Goal: Task Accomplishment & Management: Manage account settings

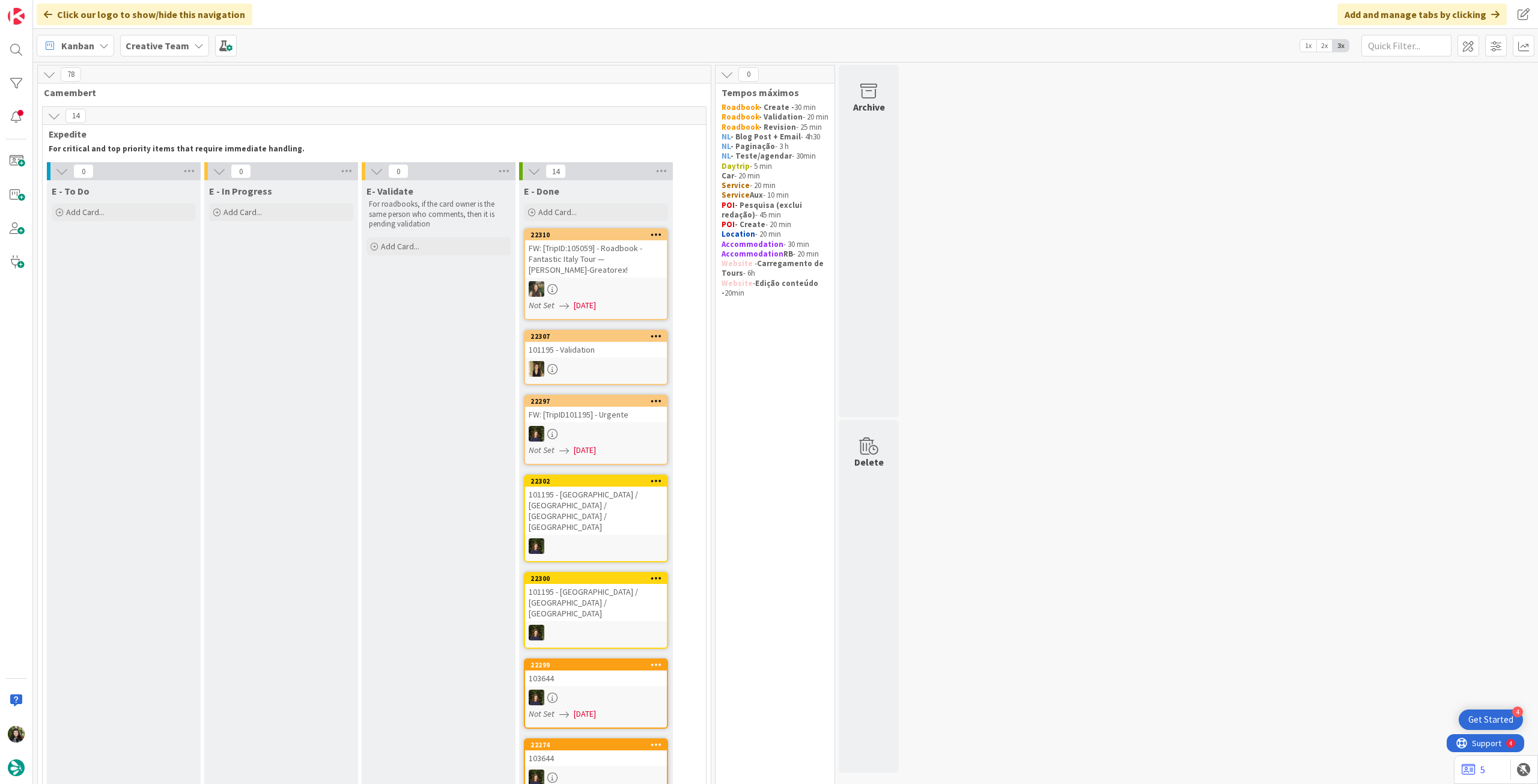
scroll to position [1047, 0]
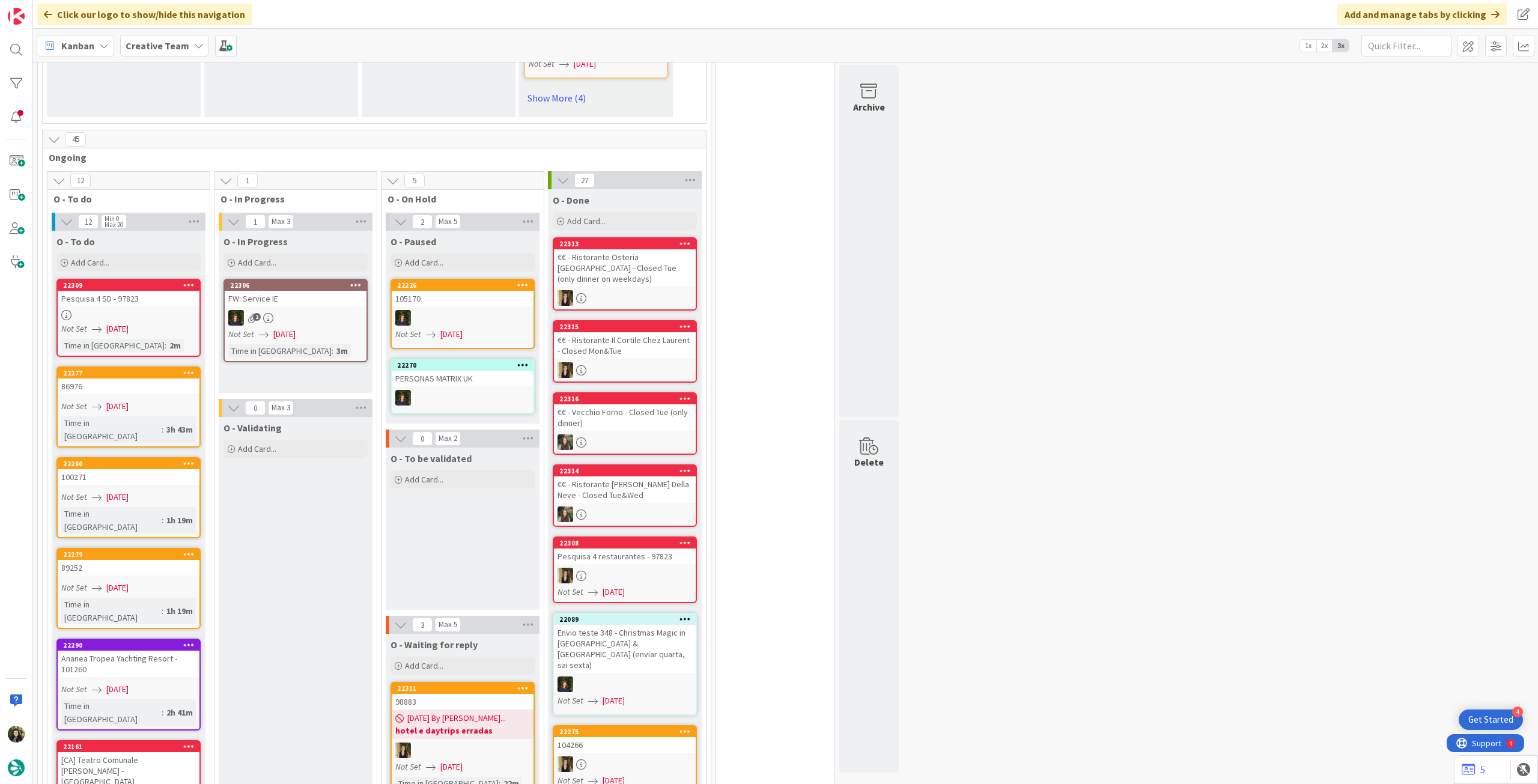
click at [174, 38] on div "Creative Team" at bounding box center [164, 45] width 89 height 21
click at [183, 166] on h4 "Creative Team - Análise" at bounding box center [215, 171] width 164 height 12
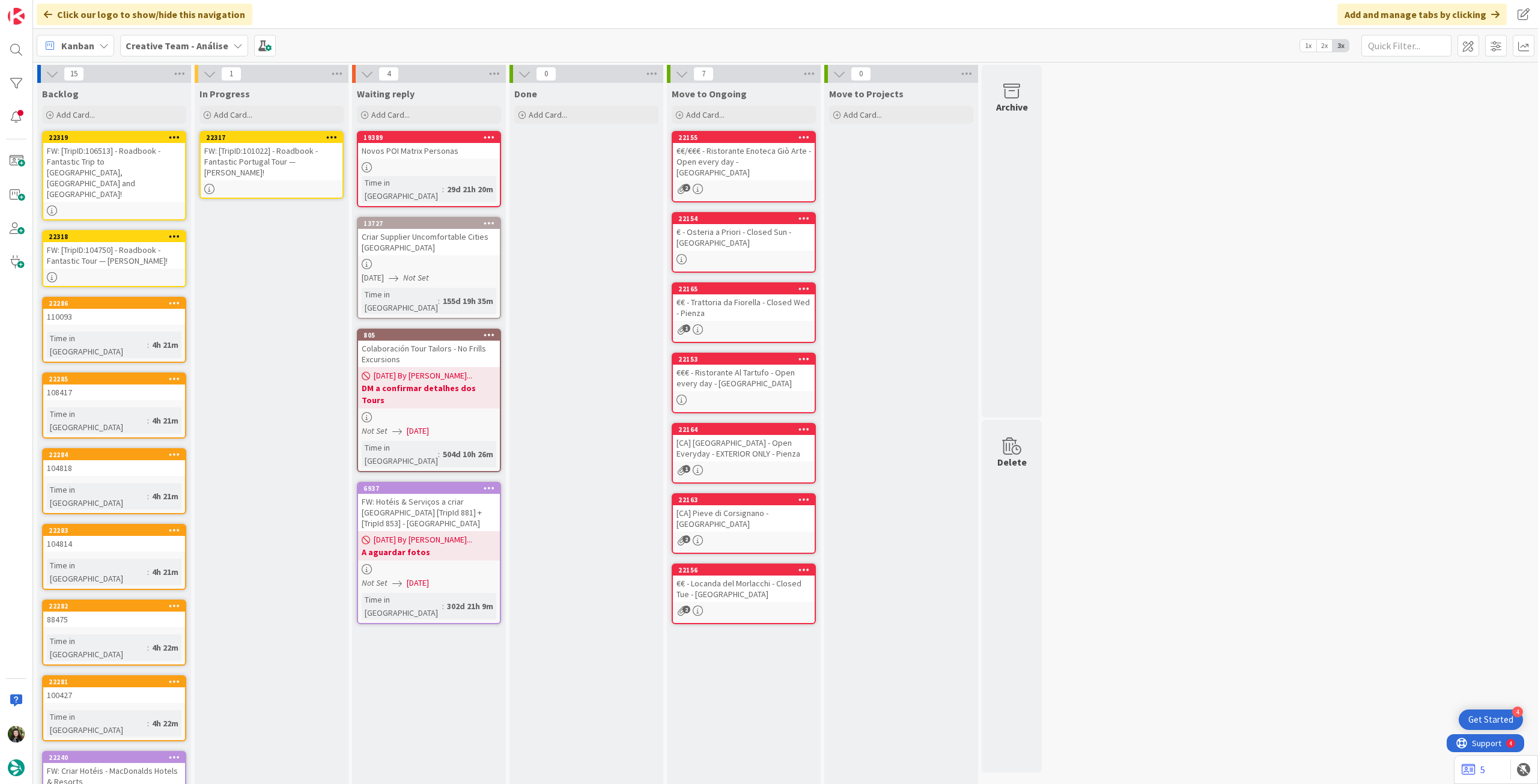
click at [287, 147] on div "FW: [TripID:101022] - Roadbook - Fantastic Portugal Tour — [PERSON_NAME]!" at bounding box center [271, 162] width 142 height 38
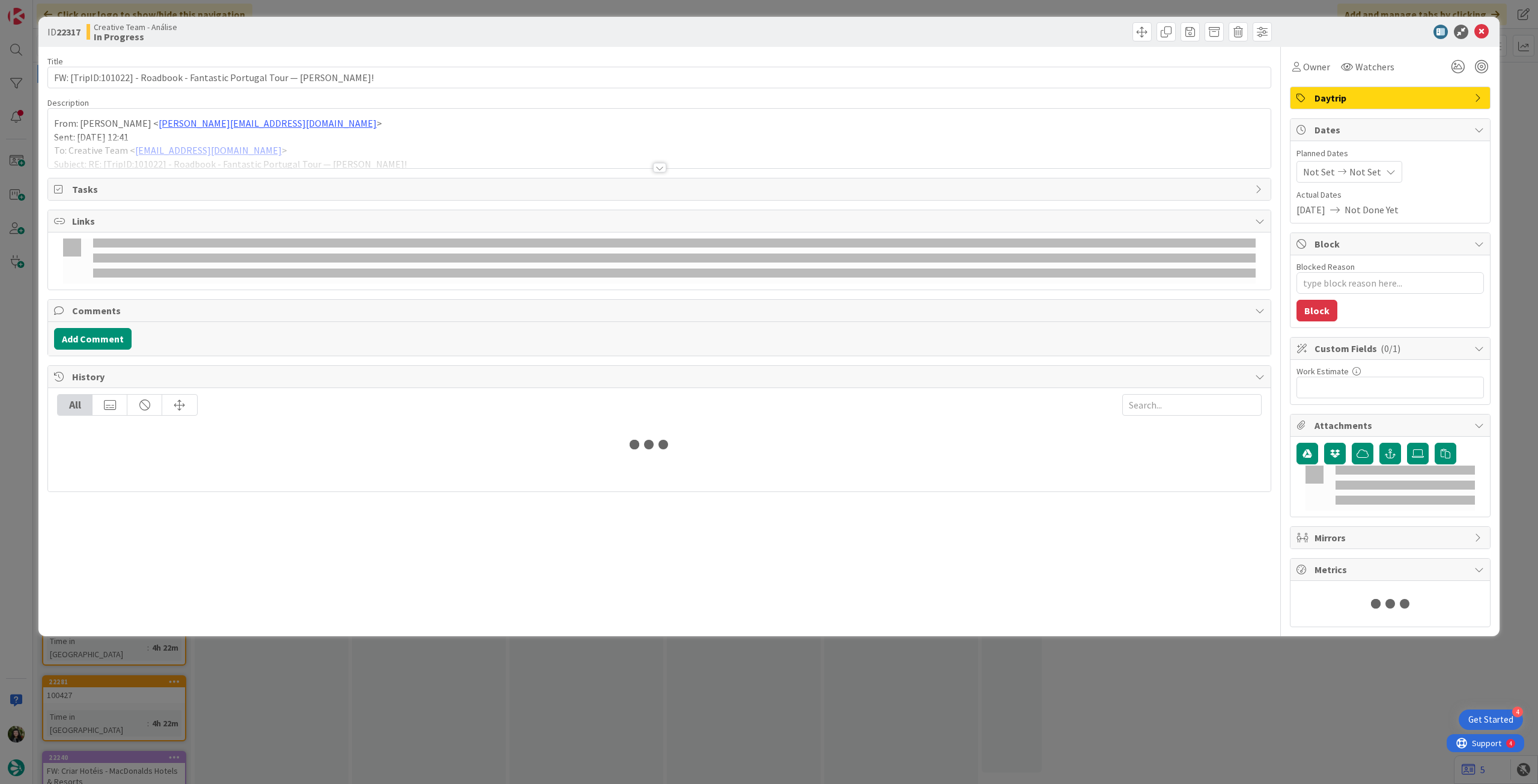
click at [277, 144] on div at bounding box center [659, 153] width 1223 height 30
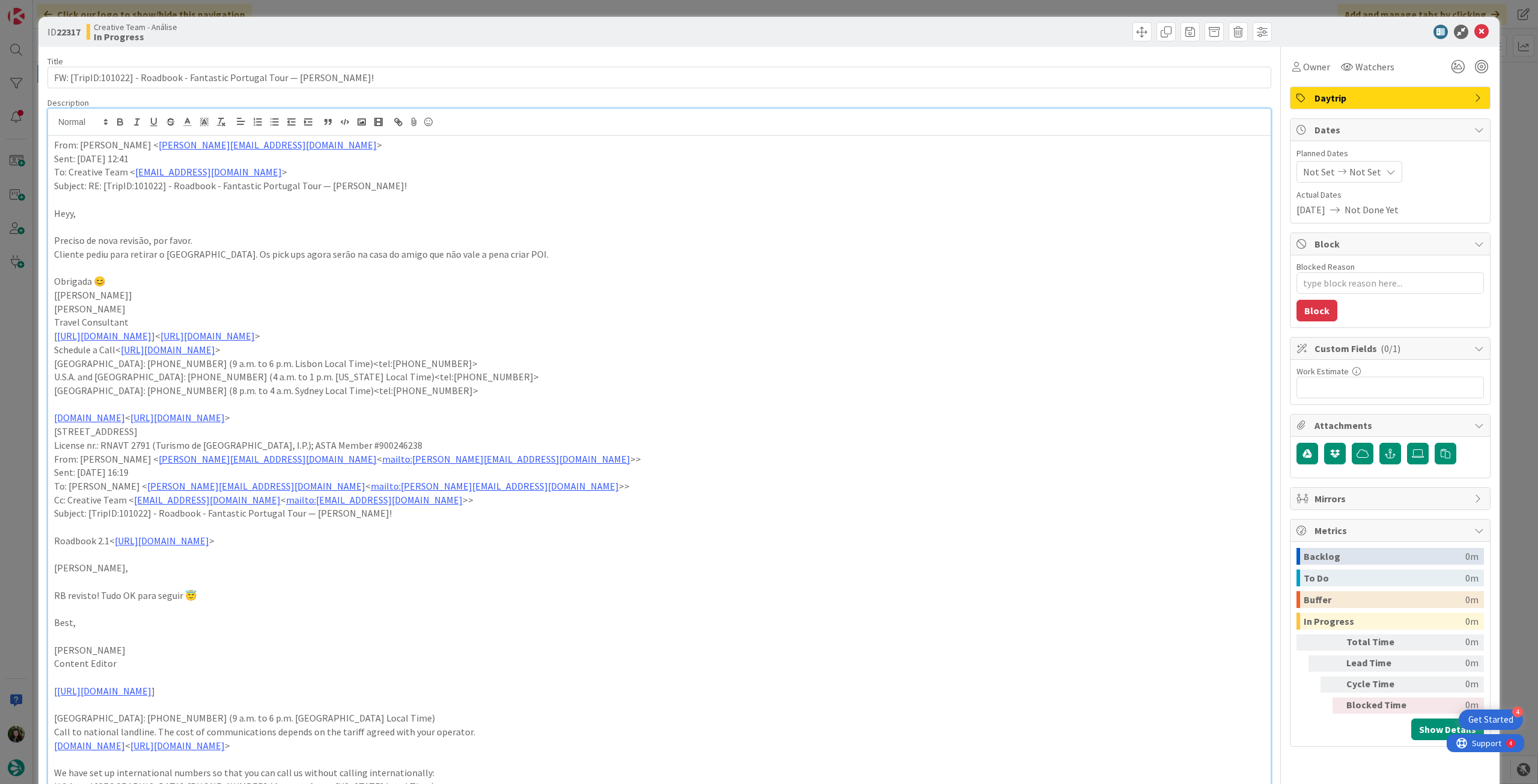
click at [1386, 167] on icon at bounding box center [1390, 171] width 10 height 10
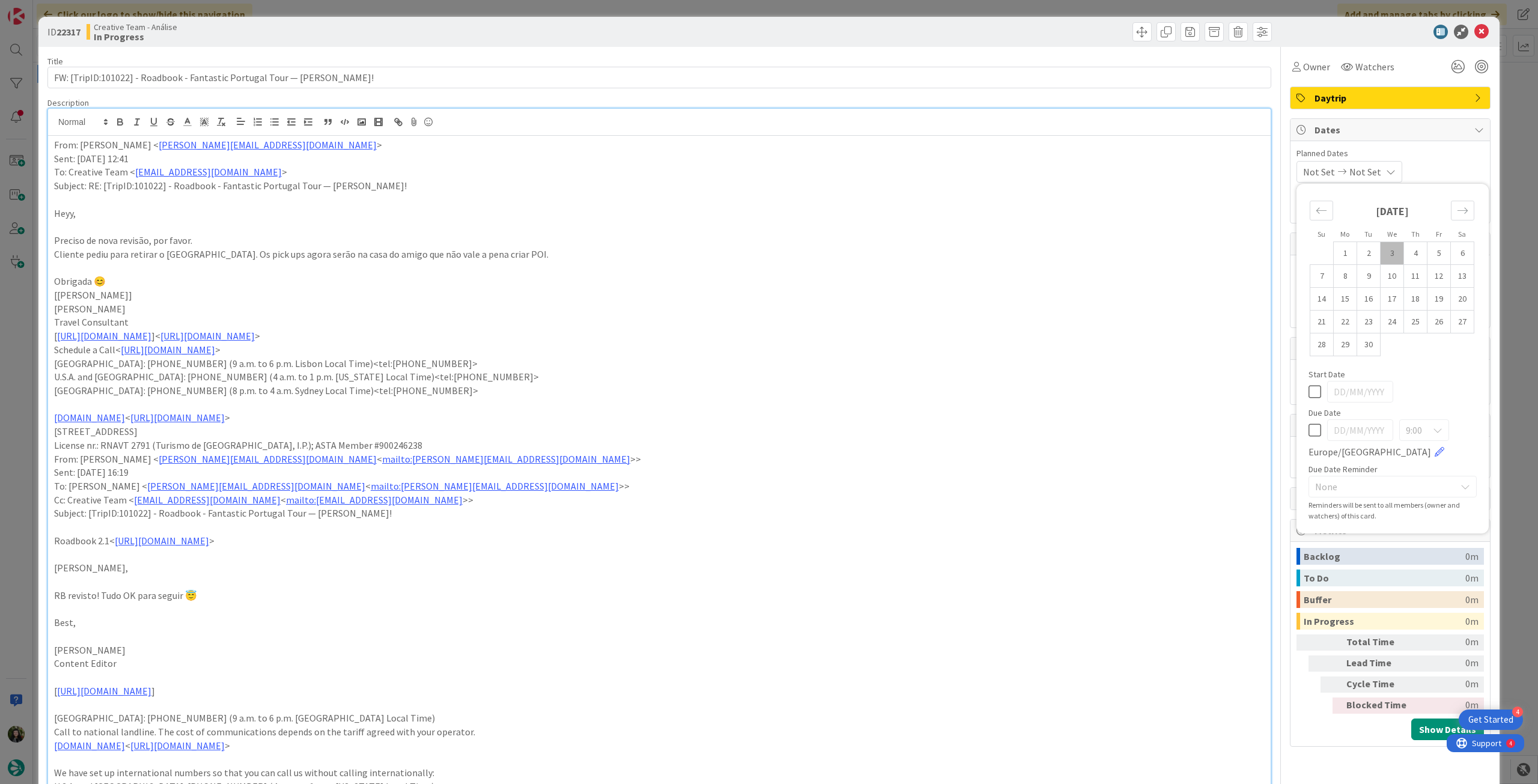
type textarea "x"
drag, startPoint x: 1308, startPoint y: 431, endPoint x: 1394, endPoint y: 213, distance: 234.4
click at [1308, 431] on icon at bounding box center [1315, 430] width 13 height 14
type input "[DATE]"
click at [1475, 28] on icon at bounding box center [1482, 32] width 14 height 14
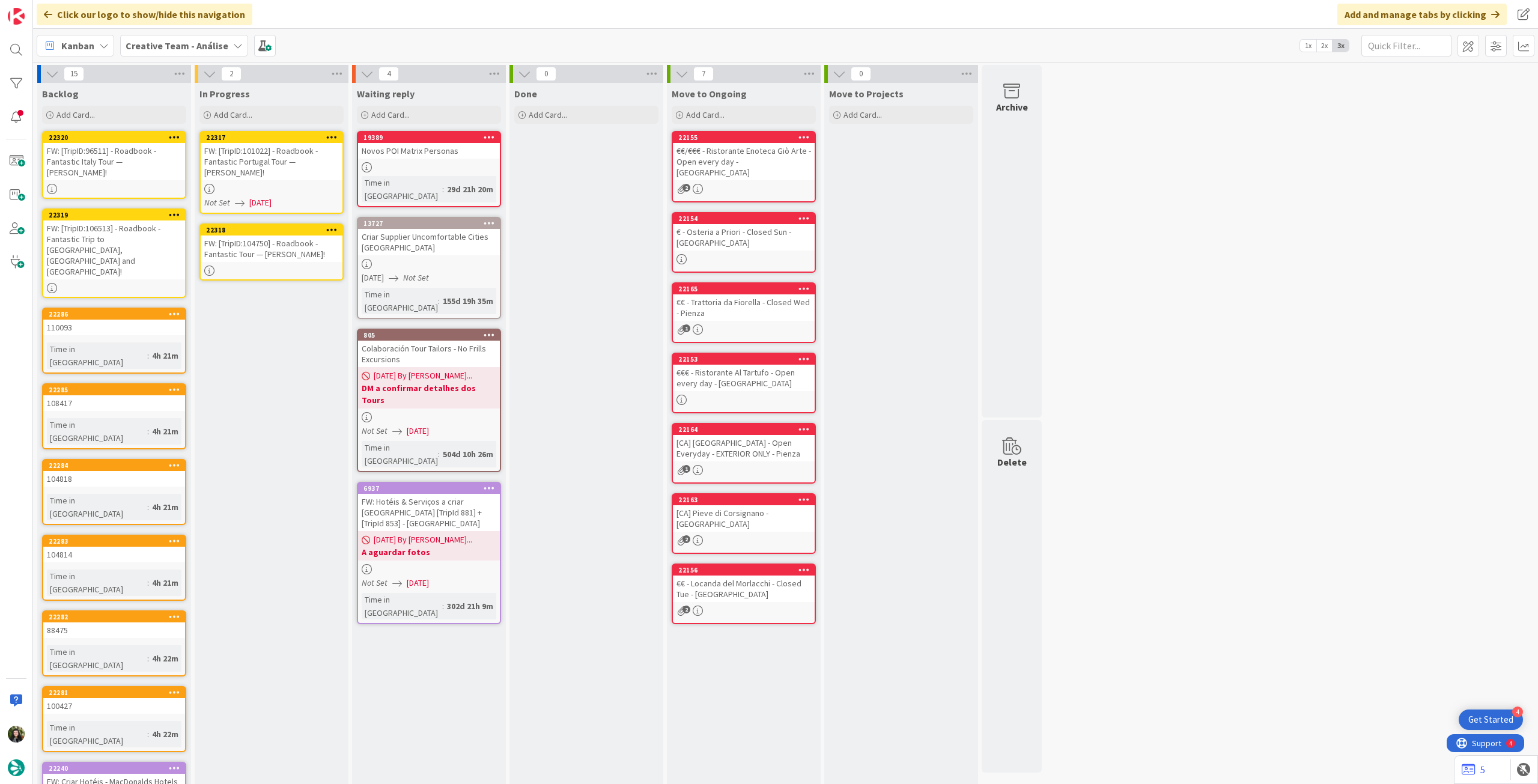
drag, startPoint x: 153, startPoint y: 307, endPoint x: 160, endPoint y: 303, distance: 8.1
click at [297, 241] on div "FW: [TripID:104750] - Roadbook - Fantastic Tour — [PERSON_NAME]!" at bounding box center [271, 248] width 142 height 27
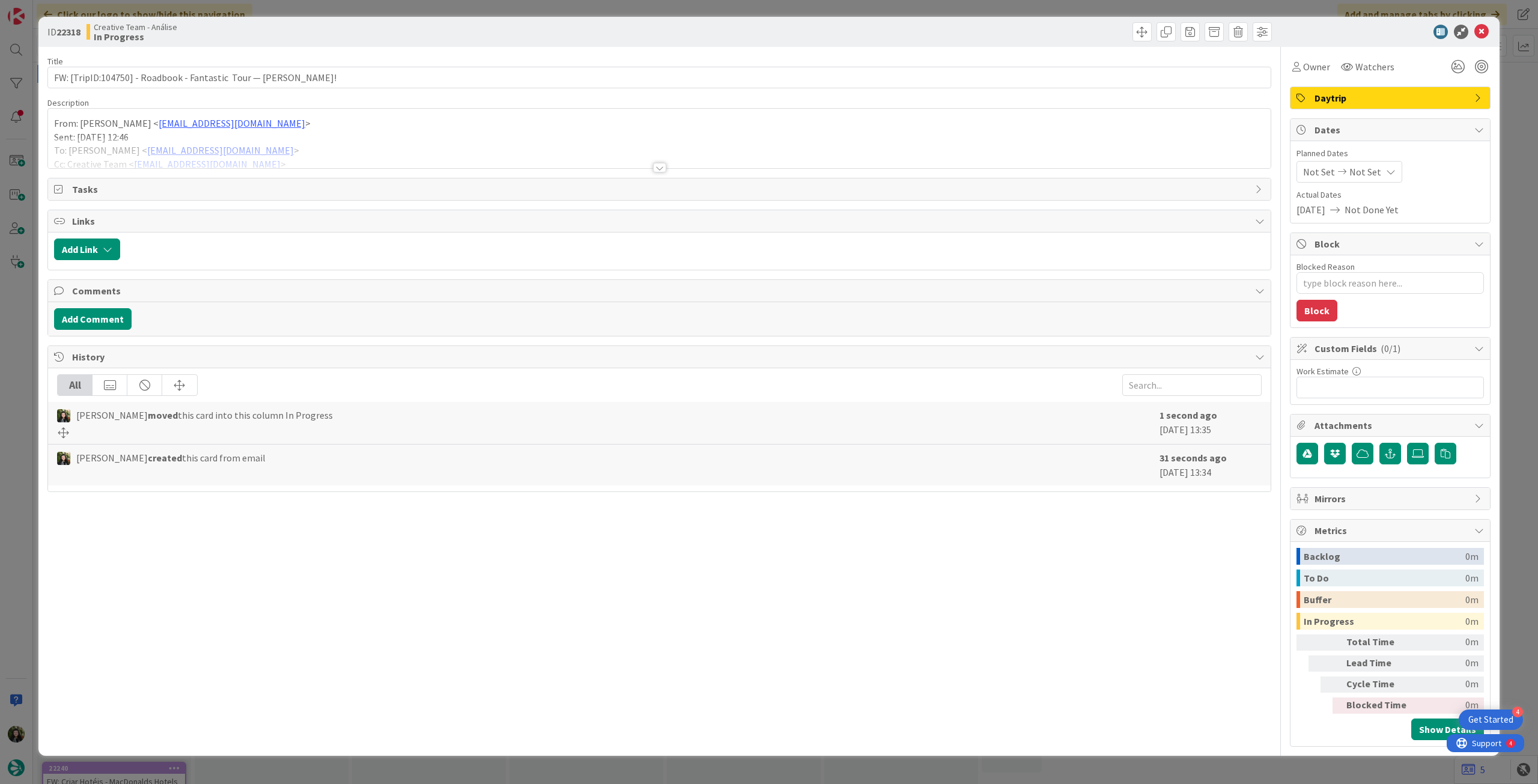
type textarea "x"
click at [291, 147] on div at bounding box center [659, 153] width 1223 height 30
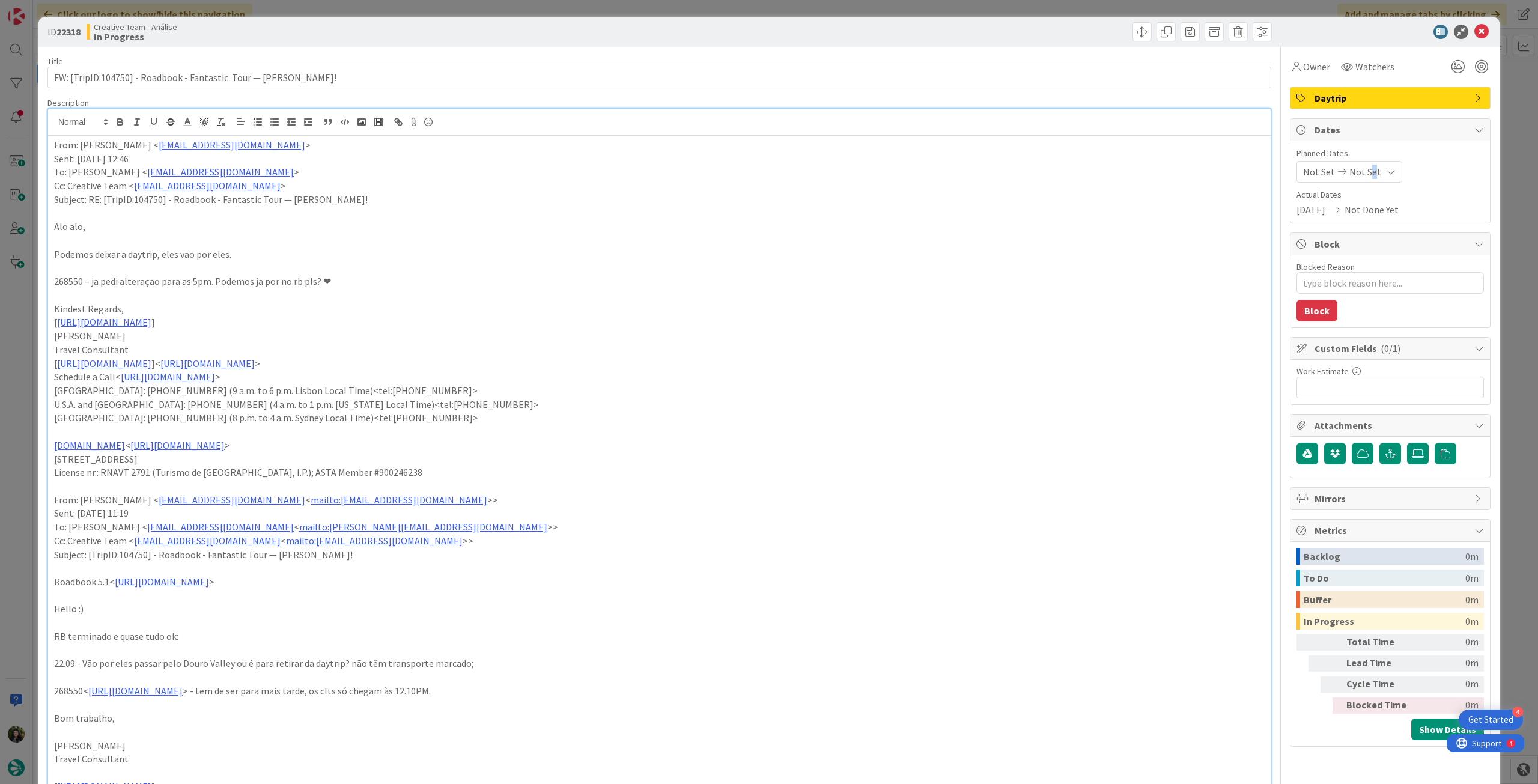
click at [1363, 167] on span "Not Set" at bounding box center [1365, 171] width 32 height 14
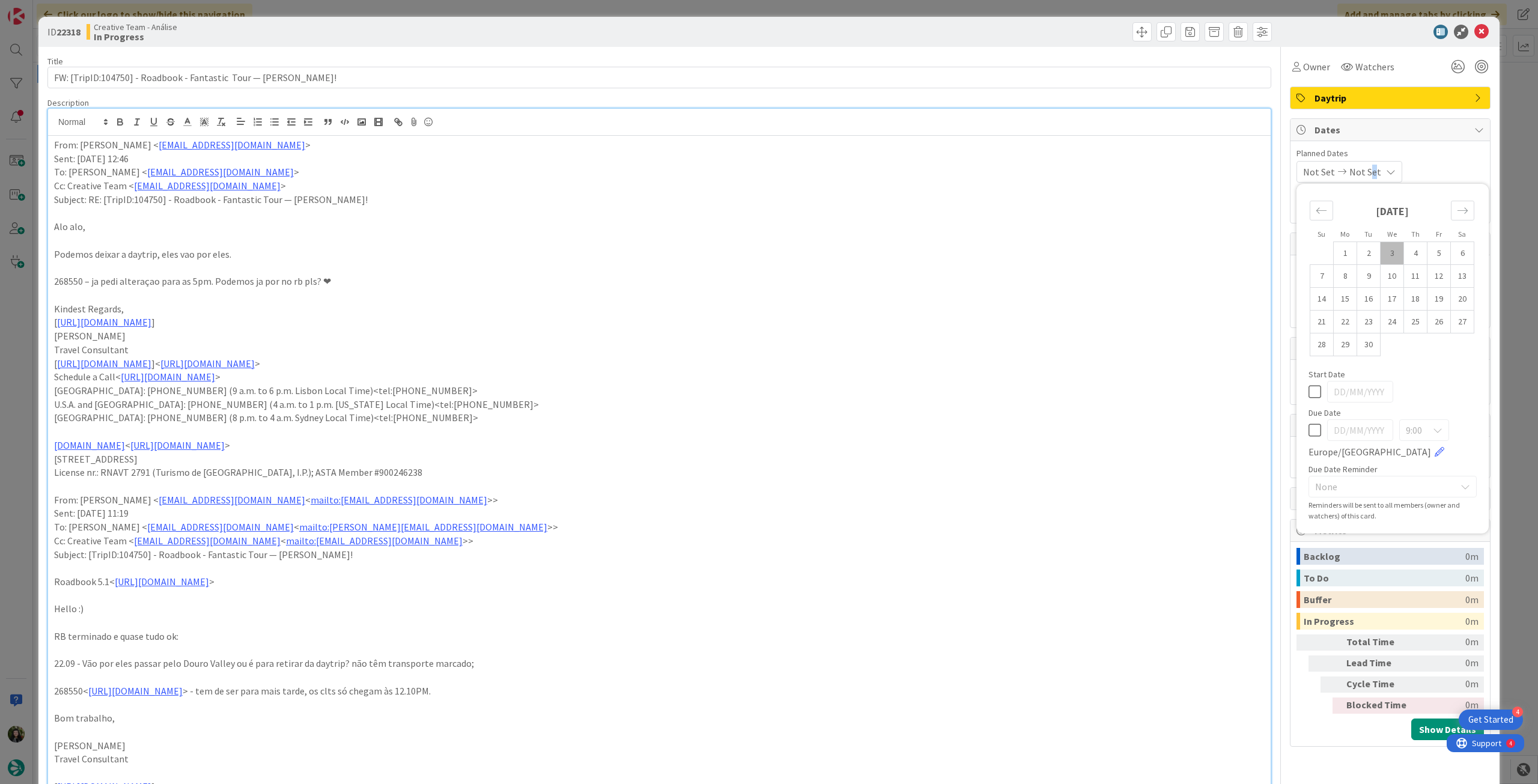
click at [1308, 425] on icon at bounding box center [1315, 430] width 13 height 14
type input "[DATE]"
click at [1475, 33] on icon at bounding box center [1482, 32] width 14 height 14
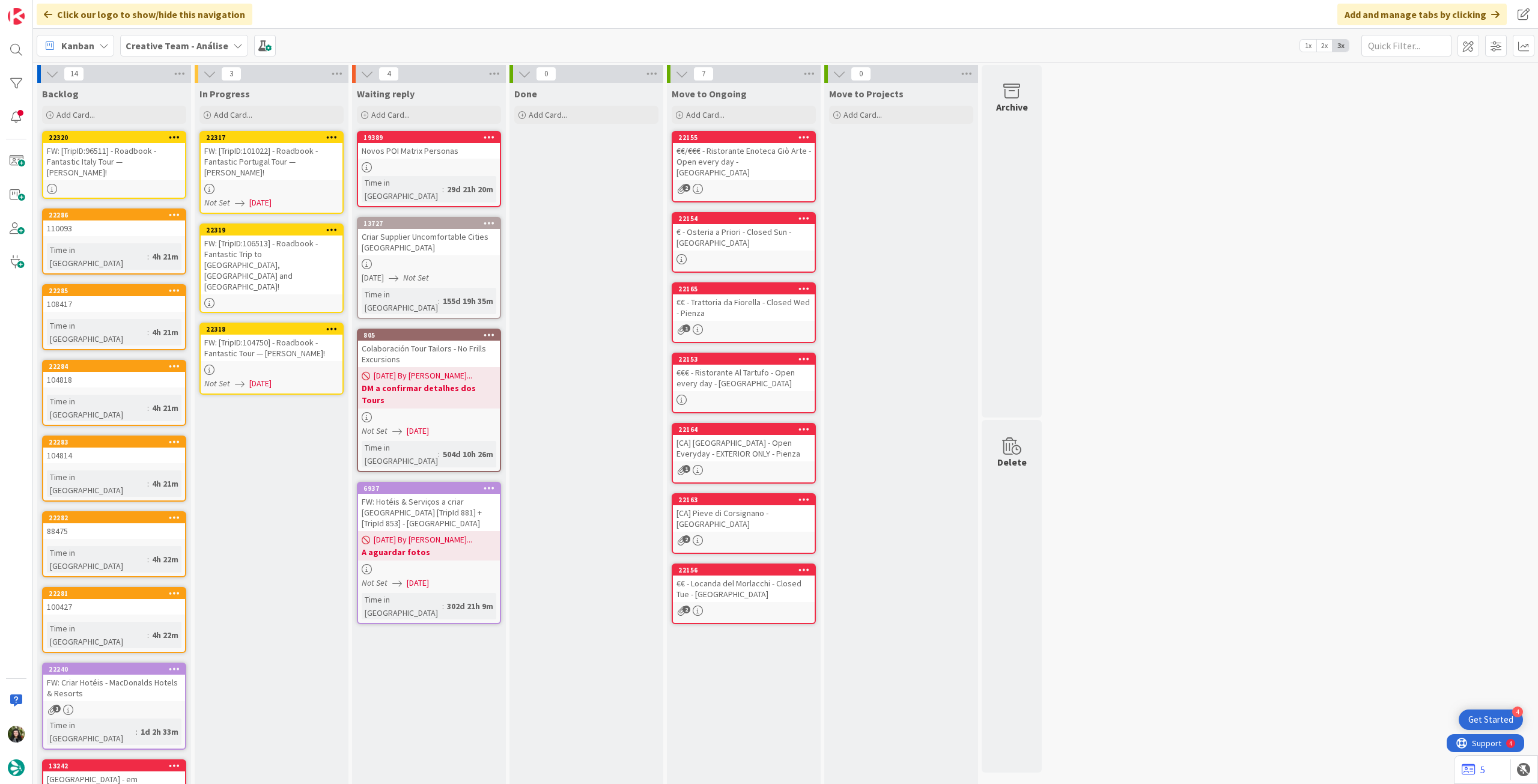
click at [265, 235] on div "FW: [TripID:106513] - Roadbook - Fantastic Trip to [GEOGRAPHIC_DATA], [GEOGRAPH…" at bounding box center [271, 265] width 142 height 59
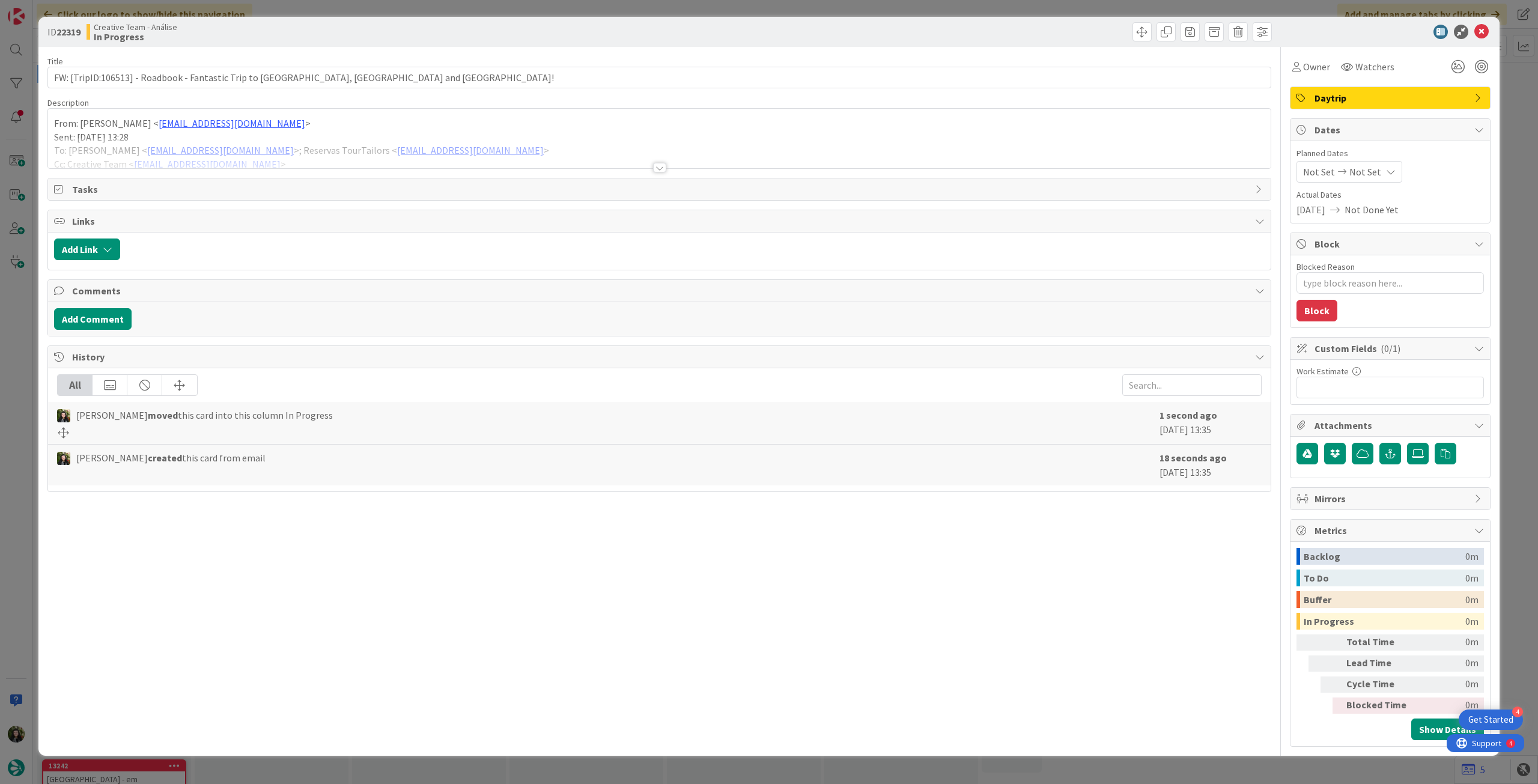
click at [294, 148] on div at bounding box center [659, 153] width 1223 height 30
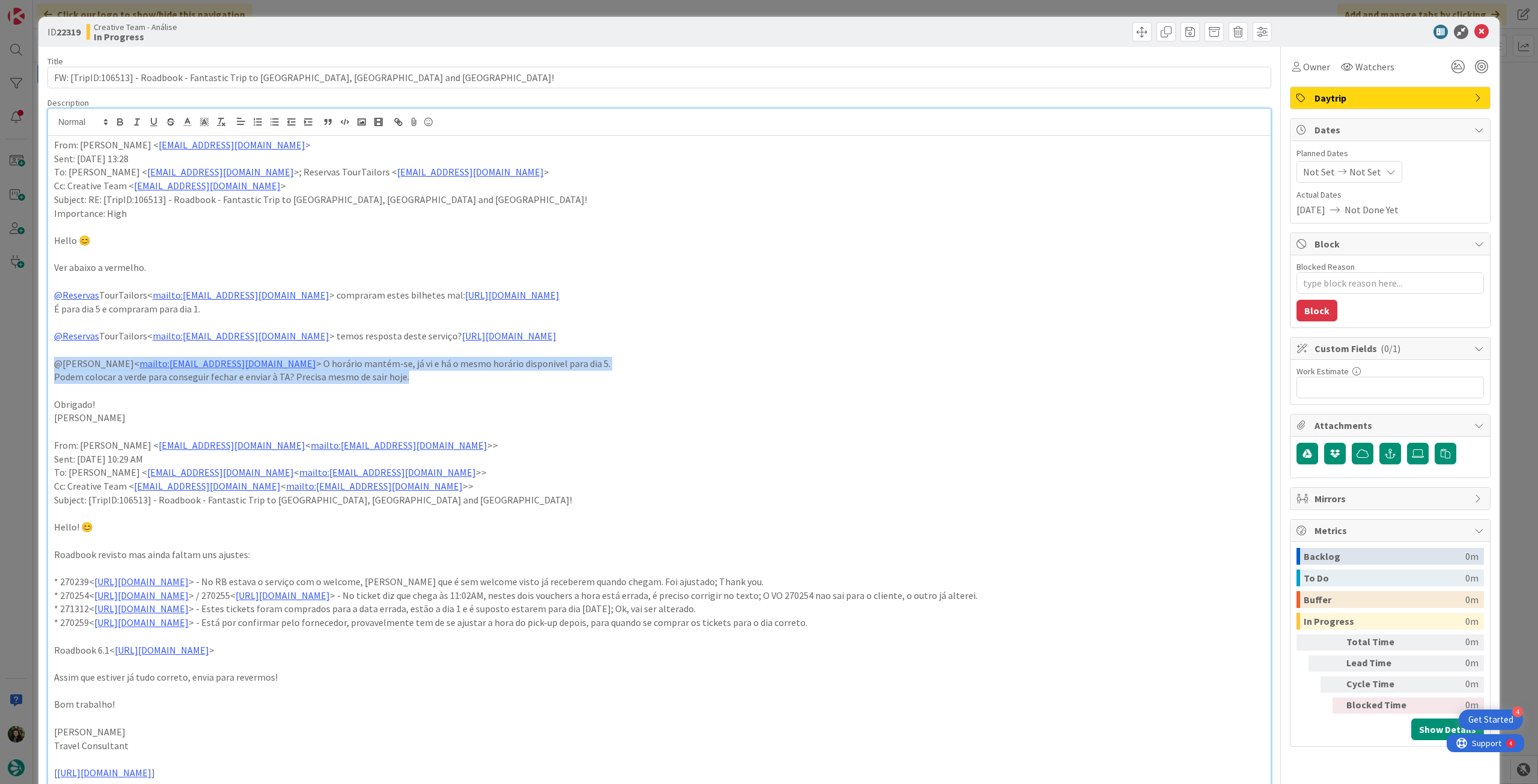
drag, startPoint x: 360, startPoint y: 380, endPoint x: 41, endPoint y: 367, distance: 319.3
click at [41, 367] on div "ID 22319 Creative Team - Análise In Progress Title 80 / 128 FW: [TripID:106513]…" at bounding box center [769, 686] width 1461 height 1340
click at [118, 119] on icon "button" at bounding box center [120, 120] width 5 height 3
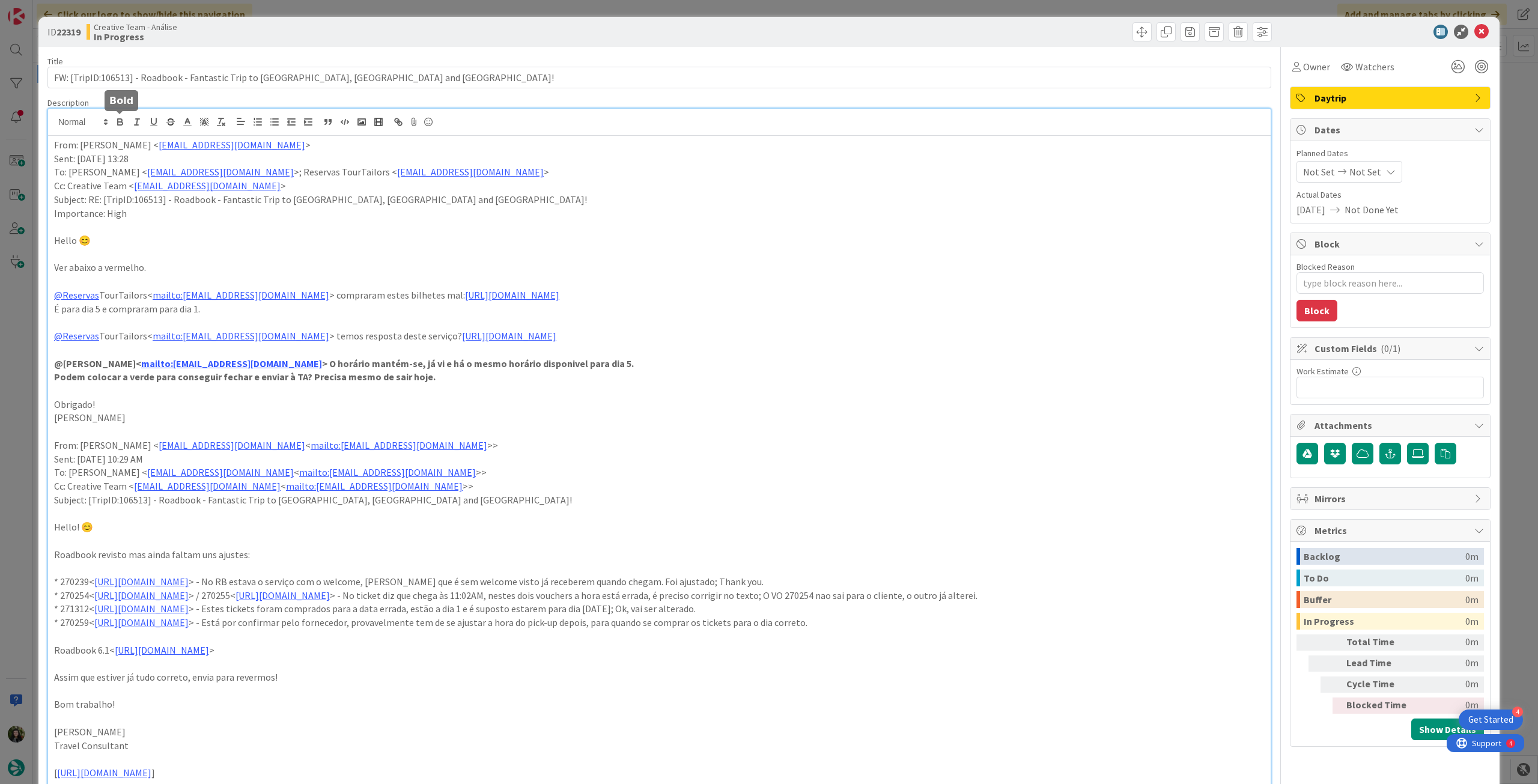
click at [320, 269] on p "Ver abaixo a vermelho." at bounding box center [659, 267] width 1211 height 14
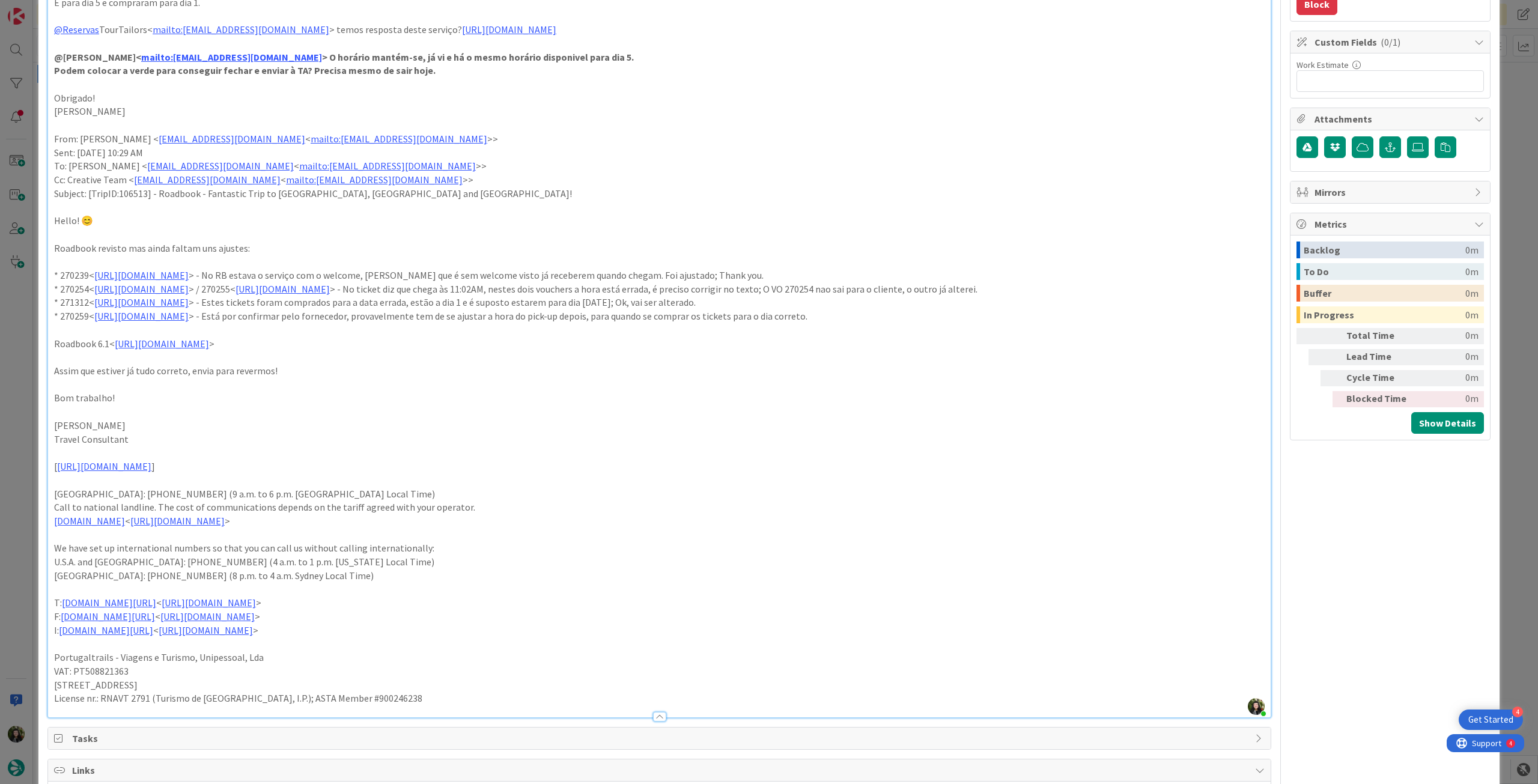
scroll to position [320, 0]
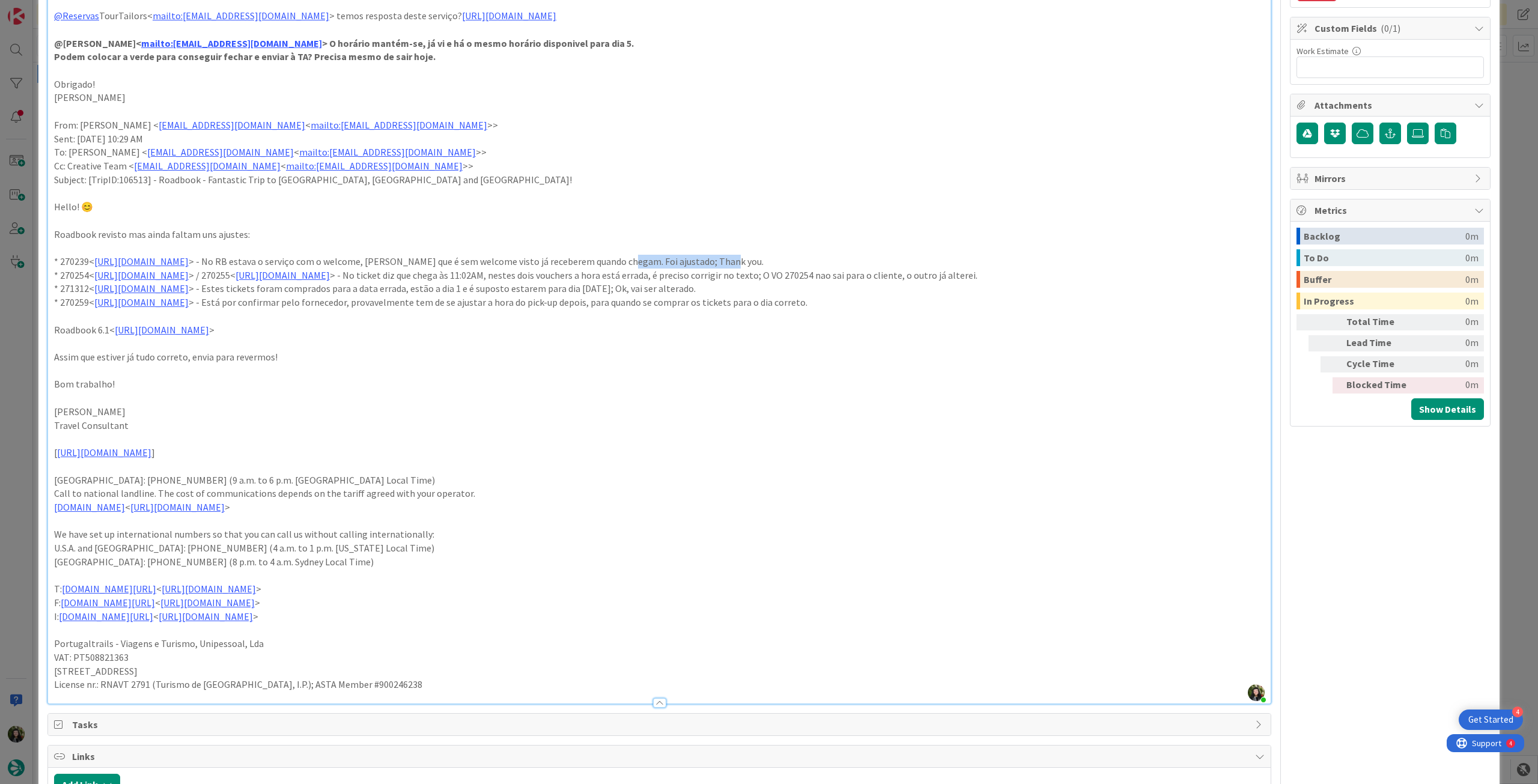
drag, startPoint x: 855, startPoint y: 261, endPoint x: 770, endPoint y: 263, distance: 85.0
click at [770, 263] on p "* 270239< https://appweb.tourtailors.com/sigav/#Voucher/view/278018 > - No RB e…" at bounding box center [659, 261] width 1211 height 14
drag, startPoint x: 1051, startPoint y: 275, endPoint x: 1064, endPoint y: 293, distance: 22.2
click at [1064, 282] on p "* 270254< https://appweb.tourtailors.com/sigav/#Voucher/view/278033 > / 270255<…" at bounding box center [659, 275] width 1211 height 14
drag, startPoint x: 608, startPoint y: 320, endPoint x: 634, endPoint y: 358, distance: 46.0
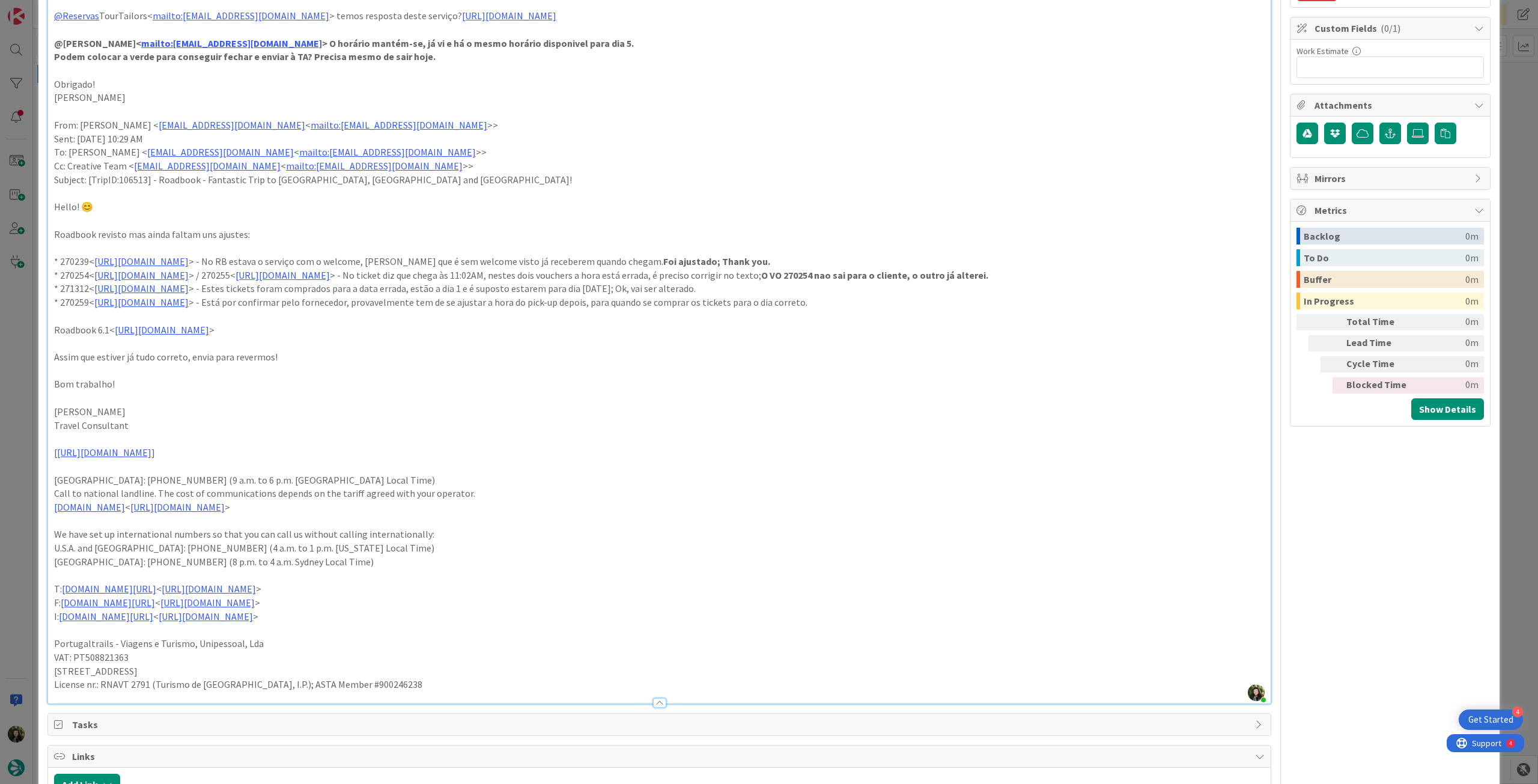
click at [609, 309] on p "* 270259< https://appweb.tourtailors.com/sigav/#Voucher/view/278038 > - Está po…" at bounding box center [659, 302] width 1211 height 14
drag, startPoint x: 743, startPoint y: 302, endPoint x: 852, endPoint y: 302, distance: 109.0
click at [852, 296] on p "* 271312< https://appweb.tourtailors.com/sigav/#Voucher/view/279097 > - Estes t…" at bounding box center [659, 289] width 1211 height 14
click at [859, 309] on p "* 270259< https://appweb.tourtailors.com/sigav/#Voucher/view/278038 > - Está po…" at bounding box center [659, 302] width 1211 height 14
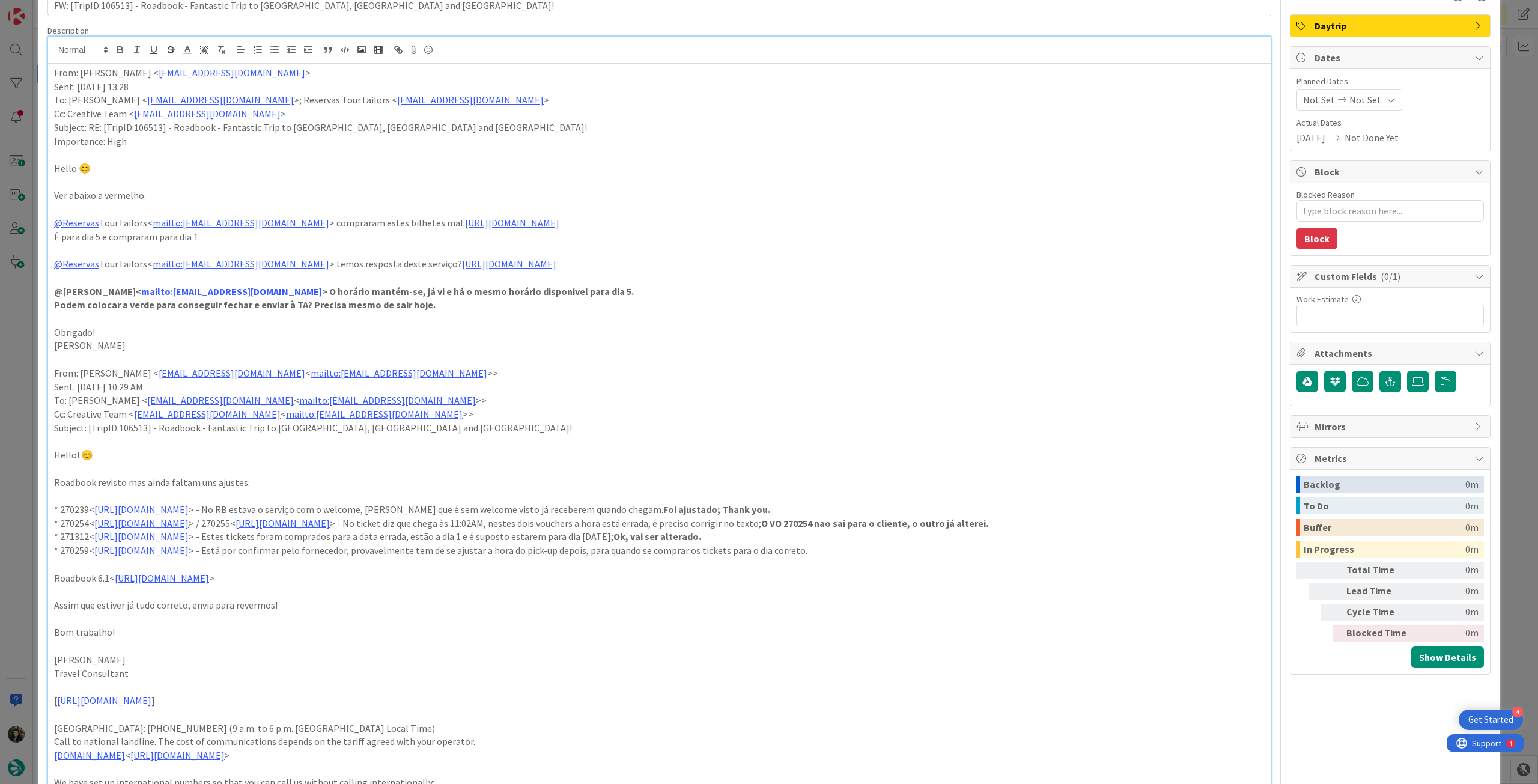
scroll to position [0, 0]
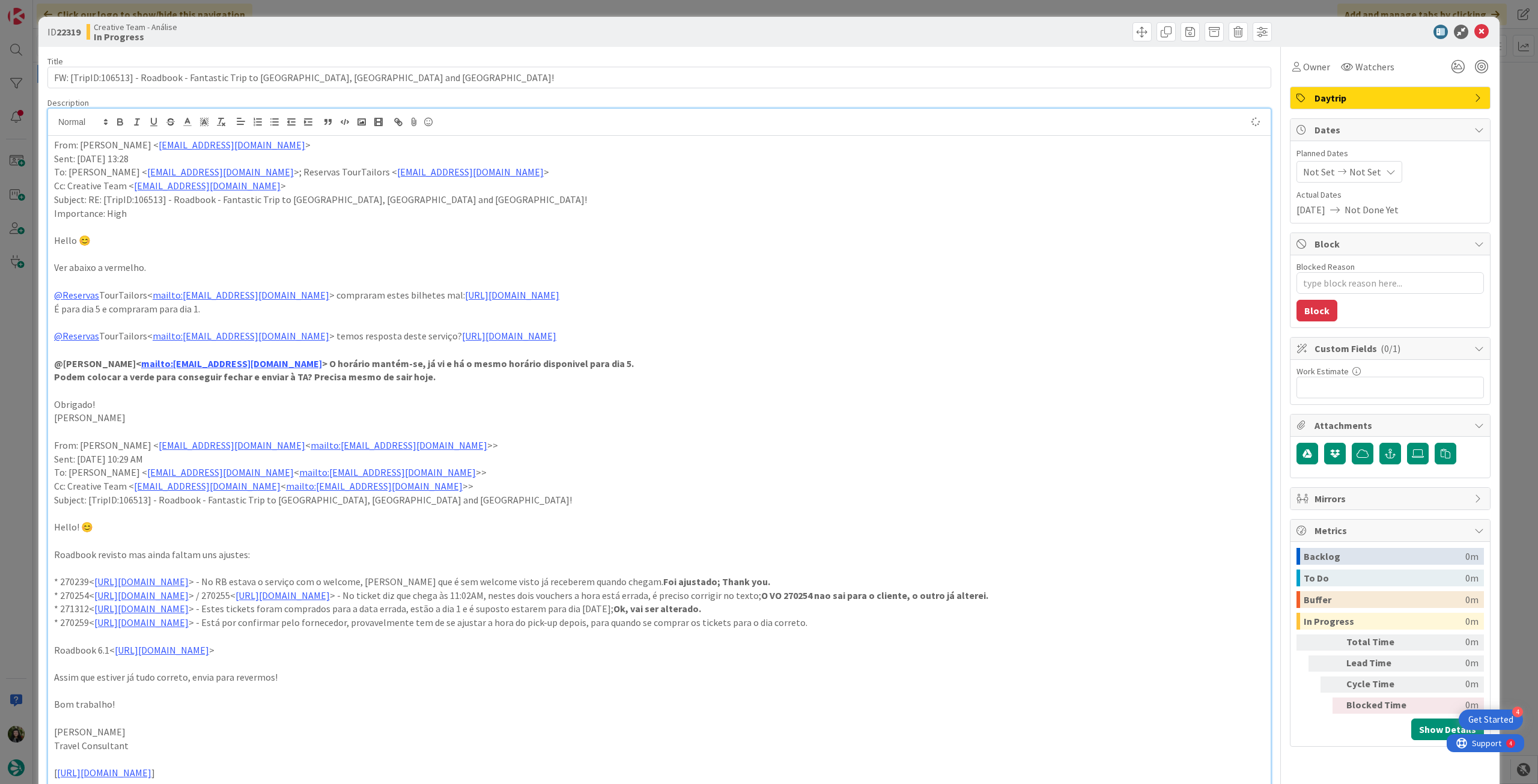
type textarea "x"
drag, startPoint x: 150, startPoint y: 264, endPoint x: 109, endPoint y: 268, distance: 41.2
click at [107, 268] on p "Ver abaixo a vermelho." at bounding box center [659, 267] width 1211 height 14
type textarea "x"
click at [1386, 171] on icon at bounding box center [1390, 171] width 10 height 10
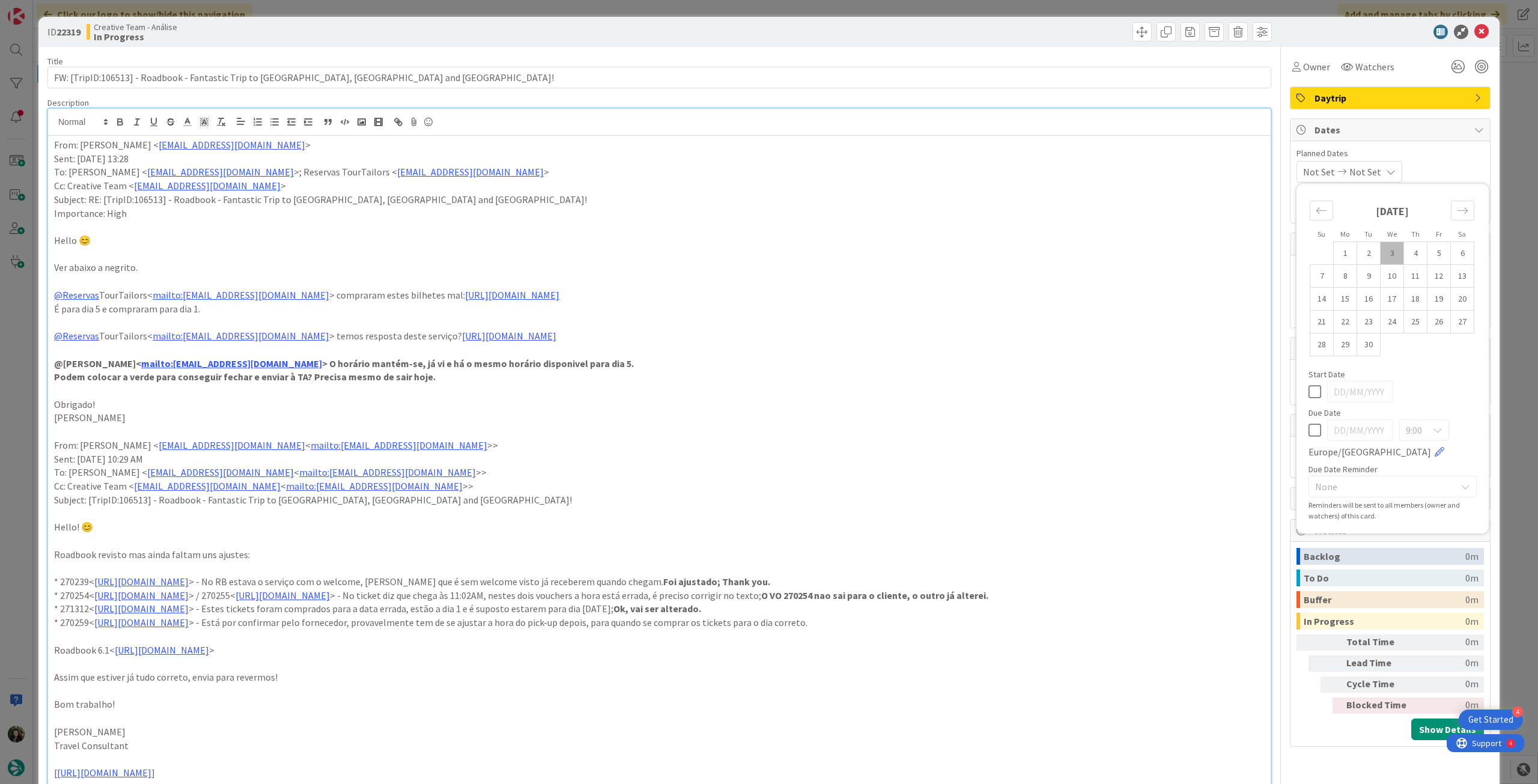
click at [1312, 429] on icon at bounding box center [1315, 430] width 13 height 14
type input "[DATE]"
click at [1475, 27] on icon at bounding box center [1482, 32] width 14 height 14
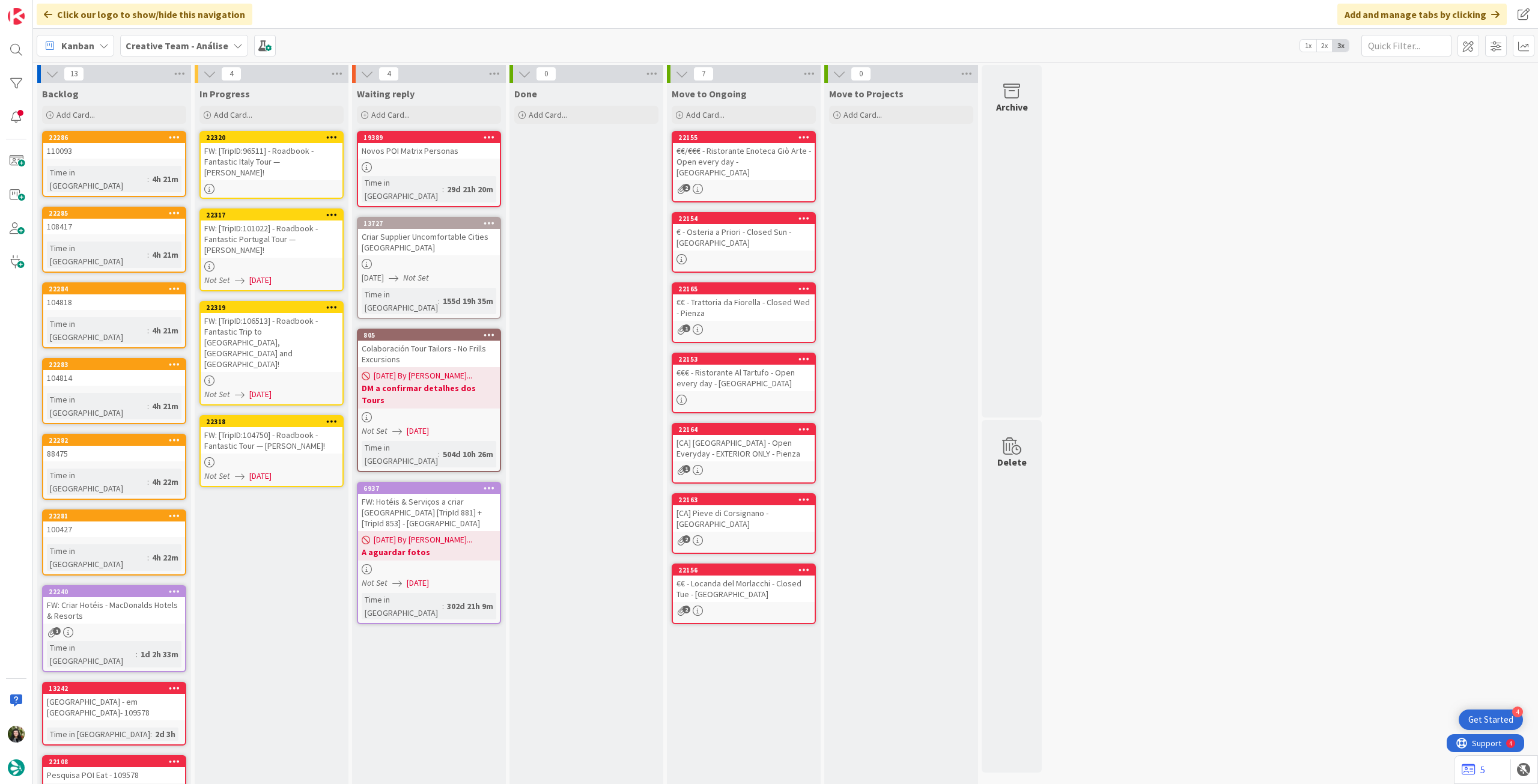
click at [250, 146] on div "FW: [TripID:96511] - Roadbook - Fantastic Italy Tour — [PERSON_NAME]!" at bounding box center [271, 162] width 142 height 38
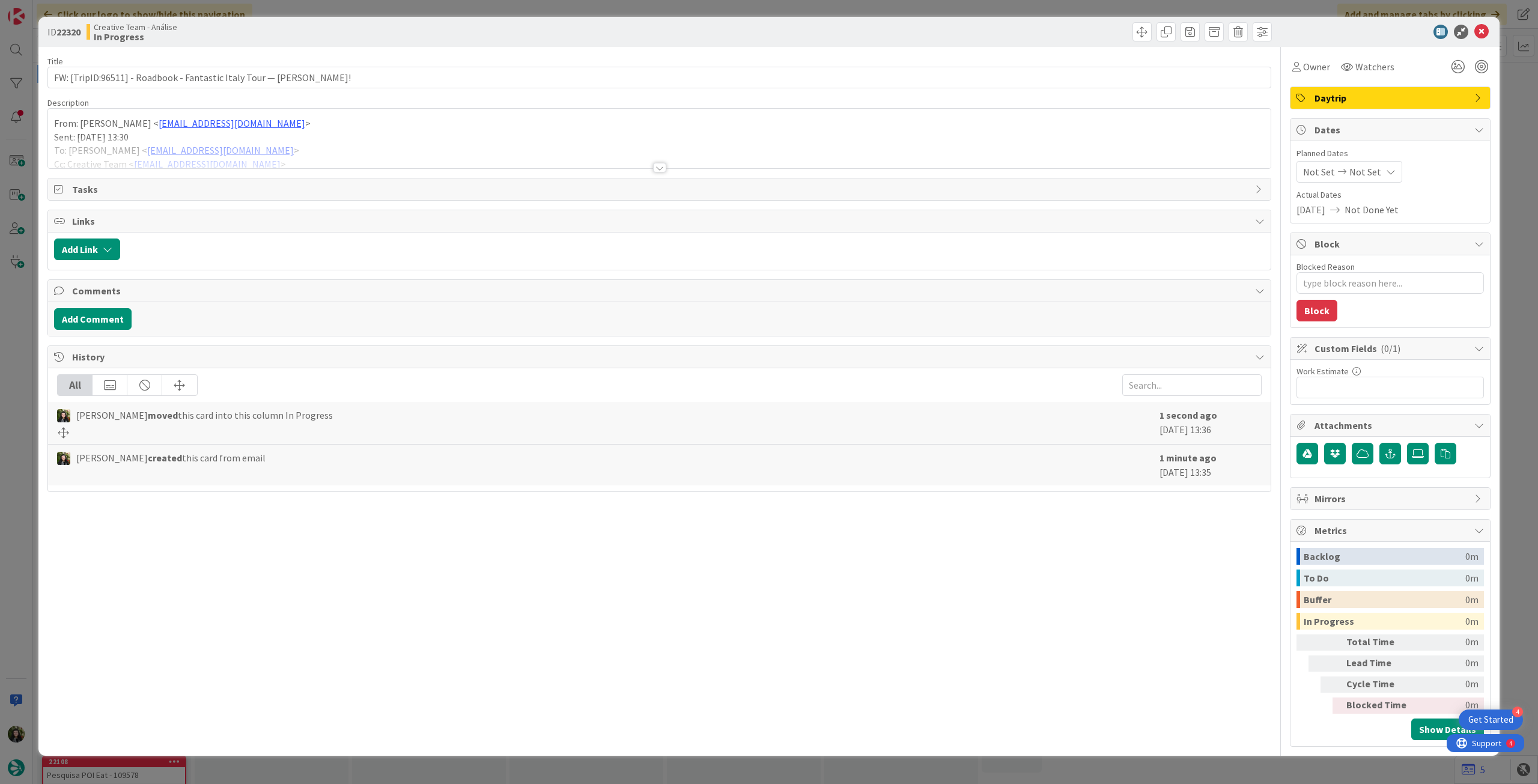
click at [252, 140] on div at bounding box center [659, 153] width 1223 height 30
type textarea "x"
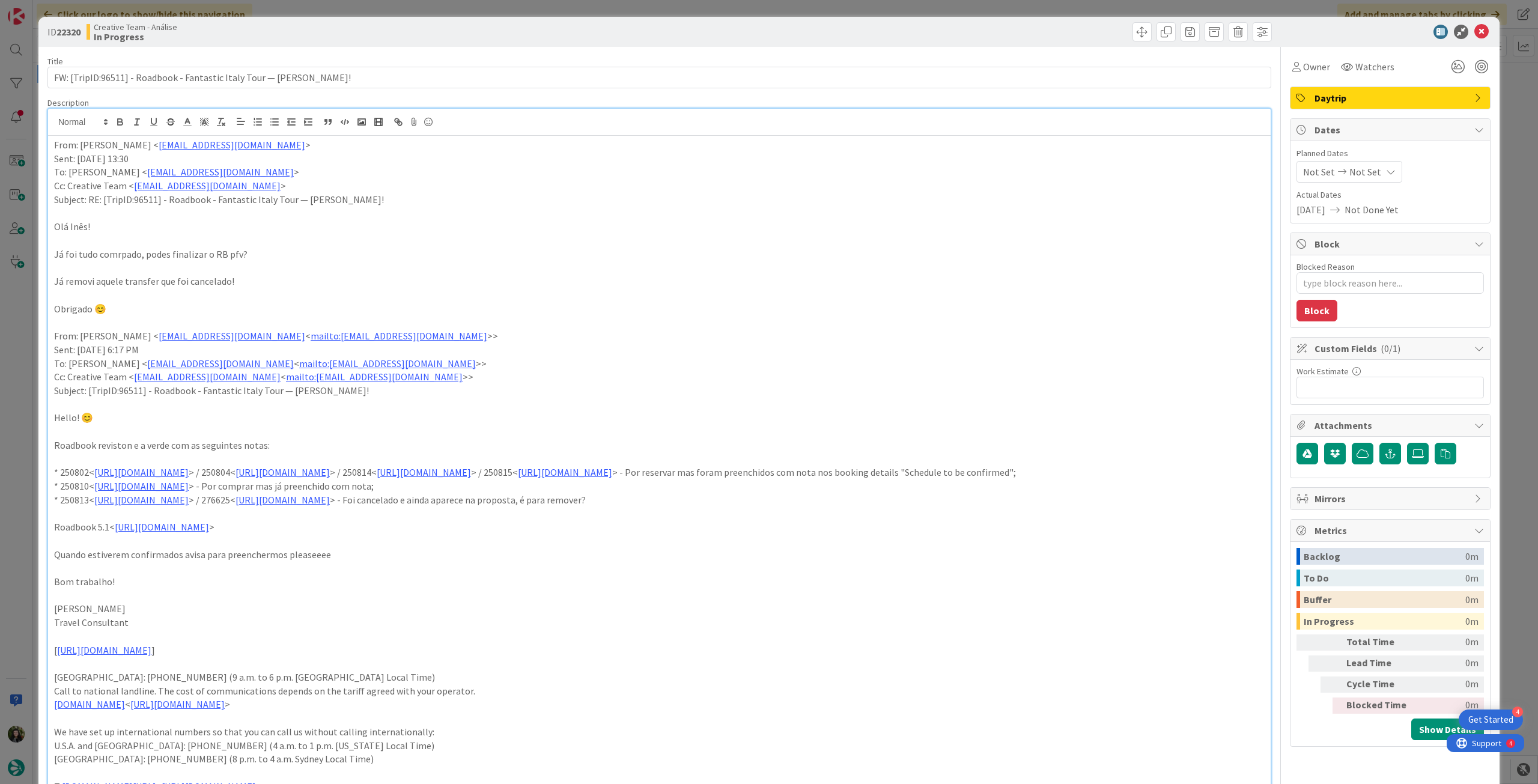
click at [1356, 175] on span "Not Set" at bounding box center [1365, 171] width 32 height 14
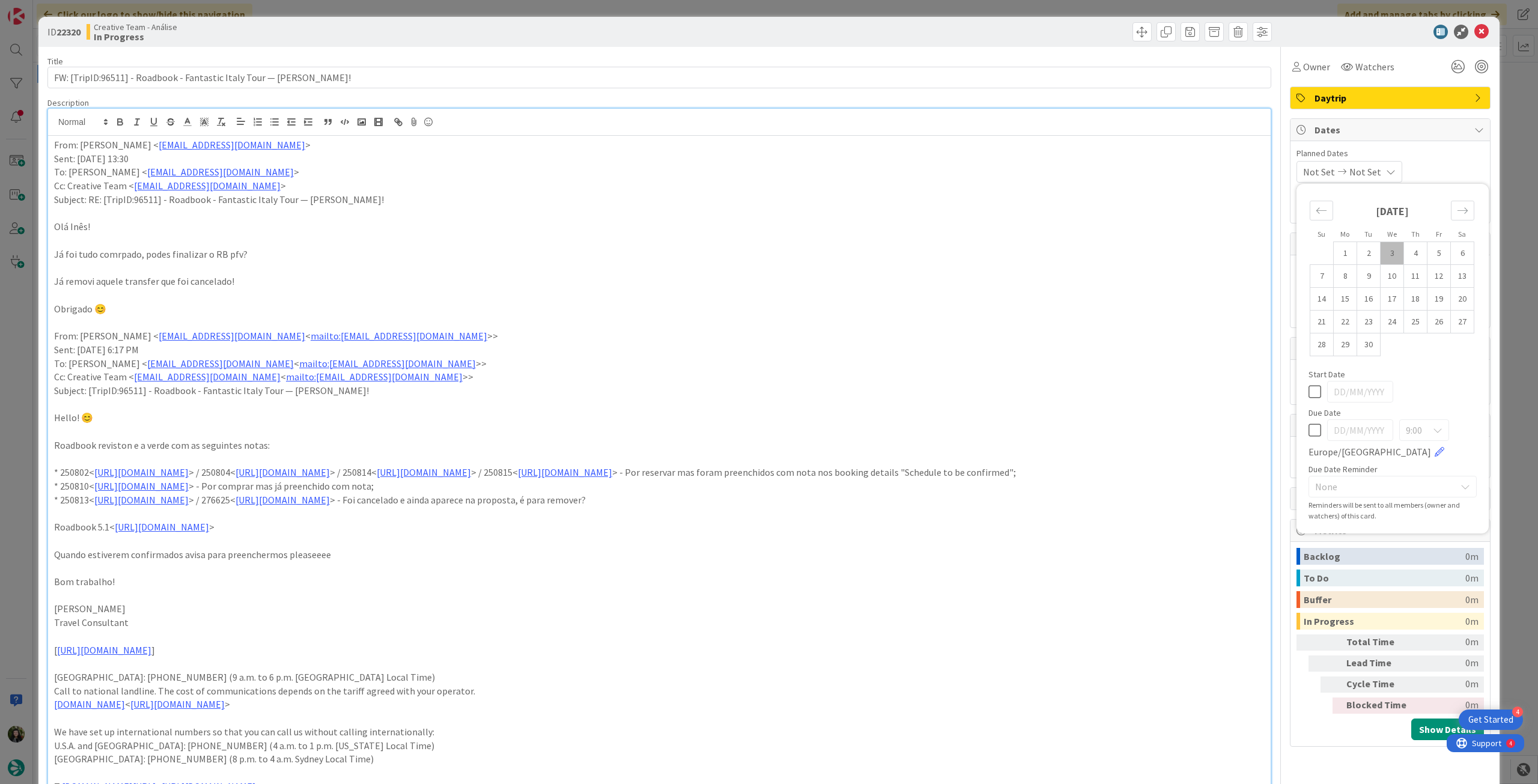
click at [1314, 432] on div "9:00 Europe/Lisbon" at bounding box center [1392, 439] width 168 height 39
drag, startPoint x: 1300, startPoint y: 431, endPoint x: 1316, endPoint y: 388, distance: 45.9
click at [1308, 431] on icon at bounding box center [1315, 430] width 13 height 14
type input "[DATE]"
type textarea "x"
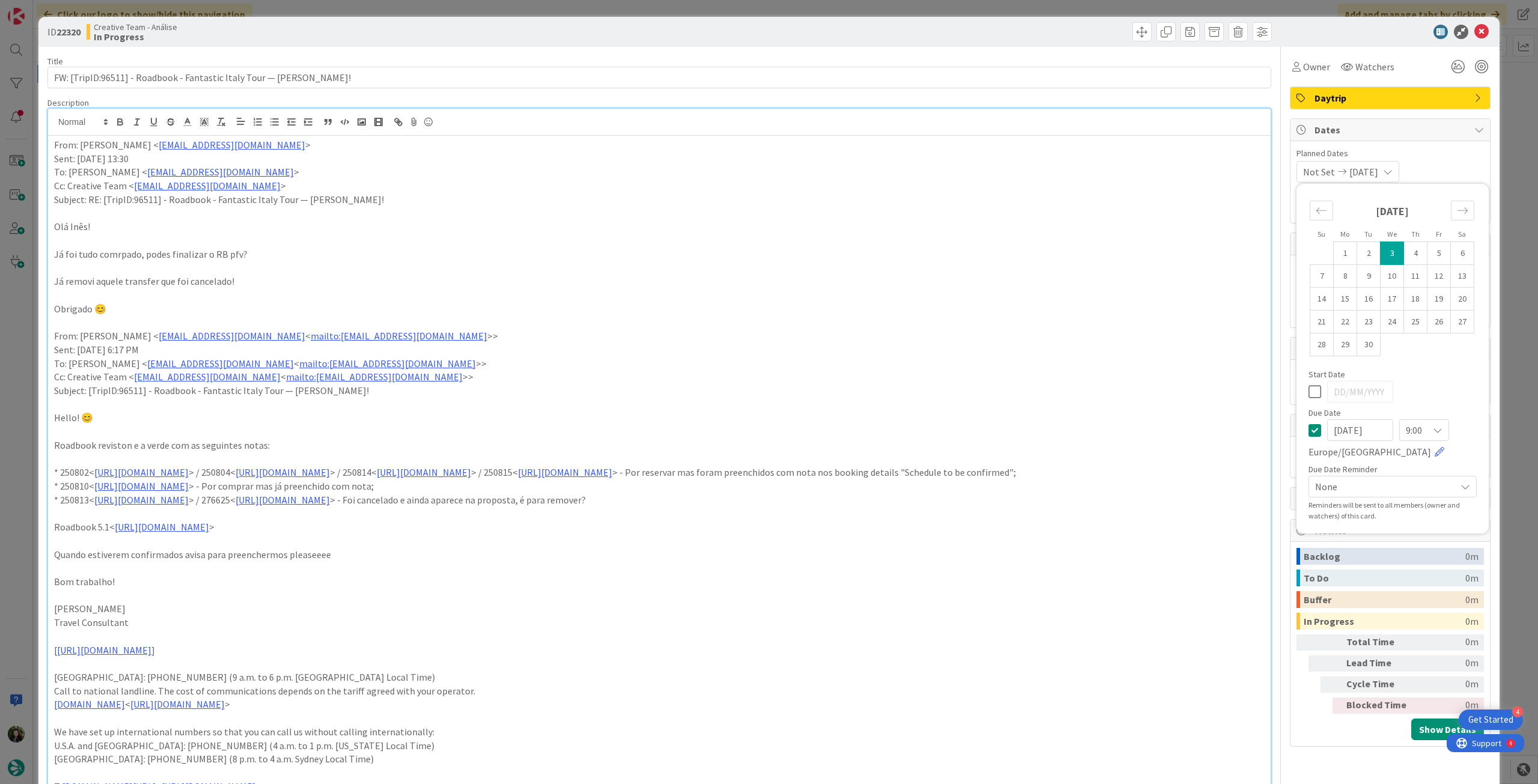
drag, startPoint x: 1471, startPoint y: 24, endPoint x: 1290, endPoint y: 102, distance: 197.1
click at [1472, 24] on div "ID 22320 Creative Team - Análise In Progress" at bounding box center [769, 32] width 1461 height 30
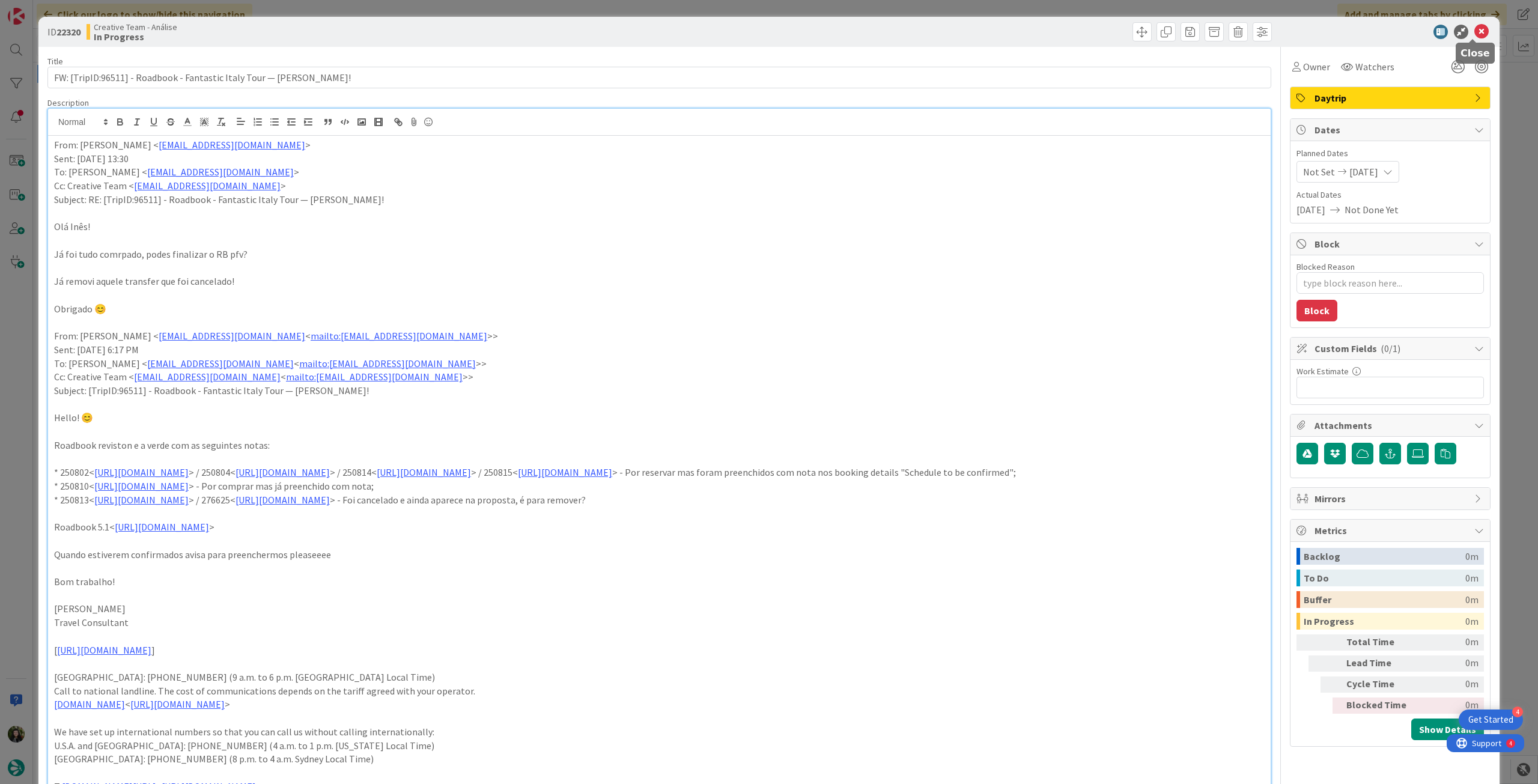
click at [1477, 30] on icon at bounding box center [1482, 32] width 14 height 14
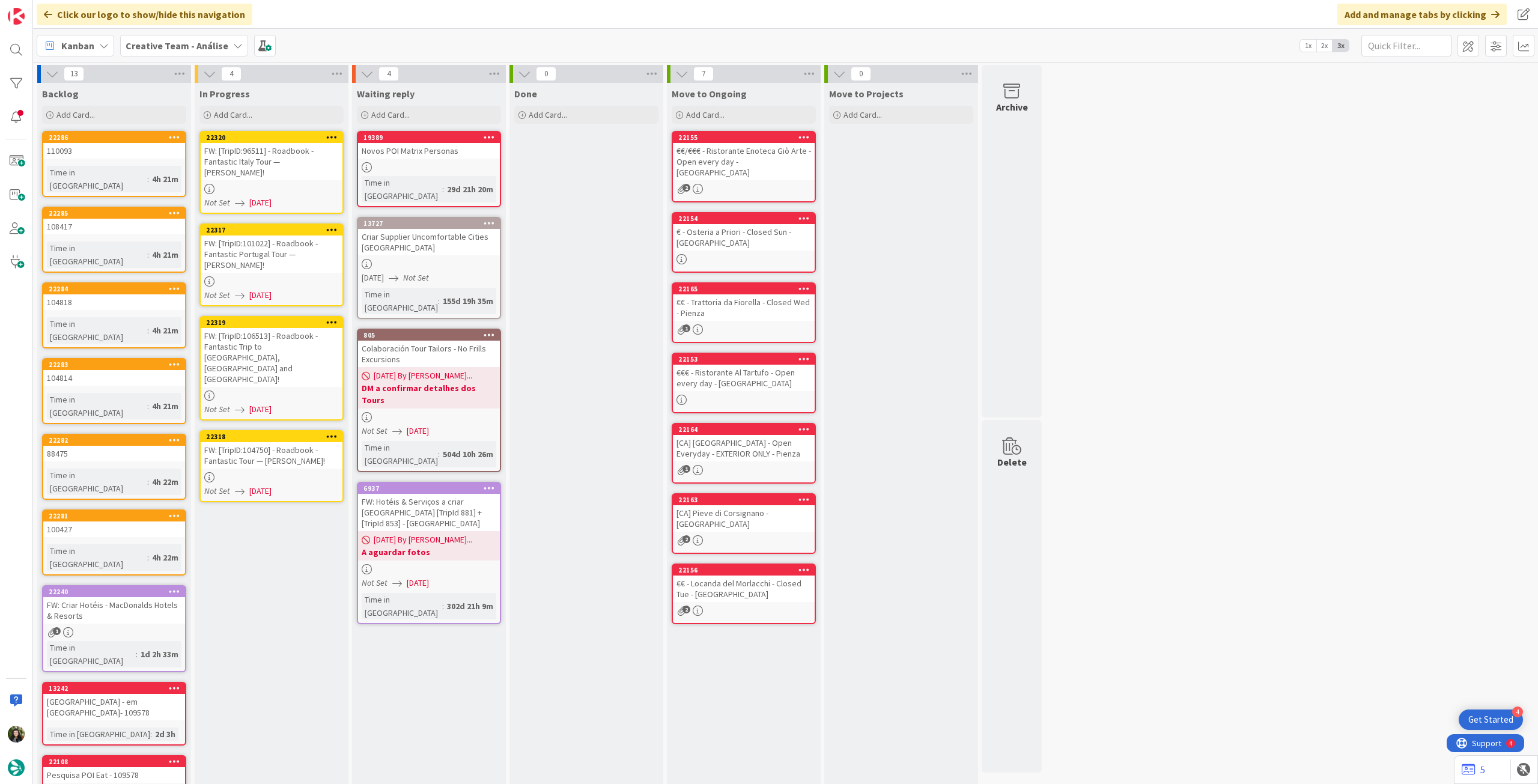
click at [345, 80] on div "4" at bounding box center [272, 74] width 154 height 18
click at [343, 71] on icon at bounding box center [337, 74] width 16 height 18
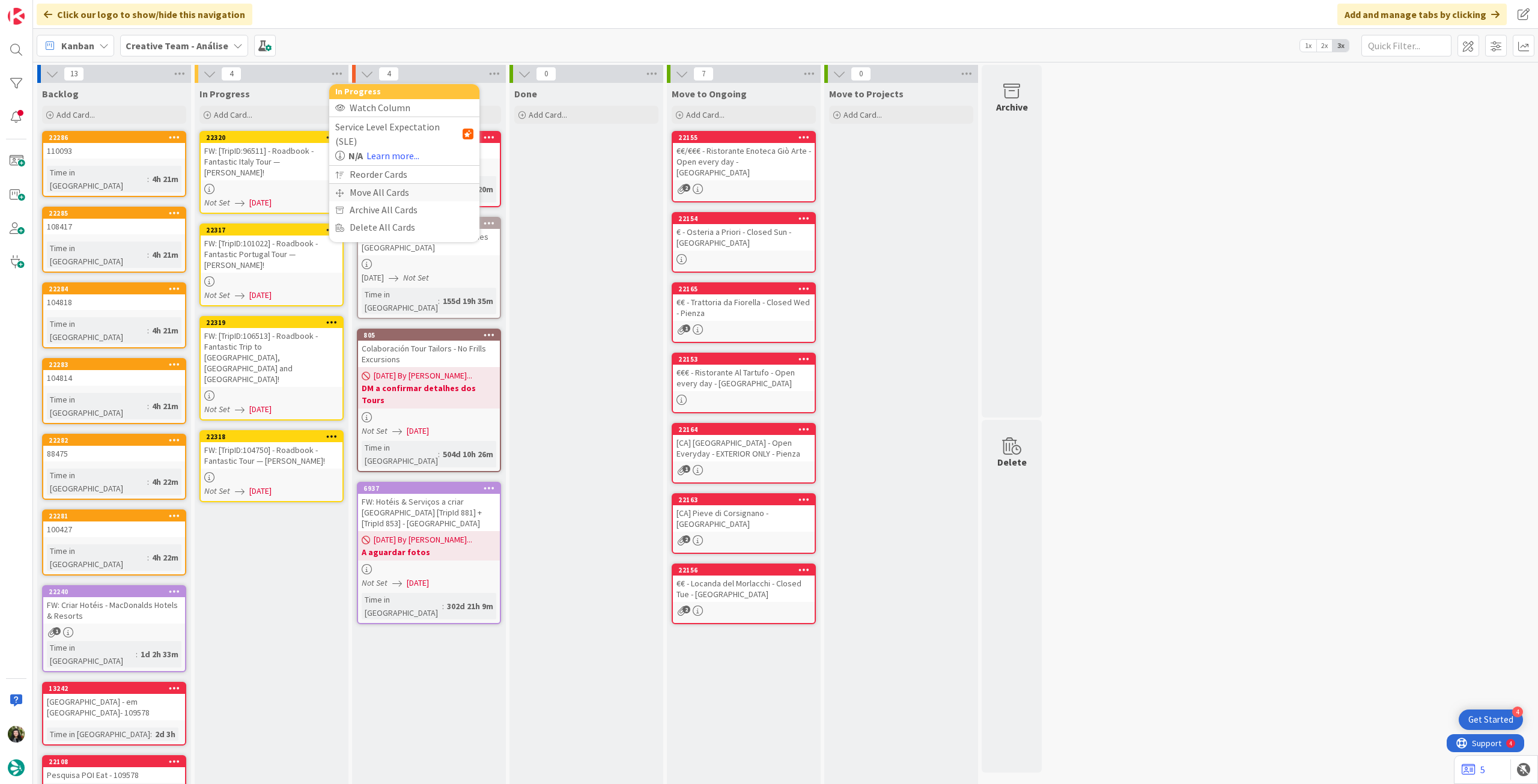
click at [392, 184] on div "Move All Cards" at bounding box center [404, 192] width 150 height 17
click at [413, 131] on span "Creative Team - Análise" at bounding box center [390, 131] width 97 height 12
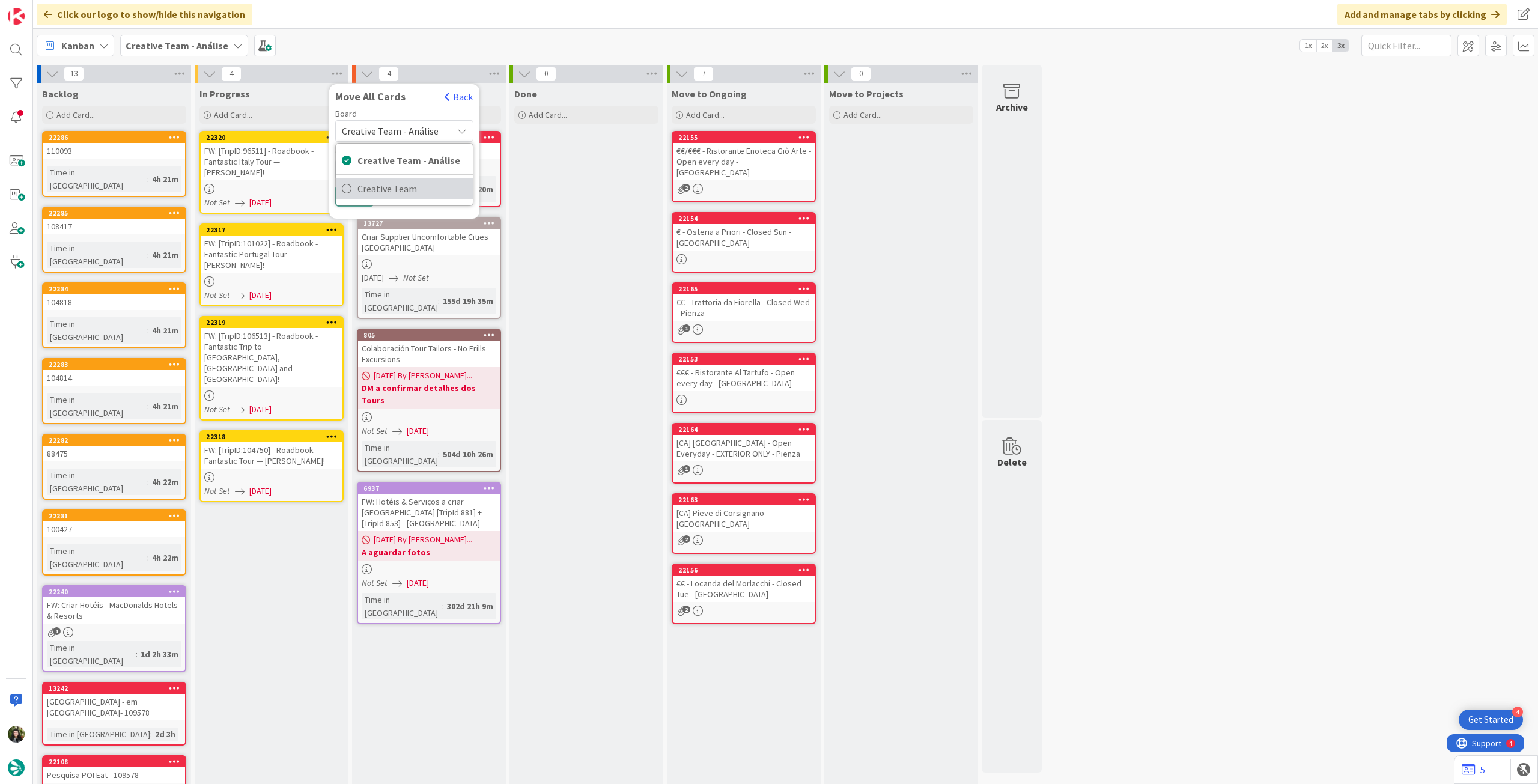
click at [408, 182] on span "Creative Team" at bounding box center [412, 189] width 109 height 18
click at [400, 205] on span "Daytrip" at bounding box center [404, 208] width 85 height 17
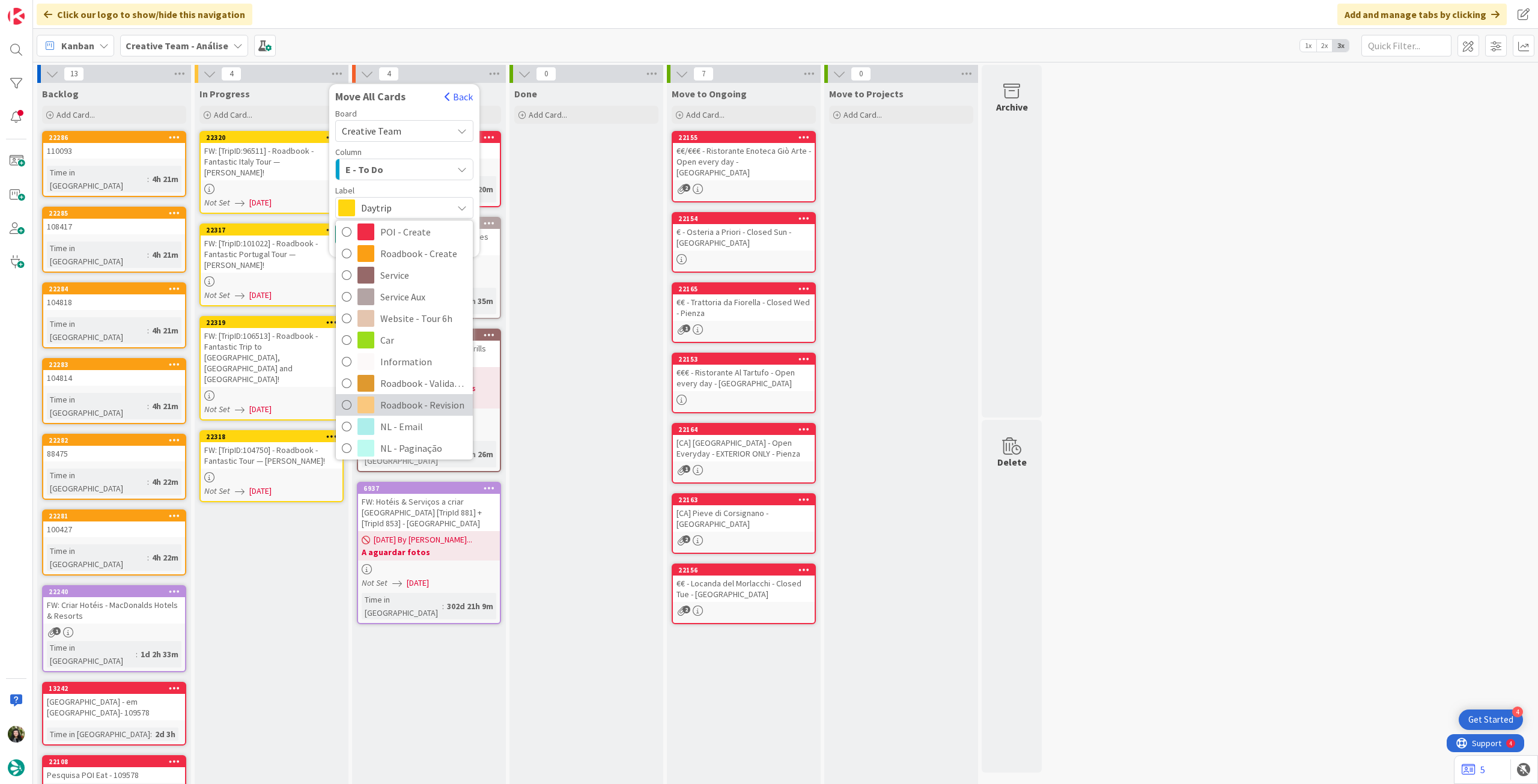
scroll to position [160, 0]
click at [402, 377] on span "Roadbook - Revision" at bounding box center [424, 380] width 87 height 18
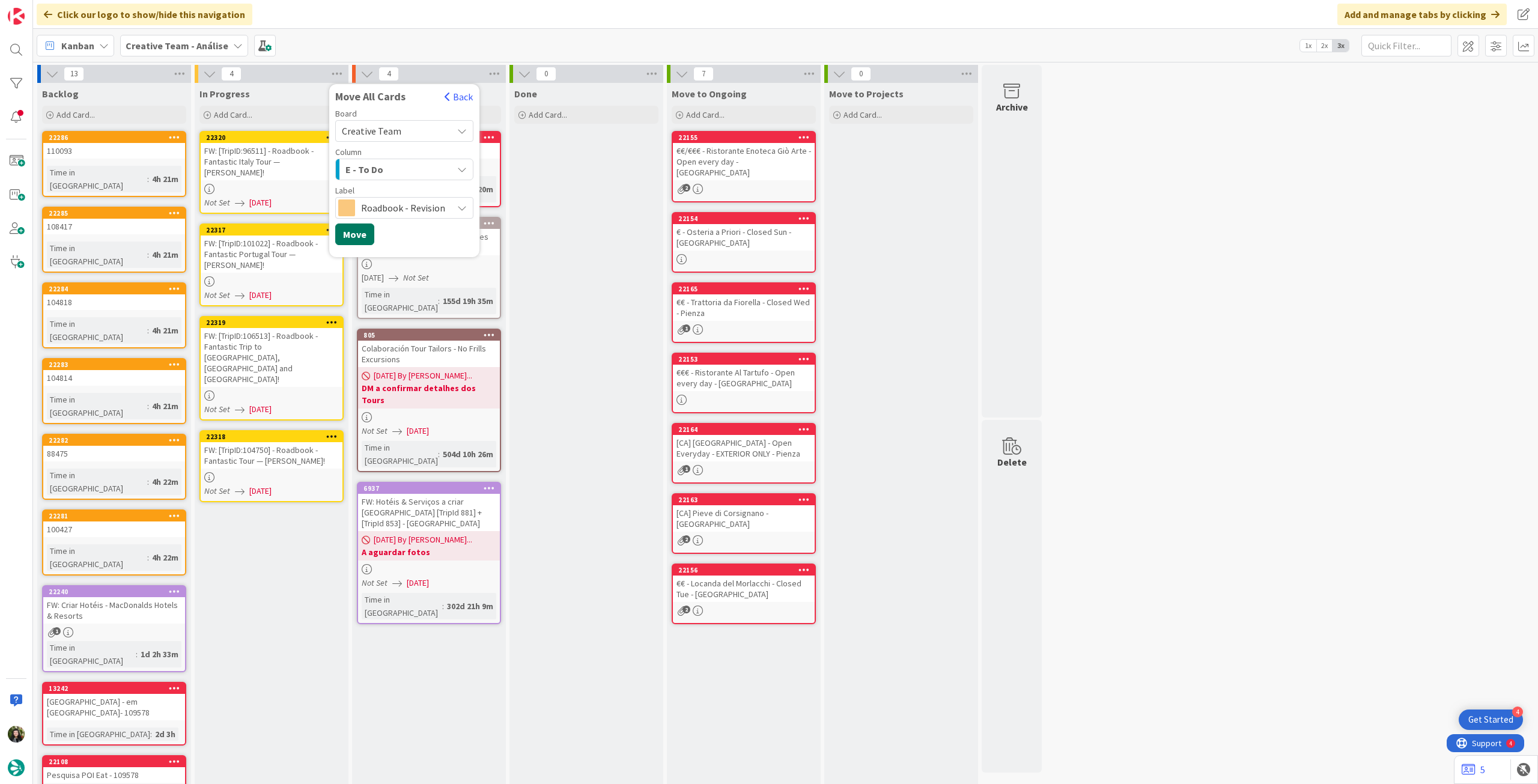
click at [361, 238] on button "Move" at bounding box center [355, 234] width 39 height 21
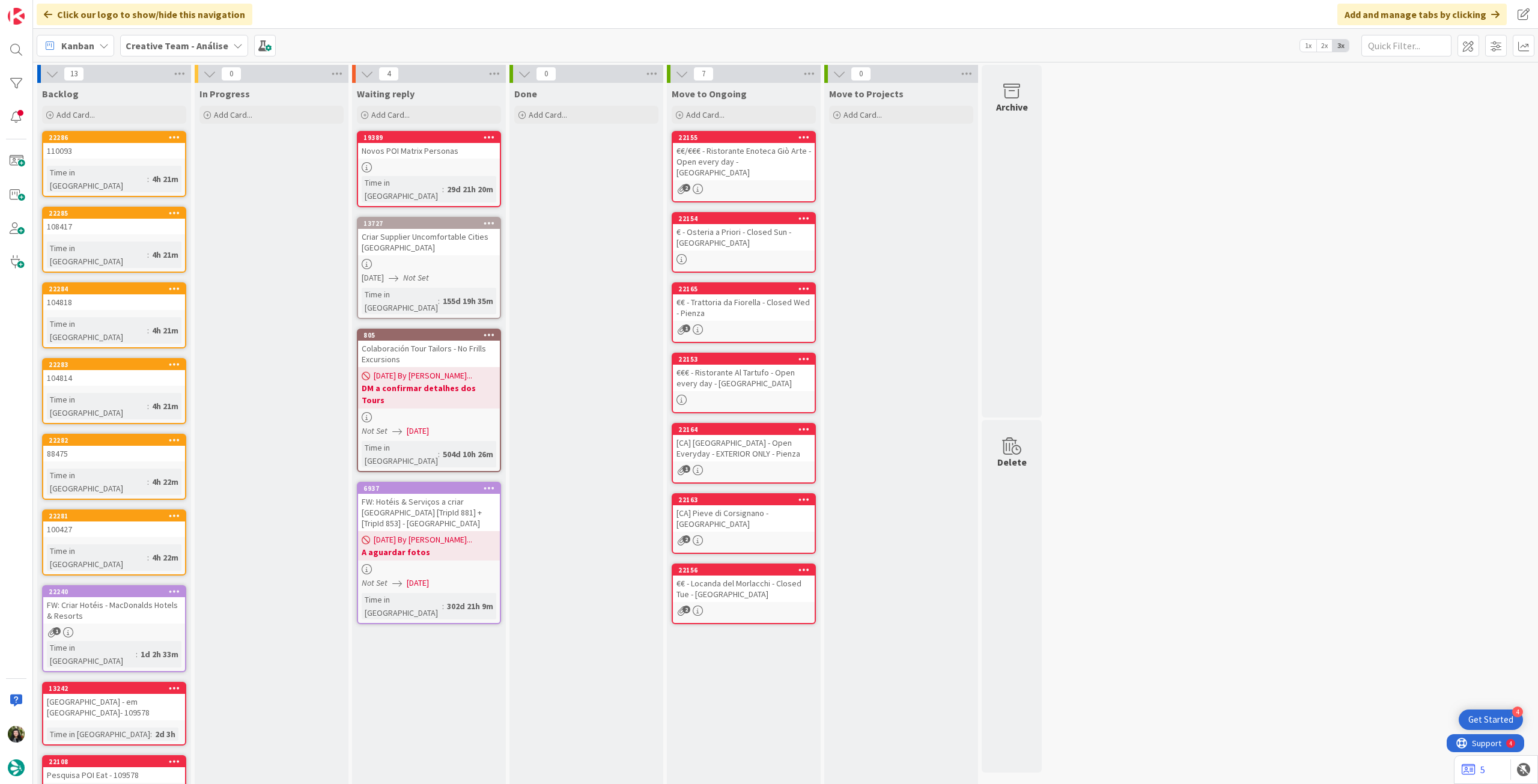
drag, startPoint x: 171, startPoint y: 36, endPoint x: 181, endPoint y: 59, distance: 25.1
click at [171, 37] on div "Creative Team - Análise" at bounding box center [184, 45] width 128 height 21
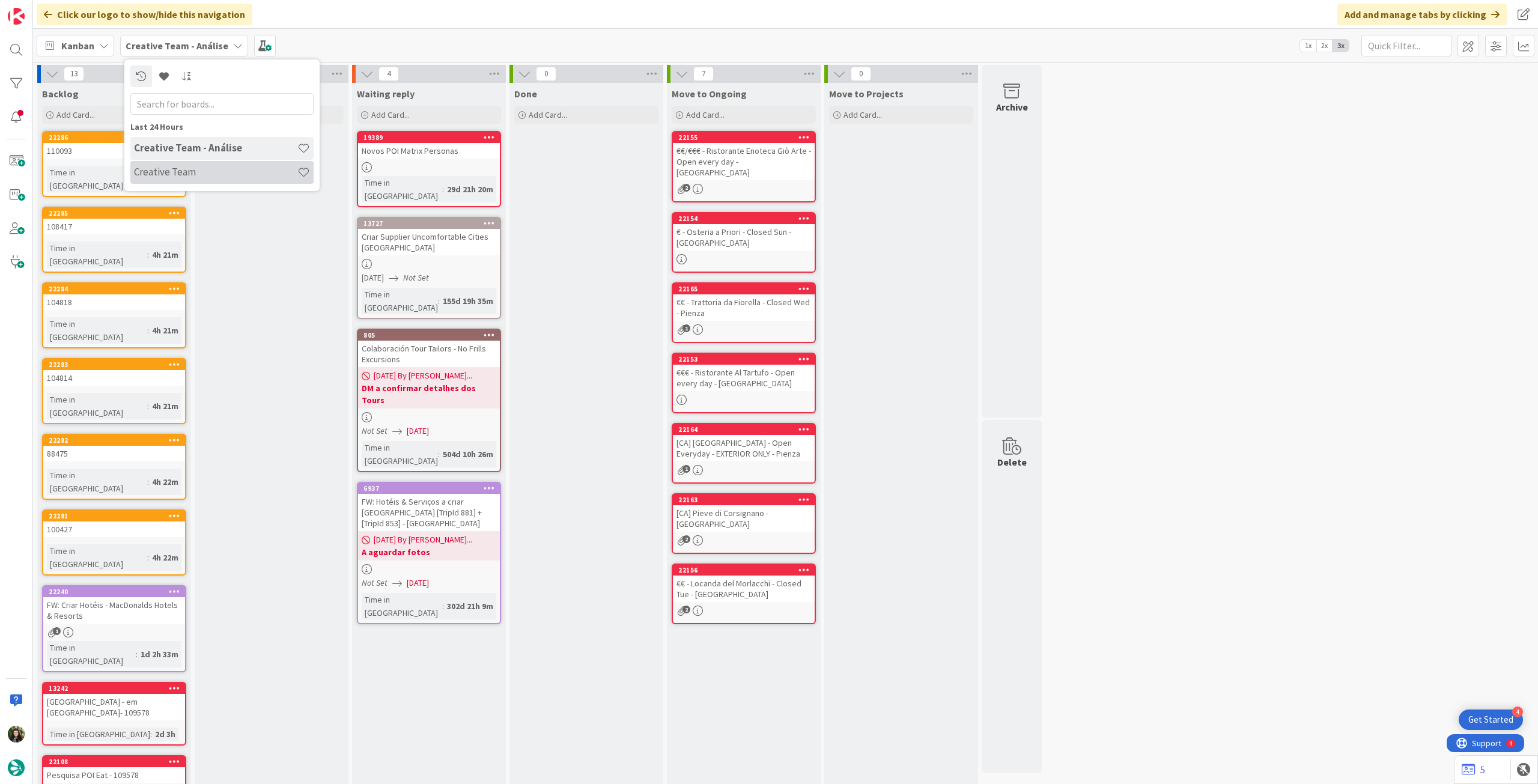
click at [167, 168] on h4 "Creative Team" at bounding box center [215, 171] width 164 height 12
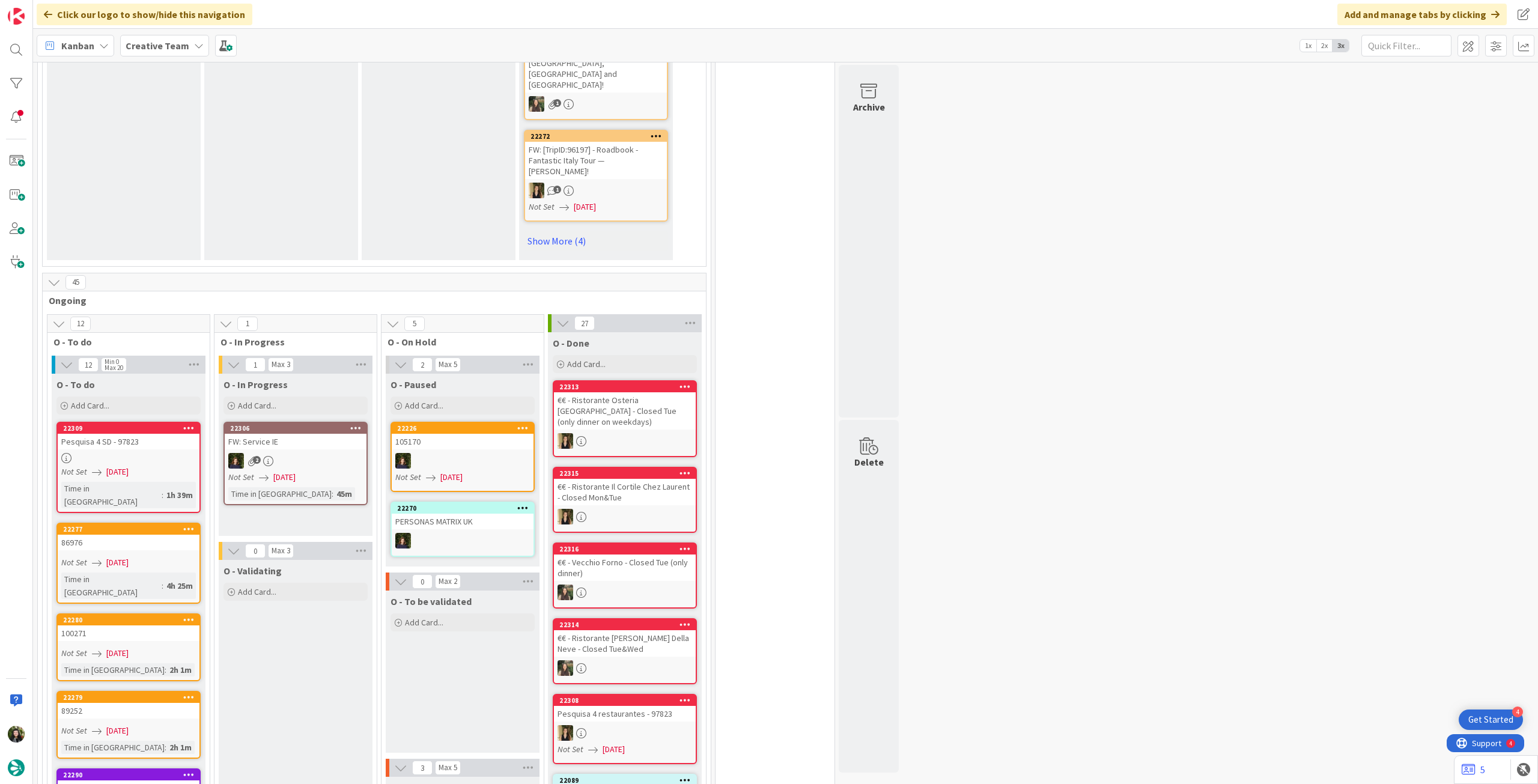
scroll to position [1041, 0]
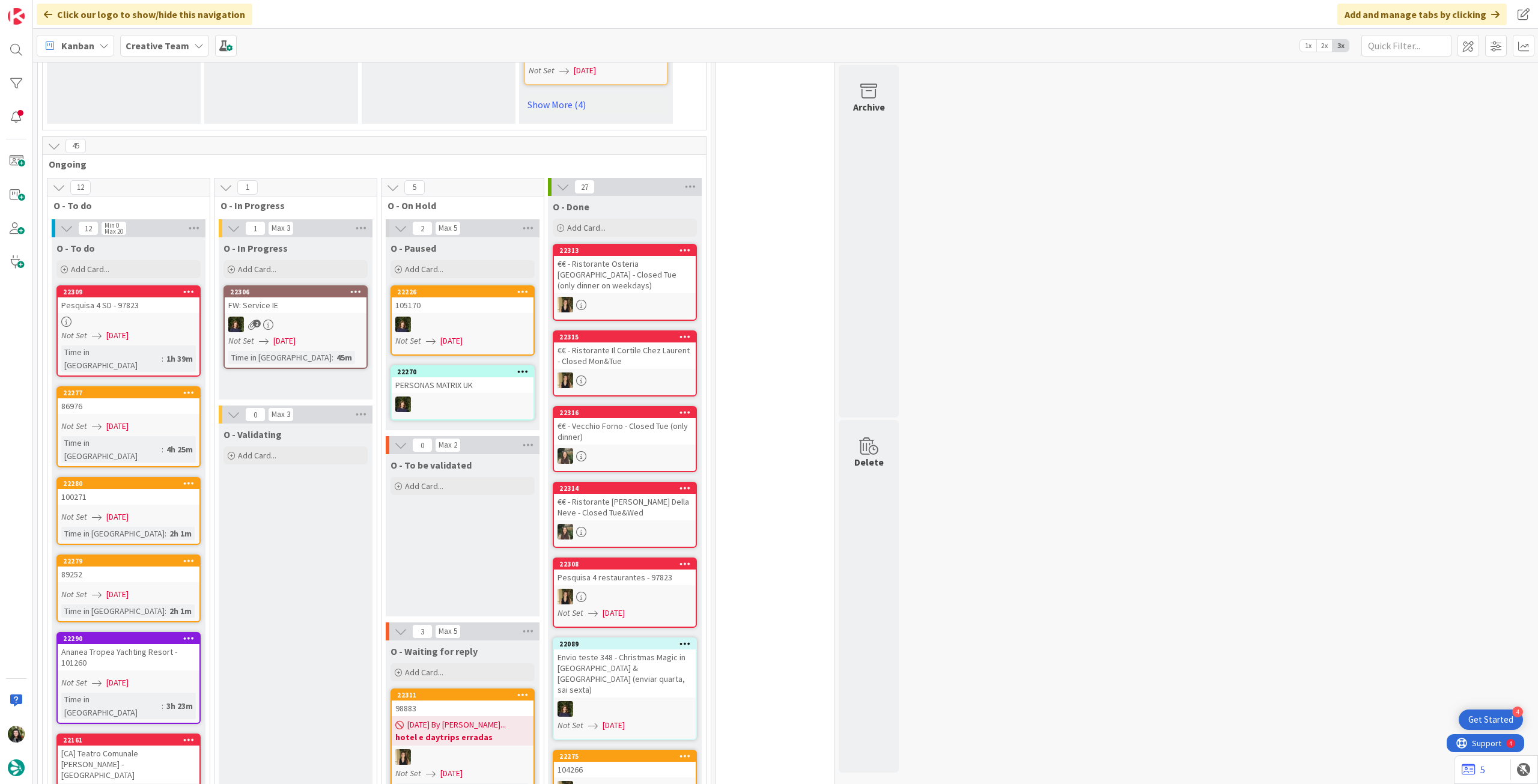
click at [162, 54] on div "Creative Team" at bounding box center [164, 45] width 89 height 21
click at [157, 181] on div "Creative Team - Análise" at bounding box center [222, 172] width 183 height 23
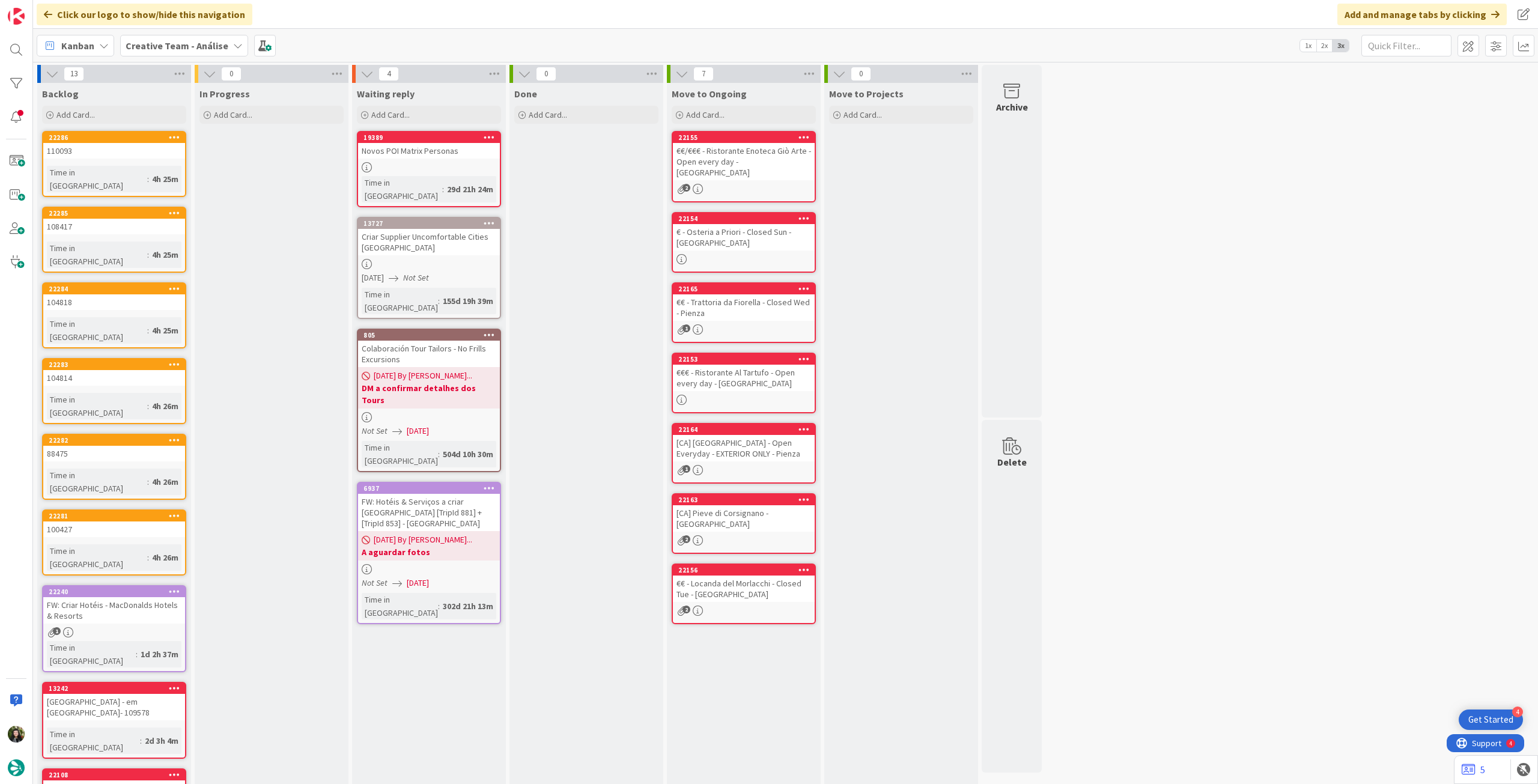
drag, startPoint x: 150, startPoint y: 38, endPoint x: 164, endPoint y: 61, distance: 26.9
click at [151, 38] on span "Creative Team - Análise" at bounding box center [177, 45] width 103 height 14
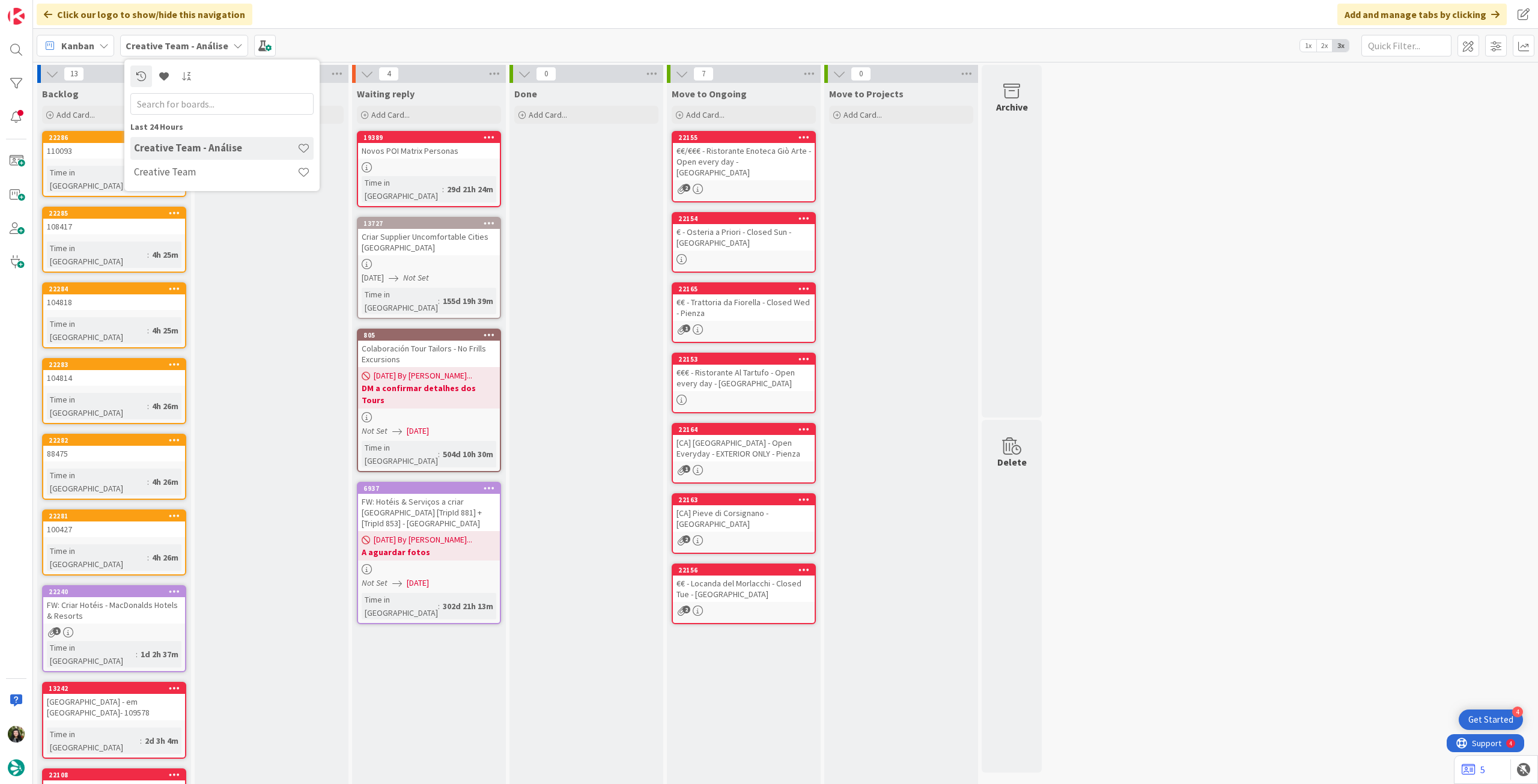
click at [174, 173] on h4 "Creative Team" at bounding box center [215, 171] width 164 height 12
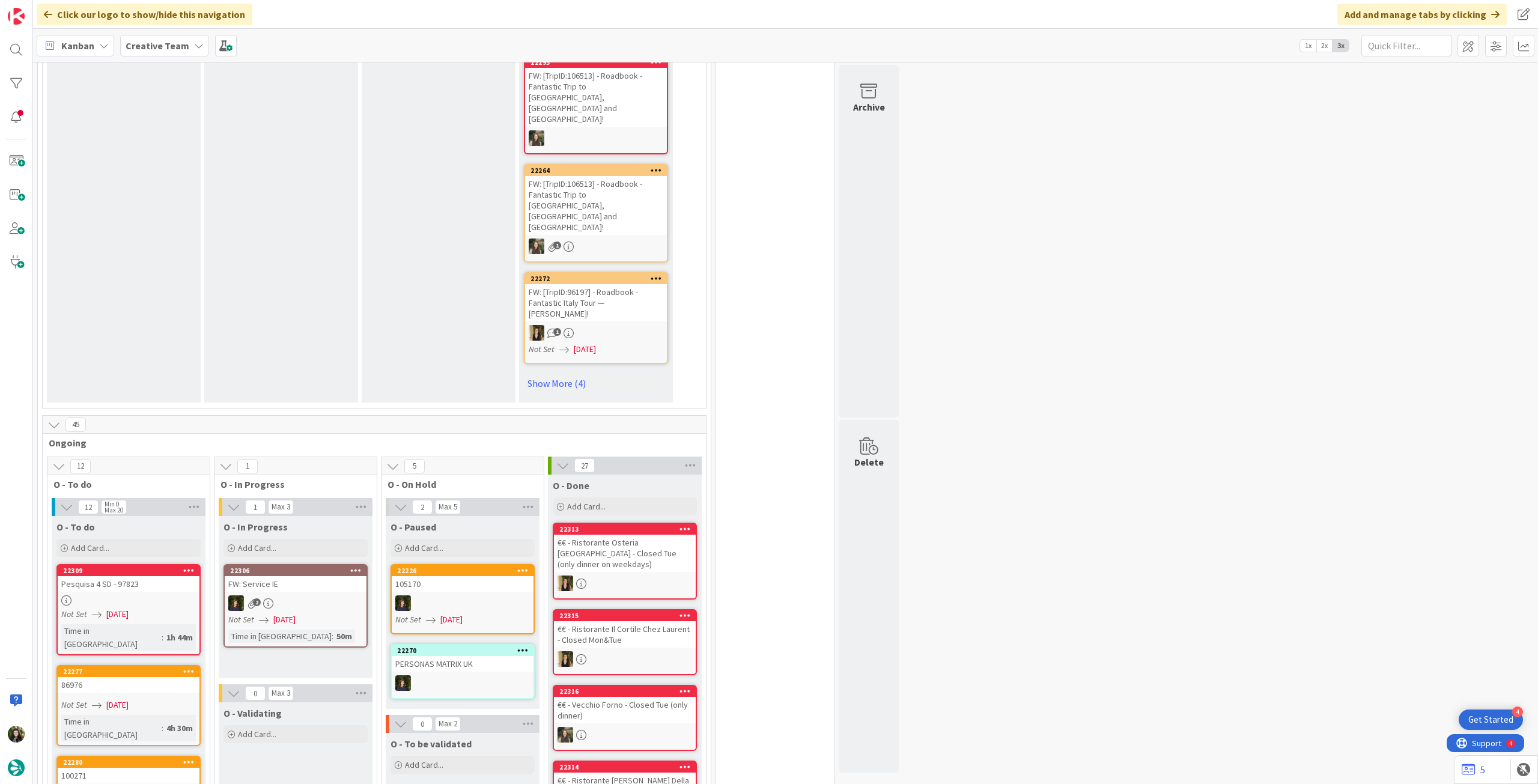
scroll to position [801, 0]
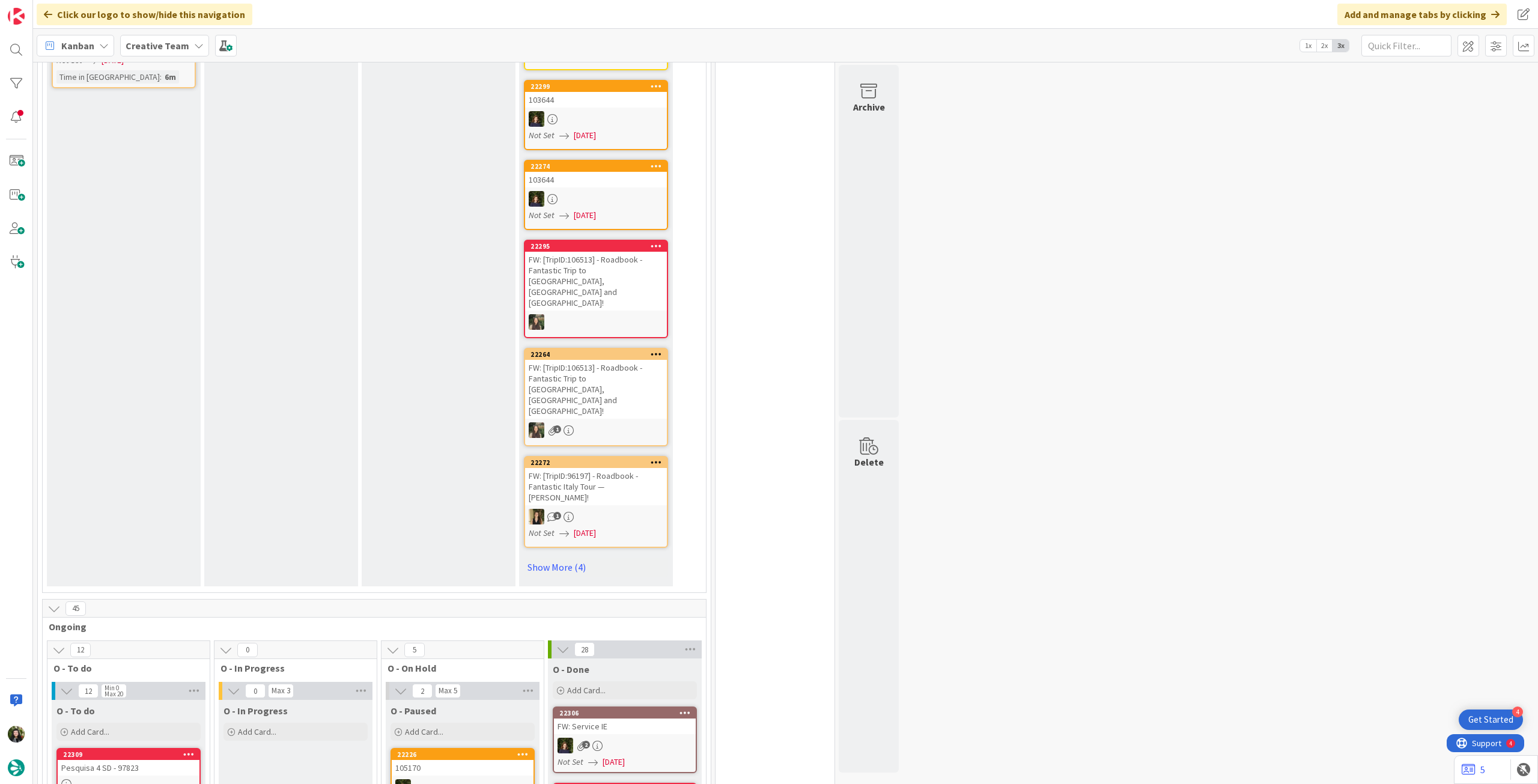
scroll to position [481, 0]
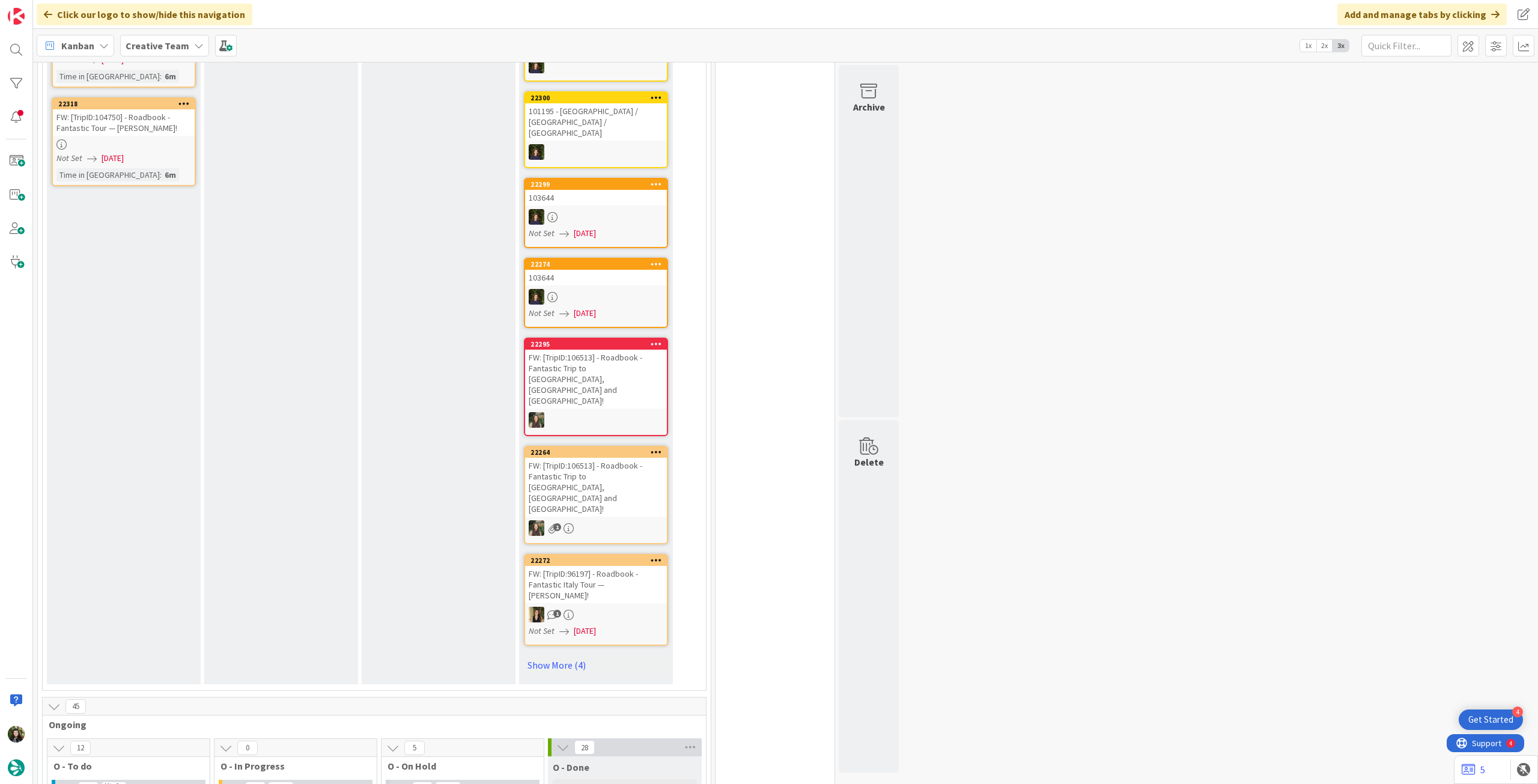
click at [190, 33] on div "Kanban Creative Team 1x 2x 3x" at bounding box center [785, 45] width 1505 height 33
click at [190, 41] on div "Creative Team" at bounding box center [164, 45] width 89 height 21
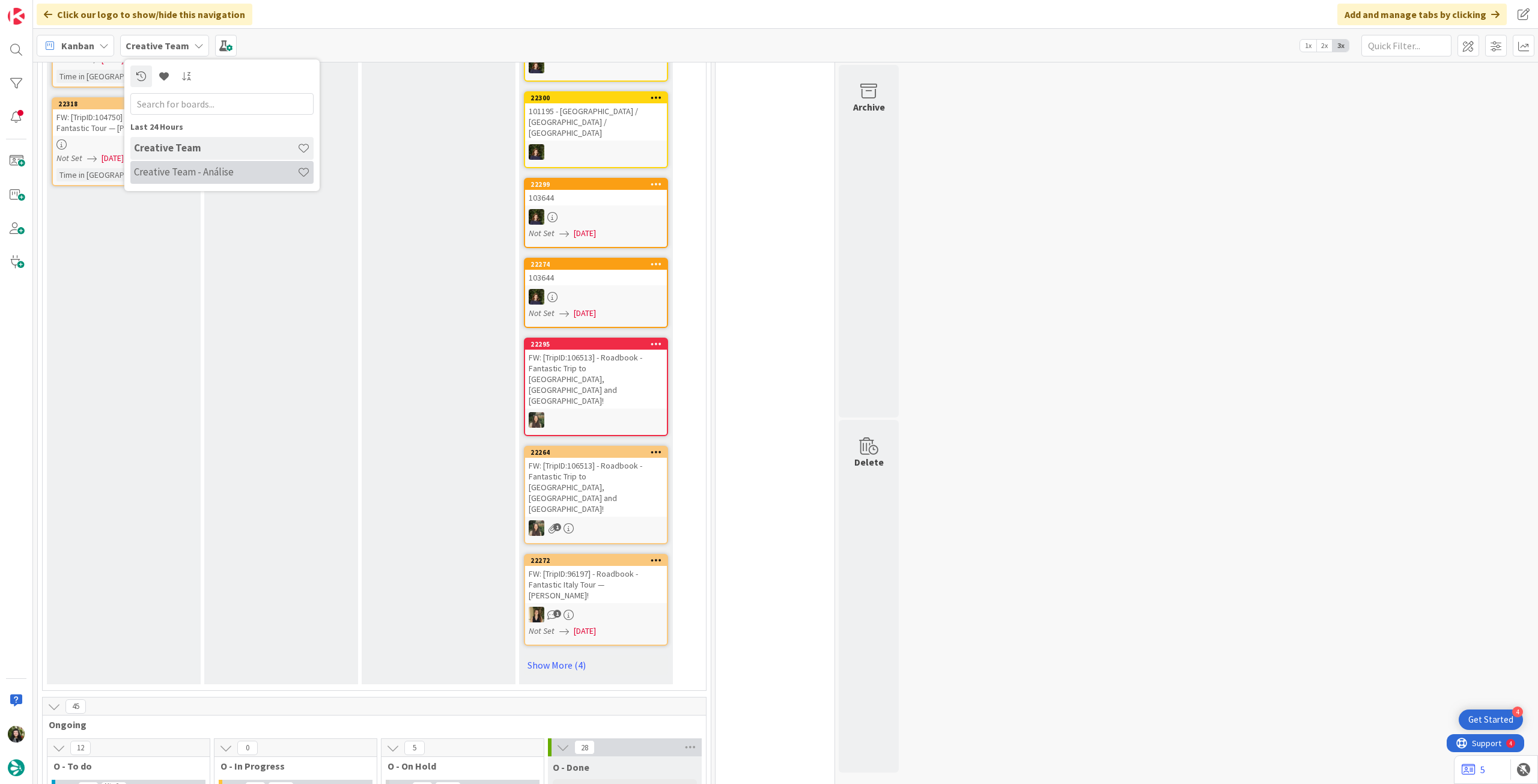
click at [178, 173] on h4 "Creative Team - Análise" at bounding box center [215, 171] width 164 height 12
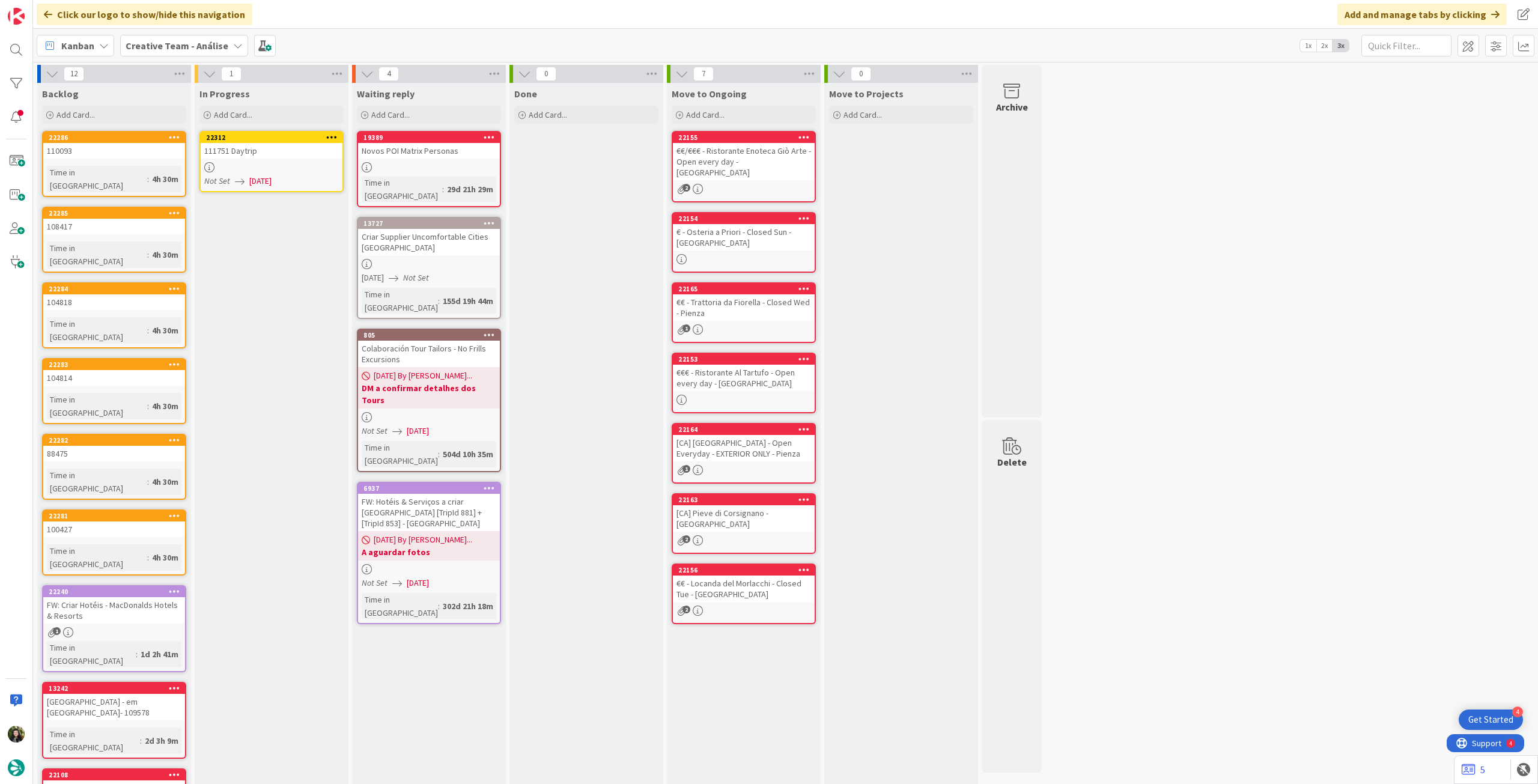
click at [283, 173] on link "22312 111751 Daytrip Not Set [DATE]" at bounding box center [271, 161] width 144 height 61
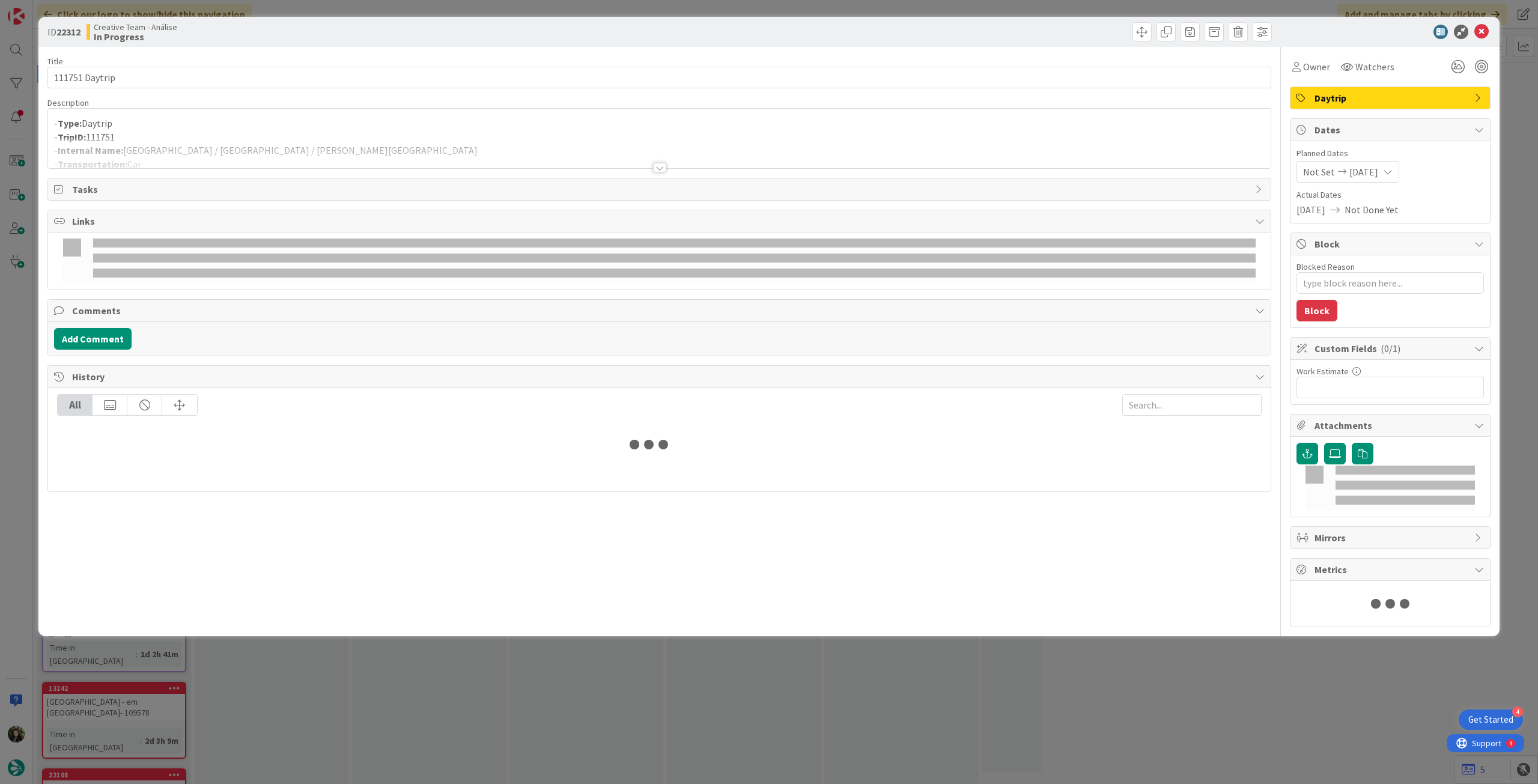
drag, startPoint x: 324, startPoint y: 138, endPoint x: 333, endPoint y: 141, distance: 9.5
click at [325, 138] on div at bounding box center [659, 153] width 1223 height 30
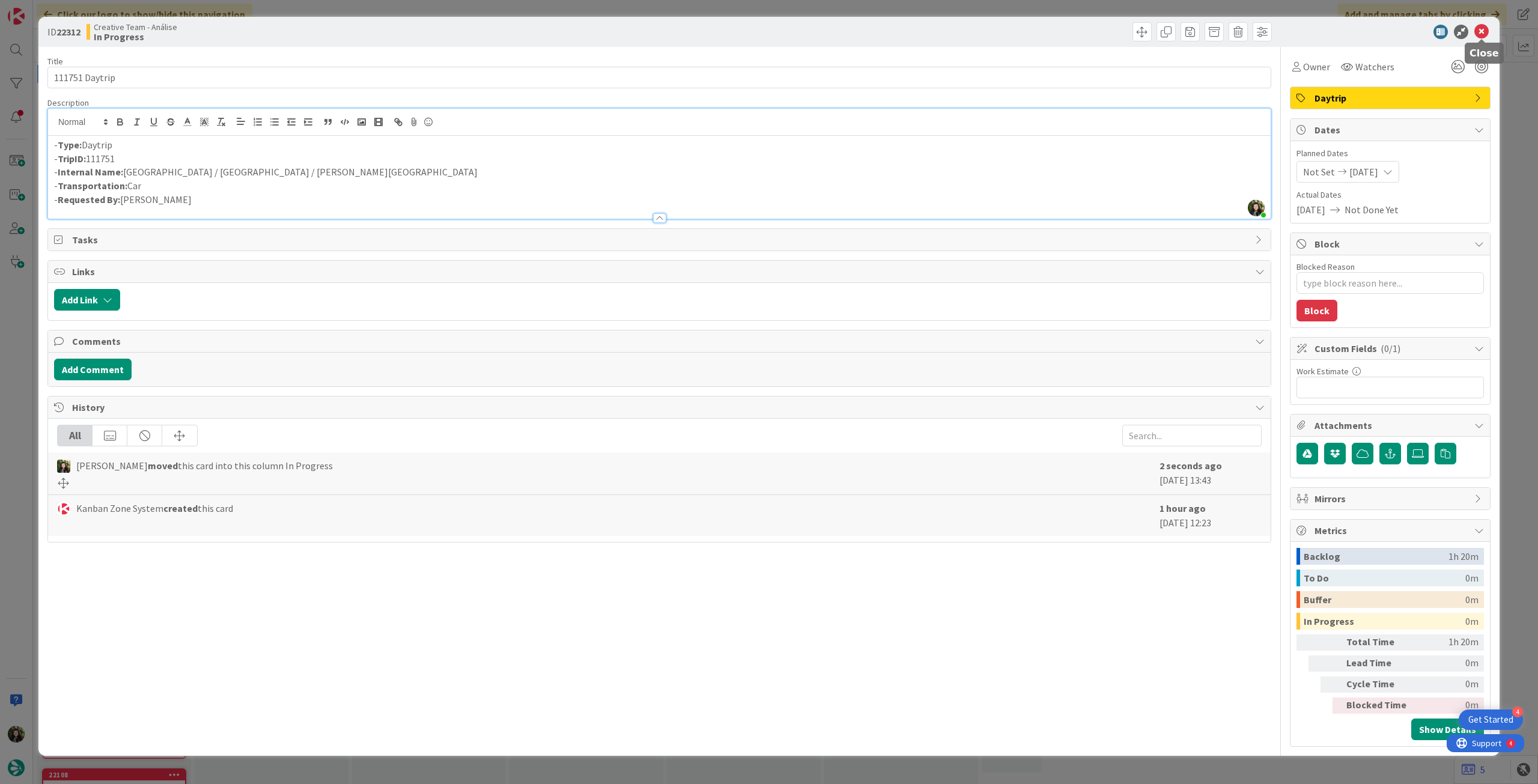
click at [1481, 28] on icon at bounding box center [1482, 32] width 14 height 14
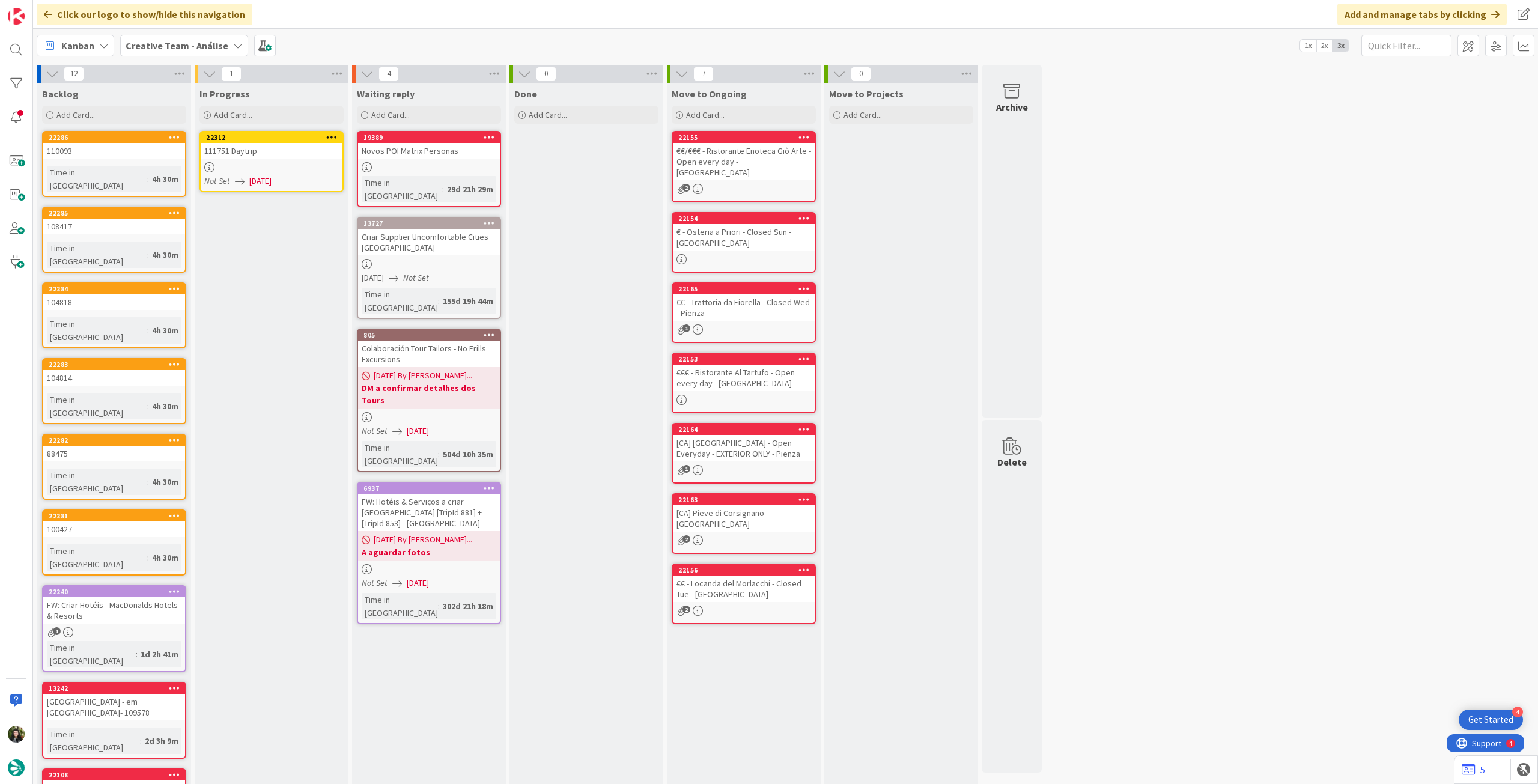
click at [333, 136] on icon at bounding box center [332, 136] width 12 height 8
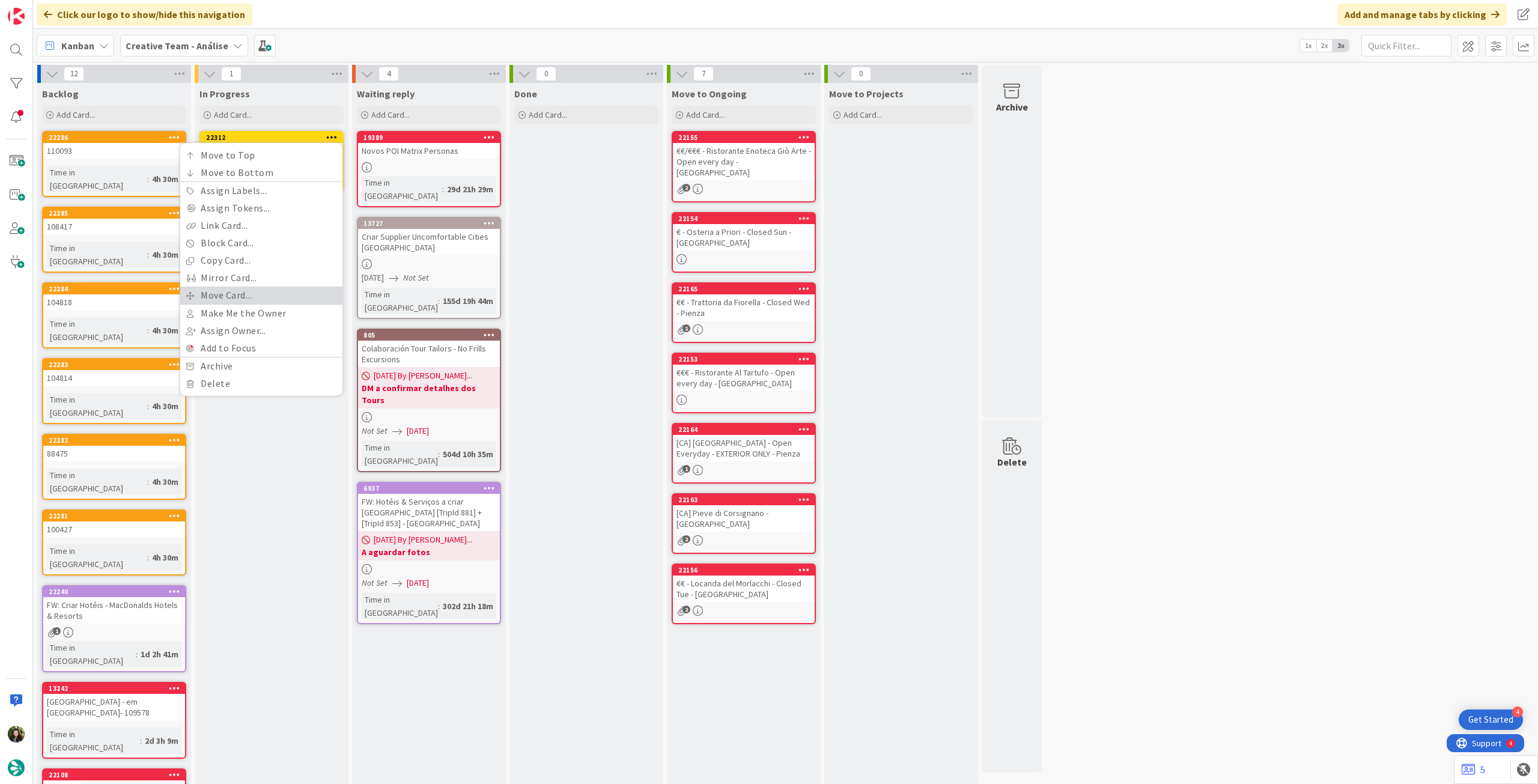
click at [263, 291] on link "Move Card..." at bounding box center [261, 295] width 162 height 17
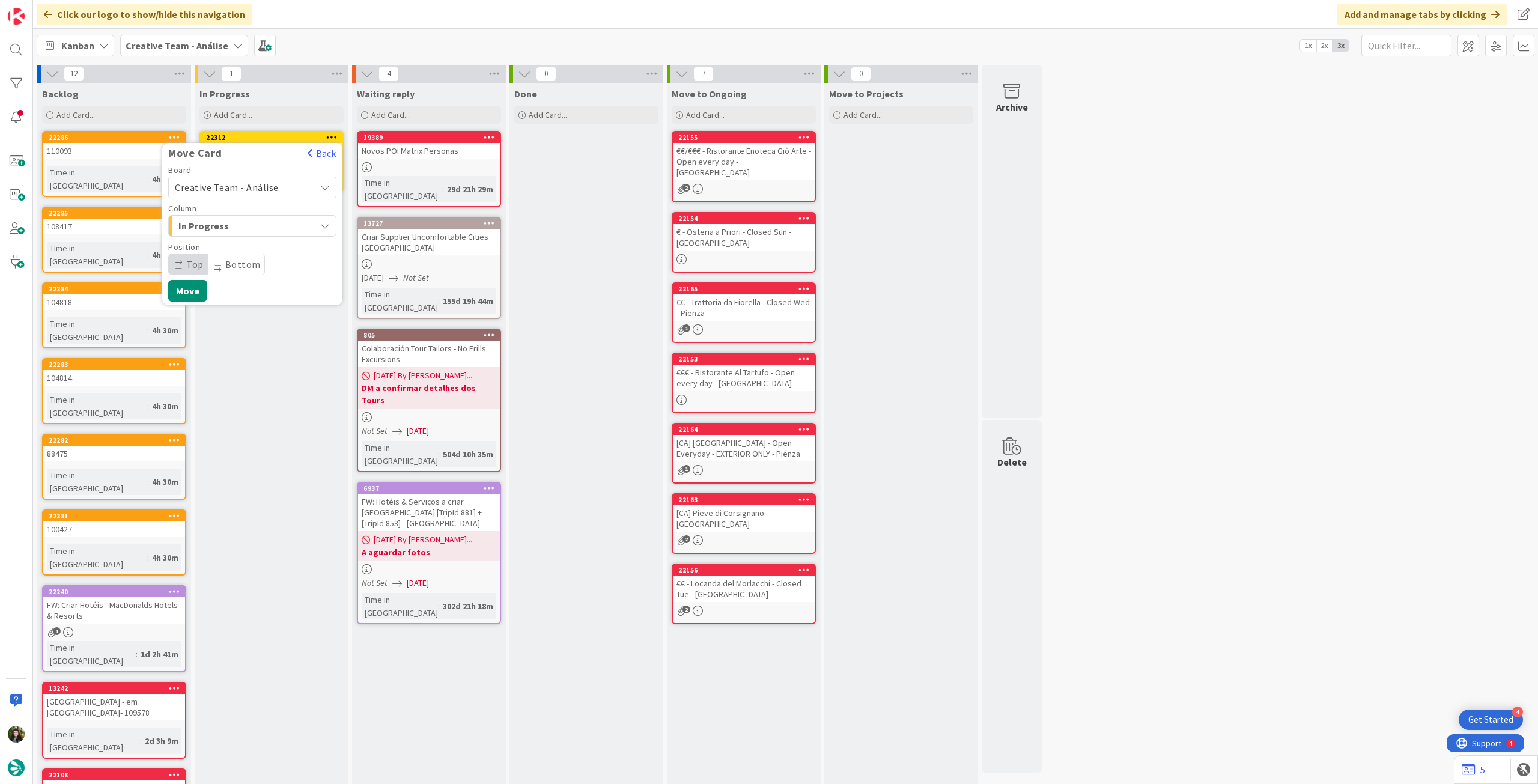
click at [263, 189] on span "Creative Team - Análise" at bounding box center [226, 187] width 104 height 12
click at [245, 256] on div "Creative Team - Análise Creative Team" at bounding box center [252, 230] width 168 height 61
click at [246, 244] on span "Creative Team" at bounding box center [259, 244] width 139 height 18
click at [258, 234] on div "Select a Column..." at bounding box center [244, 226] width 144 height 19
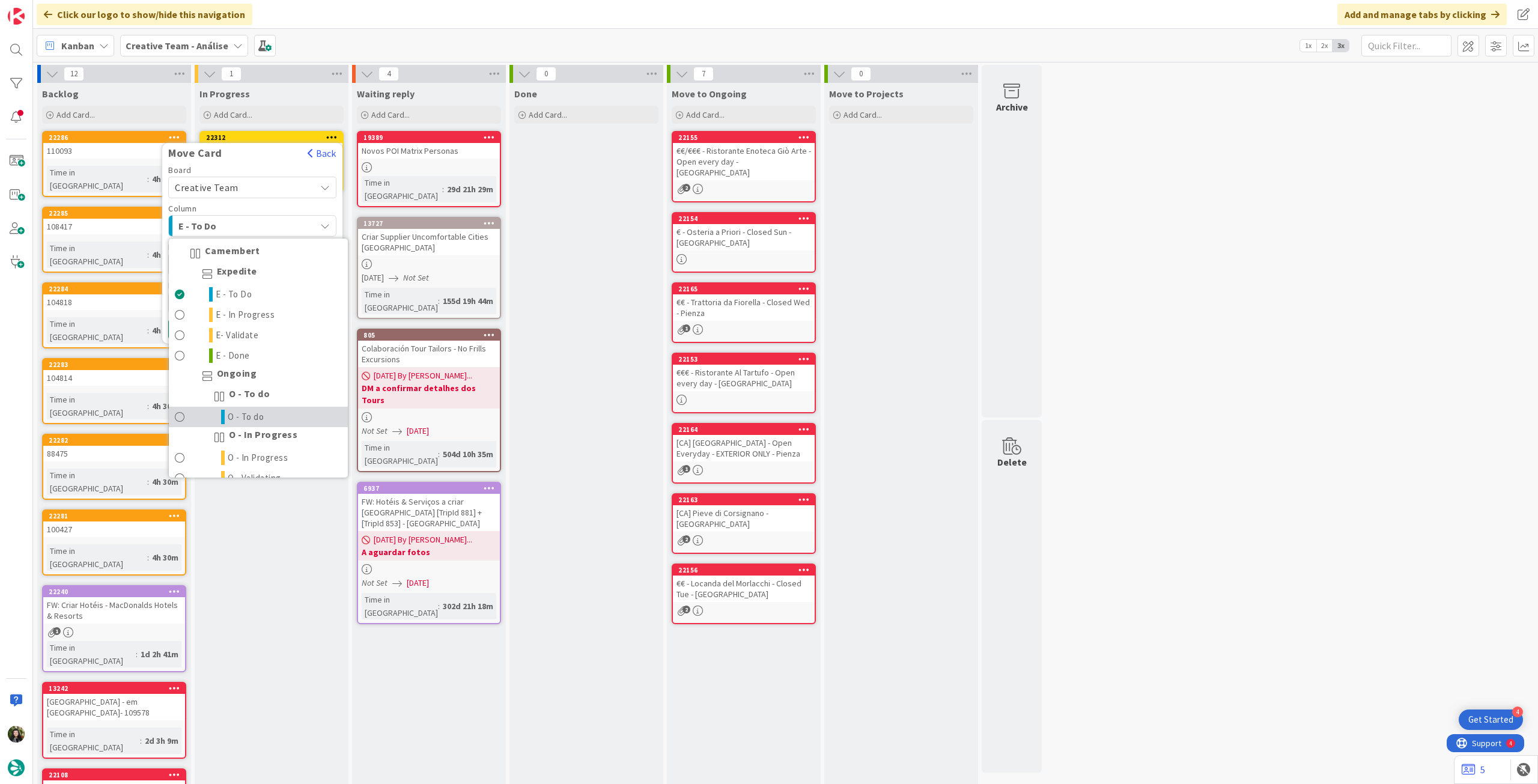
drag, startPoint x: 245, startPoint y: 415, endPoint x: 226, endPoint y: 386, distance: 34.7
click at [244, 415] on span "O - To do" at bounding box center [246, 417] width 37 height 14
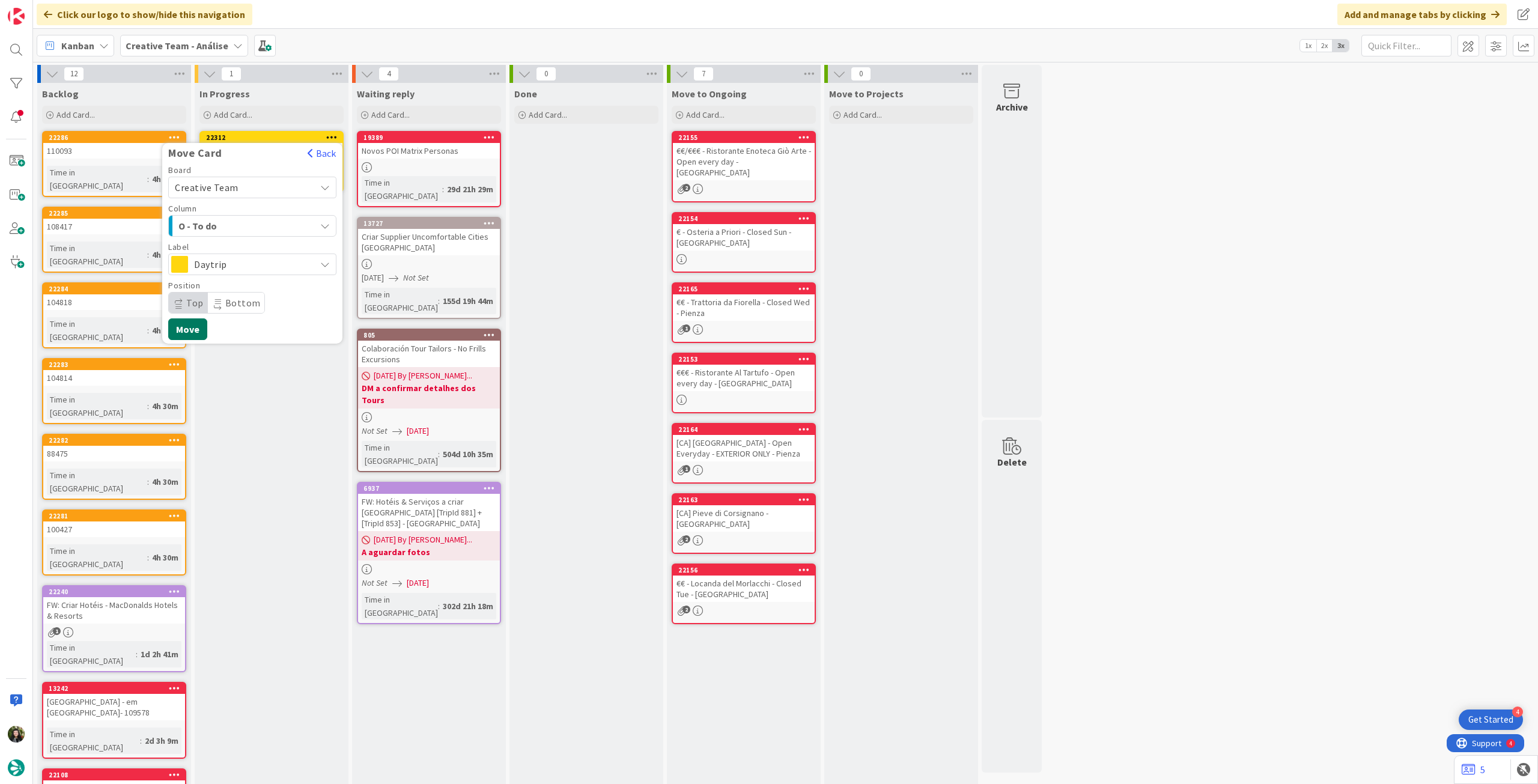
click at [193, 334] on button "Move" at bounding box center [188, 329] width 39 height 21
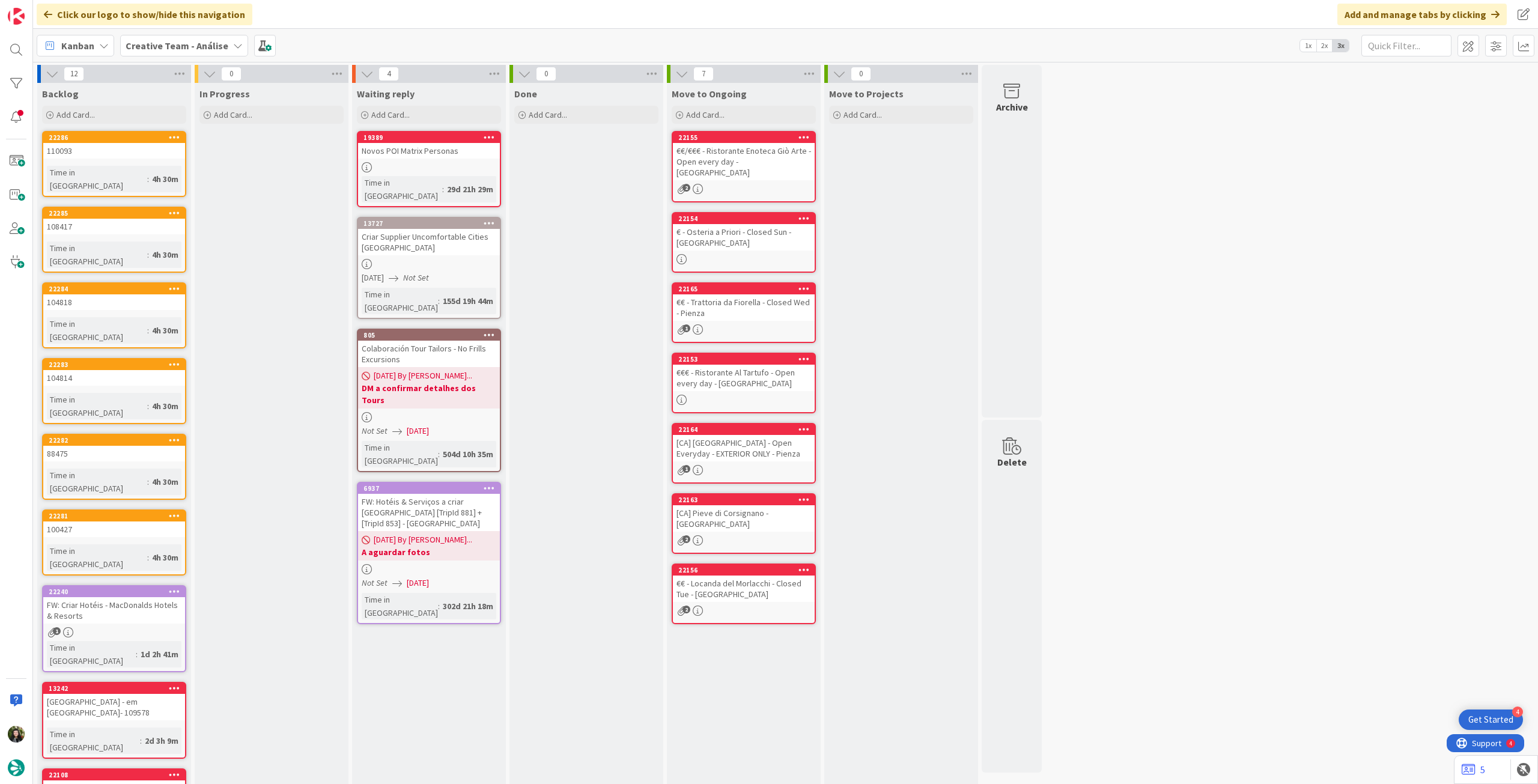
click at [158, 47] on b "Creative Team - Análise" at bounding box center [177, 45] width 103 height 12
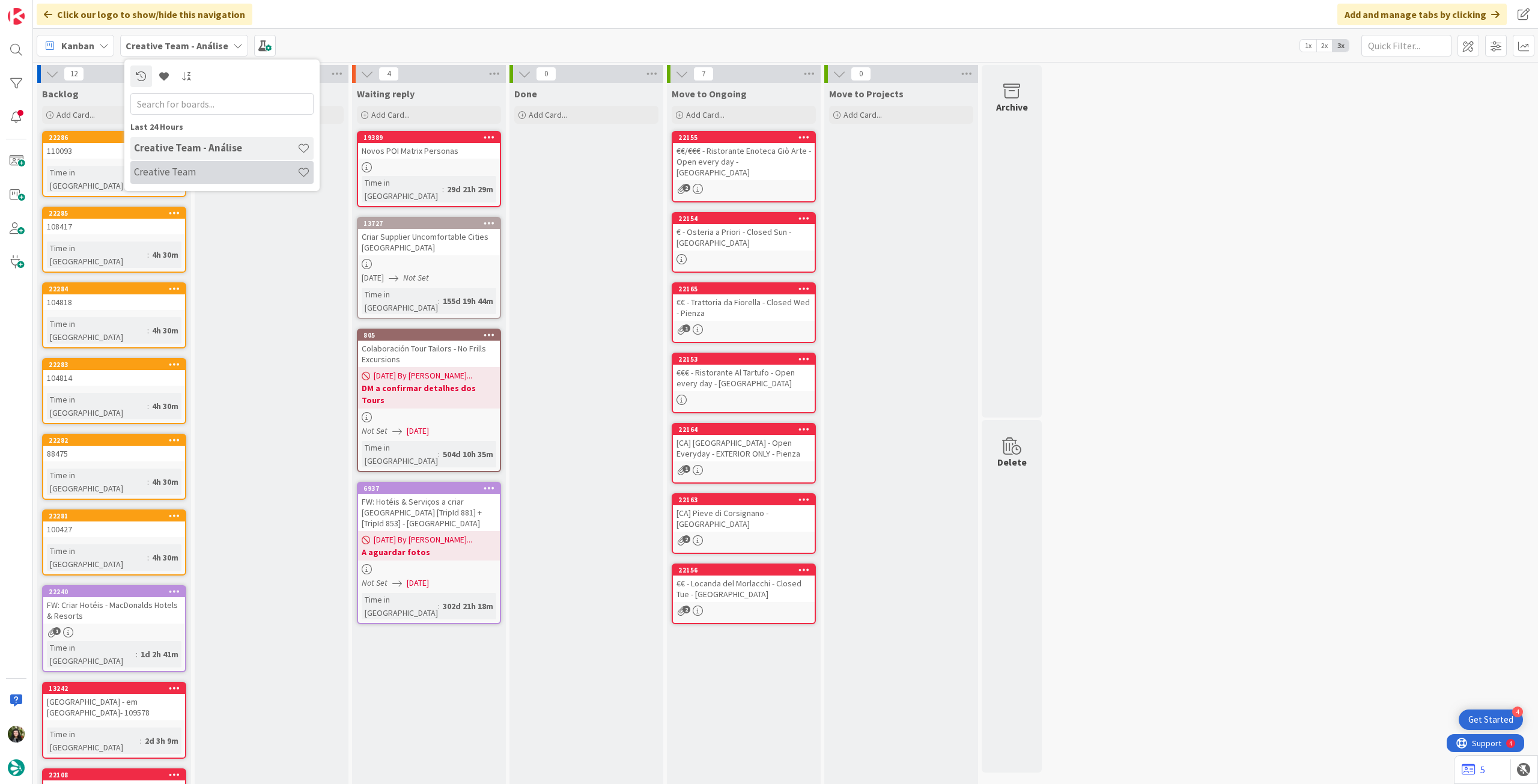
click at [166, 170] on h4 "Creative Team" at bounding box center [215, 171] width 164 height 12
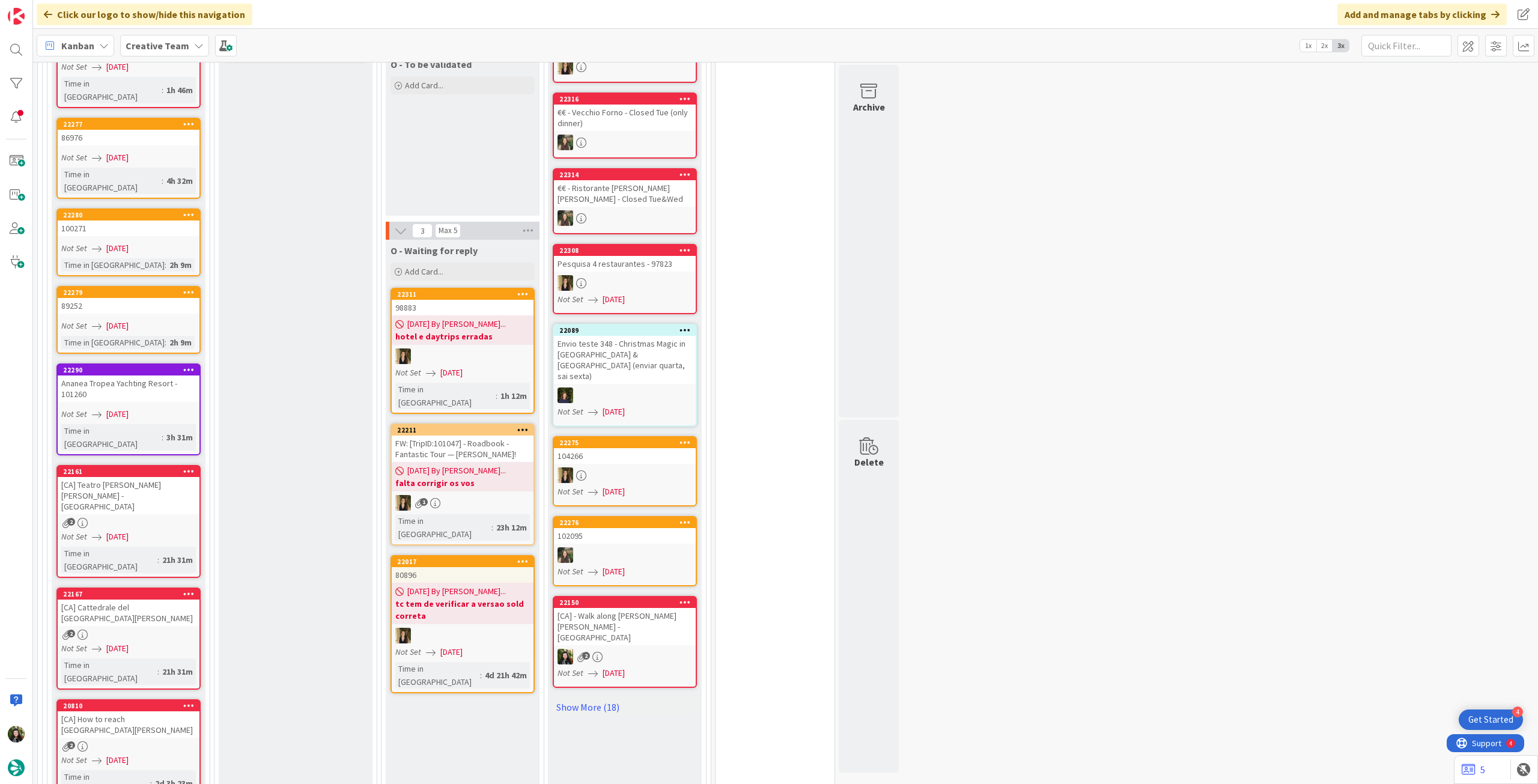
scroll to position [1122, 0]
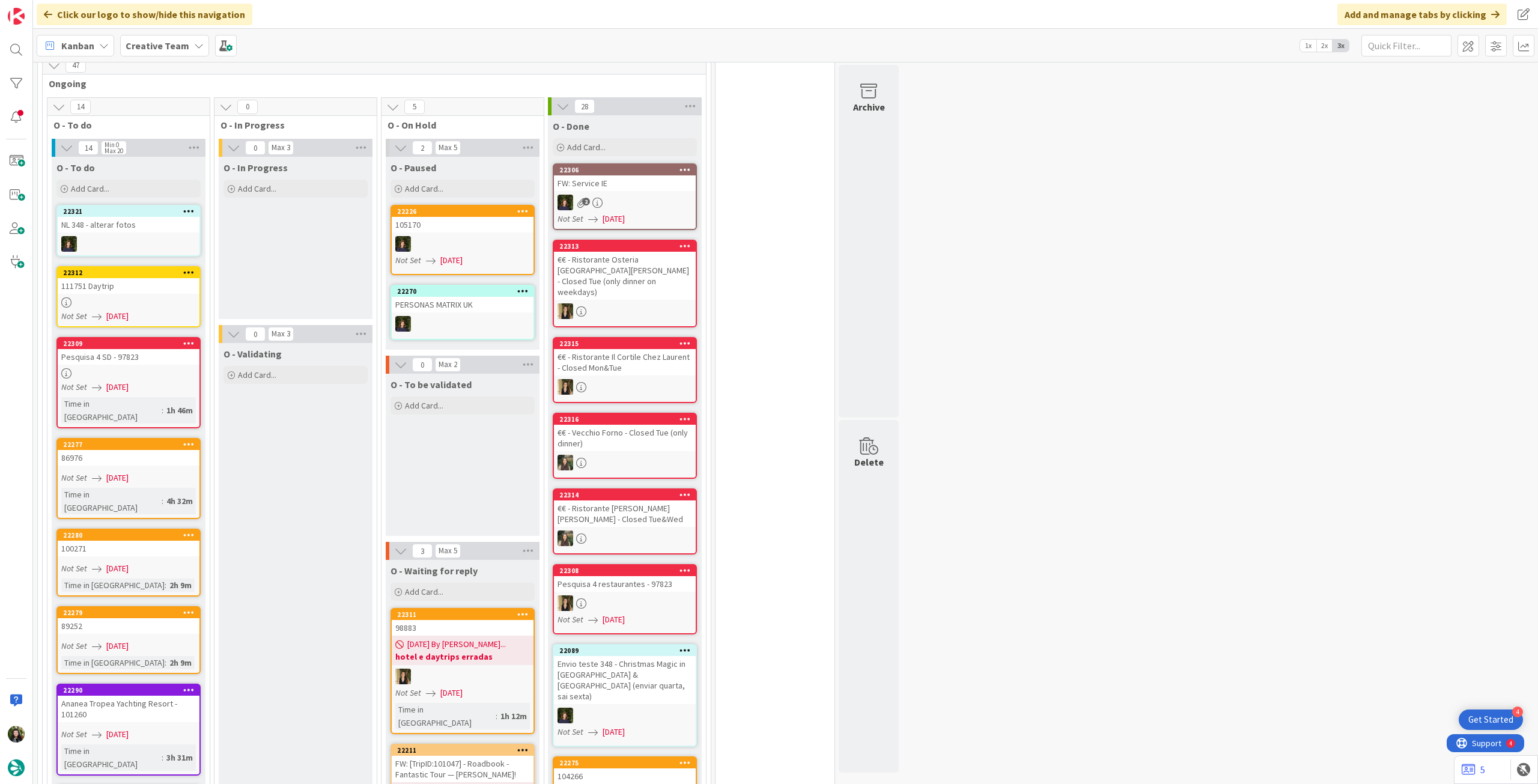
click at [151, 217] on div "NL 348 - alterar fotos" at bounding box center [128, 224] width 142 height 16
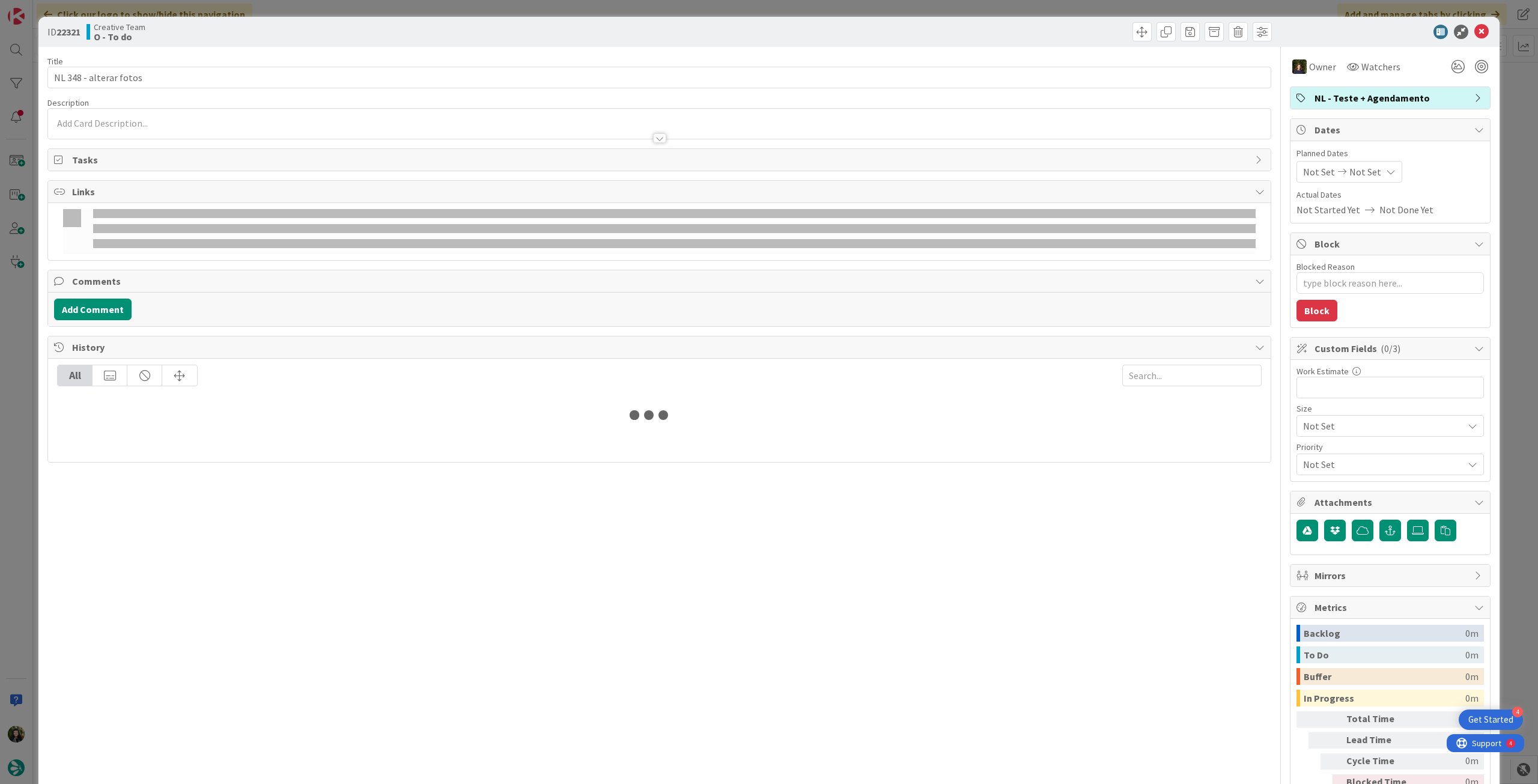
type textarea "x"
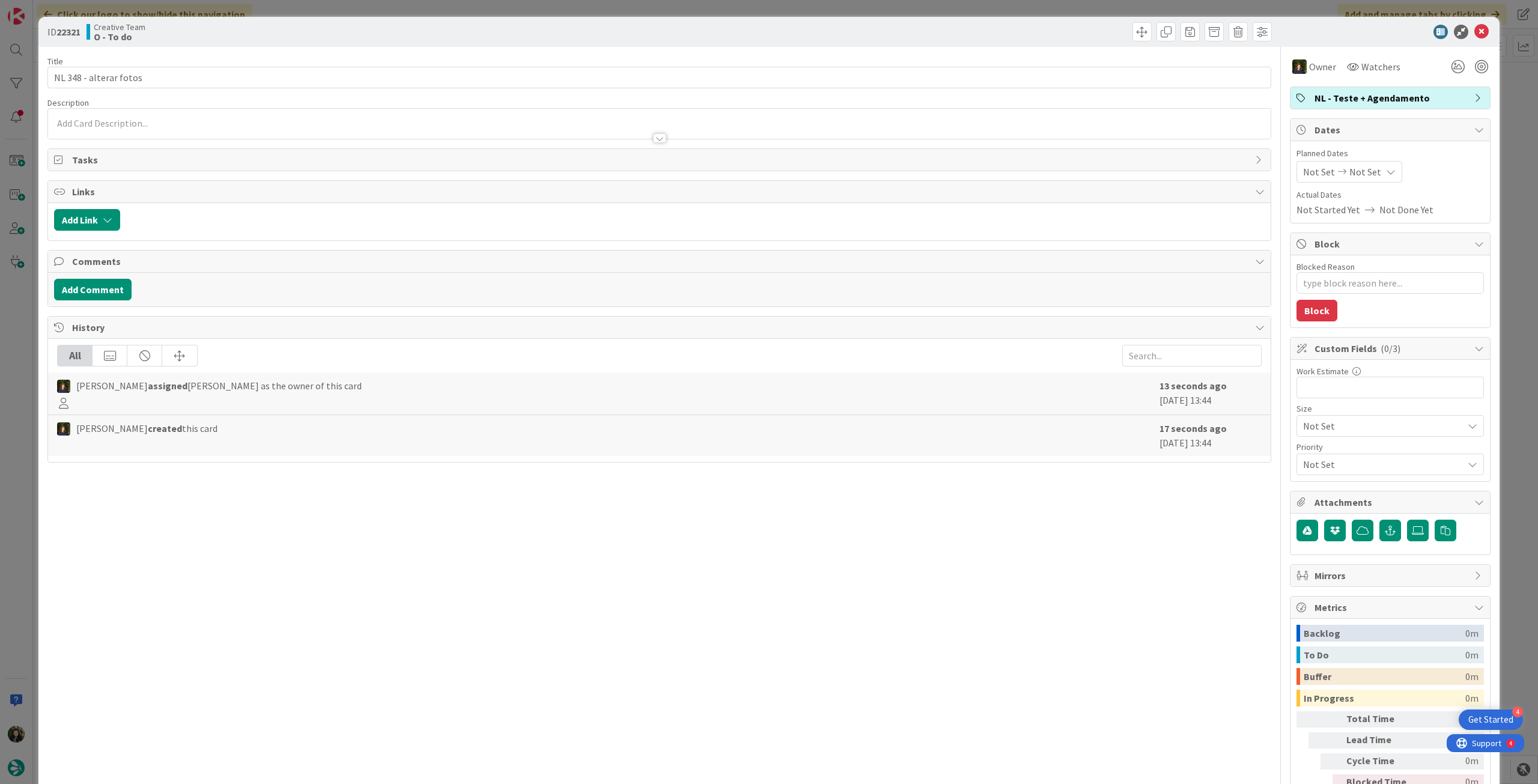
click at [1371, 169] on div "Not Set Not Set" at bounding box center [1349, 171] width 105 height 21
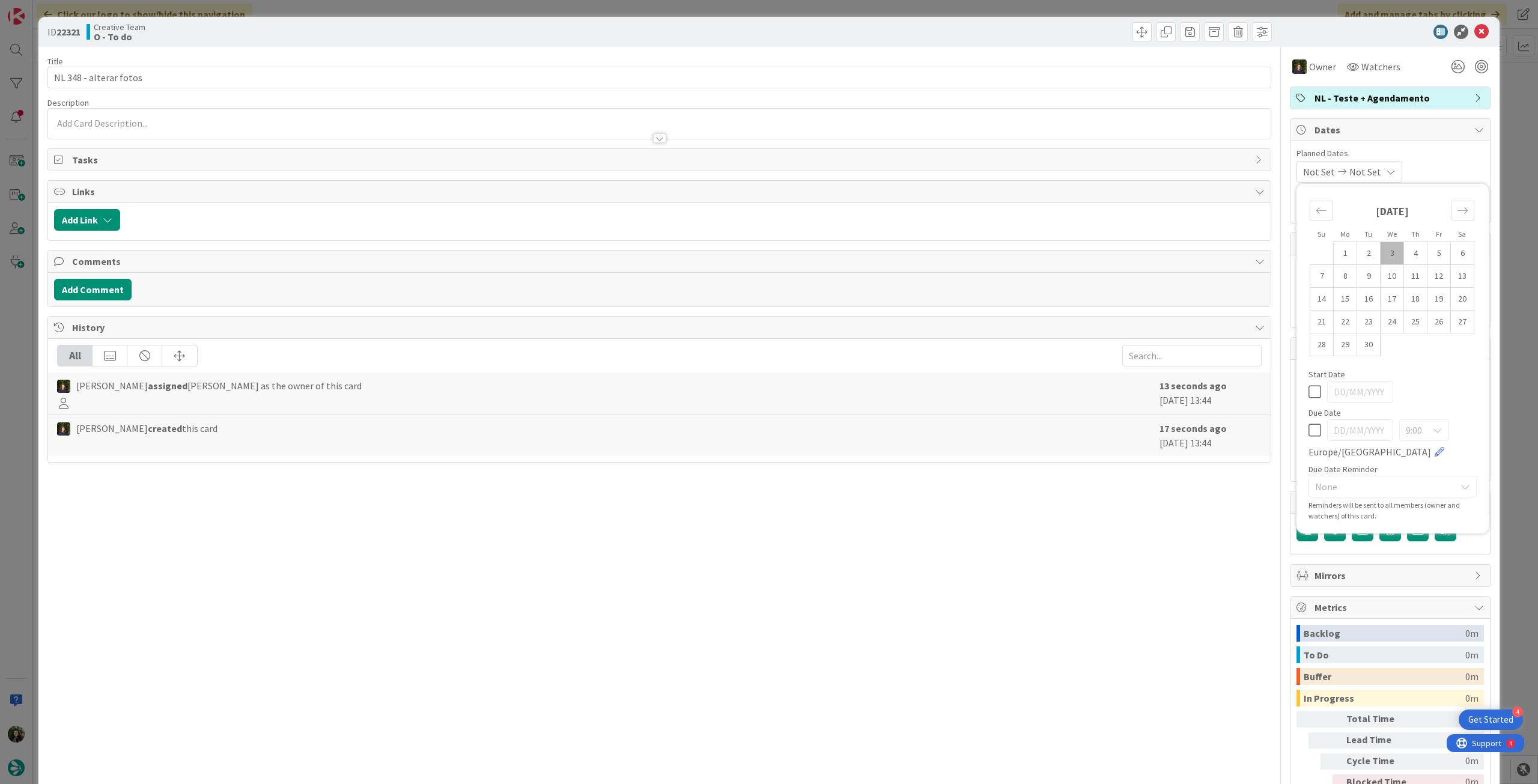
click at [1308, 433] on icon at bounding box center [1315, 430] width 13 height 14
type input "[DATE]"
click at [1475, 38] on icon at bounding box center [1482, 32] width 14 height 14
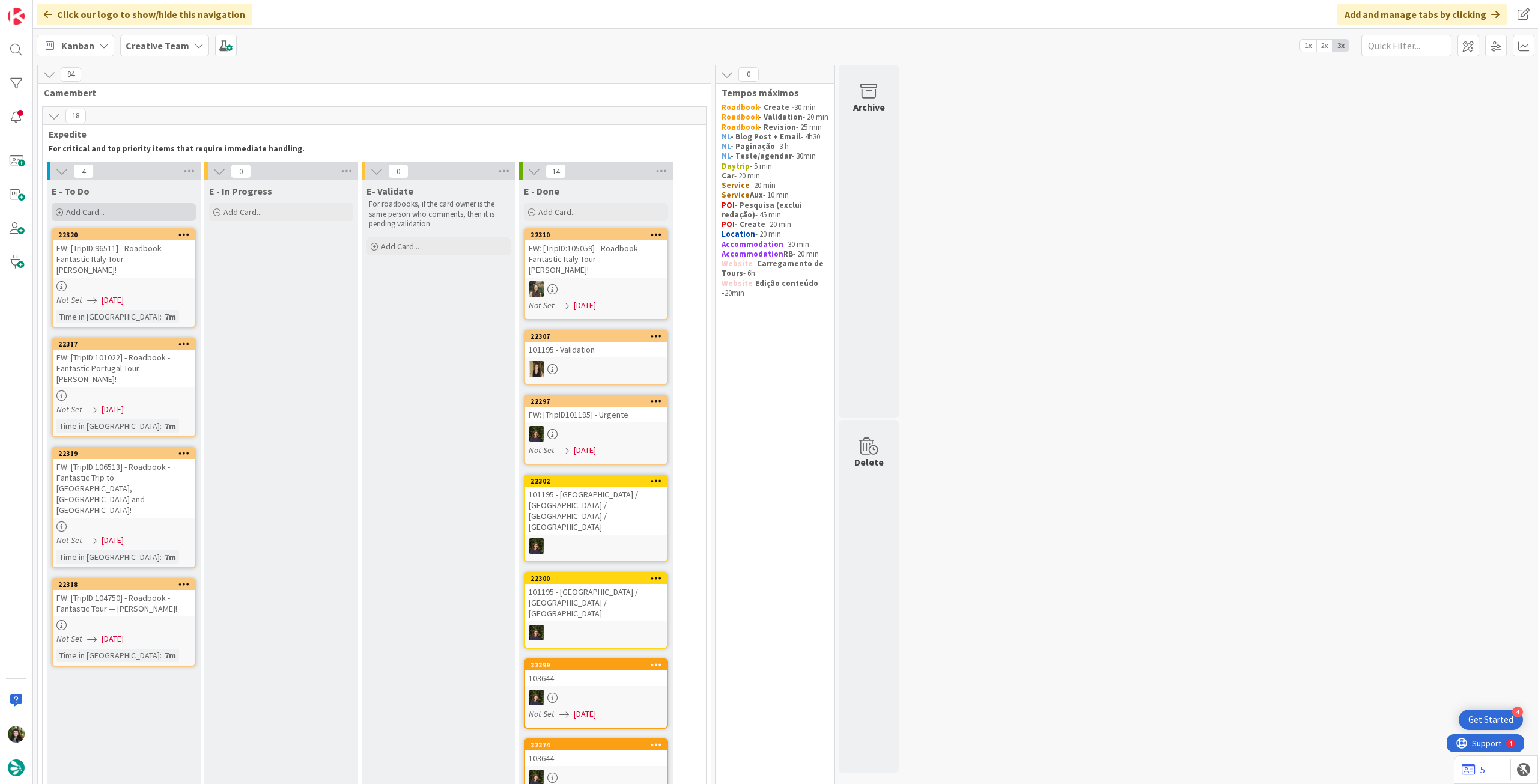
drag, startPoint x: 122, startPoint y: 211, endPoint x: 130, endPoint y: 221, distance: 12.8
click at [122, 212] on div "Add Card..." at bounding box center [124, 212] width 144 height 18
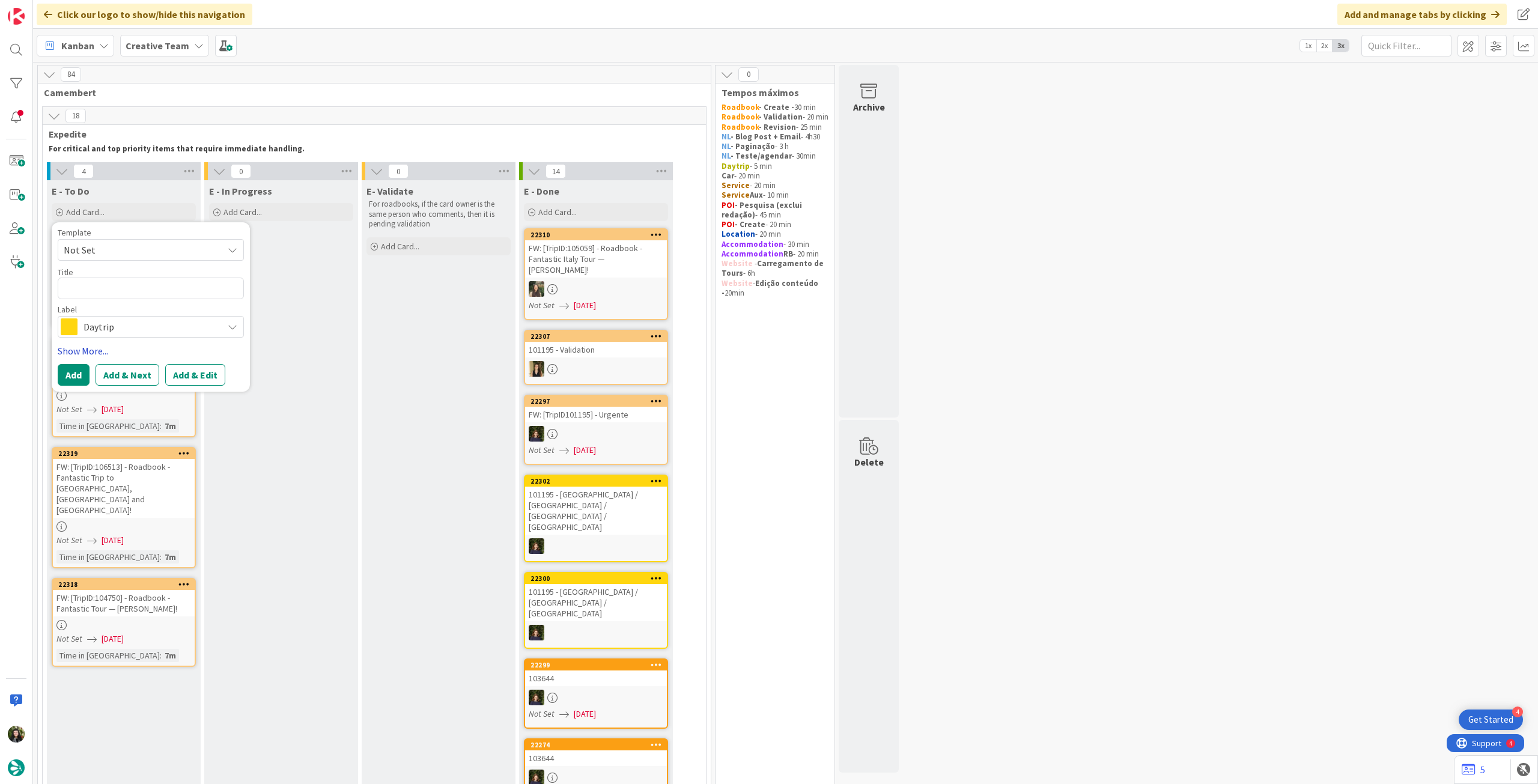
type textarea "x"
type textarea "Palermo + Train to [GEOGRAPHIC_DATA] / [GEOGRAPHIC_DATA]"
click at [86, 367] on button "Add" at bounding box center [73, 375] width 32 height 21
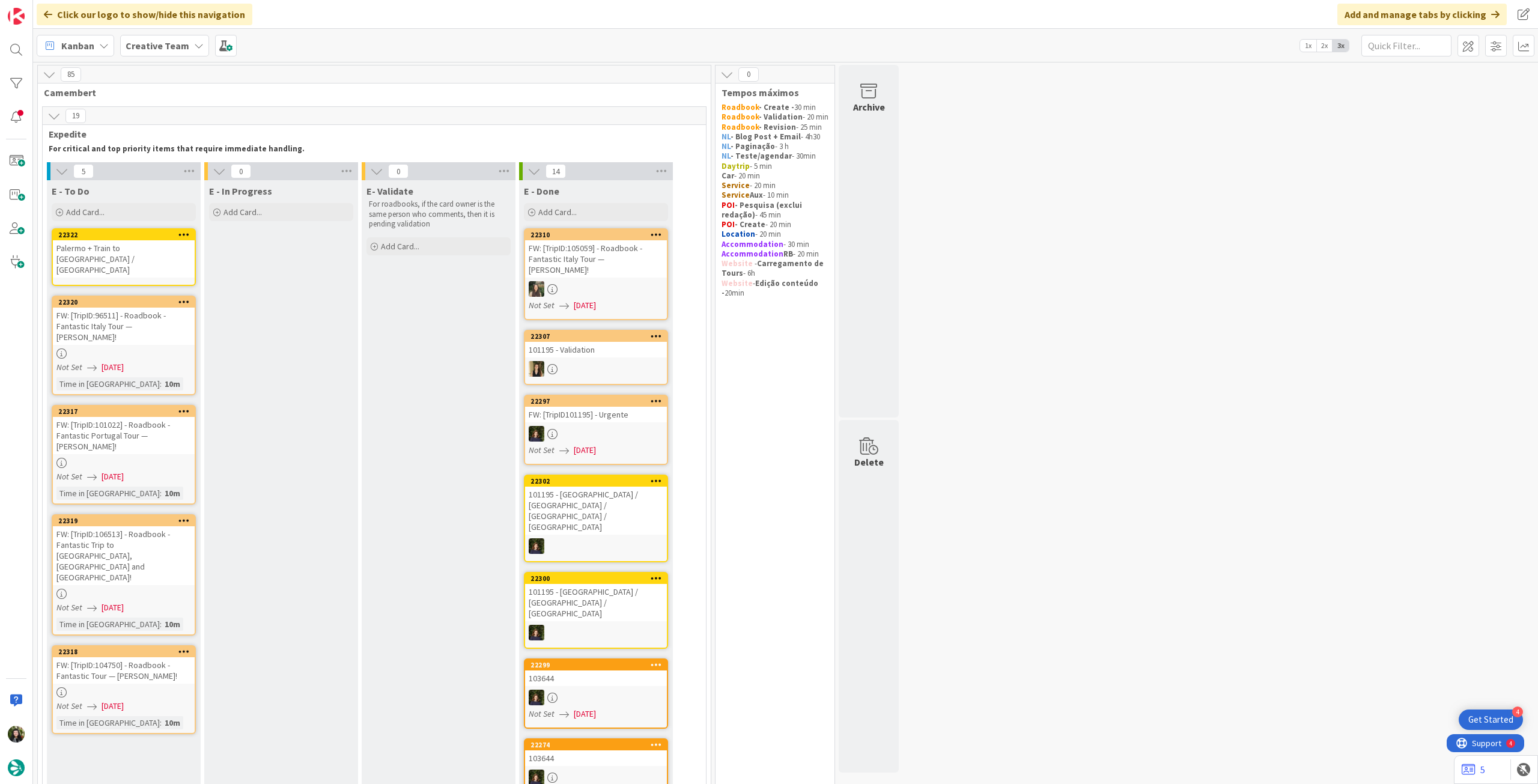
click at [138, 254] on div "Palermo + Train to [GEOGRAPHIC_DATA] / [GEOGRAPHIC_DATA]" at bounding box center [124, 259] width 142 height 38
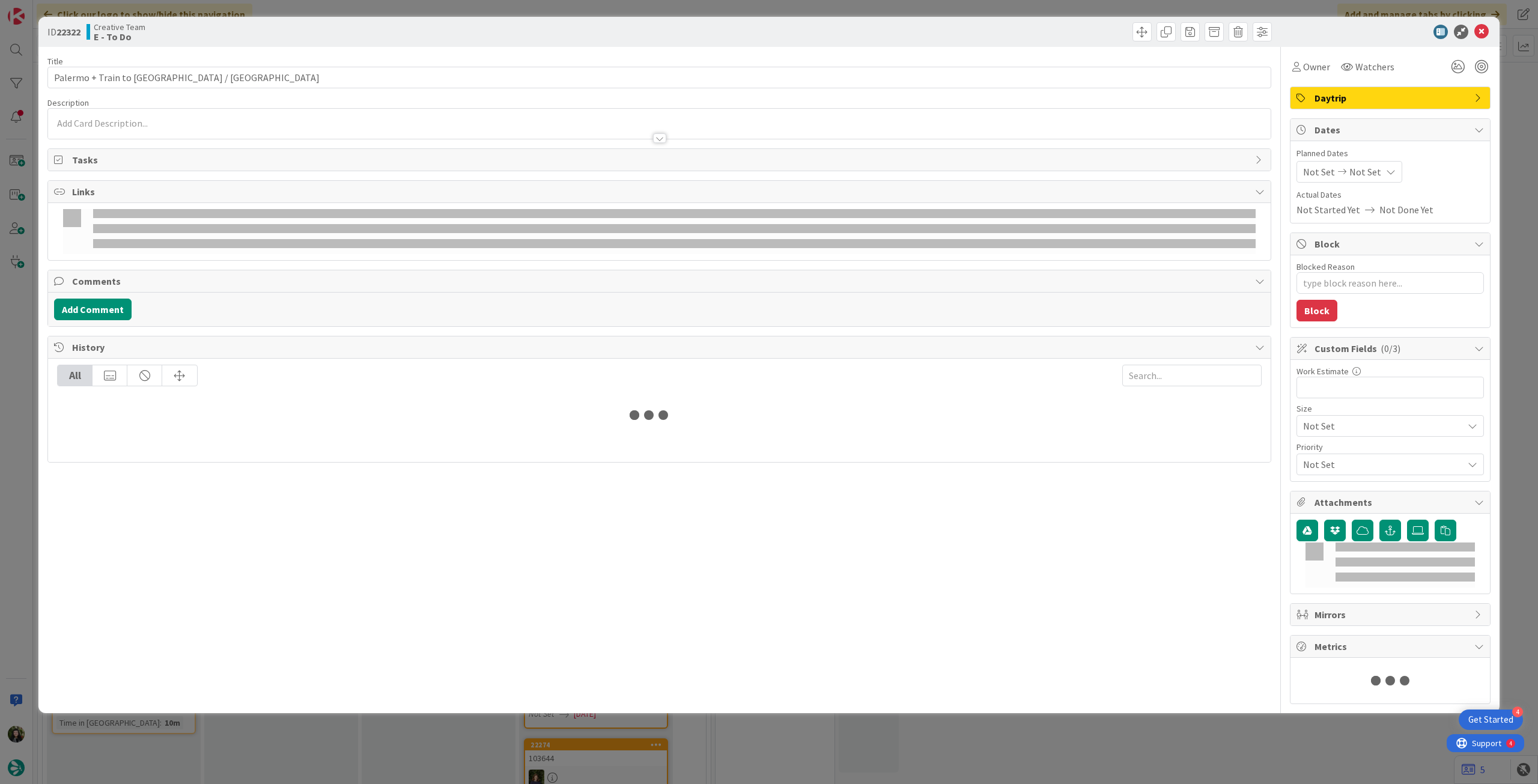
type textarea "x"
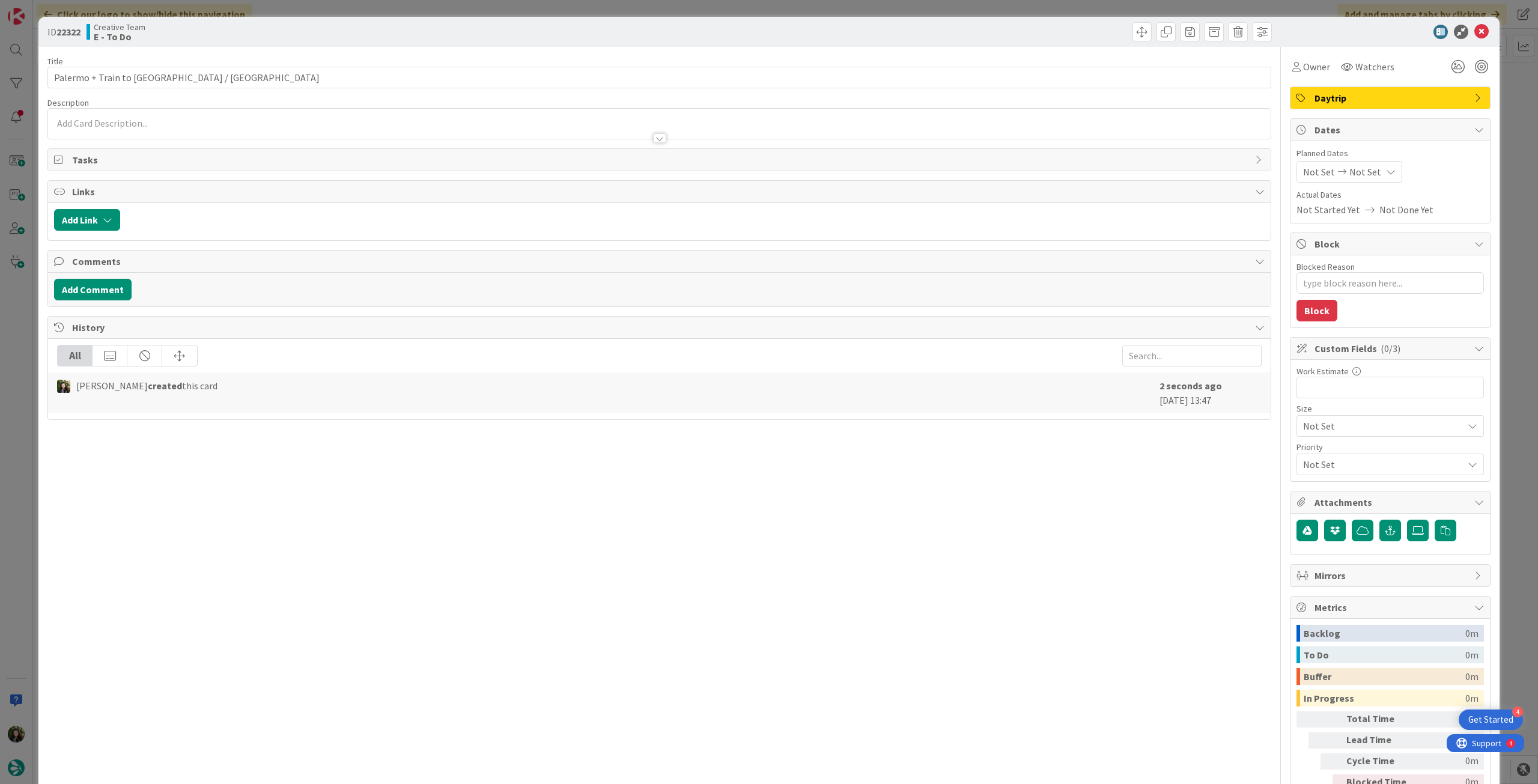
click at [1363, 175] on span "Not Set" at bounding box center [1365, 171] width 32 height 14
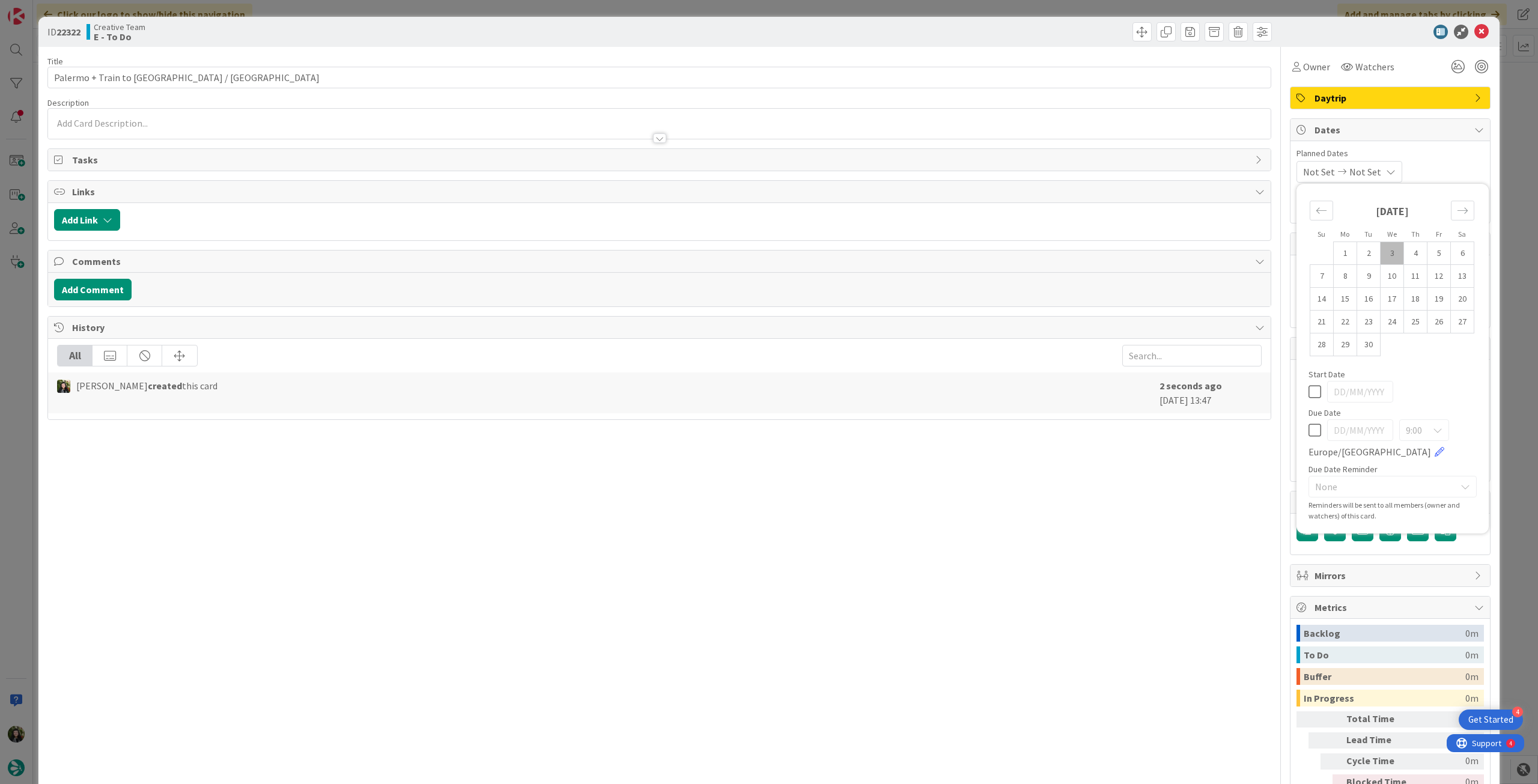
click at [1308, 437] on icon at bounding box center [1315, 430] width 13 height 14
type input "[DATE]"
click at [1475, 32] on icon at bounding box center [1482, 32] width 14 height 14
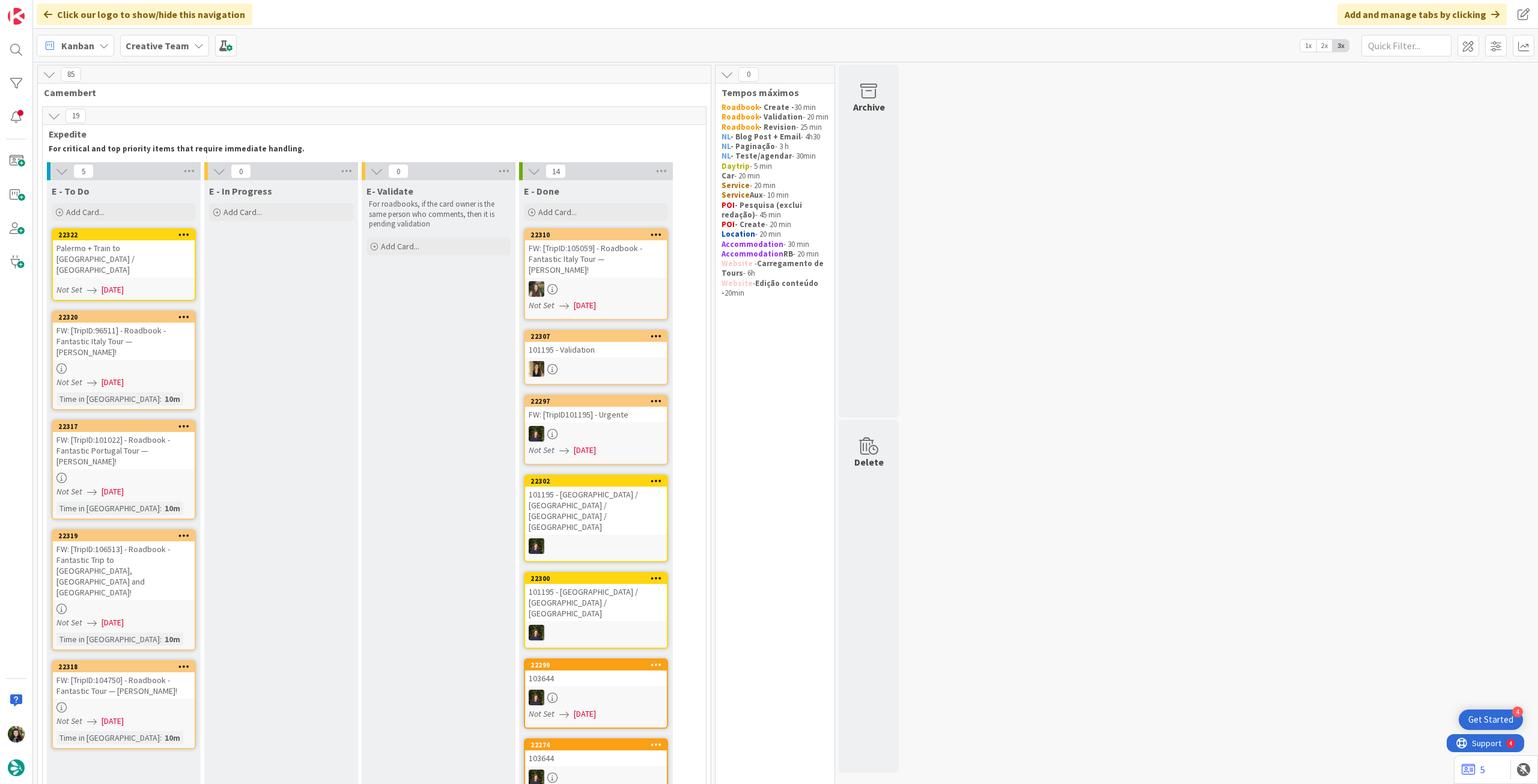
drag, startPoint x: 155, startPoint y: 47, endPoint x: 164, endPoint y: 61, distance: 16.6
click at [156, 49] on b "Creative Team" at bounding box center [157, 45] width 63 height 12
click at [175, 173] on h4 "Creative Team - Análise" at bounding box center [215, 171] width 164 height 12
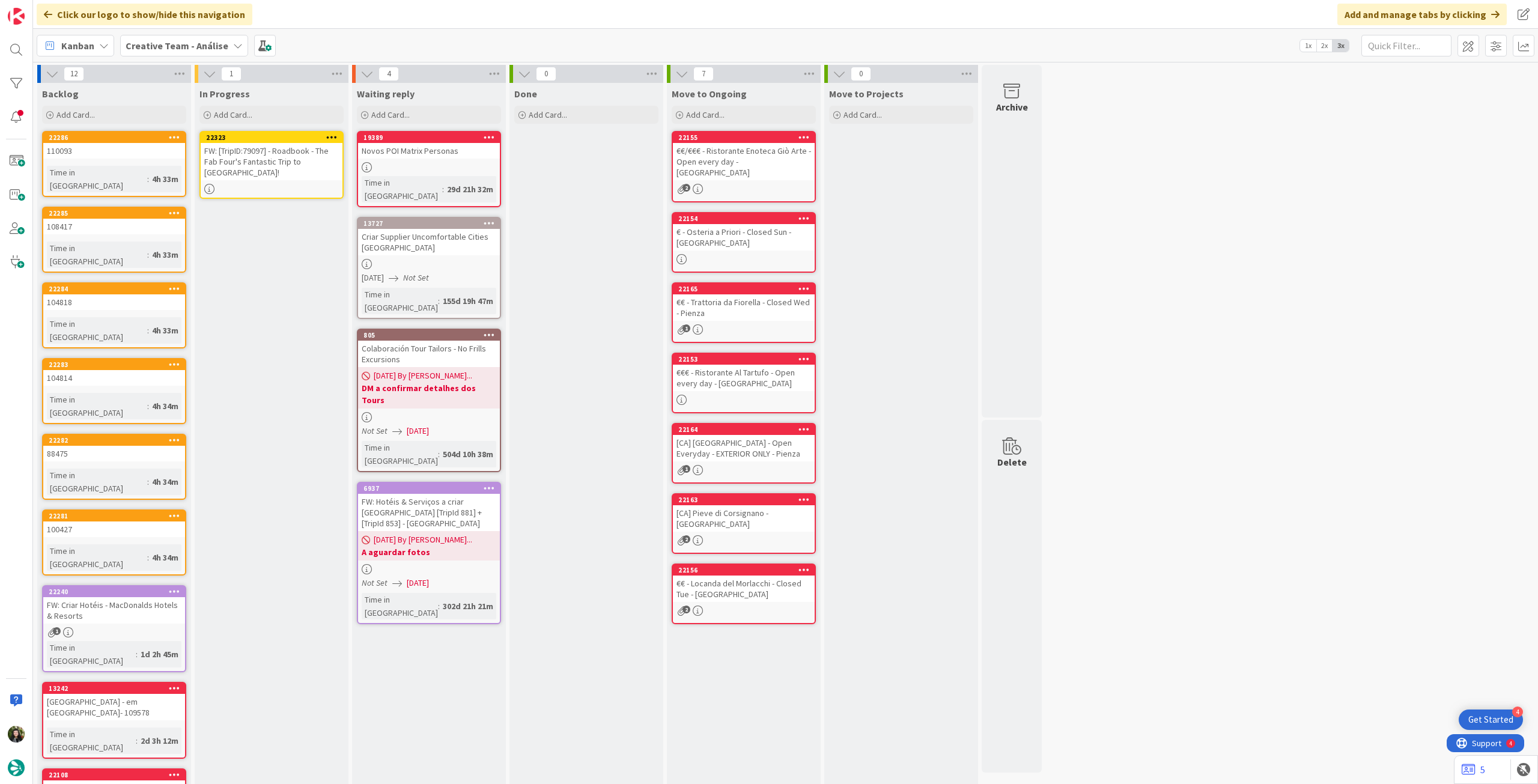
click at [294, 169] on link "22323 FW: [TripID:79097] - Roadbook - The Fab Four's Fantastic Trip to [GEOGRAP…" at bounding box center [271, 164] width 144 height 68
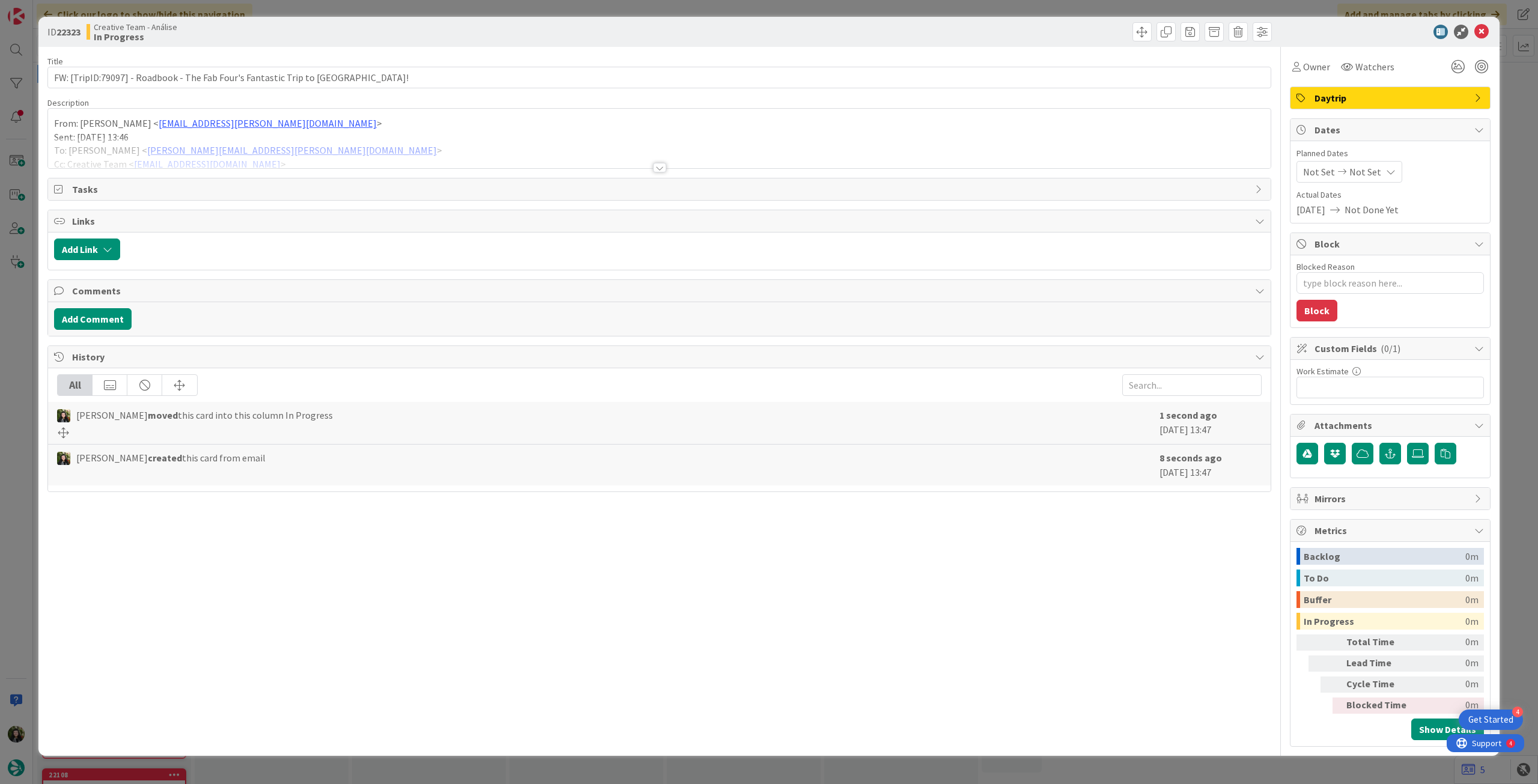
type textarea "x"
click at [281, 157] on div at bounding box center [659, 153] width 1223 height 30
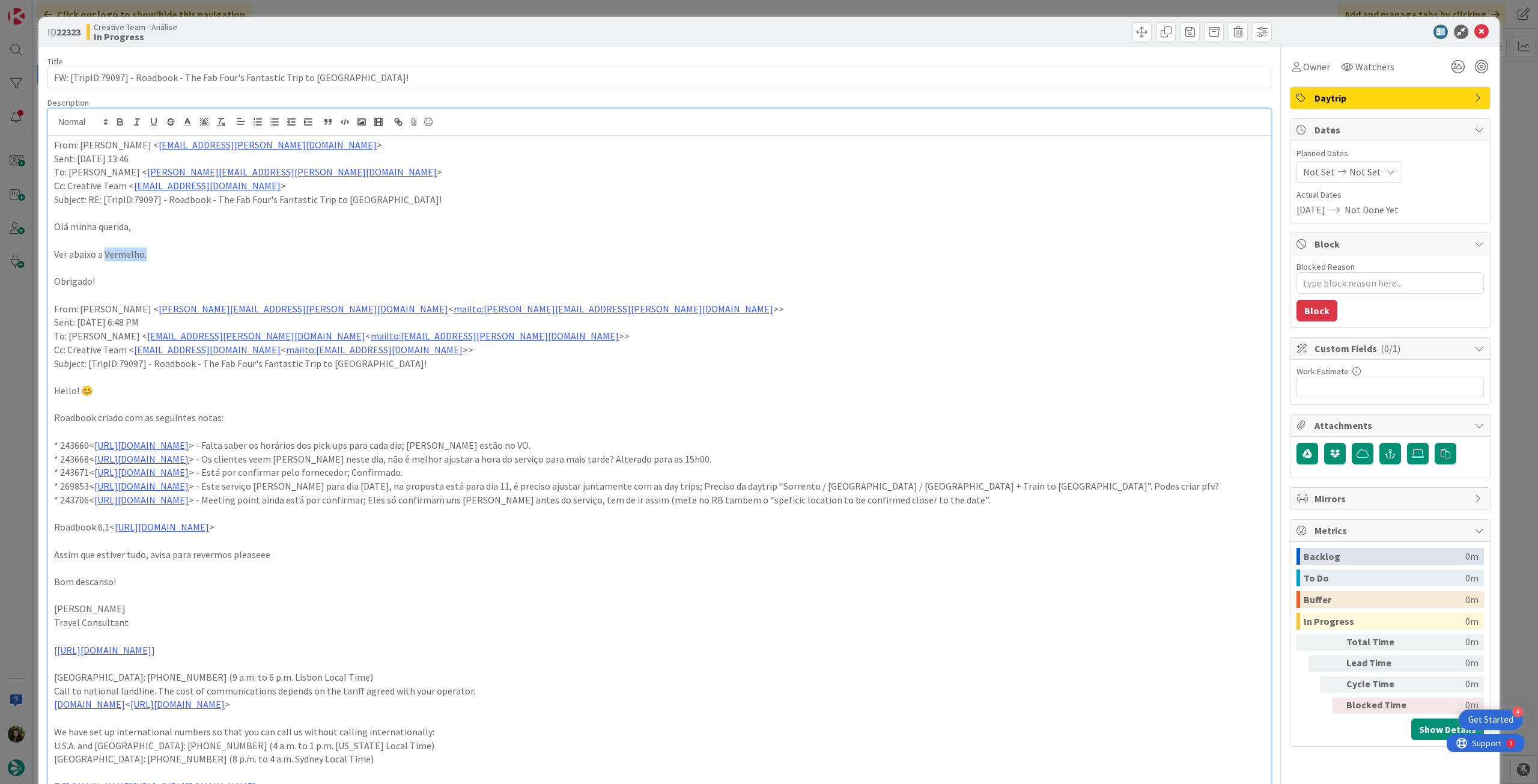
drag, startPoint x: 148, startPoint y: 259, endPoint x: 104, endPoint y: 255, distance: 44.2
click at [104, 255] on p "Ver abaixo a Vermelho." at bounding box center [659, 254] width 1211 height 14
drag, startPoint x: 615, startPoint y: 443, endPoint x: 552, endPoint y: 450, distance: 63.4
click at [552, 450] on p "* 243660< [URL][DOMAIN_NAME] > - Falta saber os horários dos pick-ups para cada…" at bounding box center [659, 445] width 1211 height 14
drag, startPoint x: 828, startPoint y: 459, endPoint x: 736, endPoint y: 463, distance: 92.1
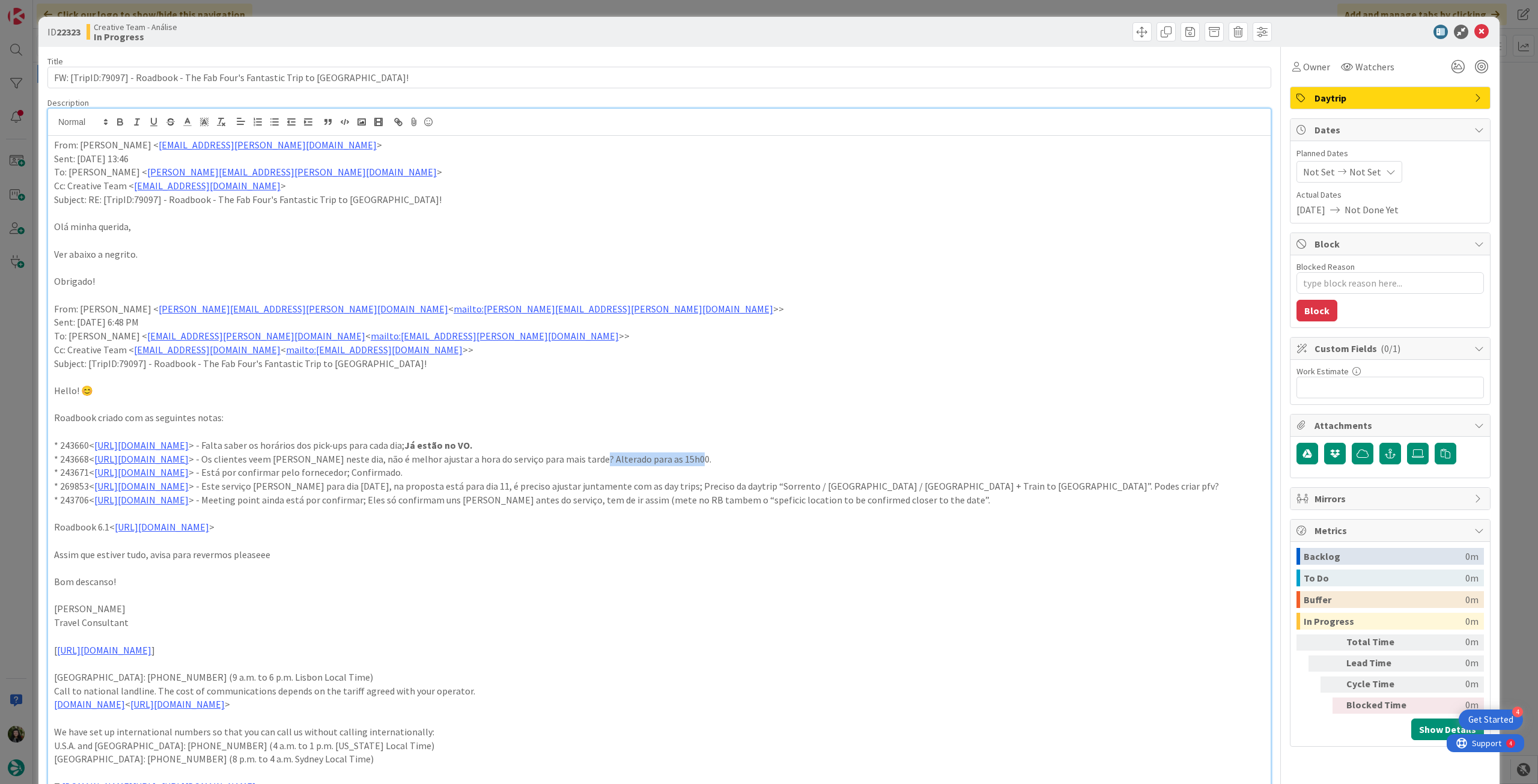
click at [736, 463] on p "* 243668< [URL][DOMAIN_NAME] > - Os clientes veem [PERSON_NAME] neste dia, não …" at bounding box center [659, 459] width 1211 height 14
drag, startPoint x: 546, startPoint y: 475, endPoint x: 495, endPoint y: 475, distance: 51.0
click at [495, 475] on p "* 243671< [URL][DOMAIN_NAME] > - Está por confirmar pelo fornecedor; Confirmado." at bounding box center [659, 472] width 1211 height 14
drag, startPoint x: 822, startPoint y: 486, endPoint x: 1162, endPoint y: 486, distance: 340.0
click at [1162, 486] on p "* 269853< [URL][DOMAIN_NAME] > - Este serviço [PERSON_NAME] para dia [DATE], na…" at bounding box center [659, 486] width 1211 height 14
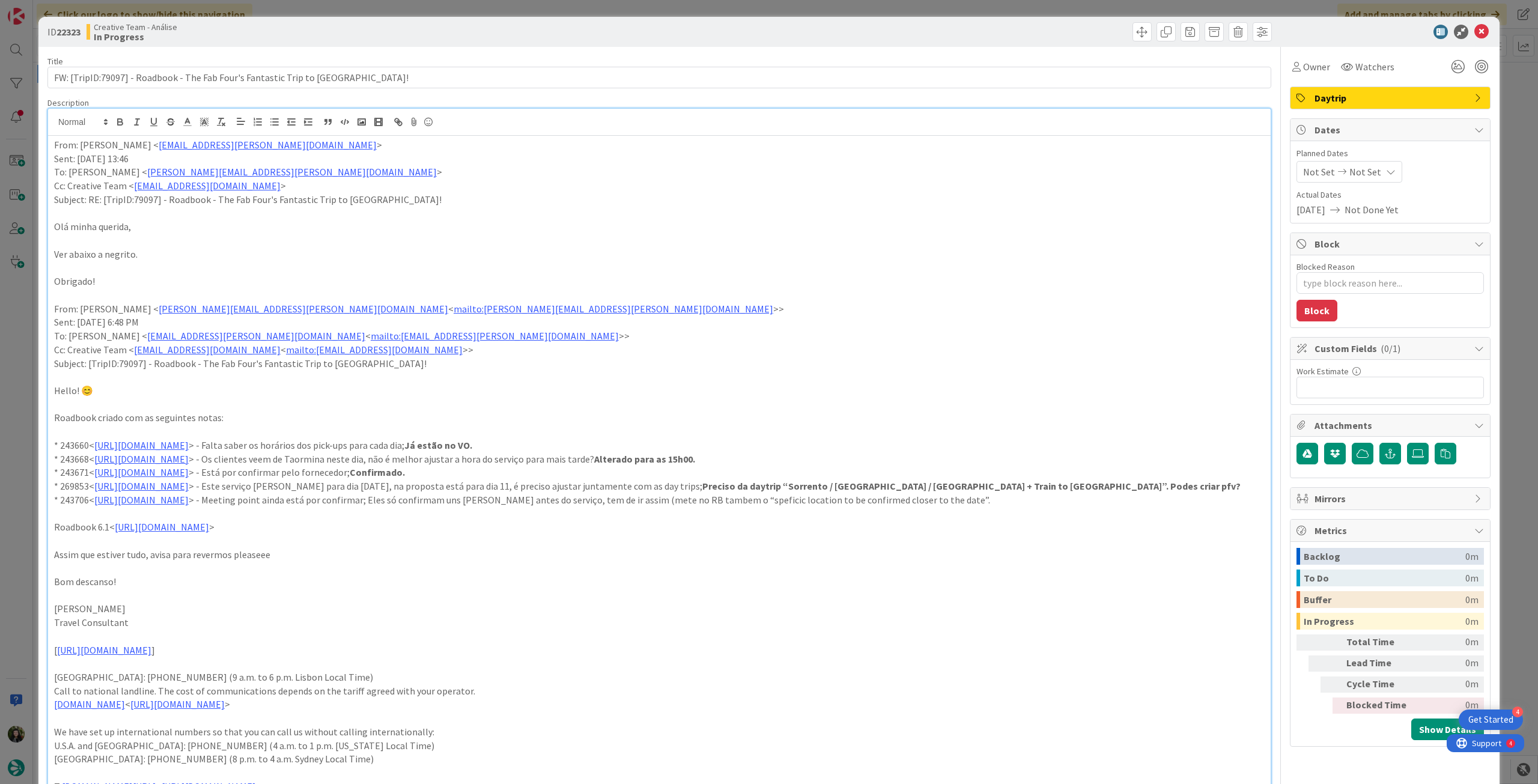
click at [672, 526] on p "Roadbook 6.1< [URL][DOMAIN_NAME] >" at bounding box center [659, 527] width 1211 height 14
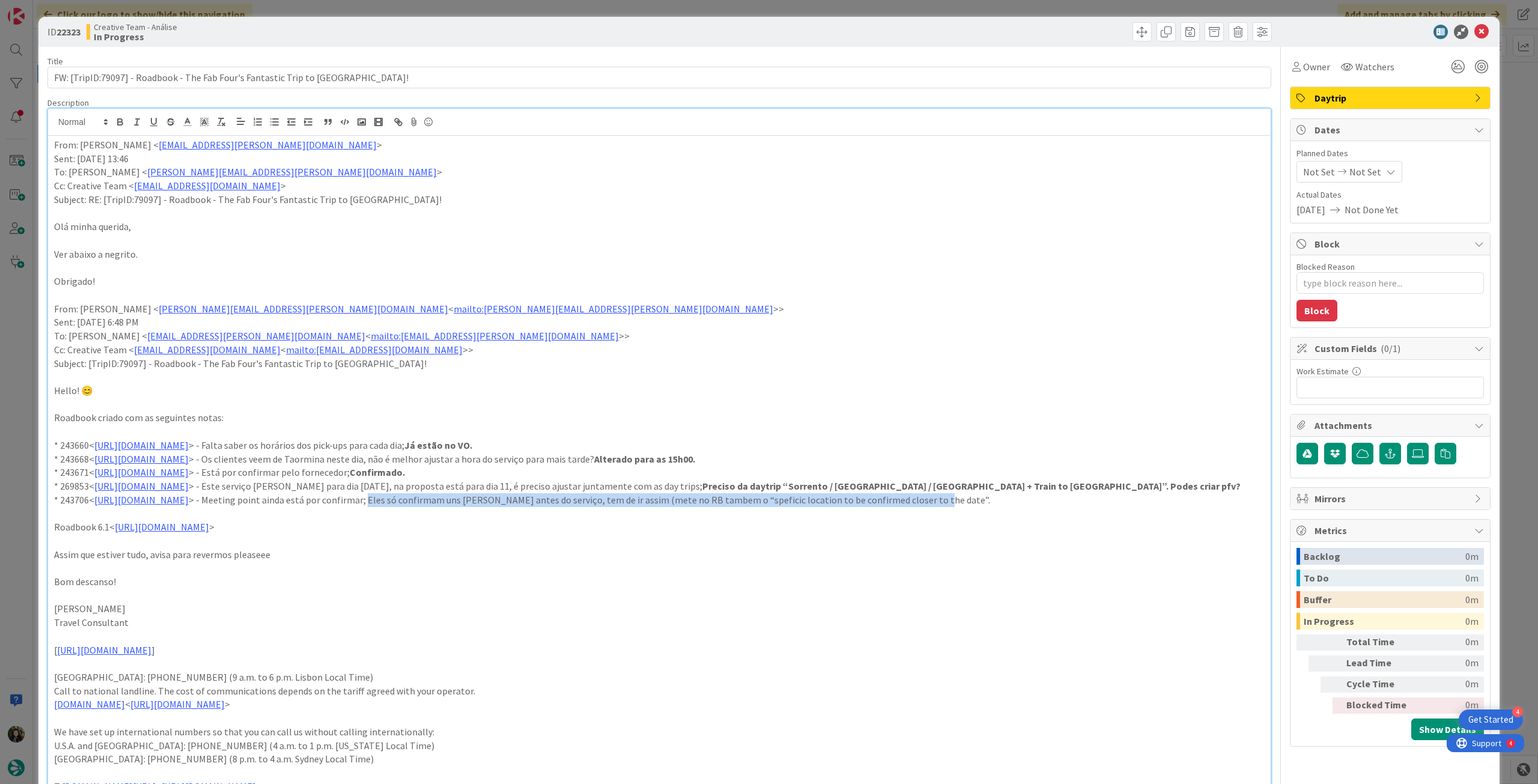
drag, startPoint x: 510, startPoint y: 503, endPoint x: 1093, endPoint y: 503, distance: 583.0
click at [1093, 503] on p "* 243706< [URL][DOMAIN_NAME] > - Meeting point ainda está por confirmar; Eles s…" at bounding box center [659, 499] width 1211 height 14
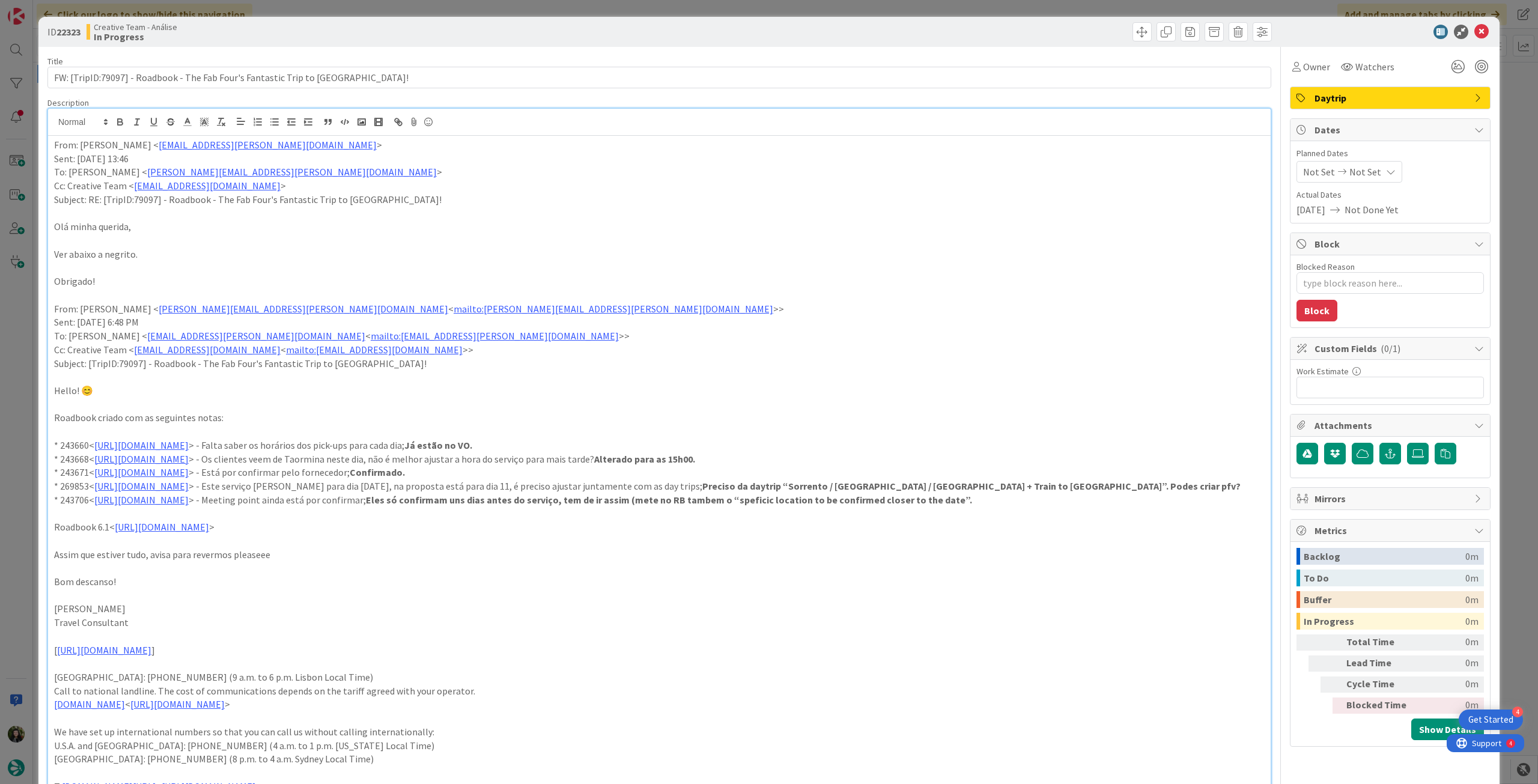
click at [941, 534] on p at bounding box center [659, 541] width 1211 height 14
drag, startPoint x: 904, startPoint y: 490, endPoint x: 1092, endPoint y: 486, distance: 188.0
click at [1092, 486] on strong "Preciso da daytrip “Sorrento / [GEOGRAPHIC_DATA] / [GEOGRAPHIC_DATA] + Train to…" at bounding box center [972, 486] width 538 height 12
copy strong "Sorrento / [GEOGRAPHIC_DATA] / [GEOGRAPHIC_DATA] + Train to [GEOGRAPHIC_DATA]"
click at [1079, 427] on p at bounding box center [659, 431] width 1211 height 14
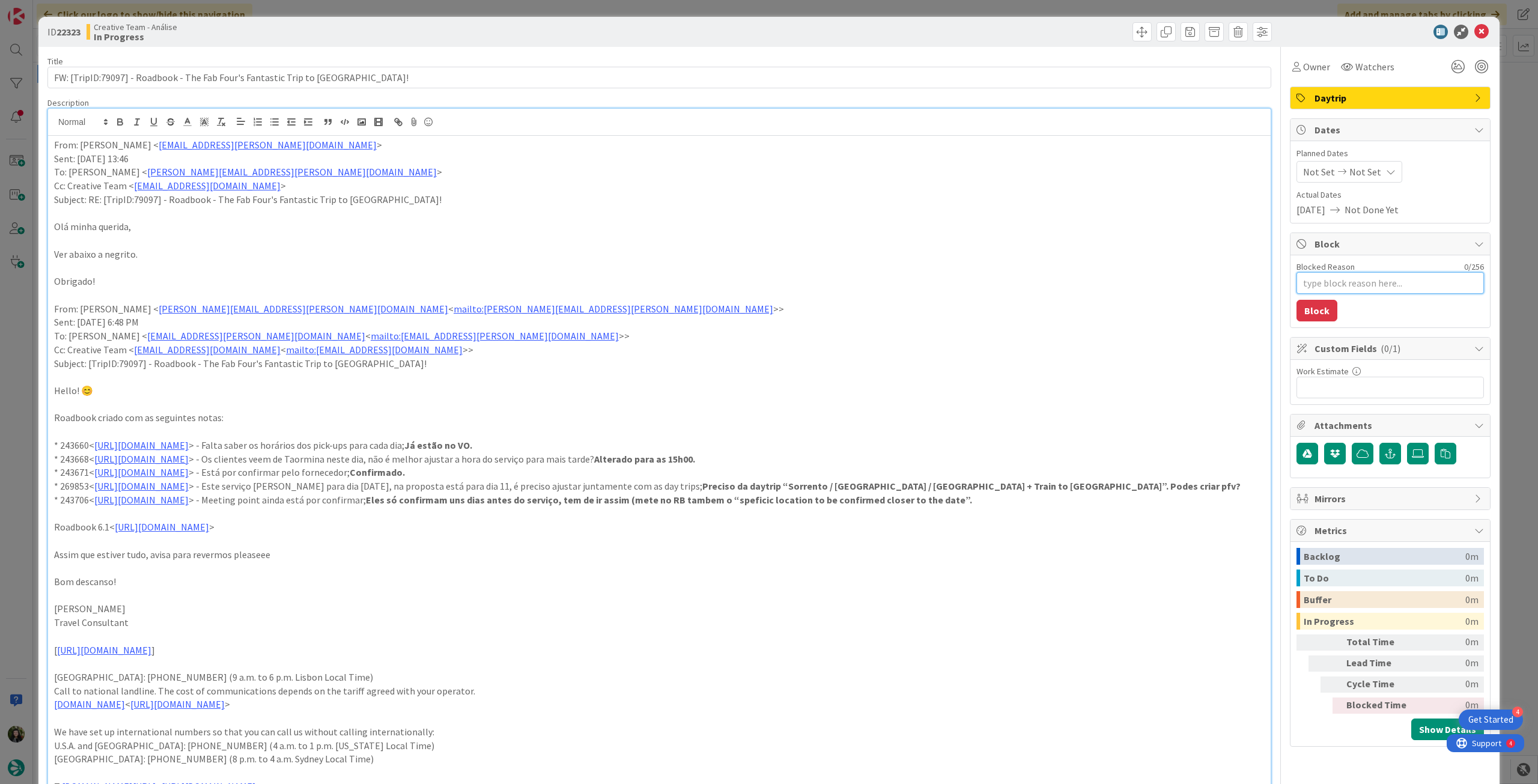
click at [1411, 276] on textarea "Blocked Reason" at bounding box center [1390, 283] width 188 height 21
type textarea "x"
type textarea "p"
type textarea "x"
type textarea "pe"
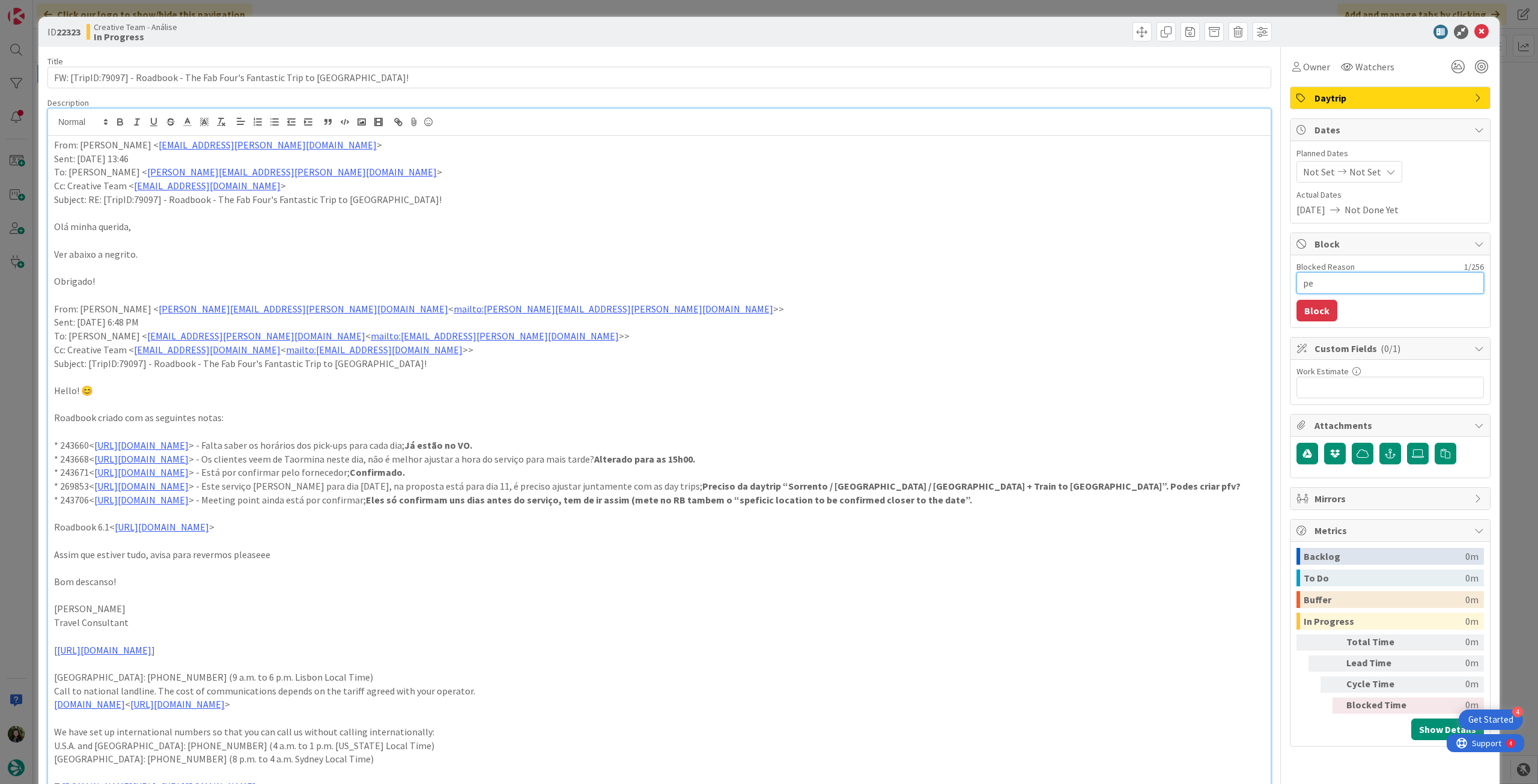
type textarea "x"
type textarea "pen"
type textarea "x"
type textarea "pend"
type textarea "x"
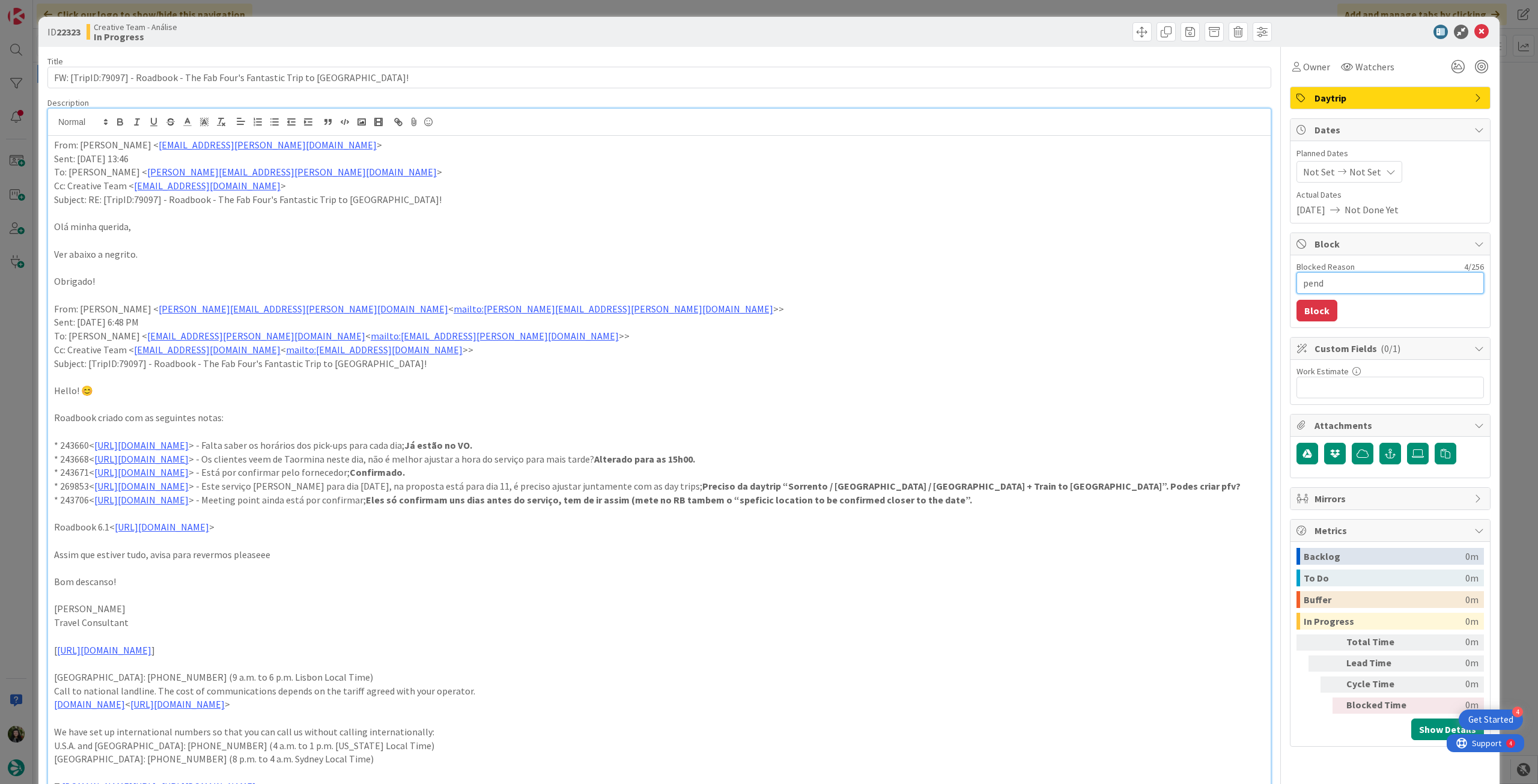
type textarea "pende"
type textarea "x"
type textarea "penden"
type textarea "x"
type textarea "pendent"
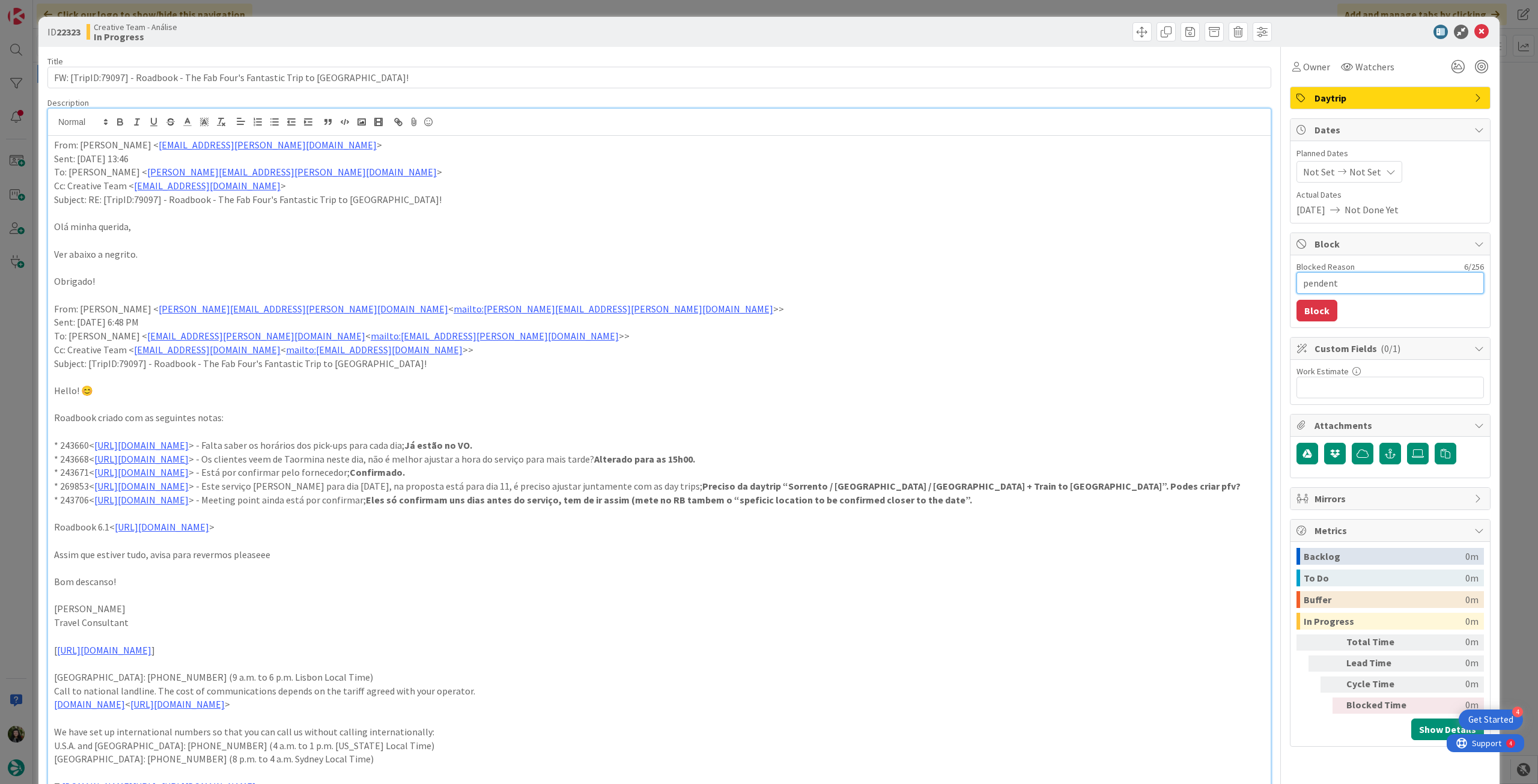
type textarea "x"
type textarea "pendente"
type textarea "x"
type textarea "pendente"
type textarea "x"
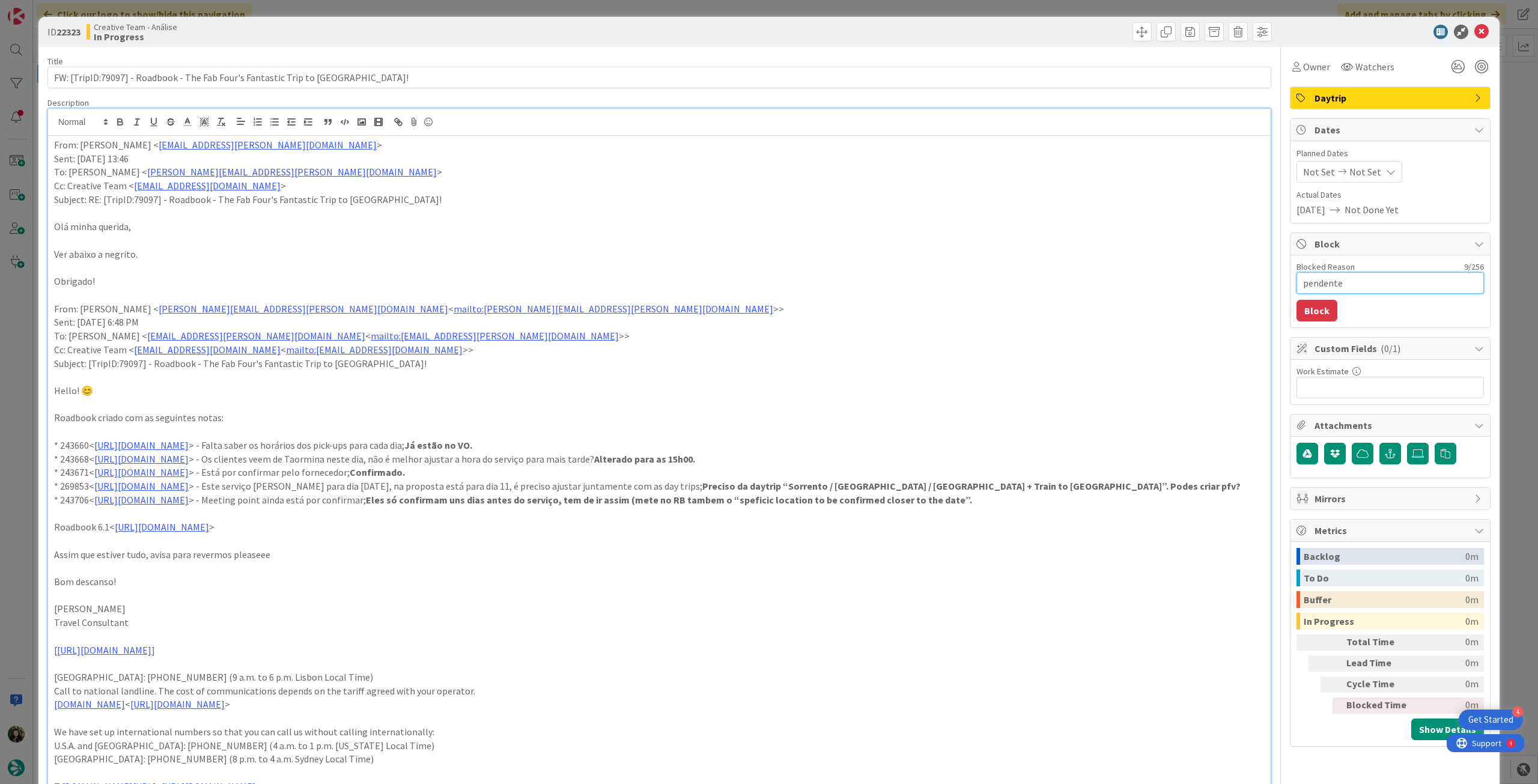
type textarea "pendente d"
type textarea "x"
type textarea "pendente da"
type textarea "x"
type textarea "pendente day"
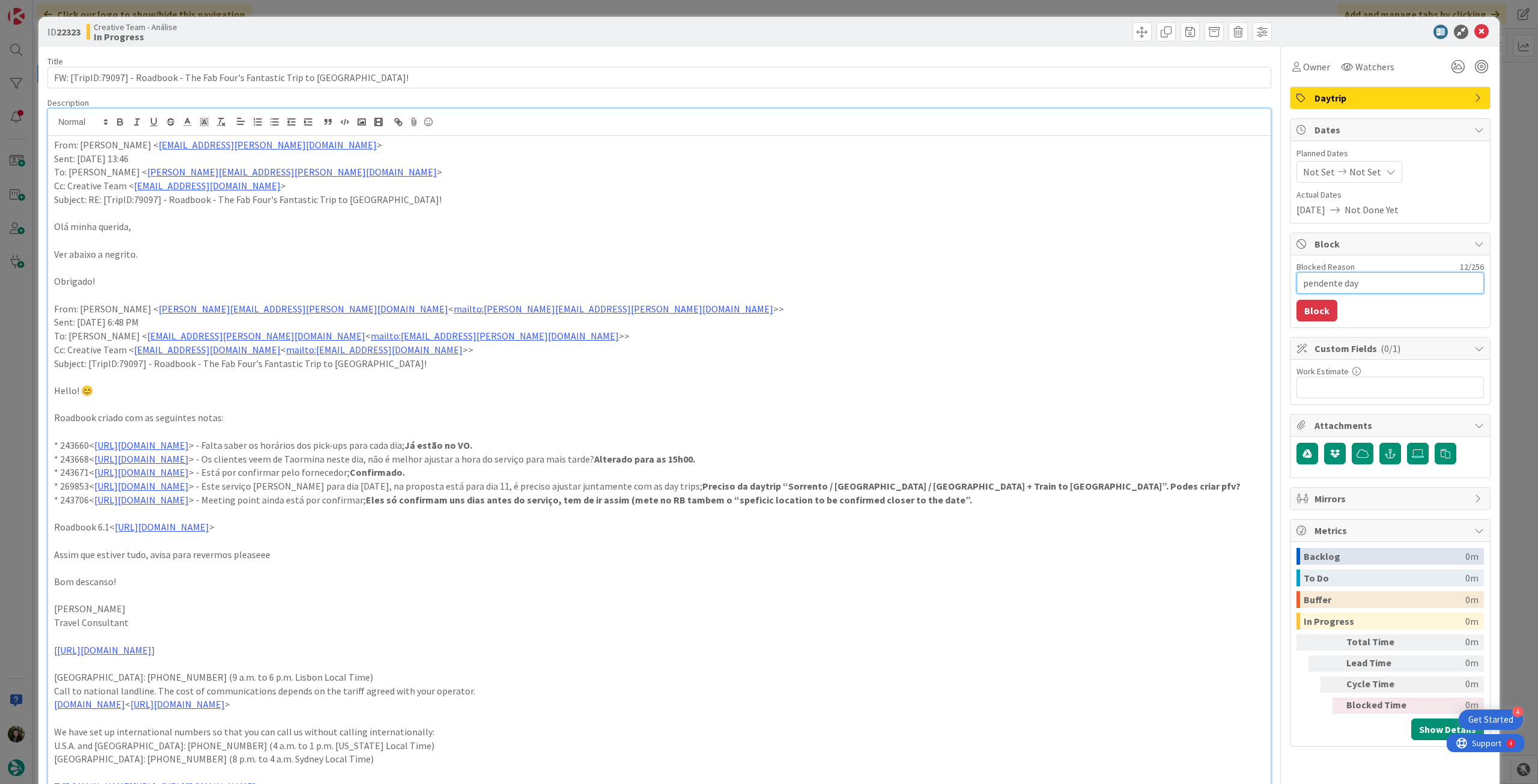
type textarea "x"
type textarea "pendente dayt"
type textarea "x"
type textarea "pendente daytr"
type textarea "x"
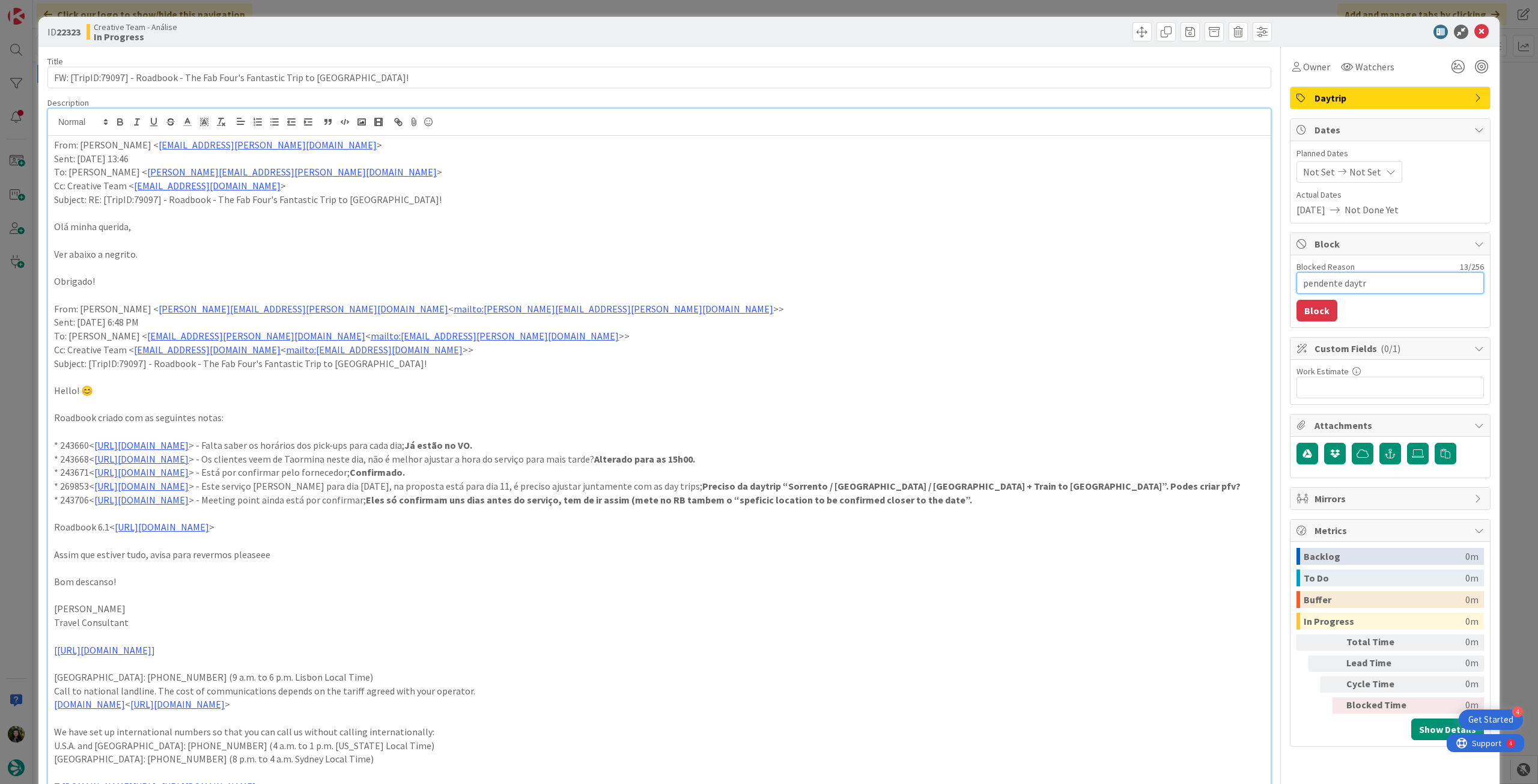
type textarea "pendente daytri"
type textarea "x"
type textarea "pendente daytrips"
type textarea "x"
type textarea "pendente daytrips"
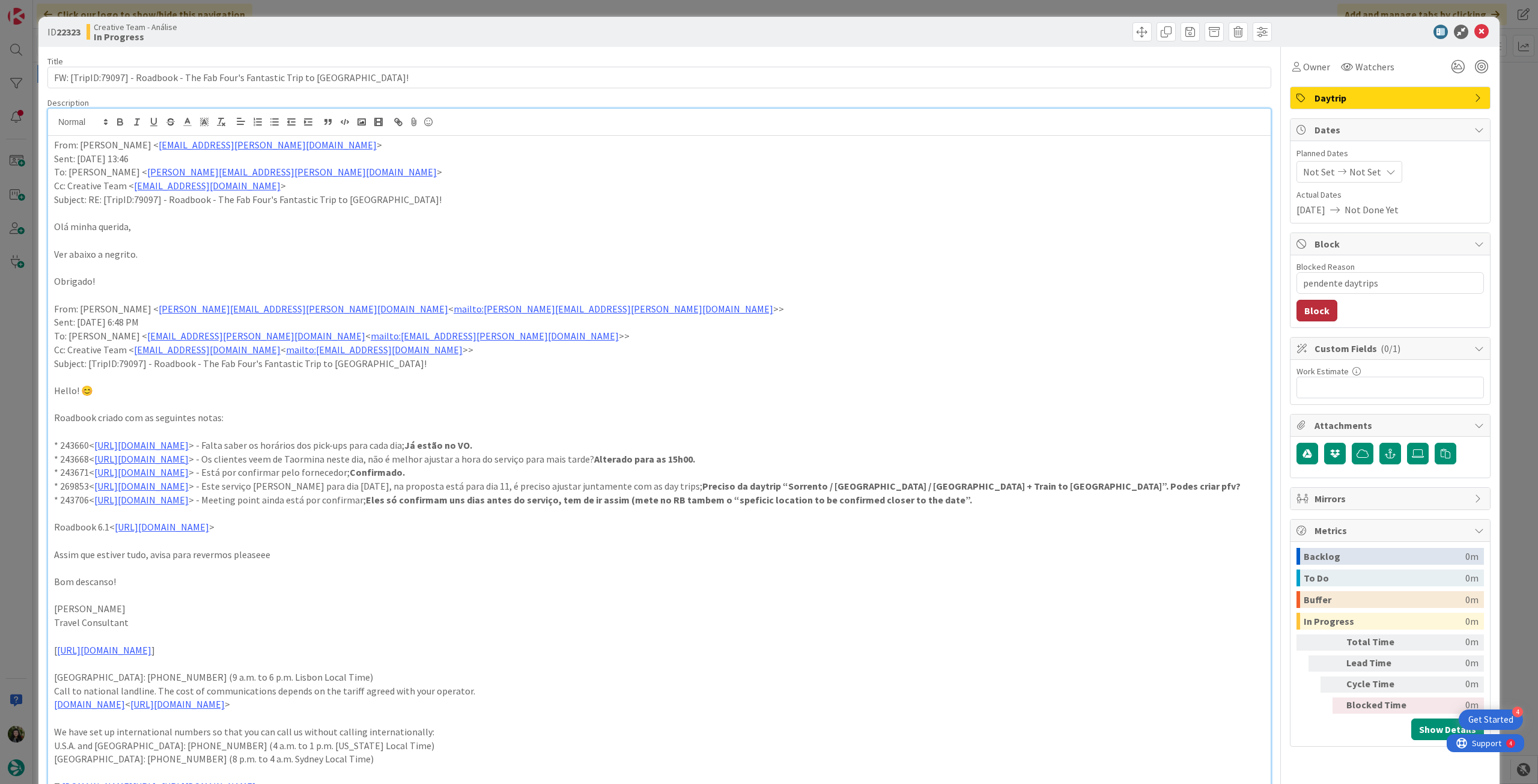
click at [1316, 310] on button "Block" at bounding box center [1317, 310] width 41 height 21
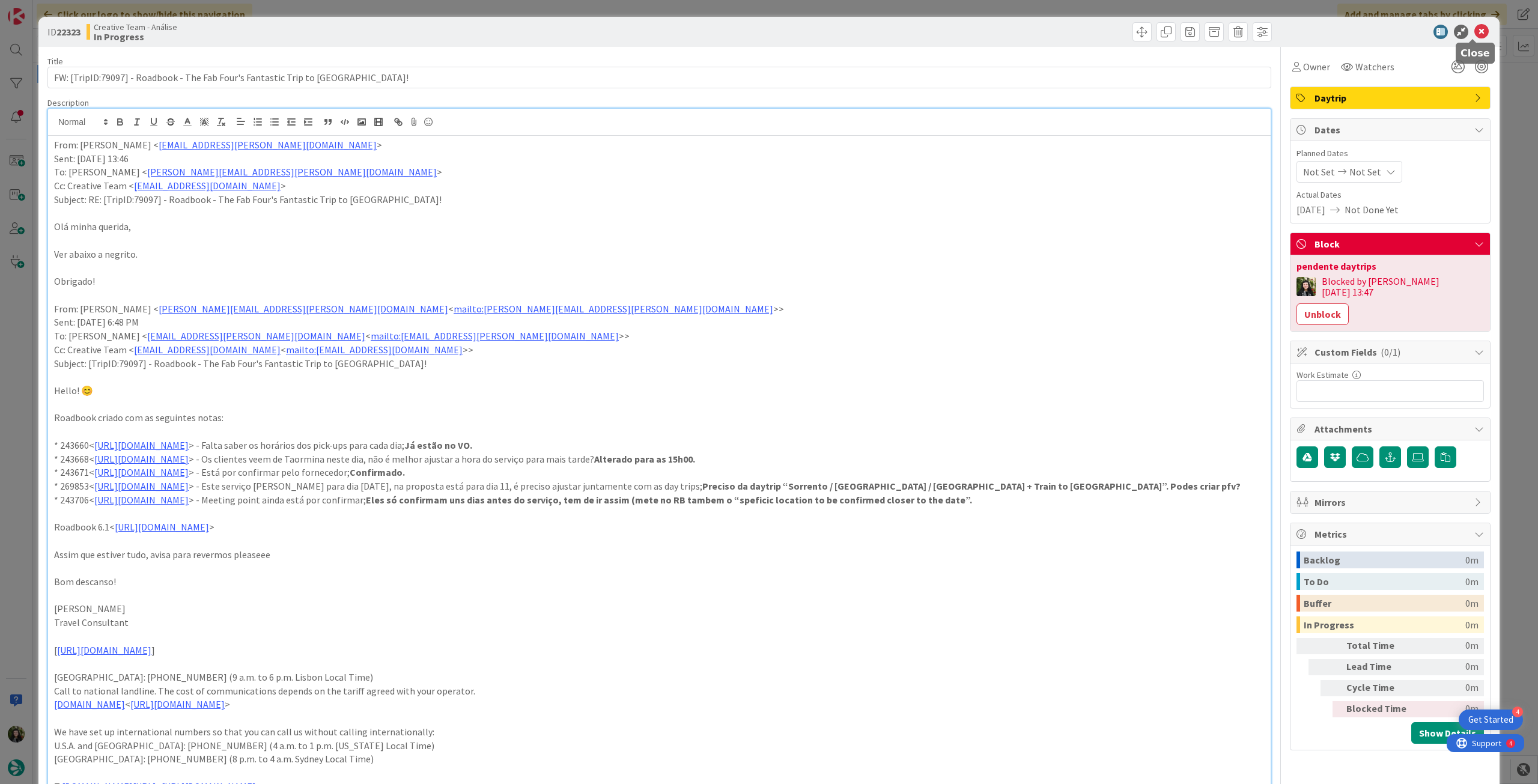
click at [1475, 30] on icon at bounding box center [1482, 32] width 14 height 14
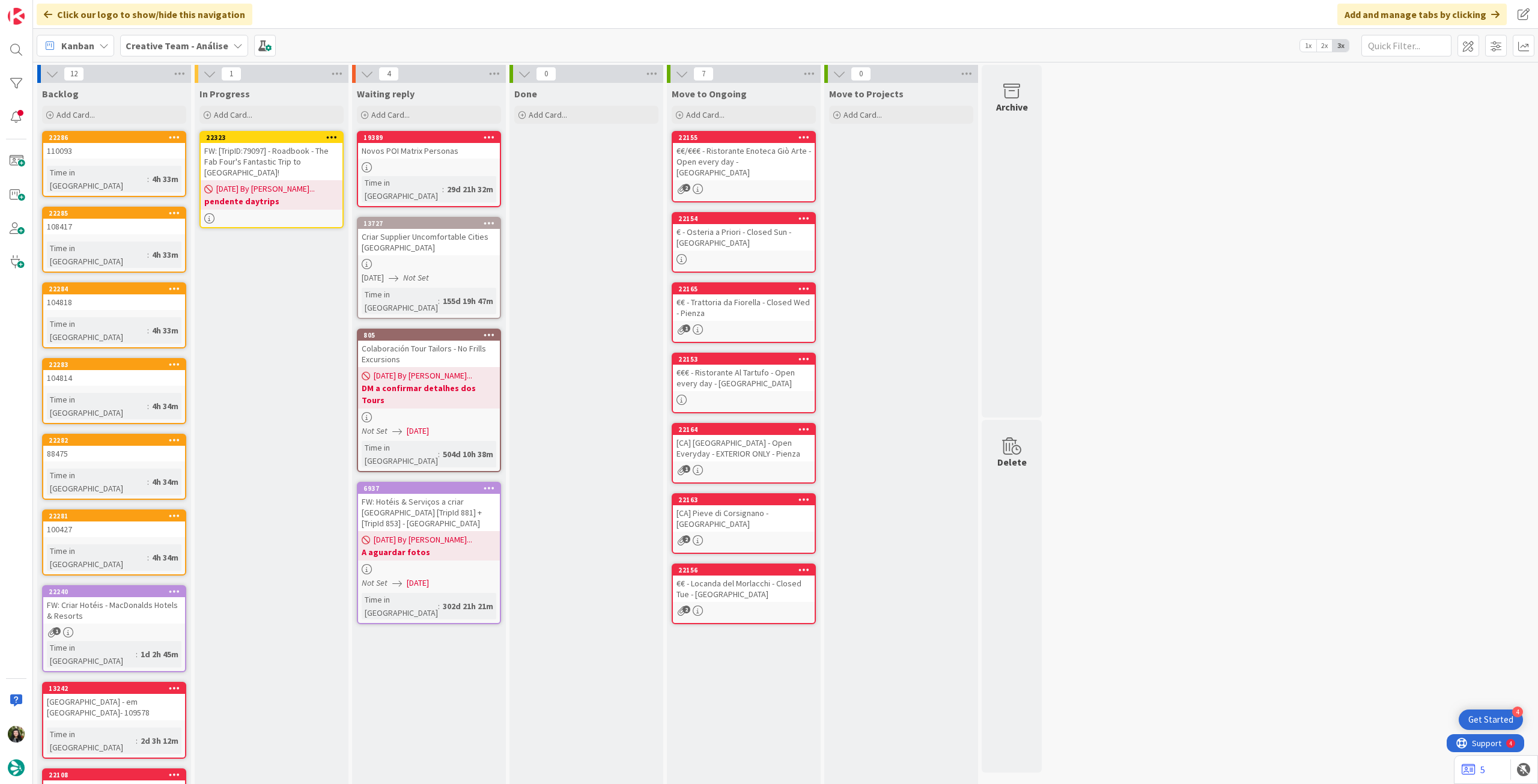
click at [331, 135] on icon at bounding box center [332, 136] width 12 height 8
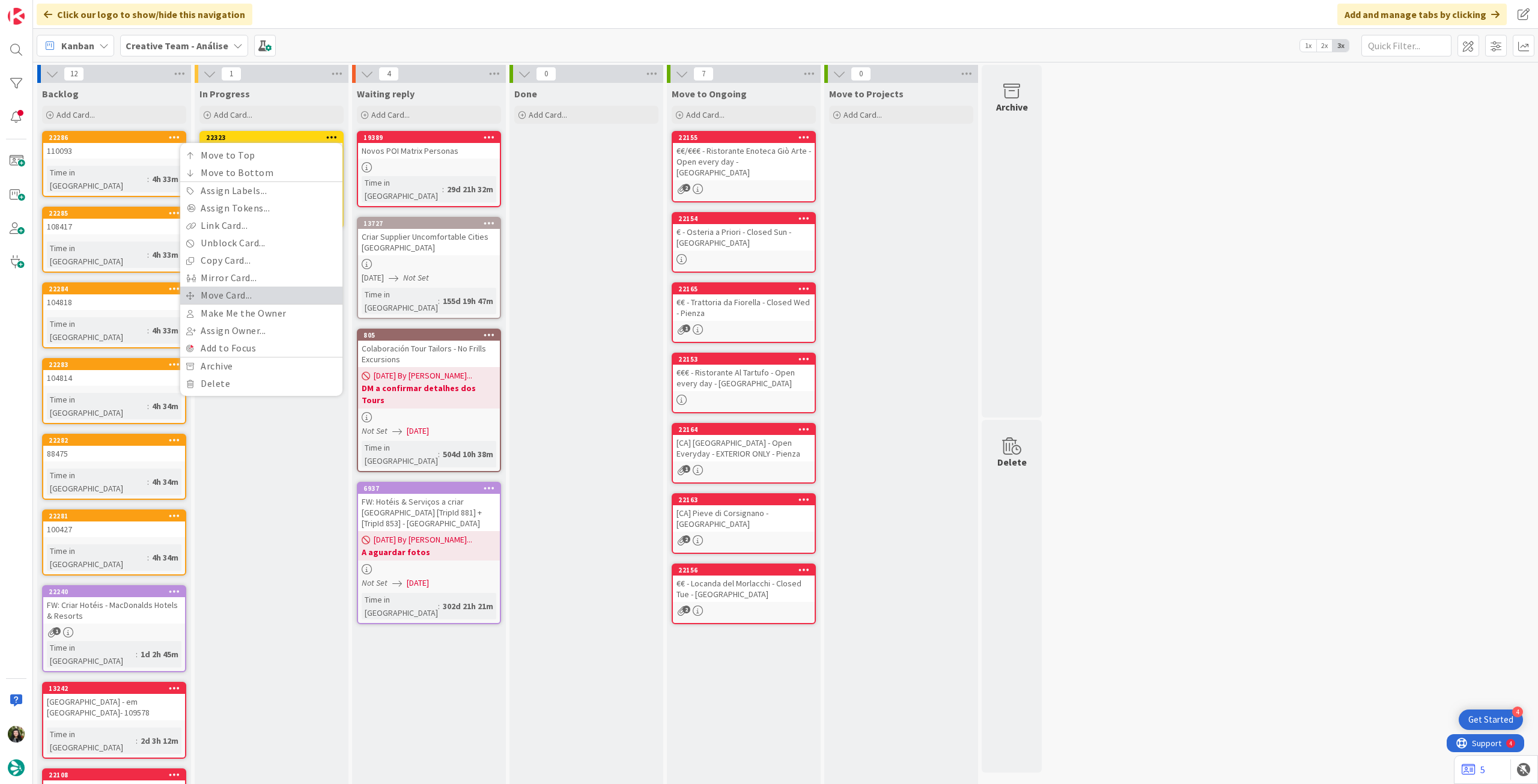
click at [250, 290] on link "Move Card..." at bounding box center [261, 295] width 162 height 17
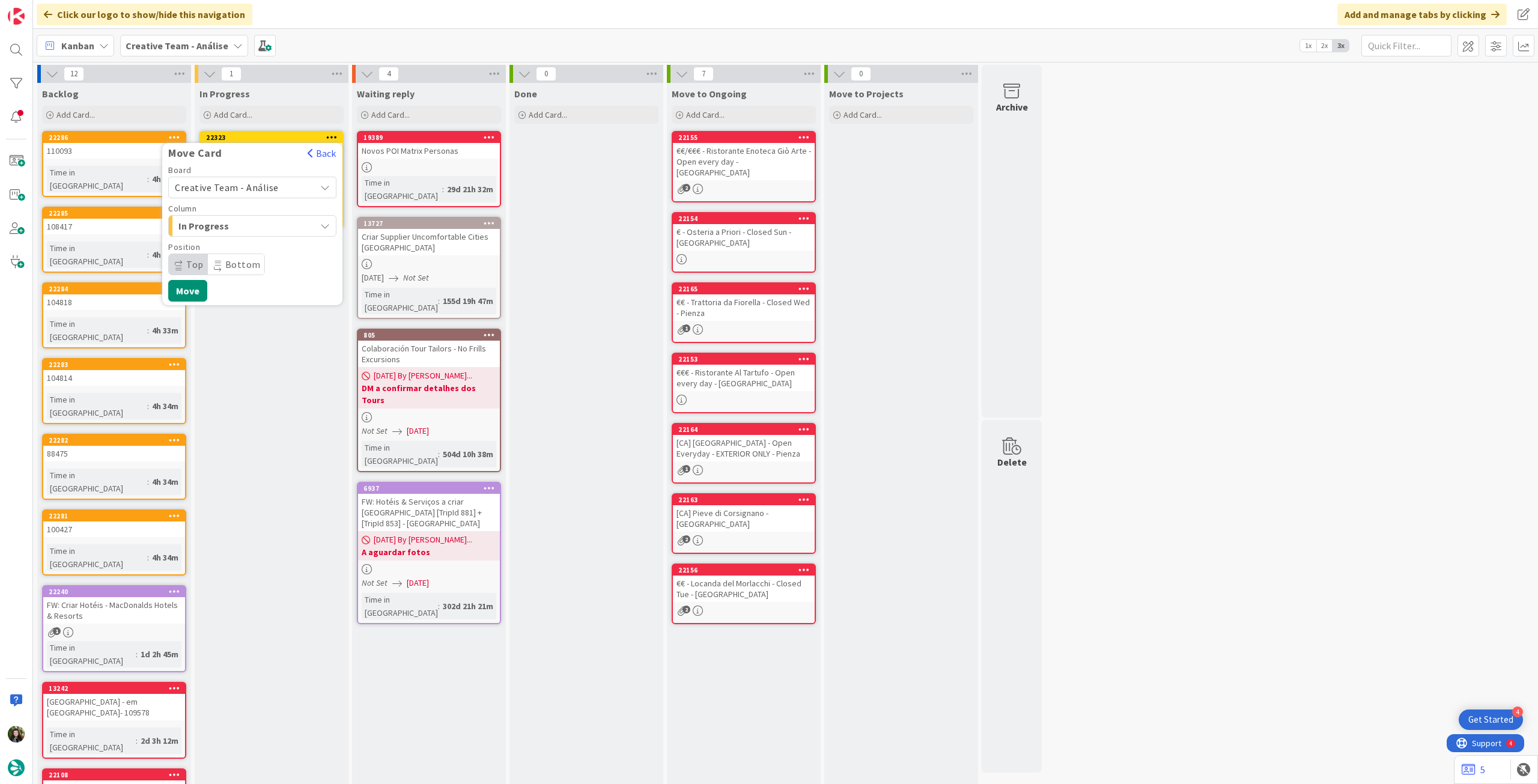
click at [258, 190] on span "Creative Team - Análise" at bounding box center [226, 187] width 104 height 12
click at [247, 242] on span "Creative Team" at bounding box center [259, 244] width 139 height 18
drag, startPoint x: 239, startPoint y: 259, endPoint x: 246, endPoint y: 270, distance: 13.0
click at [239, 260] on span "Daytrip" at bounding box center [252, 265] width 115 height 17
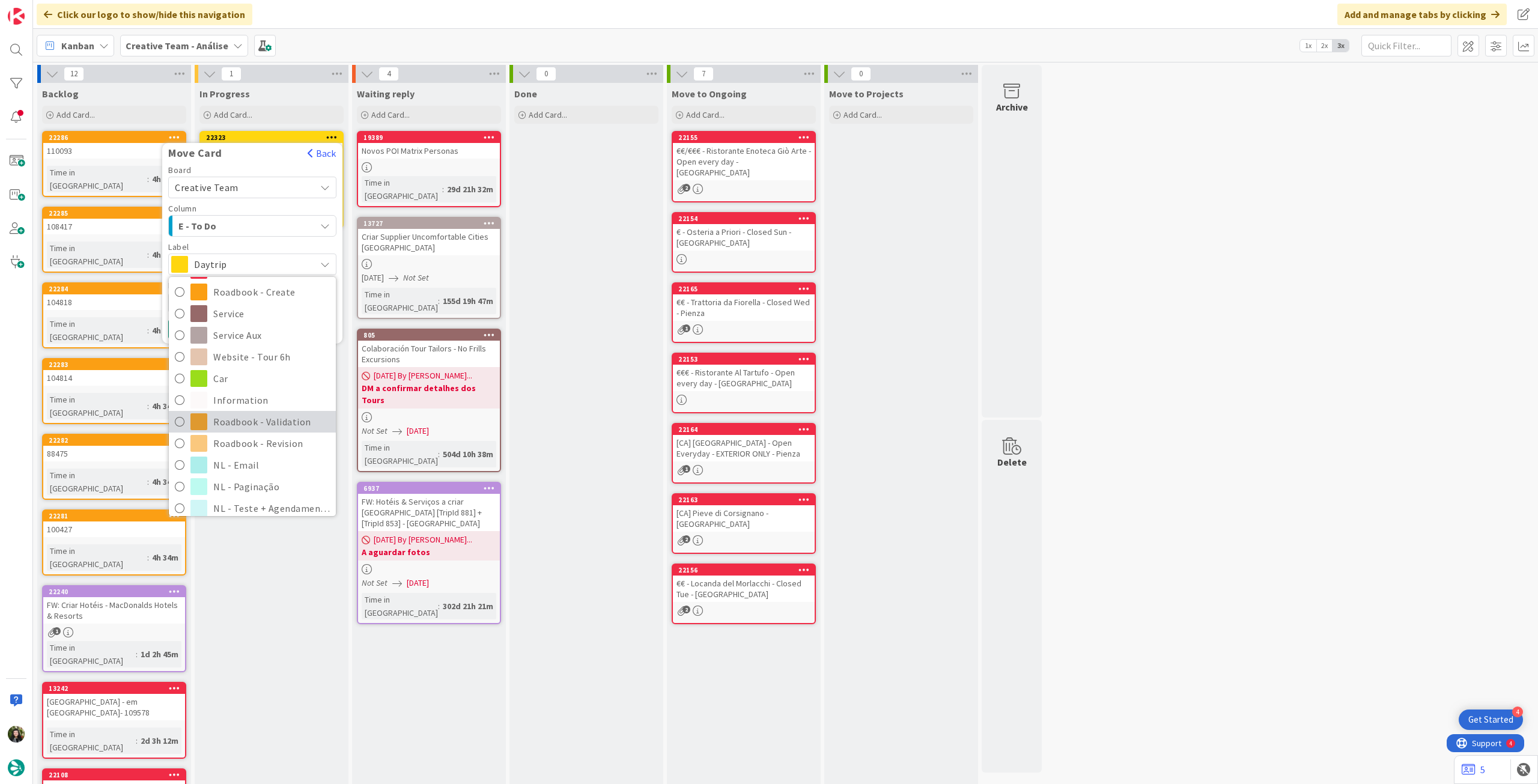
scroll to position [160, 0]
click at [239, 427] on span "Roadbook - Revision" at bounding box center [272, 435] width 116 height 18
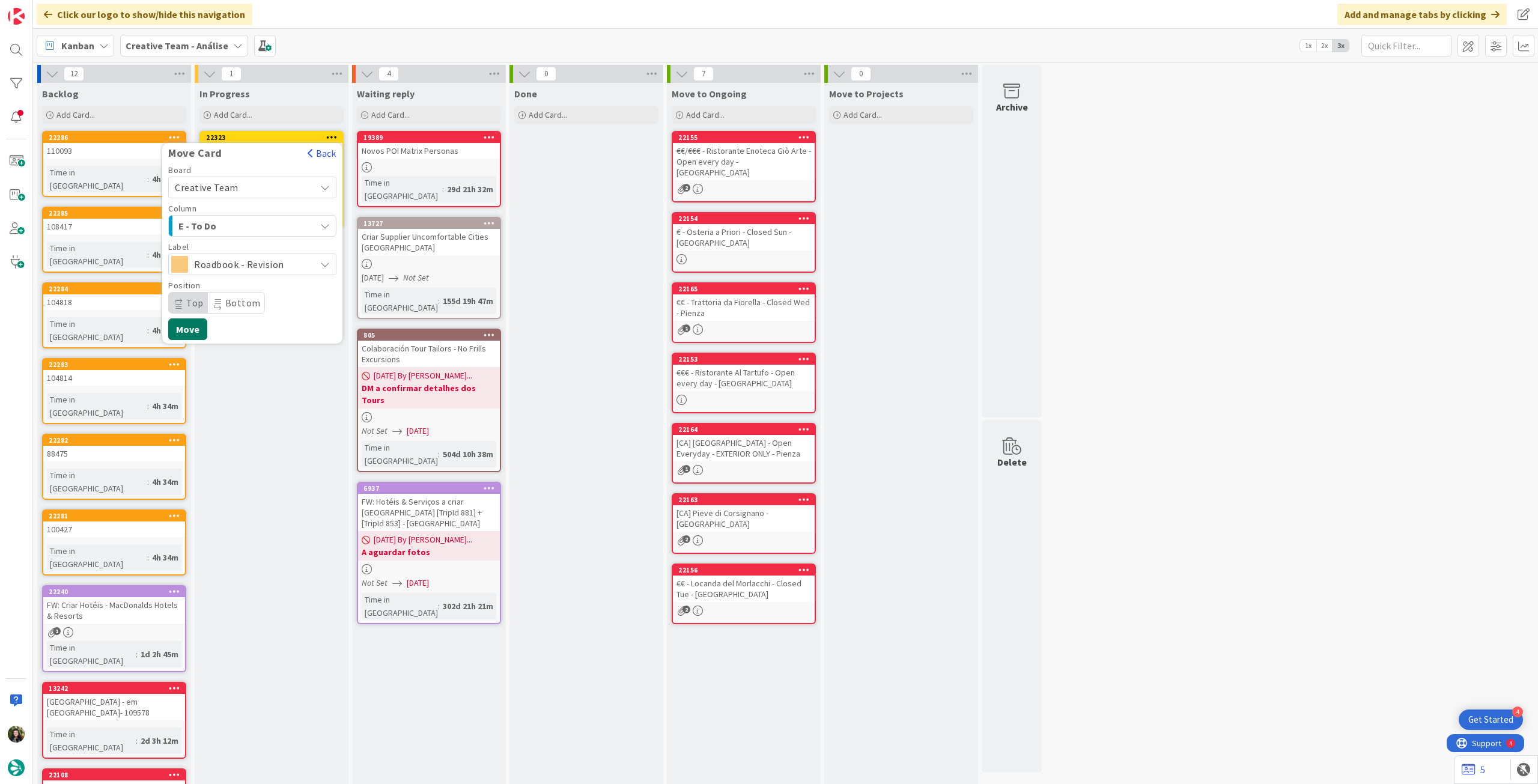
click at [193, 336] on button "Move" at bounding box center [188, 329] width 39 height 21
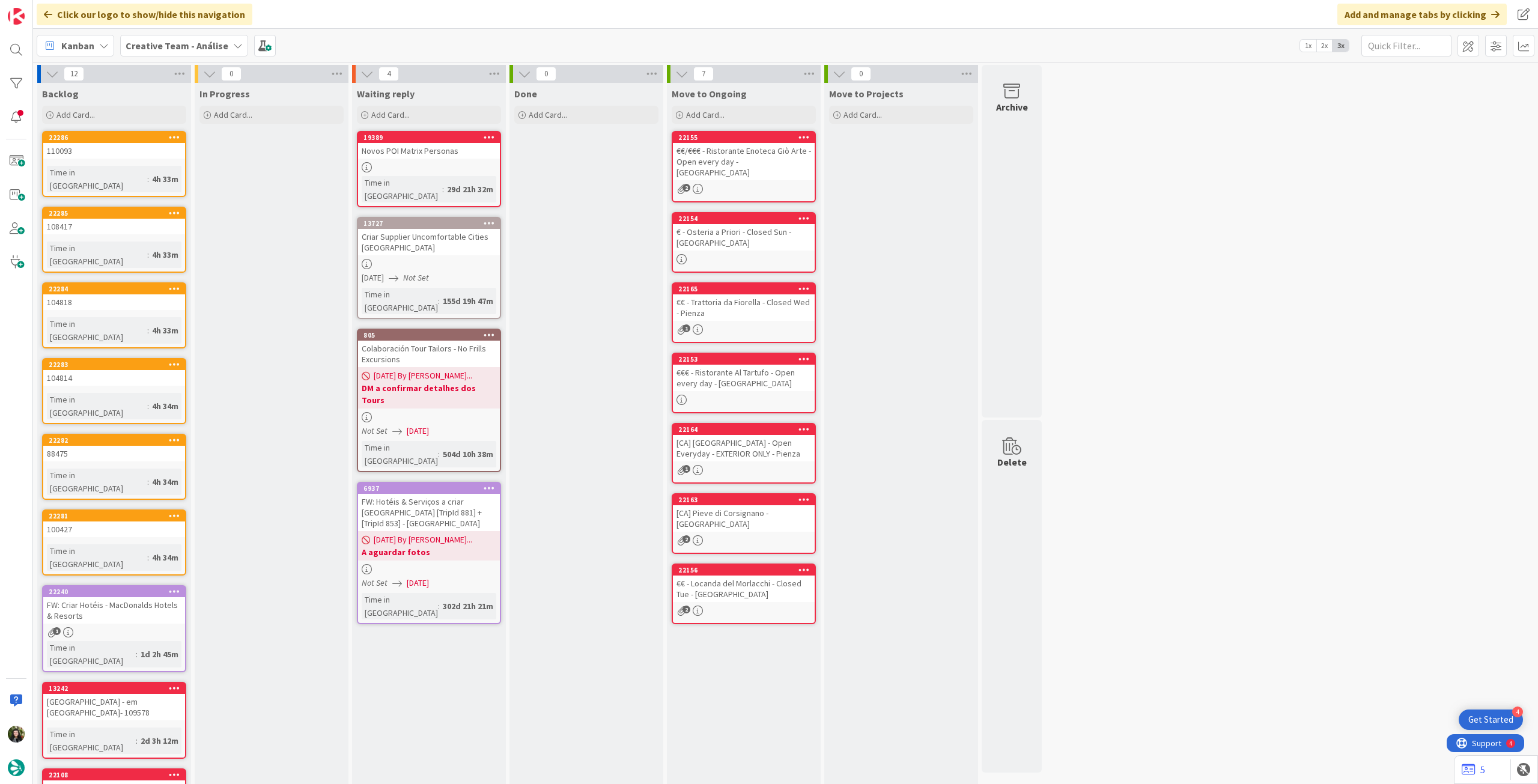
drag, startPoint x: 144, startPoint y: 39, endPoint x: 152, endPoint y: 59, distance: 21.5
click at [145, 42] on b "Creative Team - Análise" at bounding box center [177, 45] width 103 height 12
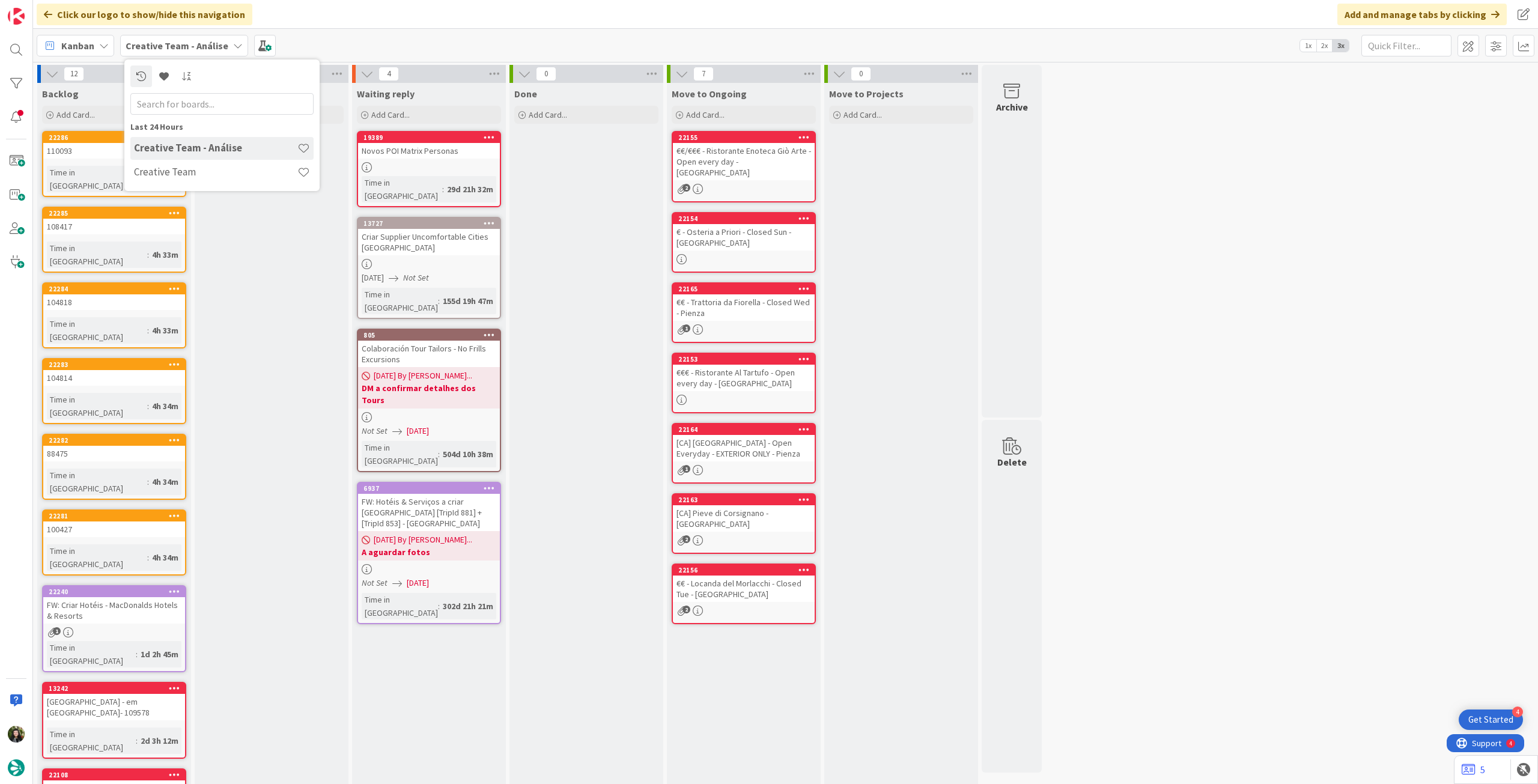
click at [144, 179] on div "Creative Team" at bounding box center [222, 172] width 183 height 23
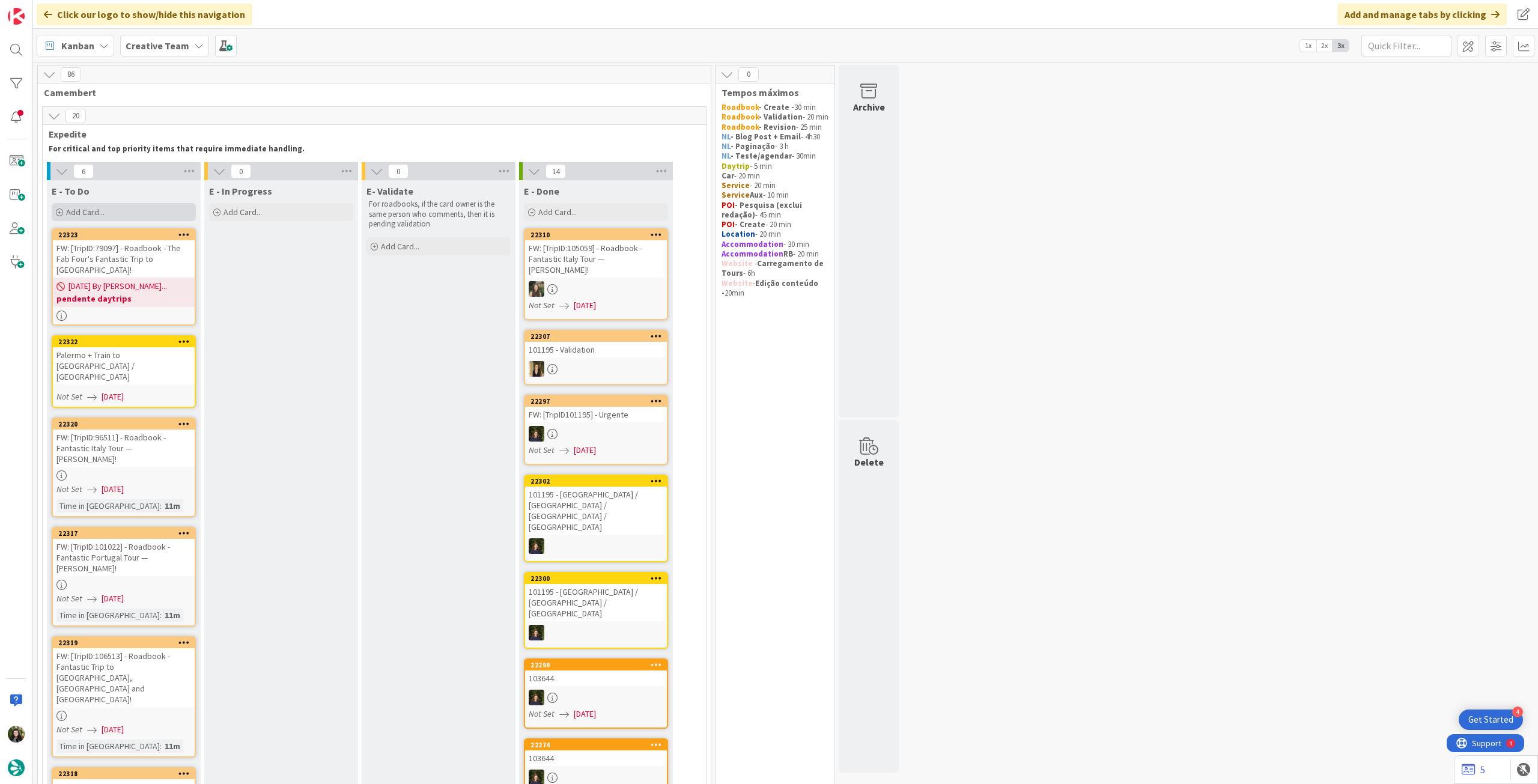
click at [152, 213] on div "Add Card..." at bounding box center [124, 212] width 144 height 18
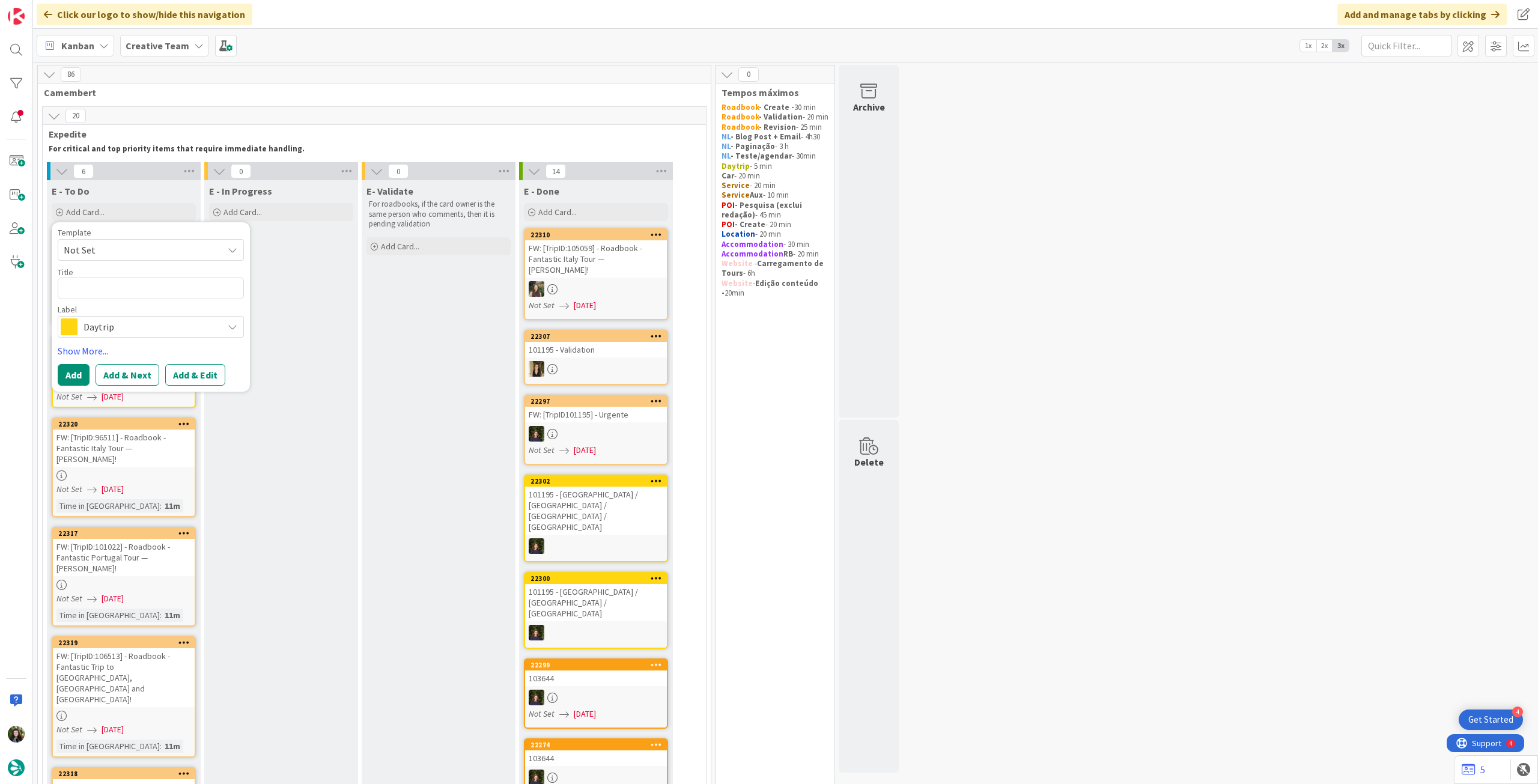
type textarea "x"
type textarea "Sorrento / [GEOGRAPHIC_DATA] / [GEOGRAPHIC_DATA] + Train to [GEOGRAPHIC_DATA]"
click at [79, 375] on div "Template Not Set Title 45 / 128 Sorrento / Pompeii / Naples + Train to Venice L…" at bounding box center [151, 314] width 186 height 172
click at [78, 380] on button "Add" at bounding box center [73, 389] width 32 height 21
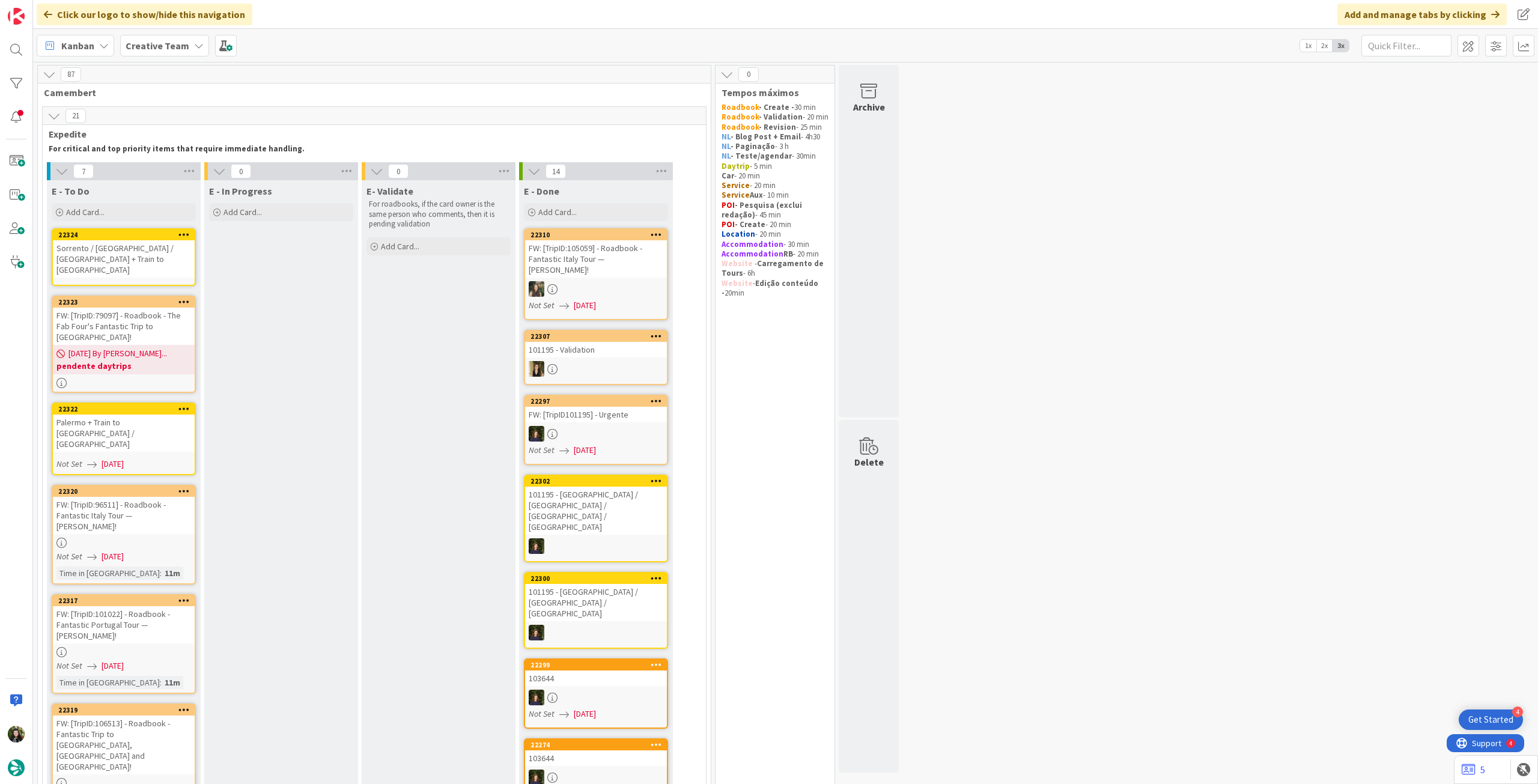
click at [156, 265] on div "Sorrento / [GEOGRAPHIC_DATA] / [GEOGRAPHIC_DATA] + Train to [GEOGRAPHIC_DATA]" at bounding box center [124, 259] width 142 height 38
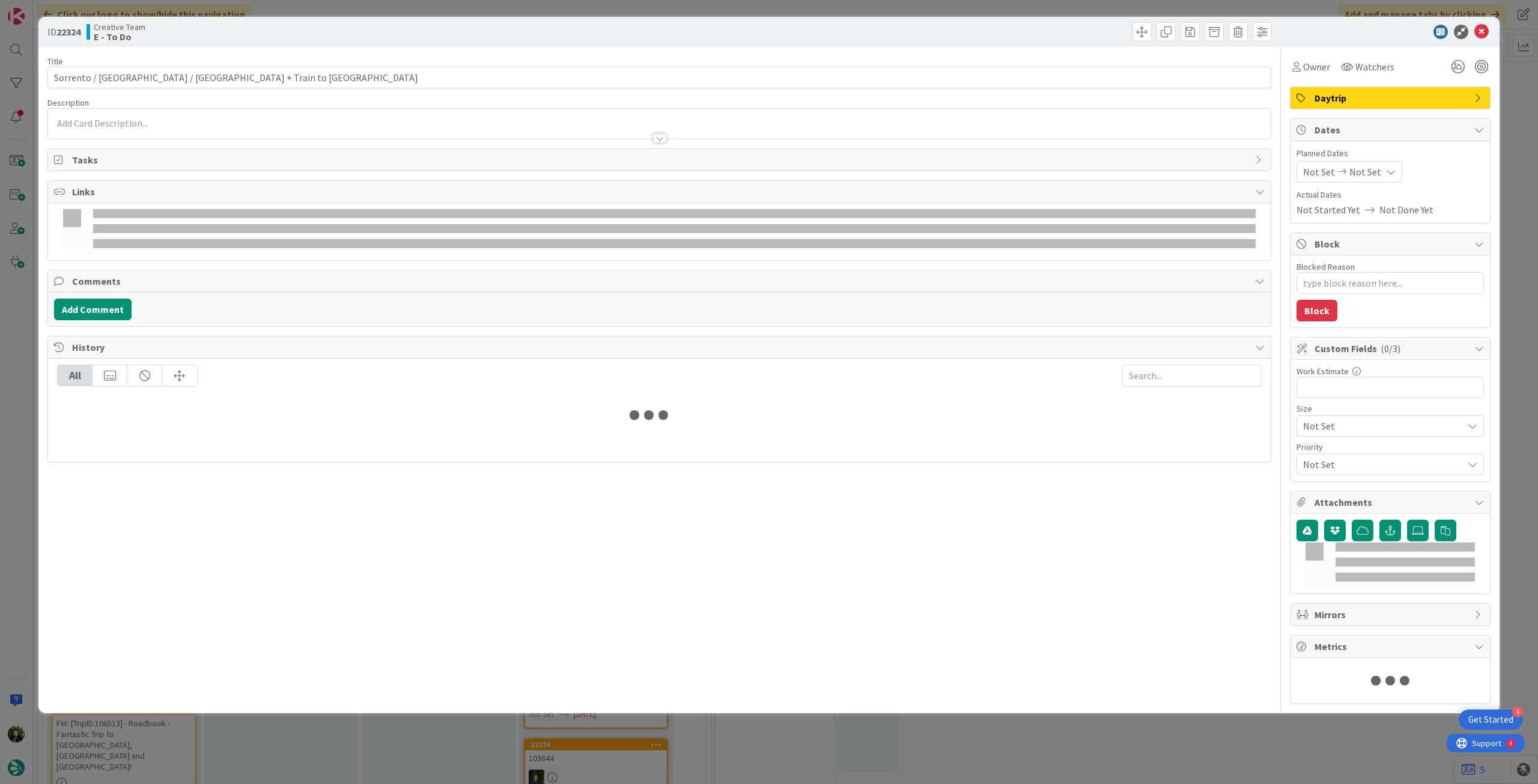
type textarea "x"
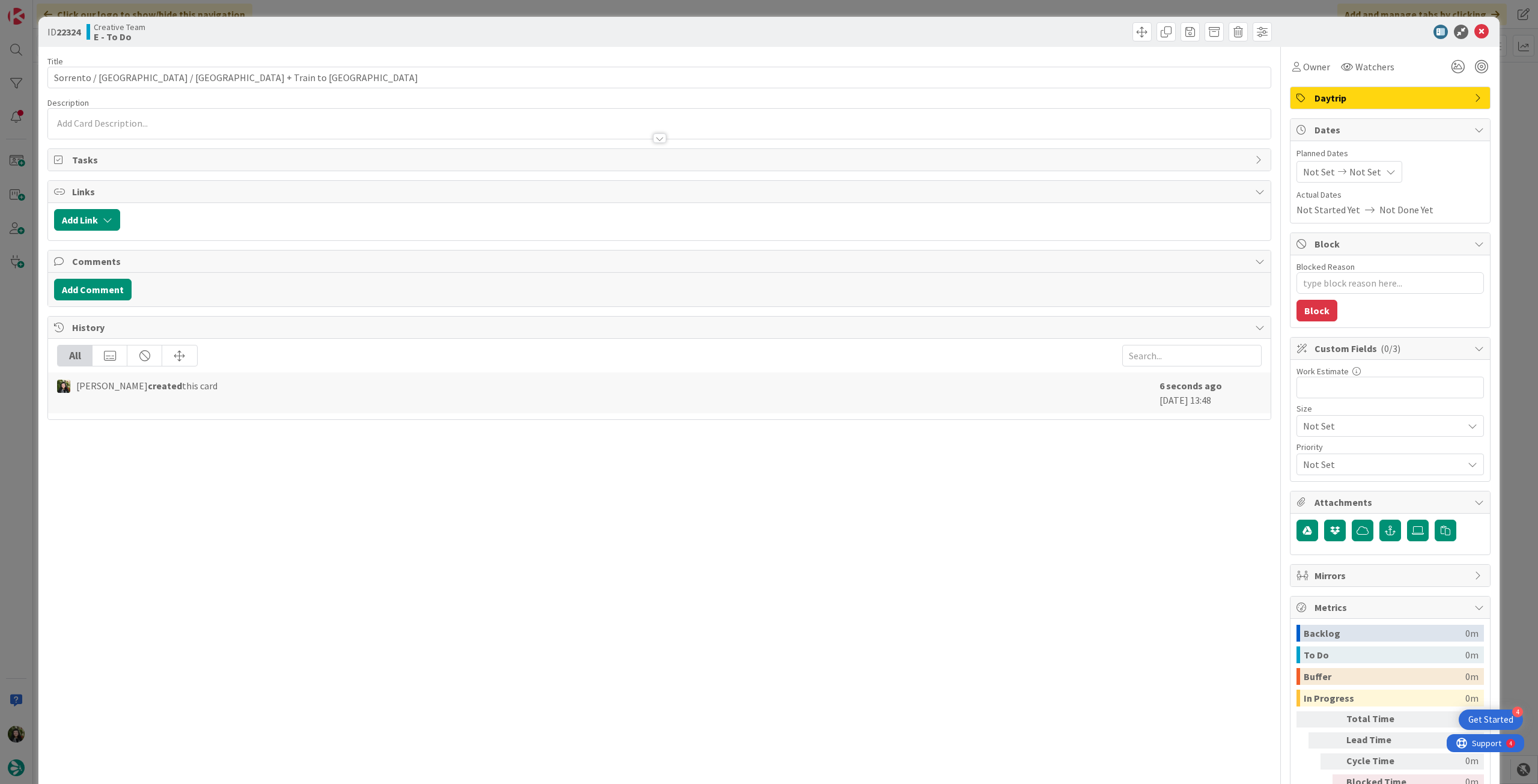
click at [1384, 167] on div "Not Set Not Set" at bounding box center [1349, 171] width 105 height 21
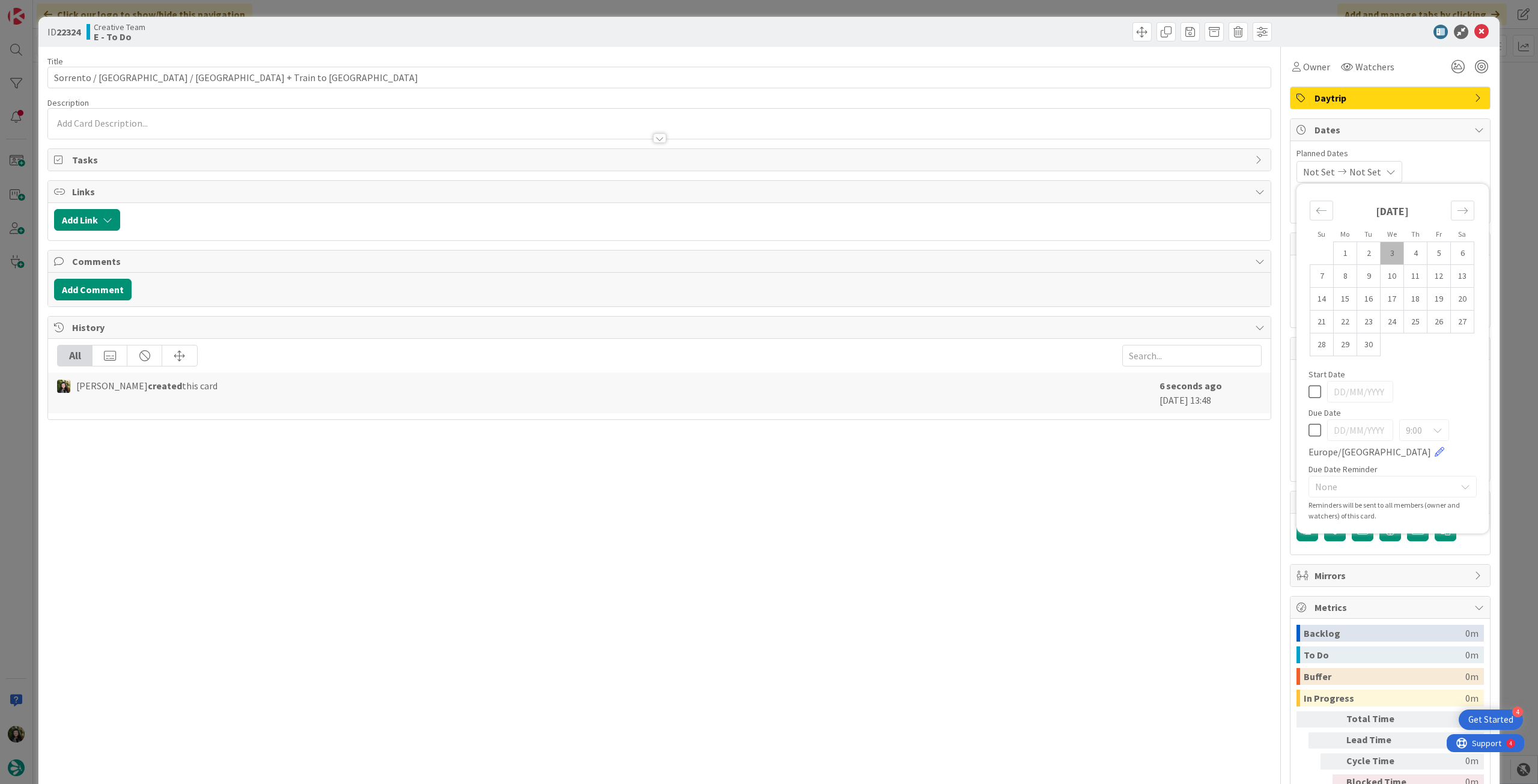
click at [1312, 423] on icon at bounding box center [1315, 430] width 13 height 14
type input "[DATE]"
type textarea "x"
click at [1475, 30] on icon at bounding box center [1482, 32] width 14 height 14
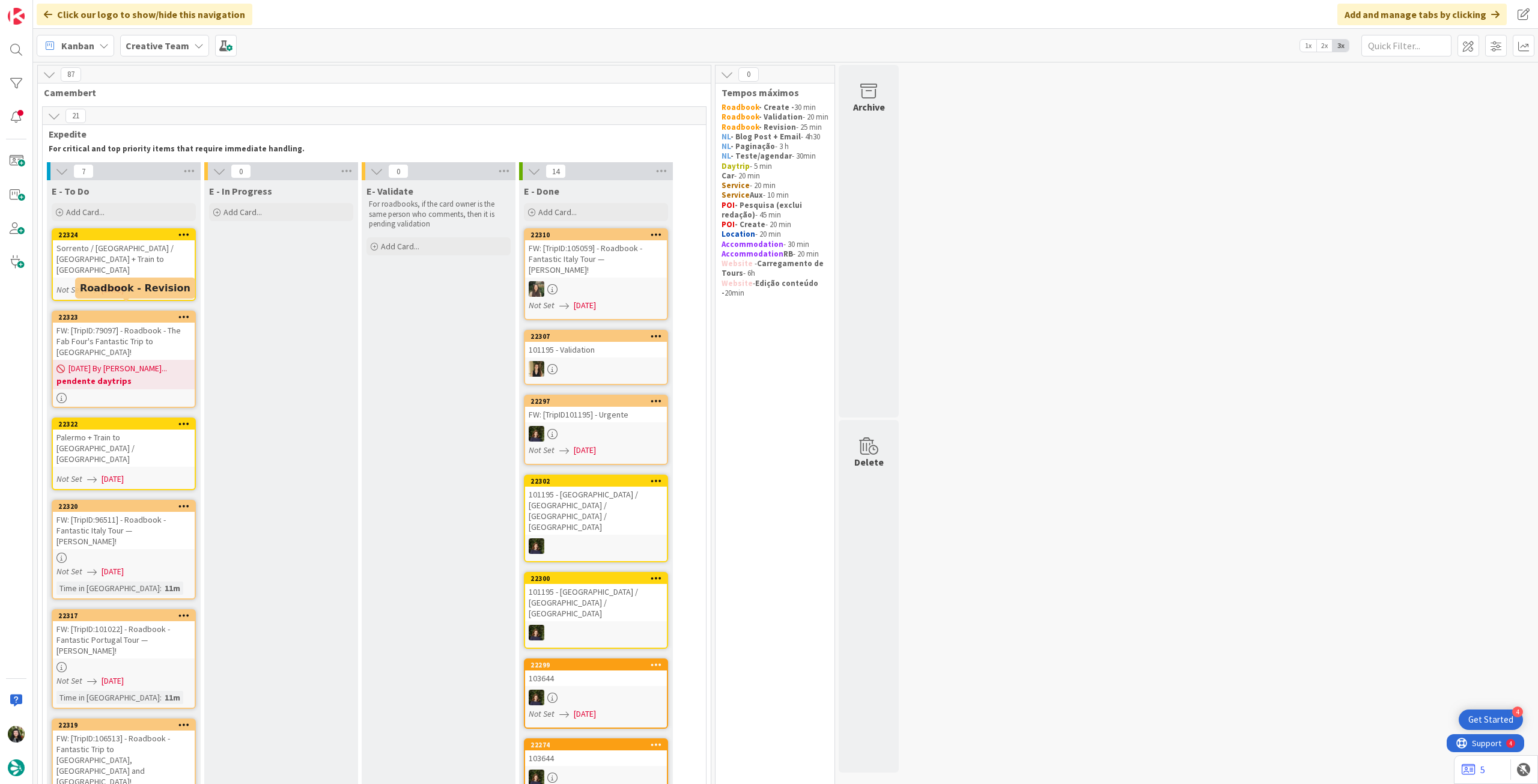
click at [144, 331] on div "FW: [TripID:79097] - Roadbook - The Fab Four's Fantastic Trip to [GEOGRAPHIC_DA…" at bounding box center [124, 342] width 142 height 38
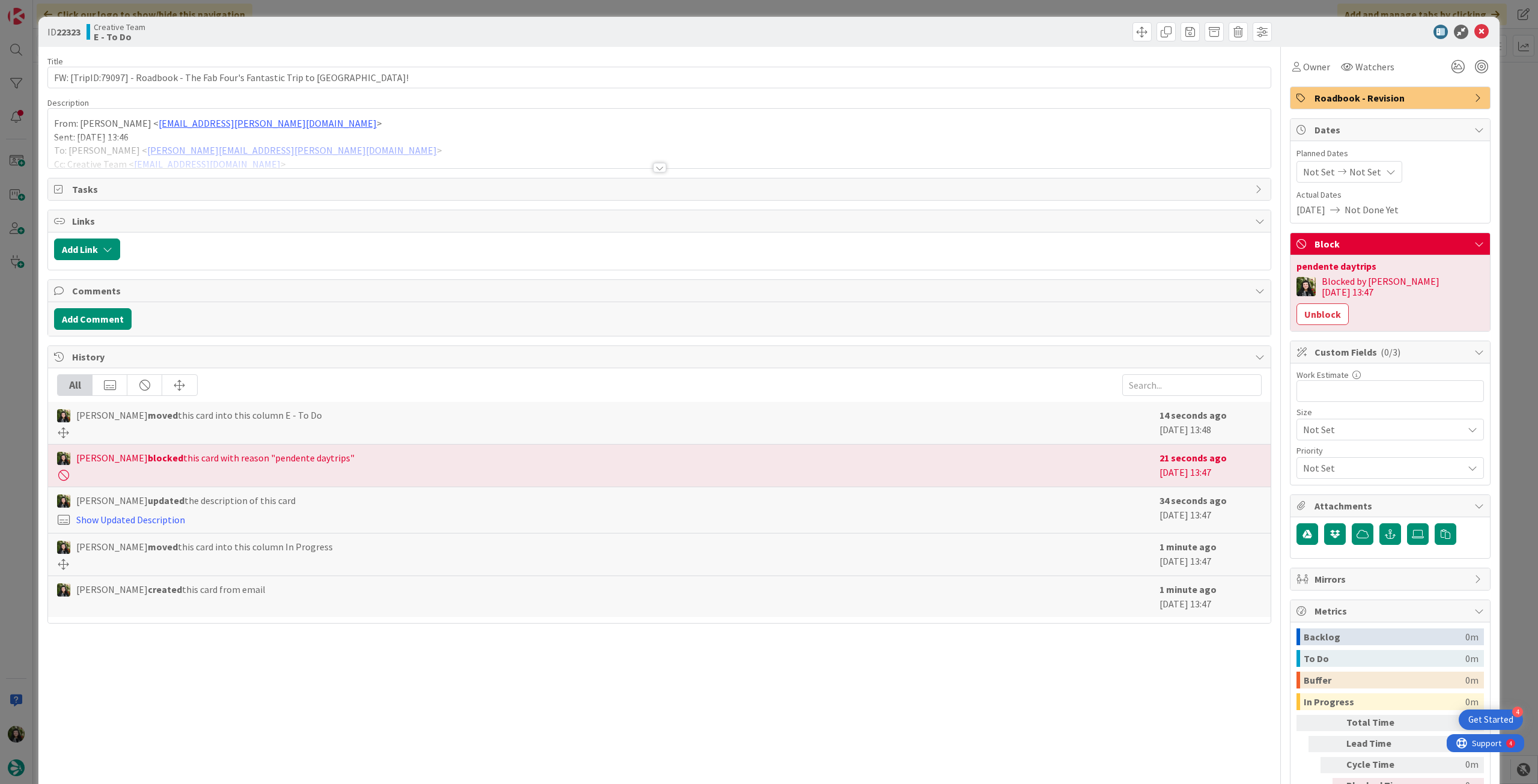
click at [1383, 171] on div "Not Set Not Set" at bounding box center [1349, 171] width 105 height 21
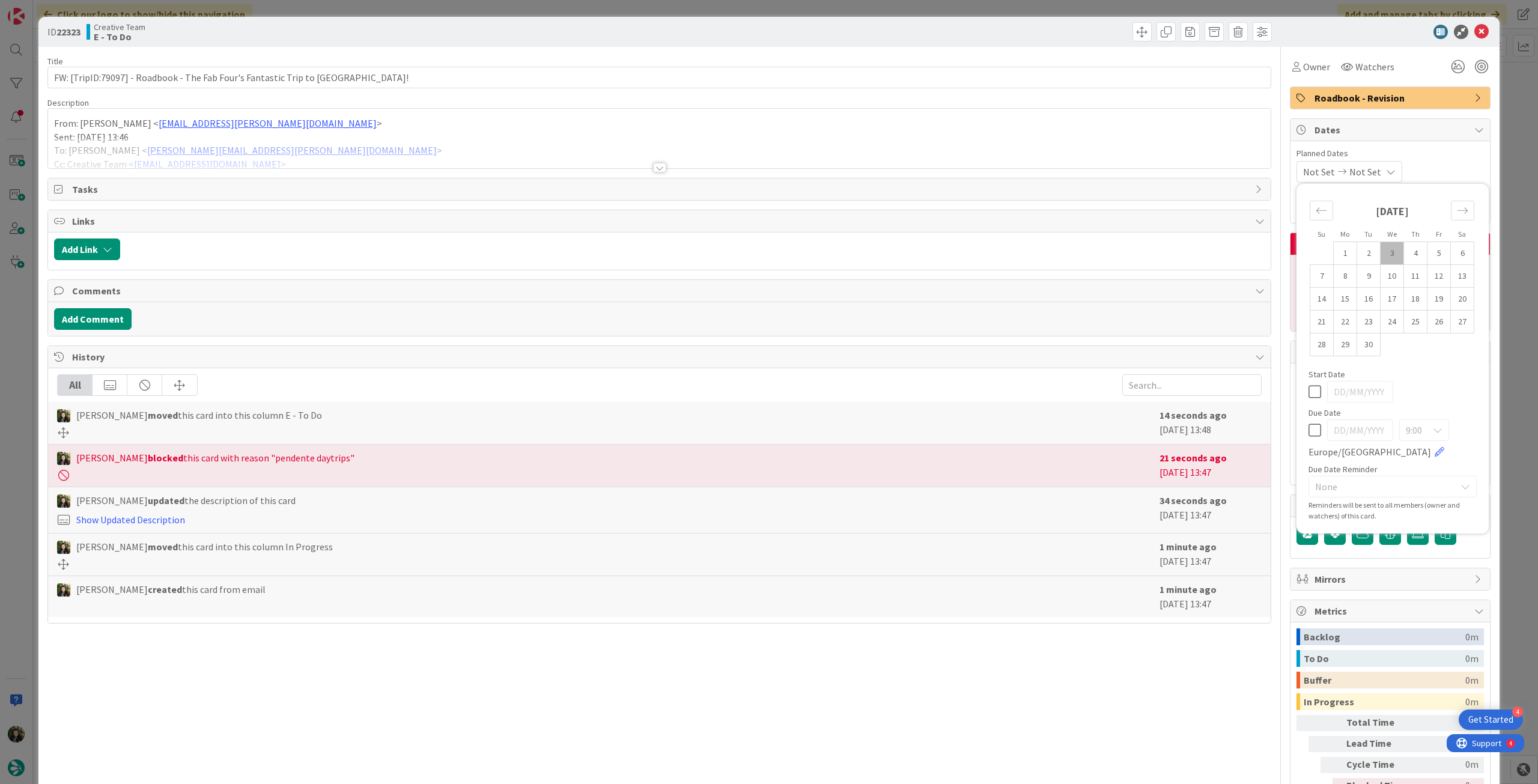
drag, startPoint x: 1306, startPoint y: 432, endPoint x: 1321, endPoint y: 398, distance: 37.2
click at [1308, 432] on icon at bounding box center [1315, 430] width 13 height 14
type input "[DATE]"
click at [1475, 32] on icon at bounding box center [1482, 32] width 14 height 14
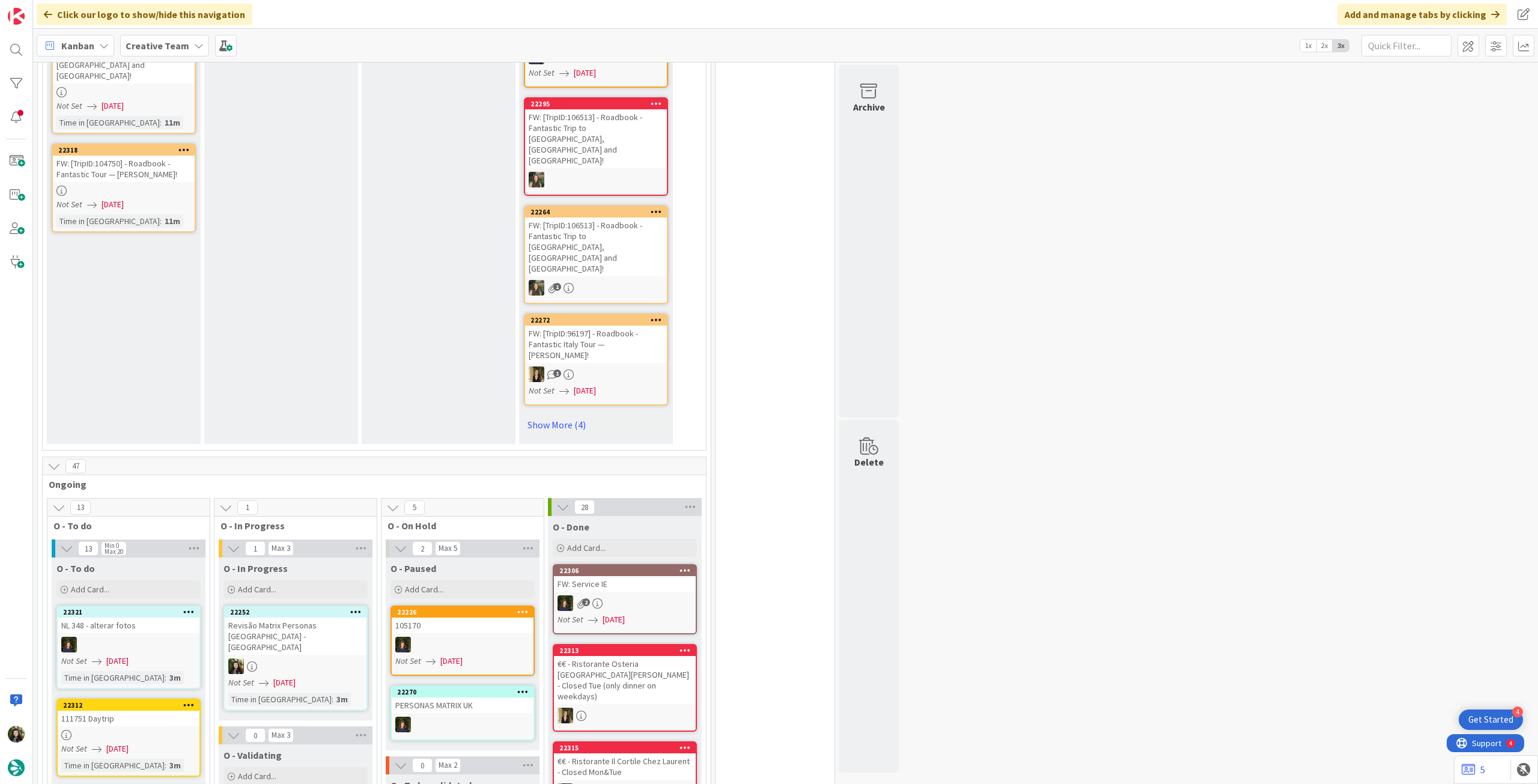
click at [289, 677] on span "[DATE]" at bounding box center [285, 683] width 22 height 13
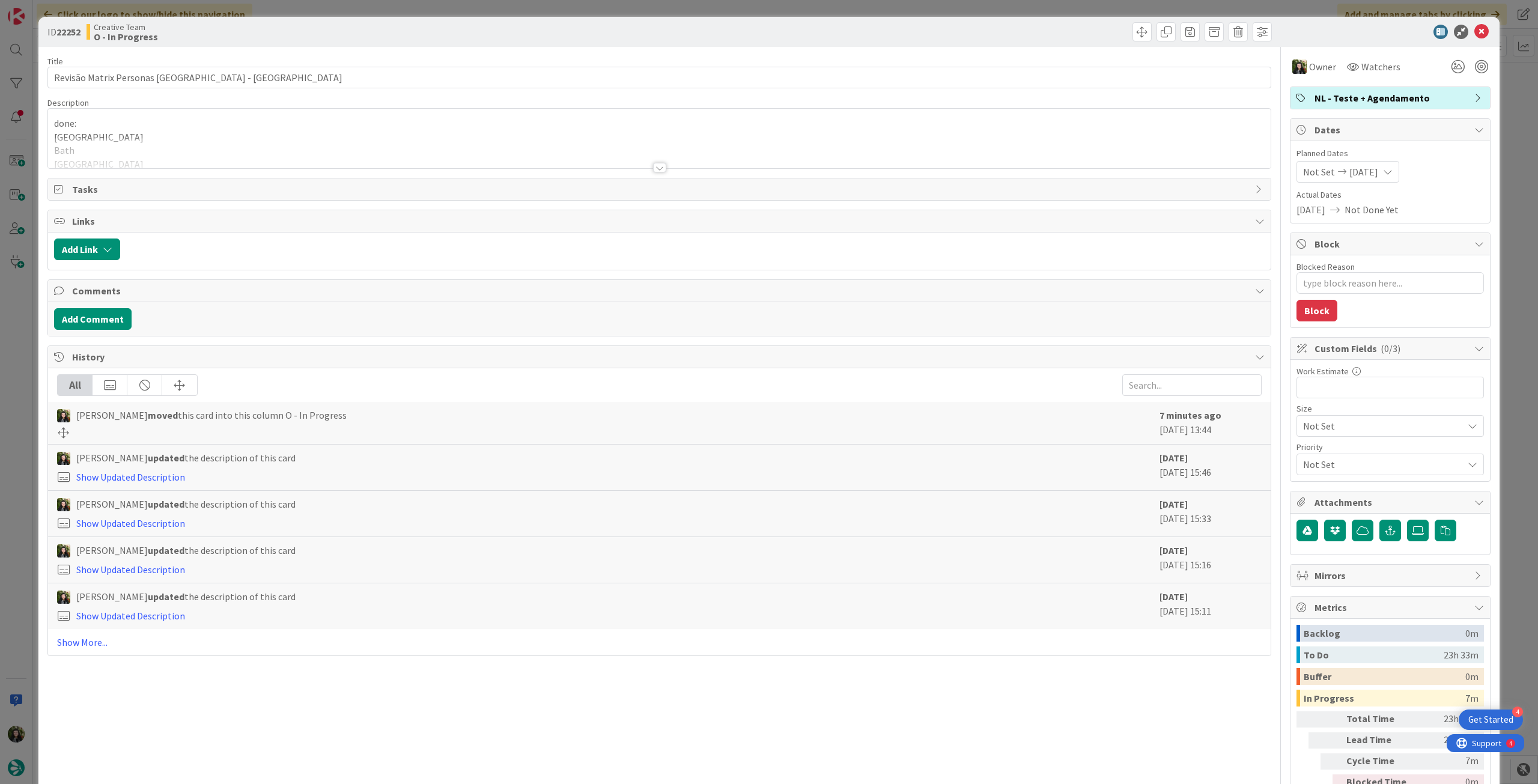
click at [240, 163] on div at bounding box center [659, 153] width 1223 height 30
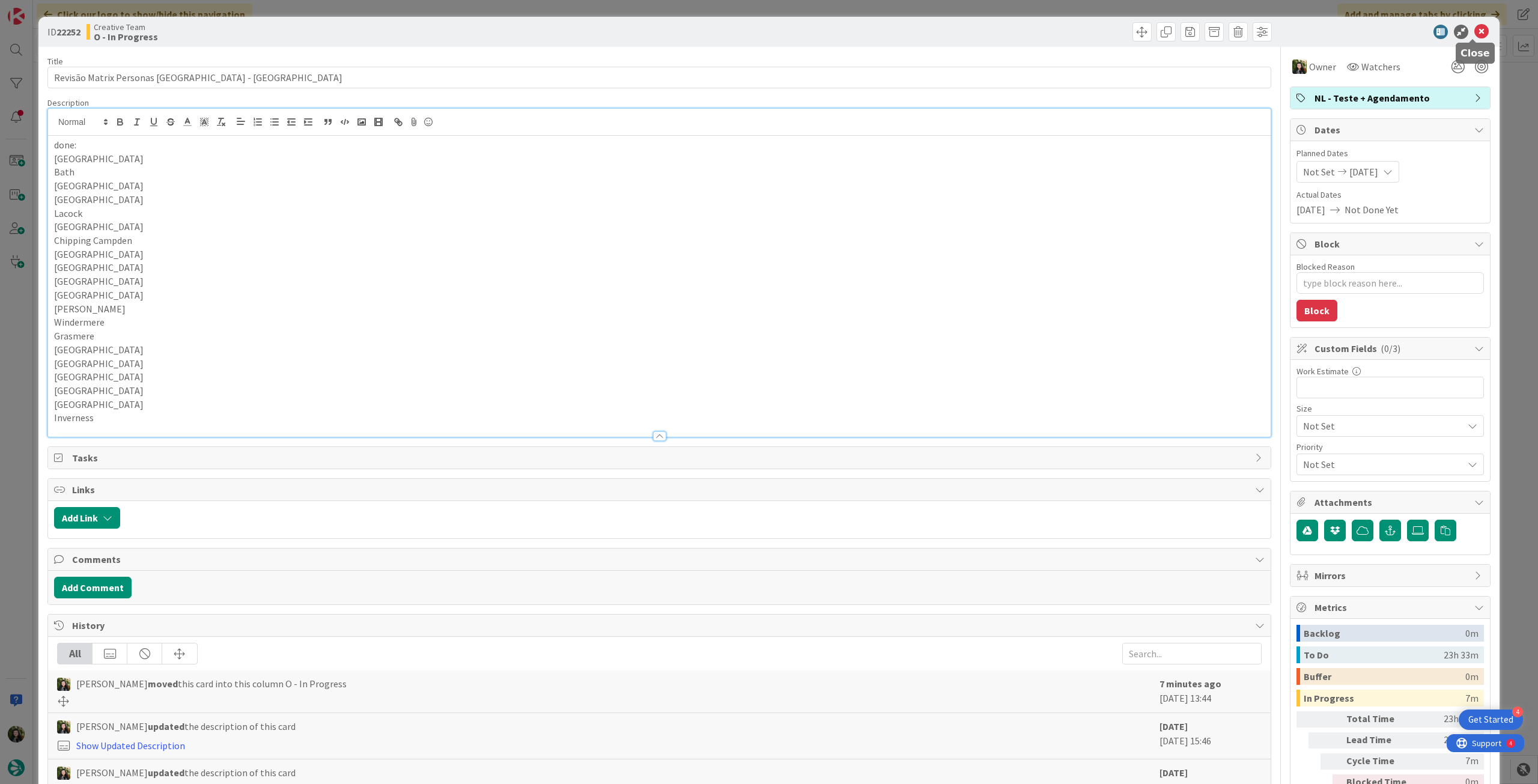
drag, startPoint x: 1470, startPoint y: 37, endPoint x: 1462, endPoint y: 40, distance: 8.5
click at [1475, 38] on icon at bounding box center [1482, 32] width 14 height 14
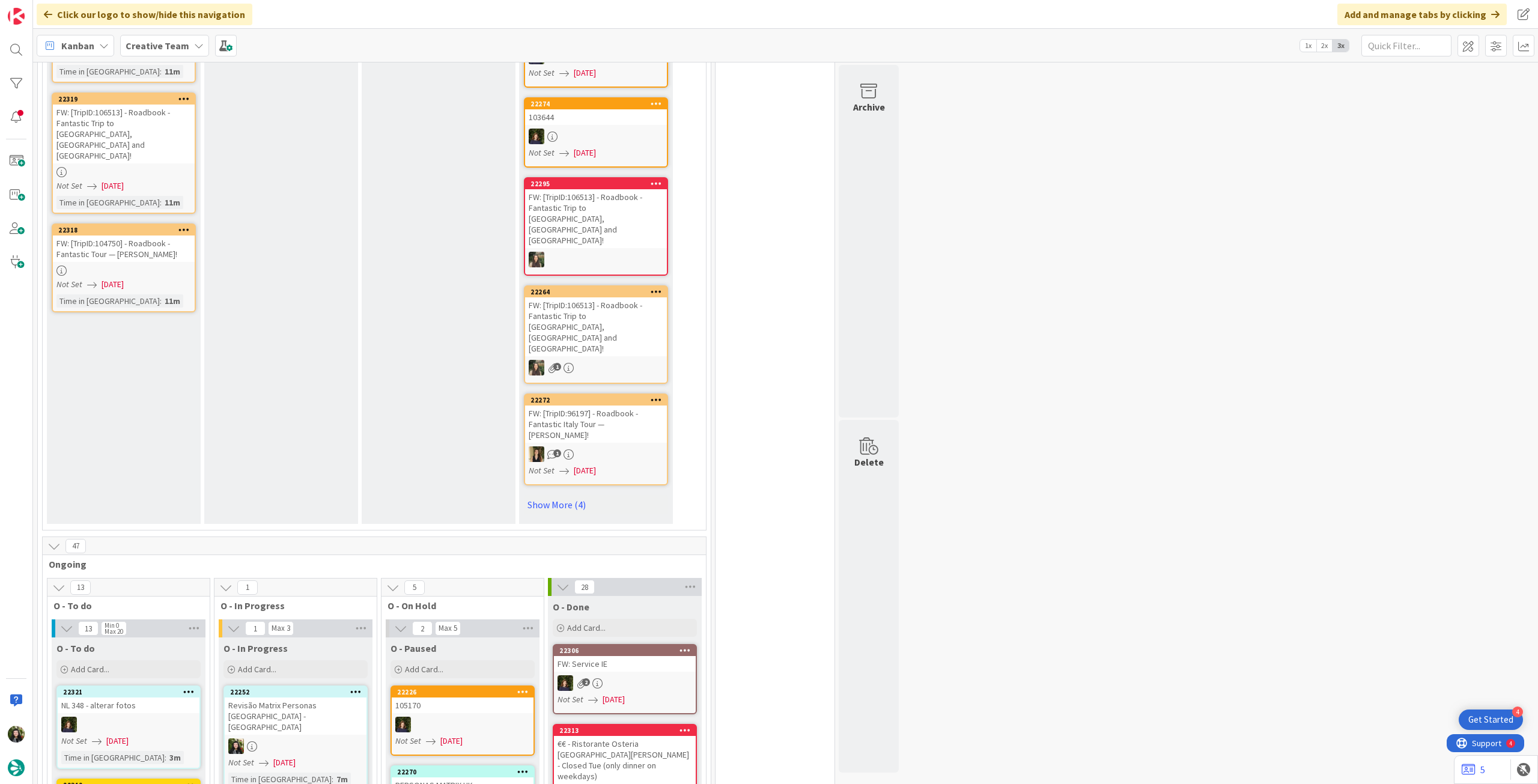
scroll to position [961, 0]
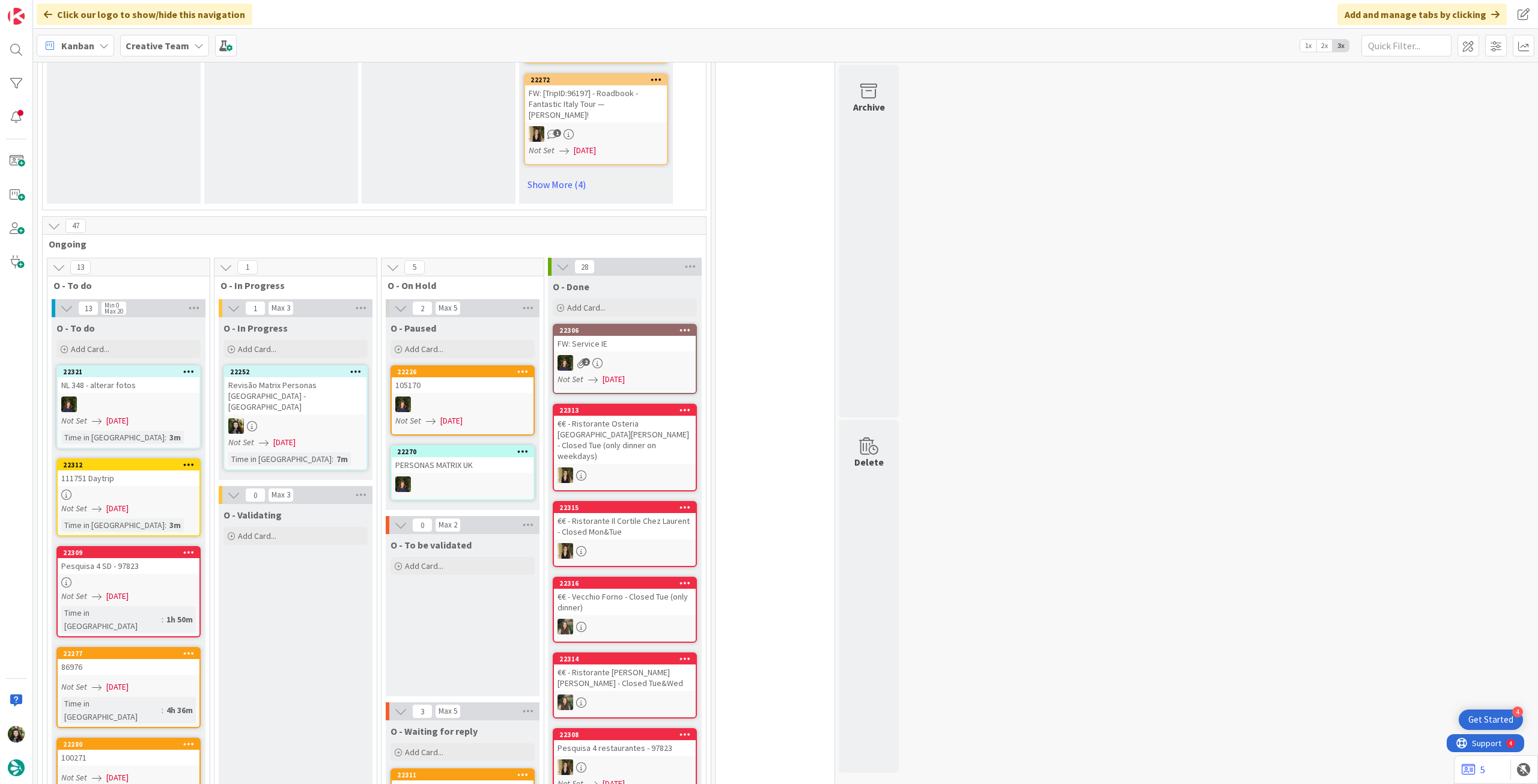
click at [168, 43] on b "Creative Team" at bounding box center [157, 45] width 63 height 12
click at [153, 159] on div "Creative Team" at bounding box center [222, 148] width 183 height 23
click at [170, 44] on b "Creative Team" at bounding box center [157, 45] width 63 height 12
click at [170, 173] on h4 "Creative Team - Análise" at bounding box center [215, 171] width 164 height 12
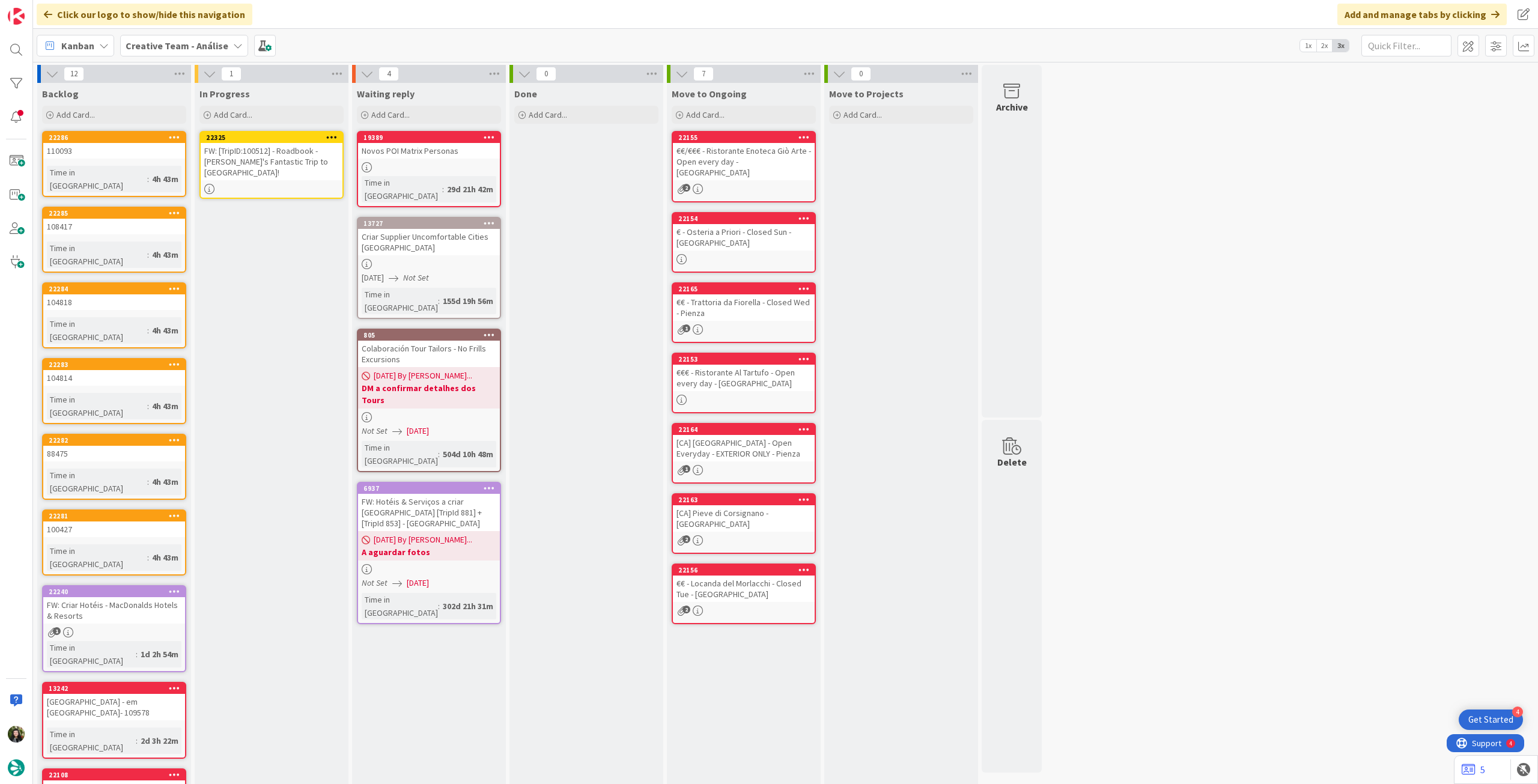
click at [305, 155] on div "FW: [TripID:100512] - Roadbook - [PERSON_NAME]'s Fantastic Trip to [GEOGRAPHIC_…" at bounding box center [271, 162] width 142 height 38
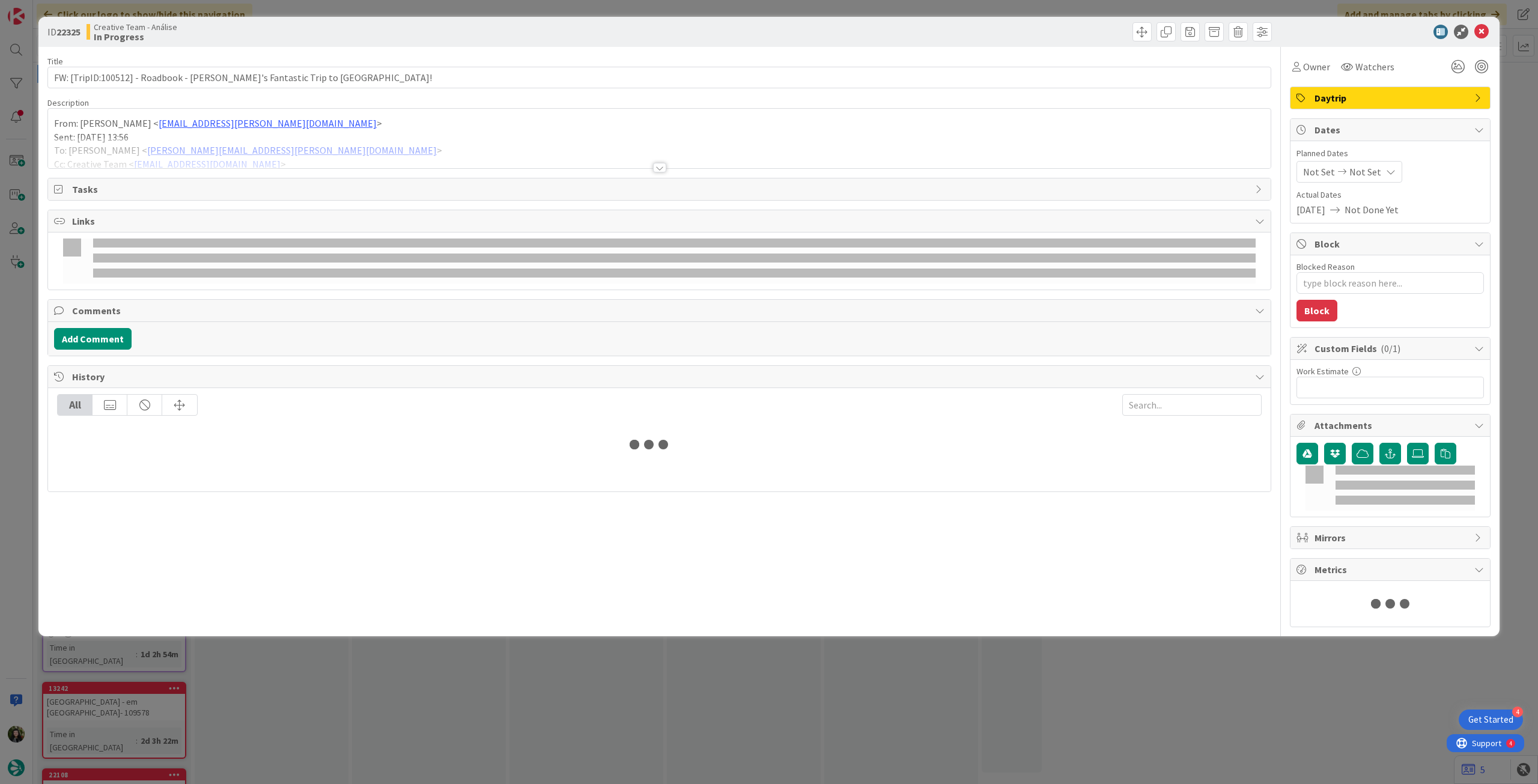
type textarea "x"
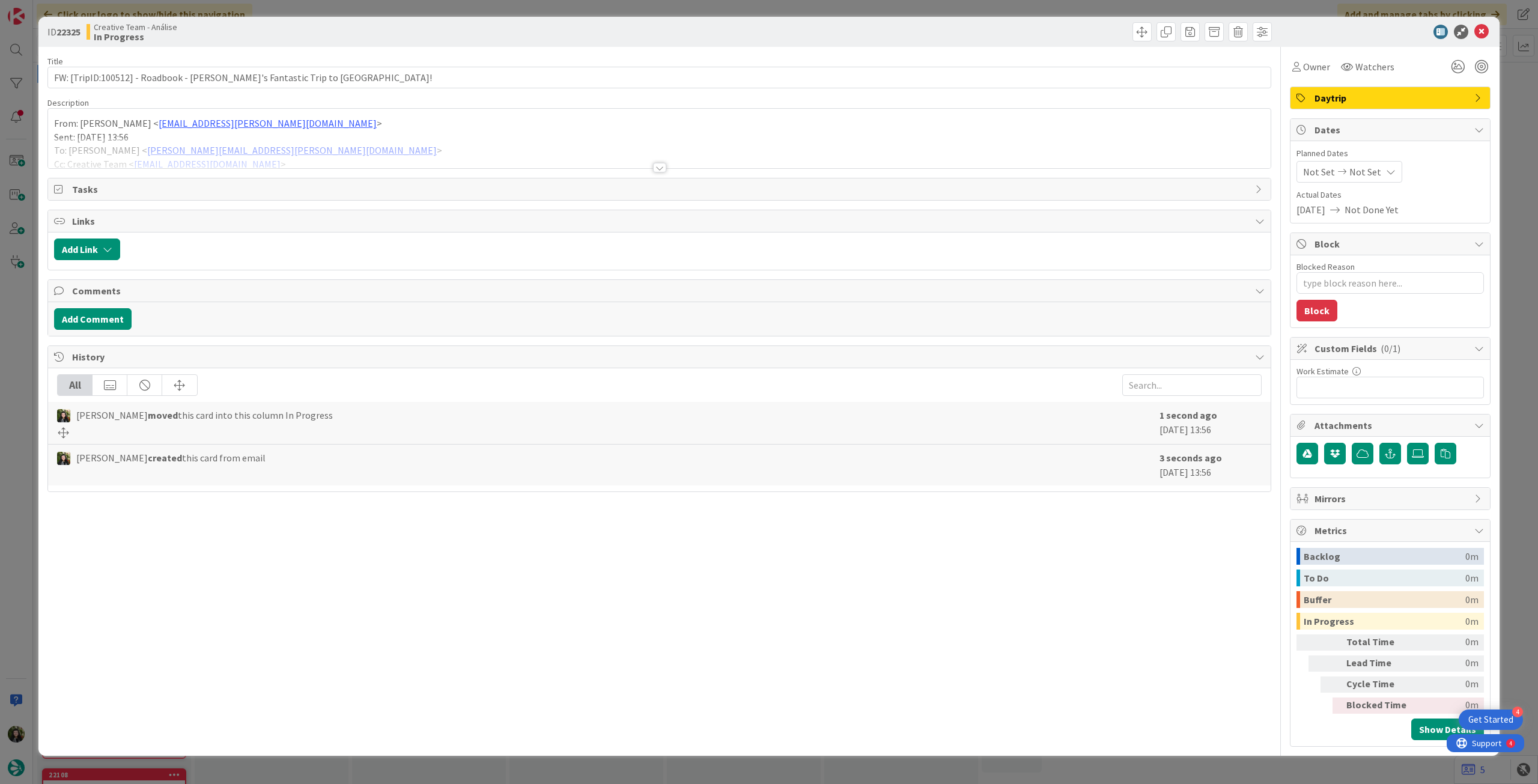
click at [1364, 176] on span "Not Set" at bounding box center [1365, 171] width 32 height 14
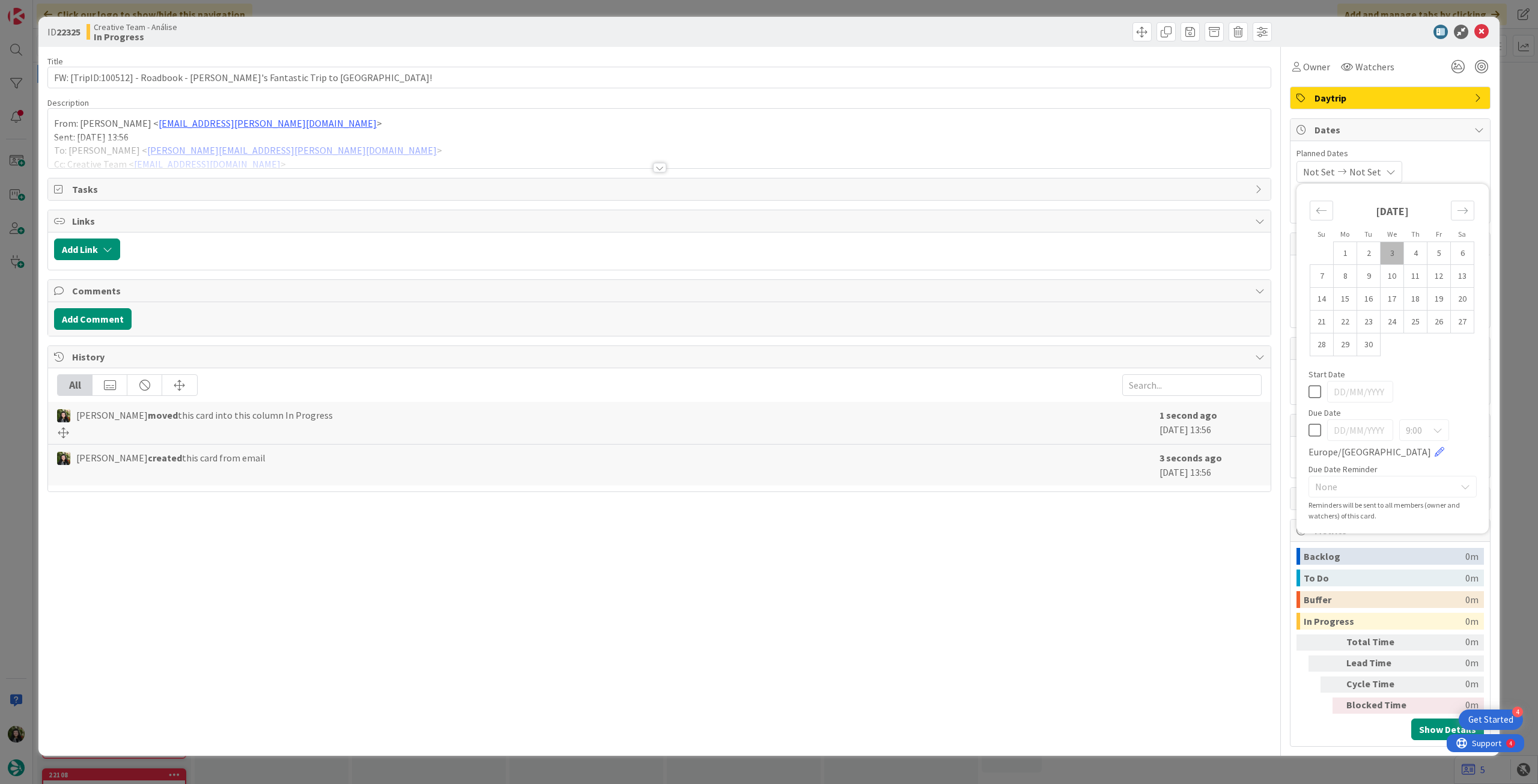
click at [1315, 427] on icon at bounding box center [1315, 430] width 13 height 14
type input "[DATE]"
click at [1487, 32] on icon at bounding box center [1482, 32] width 14 height 14
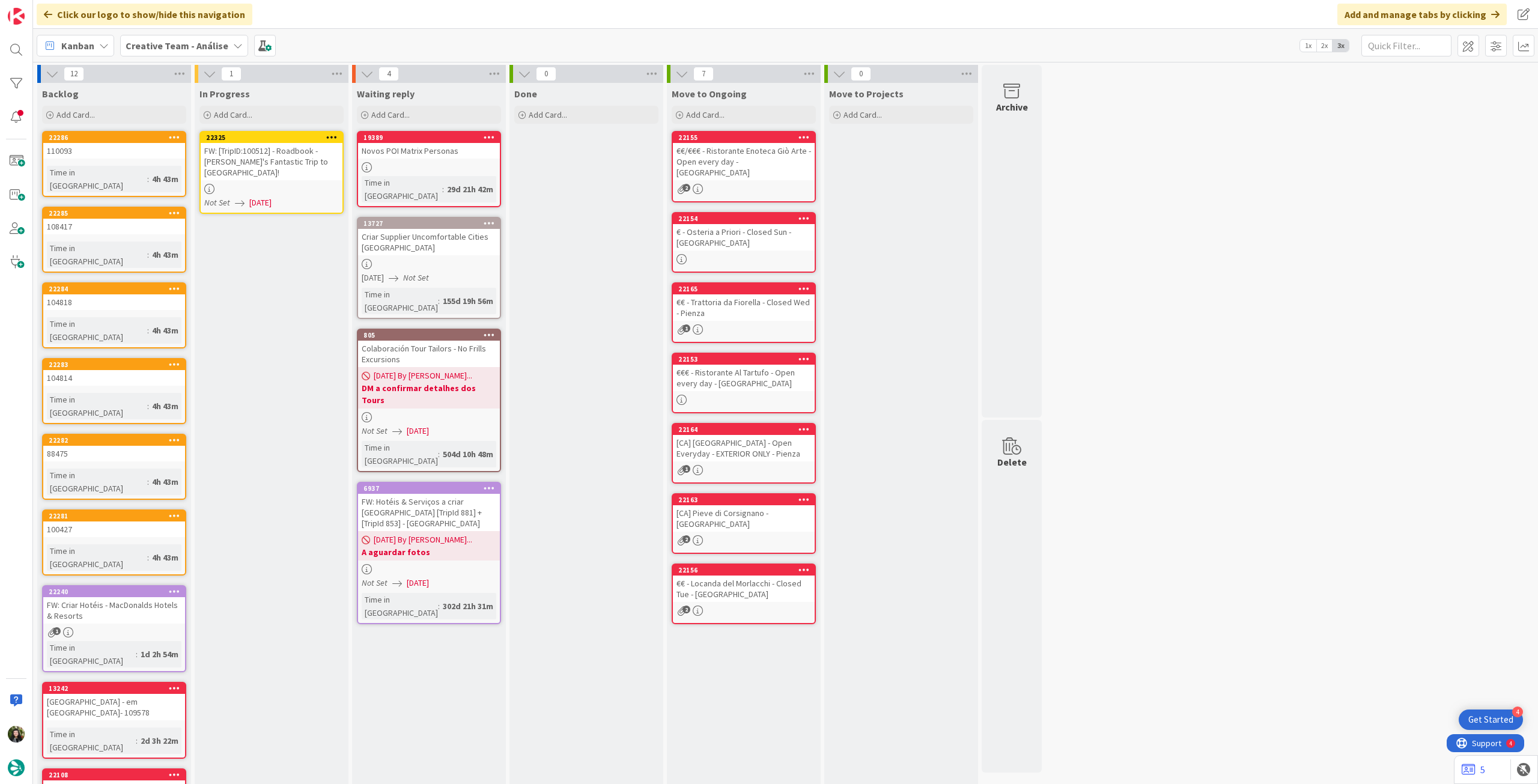
click at [335, 135] on icon at bounding box center [332, 136] width 12 height 8
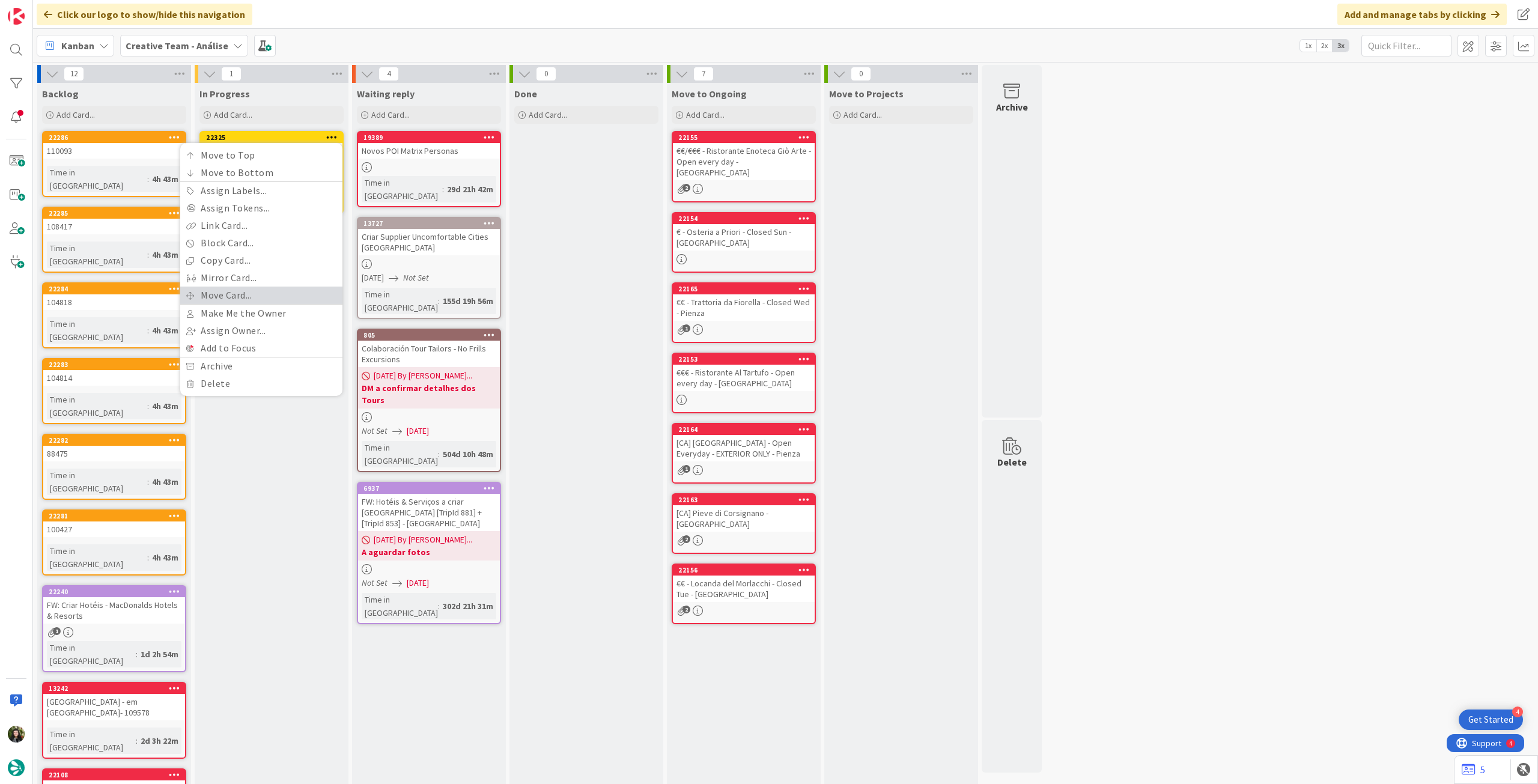
click at [250, 291] on link "Move Card..." at bounding box center [261, 295] width 162 height 17
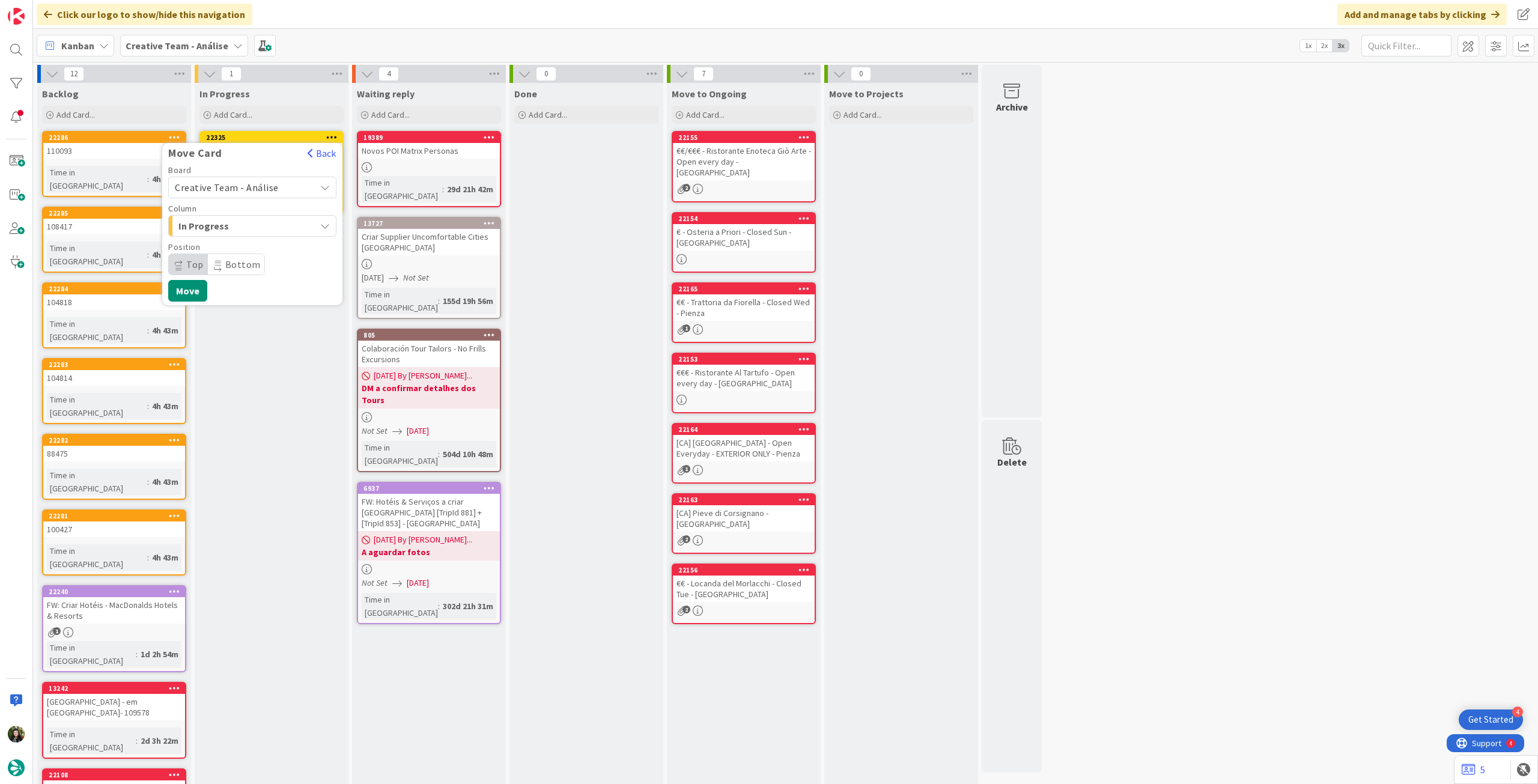
click at [264, 186] on span "Creative Team - Análise" at bounding box center [226, 187] width 104 height 12
click at [250, 244] on span "Creative Team" at bounding box center [259, 244] width 139 height 18
click at [241, 262] on span "Daytrip" at bounding box center [252, 265] width 115 height 17
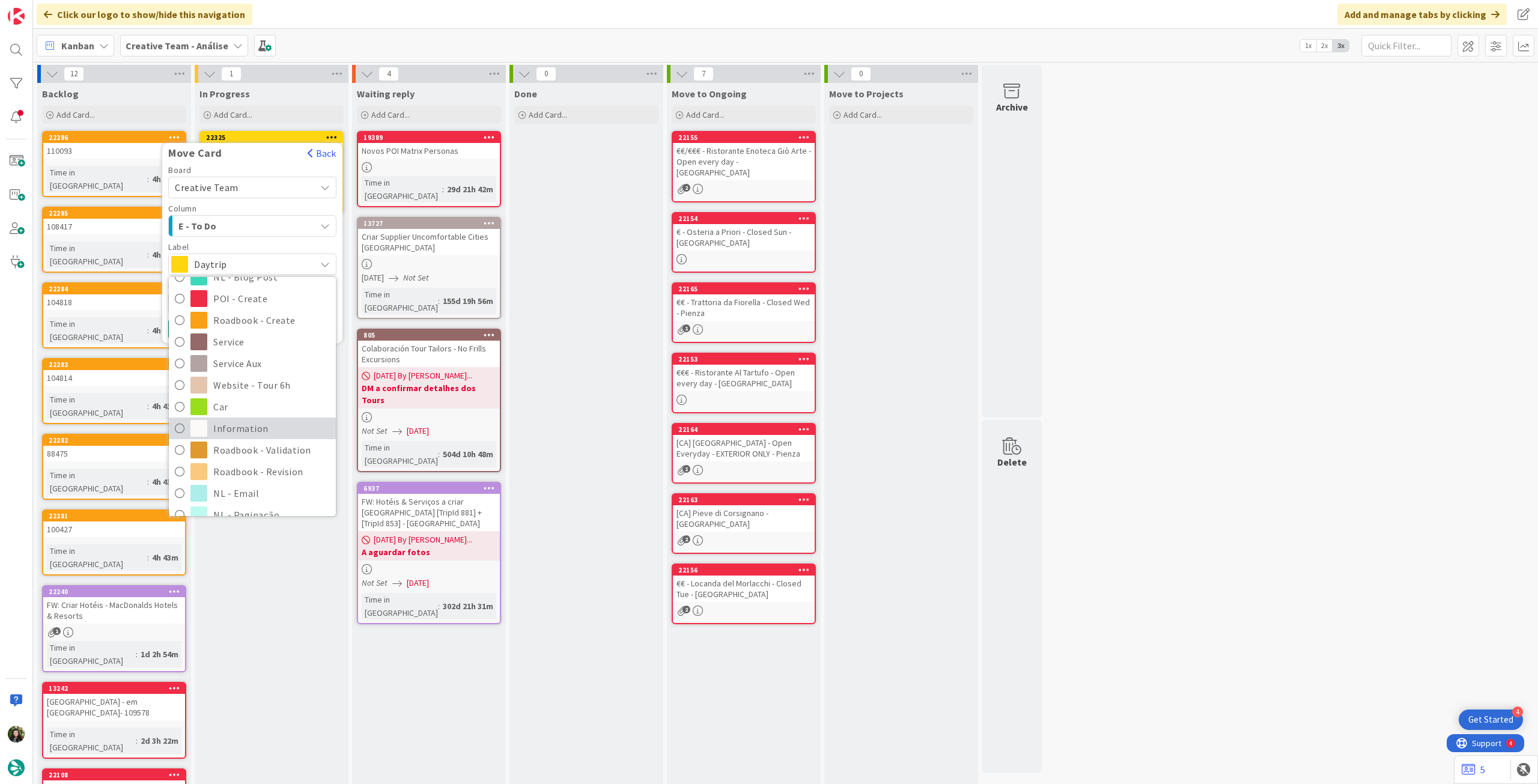
scroll to position [160, 0]
click at [256, 436] on span "Roadbook - Revision" at bounding box center [272, 435] width 116 height 18
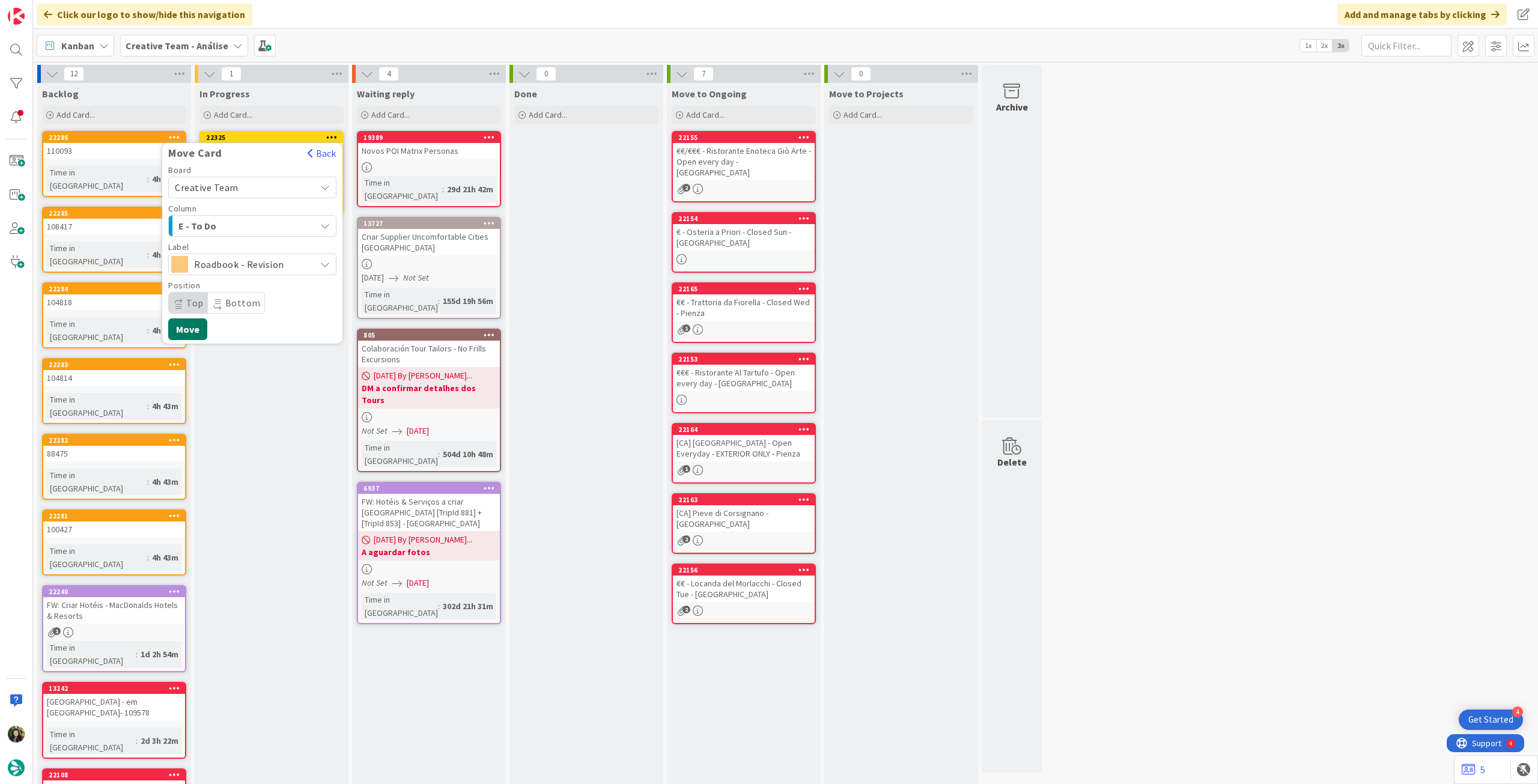
click at [190, 331] on button "Move" at bounding box center [188, 329] width 39 height 21
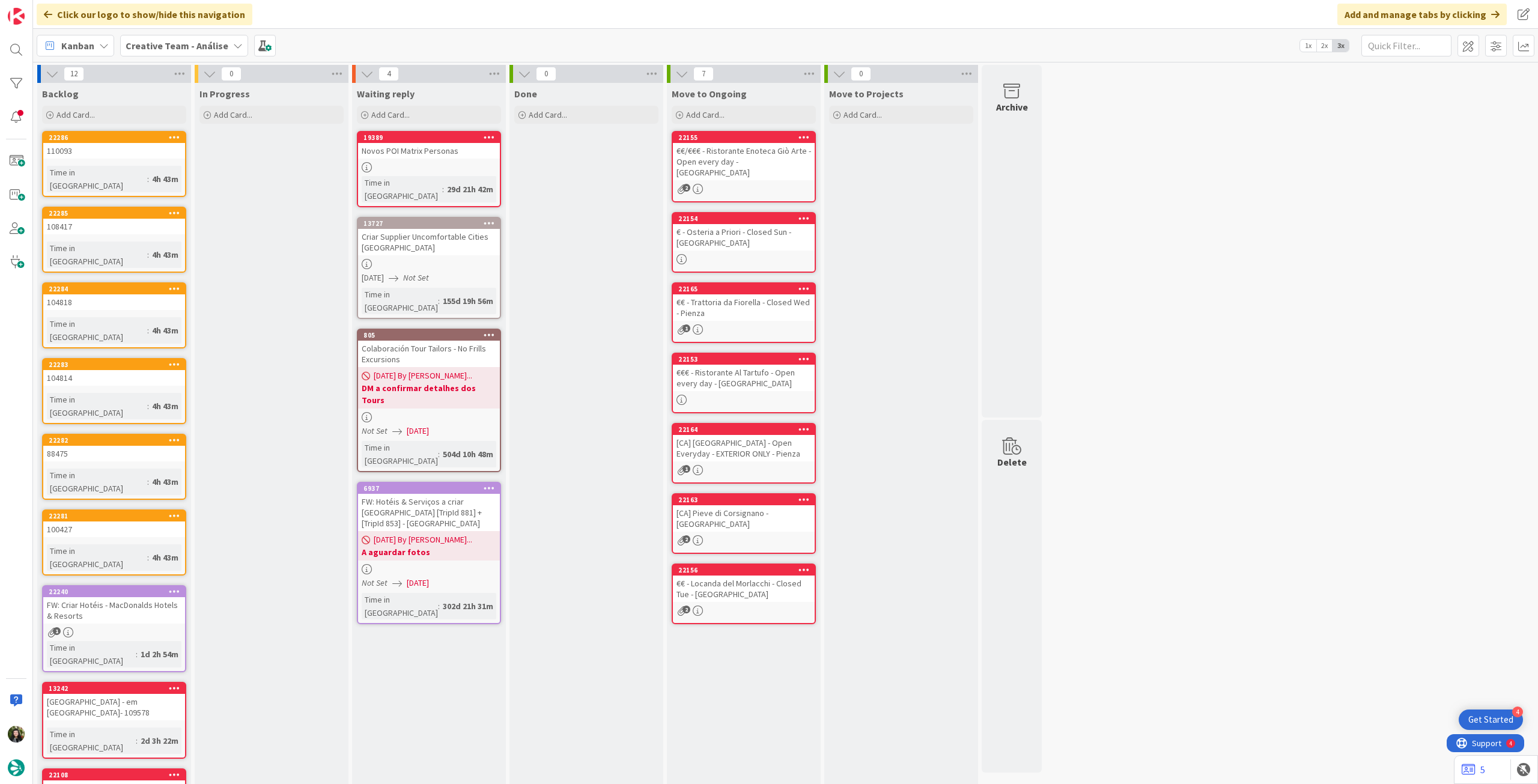
click at [162, 47] on b "Creative Team - Análise" at bounding box center [177, 45] width 103 height 12
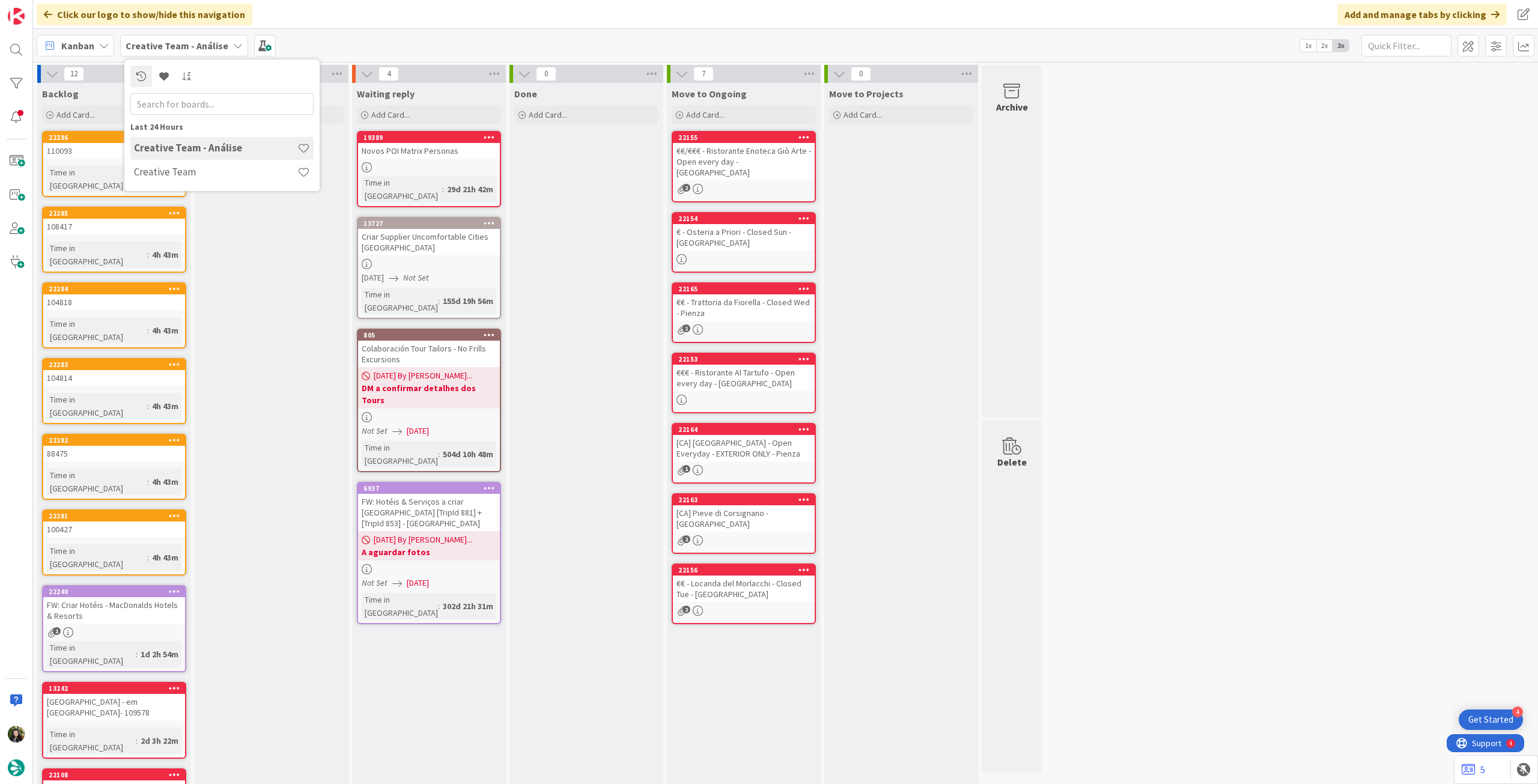
click at [152, 168] on h4 "Creative Team" at bounding box center [215, 171] width 164 height 12
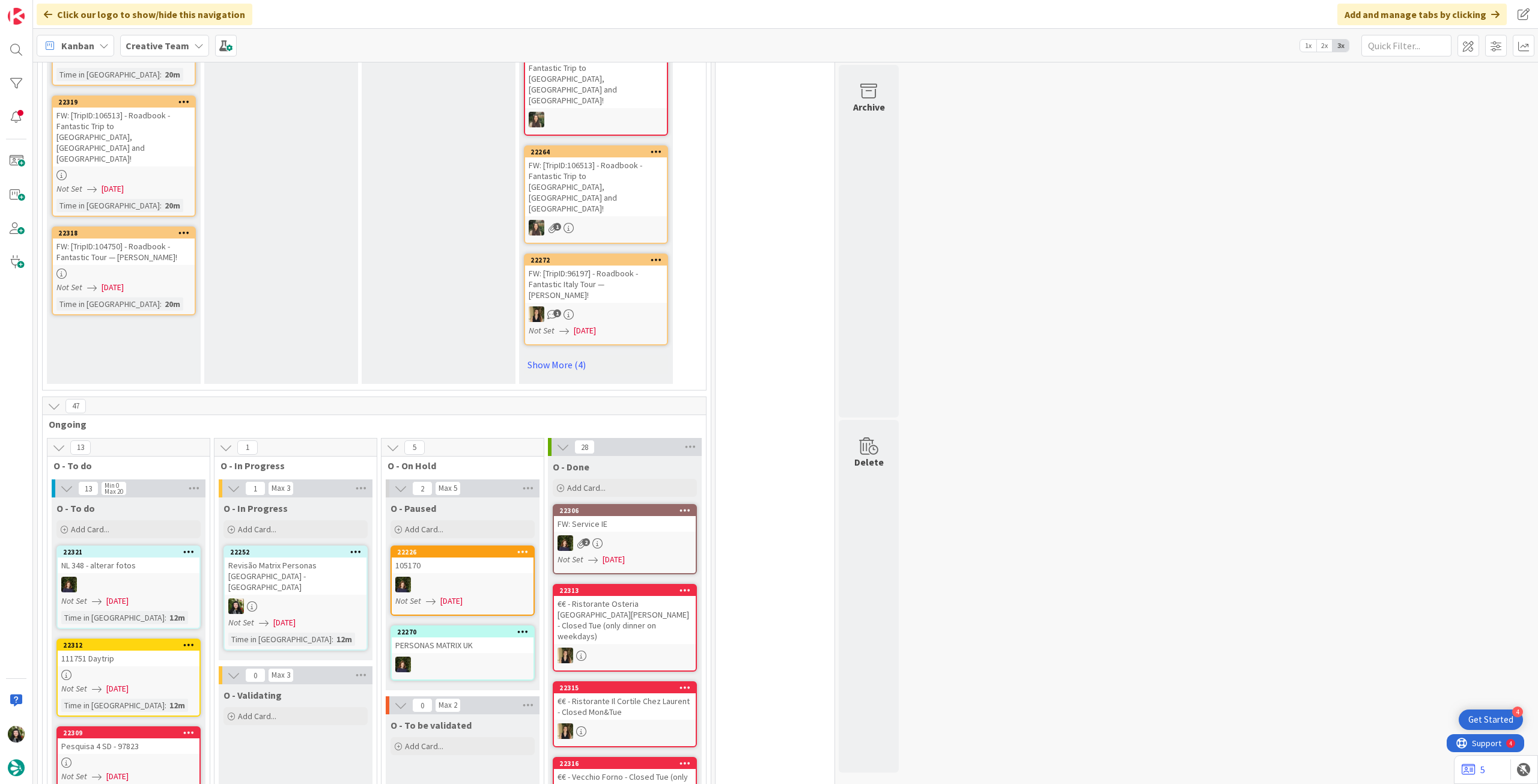
scroll to position [881, 0]
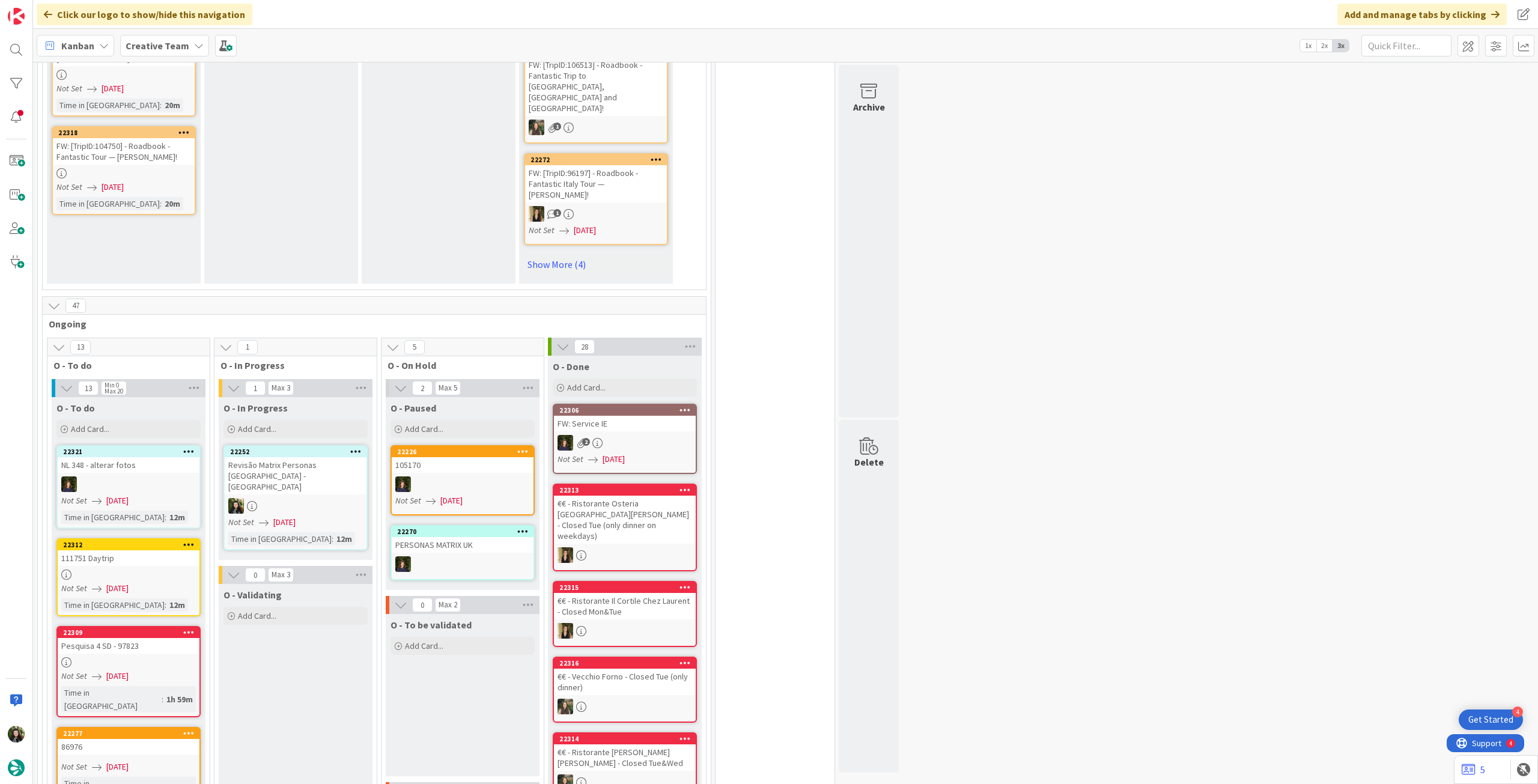
click at [333, 516] on div "Not Set 03/09/2025" at bounding box center [298, 523] width 138 height 13
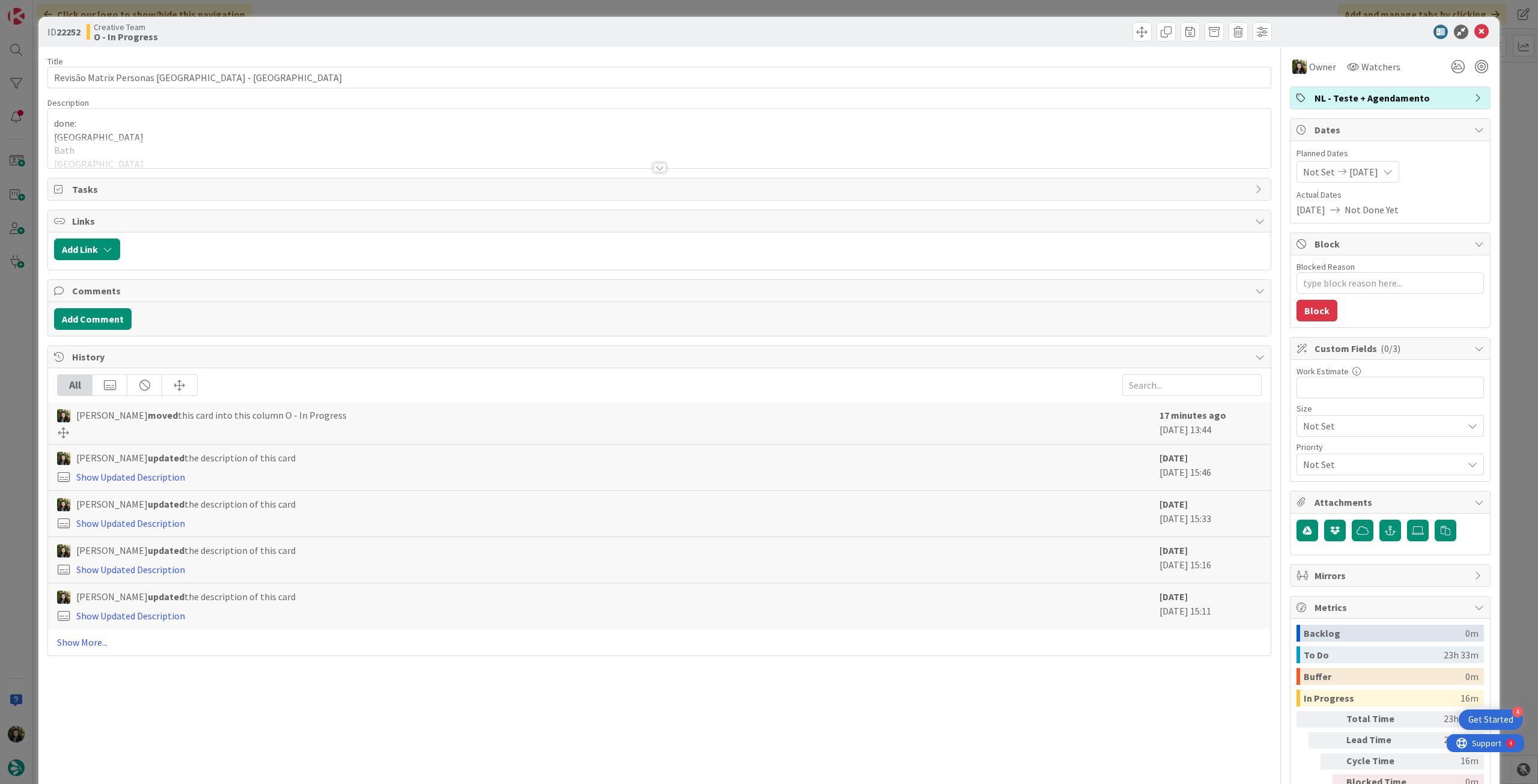
type textarea "x"
click at [355, 158] on div at bounding box center [659, 153] width 1223 height 30
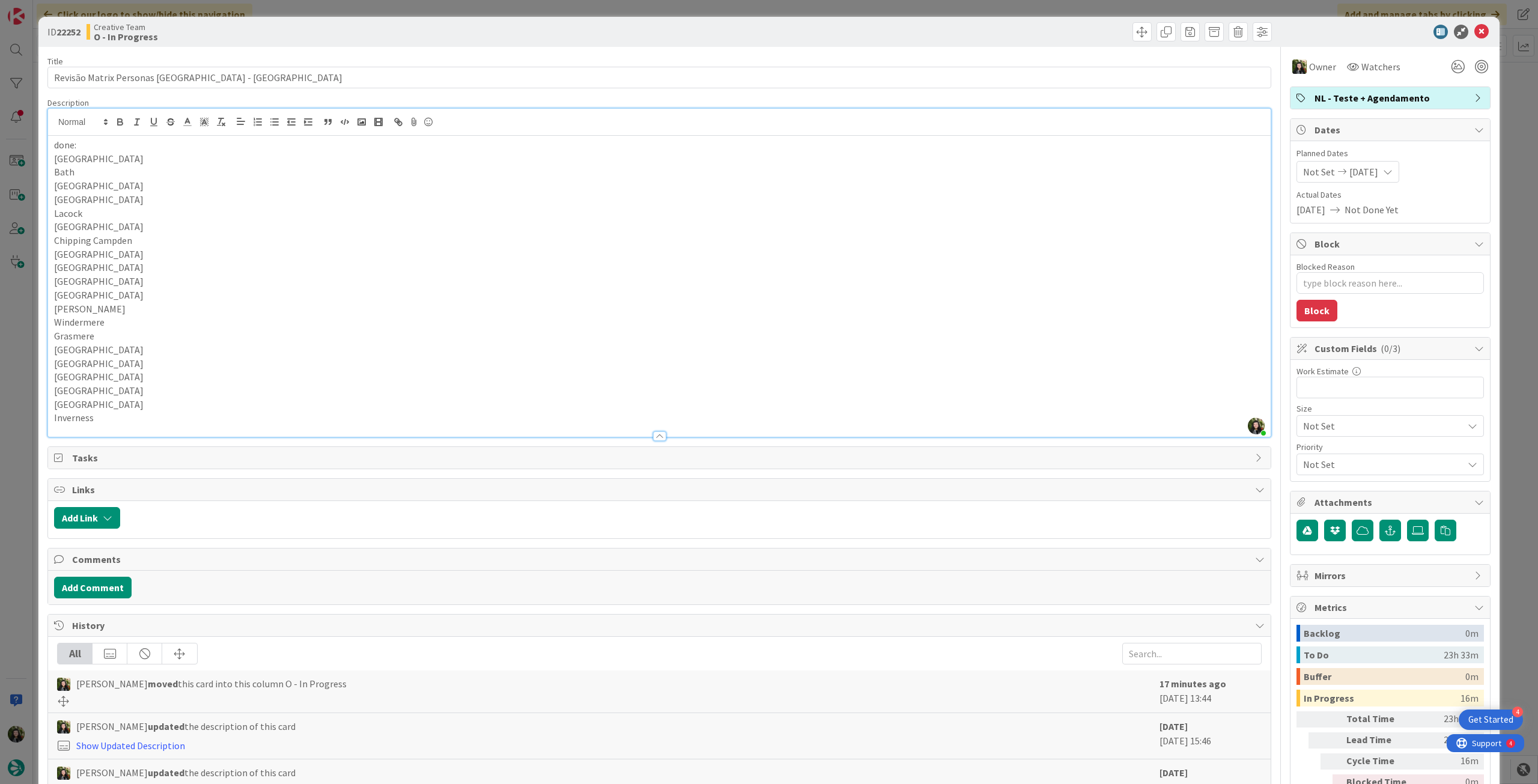
click at [263, 420] on p "Inverness" at bounding box center [659, 417] width 1211 height 14
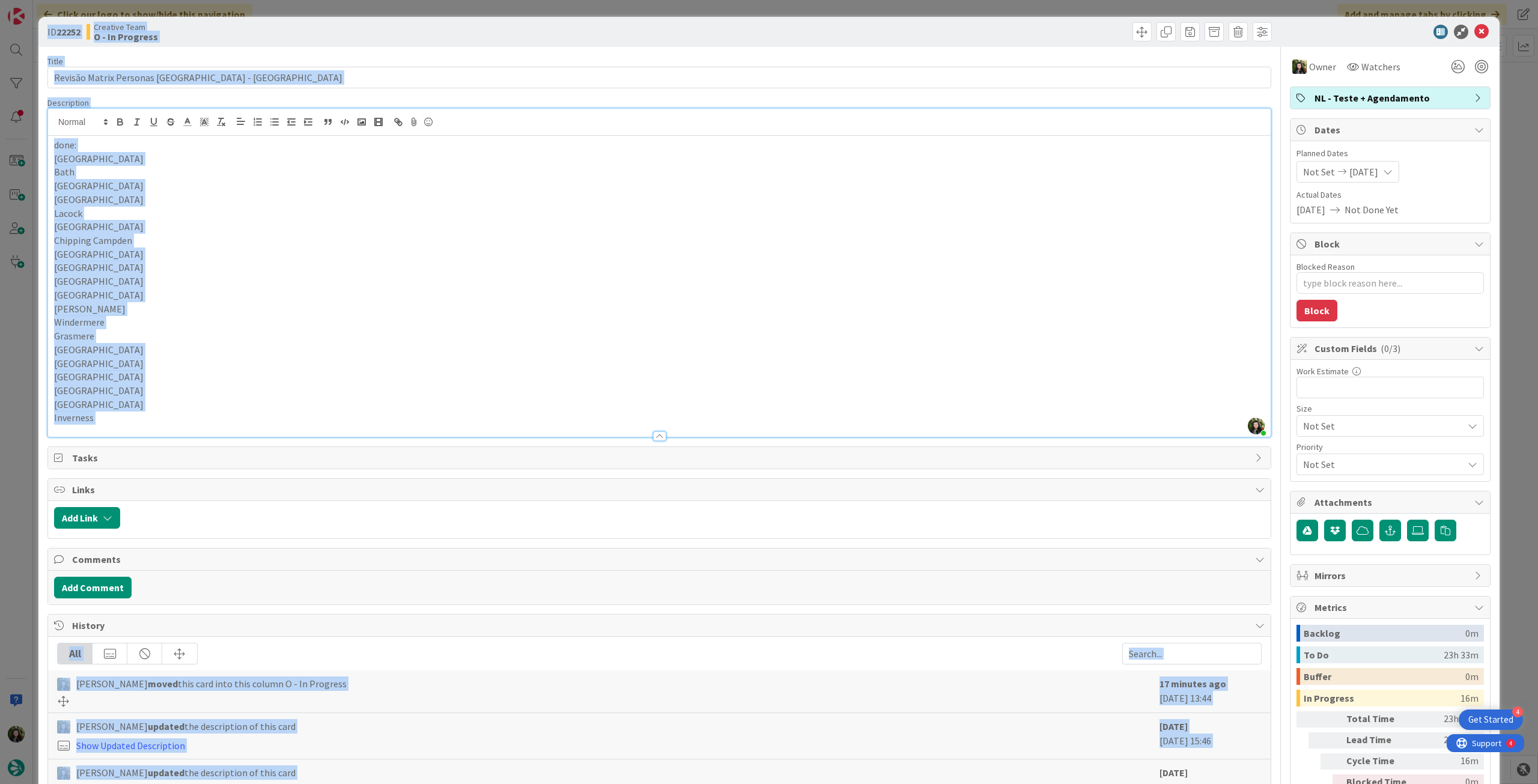
click at [978, 783] on html "4 Get Started Click our logo to show/hide this navigation Add and manage tabs b…" at bounding box center [769, 392] width 1538 height 784
click at [261, 390] on p "Edinburgh" at bounding box center [659, 390] width 1211 height 14
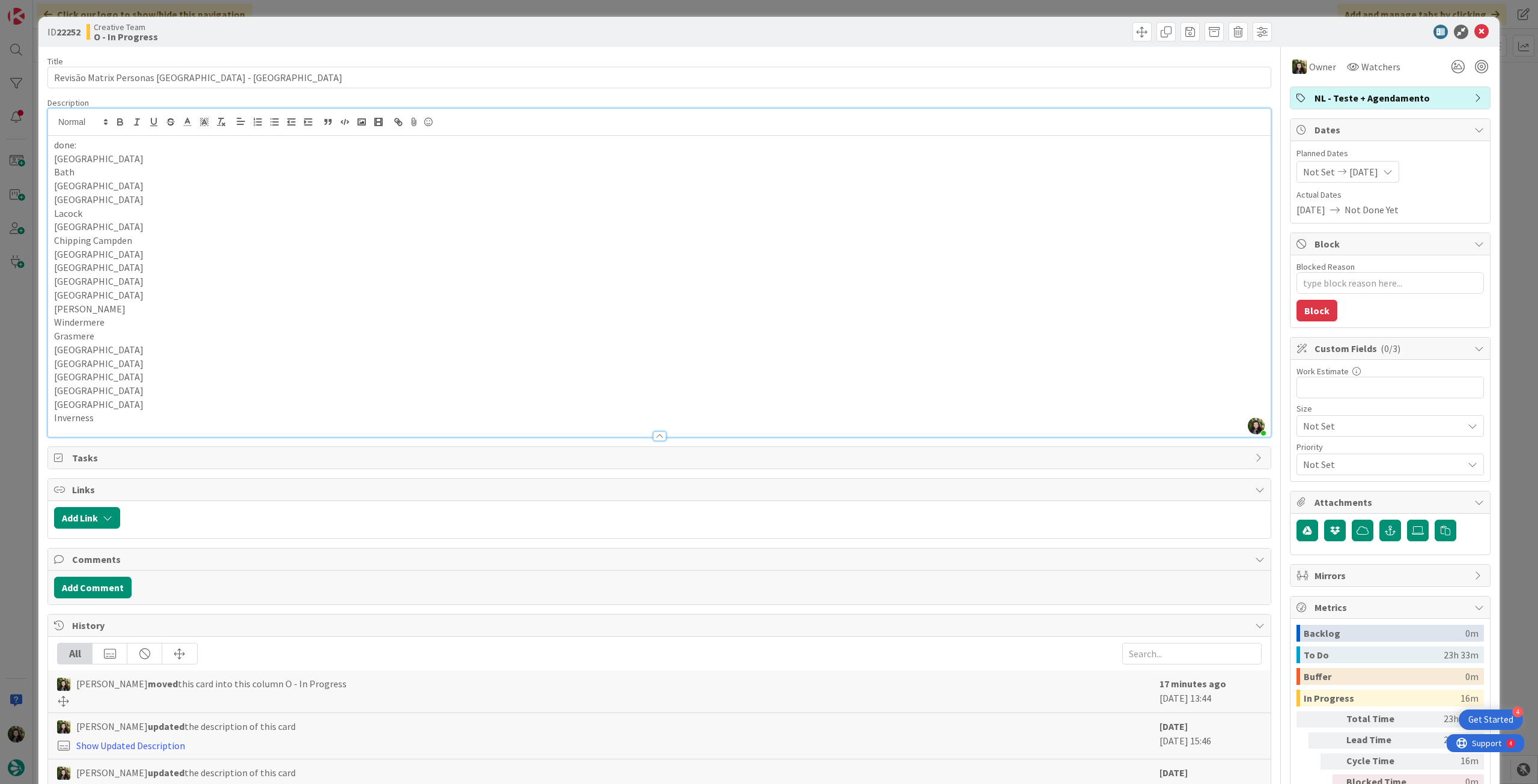
click at [239, 416] on p "Inverness" at bounding box center [659, 417] width 1211 height 14
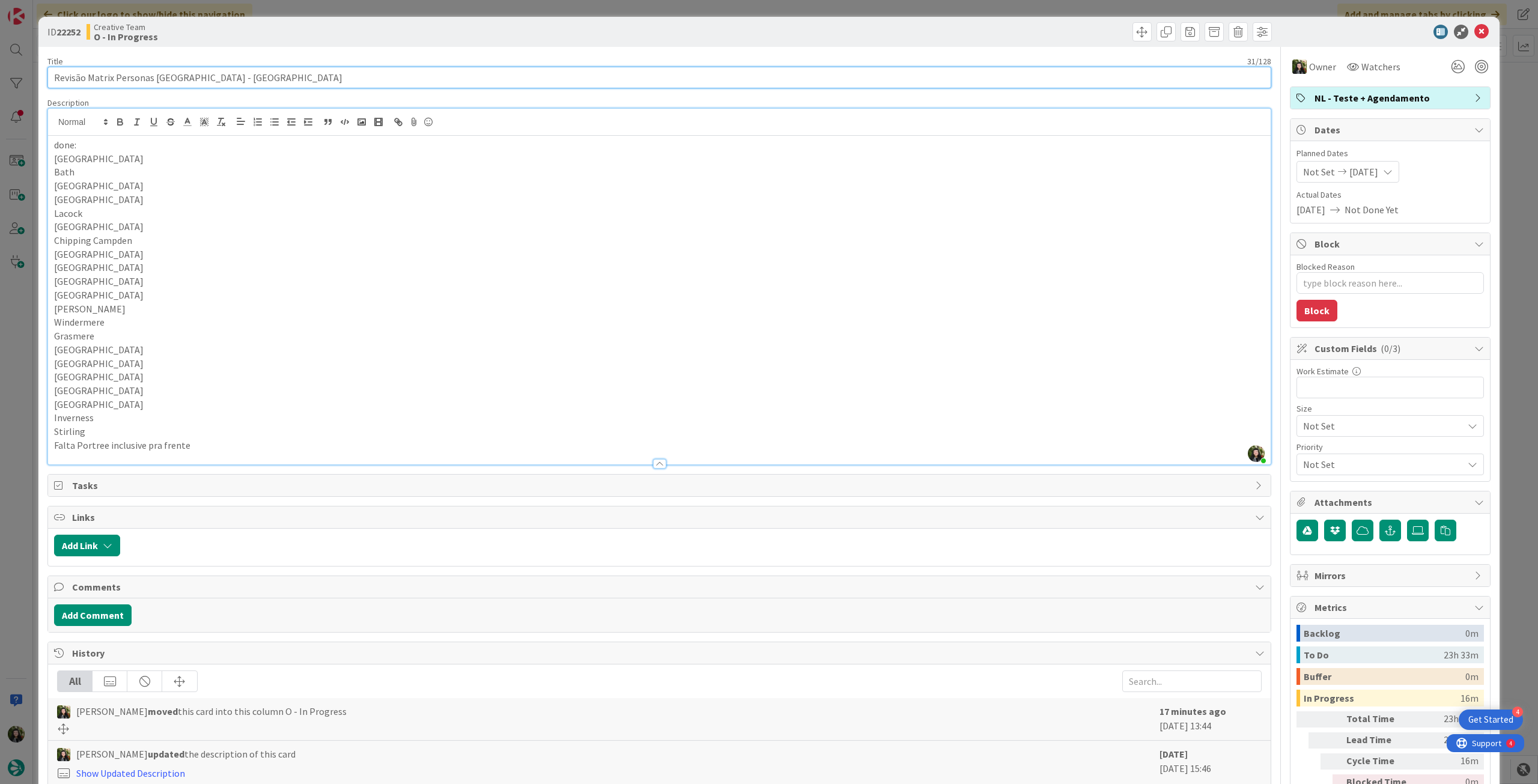
drag, startPoint x: 192, startPoint y: 72, endPoint x: 56, endPoint y: 71, distance: 136.0
click at [25, 71] on div "ID 22252 Creative Team O - In Progress Title 31 / 128 Revisão Matrix Personas U…" at bounding box center [769, 392] width 1538 height 784
click at [1475, 33] on icon at bounding box center [1482, 32] width 14 height 14
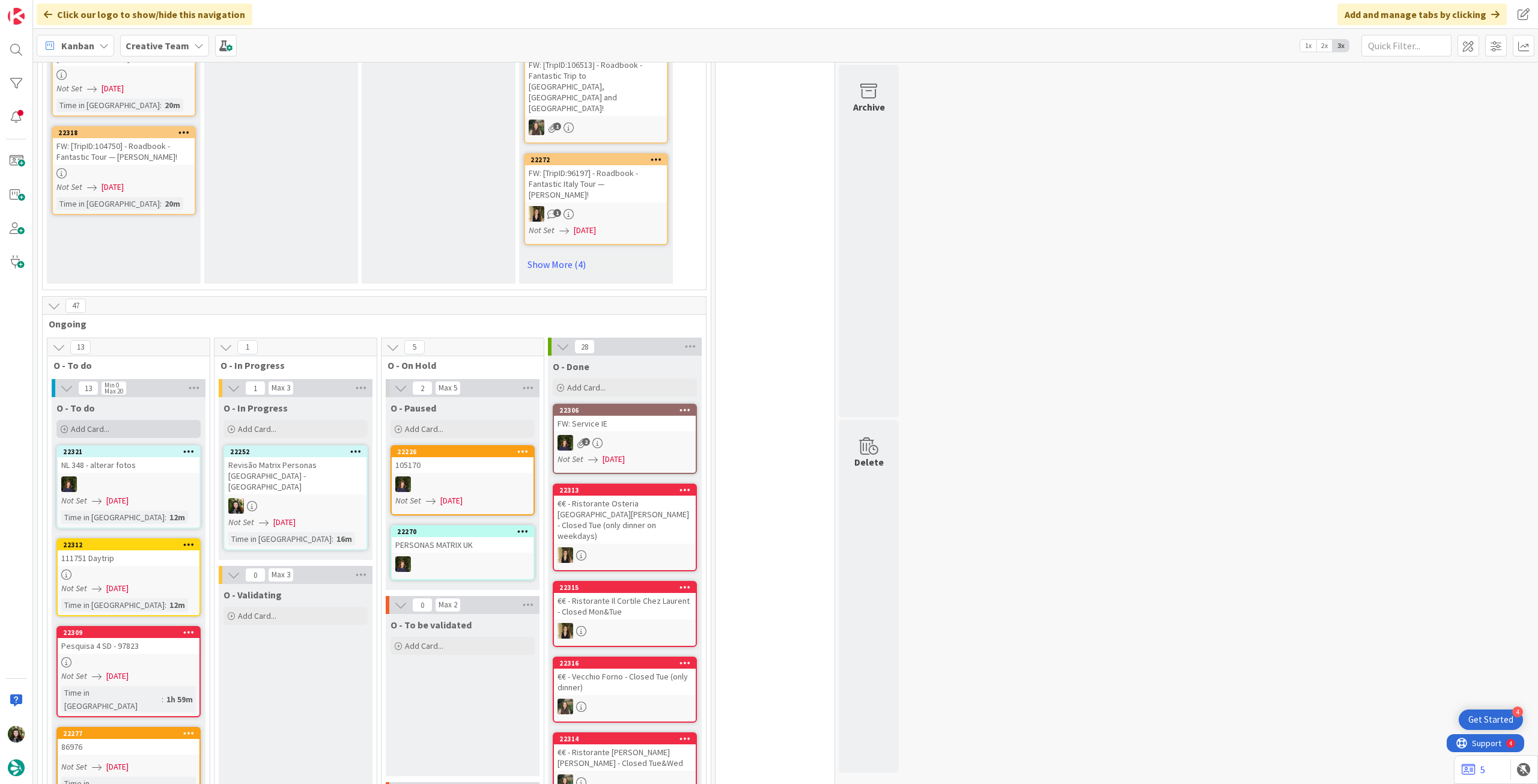
click at [179, 420] on div "Add Card..." at bounding box center [128, 429] width 144 height 18
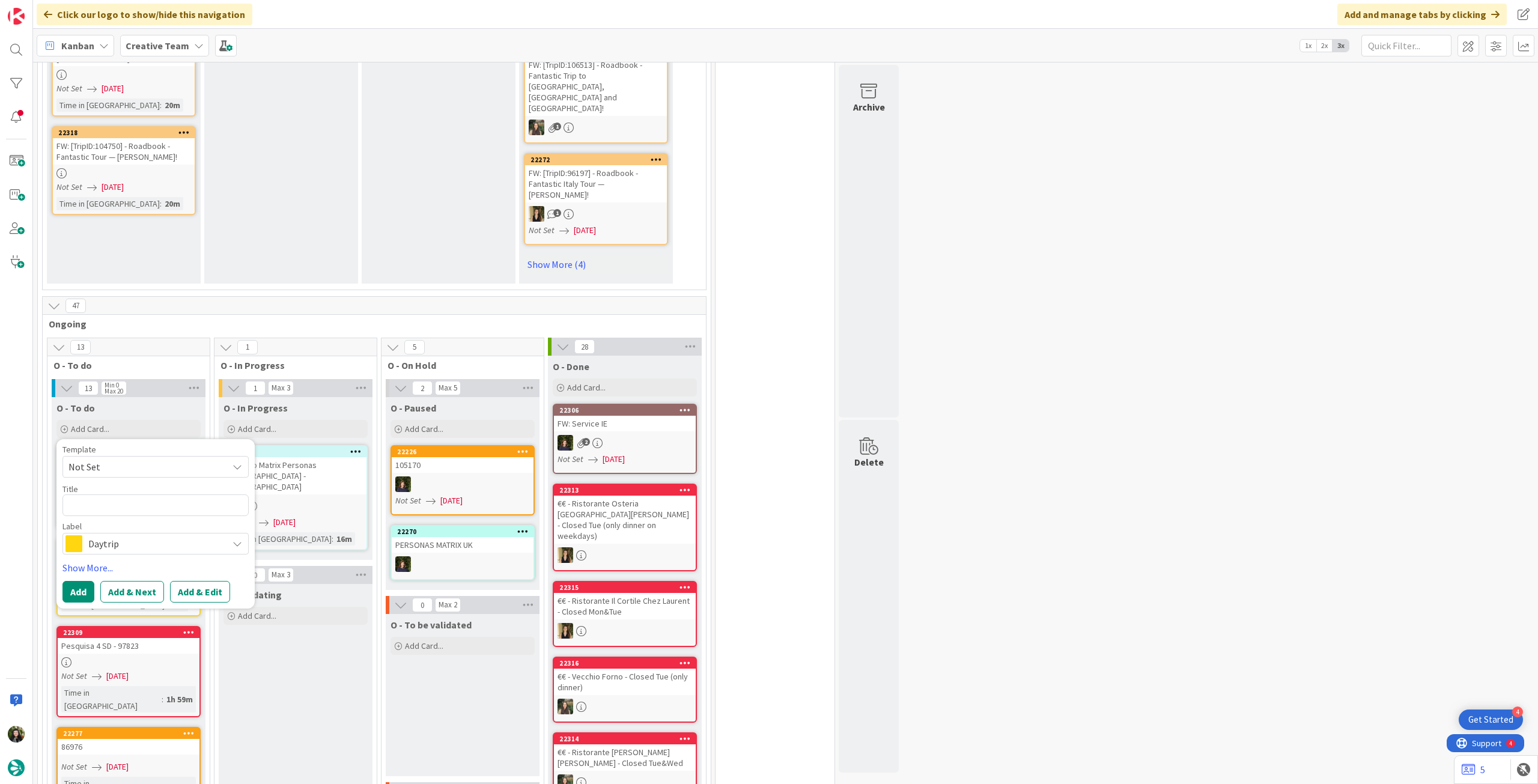
click at [144, 535] on span "Daytrip" at bounding box center [155, 543] width 133 height 17
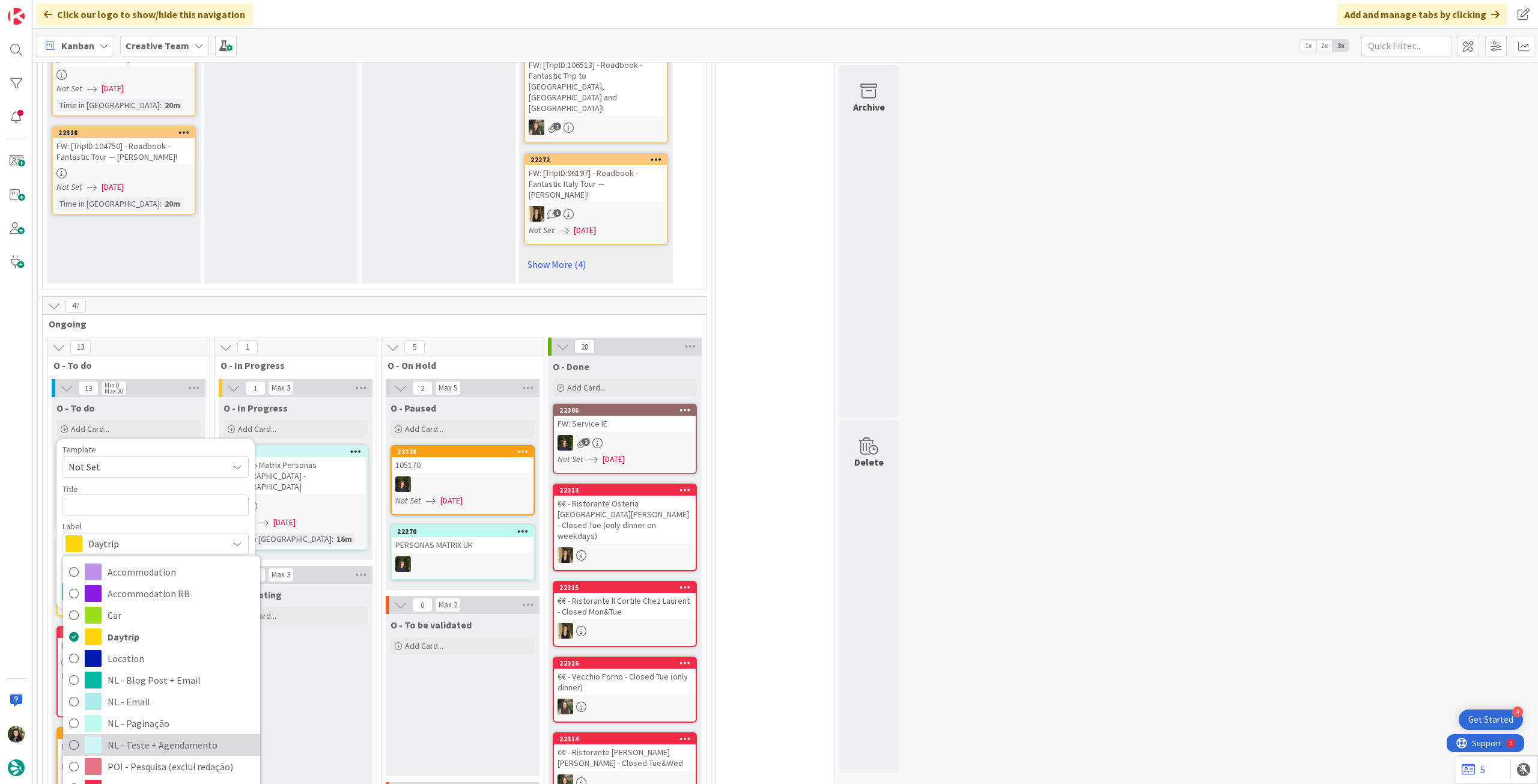
click at [146, 736] on span "NL - Teste + Agendamento" at bounding box center [181, 745] width 147 height 18
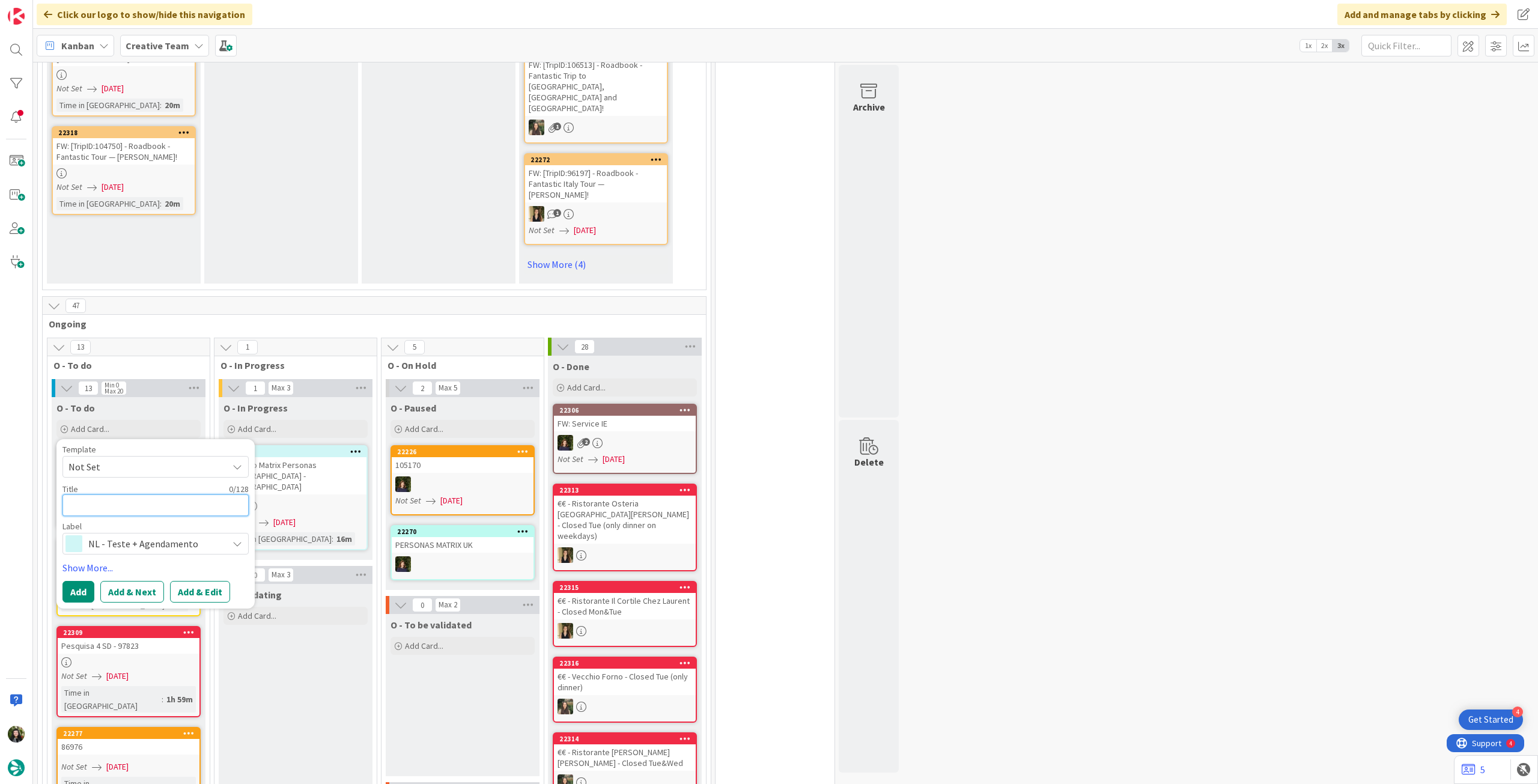
click at [168, 494] on textarea at bounding box center [156, 505] width 186 height 21
paste textarea "Revisão Matrix Personas [GEOGRAPHIC_DATA] - [GEOGRAPHIC_DATA]"
type textarea "x"
type textarea "Revisão Matrix Personas [GEOGRAPHIC_DATA] - [GEOGRAPHIC_DATA]"
click at [87, 581] on button "Add" at bounding box center [78, 591] width 32 height 21
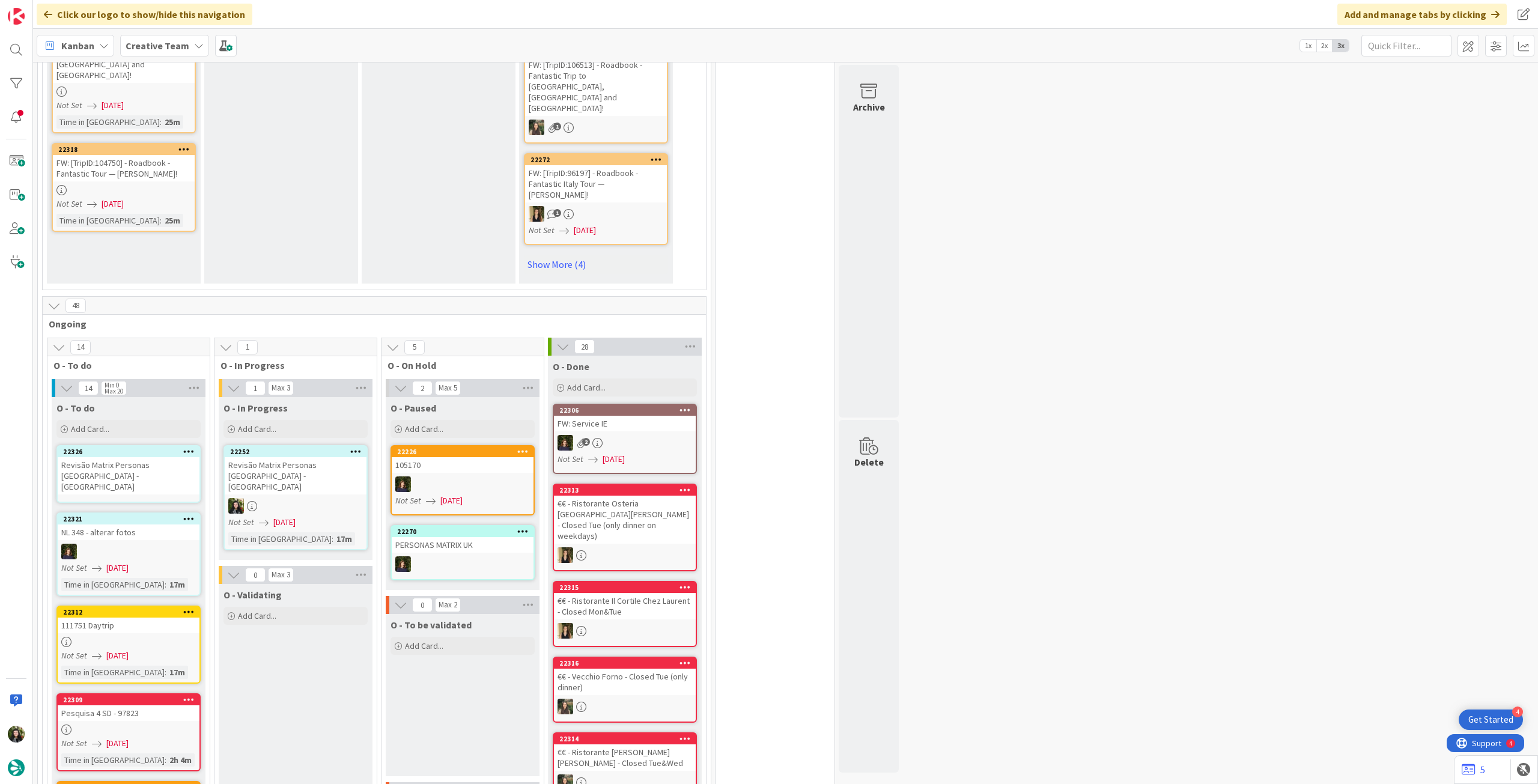
scroll to position [898, 0]
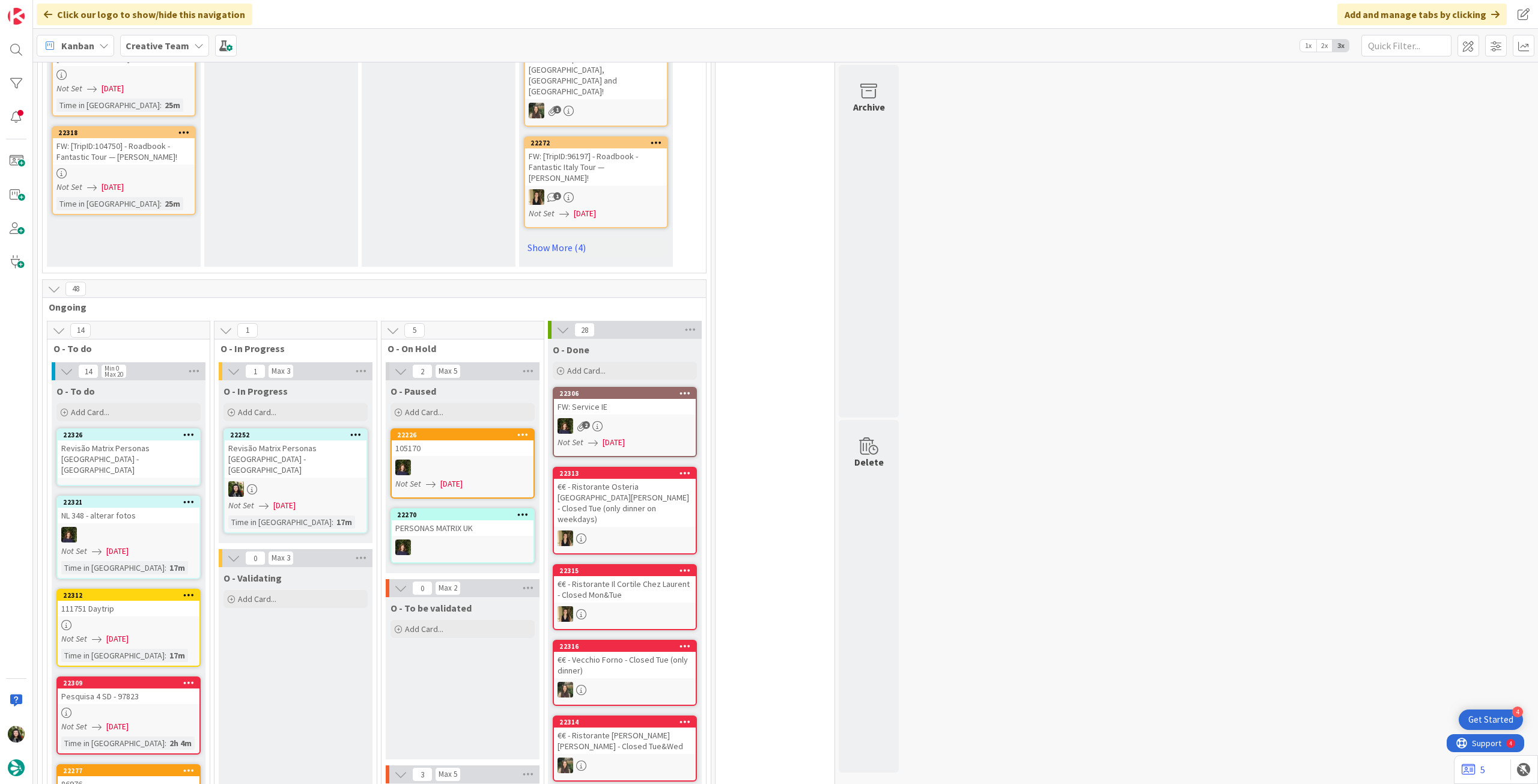
click at [333, 516] on div "17m" at bounding box center [344, 522] width 21 height 13
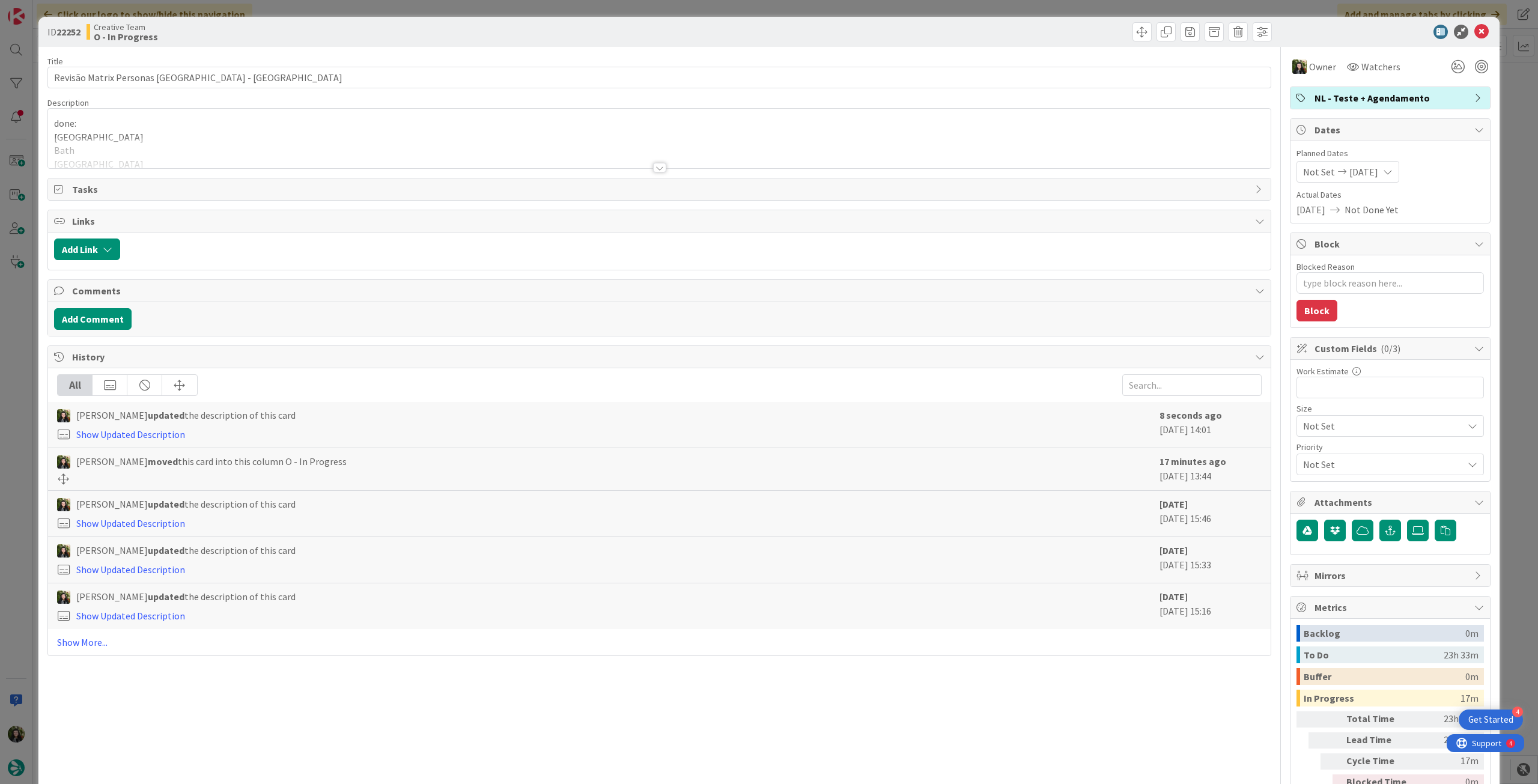
drag, startPoint x: 182, startPoint y: 152, endPoint x: 109, endPoint y: 149, distance: 73.1
click at [182, 152] on div at bounding box center [659, 153] width 1223 height 30
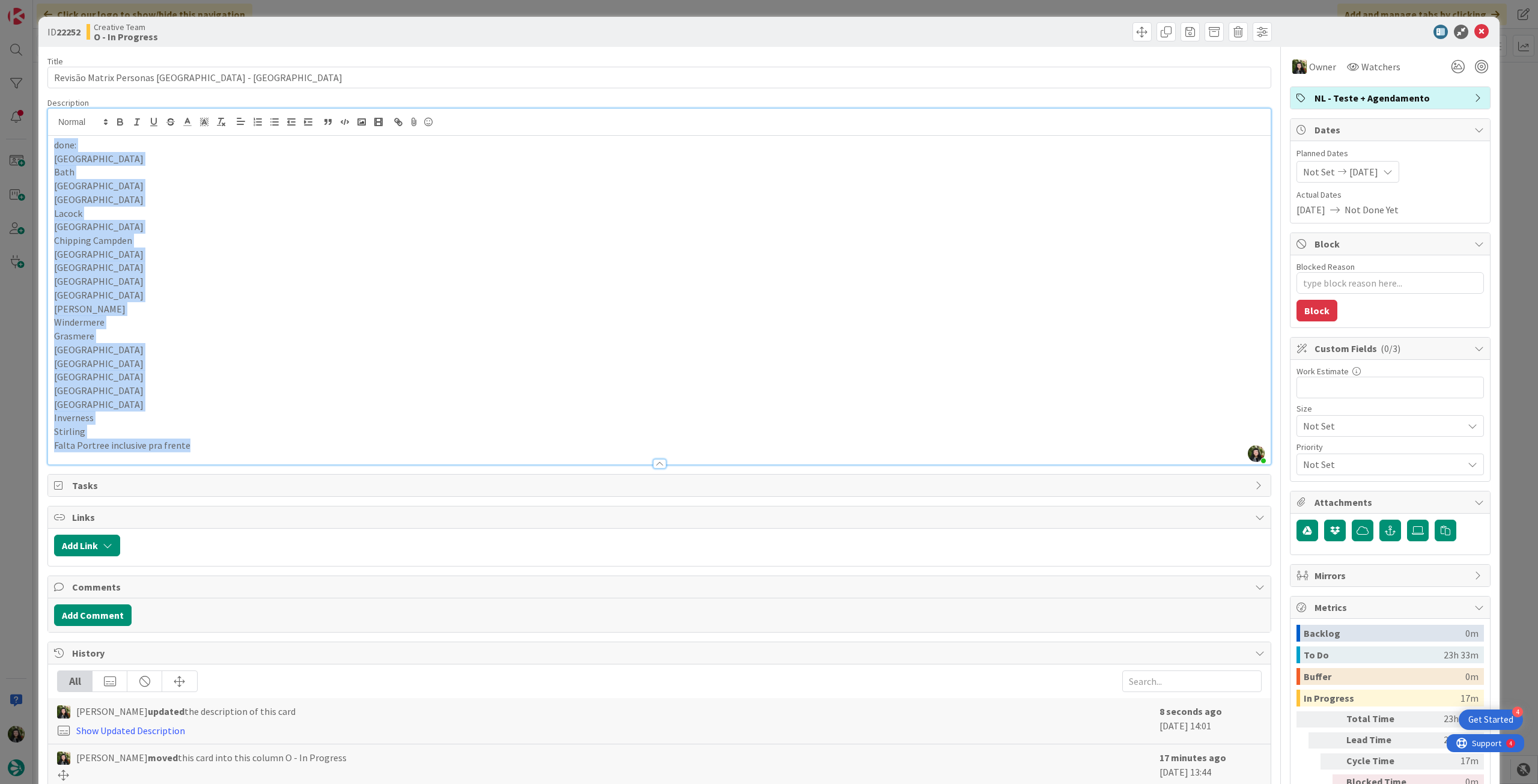
drag, startPoint x: 52, startPoint y: 147, endPoint x: 754, endPoint y: 303, distance: 719.1
click at [259, 455] on div "Description Beatriz Cassona just joined done: London Bath Bristol Brighton Laco…" at bounding box center [659, 281] width 1224 height 367
copy div "done: London Bath Bristol Brighton Lacock Cheltenham Chipping Campden Glouceste…"
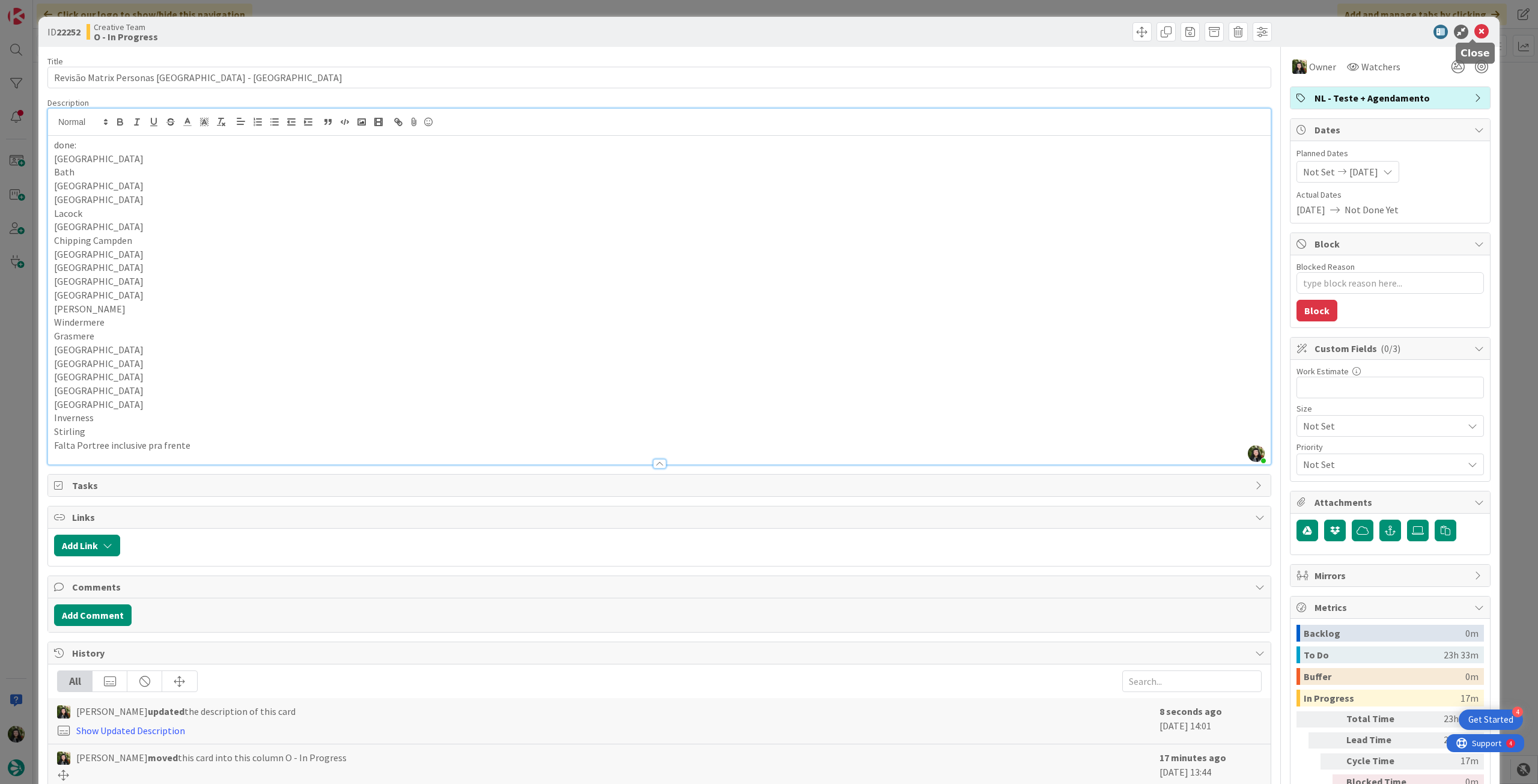
click at [1476, 32] on icon at bounding box center [1482, 32] width 14 height 14
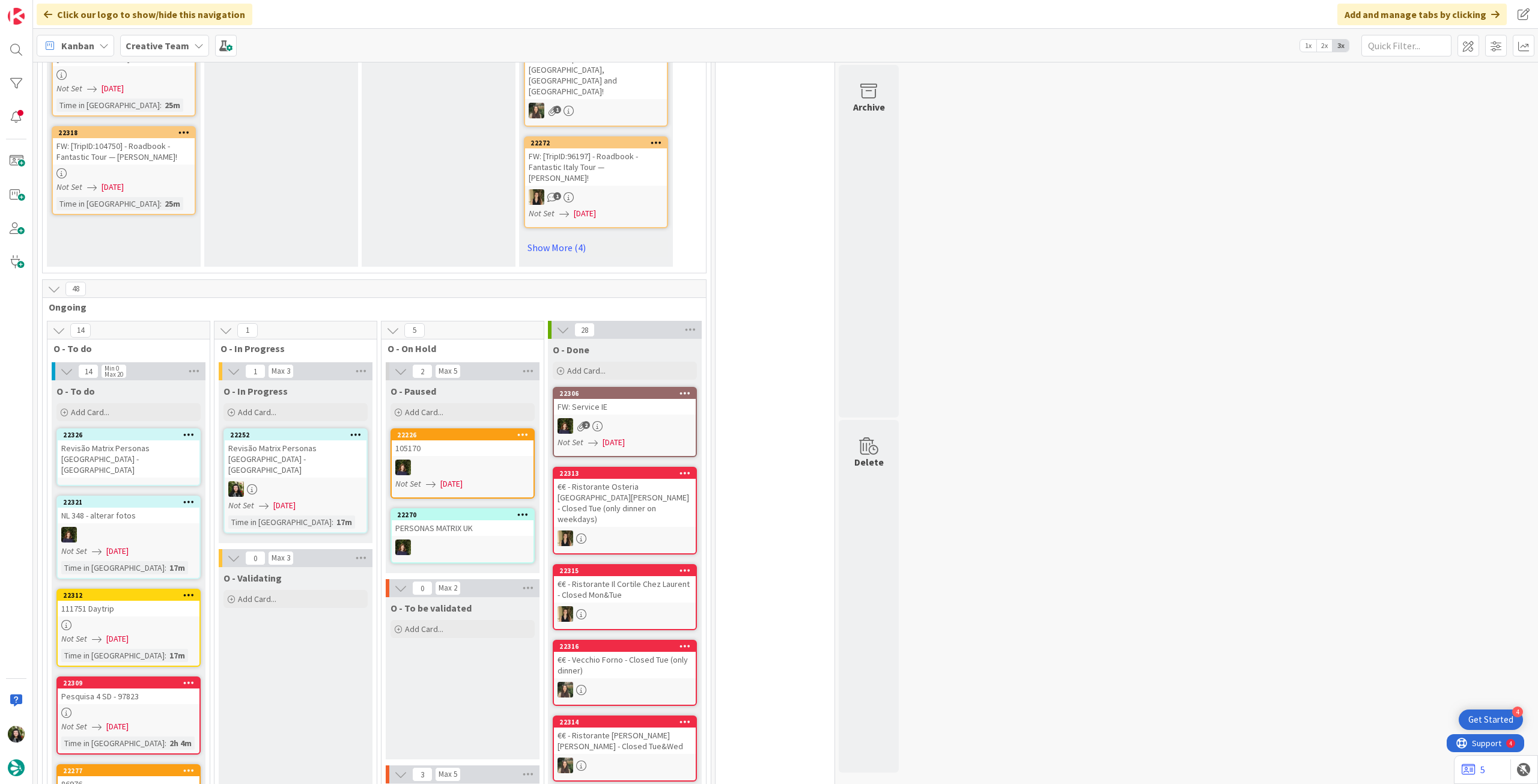
click at [170, 441] on div "Revisão Matrix Personas [GEOGRAPHIC_DATA] - [GEOGRAPHIC_DATA]" at bounding box center [128, 459] width 142 height 38
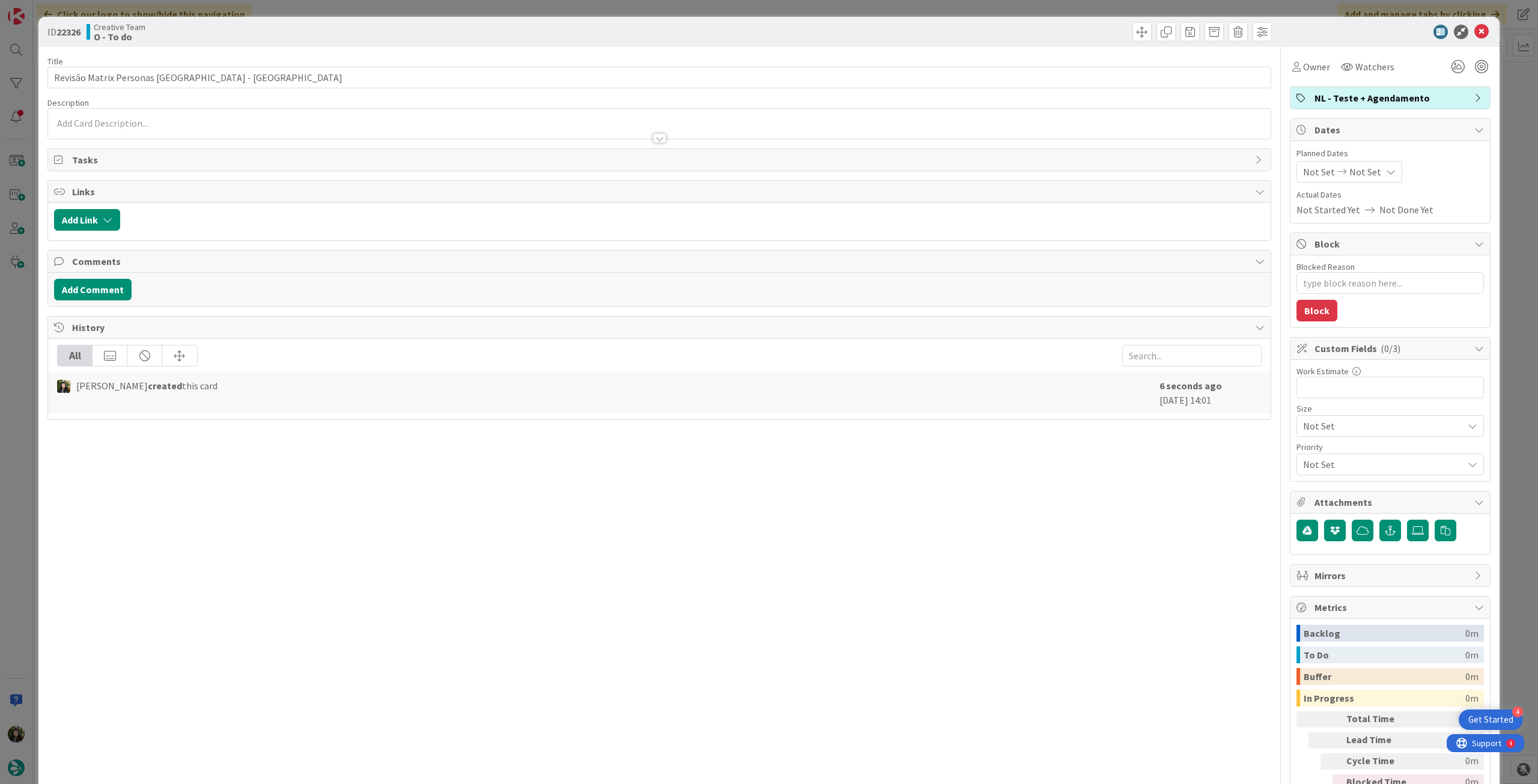
click at [190, 129] on div at bounding box center [659, 133] width 1223 height 13
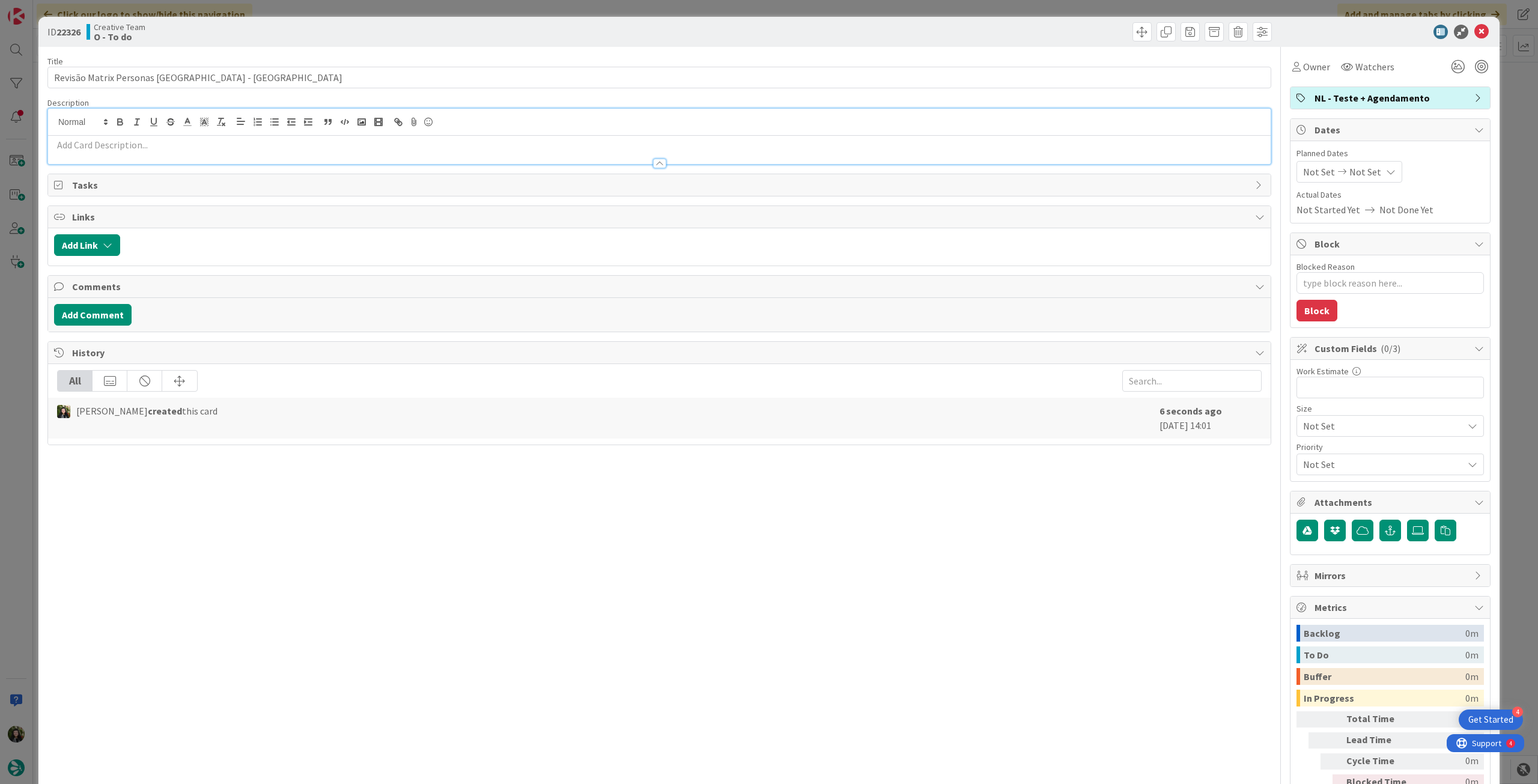
click at [189, 148] on p at bounding box center [659, 145] width 1211 height 14
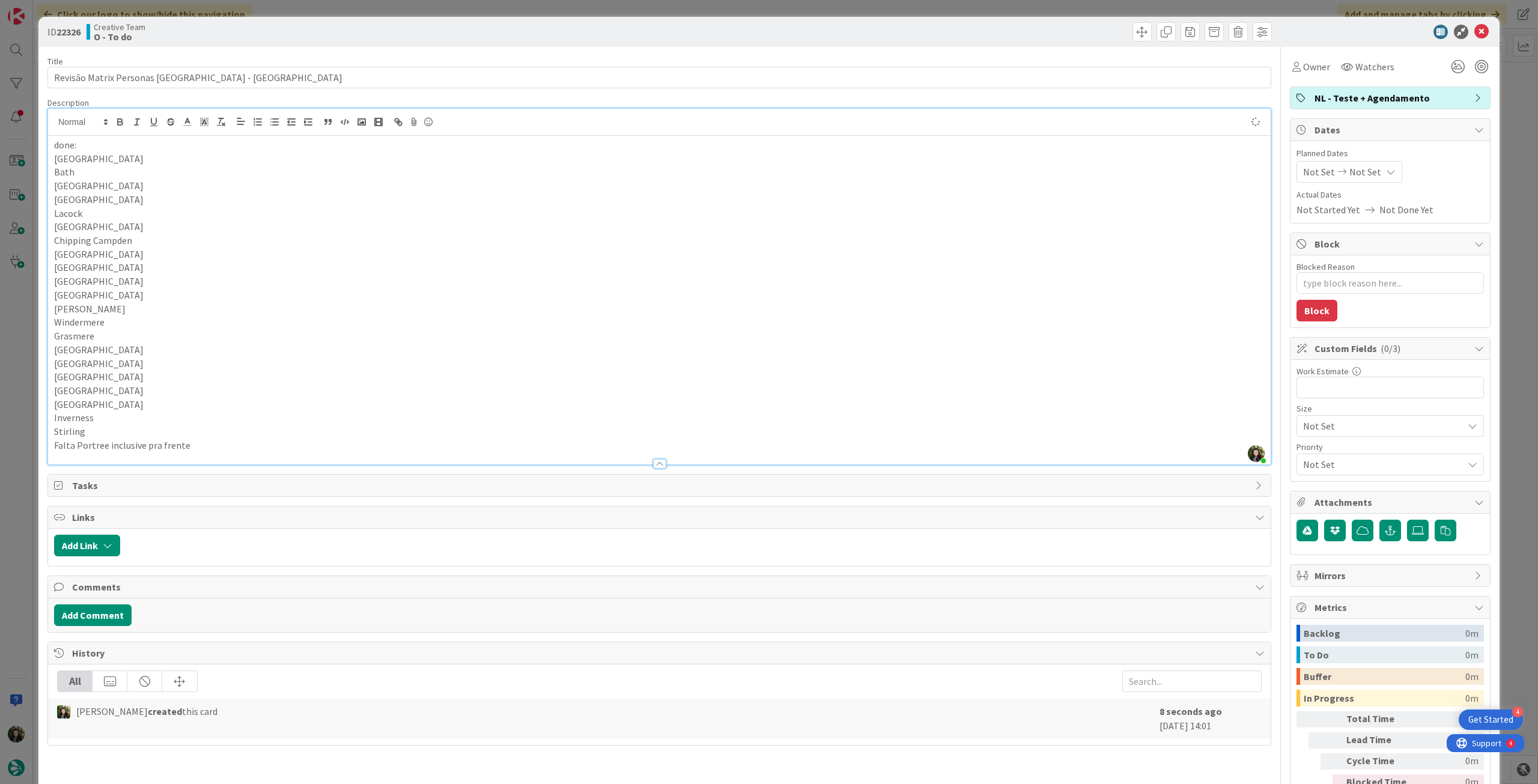
click at [1355, 184] on div "Planned Dates Not Set Not Set Actual Dates Not Started Yet Not Done Yet" at bounding box center [1390, 182] width 188 height 70
type textarea "x"
click at [1358, 178] on span "Not Set" at bounding box center [1365, 171] width 32 height 14
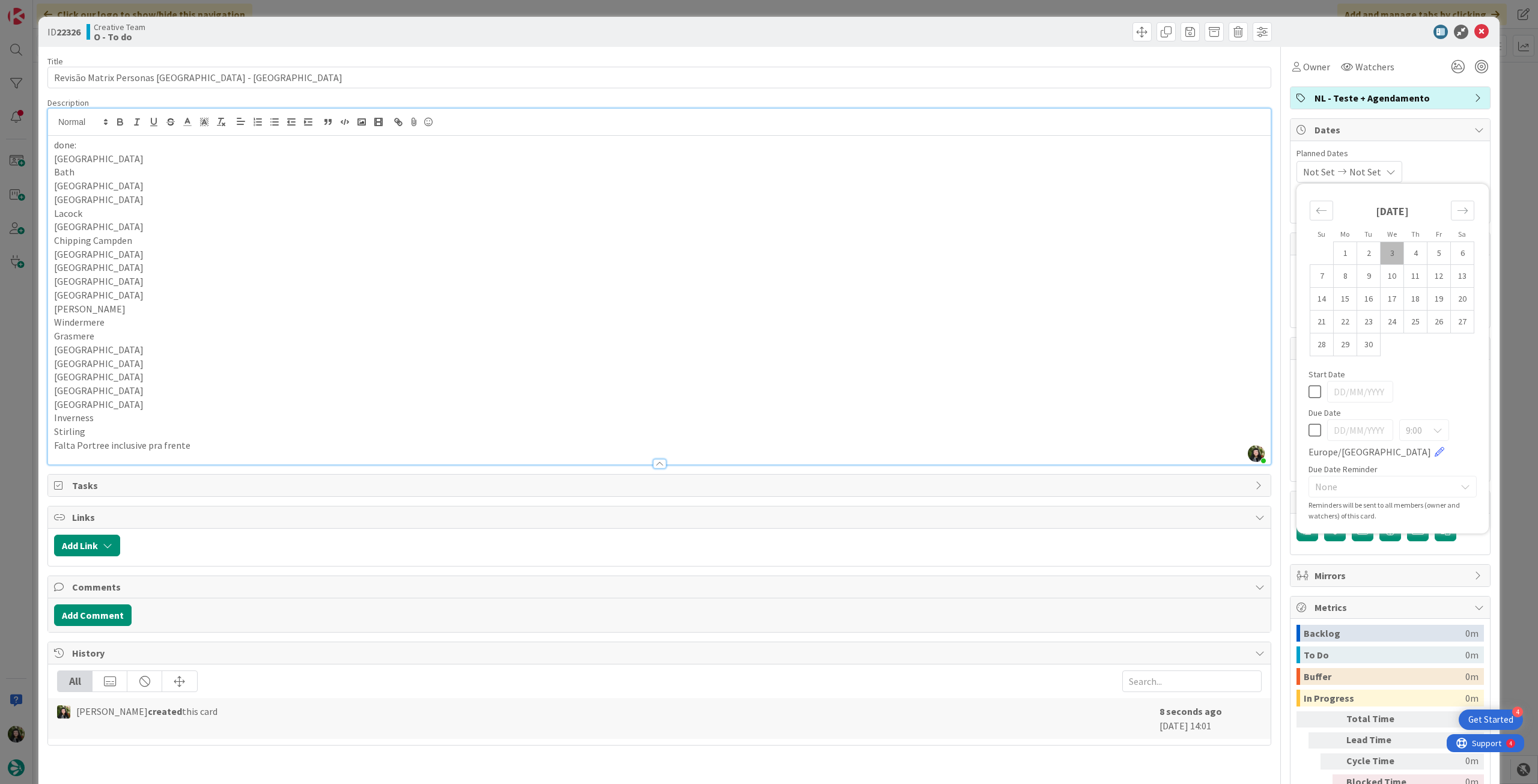
click at [1308, 432] on icon at bounding box center [1315, 430] width 13 height 14
type input "[DATE]"
type textarea "x"
click at [1427, 261] on td "5" at bounding box center [1439, 253] width 23 height 23
type input "[DATE]"
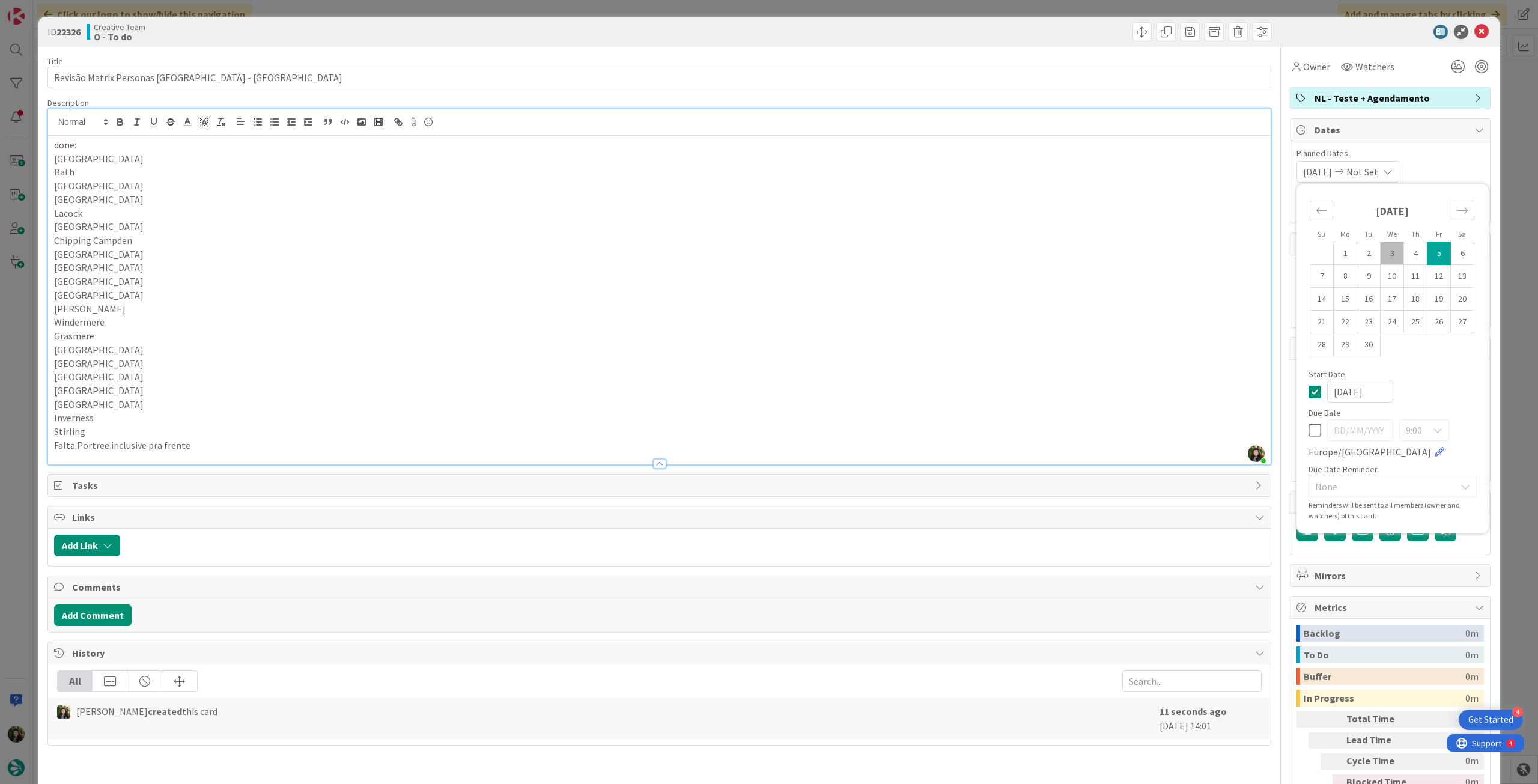
type textarea "x"
click at [1312, 388] on icon at bounding box center [1315, 391] width 13 height 14
type textarea "x"
click at [1308, 430] on icon at bounding box center [1315, 430] width 13 height 14
type input "[DATE]"
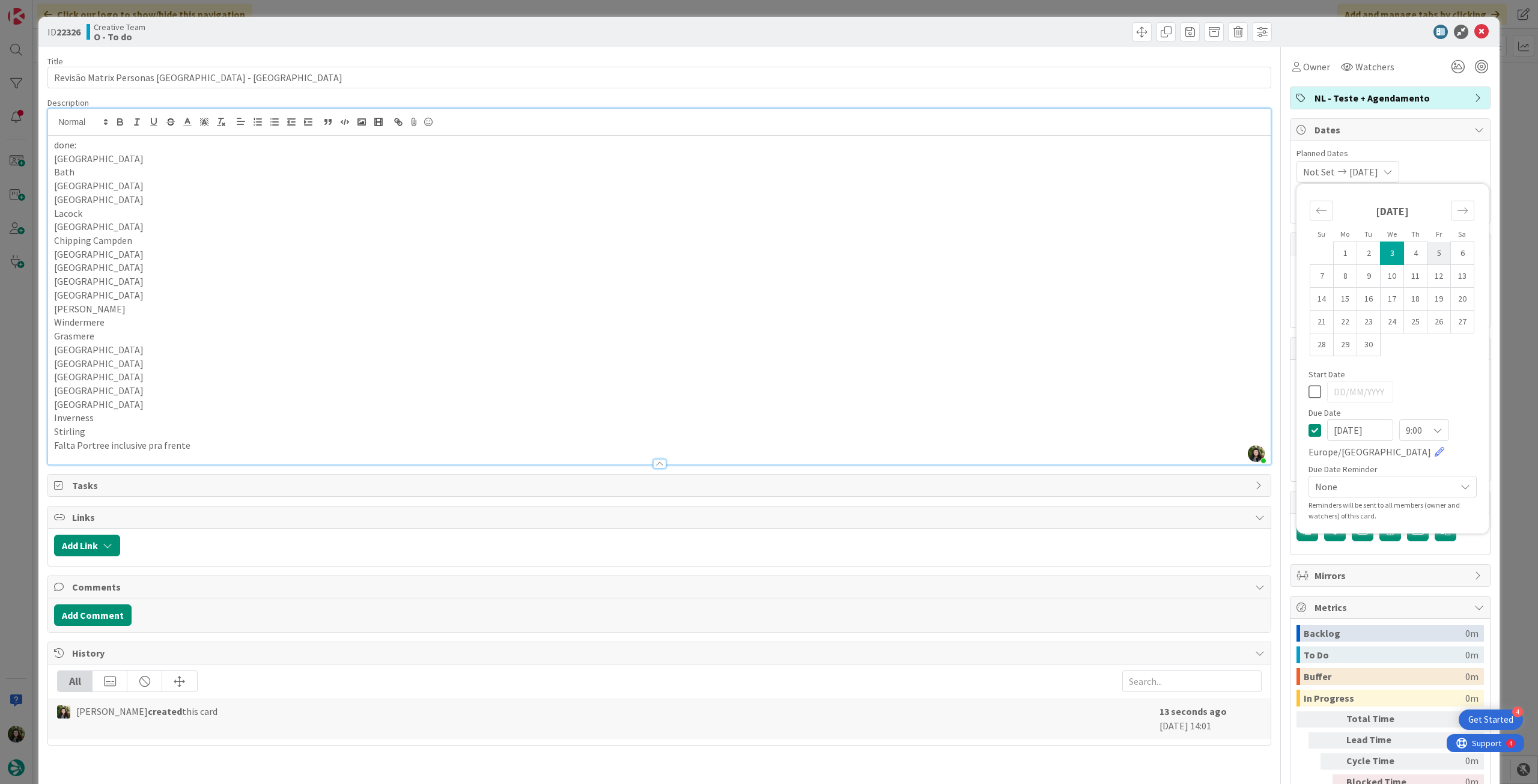
type textarea "x"
click at [1428, 250] on td "5" at bounding box center [1439, 253] width 23 height 23
type input "[DATE]"
click at [1315, 69] on span "Owner" at bounding box center [1317, 67] width 27 height 14
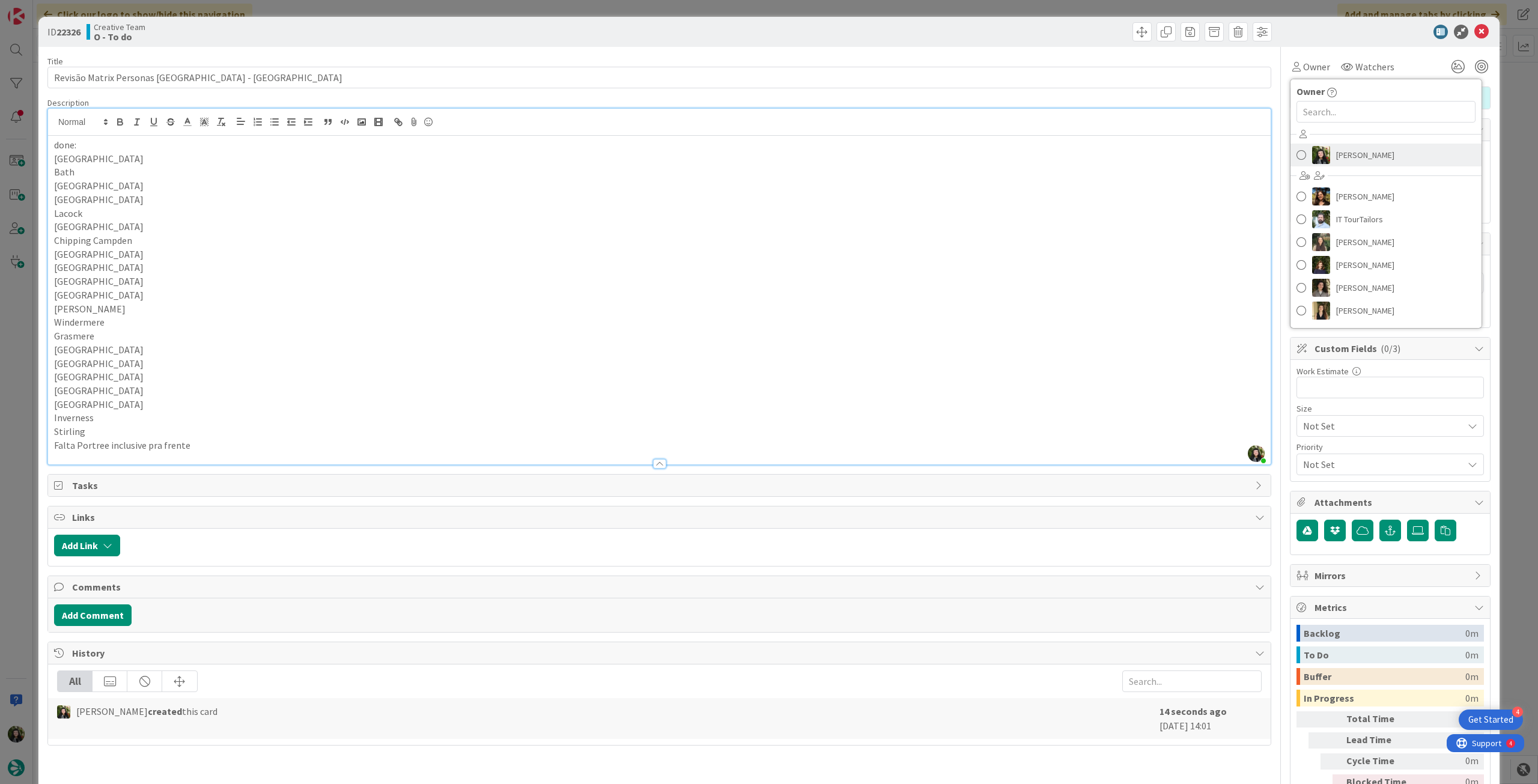
click at [1326, 152] on link "[PERSON_NAME]" at bounding box center [1386, 155] width 191 height 23
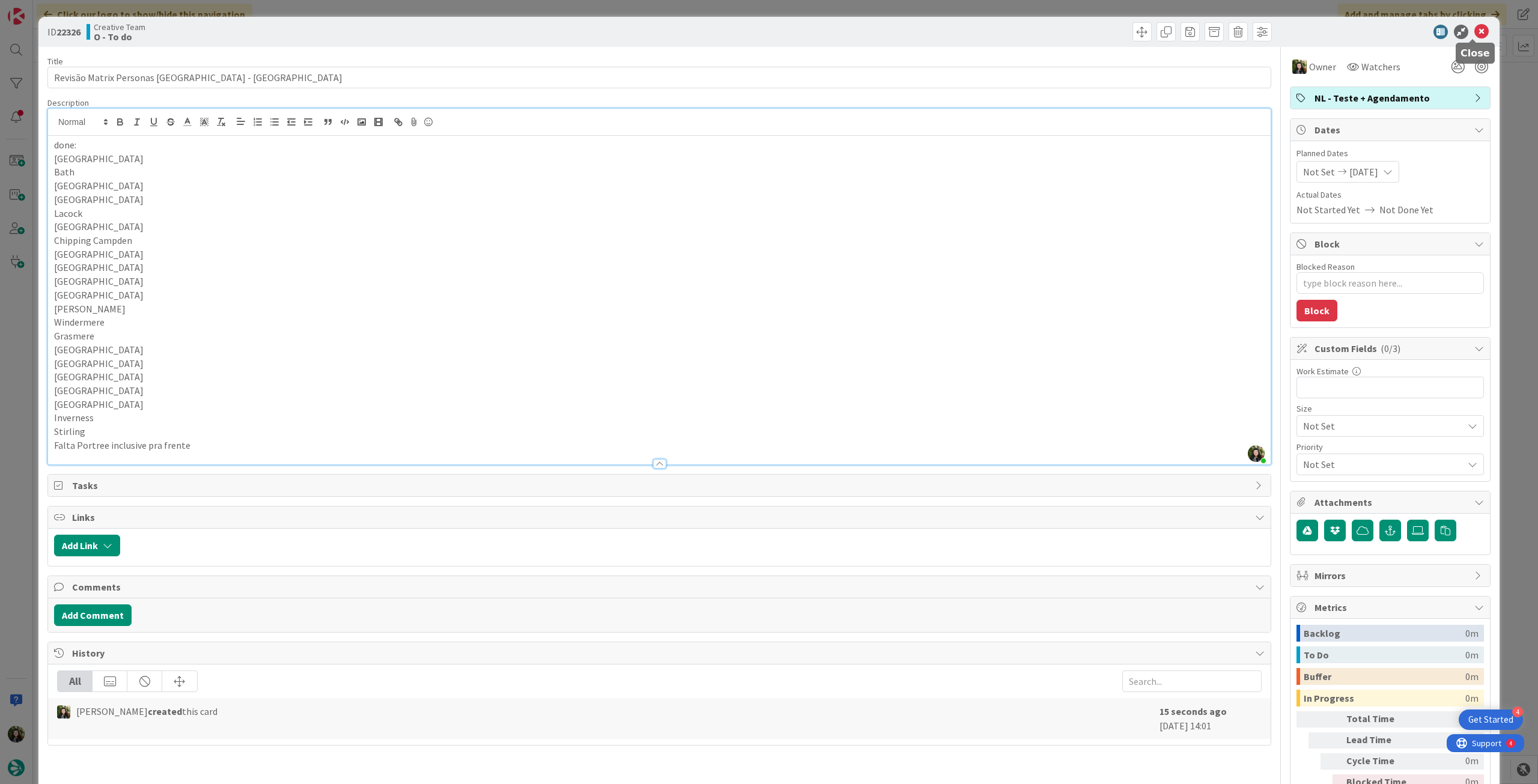
click at [1475, 28] on icon at bounding box center [1482, 32] width 14 height 14
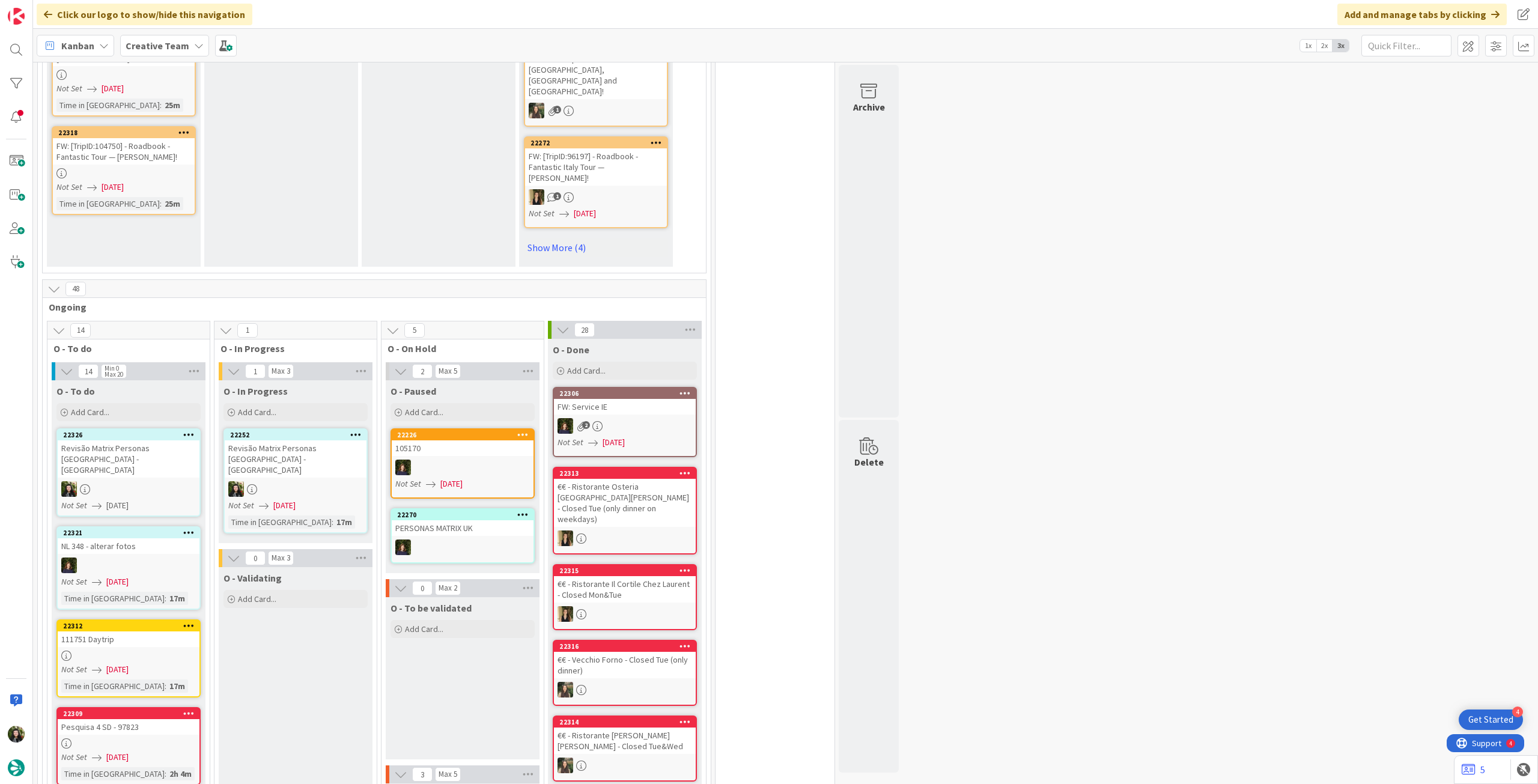
drag, startPoint x: 192, startPoint y: 334, endPoint x: 189, endPoint y: 341, distance: 7.6
click at [192, 430] on icon at bounding box center [189, 434] width 12 height 8
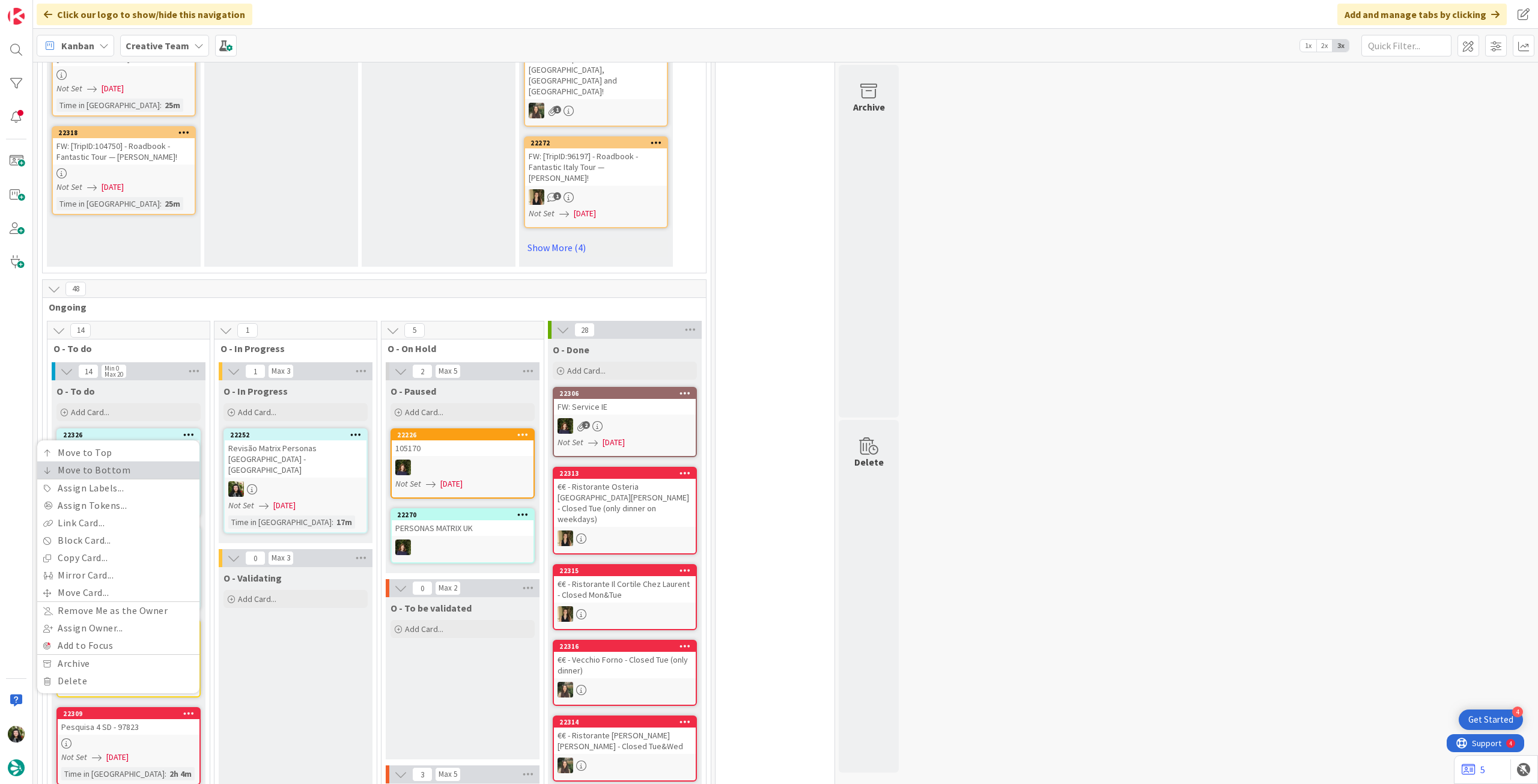
click at [155, 461] on link "Move to Bottom" at bounding box center [118, 470] width 162 height 17
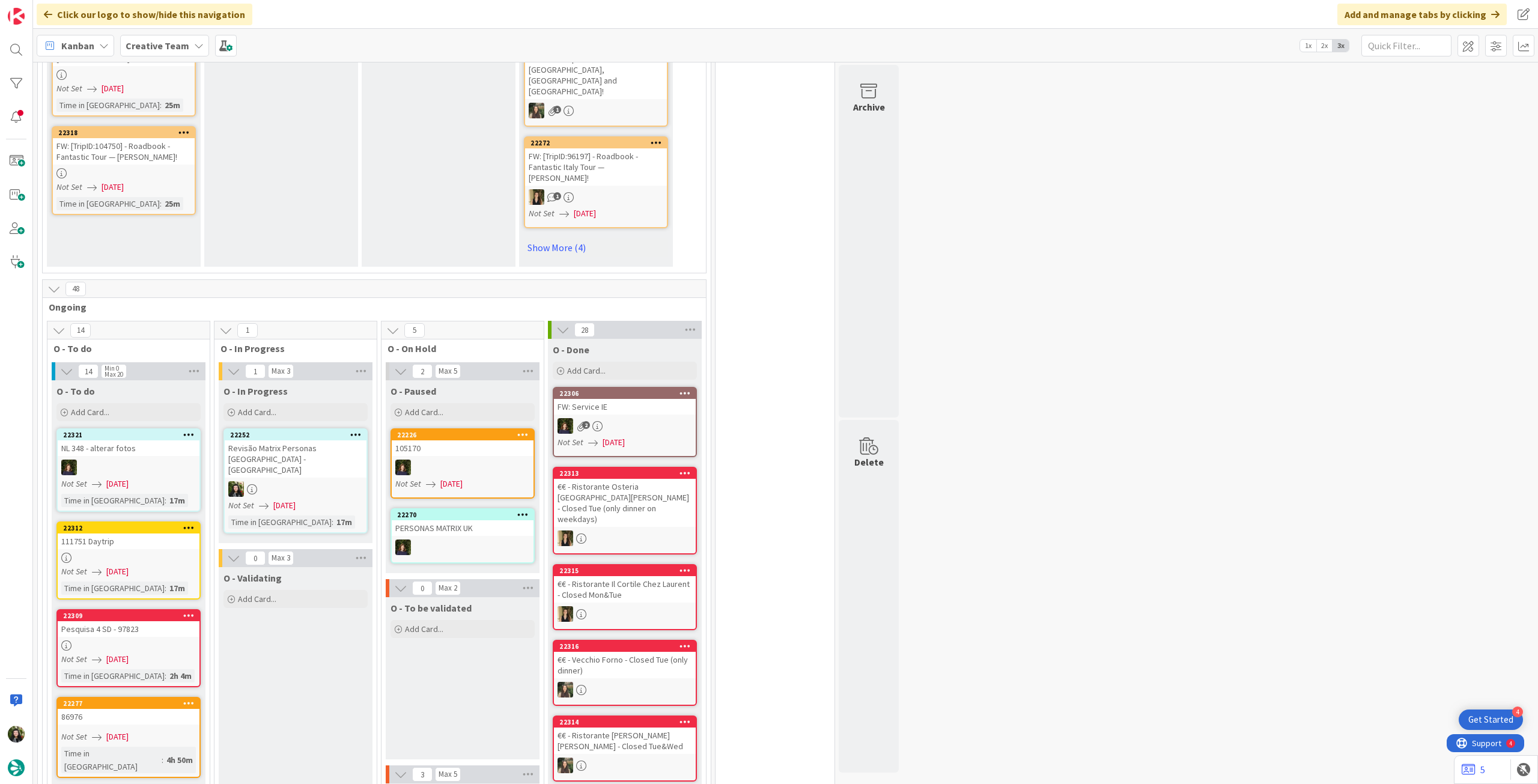
click at [313, 481] on div at bounding box center [295, 489] width 142 height 16
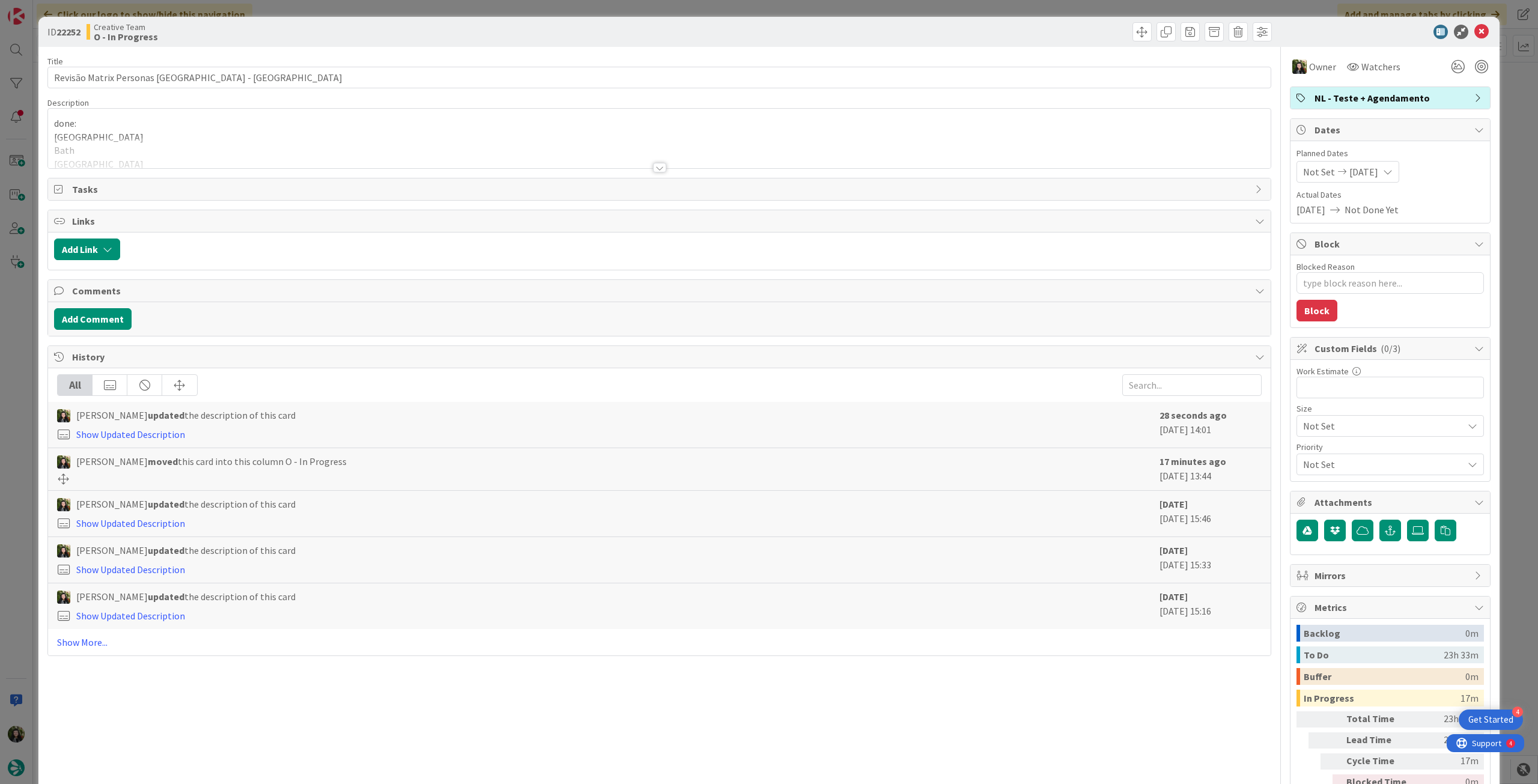
click at [1373, 103] on span "NL - Teste + Agendamento" at bounding box center [1392, 98] width 154 height 14
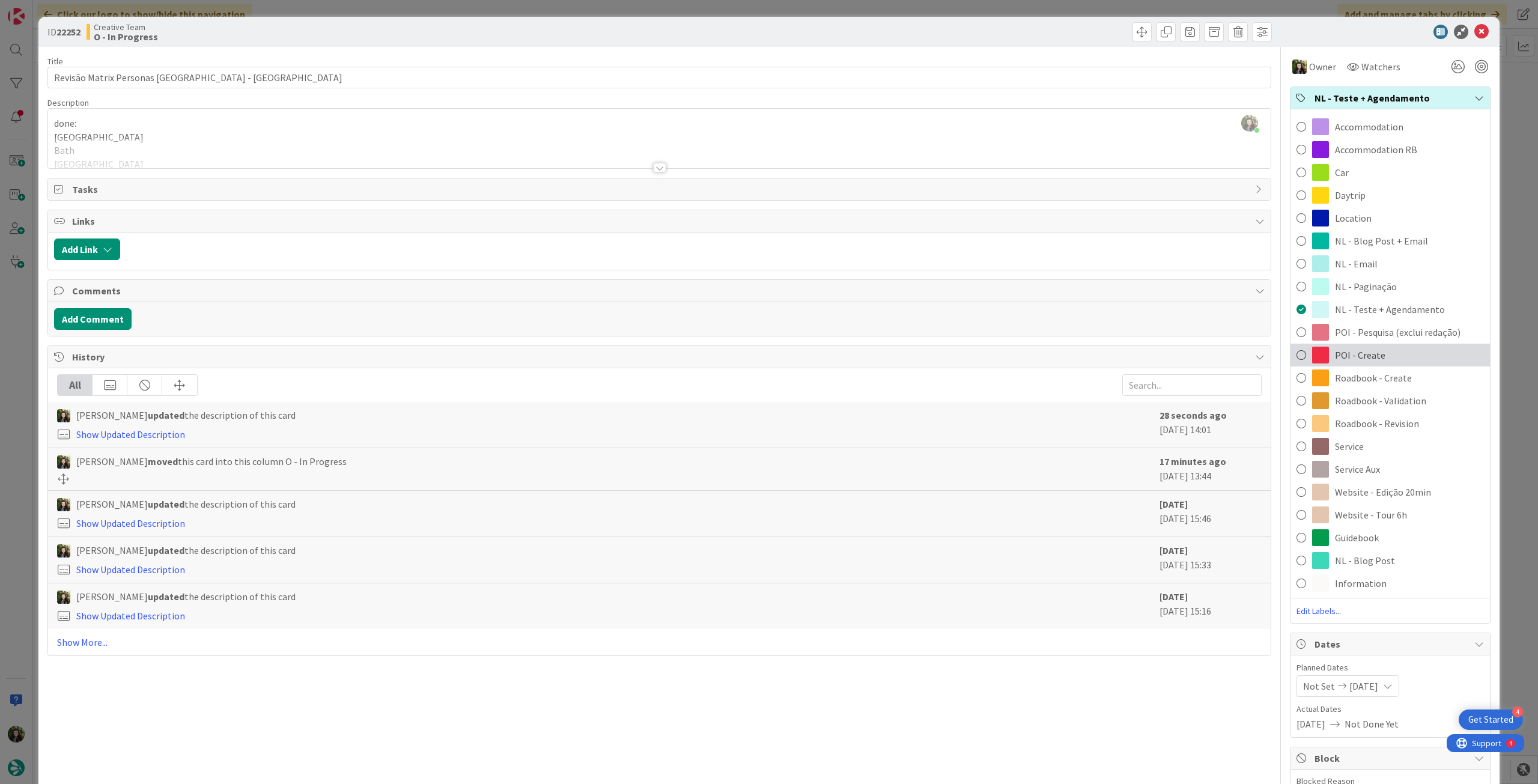
click at [1354, 356] on span "POI - Create" at bounding box center [1360, 355] width 50 height 14
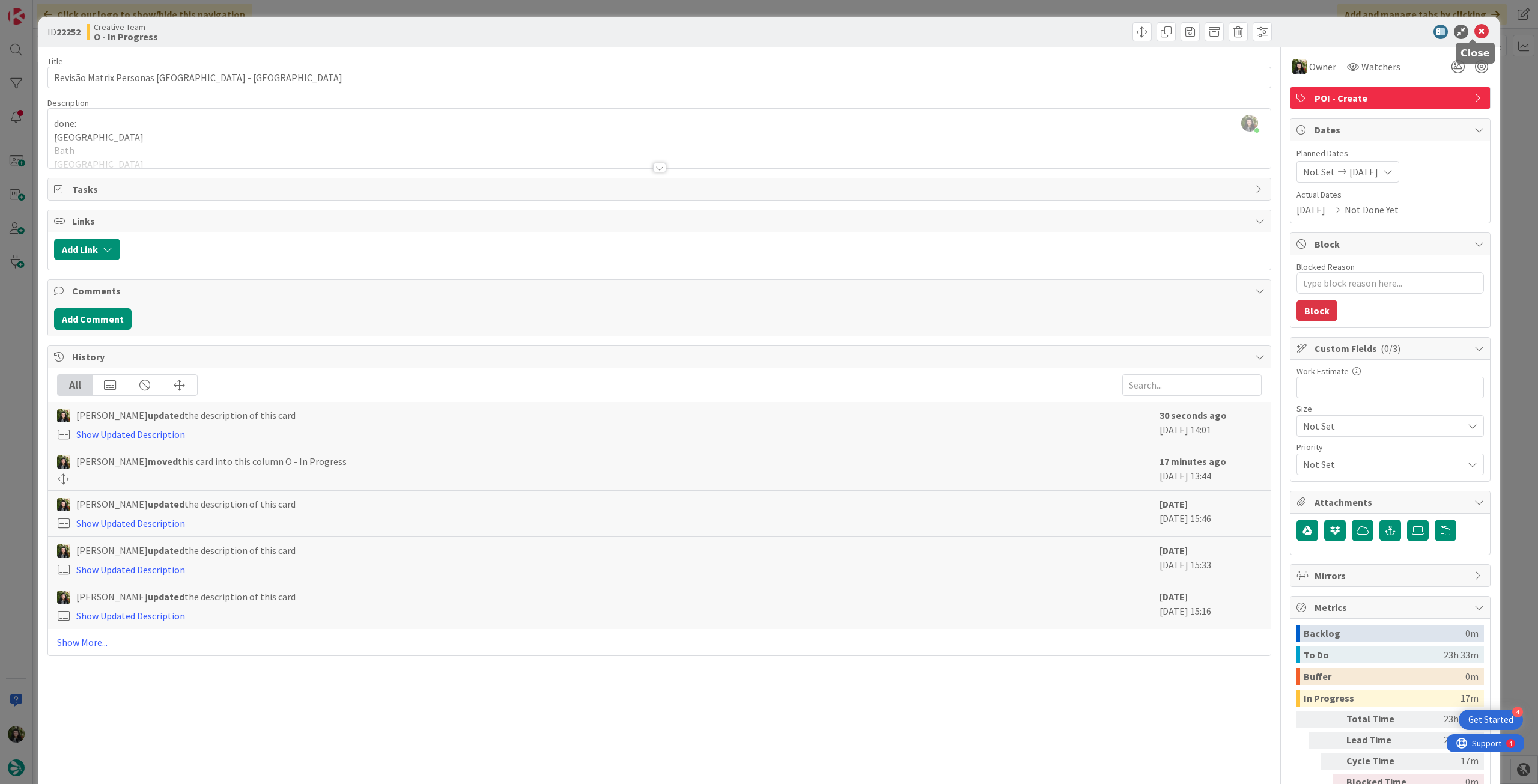
click at [1475, 34] on icon at bounding box center [1482, 32] width 14 height 14
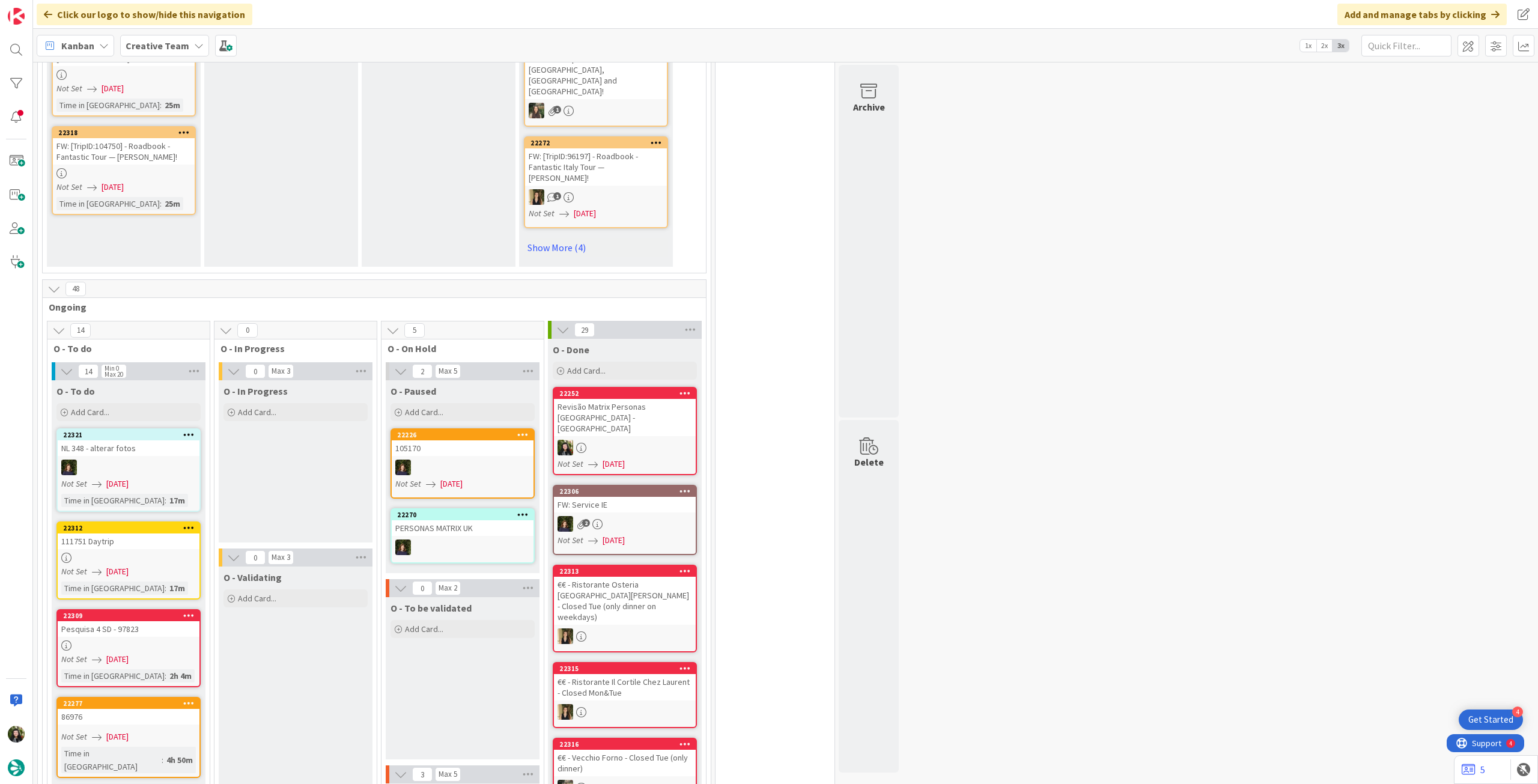
click at [679, 440] on div at bounding box center [624, 448] width 142 height 16
click at [643, 440] on div at bounding box center [624, 448] width 142 height 16
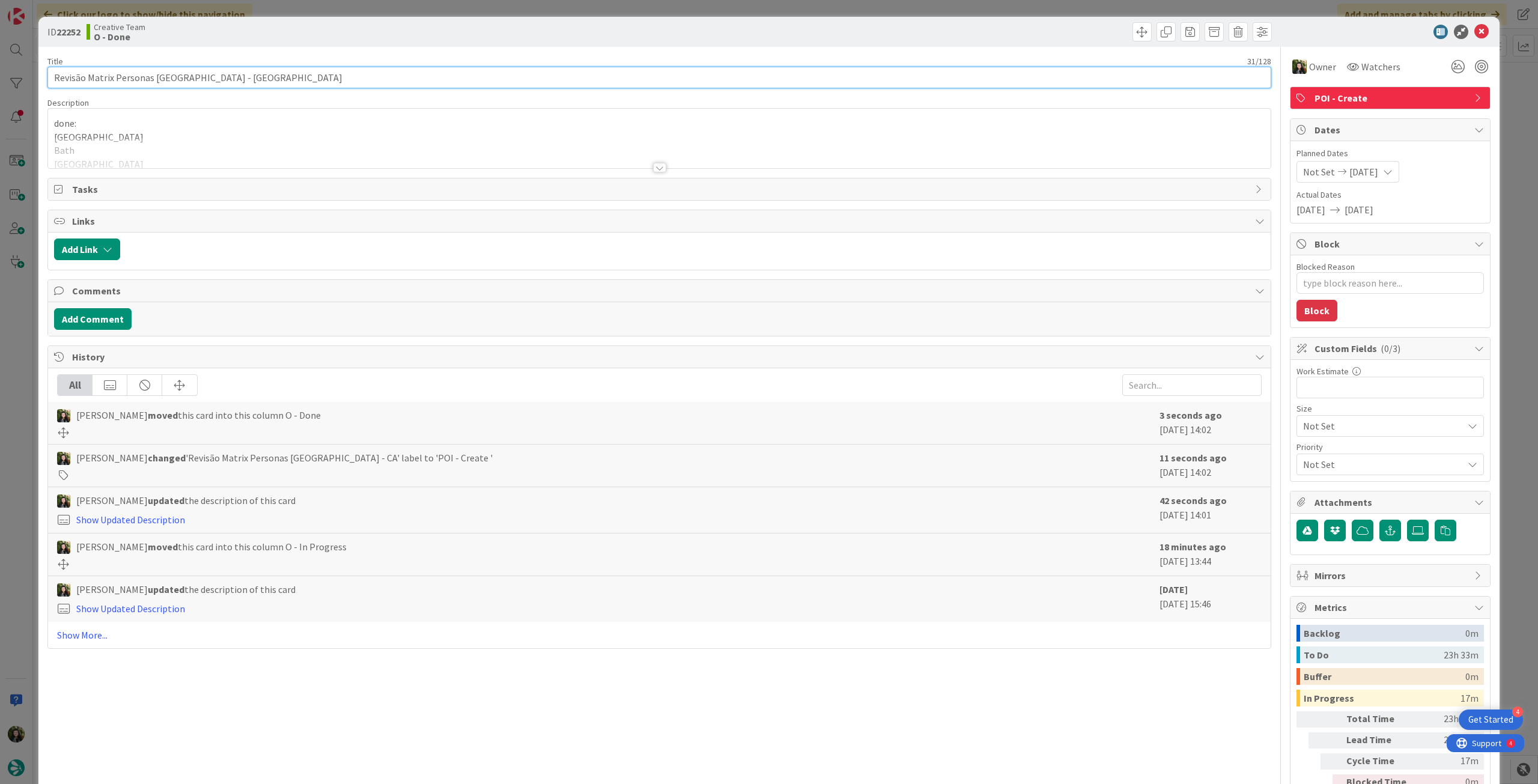
drag, startPoint x: 234, startPoint y: 80, endPoint x: 39, endPoint y: 69, distance: 195.3
click at [40, 67] on div "ID 22252 Creative Team O - Done Title 31 / 128 Revisão Matrix Personas UK - CA …" at bounding box center [769, 424] width 1461 height 816
click at [1475, 32] on icon at bounding box center [1482, 32] width 14 height 14
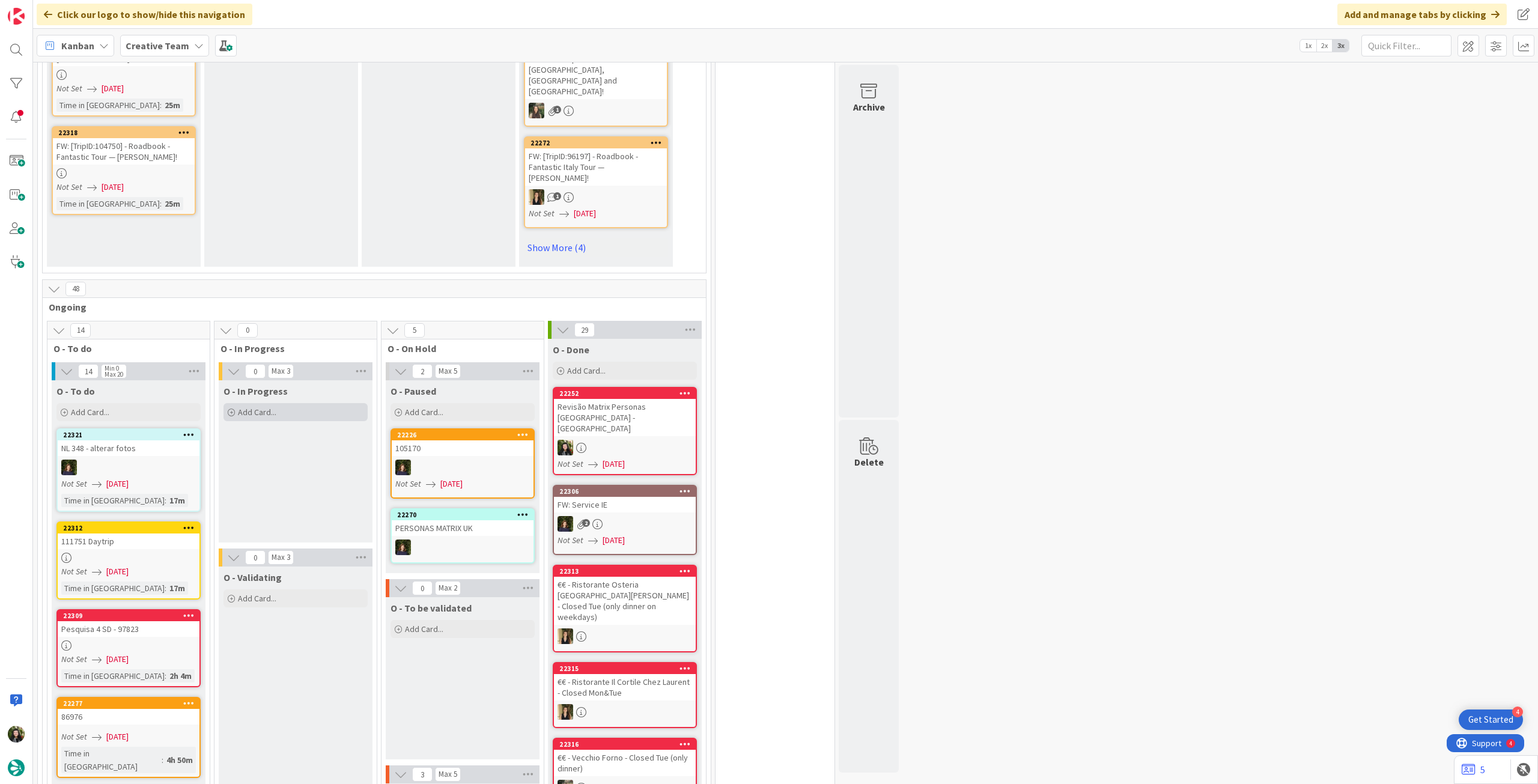
click at [272, 407] on span "Add Card..." at bounding box center [257, 412] width 38 height 11
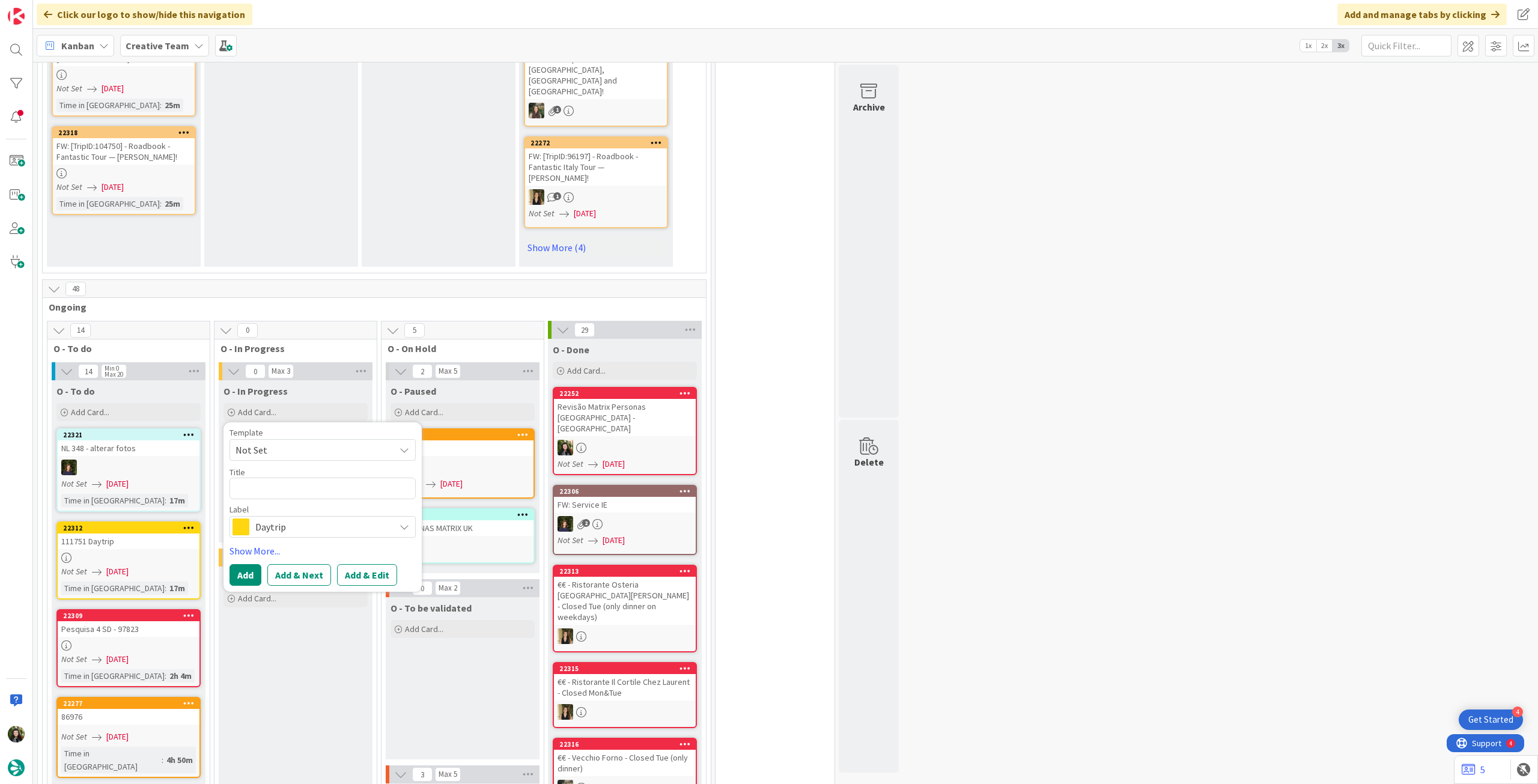
click at [291, 518] on span "Daytrip" at bounding box center [322, 527] width 133 height 17
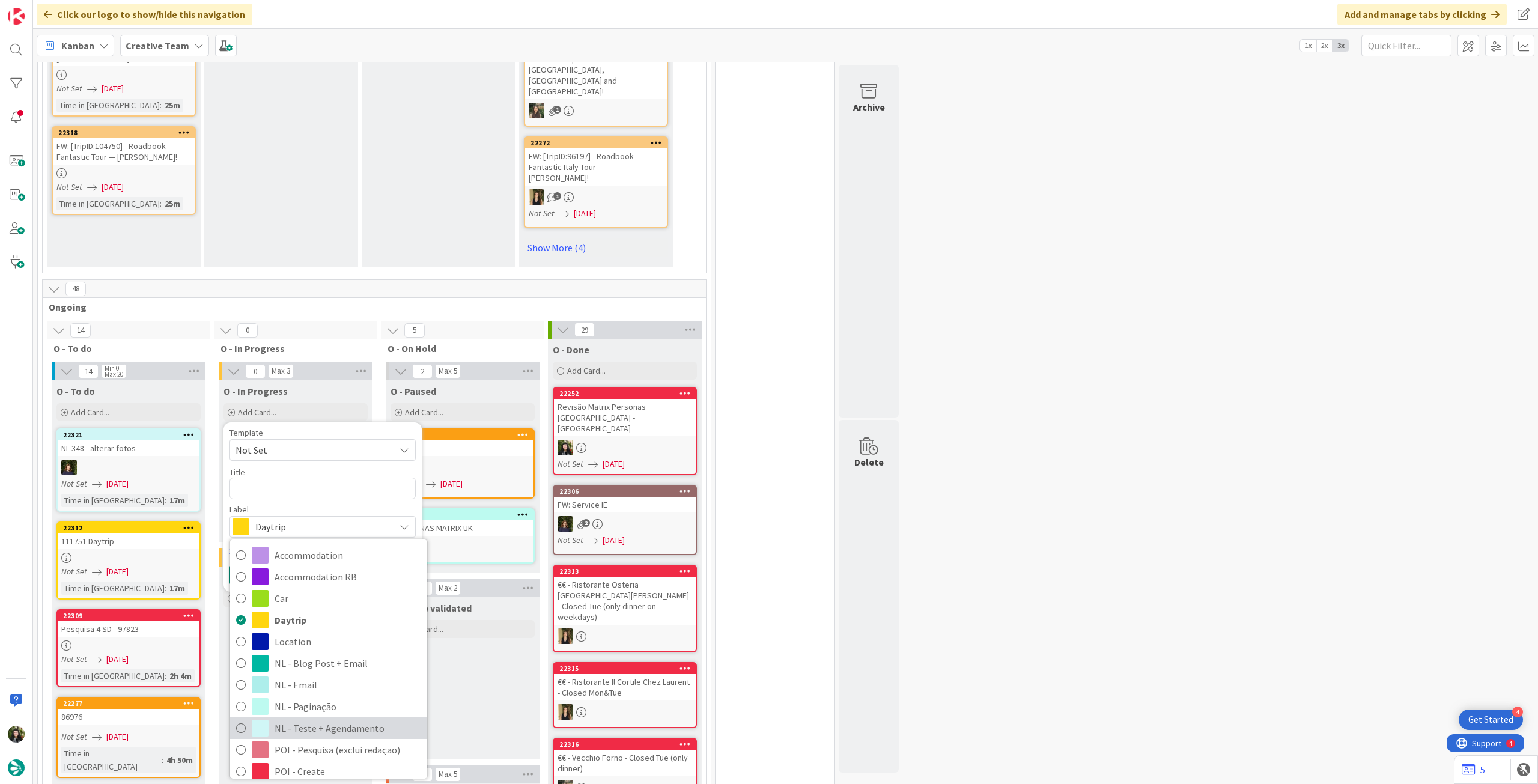
drag, startPoint x: 307, startPoint y: 625, endPoint x: 301, endPoint y: 557, distance: 68.3
click at [307, 719] on span "NL - Teste + Agendamento" at bounding box center [347, 728] width 147 height 18
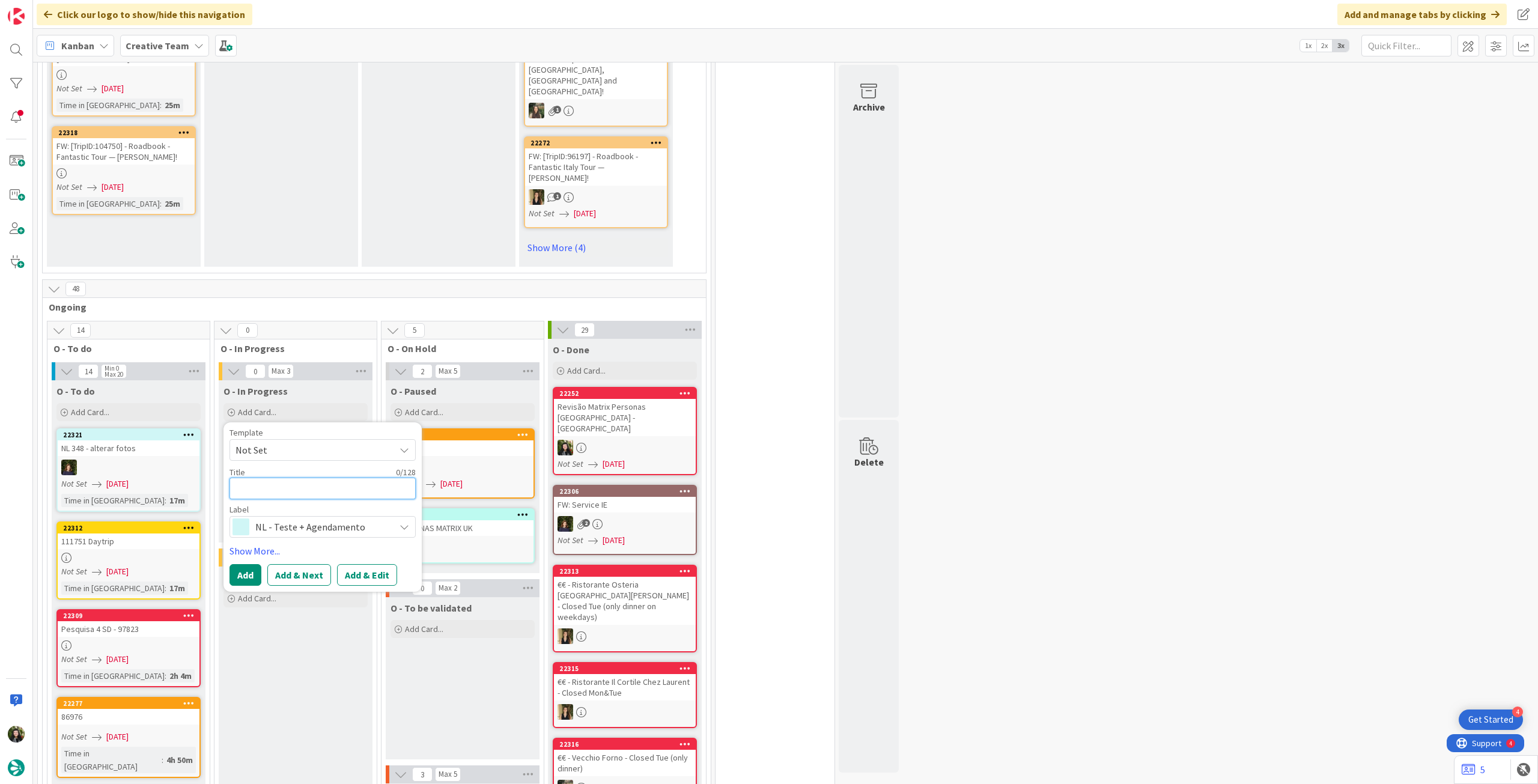
click at [306, 477] on textarea at bounding box center [323, 488] width 186 height 21
paste textarea "Revisão Matrix Personas [GEOGRAPHIC_DATA] - [GEOGRAPHIC_DATA]"
type textarea "x"
type textarea "Revisão Matrix Personas [GEOGRAPHIC_DATA] - [GEOGRAPHIC_DATA]"
click at [346, 477] on textarea "Revisão Matrix Personas [GEOGRAPHIC_DATA] - [GEOGRAPHIC_DATA]" at bounding box center [323, 488] width 186 height 21
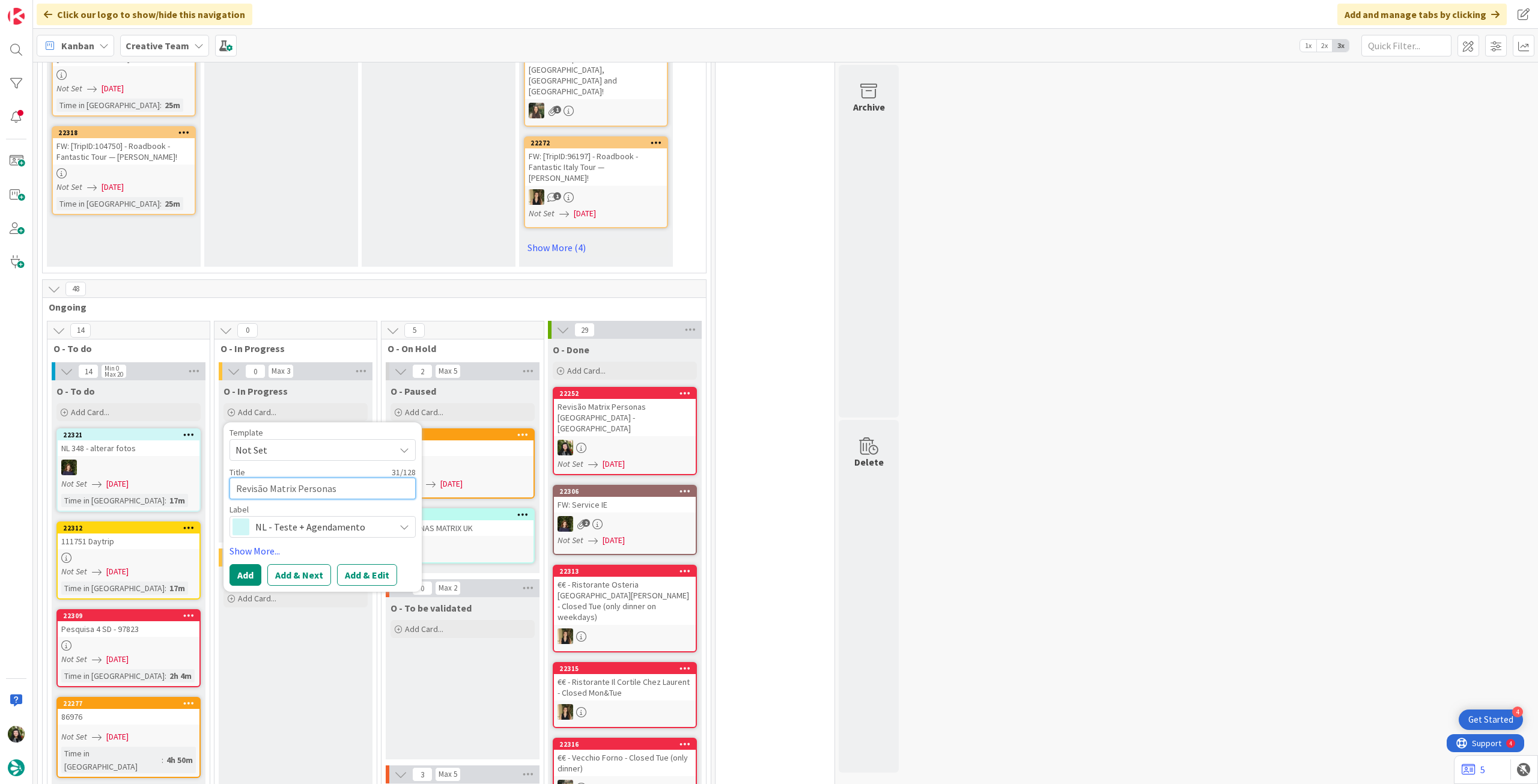
type textarea "x"
type textarea "Revisão Matrix Personas U - CA"
type textarea "x"
type textarea "Revisão Matrix Personas - CA"
type textarea "x"
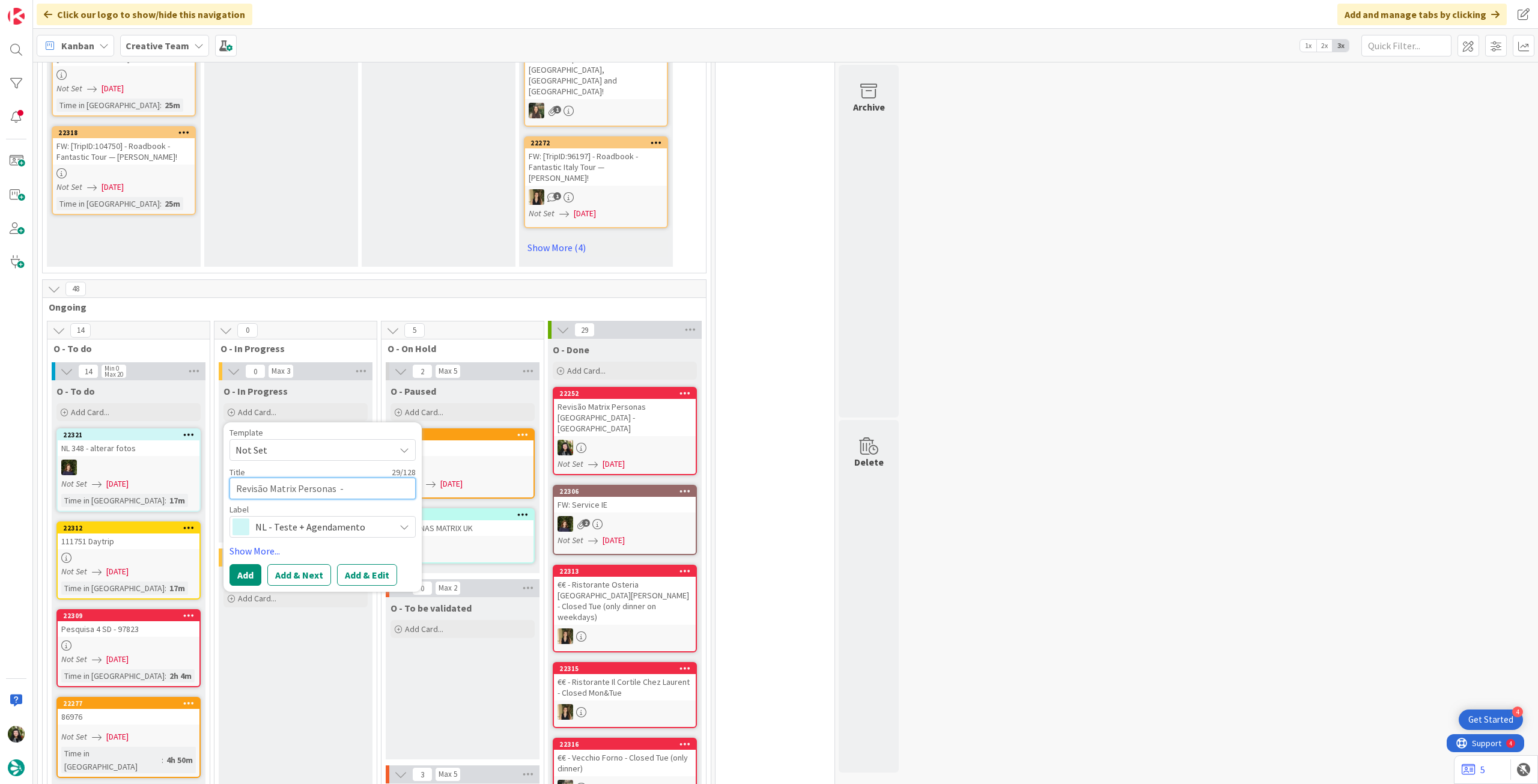
type textarea "Revisão Matrix Personas I - CA"
type textarea "x"
type textarea "Revisão Matrix Personas IR - CA"
type textarea "x"
type textarea "Revisão Matrix Personas IRE - [GEOGRAPHIC_DATA]"
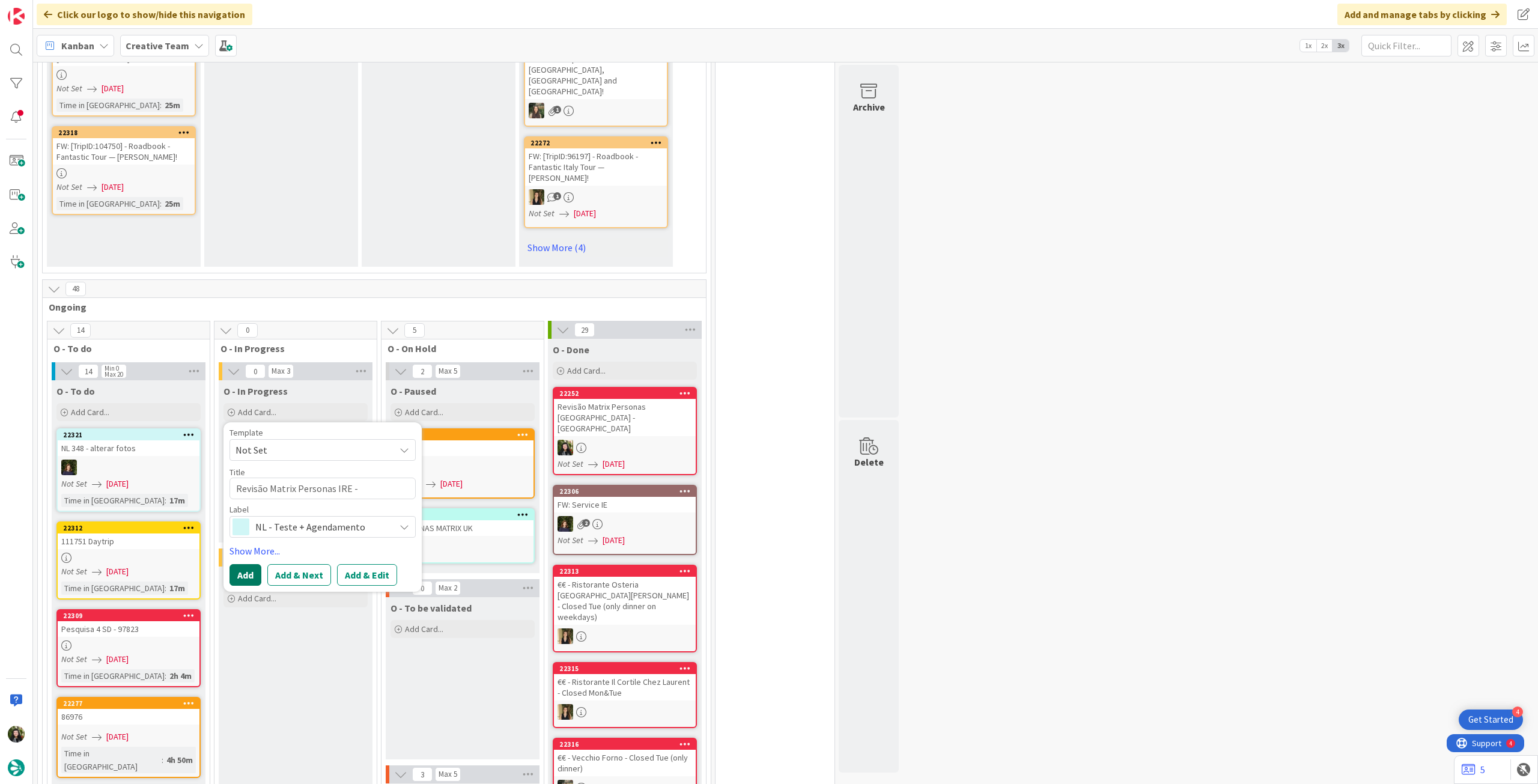
drag, startPoint x: 253, startPoint y: 479, endPoint x: 252, endPoint y: 452, distance: 27.0
click at [253, 564] on button "Add" at bounding box center [245, 574] width 32 height 21
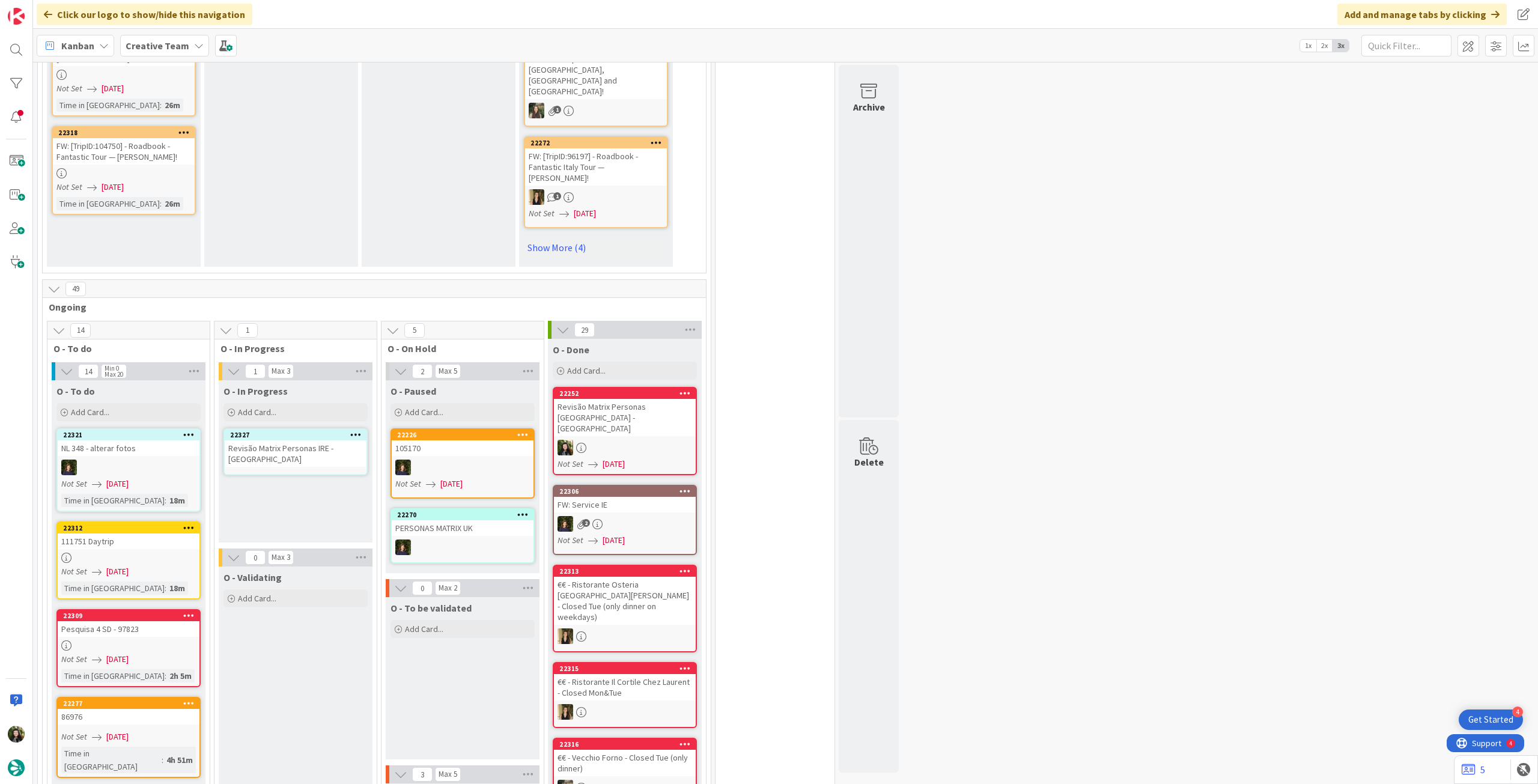
click at [287, 441] on div "Revisão Matrix Personas IRE - [GEOGRAPHIC_DATA]" at bounding box center [295, 453] width 142 height 27
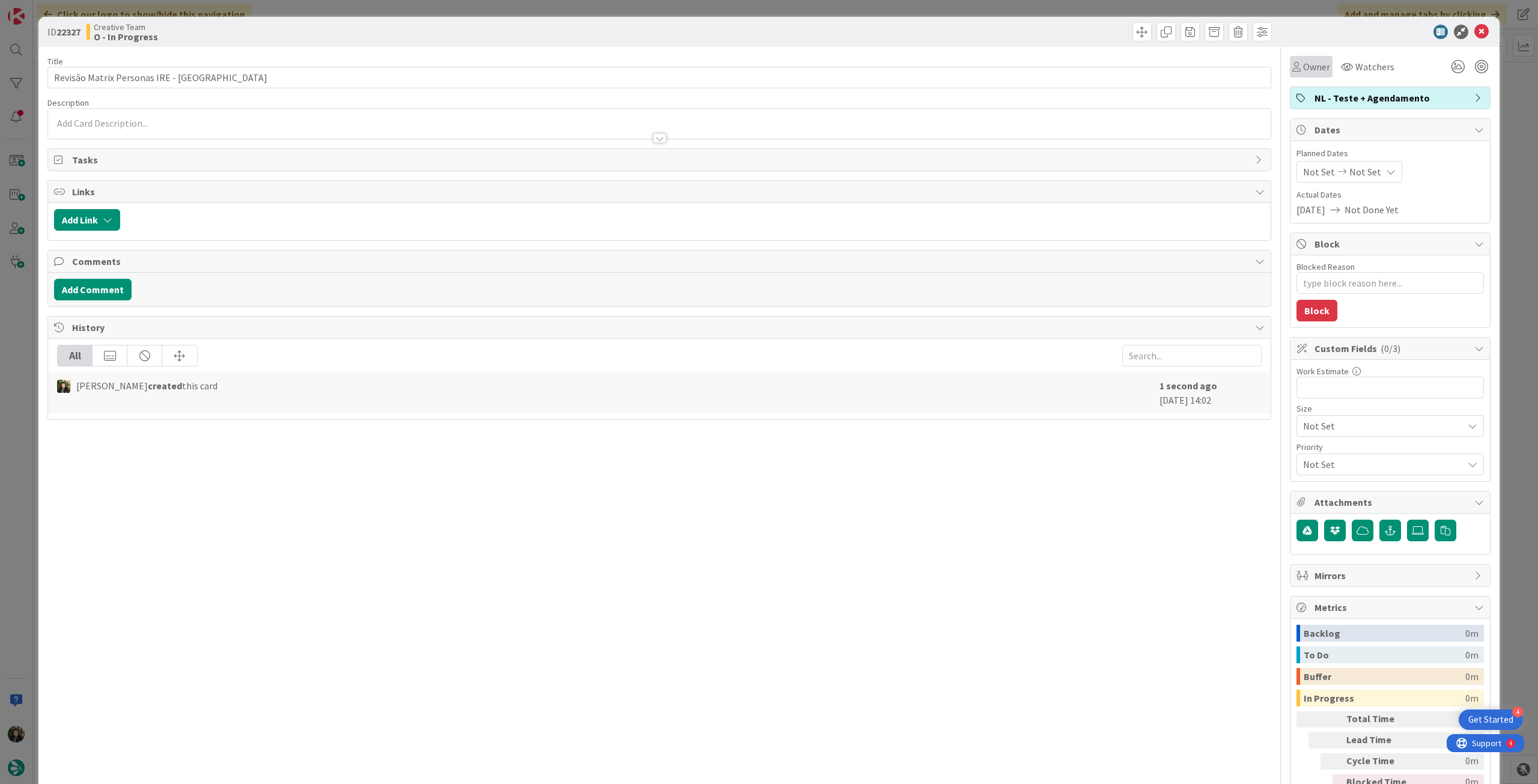
click at [1298, 74] on div "Owner" at bounding box center [1312, 66] width 43 height 21
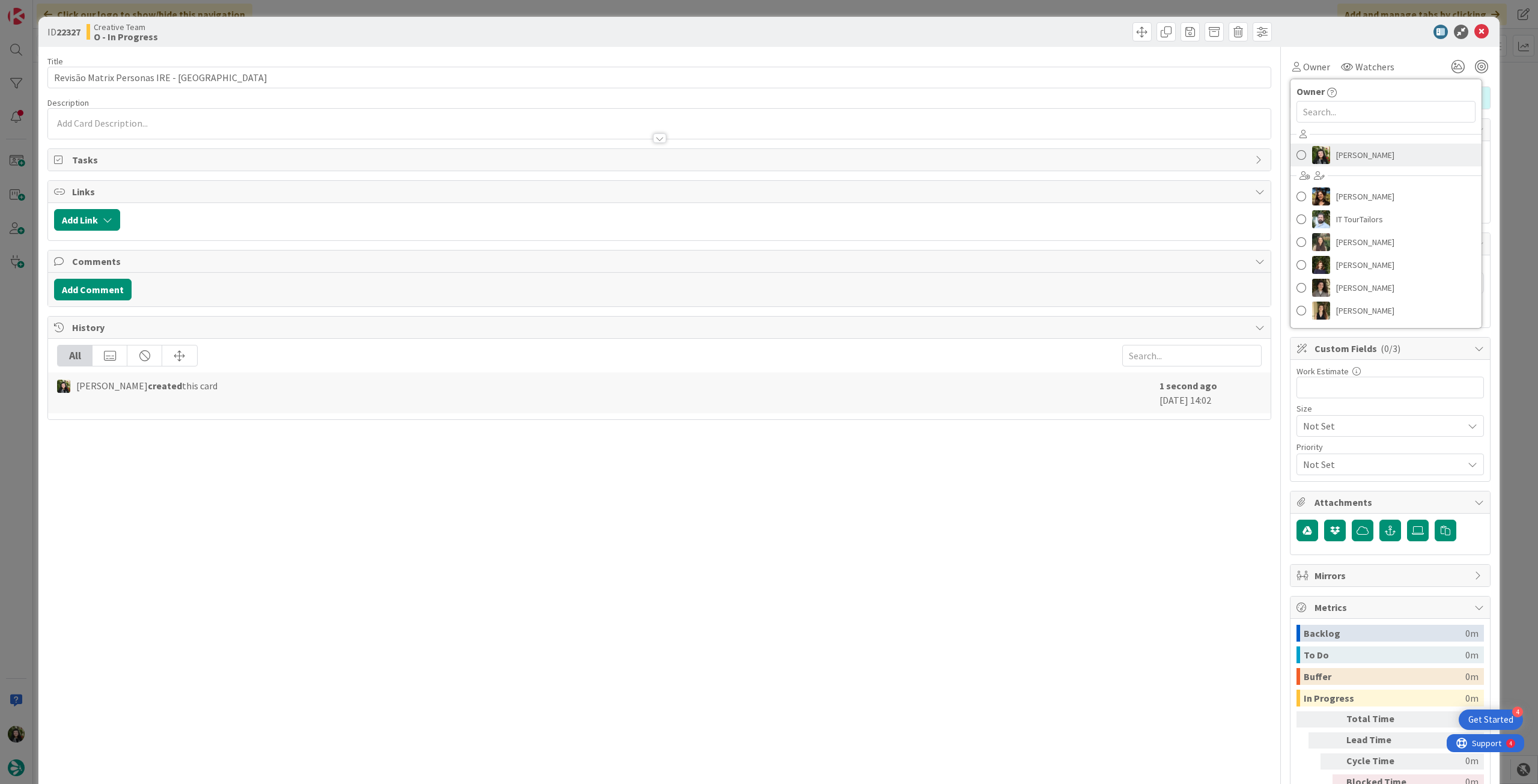
click at [1317, 158] on img at bounding box center [1321, 155] width 18 height 18
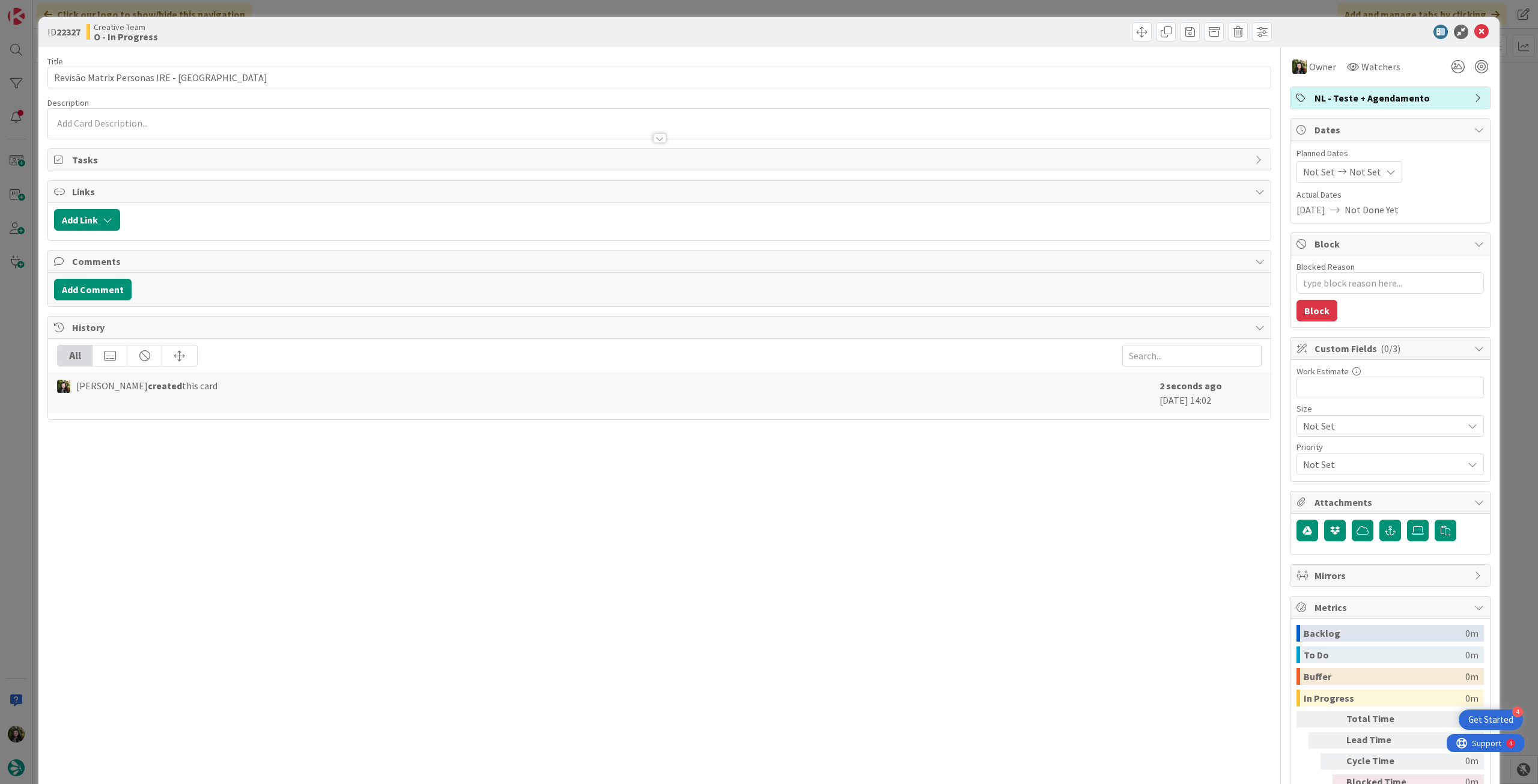
type textarea "x"
click at [1359, 164] on div "Not Set Not Set" at bounding box center [1349, 171] width 105 height 21
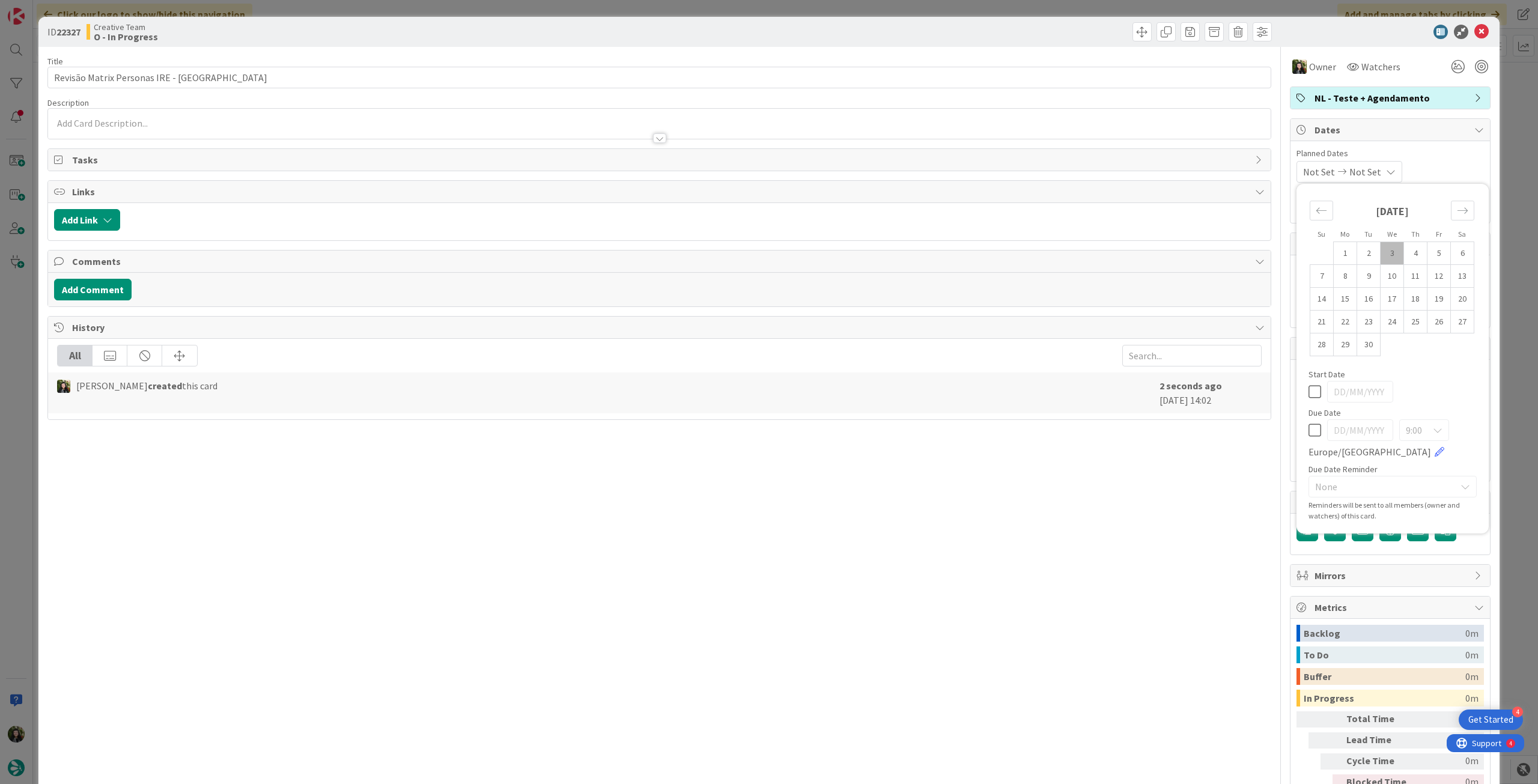
click at [1308, 428] on icon at bounding box center [1315, 430] width 13 height 14
type input "[DATE]"
click at [1476, 30] on icon at bounding box center [1482, 32] width 14 height 14
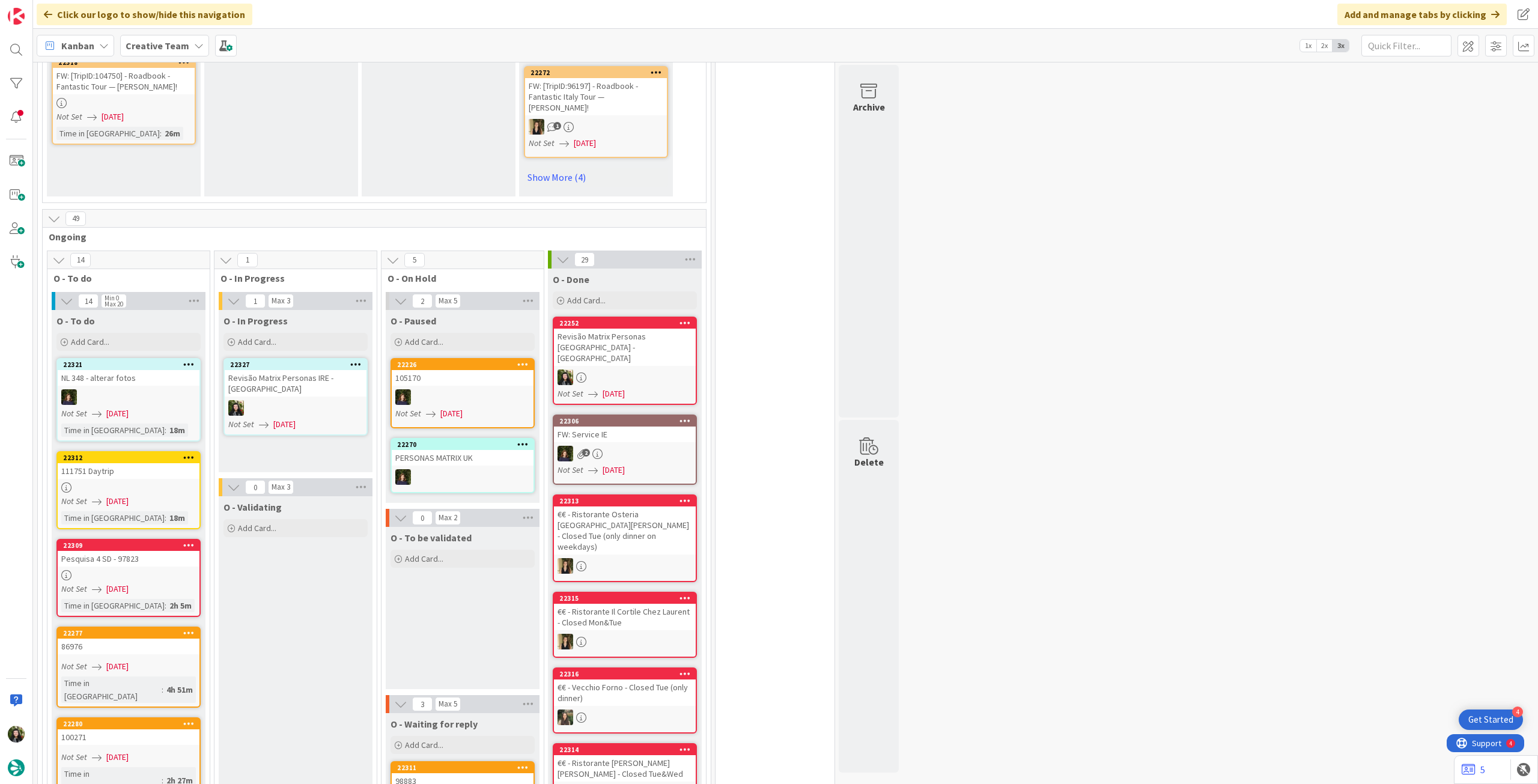
scroll to position [1058, 0]
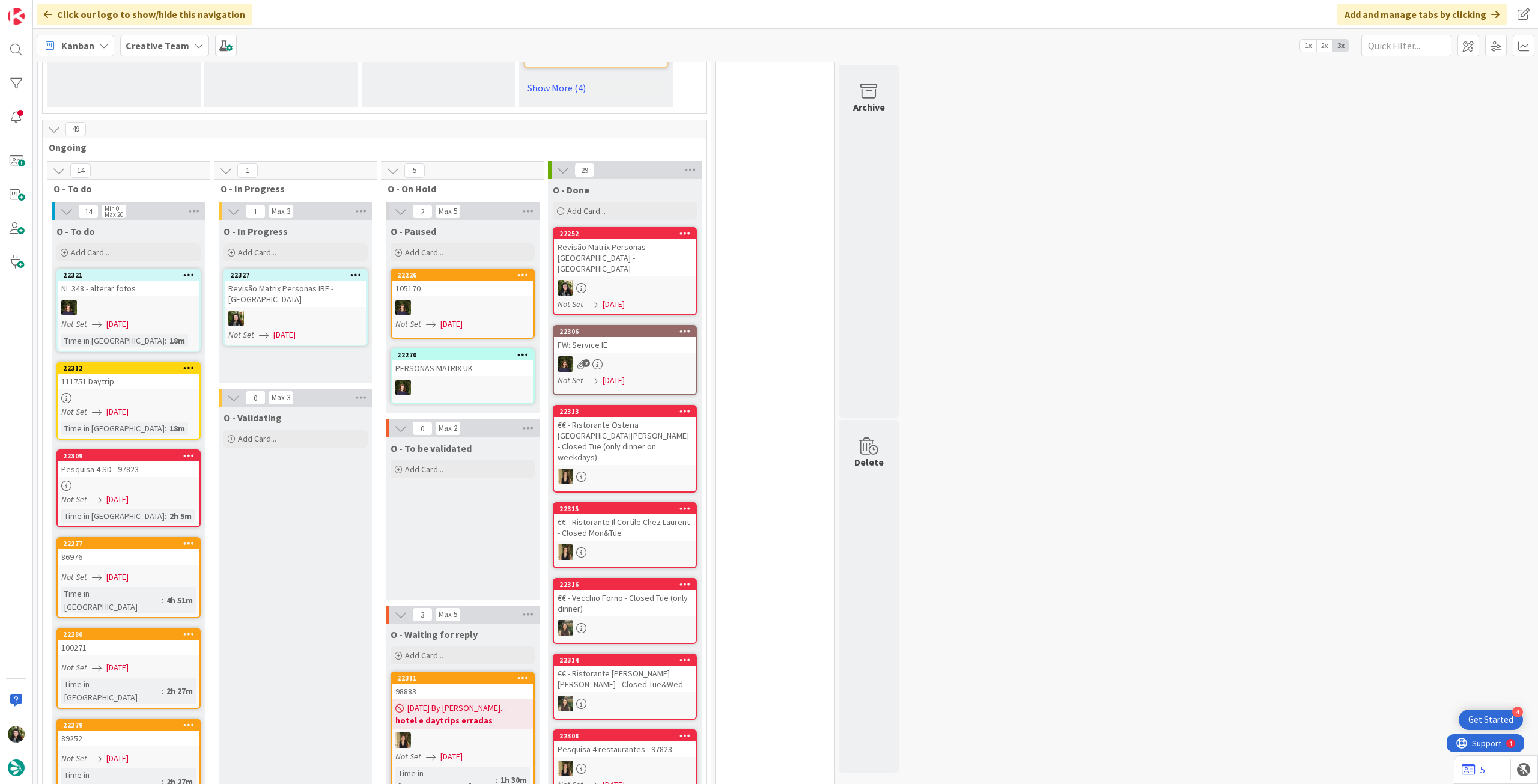
click at [138, 54] on div "Creative Team" at bounding box center [164, 45] width 89 height 21
click at [153, 179] on div "Creative Team - Análise" at bounding box center [222, 172] width 183 height 23
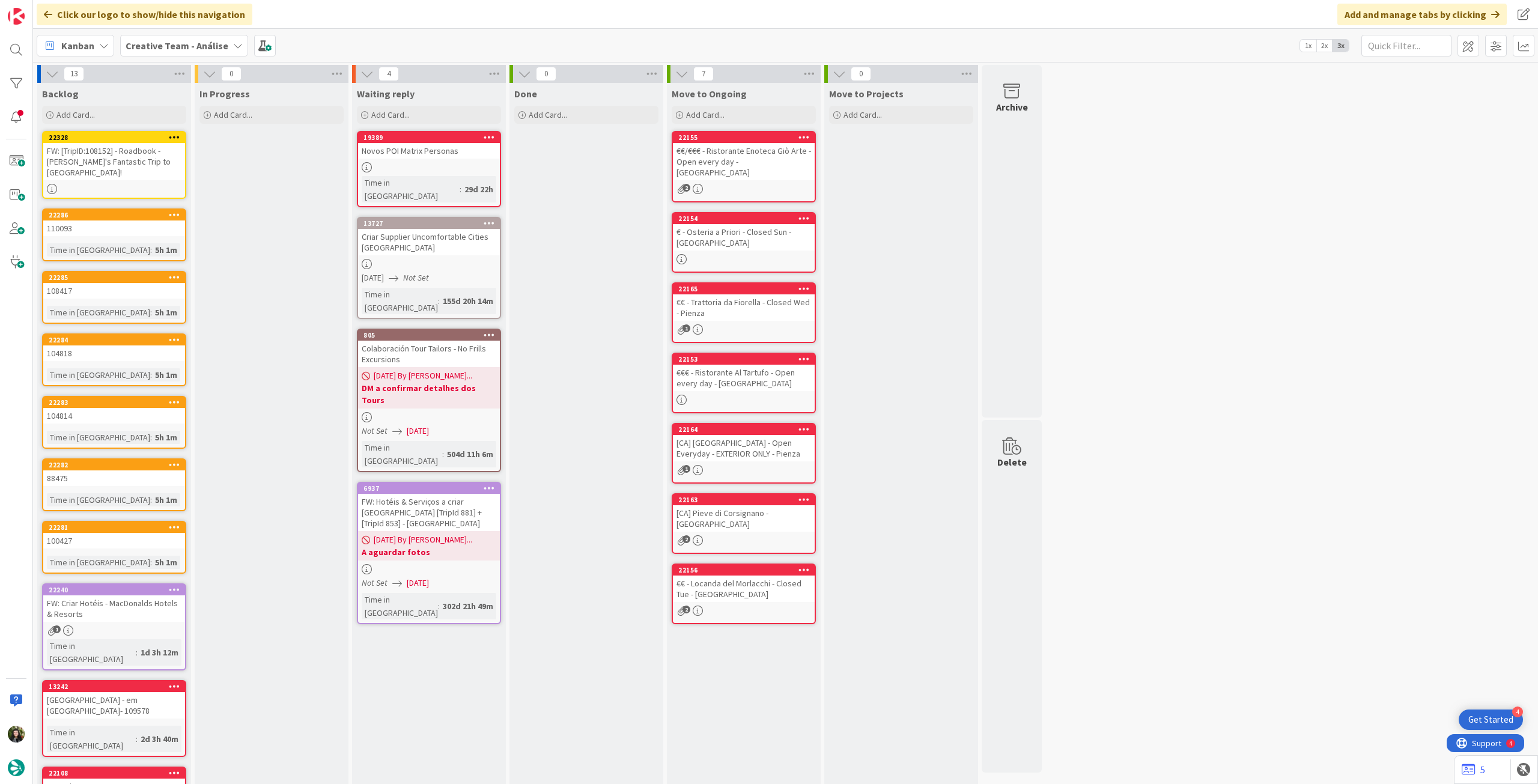
click at [190, 49] on b "Creative Team - Análise" at bounding box center [177, 45] width 103 height 12
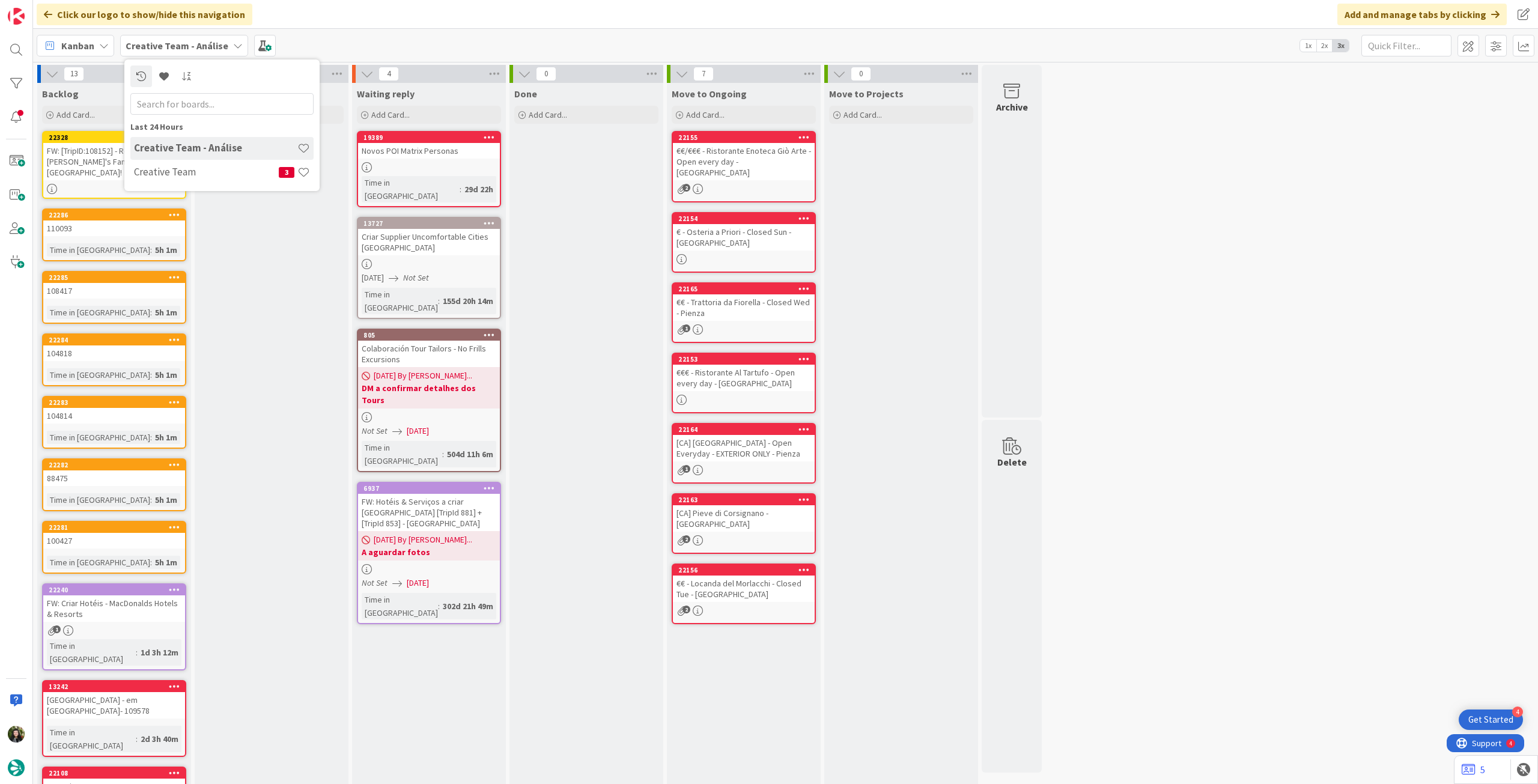
click at [233, 282] on div "In Progress Add Card..." at bounding box center [272, 611] width 154 height 1056
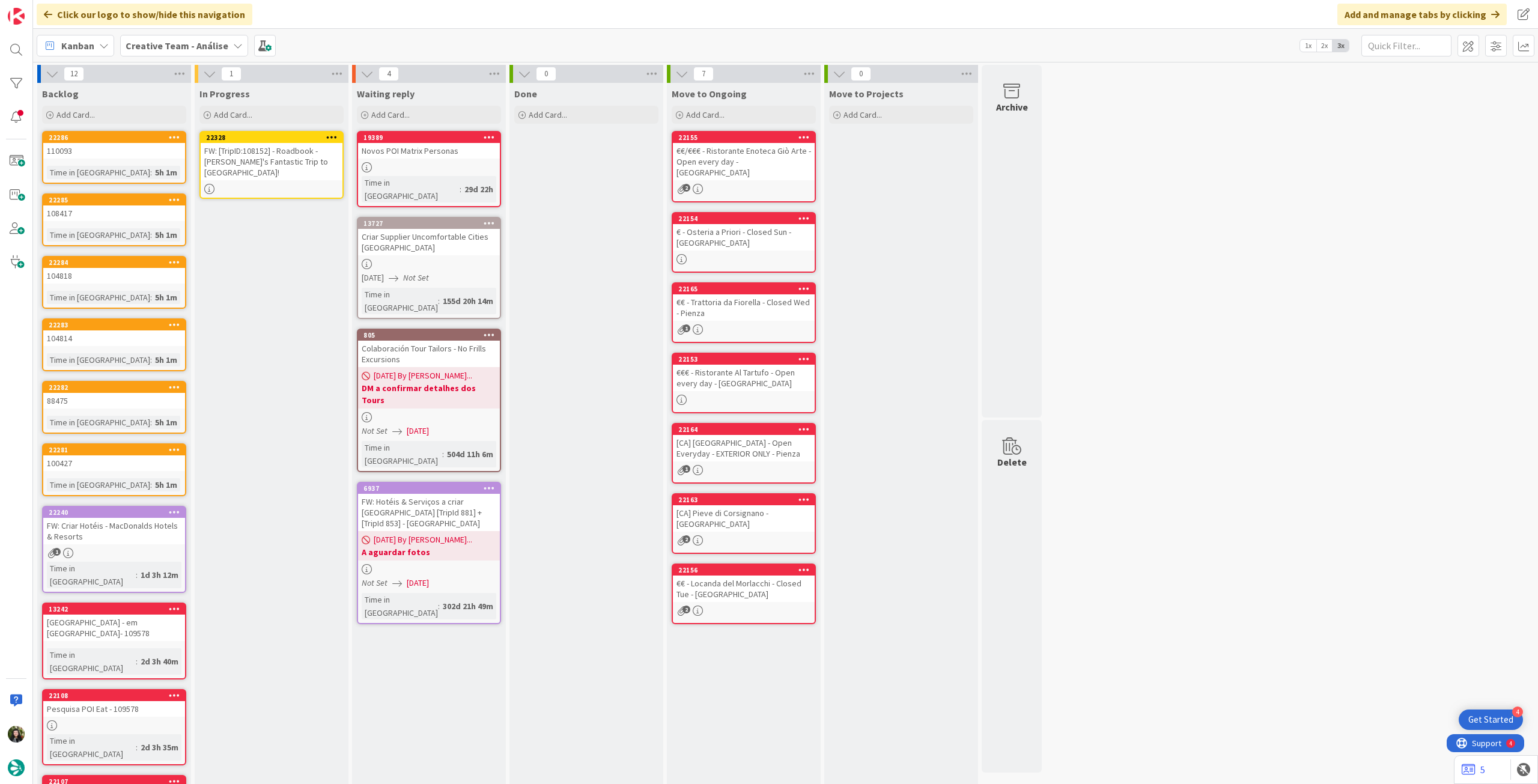
drag, startPoint x: 125, startPoint y: 167, endPoint x: 299, endPoint y: 162, distance: 174.1
click at [299, 162] on div "FW: [TripID:108152] - Roadbook - [PERSON_NAME]'s Fantastic Trip to [GEOGRAPHIC_…" at bounding box center [271, 162] width 142 height 38
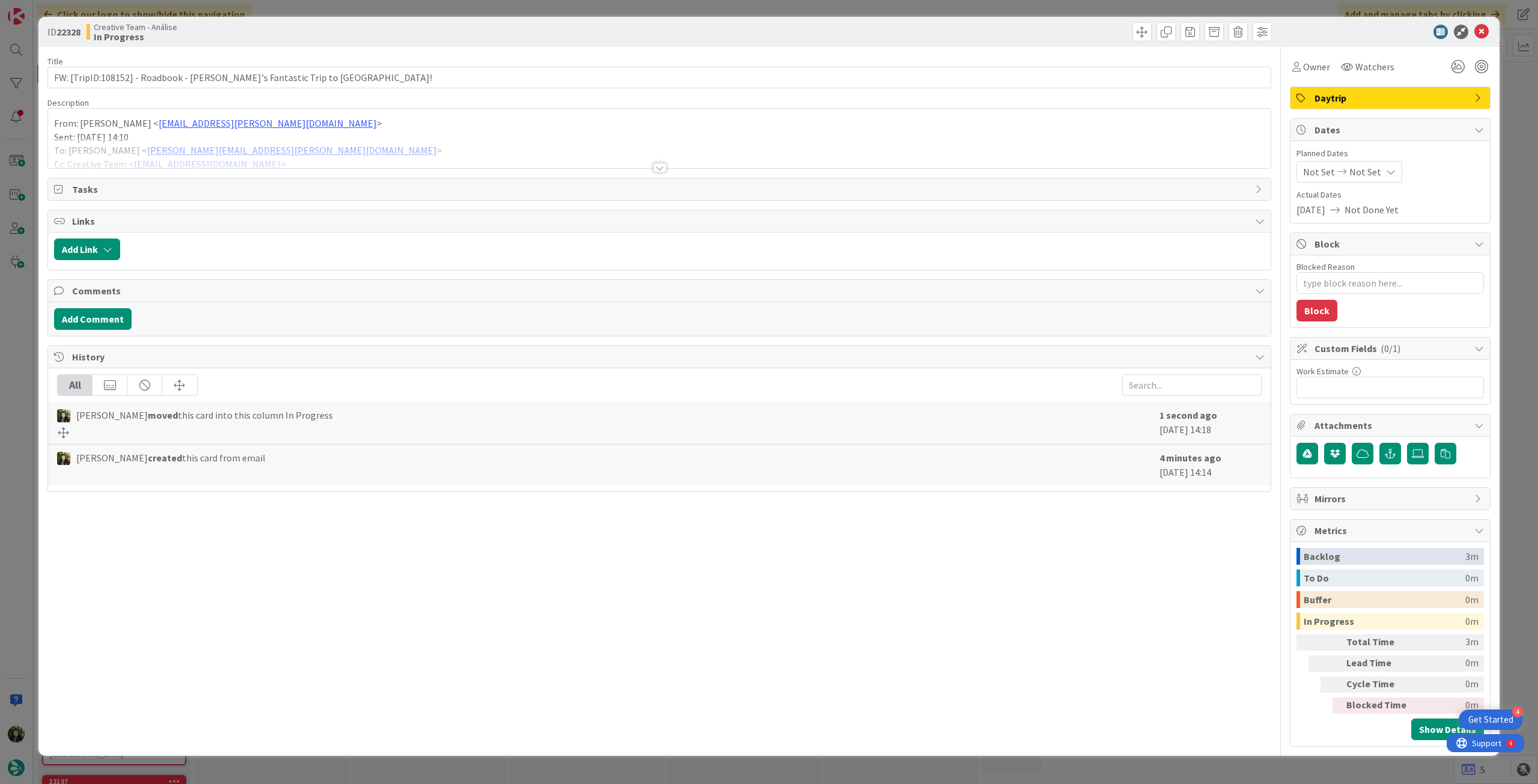
click at [272, 149] on div at bounding box center [659, 153] width 1223 height 30
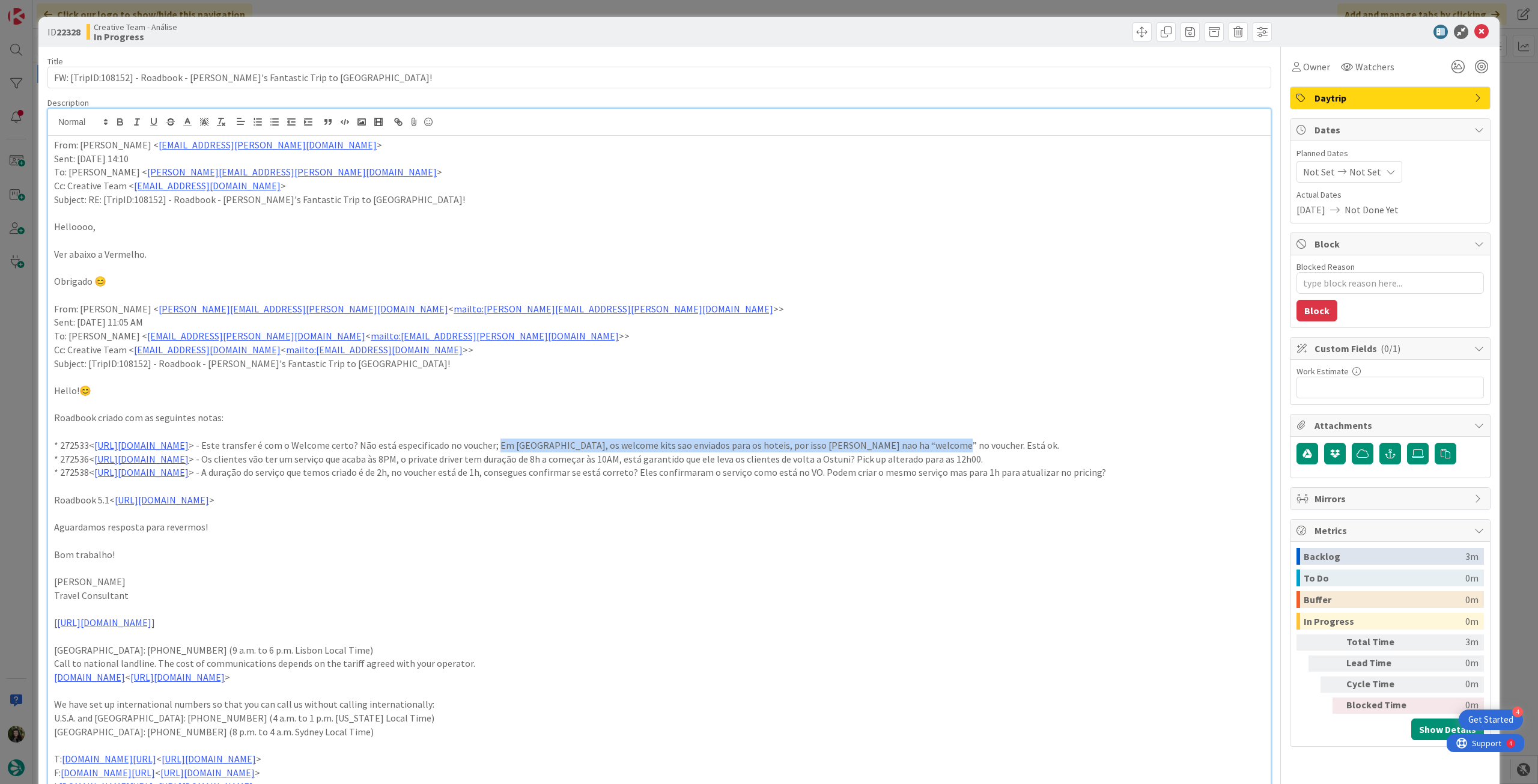
drag, startPoint x: 1059, startPoint y: 448, endPoint x: 638, endPoint y: 446, distance: 421.0
click at [638, 446] on p "* 272533< https://appweb.tourtailors.com/sigav/#Voucher/view/280325 > - Este tr…" at bounding box center [659, 445] width 1211 height 14
drag, startPoint x: 1121, startPoint y: 457, endPoint x: 991, endPoint y: 457, distance: 130.0
click at [991, 457] on p "* 272536< https://appweb.tourtailors.com/sigav/#Voucher/view/280328 > - Os clie…" at bounding box center [659, 459] width 1211 height 14
drag, startPoint x: 982, startPoint y: 494, endPoint x: 1108, endPoint y: 466, distance: 129.1
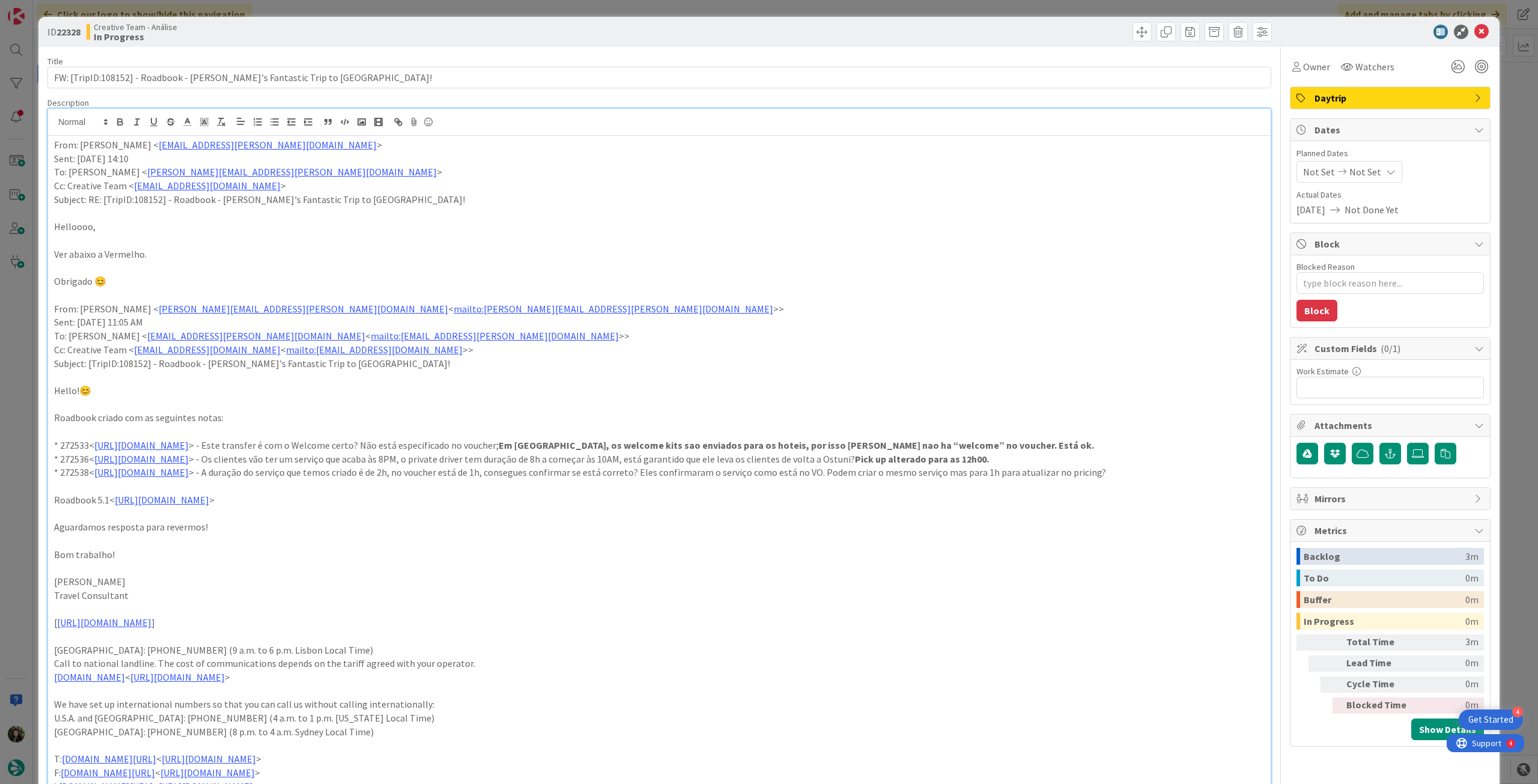
click at [989, 492] on div "From: Gonçalo Oliveira < goncalo.oliveira@tourtailors.com > Sent: Wednesday, Se…" at bounding box center [659, 505] width 1223 height 737
click at [1249, 468] on p "* 272538< https://appweb.tourtailors.com/sigav/#Voucher/view/280330 > - A duraç…" at bounding box center [659, 472] width 1211 height 14
drag, startPoint x: 1216, startPoint y: 471, endPoint x: 783, endPoint y: 472, distance: 433.0
click at [783, 472] on p "* 272538< https://appweb.tourtailors.com/sigav/#Voucher/view/280330 > - A duraç…" at bounding box center [659, 472] width 1211 height 14
drag, startPoint x: 972, startPoint y: 492, endPoint x: 1076, endPoint y: 446, distance: 113.7
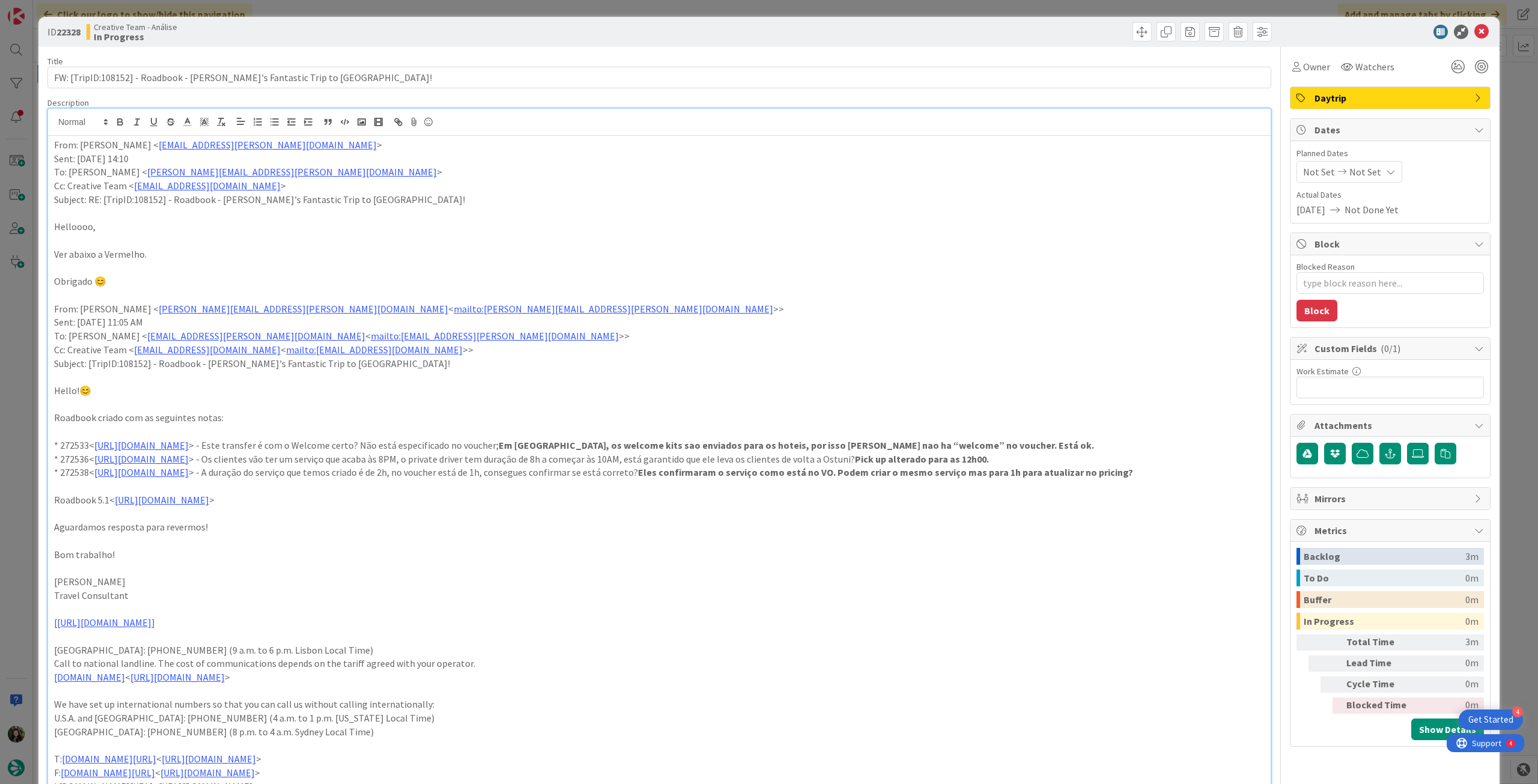
click at [973, 492] on p at bounding box center [659, 486] width 1211 height 14
click at [1383, 281] on textarea "Blocked Reason" at bounding box center [1390, 283] width 188 height 21
type textarea "x"
type textarea "p"
type textarea "x"
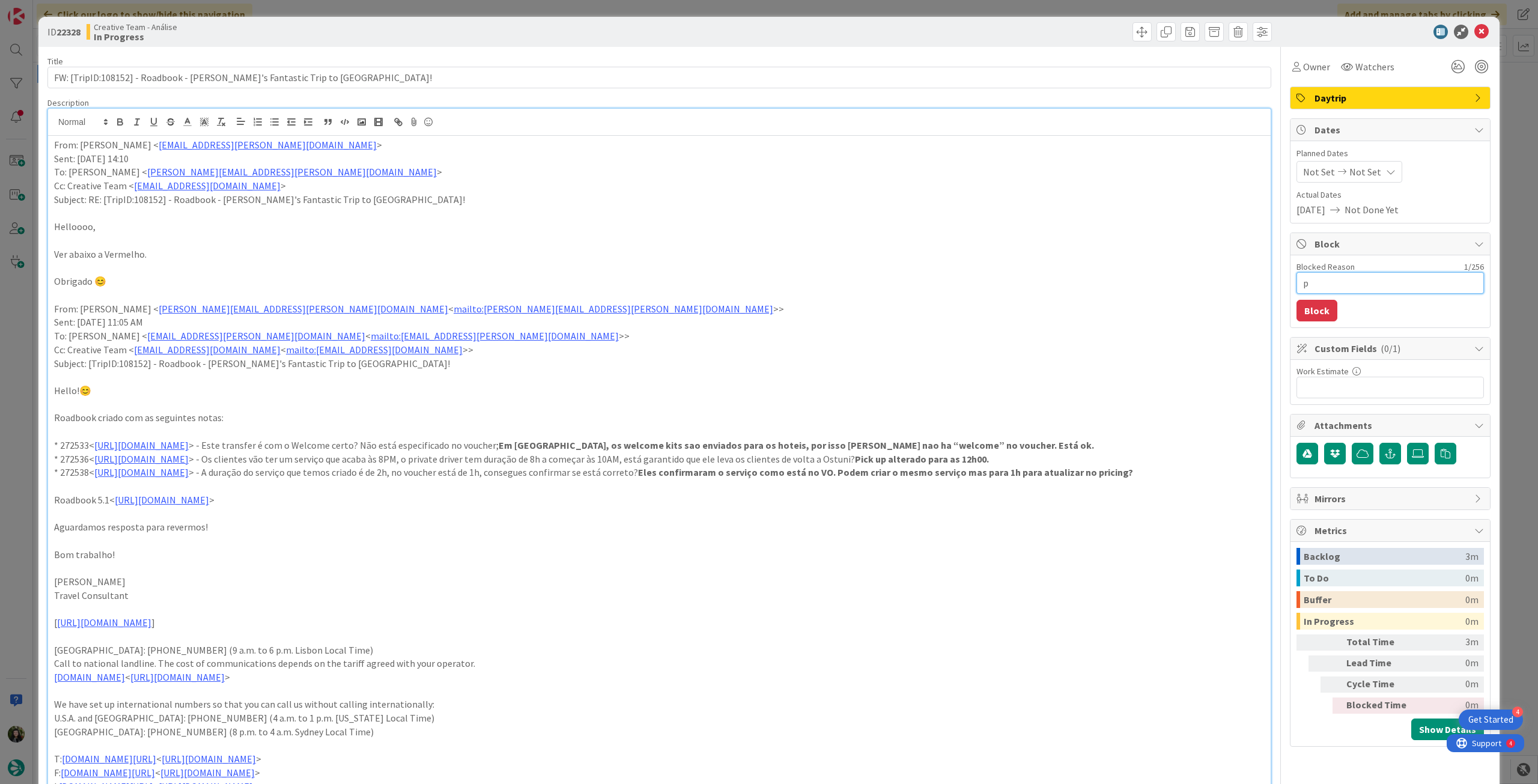
type textarea "pe"
type textarea "x"
type textarea "pen"
type textarea "x"
type textarea "pend"
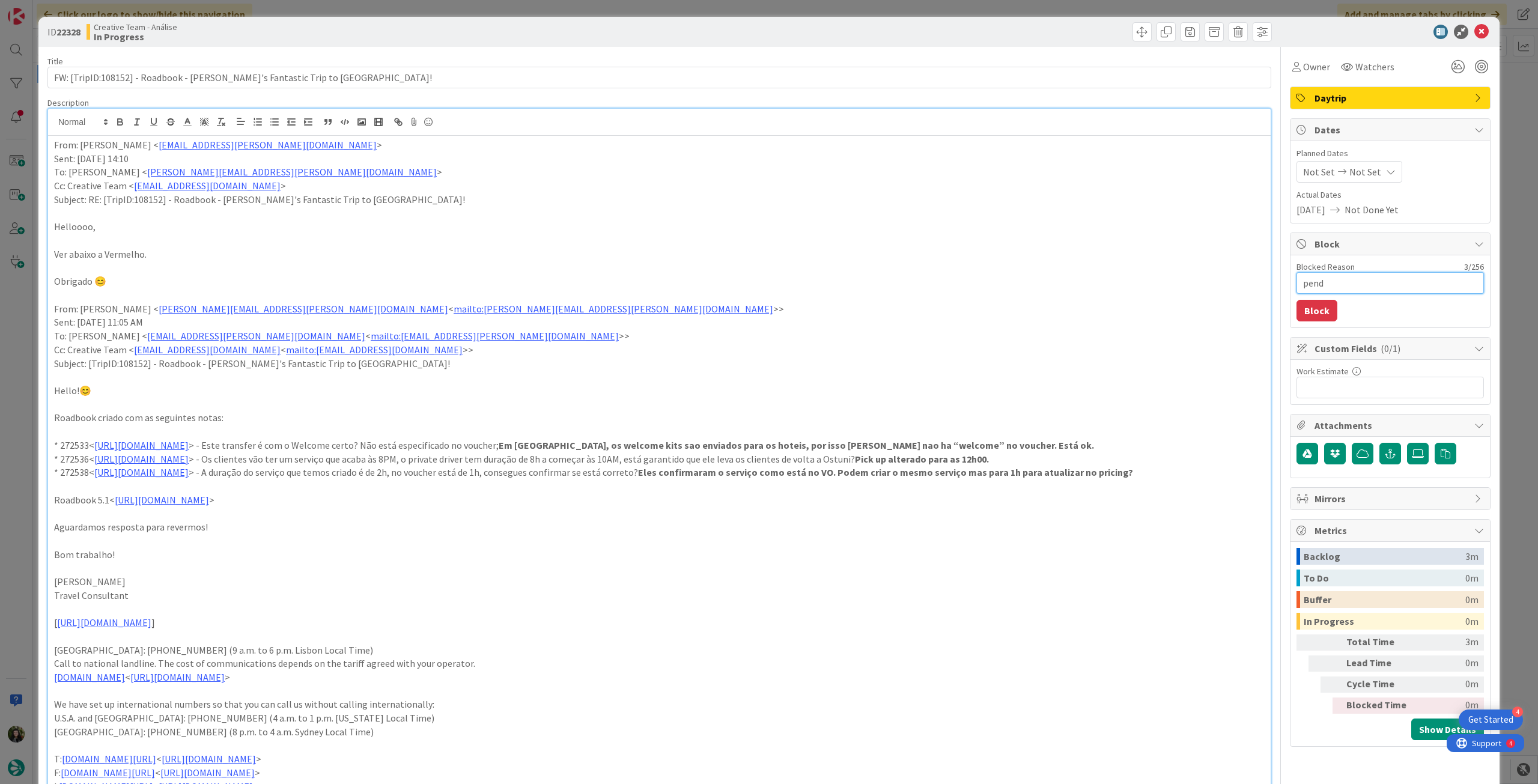
type textarea "x"
type textarea "pende"
type textarea "x"
type textarea "penden"
type textarea "x"
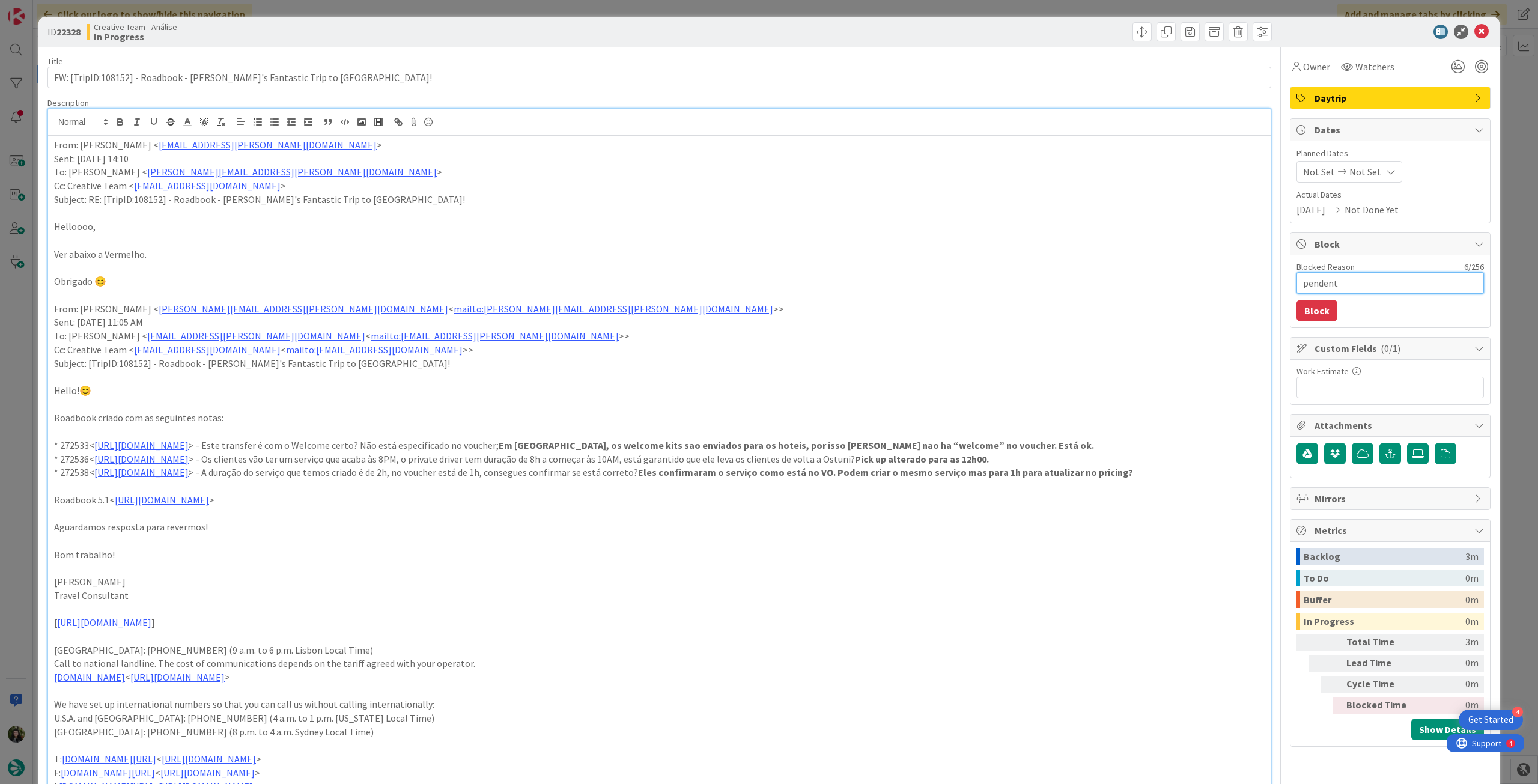
type textarea "pendente"
type textarea "x"
type textarea "pendente"
type textarea "x"
type textarea "pendente p"
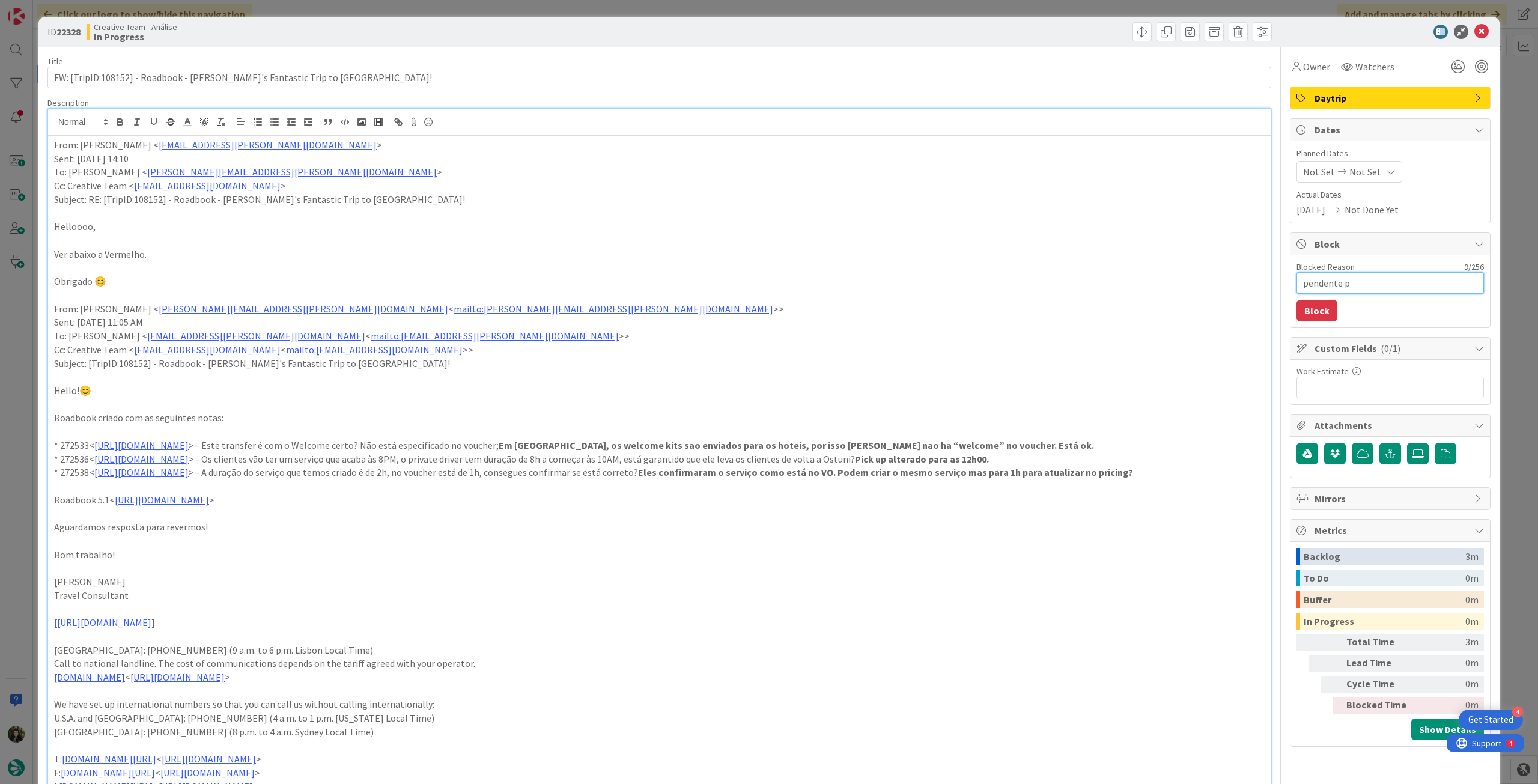
type textarea "x"
type textarea "pendente pr"
type textarea "x"
type textarea "pendente pro"
type textarea "x"
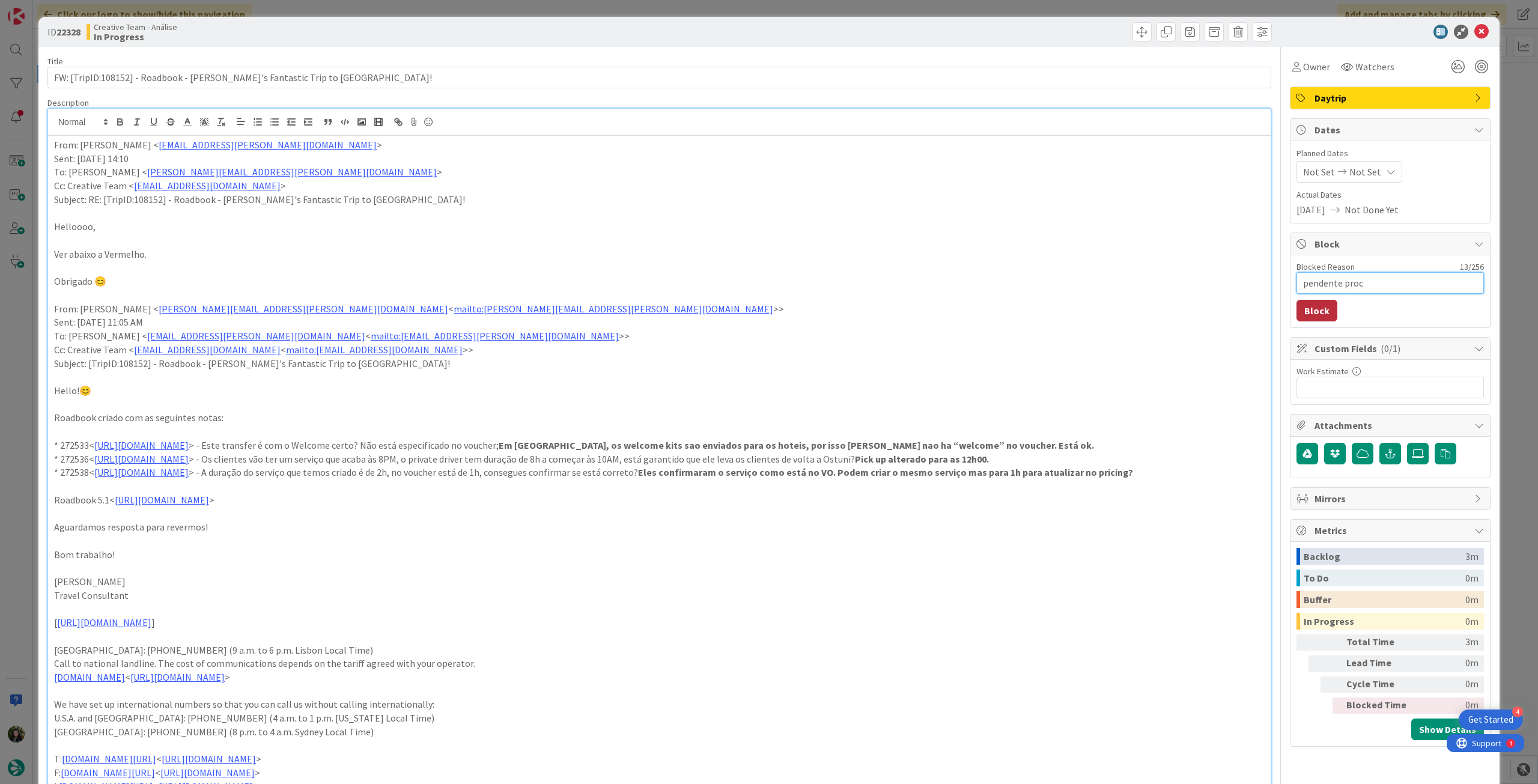
type textarea "pendente proc"
click at [1307, 301] on button "Block" at bounding box center [1317, 310] width 41 height 21
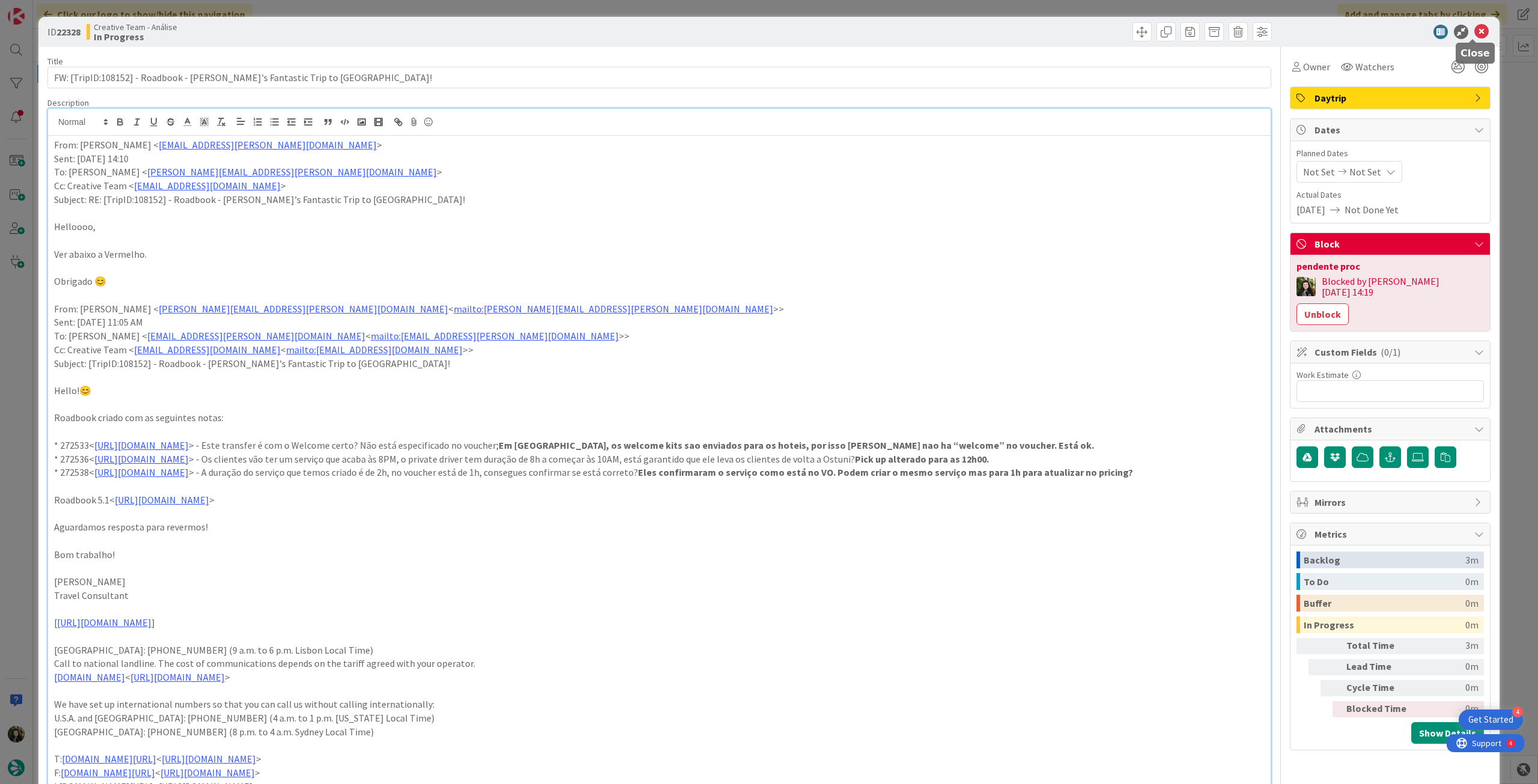
drag, startPoint x: 1475, startPoint y: 30, endPoint x: 1354, endPoint y: 76, distance: 129.4
click at [1475, 32] on icon at bounding box center [1482, 32] width 14 height 14
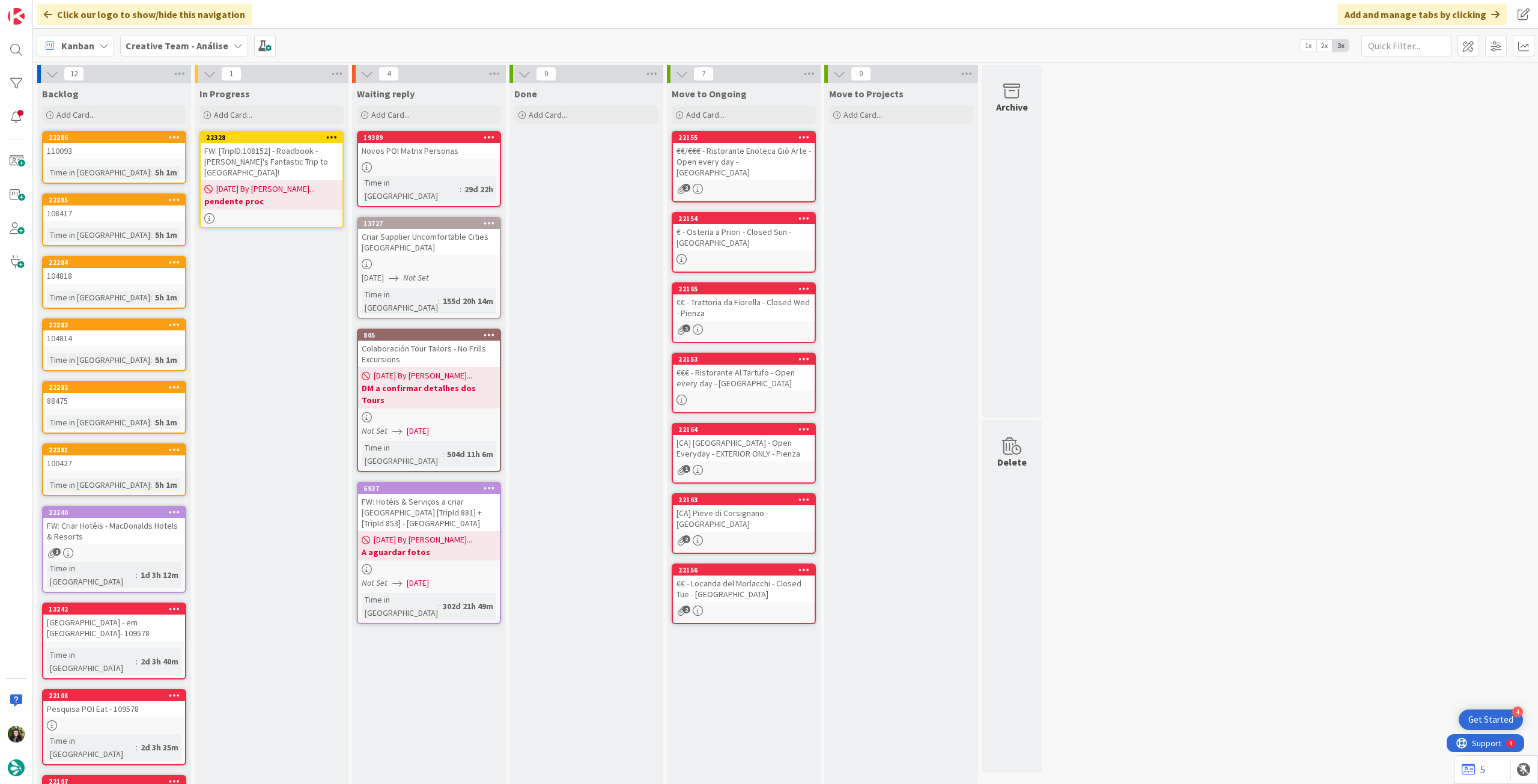
click at [316, 164] on div "FW: [TripID:108152] - Roadbook - [PERSON_NAME]'s Fantastic Trip to [GEOGRAPHIC_…" at bounding box center [271, 162] width 142 height 38
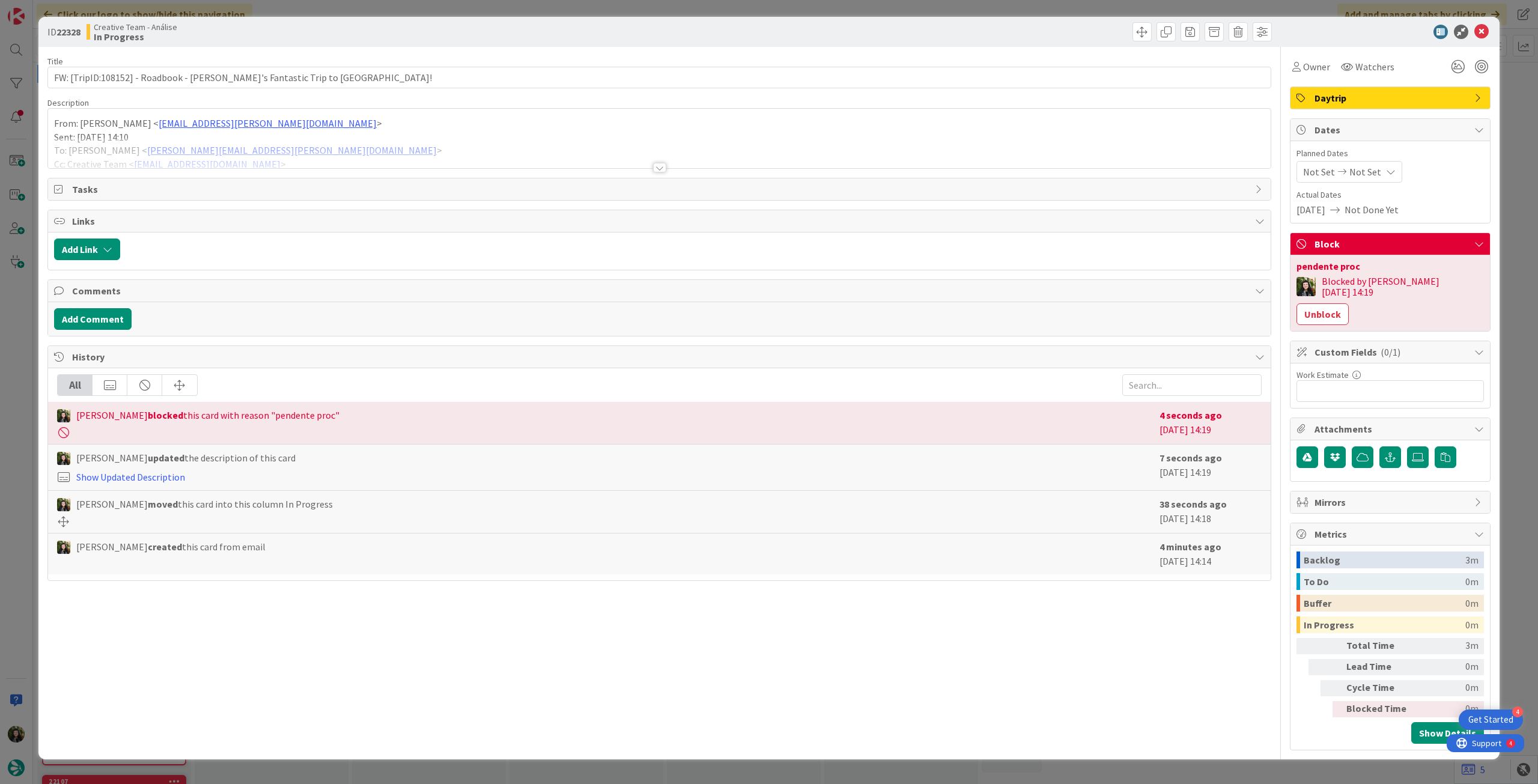
click at [1388, 173] on icon at bounding box center [1390, 171] width 10 height 10
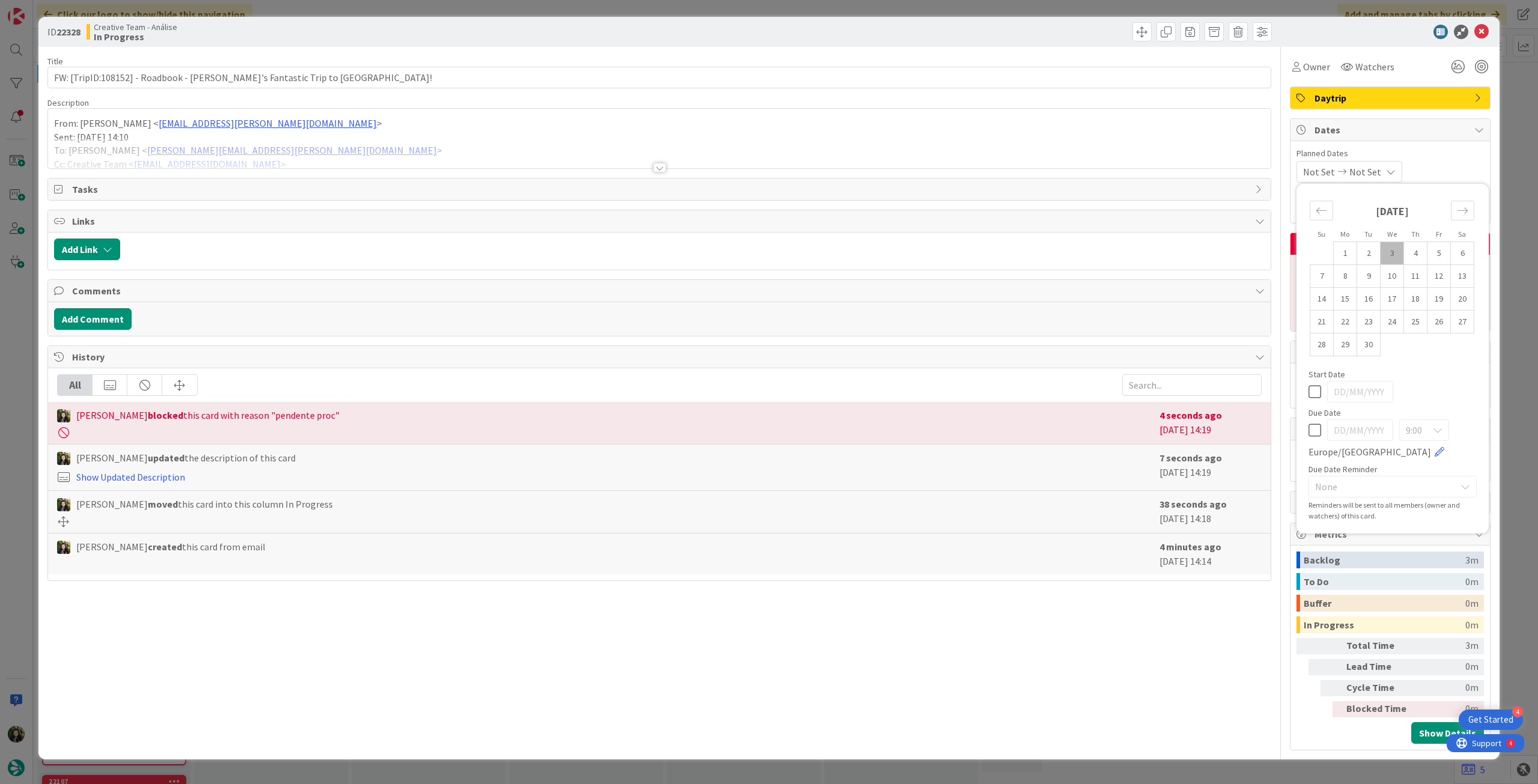
click at [1317, 424] on icon at bounding box center [1315, 430] width 13 height 14
type input "[DATE]"
click at [1484, 28] on icon at bounding box center [1482, 32] width 14 height 14
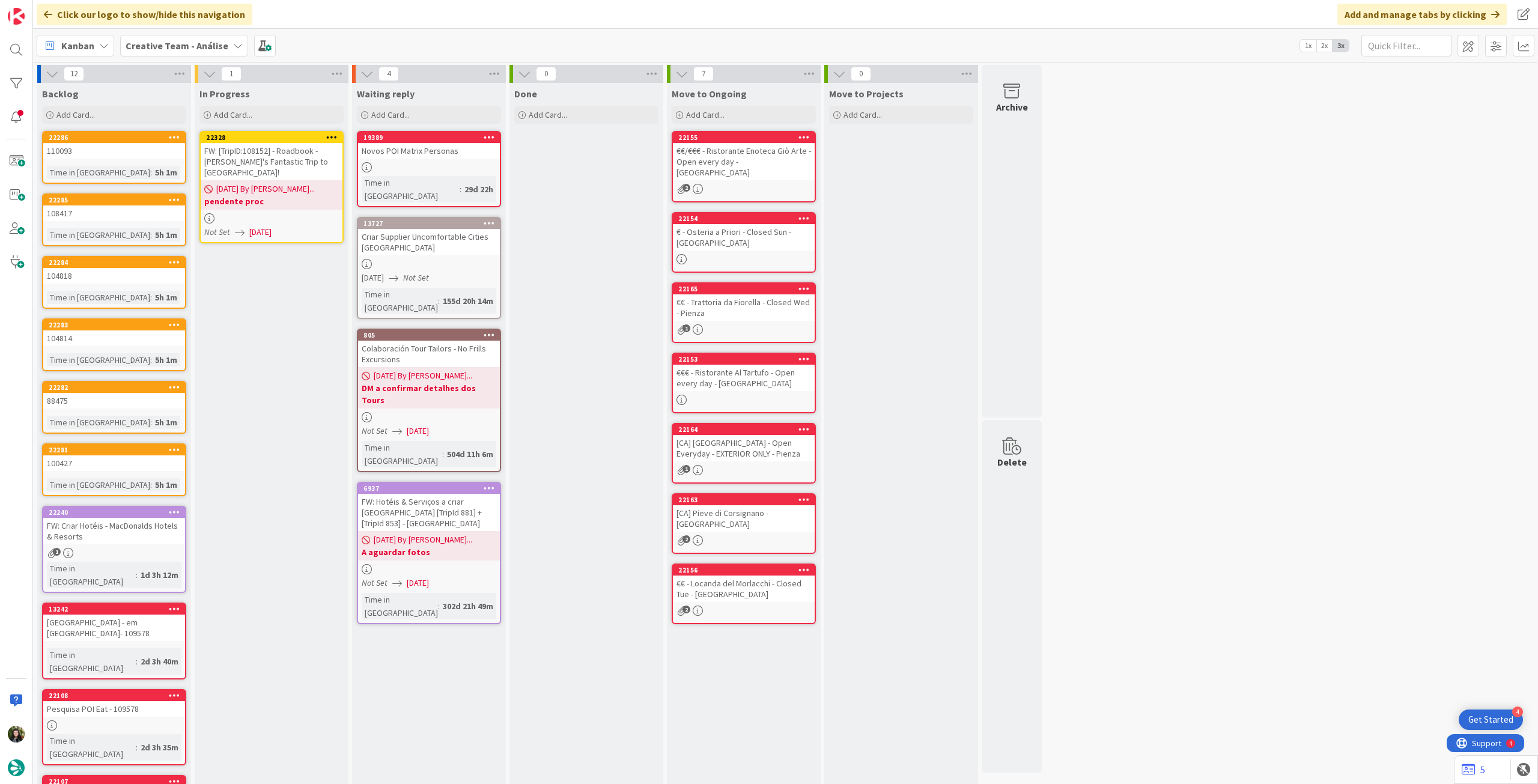
click at [333, 140] on icon at bounding box center [332, 136] width 12 height 8
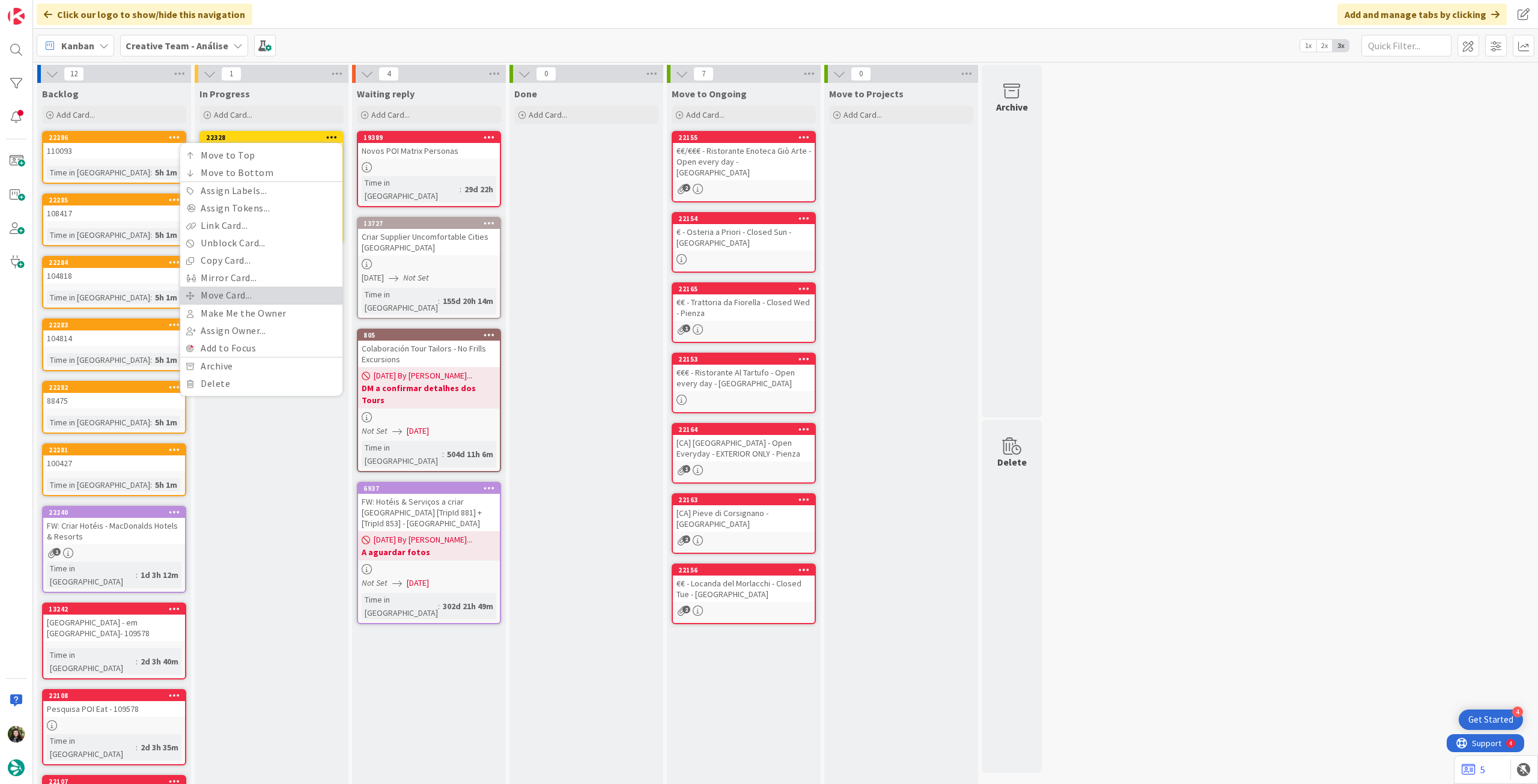
click at [270, 294] on link "Move Card..." at bounding box center [261, 295] width 162 height 17
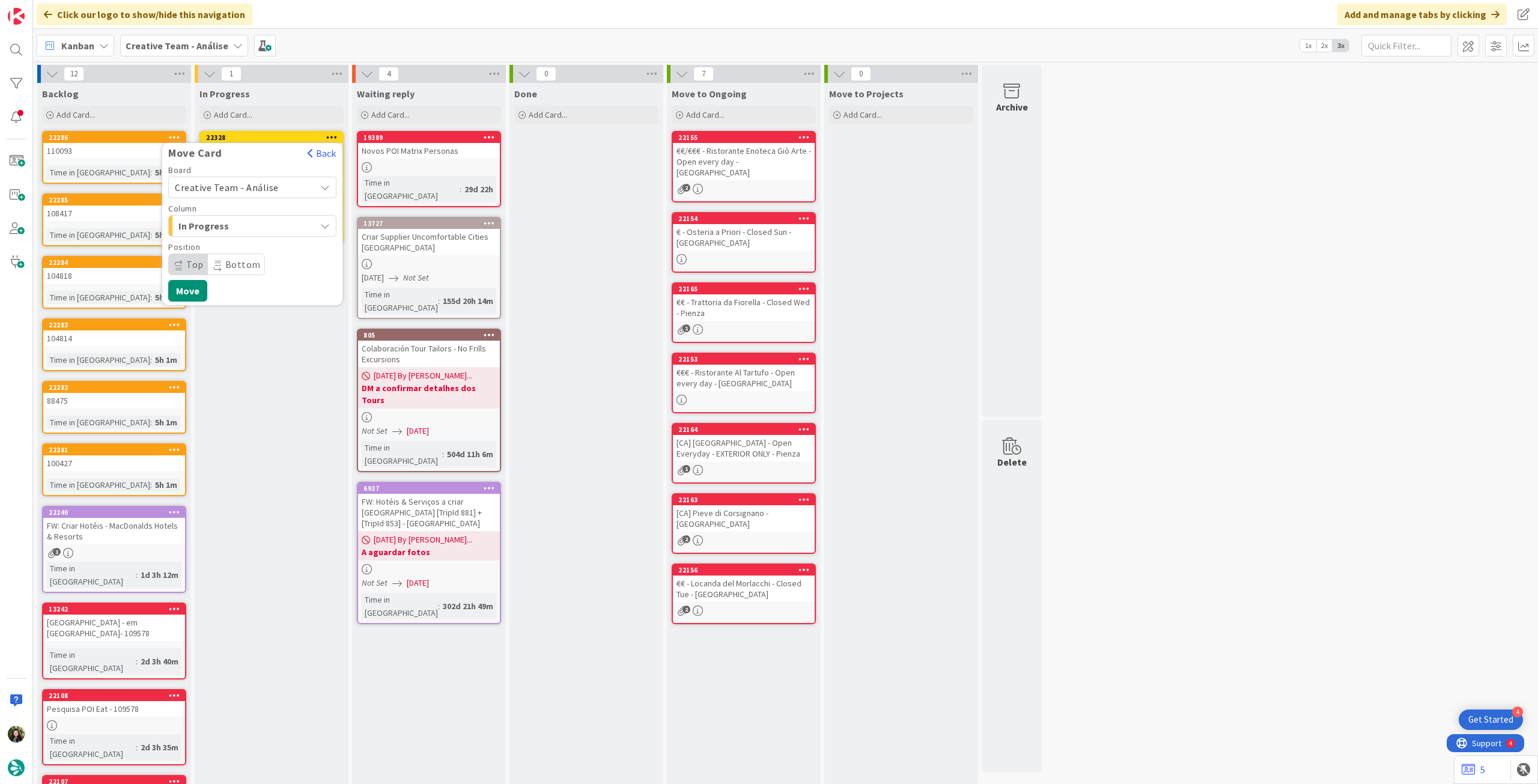
click at [258, 184] on span "Creative Team - Análise" at bounding box center [226, 187] width 104 height 12
click at [255, 246] on span "Creative Team" at bounding box center [259, 244] width 139 height 18
click at [252, 265] on span "Daytrip" at bounding box center [252, 265] width 115 height 17
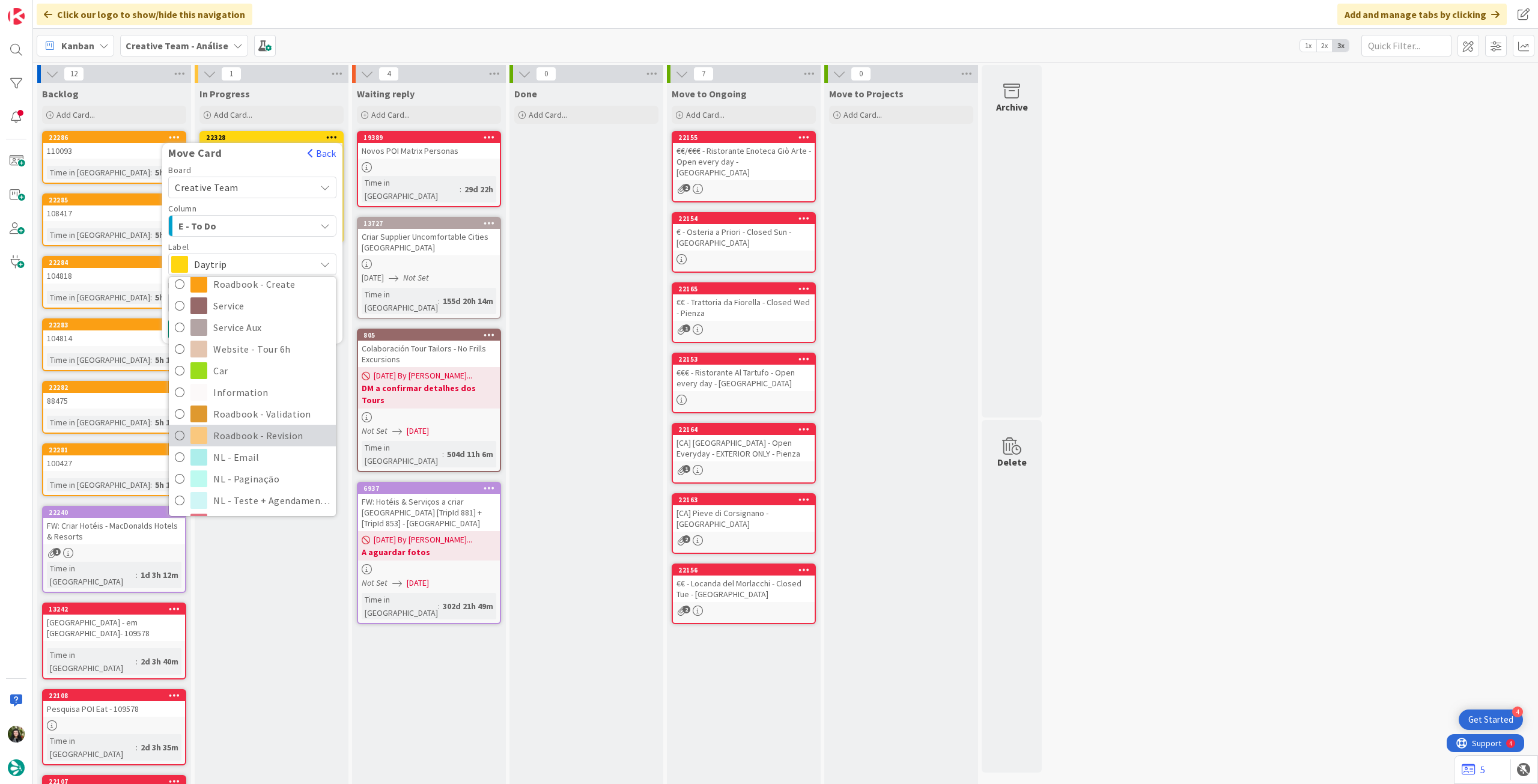
scroll to position [160, 0]
click at [265, 430] on span "Roadbook - Revision" at bounding box center [272, 435] width 116 height 18
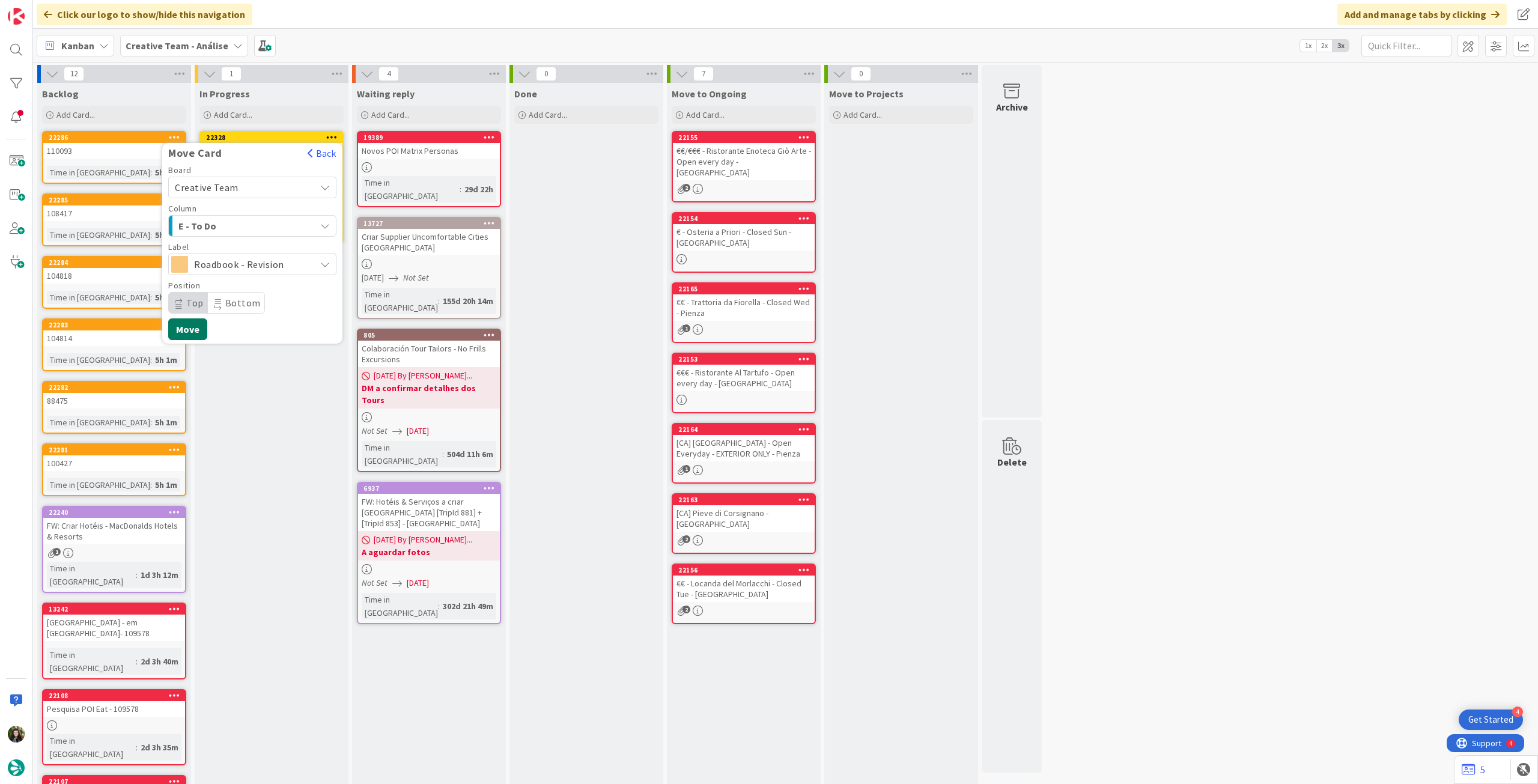
drag, startPoint x: 201, startPoint y: 332, endPoint x: 282, endPoint y: 367, distance: 88.2
click at [202, 332] on button "Move" at bounding box center [188, 329] width 39 height 21
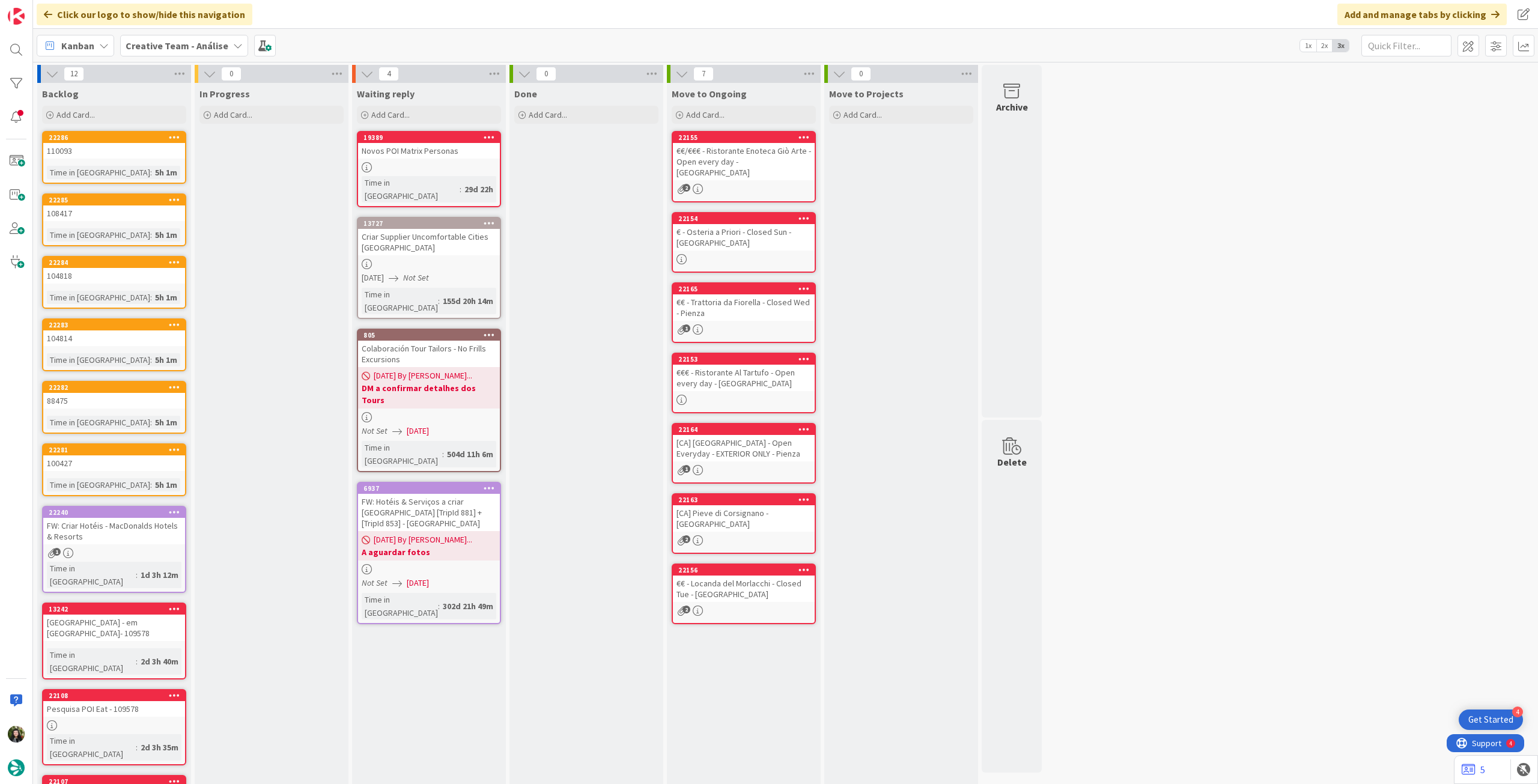
drag, startPoint x: 151, startPoint y: 51, endPoint x: 153, endPoint y: 62, distance: 11.2
click at [152, 51] on b "Creative Team - Análise" at bounding box center [177, 45] width 103 height 12
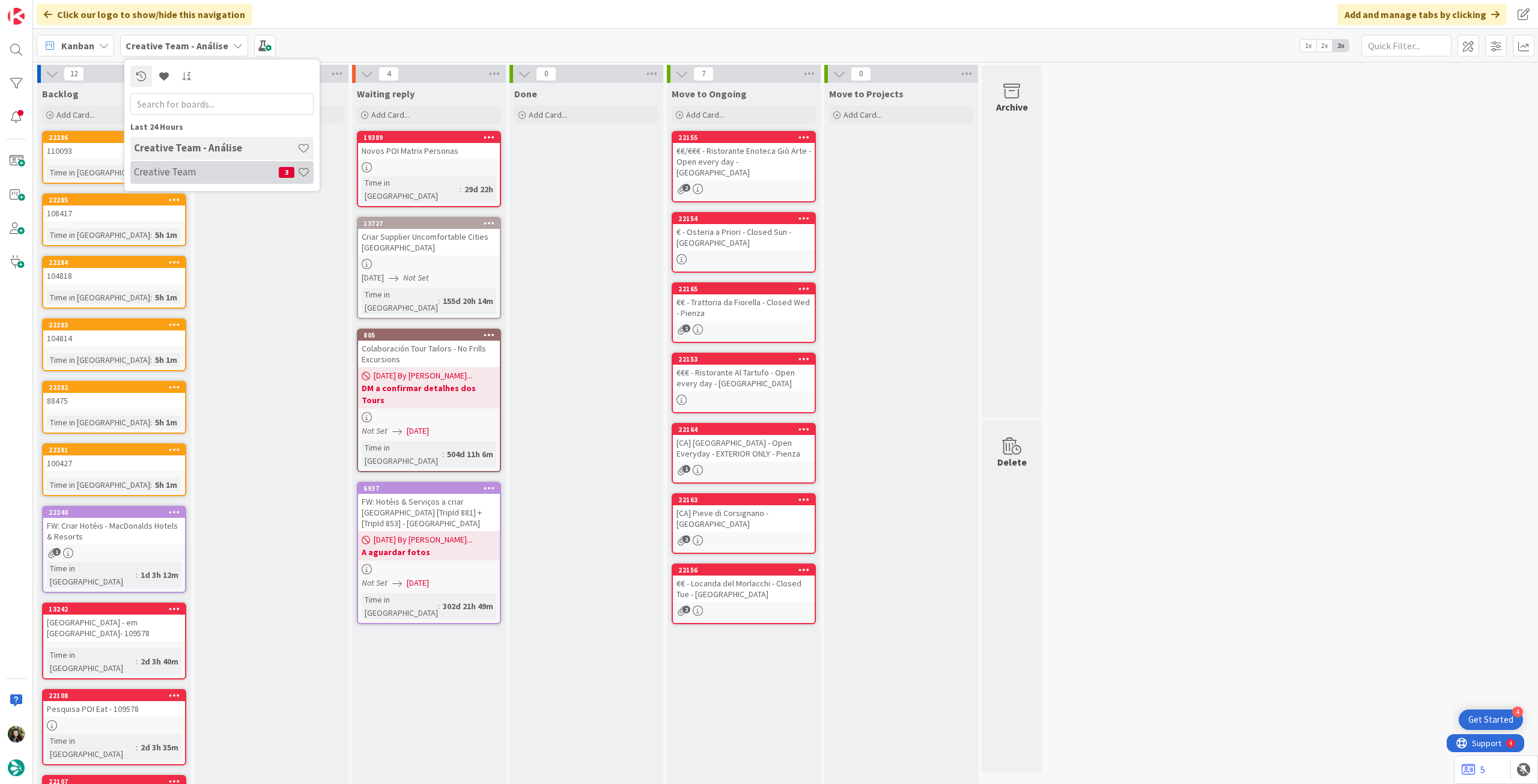
click at [173, 179] on div "Creative Team 3" at bounding box center [222, 172] width 183 height 23
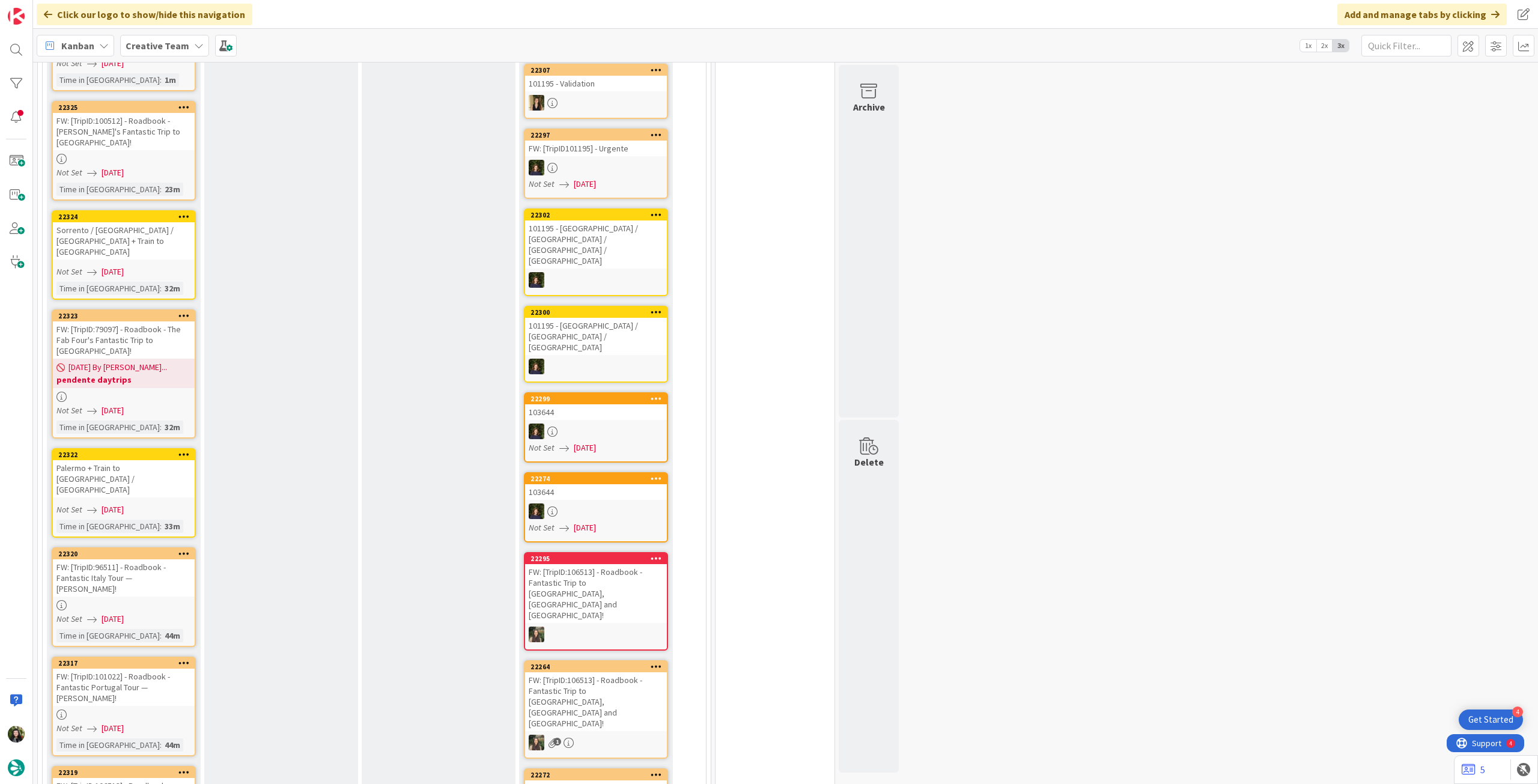
scroll to position [400, 0]
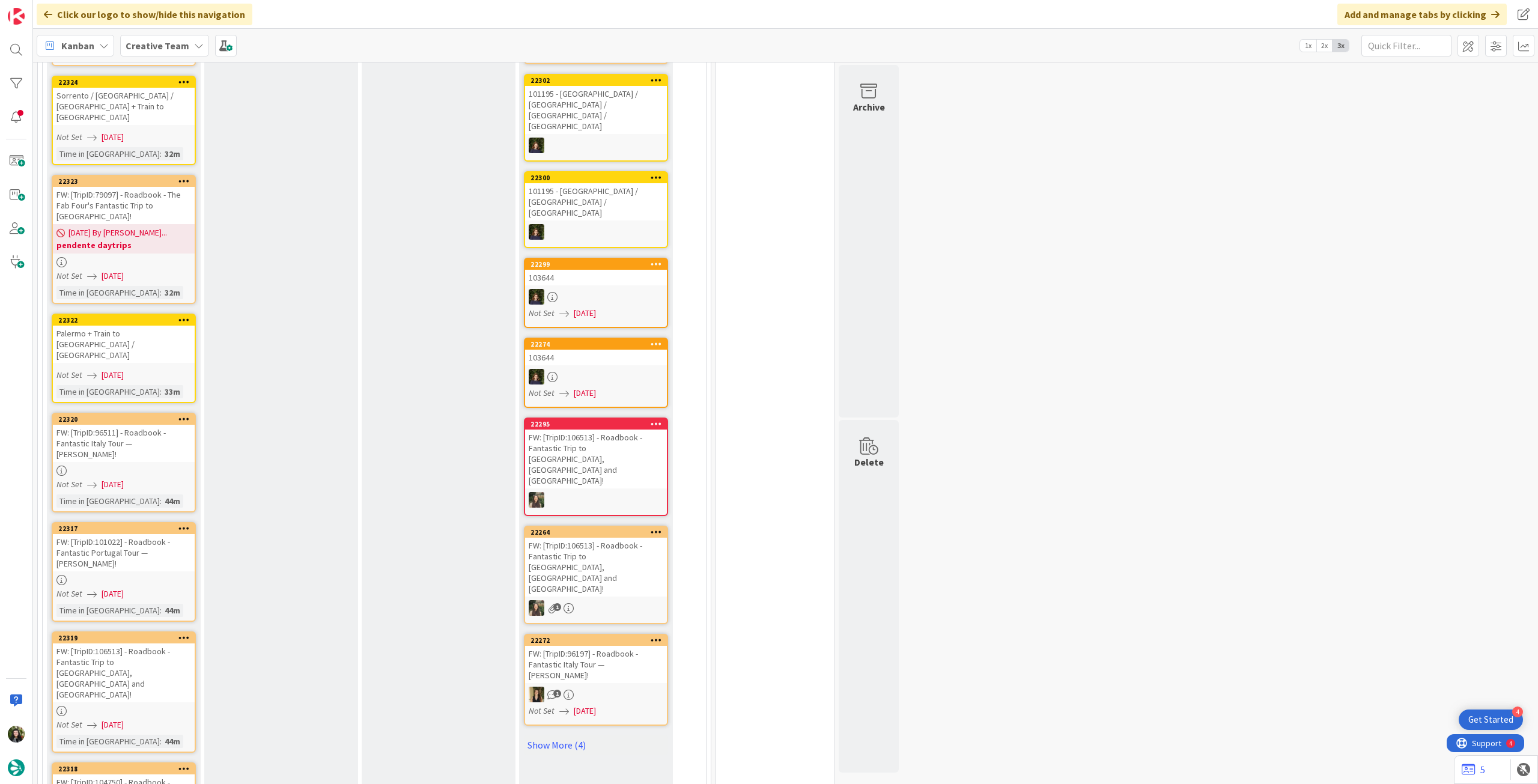
click at [148, 46] on b "Creative Team" at bounding box center [157, 45] width 63 height 12
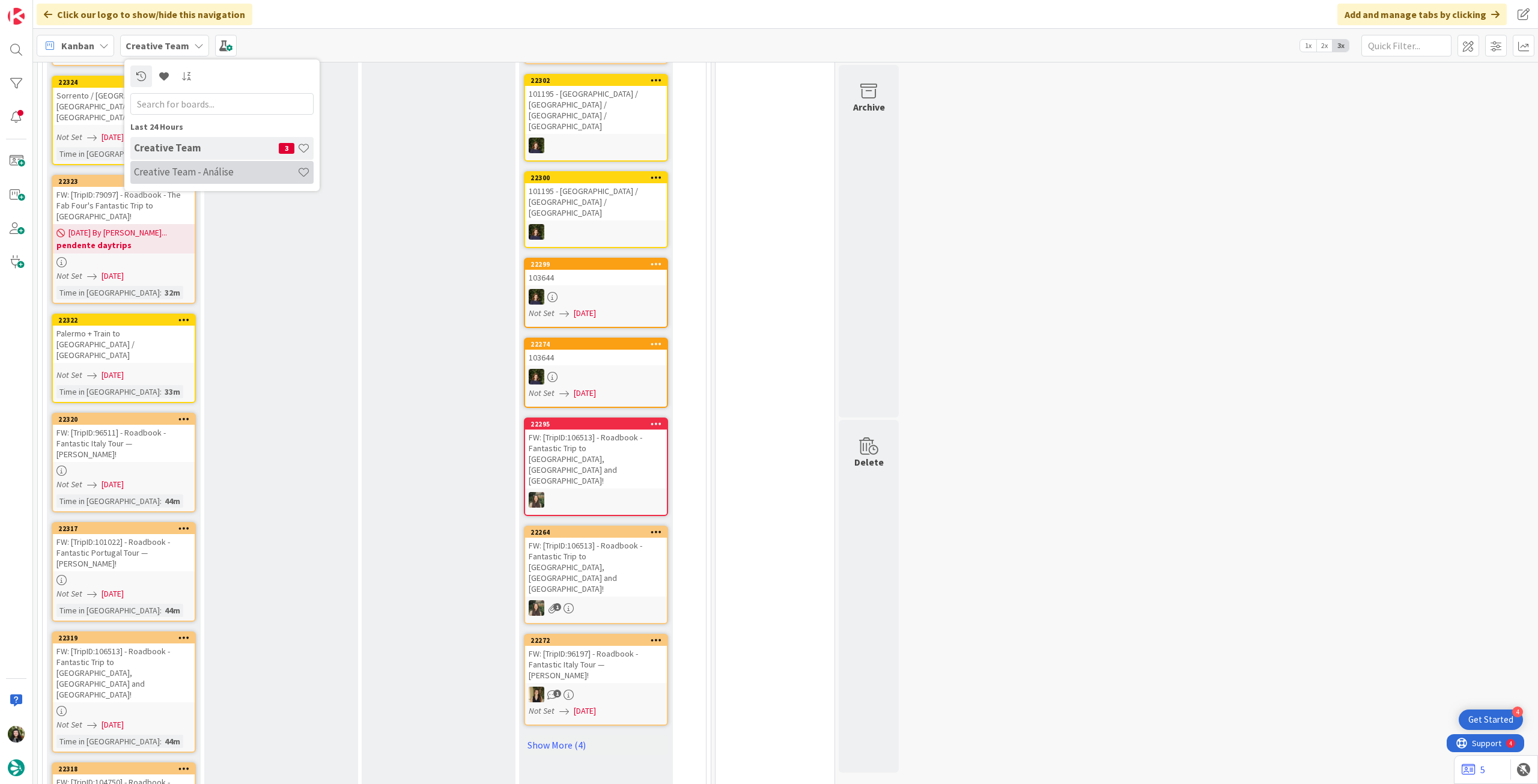
click at [184, 173] on h4 "Creative Team - Análise" at bounding box center [215, 171] width 164 height 12
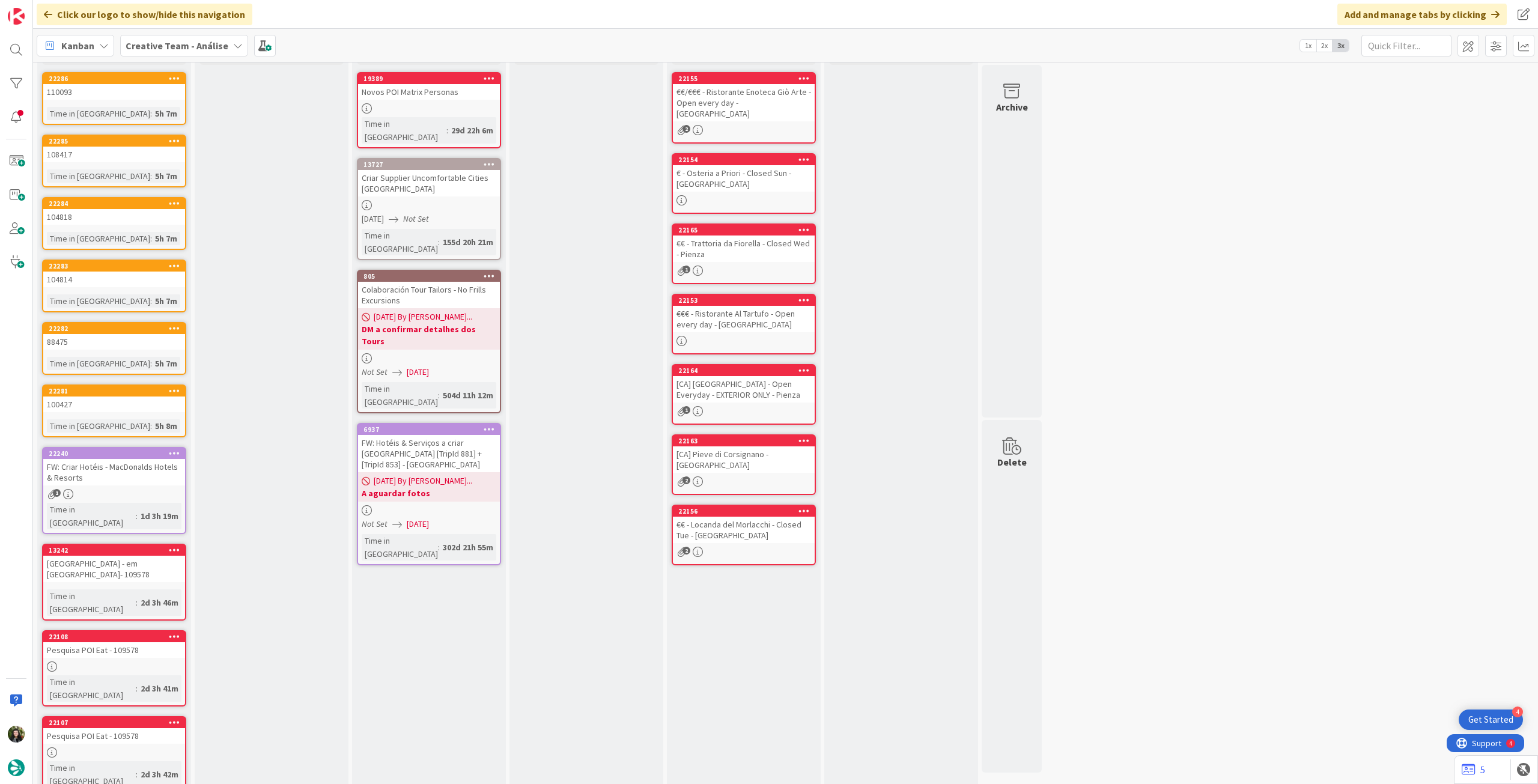
drag, startPoint x: 99, startPoint y: 752, endPoint x: 156, endPoint y: 729, distance: 61.5
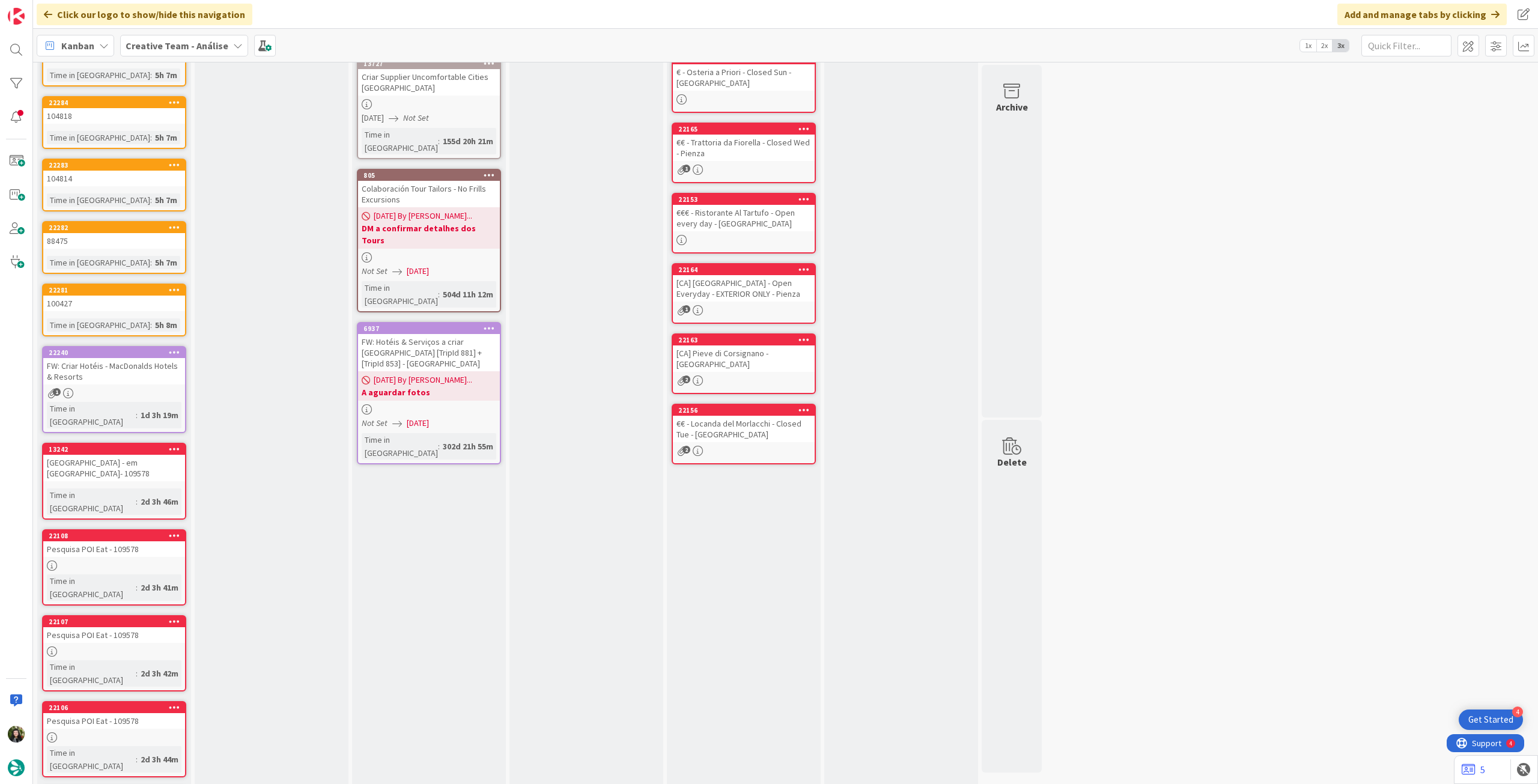
scroll to position [204, 0]
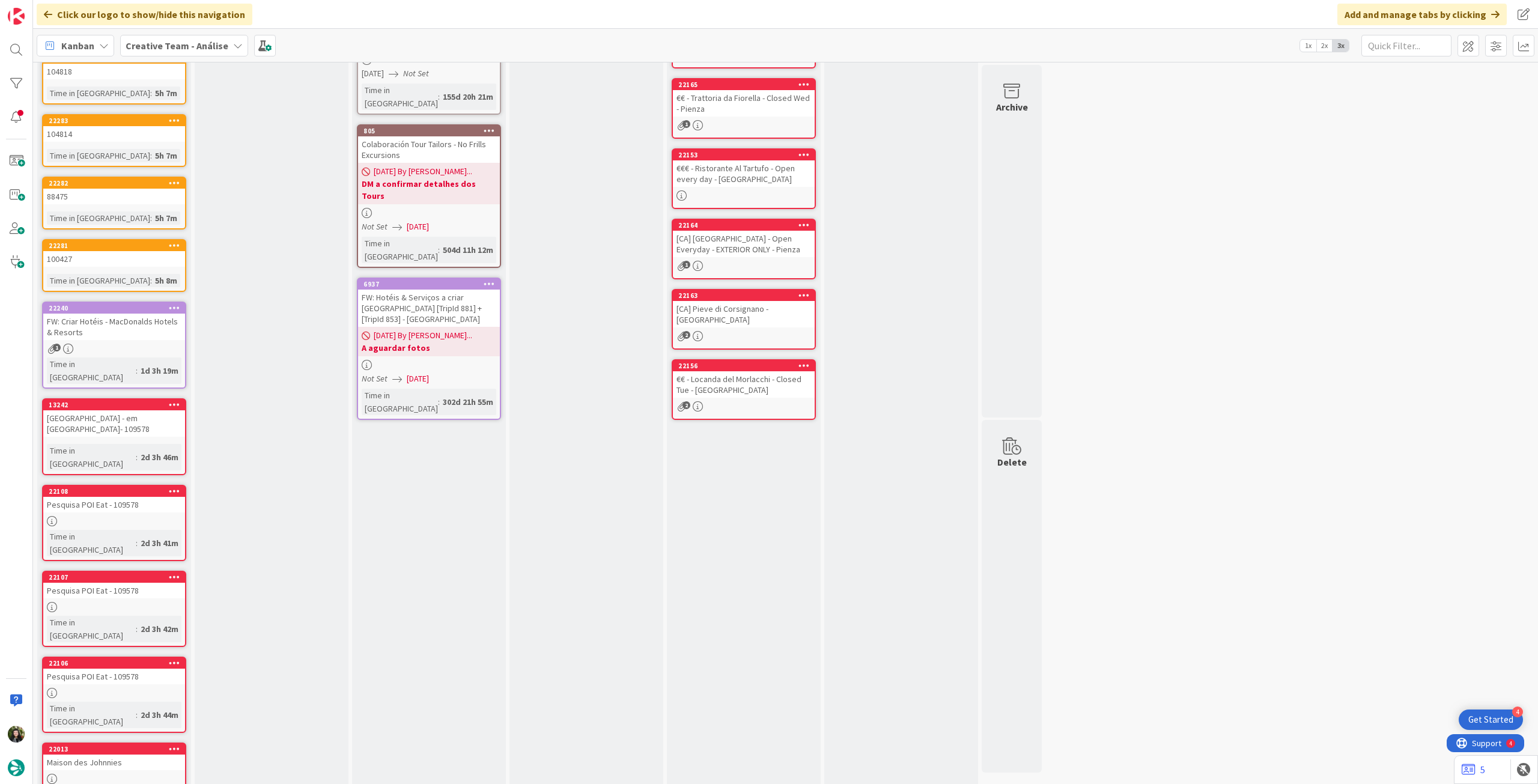
drag, startPoint x: 176, startPoint y: 48, endPoint x: 182, endPoint y: 57, distance: 10.8
click at [176, 48] on b "Creative Team - Análise" at bounding box center [177, 45] width 103 height 12
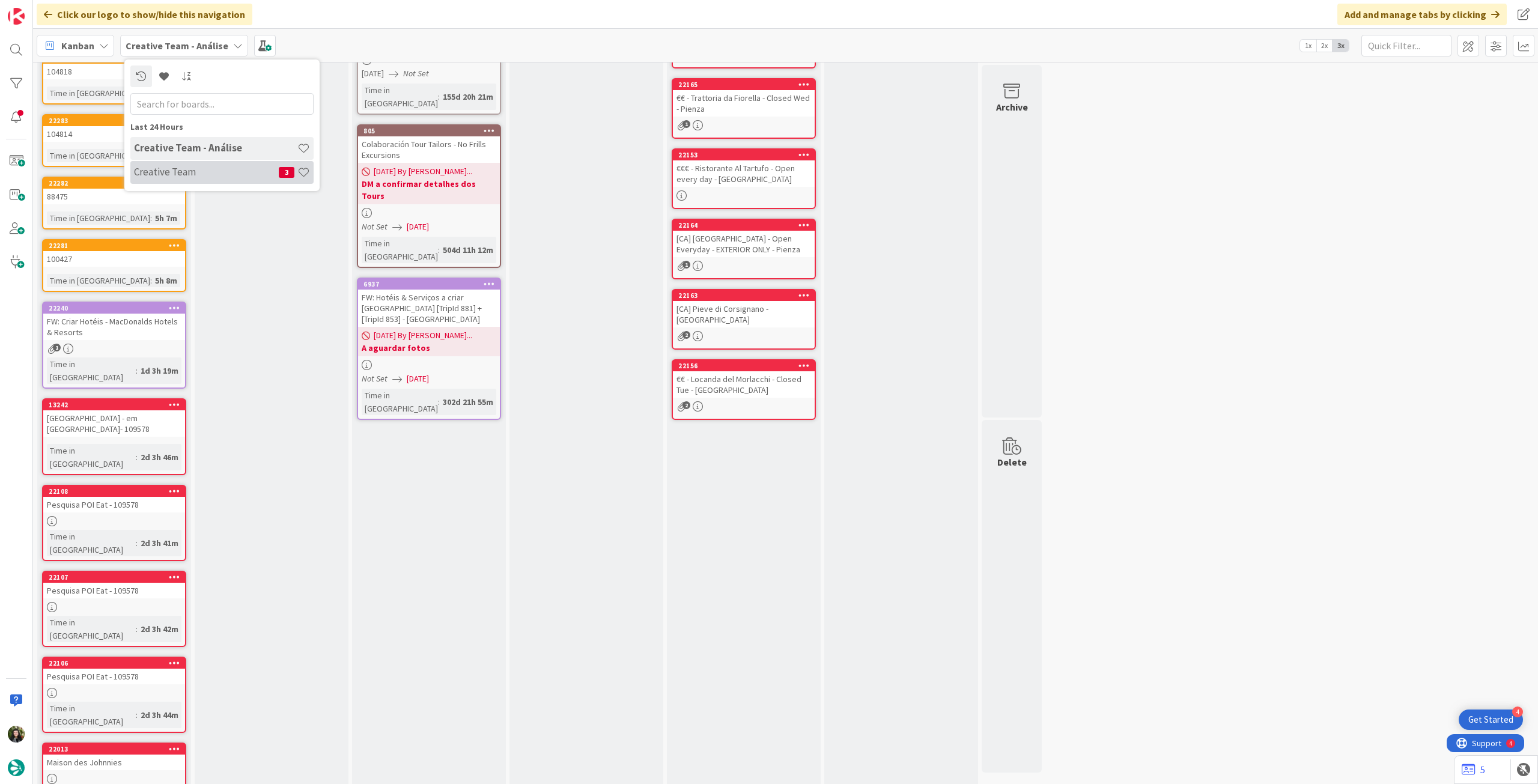
click at [228, 168] on h4 "Creative Team" at bounding box center [206, 171] width 145 height 12
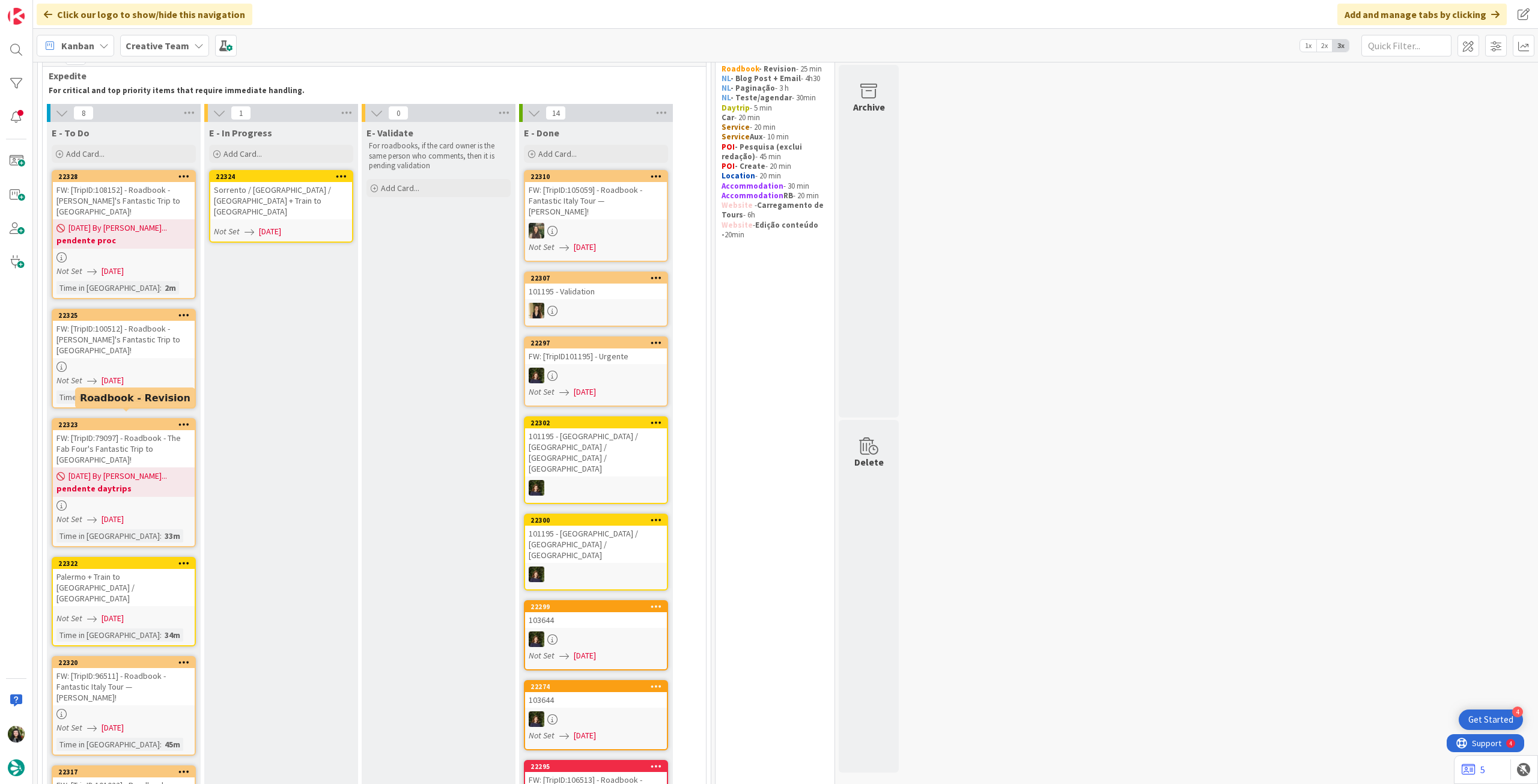
scroll to position [45, 0]
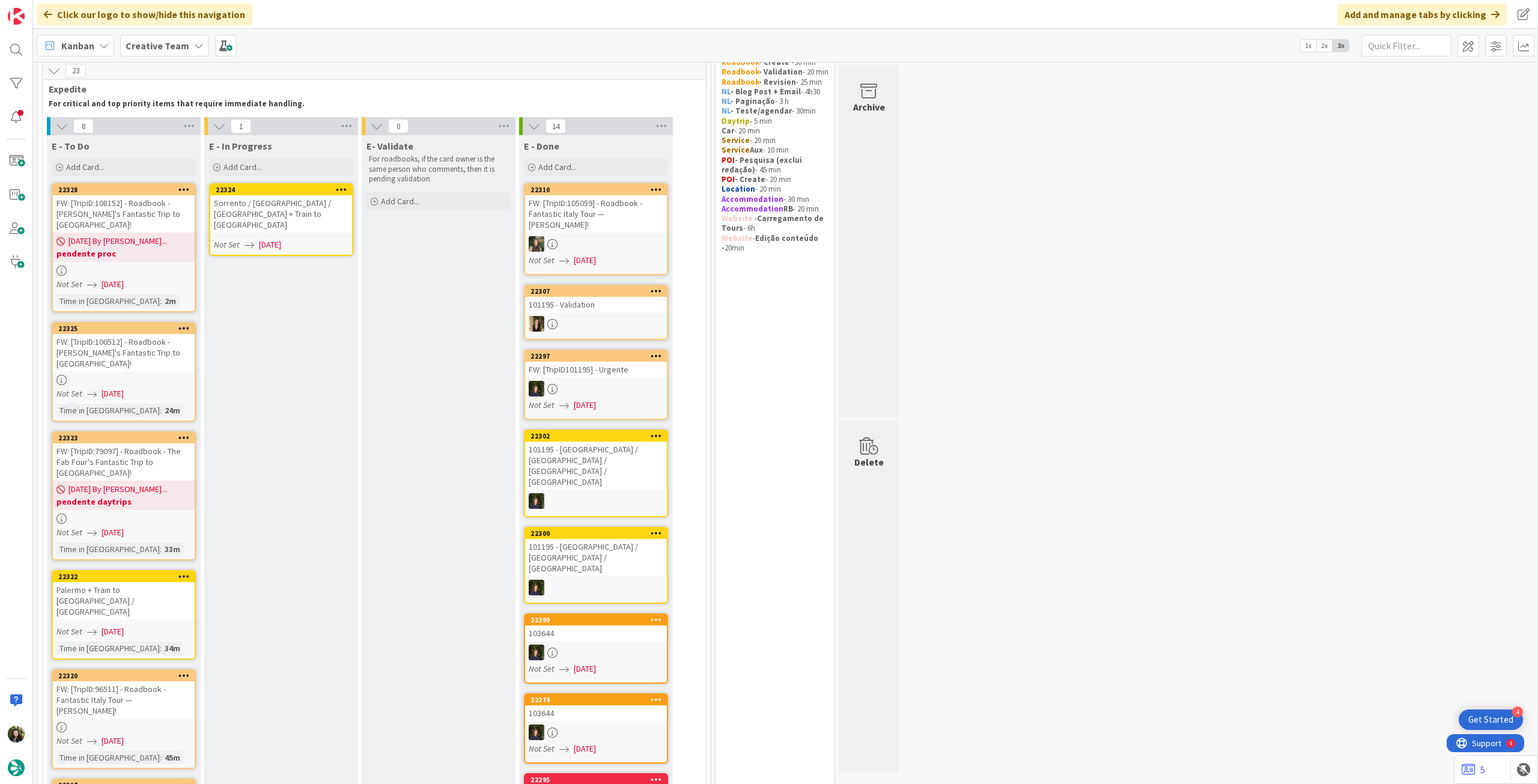
click at [300, 201] on div "Sorrento / [GEOGRAPHIC_DATA] / [GEOGRAPHIC_DATA] + Train to [GEOGRAPHIC_DATA]" at bounding box center [281, 214] width 142 height 38
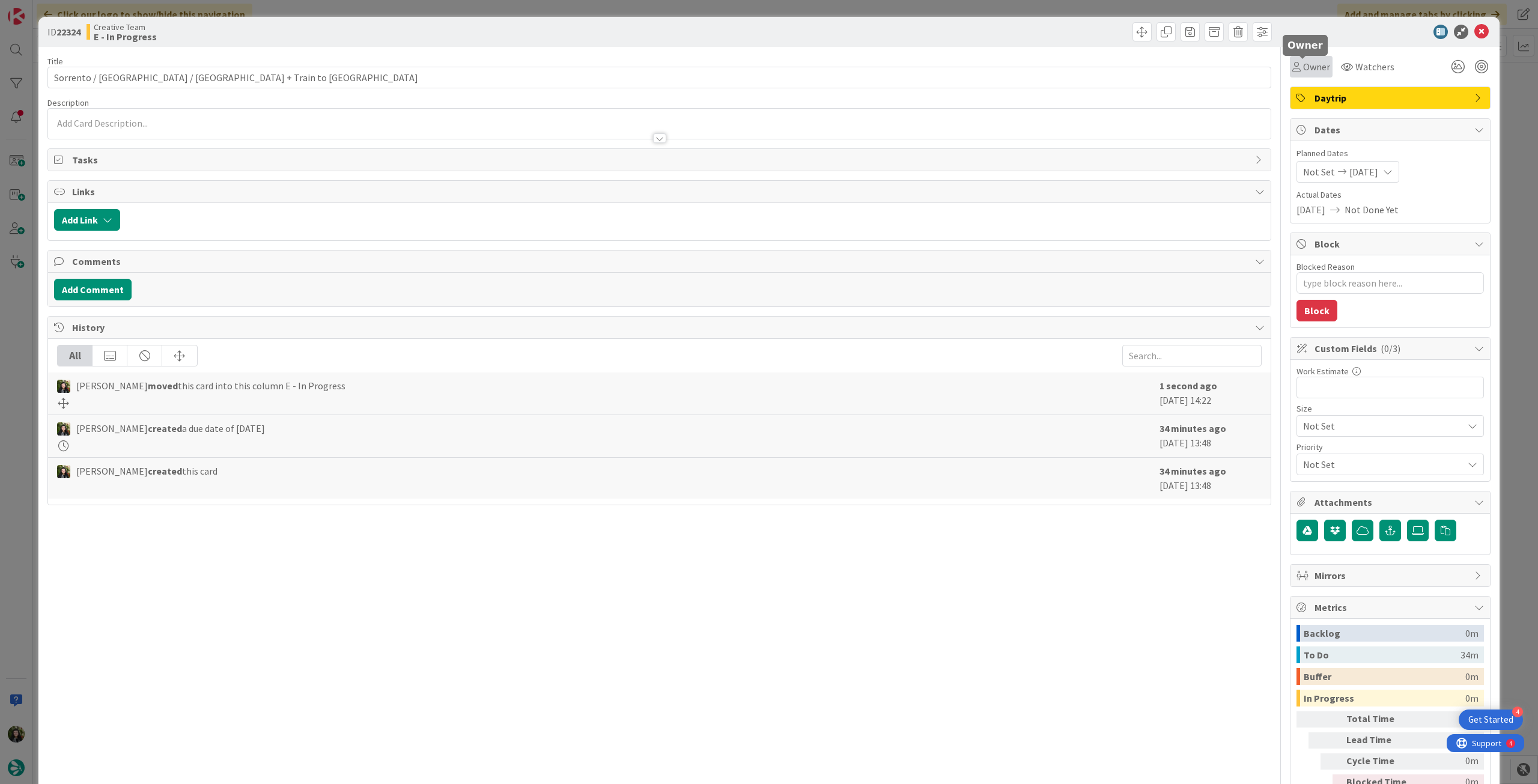
drag, startPoint x: 1311, startPoint y: 73, endPoint x: 1317, endPoint y: 76, distance: 6.7
click at [1312, 72] on span "Owner" at bounding box center [1317, 67] width 27 height 14
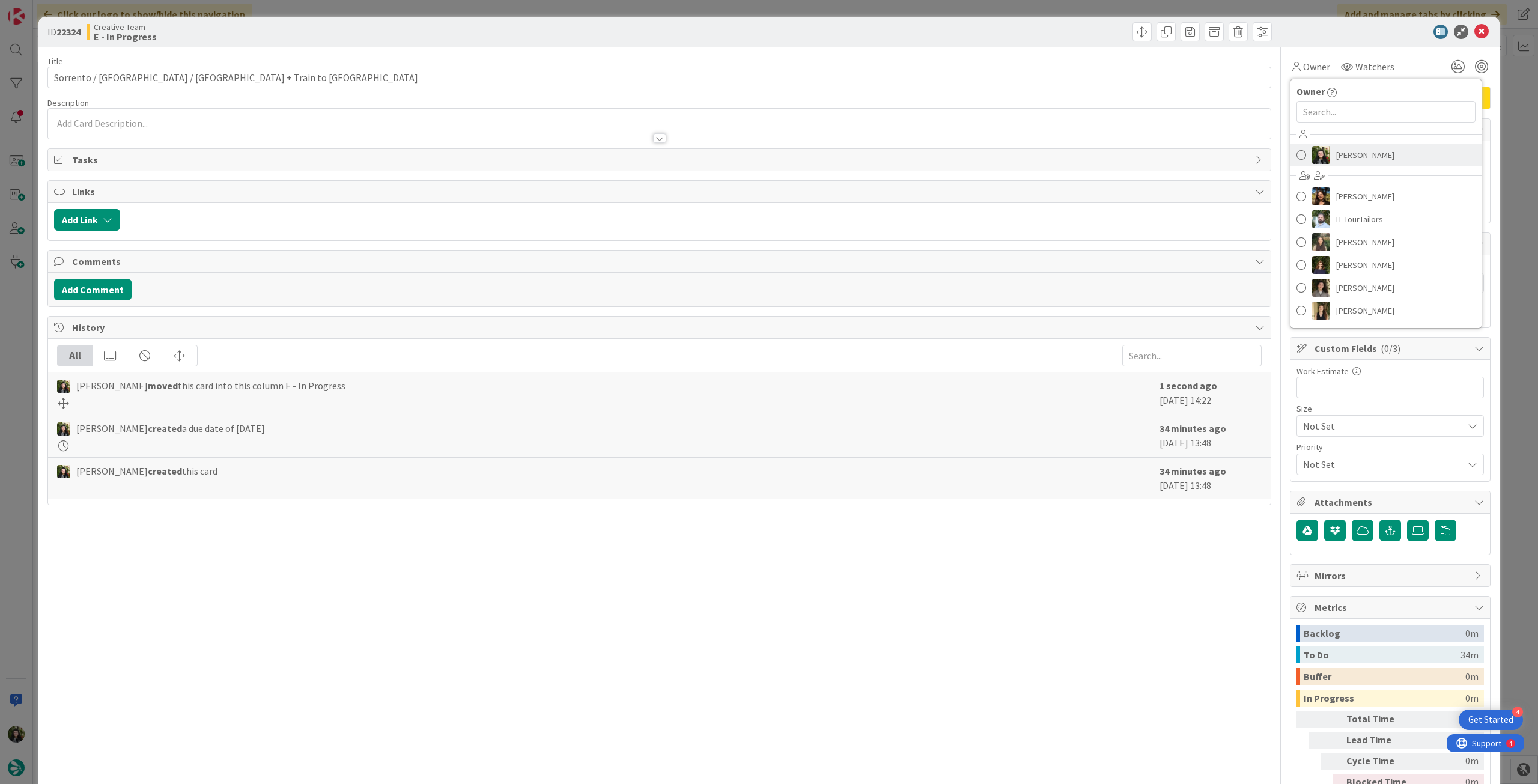
click at [1352, 157] on span "[PERSON_NAME]" at bounding box center [1365, 155] width 58 height 18
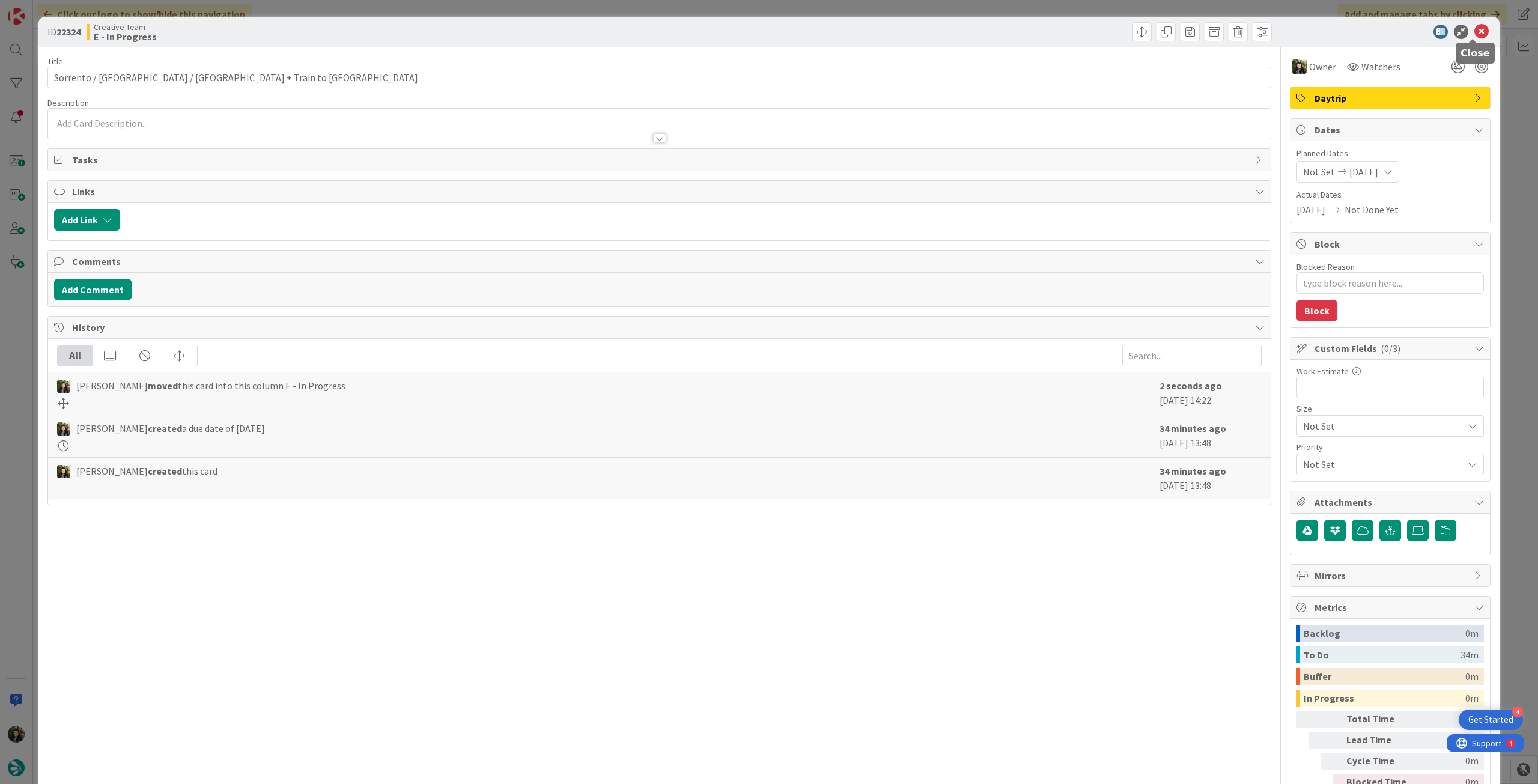
click at [1475, 30] on icon at bounding box center [1482, 32] width 14 height 14
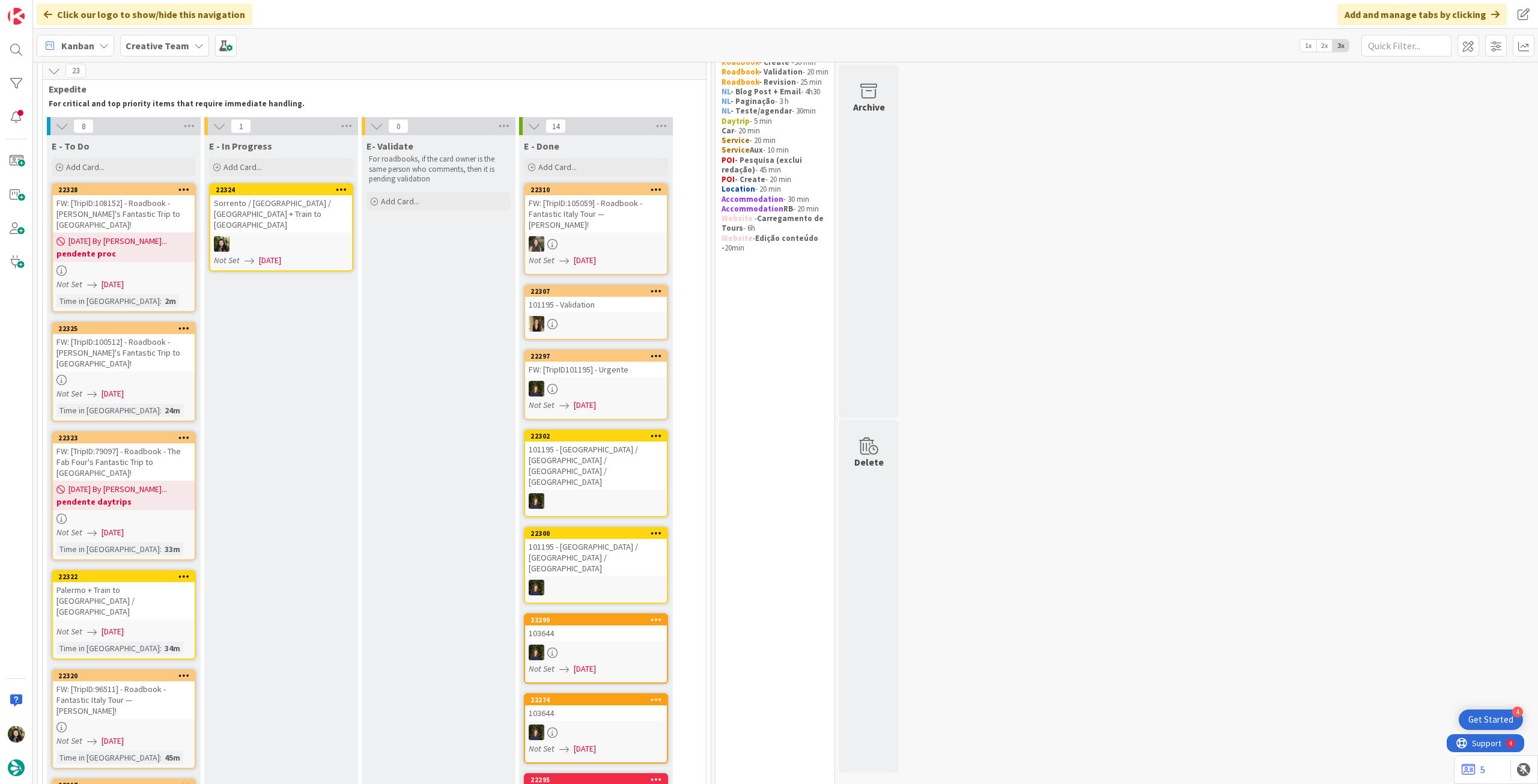
click at [311, 197] on div "Sorrento / [GEOGRAPHIC_DATA] / [GEOGRAPHIC_DATA] + Train to [GEOGRAPHIC_DATA]" at bounding box center [281, 214] width 142 height 38
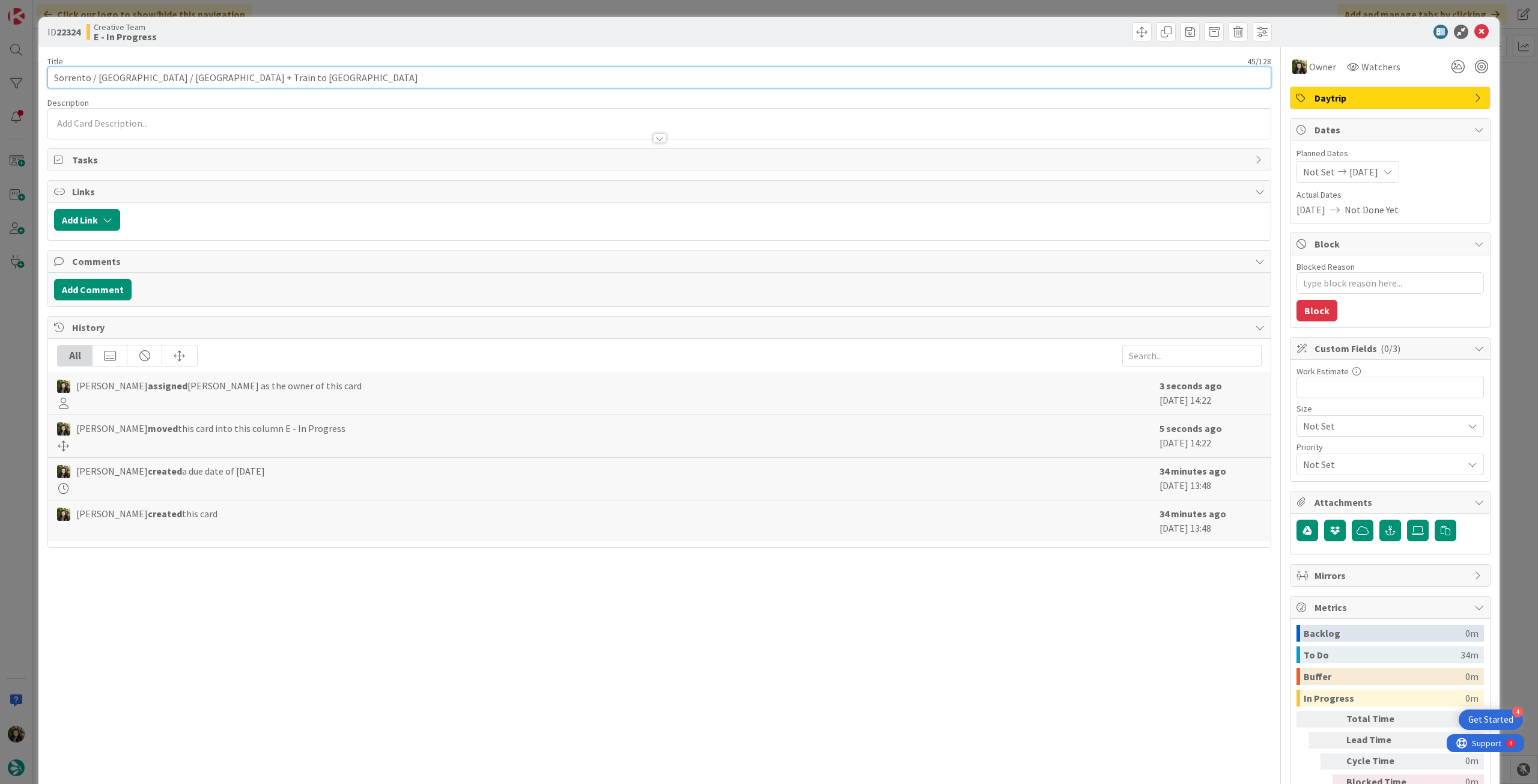
drag, startPoint x: 250, startPoint y: 73, endPoint x: 34, endPoint y: 78, distance: 216.1
click at [34, 78] on div "ID 22324 Creative Team E - In Progress Title 45 / 128 Sorrento / Pompeii / Napl…" at bounding box center [769, 392] width 1538 height 784
drag, startPoint x: 1470, startPoint y: 30, endPoint x: 1194, endPoint y: 139, distance: 296.7
click at [1475, 30] on icon at bounding box center [1482, 32] width 14 height 14
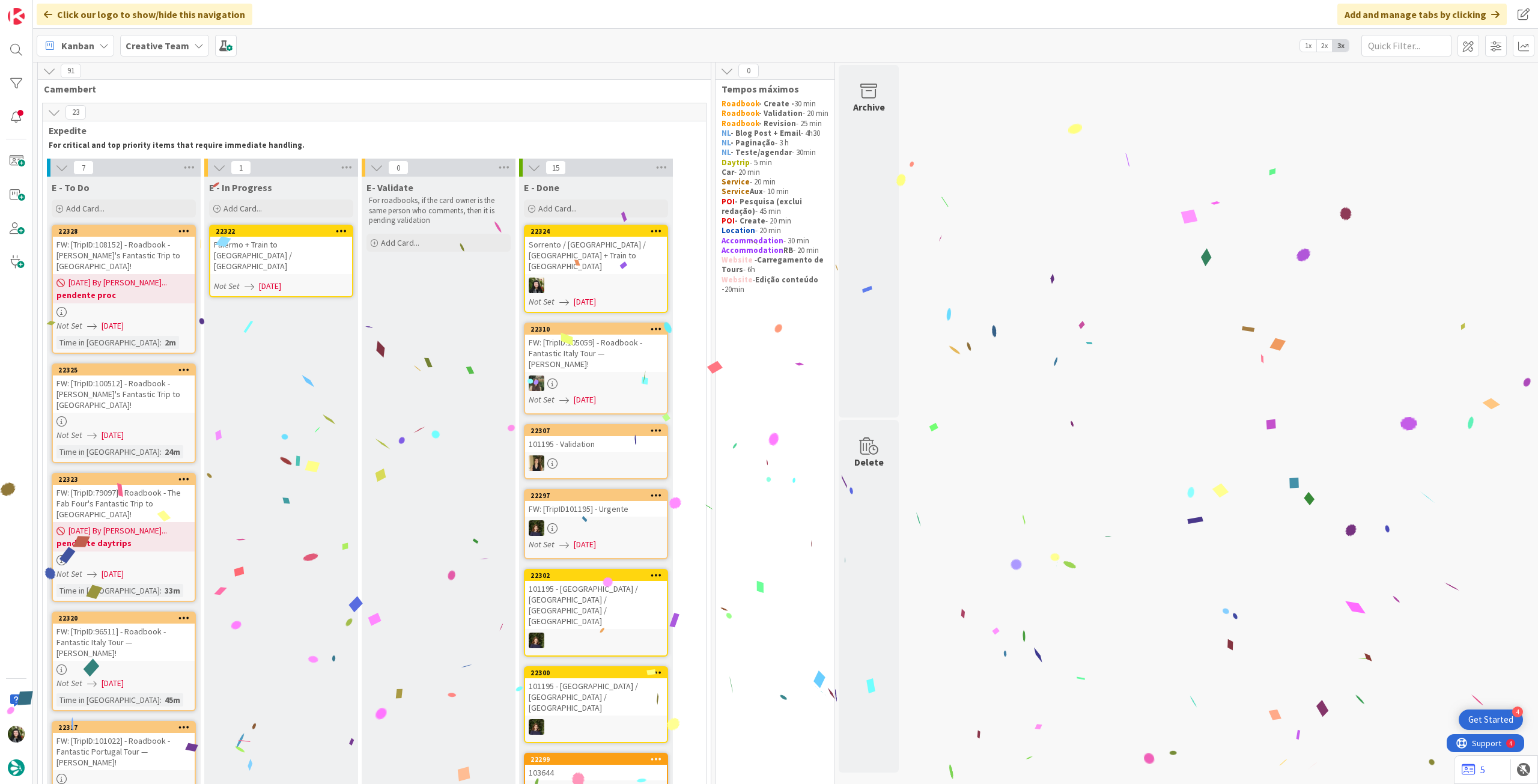
click at [300, 256] on link "22322 Palermo + Train to Naples / Sorrento Not Set 03/09/2025" at bounding box center [281, 261] width 144 height 72
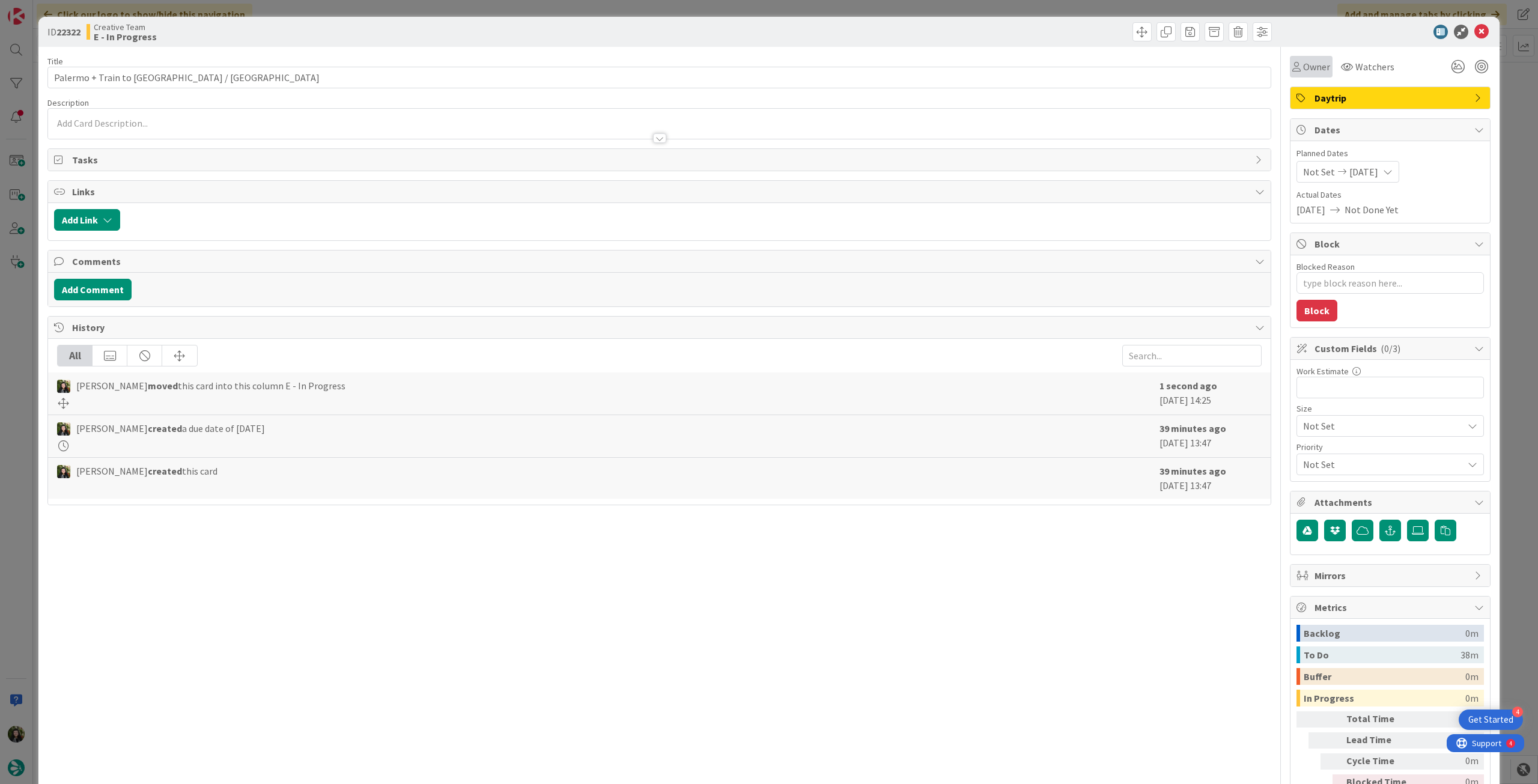
click at [1315, 68] on span "Owner" at bounding box center [1317, 67] width 27 height 14
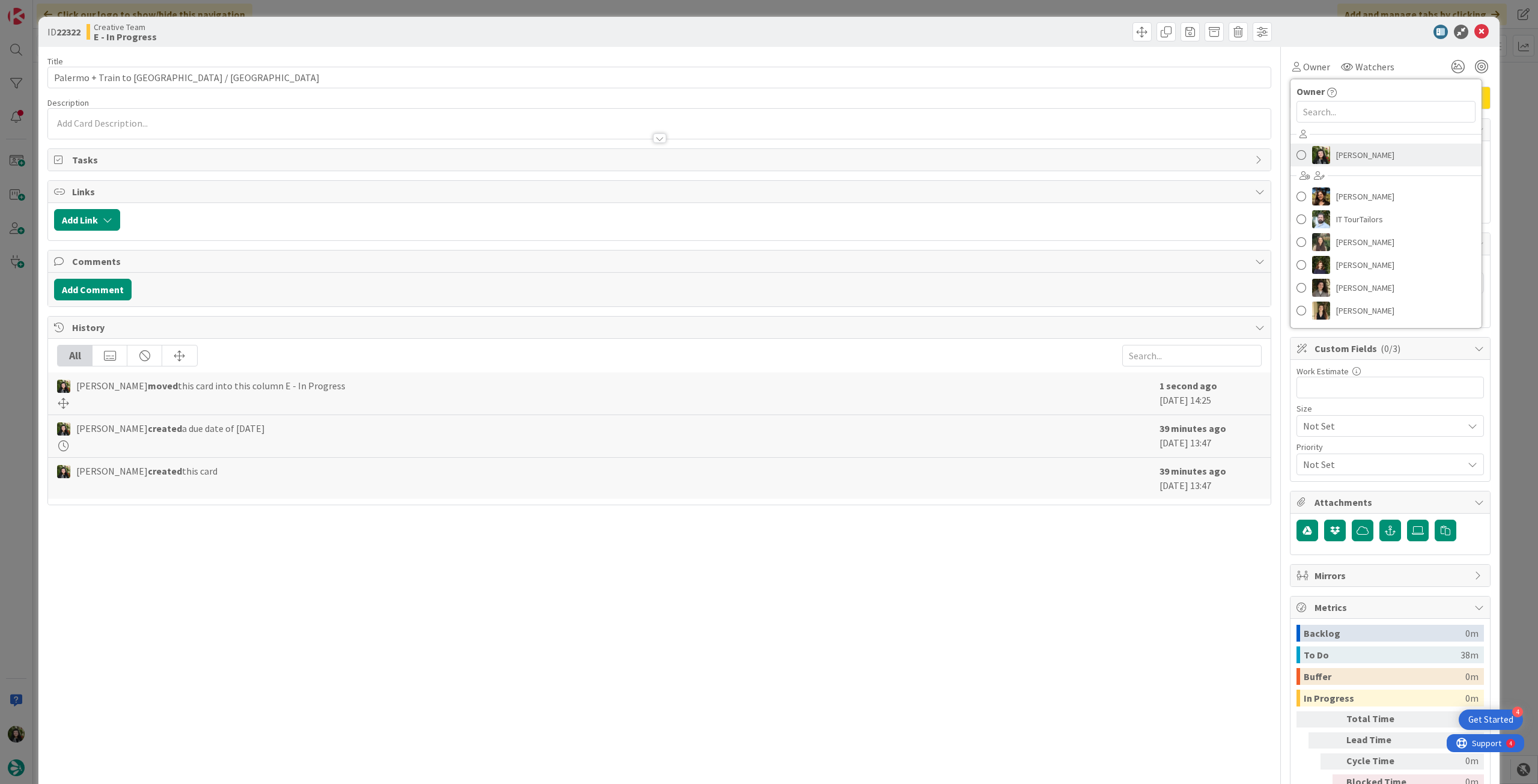
click at [1336, 153] on span "[PERSON_NAME]" at bounding box center [1365, 155] width 58 height 18
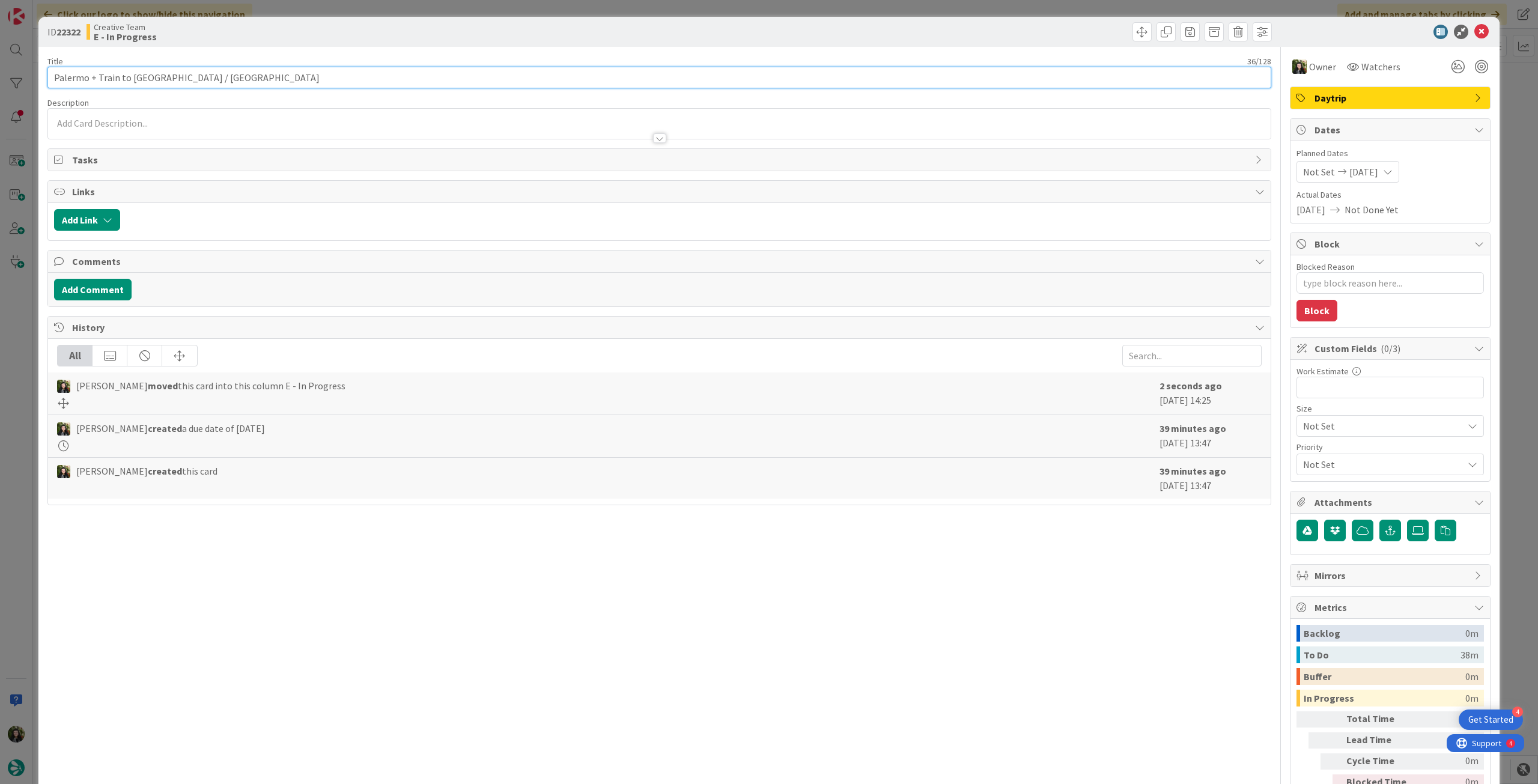
drag, startPoint x: 223, startPoint y: 72, endPoint x: 38, endPoint y: 76, distance: 185.0
click at [38, 76] on div "ID 22322 Creative Team E - In Progress Title 36 / 128 Palermo + Train to Naples…" at bounding box center [769, 392] width 1538 height 784
click at [1471, 38] on div at bounding box center [1473, 40] width 8 height 4
click at [1482, 30] on div at bounding box center [1384, 32] width 213 height 14
click at [1475, 32] on icon at bounding box center [1482, 32] width 14 height 14
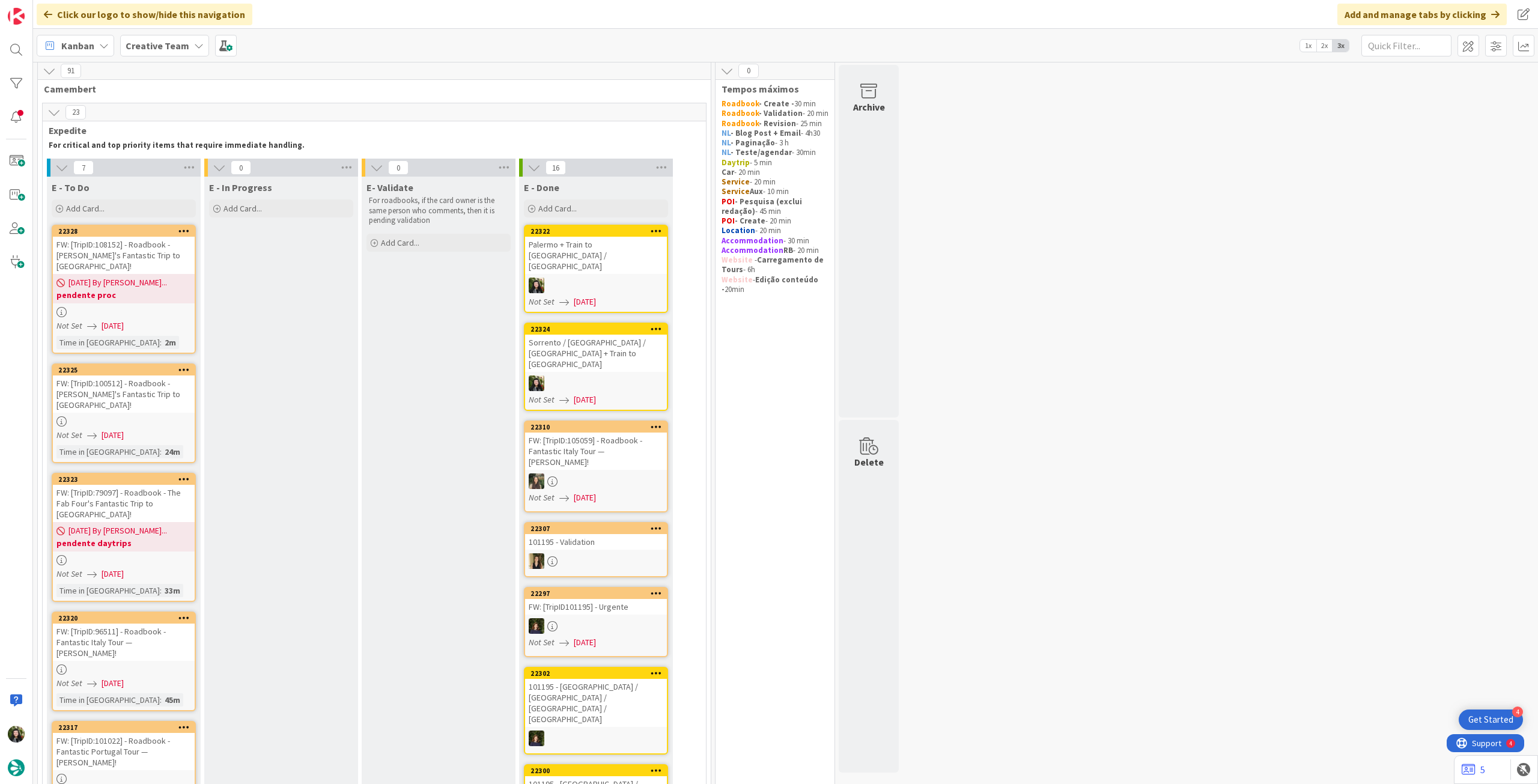
click at [155, 485] on div "FW: [TripID:79097] - Roadbook - The Fab Four's Fantastic Trip to [GEOGRAPHIC_DA…" at bounding box center [124, 503] width 142 height 38
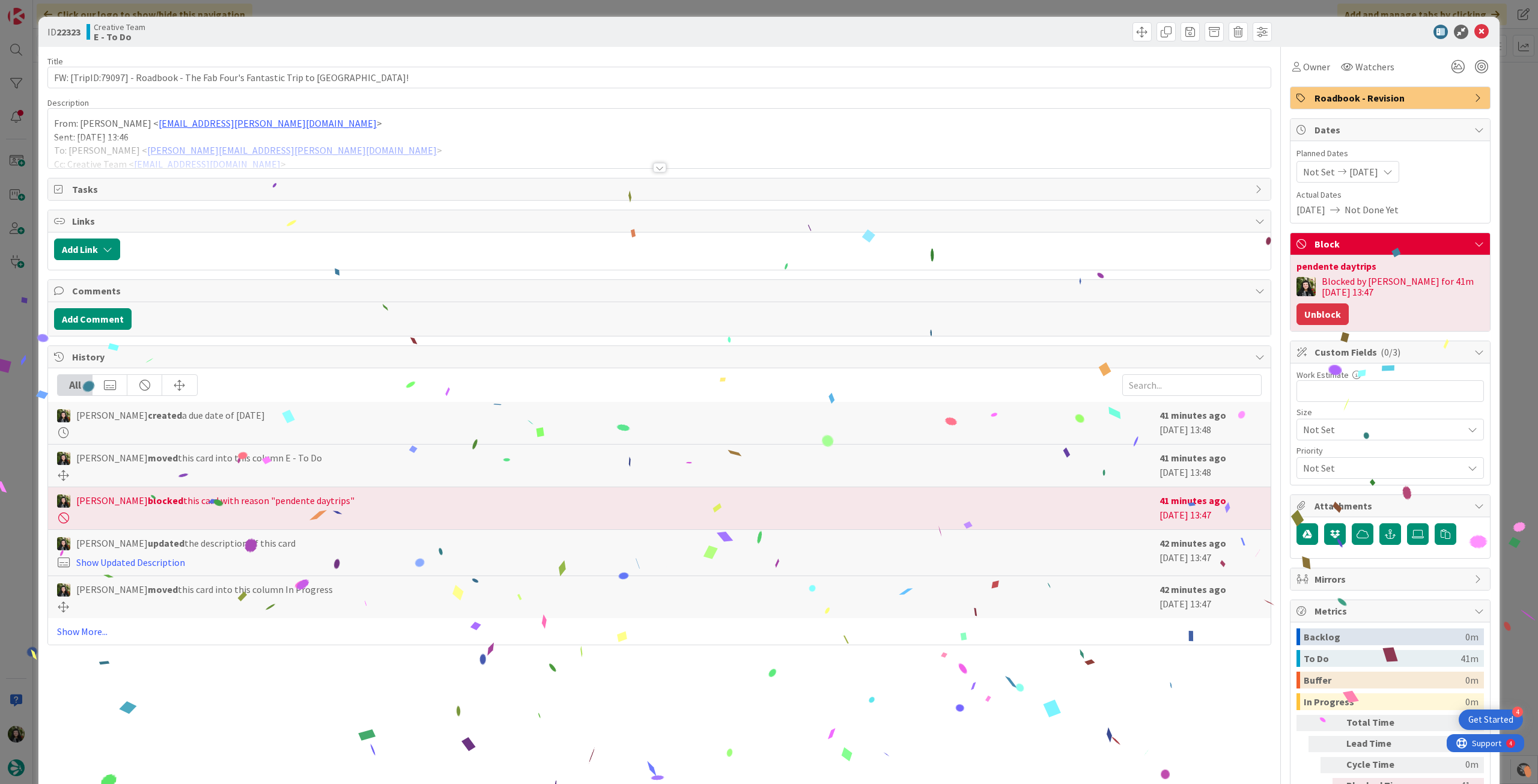
click at [1324, 309] on button "Unblock" at bounding box center [1323, 314] width 52 height 21
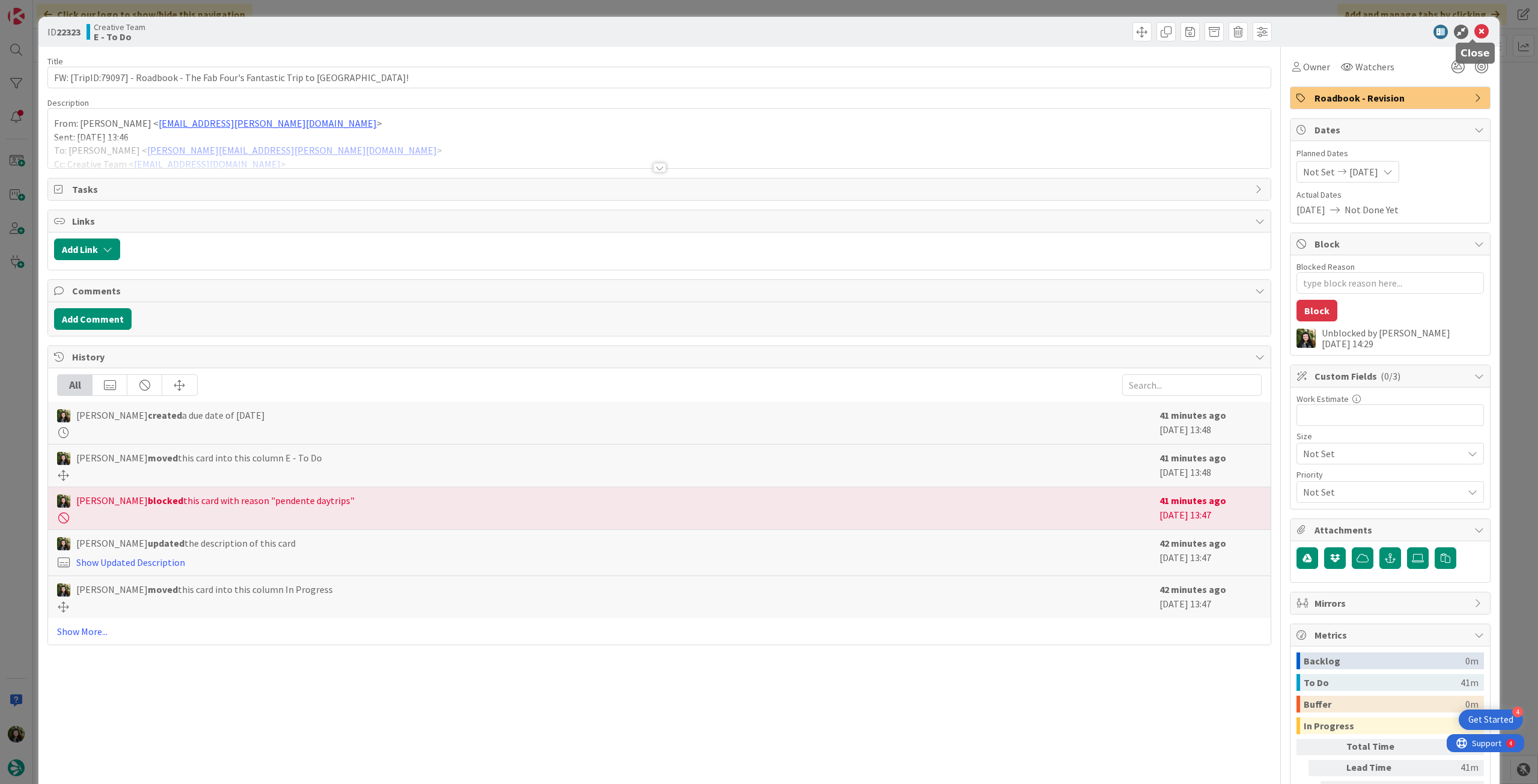
click at [1475, 34] on icon at bounding box center [1482, 32] width 14 height 14
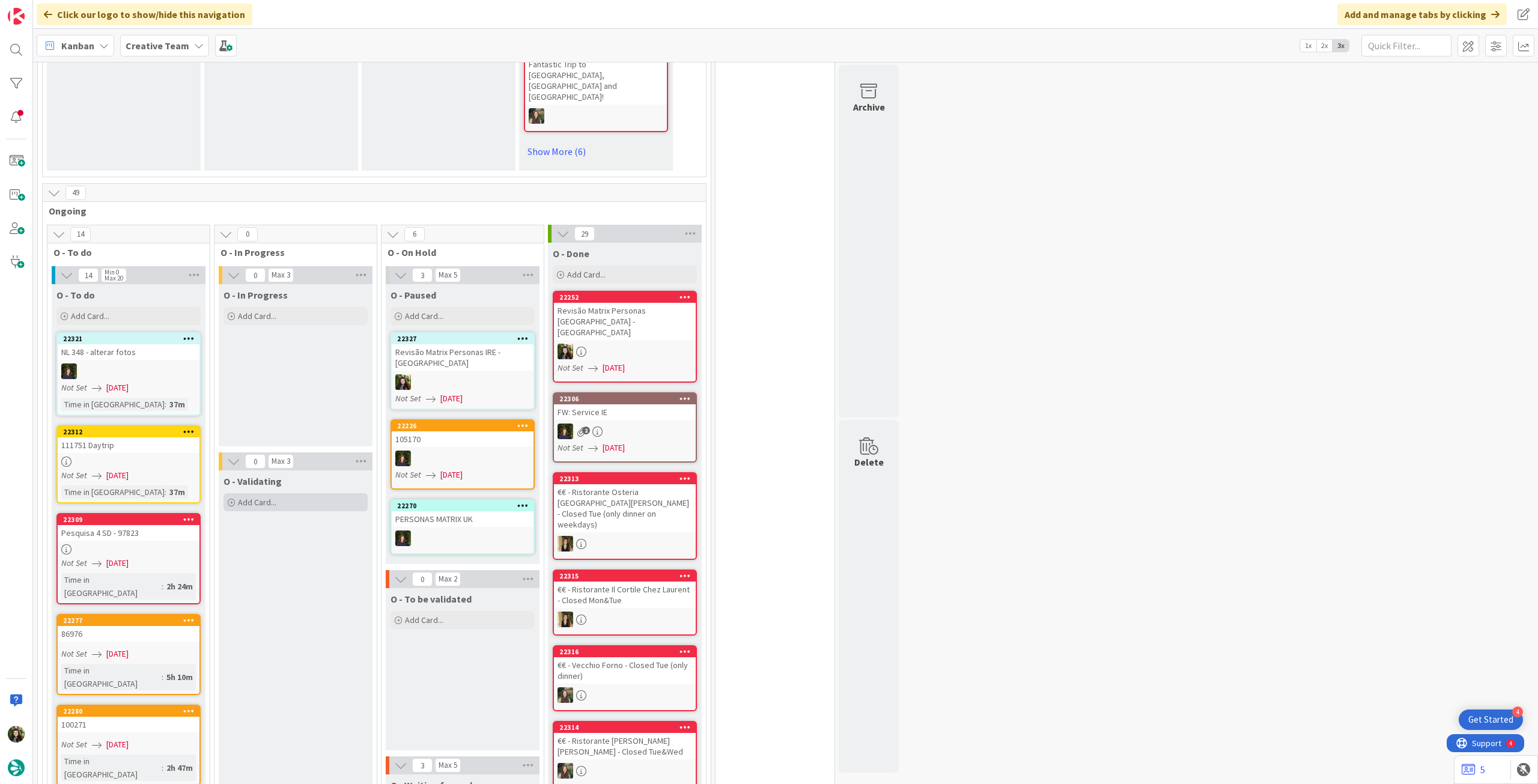
scroll to position [881, 0]
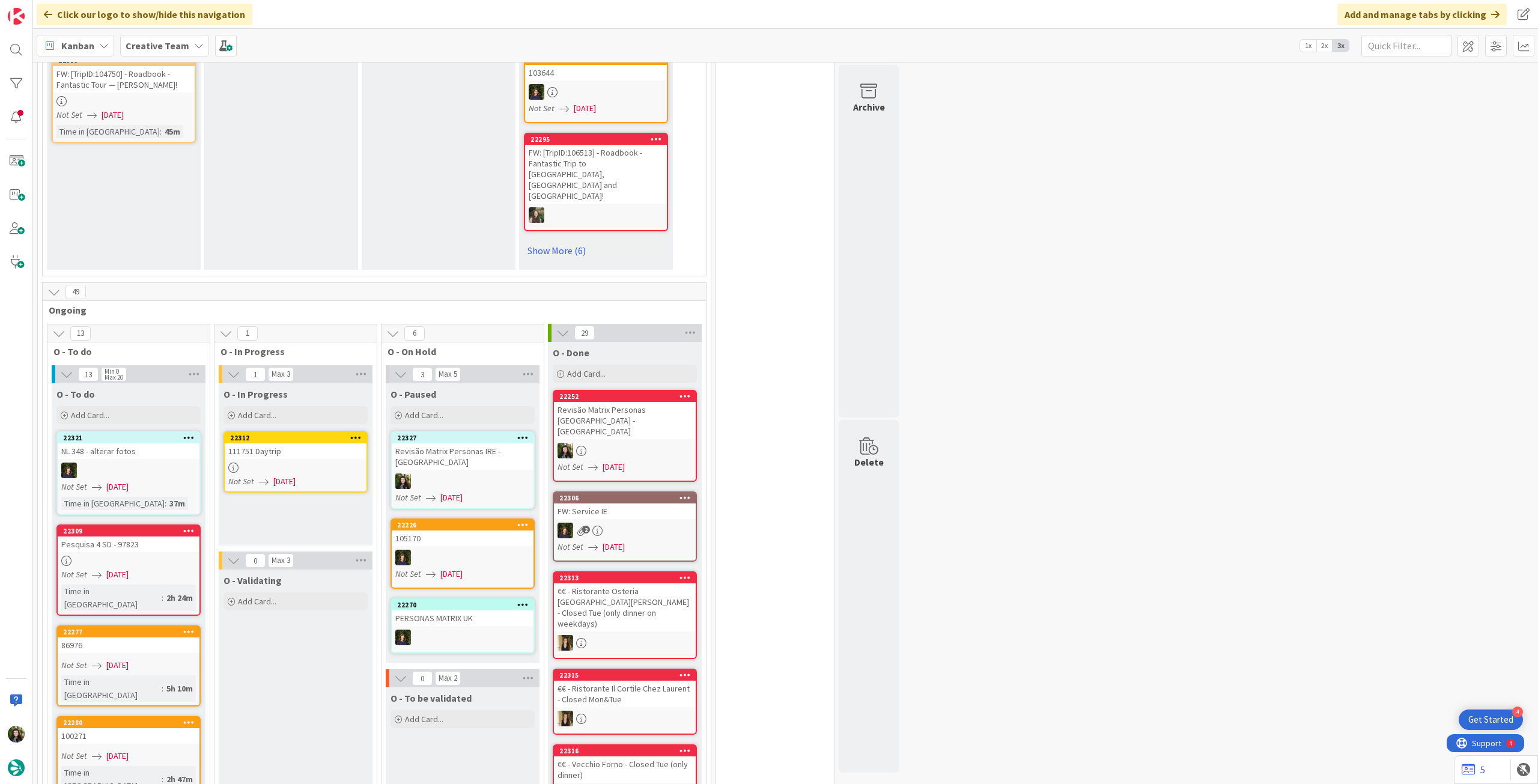
click at [296, 475] on span "[DATE]" at bounding box center [285, 482] width 22 height 13
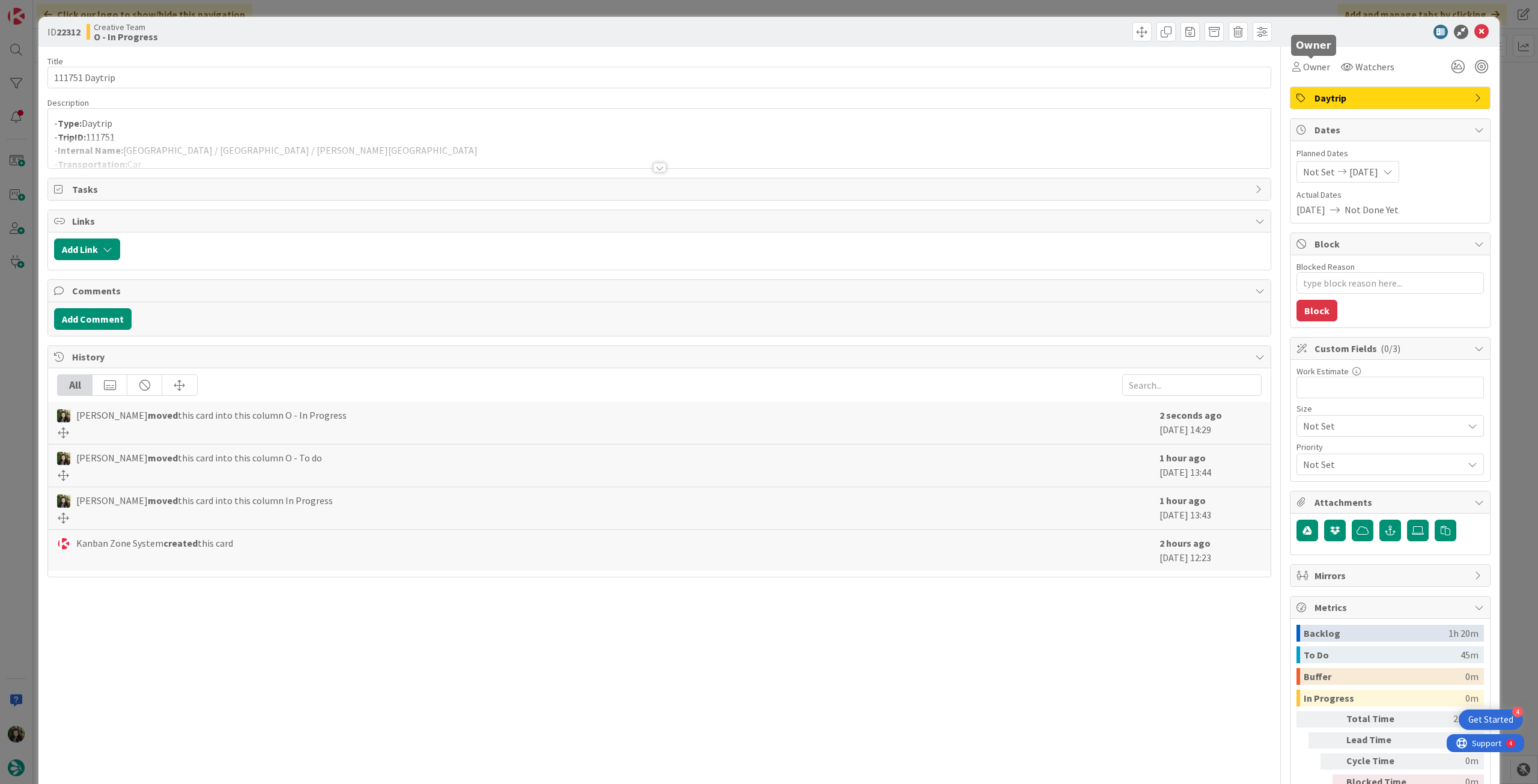
drag, startPoint x: 1310, startPoint y: 63, endPoint x: 1315, endPoint y: 78, distance: 15.8
click at [1311, 64] on span "Owner" at bounding box center [1317, 67] width 27 height 14
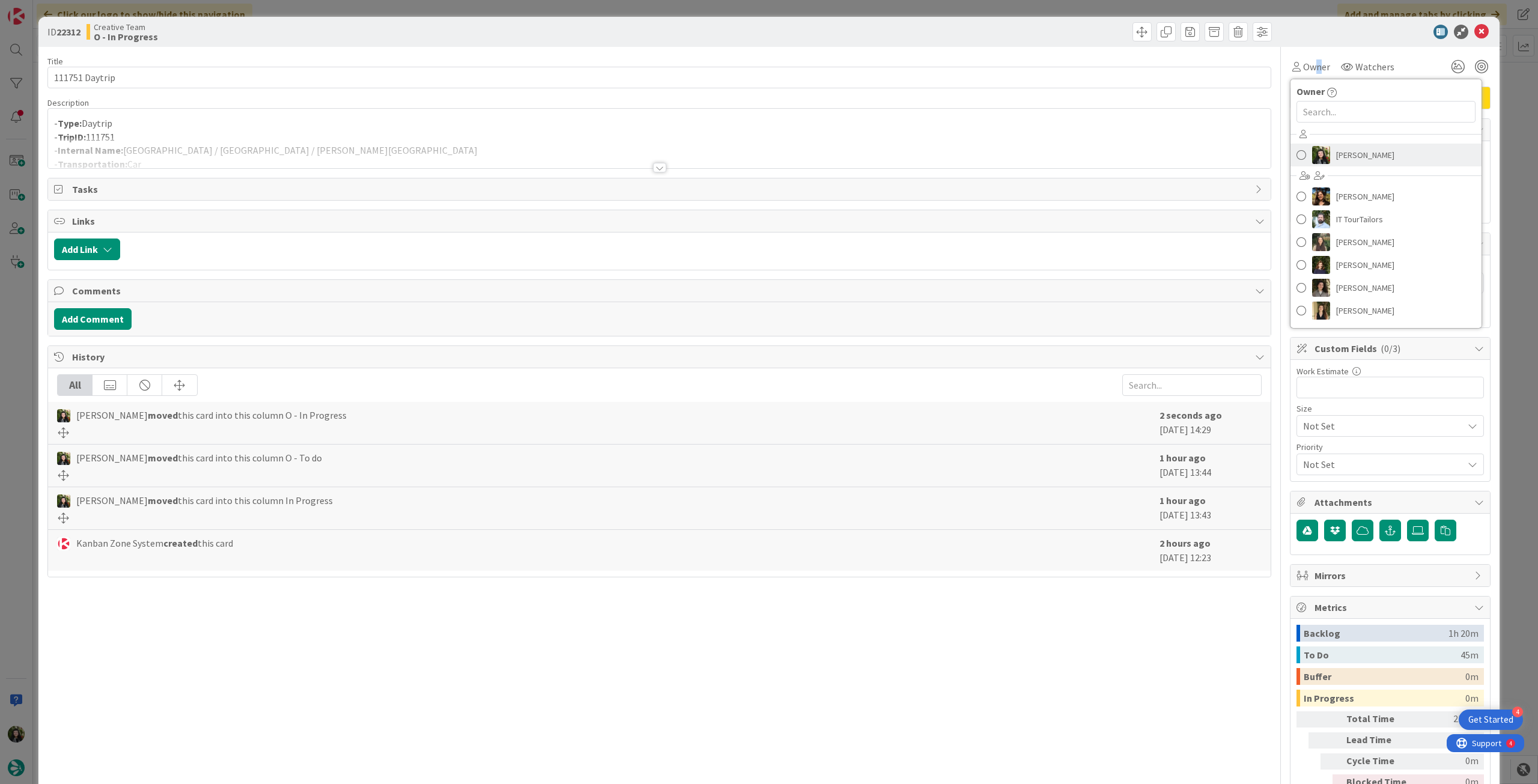
click at [1312, 155] on img at bounding box center [1321, 155] width 18 height 18
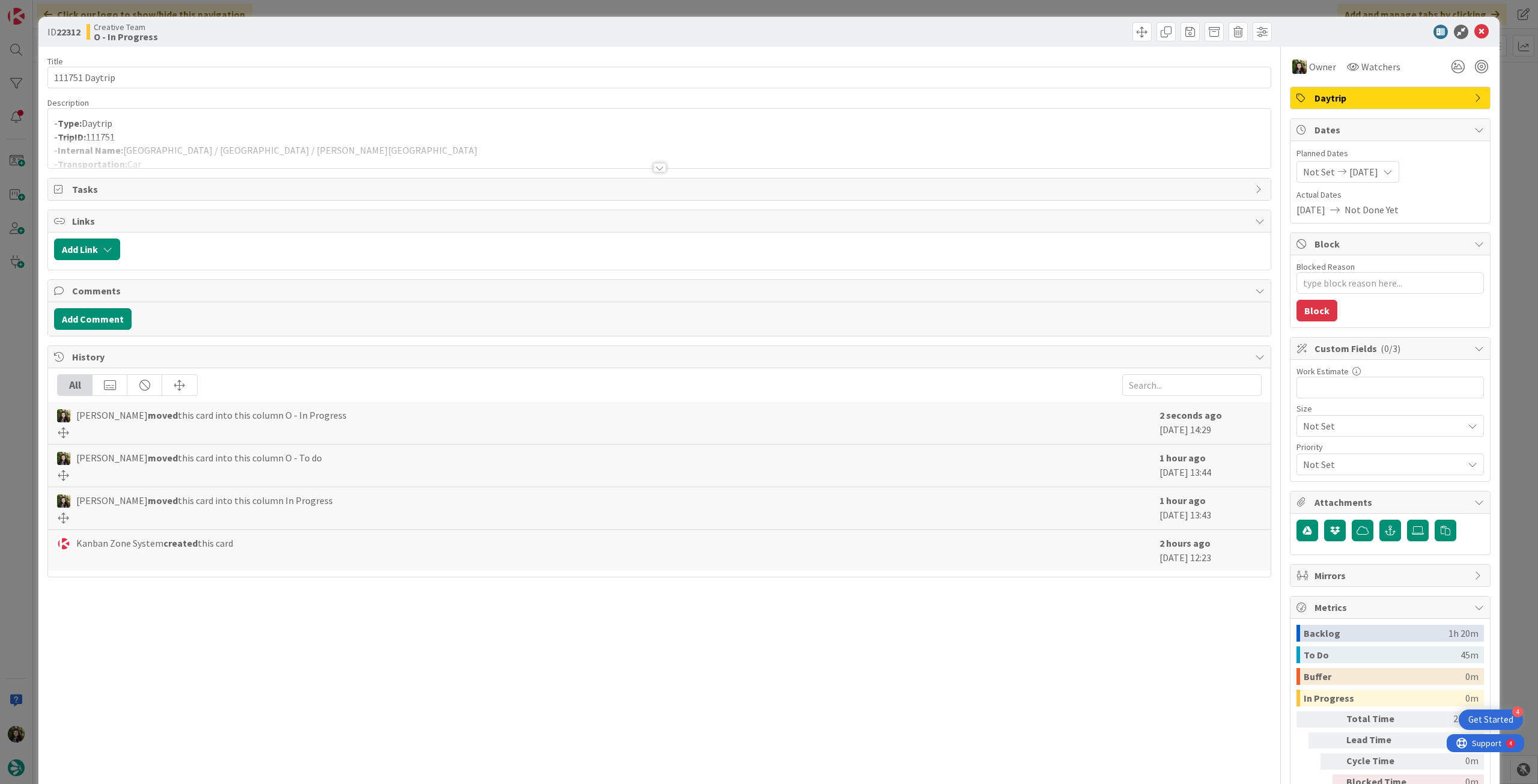
click at [368, 155] on div at bounding box center [659, 153] width 1223 height 30
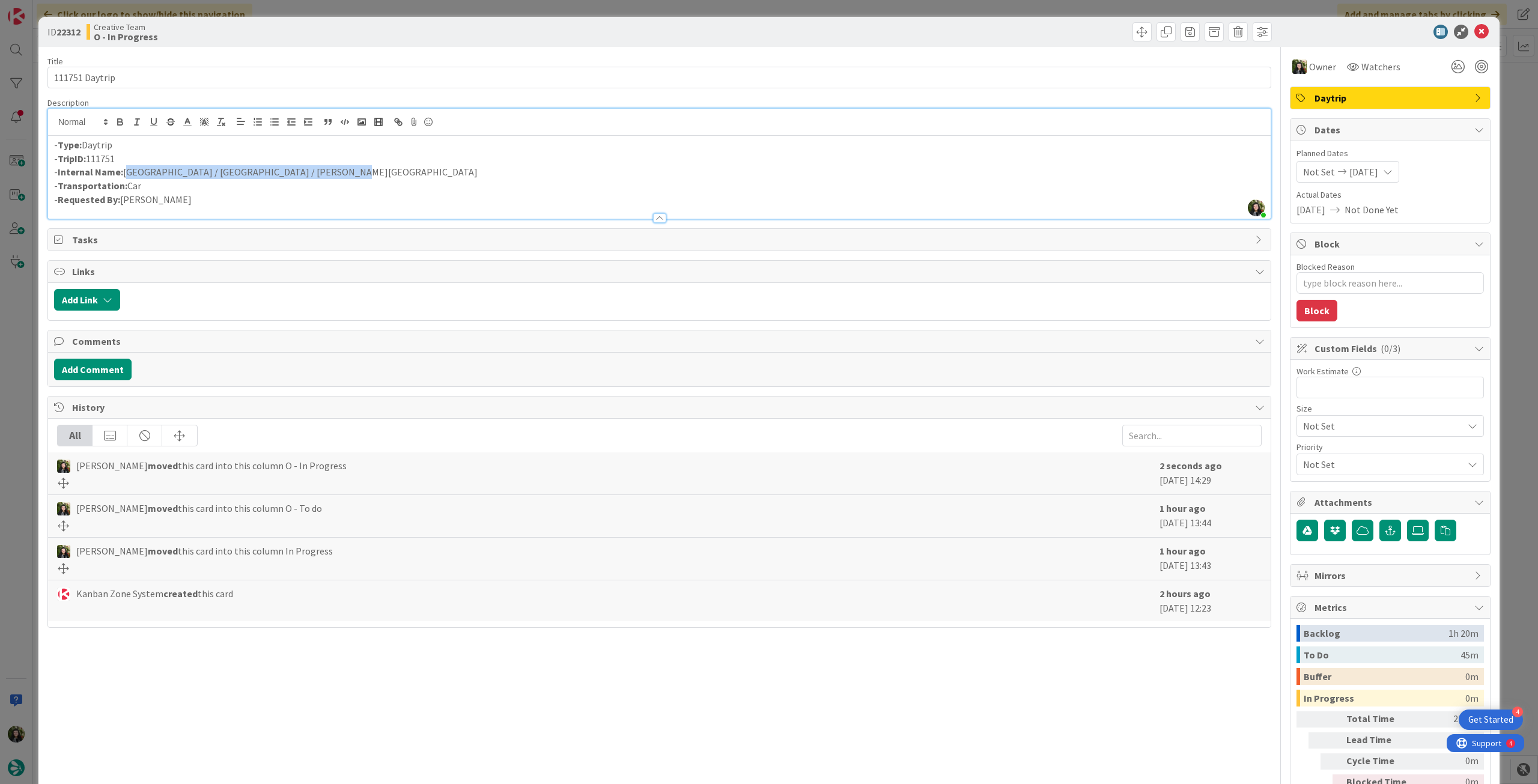
drag, startPoint x: 333, startPoint y: 173, endPoint x: 126, endPoint y: 174, distance: 207.0
click at [126, 174] on p "- Internal Name: Viana do Castelo / Braga / Santiago de Compostela" at bounding box center [659, 171] width 1211 height 14
copy p "Viana do Castelo / Braga / Santiago de Compostela"
click at [1475, 28] on icon at bounding box center [1482, 32] width 14 height 14
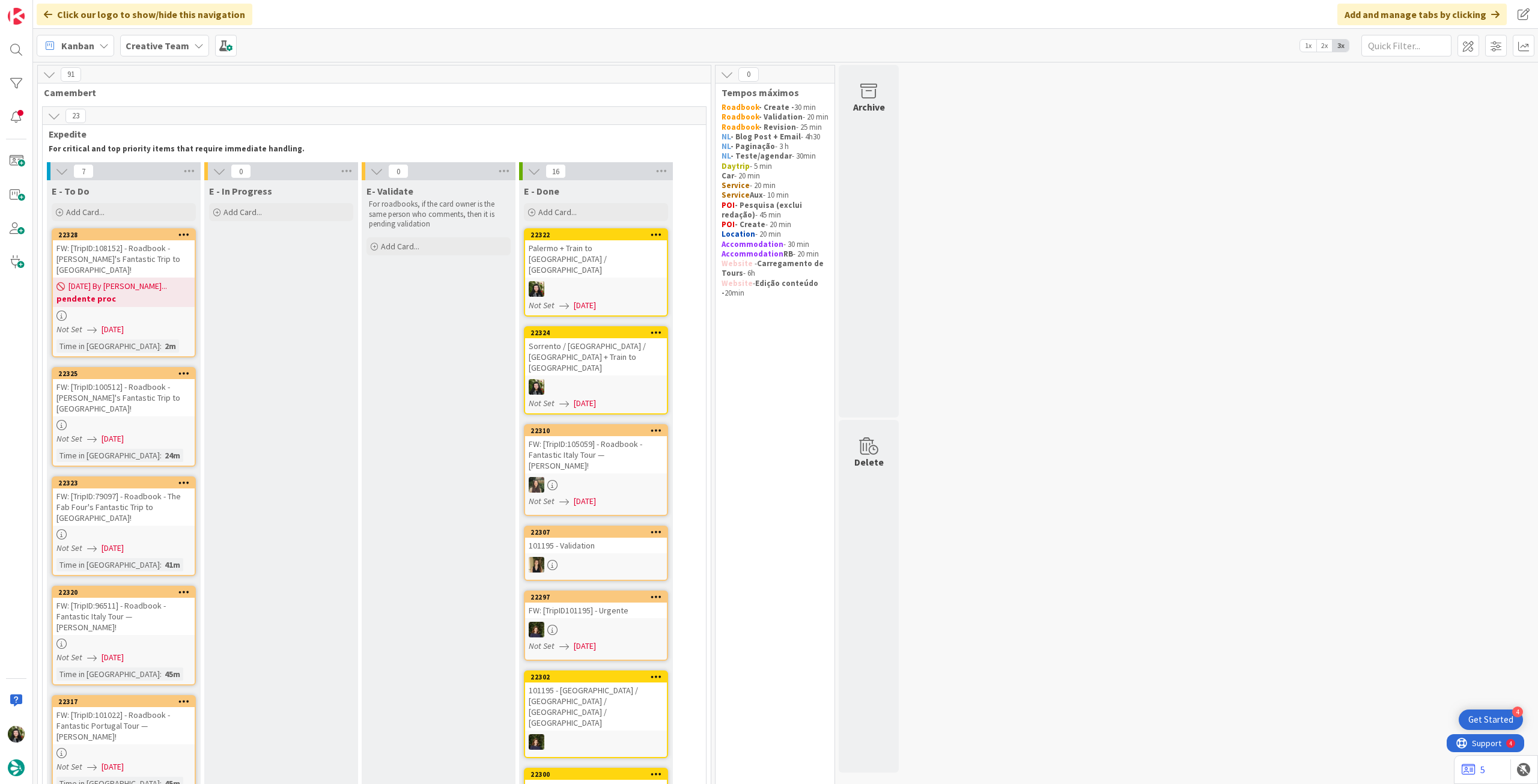
click at [176, 43] on b "Creative Team" at bounding box center [157, 45] width 63 height 12
click at [161, 165] on div "Creative Team - Análise" at bounding box center [222, 172] width 183 height 23
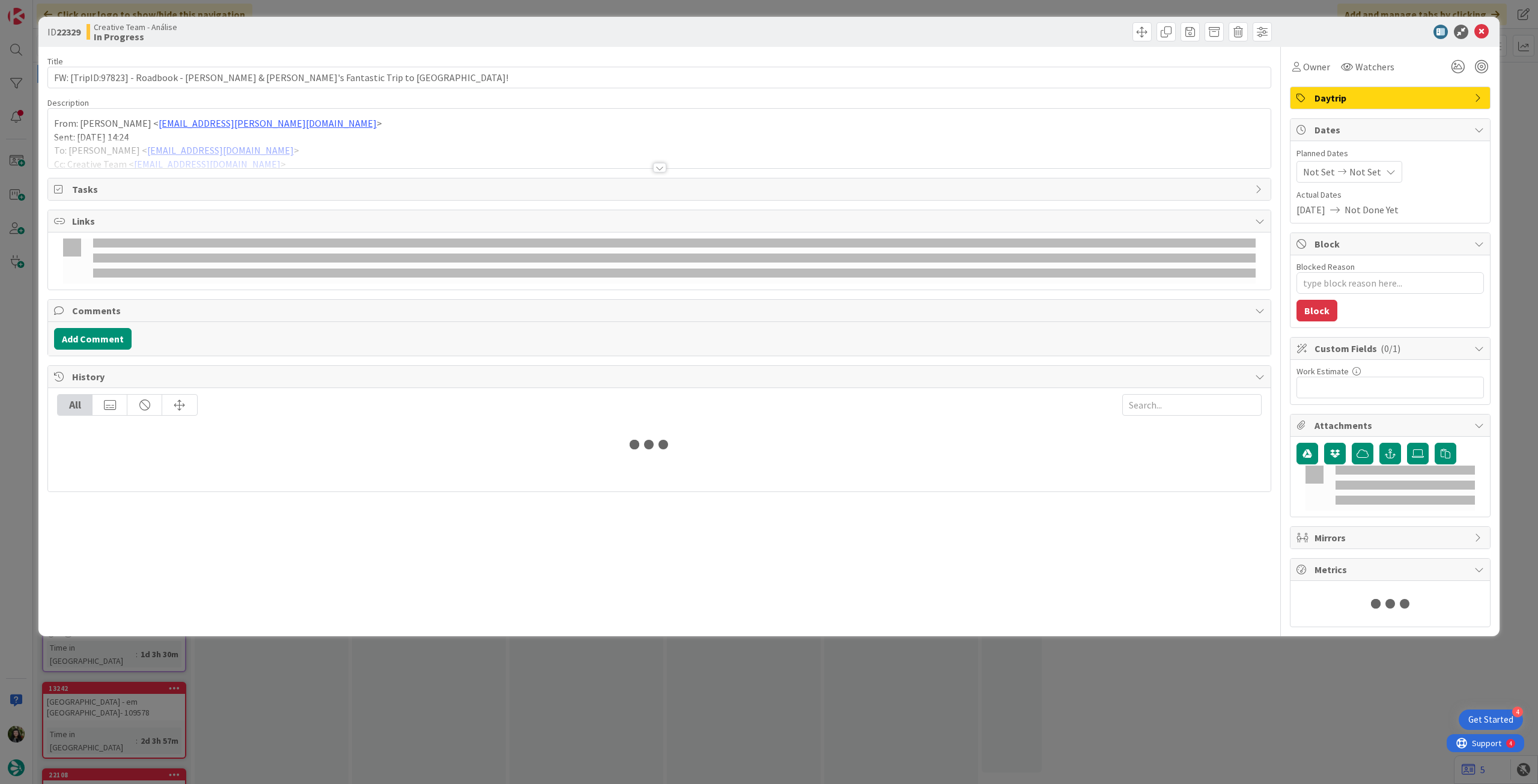
type textarea "x"
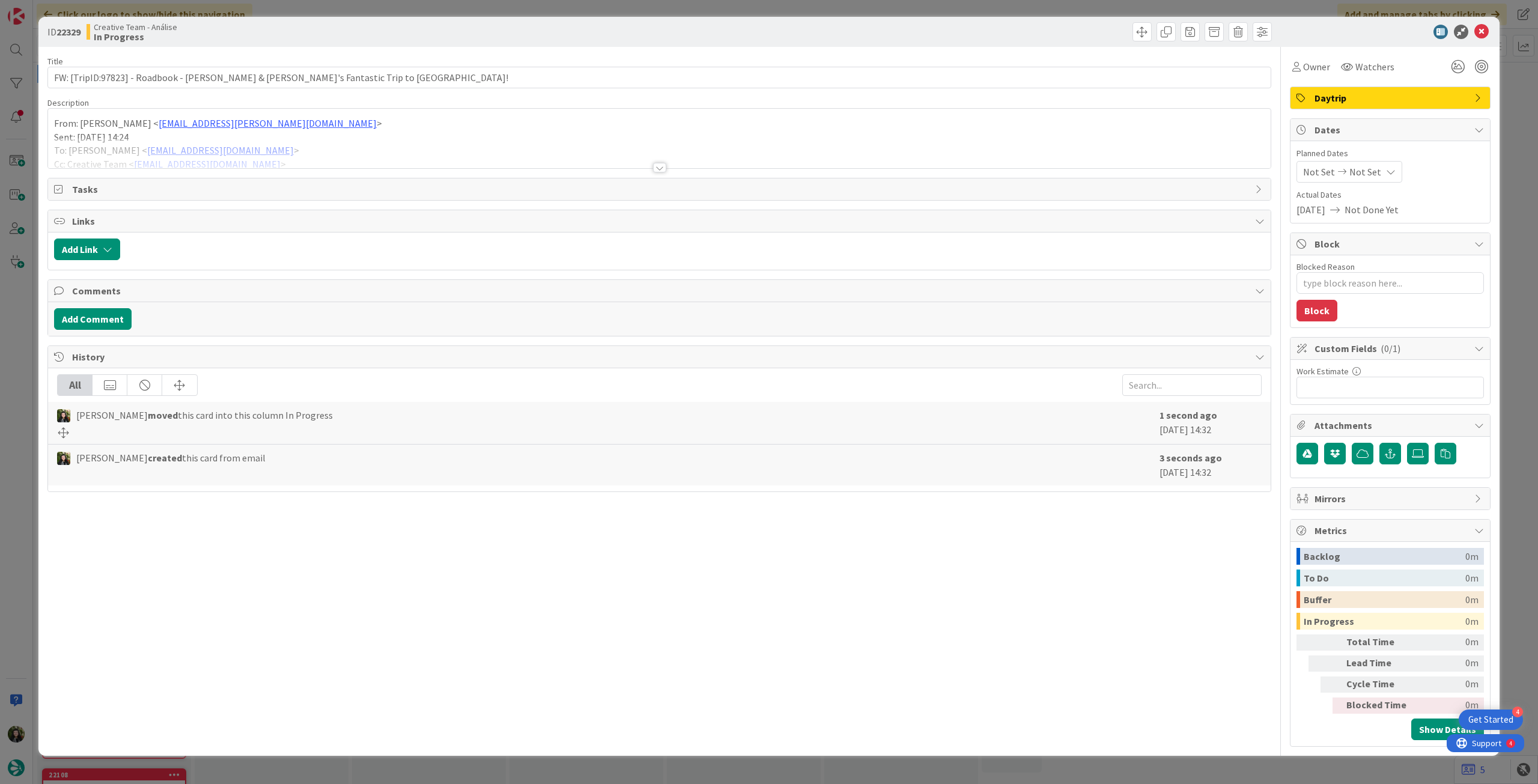
drag, startPoint x: 1369, startPoint y: 168, endPoint x: 1376, endPoint y: 179, distance: 13.0
click at [1370, 168] on span "Not Set" at bounding box center [1365, 171] width 32 height 14
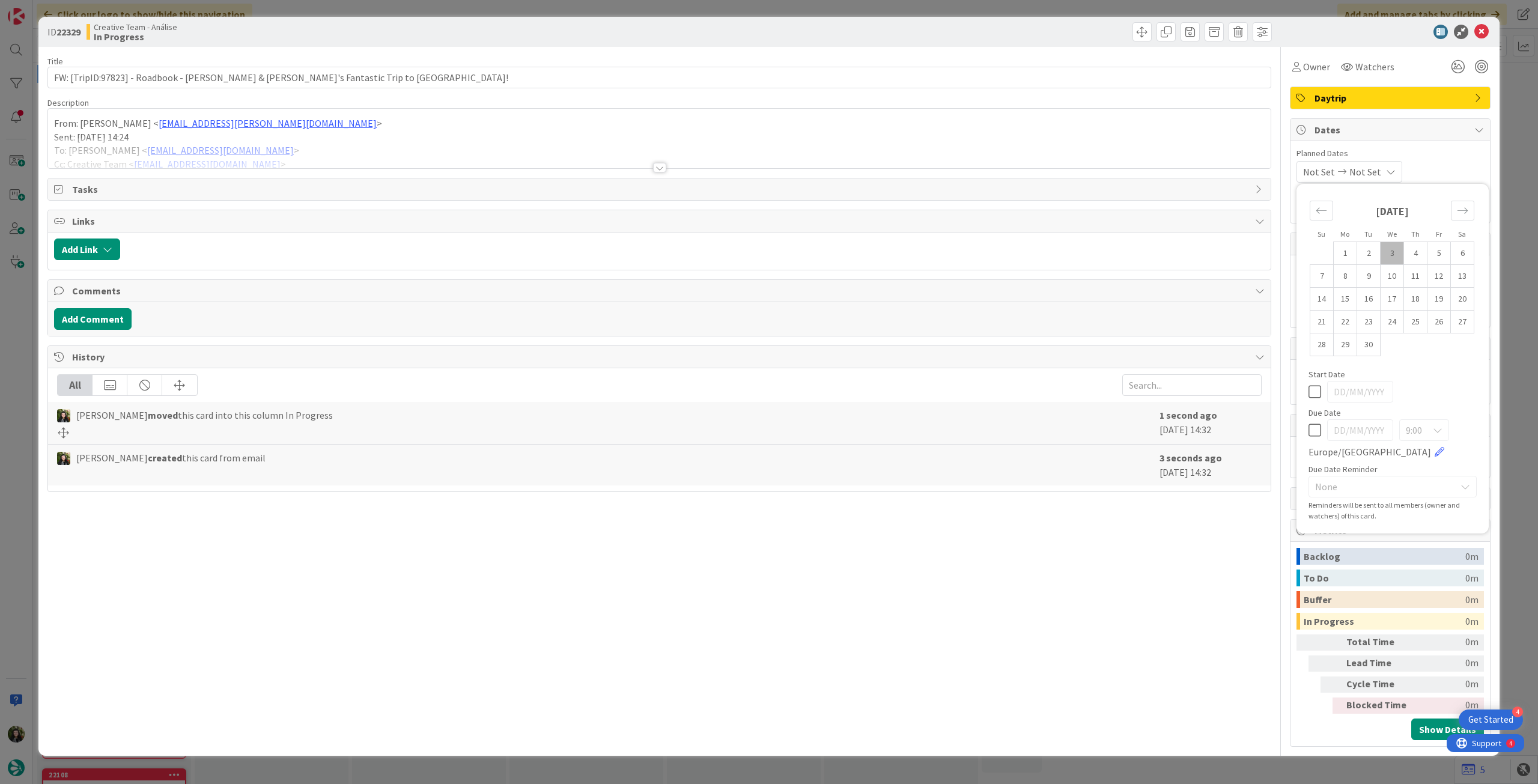
click at [1314, 432] on icon at bounding box center [1315, 430] width 13 height 14
type input "[DATE]"
click at [1477, 33] on icon at bounding box center [1482, 32] width 14 height 14
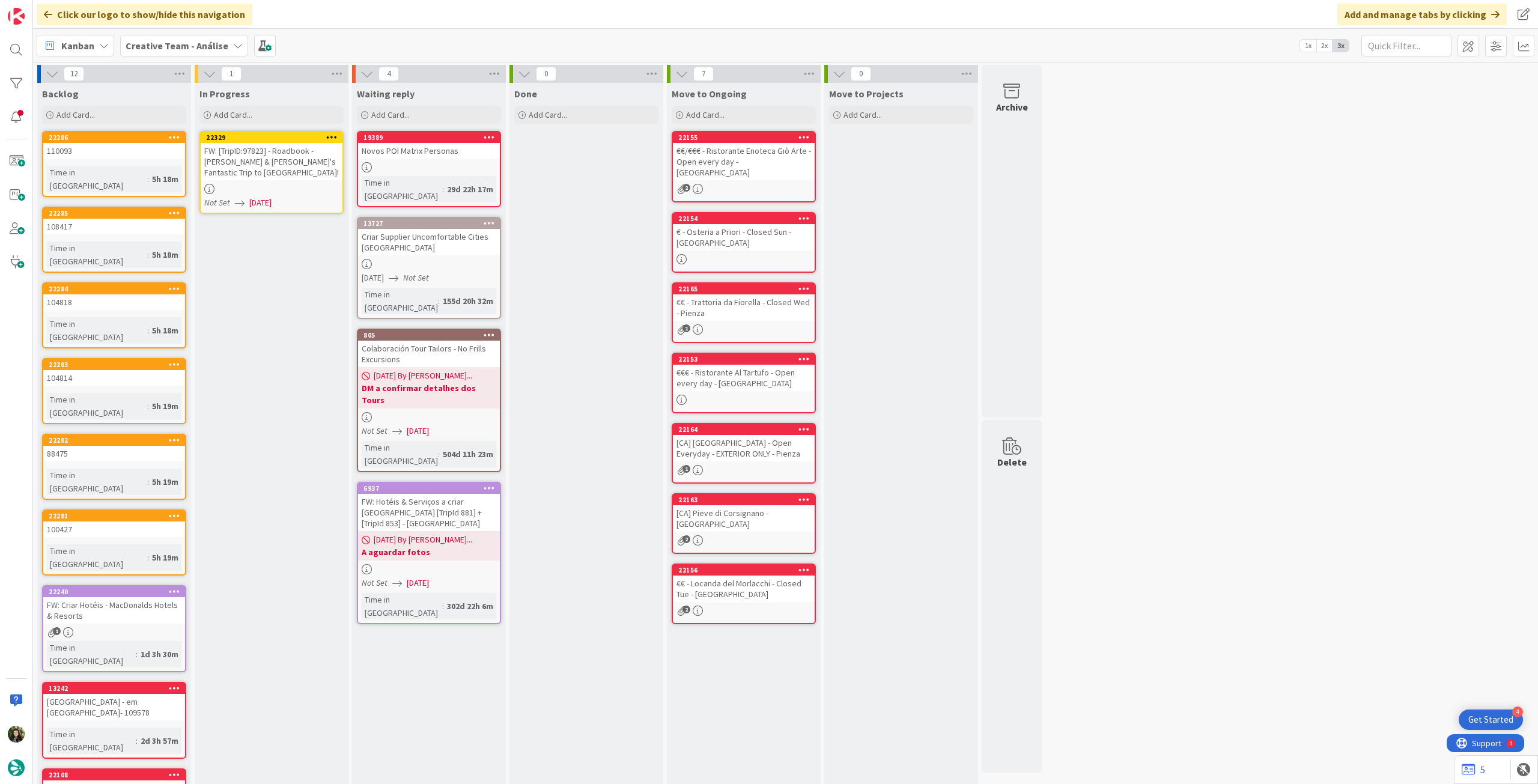
click at [333, 137] on icon at bounding box center [332, 136] width 12 height 8
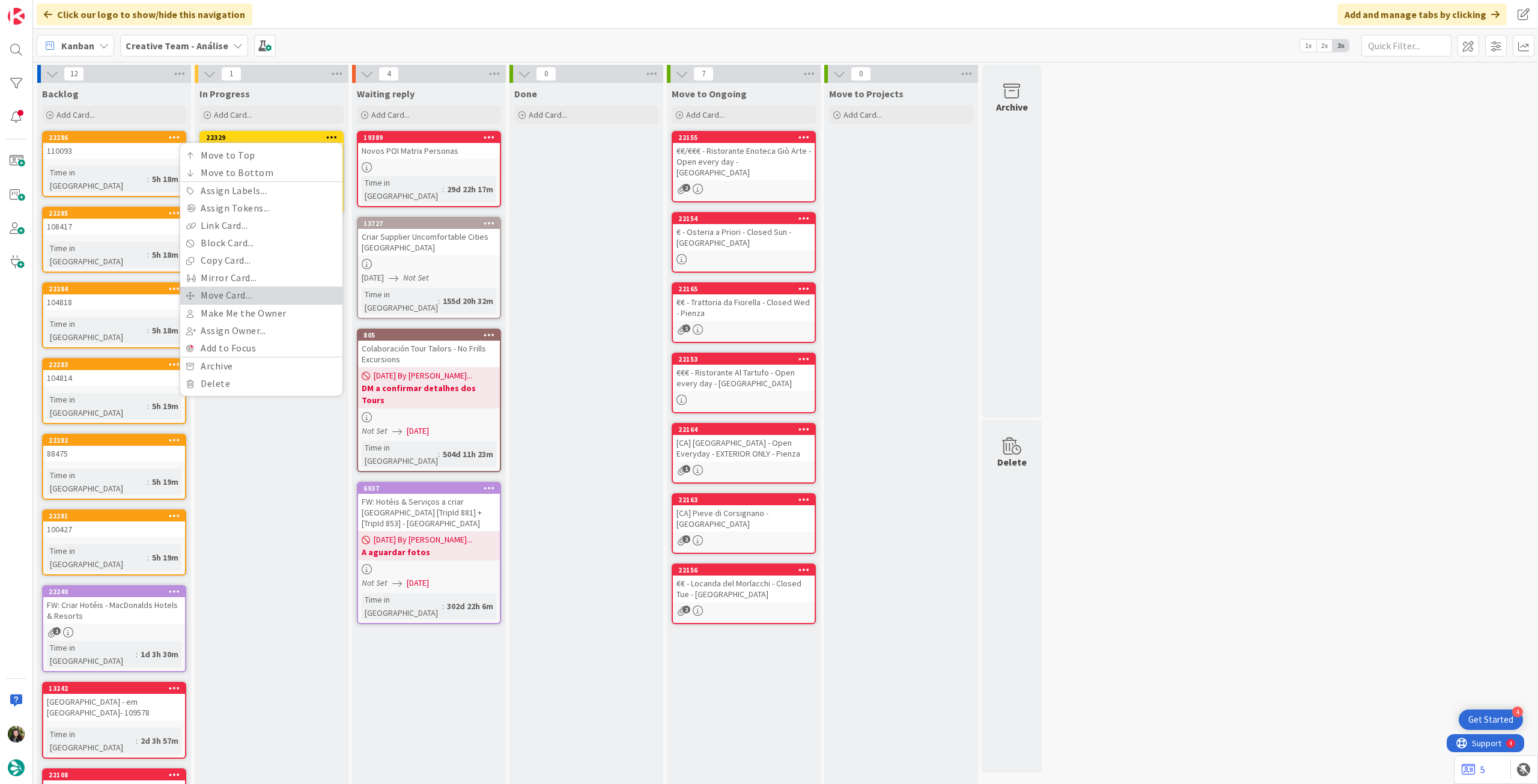
click at [237, 301] on link "Move Card..." at bounding box center [261, 295] width 162 height 17
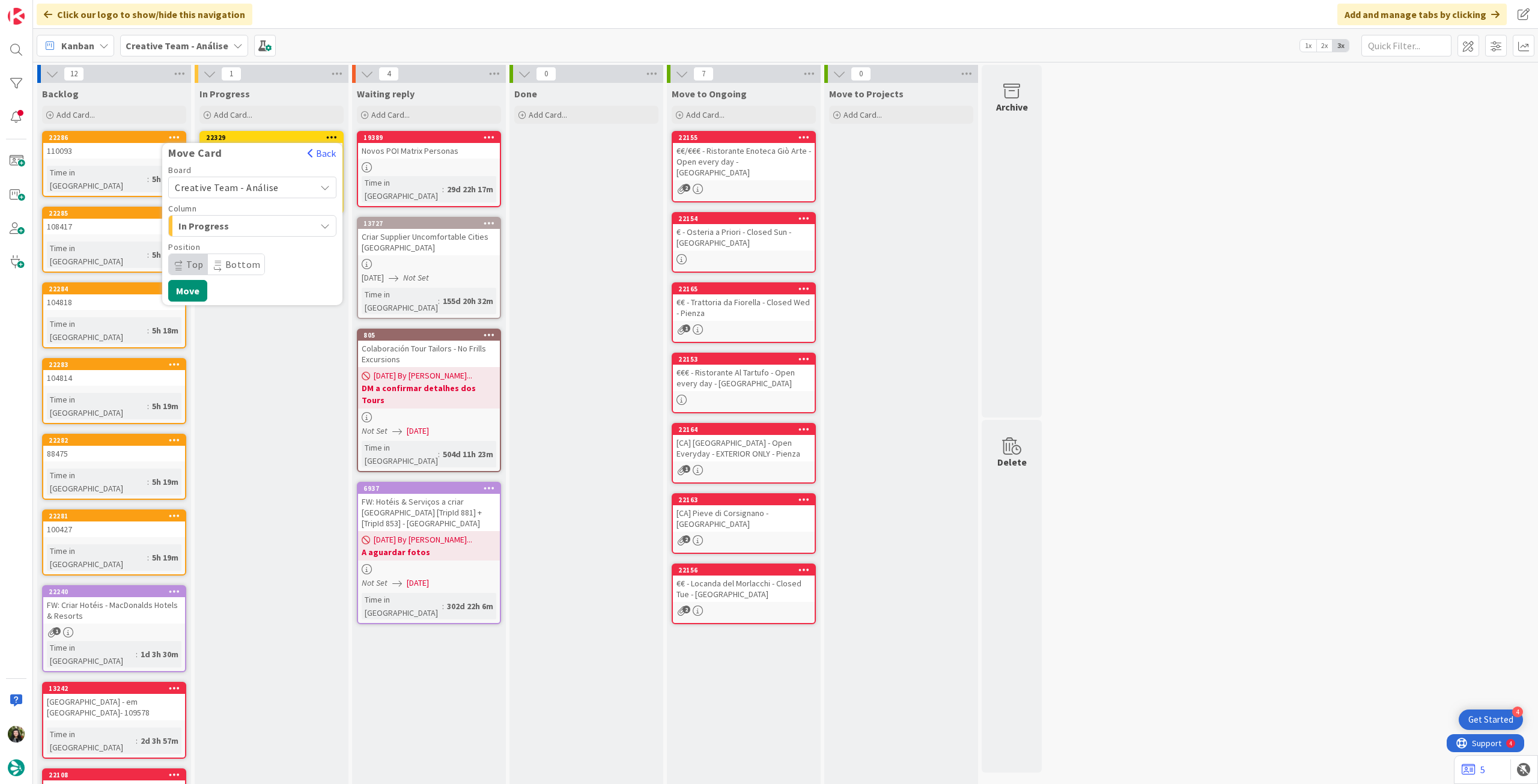
drag, startPoint x: 265, startPoint y: 189, endPoint x: 264, endPoint y: 198, distance: 9.1
click at [265, 190] on span "Creative Team - Análise" at bounding box center [226, 187] width 104 height 12
click at [248, 241] on span "Creative Team" at bounding box center [259, 244] width 139 height 18
click at [244, 264] on span "Daytrip" at bounding box center [252, 265] width 115 height 17
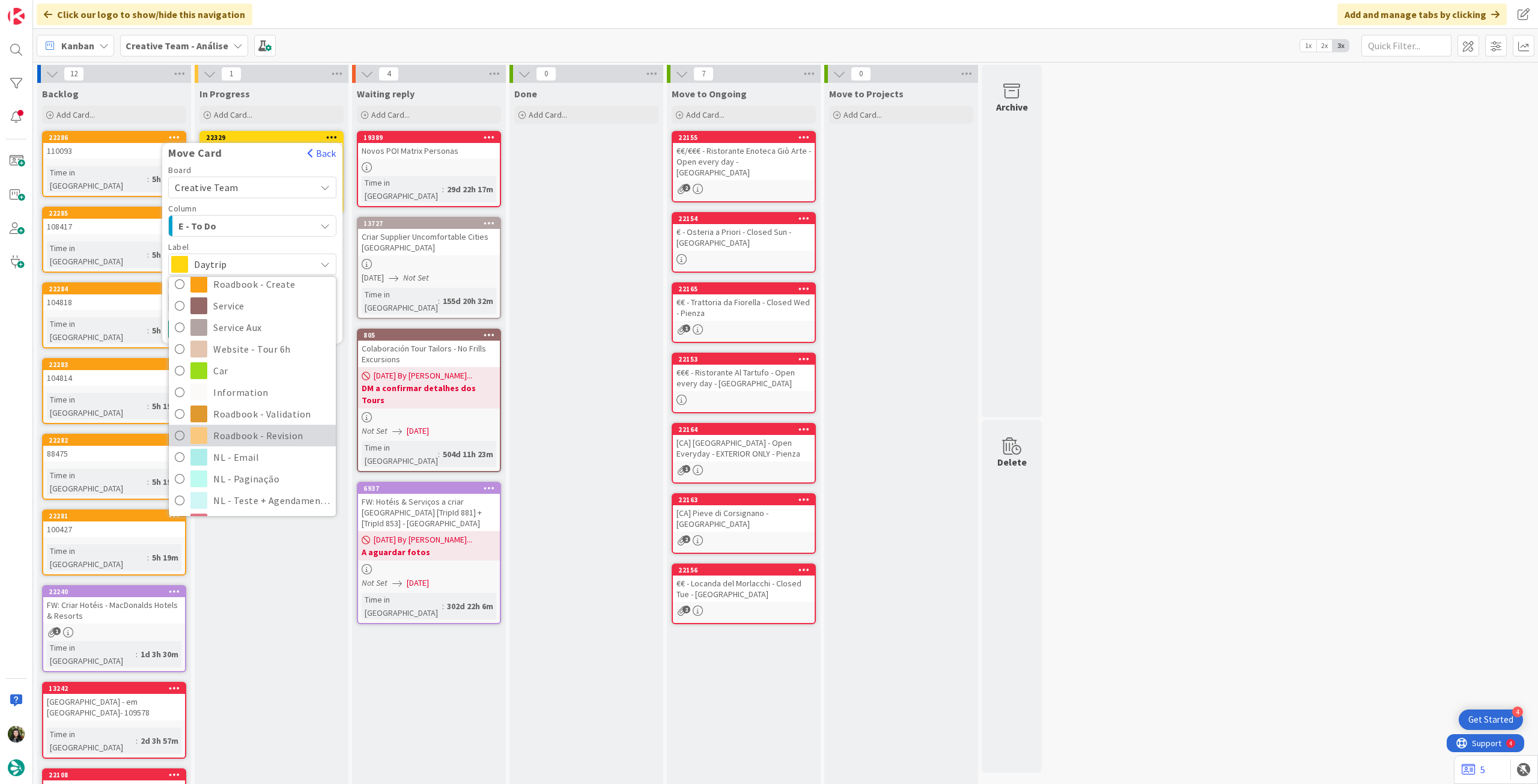
scroll to position [160, 0]
click at [263, 432] on span "Roadbook - Revision" at bounding box center [272, 435] width 116 height 18
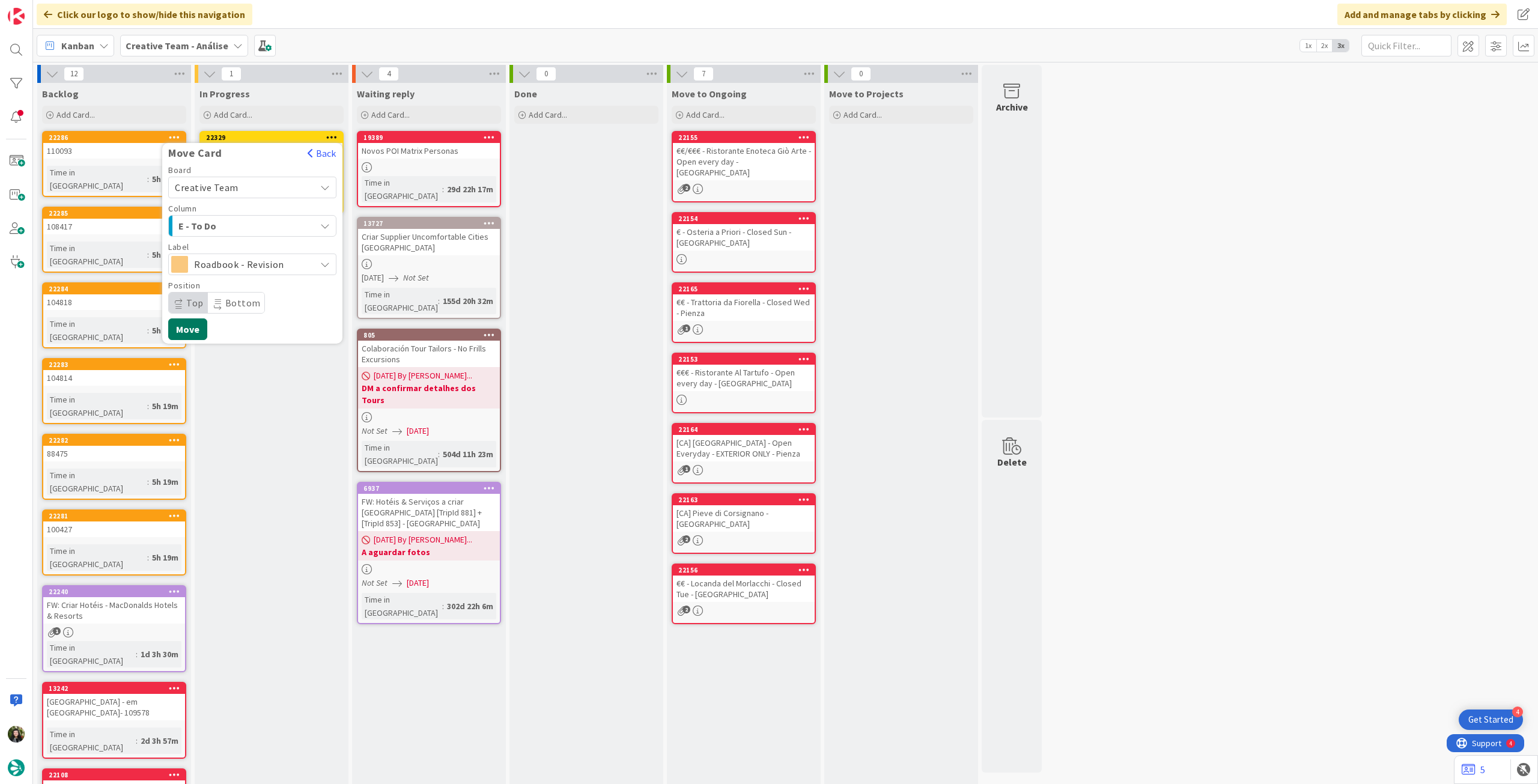
click at [192, 333] on button "Move" at bounding box center [188, 329] width 39 height 21
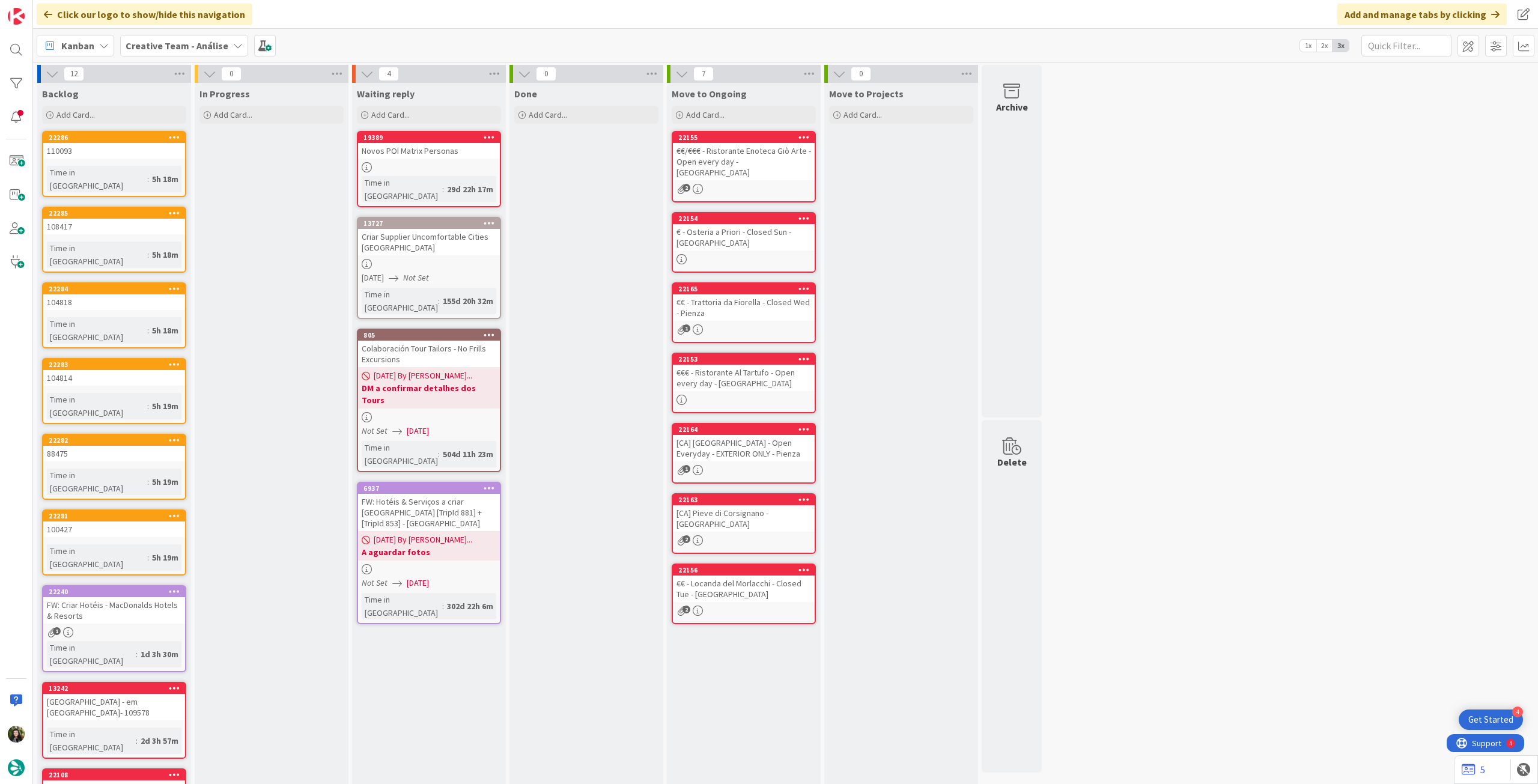
drag, startPoint x: 158, startPoint y: 40, endPoint x: 168, endPoint y: 60, distance: 22.4
click at [158, 41] on b "Creative Team - Análise" at bounding box center [177, 45] width 103 height 12
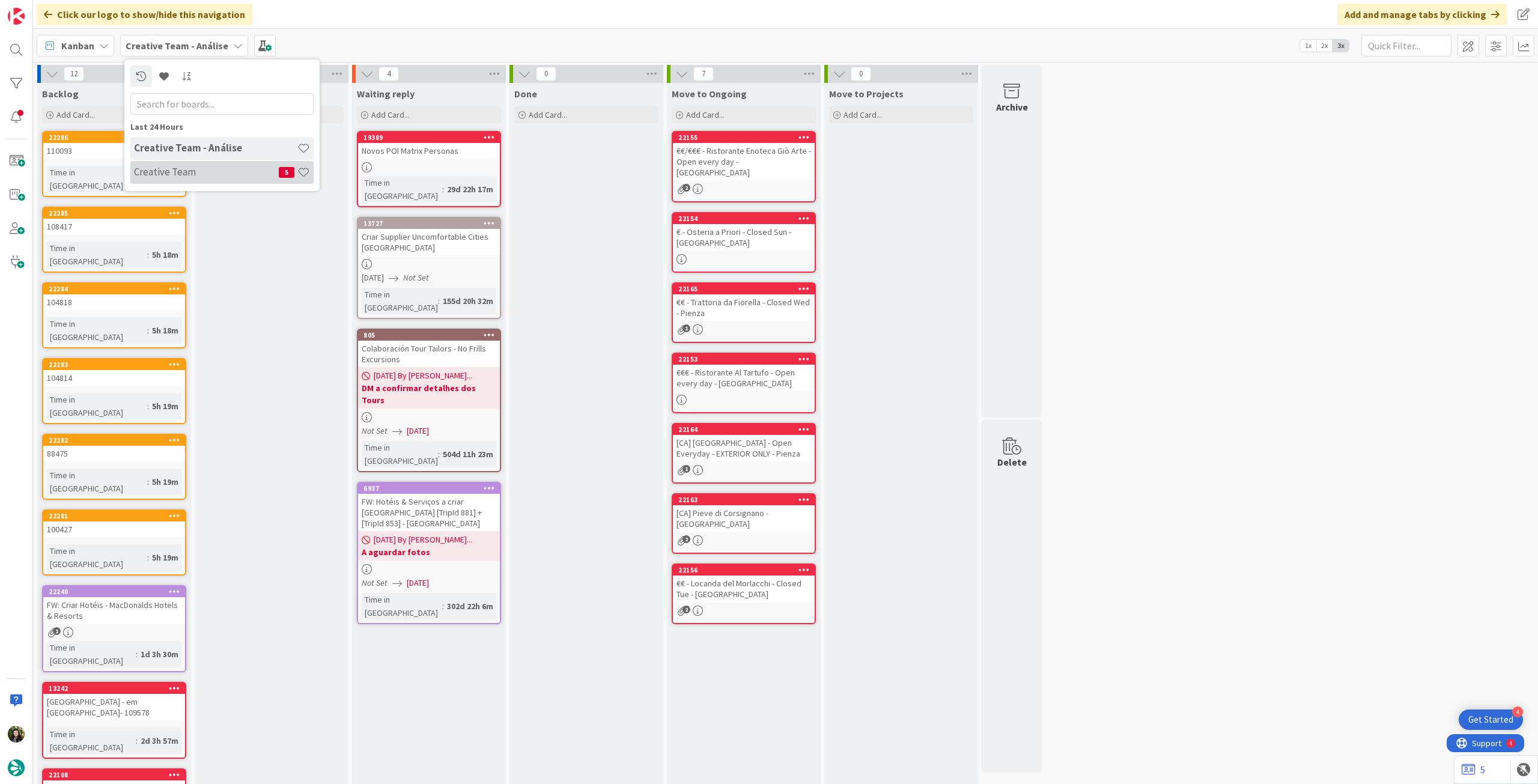
click at [168, 175] on h4 "Creative Team" at bounding box center [206, 171] width 145 height 12
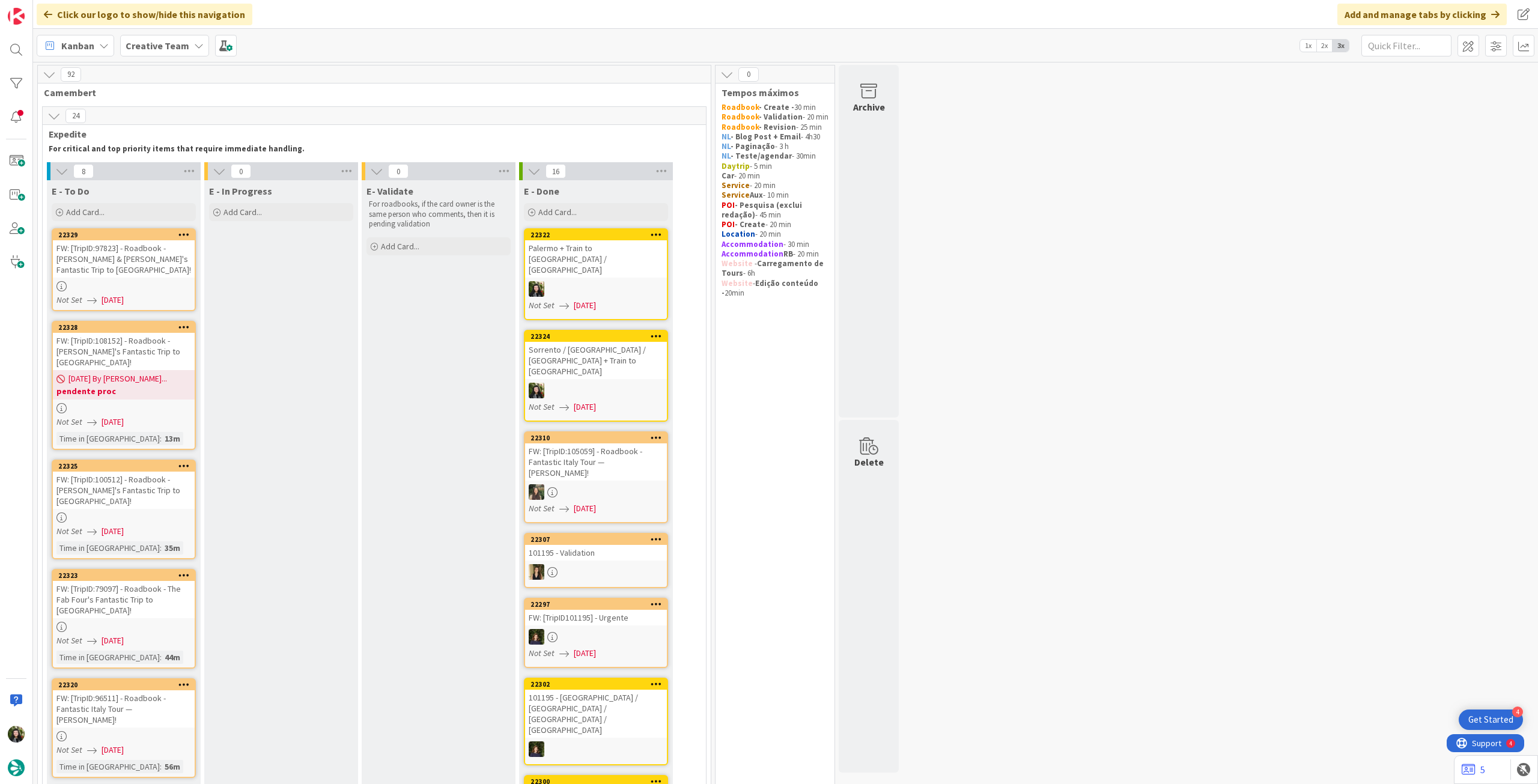
click at [102, 475] on div "FW: [TripID:100512] - Roadbook - [PERSON_NAME]'s Fantastic Trip to [GEOGRAPHIC_…" at bounding box center [124, 490] width 142 height 38
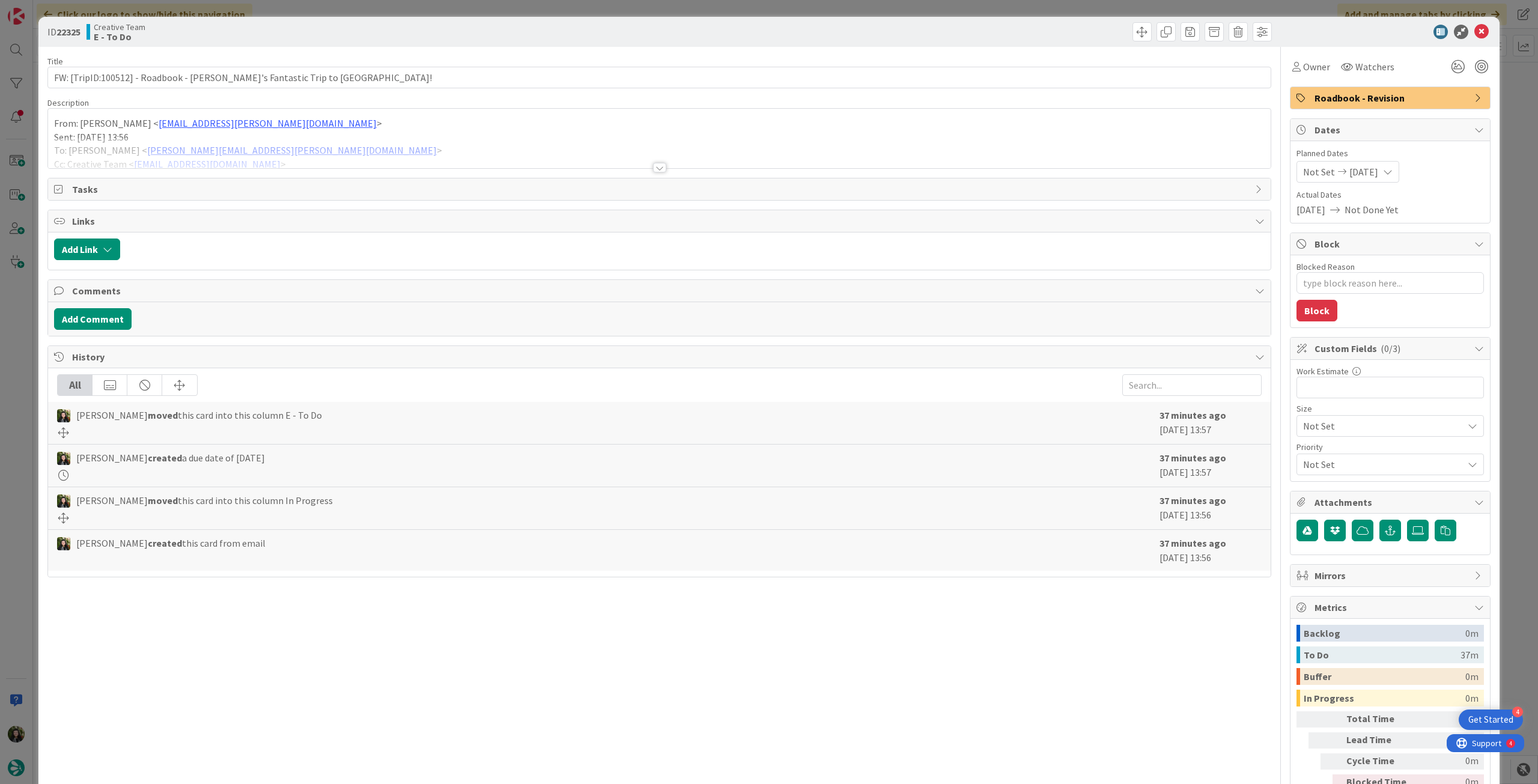
click at [150, 131] on p "Sent: Wednesday, September 3, 2025 13:56" at bounding box center [659, 137] width 1211 height 14
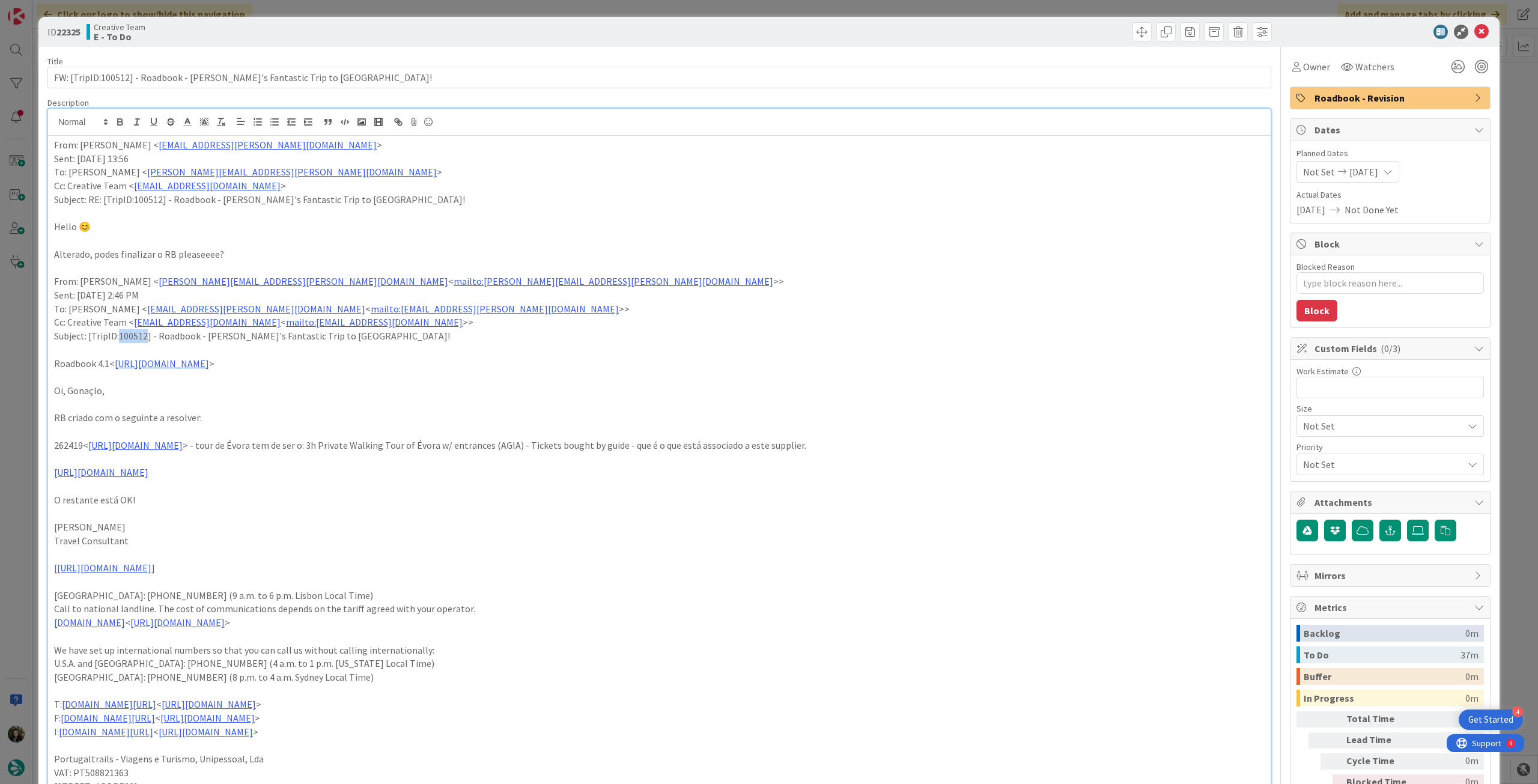
drag, startPoint x: 147, startPoint y: 334, endPoint x: 118, endPoint y: 334, distance: 29.0
click at [118, 334] on p "Subject: [TripID:100512] - Roadbook - Peter's Fantastic Trip to Portugal!" at bounding box center [659, 336] width 1211 height 14
copy p "100512"
click at [1475, 37] on icon at bounding box center [1482, 32] width 14 height 14
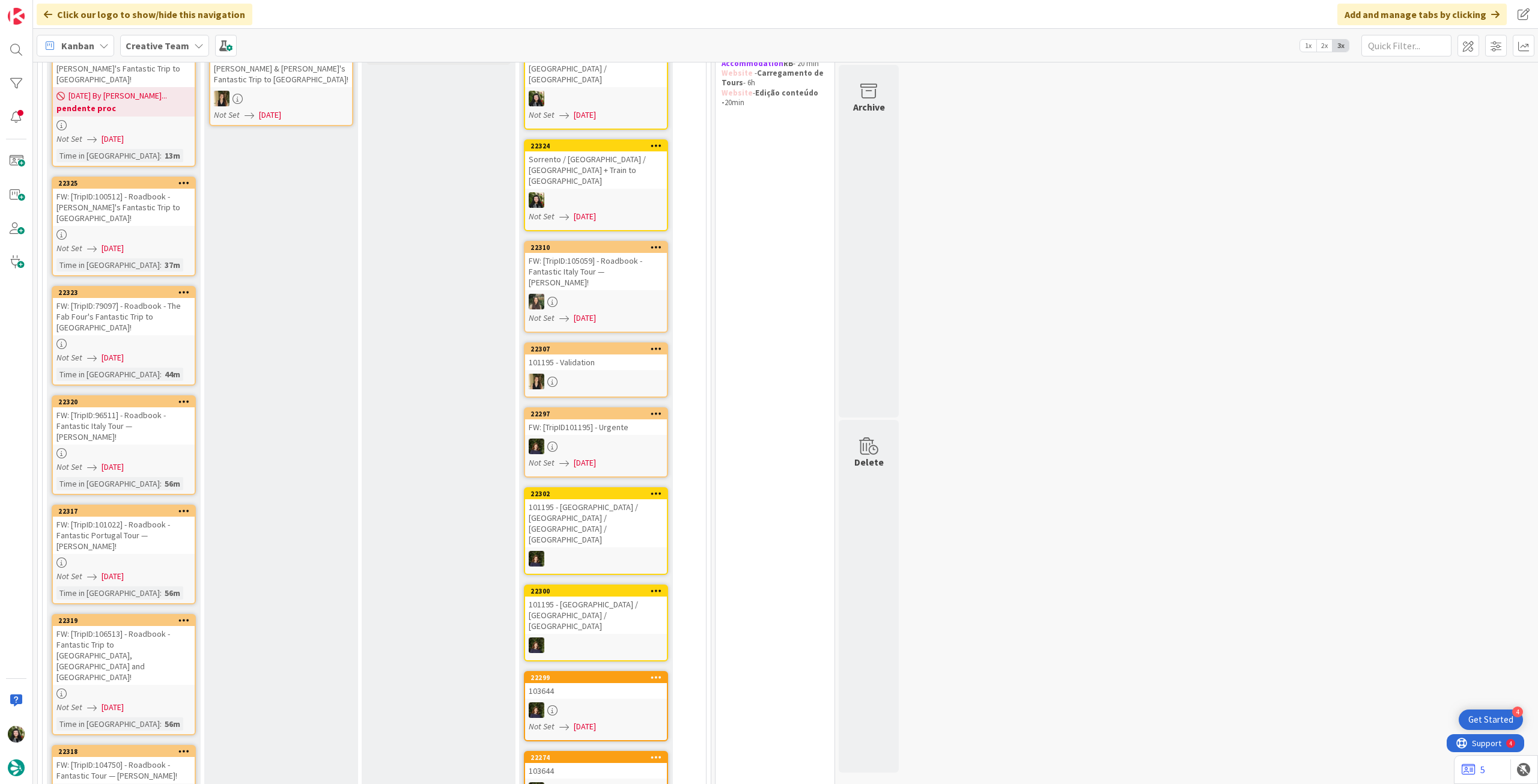
scroll to position [240, 0]
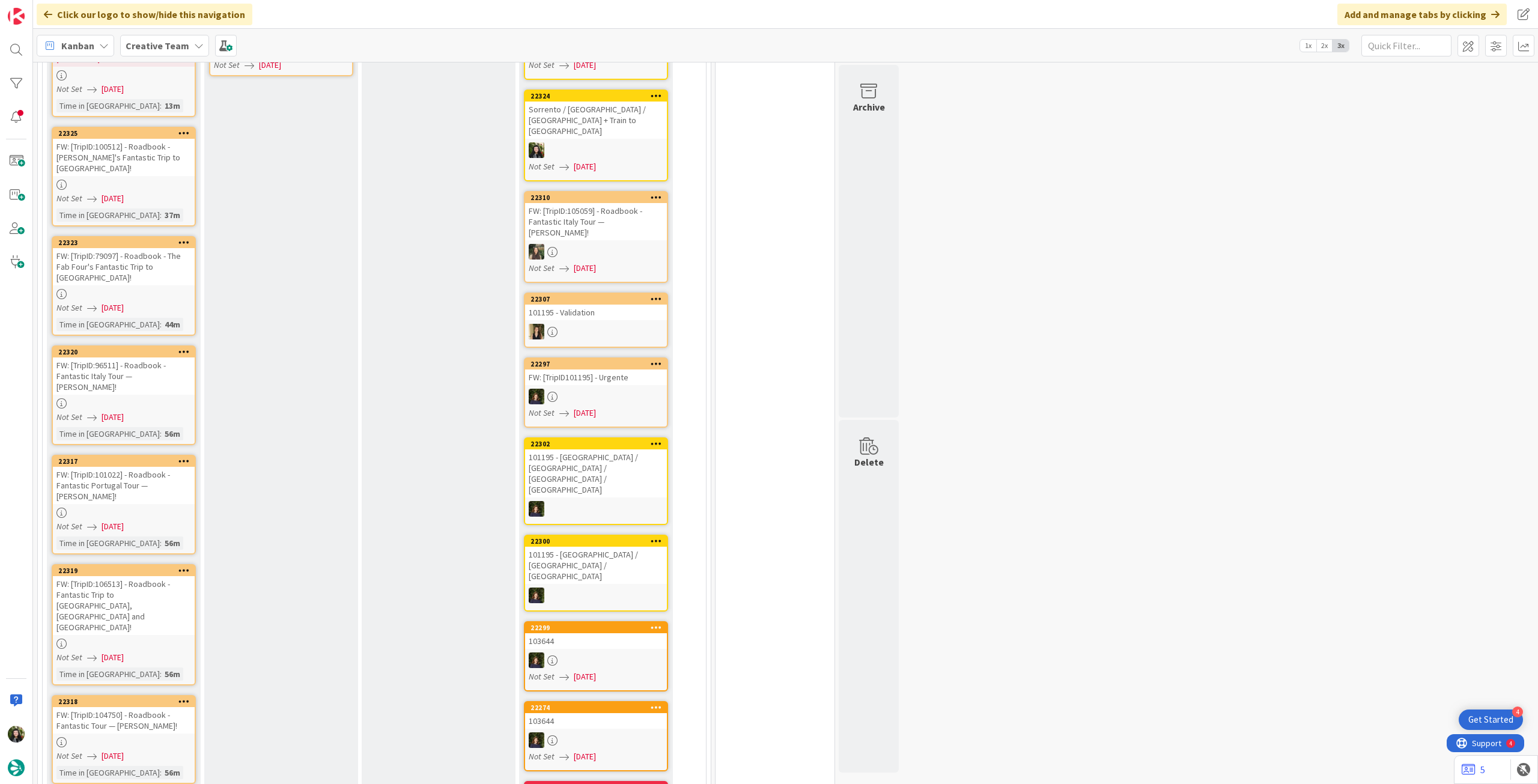
click at [191, 467] on div "FW: [TripID:101022] - Roadbook - Fantastic Portugal Tour — [PERSON_NAME]!" at bounding box center [124, 486] width 142 height 38
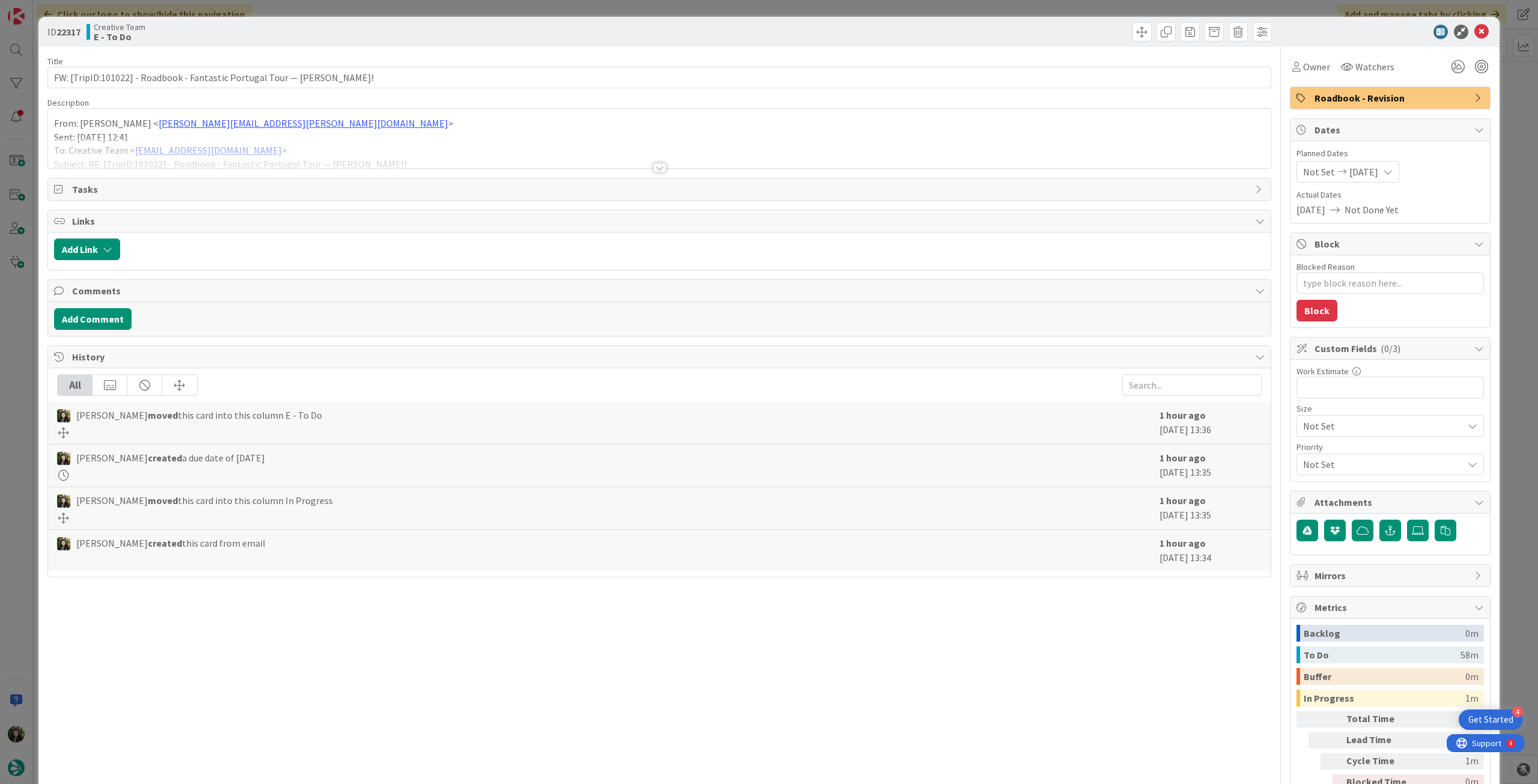
drag, startPoint x: 126, startPoint y: 153, endPoint x: 124, endPoint y: 131, distance: 22.1
click at [126, 152] on div at bounding box center [659, 153] width 1223 height 30
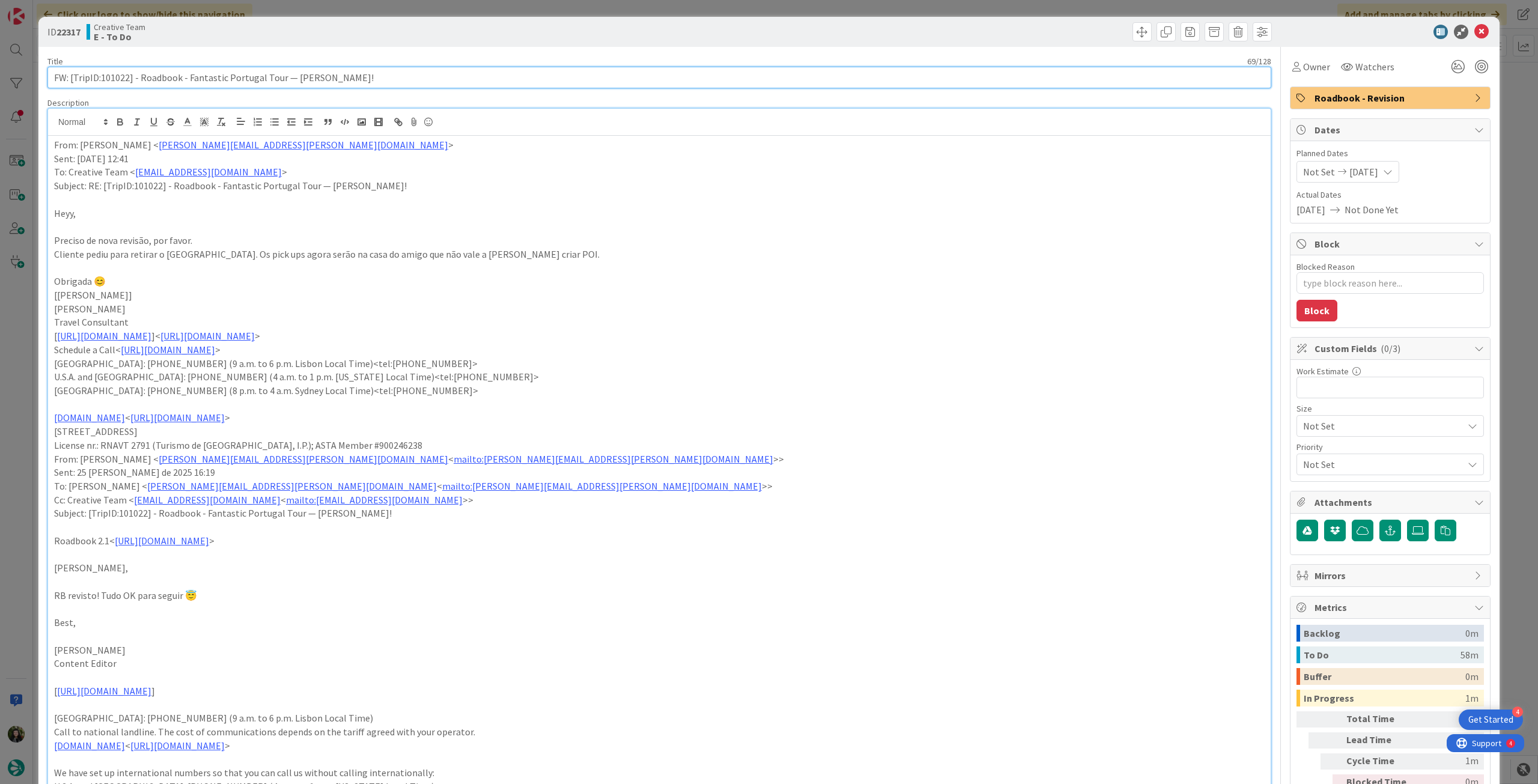
drag, startPoint x: 102, startPoint y: 81, endPoint x: 127, endPoint y: 83, distance: 25.1
click at [127, 83] on input "FW: [TripID:101022] - Roadbook - Fantastic Portugal Tour — [PERSON_NAME]!" at bounding box center [659, 77] width 1224 height 21
click at [1370, 287] on textarea "Blocked Reason" at bounding box center [1390, 283] width 188 height 21
type textarea "x"
type textarea "p"
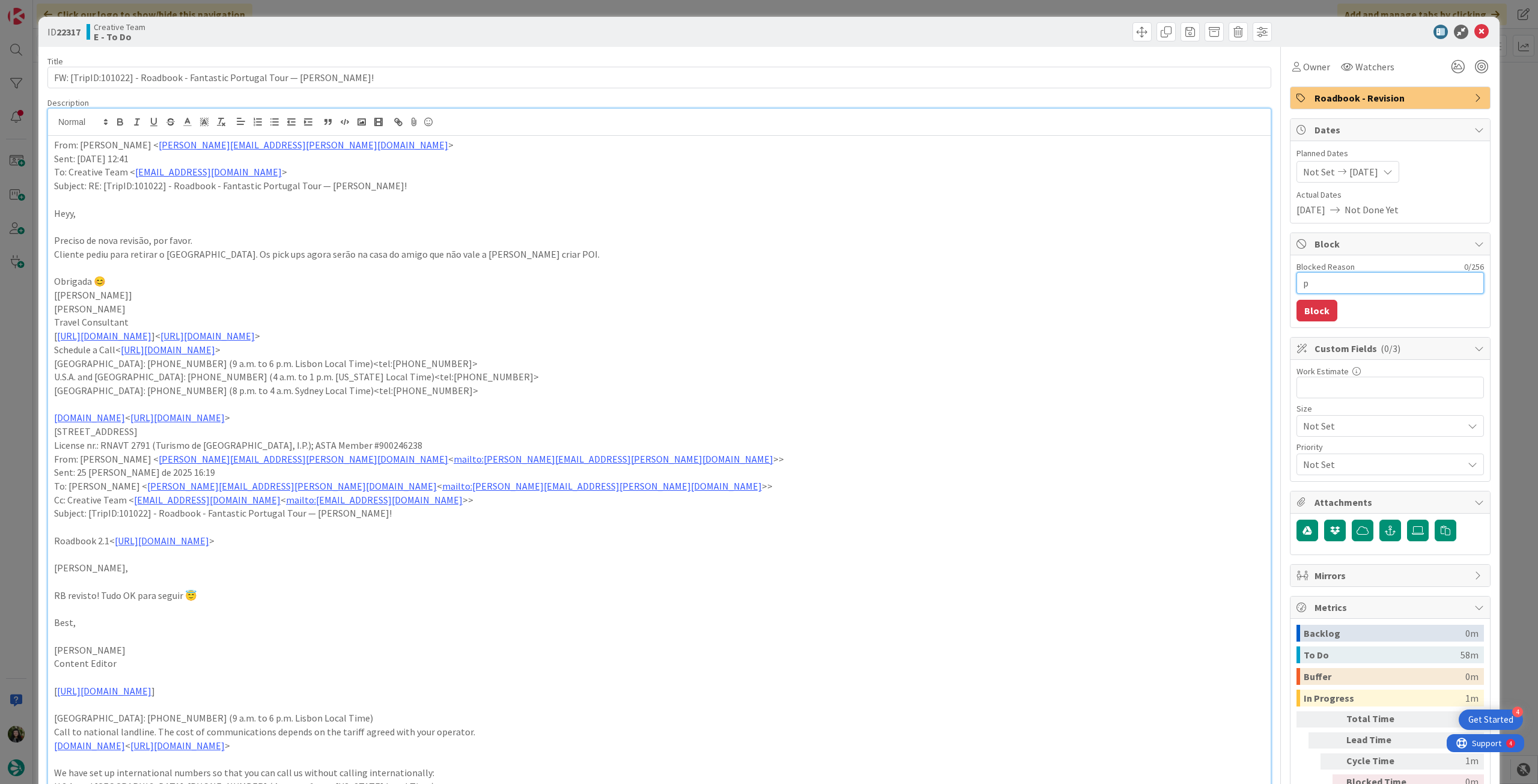
type textarea "x"
type textarea "pe"
type textarea "x"
type textarea "pen"
type textarea "x"
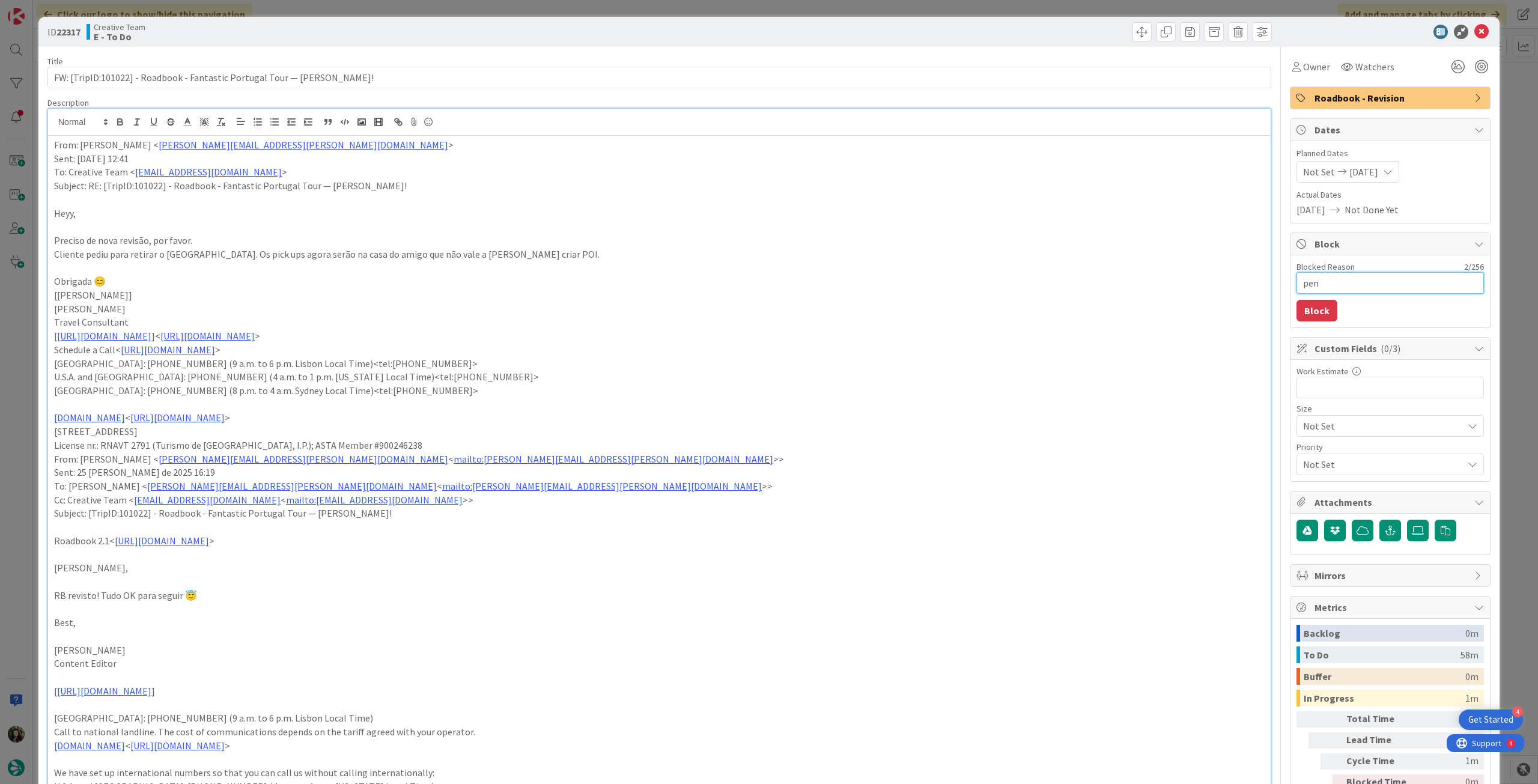
type textarea "pend"
type textarea "x"
type textarea "pende"
type textarea "x"
type textarea "penden"
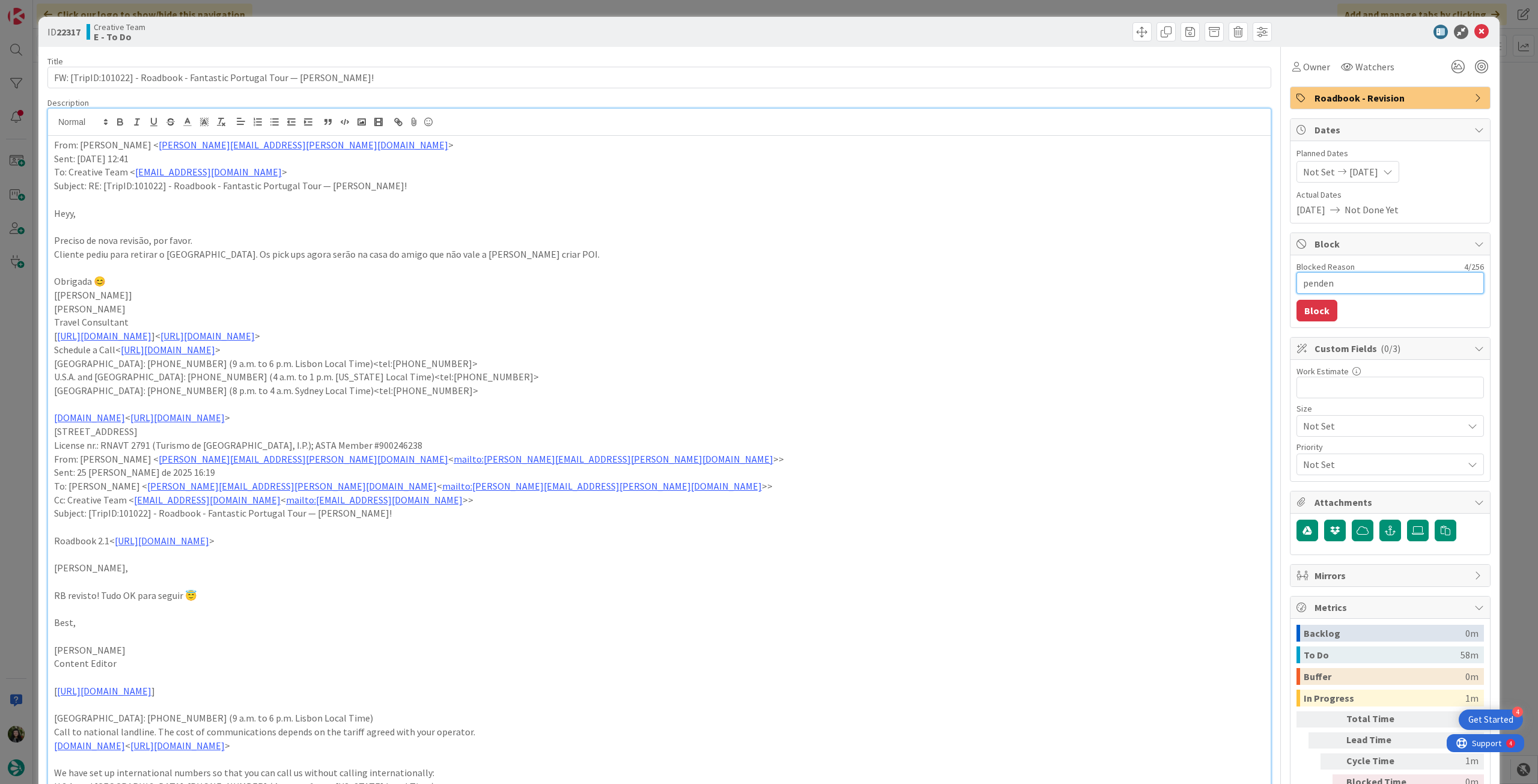
type textarea "x"
type textarea "pendent"
type textarea "x"
type textarea "pendente"
type textarea "x"
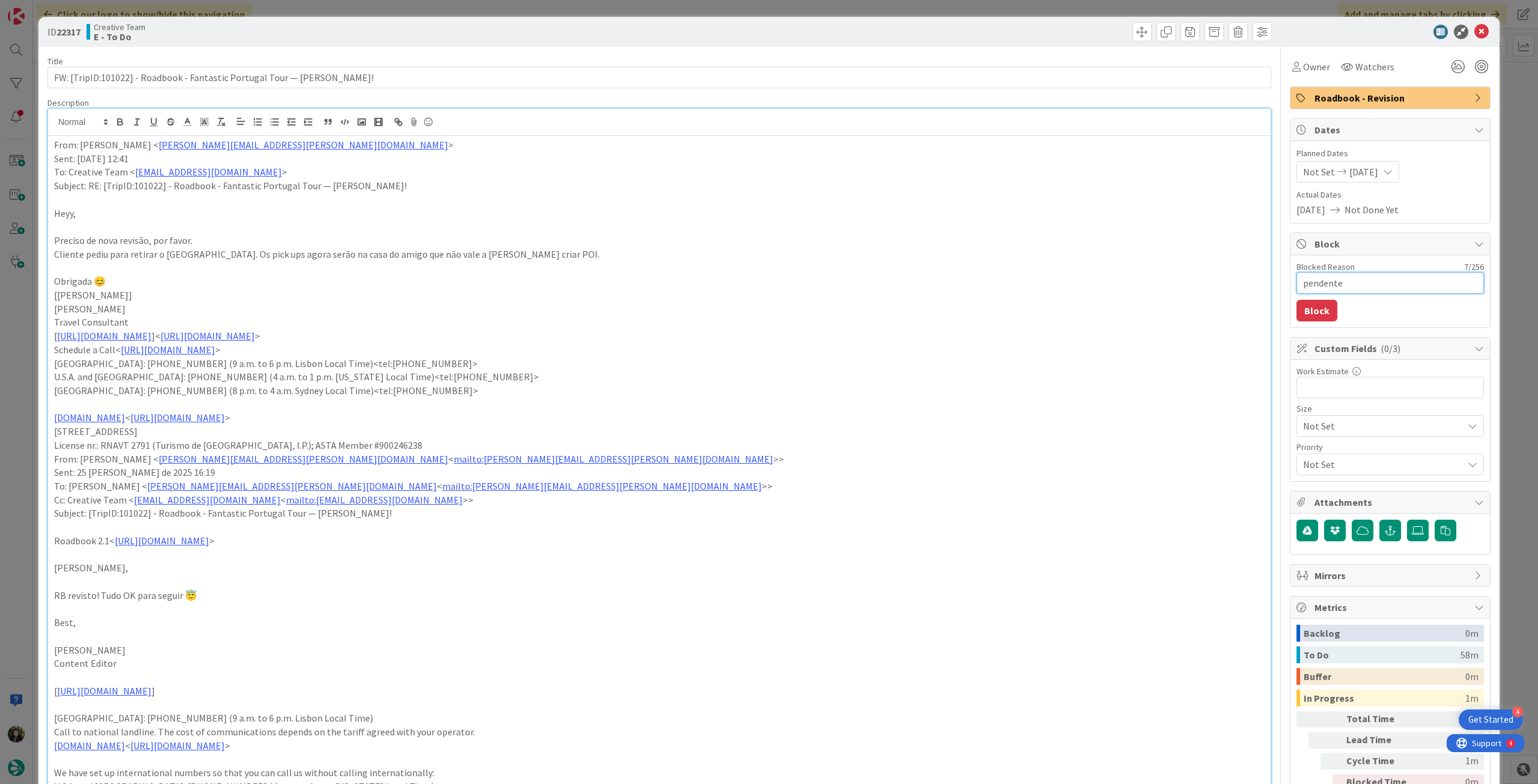
type textarea "pendente"
type textarea "x"
type textarea "pendente t"
type textarea "x"
type textarea "pendente tc"
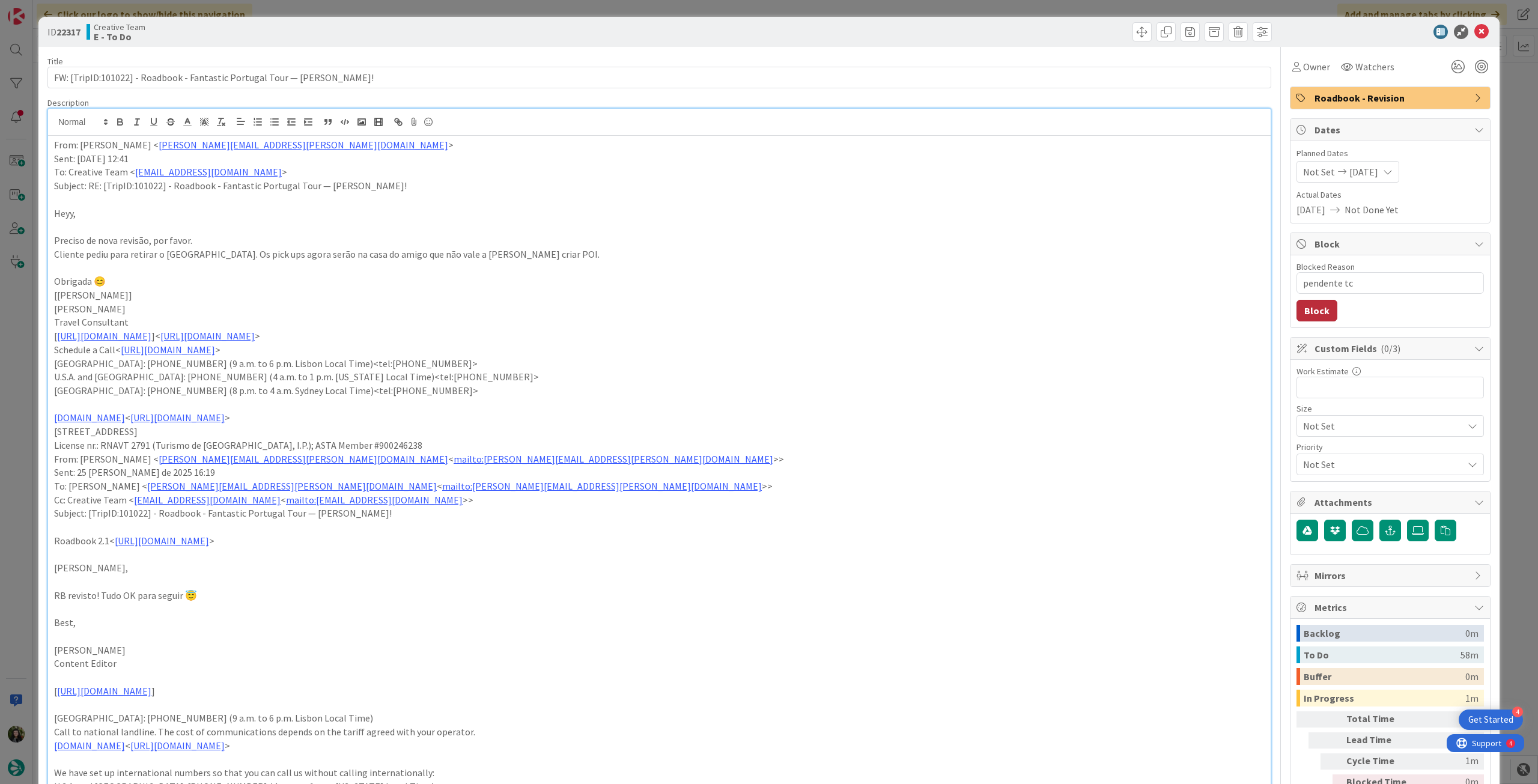
click at [1302, 316] on button "Block" at bounding box center [1317, 310] width 41 height 21
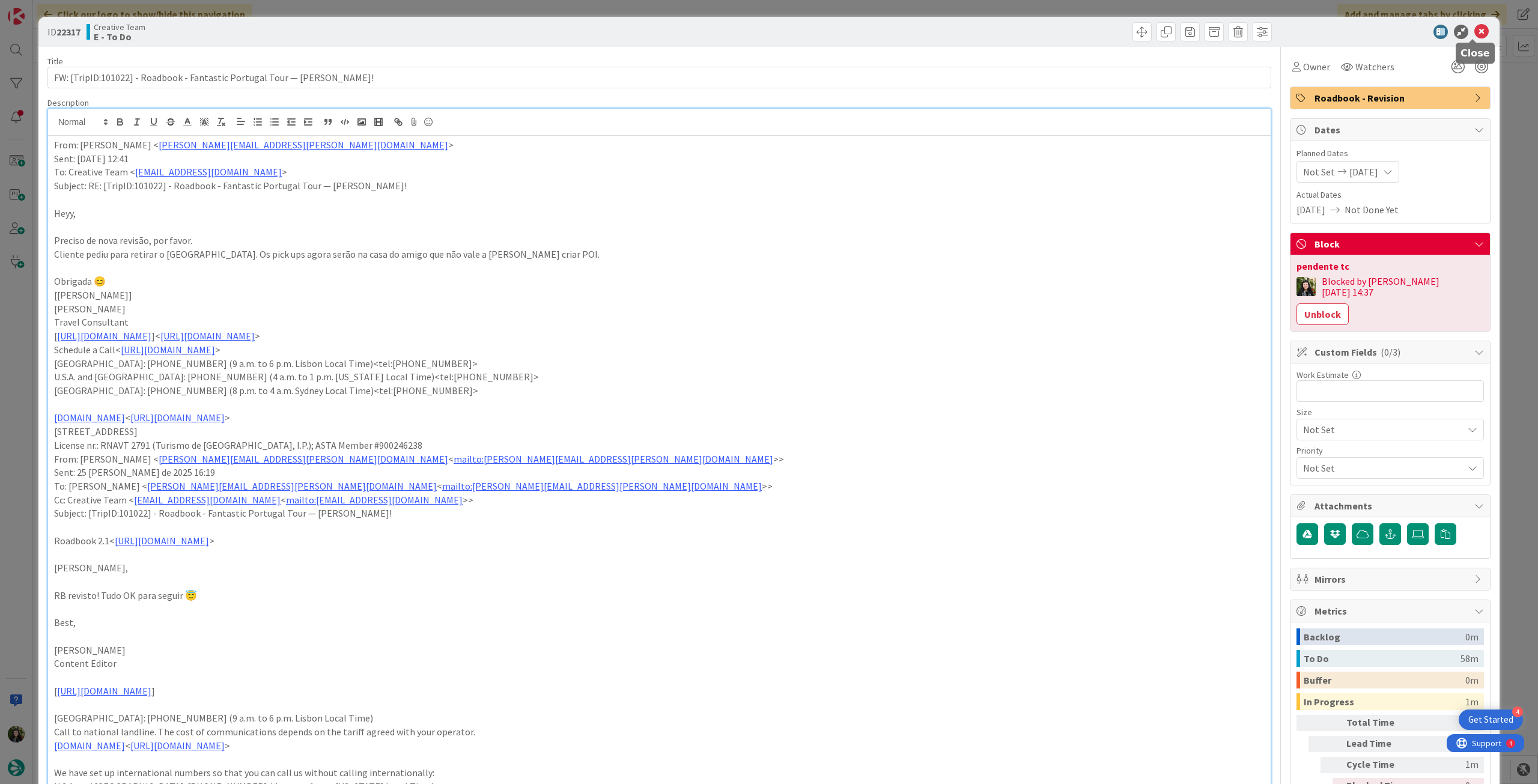
click at [1475, 26] on icon at bounding box center [1482, 32] width 14 height 14
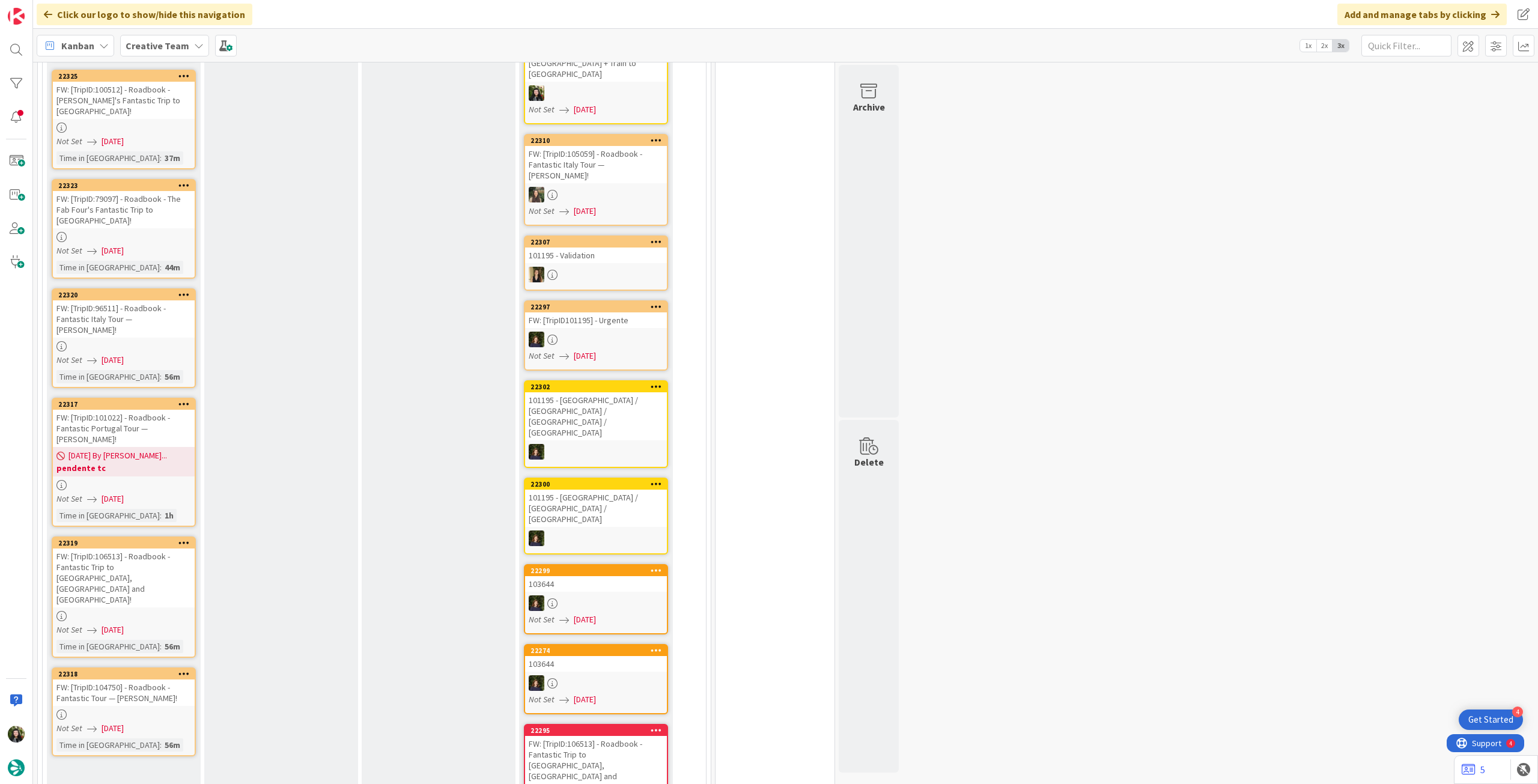
scroll to position [320, 0]
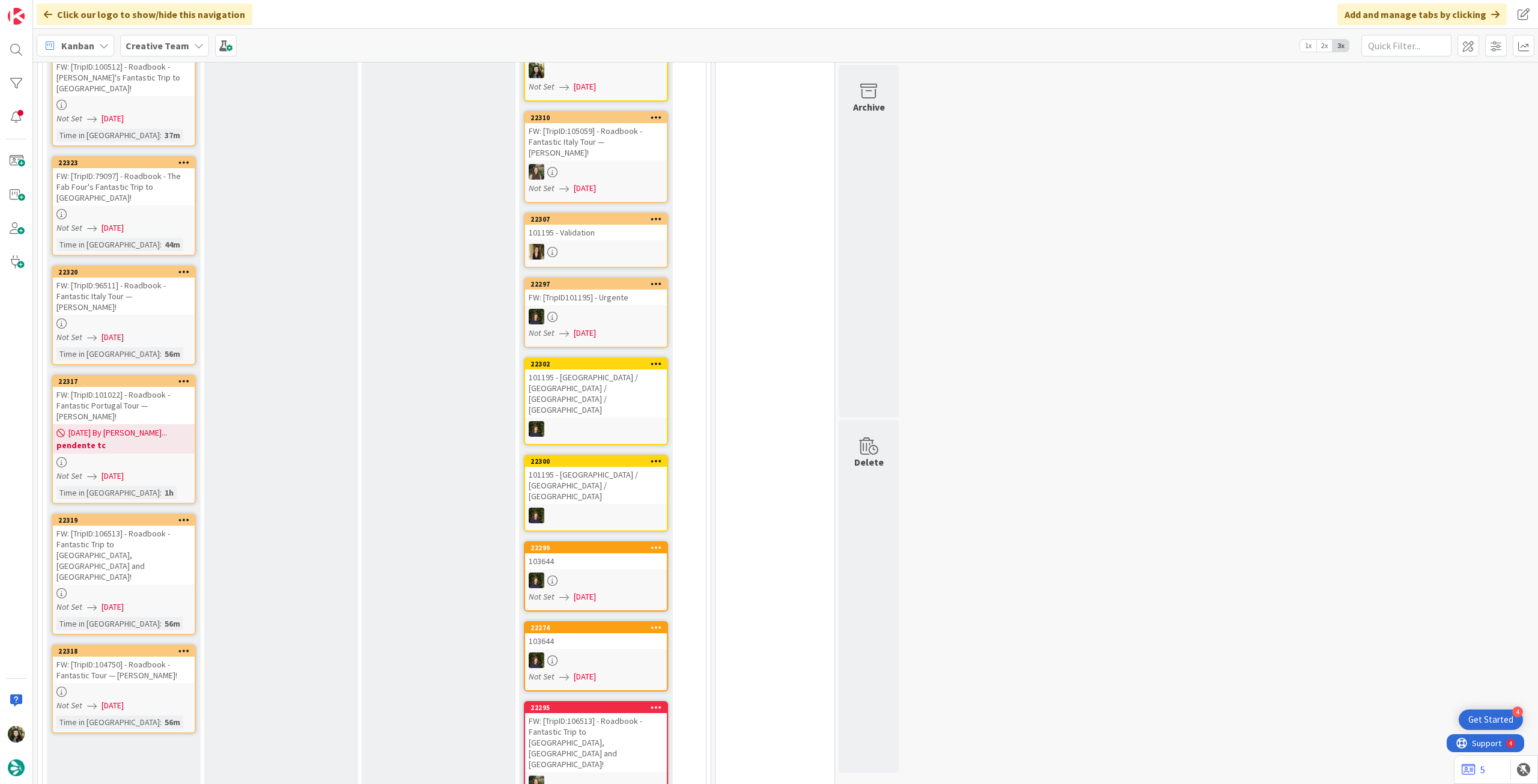
click at [156, 526] on div "FW: [TripID:106513] - Roadbook - Fantastic Trip to [GEOGRAPHIC_DATA], [GEOGRAPH…" at bounding box center [124, 555] width 142 height 59
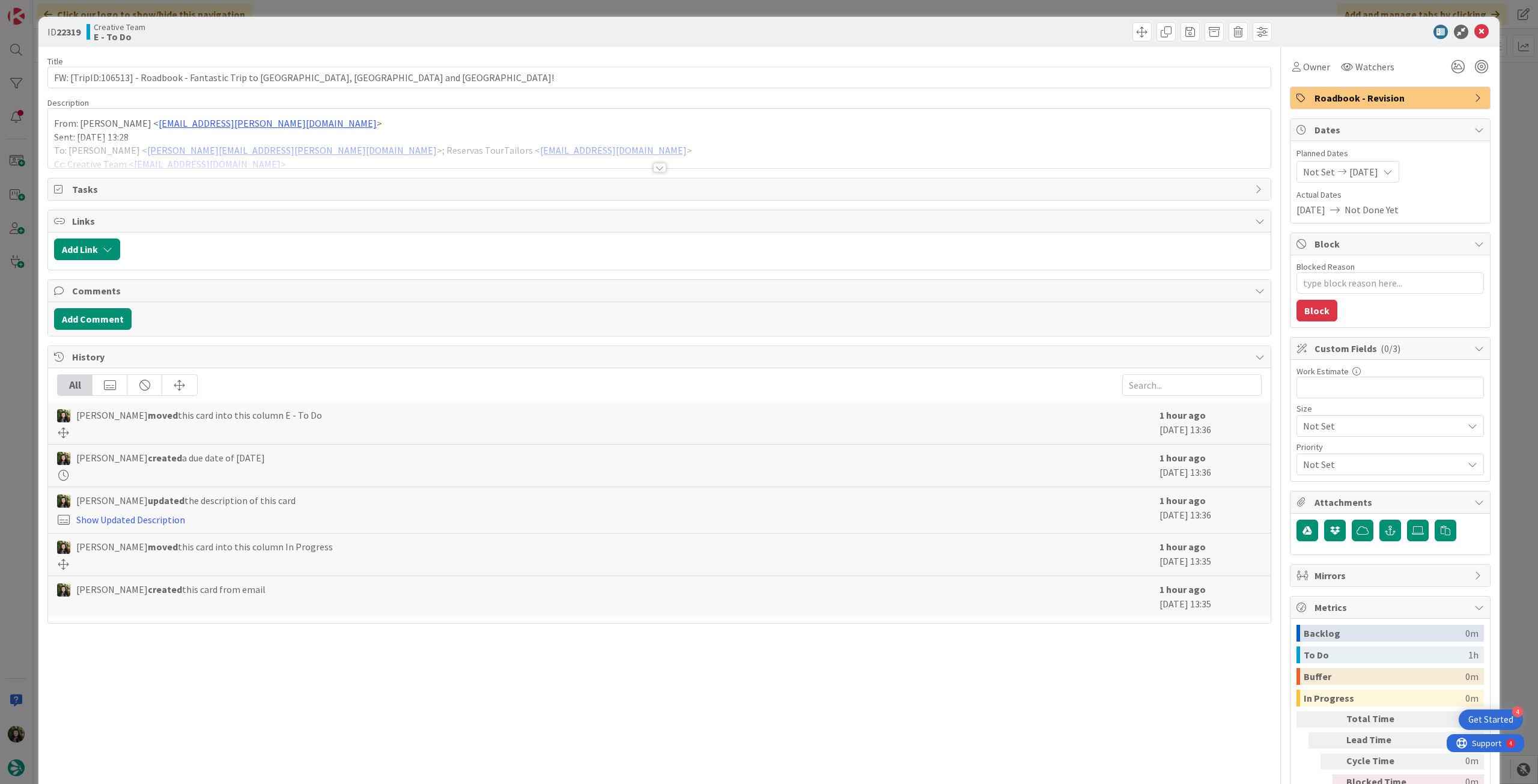
click at [435, 147] on div at bounding box center [659, 153] width 1223 height 30
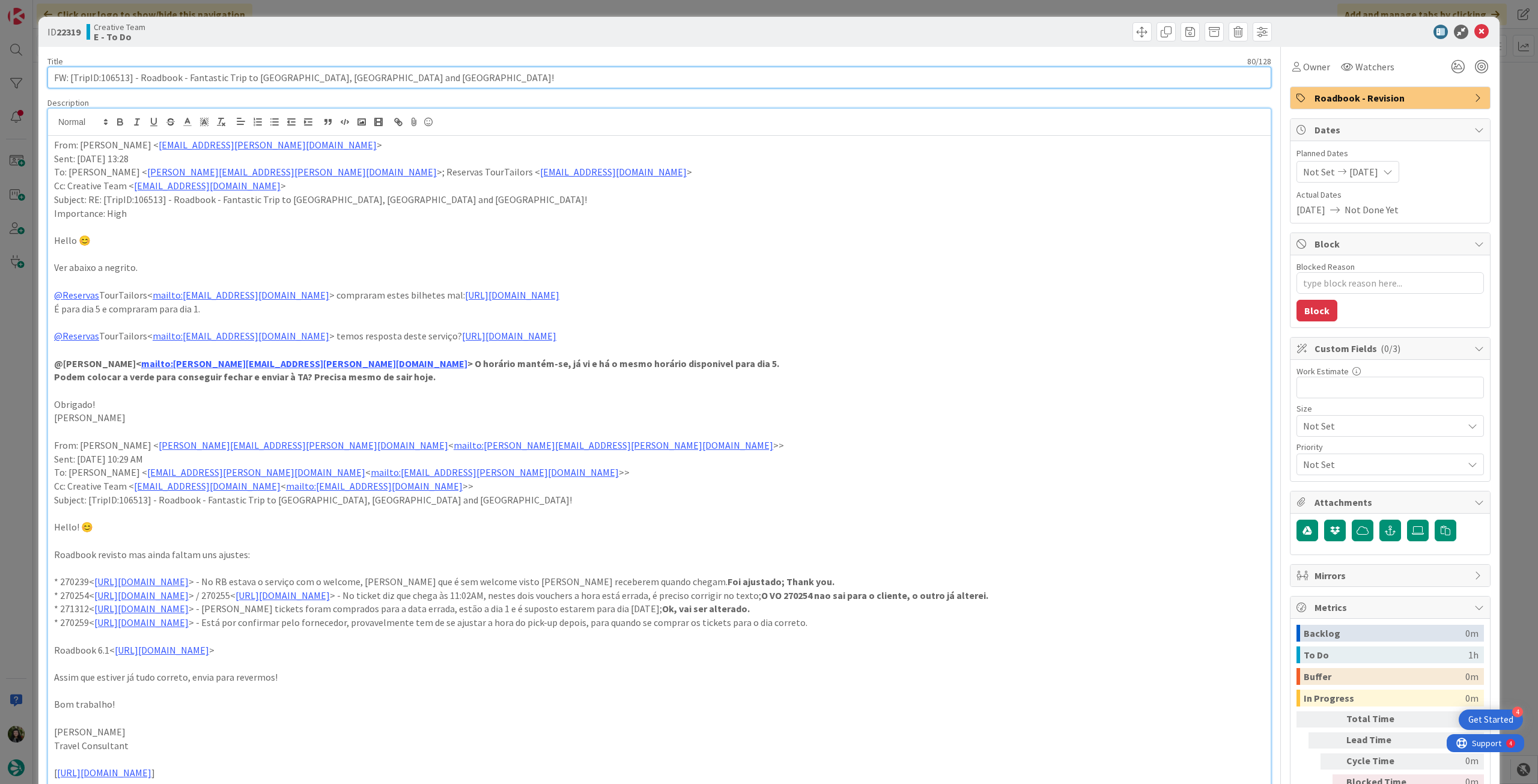
drag, startPoint x: 102, startPoint y: 78, endPoint x: 128, endPoint y: 78, distance: 26.0
click at [128, 78] on input "FW: [TripID:106513] - Roadbook - Fantastic Trip to [GEOGRAPHIC_DATA], [GEOGRAPH…" at bounding box center [659, 77] width 1224 height 21
click at [1476, 30] on icon at bounding box center [1482, 32] width 14 height 14
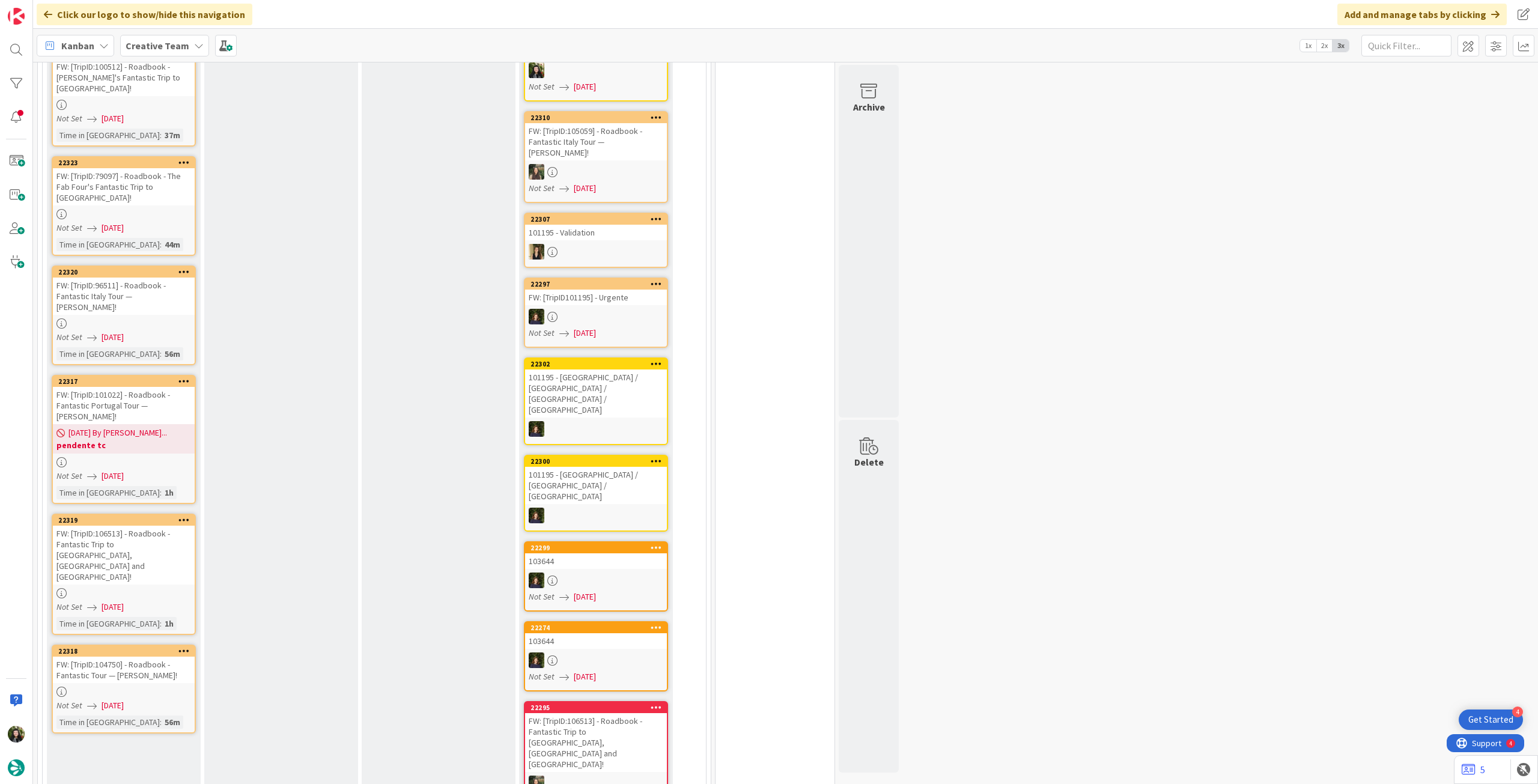
click at [158, 657] on div "FW: [TripID:104750] - Roadbook - Fantastic Tour — [PERSON_NAME]!" at bounding box center [124, 670] width 142 height 27
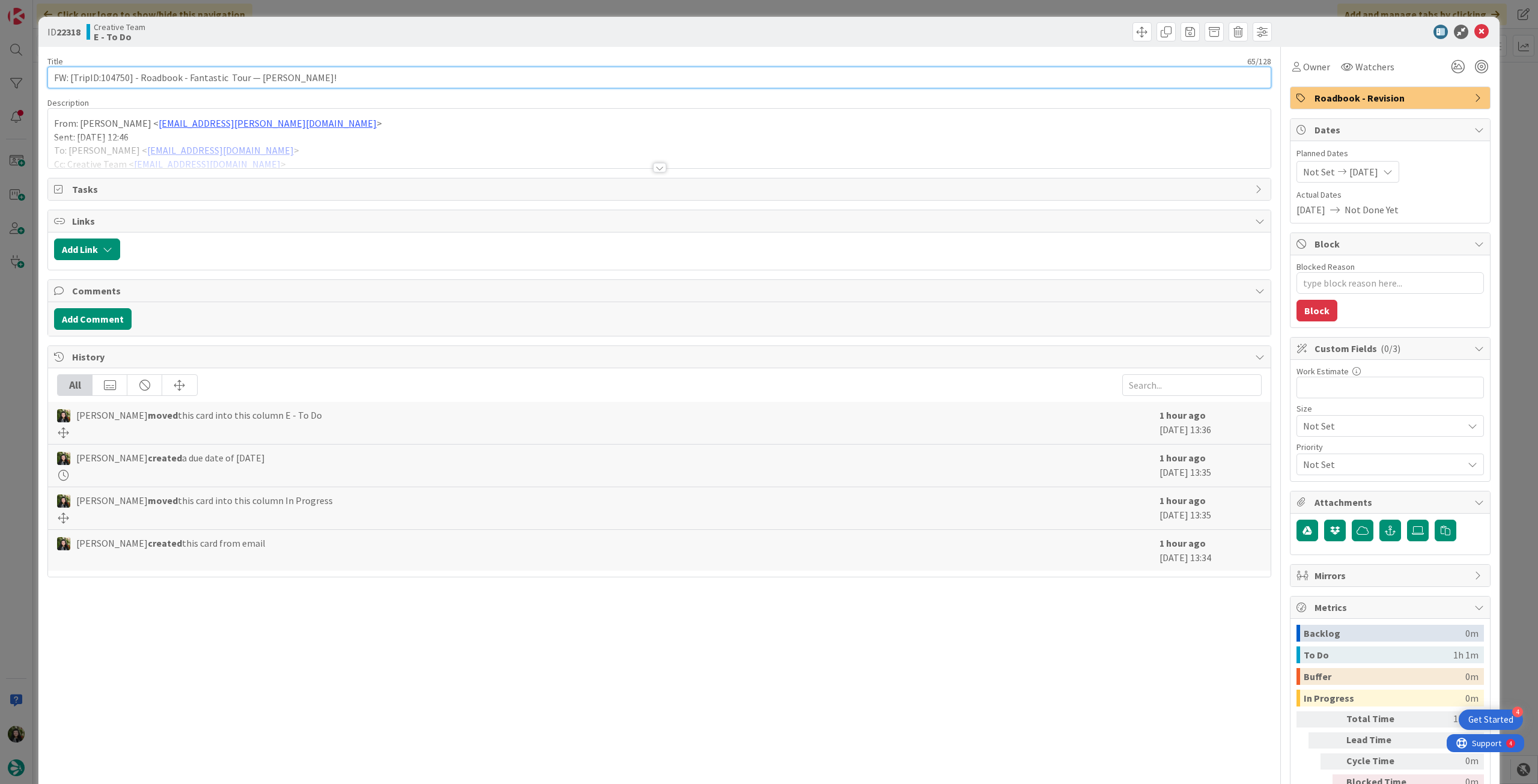
drag, startPoint x: 101, startPoint y: 75, endPoint x: 127, endPoint y: 79, distance: 26.3
click at [127, 79] on input "FW: [TripID:104750] - Roadbook - Fantastic Tour — [PERSON_NAME]!" at bounding box center [659, 77] width 1224 height 21
click at [935, 135] on div "Beatriz Cassona just joined From: Catarina Dâmaso < catarina.damaso@tourtailors…" at bounding box center [659, 138] width 1223 height 60
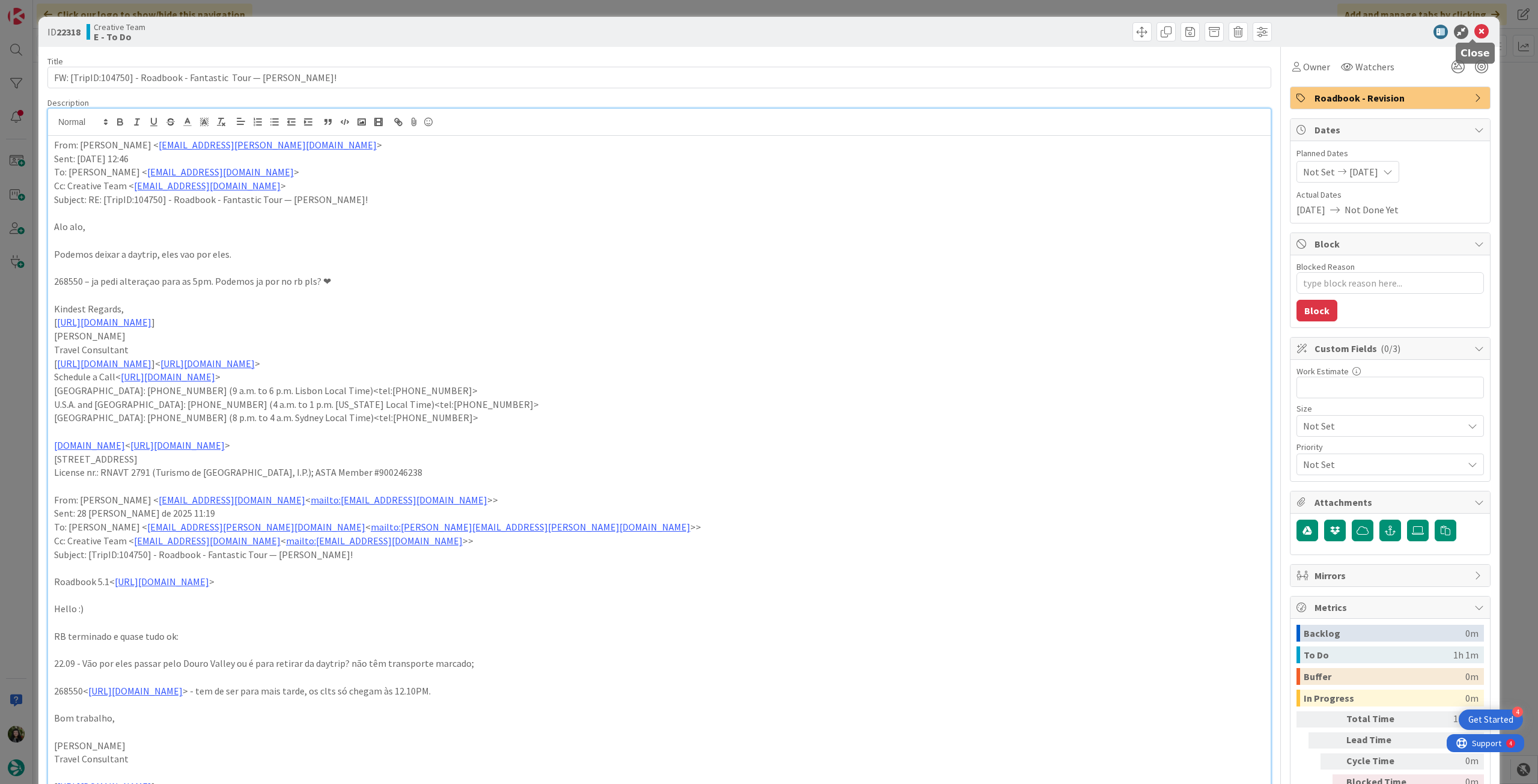
click at [1475, 30] on icon at bounding box center [1482, 32] width 14 height 14
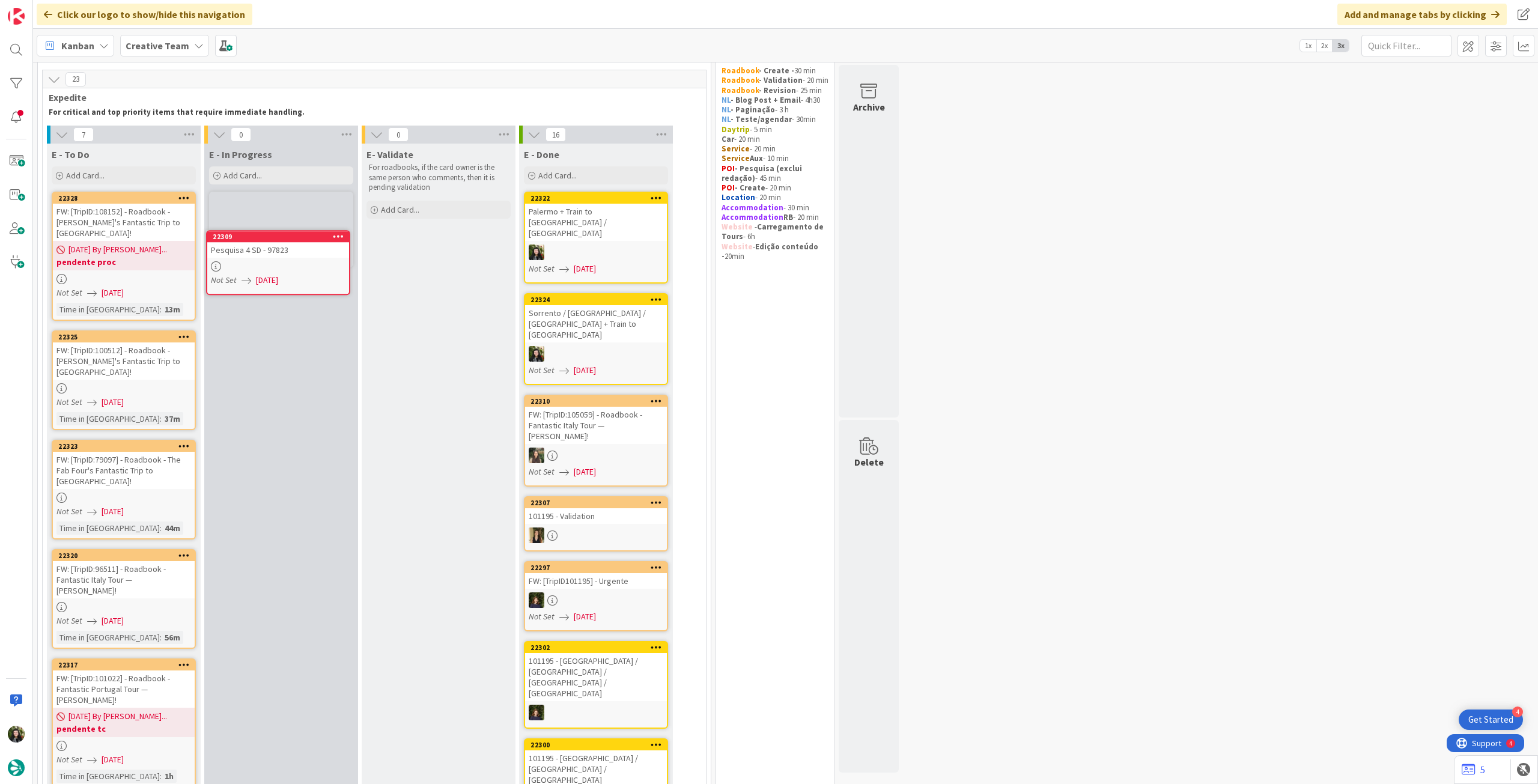
scroll to position [35, 0]
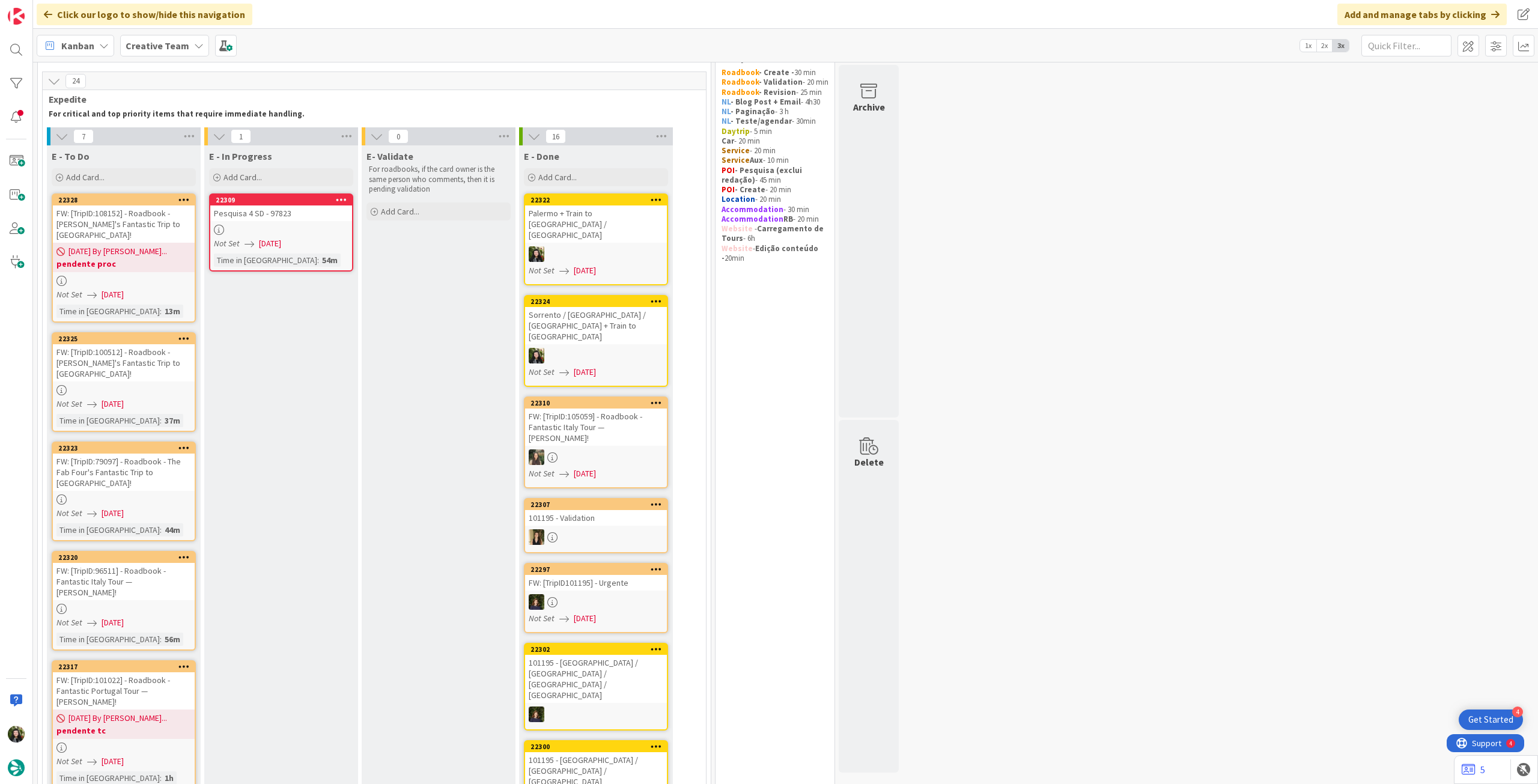
click at [314, 257] on div "Time in Column : 54m" at bounding box center [281, 260] width 135 height 13
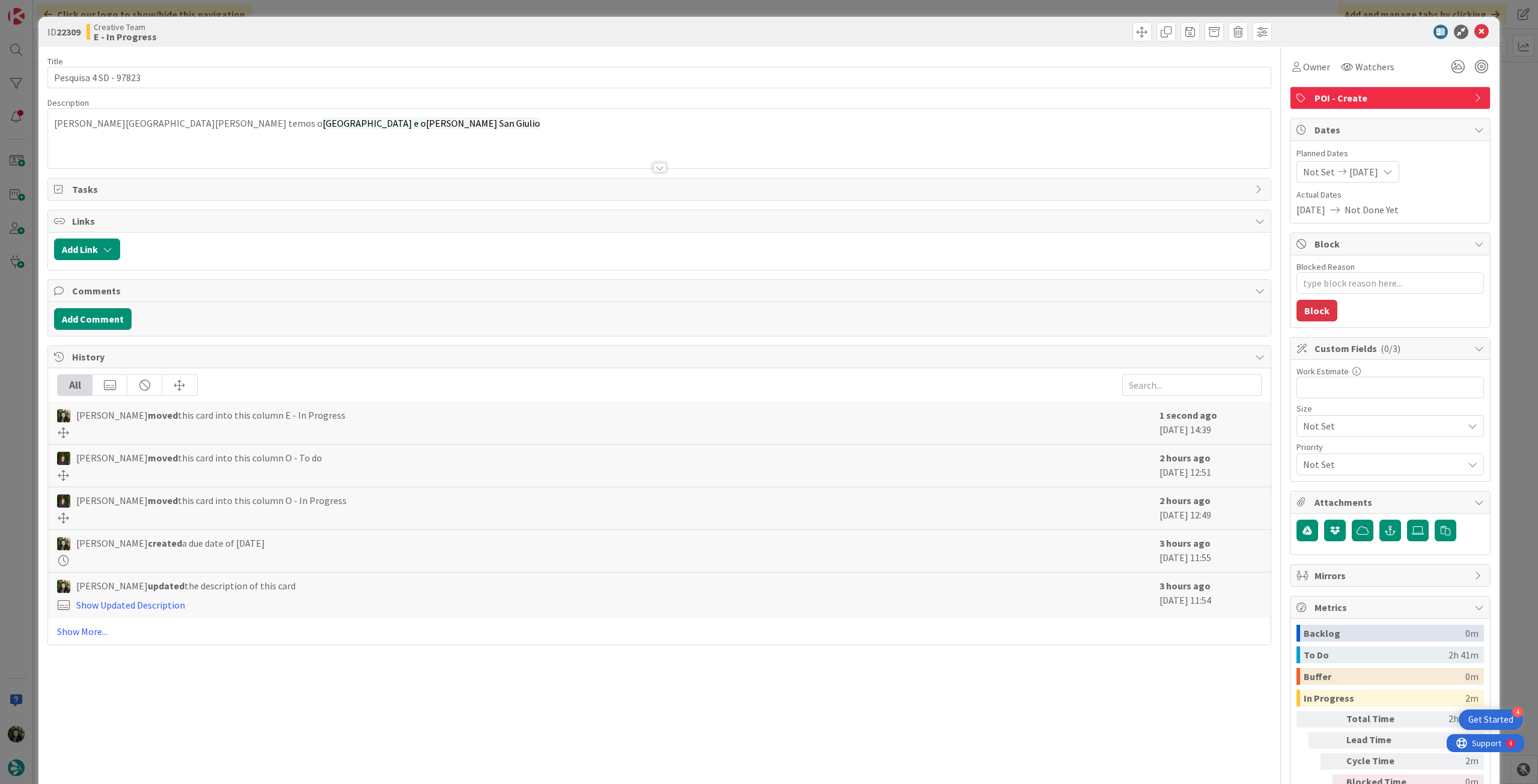
click at [1290, 77] on div "Owner" at bounding box center [1312, 66] width 43 height 21
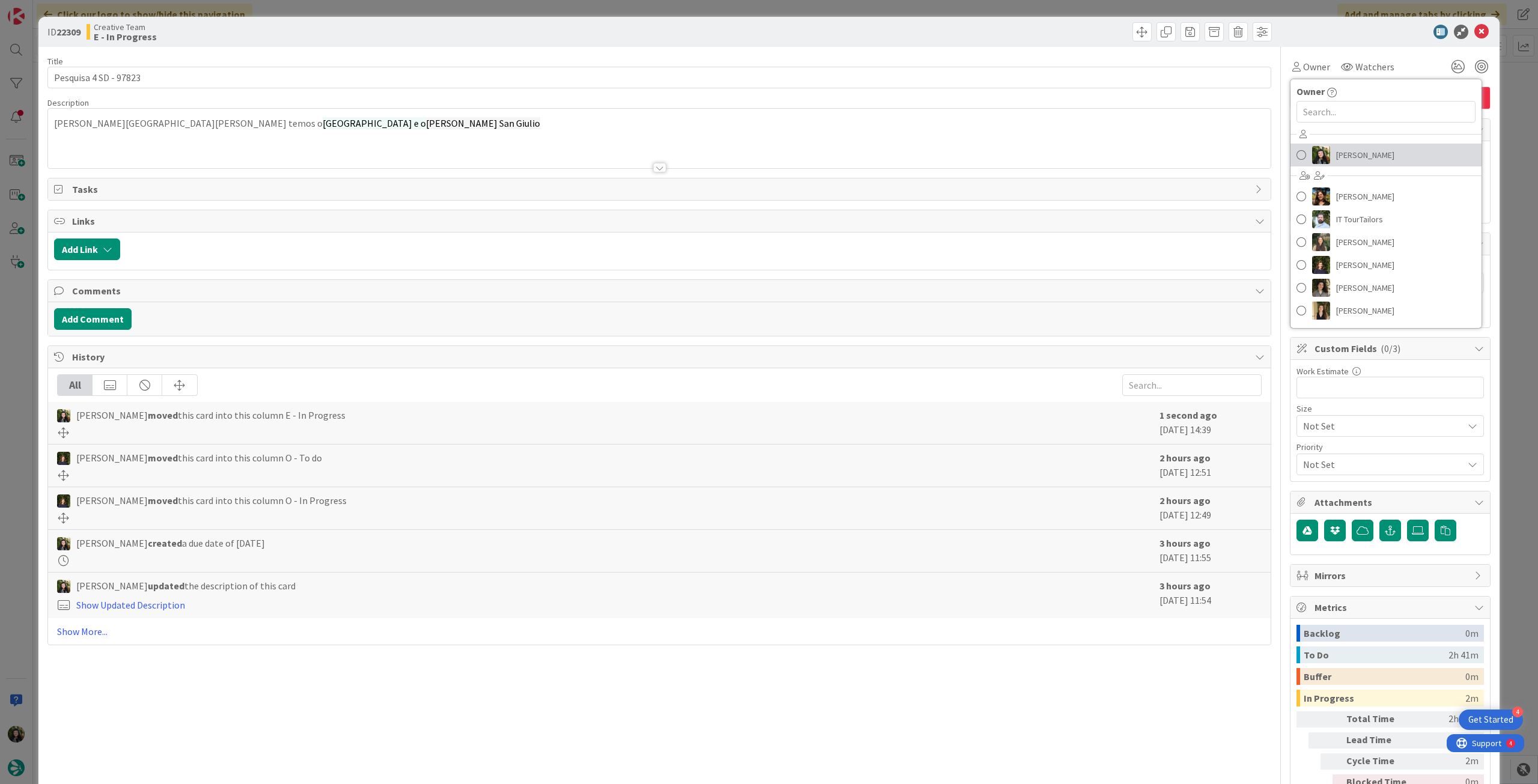
drag, startPoint x: 1323, startPoint y: 153, endPoint x: 1330, endPoint y: 145, distance: 10.6
click at [1324, 155] on link "[PERSON_NAME]" at bounding box center [1386, 155] width 191 height 23
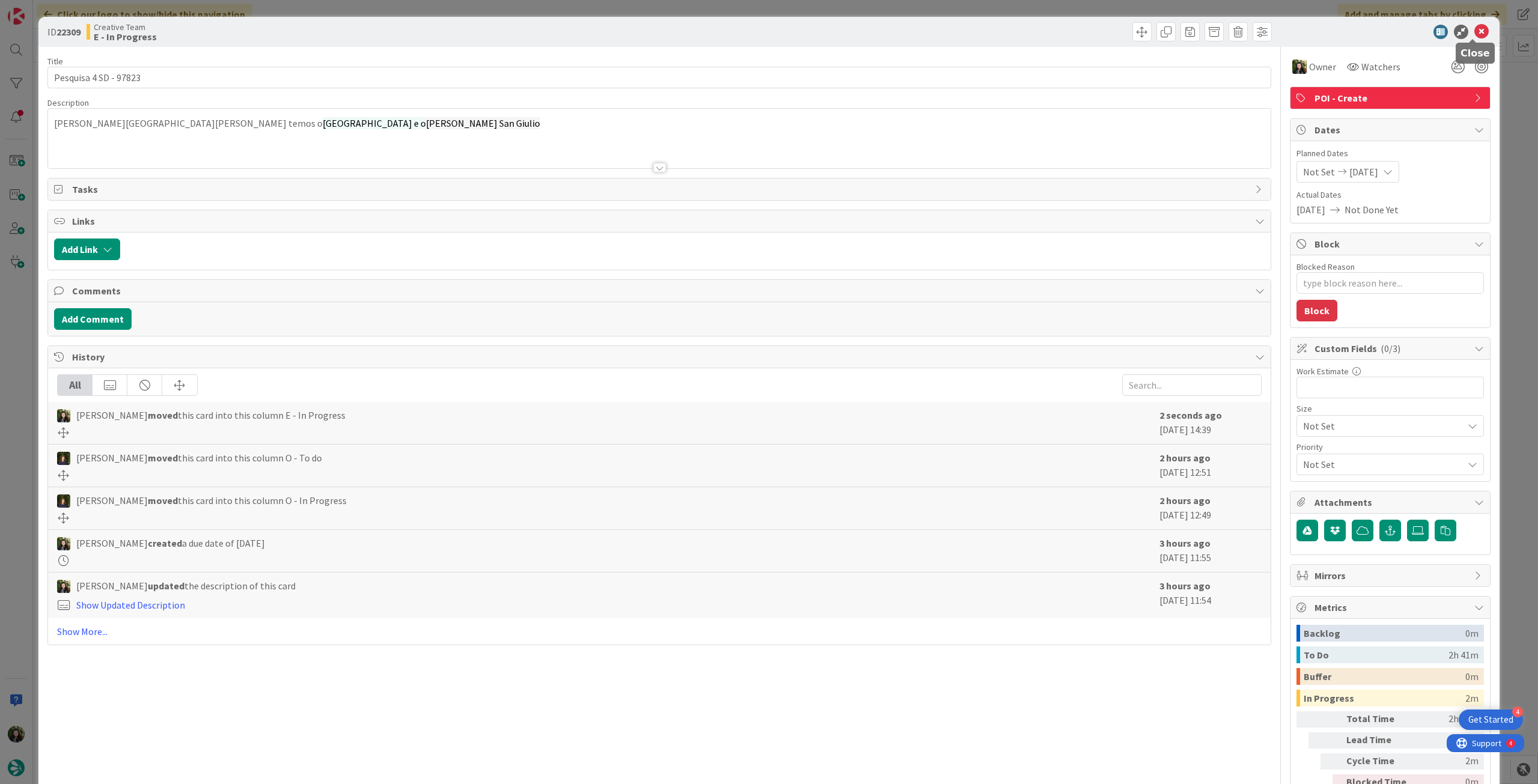
click at [1475, 31] on icon at bounding box center [1482, 32] width 14 height 14
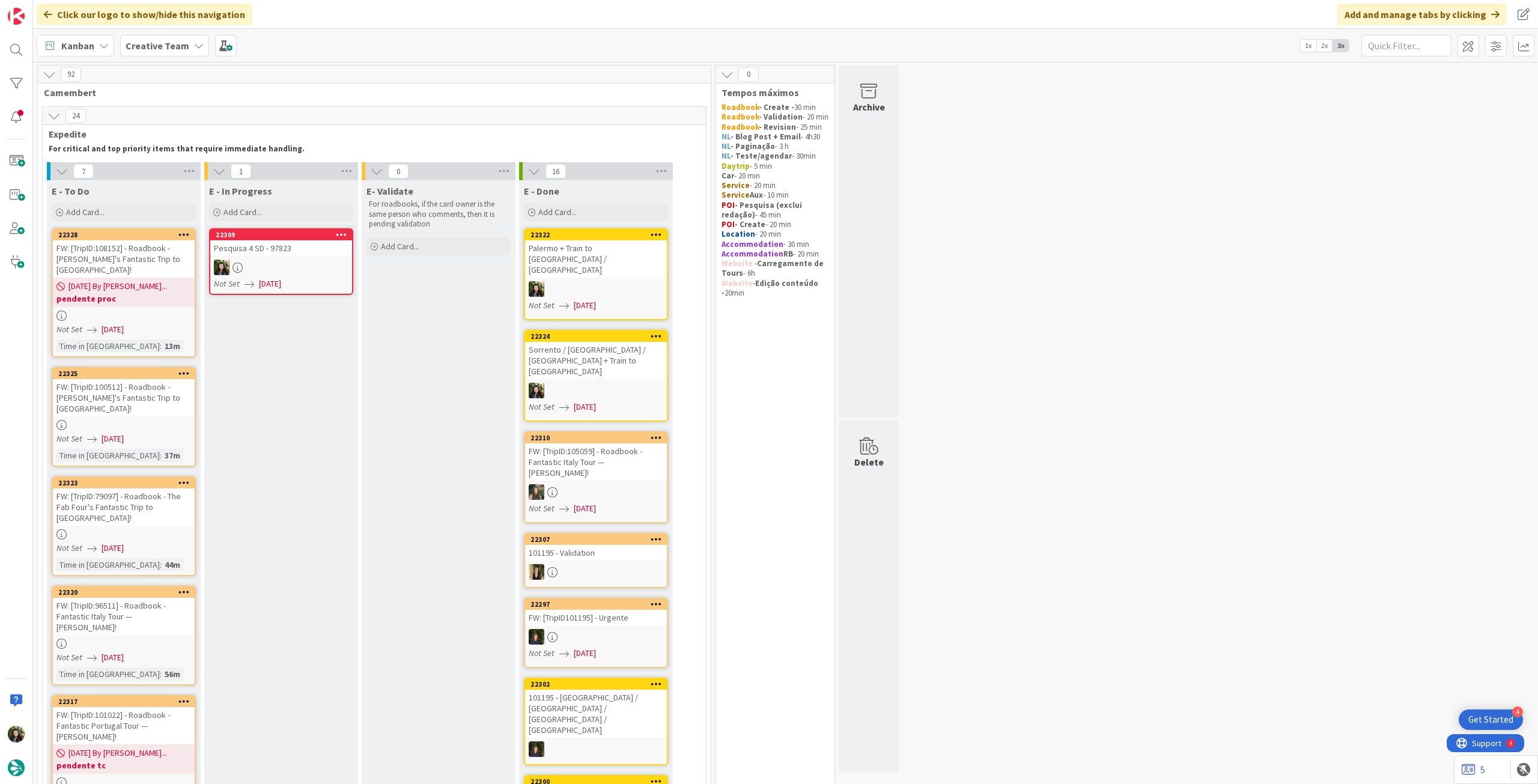
click at [315, 259] on div at bounding box center [281, 267] width 142 height 16
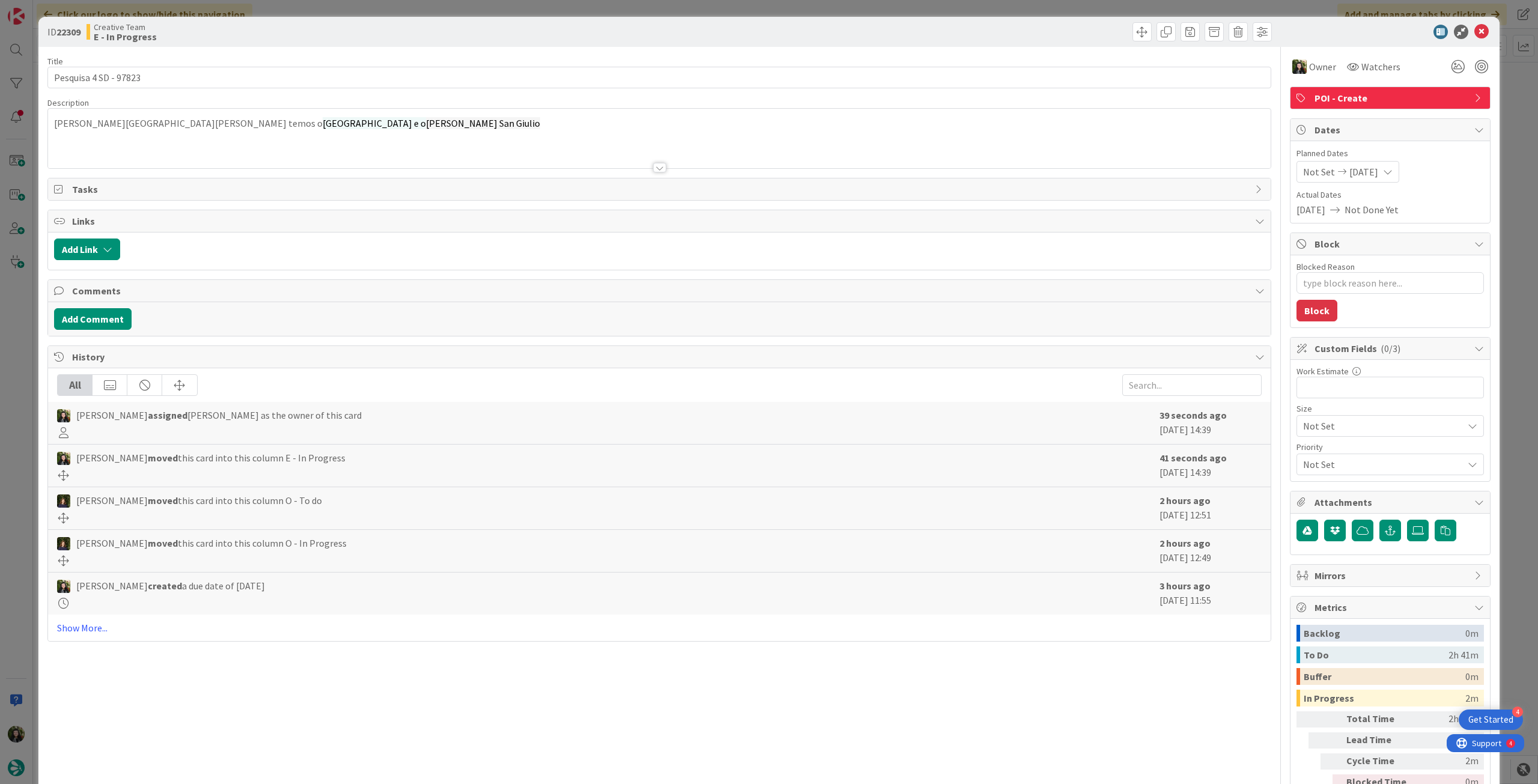
click at [426, 118] on span "Orta San Giulio" at bounding box center [483, 123] width 114 height 12
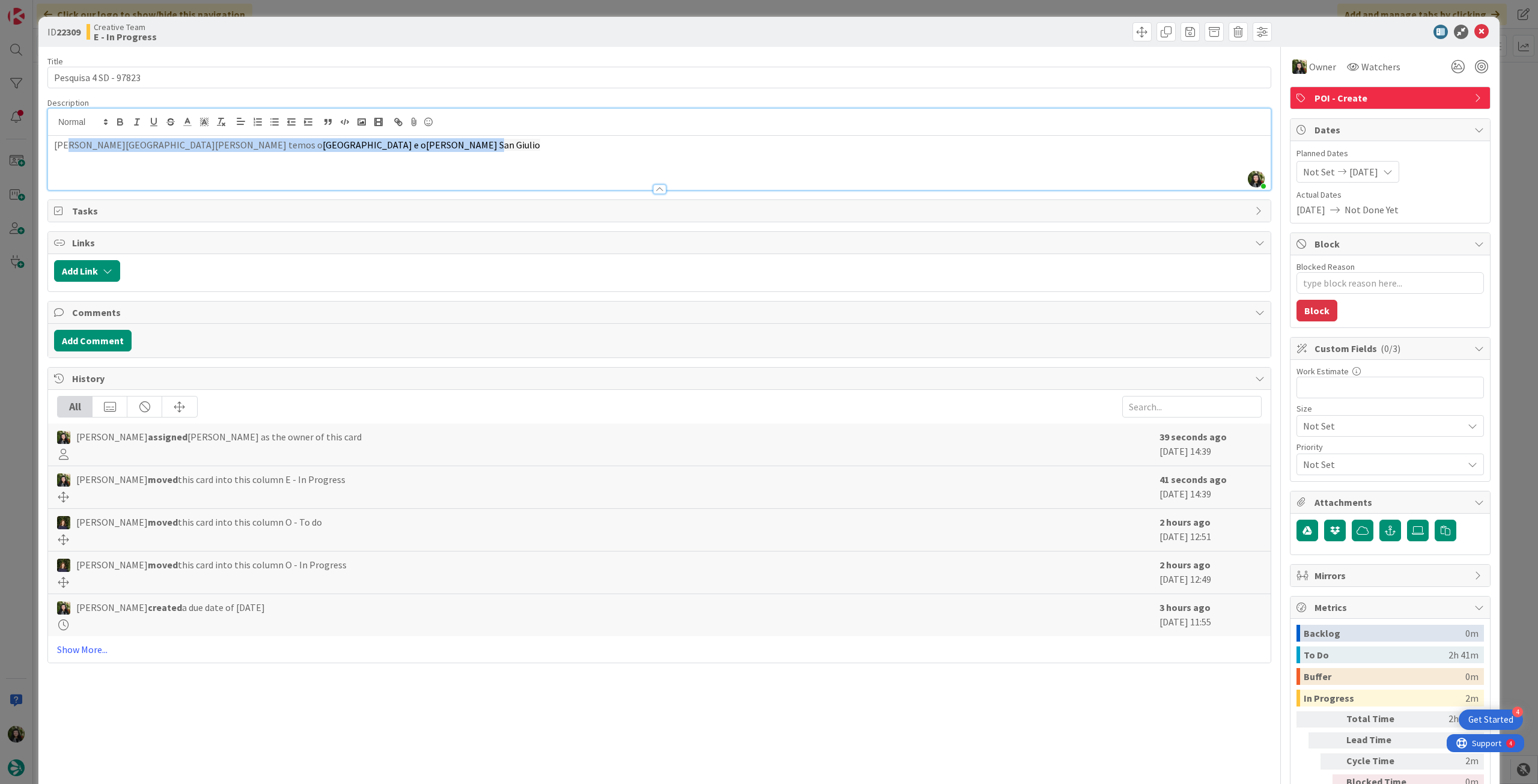
drag, startPoint x: 69, startPoint y: 142, endPoint x: 390, endPoint y: 143, distance: 321.0
click at [390, 143] on p "em Lago d Orta, já temos o Basilica di San Giulio e o Orta San Giulio" at bounding box center [659, 145] width 1211 height 14
copy p "Lago d Orta, já temos o Basilica di San Giulio e o Orta San Giulio"
click at [1476, 32] on icon at bounding box center [1482, 32] width 14 height 14
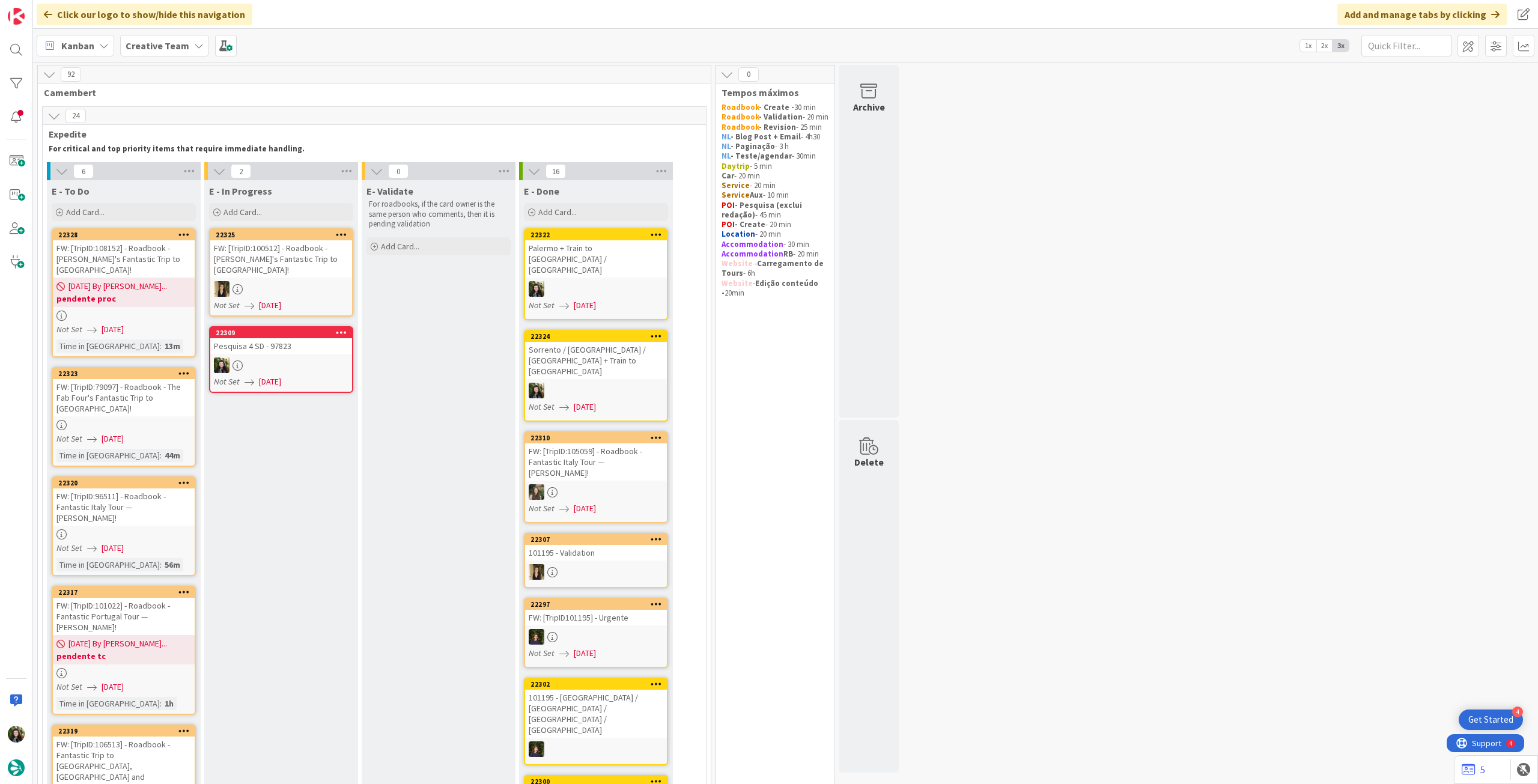
click at [315, 265] on div "FW: [TripID:100512] - Roadbook - [PERSON_NAME]'s Fantastic Trip to [GEOGRAPHIC_…" at bounding box center [281, 259] width 142 height 38
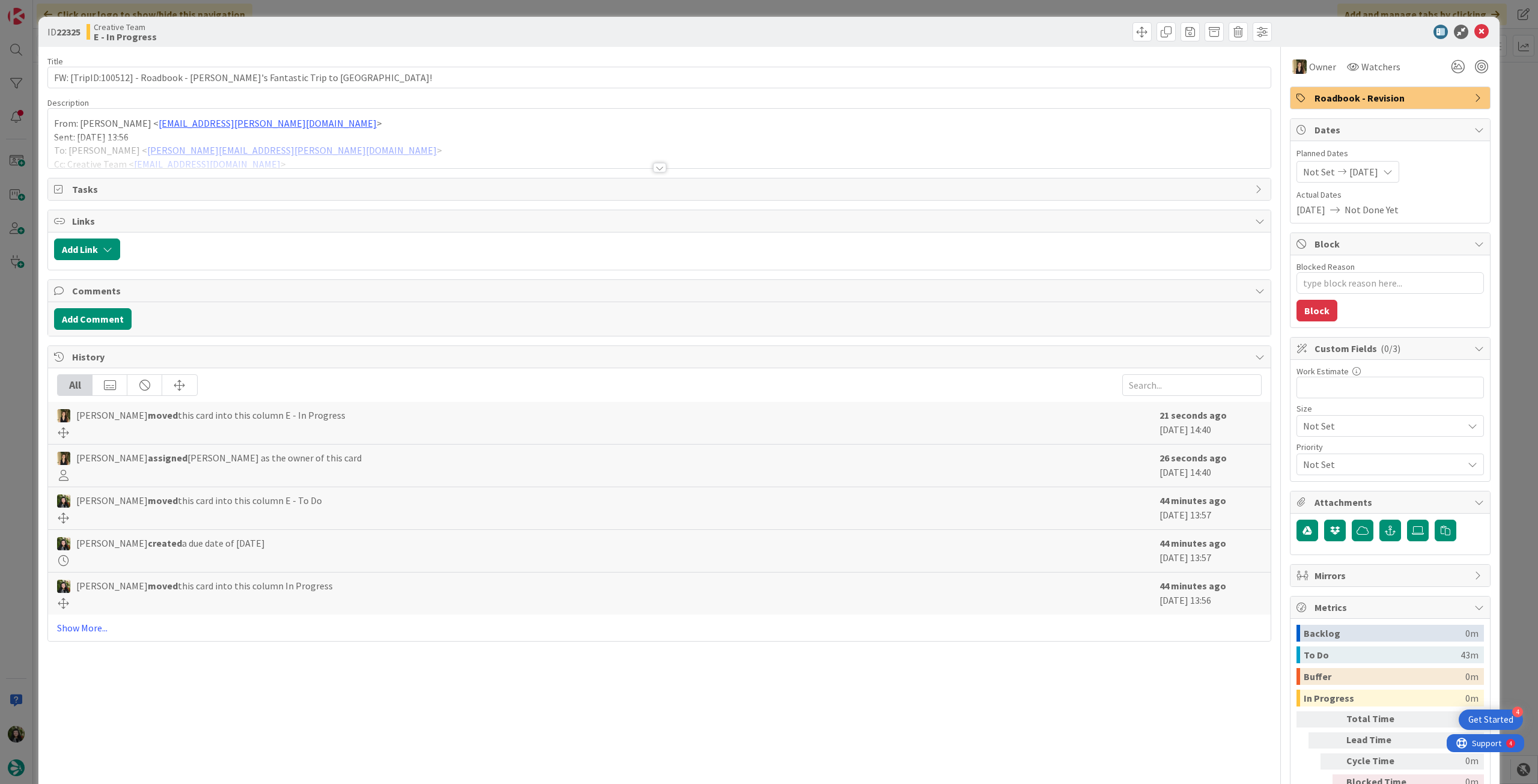
click at [330, 147] on div at bounding box center [659, 153] width 1223 height 30
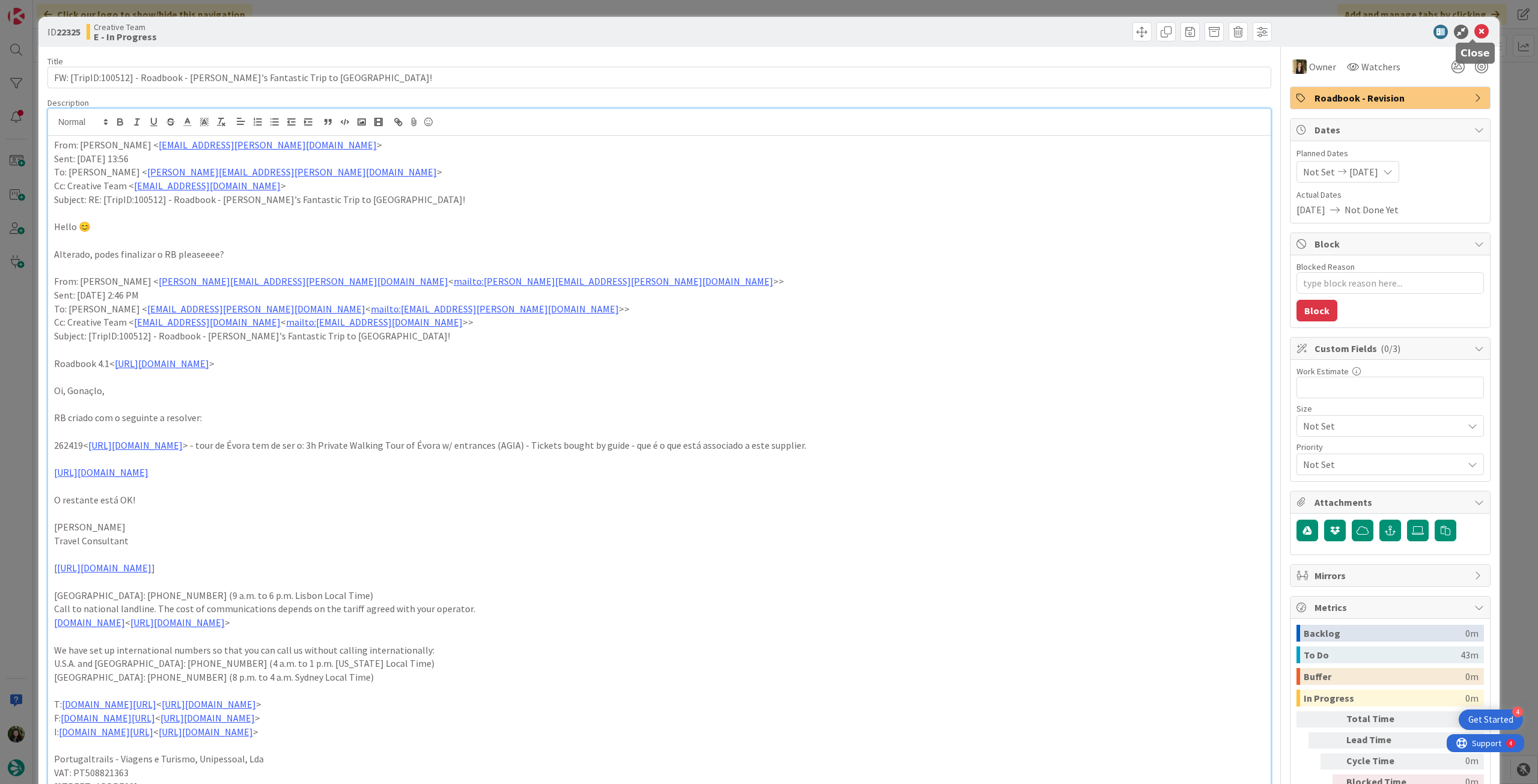
click at [1475, 31] on icon at bounding box center [1482, 32] width 14 height 14
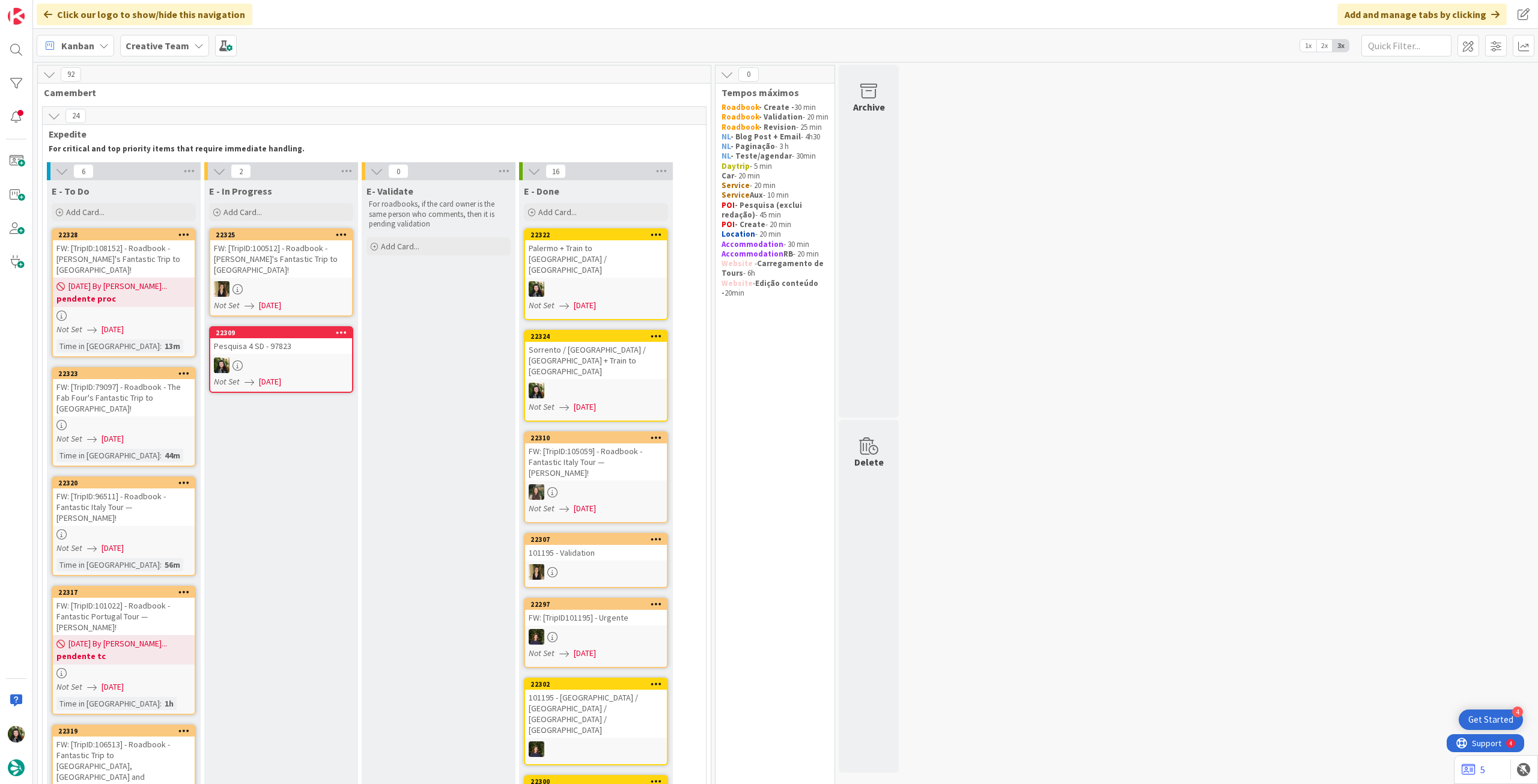
click at [151, 420] on div at bounding box center [124, 425] width 142 height 10
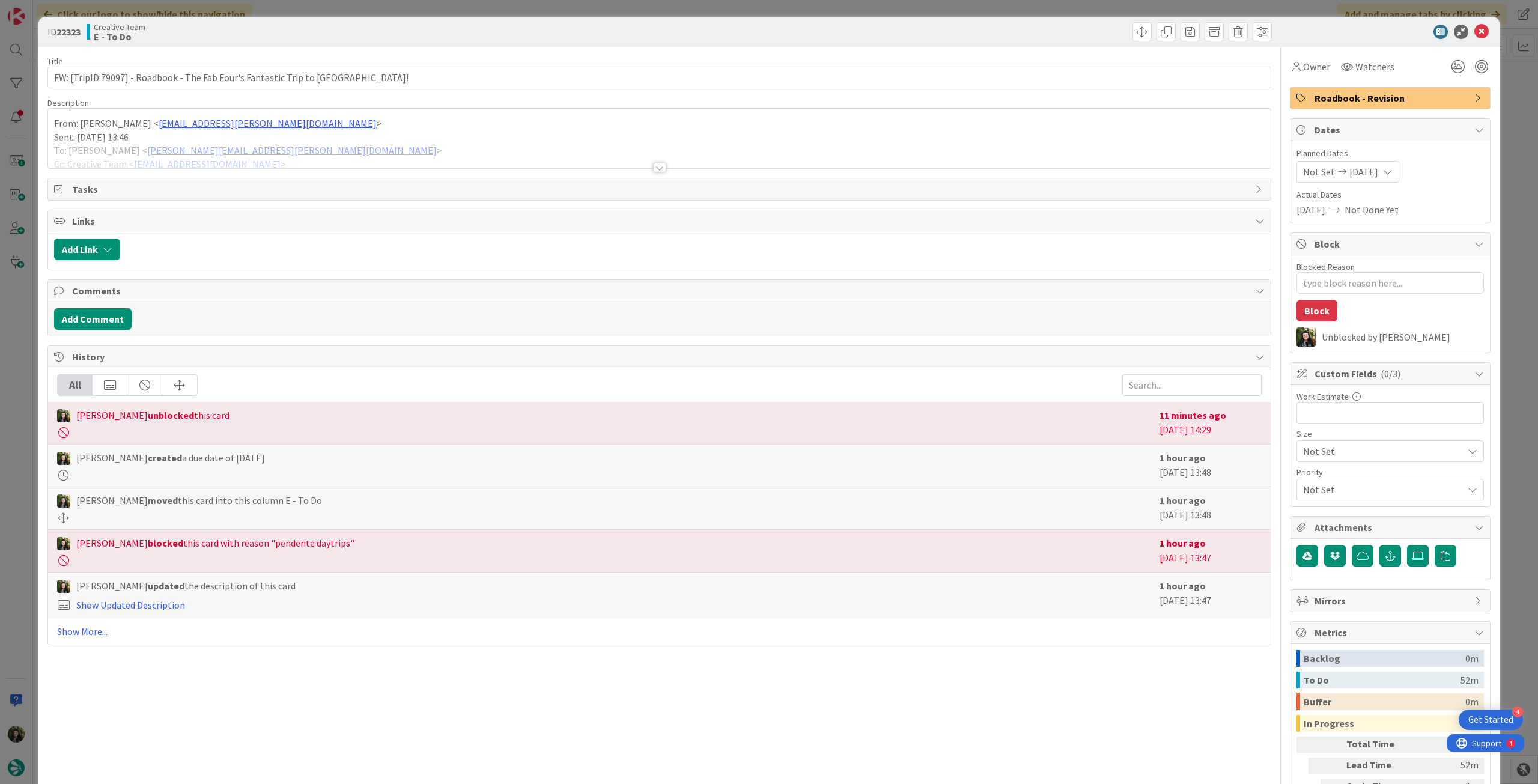
click at [286, 151] on div at bounding box center [659, 153] width 1223 height 30
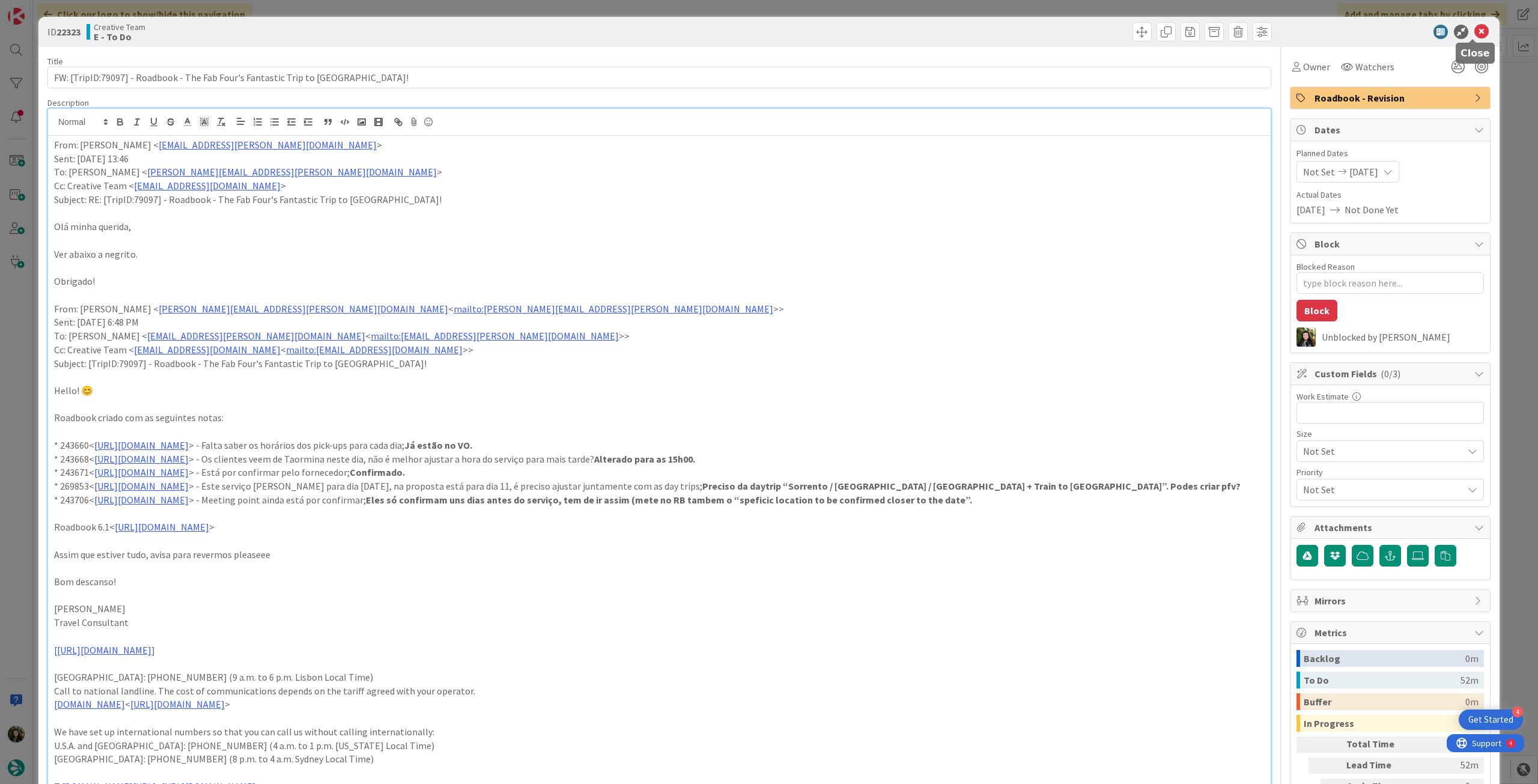
click at [1475, 36] on icon at bounding box center [1482, 32] width 14 height 14
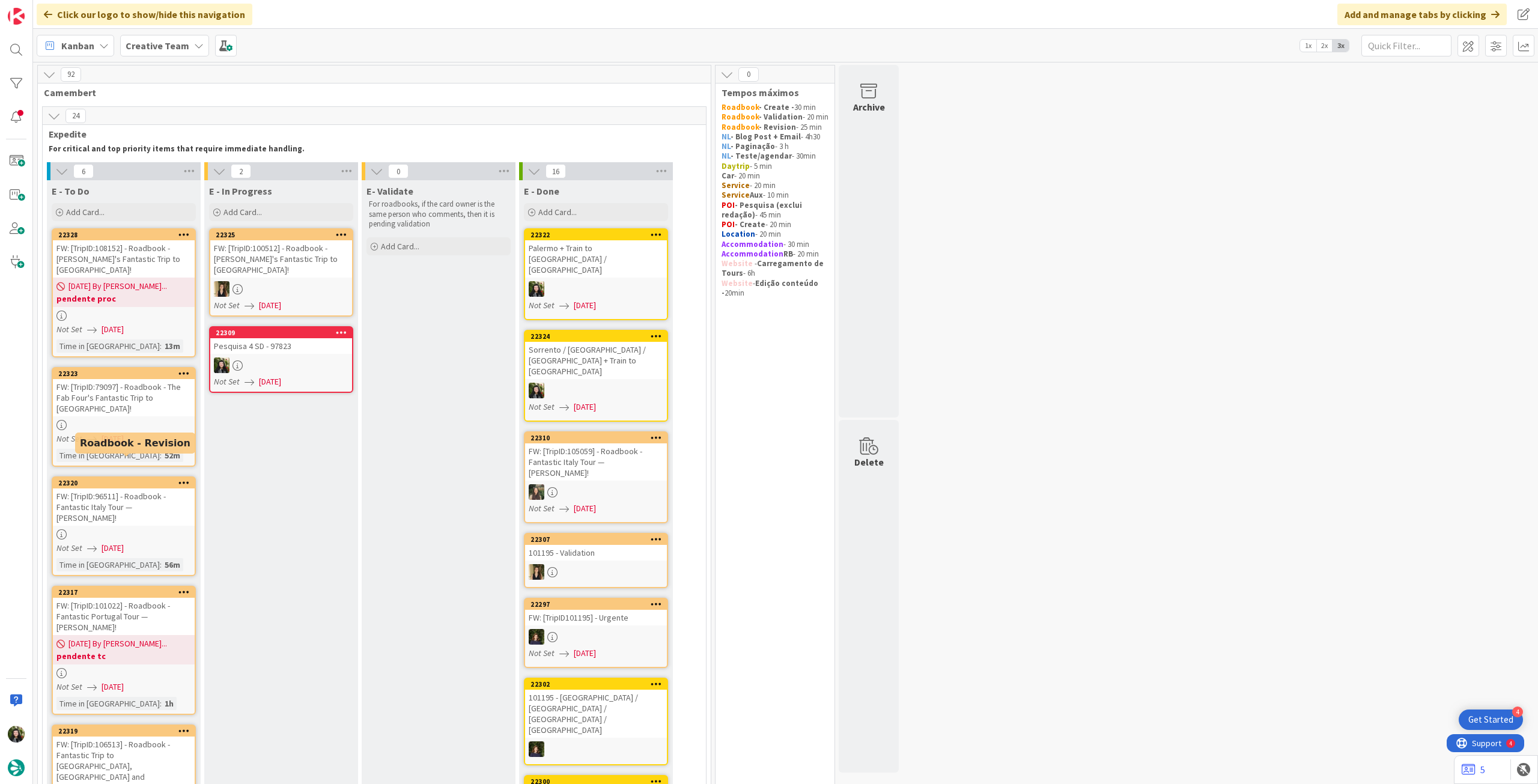
click at [126, 493] on div "FW: [TripID:96511] - Roadbook - Fantastic Italy Tour — [PERSON_NAME]!" at bounding box center [124, 507] width 142 height 38
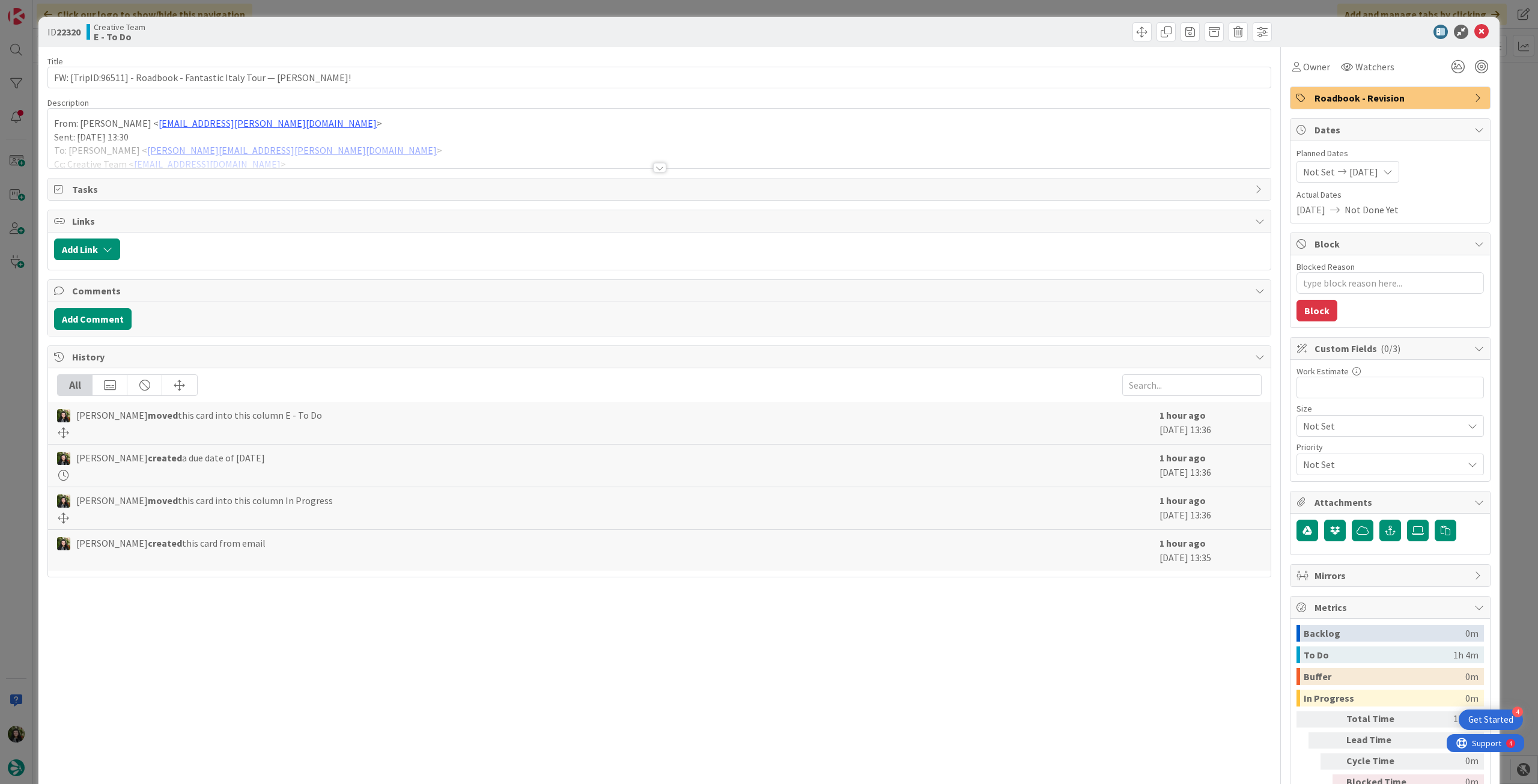
click at [306, 132] on p "Sent: Wednesday, September 3, 2025 13:30" at bounding box center [659, 137] width 1211 height 14
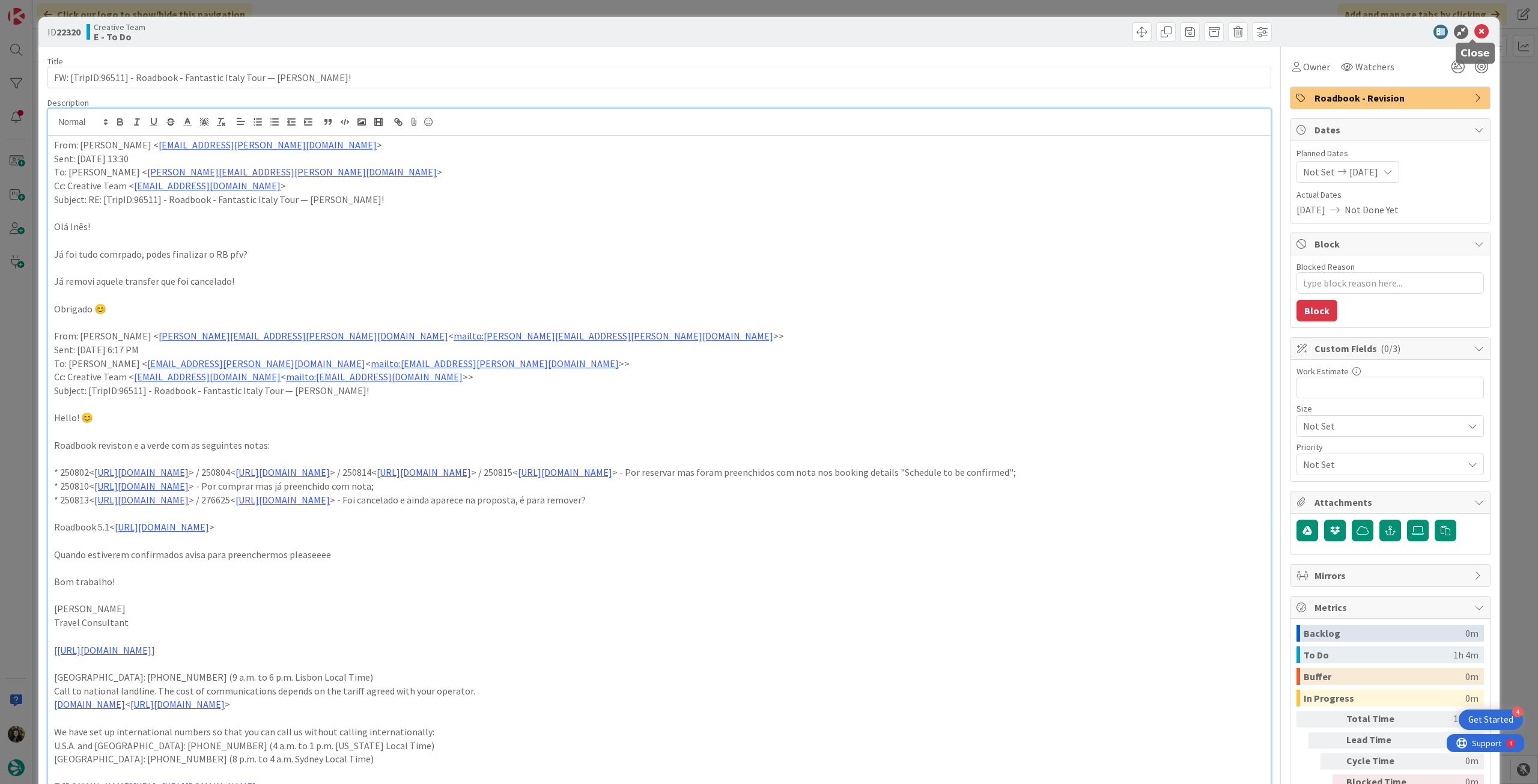
click at [1475, 30] on icon at bounding box center [1482, 32] width 14 height 14
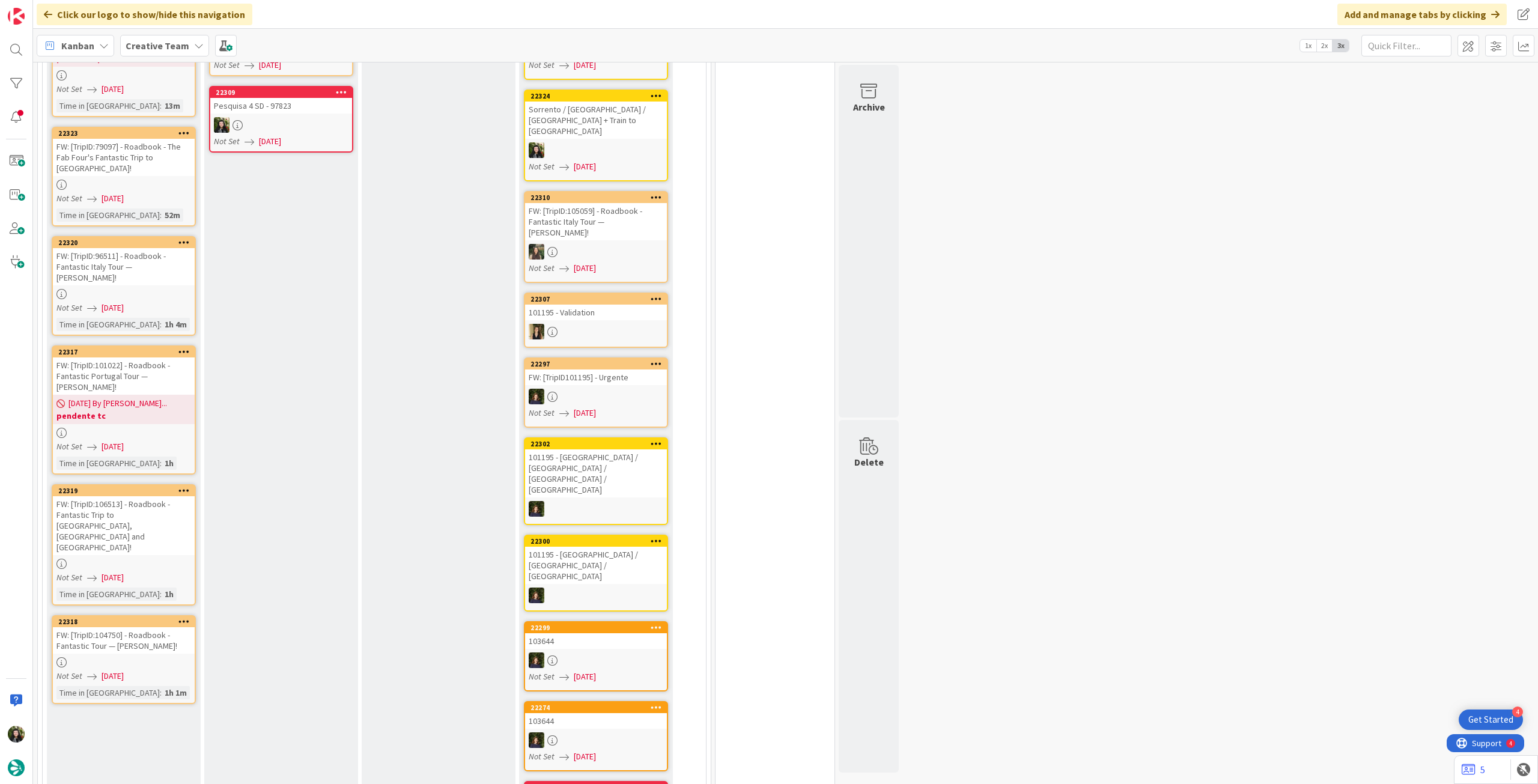
click at [149, 559] on div at bounding box center [124, 564] width 142 height 10
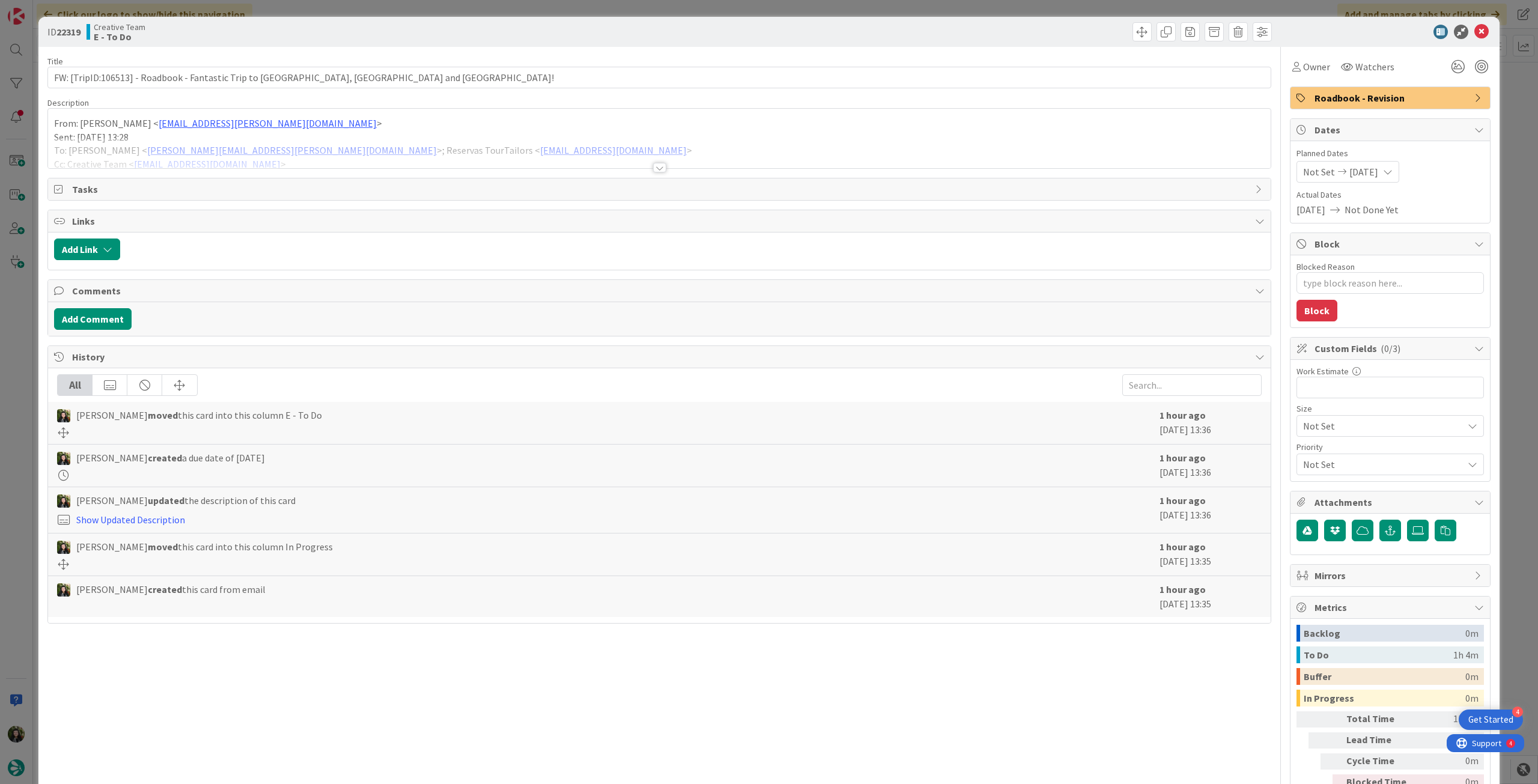
drag, startPoint x: 324, startPoint y: 122, endPoint x: 325, endPoint y: 133, distance: 11.0
click at [324, 122] on p "From: Gonçalo Oliveira < goncalo.oliveira@tourtailors.com >" at bounding box center [659, 123] width 1211 height 14
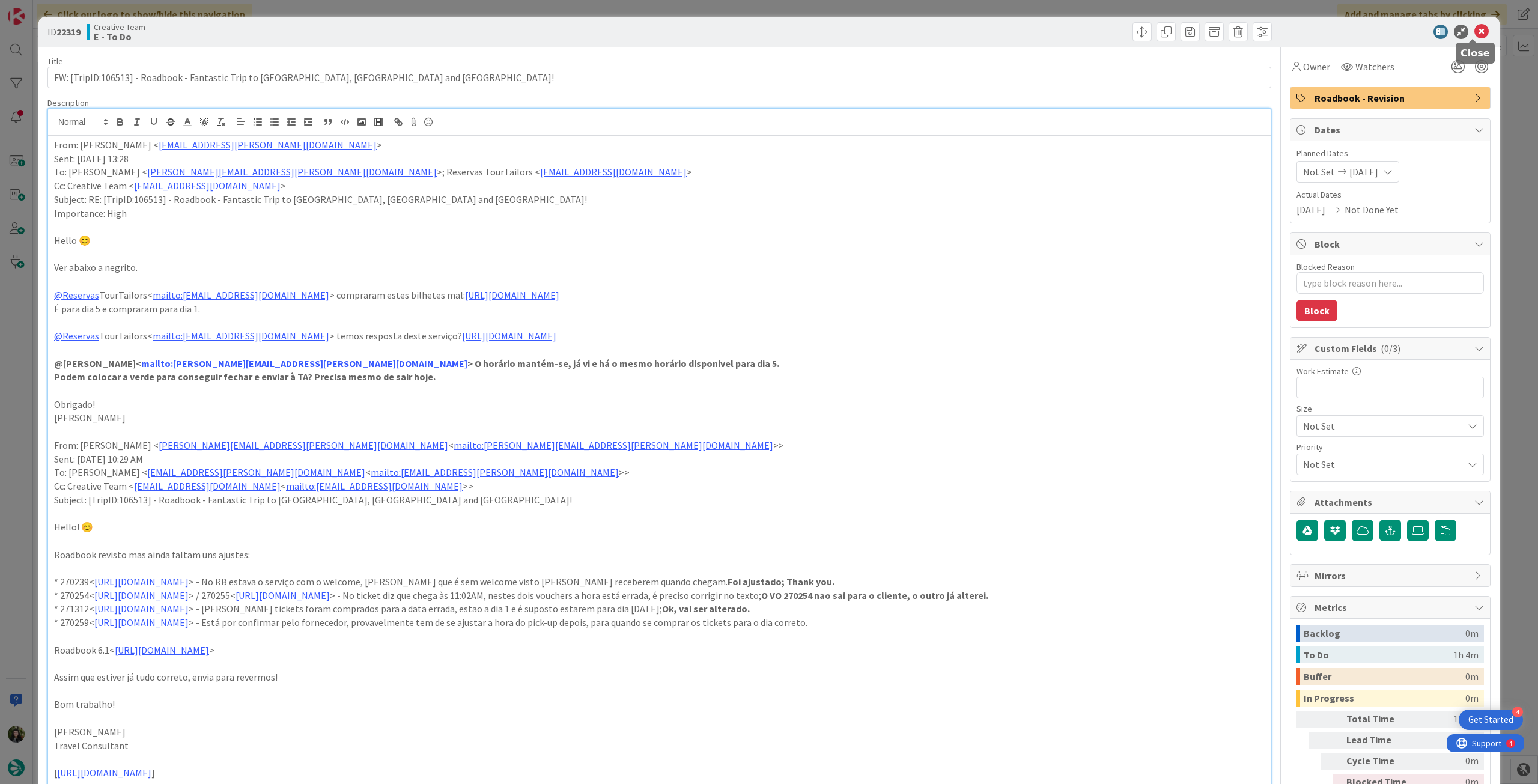
click at [1476, 38] on icon at bounding box center [1482, 32] width 14 height 14
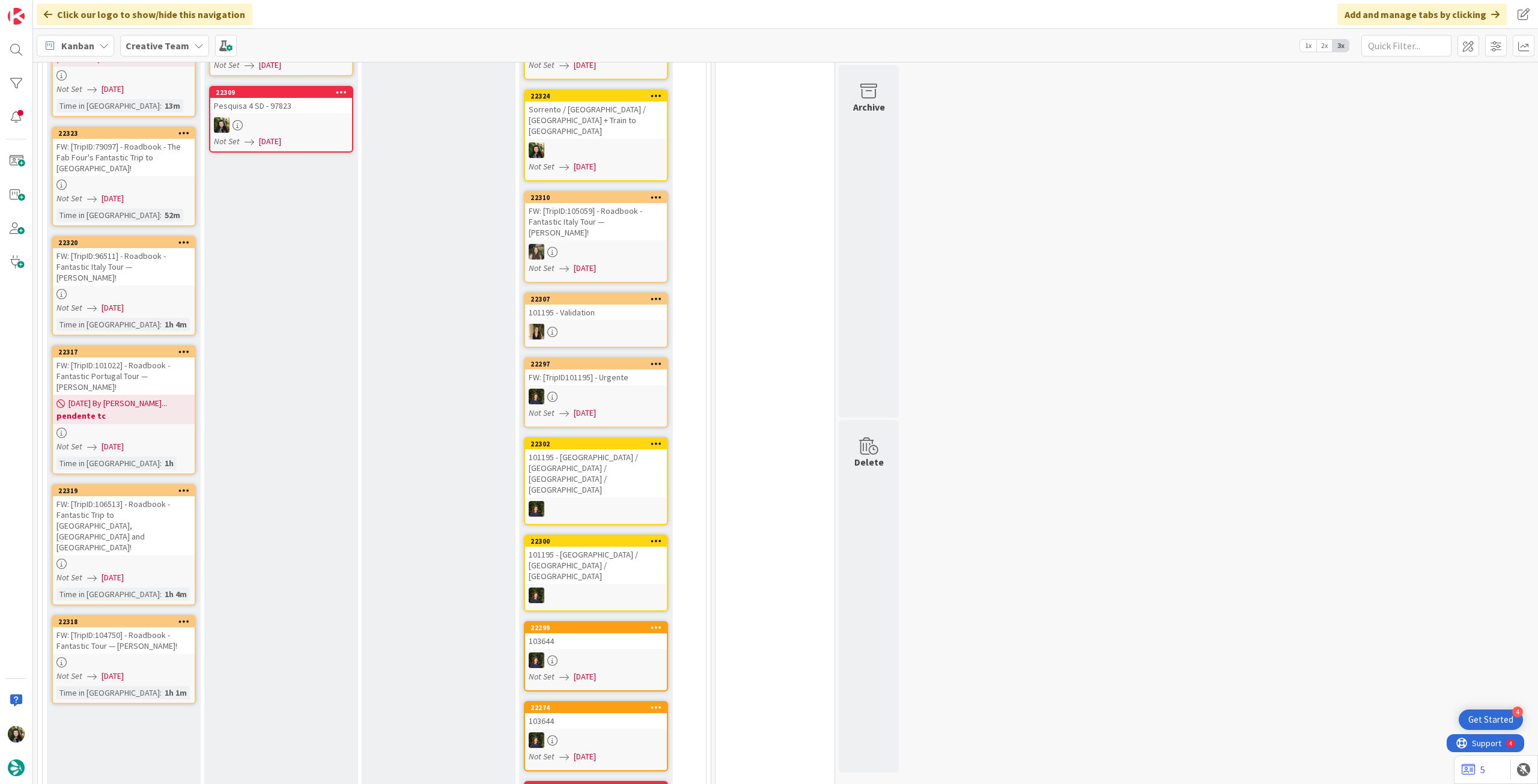
click at [157, 615] on link "22318 FW: [TripID:104750] - Roadbook - Fantastic Tour — Jessi Stewart! Not Set …" at bounding box center [124, 659] width 144 height 89
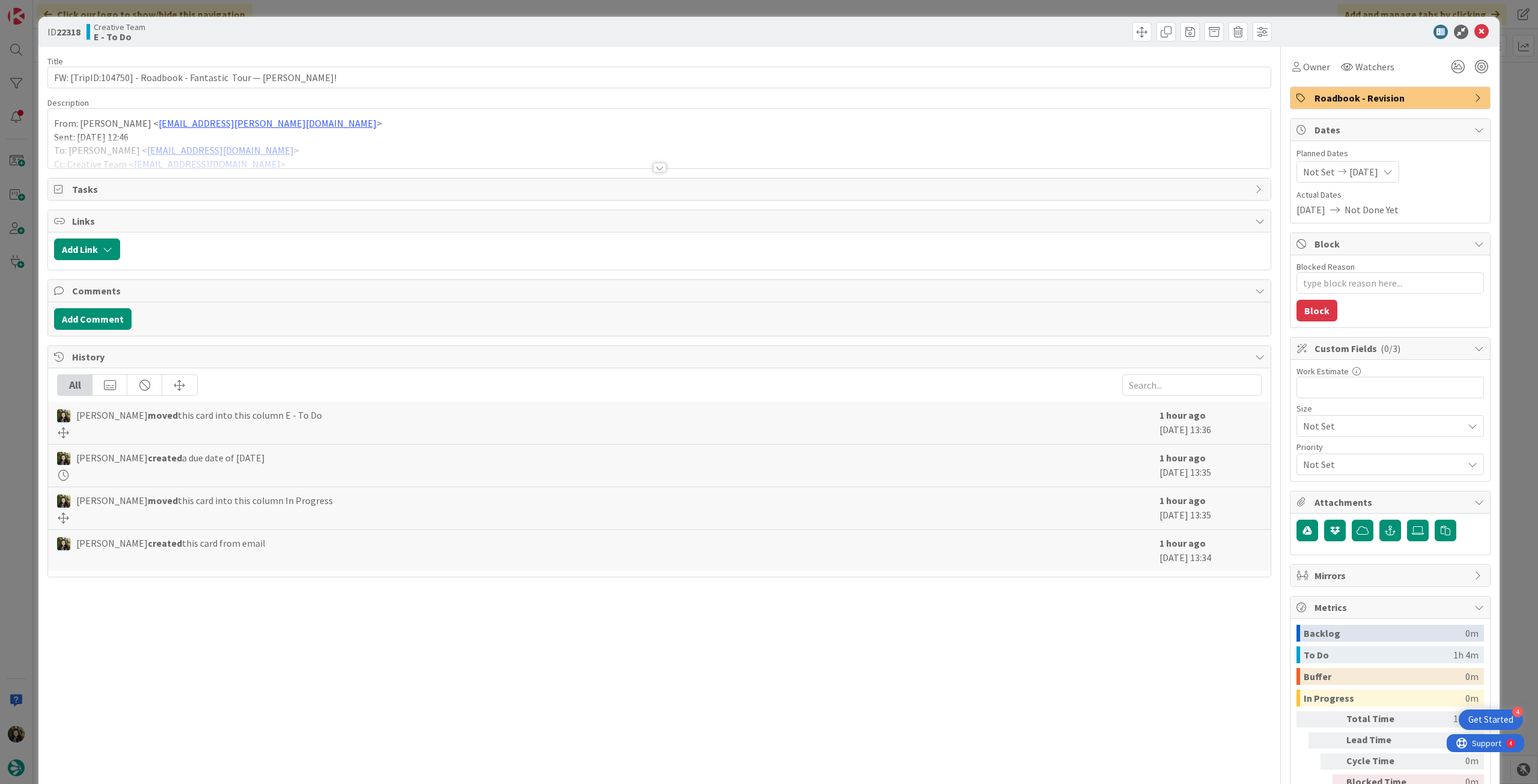
click at [406, 141] on div at bounding box center [659, 153] width 1223 height 30
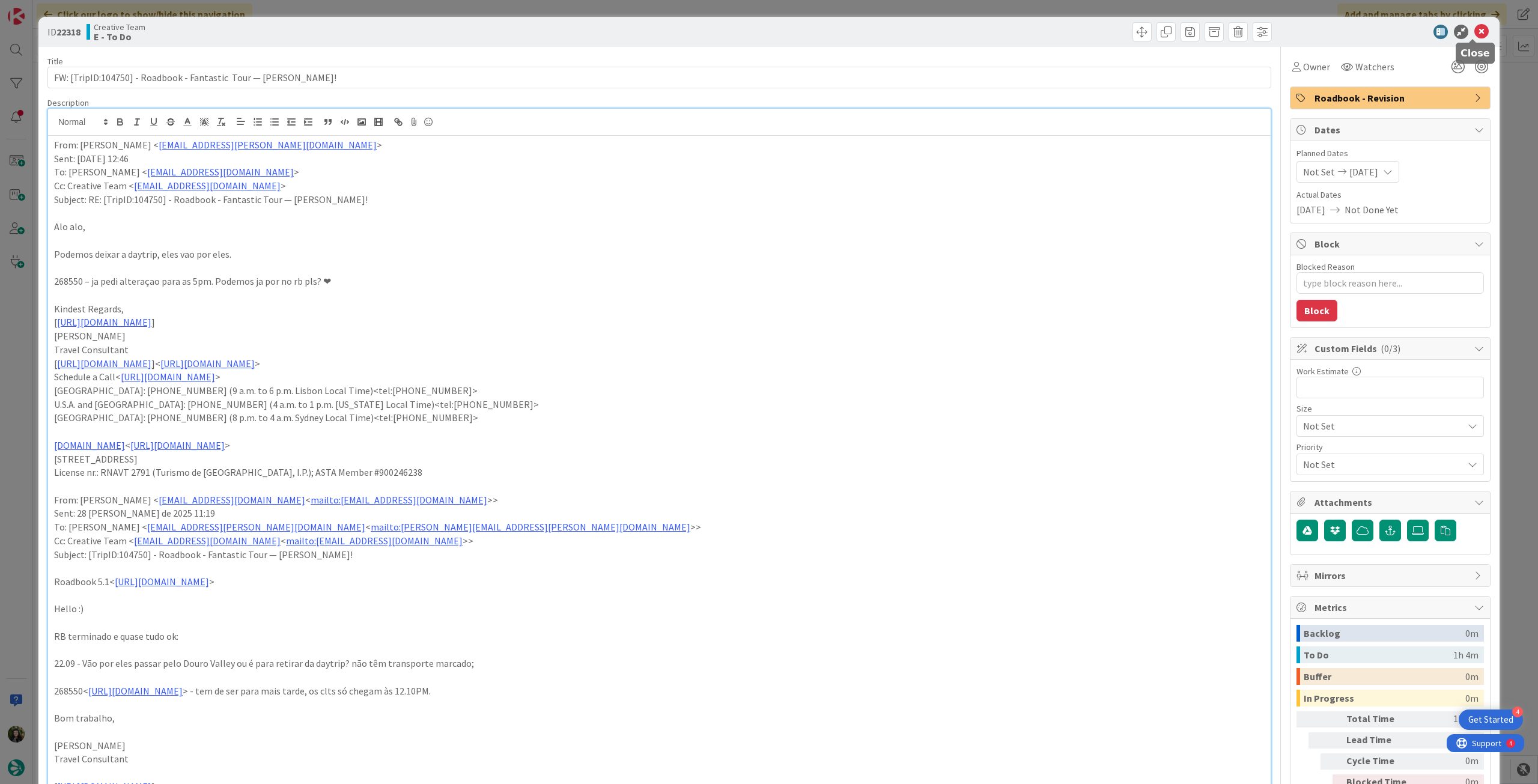
click at [1475, 27] on icon at bounding box center [1482, 32] width 14 height 14
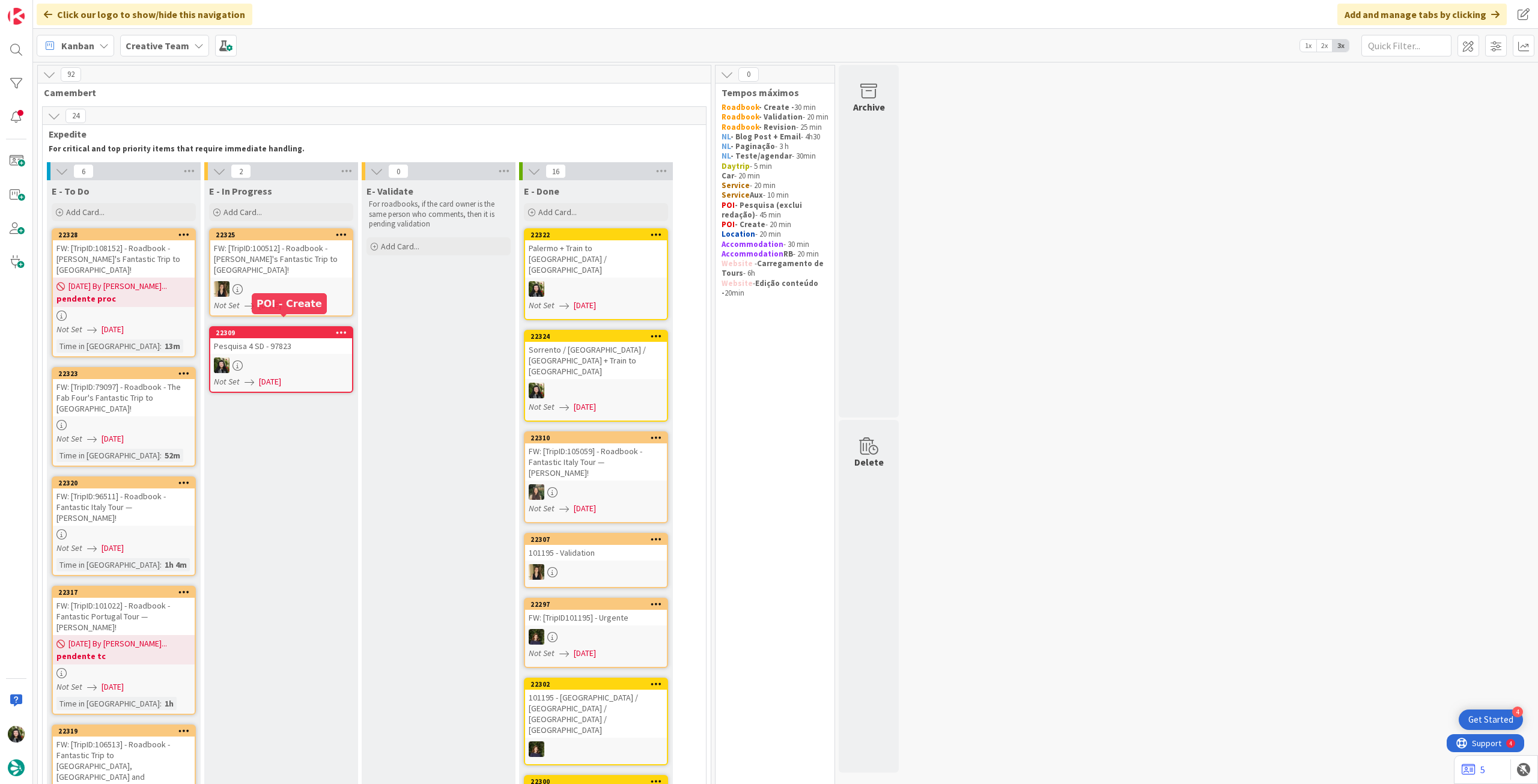
click at [323, 299] on div "Not Set 03/09/2025" at bounding box center [283, 305] width 138 height 13
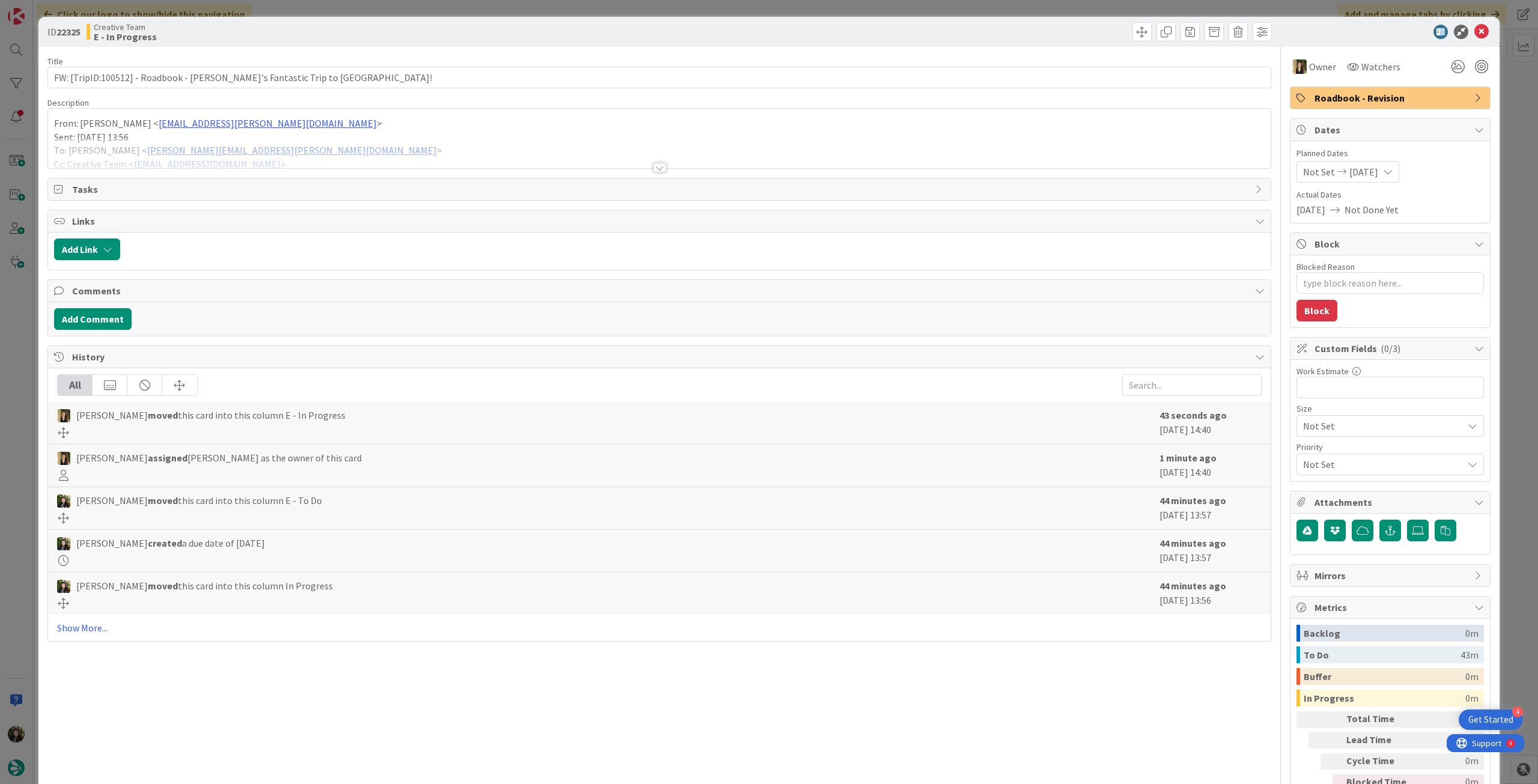
click at [375, 116] on p "From: Gonçalo Oliveira < goncalo.oliveira@tourtailors.com >" at bounding box center [659, 123] width 1211 height 14
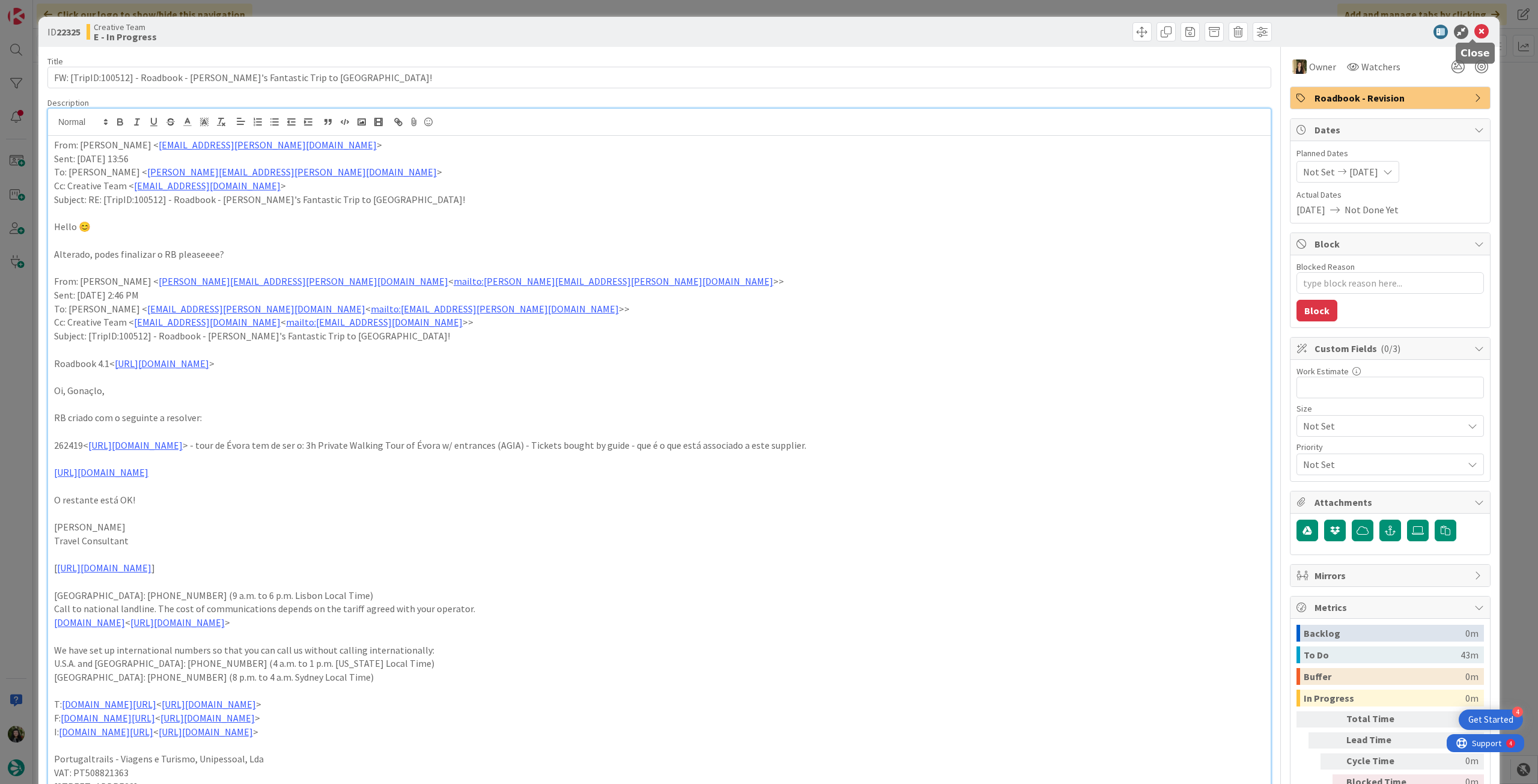
click at [1475, 29] on icon at bounding box center [1482, 32] width 14 height 14
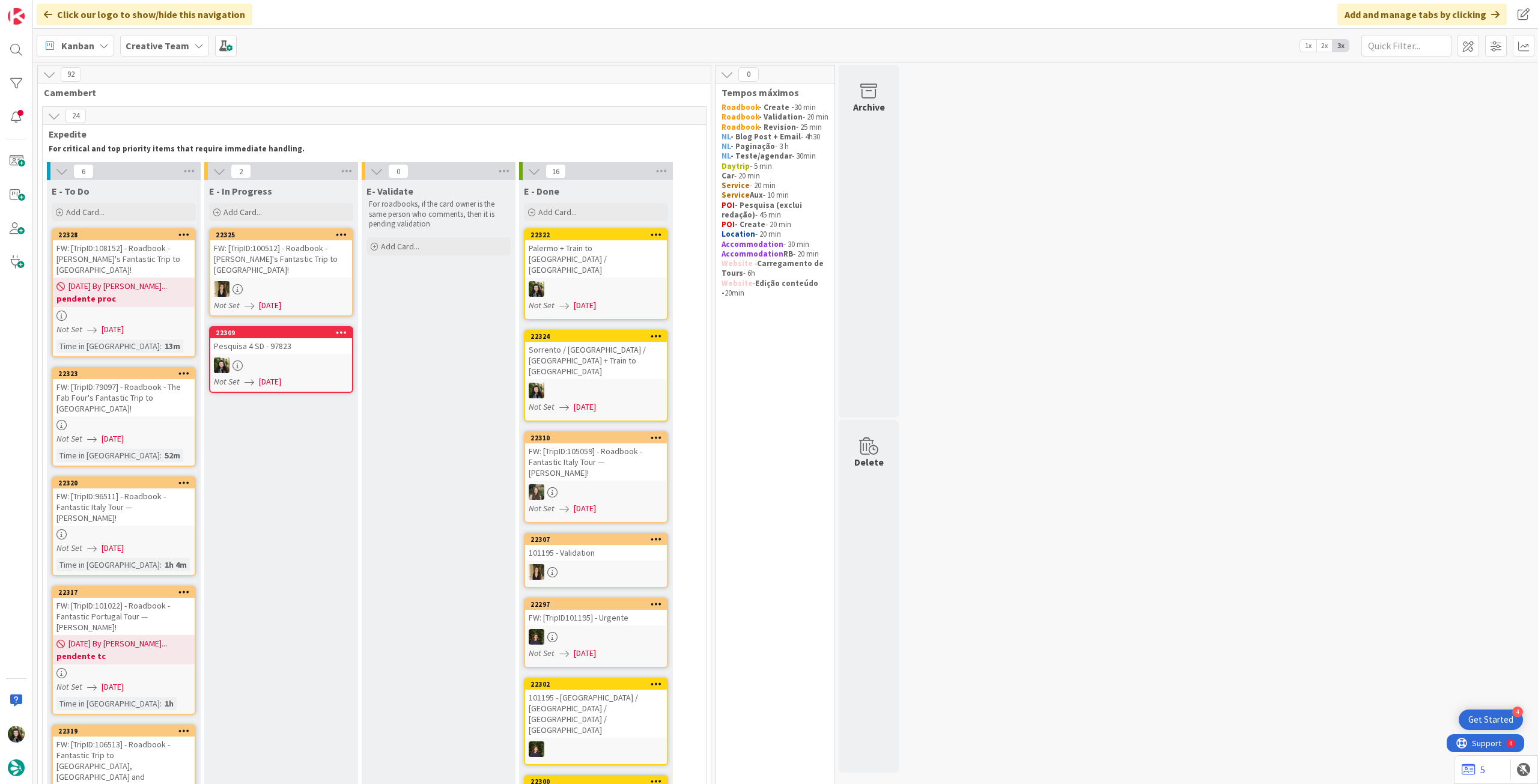
click at [611, 443] on div "FW: [TripID:105059] - Roadbook - Fantastic Italy Tour — [PERSON_NAME]!" at bounding box center [596, 462] width 142 height 38
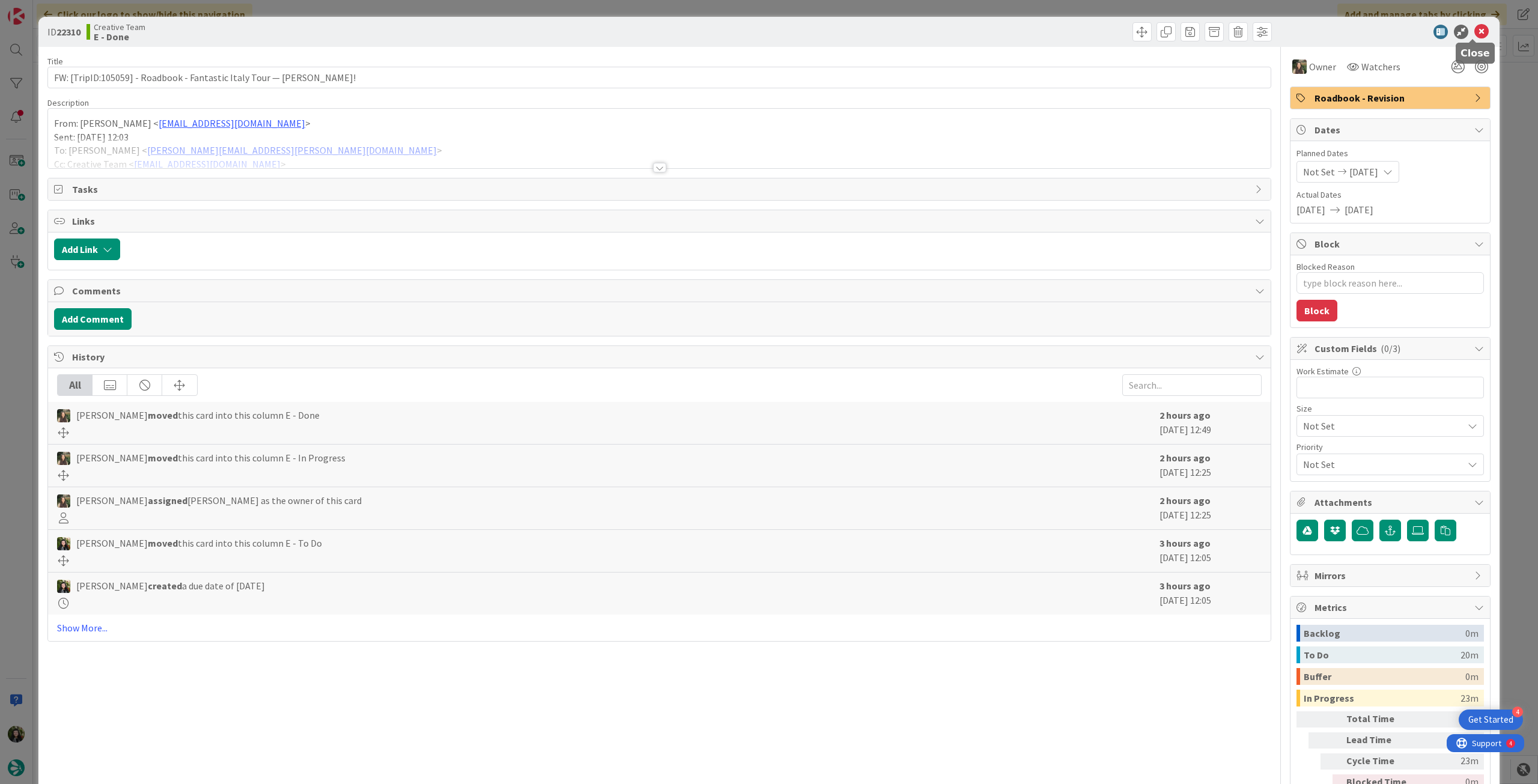
click at [1478, 32] on icon at bounding box center [1482, 32] width 14 height 14
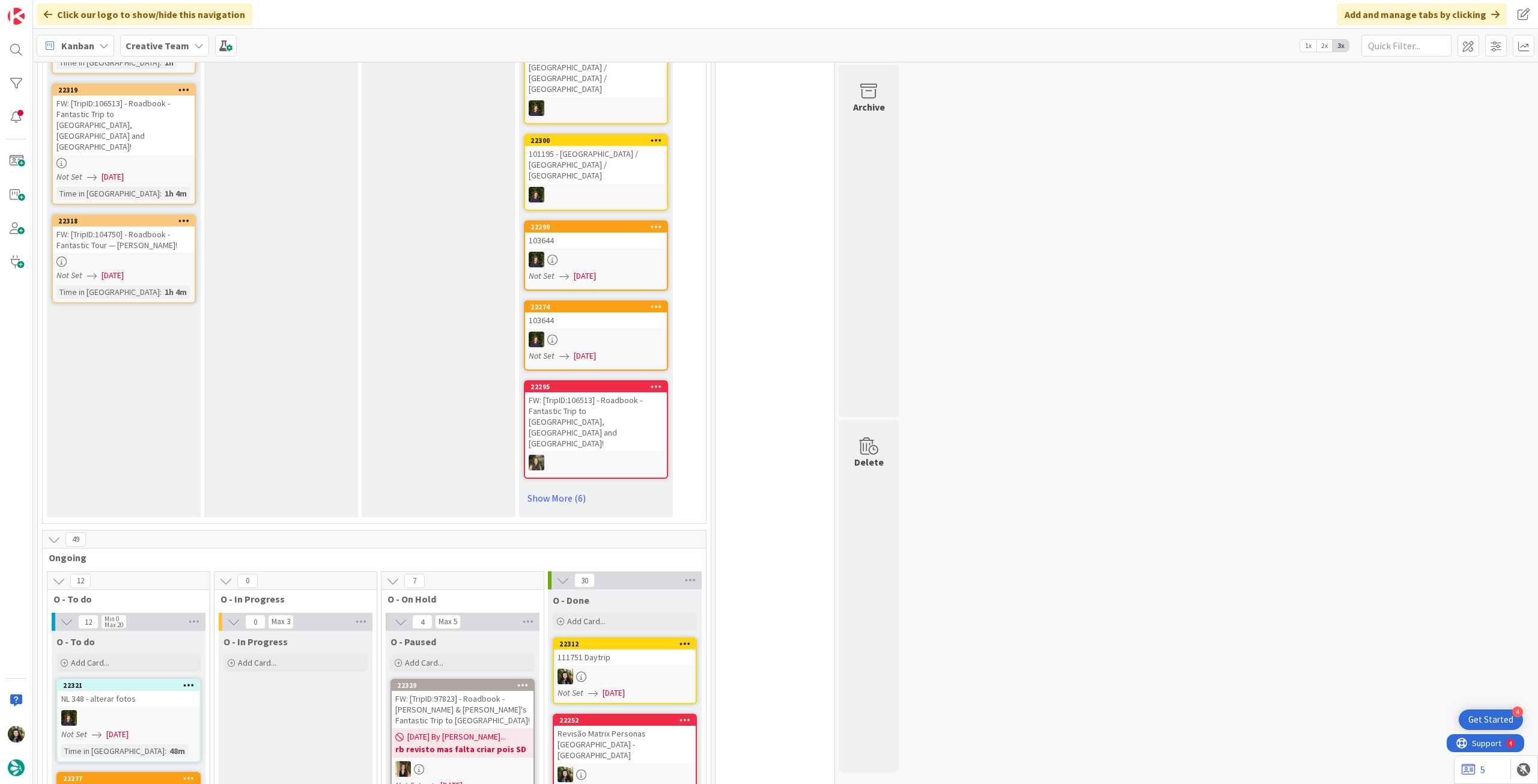
click at [476, 691] on div "FW: [TripID:97823] - Roadbook - [PERSON_NAME] & [PERSON_NAME]'s Fantastic Trip …" at bounding box center [462, 710] width 142 height 38
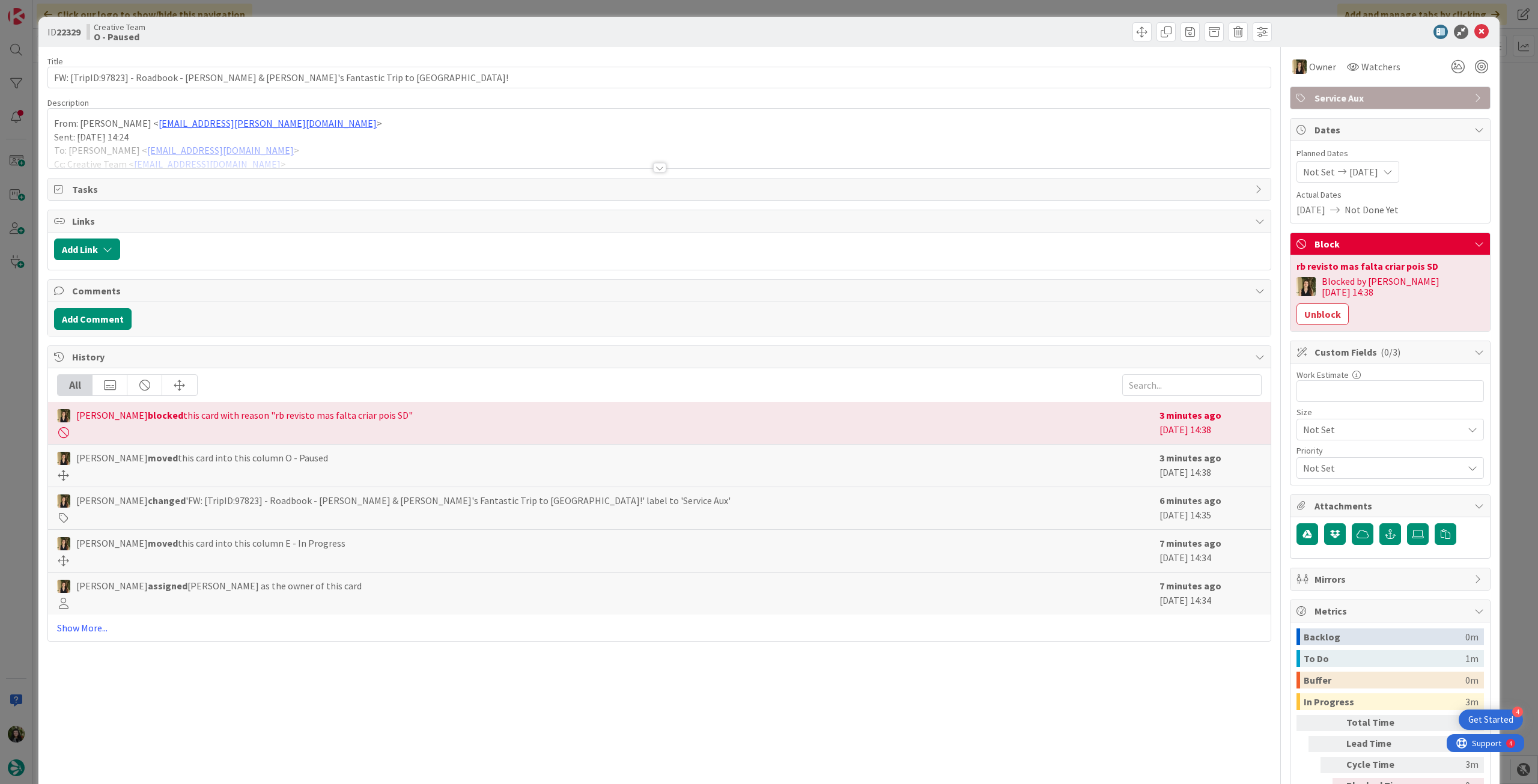
click at [320, 140] on div at bounding box center [659, 153] width 1223 height 30
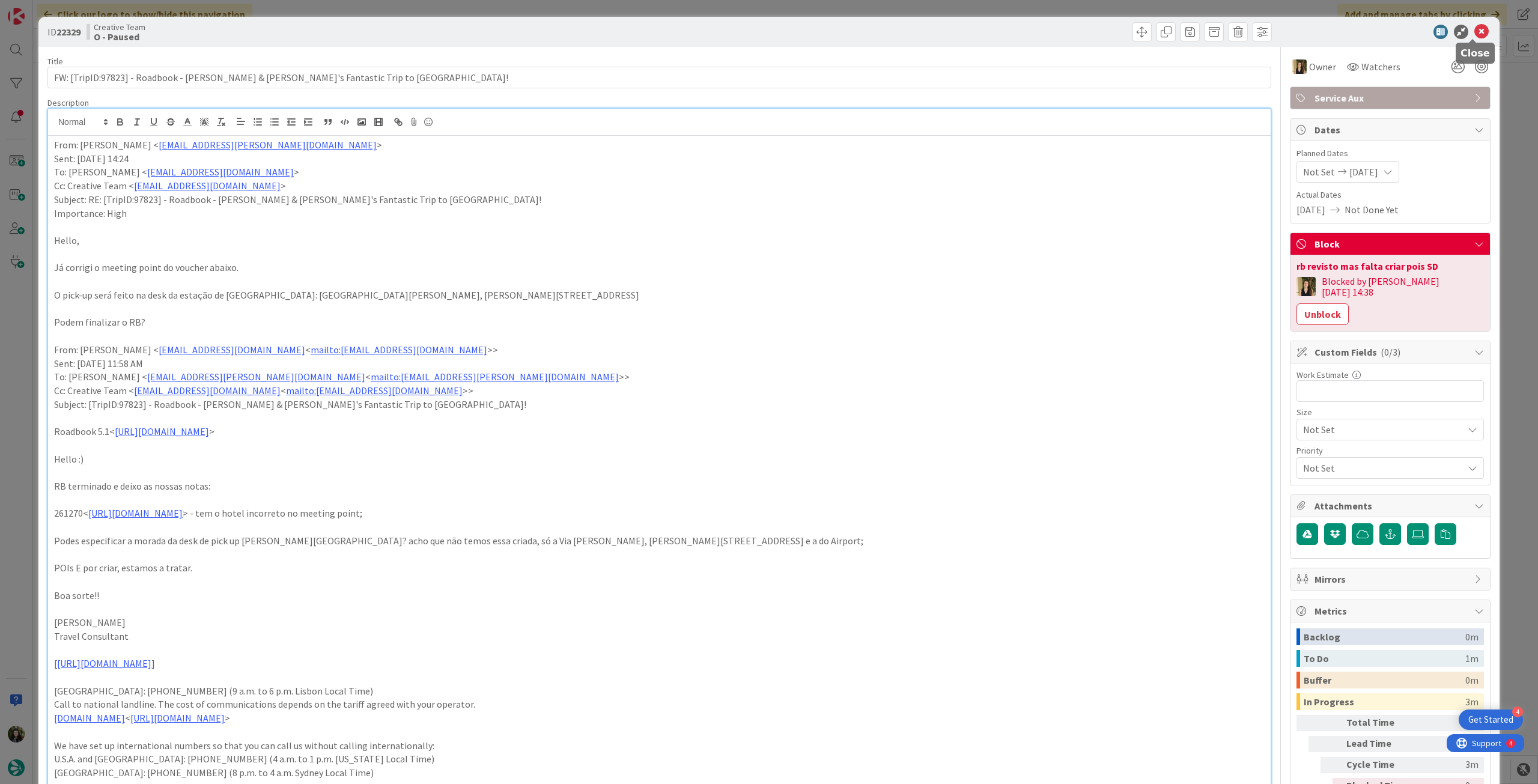
click at [1475, 33] on icon at bounding box center [1482, 32] width 14 height 14
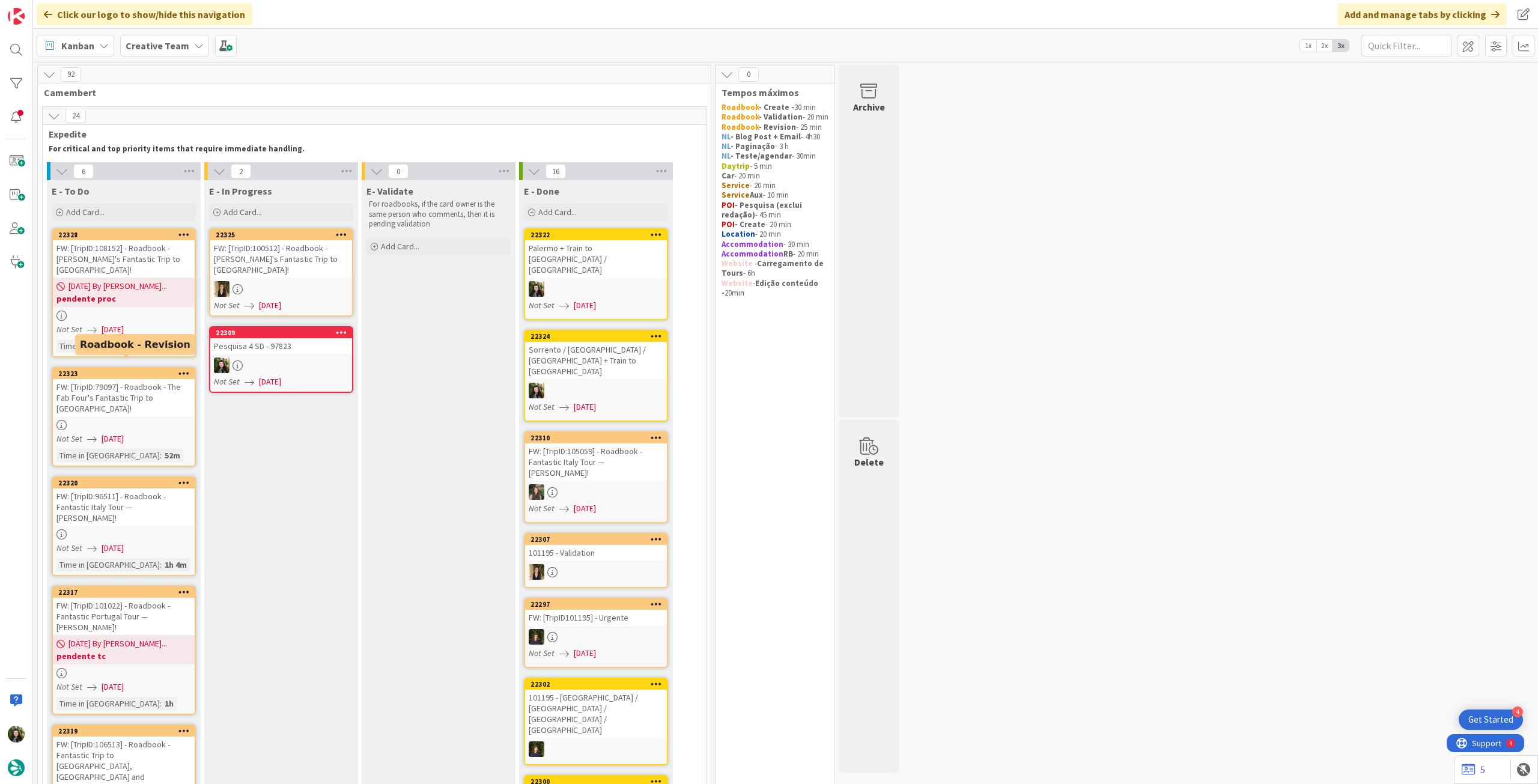
click at [156, 323] on div "Not Set 03/09/2025" at bounding box center [126, 330] width 138 height 13
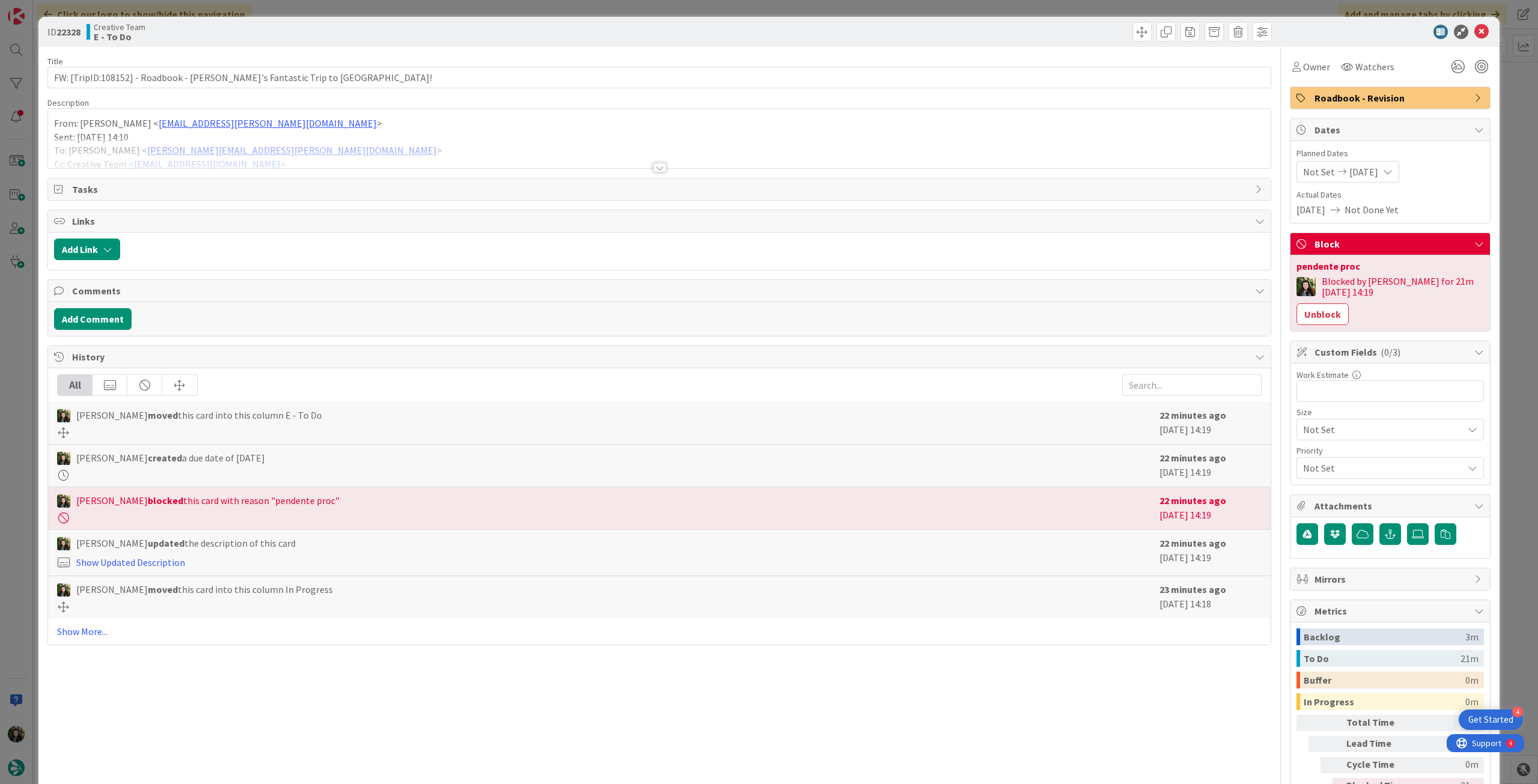
click at [204, 144] on div at bounding box center [659, 153] width 1223 height 30
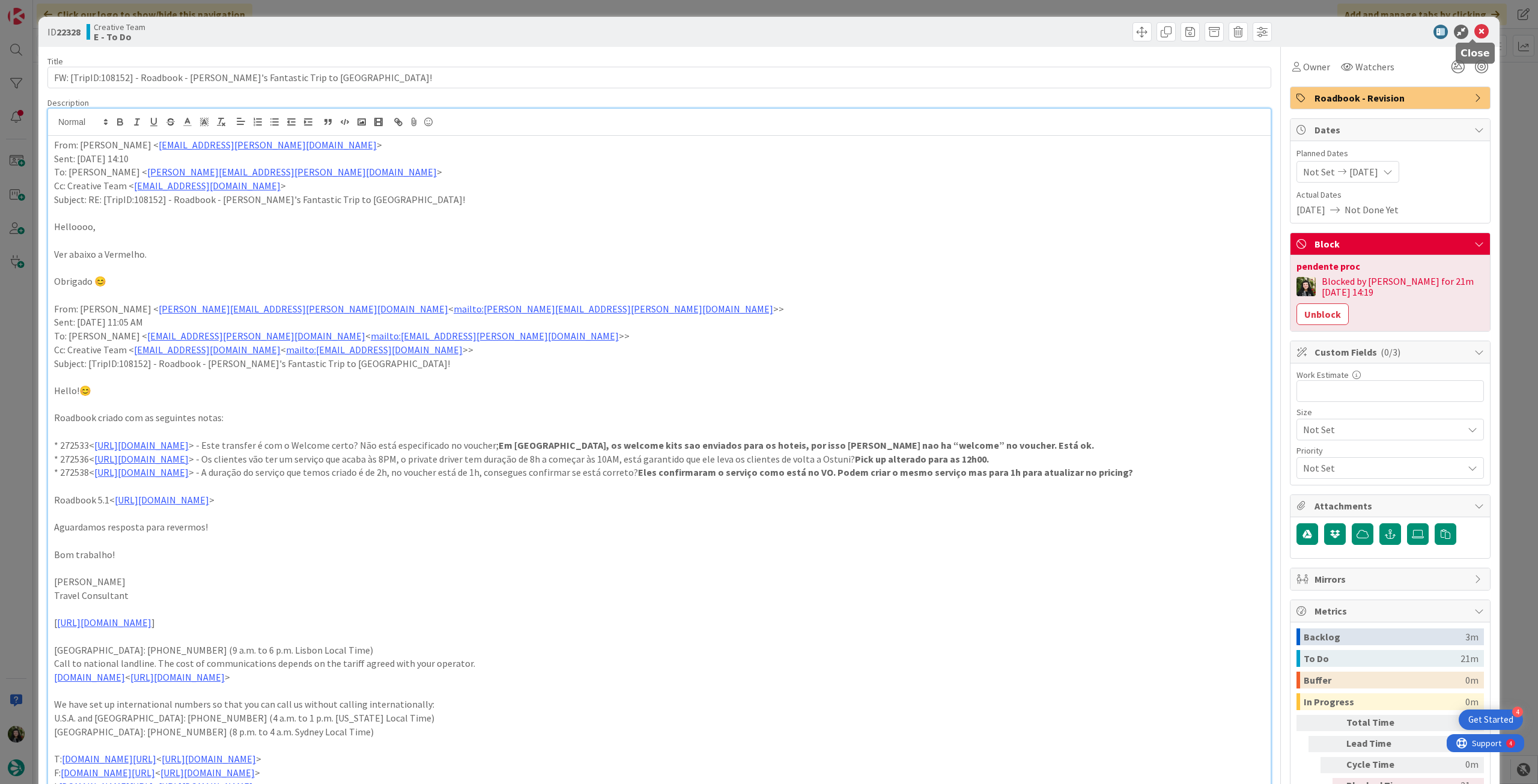
click at [1475, 34] on icon at bounding box center [1482, 32] width 14 height 14
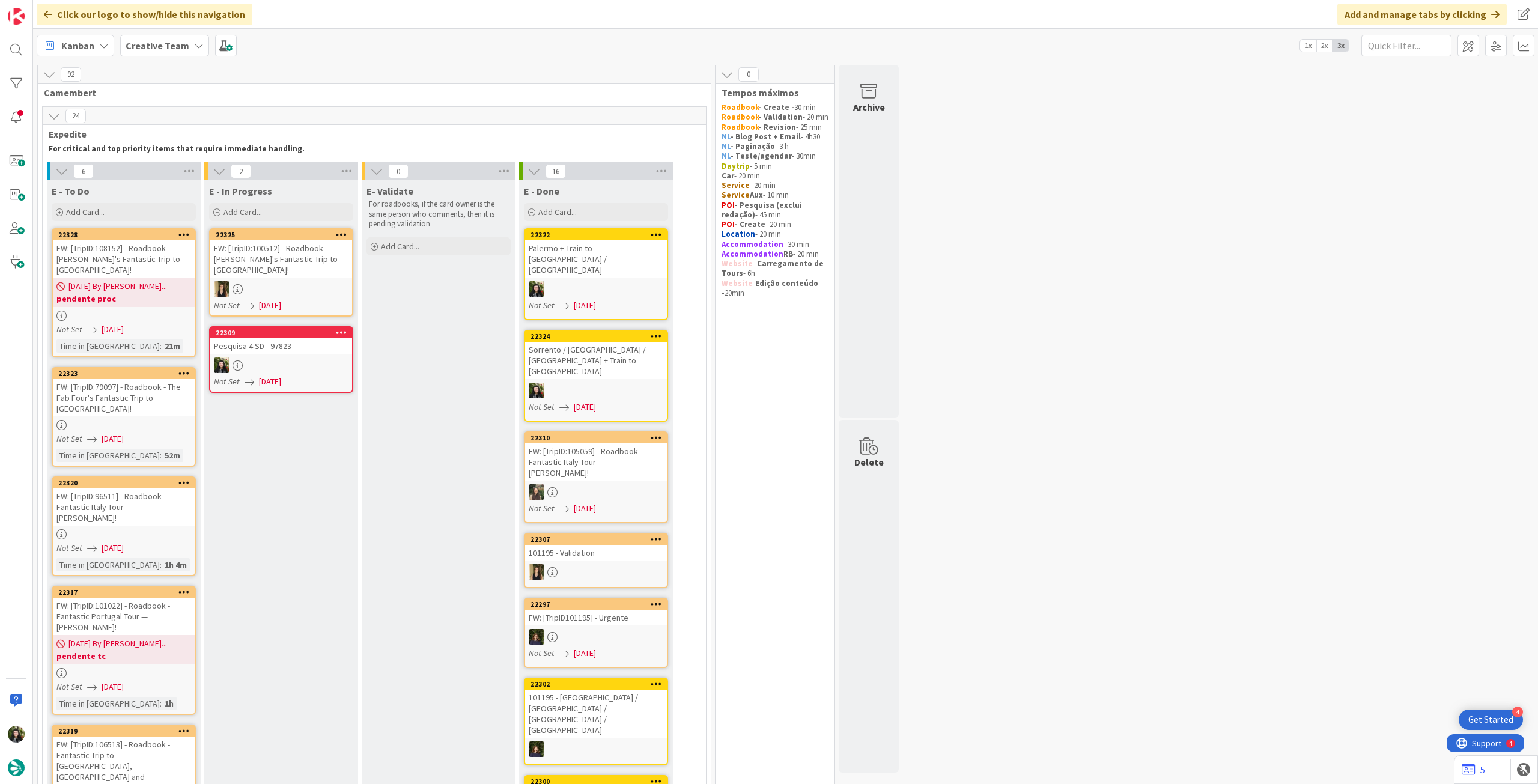
click at [146, 420] on div at bounding box center [124, 425] width 142 height 10
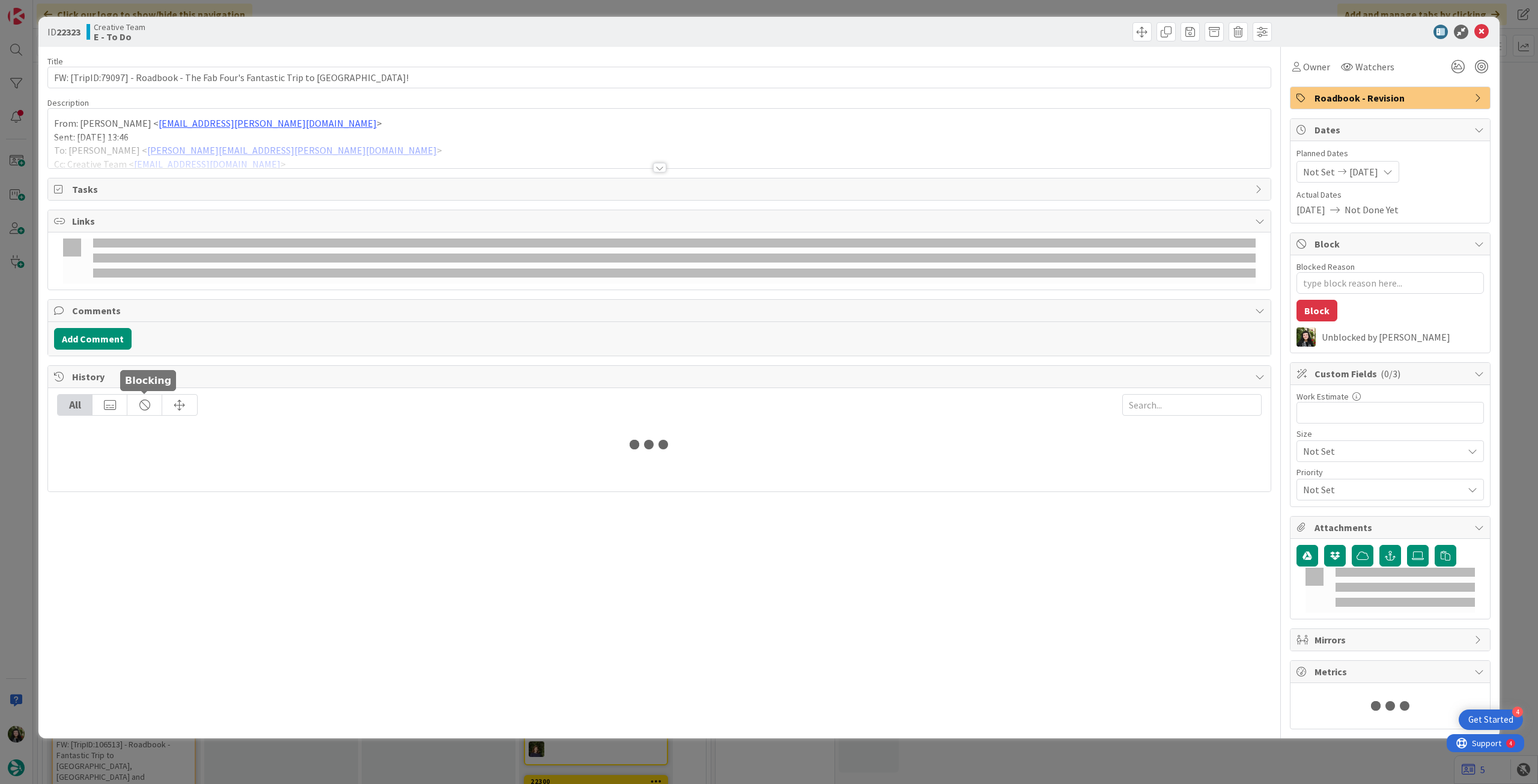
type textarea "x"
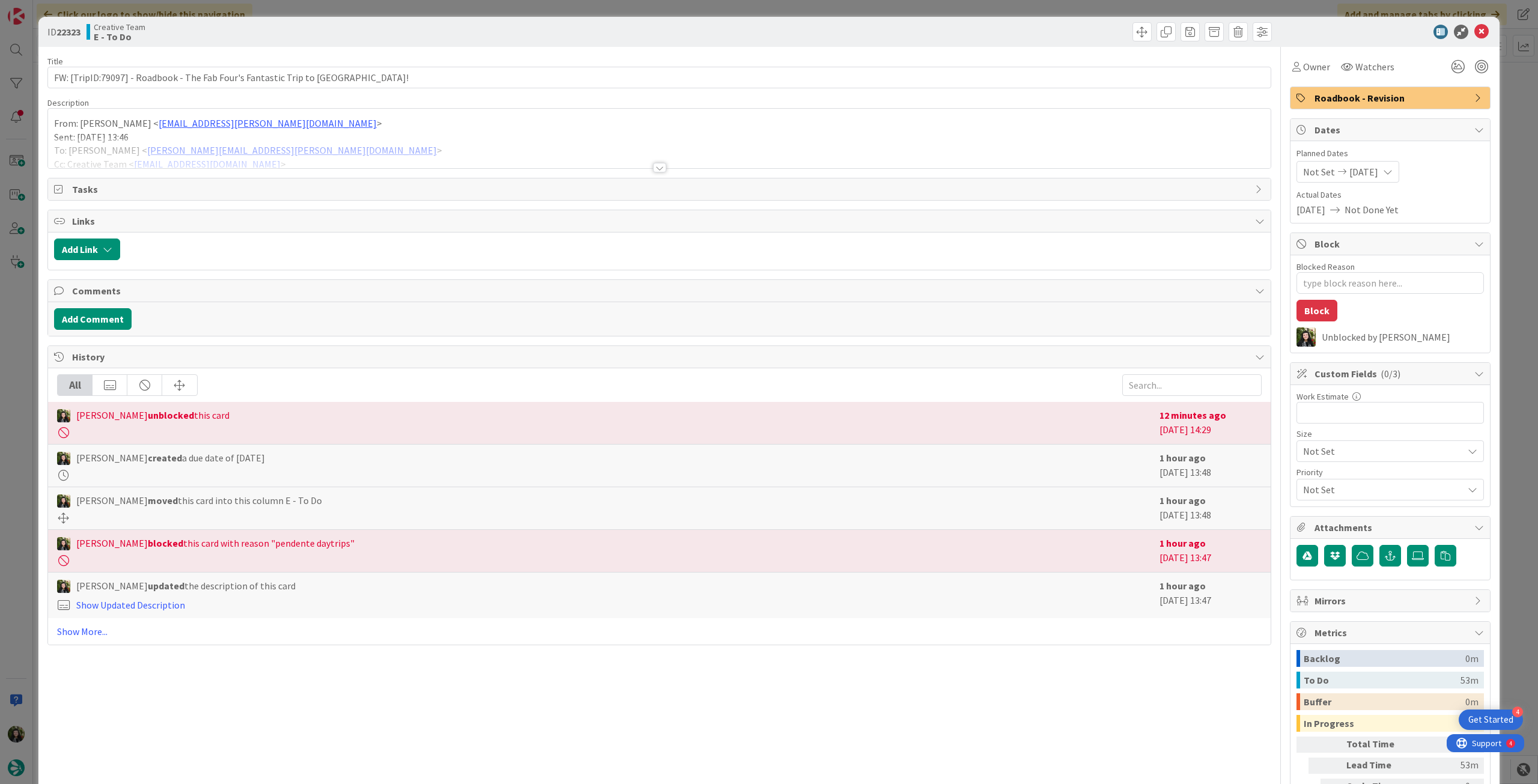
click at [409, 154] on div at bounding box center [659, 153] width 1223 height 30
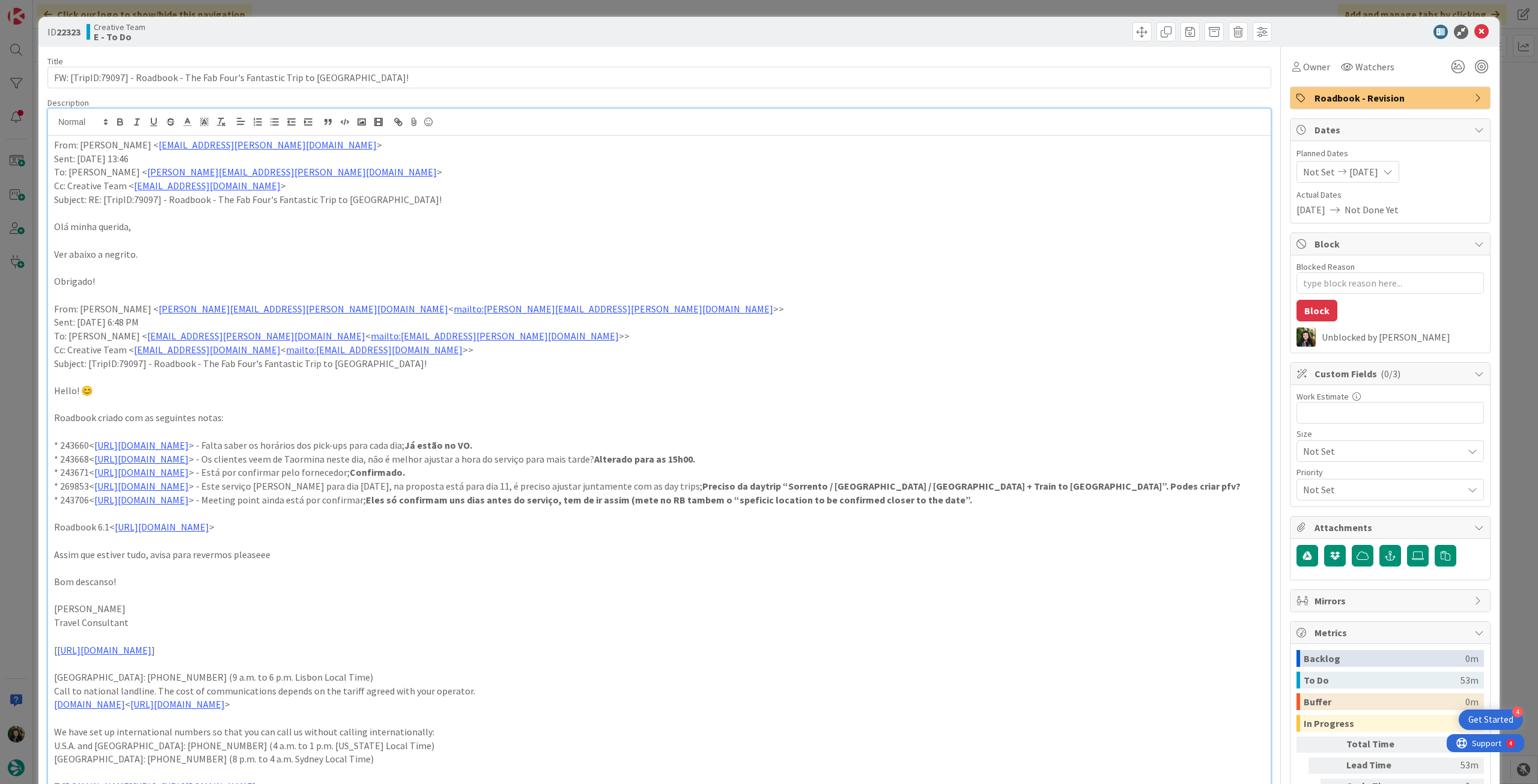
click at [51, 149] on div "From: Gonçalo Oliveira < goncalo.oliveira@tourtailors.com > Sent: Wednesday, Se…" at bounding box center [659, 518] width 1223 height 765
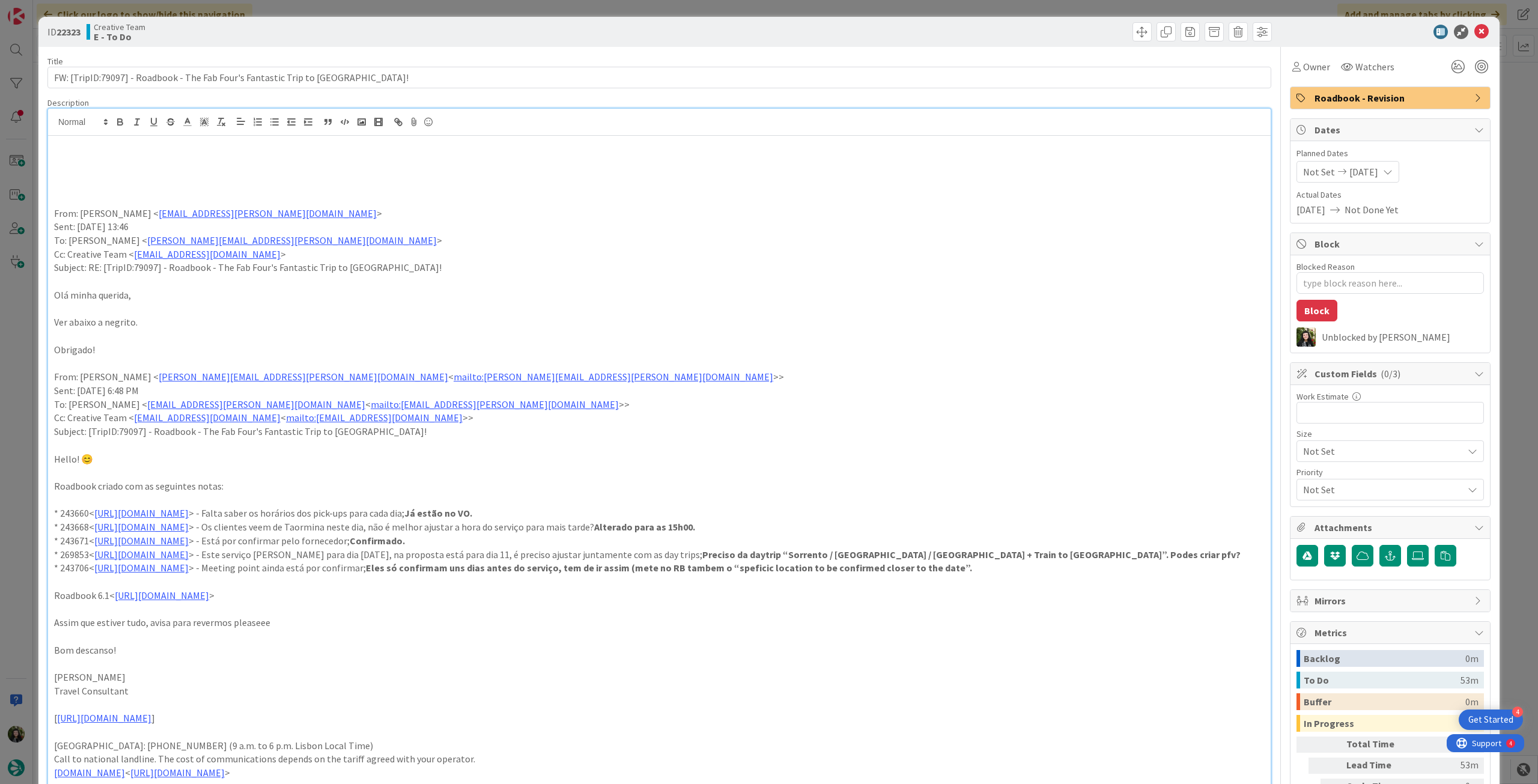
click at [68, 161] on p at bounding box center [659, 158] width 1211 height 14
click at [123, 161] on p "daytrips que ele precisava ja estao feitas e ele ja colocou no RB, ver os resta…" at bounding box center [659, 158] width 1211 height 14
drag, startPoint x: 123, startPoint y: 161, endPoint x: 122, endPoint y: 136, distance: 25.0
click at [122, 159] on p "daytrips que ele precisava ja estao feitas e ele ja colocou no RB, ver os resta…" at bounding box center [659, 158] width 1211 height 14
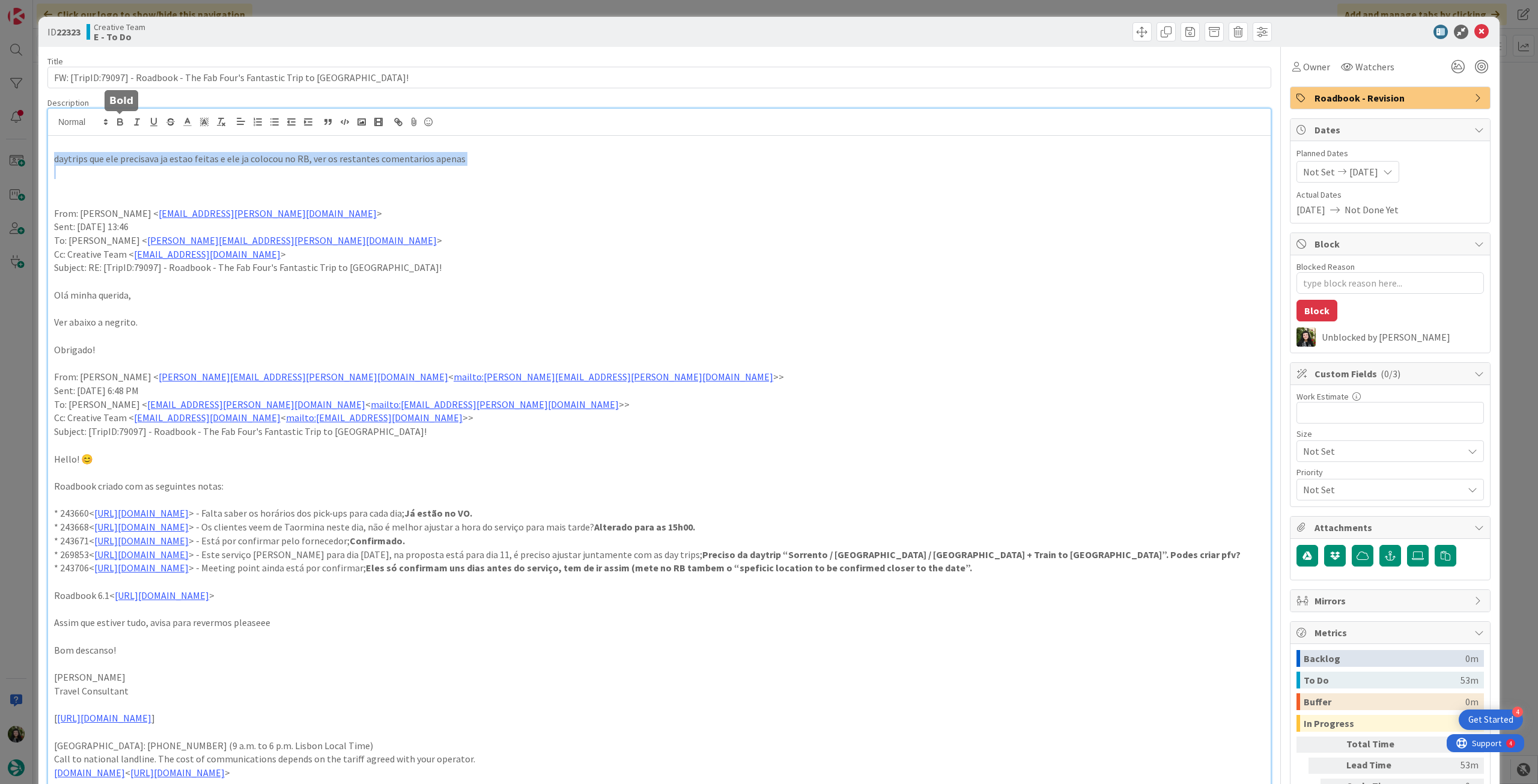
click at [118, 121] on icon "button" at bounding box center [120, 120] width 5 height 3
click at [348, 235] on div "daytrips que ele precisava ja estao feitas e ele ja colocou no RB, ver os resta…" at bounding box center [659, 552] width 1223 height 833
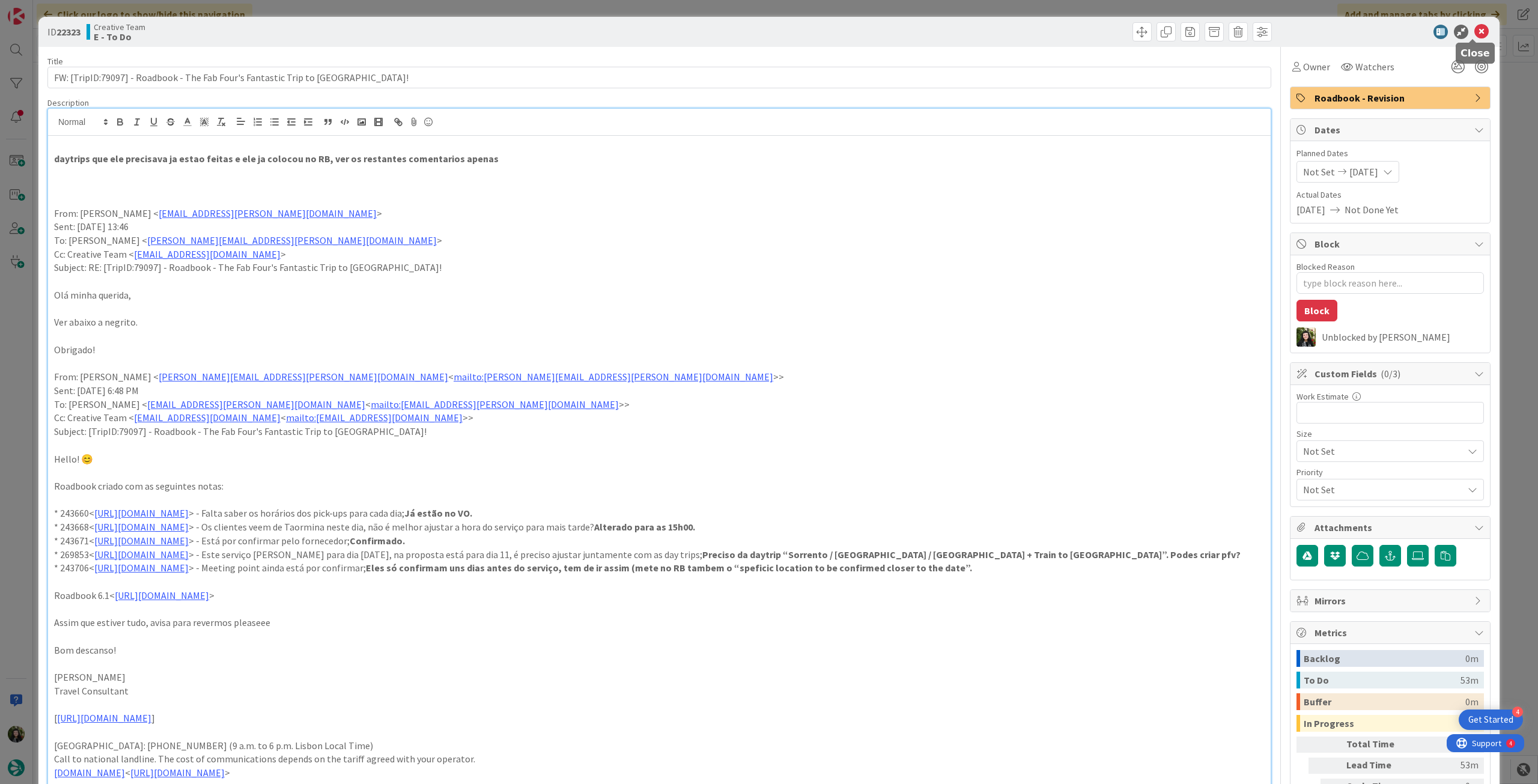
drag, startPoint x: 1472, startPoint y: 28, endPoint x: 1403, endPoint y: 69, distance: 80.3
click at [1475, 29] on icon at bounding box center [1482, 32] width 14 height 14
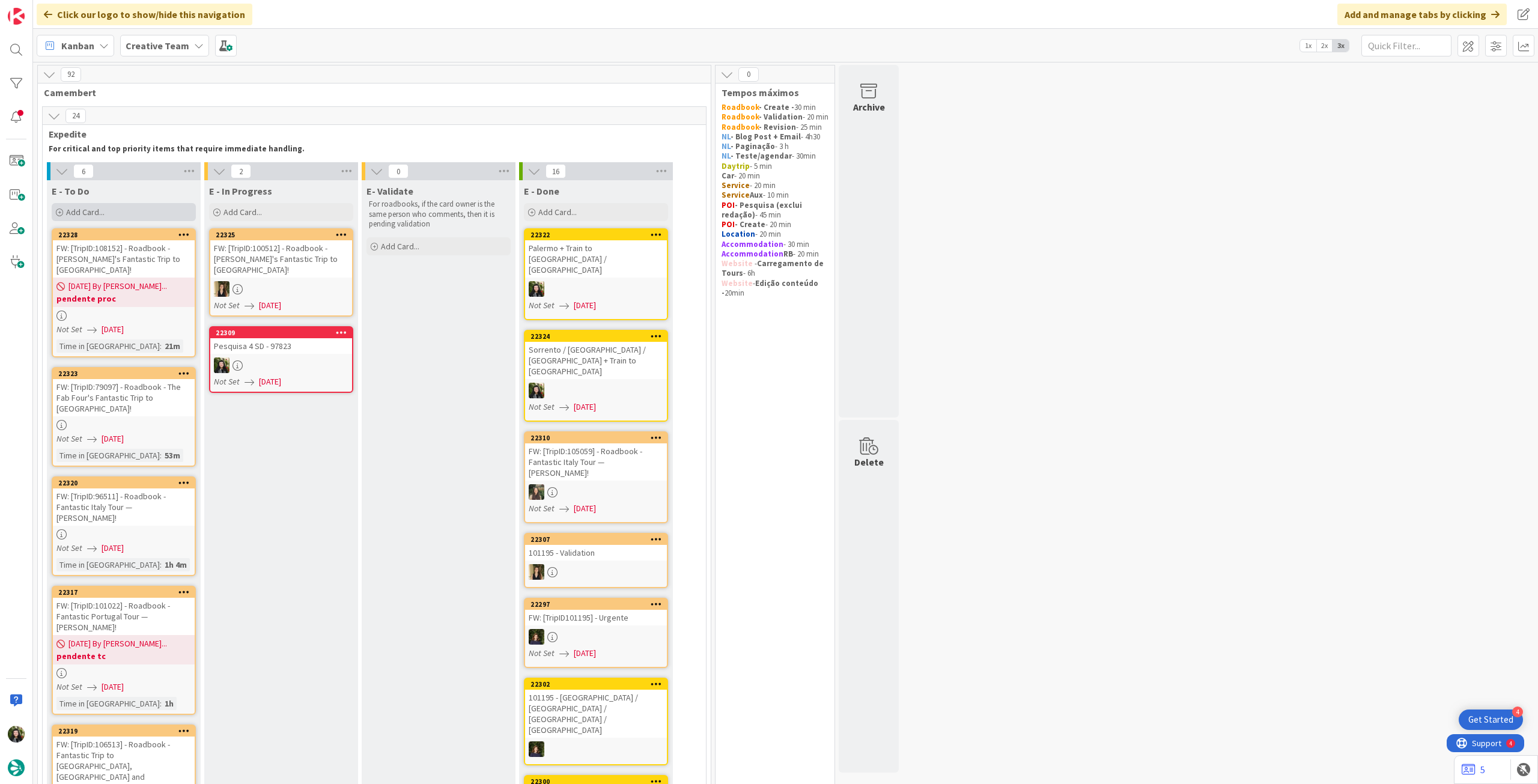
click at [138, 215] on div "Add Card..." at bounding box center [124, 212] width 144 height 18
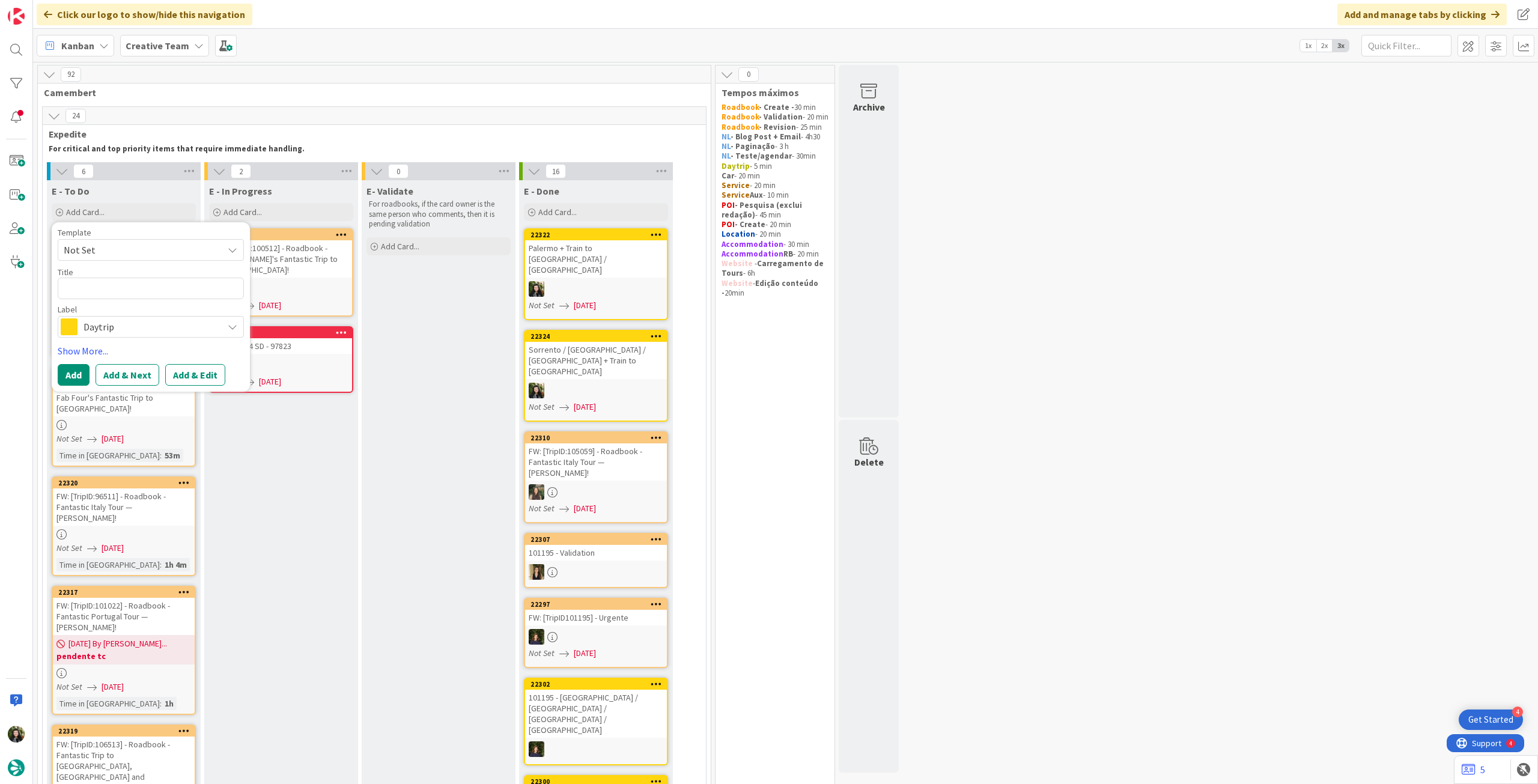
click at [142, 329] on span "Daytrip" at bounding box center [150, 327] width 133 height 17
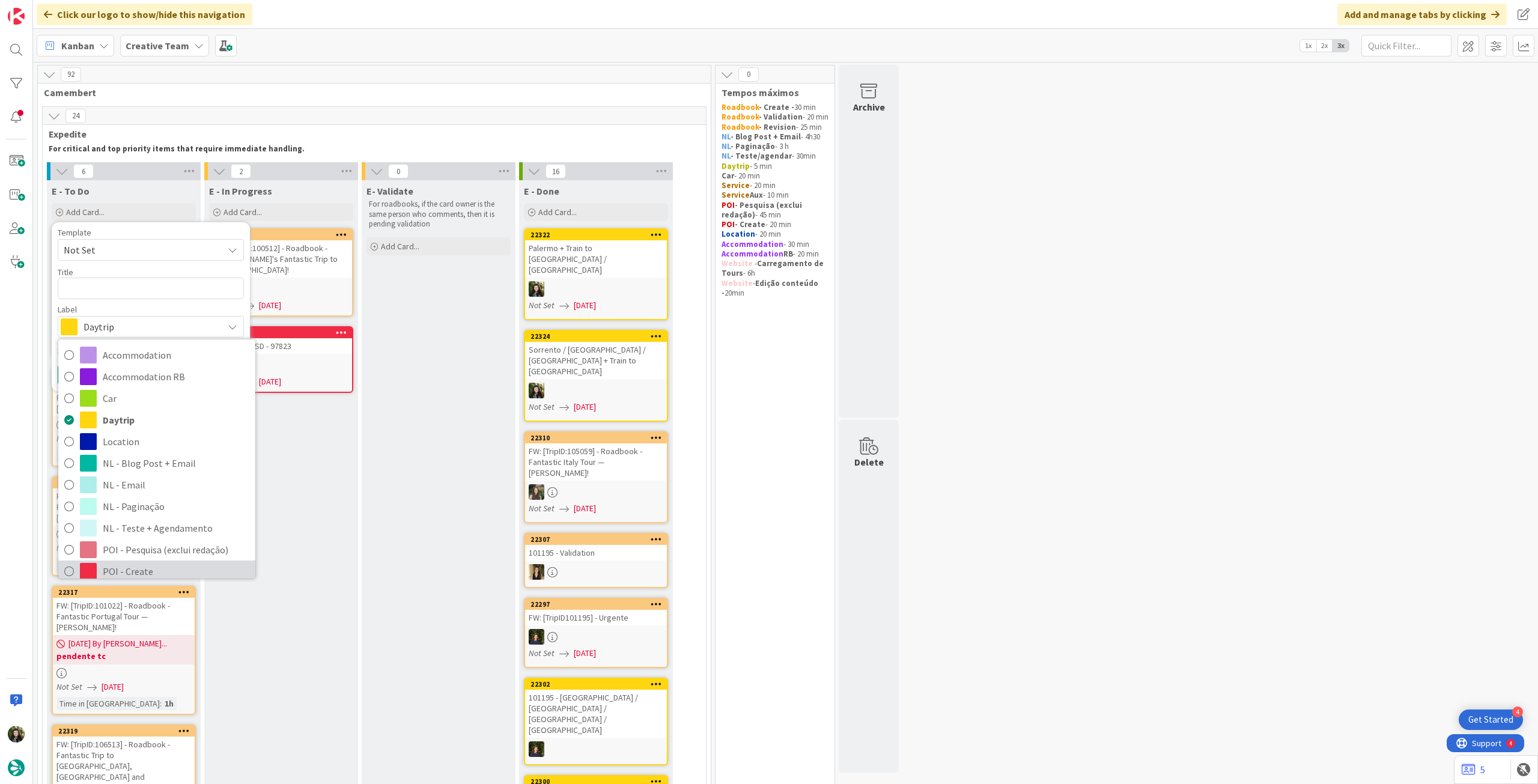
click at [128, 565] on span "POI - Create" at bounding box center [176, 571] width 147 height 18
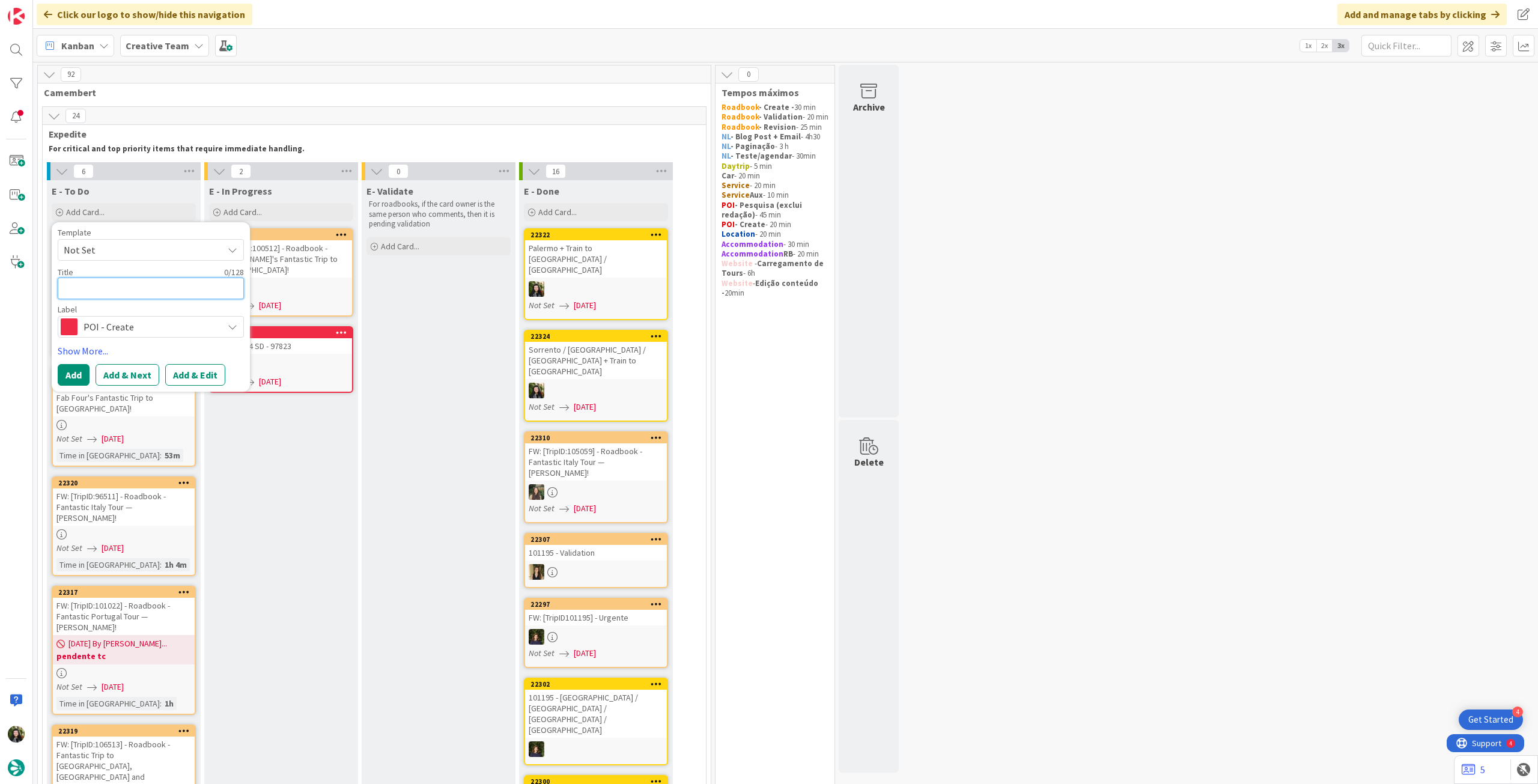
click at [144, 281] on textarea at bounding box center [151, 288] width 186 height 21
paste textarea "[GEOGRAPHIC_DATA][PERSON_NAME]"
type textarea "x"
type textarea "[GEOGRAPHIC_DATA][PERSON_NAME]"
drag, startPoint x: 74, startPoint y: 376, endPoint x: 80, endPoint y: 362, distance: 15.2
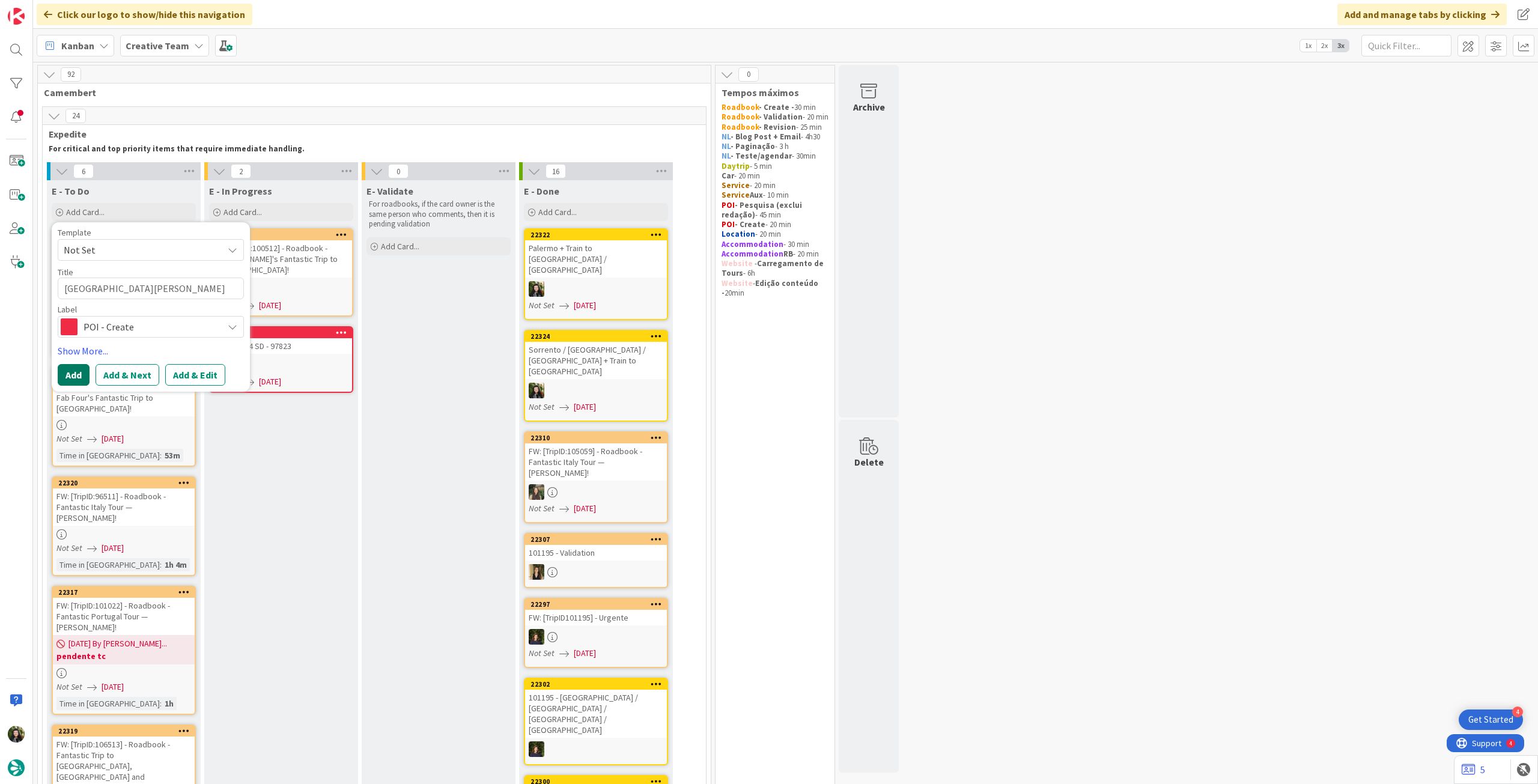
click at [74, 375] on button "Add" at bounding box center [73, 375] width 32 height 21
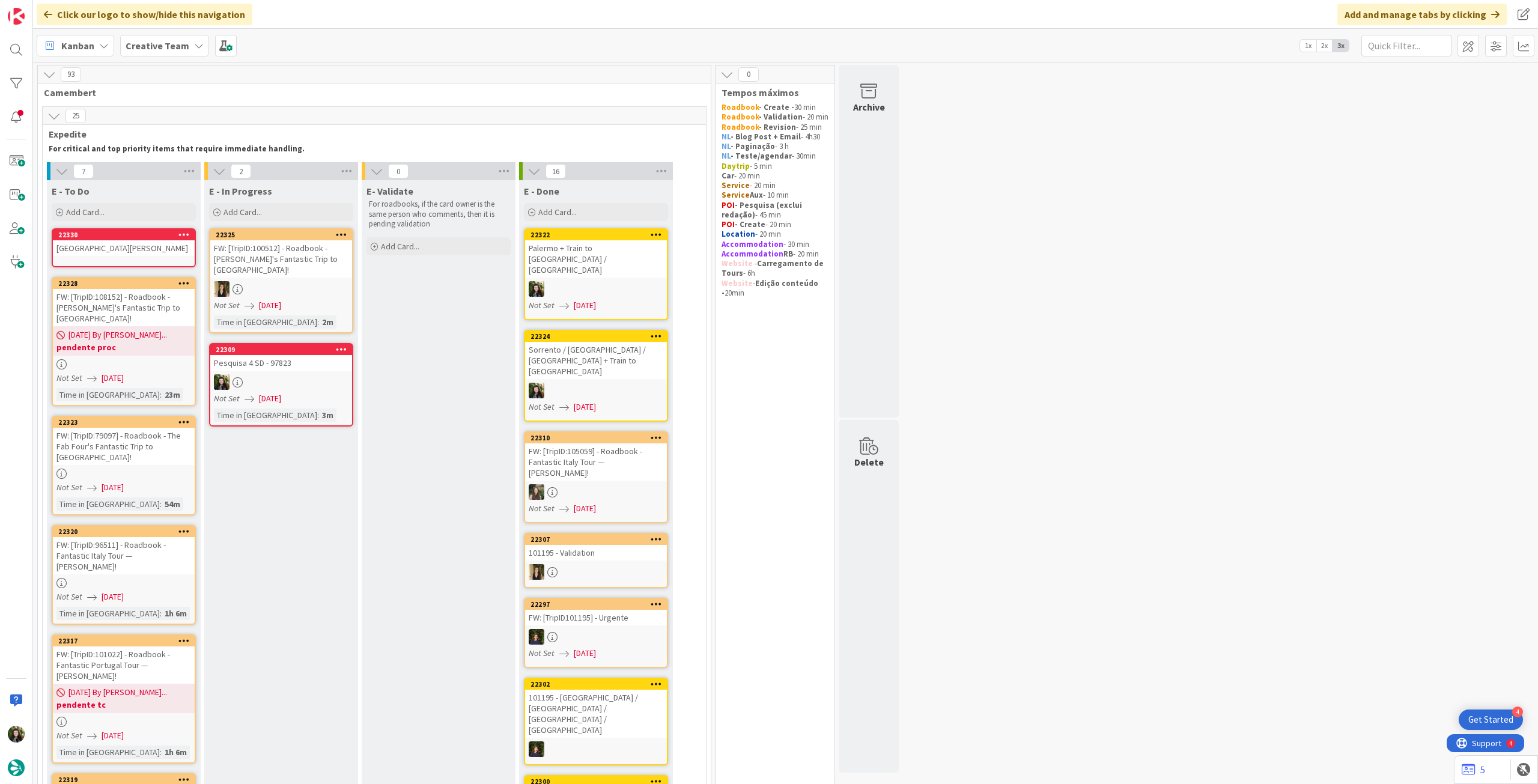
click at [124, 256] on div "[GEOGRAPHIC_DATA][PERSON_NAME]" at bounding box center [124, 248] width 142 height 16
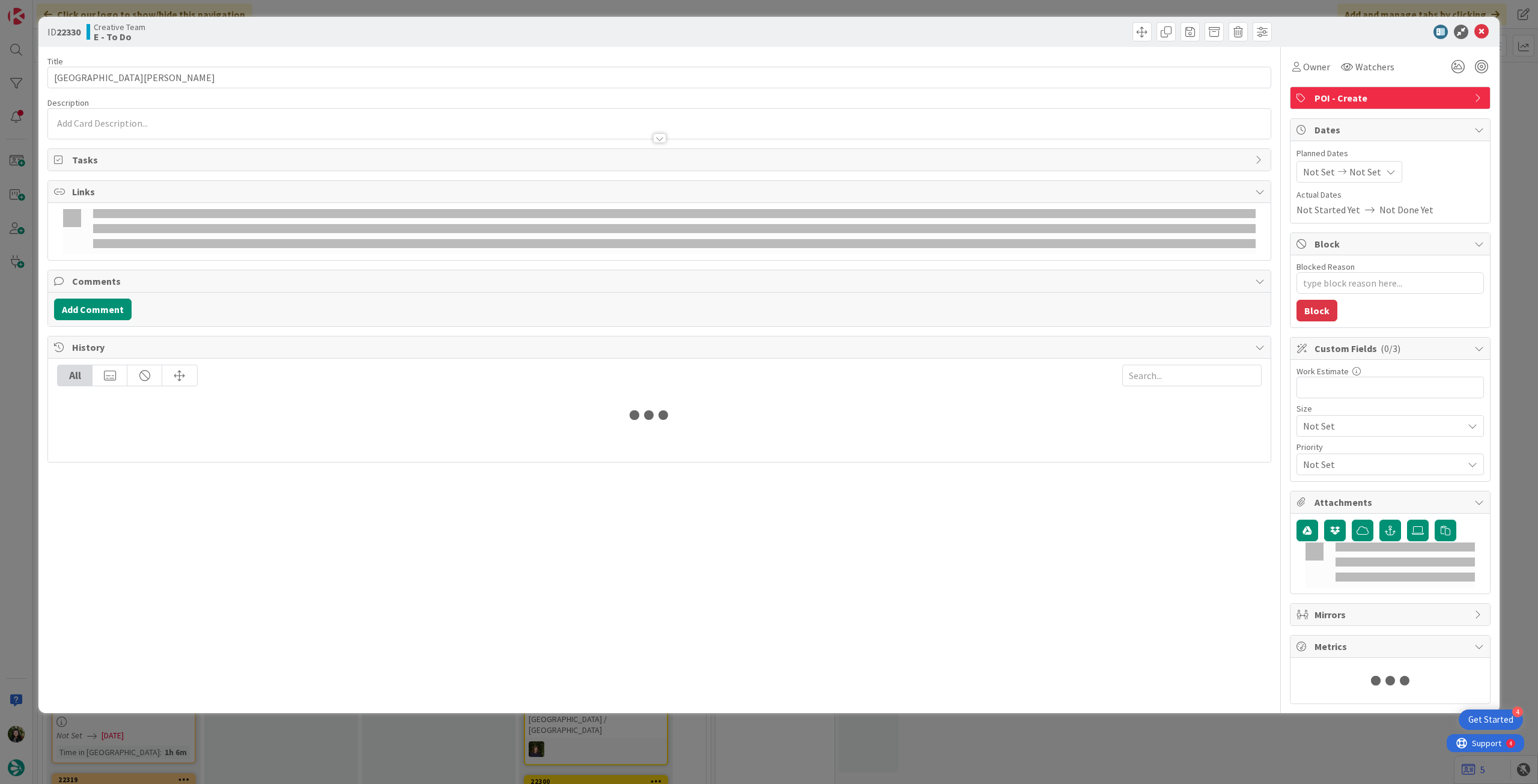
type textarea "x"
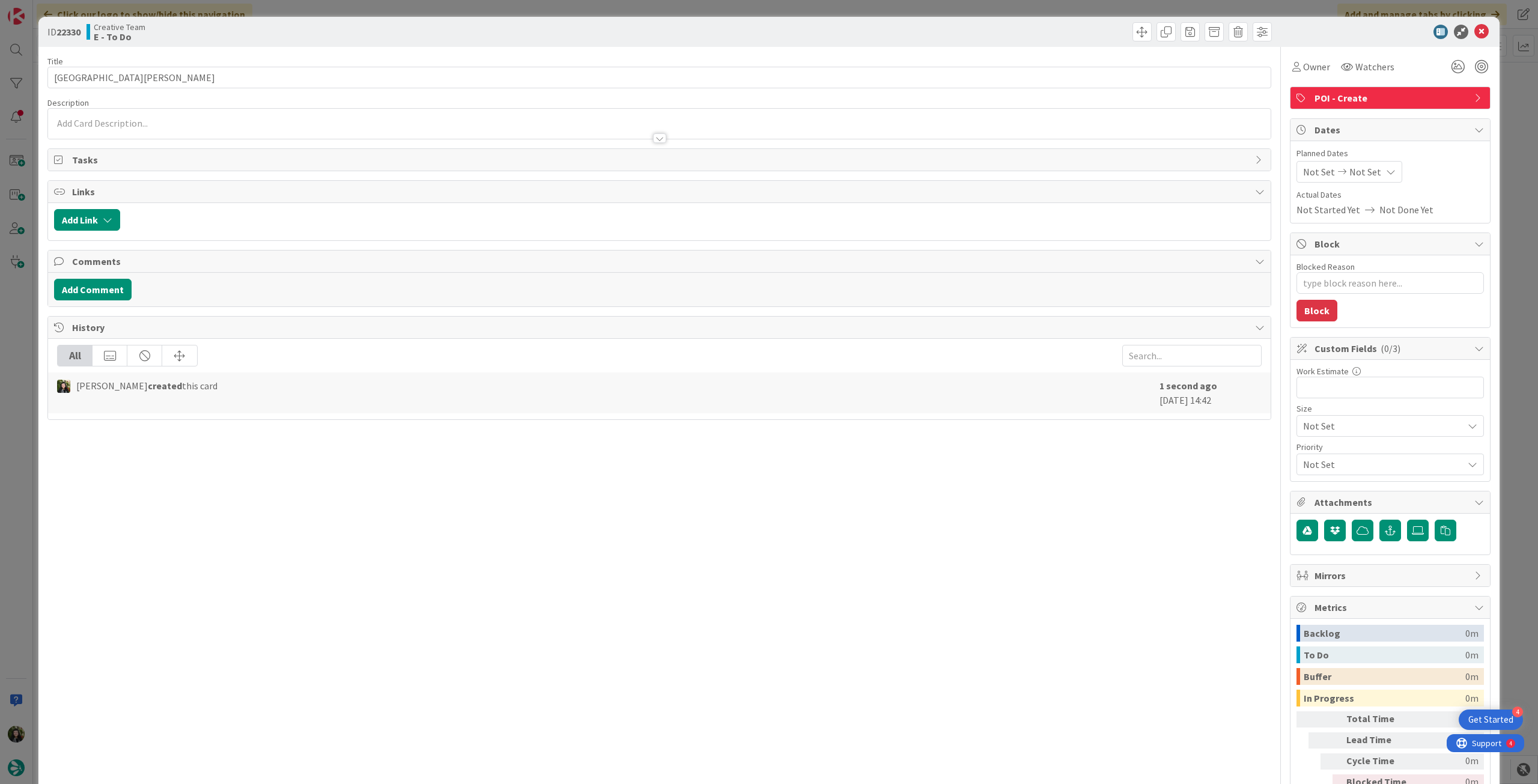
click at [147, 137] on div at bounding box center [659, 133] width 1223 height 13
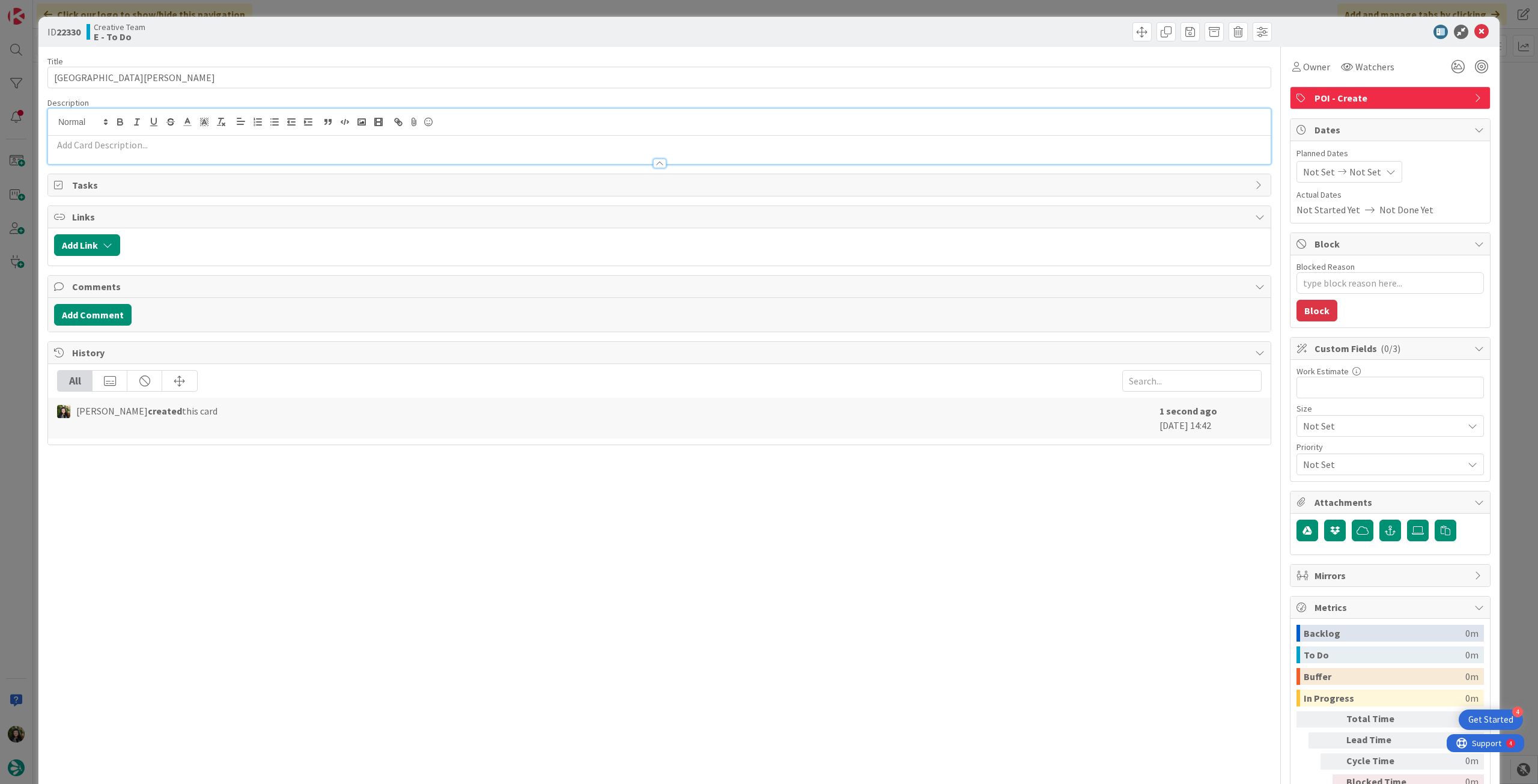
click at [149, 145] on p at bounding box center [659, 145] width 1211 height 14
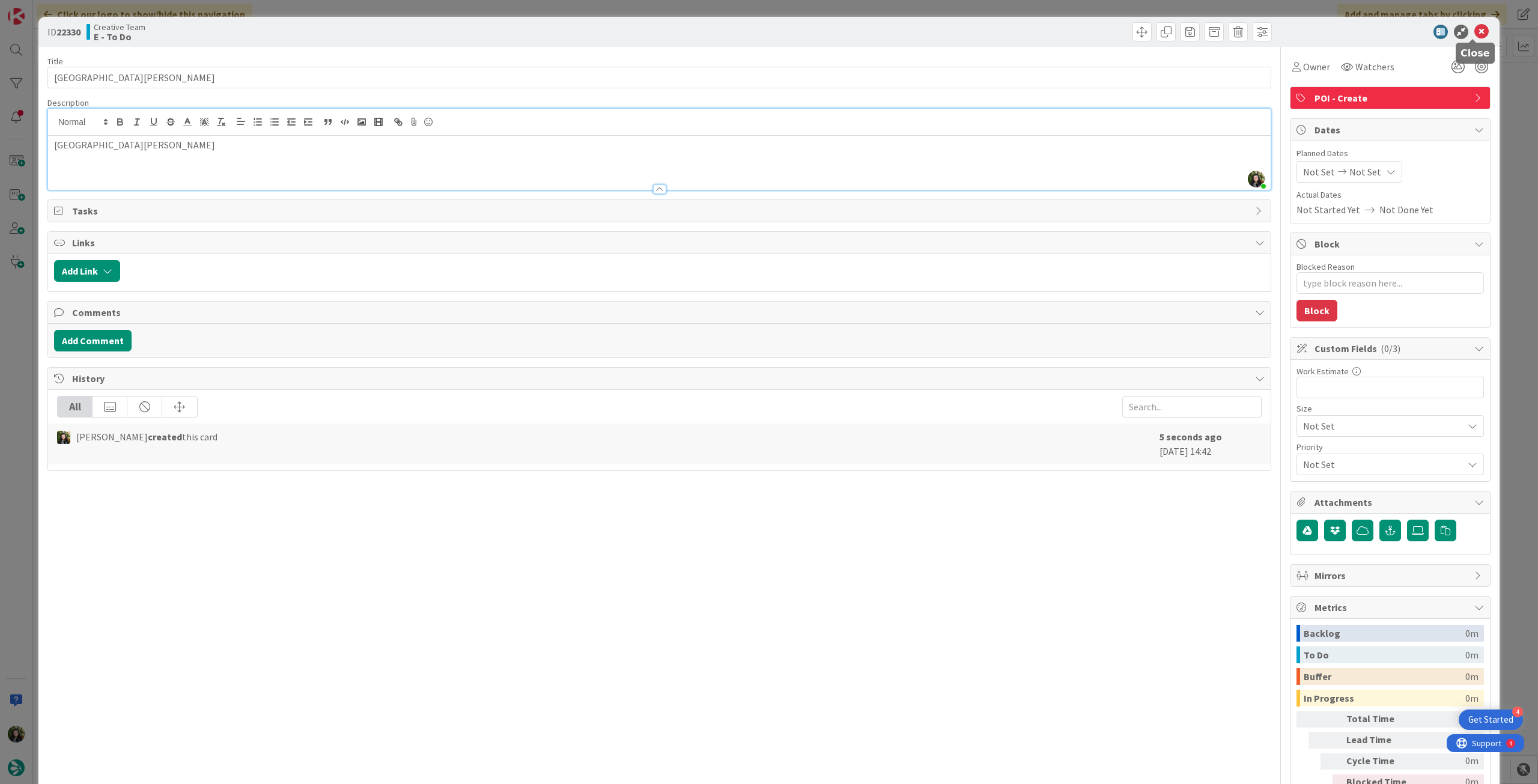
click at [1475, 30] on icon at bounding box center [1482, 32] width 14 height 14
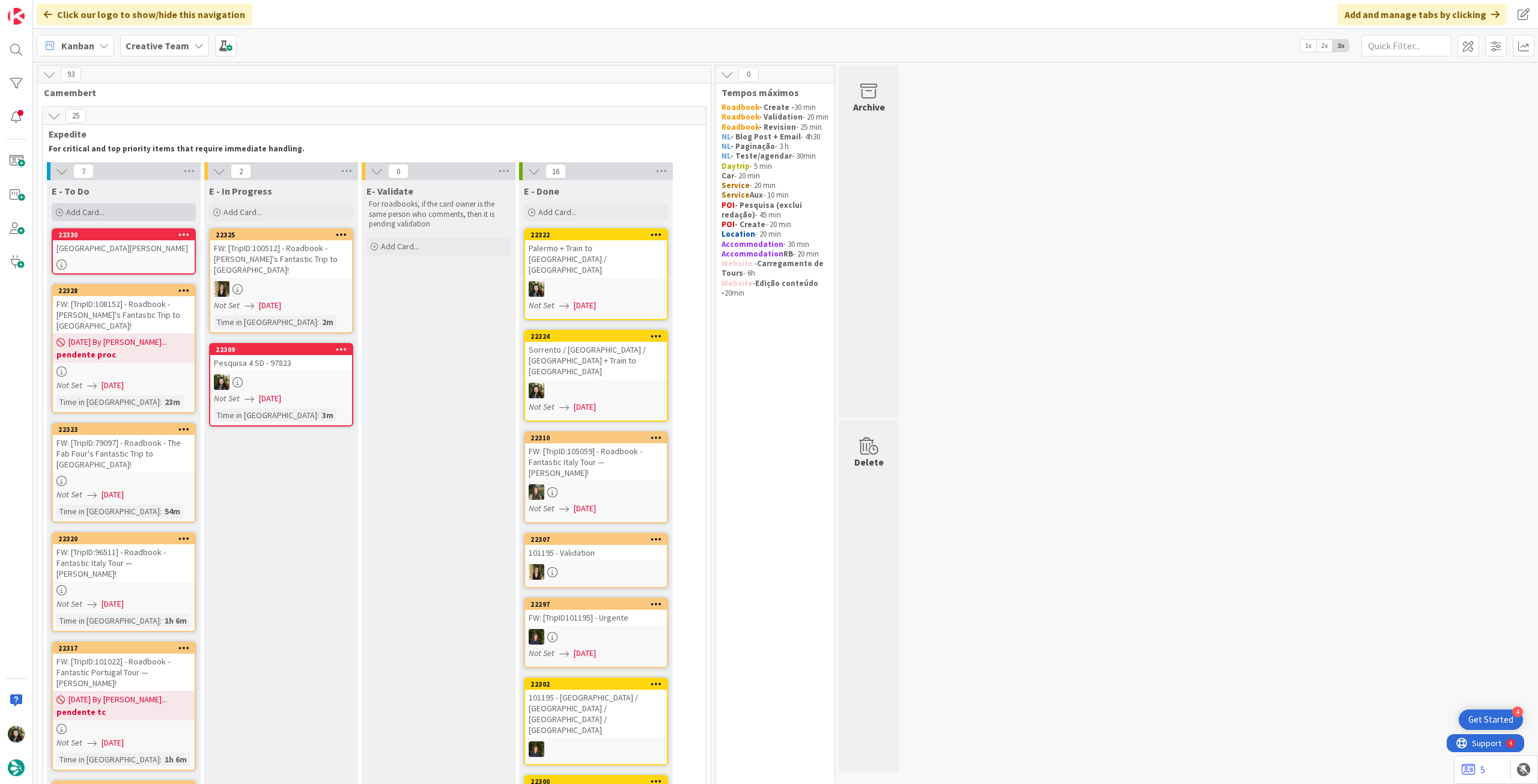
click at [135, 211] on div "Add Card..." at bounding box center [124, 212] width 144 height 18
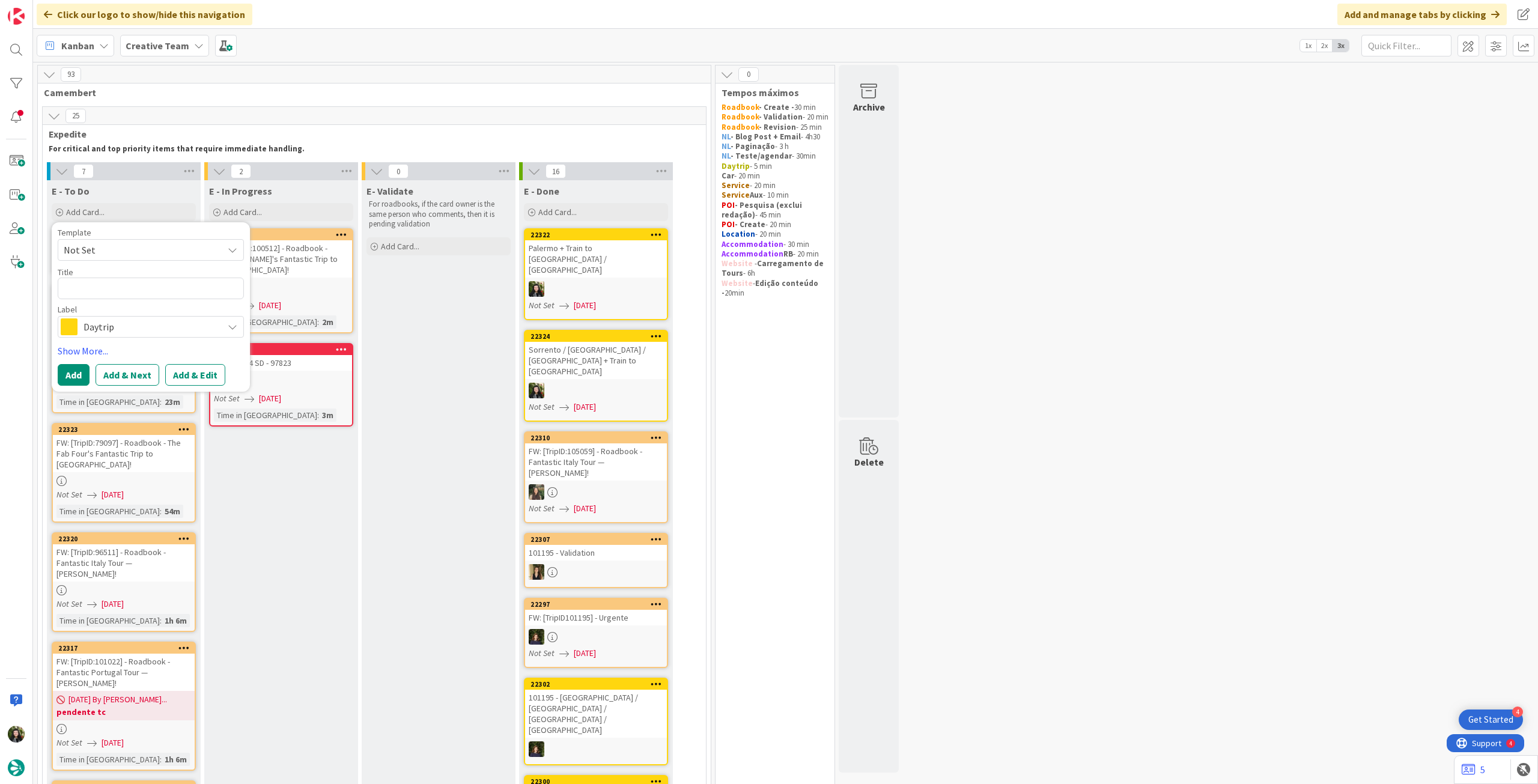
click at [121, 324] on span "Daytrip" at bounding box center [150, 327] width 133 height 17
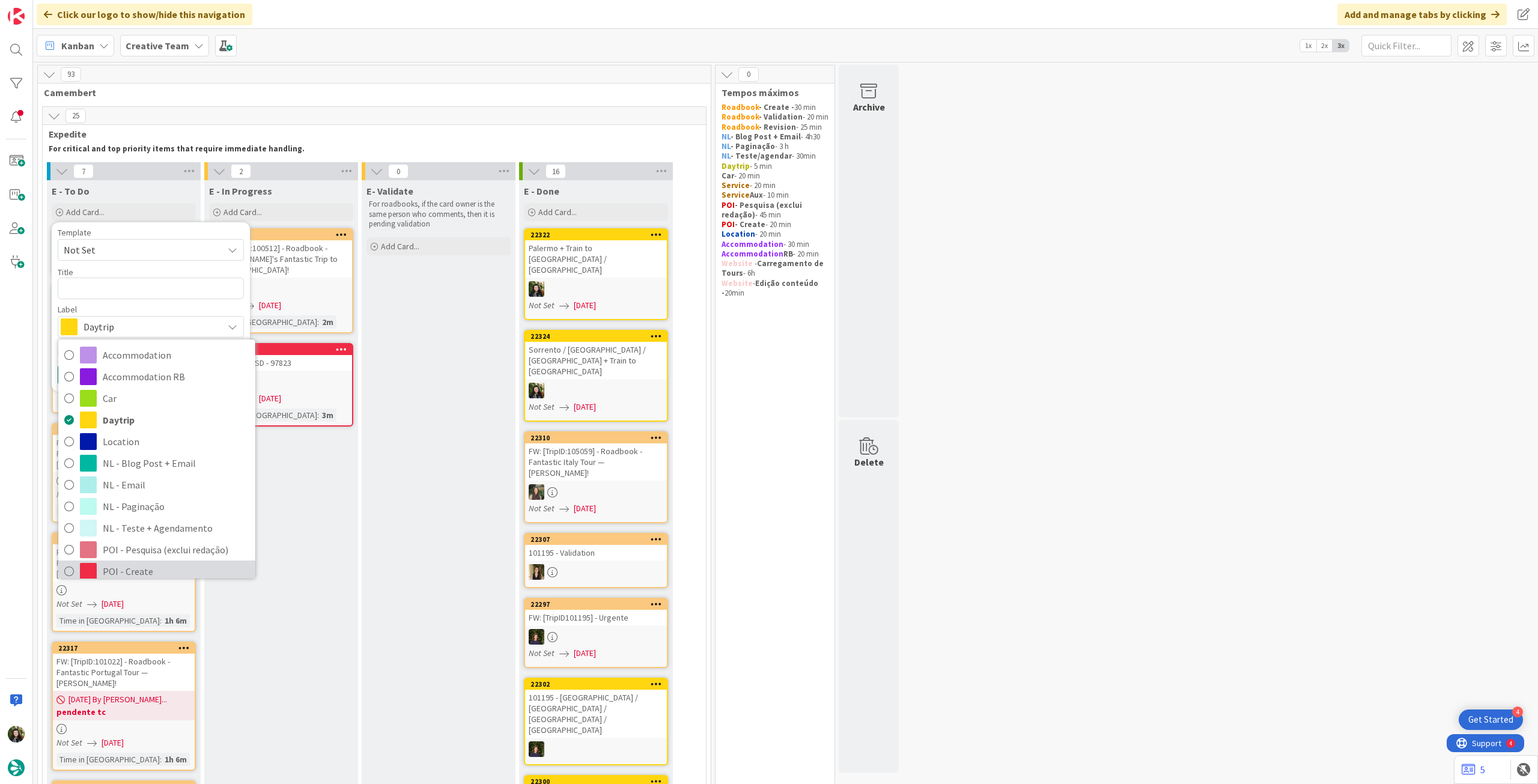
drag, startPoint x: 124, startPoint y: 566, endPoint x: 126, endPoint y: 558, distance: 8.2
click at [124, 566] on span "POI - Create" at bounding box center [176, 571] width 147 height 18
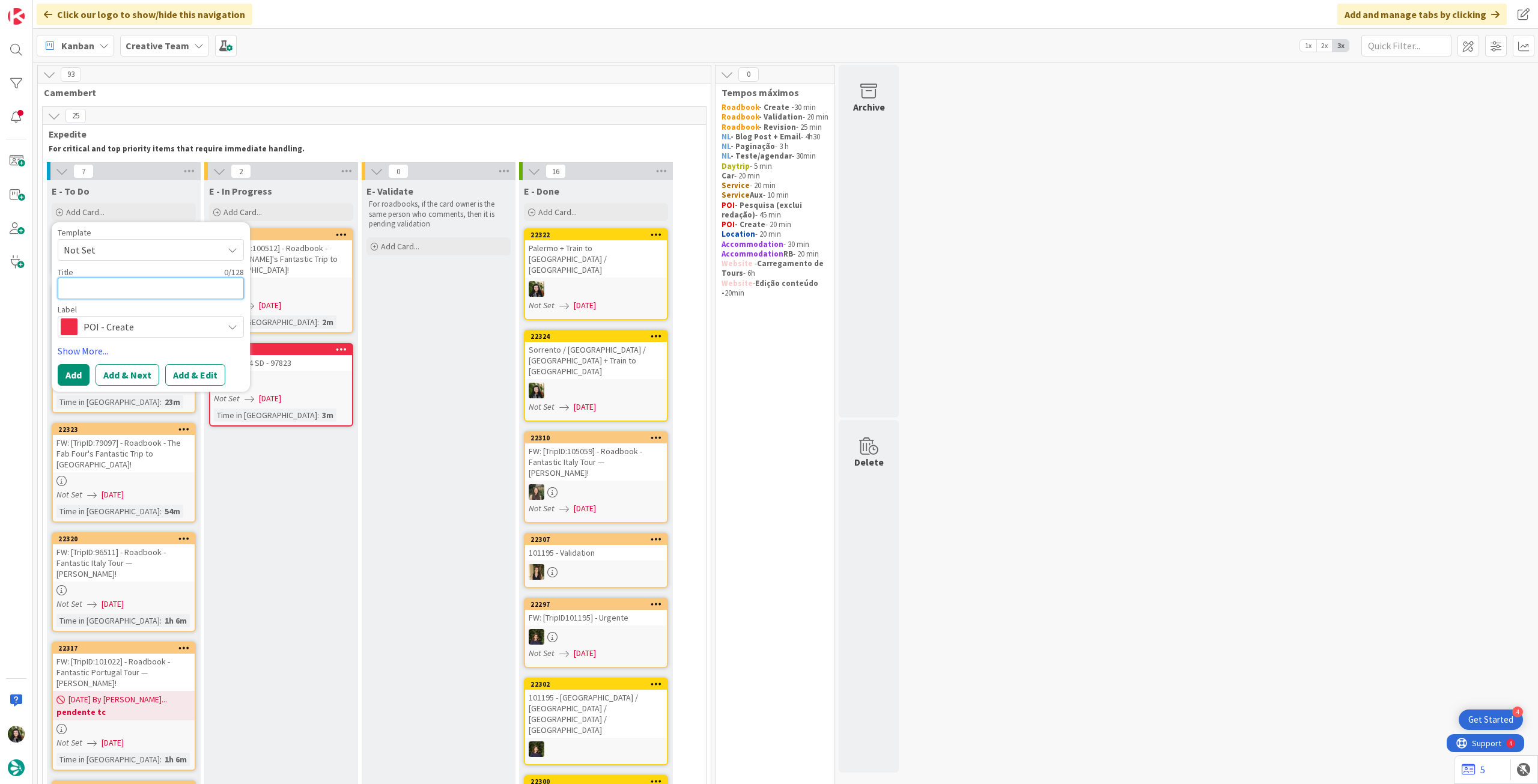
click at [153, 289] on textarea at bounding box center [151, 288] width 186 height 21
paste textarea "Santuario della Madonna del Sasso"
type textarea "x"
type textarea "Santuario della Madonna del Sasso"
click at [72, 373] on button "Add" at bounding box center [73, 375] width 32 height 21
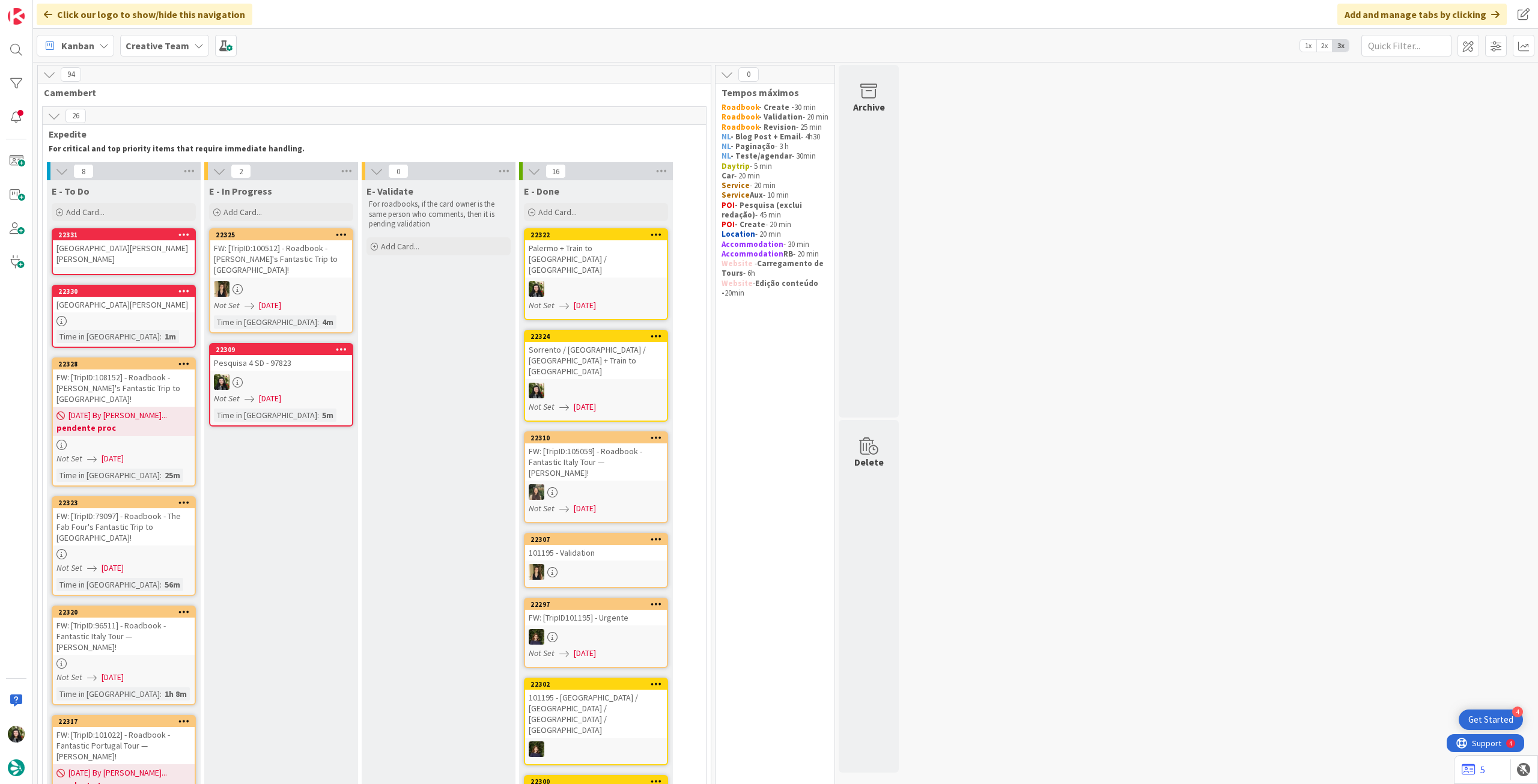
click at [131, 255] on div "Santuario della Madonna del Sasso" at bounding box center [124, 253] width 142 height 27
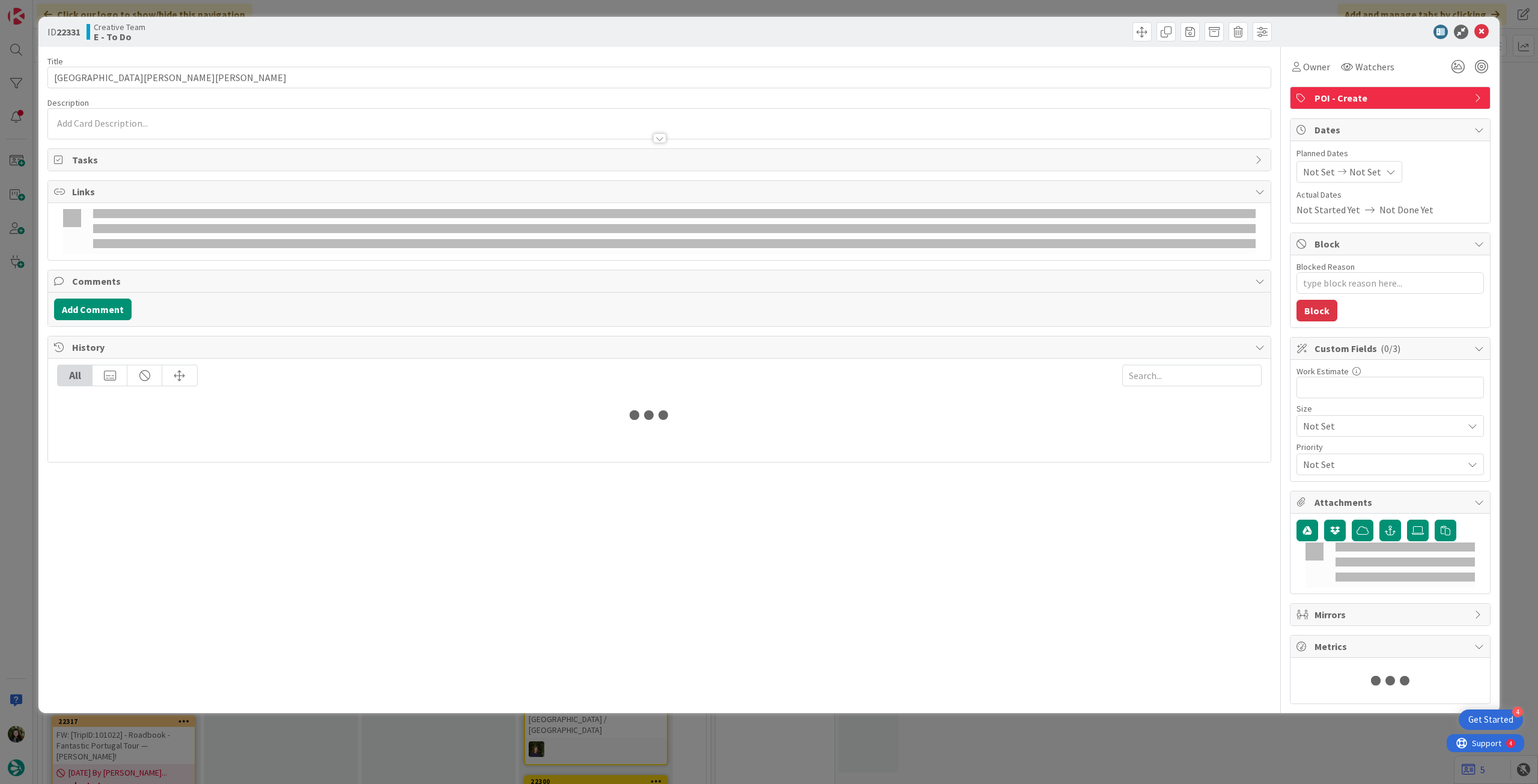
type textarea "x"
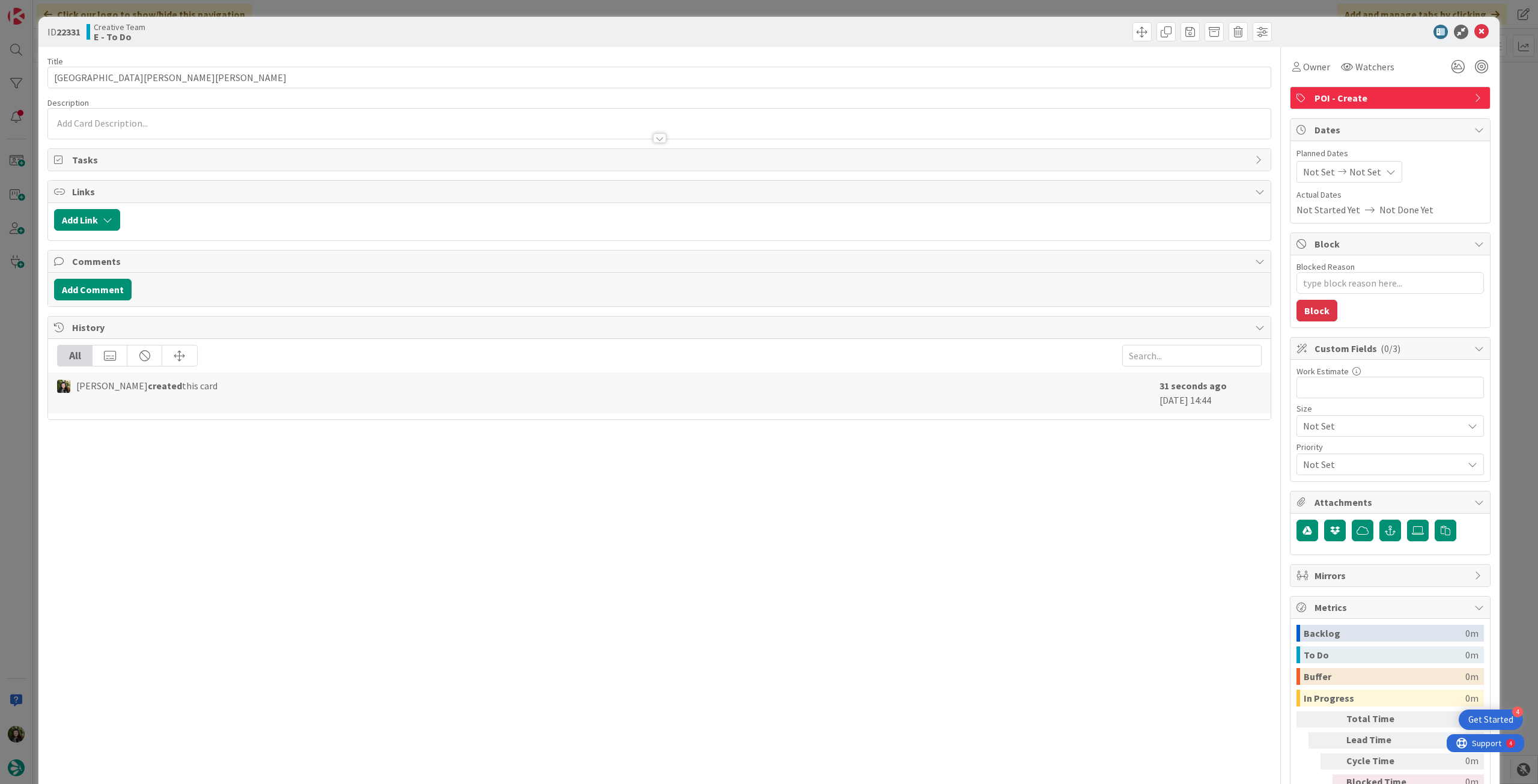
click at [1363, 165] on span "Not Set" at bounding box center [1365, 171] width 32 height 14
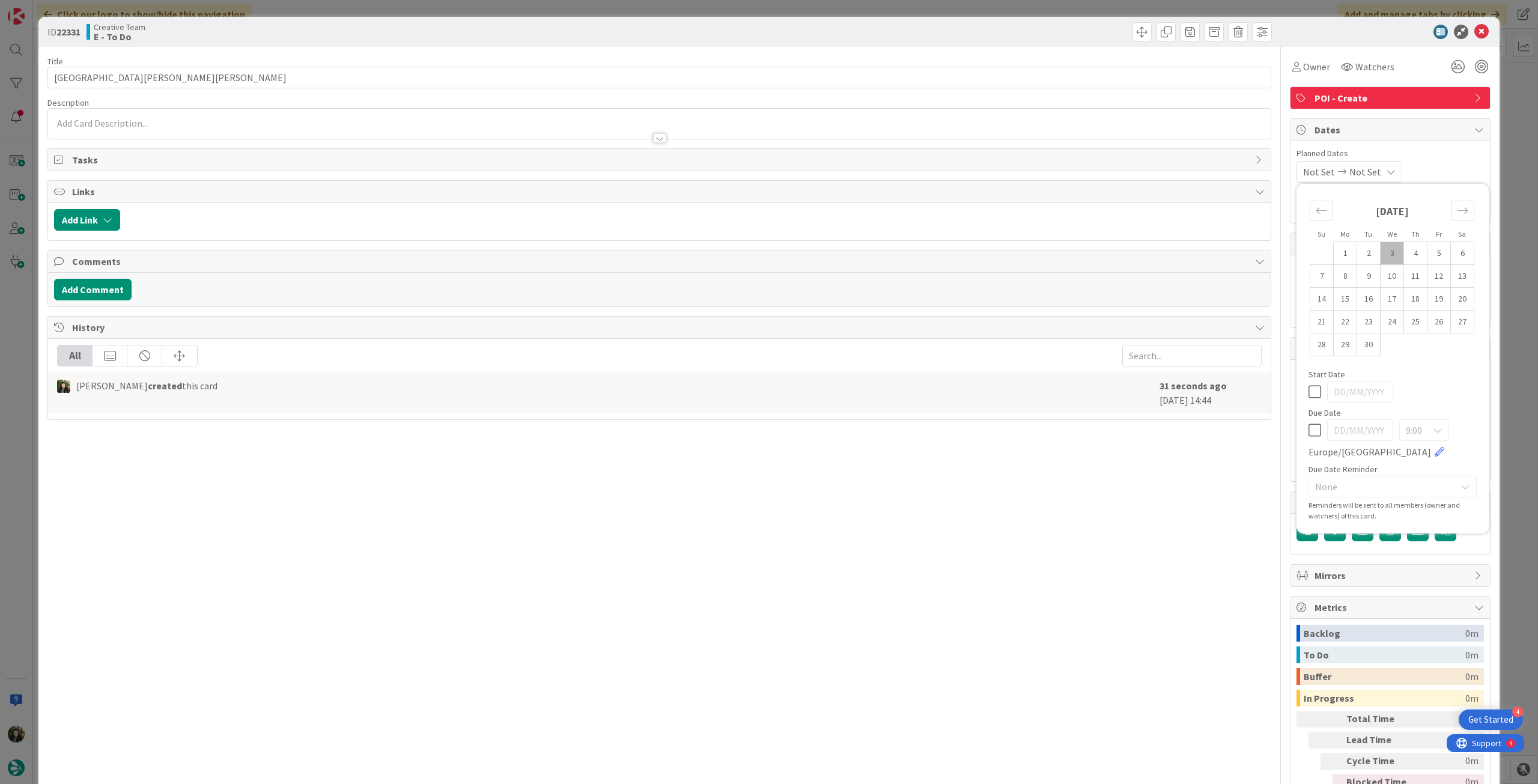
click at [1308, 428] on icon at bounding box center [1315, 430] width 13 height 14
type input "[DATE]"
click at [1476, 36] on icon at bounding box center [1482, 32] width 14 height 14
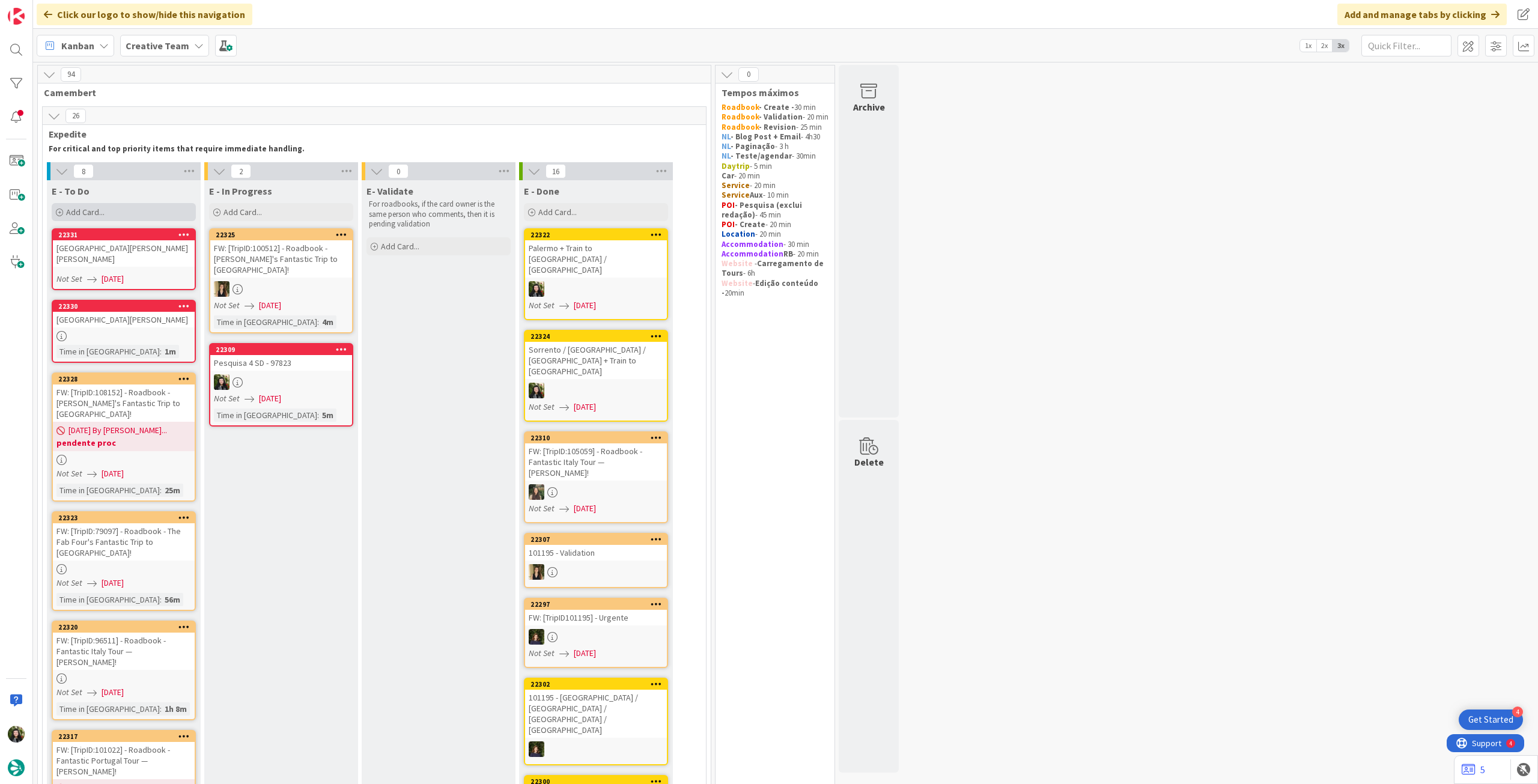
click at [141, 217] on div "Add Card..." at bounding box center [124, 212] width 144 height 18
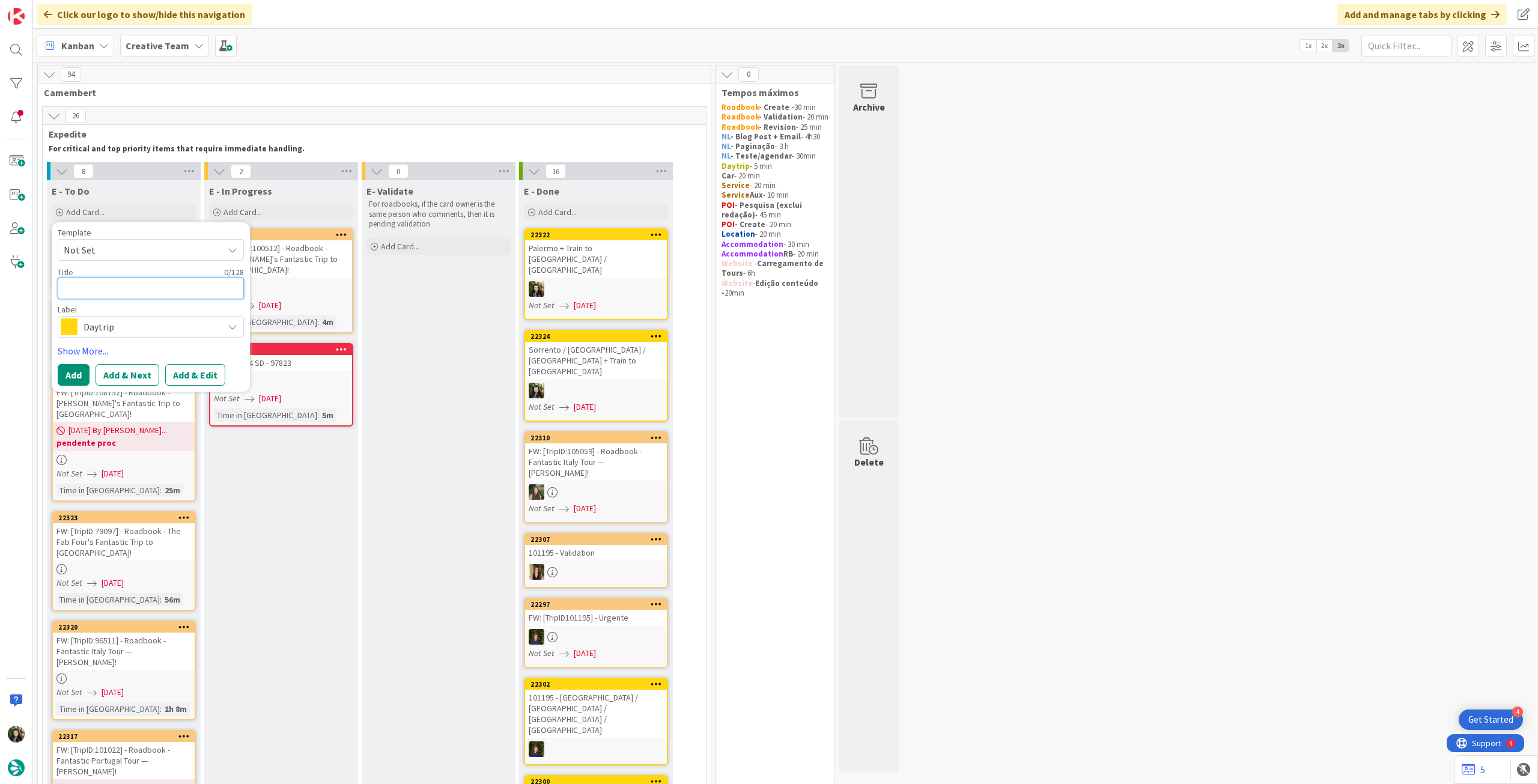
type textarea "x"
type textarea "V"
type textarea "x"
type textarea "Vi"
type textarea "x"
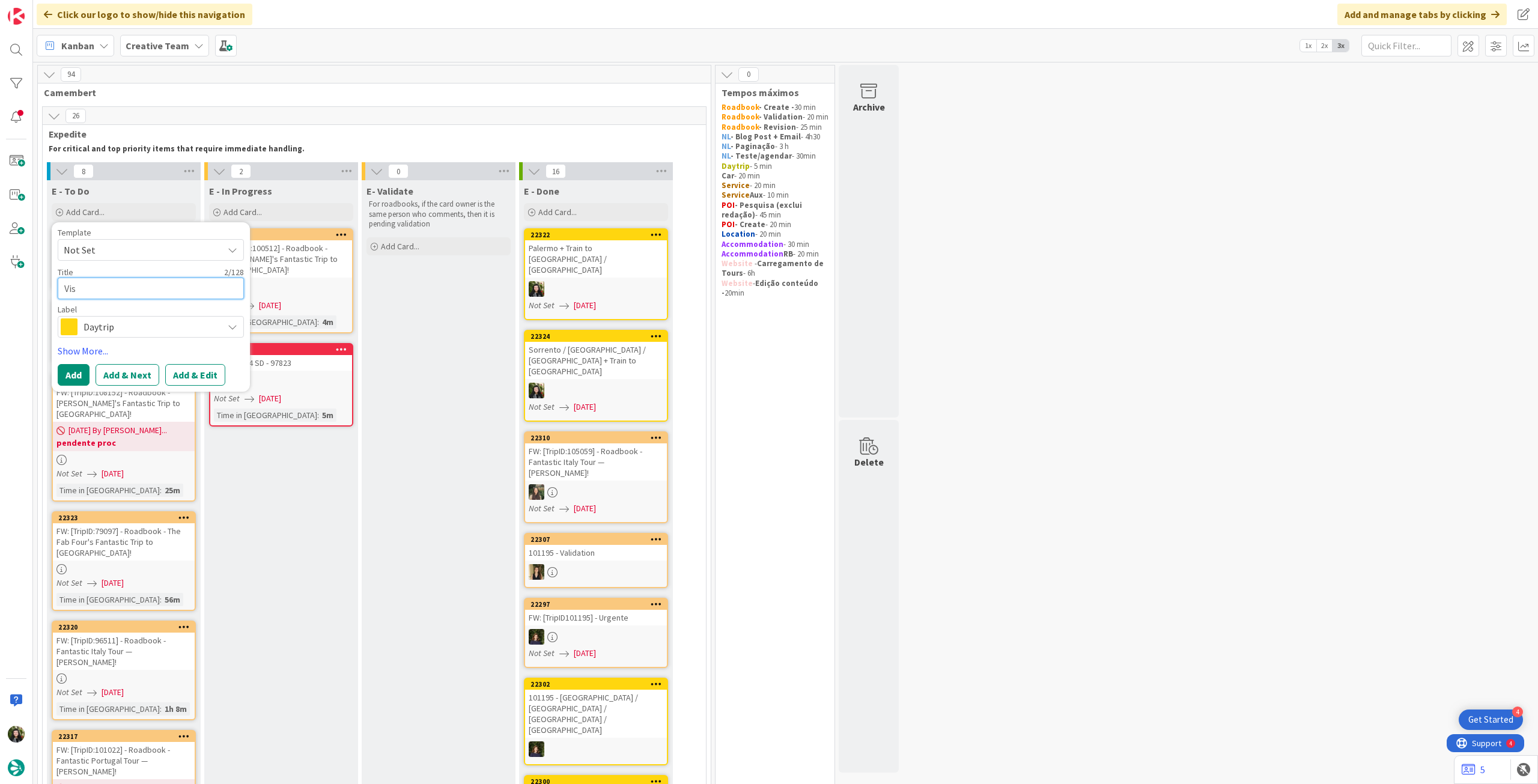
type textarea "Visi"
type textarea "x"
type textarea "Visit"
type textarea "x"
type textarea "Visit"
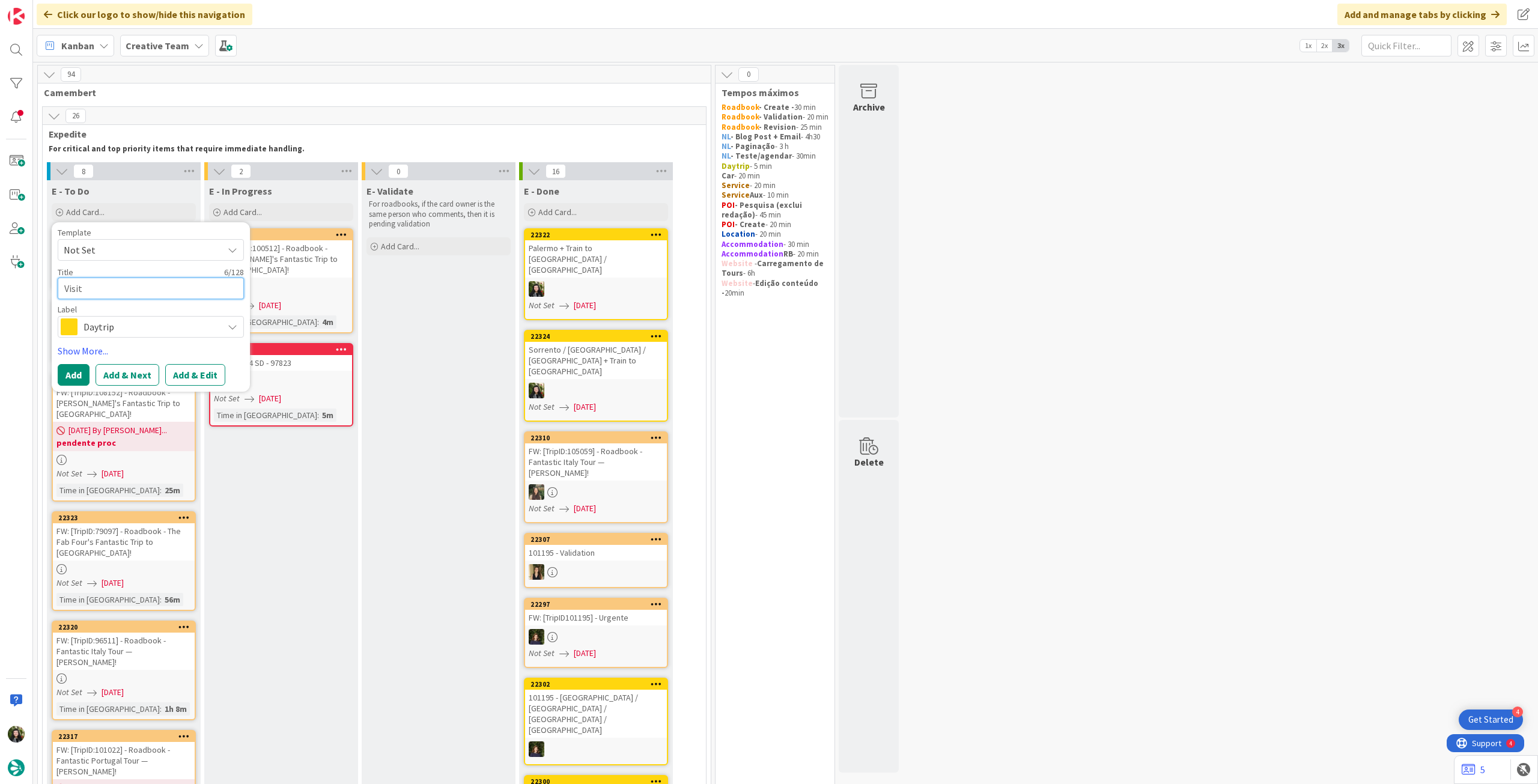
paste textarea "Pella & Lakeside Villages"
type textarea "x"
type textarea "Visit Pella & Lakeside Villages"
drag, startPoint x: 105, startPoint y: 294, endPoint x: 230, endPoint y: 294, distance: 125.0
click at [228, 294] on textarea "Visit Pella & Lakeside Villages" at bounding box center [151, 288] width 186 height 21
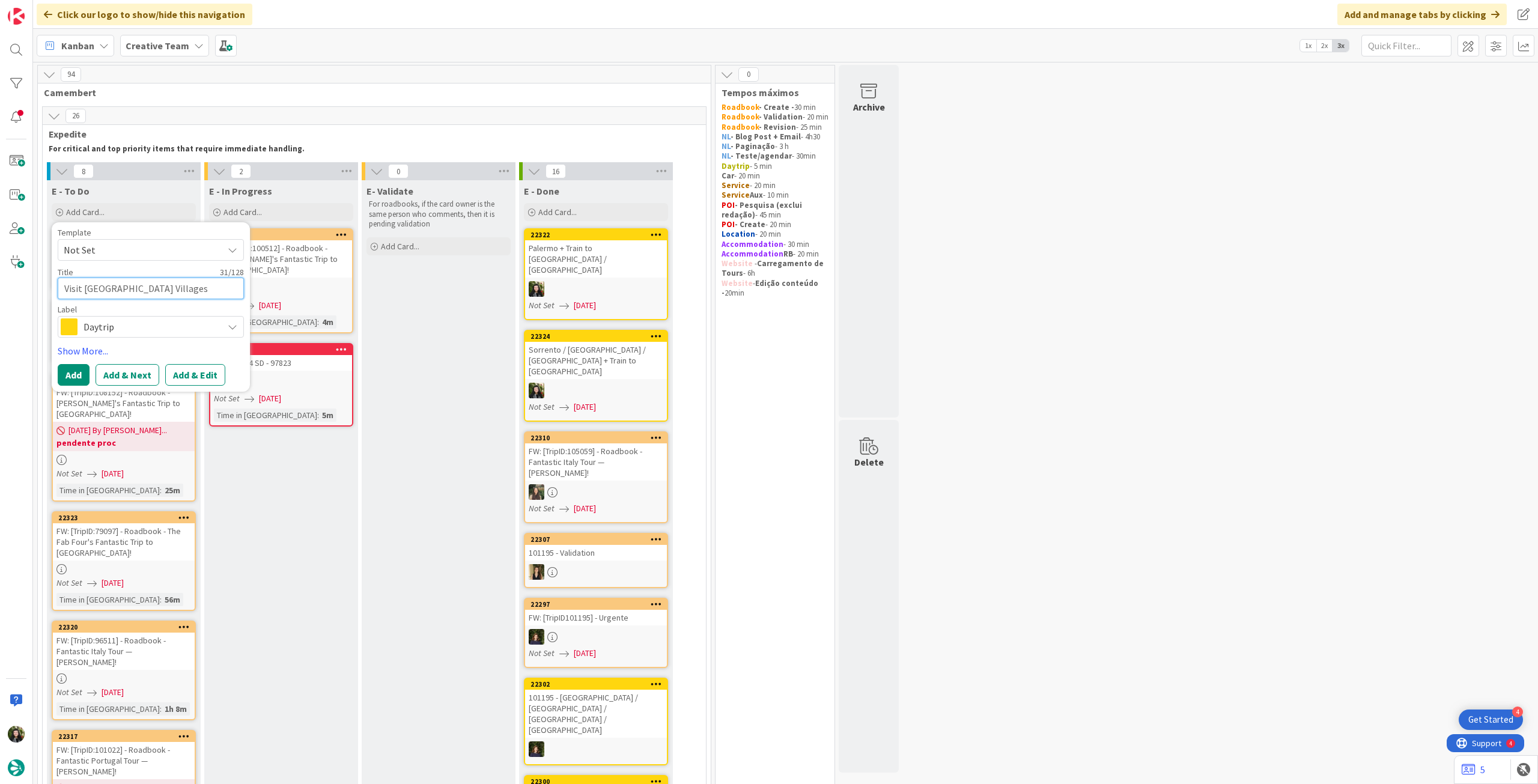
type textarea "x"
type textarea "Visit Pella"
type textarea "x"
type textarea "Visit Pell"
type textarea "x"
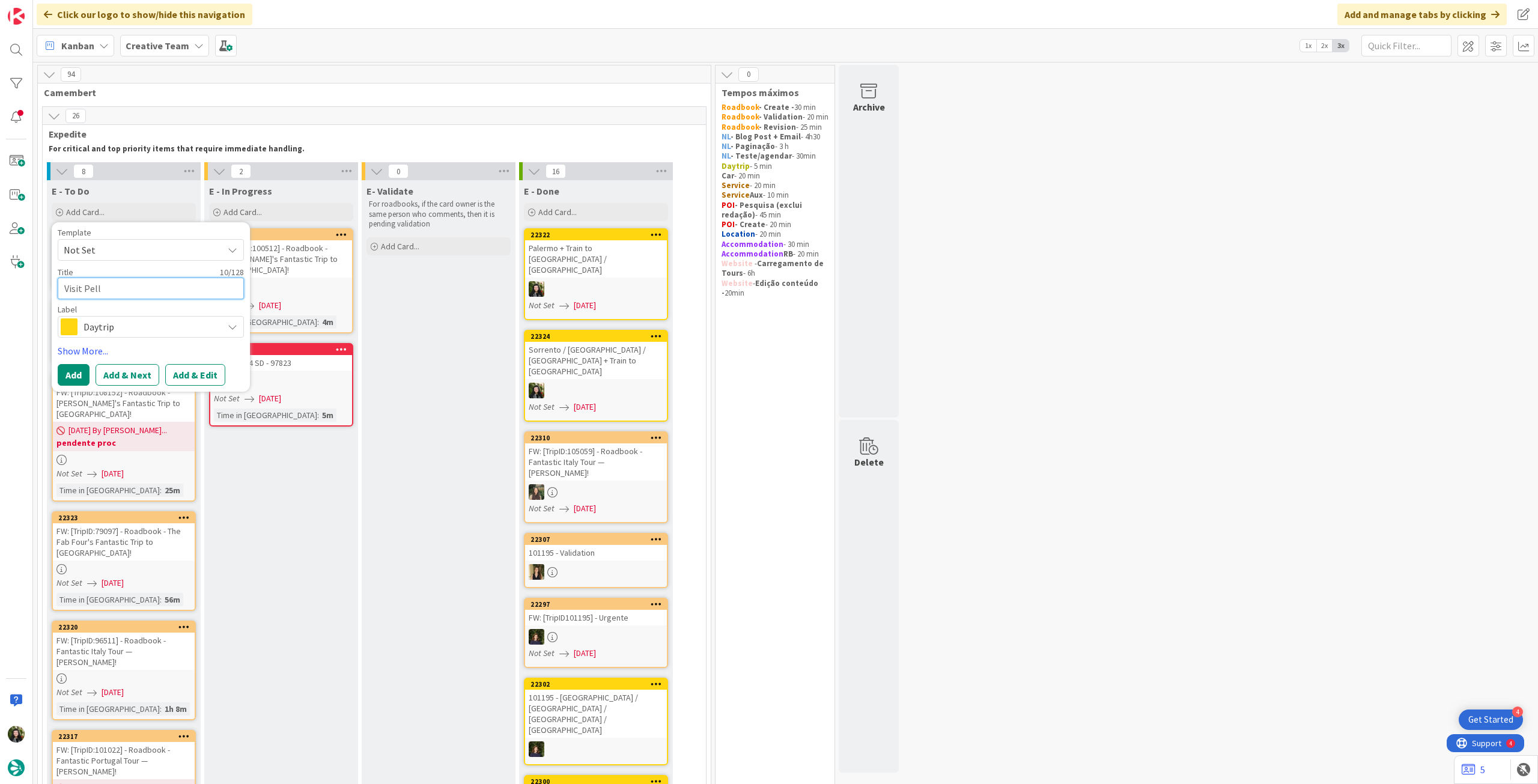
type textarea "Visit Pel"
type textarea "x"
type textarea "Visit Pe"
type textarea "x"
type textarea "Visit P"
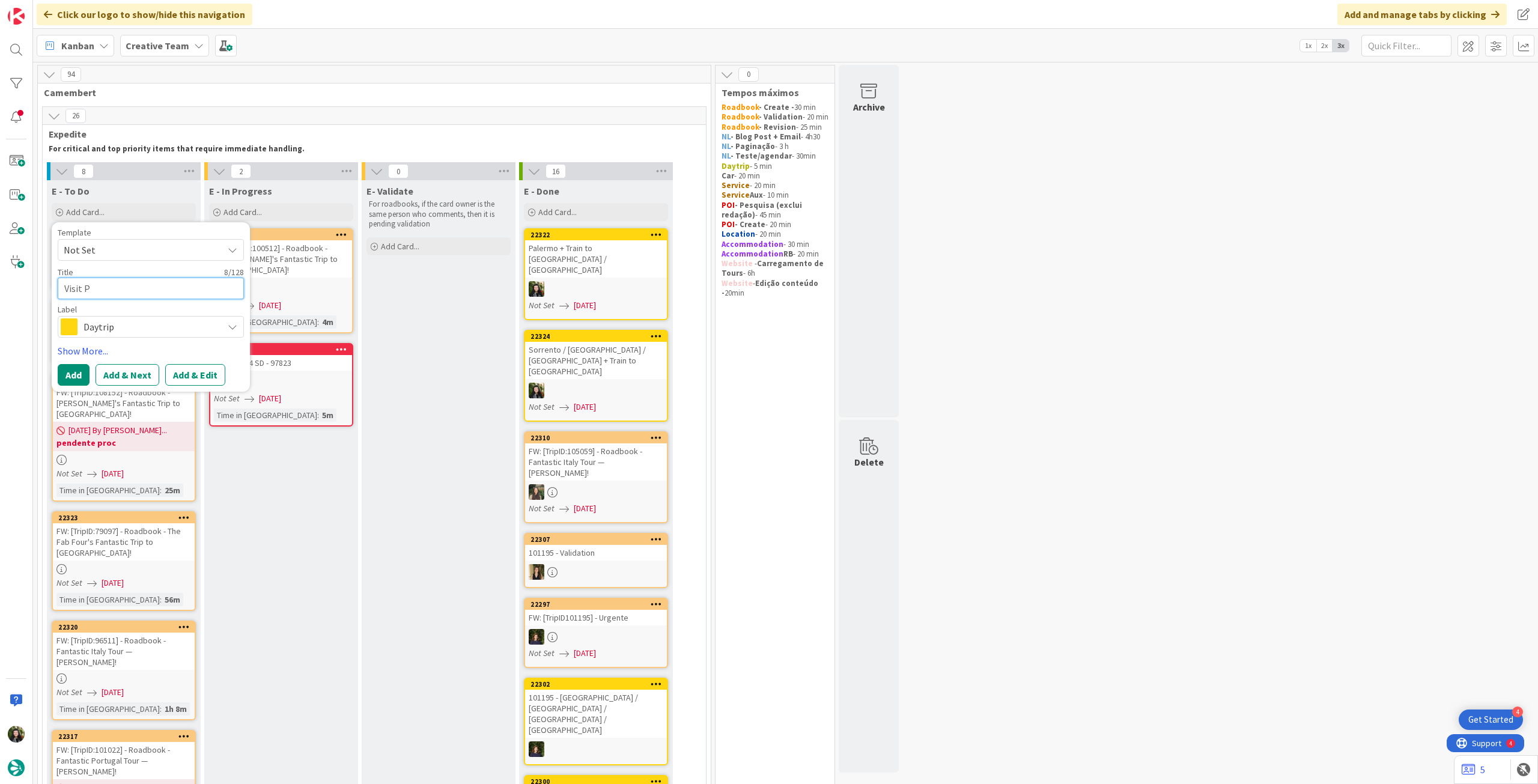
type textarea "x"
type textarea "Visit"
type textarea "x"
type textarea "Visit t"
type textarea "x"
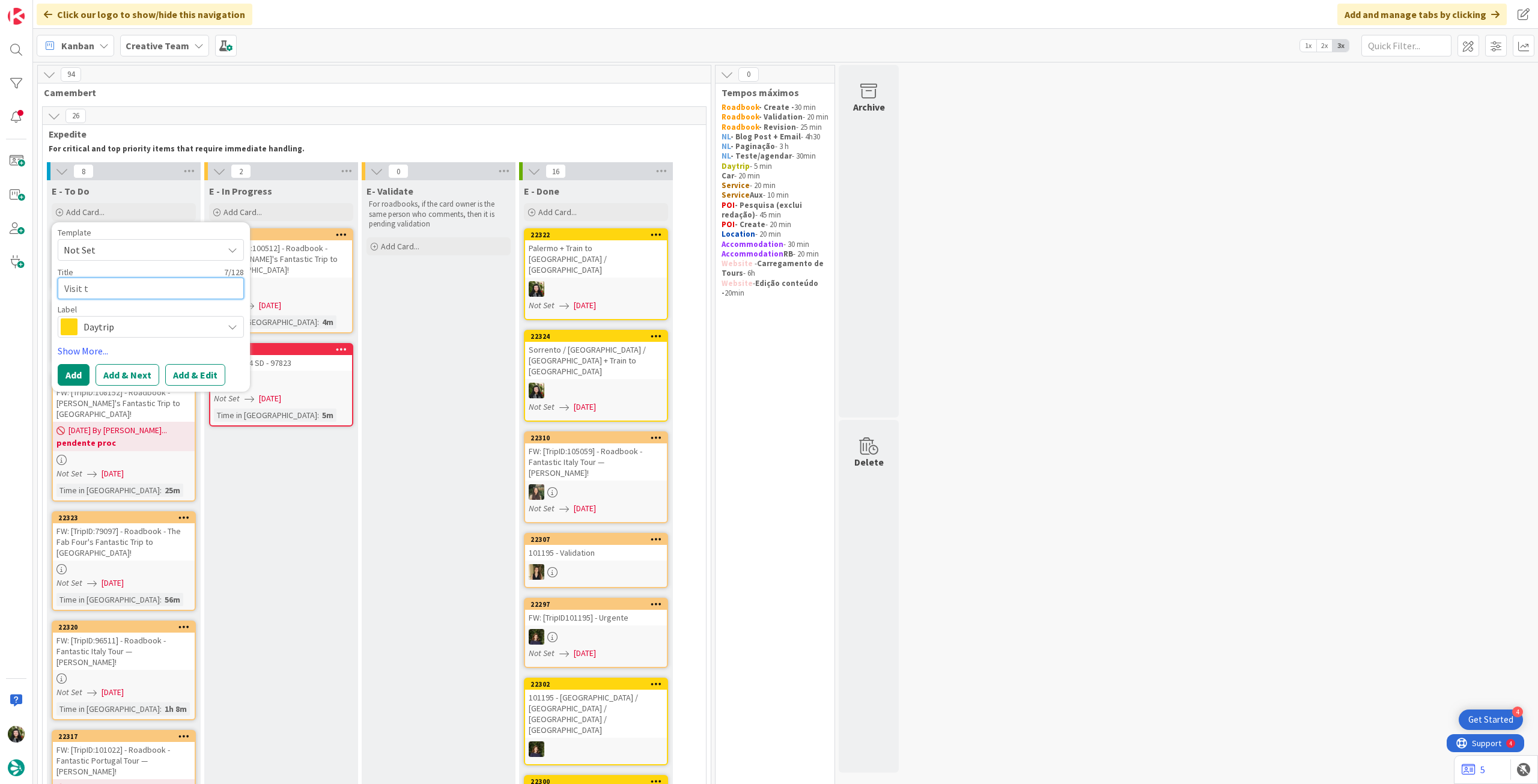
type textarea "Visit th"
type textarea "x"
type textarea "Visit the"
type textarea "x"
type textarea "Visit the"
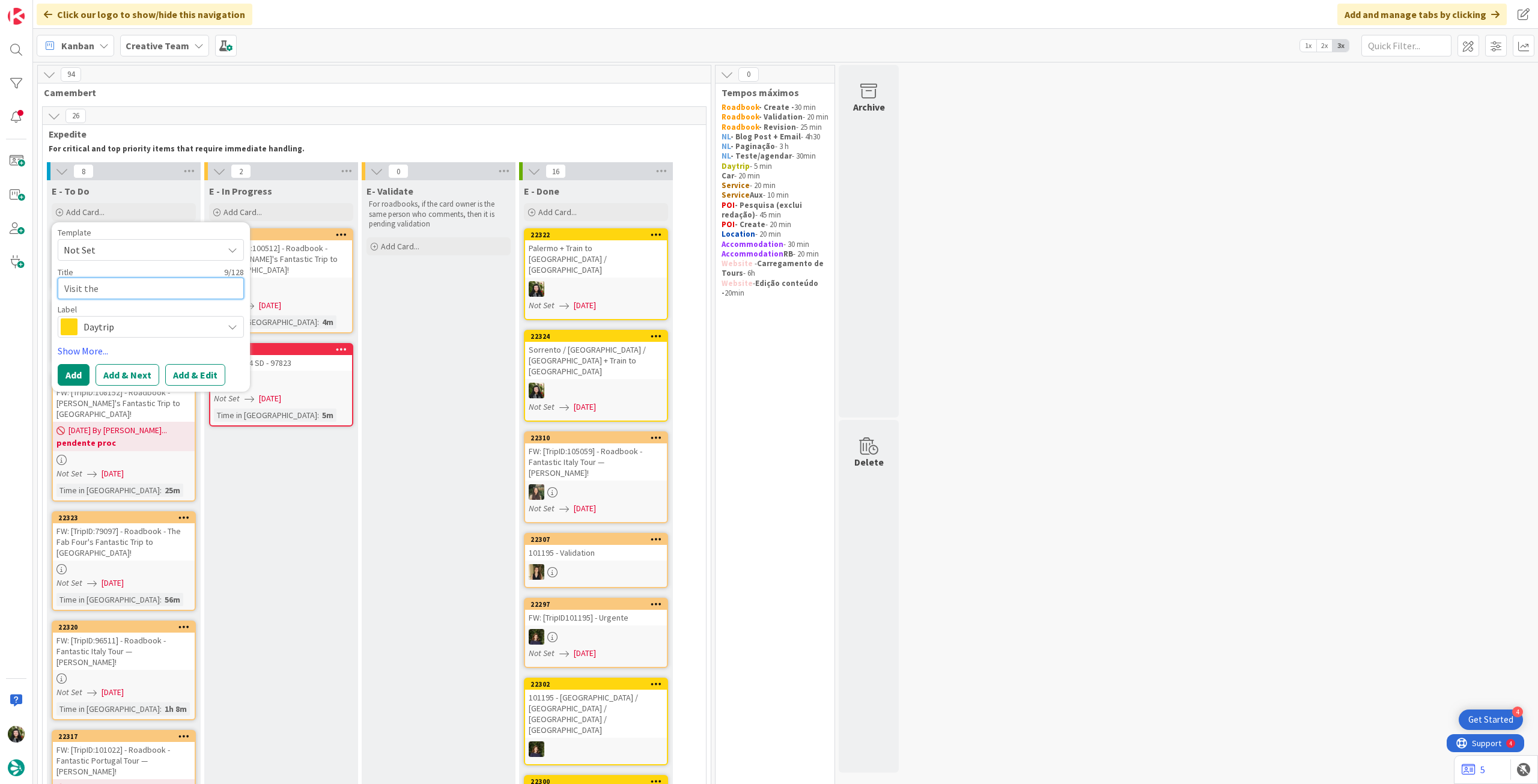
type textarea "x"
type textarea "Visit the vi"
type textarea "x"
type textarea "Visit the vil"
type textarea "x"
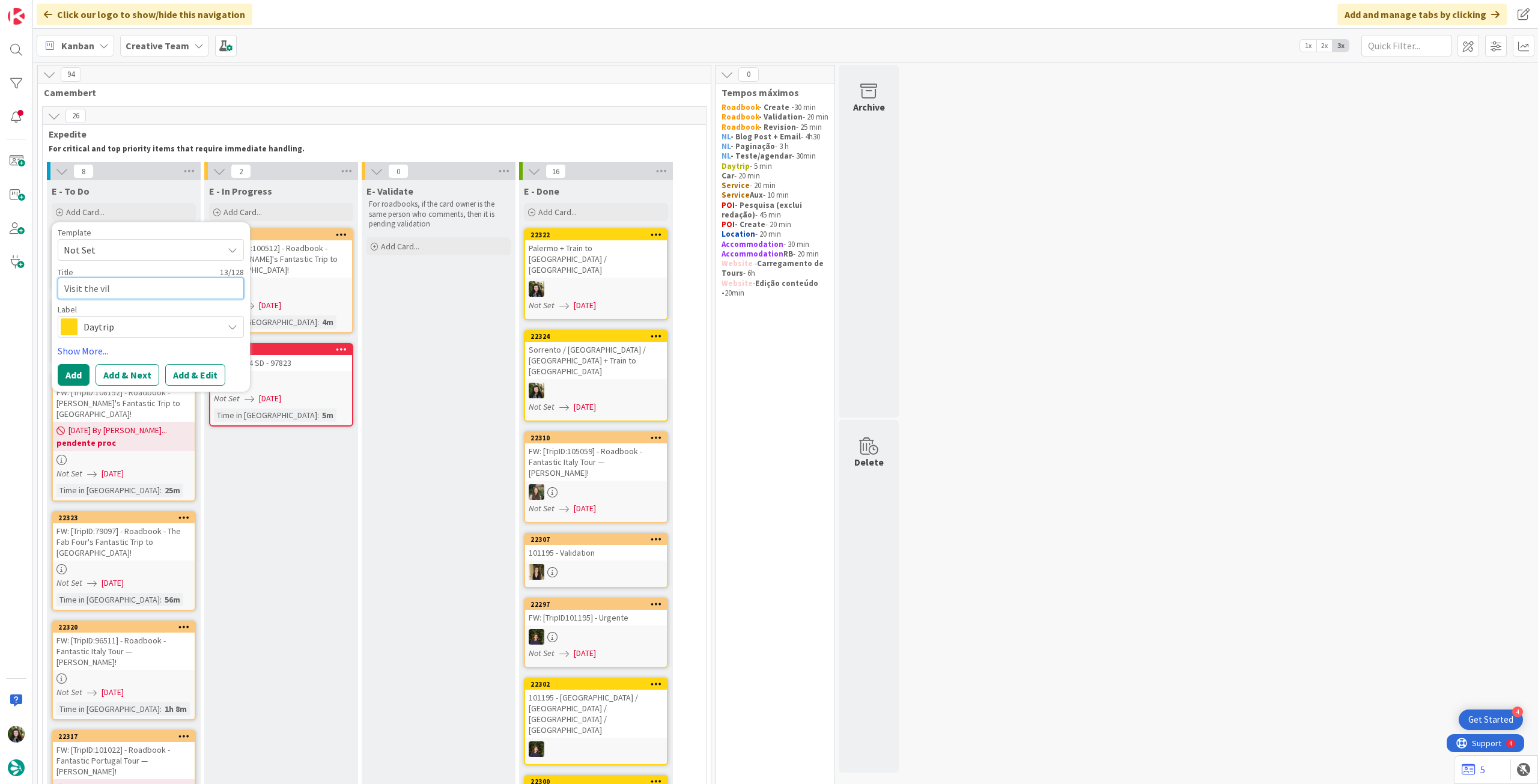
type textarea "Visit the vill"
type textarea "x"
type textarea "Visit the villa"
type textarea "x"
type textarea "Visit the village"
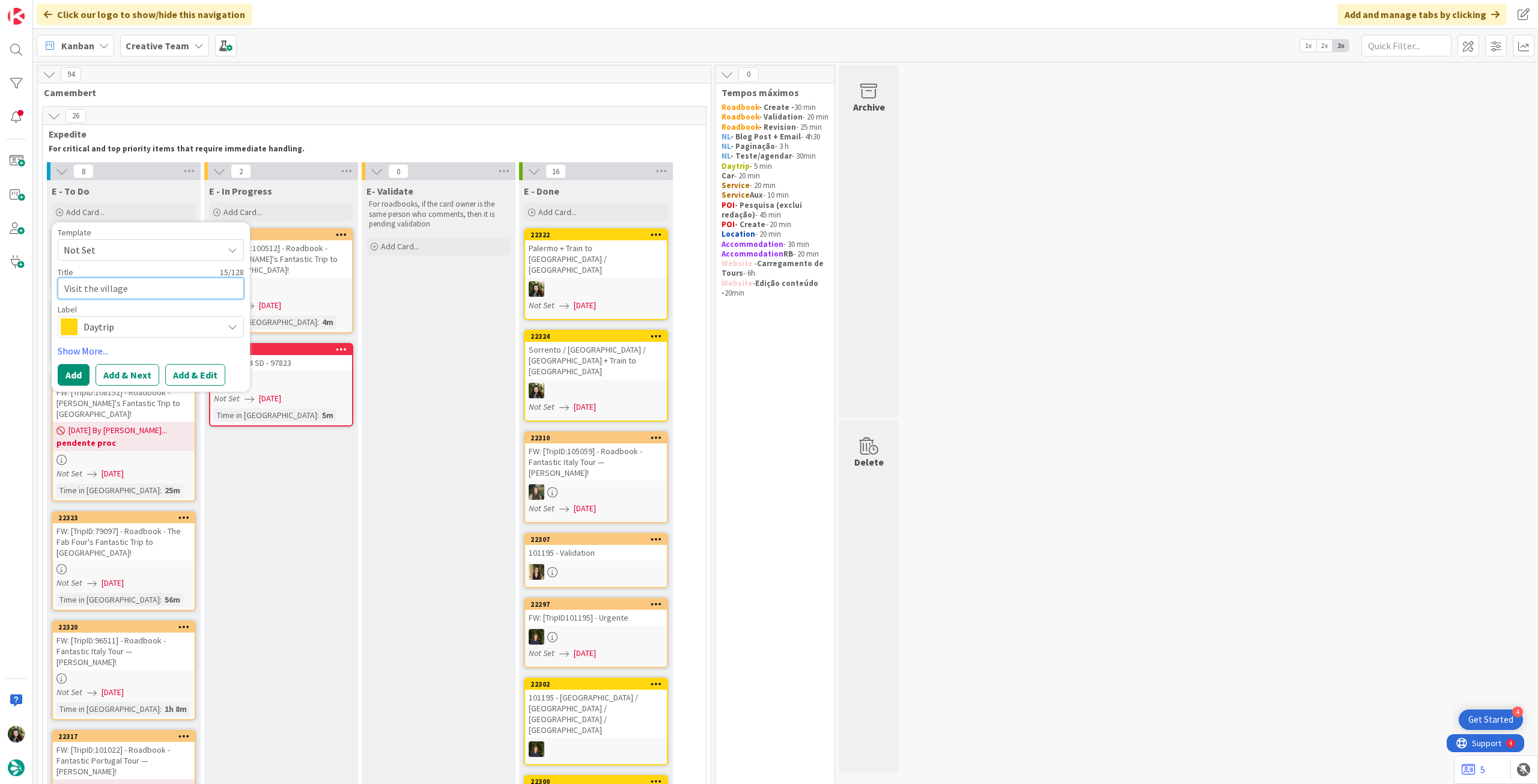
type textarea "x"
type textarea "Visit the village"
type textarea "x"
type textarea "Visit the village o"
type textarea "x"
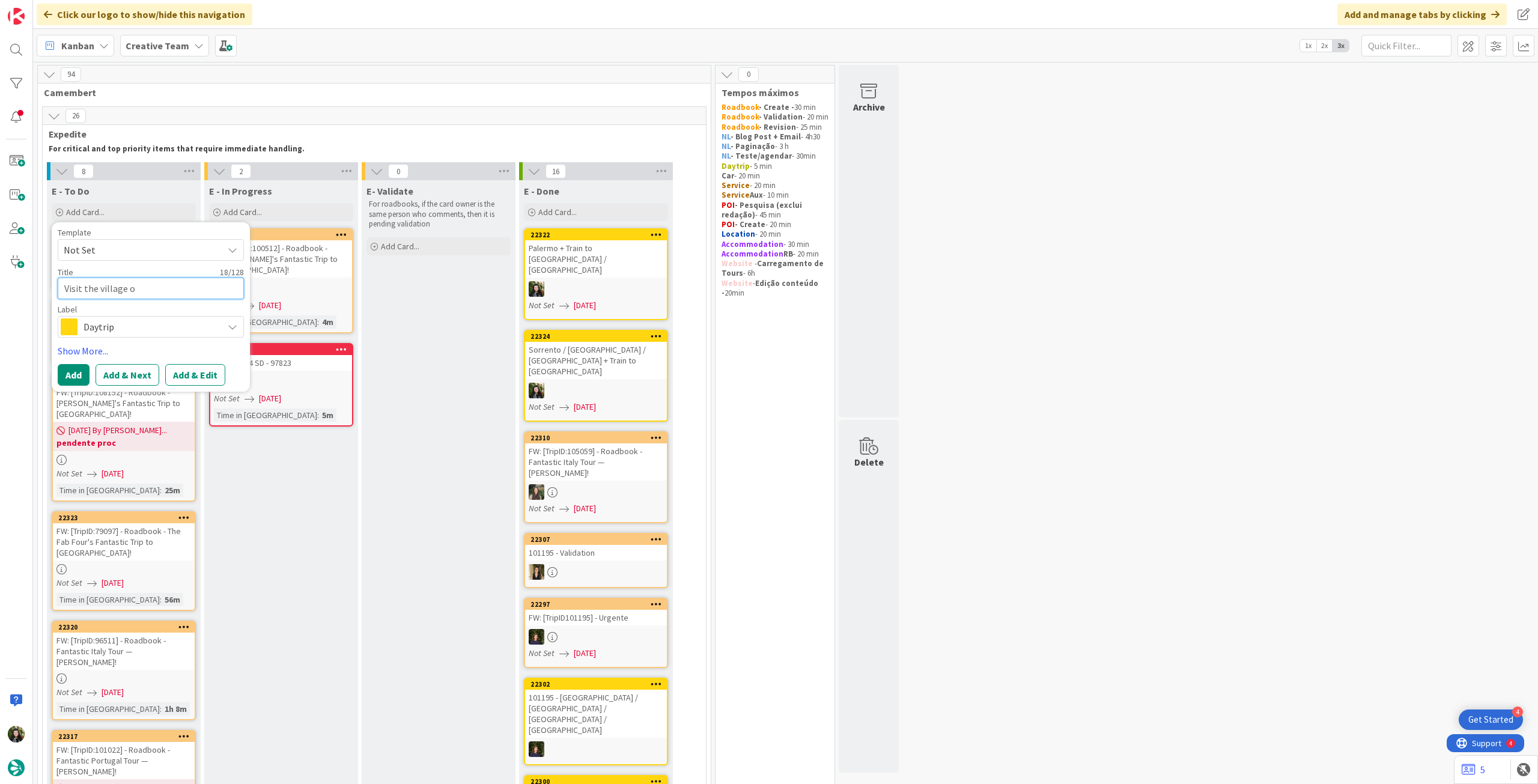
type textarea "Visit the village of"
type textarea "x"
type textarea "Visit the village of"
type textarea "x"
type textarea "Visit the village of P"
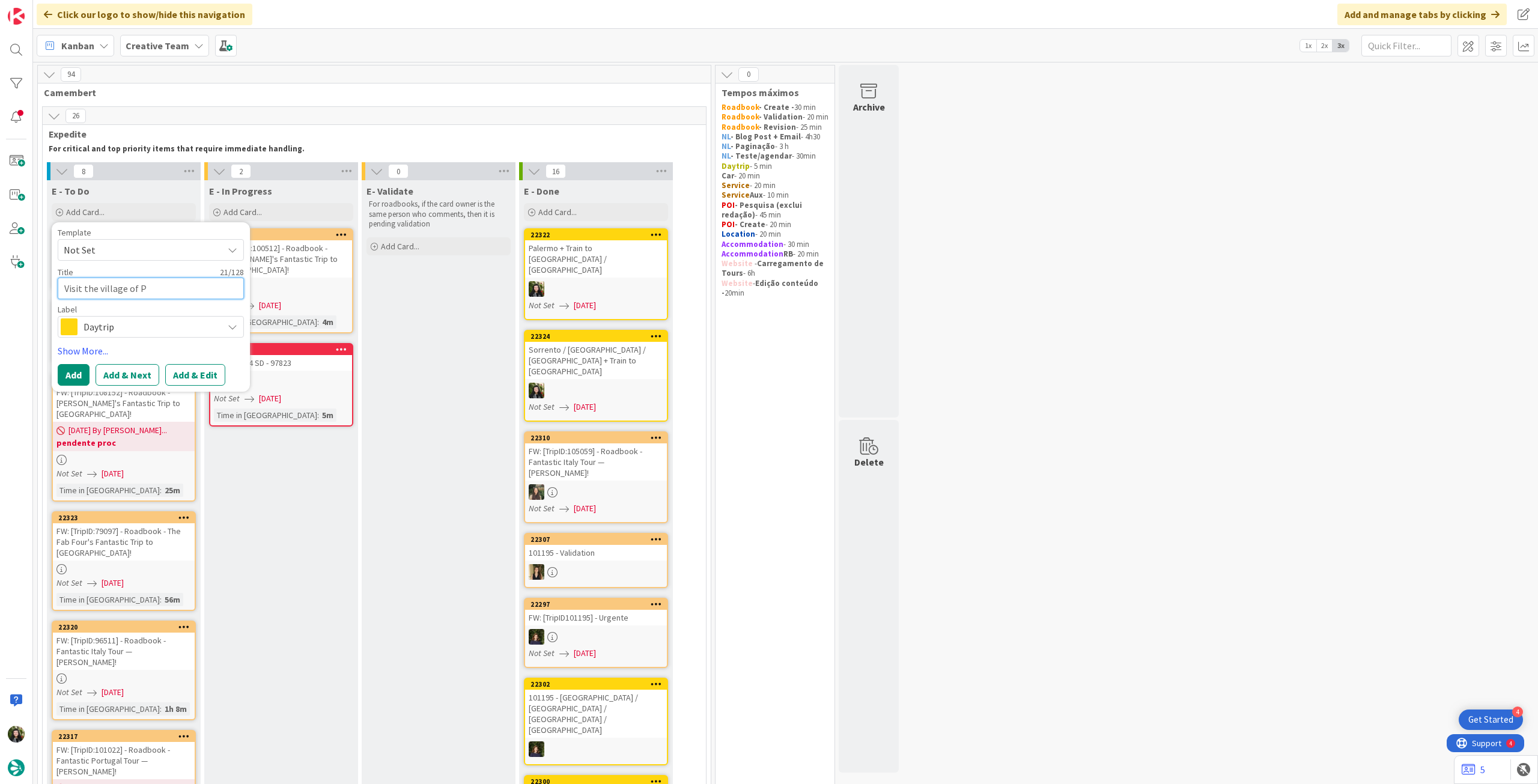
type textarea "x"
type textarea "Visit the village of Pe"
type textarea "x"
type textarea "Visit the village of Pel"
type textarea "x"
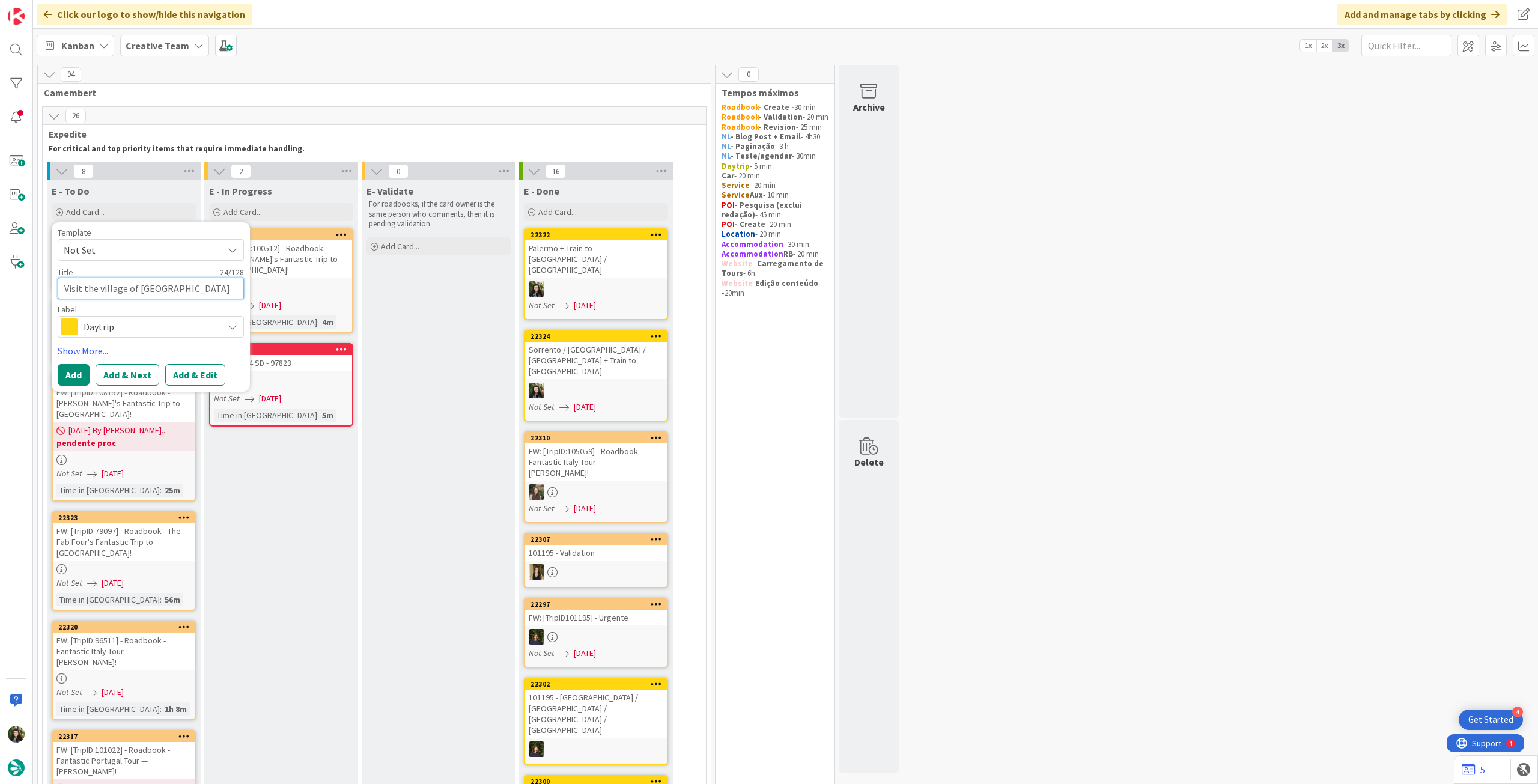
type textarea "Visit the village of Pell"
type textarea "x"
type textarea "Visit the village of [GEOGRAPHIC_DATA]"
click at [139, 336] on div "Daytrip" at bounding box center [151, 326] width 186 height 21
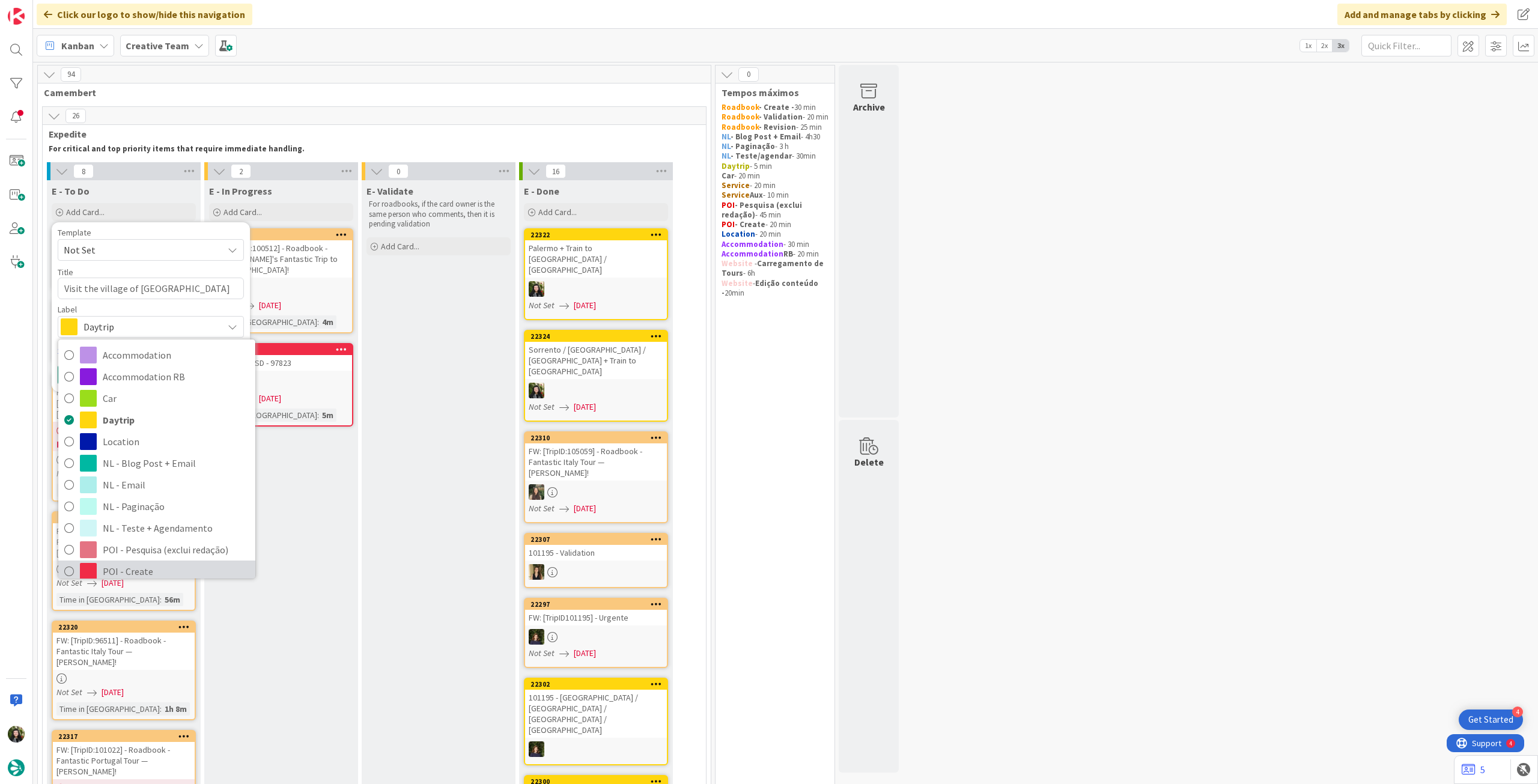
click at [111, 563] on span "POI - Create" at bounding box center [176, 571] width 147 height 18
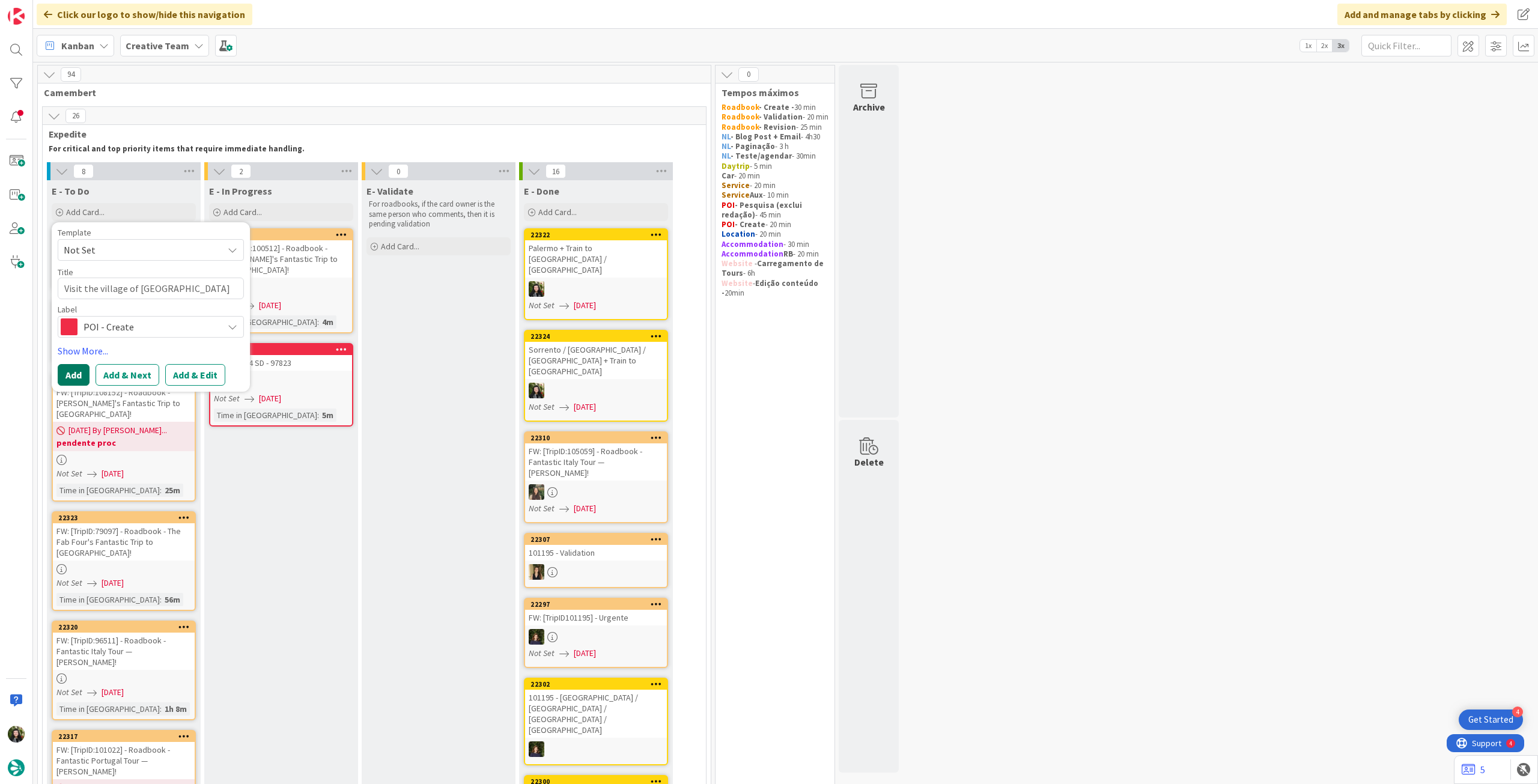
click at [80, 375] on button "Add" at bounding box center [73, 375] width 32 height 21
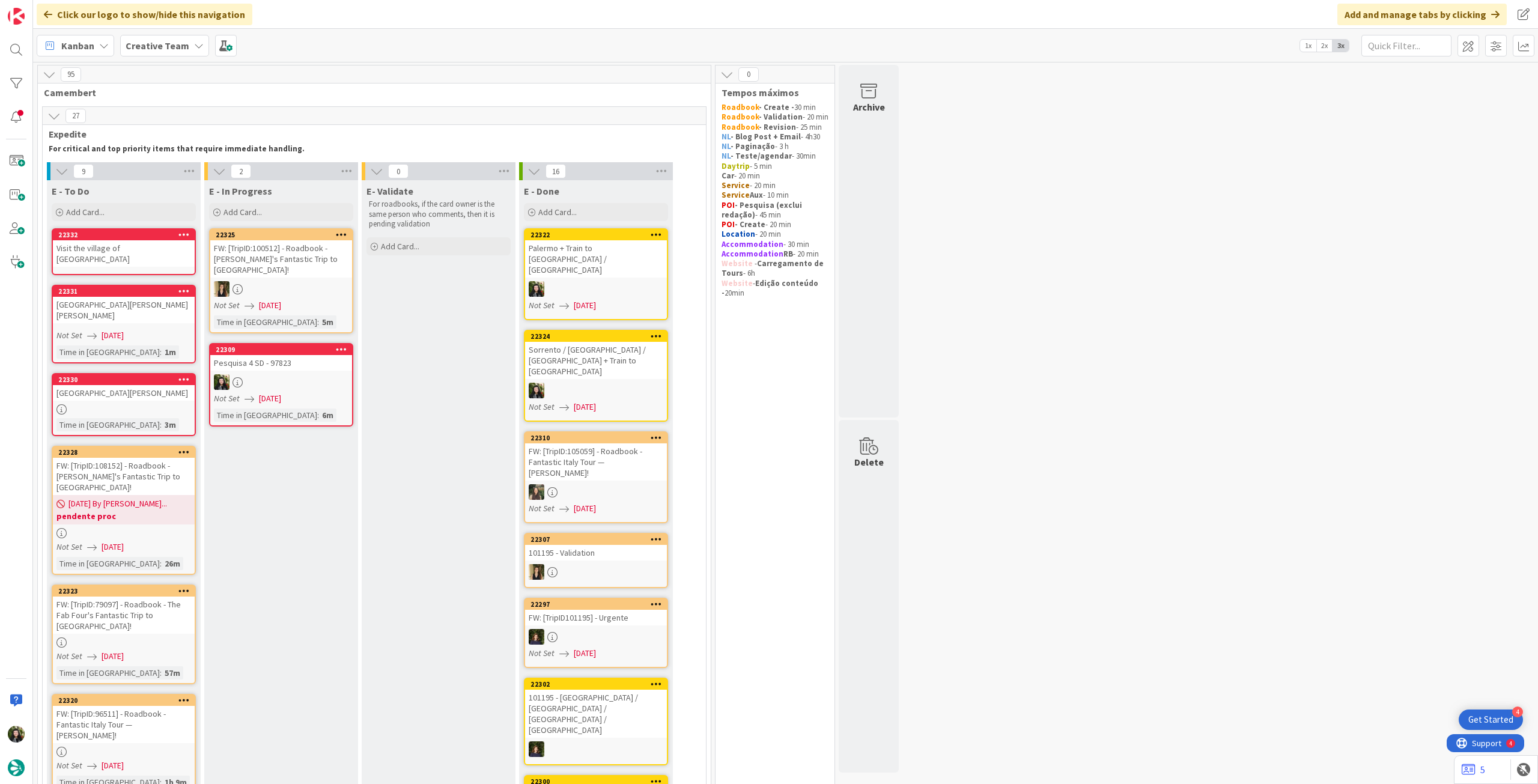
click at [123, 257] on link "22332 Visit the village of Pella" at bounding box center [124, 252] width 144 height 47
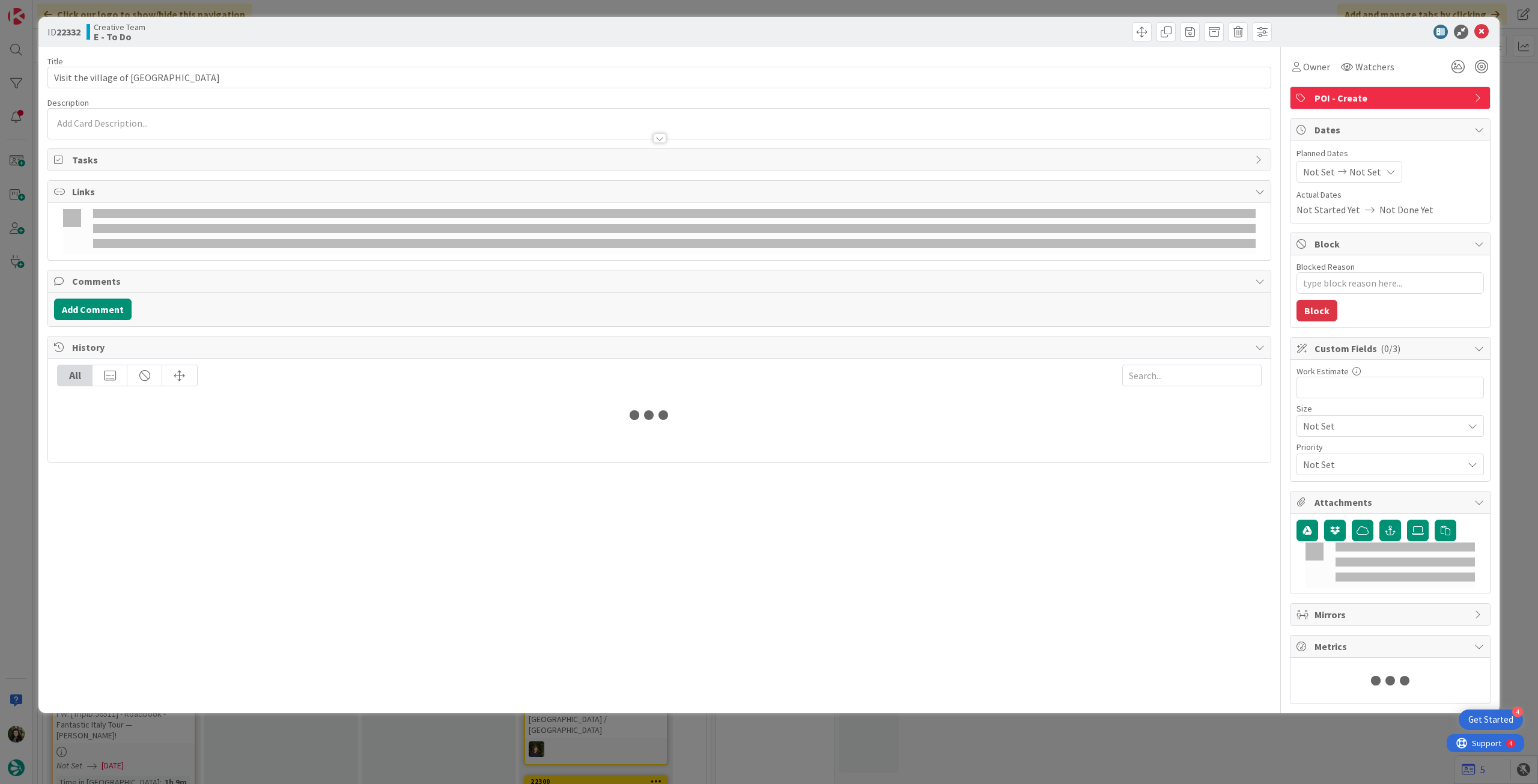
type textarea "x"
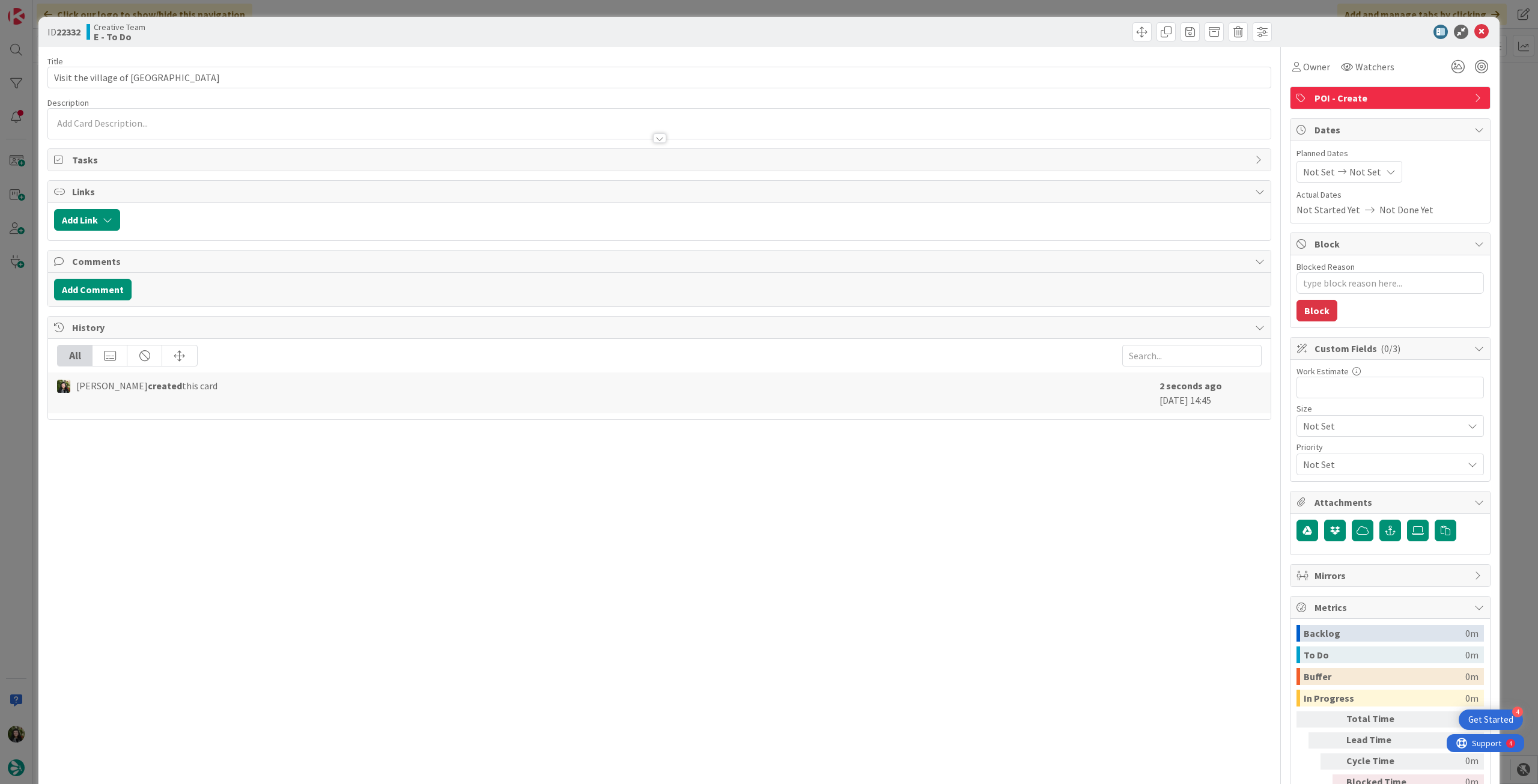
click at [243, 122] on p at bounding box center [659, 123] width 1211 height 14
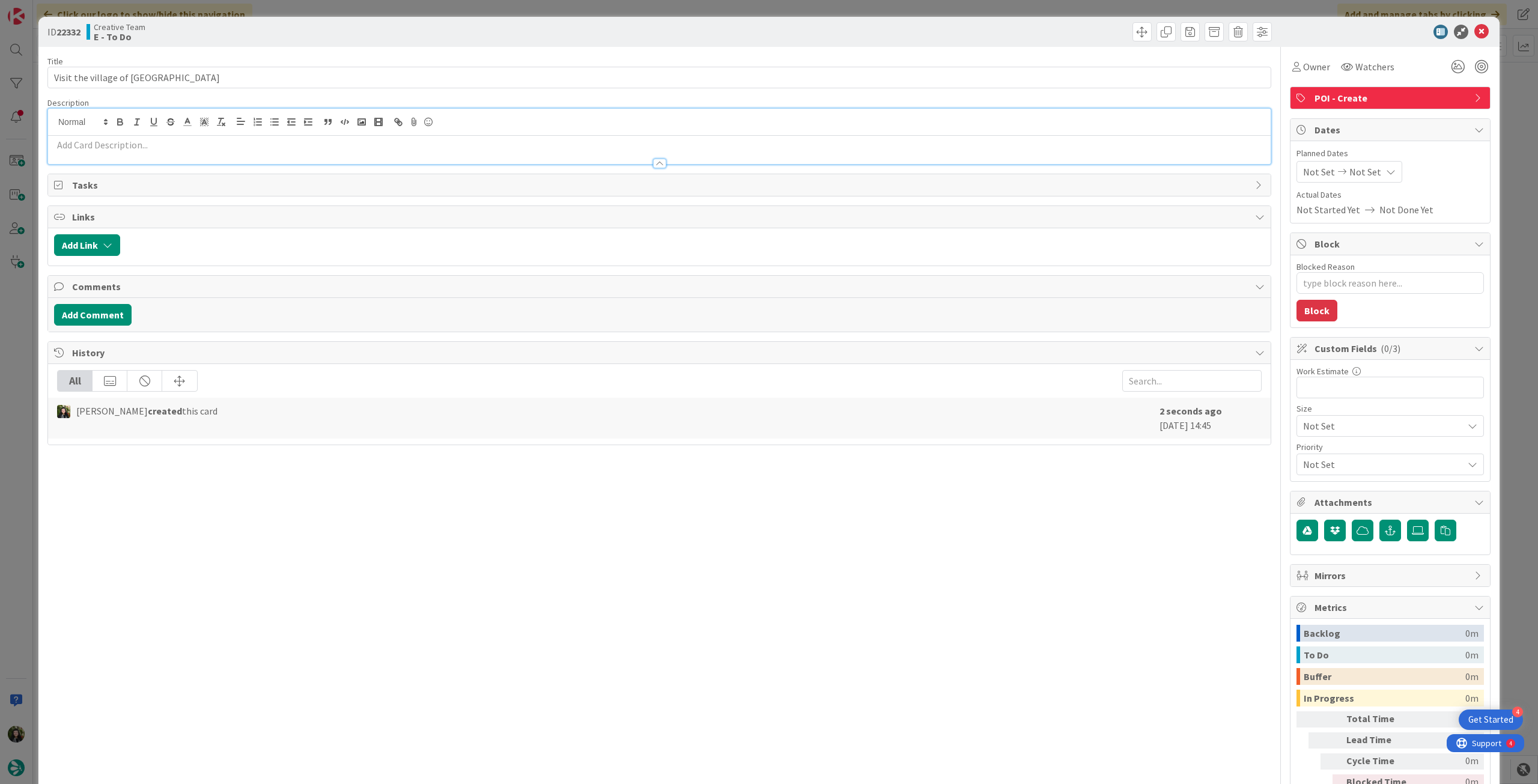
click at [242, 133] on div at bounding box center [659, 122] width 1223 height 27
click at [240, 144] on p at bounding box center [659, 145] width 1211 height 14
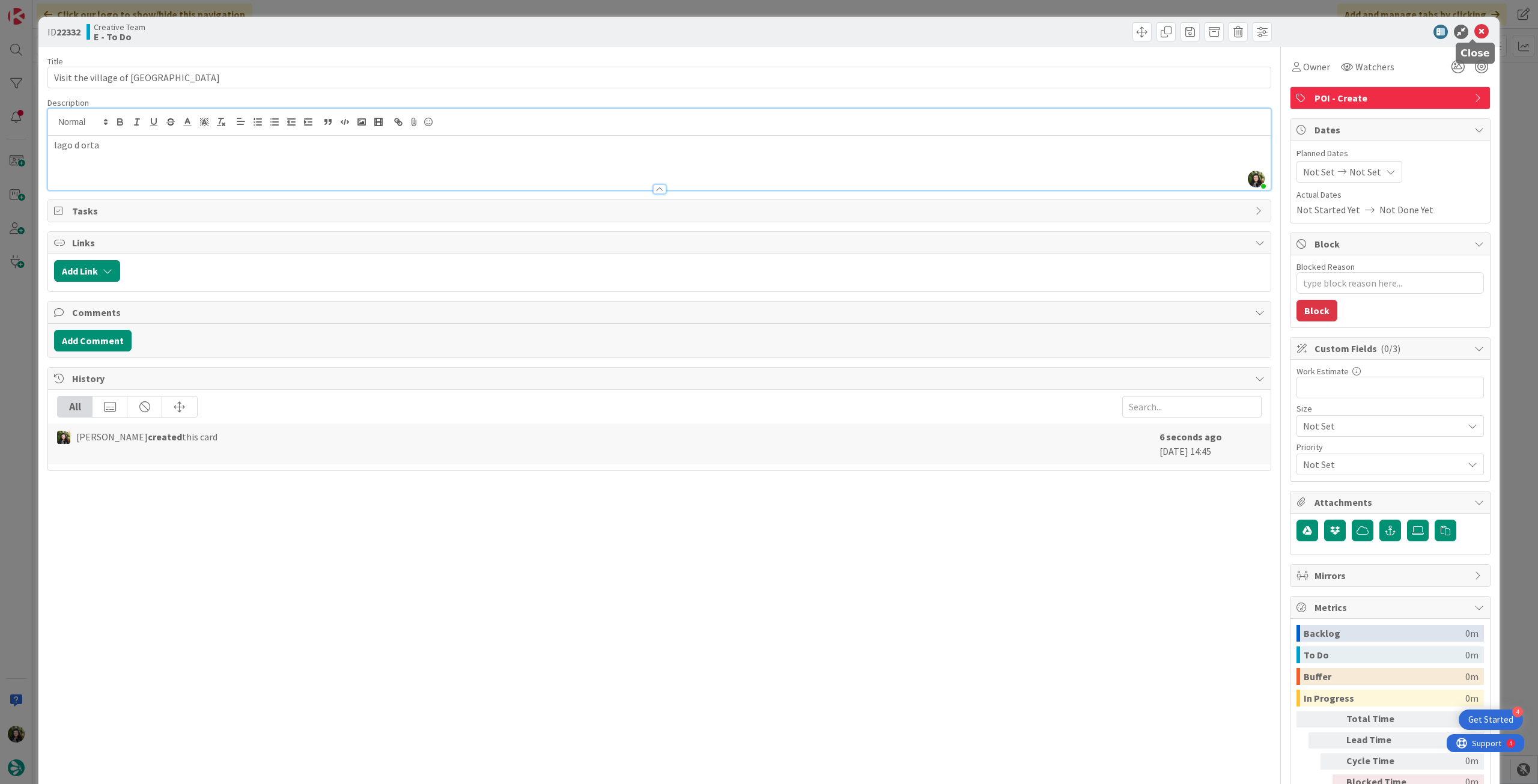
click at [1475, 34] on icon at bounding box center [1482, 32] width 14 height 14
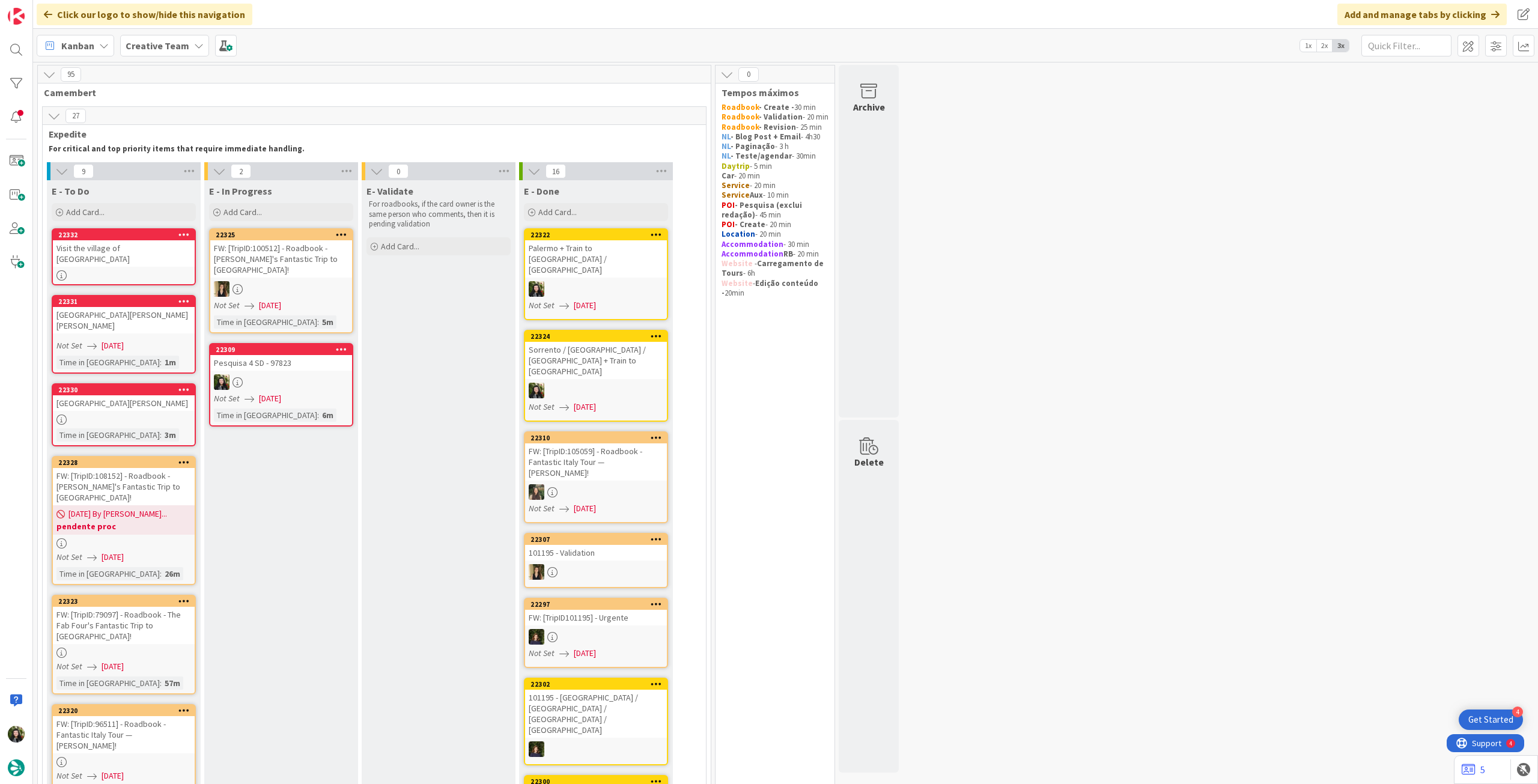
click at [118, 340] on span "[DATE]" at bounding box center [113, 346] width 22 height 13
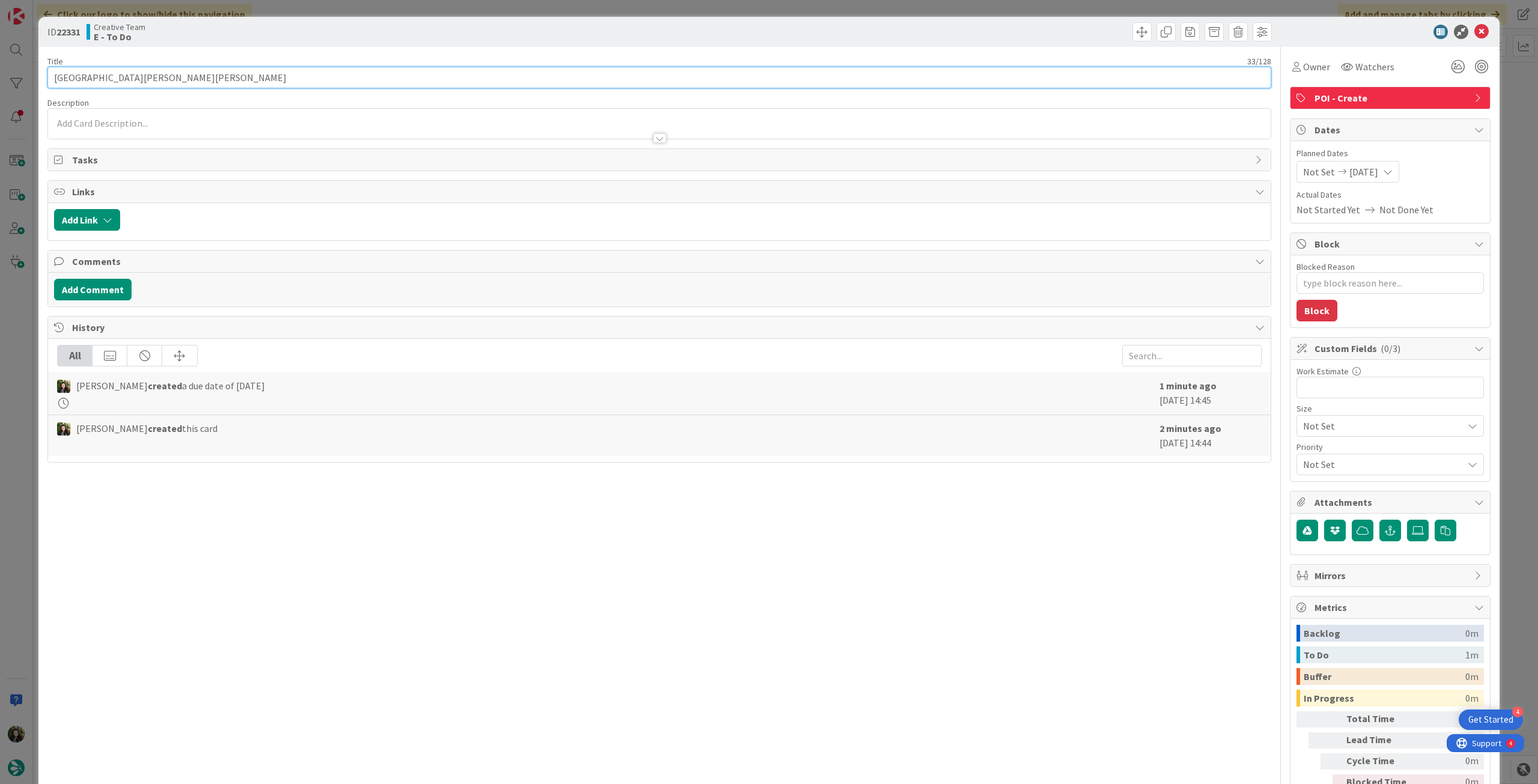
click at [239, 76] on input "Santuario della Madonna del Sasso" at bounding box center [659, 77] width 1224 height 21
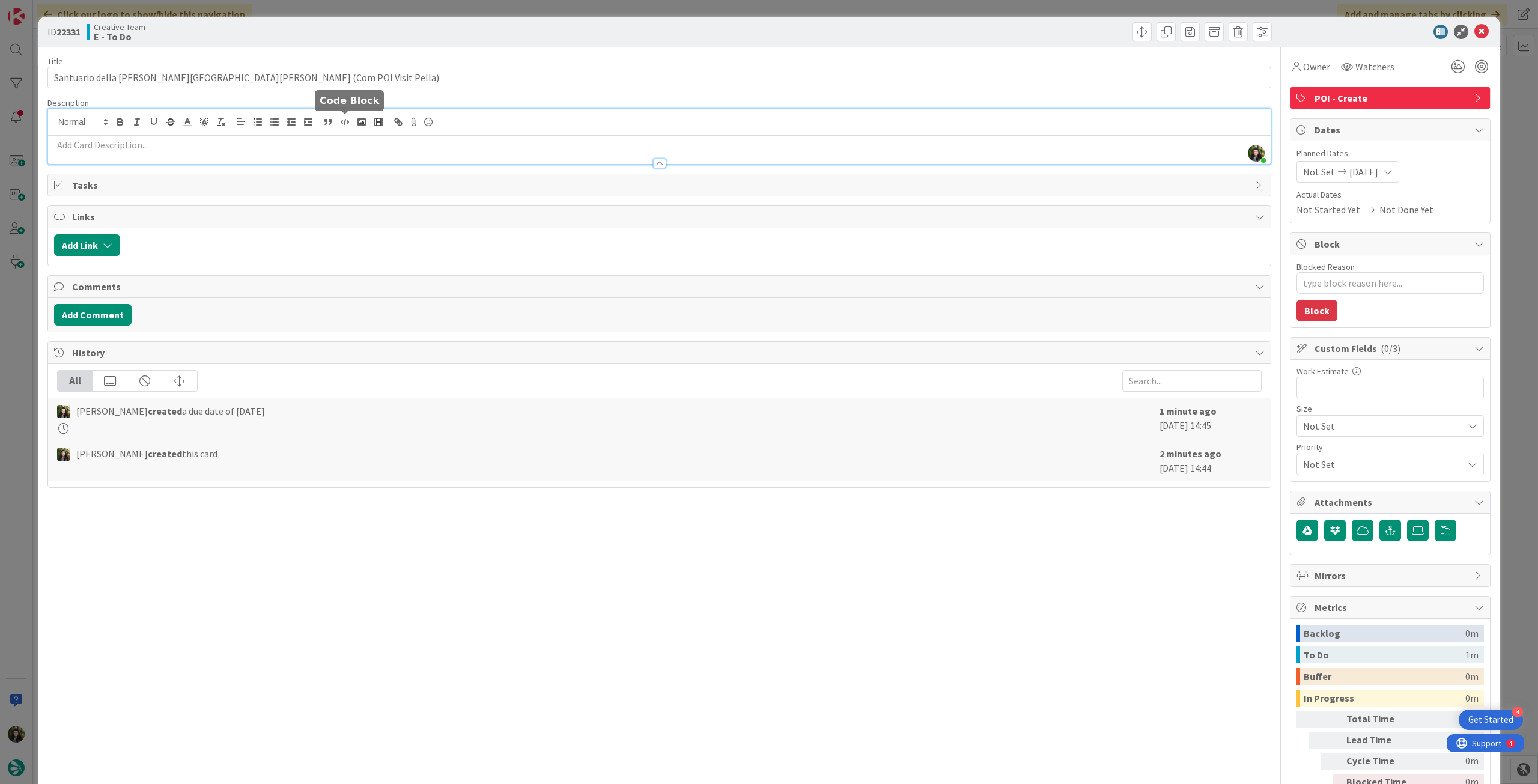
click at [347, 125] on div "Beatriz Cassona just joined" at bounding box center [659, 136] width 1223 height 55
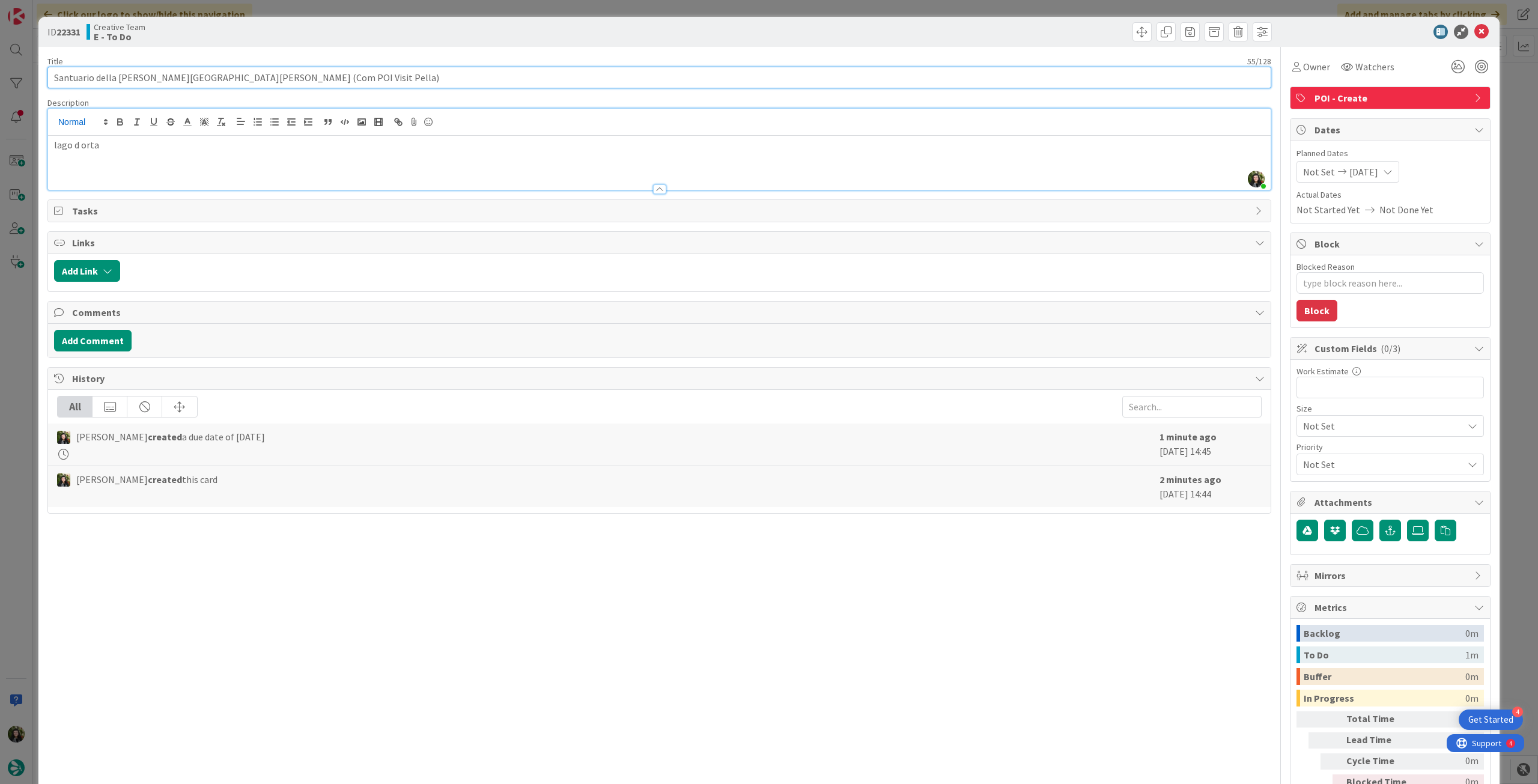
drag, startPoint x: 302, startPoint y: 73, endPoint x: 76, endPoint y: 116, distance: 230.1
click at [31, 71] on div "ID 22331 Creative Team E - To Do Title 55 / 128 Santuario della Madonna del Sas…" at bounding box center [769, 392] width 1538 height 784
click at [54, 144] on p "lago d orta" at bounding box center [659, 145] width 1211 height 14
click at [166, 140] on p at bounding box center [659, 145] width 1211 height 14
click at [1475, 34] on icon at bounding box center [1482, 32] width 14 height 14
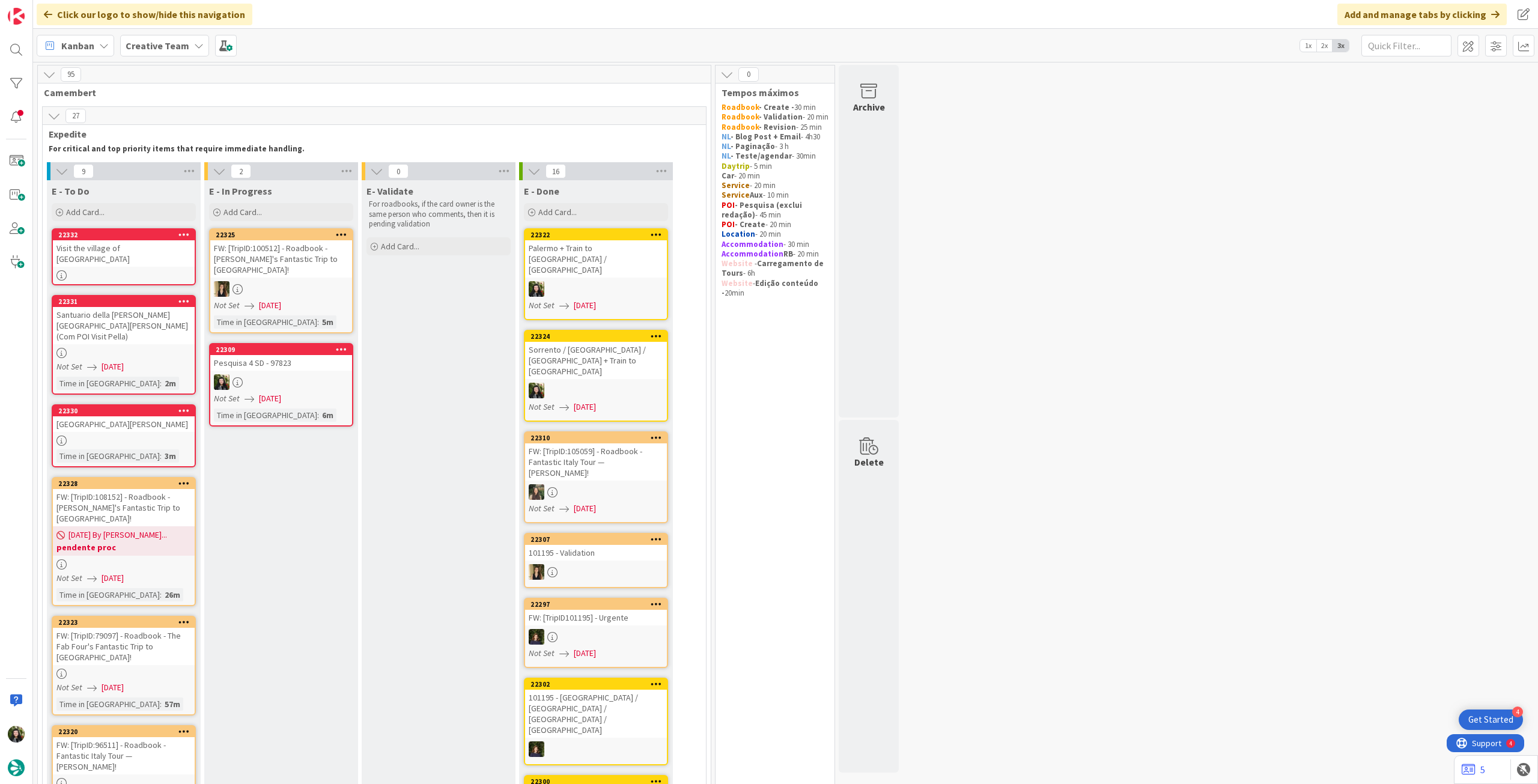
click at [167, 256] on div "Visit the village of [GEOGRAPHIC_DATA]" at bounding box center [124, 253] width 142 height 27
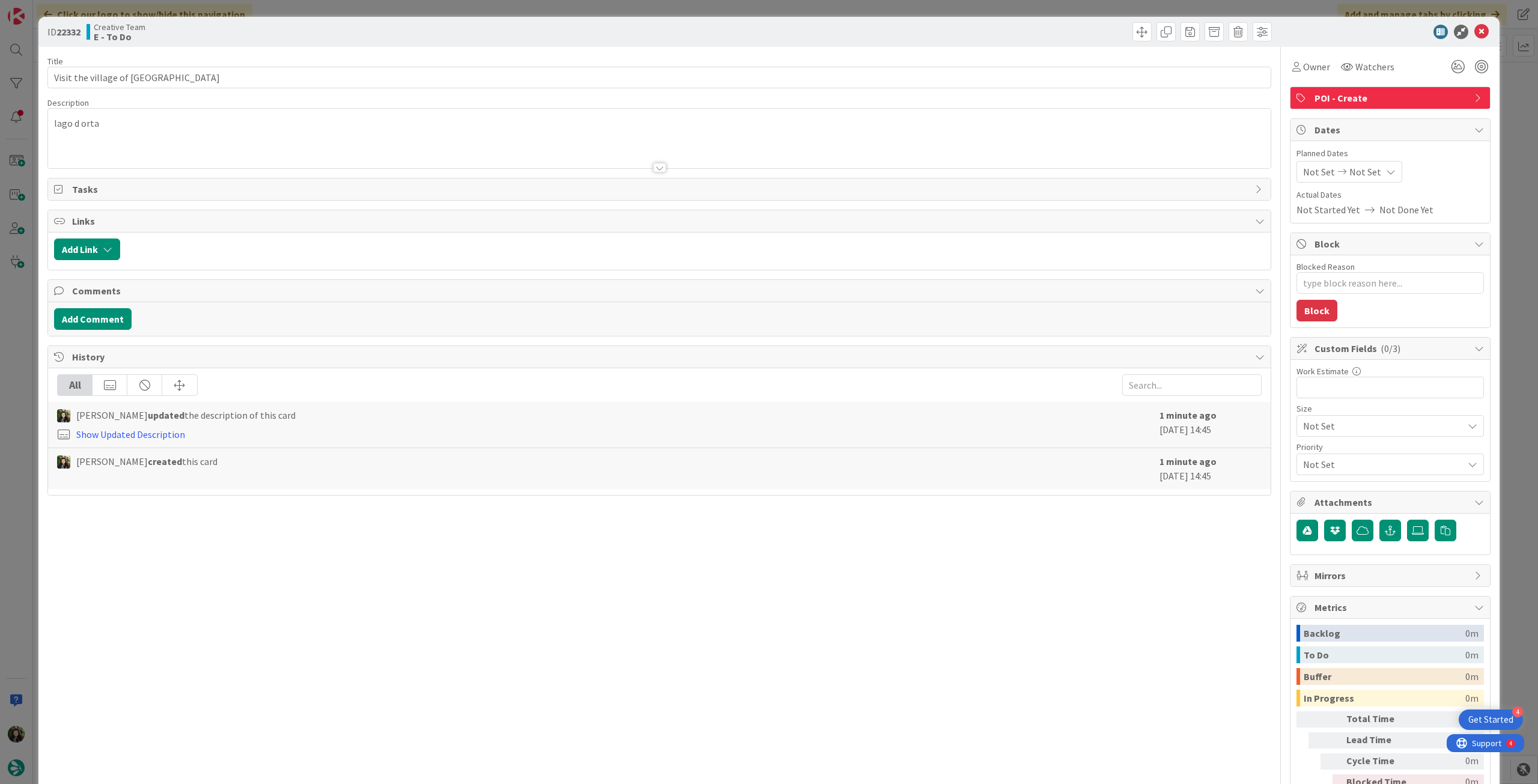
drag, startPoint x: 1383, startPoint y: 168, endPoint x: 1378, endPoint y: 182, distance: 14.9
click at [1381, 168] on div "Not Set Not Set" at bounding box center [1349, 171] width 105 height 21
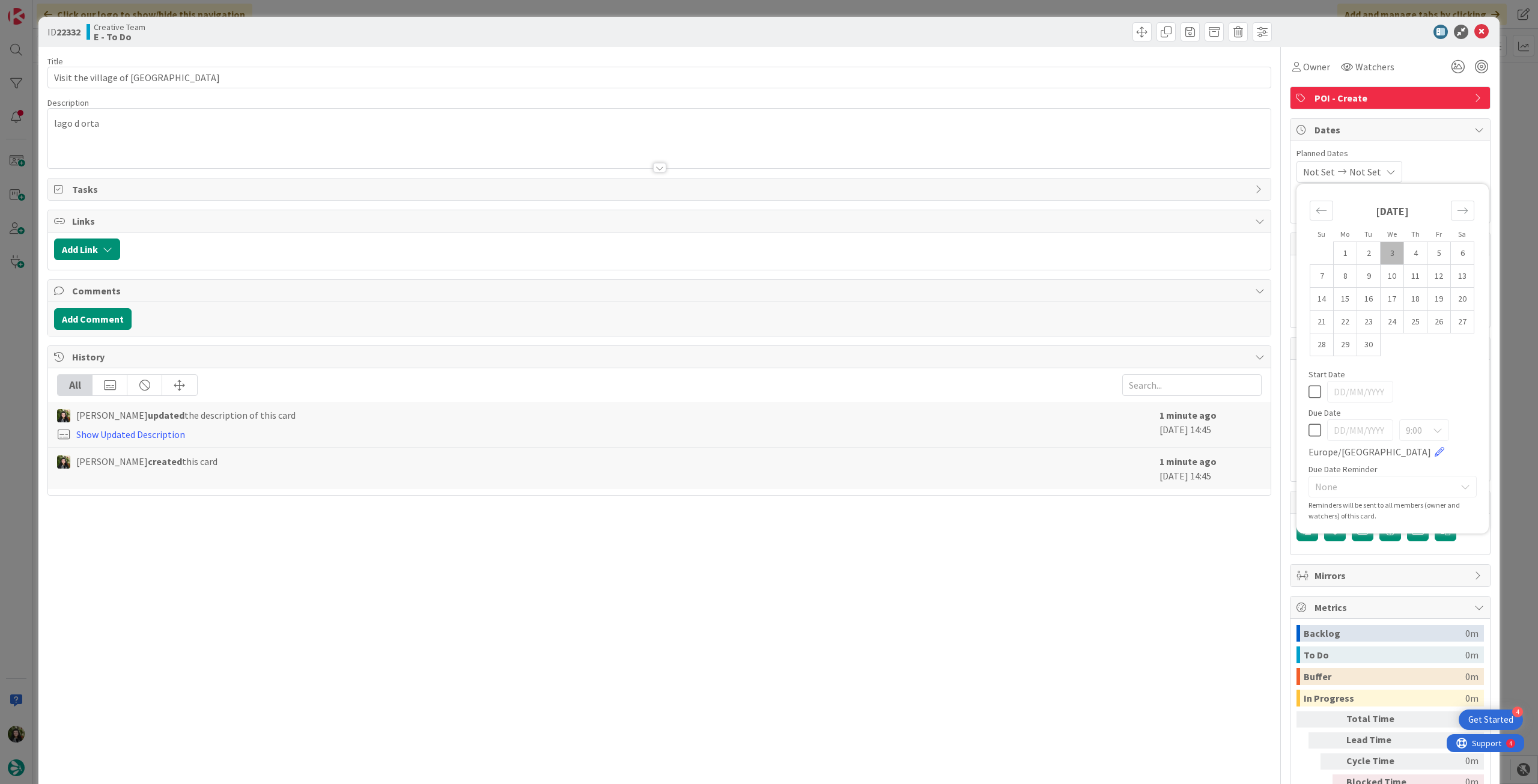
click at [1308, 429] on icon at bounding box center [1315, 430] width 13 height 14
click at [1475, 34] on icon at bounding box center [1482, 32] width 14 height 14
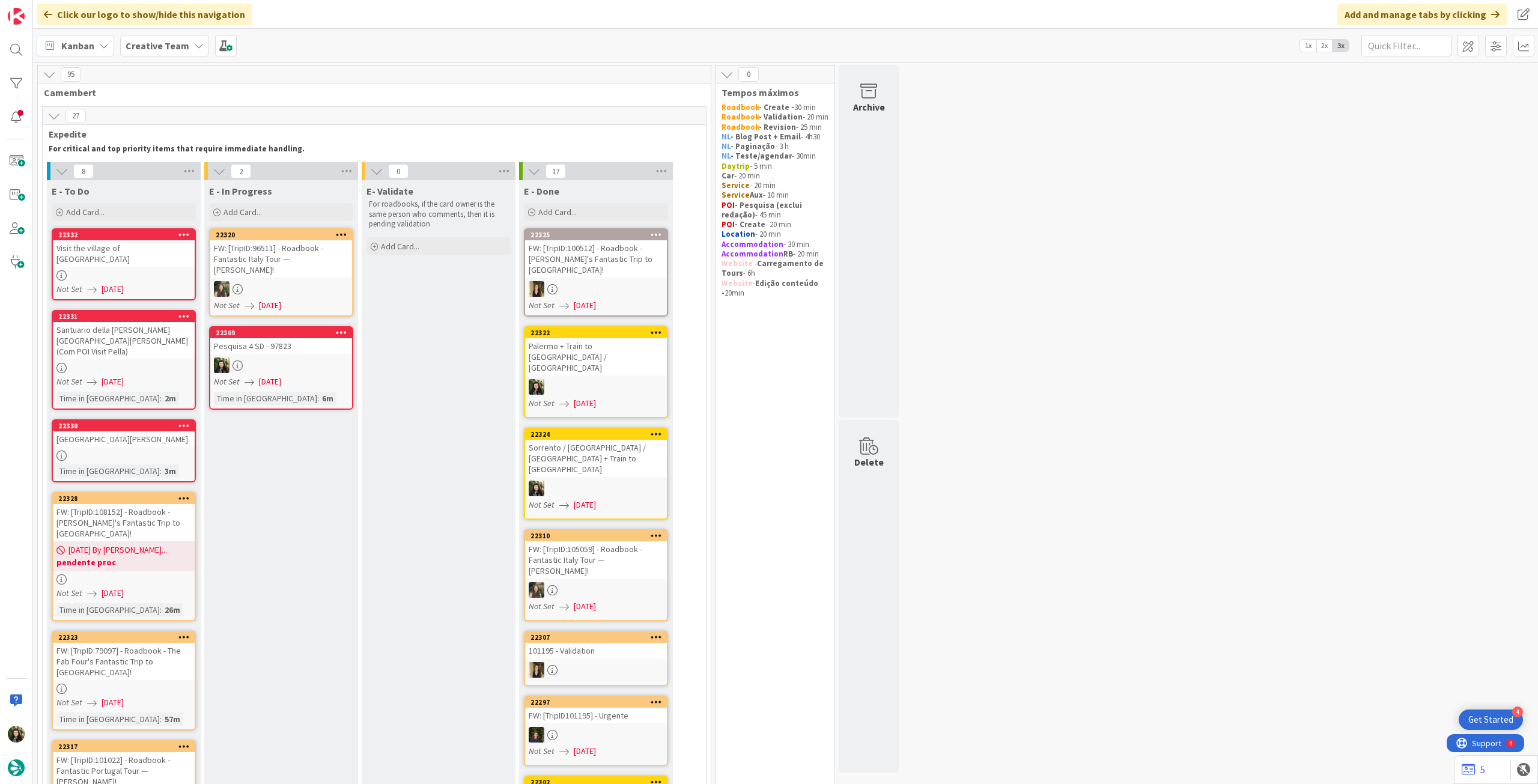
click at [326, 375] on div "Not Set 03/09/2025" at bounding box center [283, 382] width 138 height 13
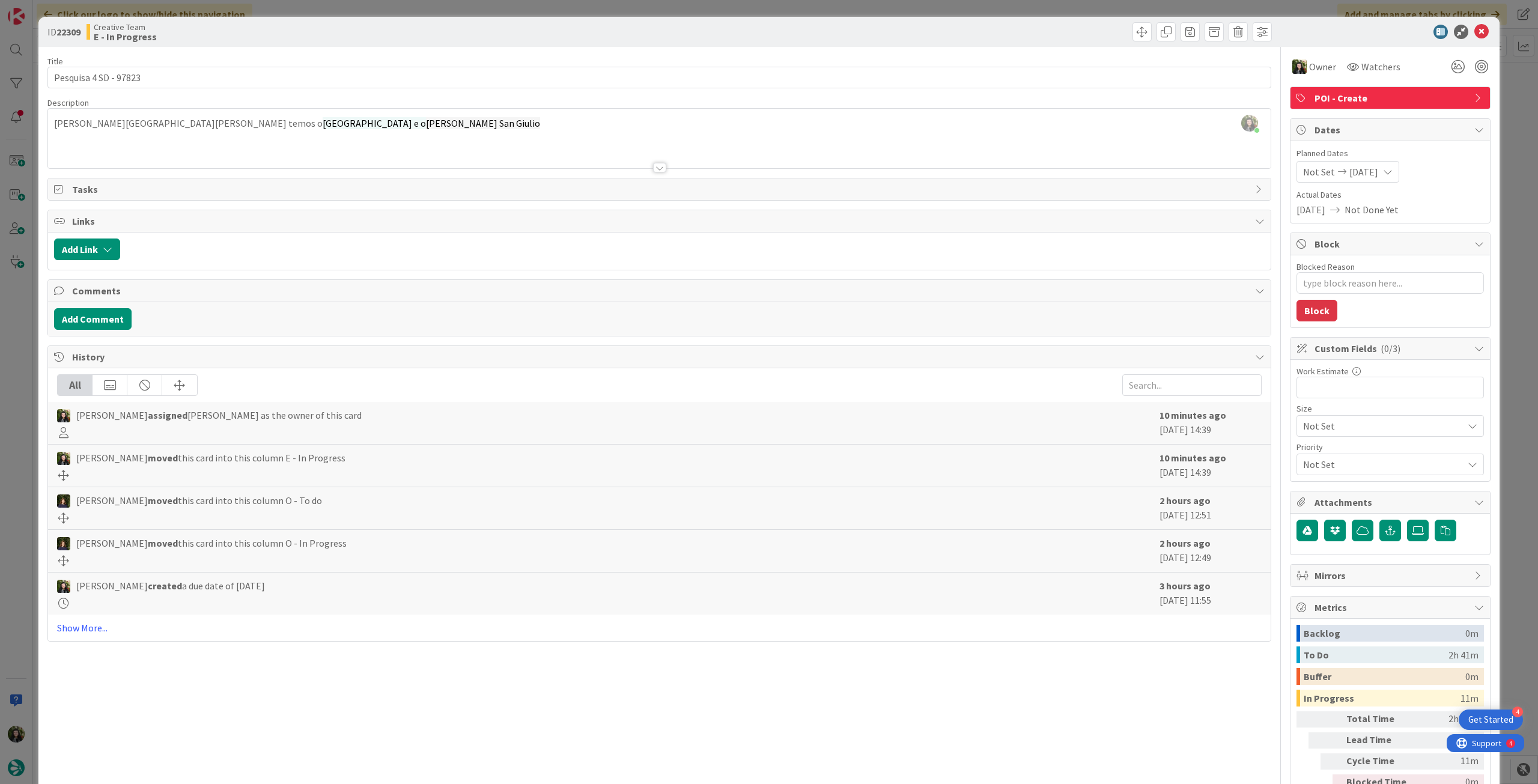
click at [1434, 96] on span "POI - Create" at bounding box center [1392, 98] width 154 height 14
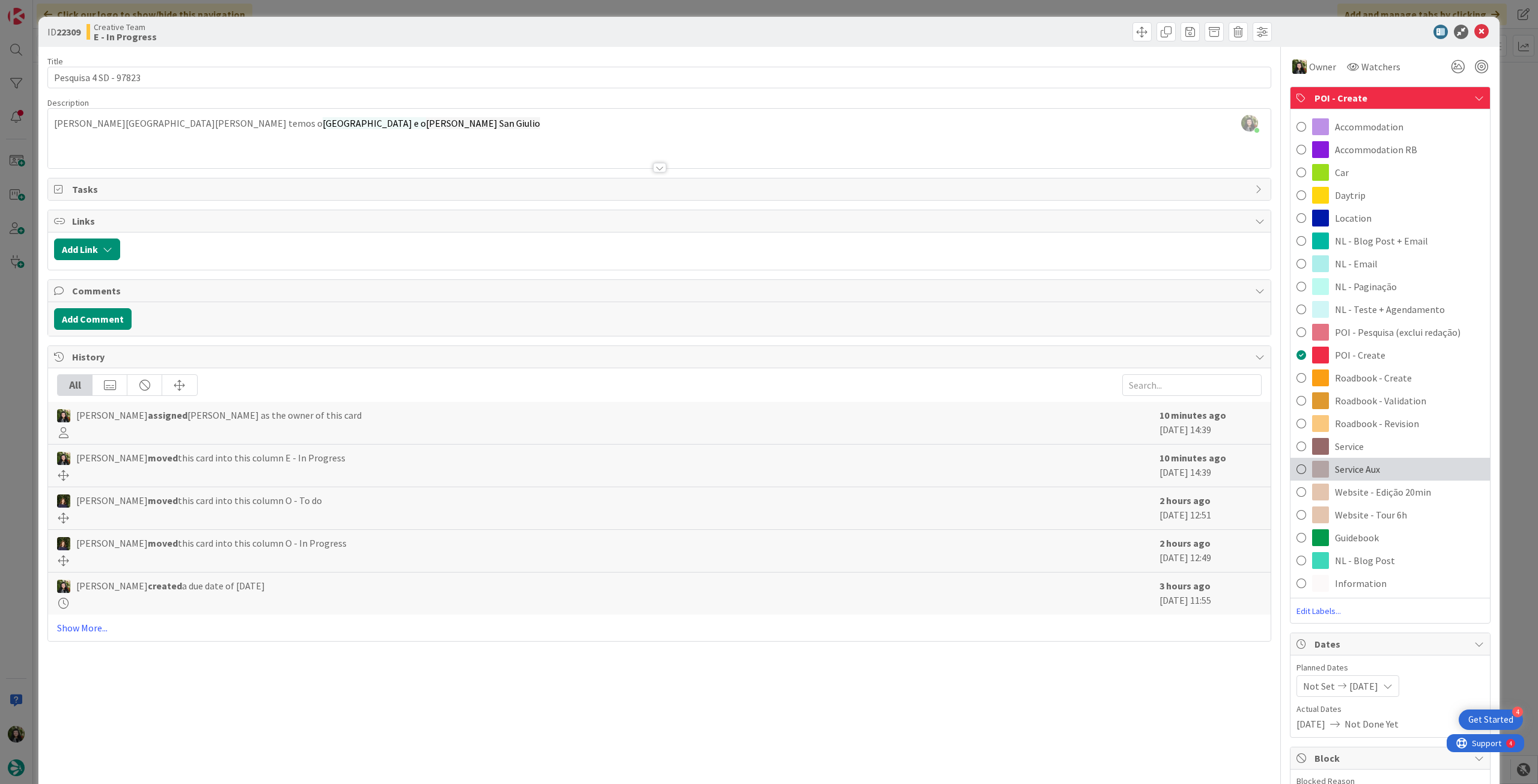
click at [1348, 464] on span "Service Aux" at bounding box center [1357, 469] width 45 height 14
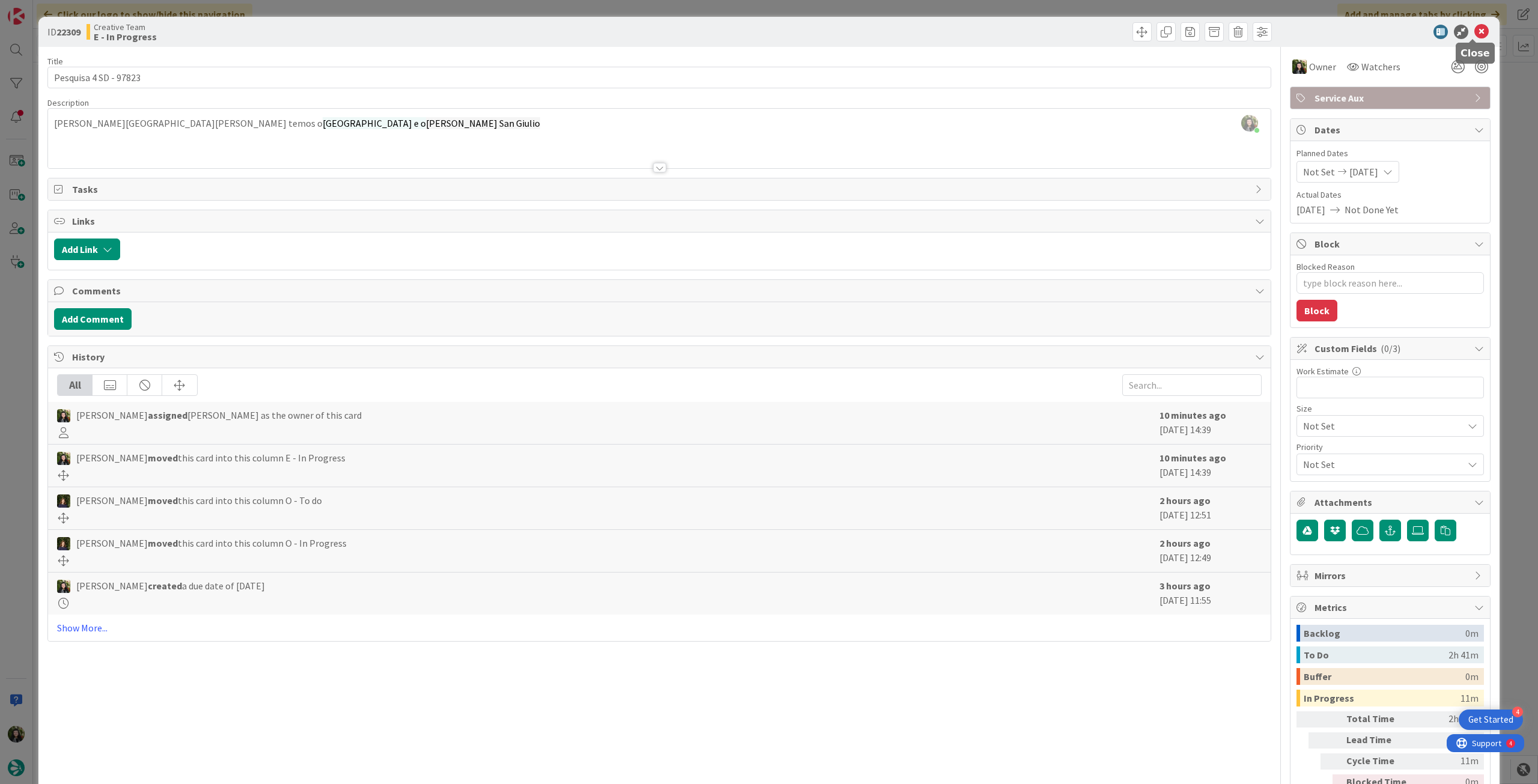
drag, startPoint x: 1473, startPoint y: 32, endPoint x: 1174, endPoint y: 139, distance: 317.6
click at [1475, 32] on icon at bounding box center [1482, 32] width 14 height 14
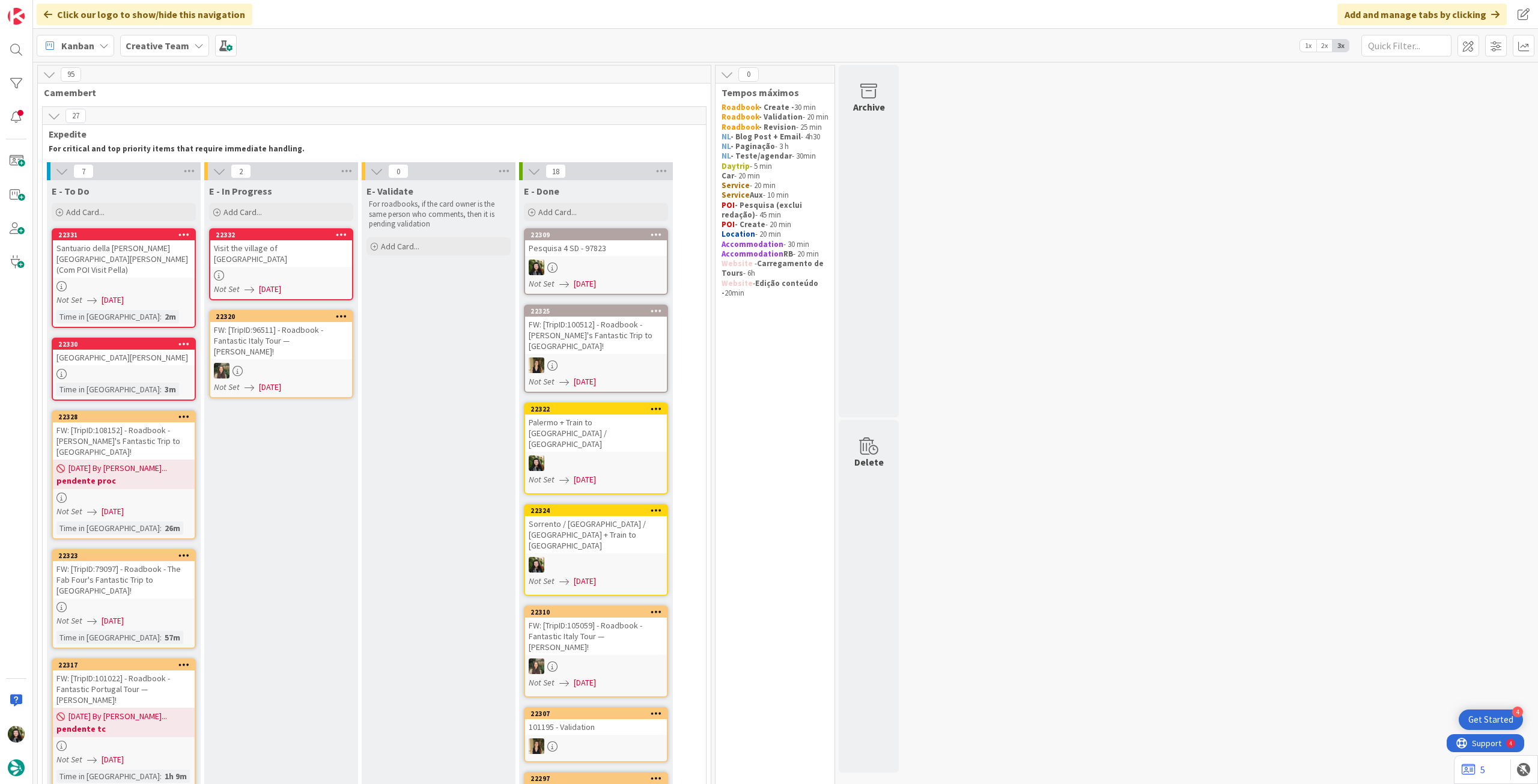
click at [289, 252] on div "Visit the village of [GEOGRAPHIC_DATA]" at bounding box center [281, 253] width 142 height 27
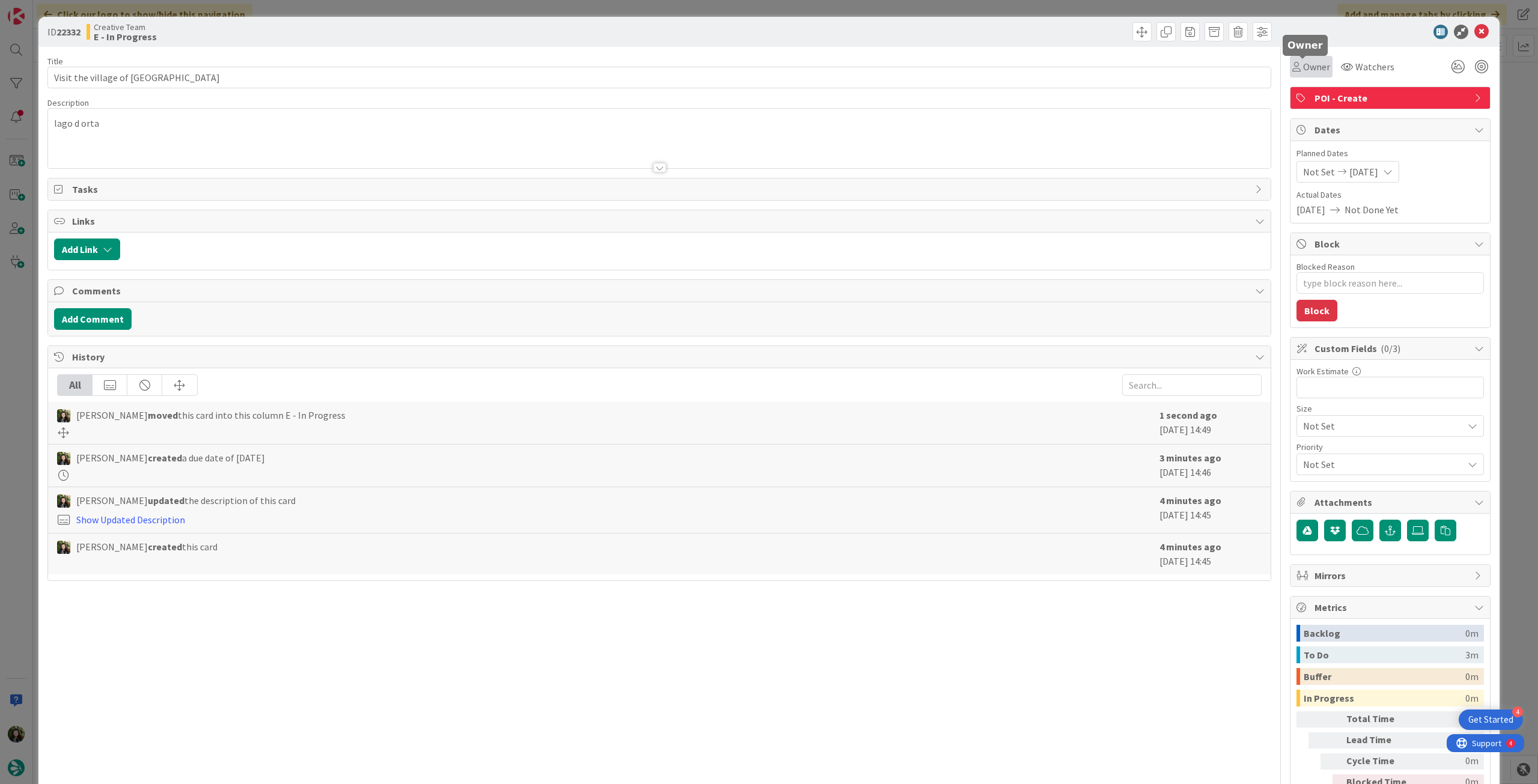
click at [1311, 72] on span "Owner" at bounding box center [1317, 67] width 27 height 14
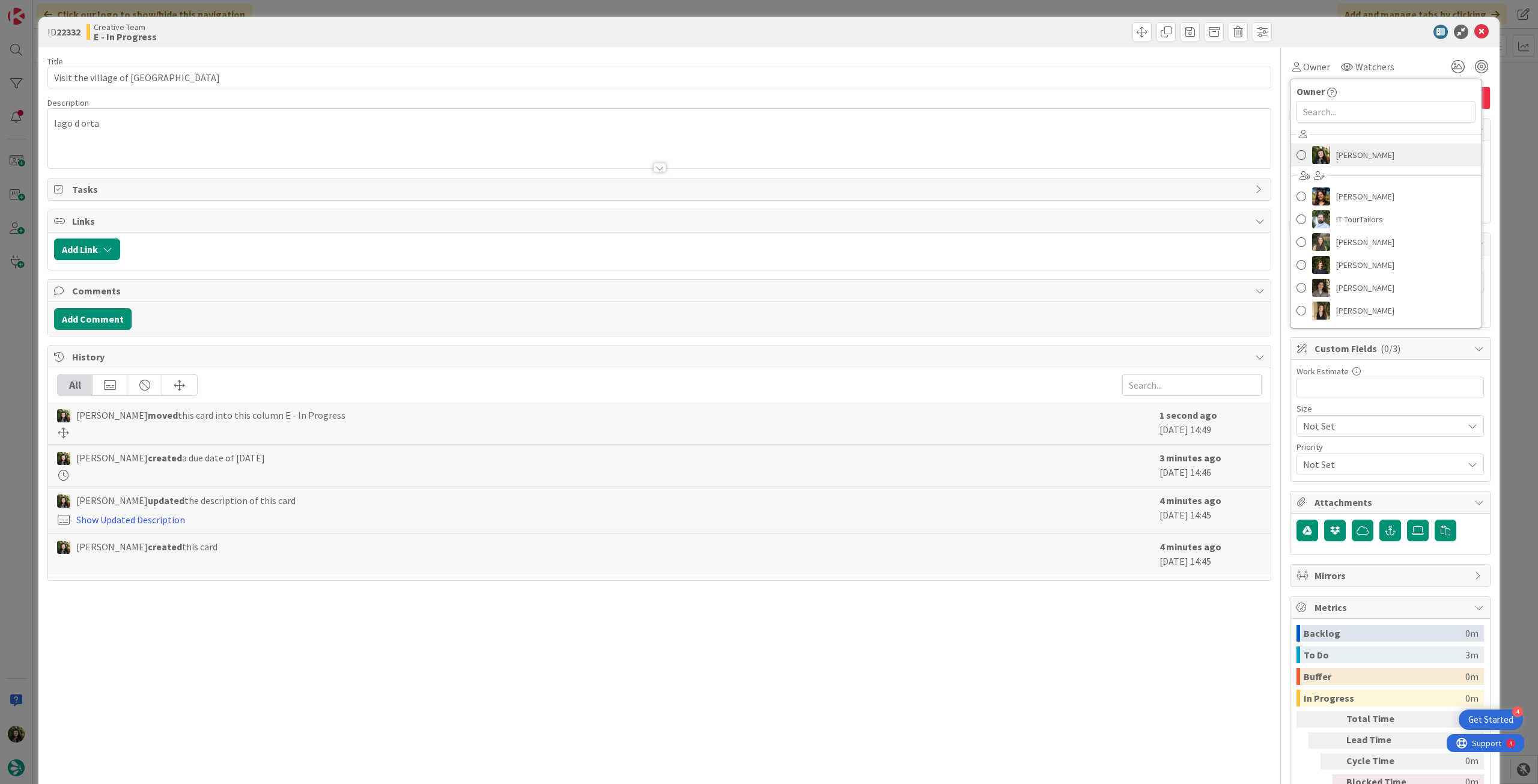
click at [1324, 156] on link "[PERSON_NAME]" at bounding box center [1386, 155] width 191 height 23
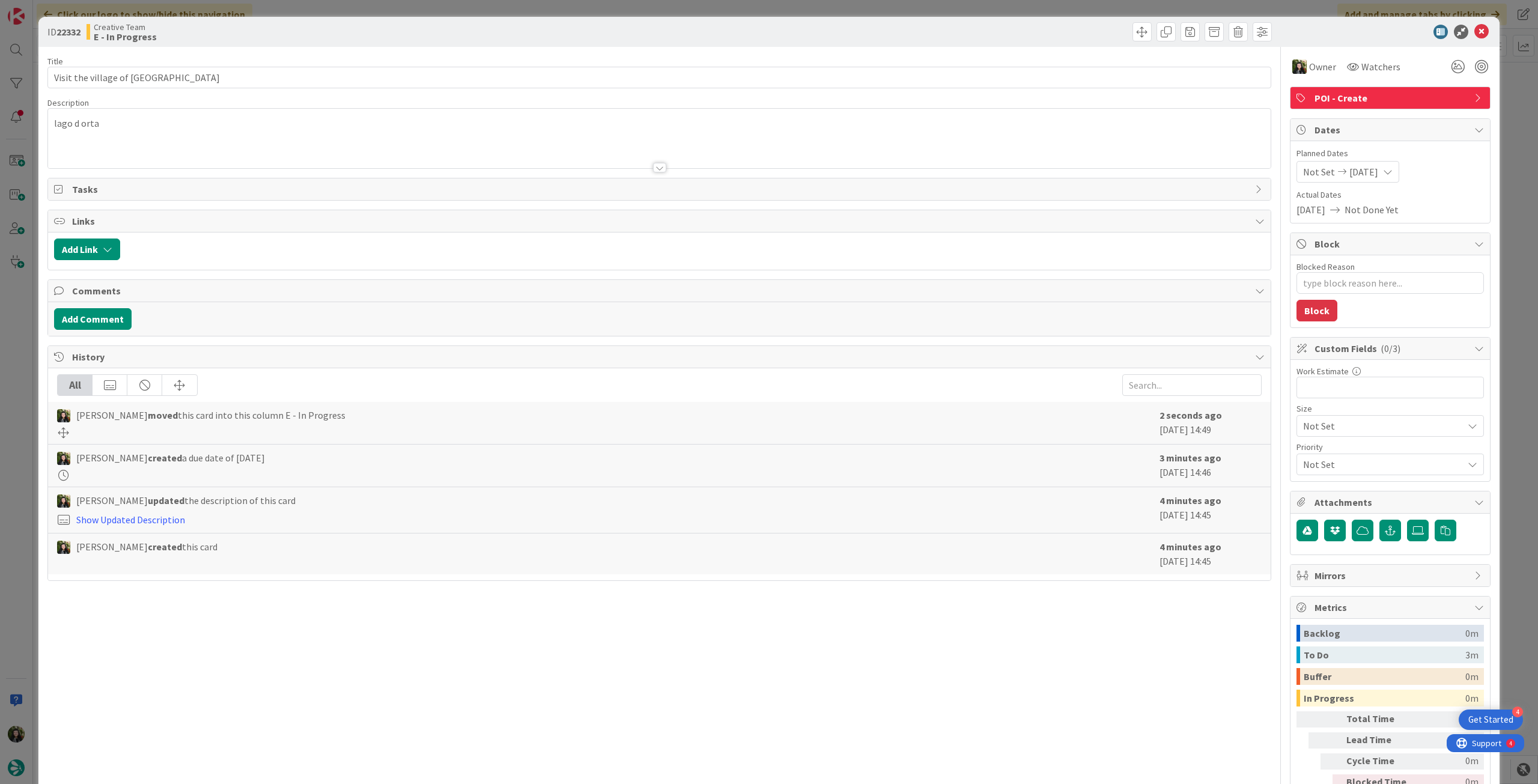
click at [1476, 23] on div "ID 22332 Creative Team E - In Progress" at bounding box center [769, 32] width 1461 height 30
click at [1475, 28] on icon at bounding box center [1482, 32] width 14 height 14
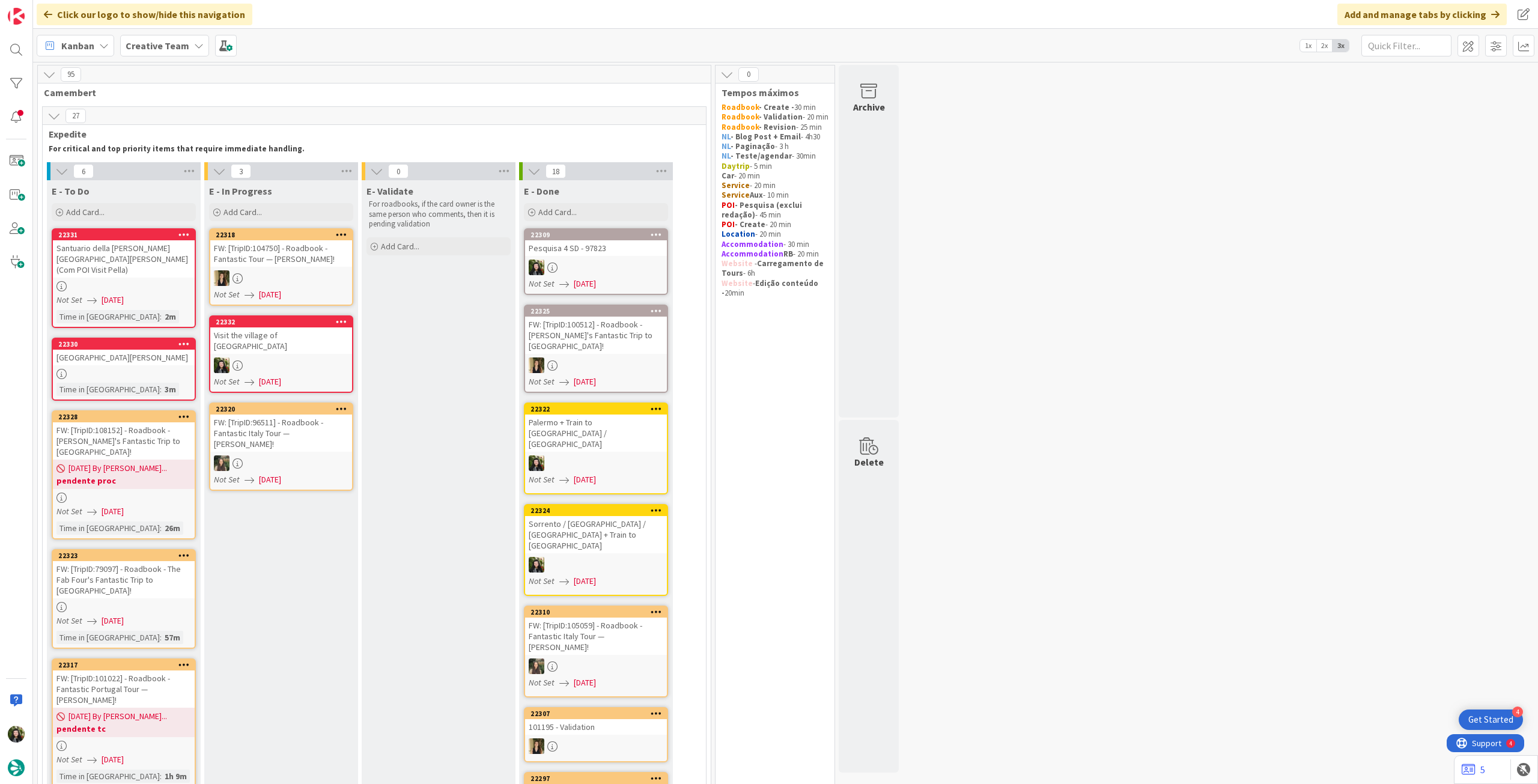
click at [253, 342] on div "Visit the village of [GEOGRAPHIC_DATA]" at bounding box center [281, 340] width 142 height 27
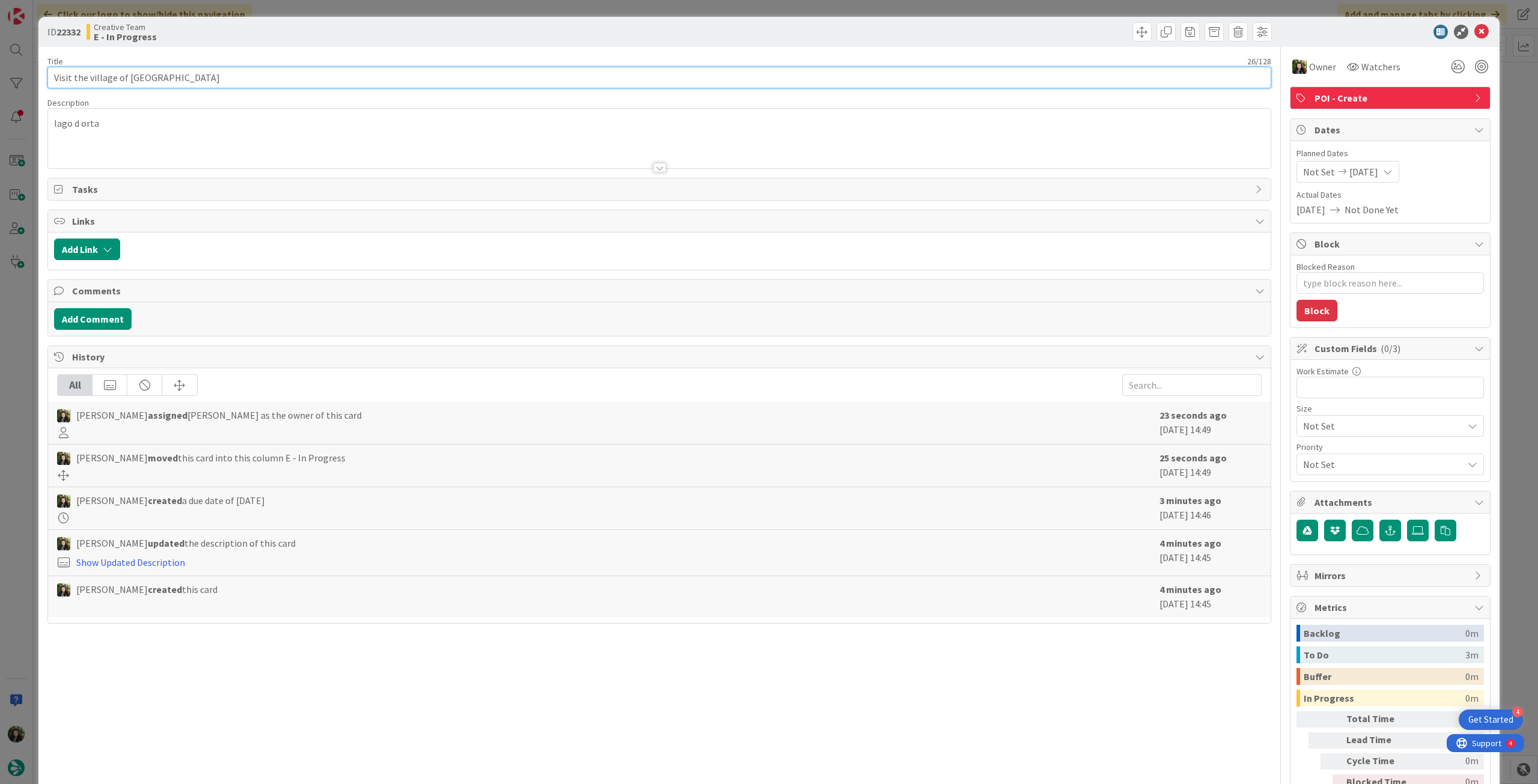
drag, startPoint x: 160, startPoint y: 72, endPoint x: 38, endPoint y: 72, distance: 122.0
click at [38, 72] on div "ID 22332 Creative Team E - In Progress Title 26 / 128 Visit the village of Pell…" at bounding box center [769, 424] width 1461 height 816
click at [1475, 35] on icon at bounding box center [1482, 32] width 14 height 14
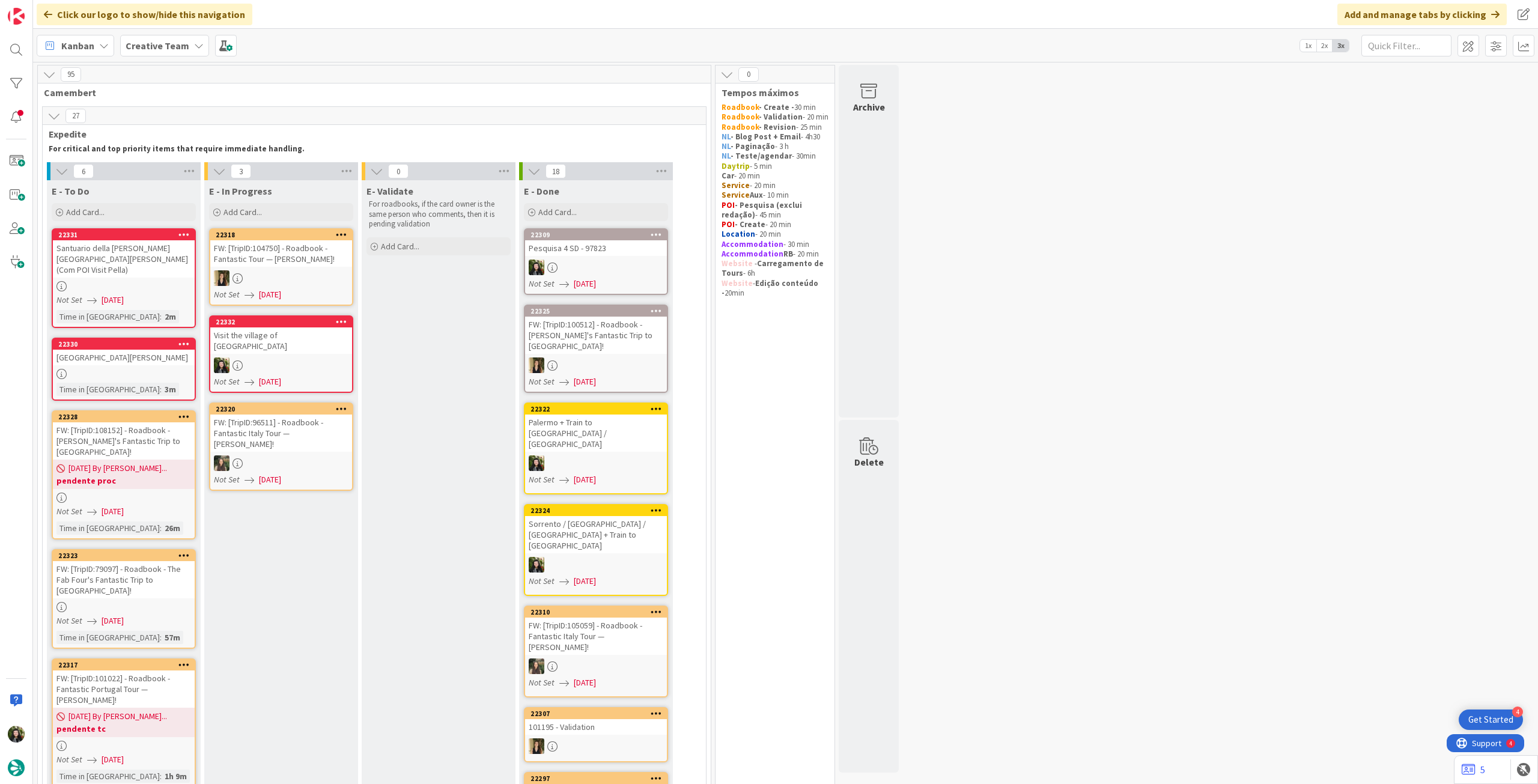
click at [302, 280] on div at bounding box center [281, 278] width 142 height 16
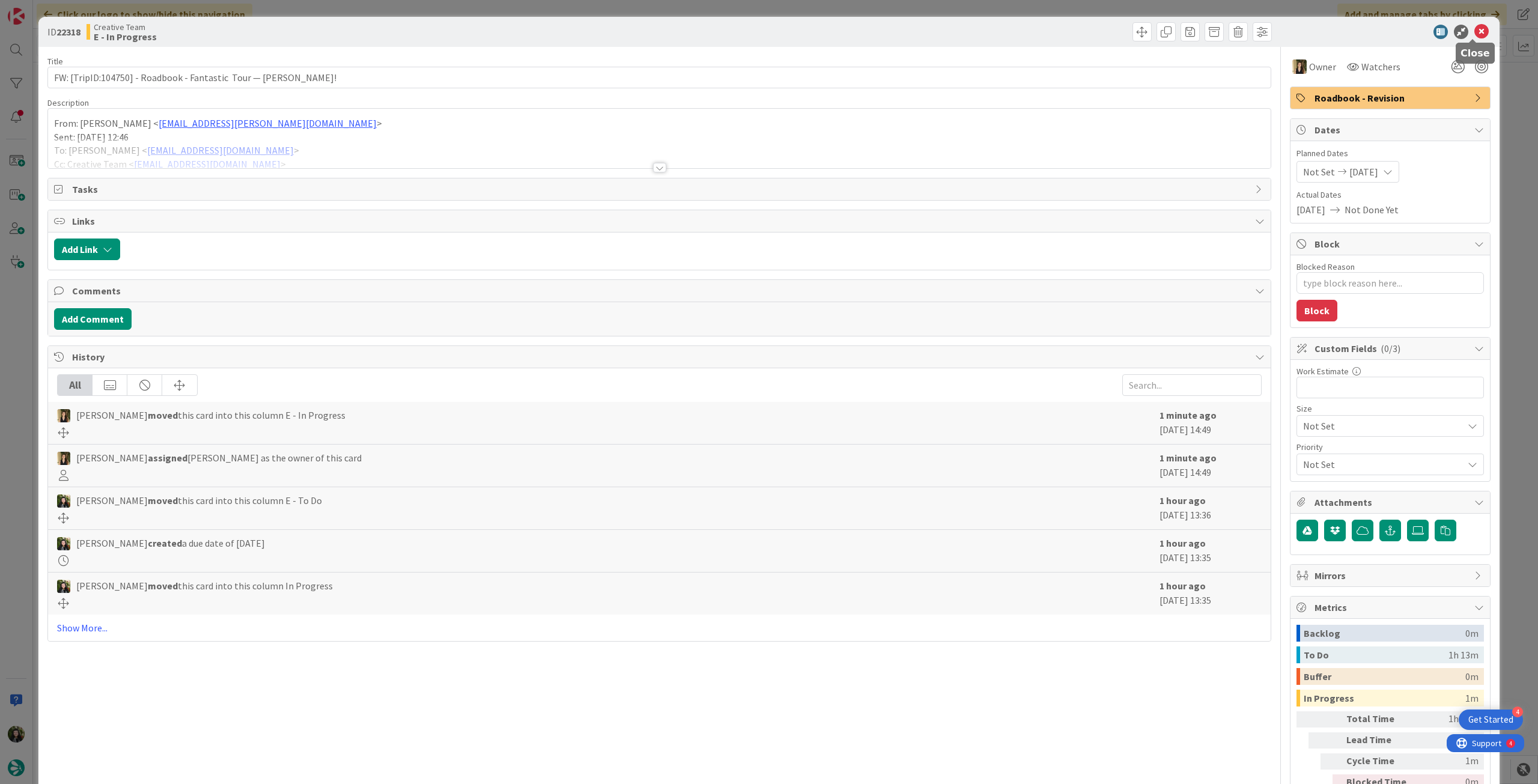
click at [1477, 31] on icon at bounding box center [1482, 32] width 14 height 14
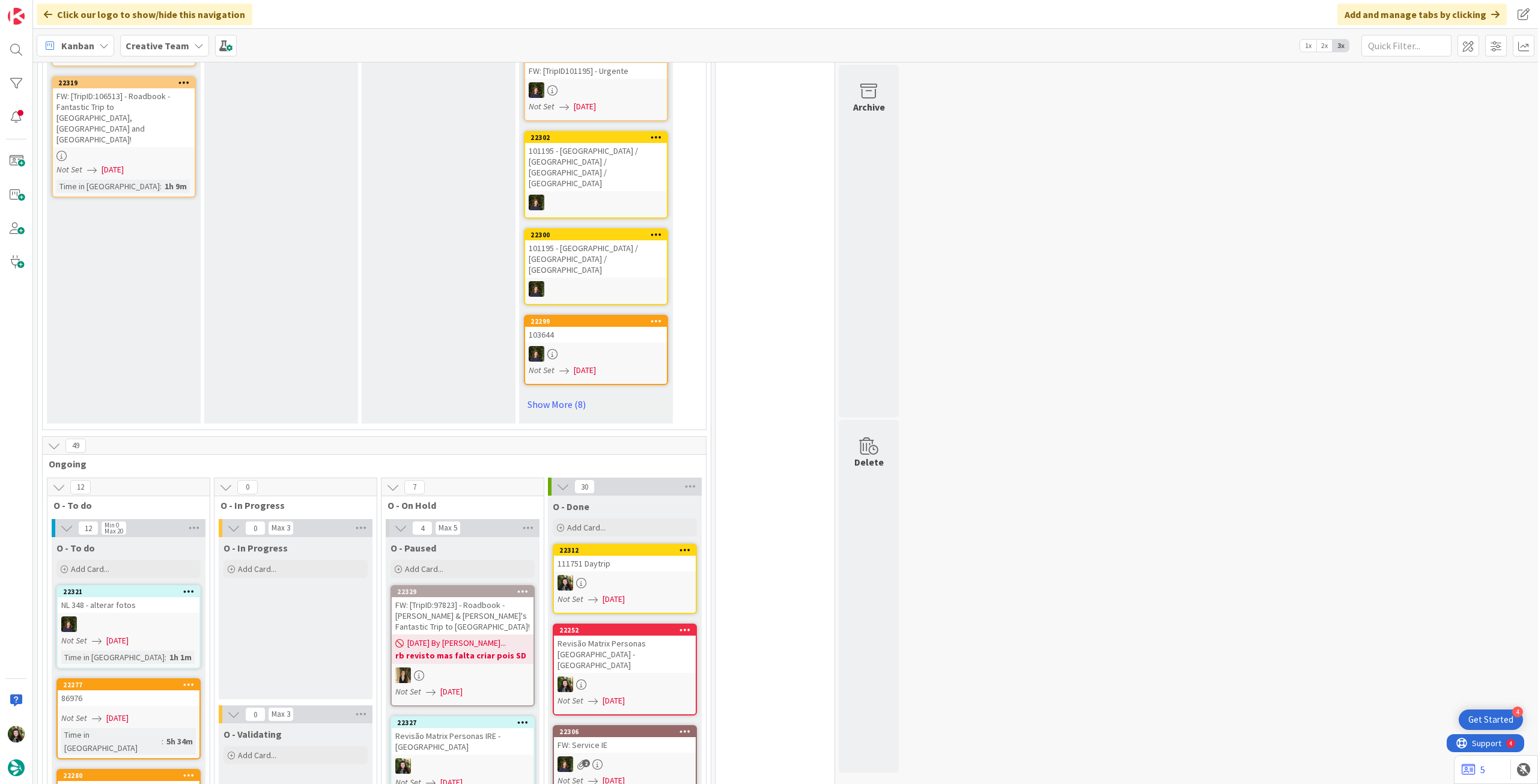
click at [463, 649] on b "rb revisto mas falta criar pois SD" at bounding box center [463, 655] width 135 height 12
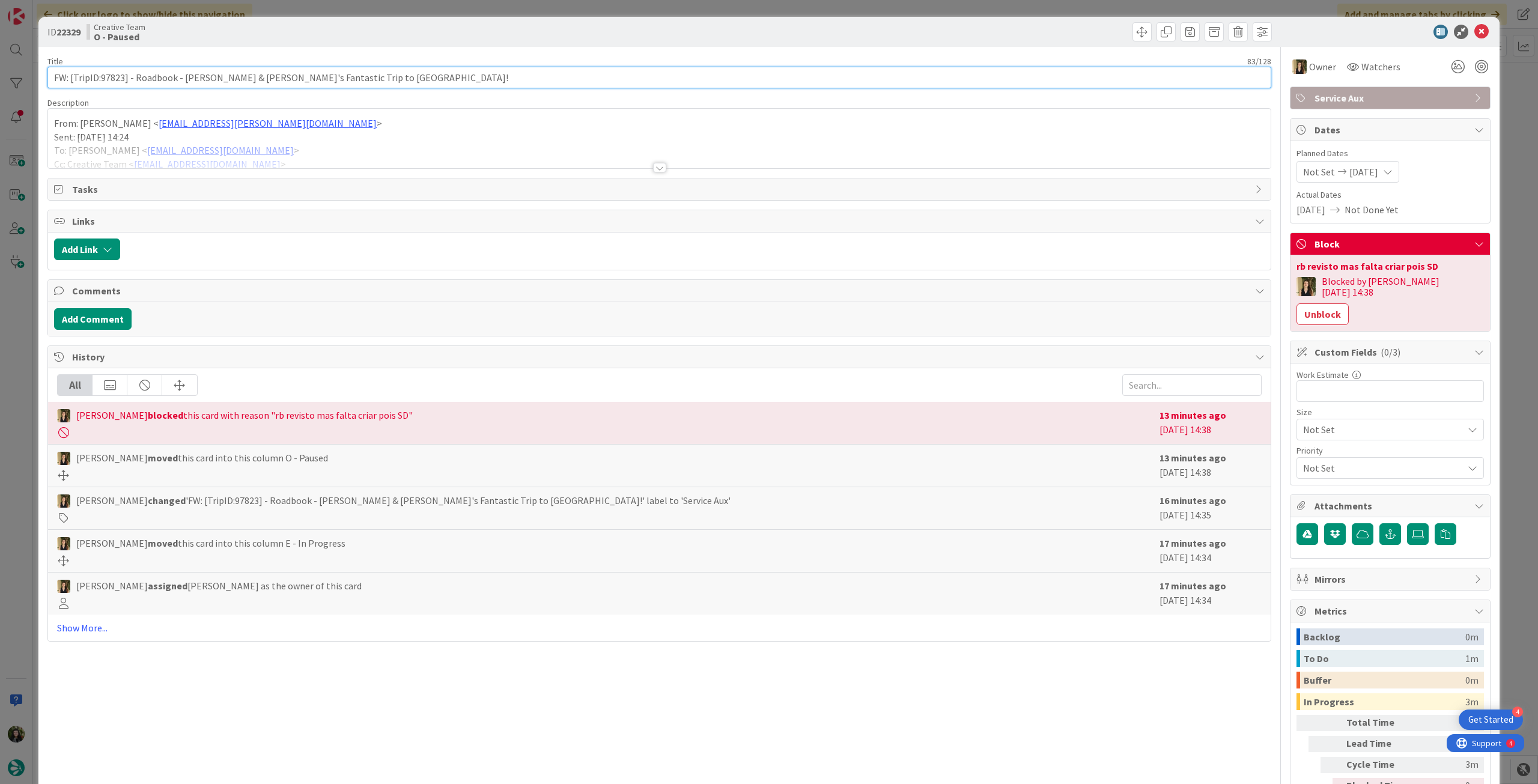
drag, startPoint x: 101, startPoint y: 80, endPoint x: 124, endPoint y: 80, distance: 23.0
click at [124, 80] on input "FW: [TripID:97823] - Roadbook - [PERSON_NAME] & [PERSON_NAME]'s Fantastic Trip …" at bounding box center [659, 77] width 1224 height 21
click at [1475, 31] on icon at bounding box center [1482, 32] width 14 height 14
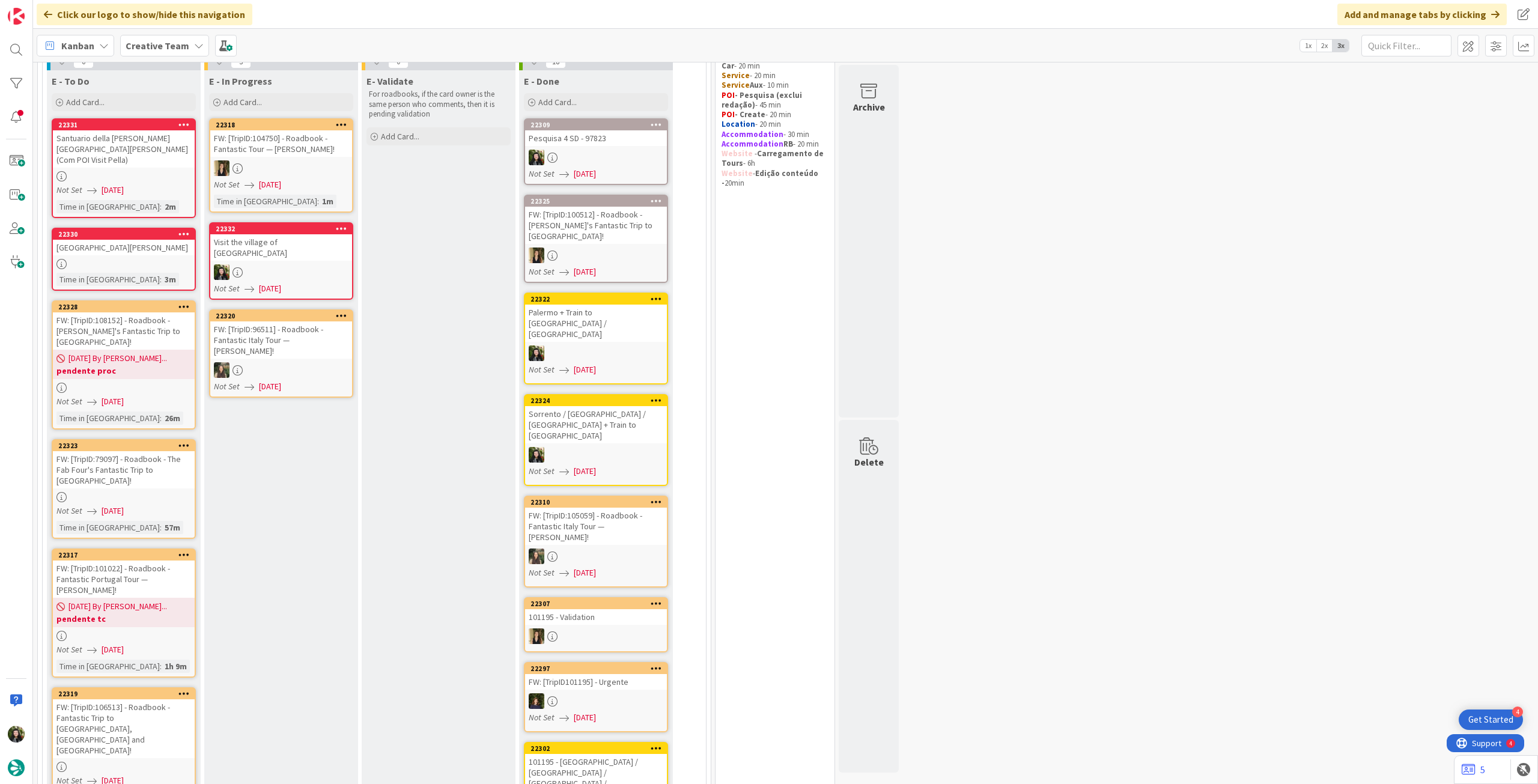
scroll to position [160, 0]
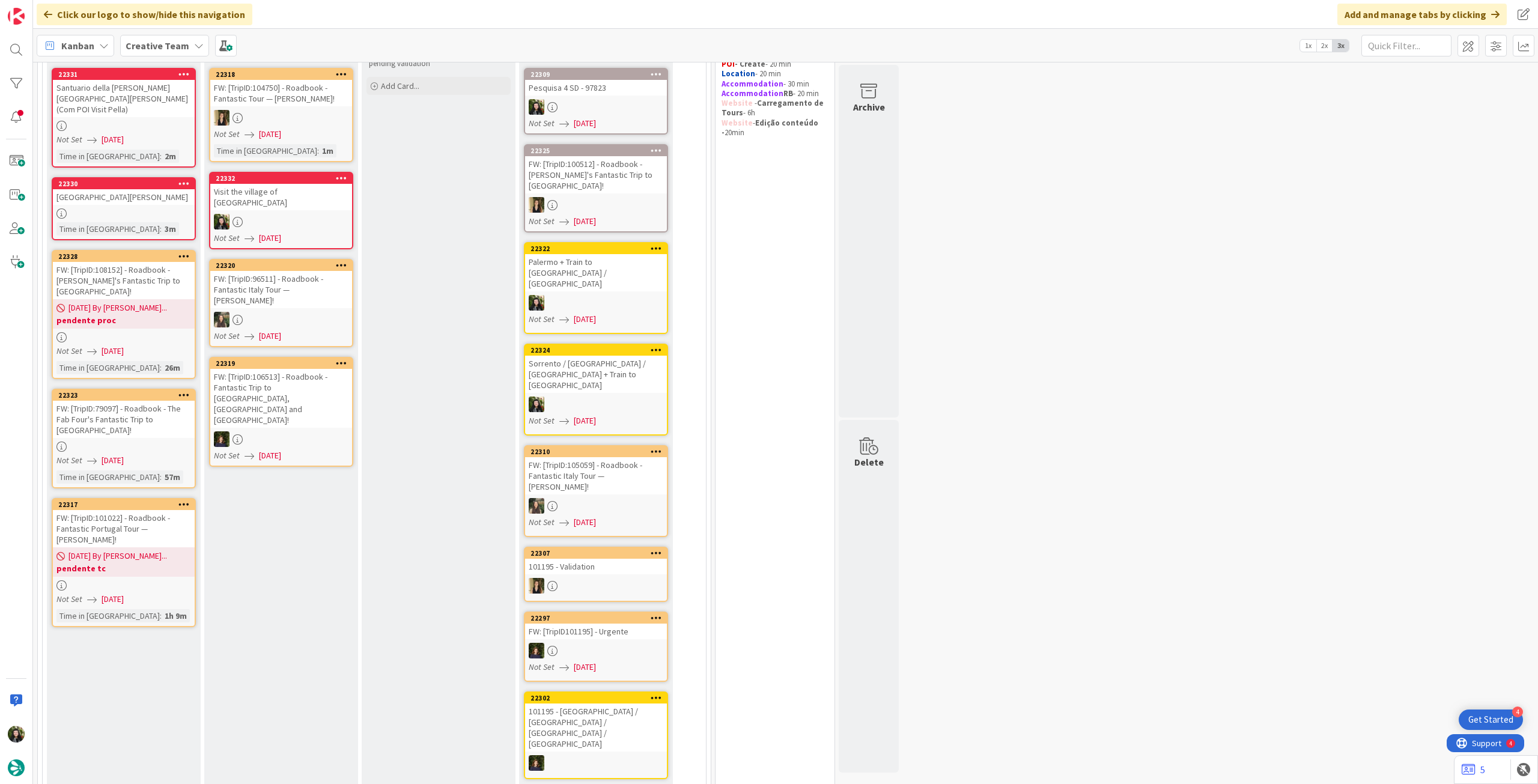
click at [160, 314] on b "pendente proc" at bounding box center [124, 320] width 135 height 12
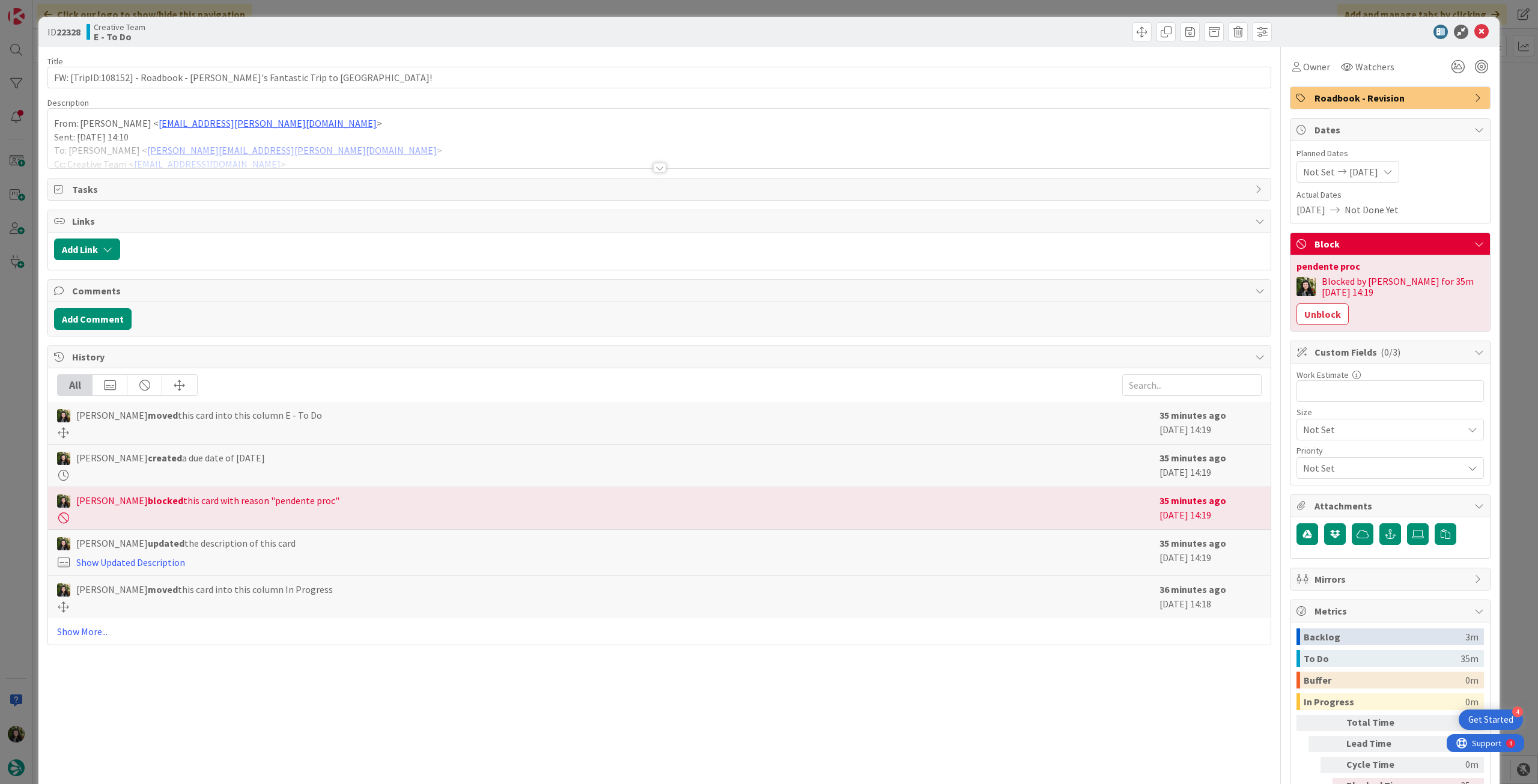
click at [325, 172] on div "Title 66 / 128 FW: [TripID:108152] - Roadbook - Frank's Fantastic Trip to Pugli…" at bounding box center [659, 437] width 1224 height 780
click at [332, 156] on div at bounding box center [659, 153] width 1223 height 30
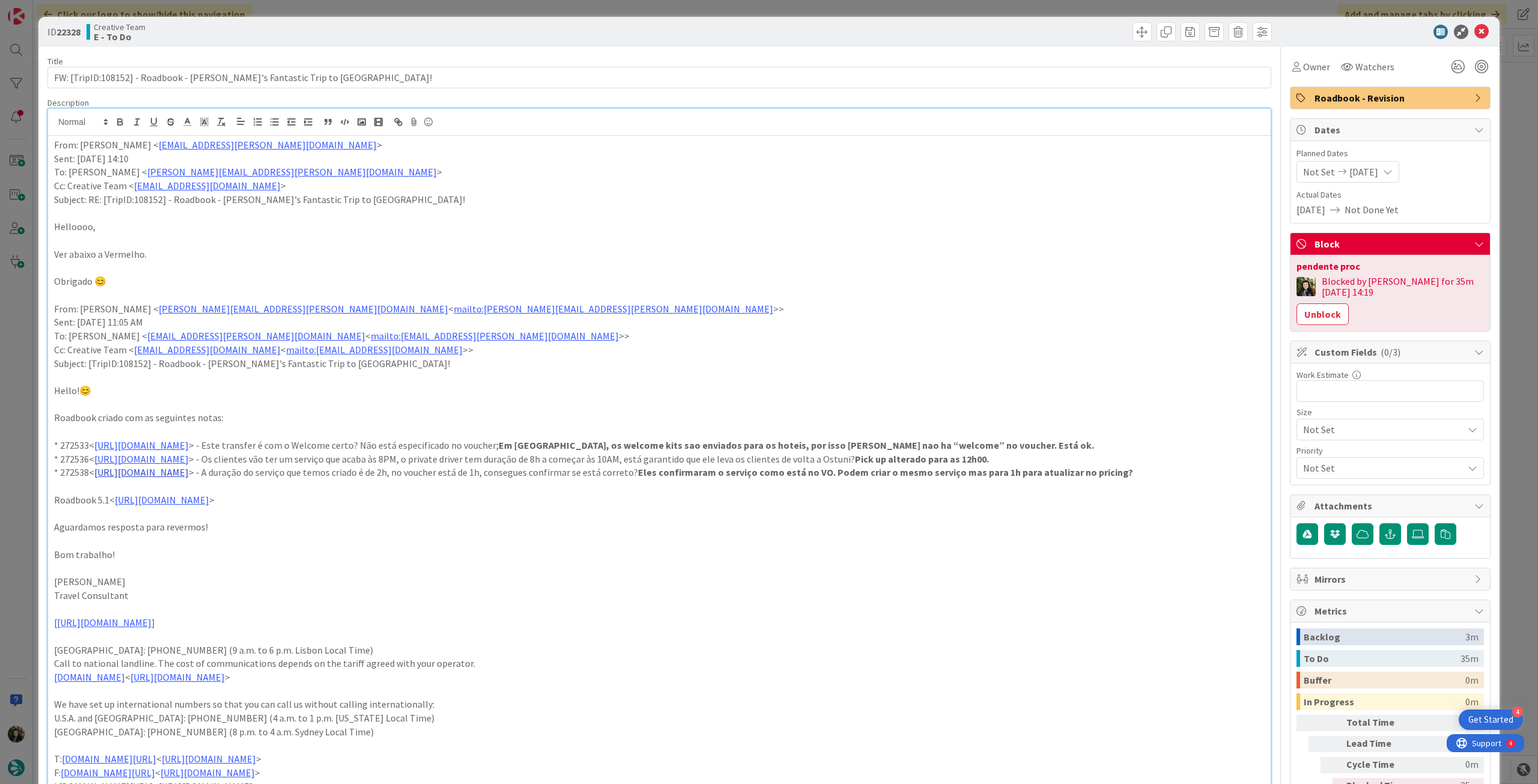
click at [189, 471] on link "https://appweb.tourtailors.com/sigav/#Voucher/view/280330" at bounding box center [142, 472] width 94 height 12
click at [226, 494] on link "https://appweb.tourtailors.com/sigav/#Voucher/view/280330" at bounding box center [185, 495] width 82 height 16
click at [1324, 321] on button "Unblock" at bounding box center [1323, 314] width 52 height 21
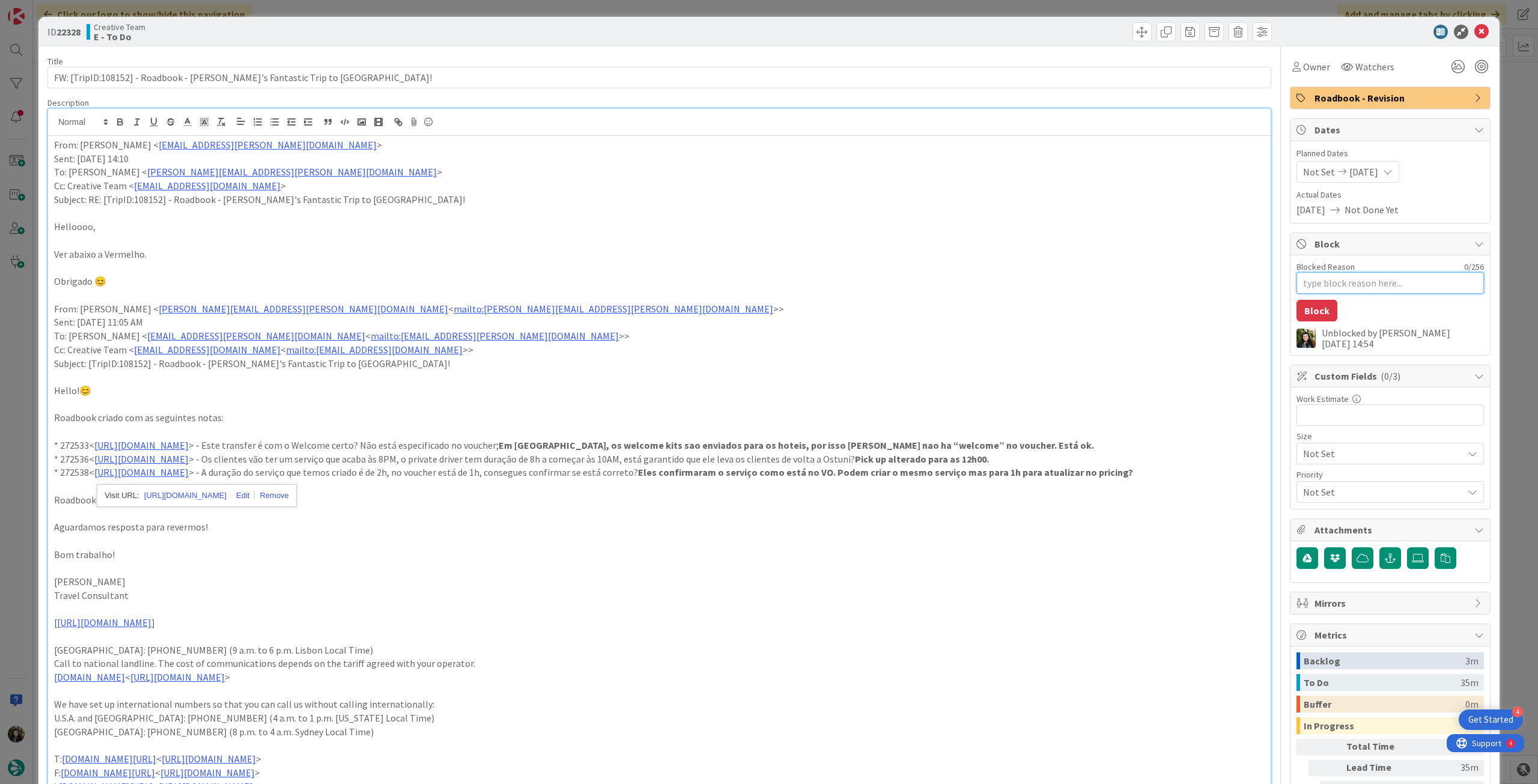
click at [1342, 285] on textarea "Blocked Reason" at bounding box center [1390, 283] width 188 height 21
click at [1323, 311] on button "Block" at bounding box center [1317, 310] width 41 height 21
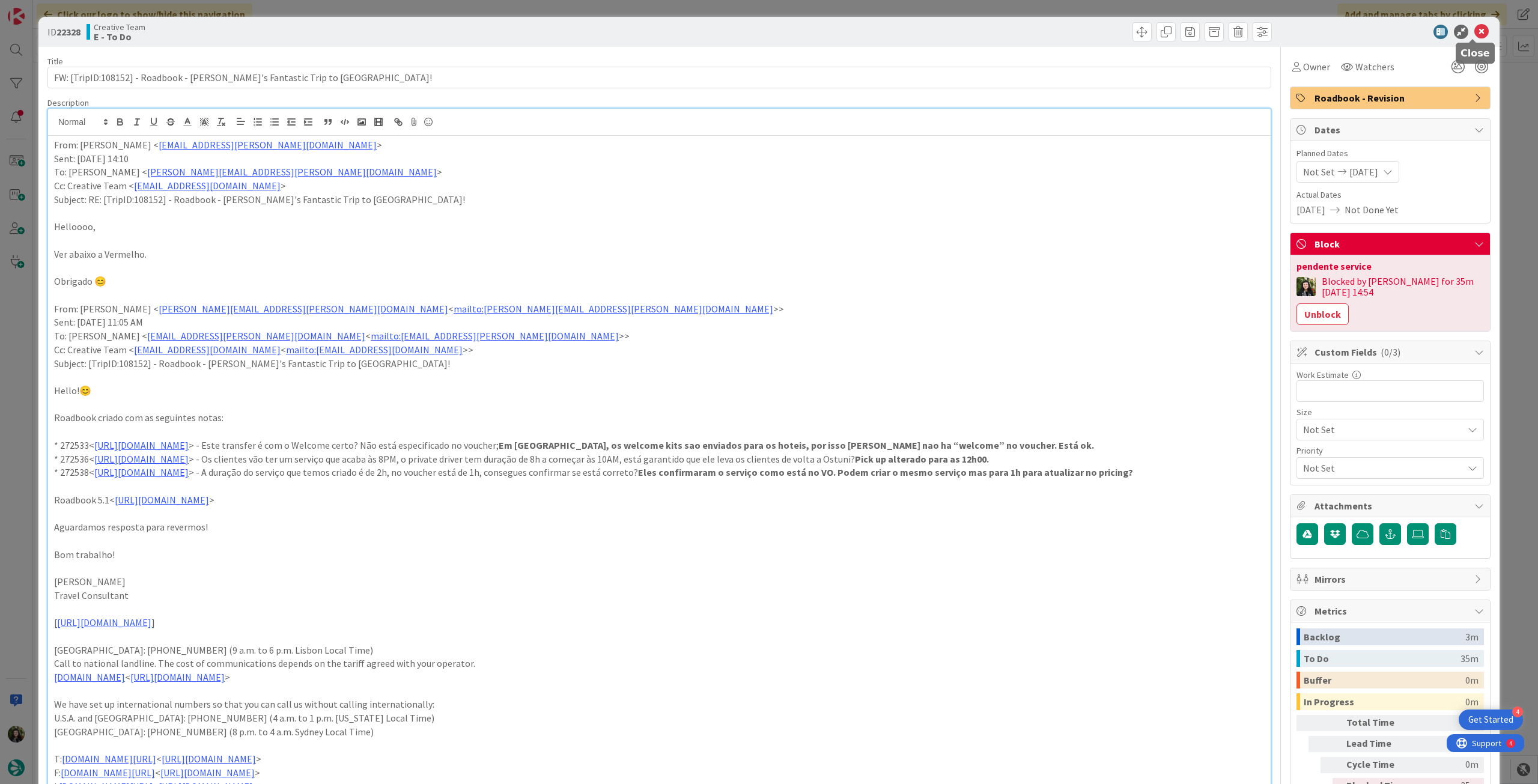
drag, startPoint x: 1478, startPoint y: 30, endPoint x: 1283, endPoint y: 87, distance: 203.2
click at [1477, 30] on icon at bounding box center [1482, 32] width 14 height 14
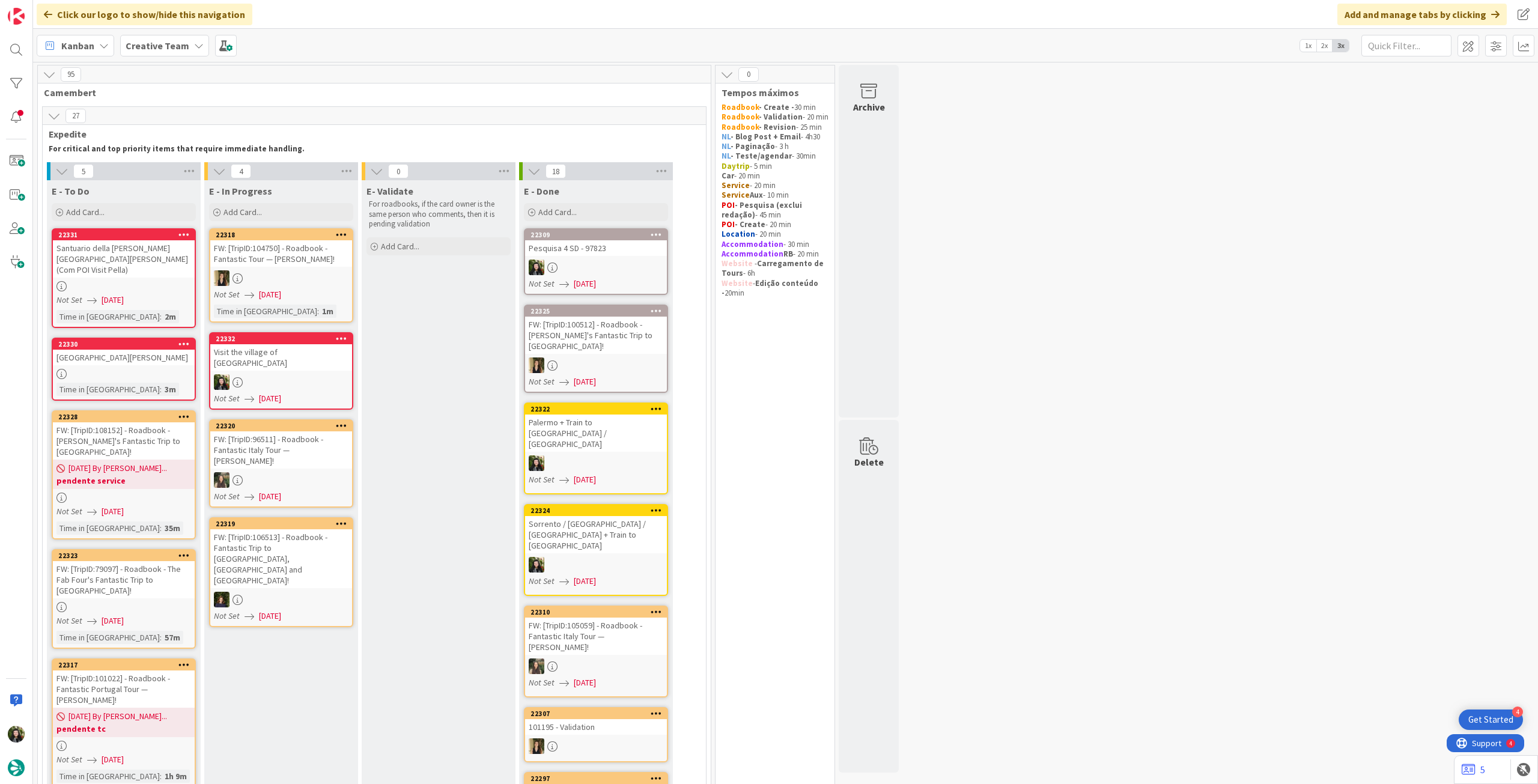
drag, startPoint x: 149, startPoint y: 206, endPoint x: 168, endPoint y: 282, distance: 78.3
click at [151, 207] on div "Add Card..." at bounding box center [124, 212] width 144 height 18
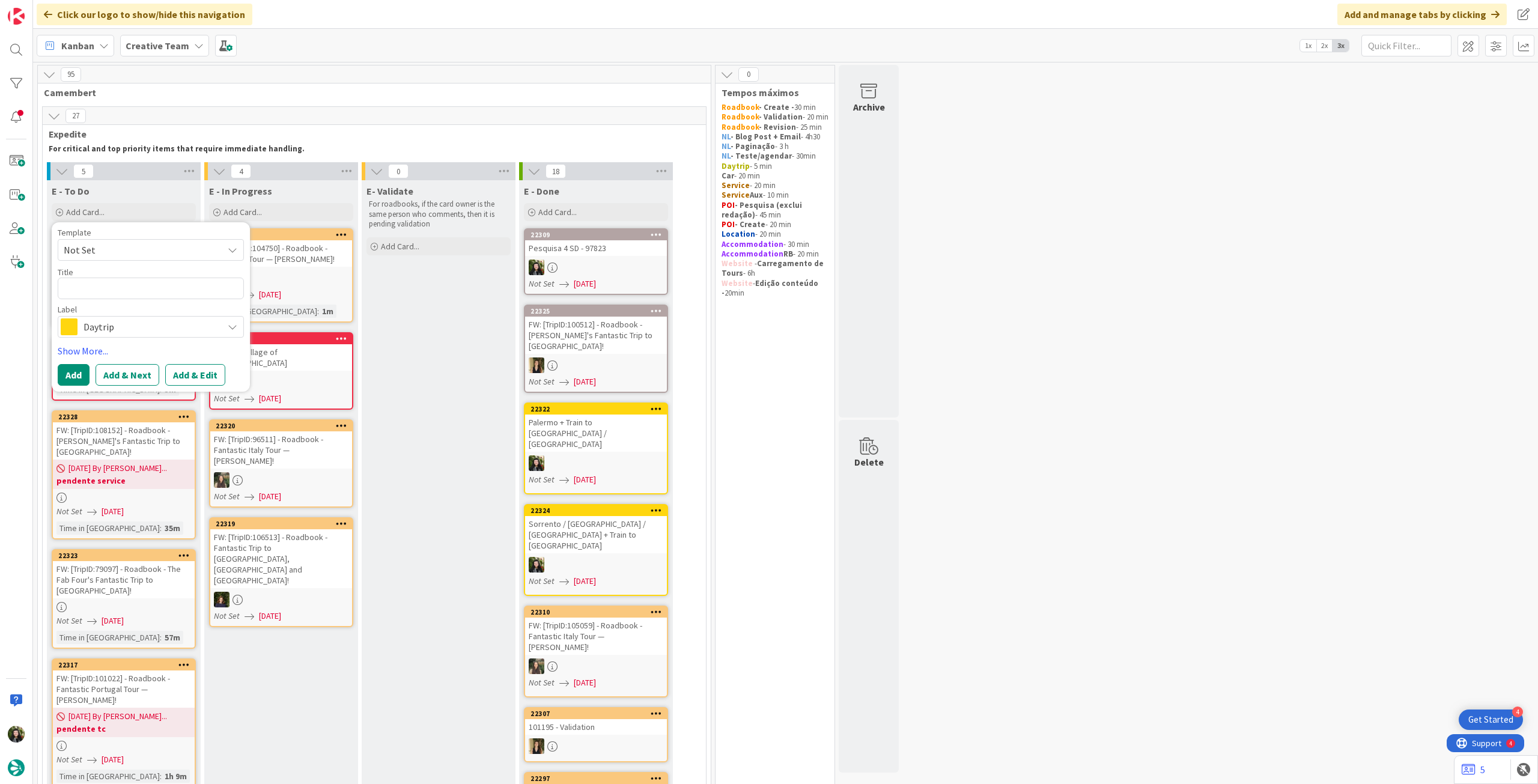
click at [160, 334] on span "Daytrip" at bounding box center [150, 327] width 133 height 17
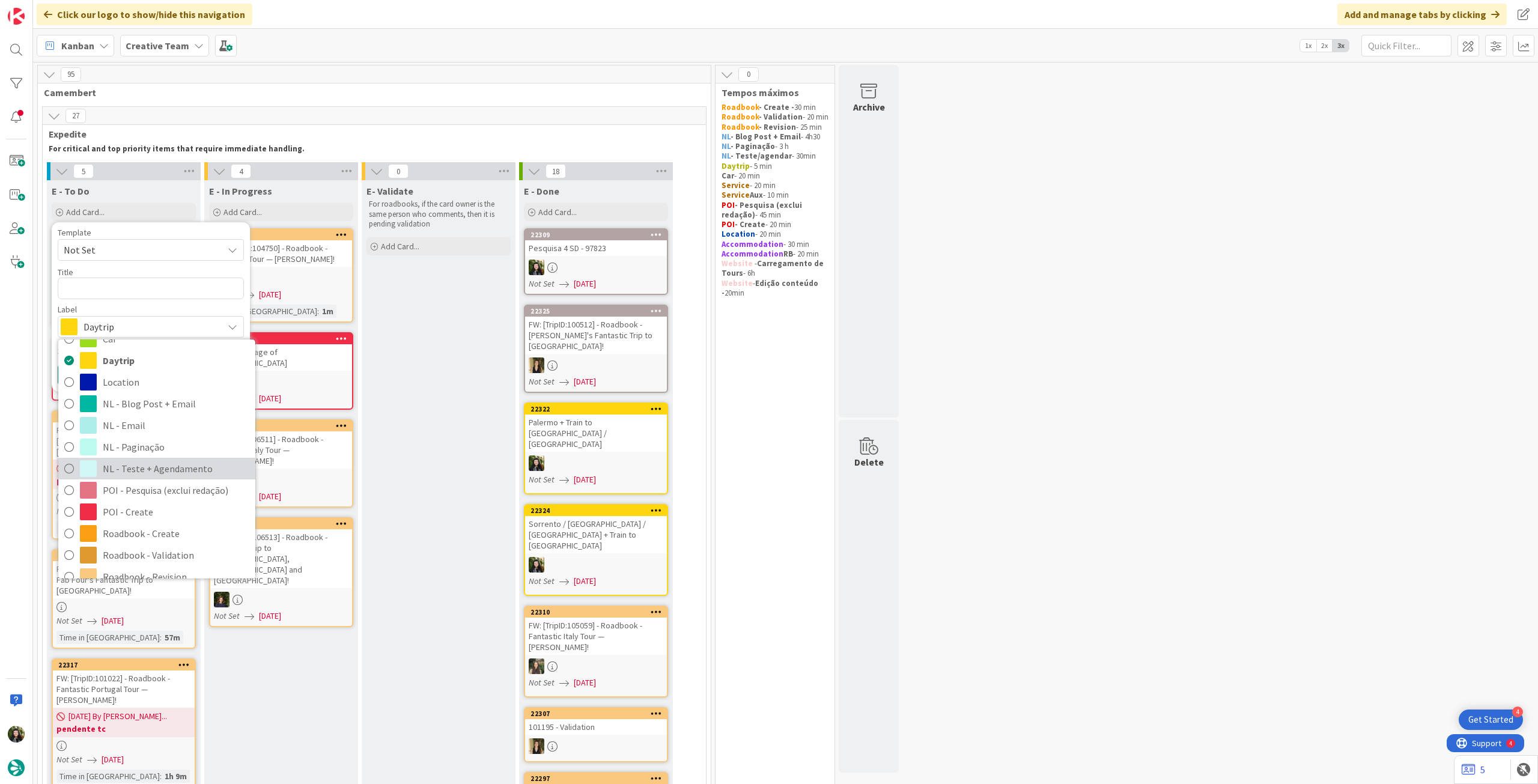
scroll to position [160, 0]
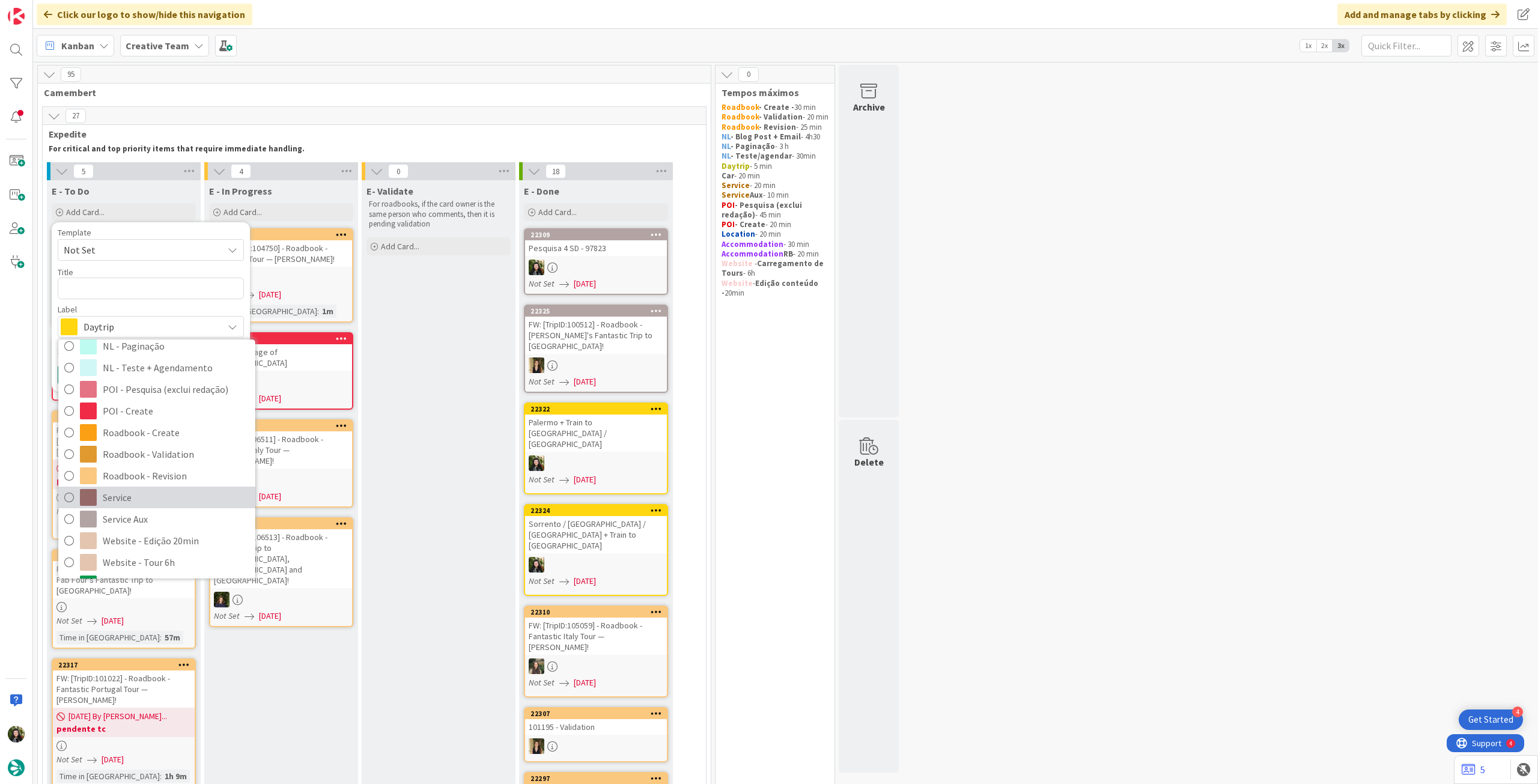
drag, startPoint x: 161, startPoint y: 491, endPoint x: 160, endPoint y: 484, distance: 7.1
click at [160, 491] on span "Service" at bounding box center [176, 497] width 147 height 18
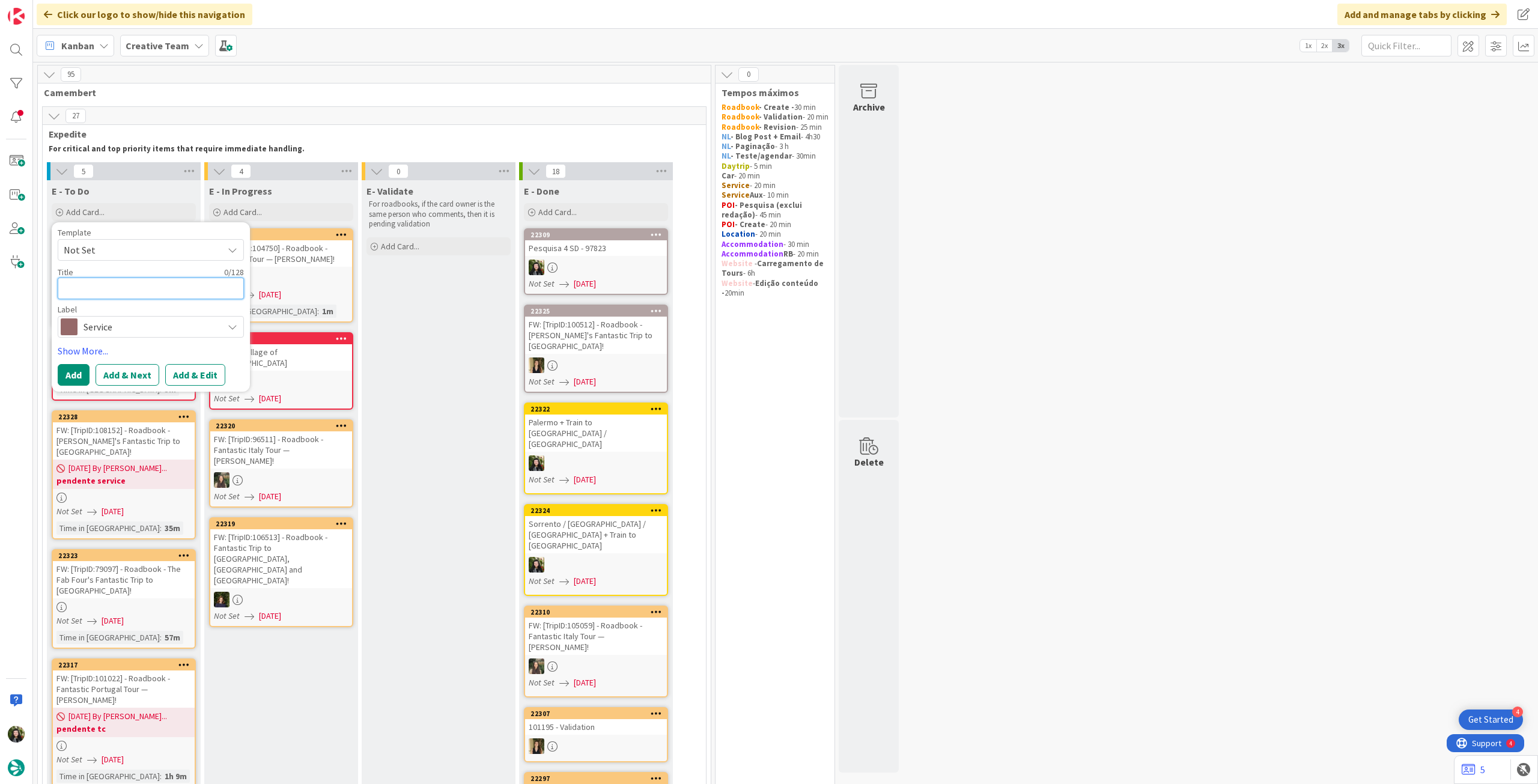
click at [182, 278] on textarea at bounding box center [151, 288] width 186 height 21
paste textarea "1h Extra Virgin Olive Oil Tasting Tour"
click at [80, 378] on button "Add" at bounding box center [73, 375] width 32 height 21
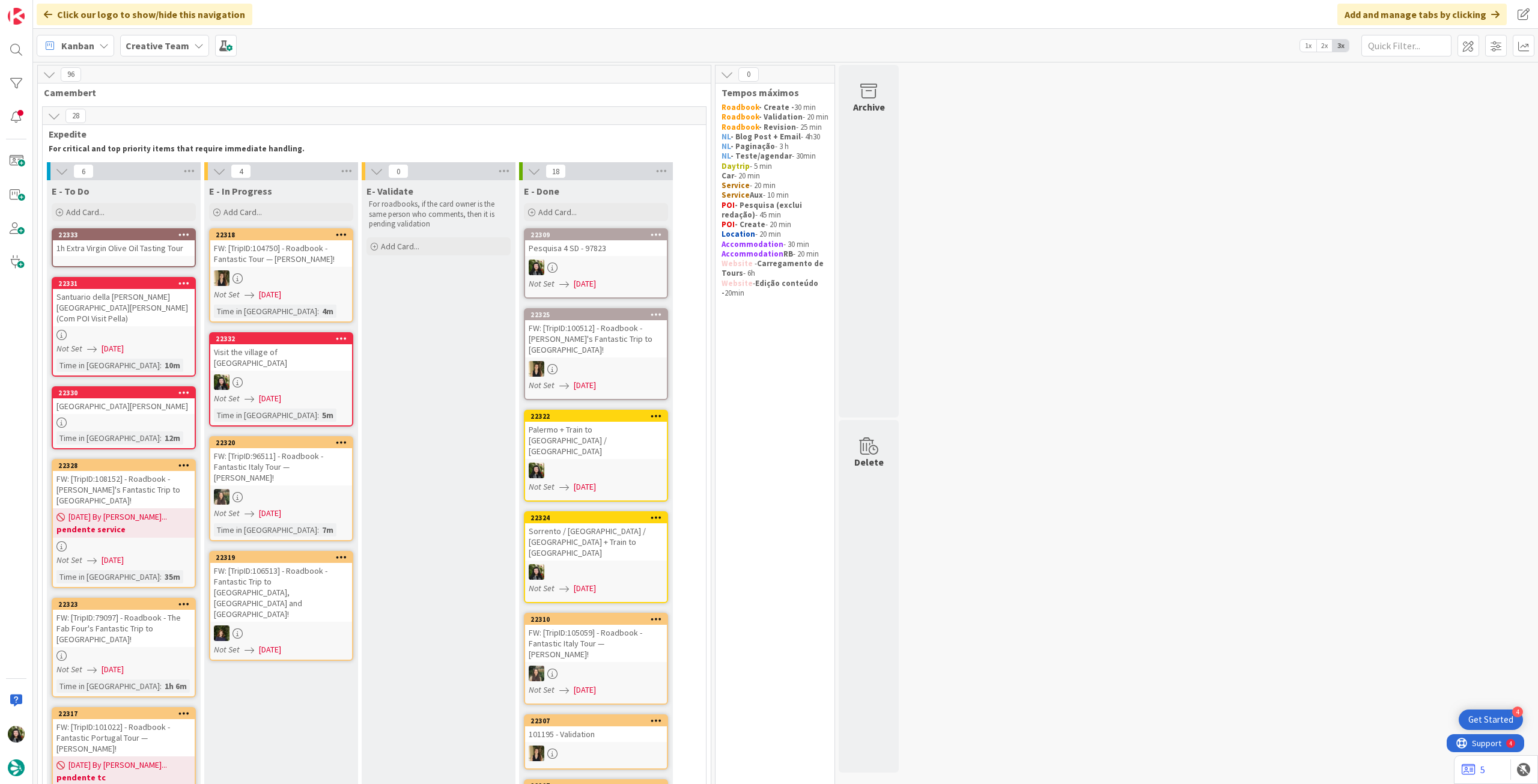
click at [133, 258] on link "22333 1h Extra Virgin Olive Oil Tasting Tour" at bounding box center [124, 248] width 144 height 39
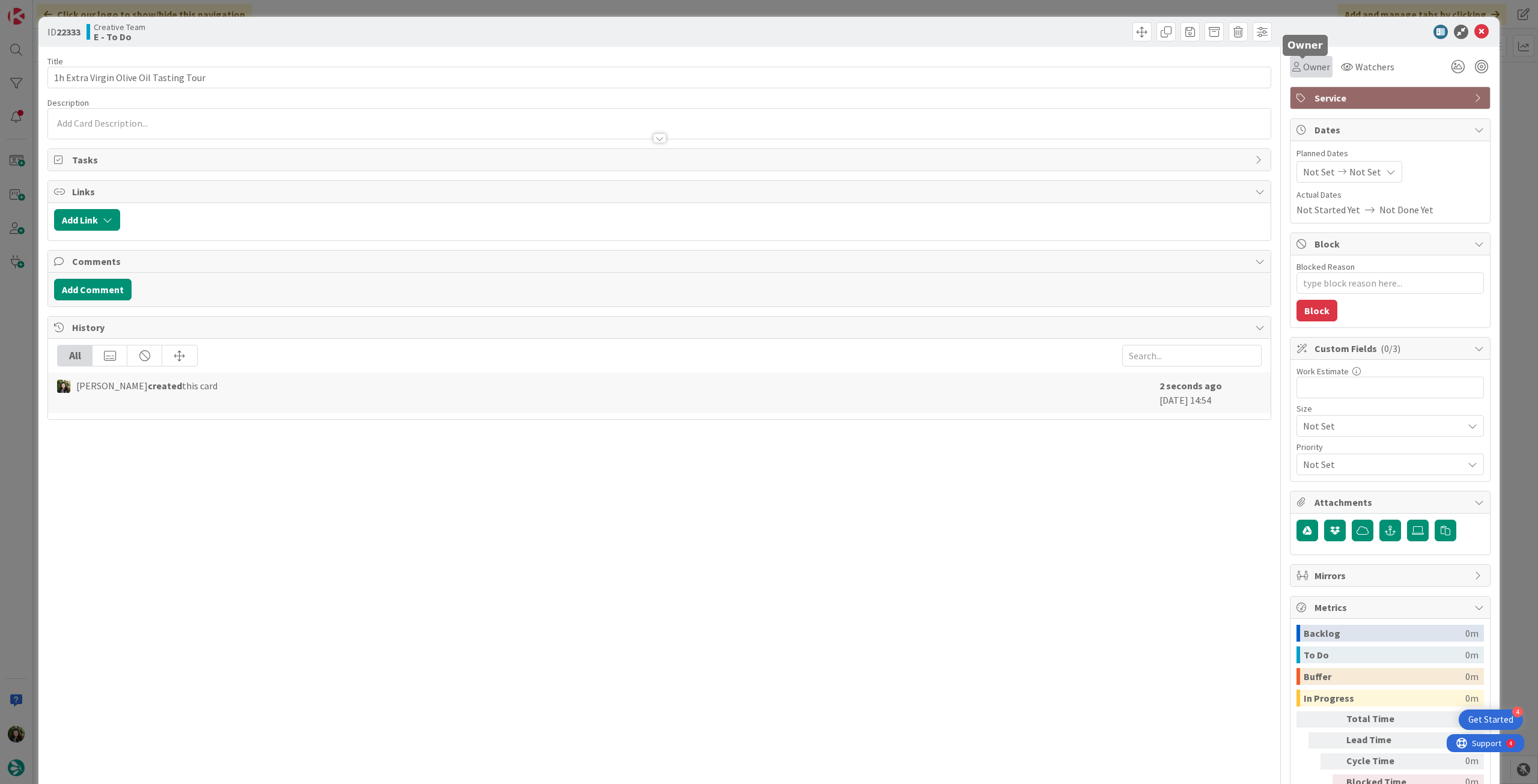
drag, startPoint x: 1305, startPoint y: 66, endPoint x: 1308, endPoint y: 77, distance: 11.4
click at [1304, 67] on span "Owner" at bounding box center [1317, 67] width 27 height 14
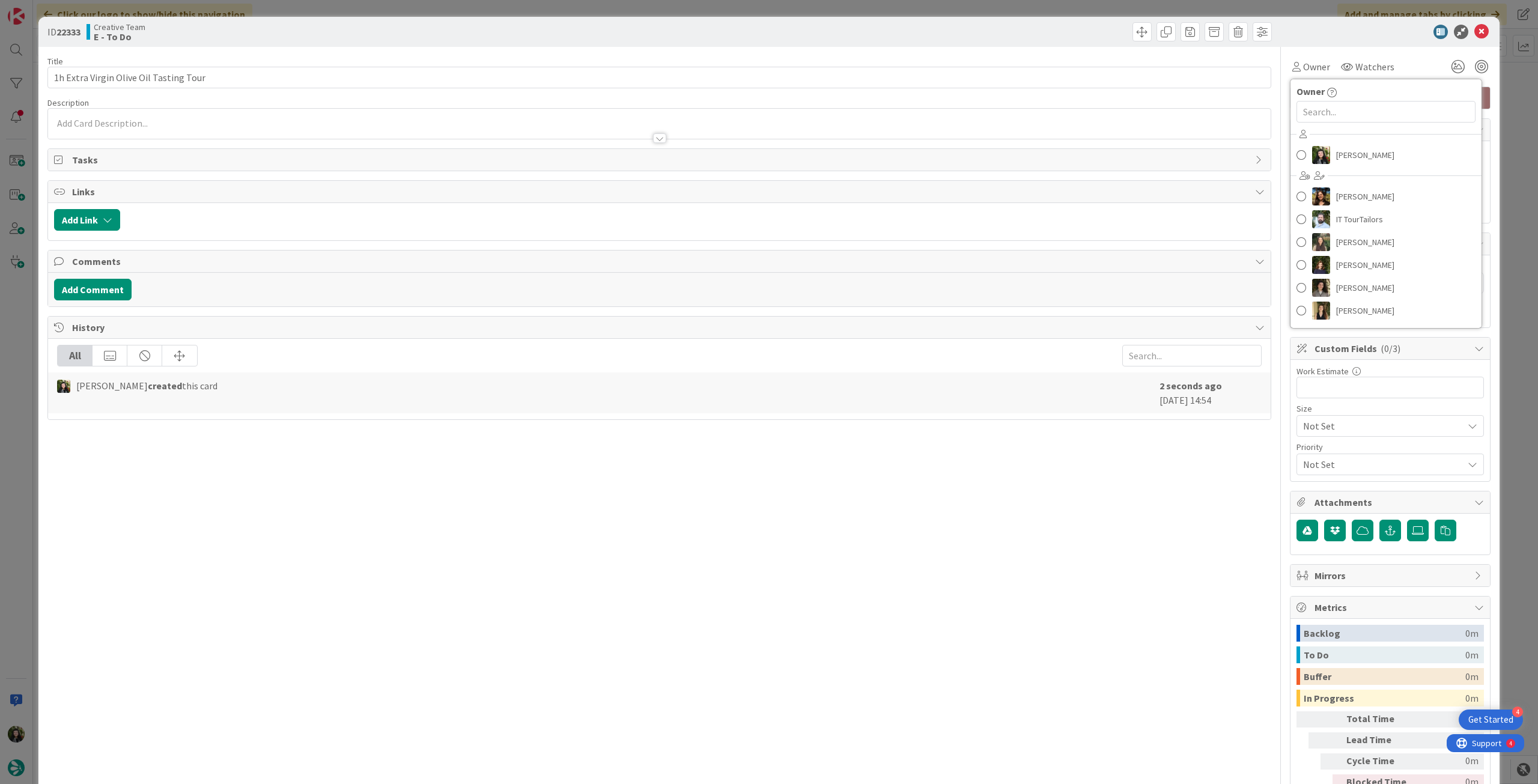
click at [1334, 167] on div "Beatriz Cassona Diana Ramos IT TourTailors Inês Gonçalves Margarida Carvalho Me…" at bounding box center [1386, 224] width 191 height 198
click at [1341, 159] on span "[PERSON_NAME]" at bounding box center [1365, 155] width 58 height 18
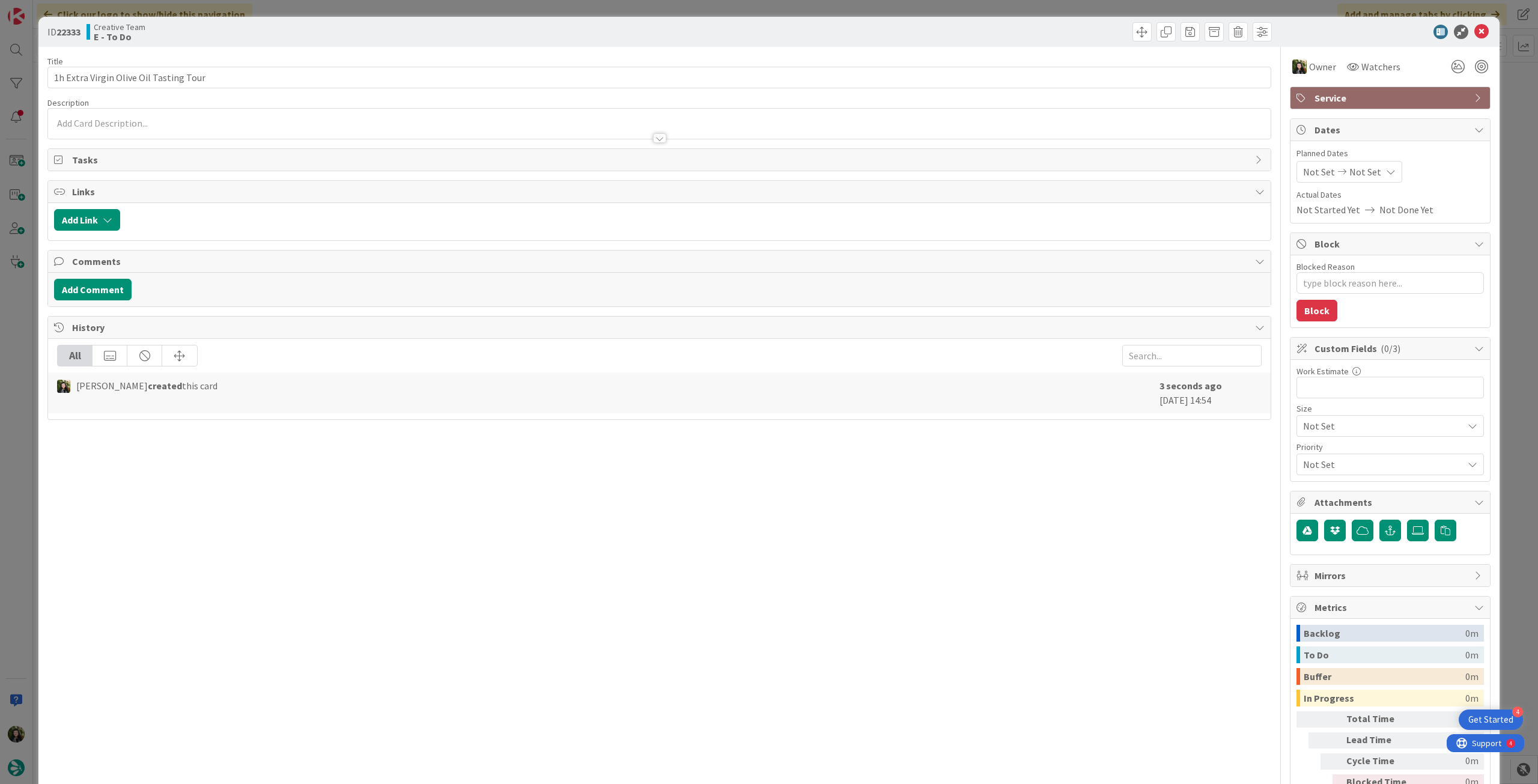
click at [1358, 180] on div "Not Set Not Set" at bounding box center [1349, 171] width 105 height 21
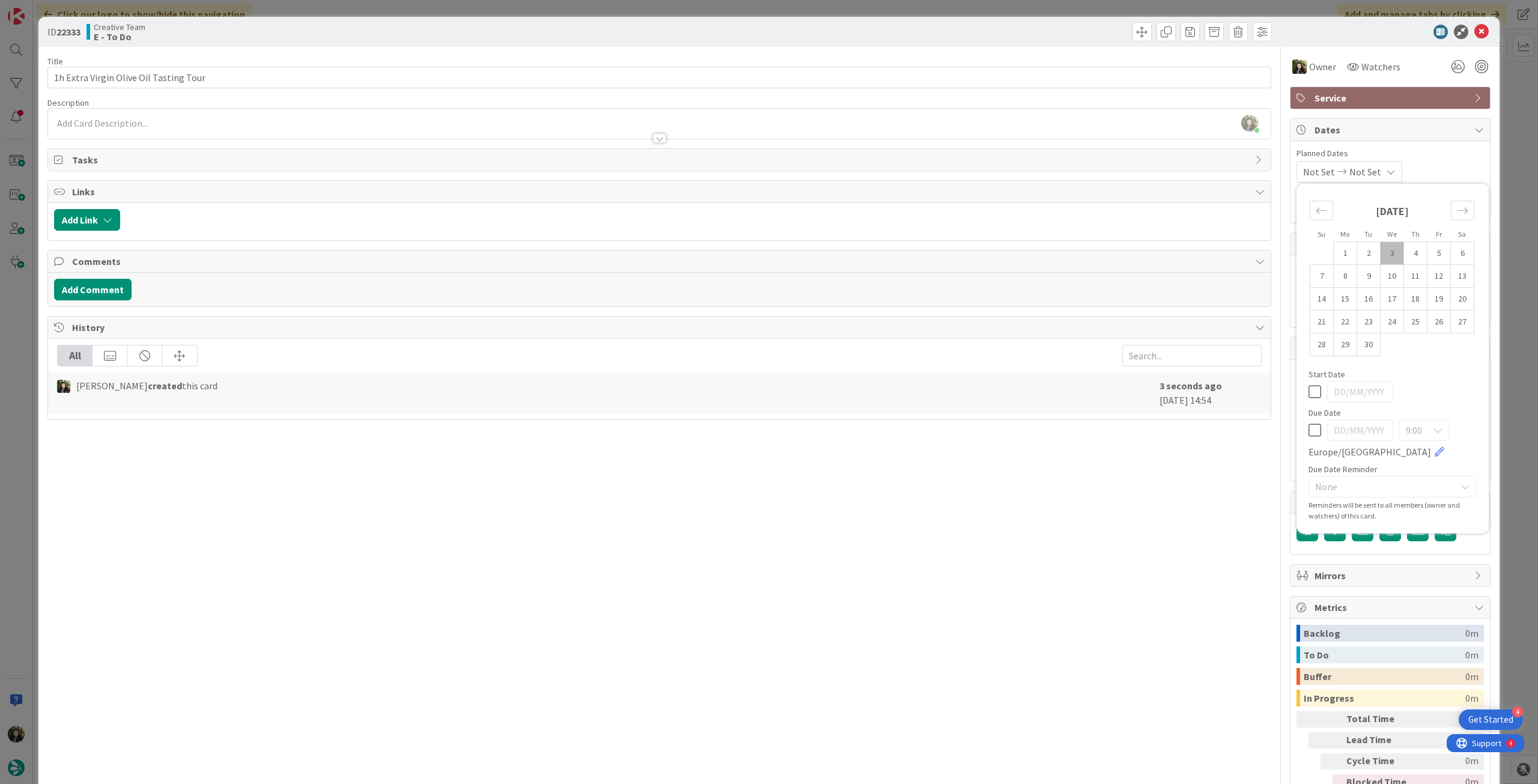
click at [1308, 426] on icon at bounding box center [1315, 430] width 13 height 14
click at [1477, 27] on icon at bounding box center [1482, 32] width 14 height 14
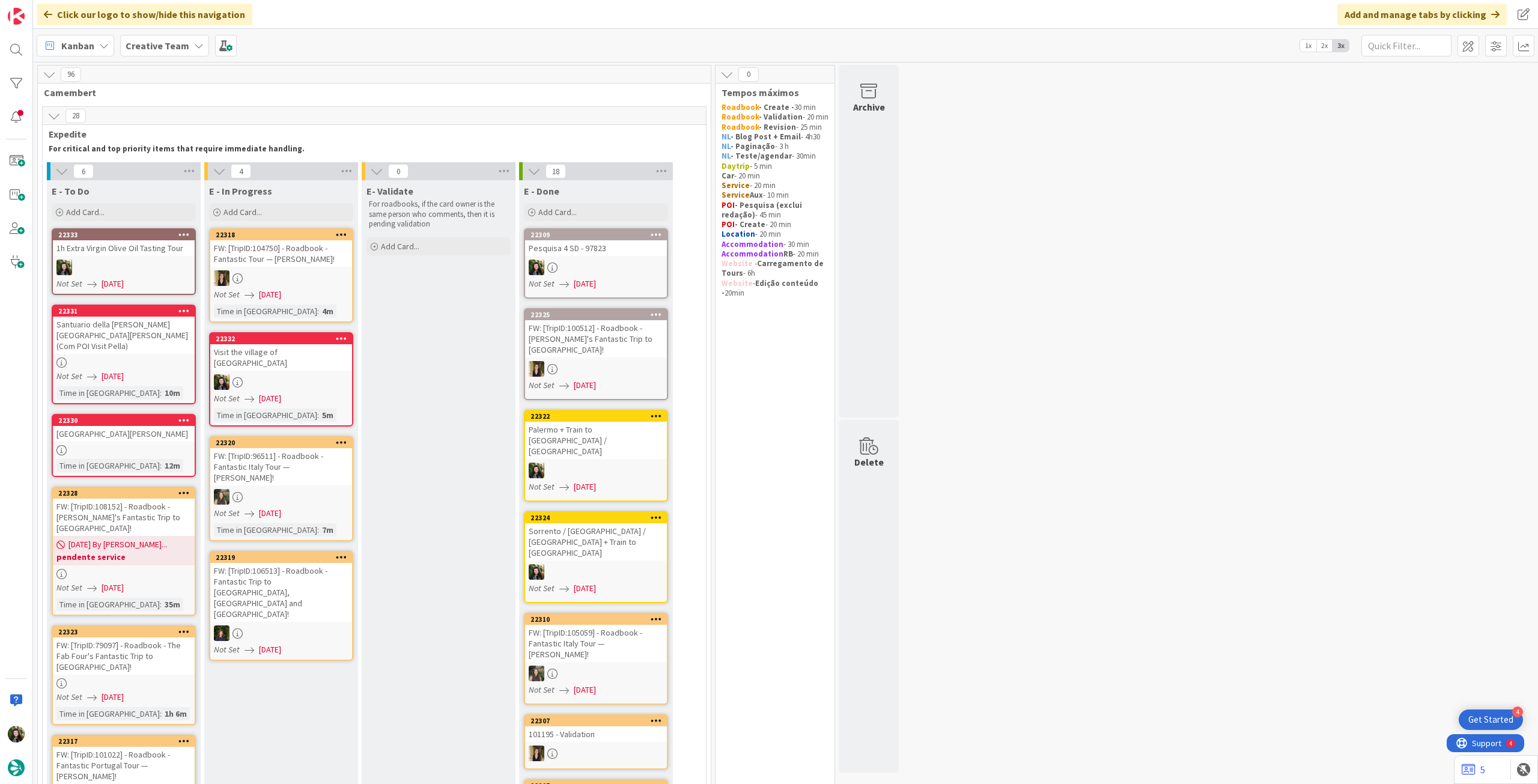
click at [141, 426] on div "[GEOGRAPHIC_DATA][PERSON_NAME]" at bounding box center [124, 433] width 142 height 16
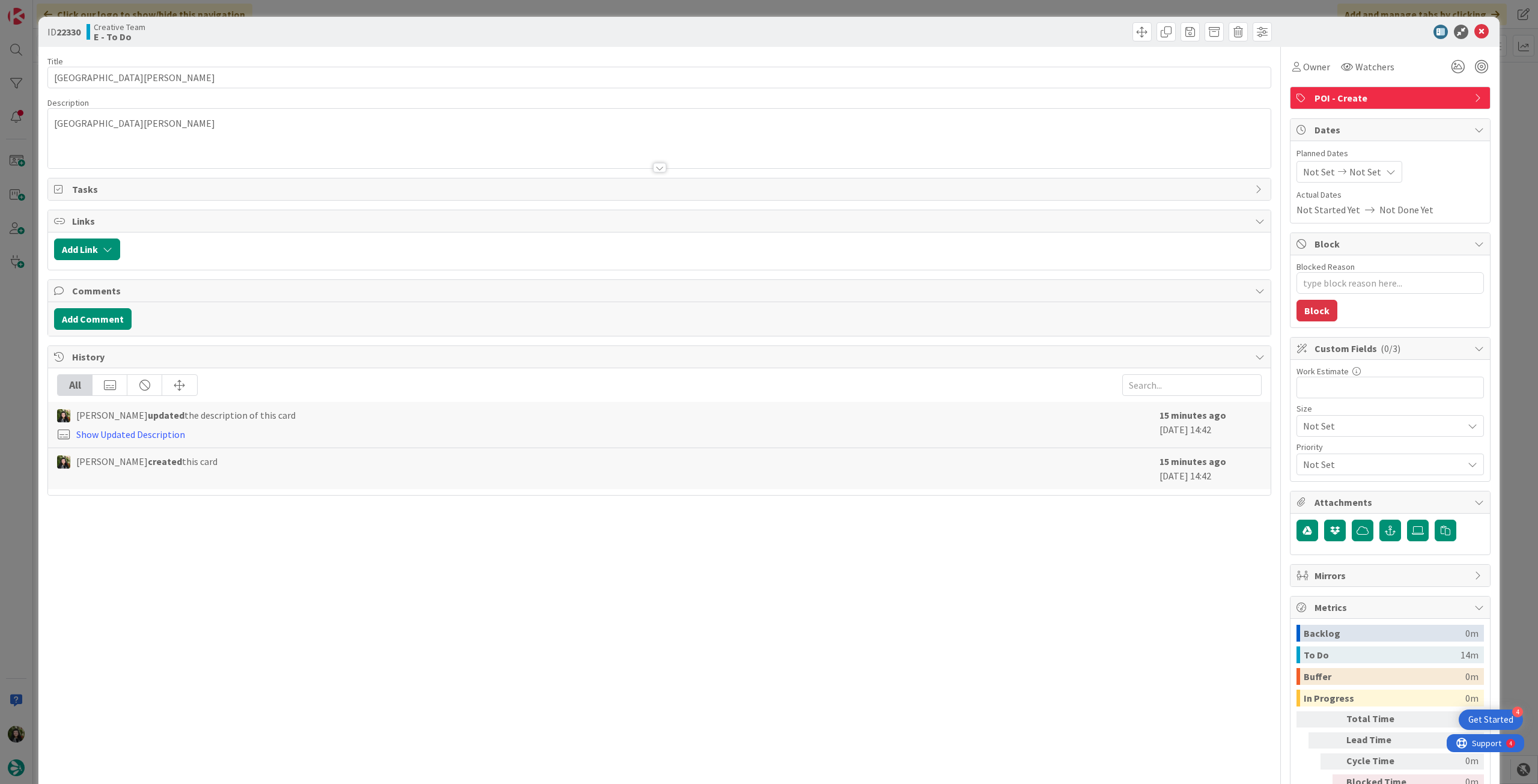
click at [1358, 178] on span "Not Set" at bounding box center [1365, 171] width 32 height 14
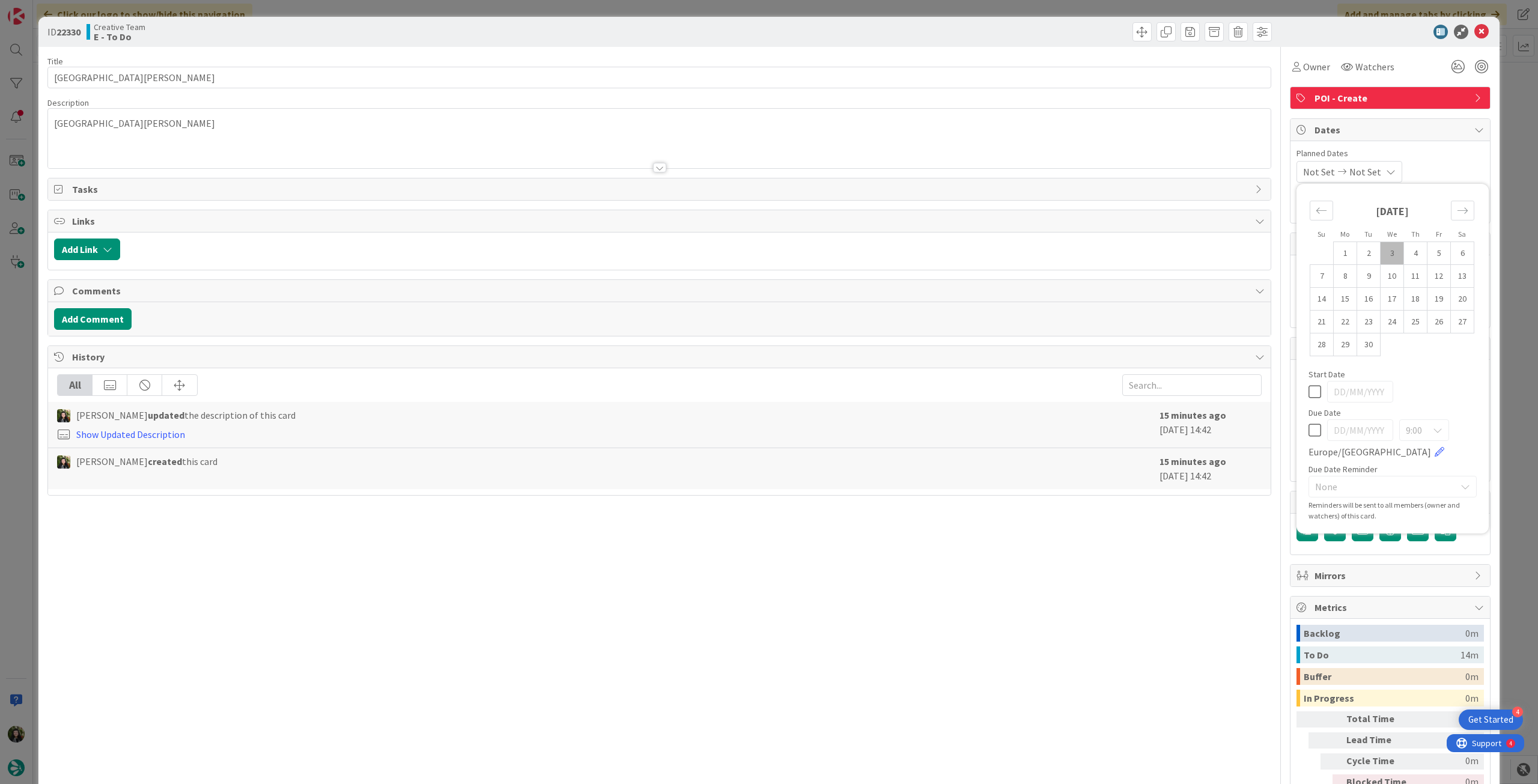
click at [1308, 434] on icon at bounding box center [1315, 430] width 13 height 14
click at [1475, 36] on icon at bounding box center [1482, 32] width 14 height 14
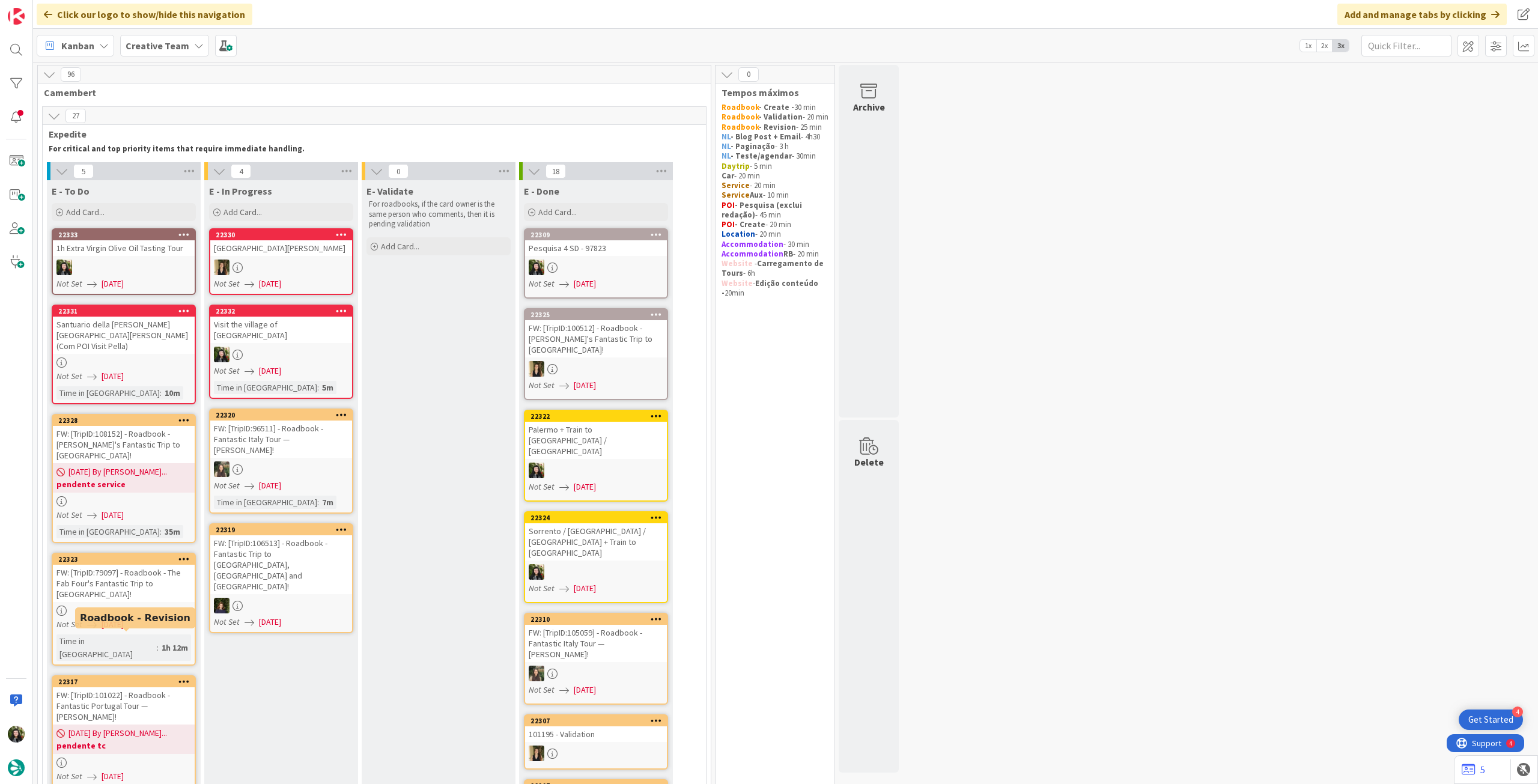
click at [131, 687] on div "FW: [TripID:101022] - Roadbook - Fantastic Portugal Tour — [PERSON_NAME]!" at bounding box center [124, 706] width 142 height 38
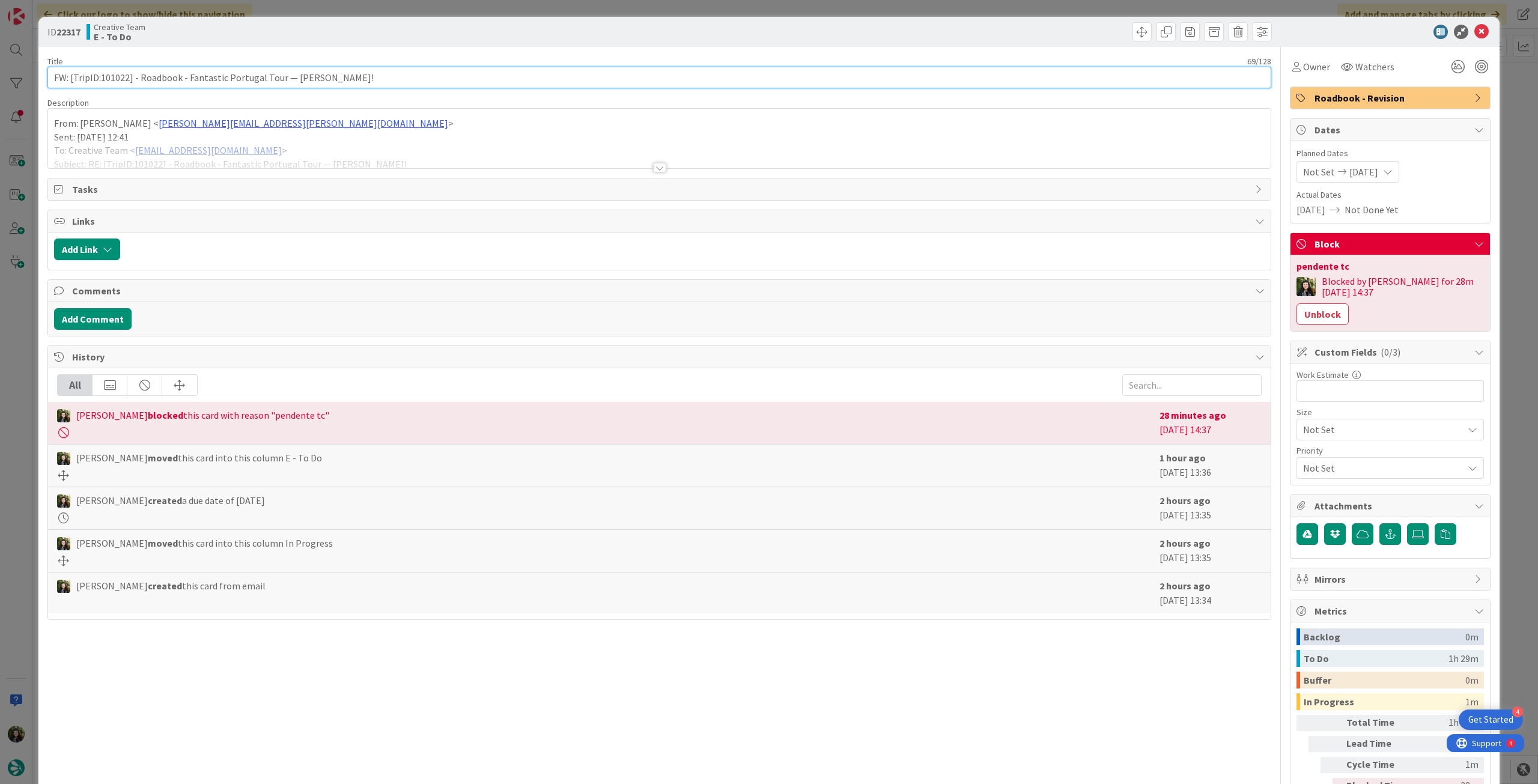
drag, startPoint x: 100, startPoint y: 78, endPoint x: 129, endPoint y: 80, distance: 29.1
click at [129, 80] on input "FW: [TripID:101022] - Roadbook - Fantastic Portugal Tour — [PERSON_NAME]!" at bounding box center [659, 77] width 1224 height 21
click at [281, 131] on div "Beatriz Cassona just joined From: Catarina Martins < catarina.martins@tourtailo…" at bounding box center [659, 138] width 1223 height 60
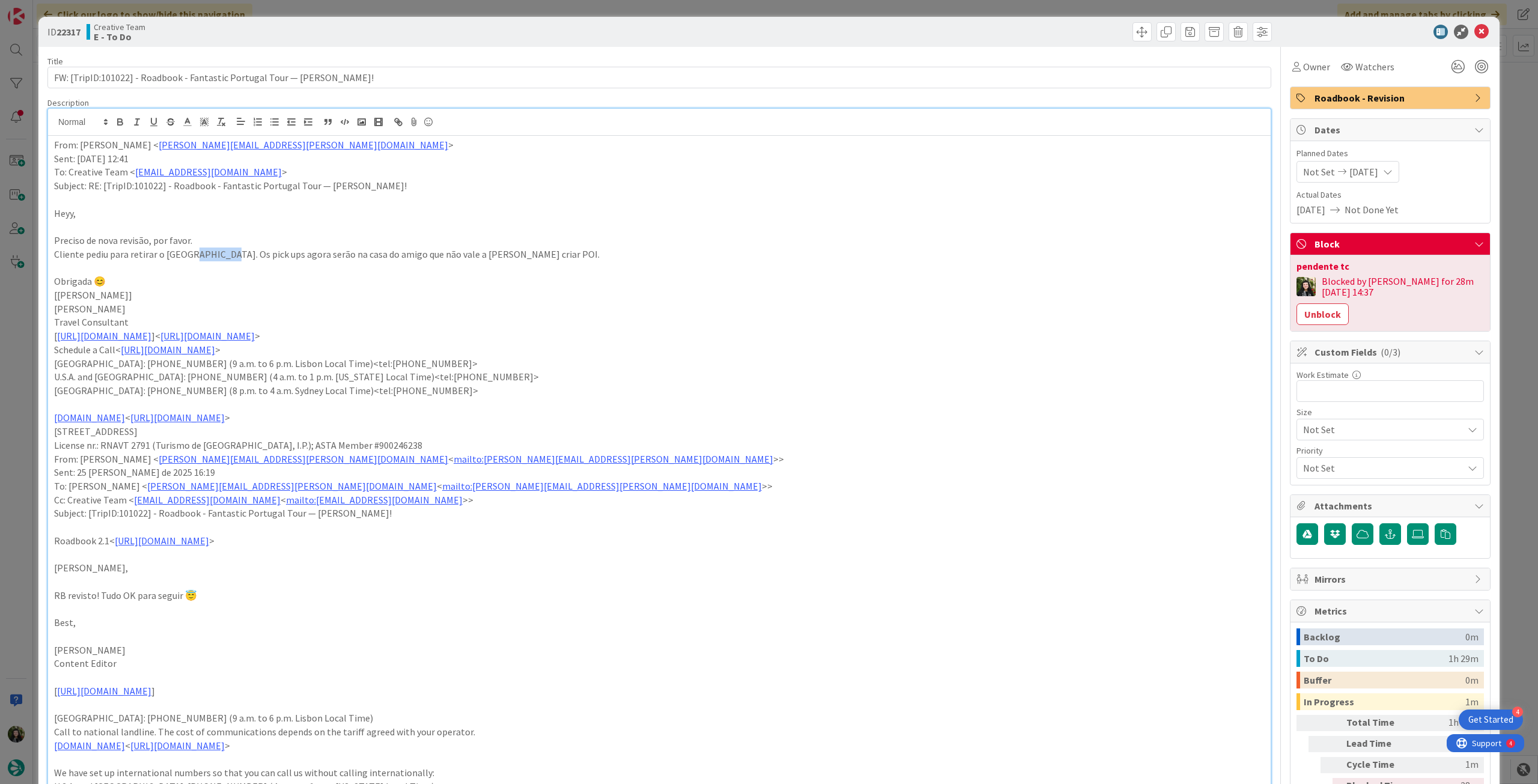
drag, startPoint x: 221, startPoint y: 254, endPoint x: 186, endPoint y: 256, distance: 35.1
click at [186, 256] on p "Cliente pediu para retirar o hotel do Porto. Os pick ups agora serão na casa do…" at bounding box center [659, 254] width 1211 height 14
click at [608, 257] on p "Cliente pediu para retirar o hotel de Lisboa na última noite. Os pick ups agora…" at bounding box center [659, 254] width 1211 height 14
click at [1318, 318] on button "Unblock" at bounding box center [1323, 314] width 52 height 21
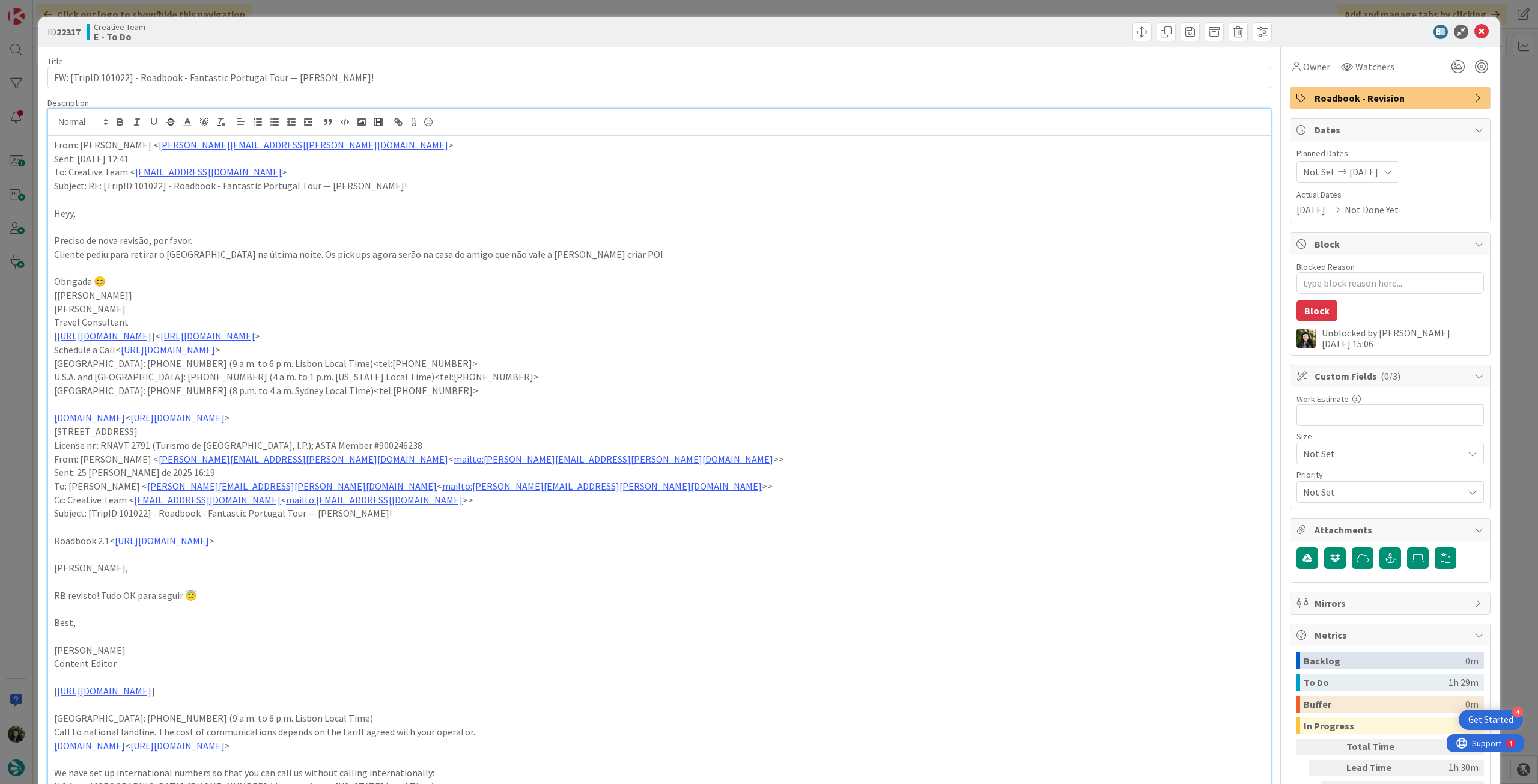
click at [1476, 34] on icon at bounding box center [1482, 32] width 14 height 14
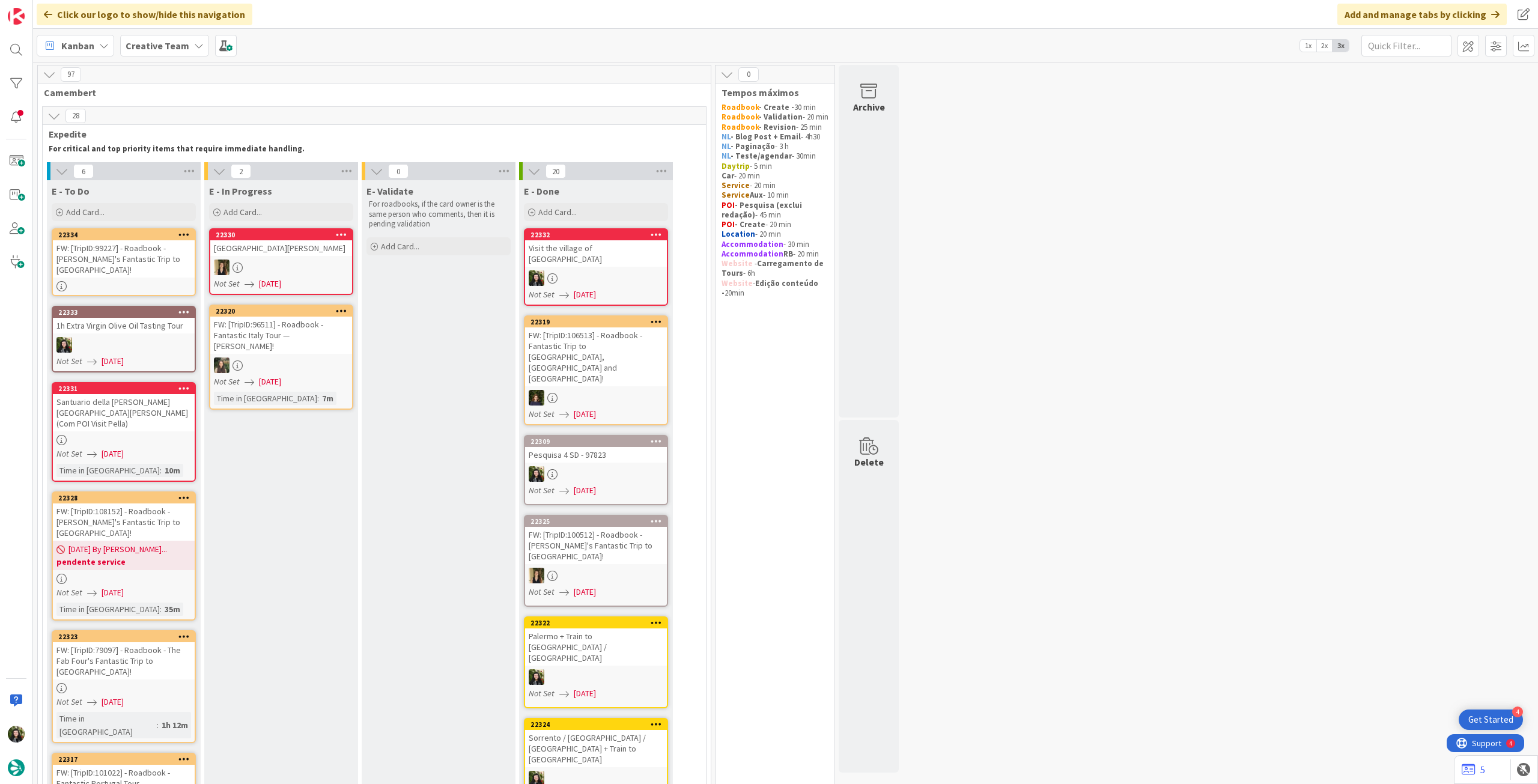
click at [620, 270] on div at bounding box center [596, 278] width 142 height 16
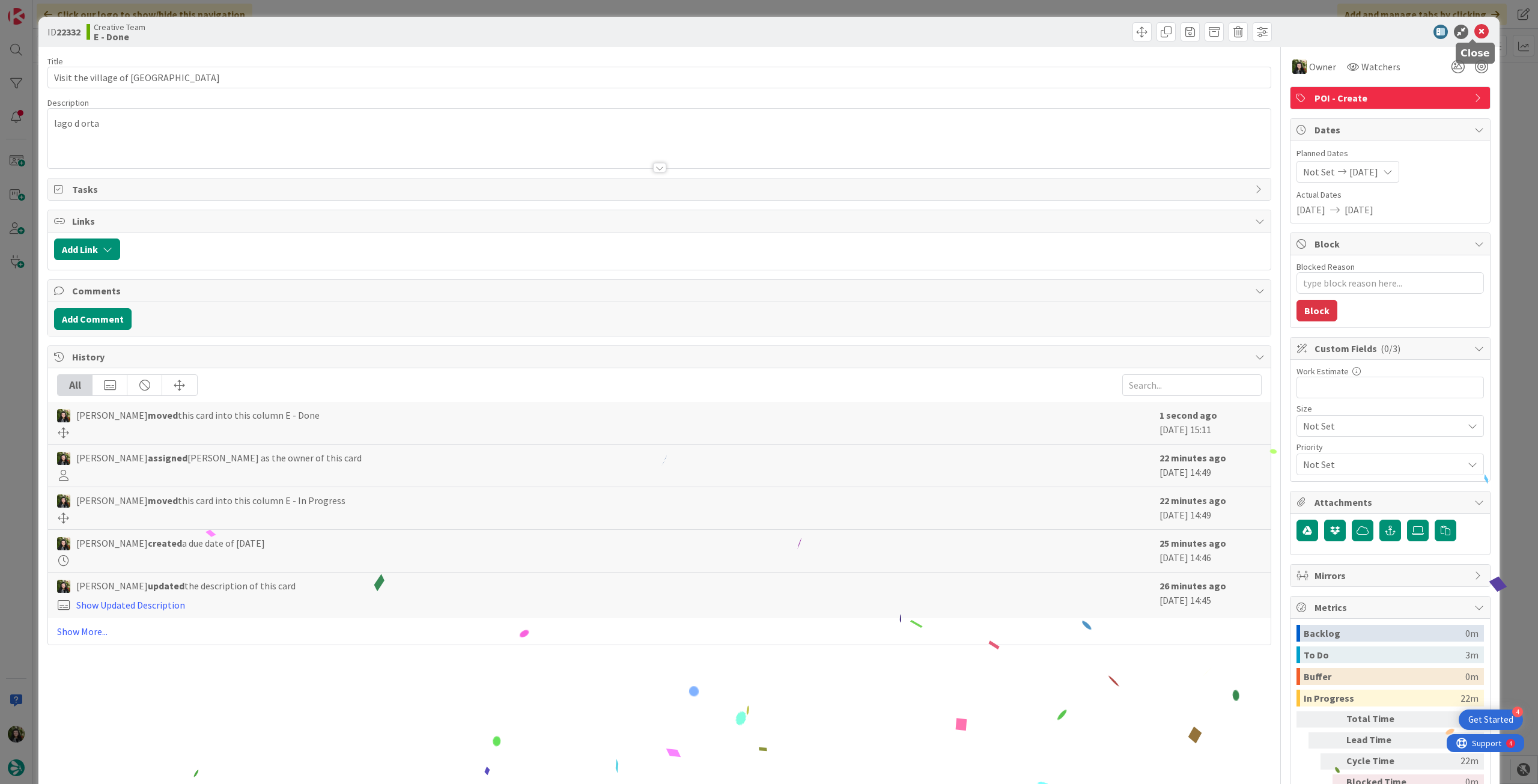
click at [1475, 31] on icon at bounding box center [1482, 32] width 14 height 14
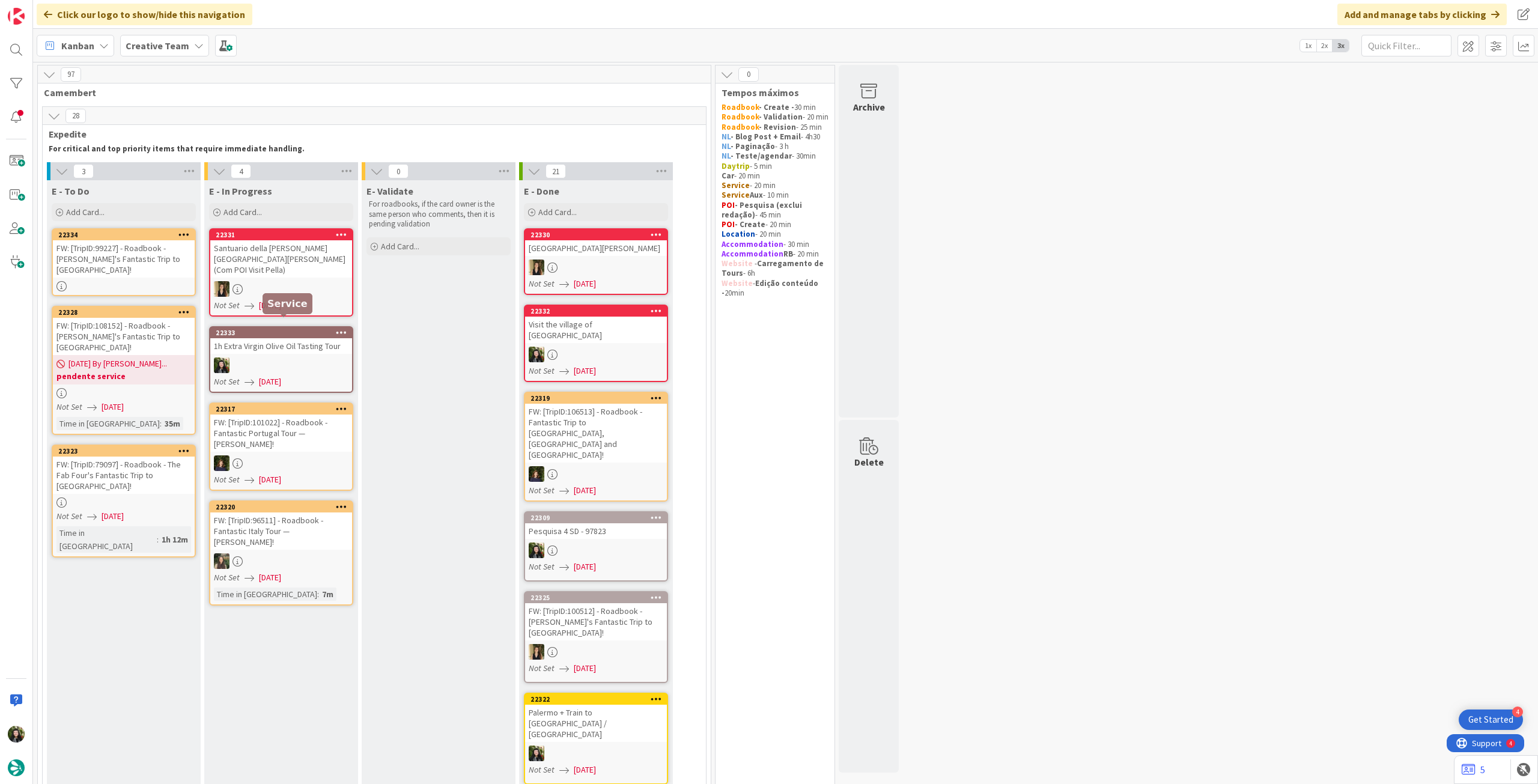
click at [272, 338] on div "1h Extra Virgin Olive Oil Tasting Tour" at bounding box center [281, 346] width 142 height 16
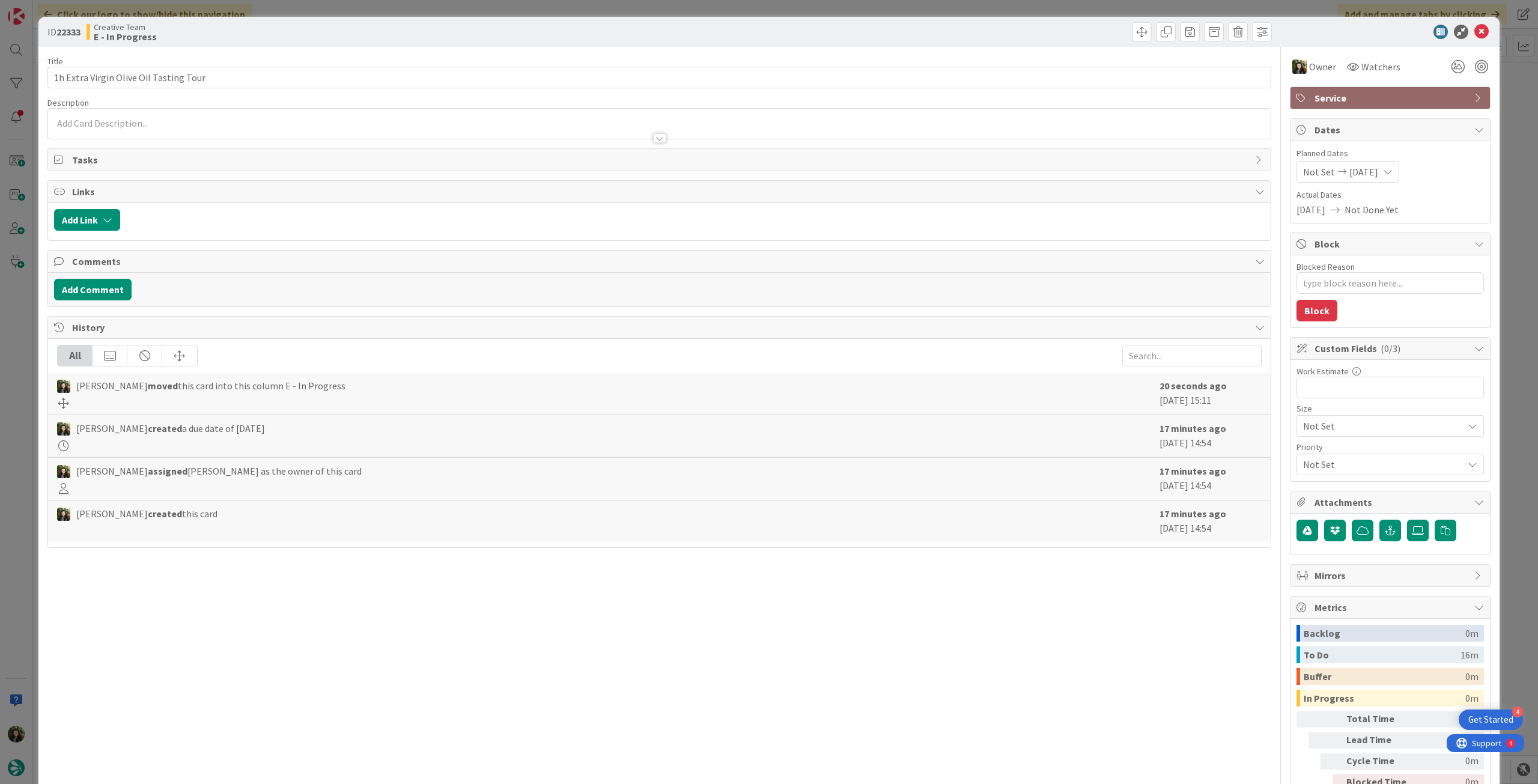
drag, startPoint x: 223, startPoint y: 64, endPoint x: 190, endPoint y: 67, distance: 33.1
click at [190, 66] on div "Title 38 / 128" at bounding box center [659, 61] width 1224 height 11
drag, startPoint x: 201, startPoint y: 76, endPoint x: 36, endPoint y: 74, distance: 165.0
click at [36, 74] on div "ID 22333 Creative Team E - In Progress Title 38 / 128 1h Extra Virgin Olive Oil…" at bounding box center [769, 392] width 1538 height 784
click at [1475, 30] on icon at bounding box center [1482, 32] width 14 height 14
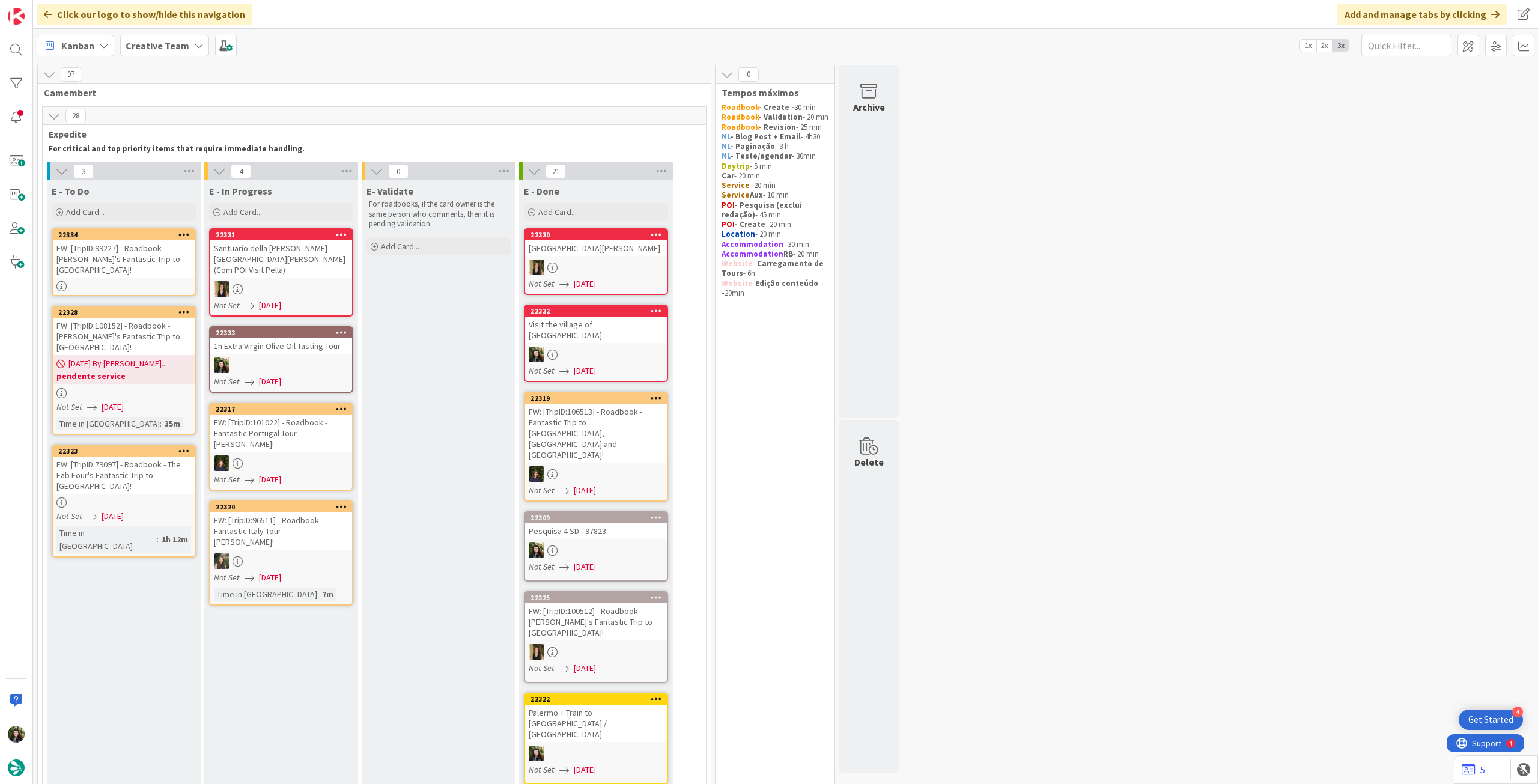
click at [302, 347] on link "22333 1h Extra Virgin Olive Oil Tasting Tour Not Set [DATE]" at bounding box center [281, 359] width 144 height 67
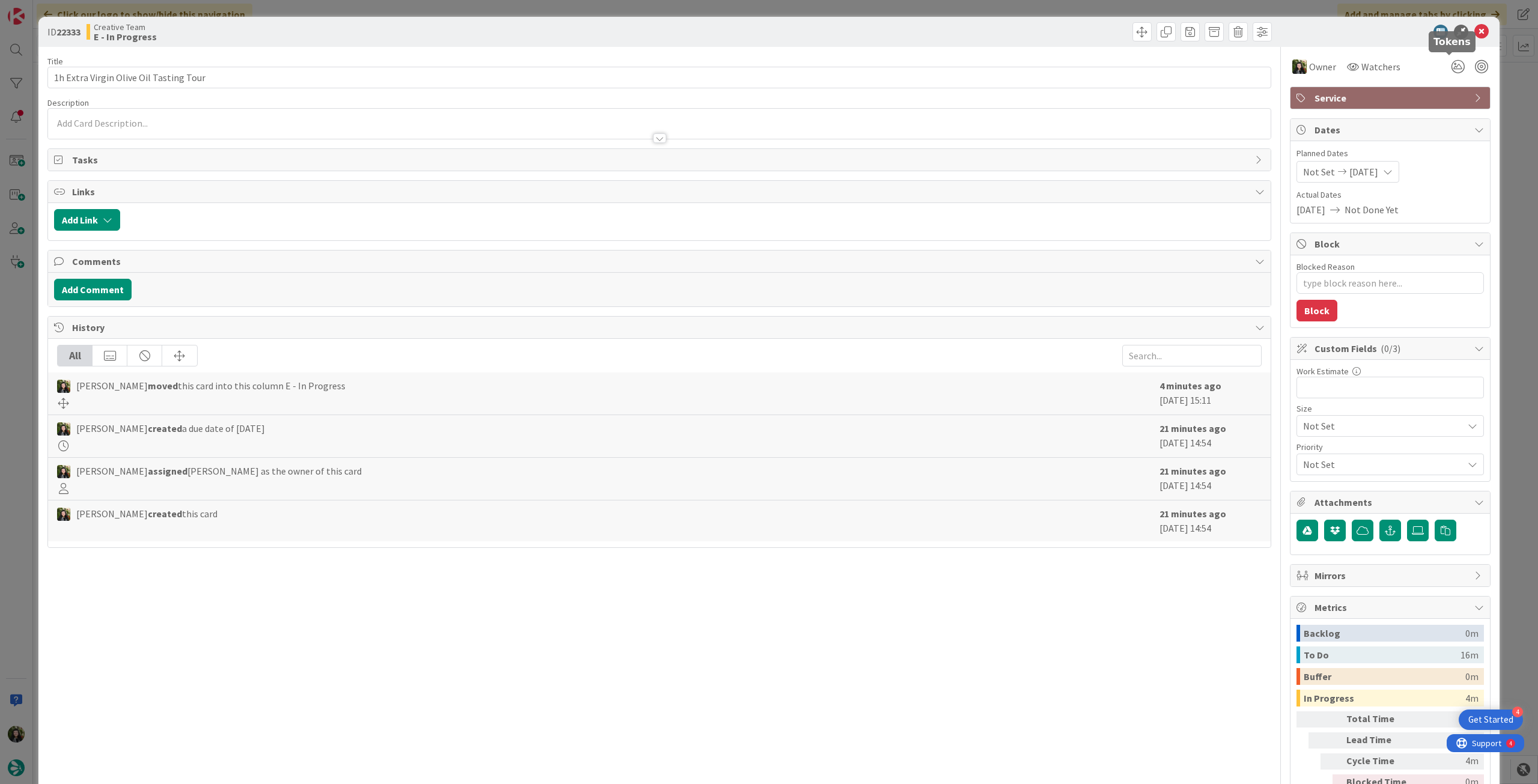
drag, startPoint x: 1438, startPoint y: 92, endPoint x: 1435, endPoint y: 104, distance: 12.4
click at [1438, 94] on span "Service" at bounding box center [1392, 98] width 154 height 14
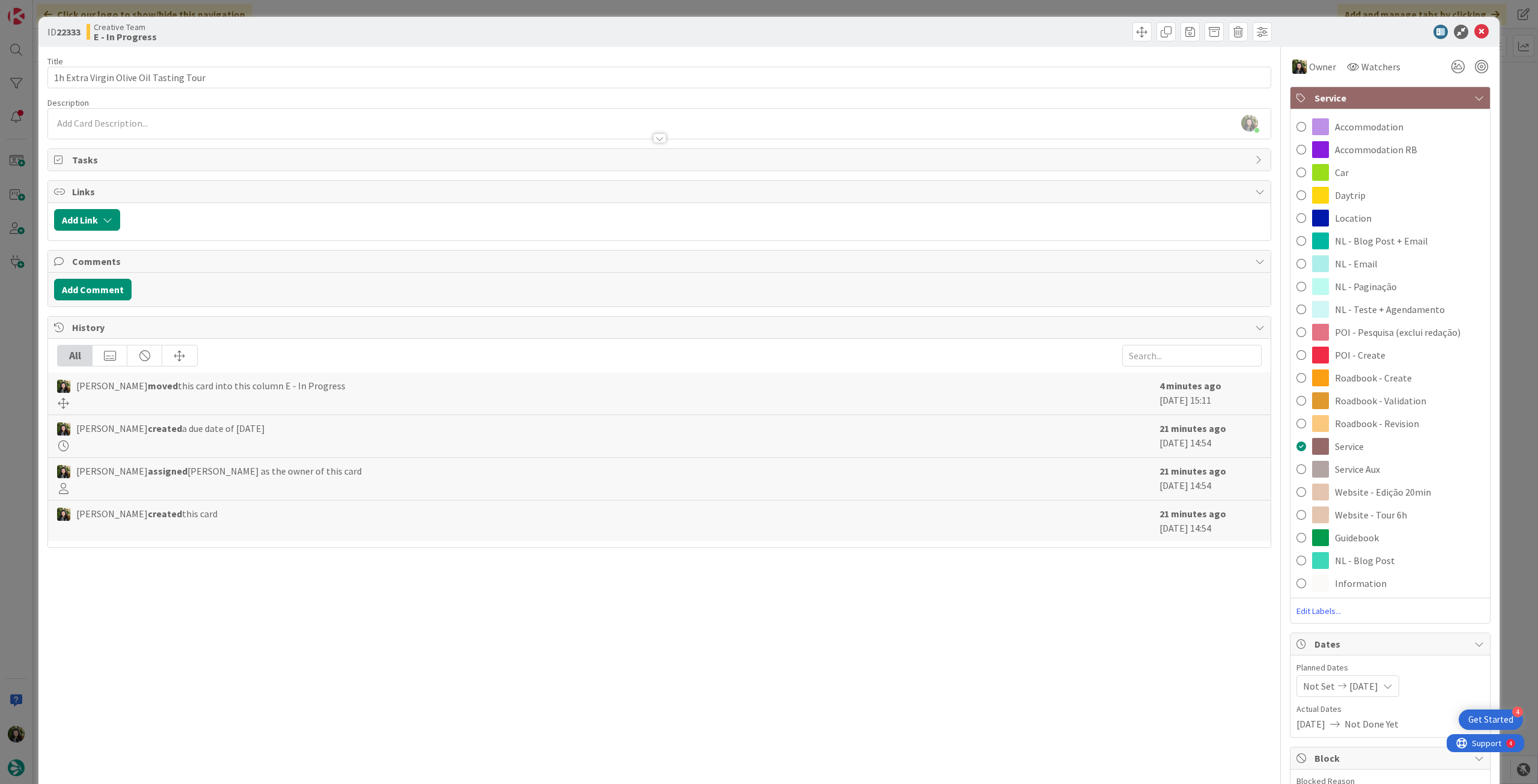
drag, startPoint x: 1363, startPoint y: 464, endPoint x: 1360, endPoint y: 196, distance: 268.0
click at [1363, 463] on span "Service Aux" at bounding box center [1357, 469] width 45 height 14
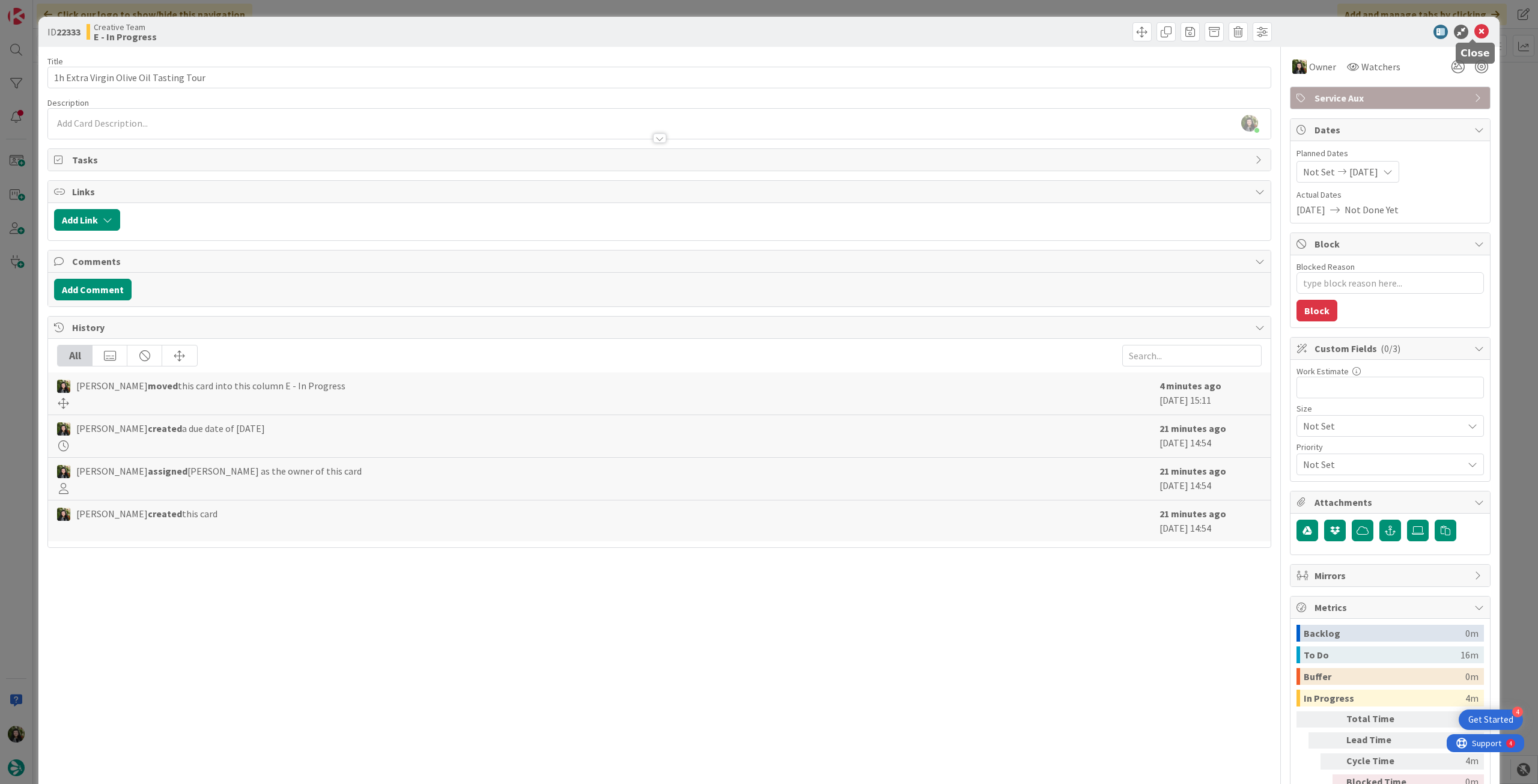
click at [1476, 30] on icon at bounding box center [1482, 32] width 14 height 14
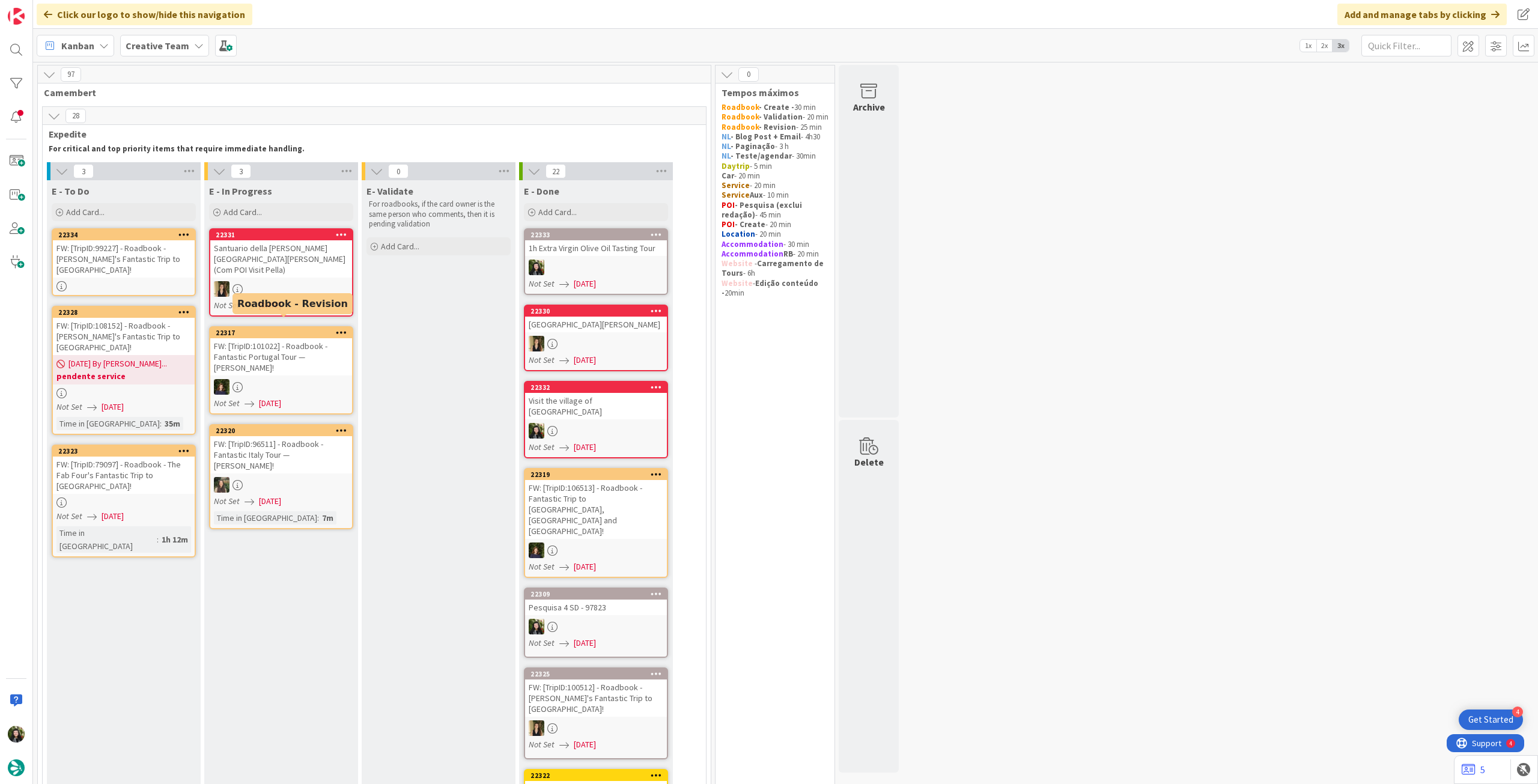
click at [50, 366] on div "E - To Do Add Card... Template Not Set Title 0 / 128 Label Daytrip Accommodatio…" at bounding box center [124, 674] width 154 height 987
click at [111, 358] on span "[DATE] By [PERSON_NAME]..." at bounding box center [118, 364] width 98 height 13
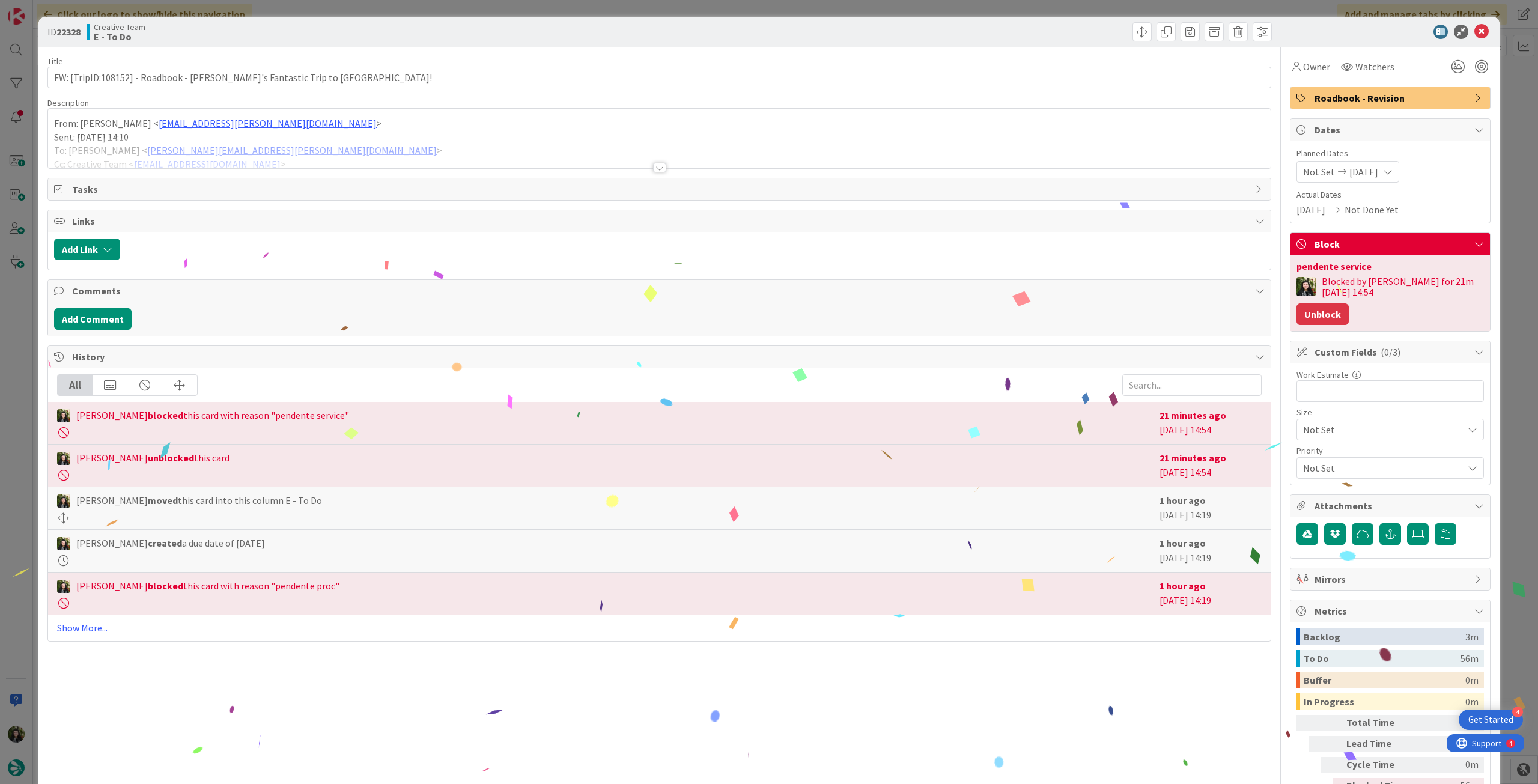
click at [1333, 318] on button "Unblock" at bounding box center [1323, 314] width 52 height 21
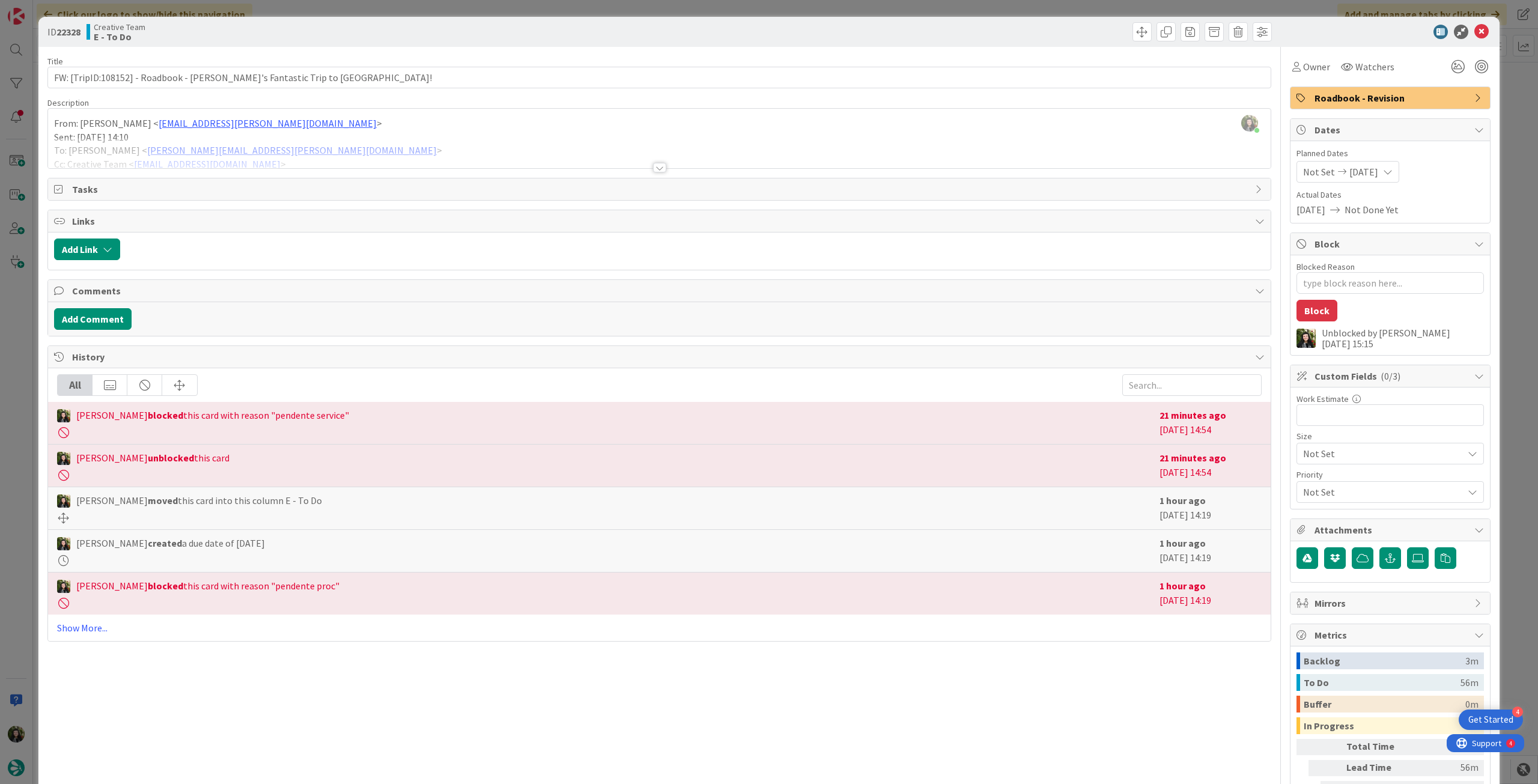
click at [433, 149] on div at bounding box center [659, 153] width 1223 height 30
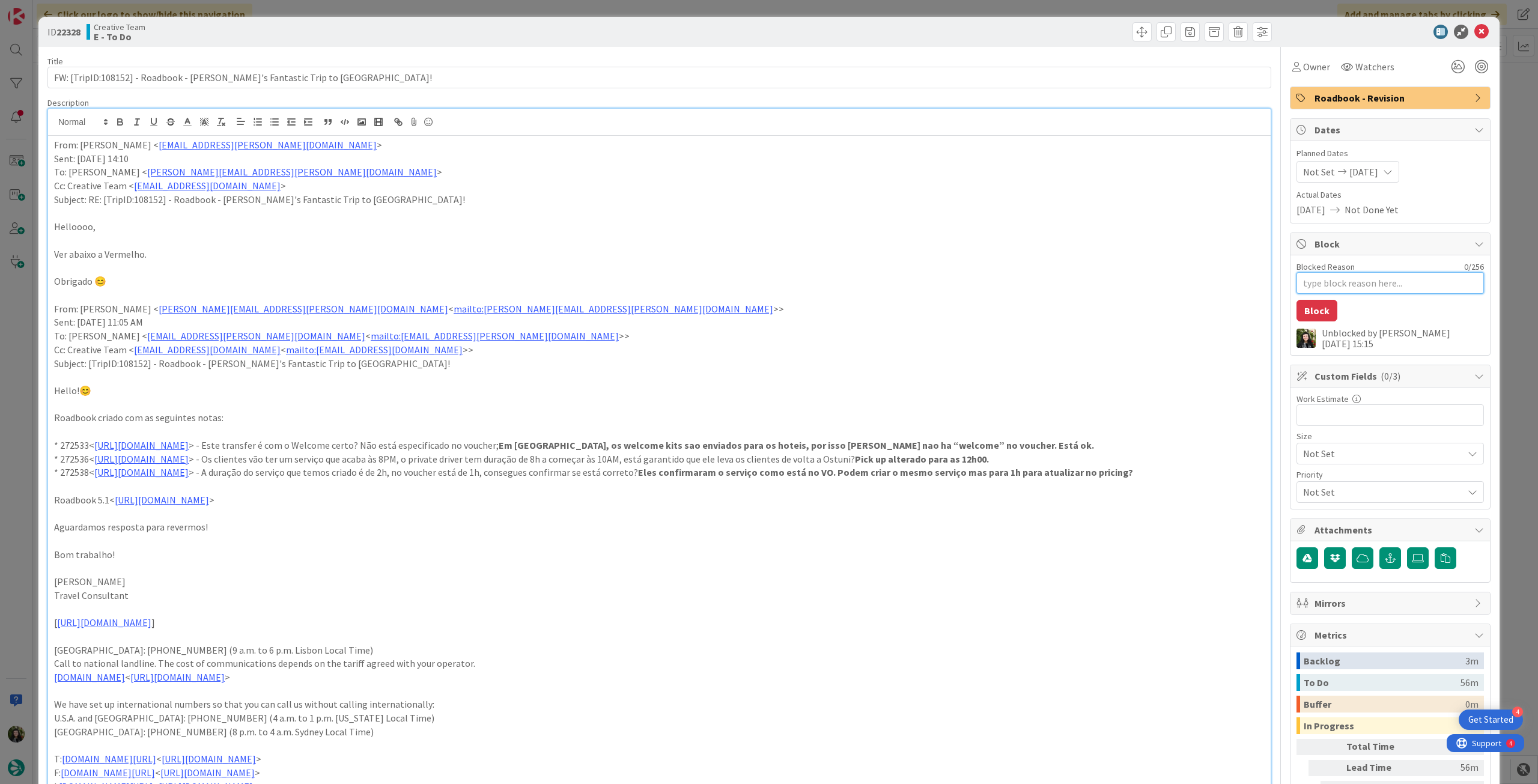
click at [1349, 285] on textarea "Blocked Reason" at bounding box center [1390, 283] width 188 height 21
type textarea "x"
type textarea "pe"
type textarea "x"
type textarea "pen"
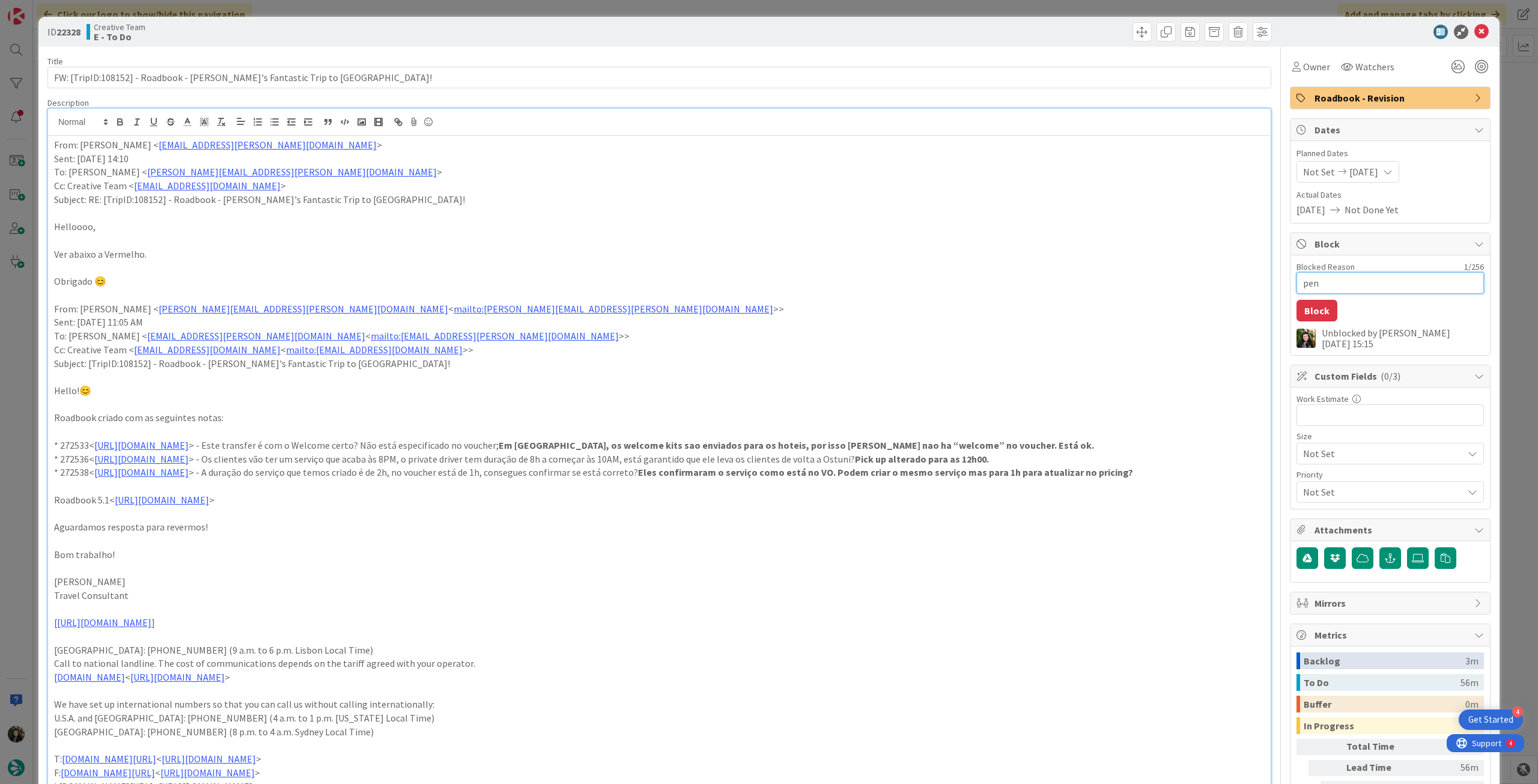
type textarea "x"
type textarea "pend"
type textarea "x"
type textarea "pende"
type textarea "x"
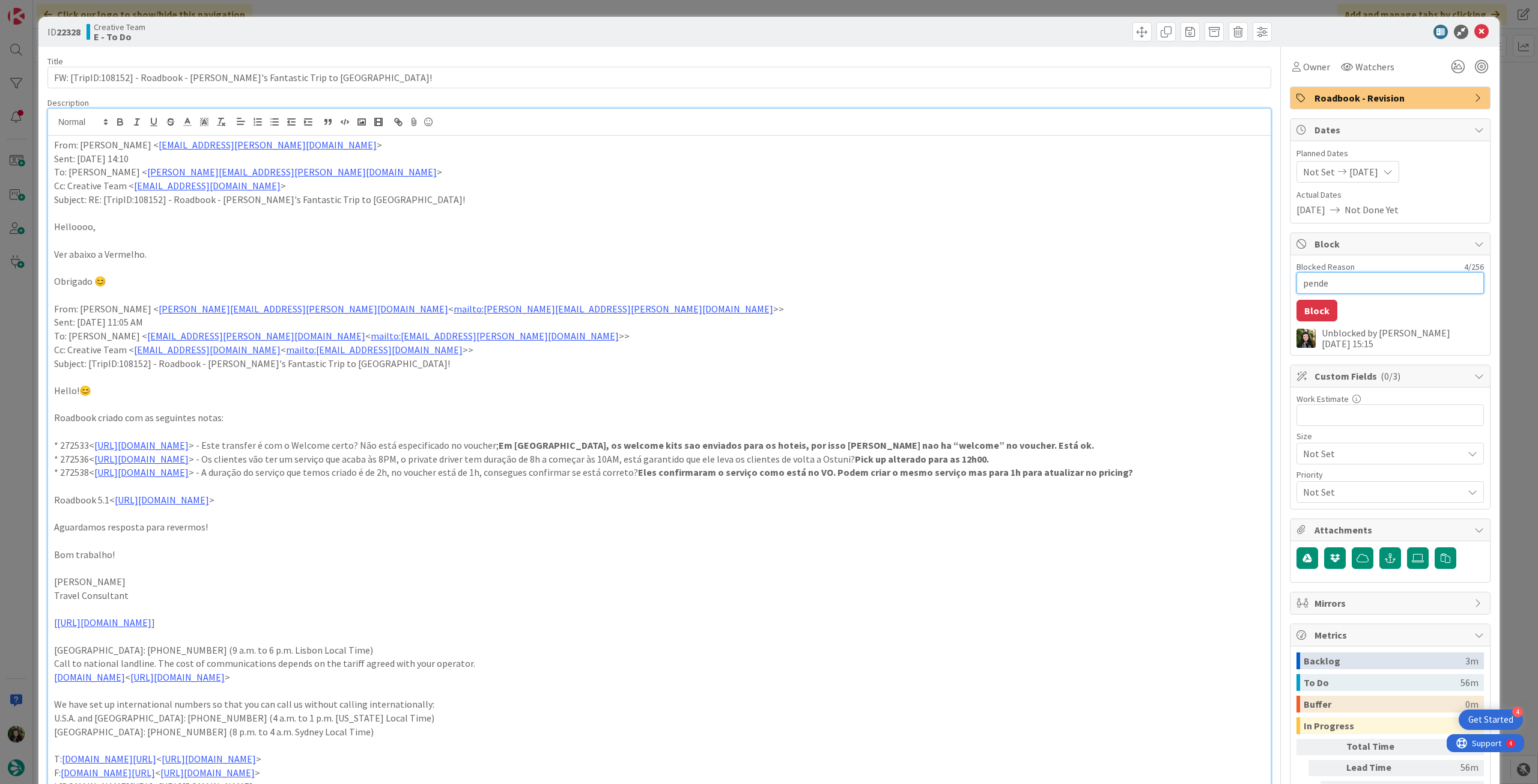
type textarea "penden"
type textarea "x"
type textarea "pendent"
type textarea "x"
type textarea "pendente"
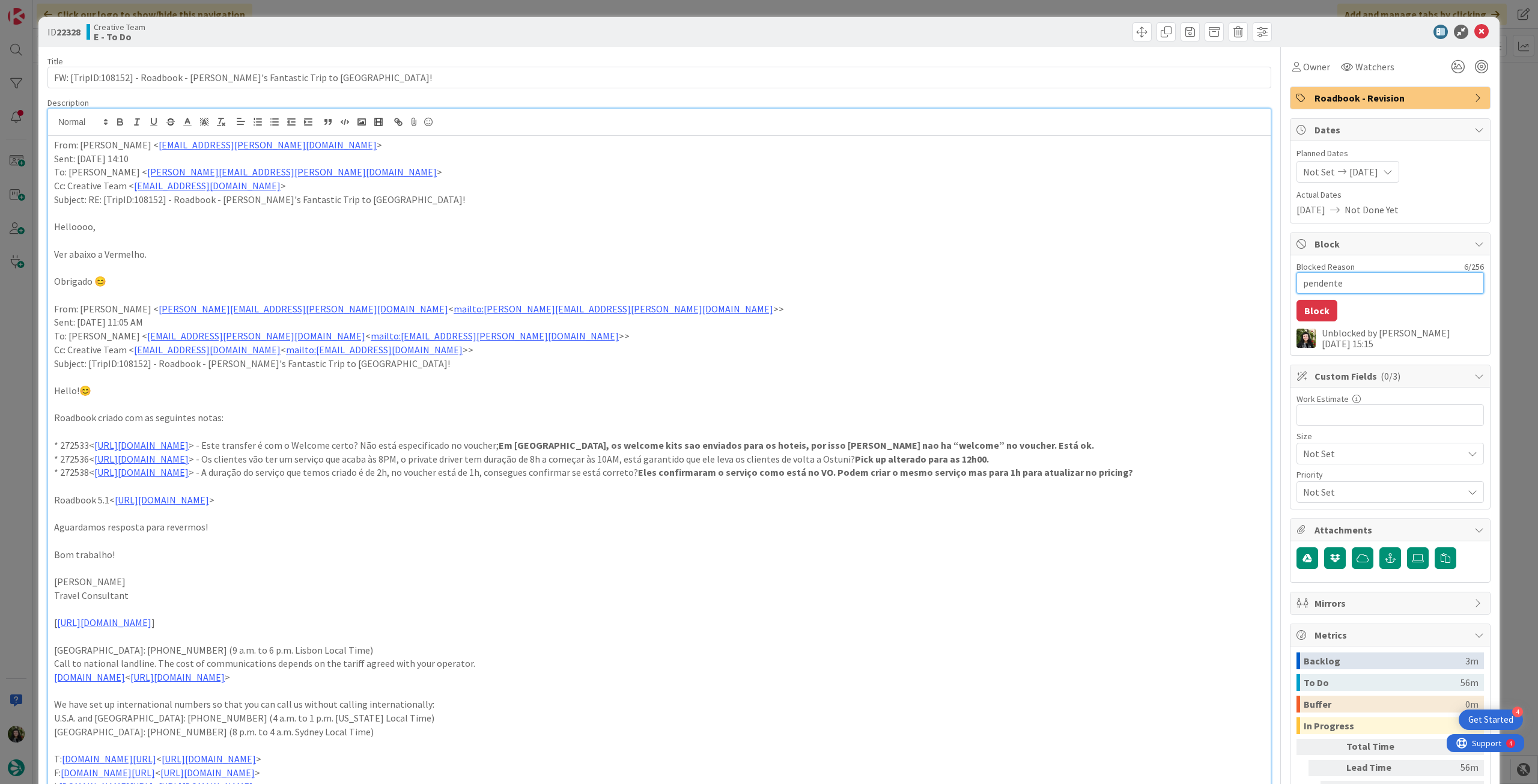
type textarea "x"
type textarea "pendente"
type textarea "x"
type textarea "pendente t"
type textarea "x"
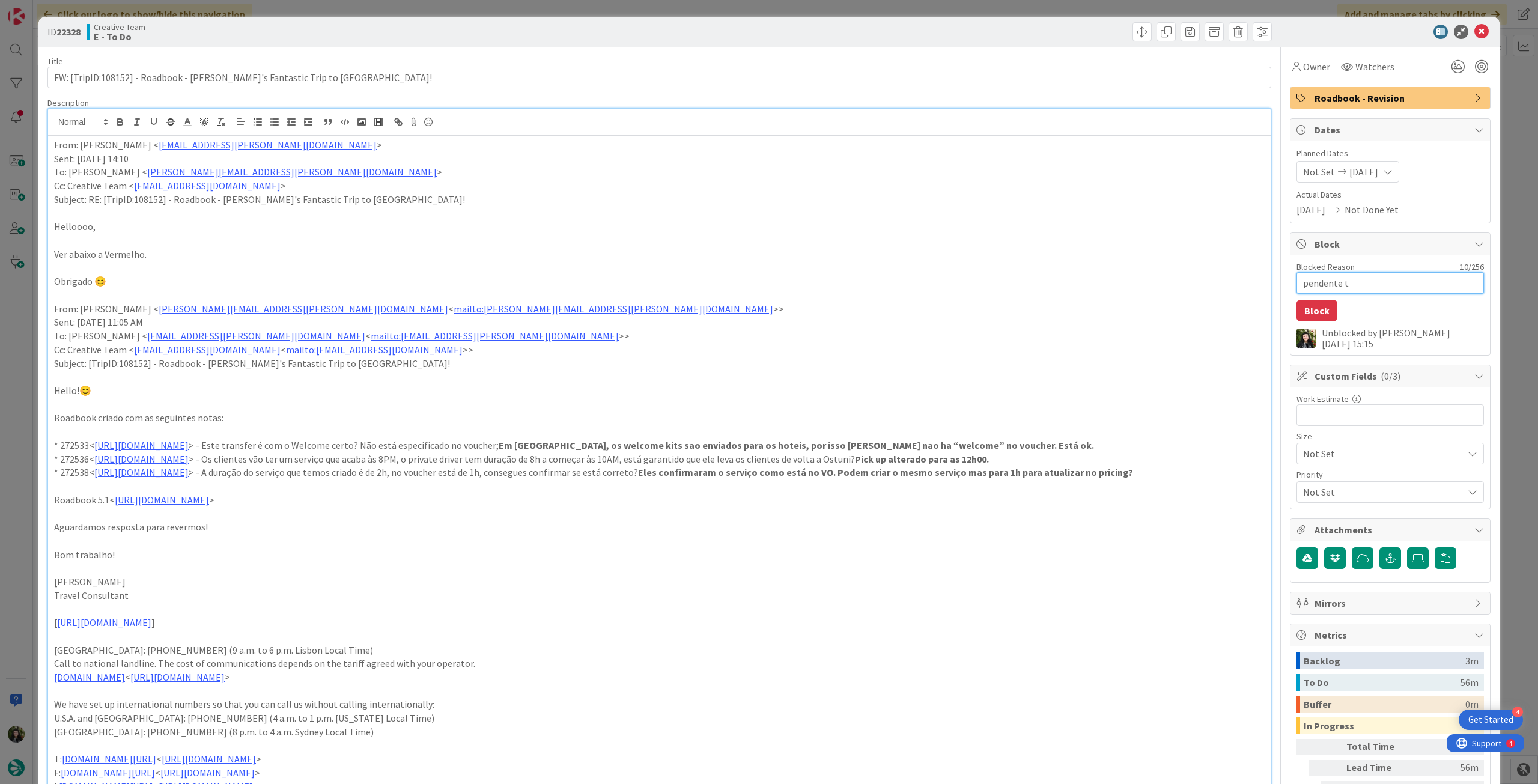
type textarea "pendente tc"
click at [1312, 310] on button "Block" at bounding box center [1317, 310] width 41 height 21
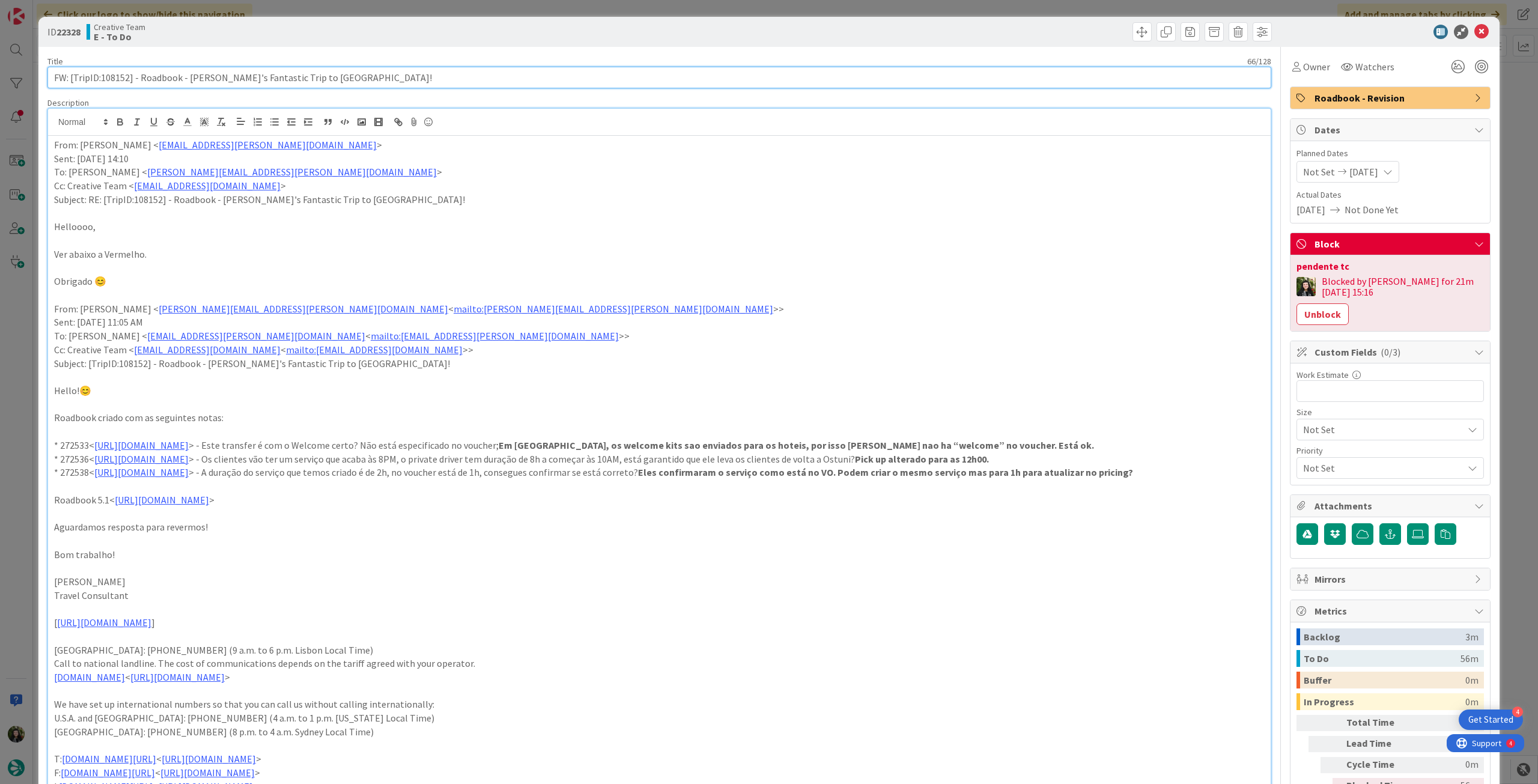
drag, startPoint x: 102, startPoint y: 78, endPoint x: 128, endPoint y: 78, distance: 26.0
click at [128, 78] on input "FW: [TripID:108152] - Roadbook - [PERSON_NAME]'s Fantastic Trip to [GEOGRAPHIC_…" at bounding box center [659, 77] width 1224 height 21
drag, startPoint x: 780, startPoint y: 474, endPoint x: 1260, endPoint y: 473, distance: 480.0
click at [1260, 473] on div "From: Gonçalo Oliveira < goncalo.oliveira@tourtailors.com > Sent: Wednesday, Se…" at bounding box center [659, 505] width 1223 height 737
click at [659, 483] on p at bounding box center [659, 486] width 1211 height 14
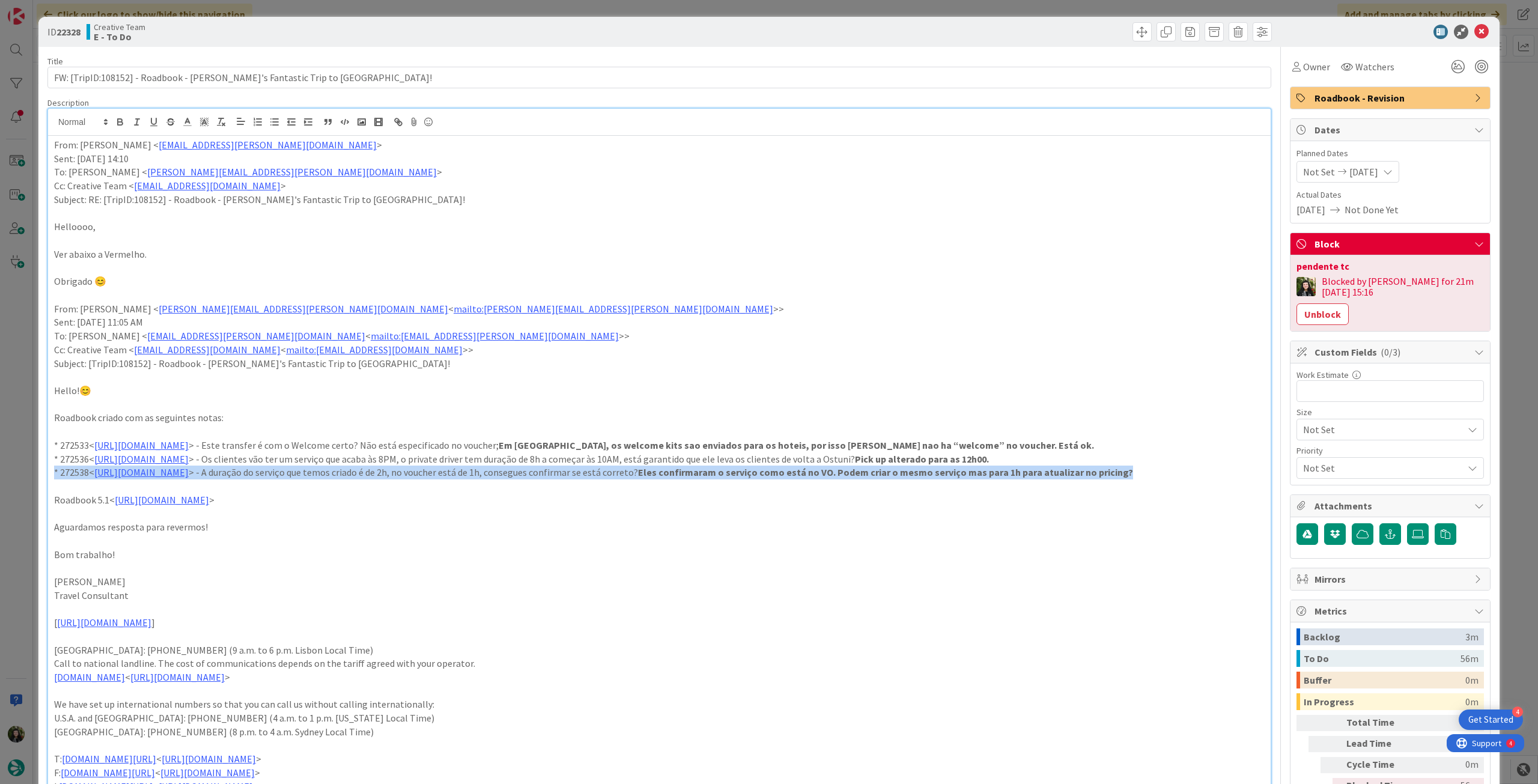
drag, startPoint x: 54, startPoint y: 478, endPoint x: 1167, endPoint y: 487, distance: 1113.0
click at [1262, 472] on div "From: Gonçalo Oliveira < goncalo.oliveira@tourtailors.com > Sent: Wednesday, Se…" at bounding box center [659, 505] width 1223 height 737
copy p "* 272538< https://appweb.tourtailors.com/sigav/#Voucher/view/280330 > - A duraç…"
click at [698, 243] on p at bounding box center [659, 240] width 1211 height 14
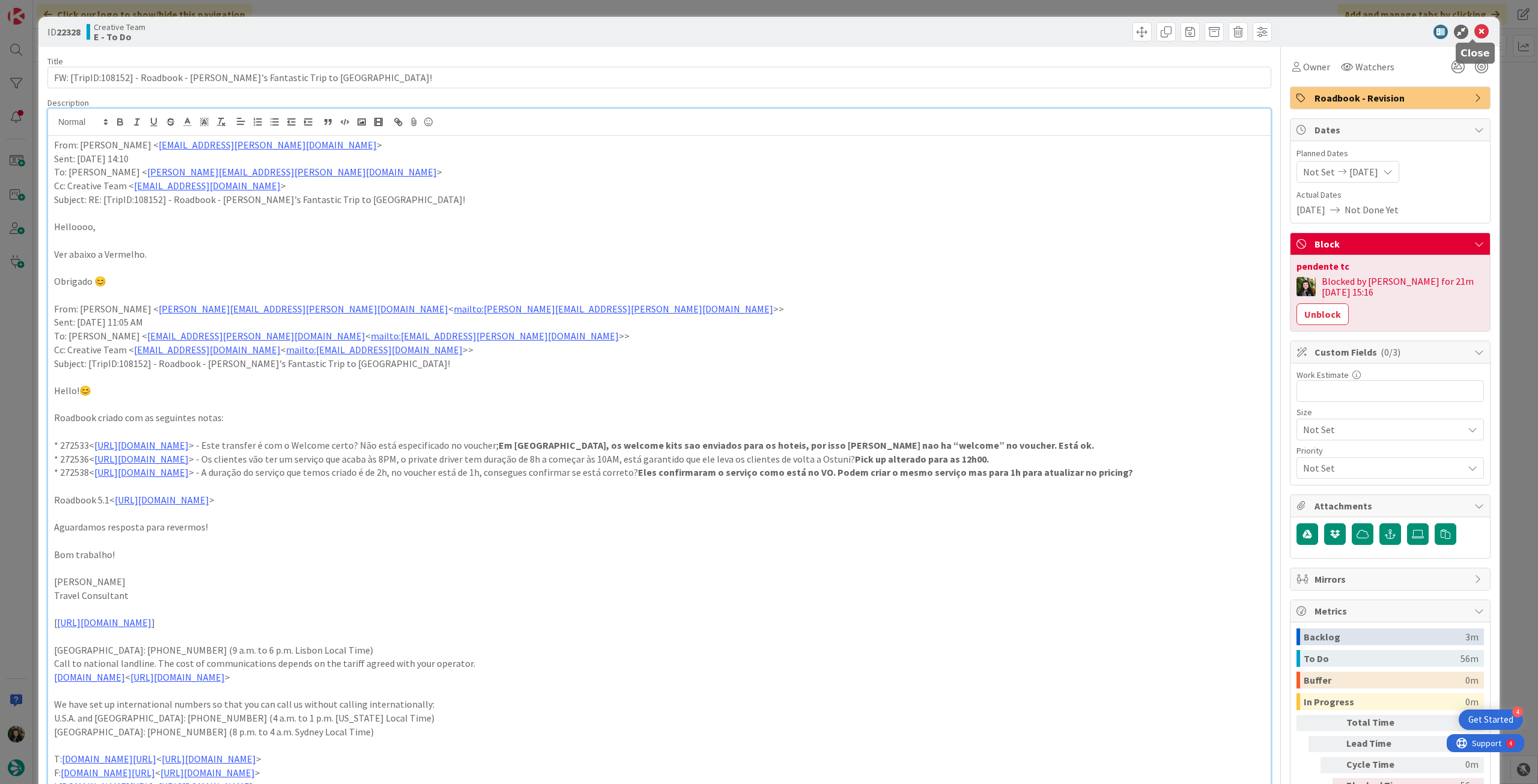
click at [1476, 32] on icon at bounding box center [1482, 32] width 14 height 14
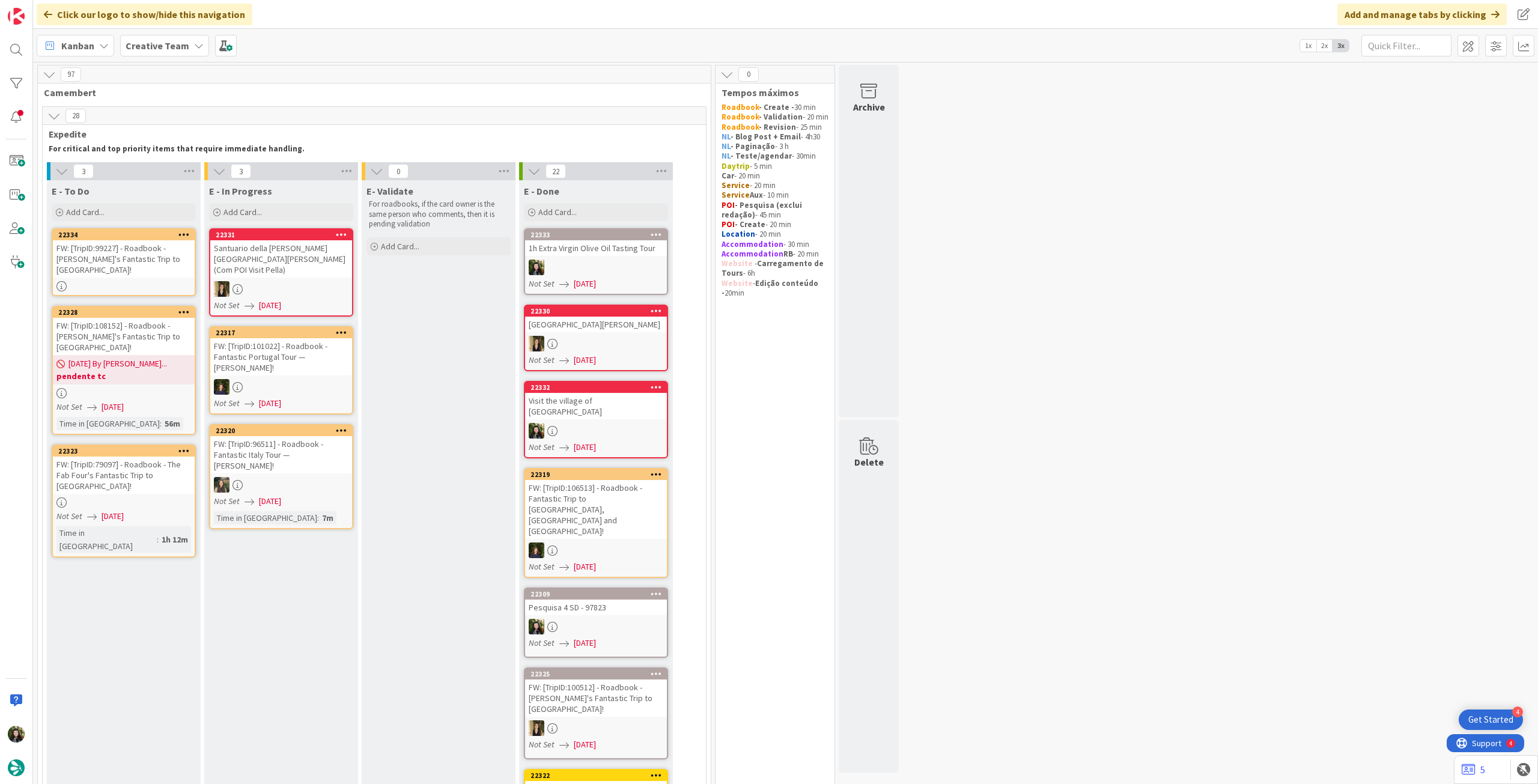
click at [170, 355] on div "03/09/2025 By Beatriz... pendente tc" at bounding box center [124, 370] width 142 height 30
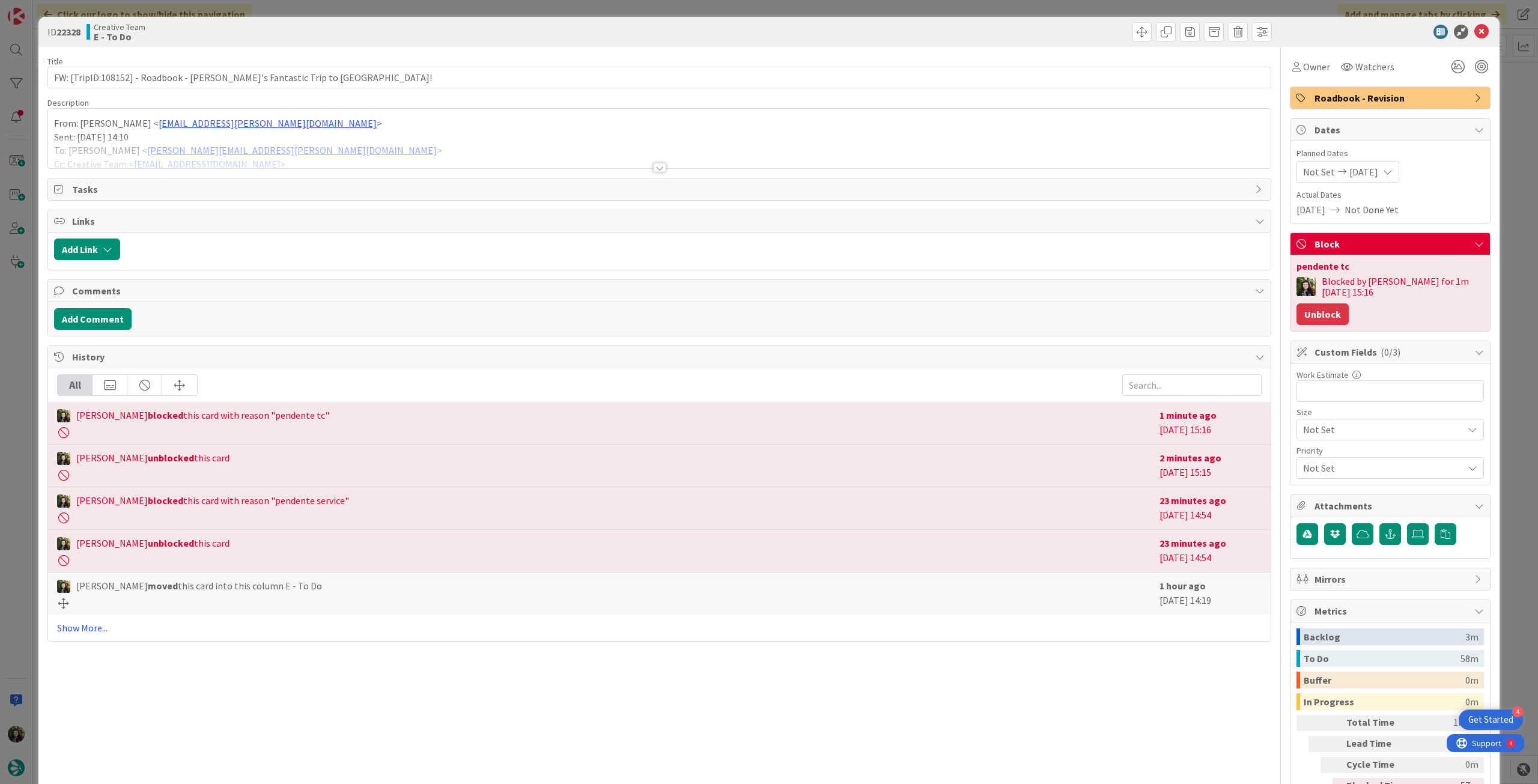
click at [1349, 303] on button "Unblock" at bounding box center [1323, 314] width 52 height 21
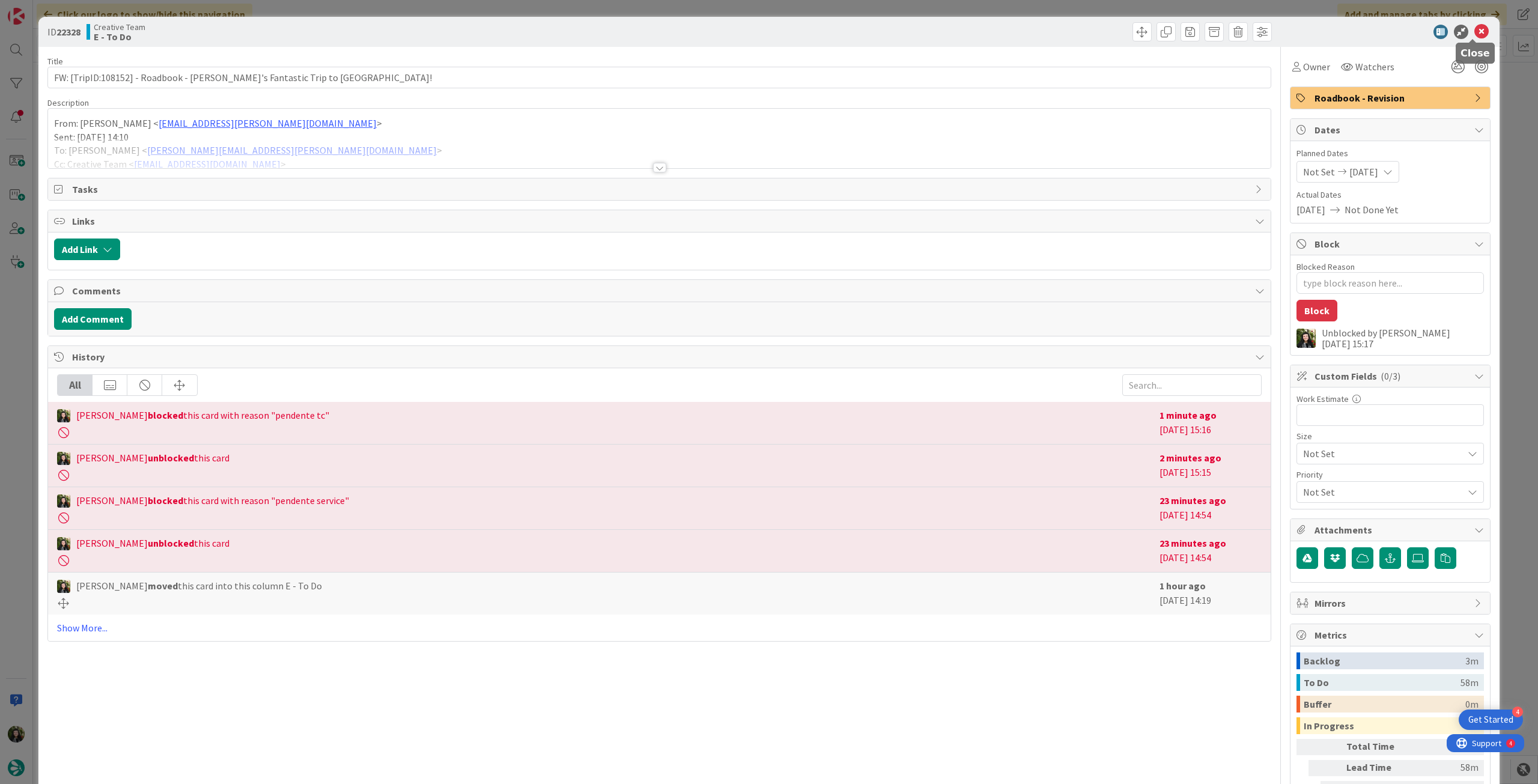
drag, startPoint x: 1478, startPoint y: 30, endPoint x: 1341, endPoint y: 38, distance: 137.2
click at [1477, 32] on icon at bounding box center [1482, 32] width 14 height 14
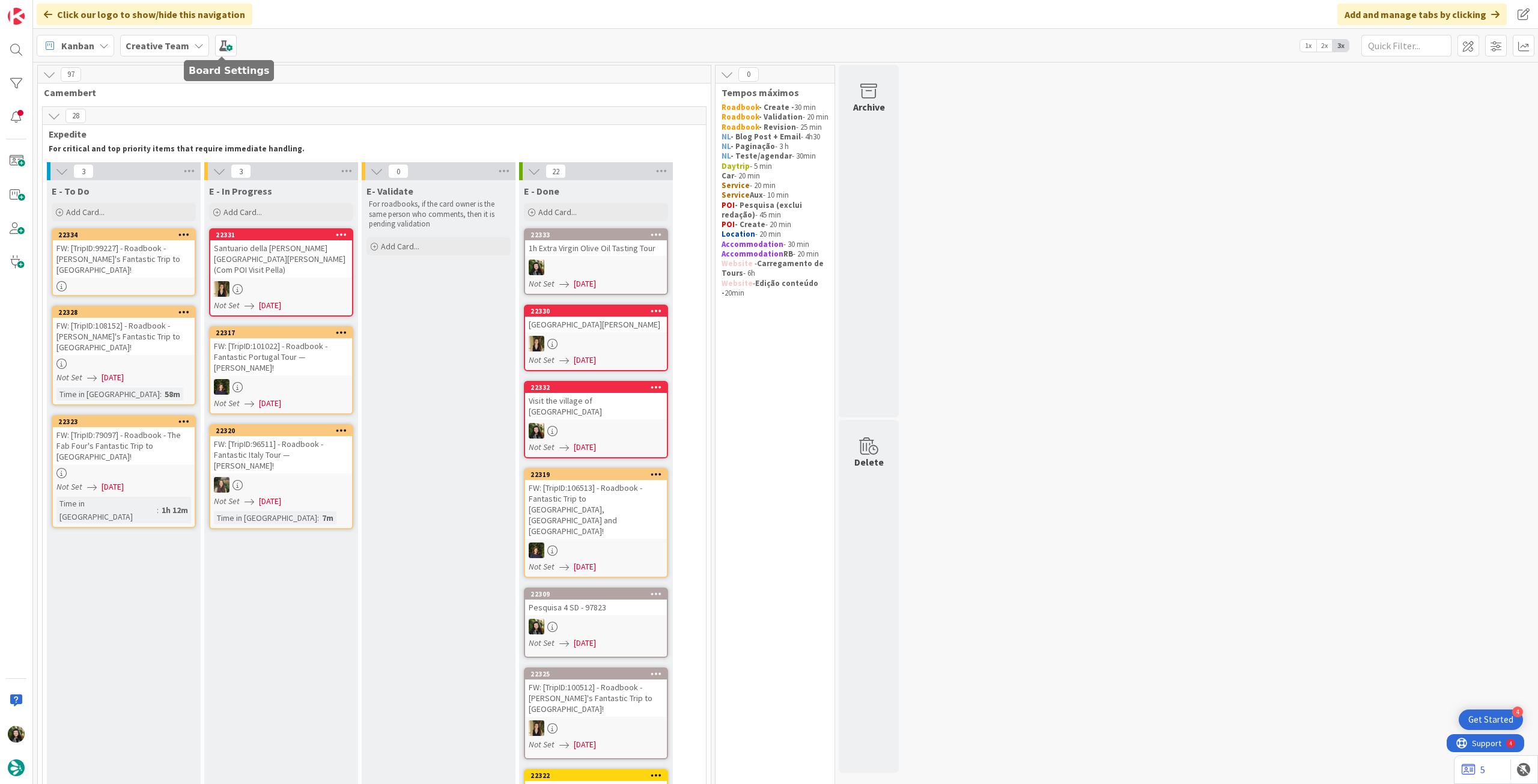
click at [181, 48] on b "Creative Team" at bounding box center [157, 45] width 63 height 12
click at [193, 169] on h4 "Creative Team - Análise" at bounding box center [215, 171] width 164 height 12
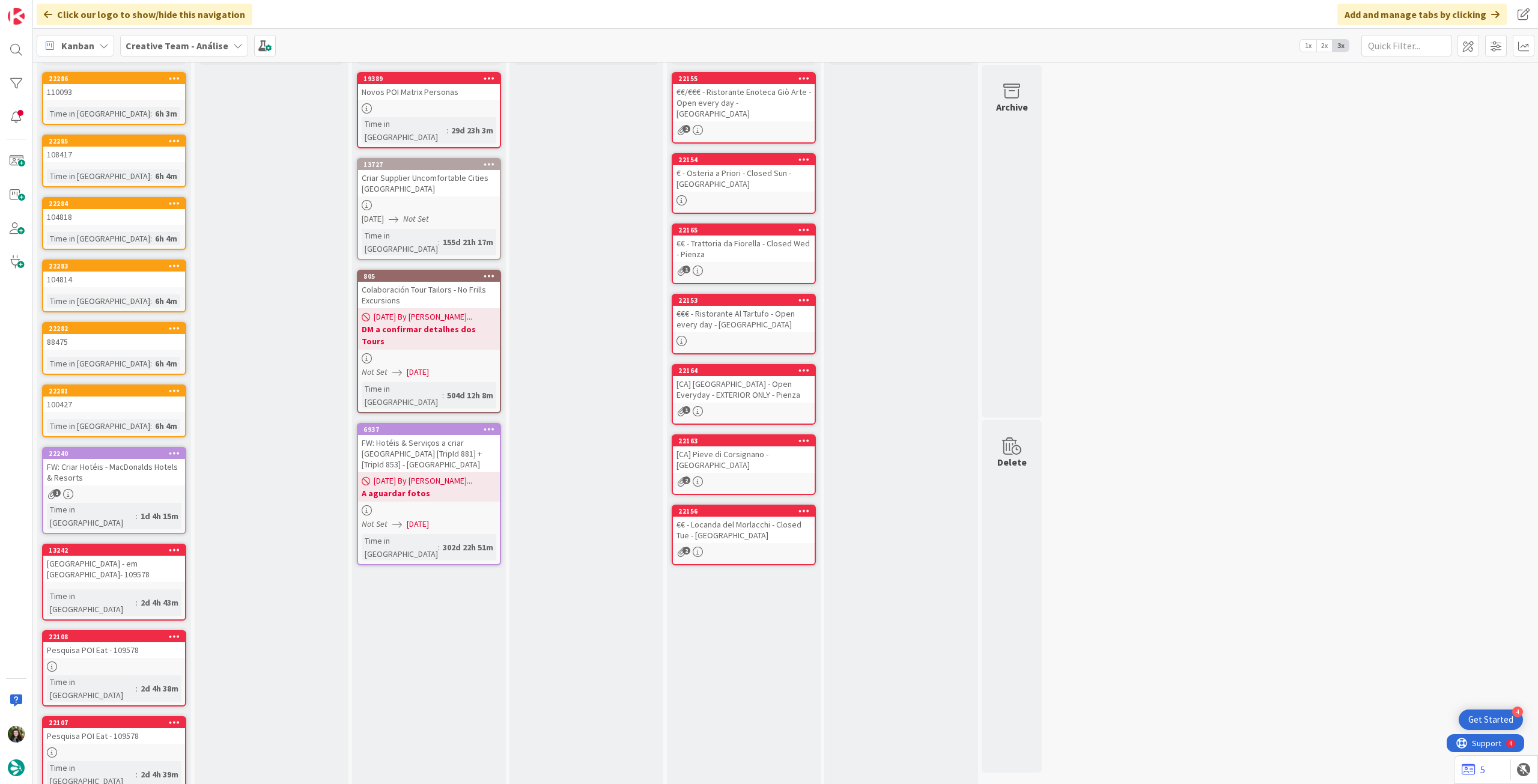
click at [98, 769] on div "Backlog Add Card... 22286 110093 Time in Column : 6h 3m 22285 108417 Time in Co…" at bounding box center [115, 427] width 154 height 807
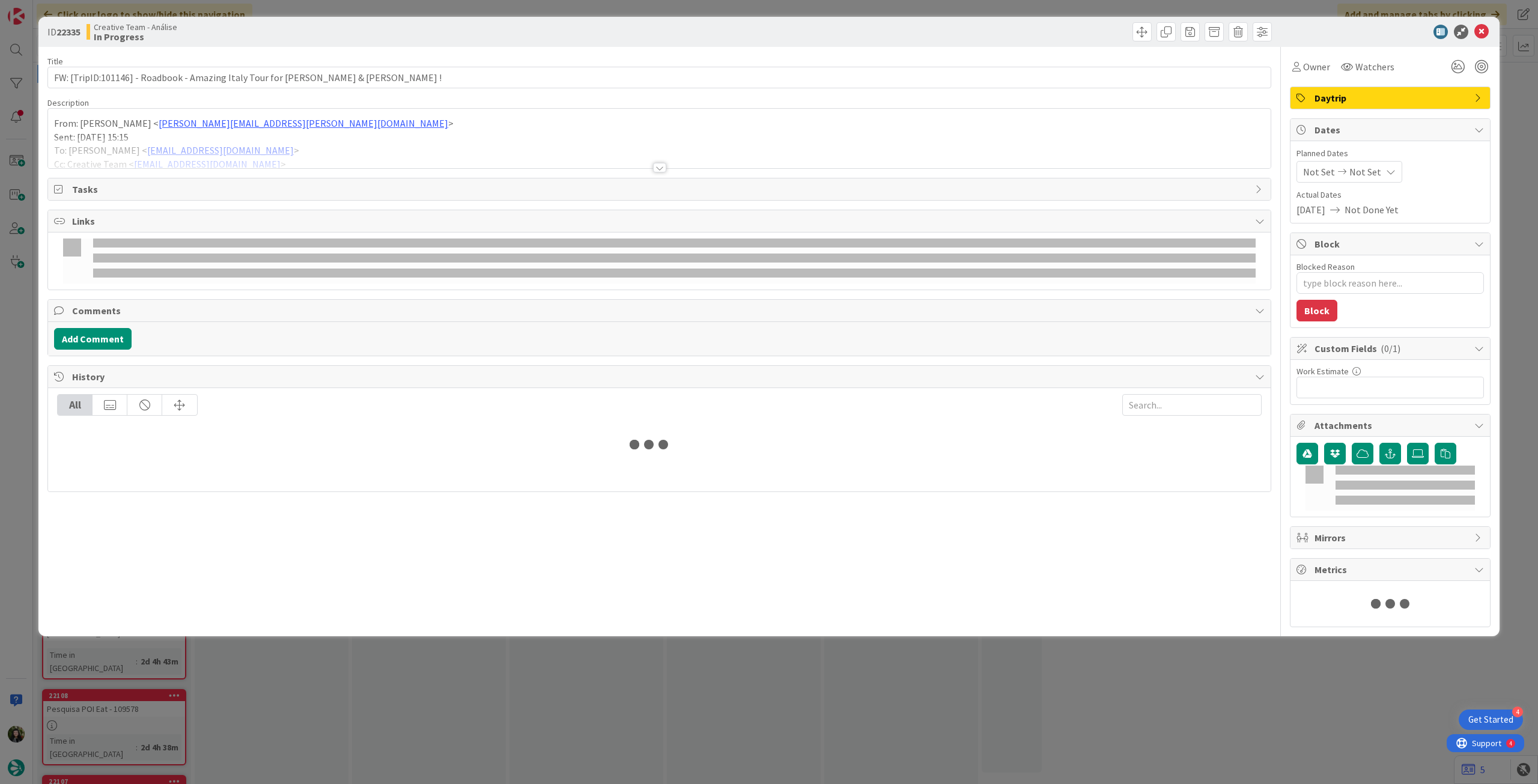
type textarea "x"
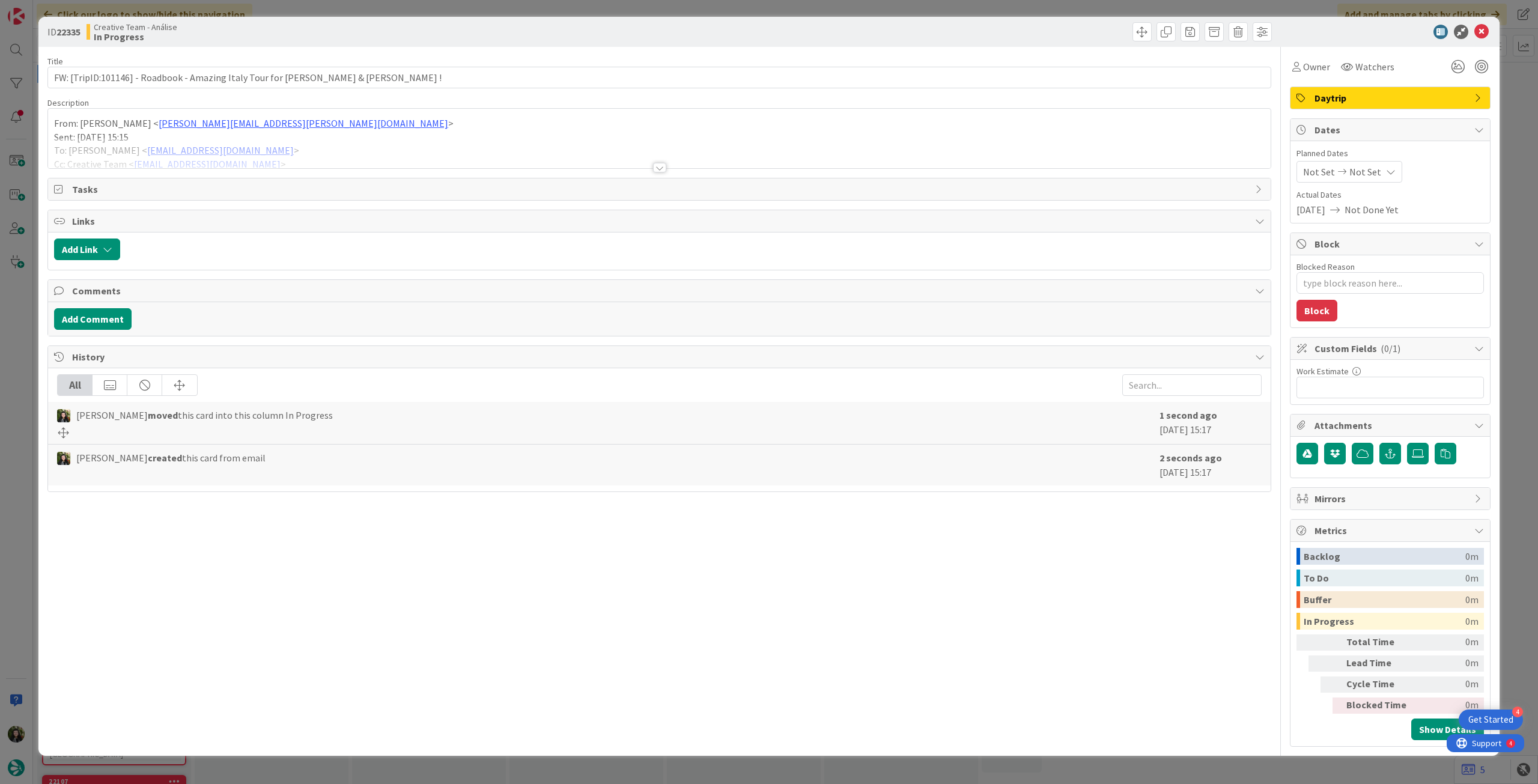
click at [1376, 171] on span "Not Set" at bounding box center [1365, 171] width 32 height 14
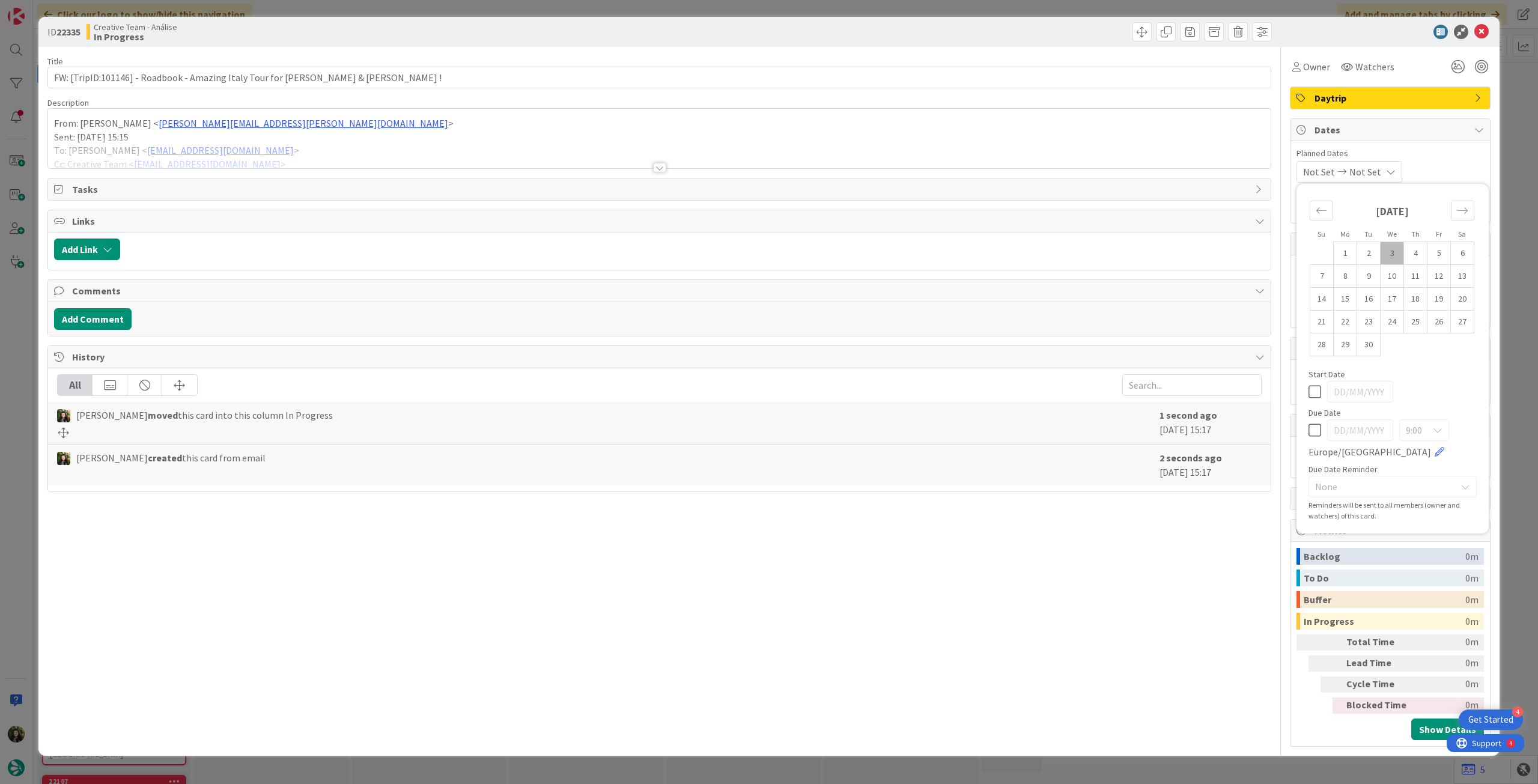
click at [1317, 433] on icon at bounding box center [1315, 430] width 13 height 14
type input "[DATE]"
click at [1485, 31] on icon at bounding box center [1482, 32] width 14 height 14
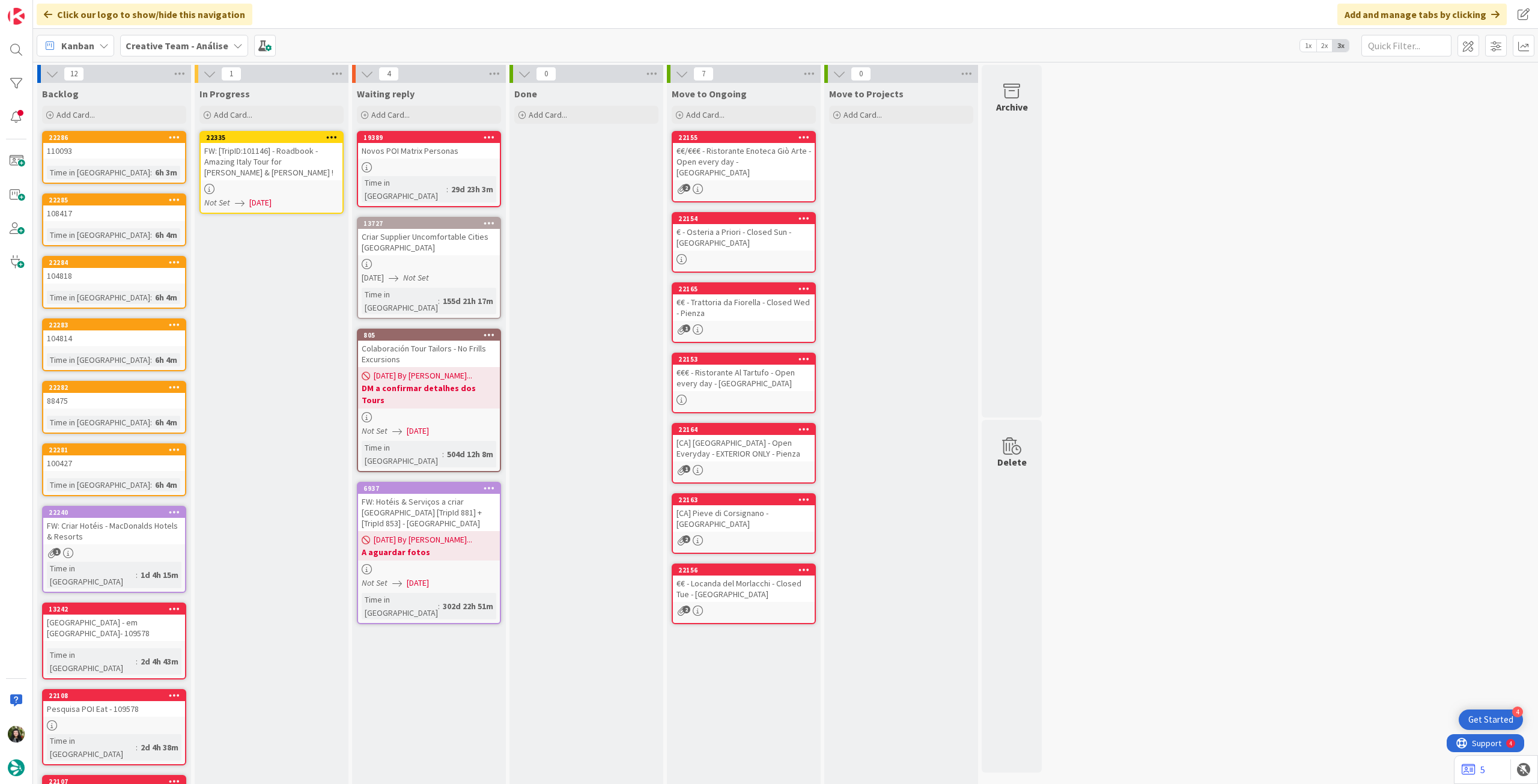
click at [333, 136] on icon at bounding box center [332, 136] width 12 height 8
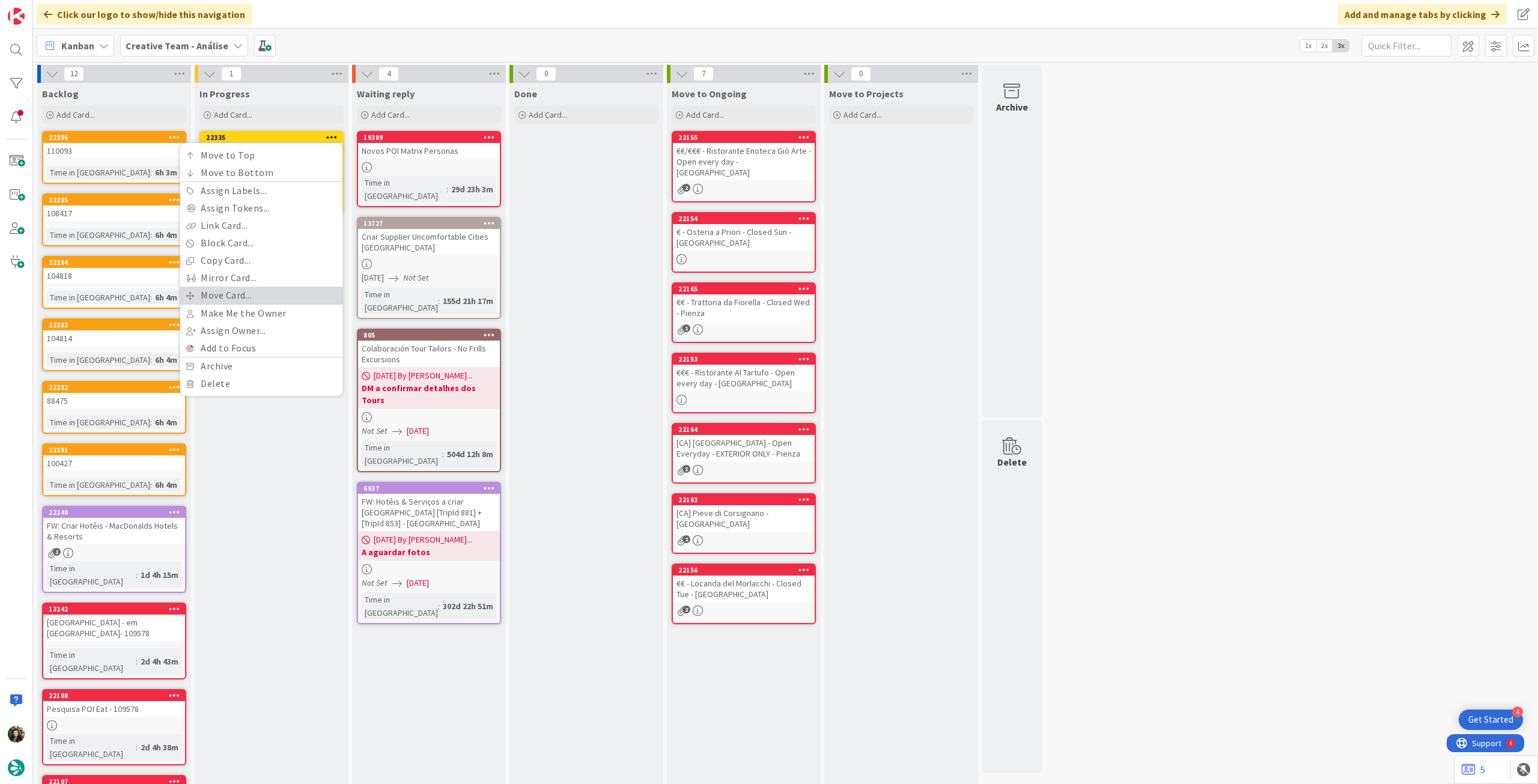
click at [263, 299] on link "Move Card..." at bounding box center [261, 295] width 162 height 17
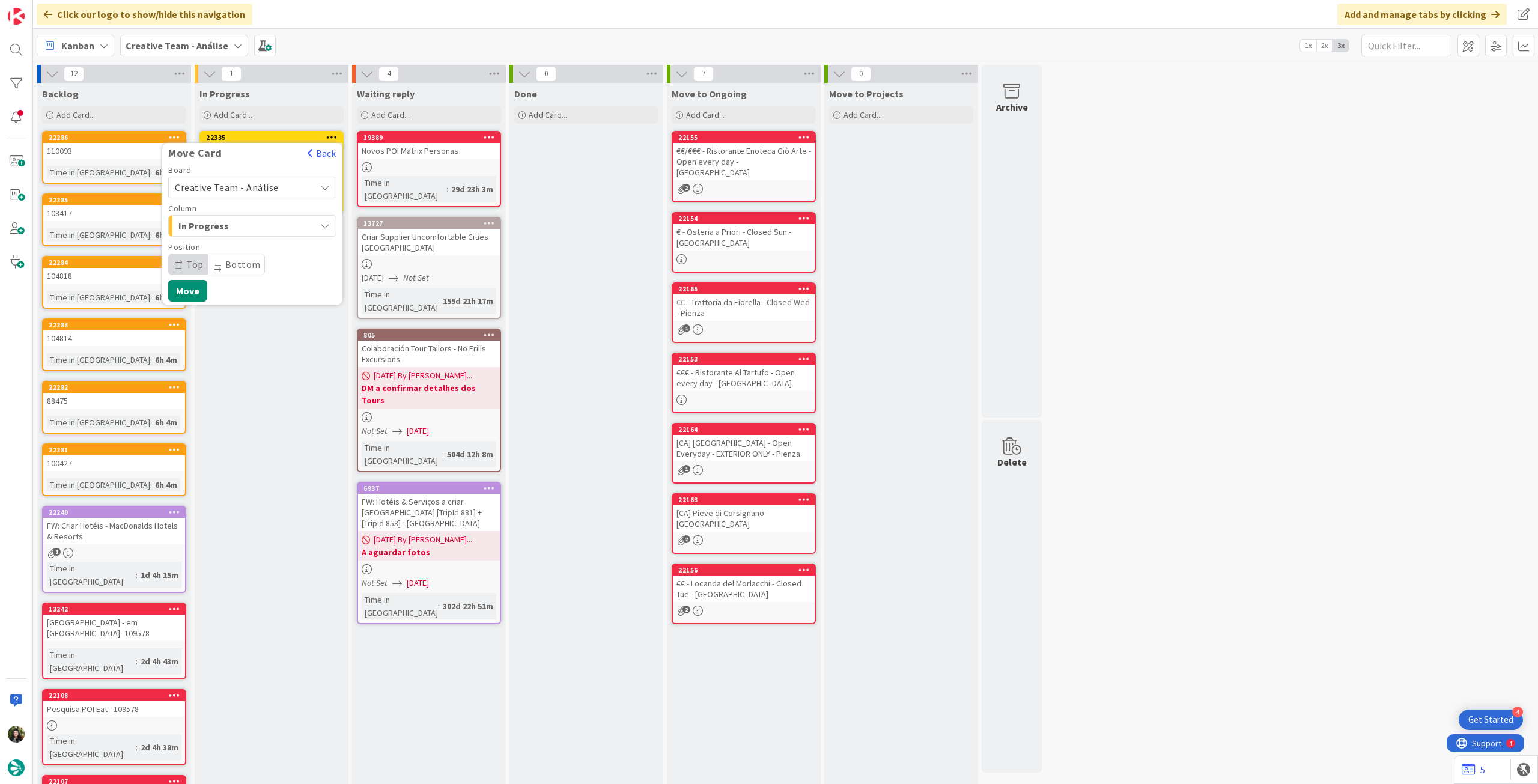
click at [265, 195] on span "Creative Team - Análise" at bounding box center [242, 188] width 135 height 17
click at [246, 242] on span "Creative Team" at bounding box center [259, 244] width 139 height 18
click at [239, 264] on span "Daytrip" at bounding box center [252, 265] width 115 height 17
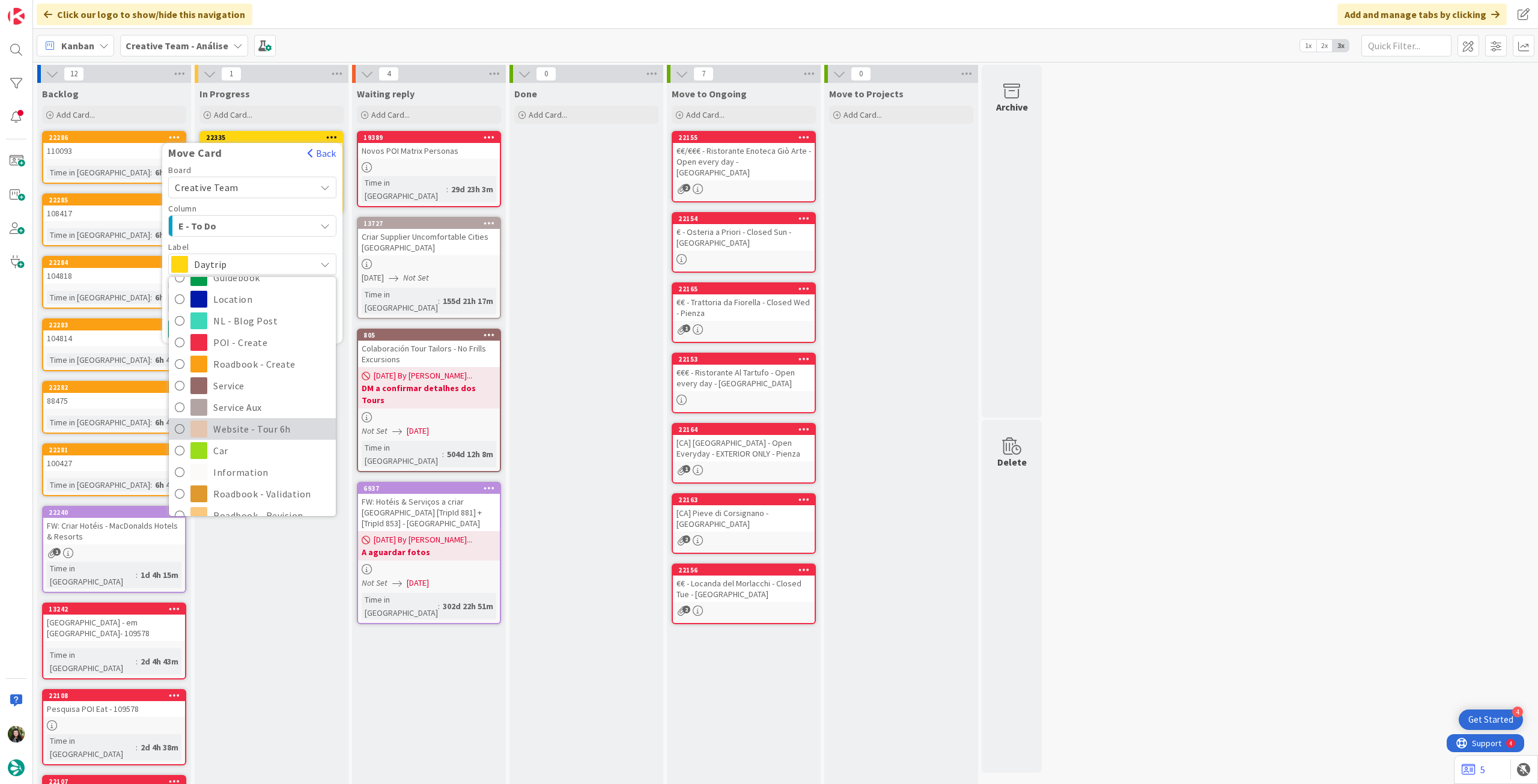
scroll to position [160, 0]
click at [274, 428] on span "Roadbook - Revision" at bounding box center [272, 435] width 116 height 18
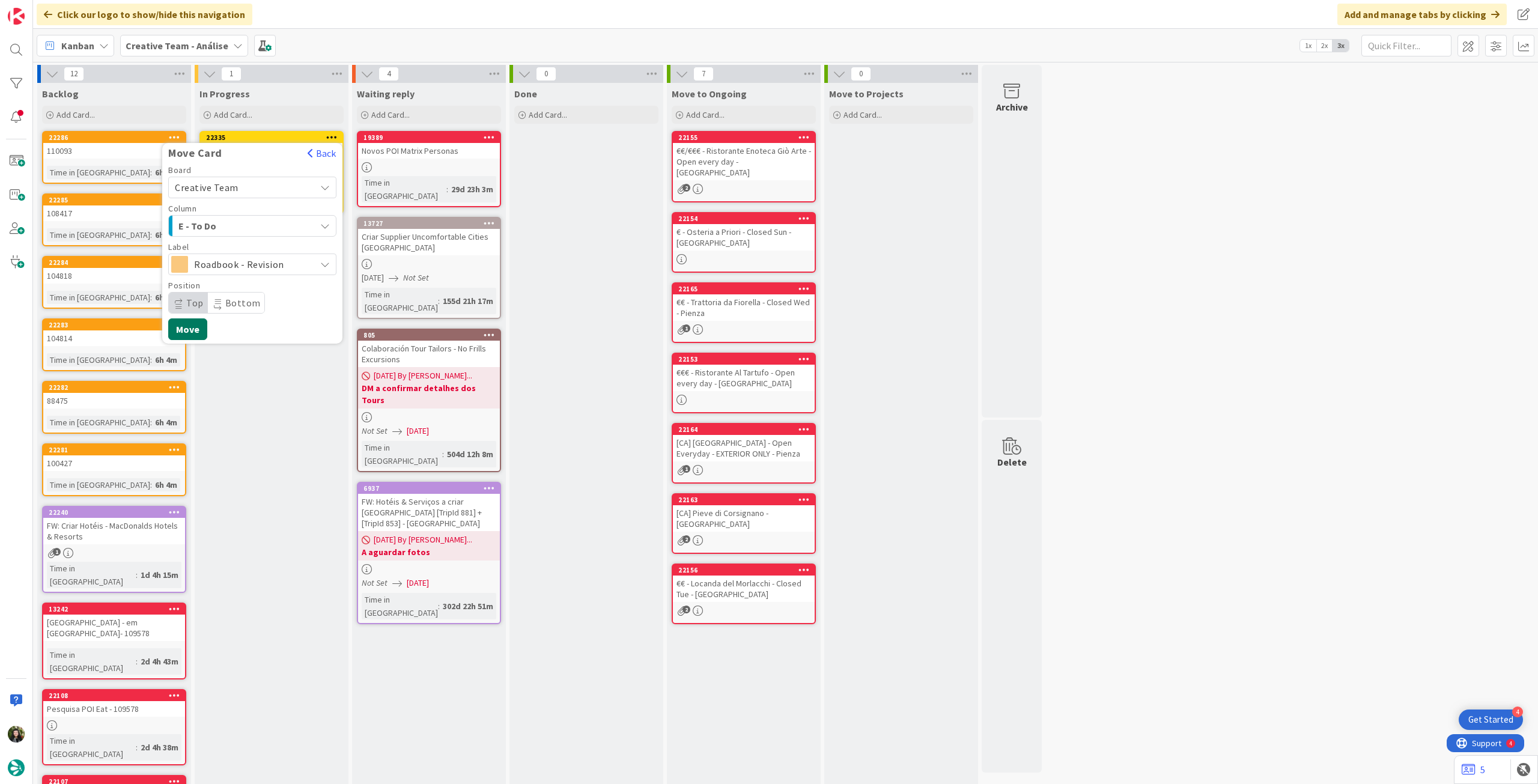
drag, startPoint x: 186, startPoint y: 327, endPoint x: 190, endPoint y: 301, distance: 26.3
click at [184, 327] on button "Move" at bounding box center [188, 329] width 39 height 21
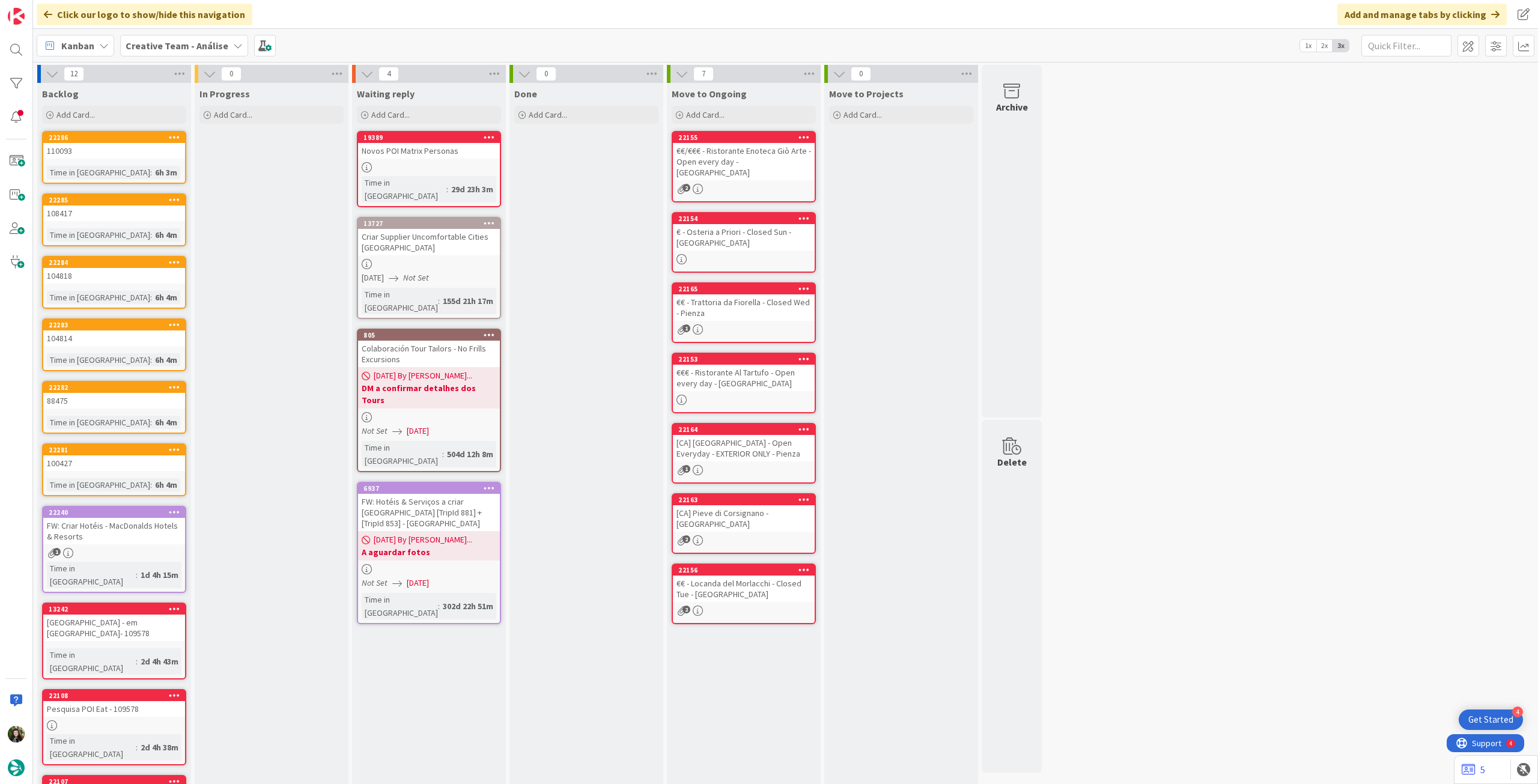
drag, startPoint x: 185, startPoint y: 45, endPoint x: 190, endPoint y: 59, distance: 14.9
click at [185, 45] on b "Creative Team - Análise" at bounding box center [177, 45] width 103 height 12
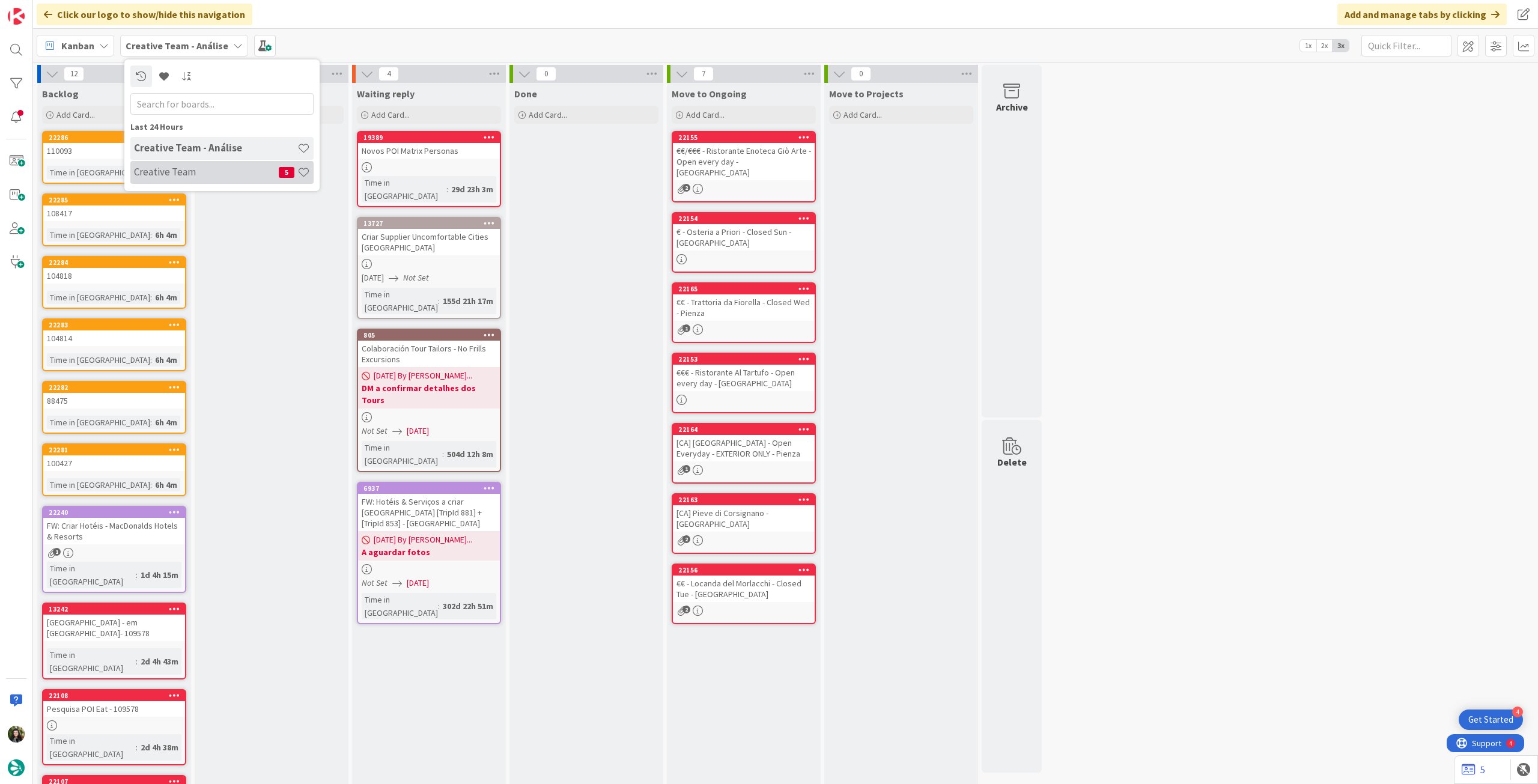
click at [186, 166] on div "Creative Team 5" at bounding box center [222, 172] width 183 height 23
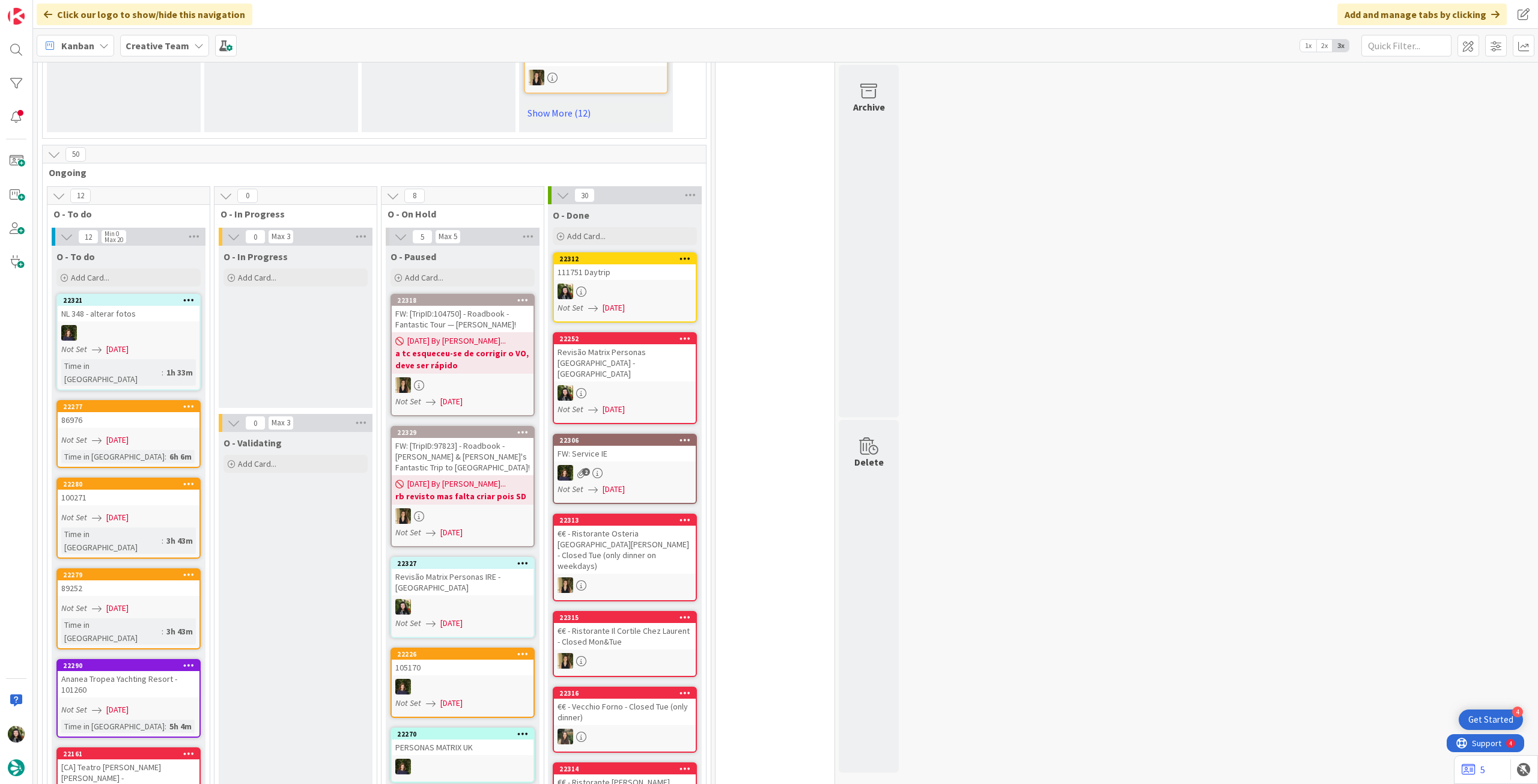
scroll to position [1041, 0]
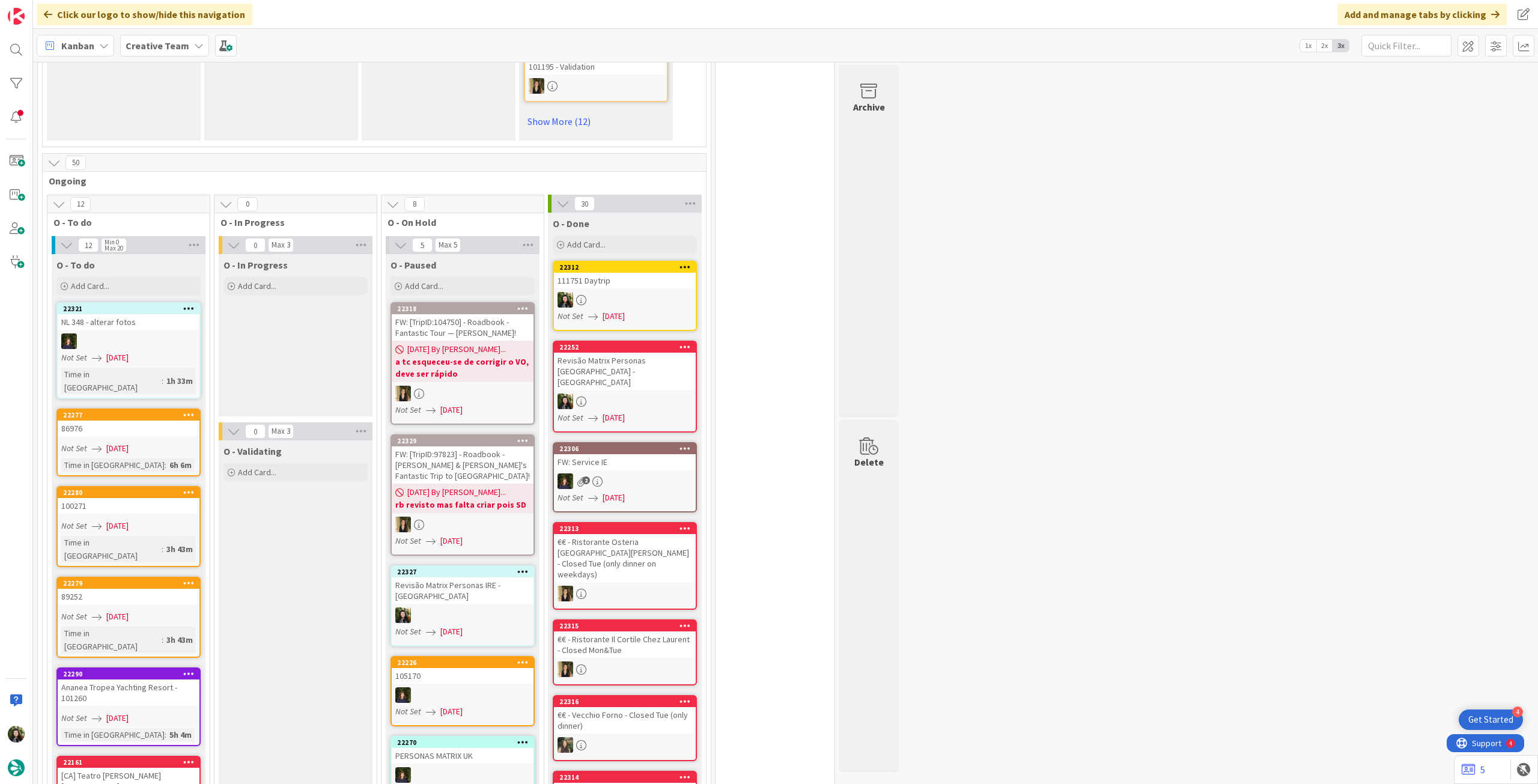
click at [140, 43] on b "Creative Team" at bounding box center [157, 45] width 63 height 12
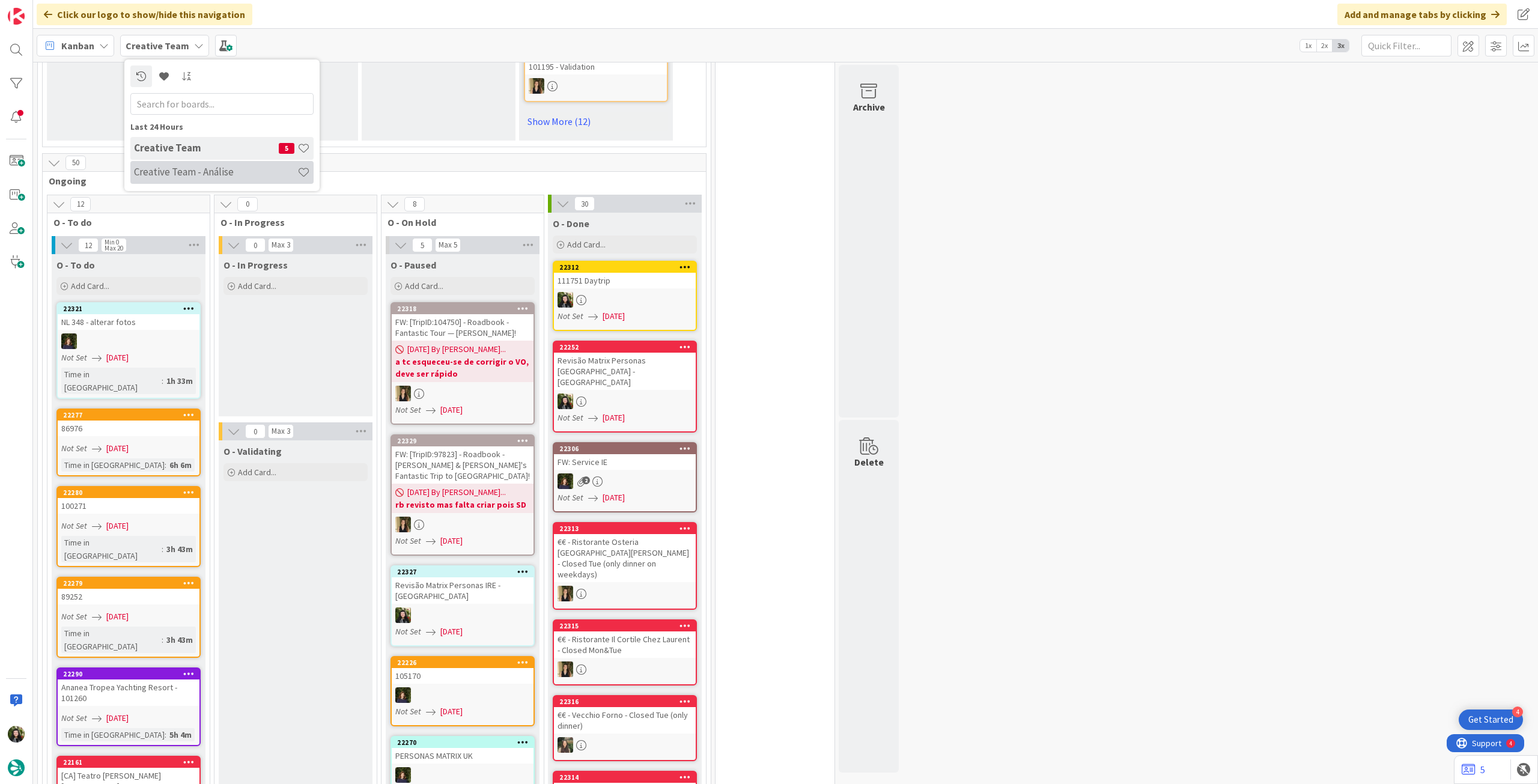
click at [149, 169] on h4 "Creative Team - Análise" at bounding box center [215, 171] width 164 height 12
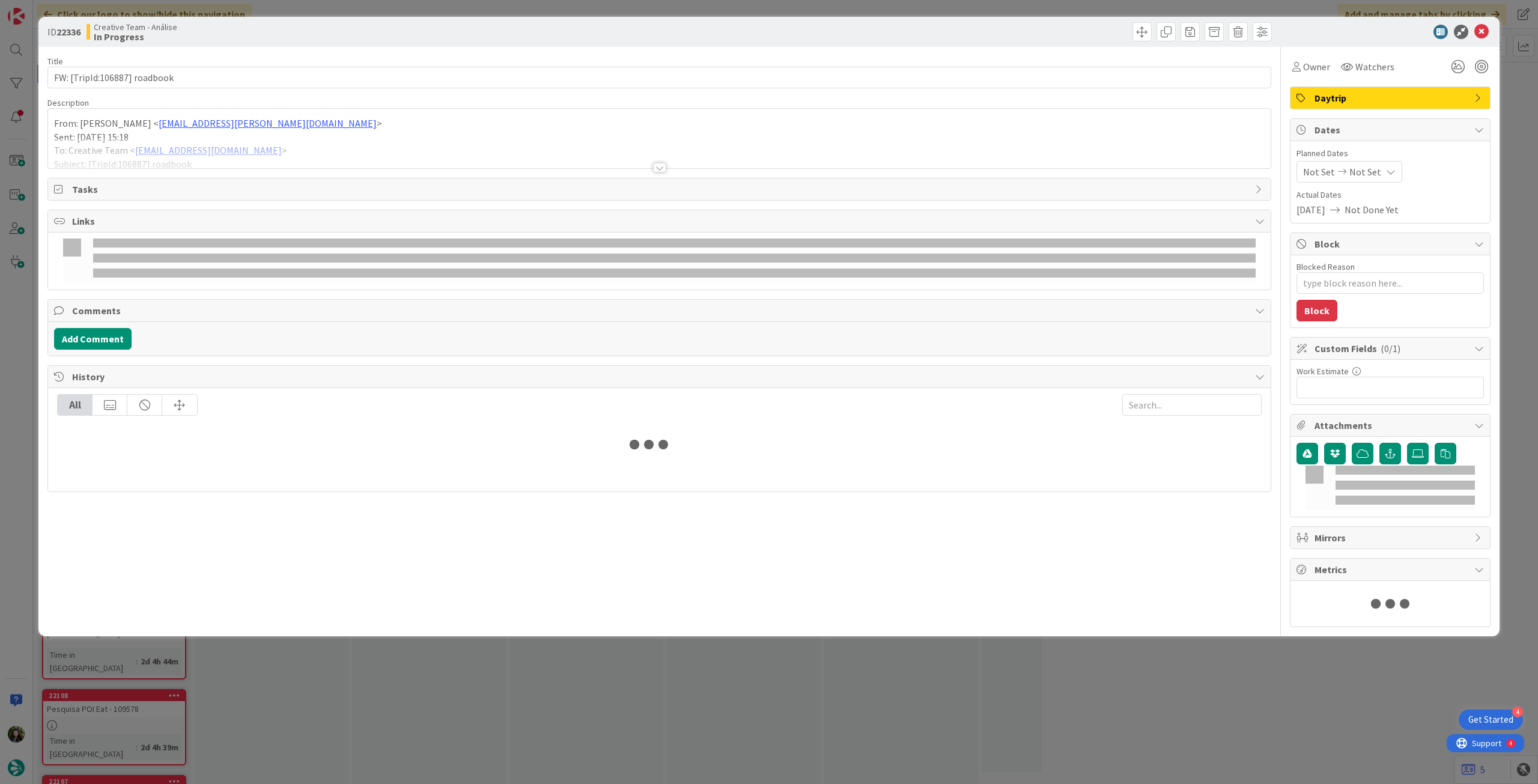
click at [126, 151] on div at bounding box center [659, 153] width 1223 height 30
type textarea "x"
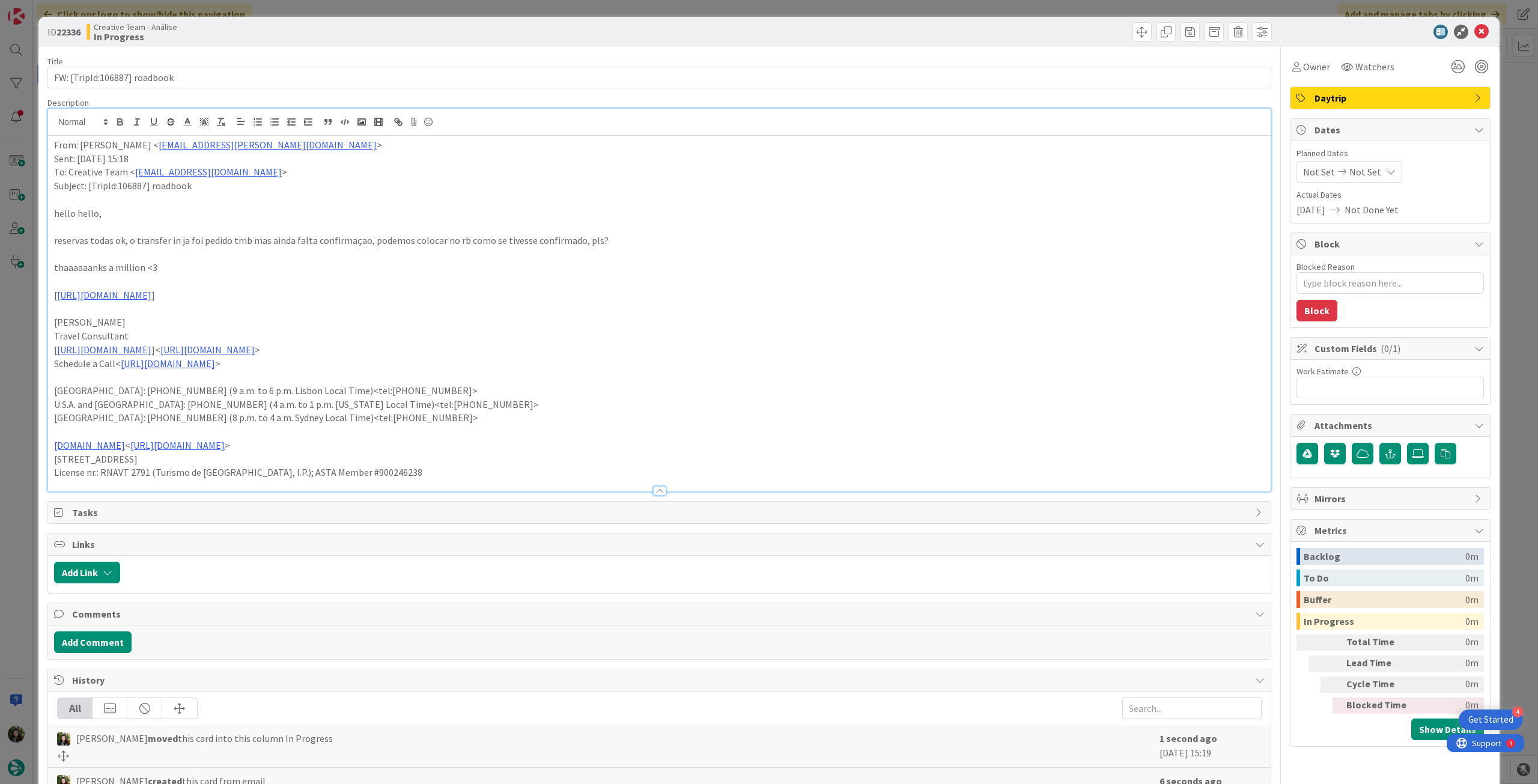
click at [50, 146] on div "From: Catarina Dâmaso < catarina.damaso@tourtailors.com > Sent: Wednesday, Sept…" at bounding box center [659, 314] width 1223 height 356
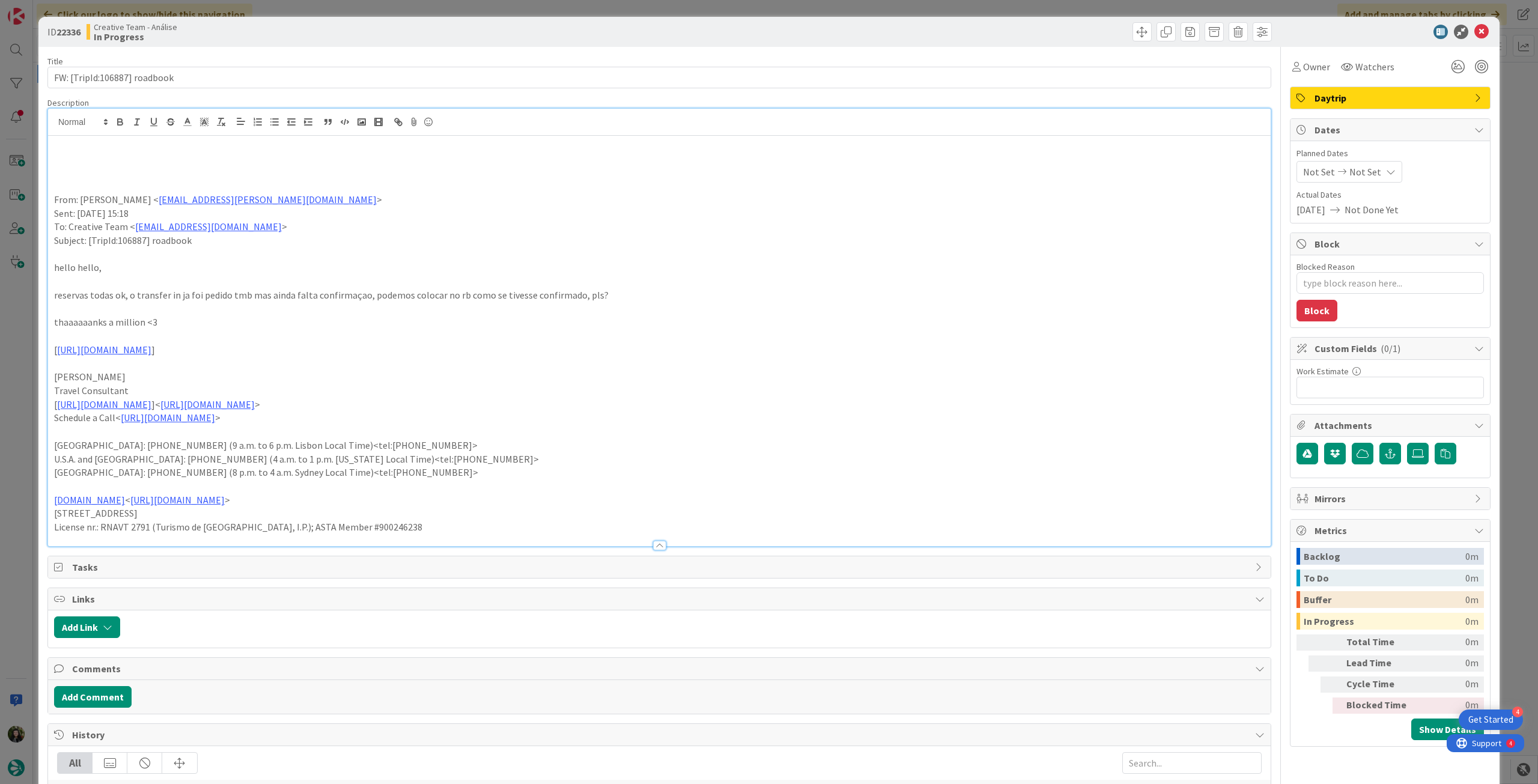
click at [78, 158] on p at bounding box center [659, 158] width 1211 height 14
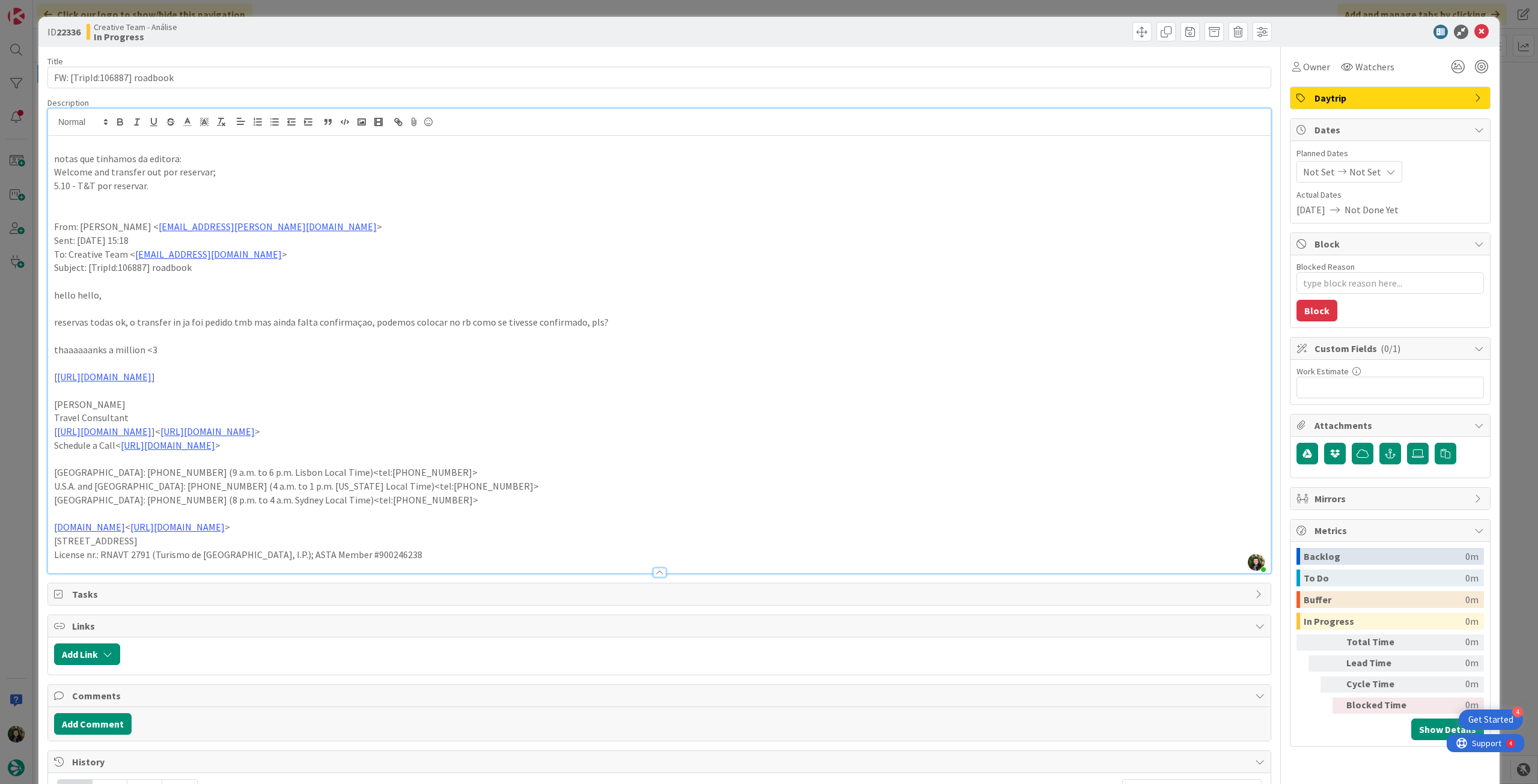
drag, startPoint x: 129, startPoint y: 177, endPoint x: 59, endPoint y: 150, distance: 75.0
click at [46, 161] on div "ID 22336 Creative Team - Análise In Progress Title 28 / 128 FW: [TripId:106887]…" at bounding box center [769, 461] width 1461 height 889
click at [116, 123] on icon "button" at bounding box center [120, 122] width 11 height 11
click at [151, 200] on p at bounding box center [659, 199] width 1211 height 14
click at [259, 327] on p "reservas todas ok, o transfer in ja foi pedido tmb mas ainda falta confirmaçao,…" at bounding box center [659, 322] width 1211 height 14
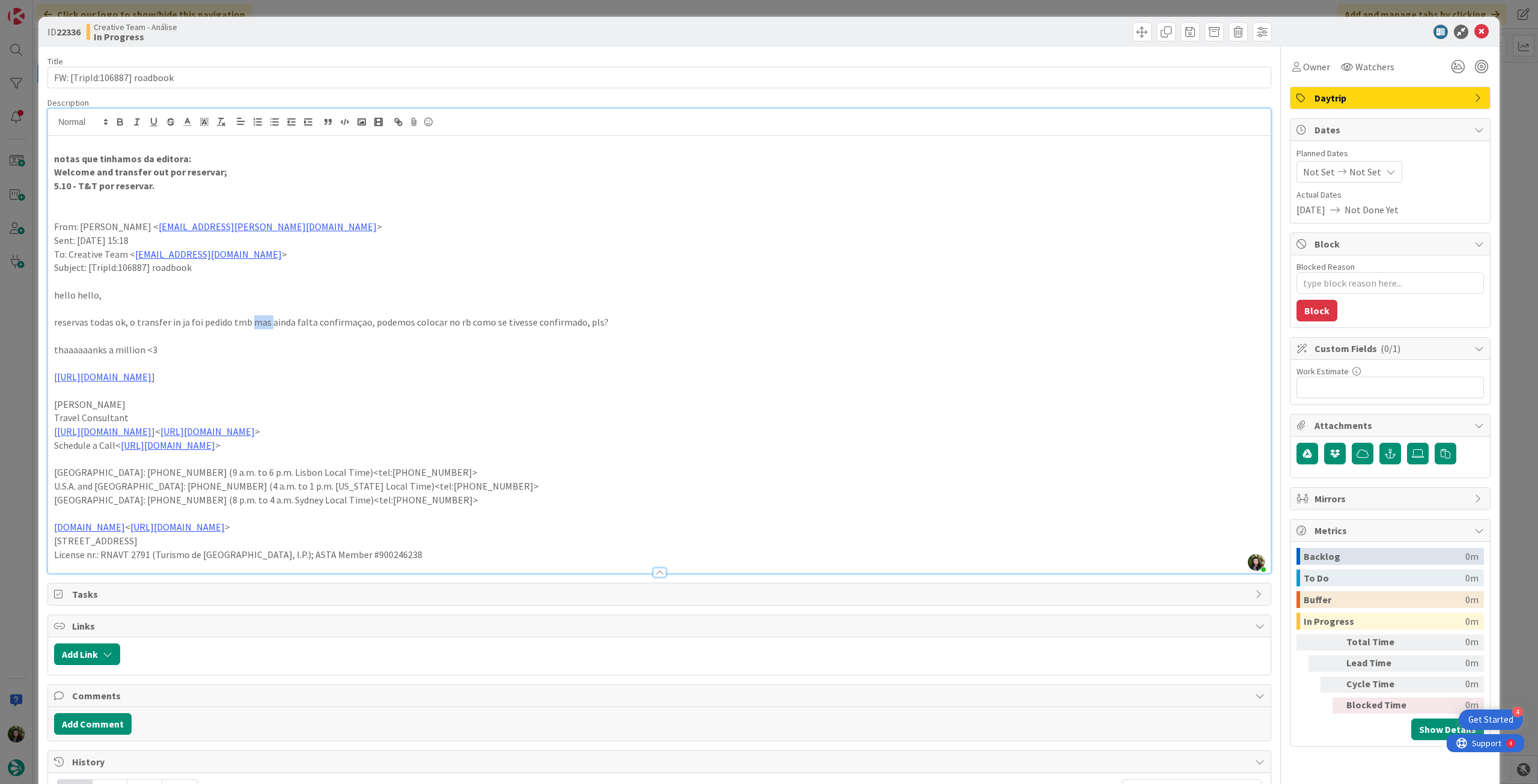
click at [259, 327] on p "reservas todas ok, o transfer in ja foi pedido tmb mas ainda falta confirmaçao,…" at bounding box center [659, 322] width 1211 height 14
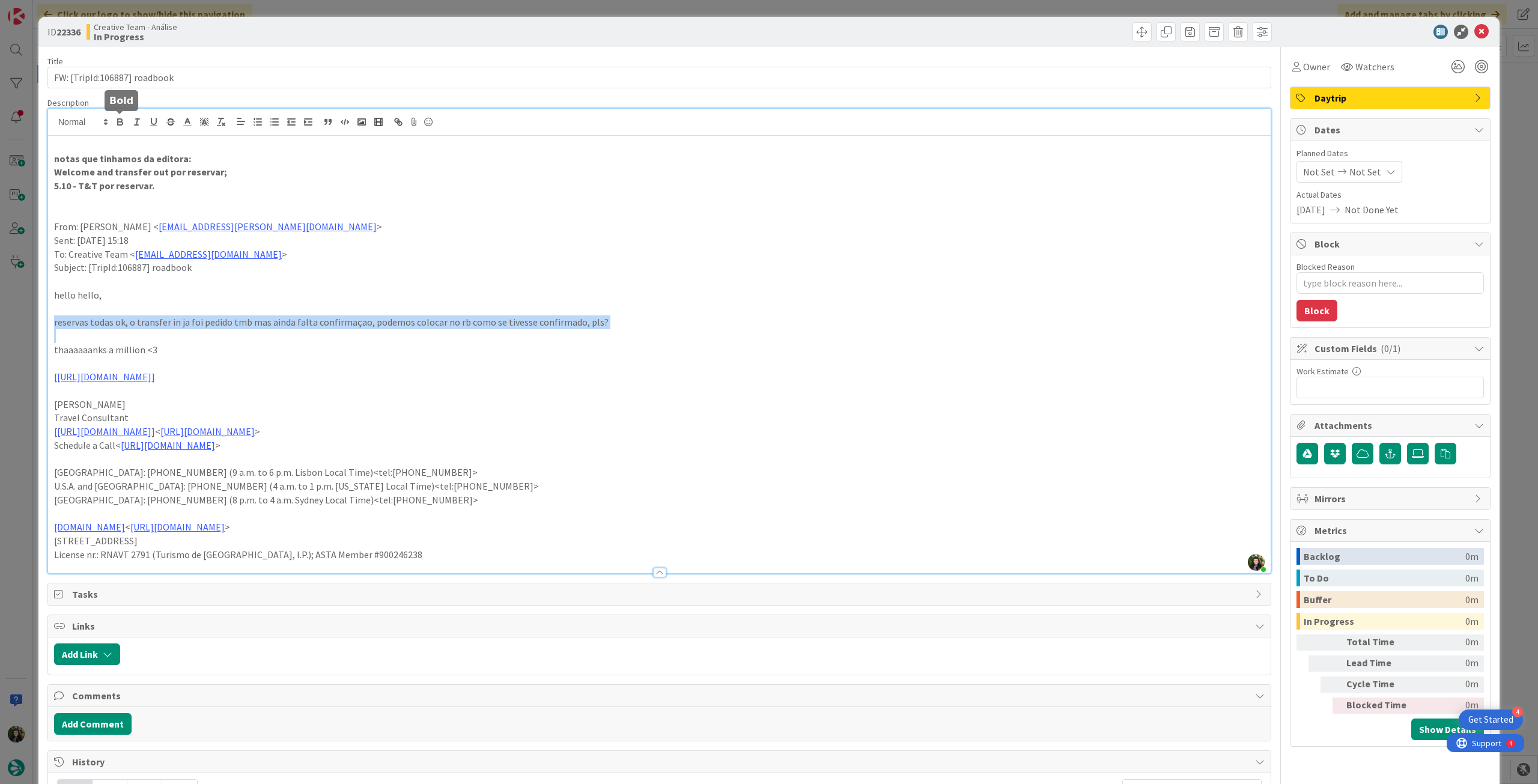
drag, startPoint x: 122, startPoint y: 118, endPoint x: 457, endPoint y: 248, distance: 359.3
click at [123, 118] on icon "button" at bounding box center [120, 122] width 11 height 11
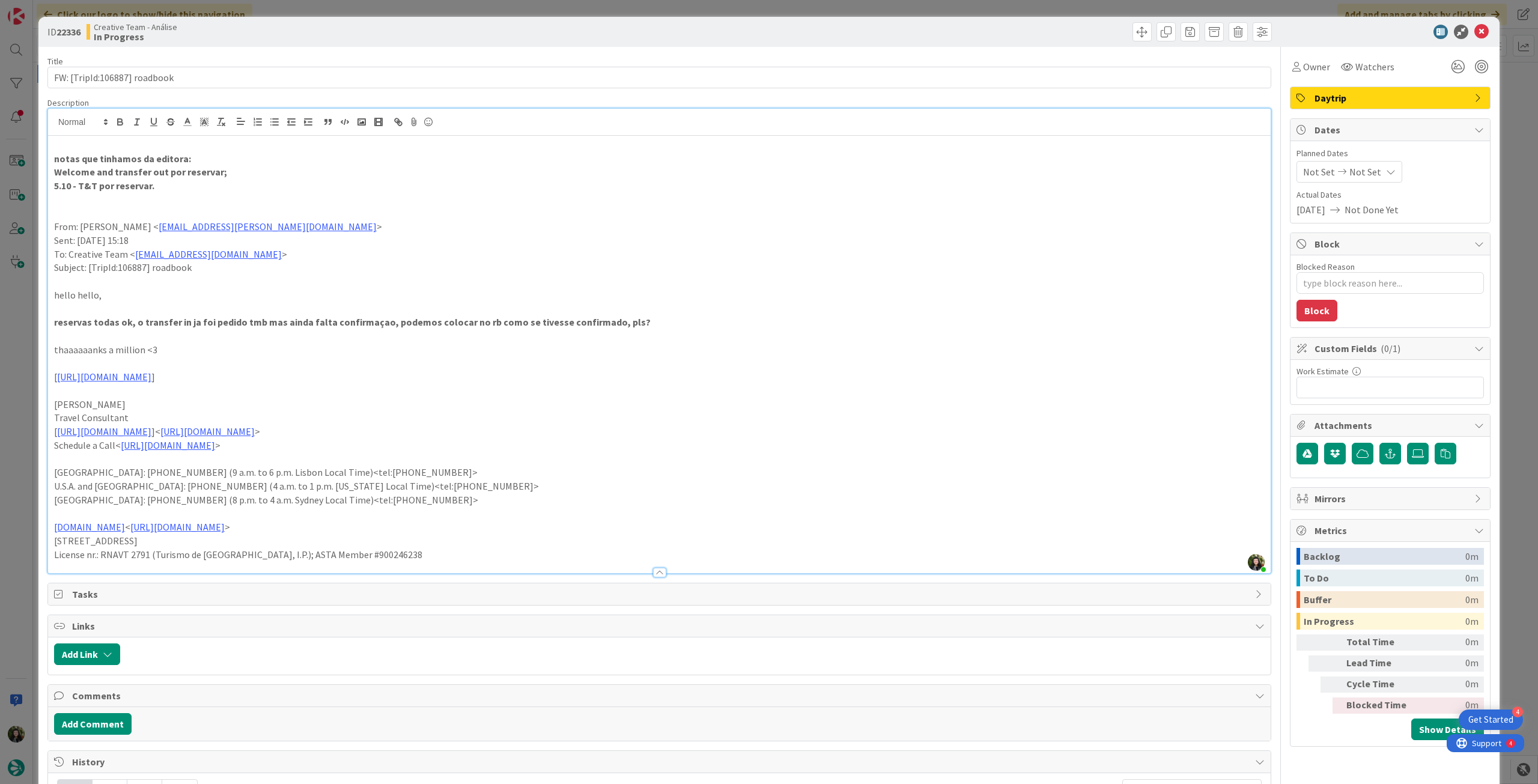
click at [536, 277] on p at bounding box center [659, 281] width 1211 height 14
click at [1359, 169] on span "Not Set" at bounding box center [1365, 171] width 32 height 14
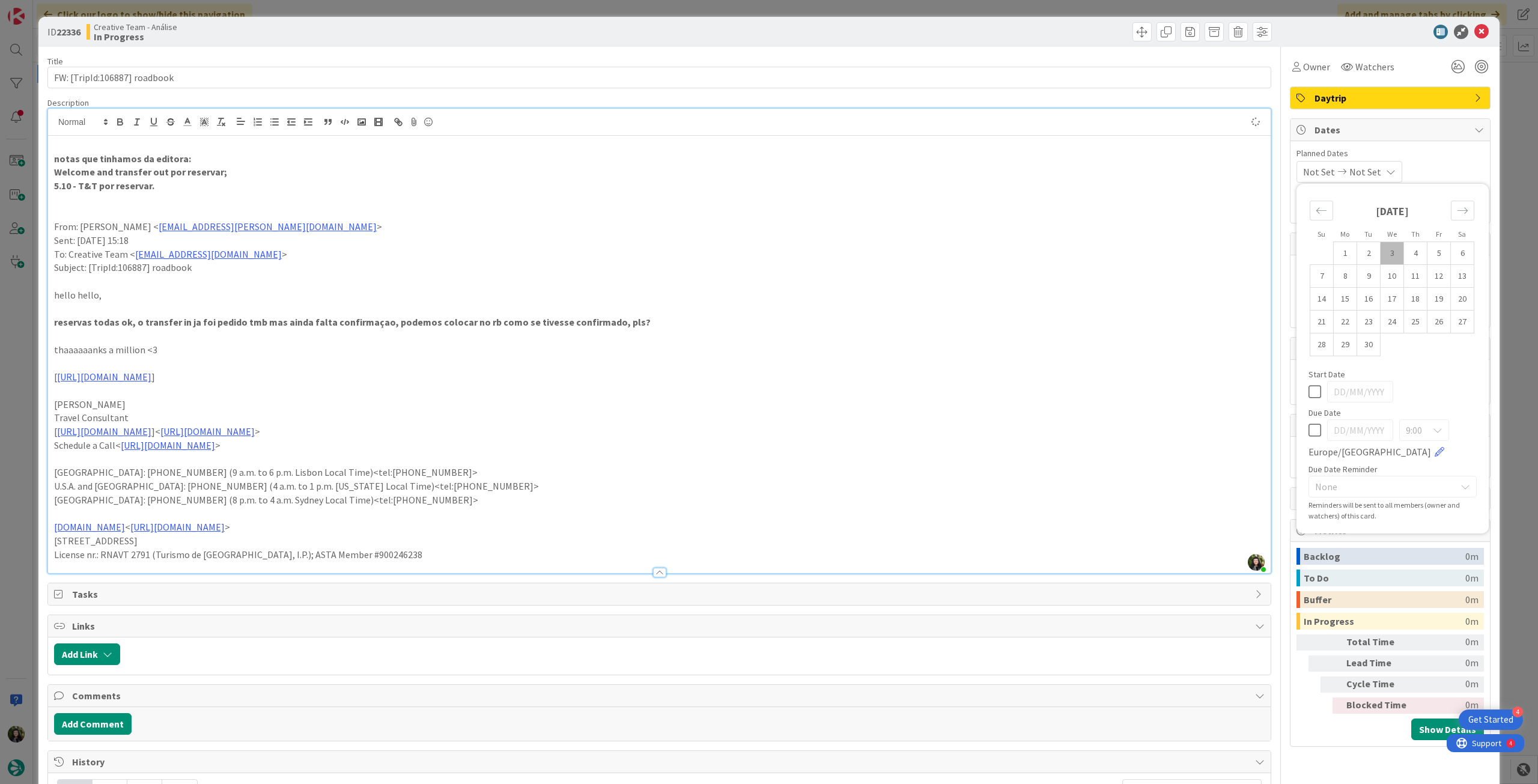
type textarea "x"
click at [1308, 430] on icon at bounding box center [1315, 430] width 13 height 14
type input "[DATE]"
drag, startPoint x: 1475, startPoint y: 31, endPoint x: 1432, endPoint y: 50, distance: 47.0
click at [1475, 32] on icon at bounding box center [1482, 32] width 14 height 14
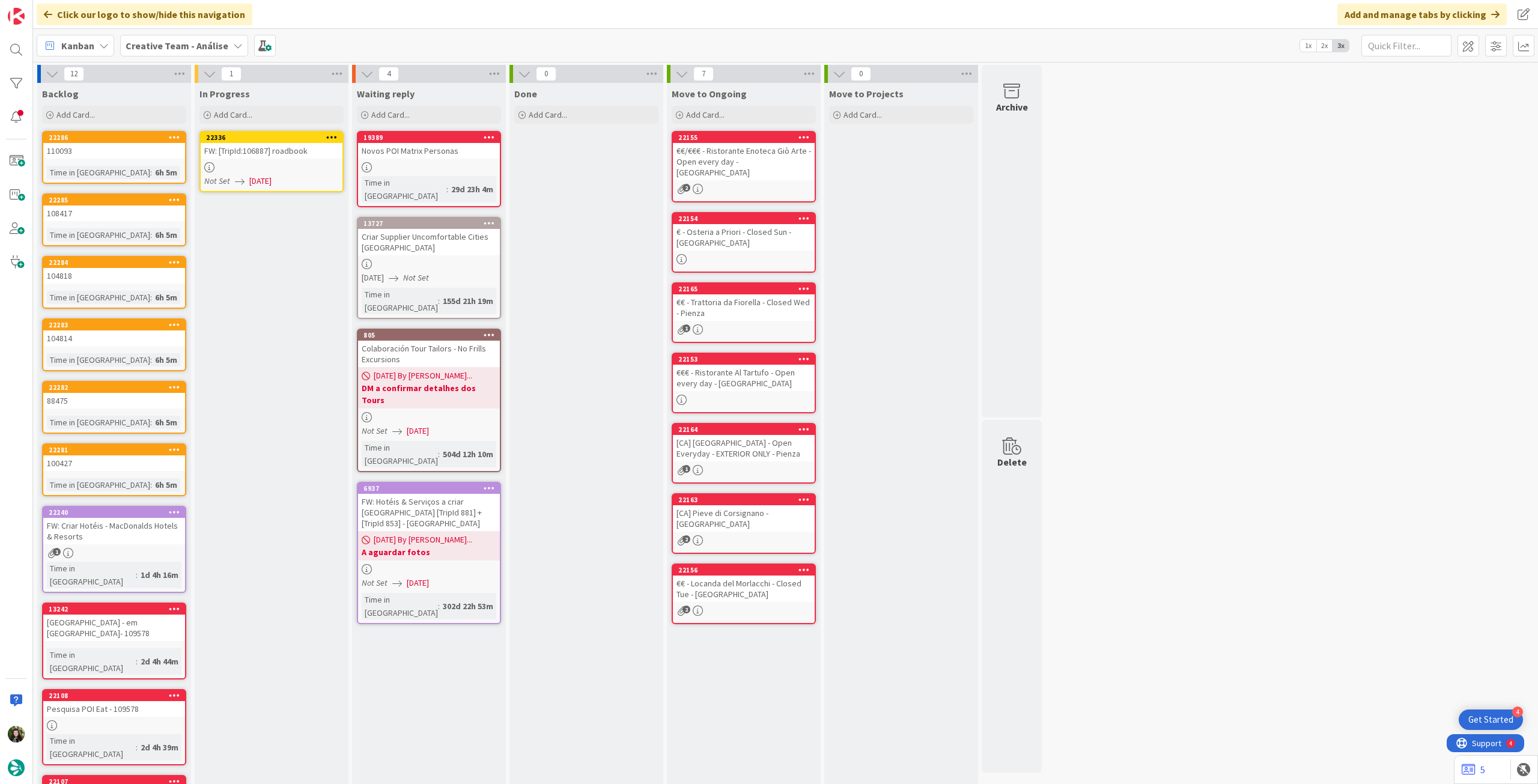
click at [333, 136] on icon at bounding box center [332, 136] width 12 height 8
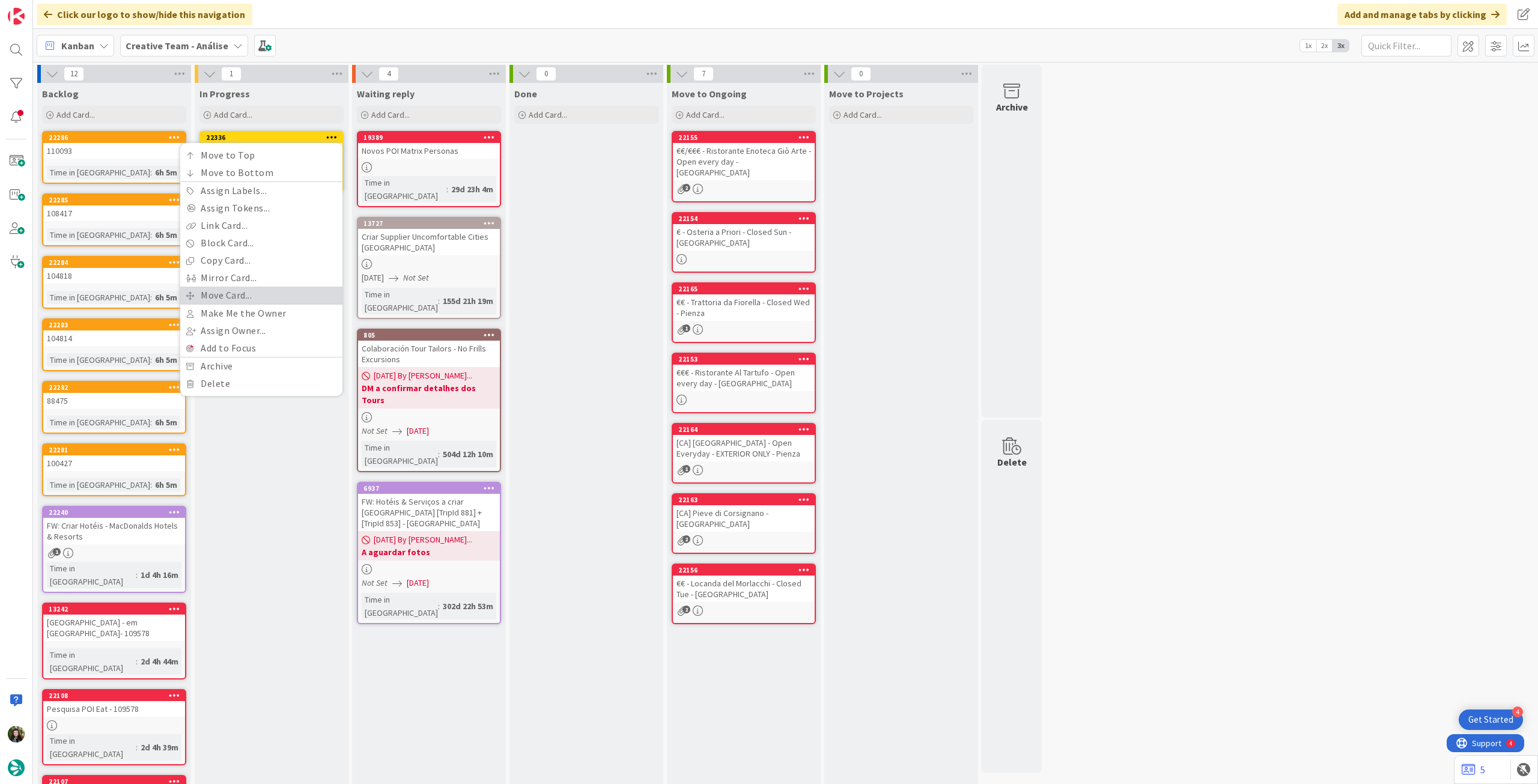
click at [237, 300] on link "Move Card..." at bounding box center [261, 295] width 162 height 17
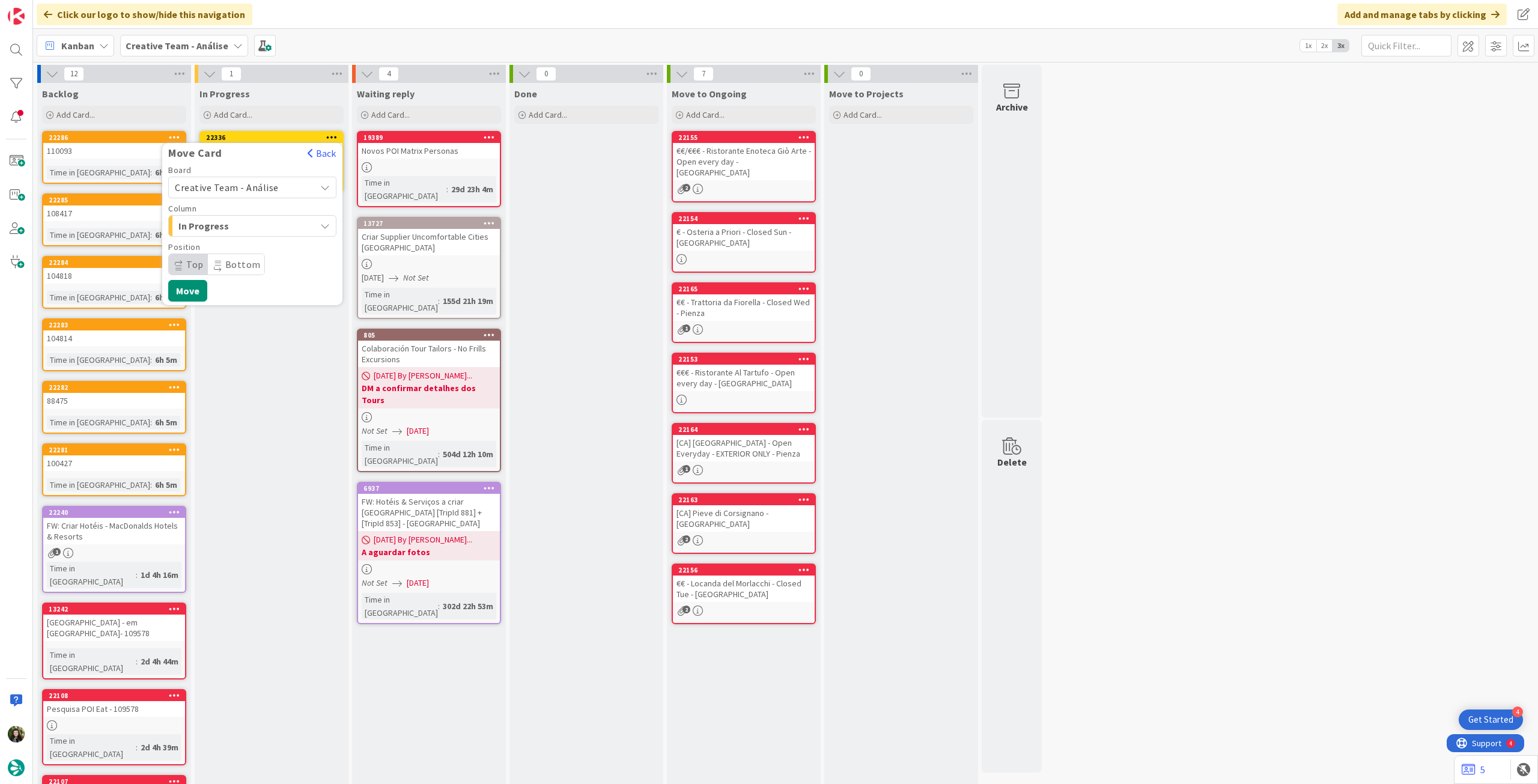
click at [254, 191] on span "Creative Team - Análise" at bounding box center [226, 187] width 104 height 12
click at [248, 241] on span "Creative Team" at bounding box center [259, 244] width 139 height 18
click at [245, 258] on span "Daytrip" at bounding box center [252, 265] width 115 height 17
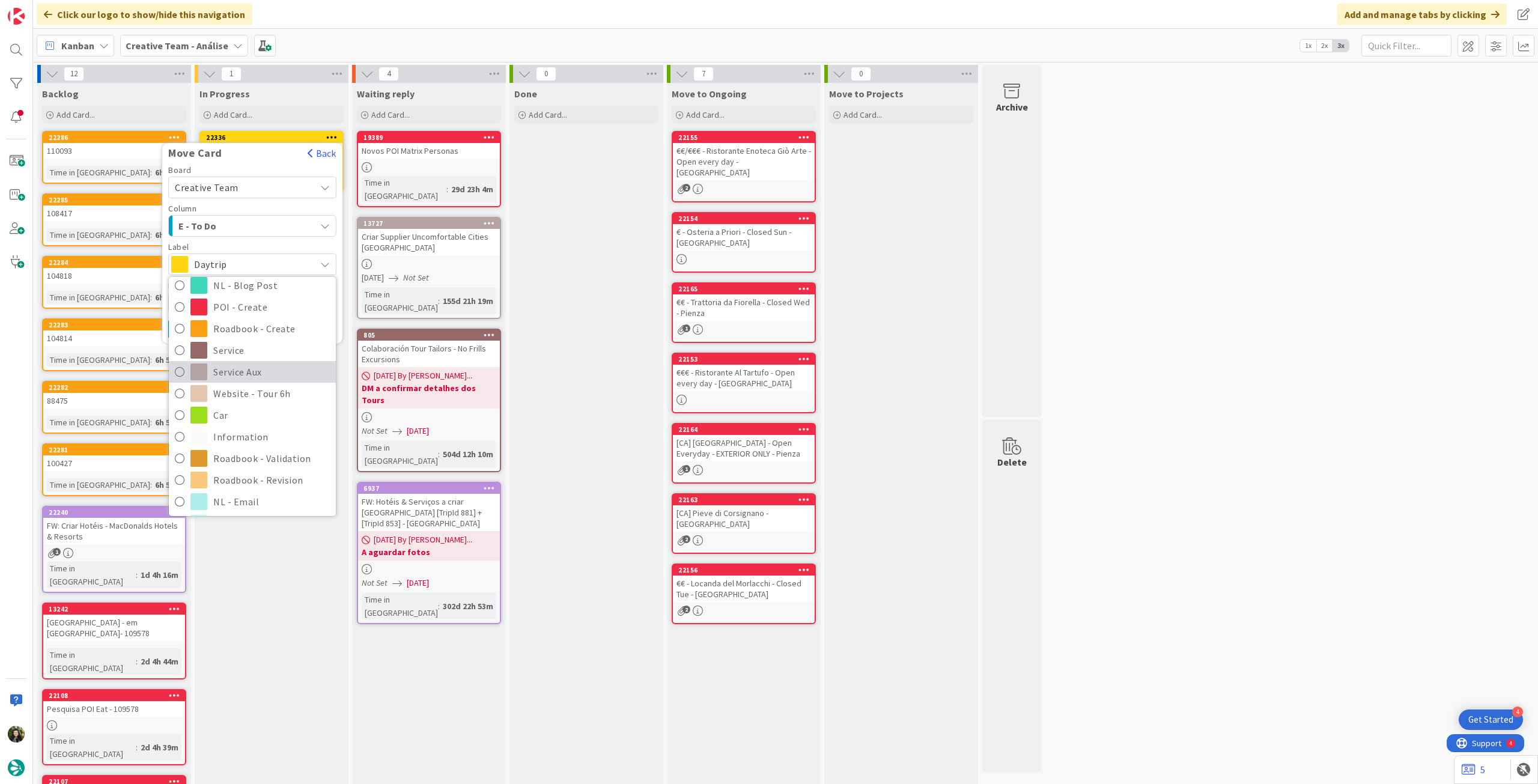
scroll to position [160, 0]
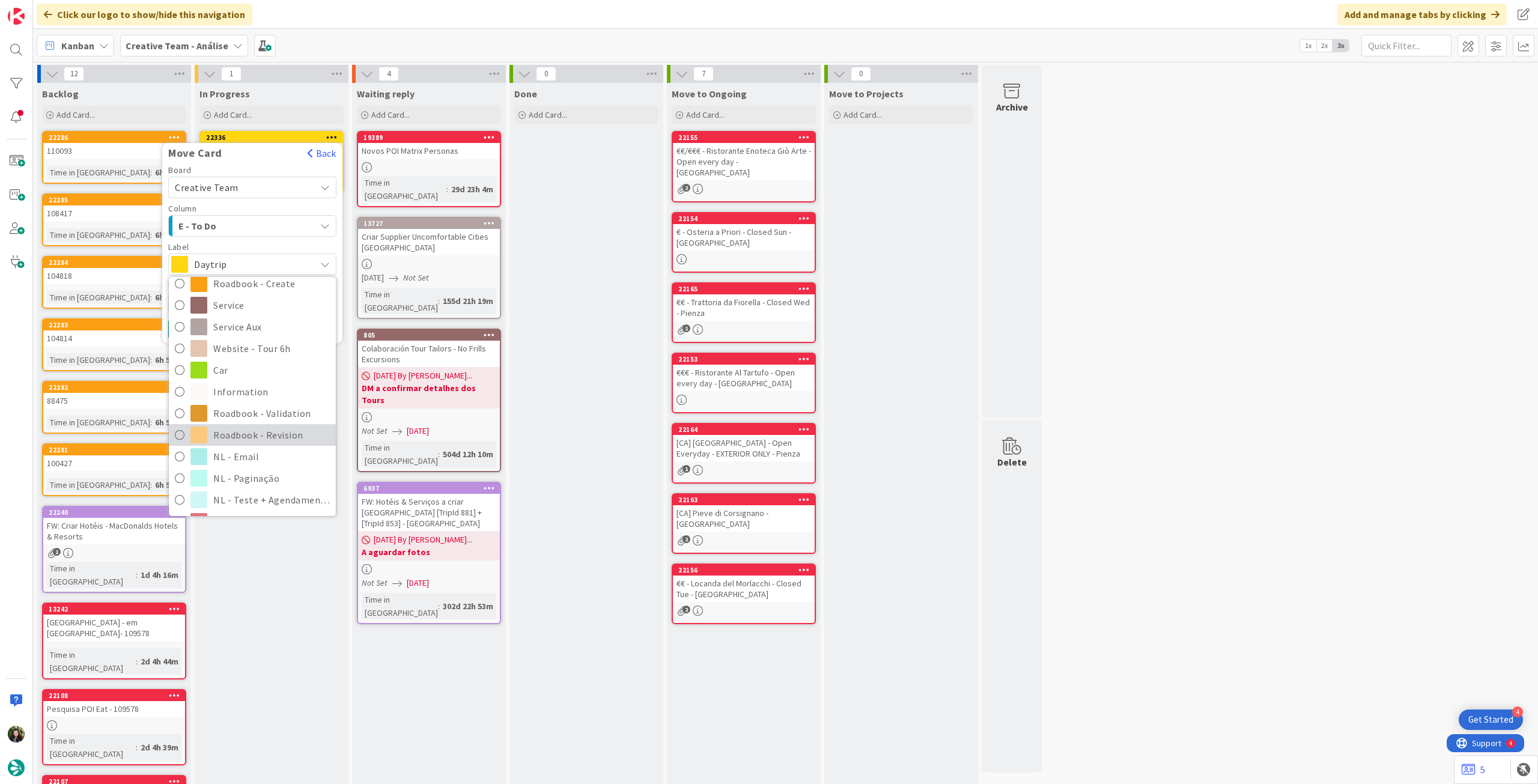
click at [251, 429] on span "Roadbook - Revision" at bounding box center [272, 435] width 116 height 18
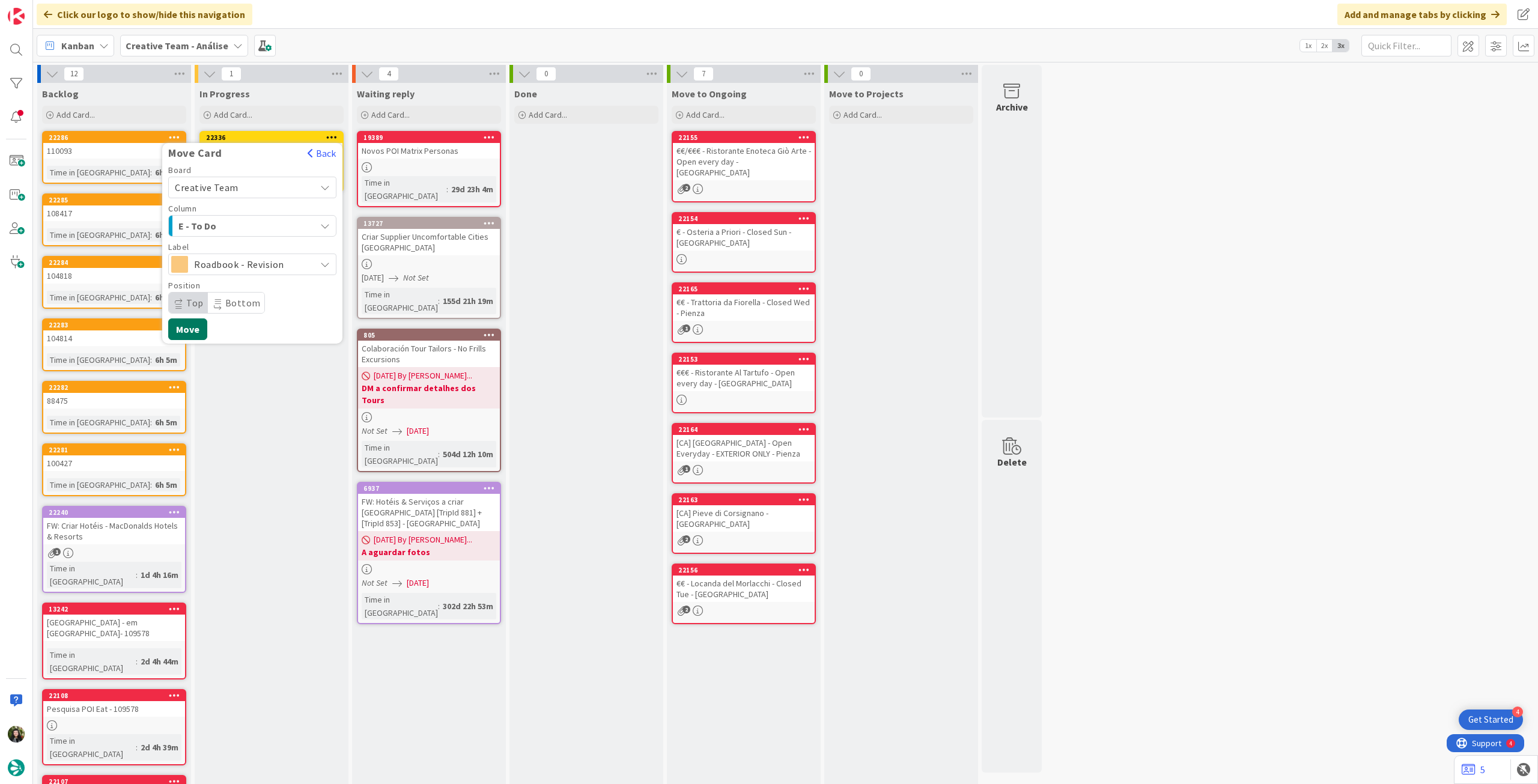
click at [197, 331] on button "Move" at bounding box center [188, 329] width 39 height 21
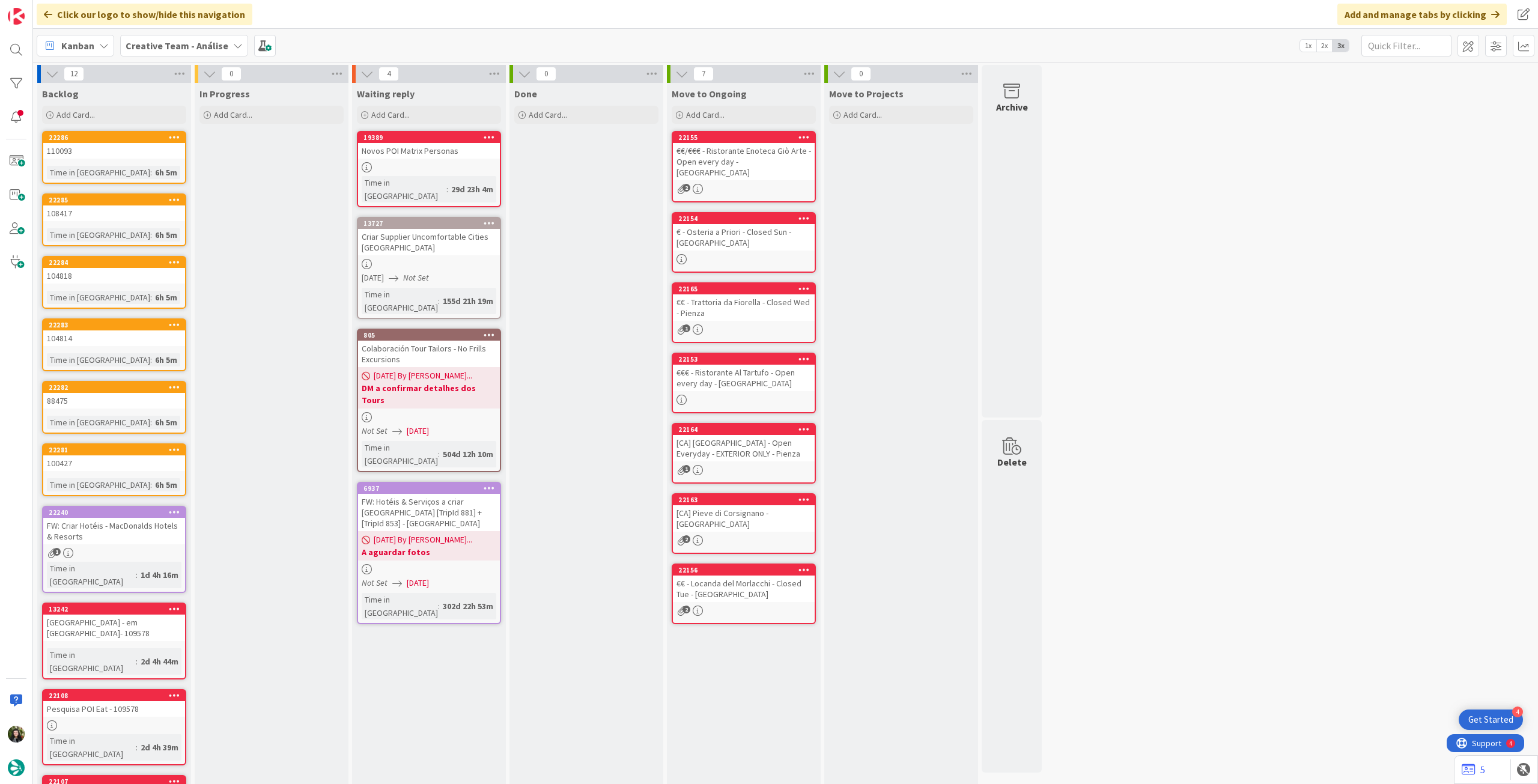
drag, startPoint x: 186, startPoint y: 48, endPoint x: 188, endPoint y: 58, distance: 10.2
click at [188, 50] on b "Creative Team - Análise" at bounding box center [177, 45] width 103 height 12
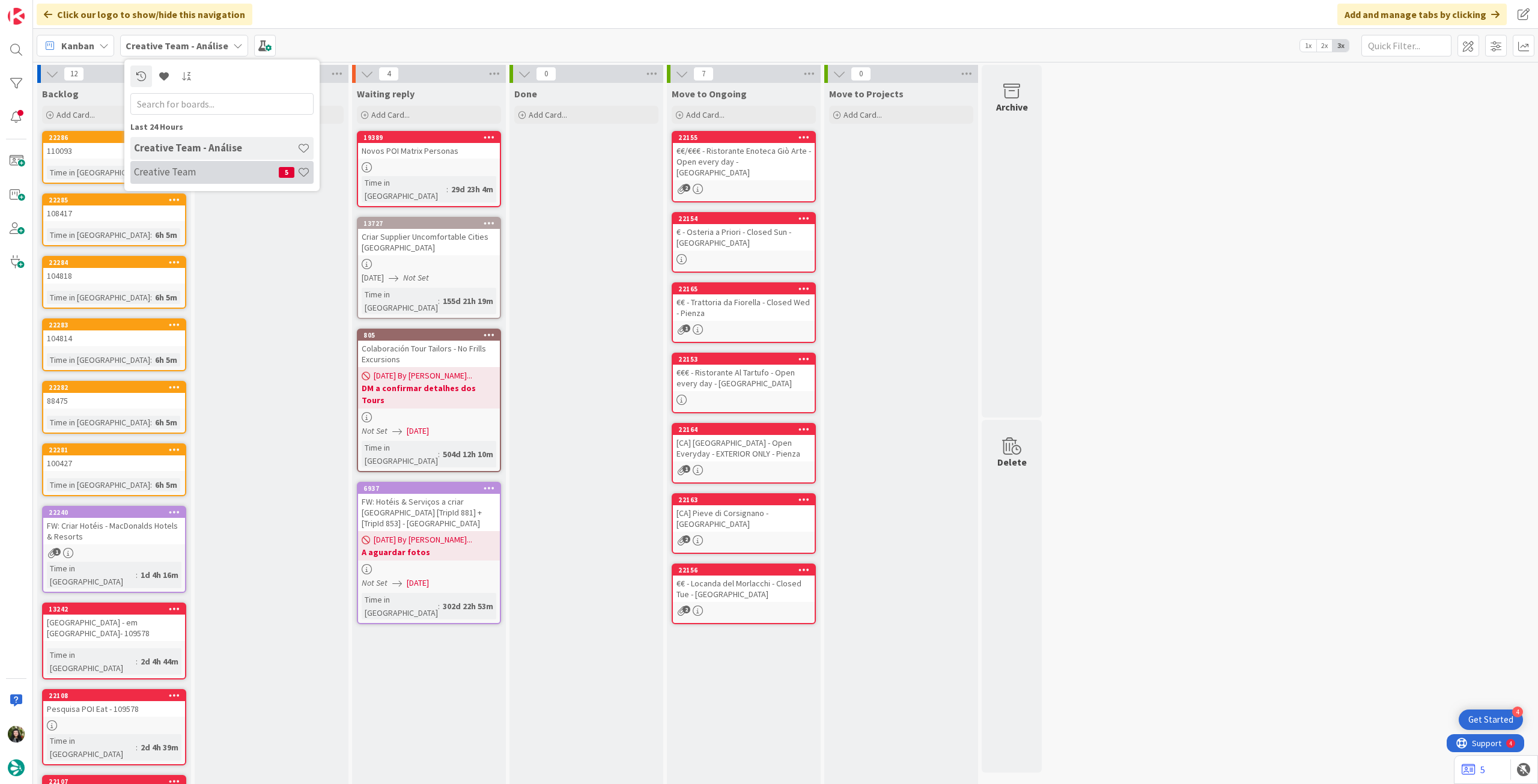
click at [188, 170] on h4 "Creative Team" at bounding box center [206, 171] width 145 height 12
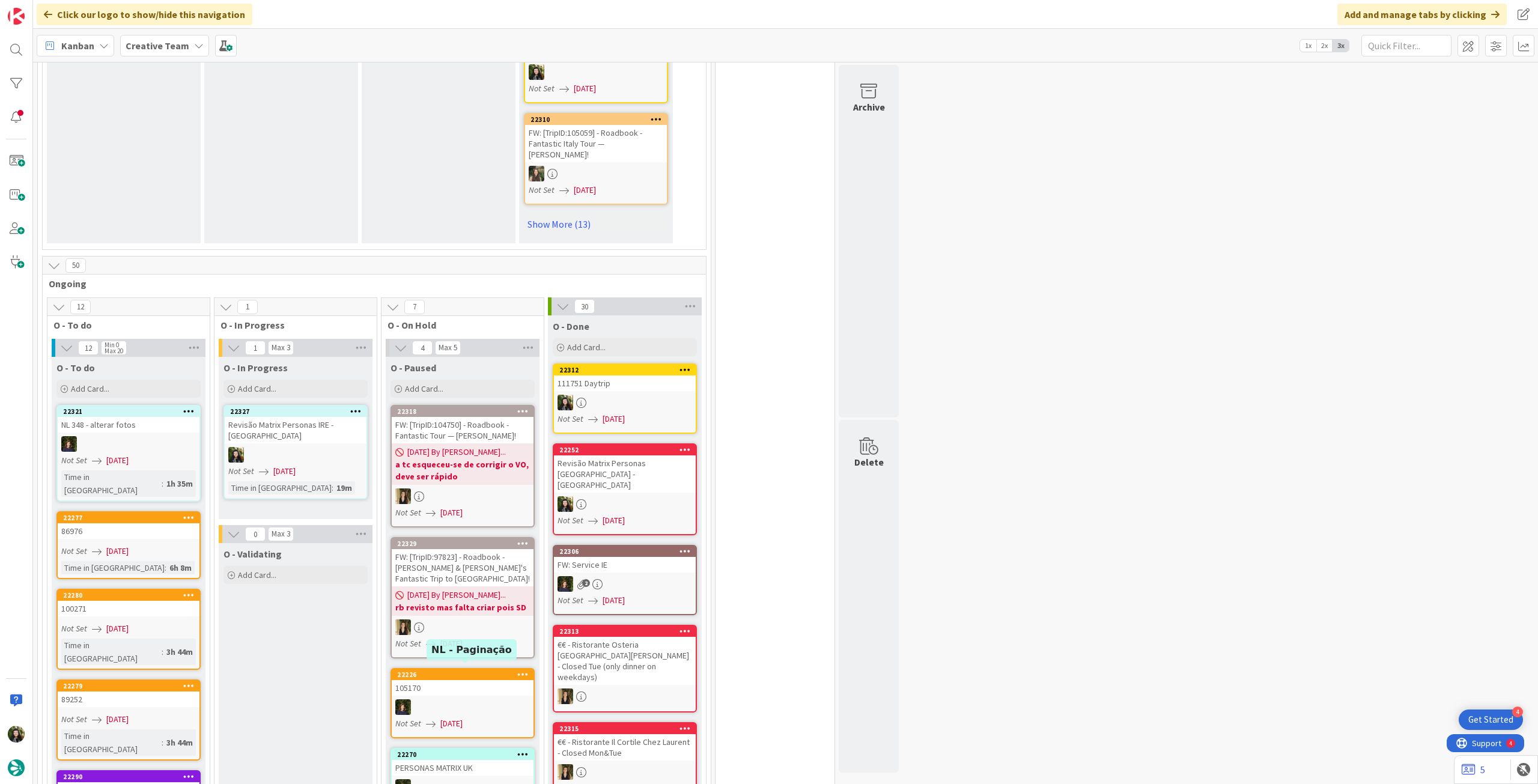
scroll to position [881, 0]
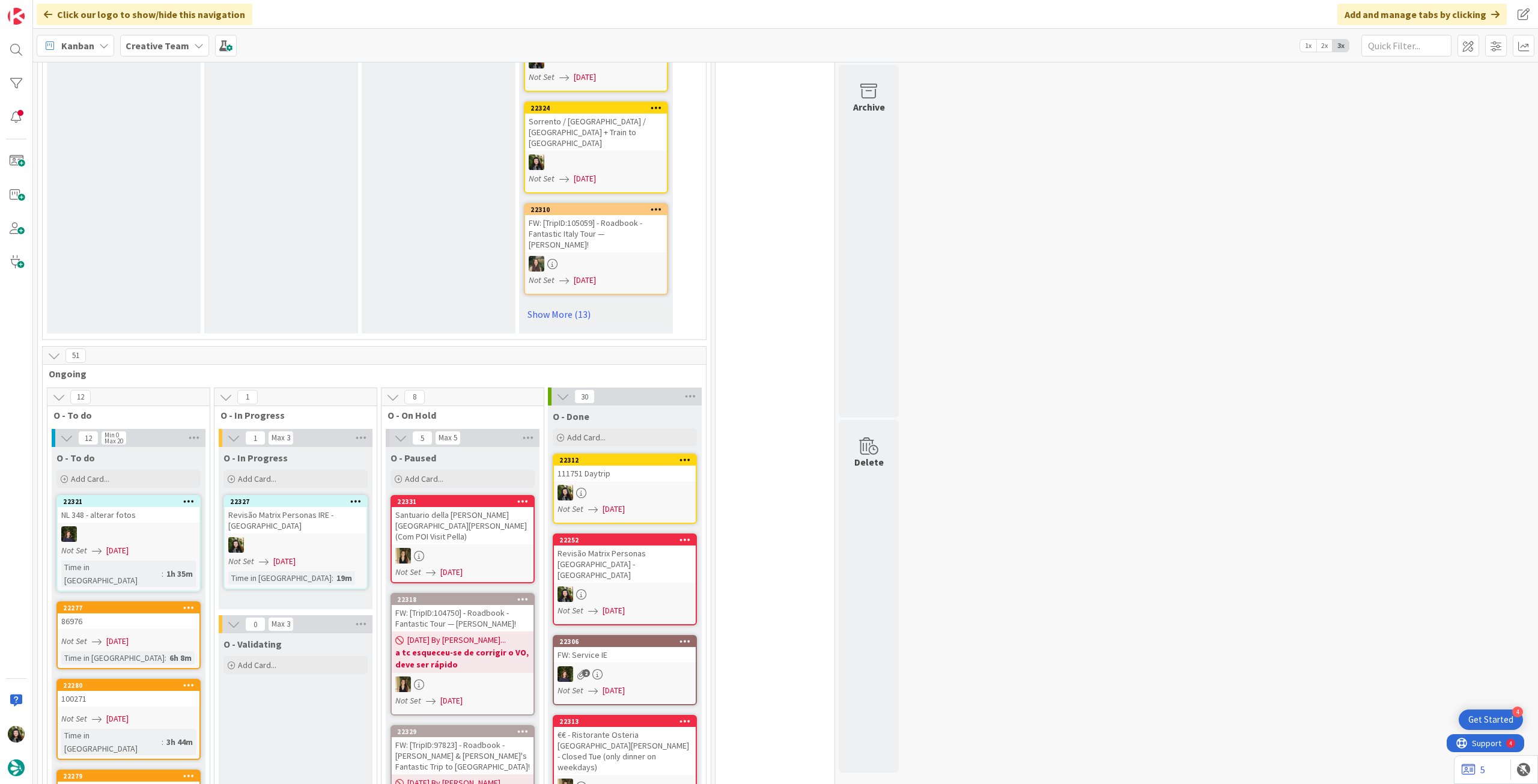
click at [198, 34] on div "Kanban Creative Team 1x 2x 3x" at bounding box center [785, 45] width 1505 height 33
click at [195, 38] on div "Creative Team" at bounding box center [164, 45] width 89 height 21
click at [180, 162] on div "Creative Team - Análise" at bounding box center [222, 172] width 183 height 23
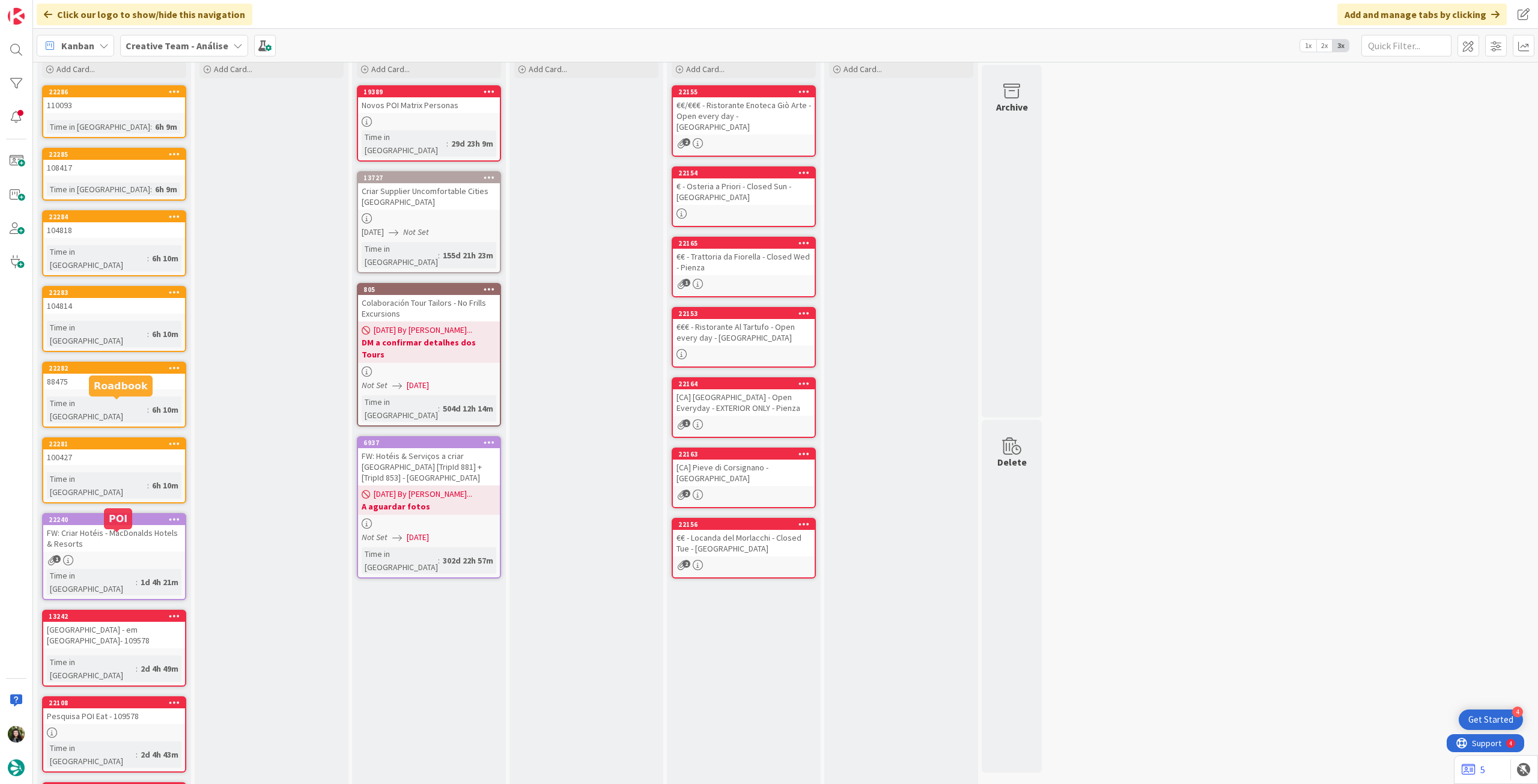
scroll to position [59, 0]
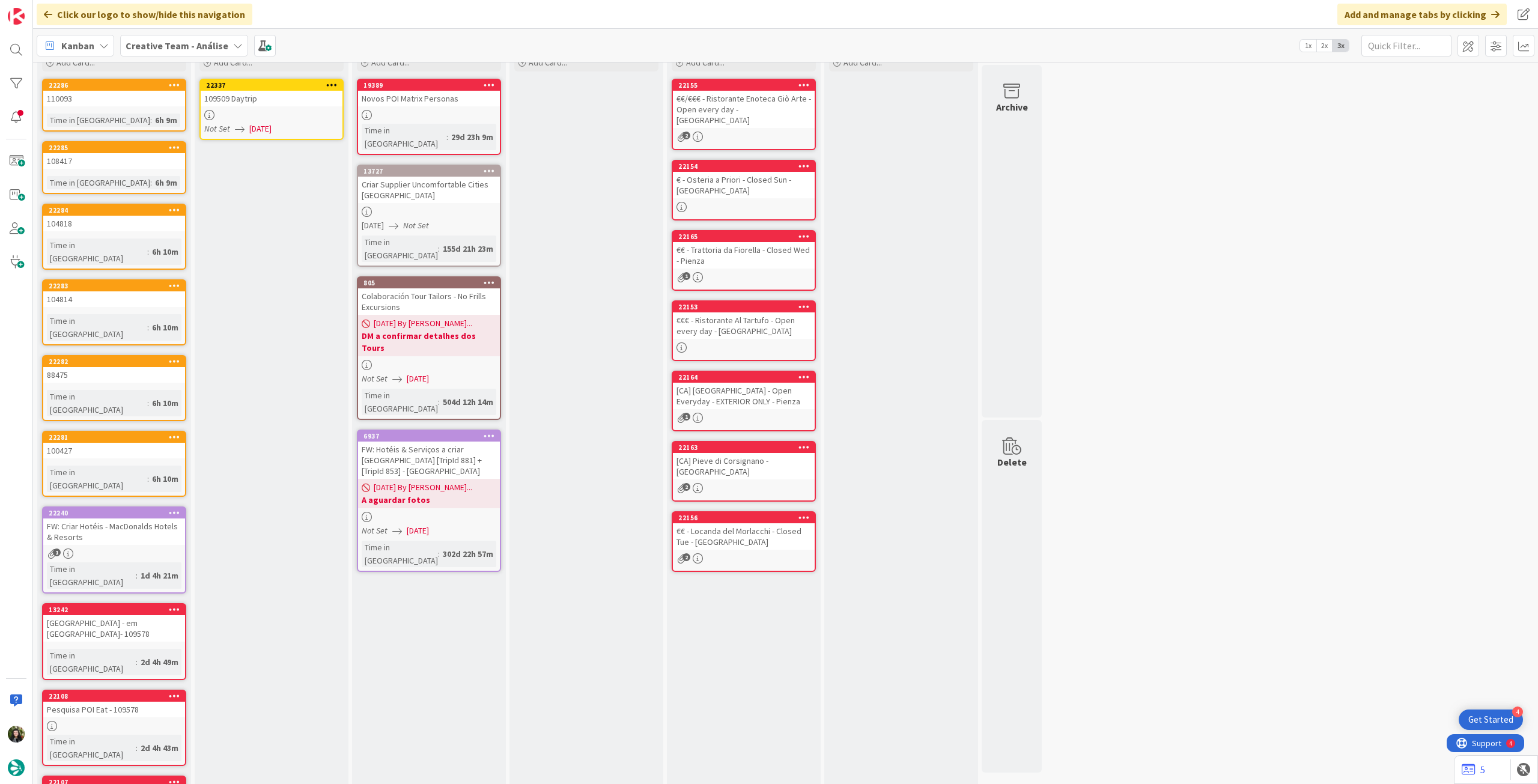
scroll to position [0, 0]
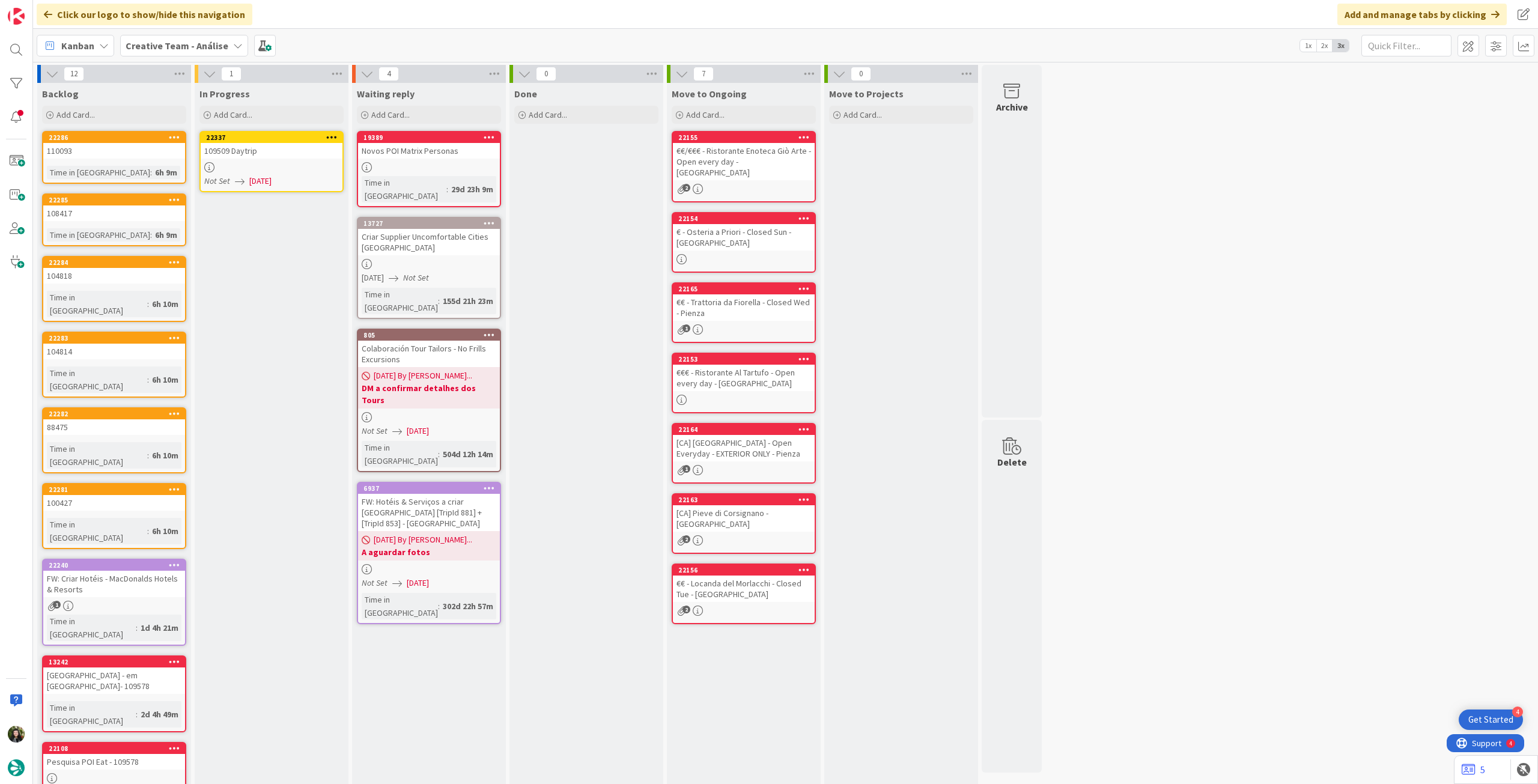
click at [248, 160] on link "22337 109509 Daytrip Not Set 03/09/2025" at bounding box center [271, 161] width 144 height 61
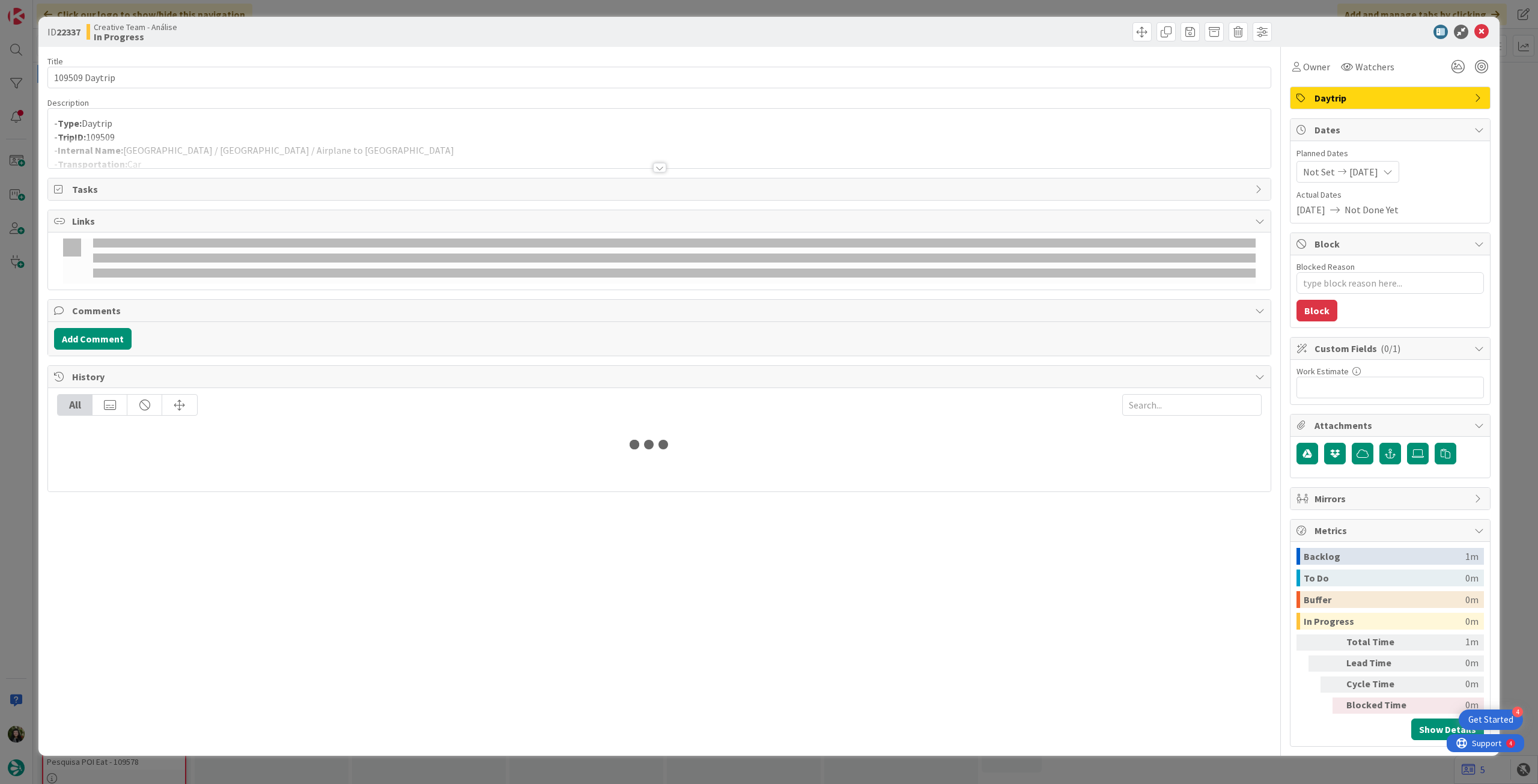
type textarea "x"
click at [270, 156] on div at bounding box center [659, 153] width 1223 height 30
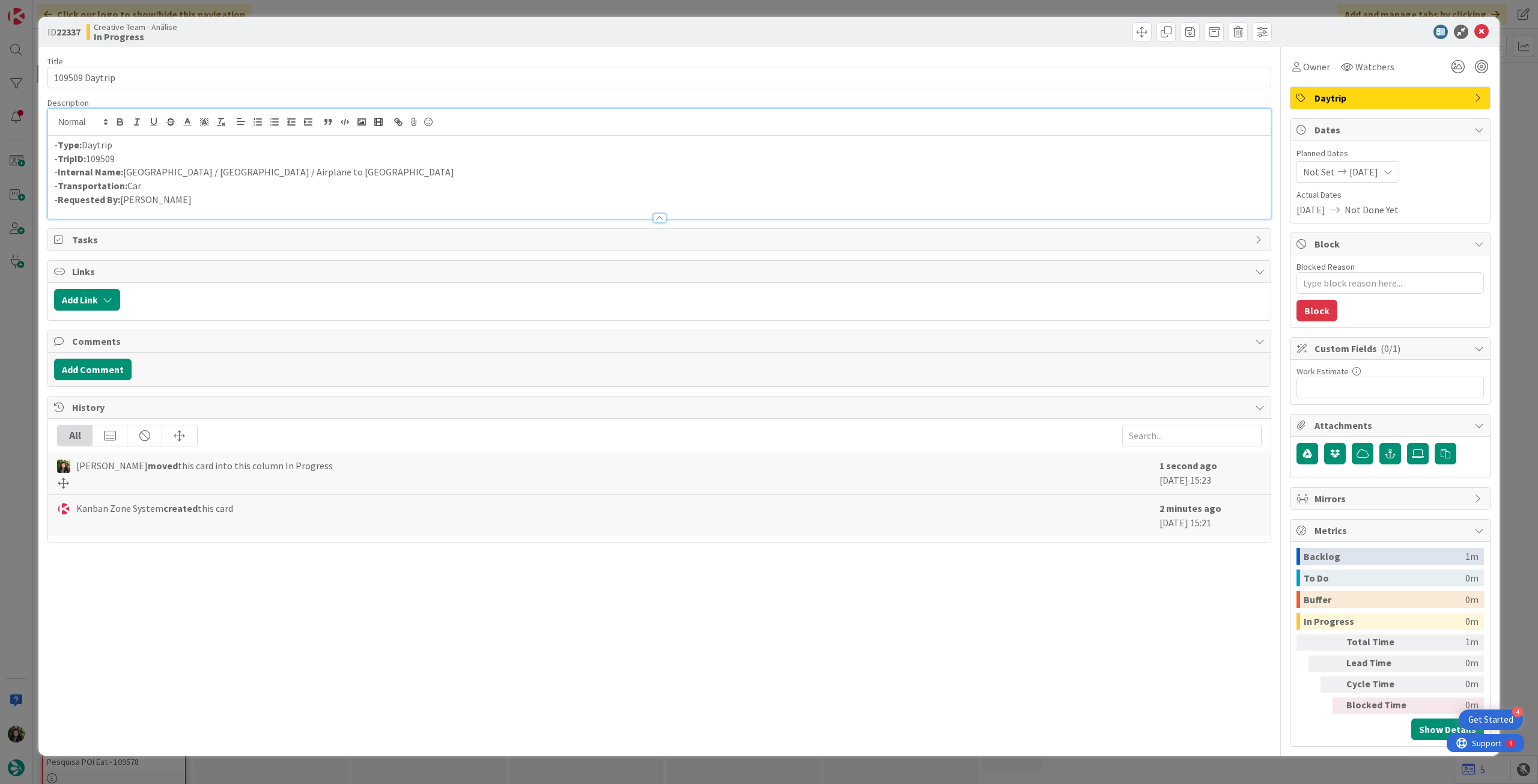
click at [236, 170] on p "- Internal Name: Aix-en-Provence / Marseille / Airplane to Madrid" at bounding box center [659, 171] width 1211 height 14
click at [1480, 33] on icon at bounding box center [1482, 32] width 14 height 14
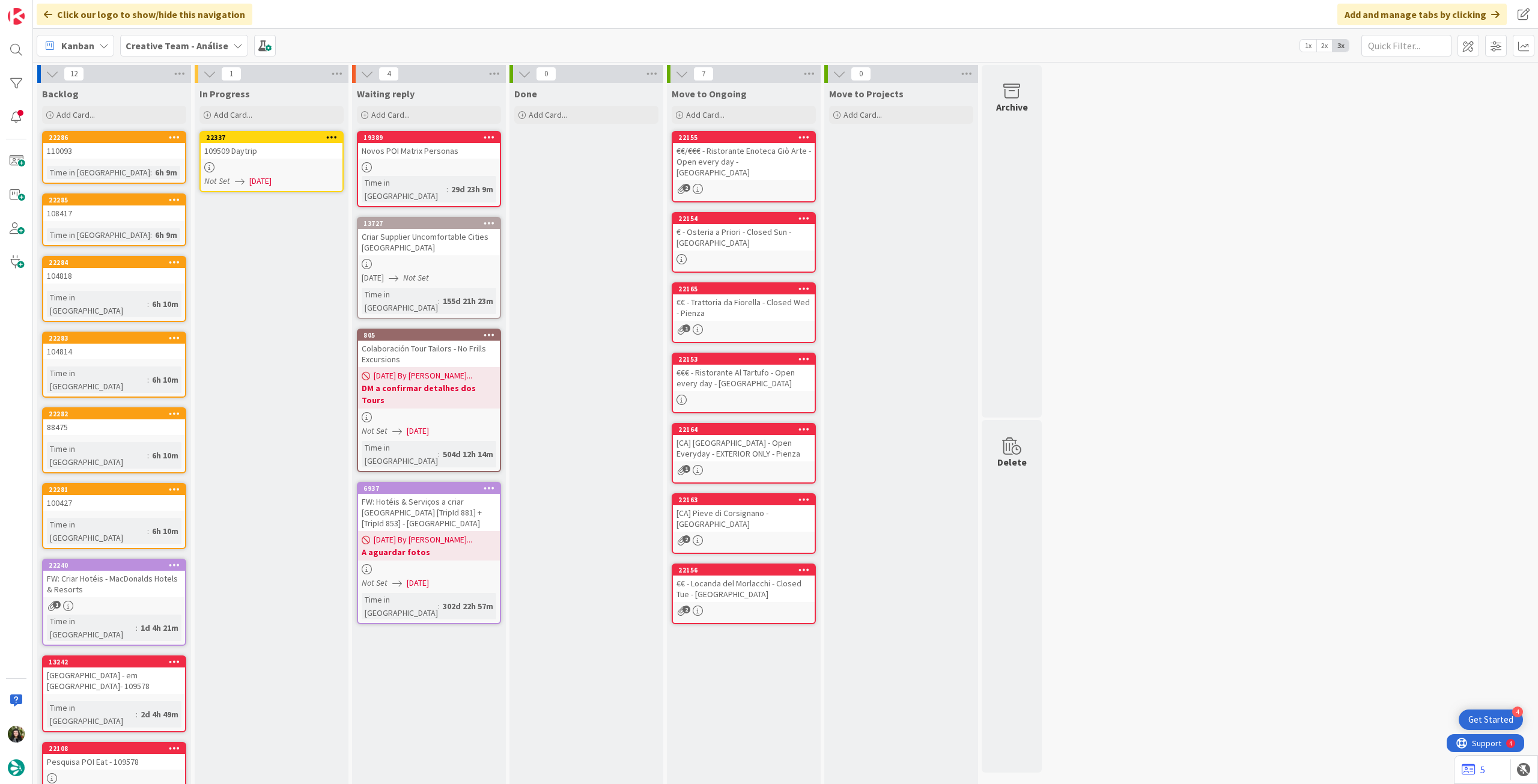
click at [333, 140] on icon at bounding box center [332, 136] width 12 height 8
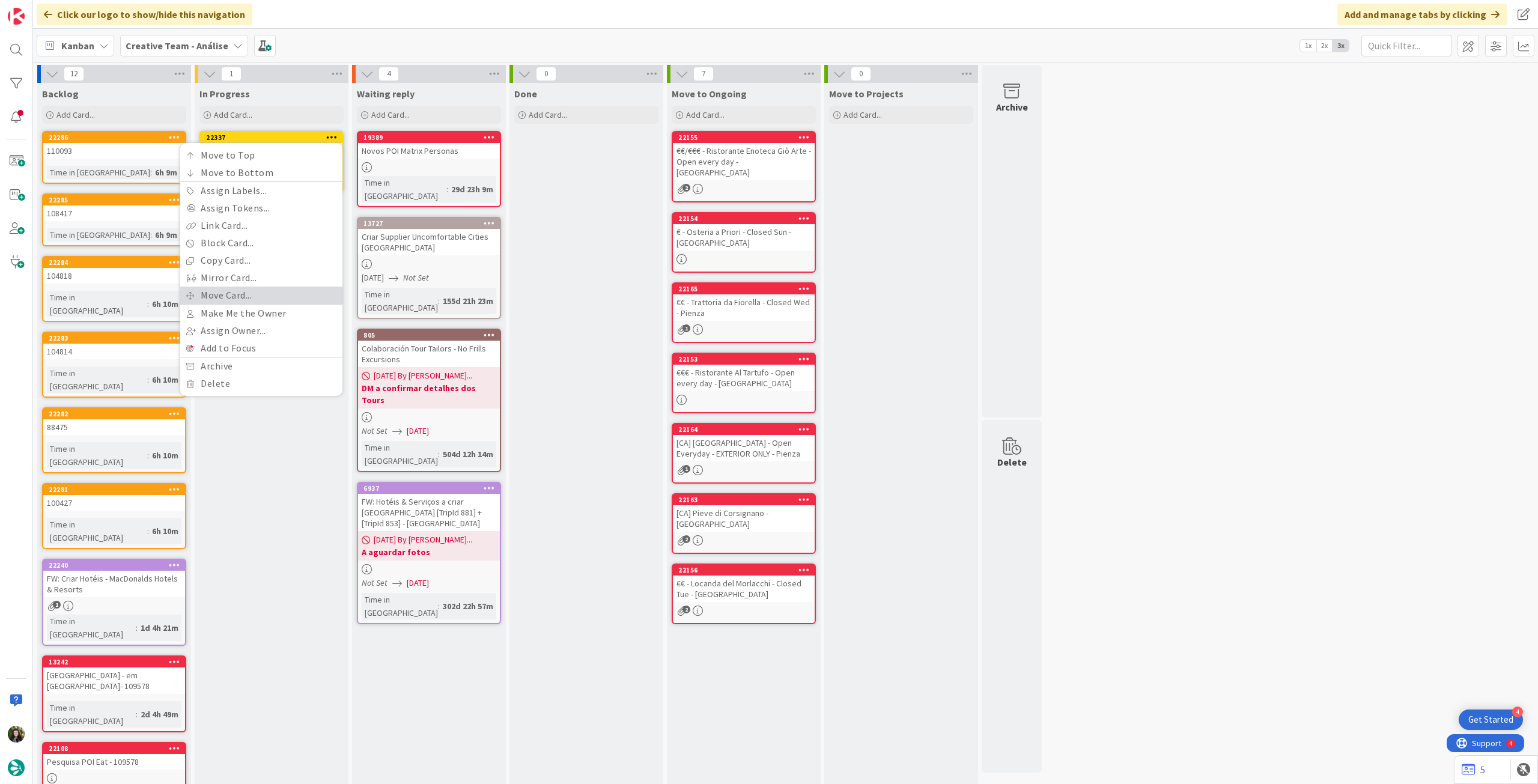
click at [257, 290] on link "Move Card..." at bounding box center [261, 295] width 162 height 17
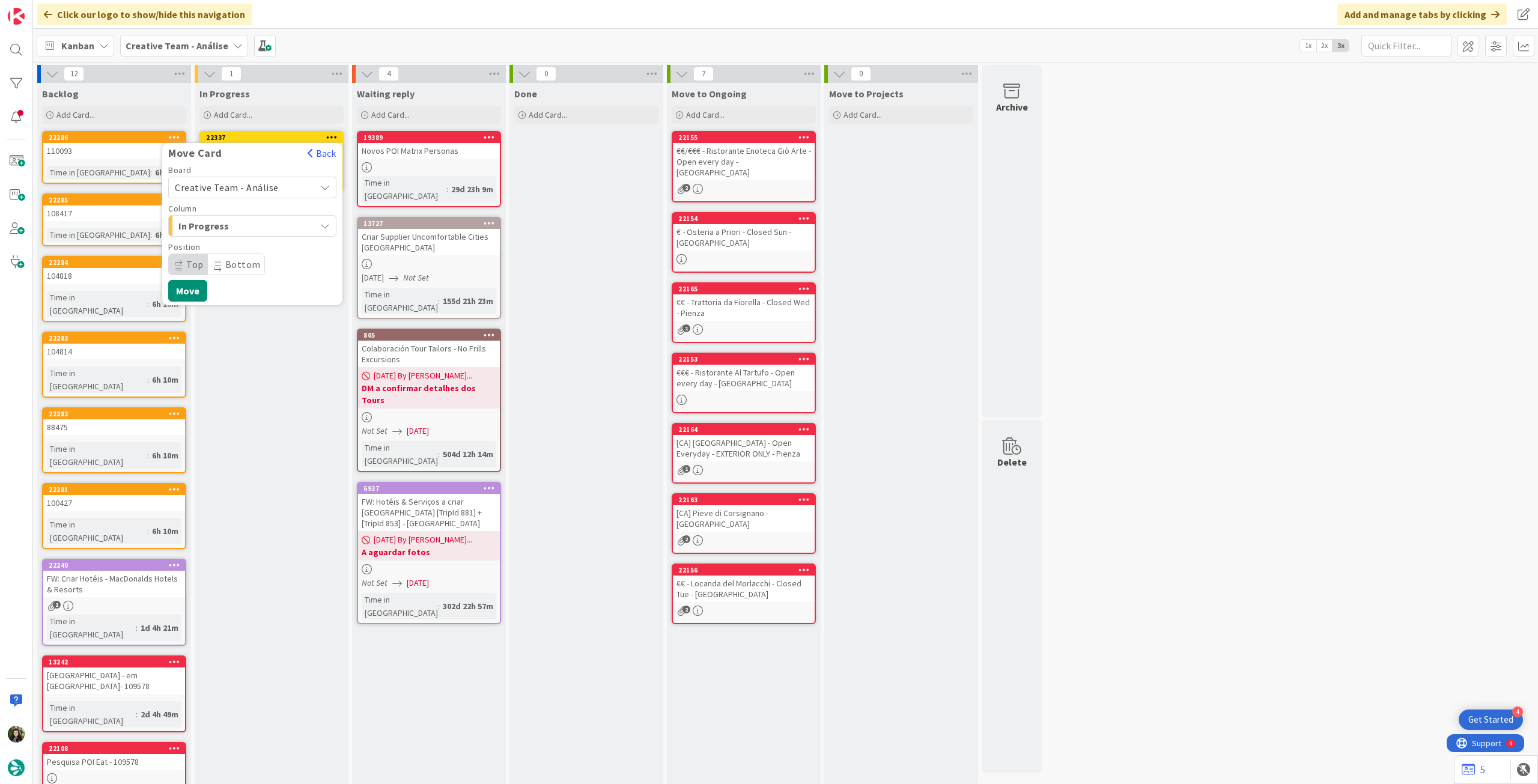
click at [266, 185] on span "Creative Team - Análise" at bounding box center [226, 187] width 104 height 12
click at [256, 245] on span "Creative Team" at bounding box center [259, 244] width 139 height 18
click at [252, 221] on span "E - To Do" at bounding box center [223, 226] width 90 height 16
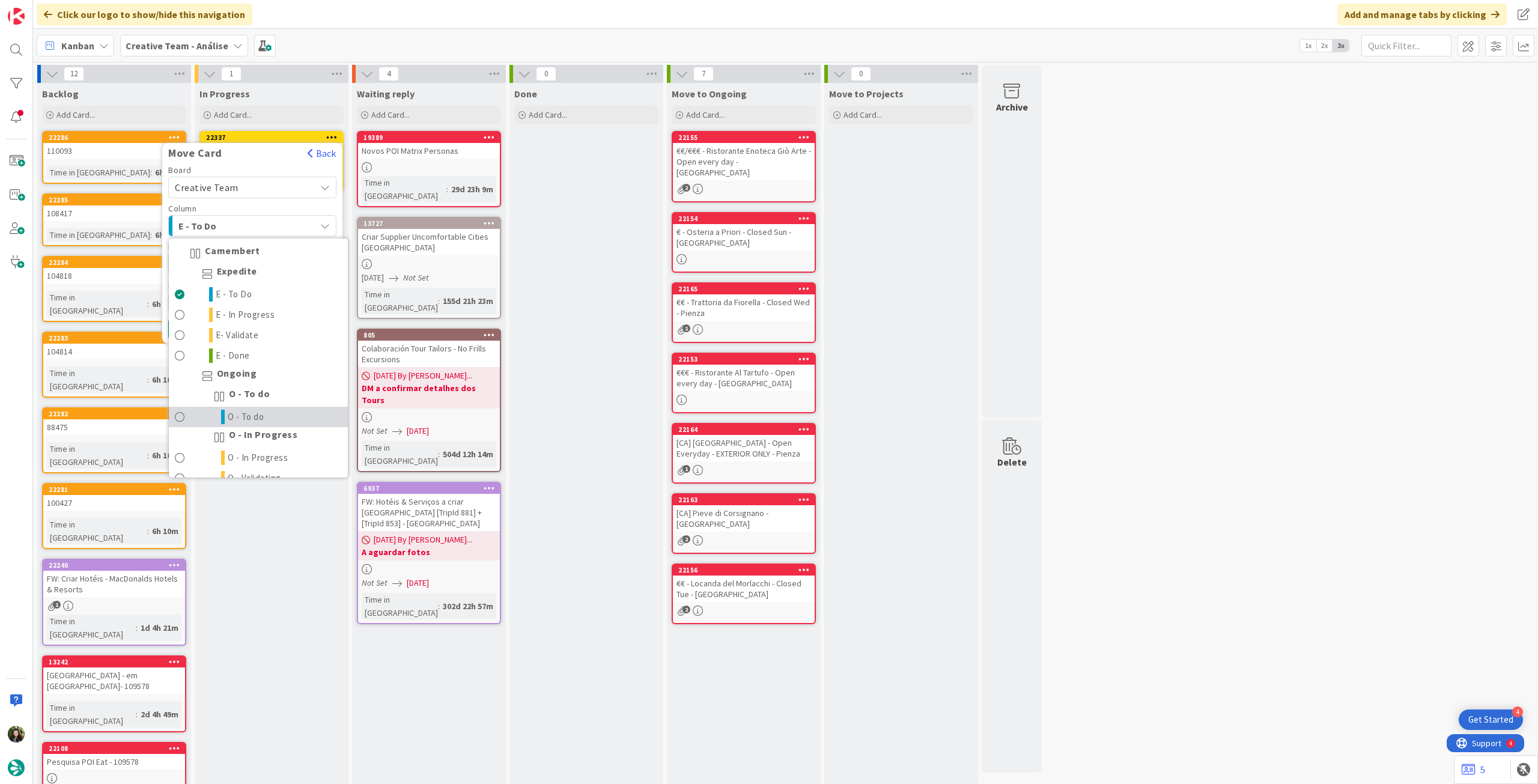
click at [254, 411] on span "O - To do" at bounding box center [246, 417] width 37 height 14
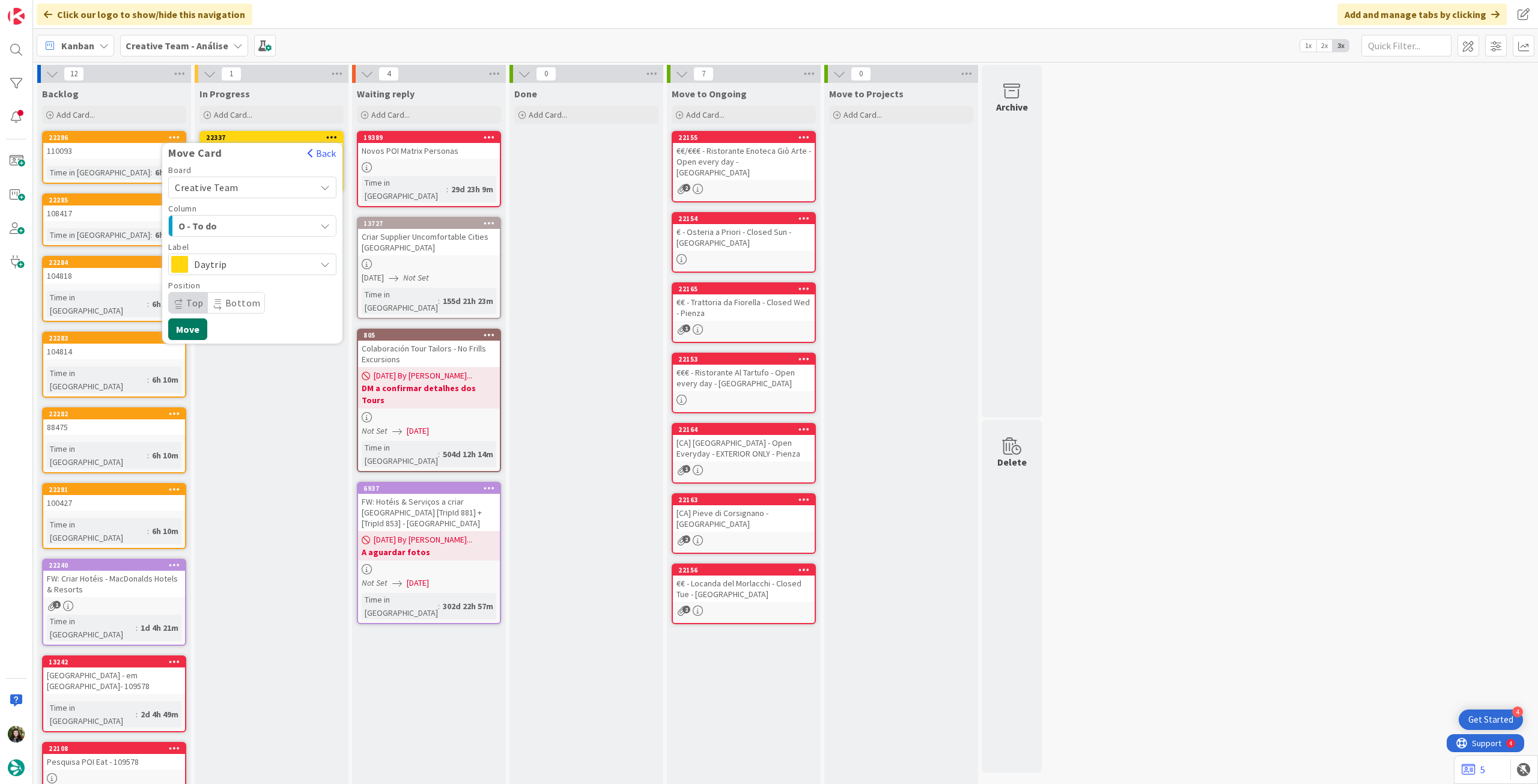
click at [198, 325] on button "Move" at bounding box center [188, 329] width 39 height 21
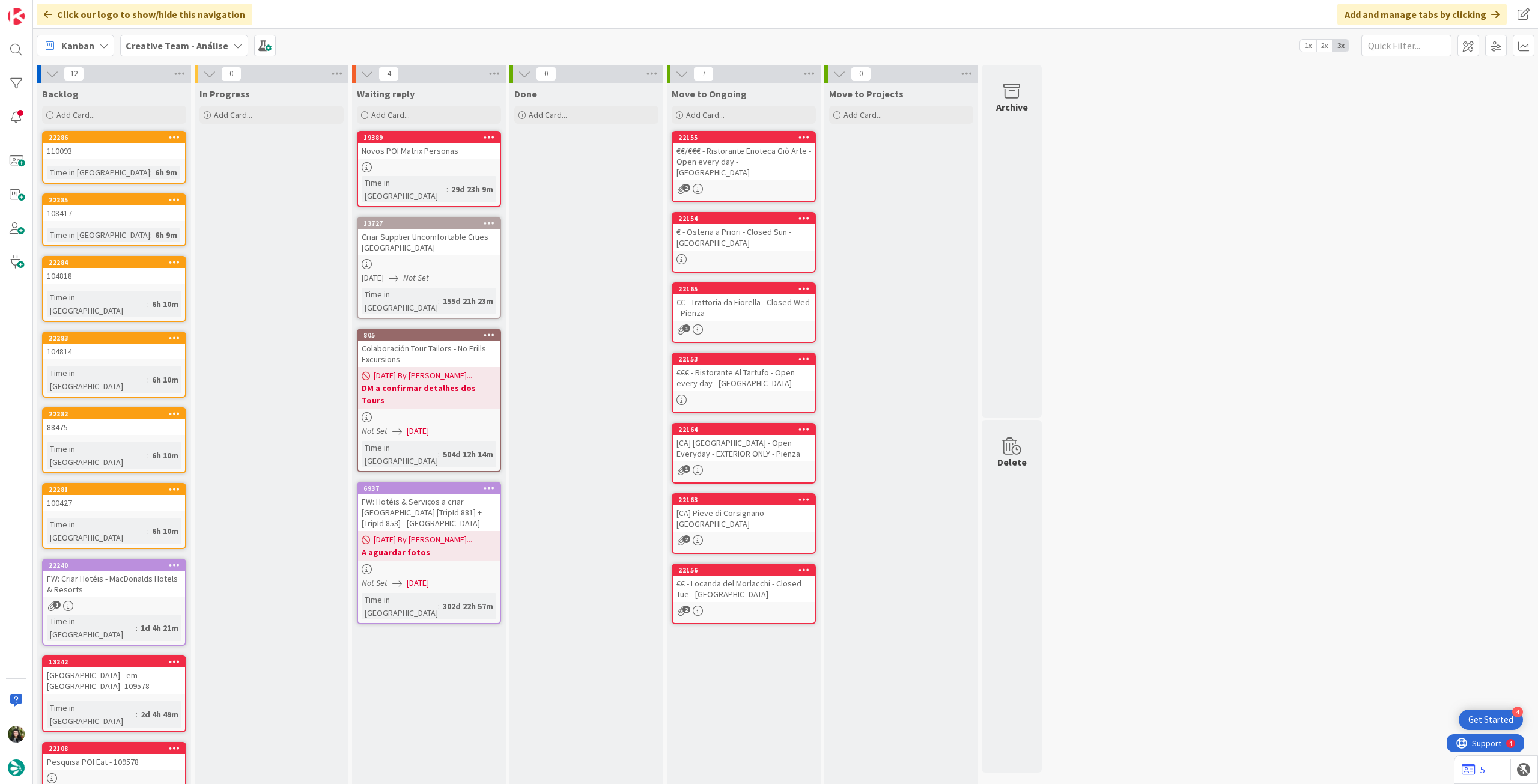
drag, startPoint x: 175, startPoint y: 52, endPoint x: 175, endPoint y: 61, distance: 9.0
click at [175, 52] on span "Creative Team - Análise" at bounding box center [177, 45] width 103 height 14
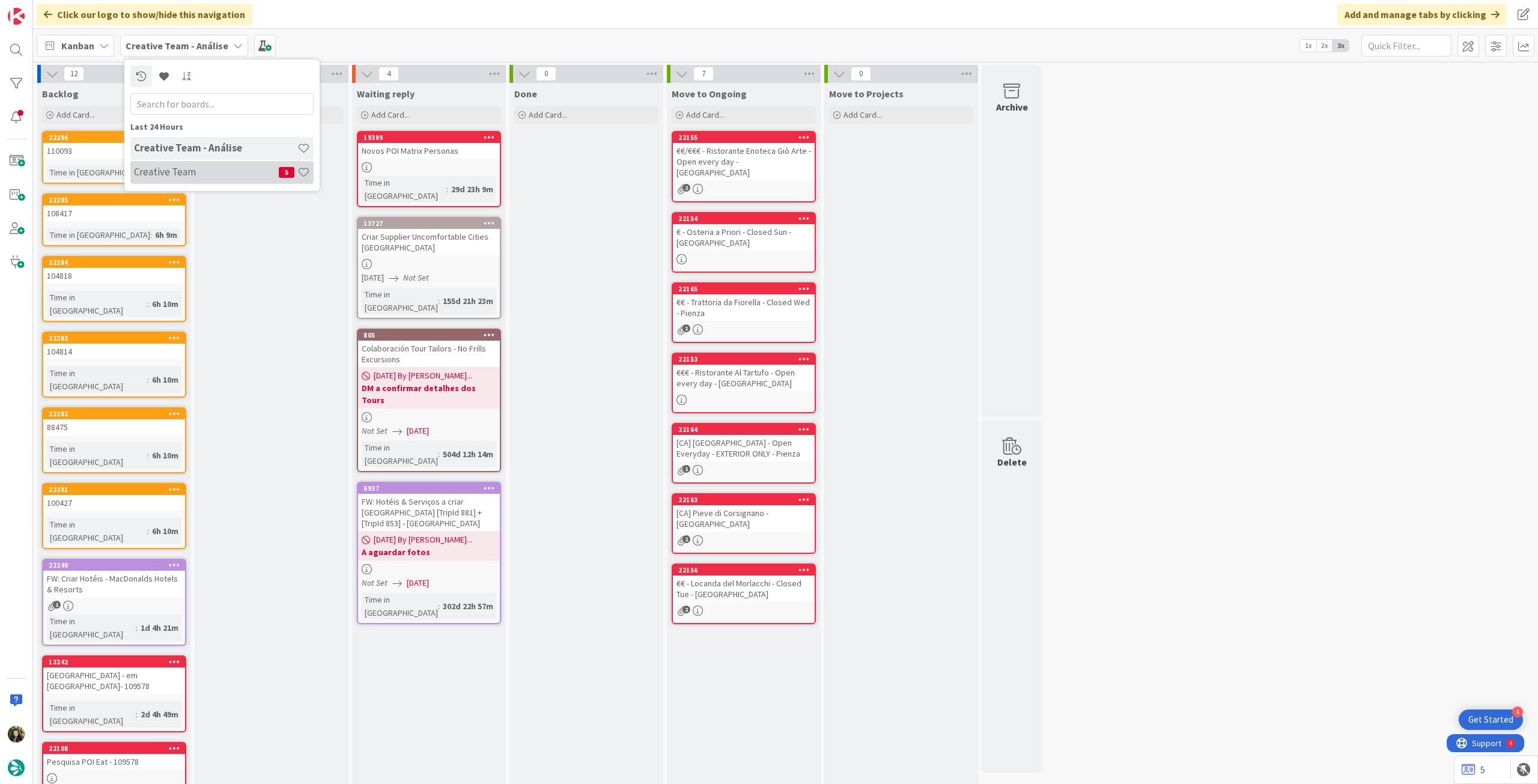
click at [179, 169] on h4 "Creative Team" at bounding box center [206, 171] width 145 height 12
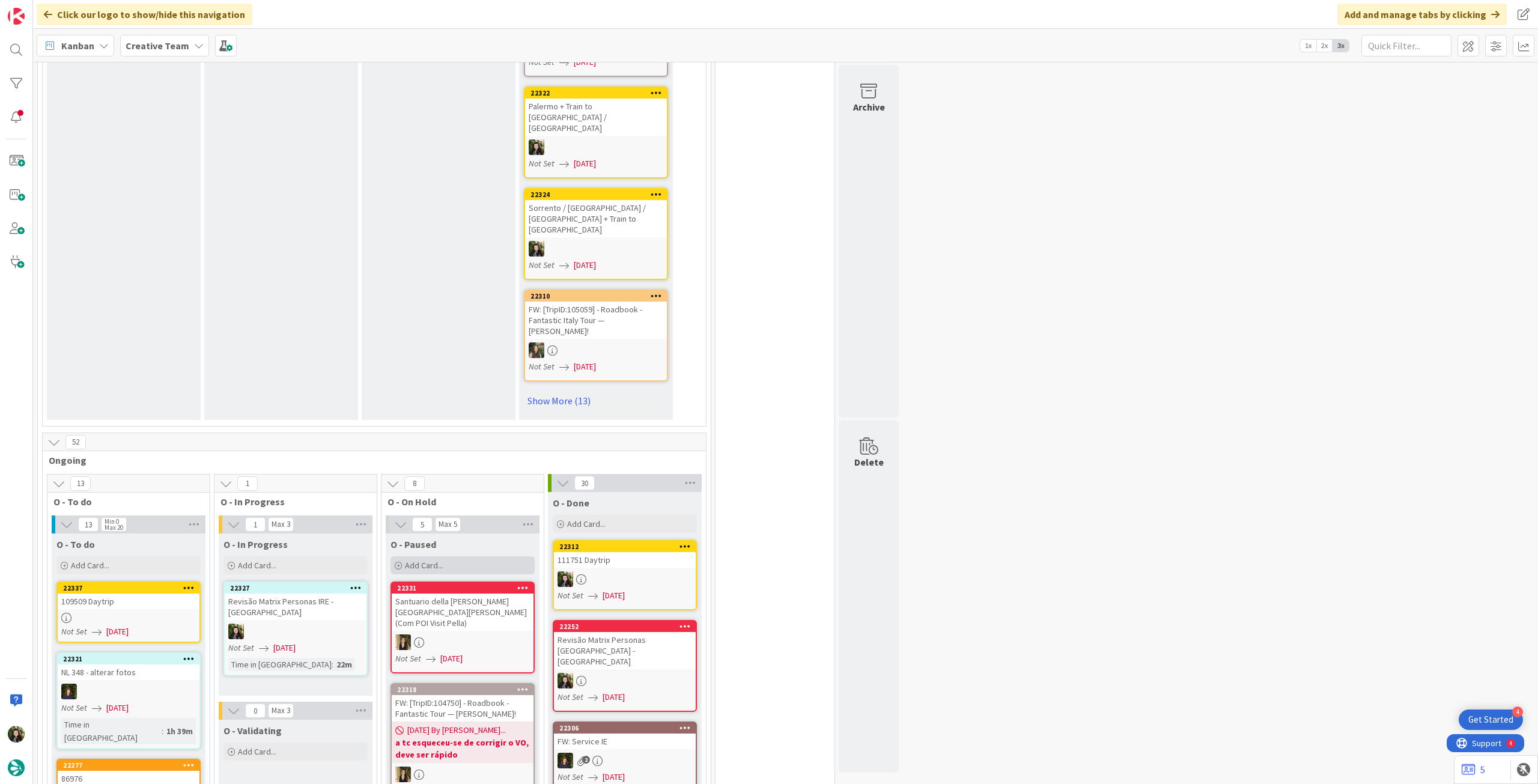
scroll to position [881, 0]
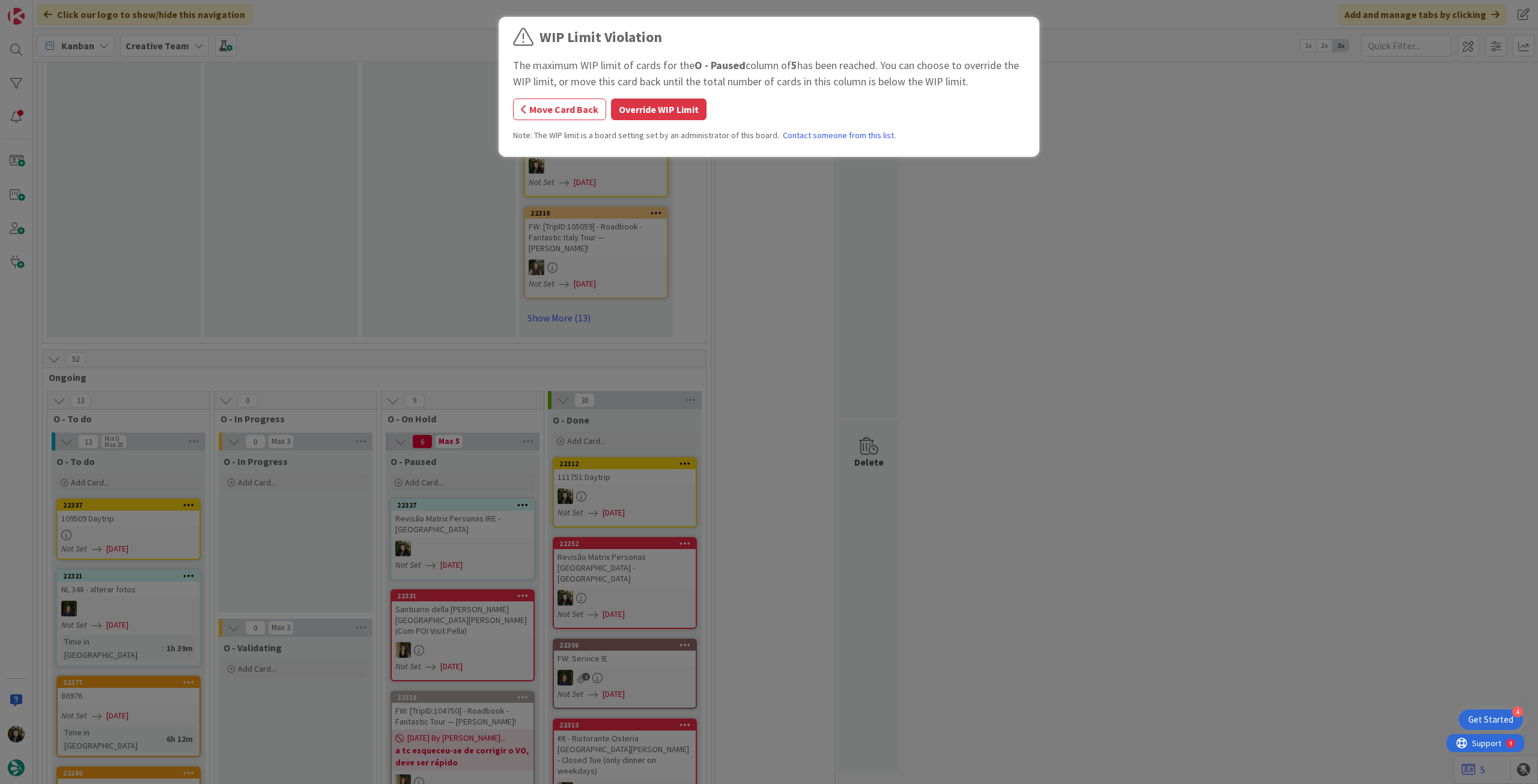
drag, startPoint x: 627, startPoint y: 103, endPoint x: 589, endPoint y: 151, distance: 61.2
click at [629, 104] on button "Override WIP Limit" at bounding box center [659, 109] width 96 height 21
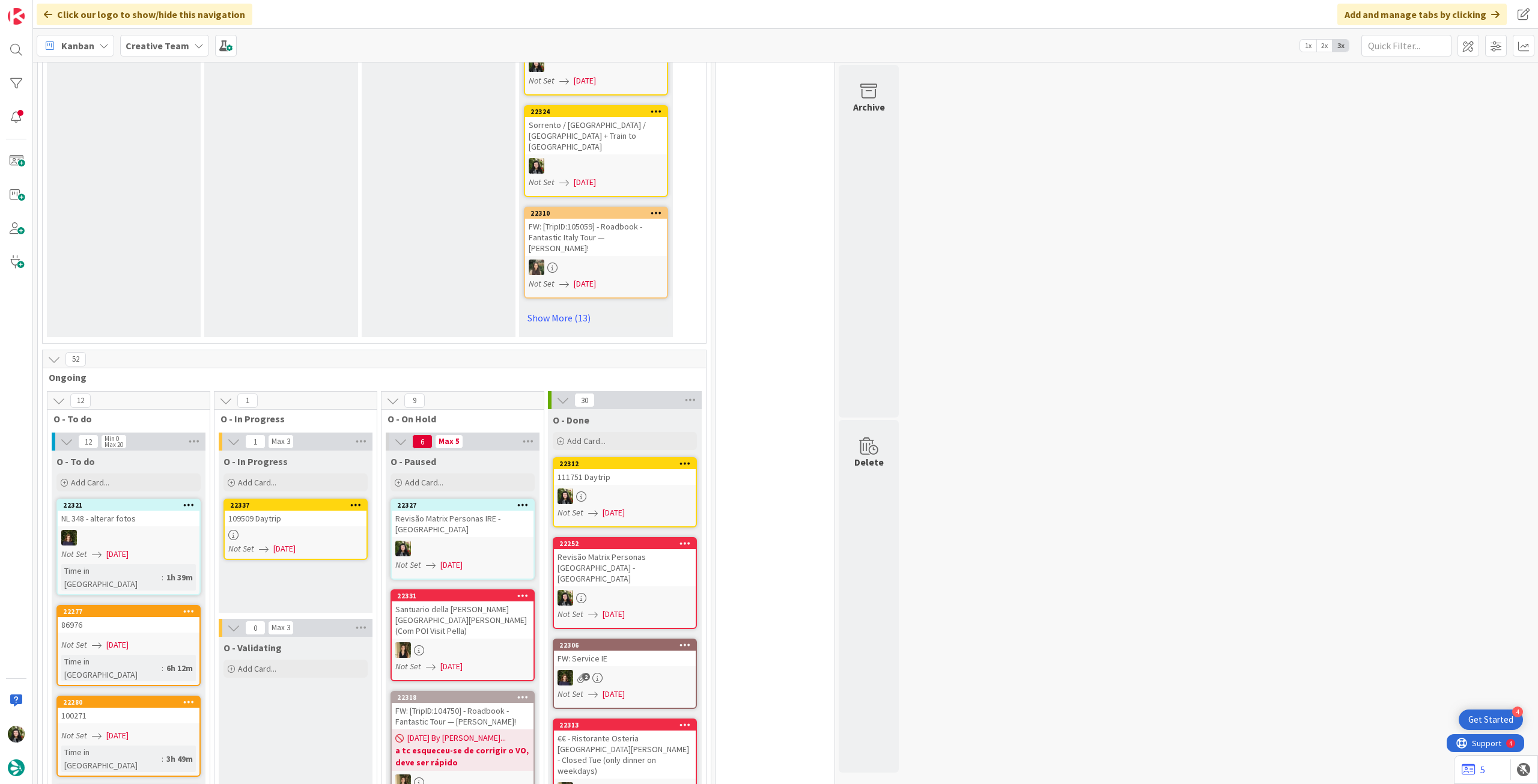
click at [275, 530] on div at bounding box center [295, 535] width 142 height 10
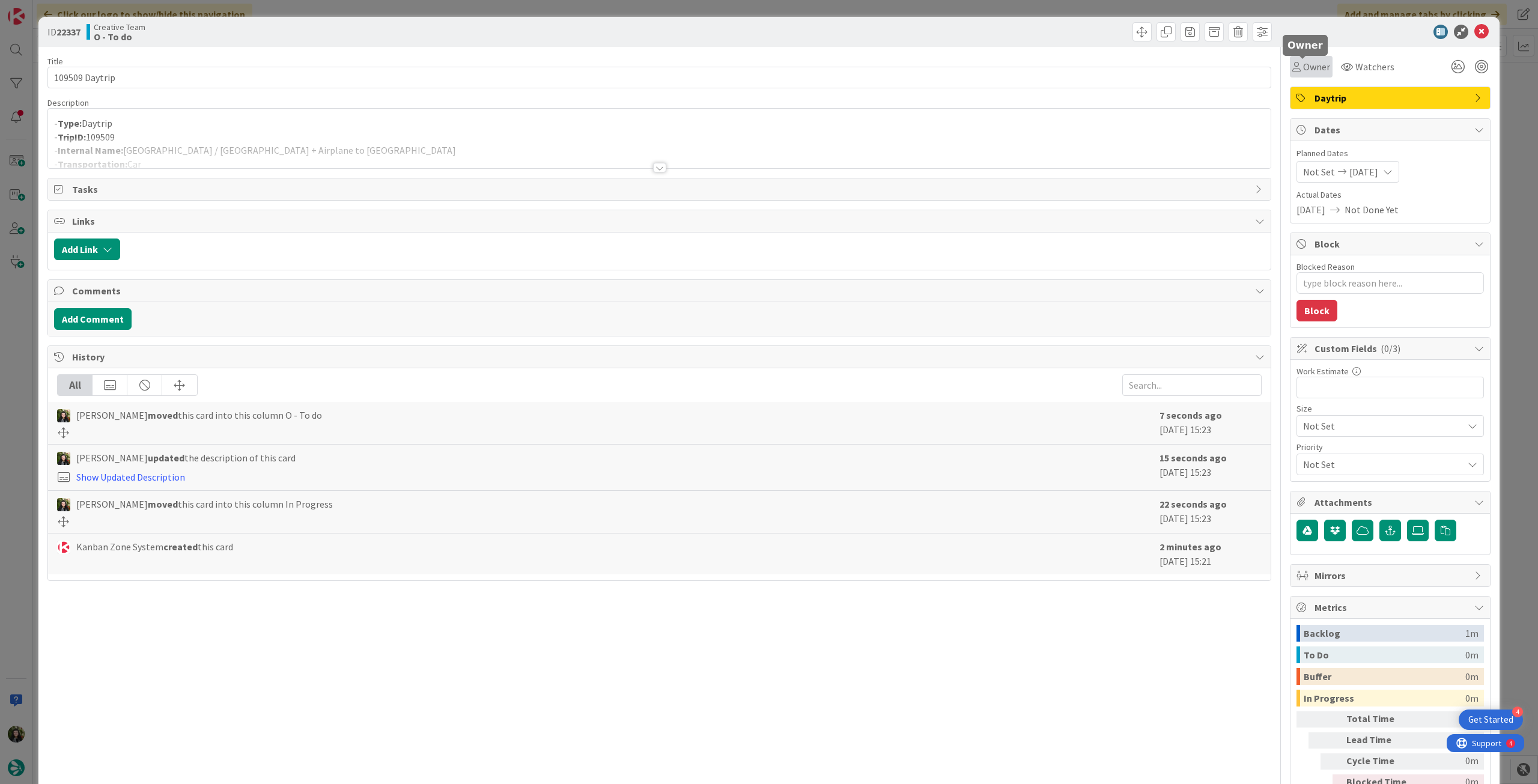
click at [1308, 72] on span "Owner" at bounding box center [1317, 67] width 27 height 14
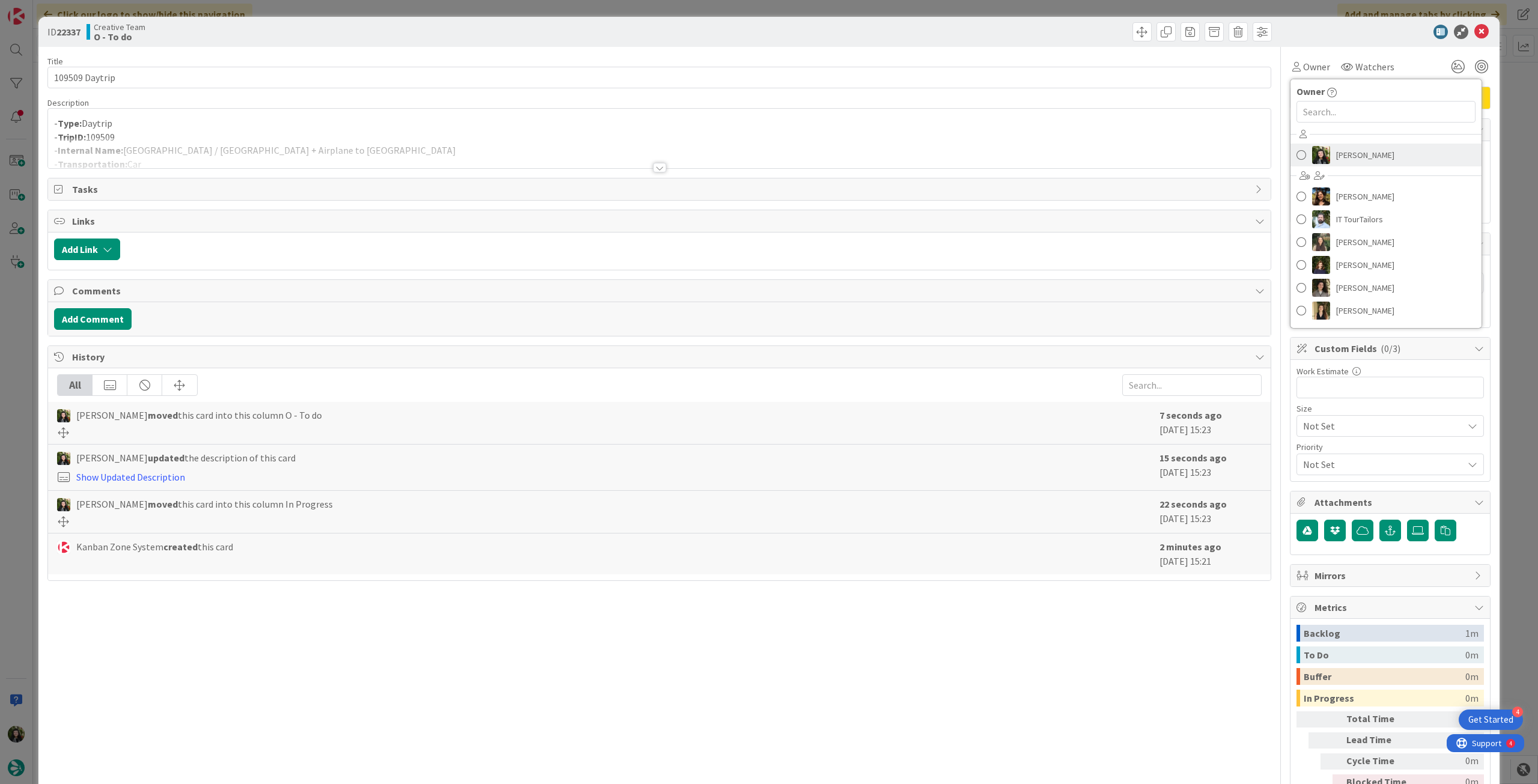
click at [1323, 157] on link "[PERSON_NAME]" at bounding box center [1386, 155] width 191 height 23
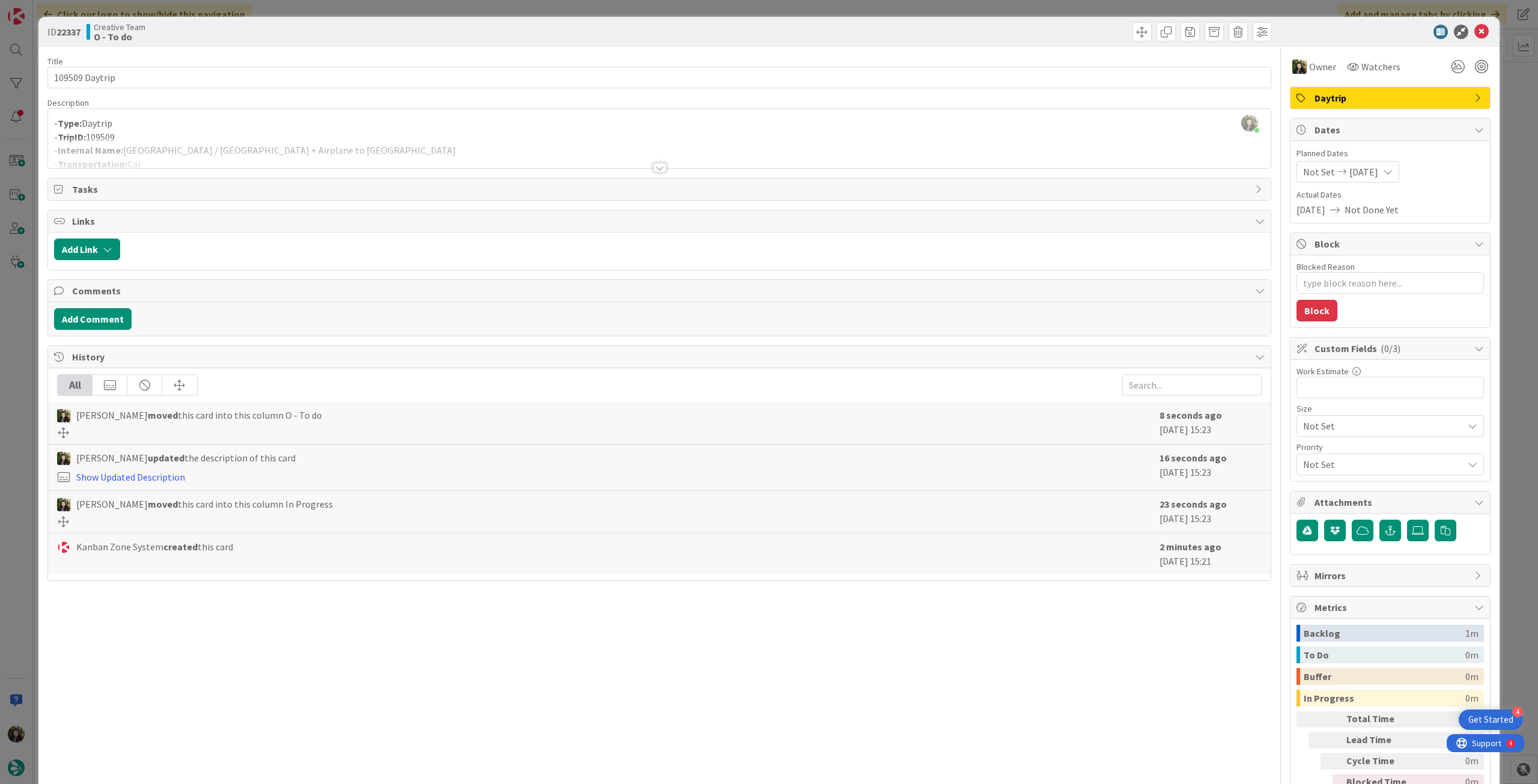
click at [292, 139] on div at bounding box center [659, 153] width 1223 height 30
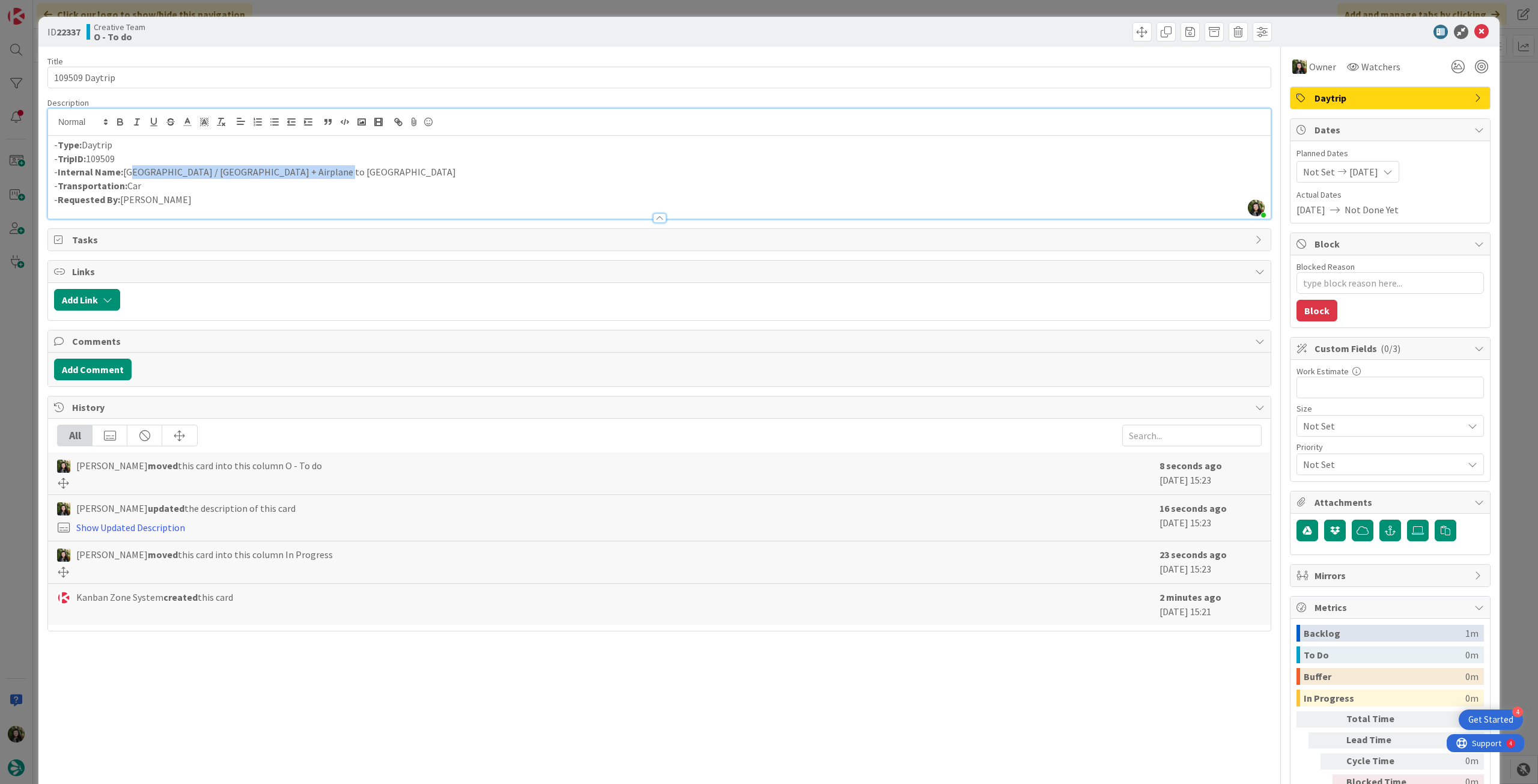
drag, startPoint x: 343, startPoint y: 168, endPoint x: 176, endPoint y: 76, distance: 190.7
click at [129, 168] on p "- Internal Name: Aix-en-Provence / Marseille + Airplane to Madrid" at bounding box center [659, 171] width 1211 height 14
copy p "ix-en-Provence / Marseille + Airplane to Madrid"
click at [153, 161] on p "- TripID: 109509" at bounding box center [659, 158] width 1211 height 14
drag, startPoint x: 126, startPoint y: 175, endPoint x: 333, endPoint y: 176, distance: 207.0
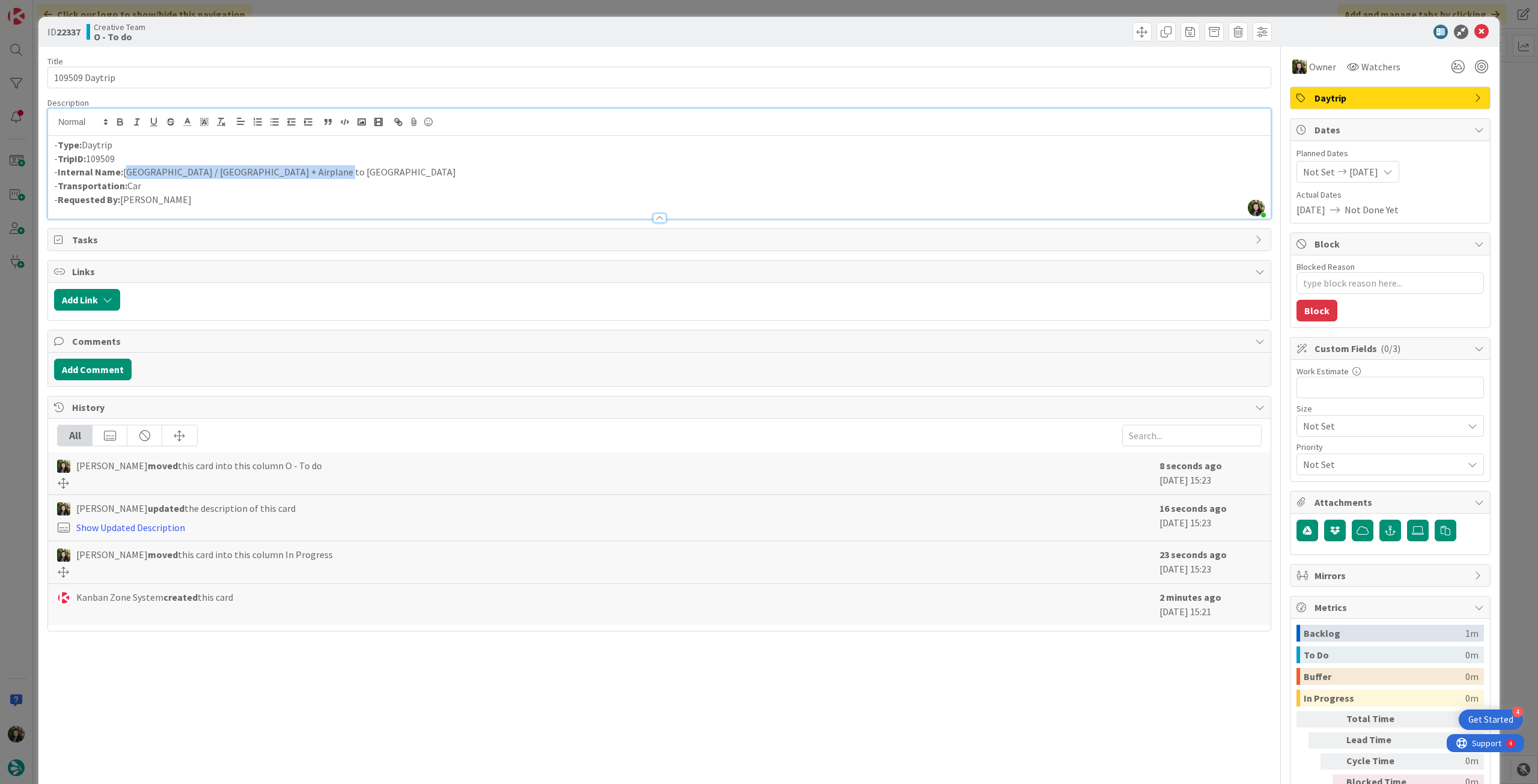
click at [333, 176] on p "- Internal Name: Aix-en-Provence / Marseille + Airplane to Madrid" at bounding box center [659, 171] width 1211 height 14
copy p "Aix-en-Provence / Marseille + Airplane to Madrid"
click at [1475, 32] on icon at bounding box center [1482, 32] width 14 height 14
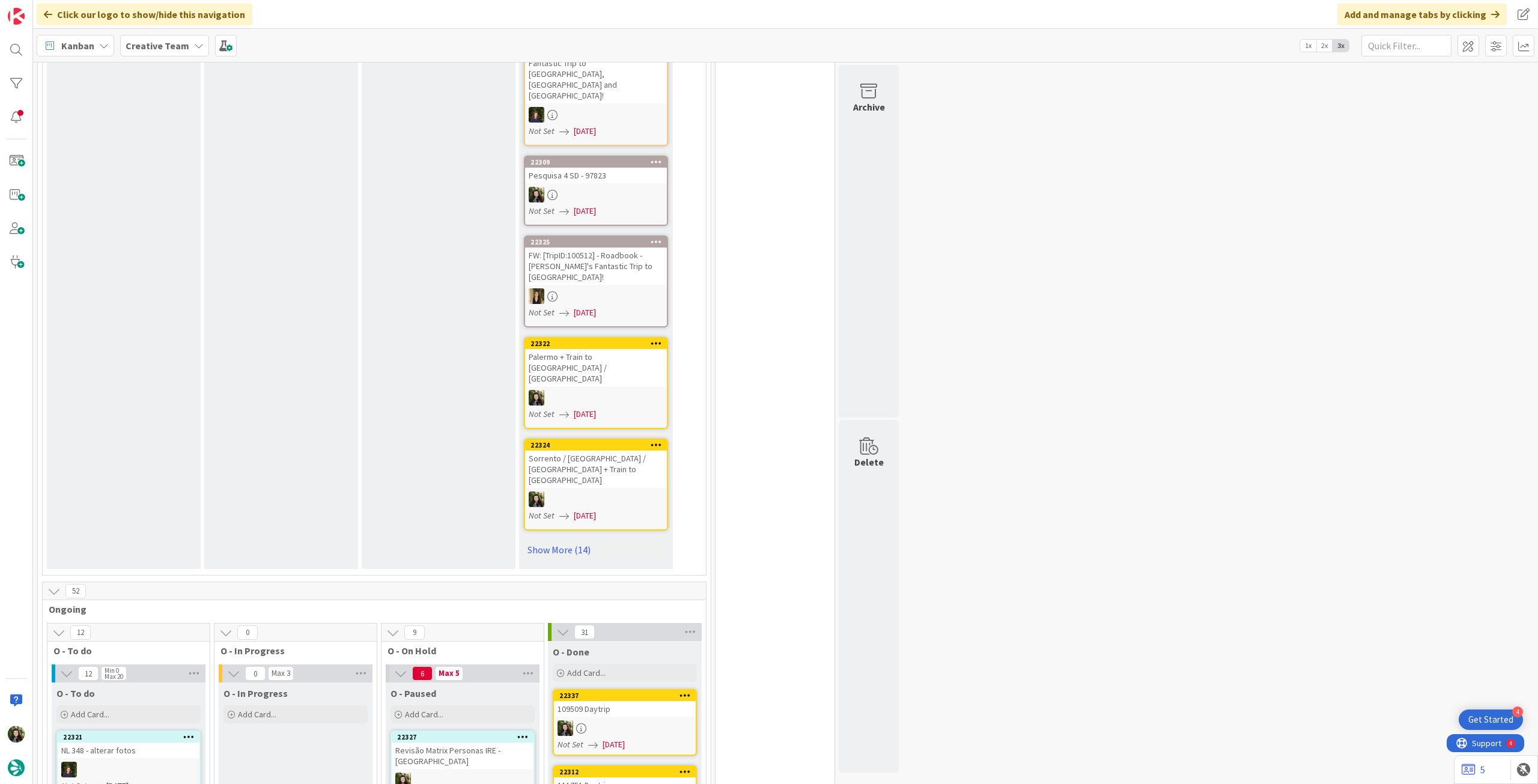
scroll to position [721, 0]
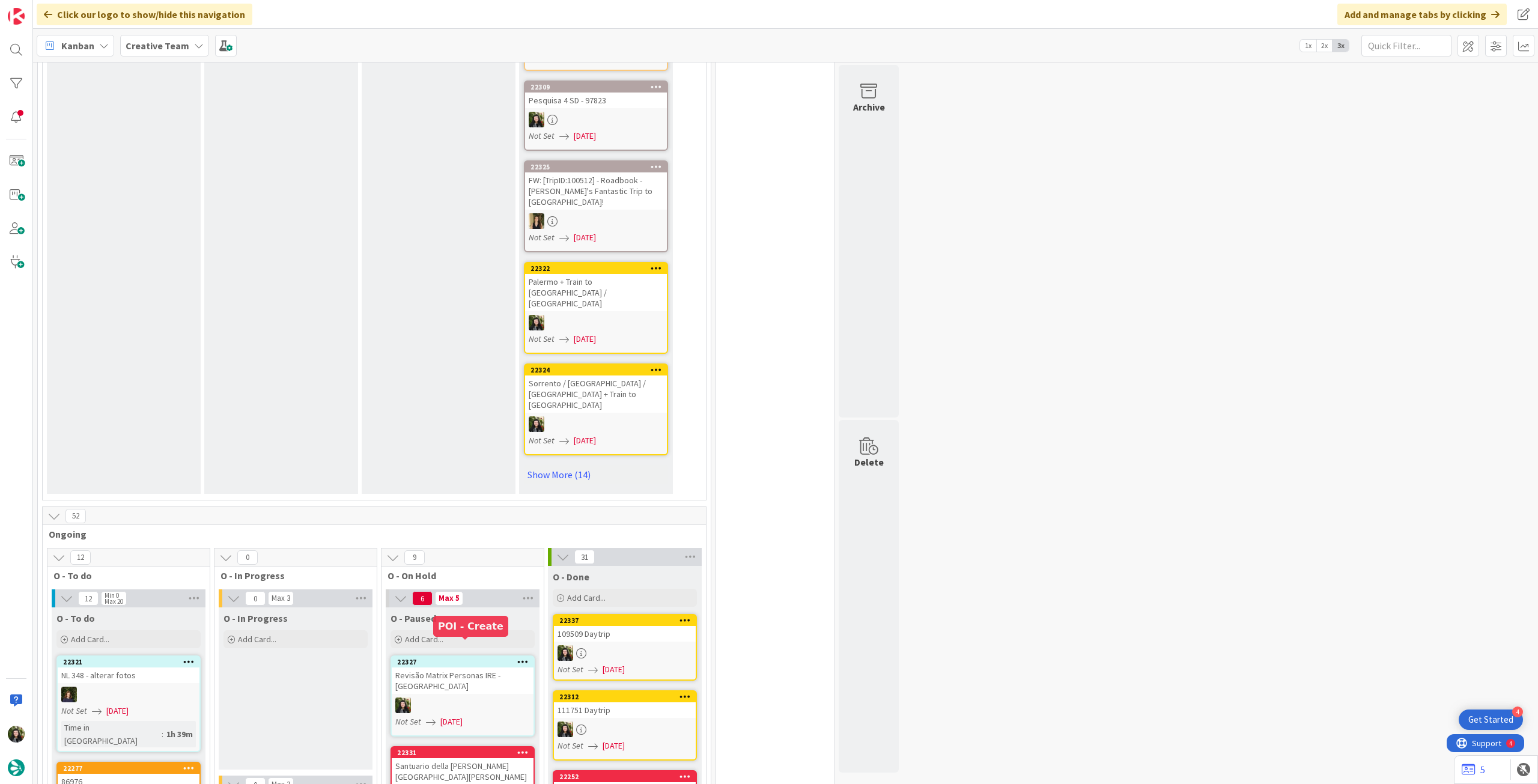
click at [419, 758] on div "Santuario della [PERSON_NAME][GEOGRAPHIC_DATA][PERSON_NAME] (Com POI Visit Pell…" at bounding box center [462, 777] width 142 height 38
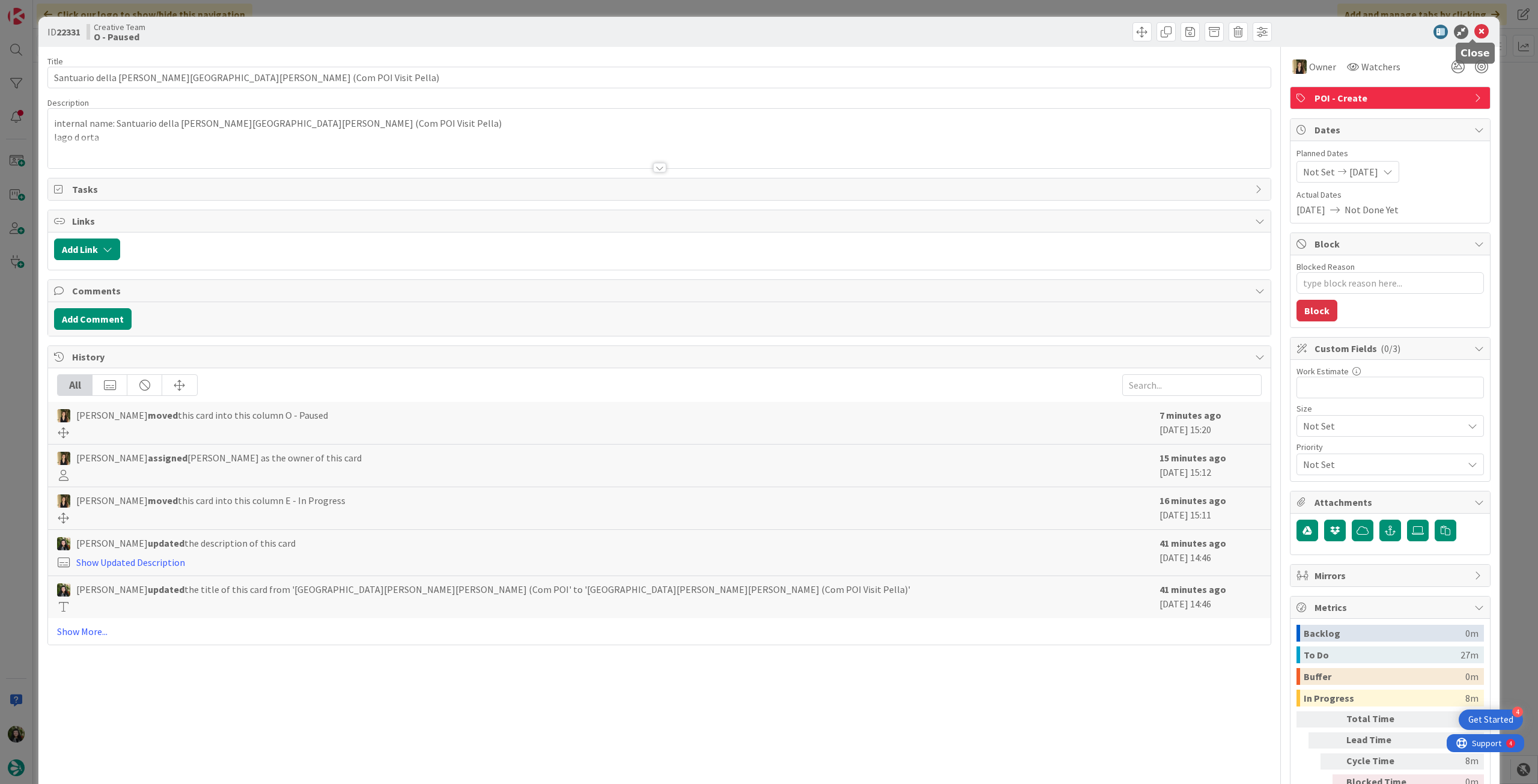
click at [1478, 33] on icon at bounding box center [1482, 32] width 14 height 14
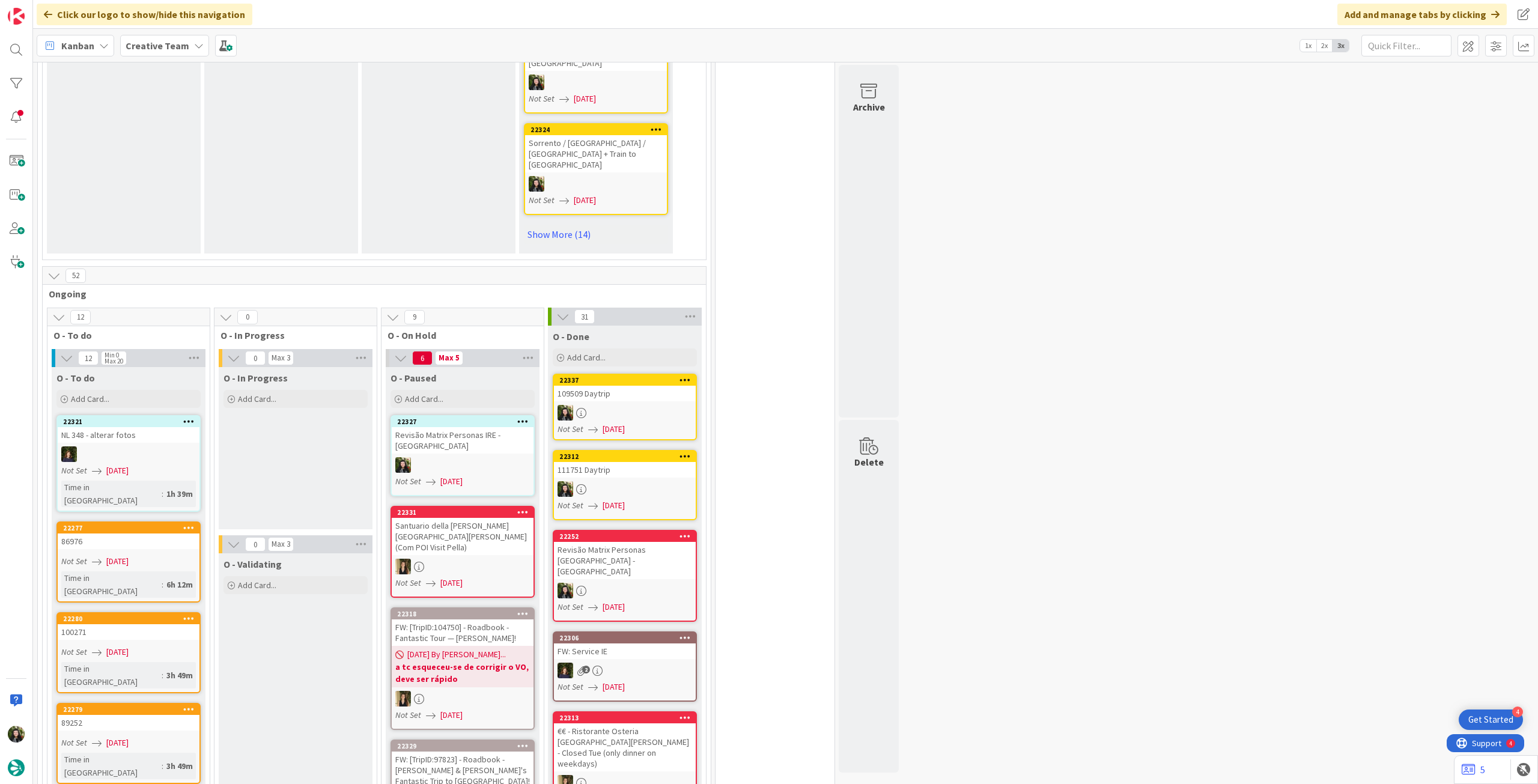
scroll to position [1041, 0]
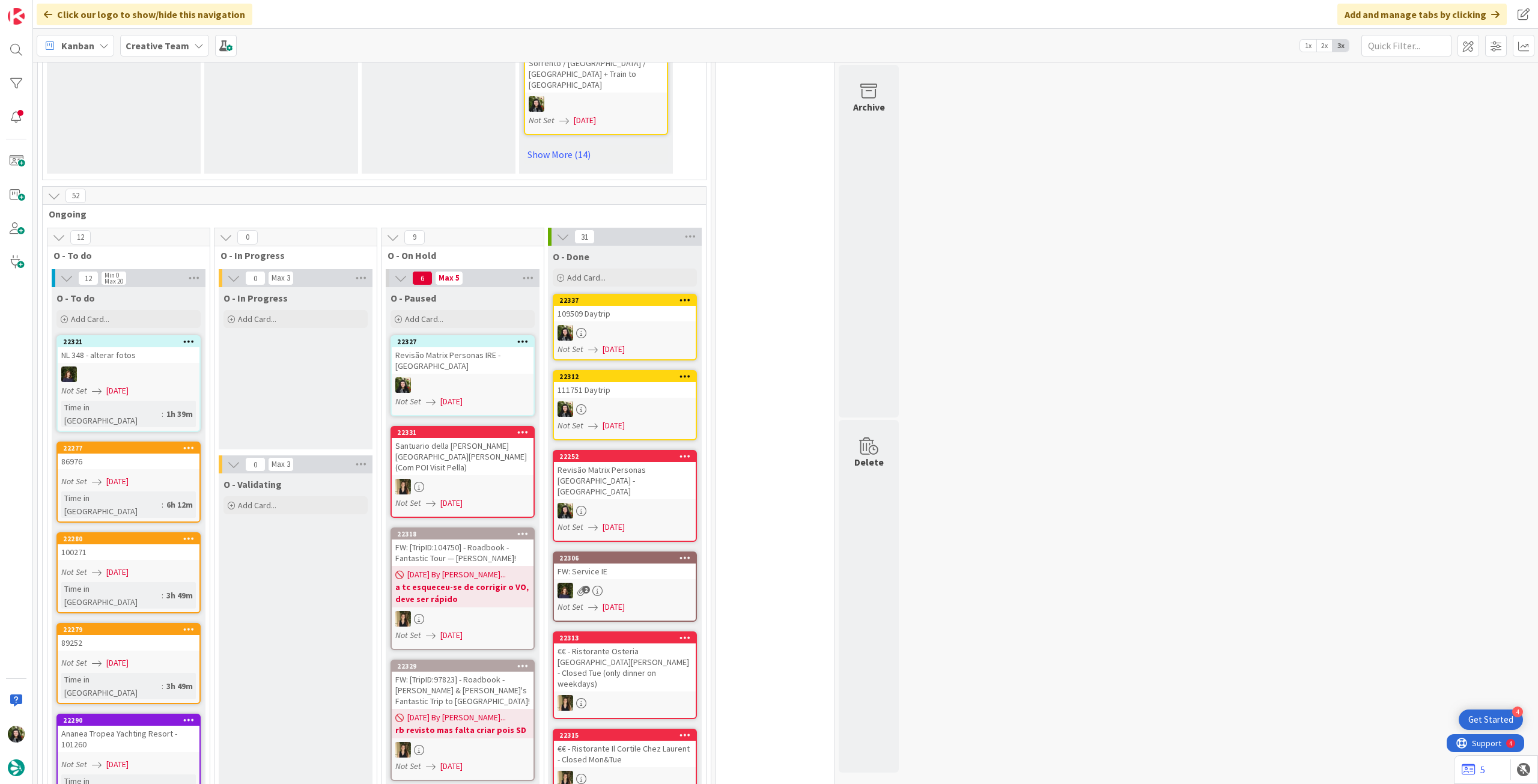
click at [182, 43] on b "Creative Team" at bounding box center [157, 45] width 63 height 12
drag, startPoint x: 291, startPoint y: 279, endPoint x: 298, endPoint y: 279, distance: 7.0
click at [292, 287] on div "O - In Progress Add Card..." at bounding box center [296, 368] width 154 height 162
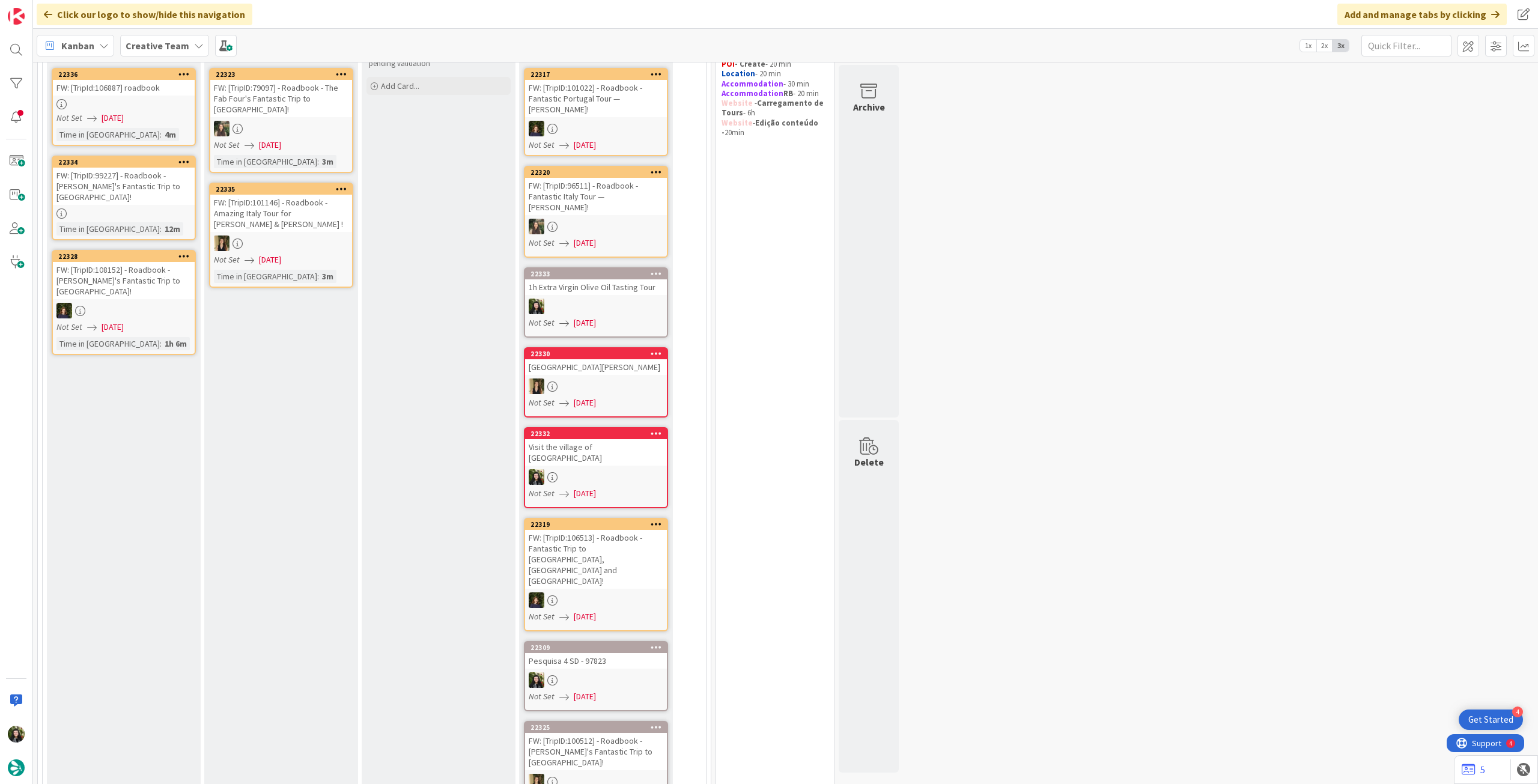
scroll to position [0, 0]
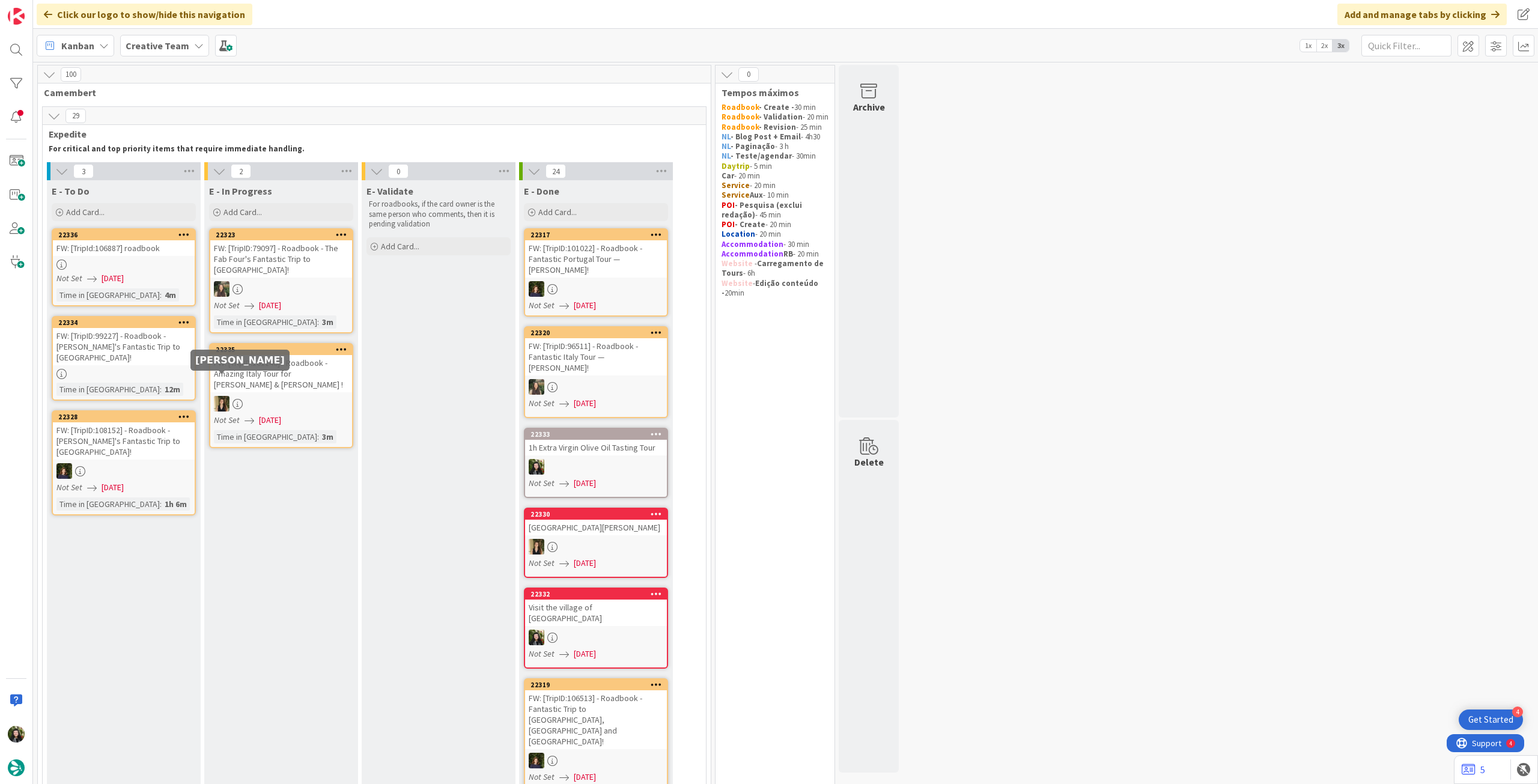
click at [130, 431] on div "FW: [TripID:108152] - Roadbook - [PERSON_NAME]'s Fantastic Trip to [GEOGRAPHIC_…" at bounding box center [124, 441] width 142 height 38
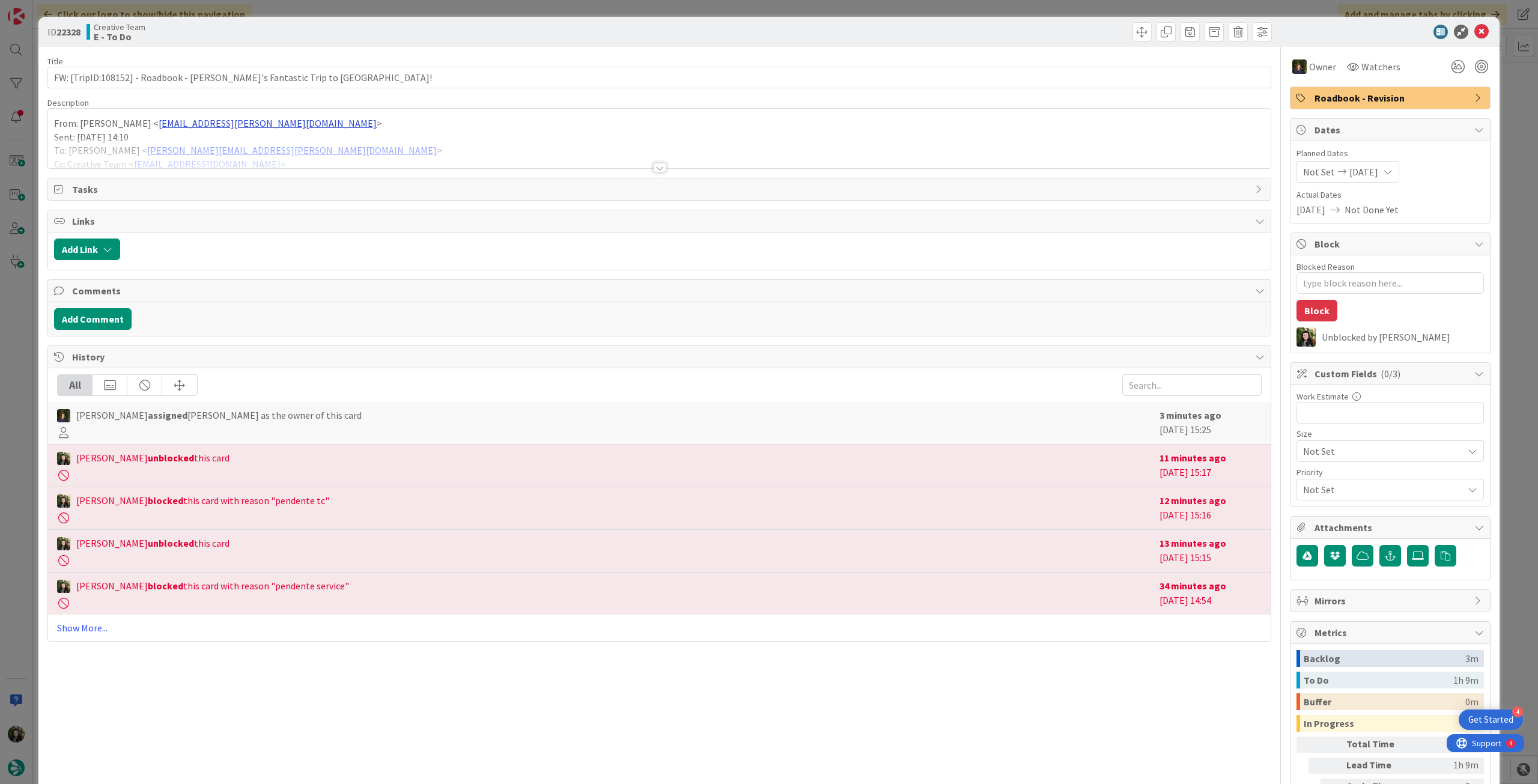
click at [269, 146] on div at bounding box center [659, 153] width 1223 height 30
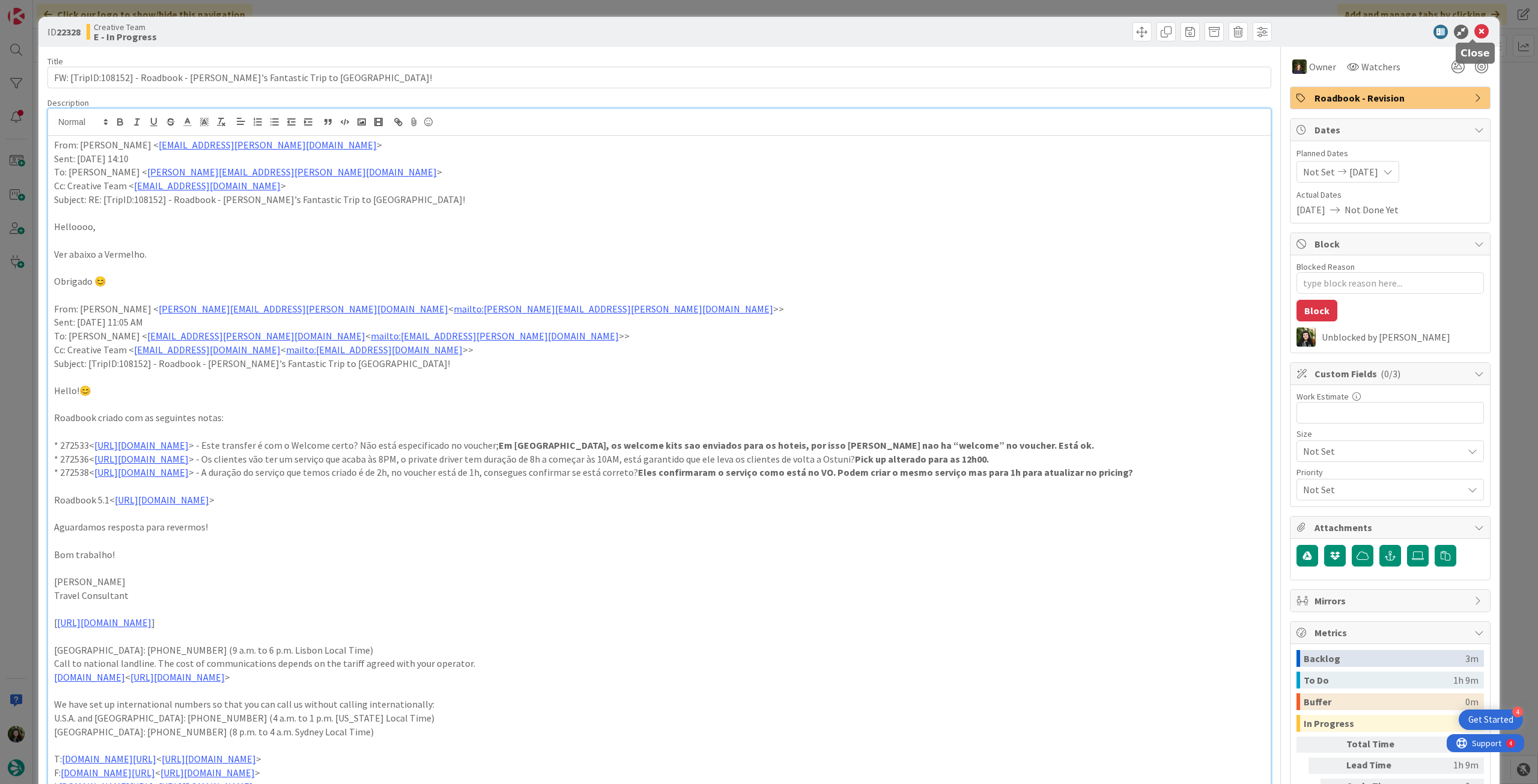
drag, startPoint x: 1476, startPoint y: 27, endPoint x: 1262, endPoint y: 122, distance: 234.1
click at [1476, 27] on icon at bounding box center [1482, 32] width 14 height 14
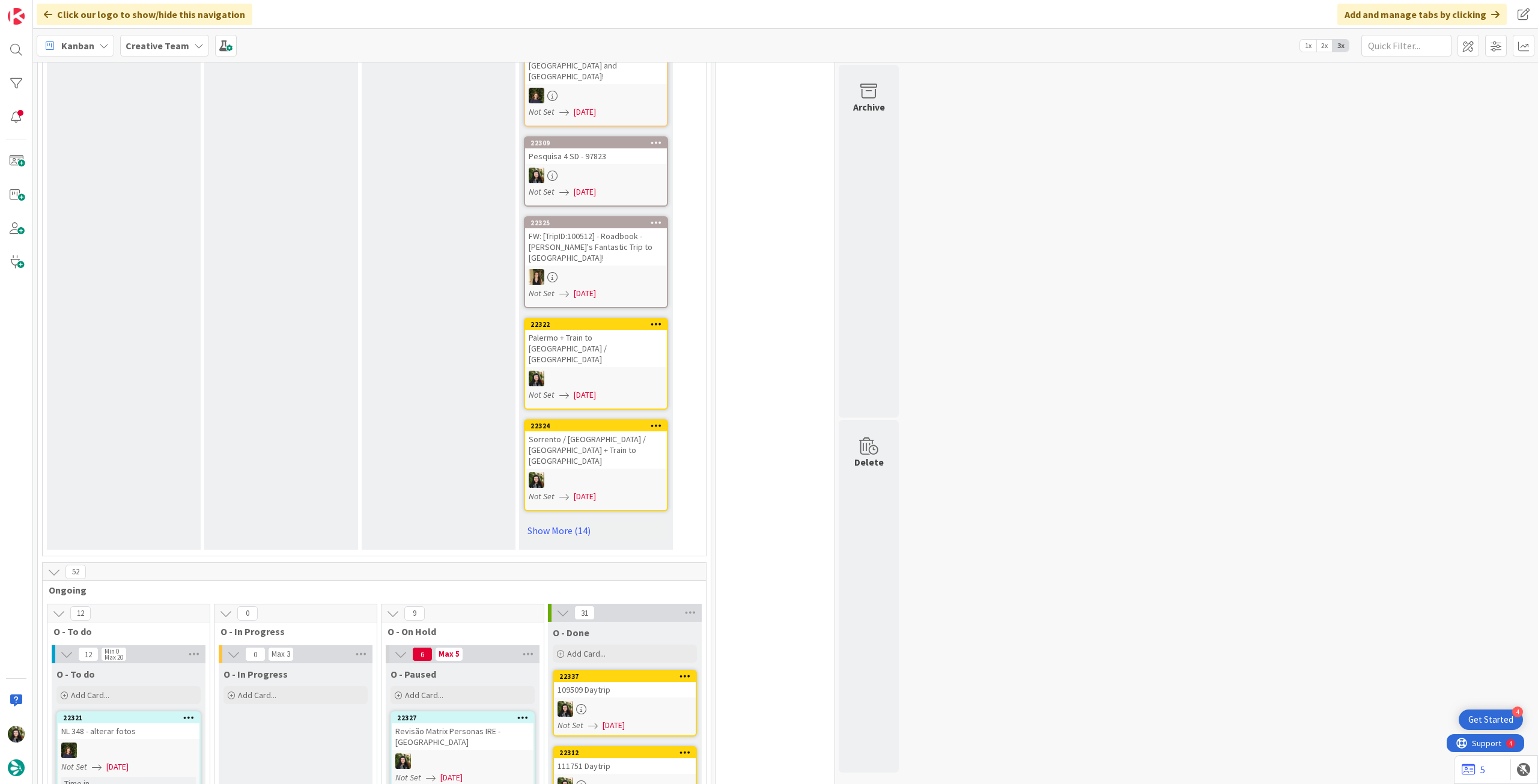
scroll to position [801, 0]
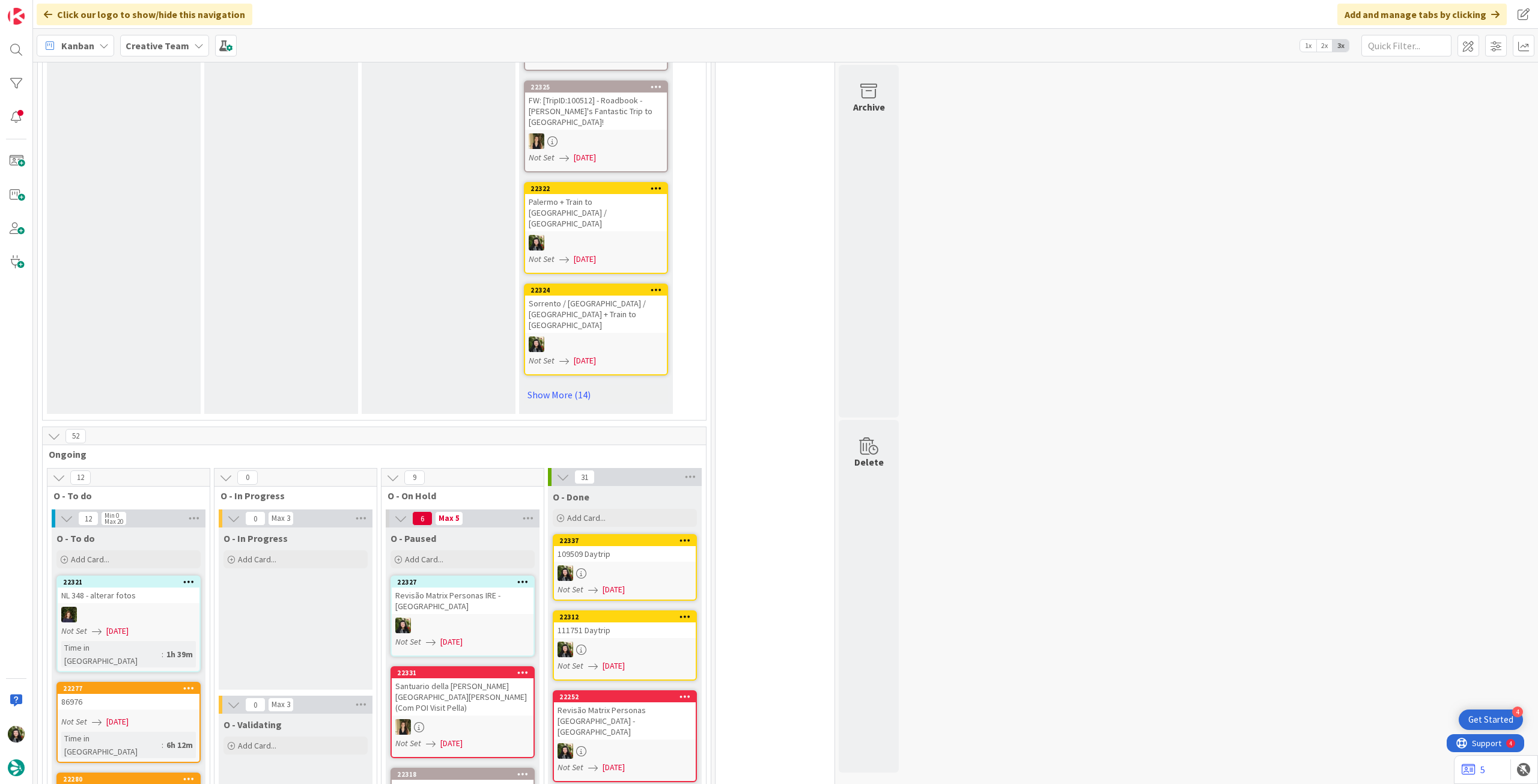
drag, startPoint x: 152, startPoint y: 52, endPoint x: 155, endPoint y: 60, distance: 8.5
click at [155, 52] on span "Creative Team" at bounding box center [157, 45] width 63 height 14
click at [148, 166] on h4 "Creative Team - Análise" at bounding box center [215, 171] width 164 height 12
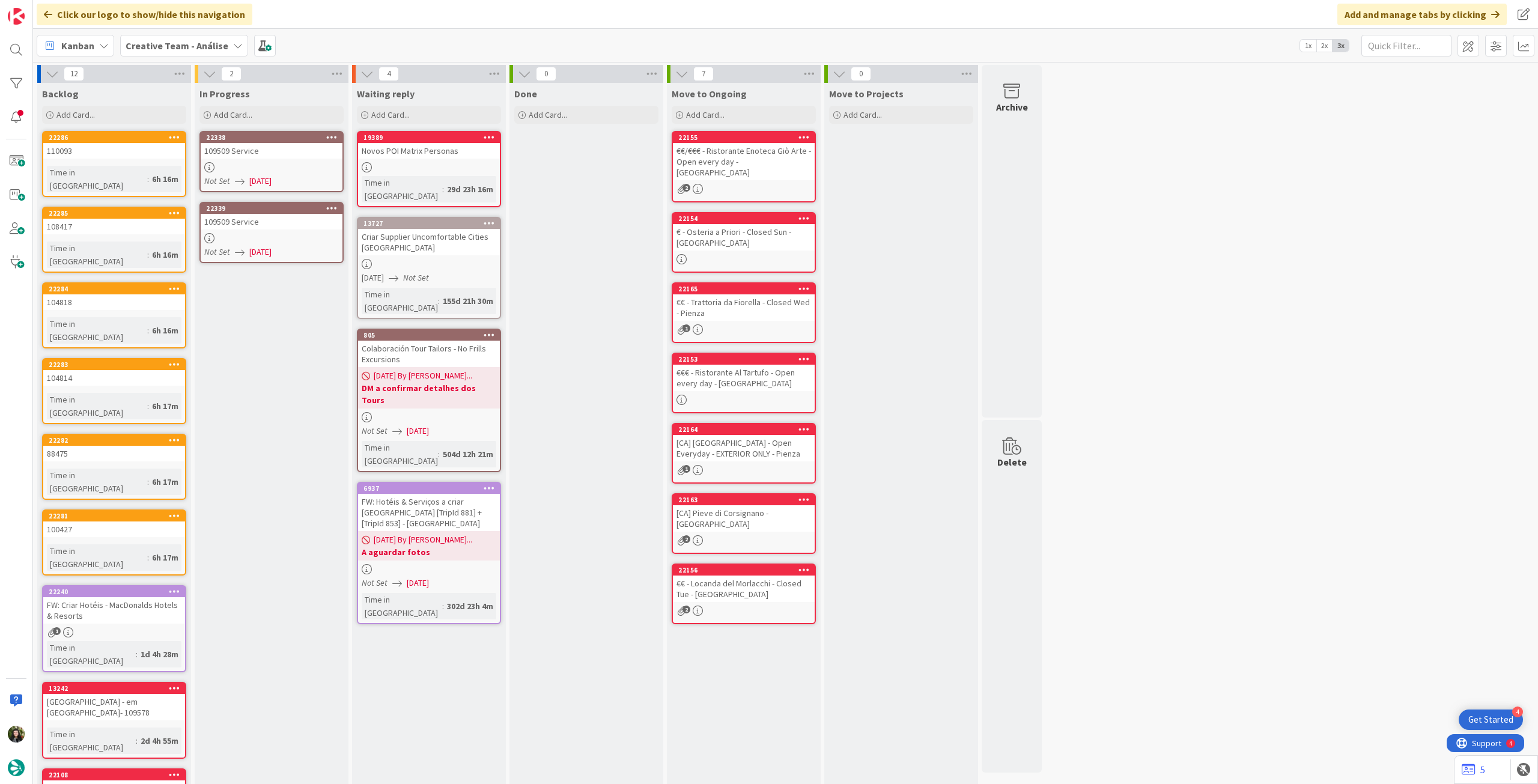
click at [270, 151] on div "109509 Service" at bounding box center [271, 151] width 142 height 16
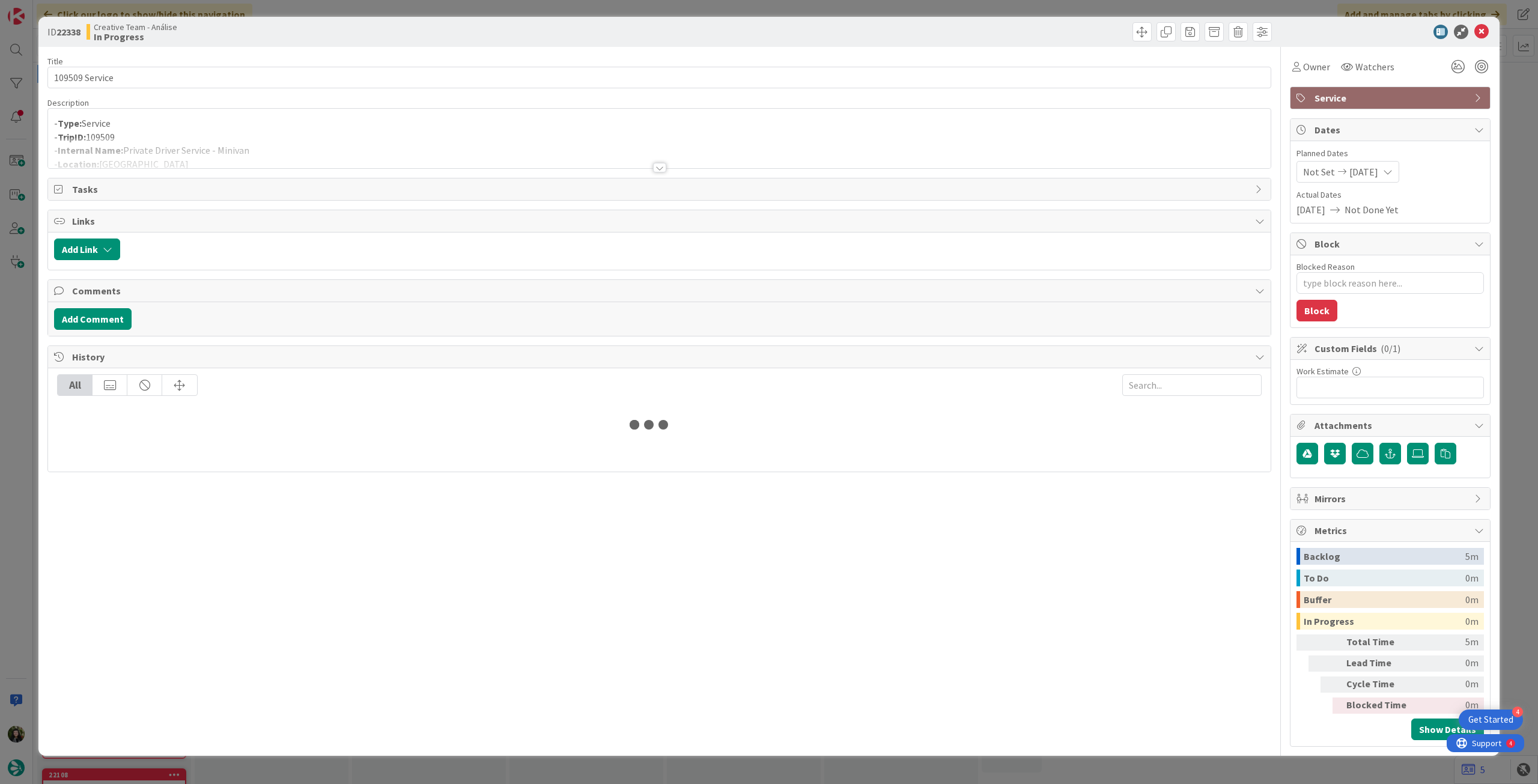
click at [269, 145] on div at bounding box center [659, 153] width 1223 height 30
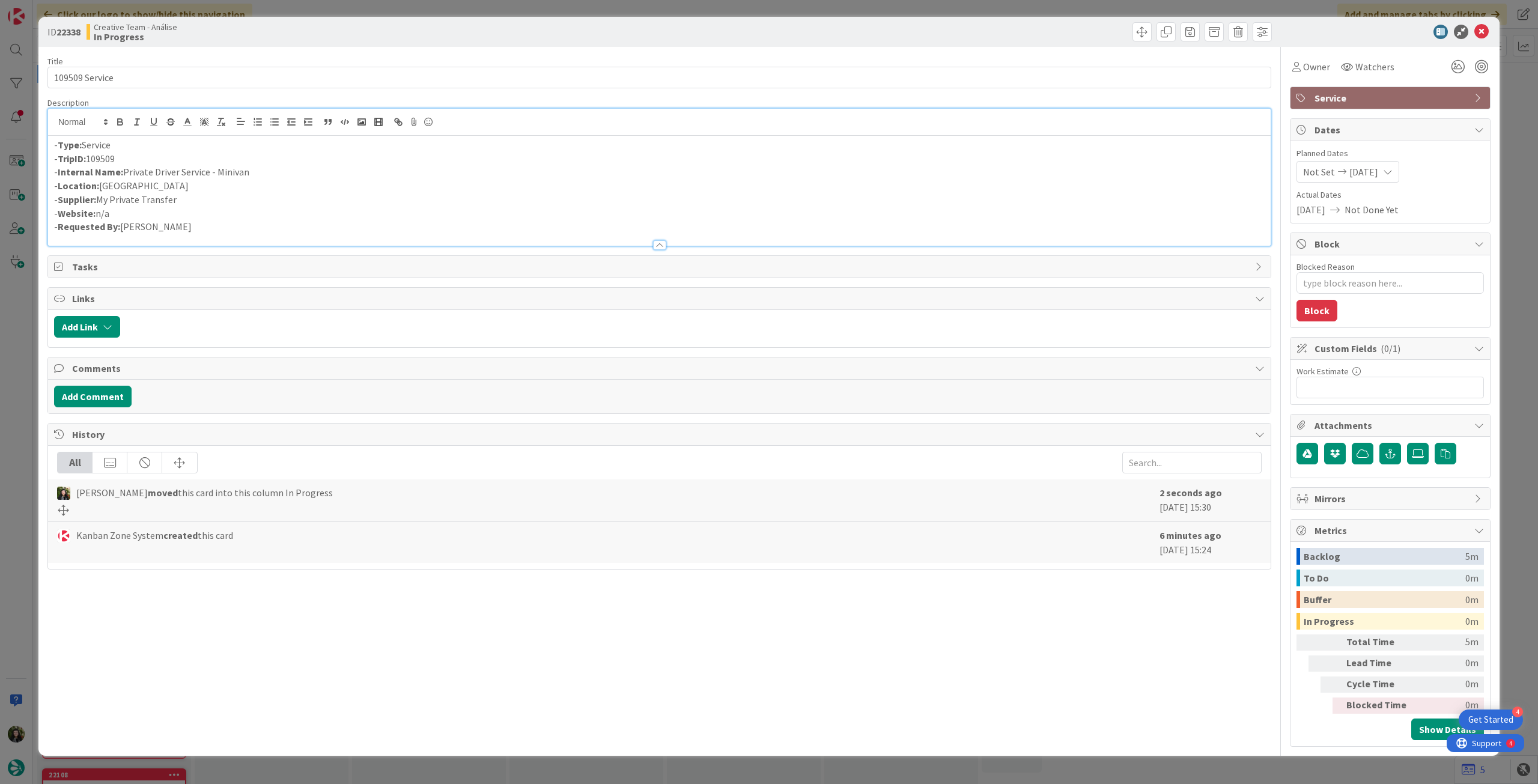
type textarea "x"
click at [441, 82] on input "109509 Service" at bounding box center [659, 77] width 1224 height 21
type input "109509 Service Aux"
type textarea "x"
type input "109509 Service Aux"
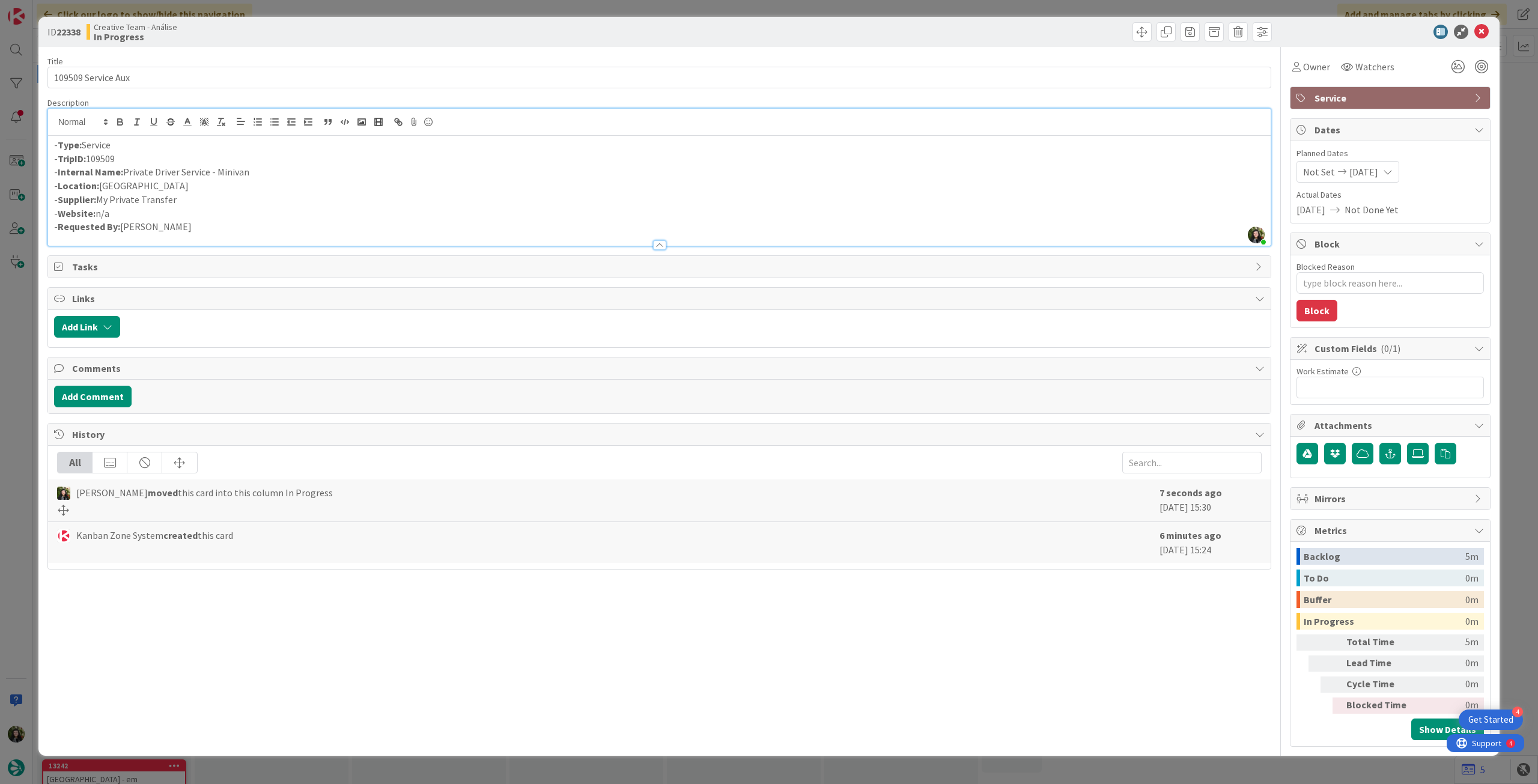
click at [1351, 92] on span "Service" at bounding box center [1392, 98] width 154 height 14
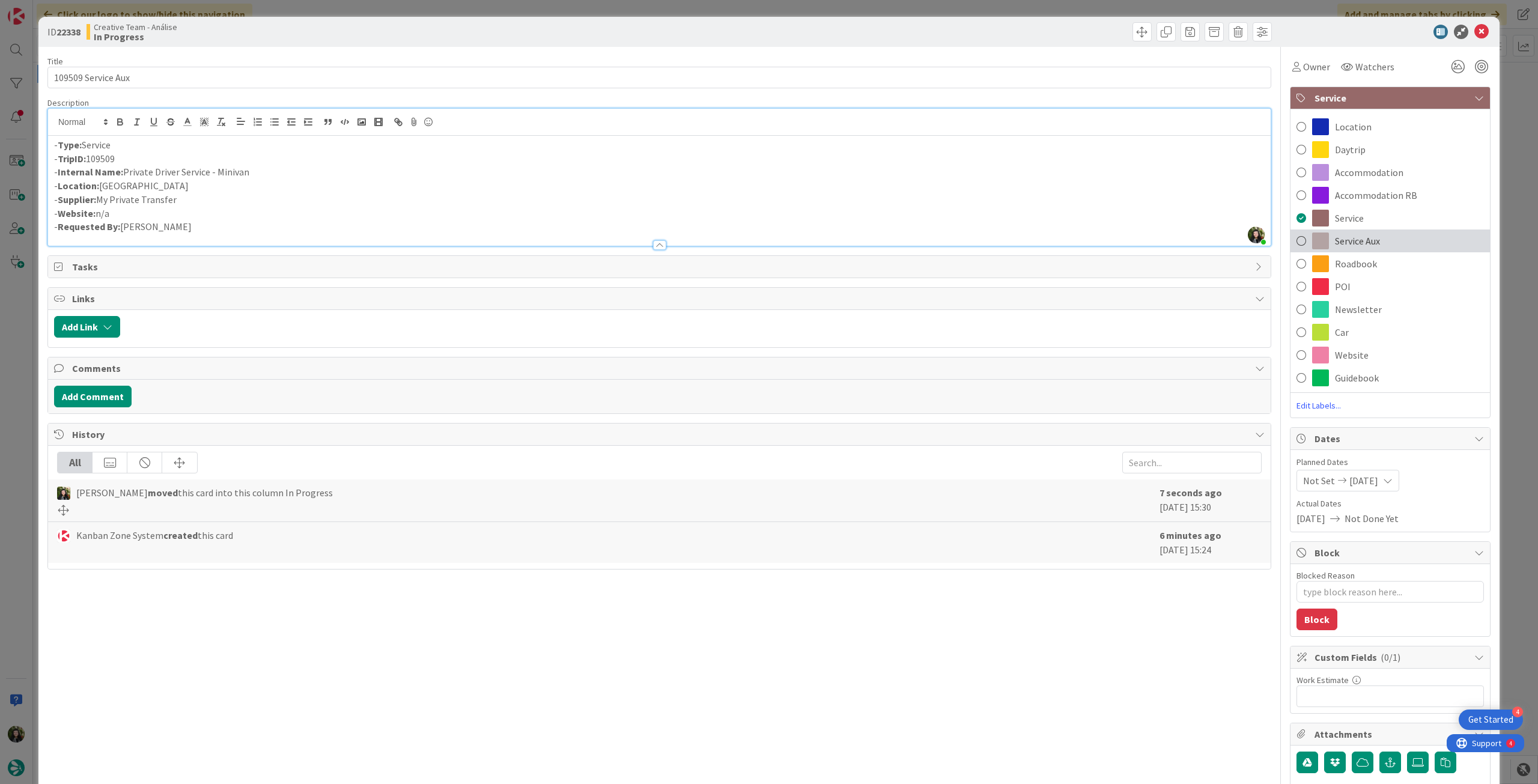
drag, startPoint x: 1395, startPoint y: 239, endPoint x: 1354, endPoint y: 115, distance: 130.6
click at [1394, 239] on div "Service Aux" at bounding box center [1390, 241] width 199 height 23
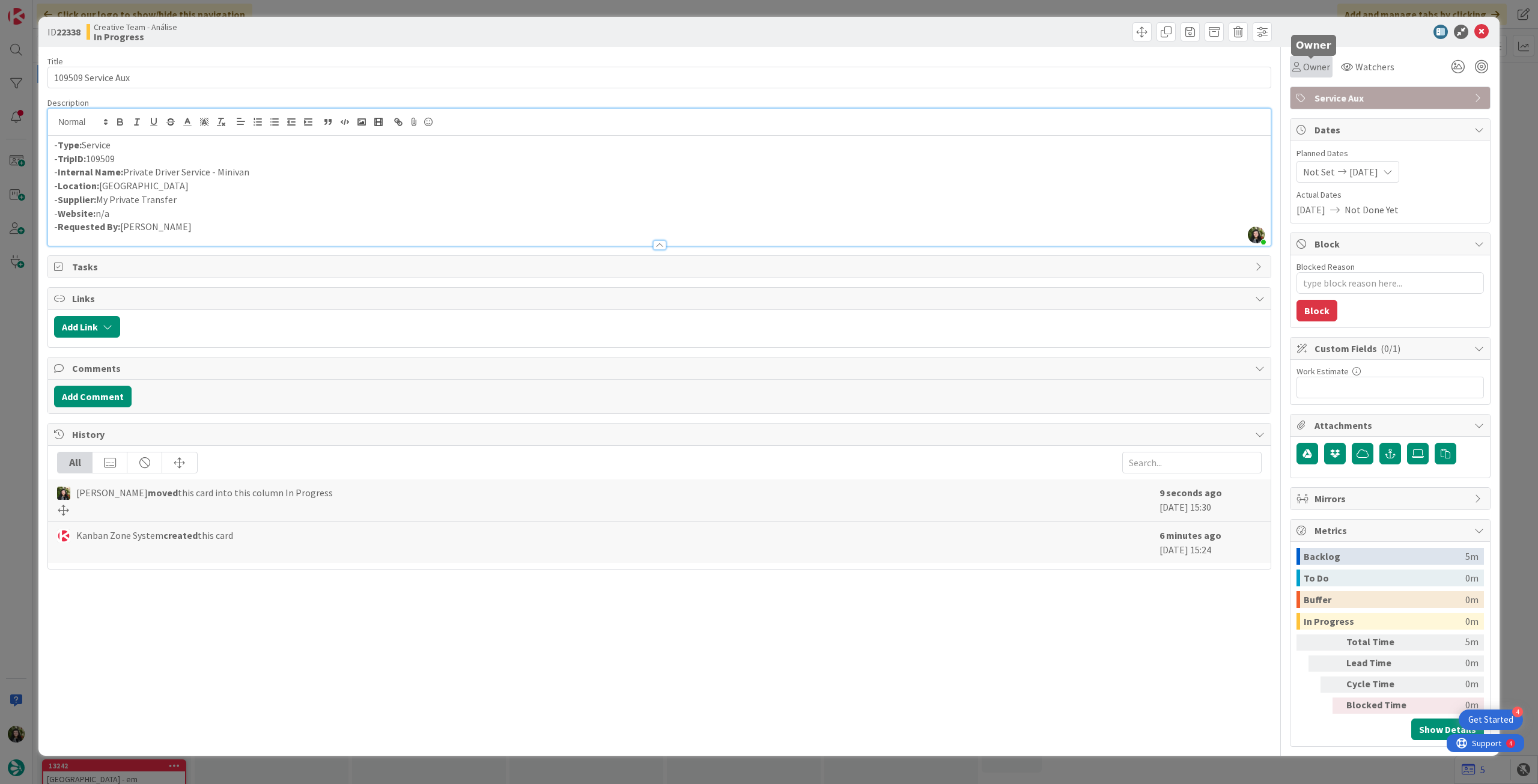
click at [1324, 67] on span "Owner" at bounding box center [1317, 67] width 27 height 14
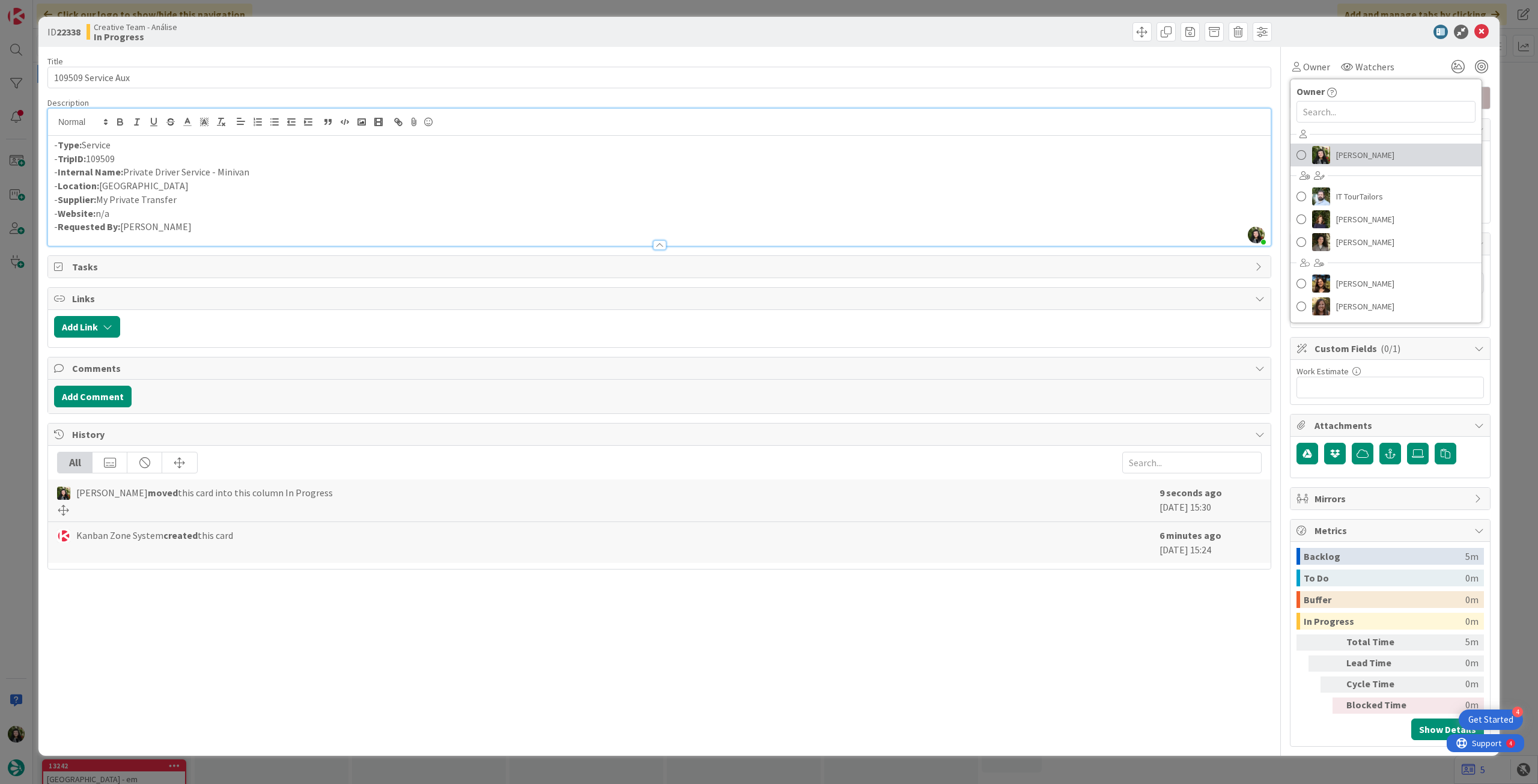
click at [1327, 155] on img at bounding box center [1321, 155] width 18 height 18
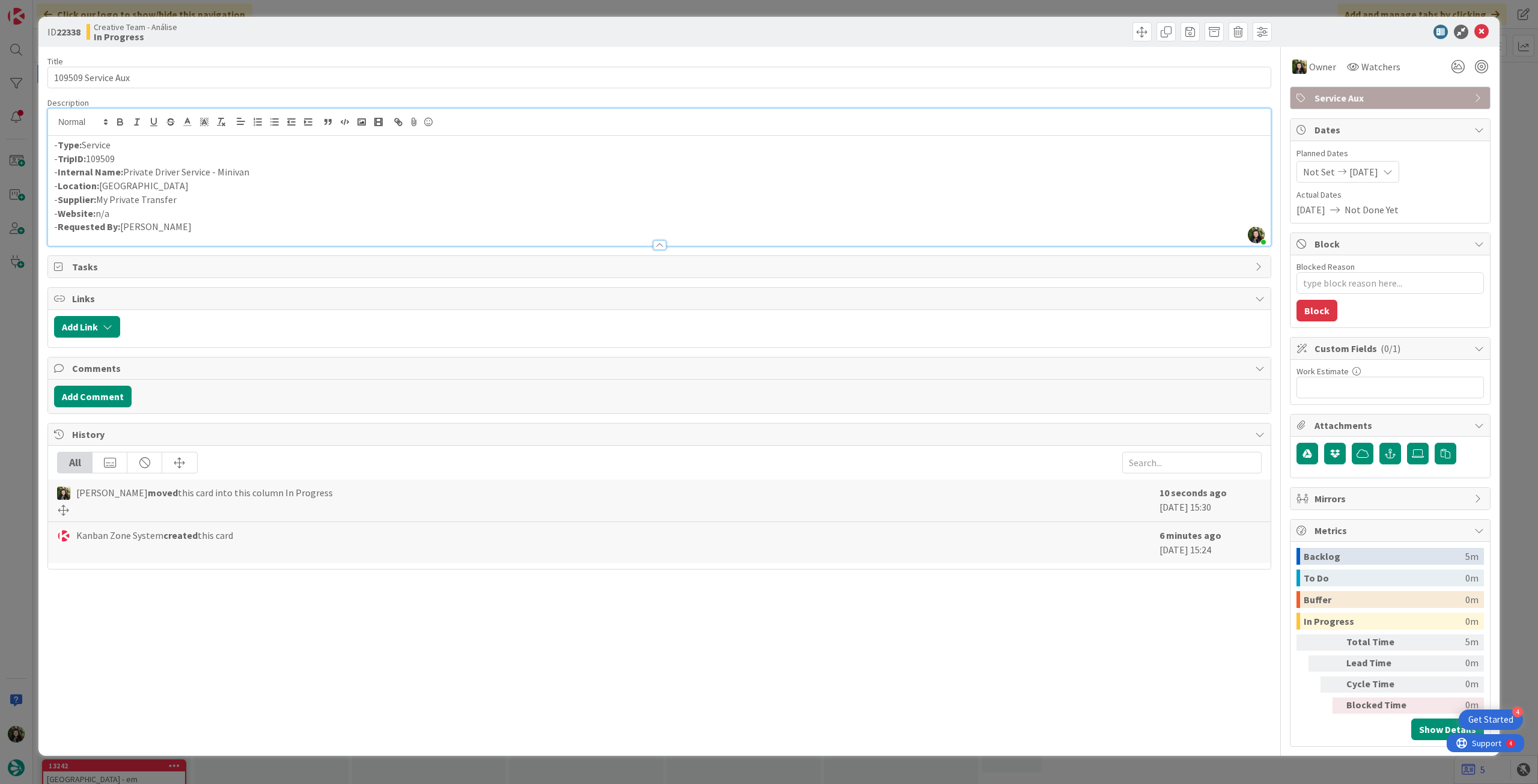
click at [1372, 174] on span "[DATE]" at bounding box center [1364, 171] width 29 height 14
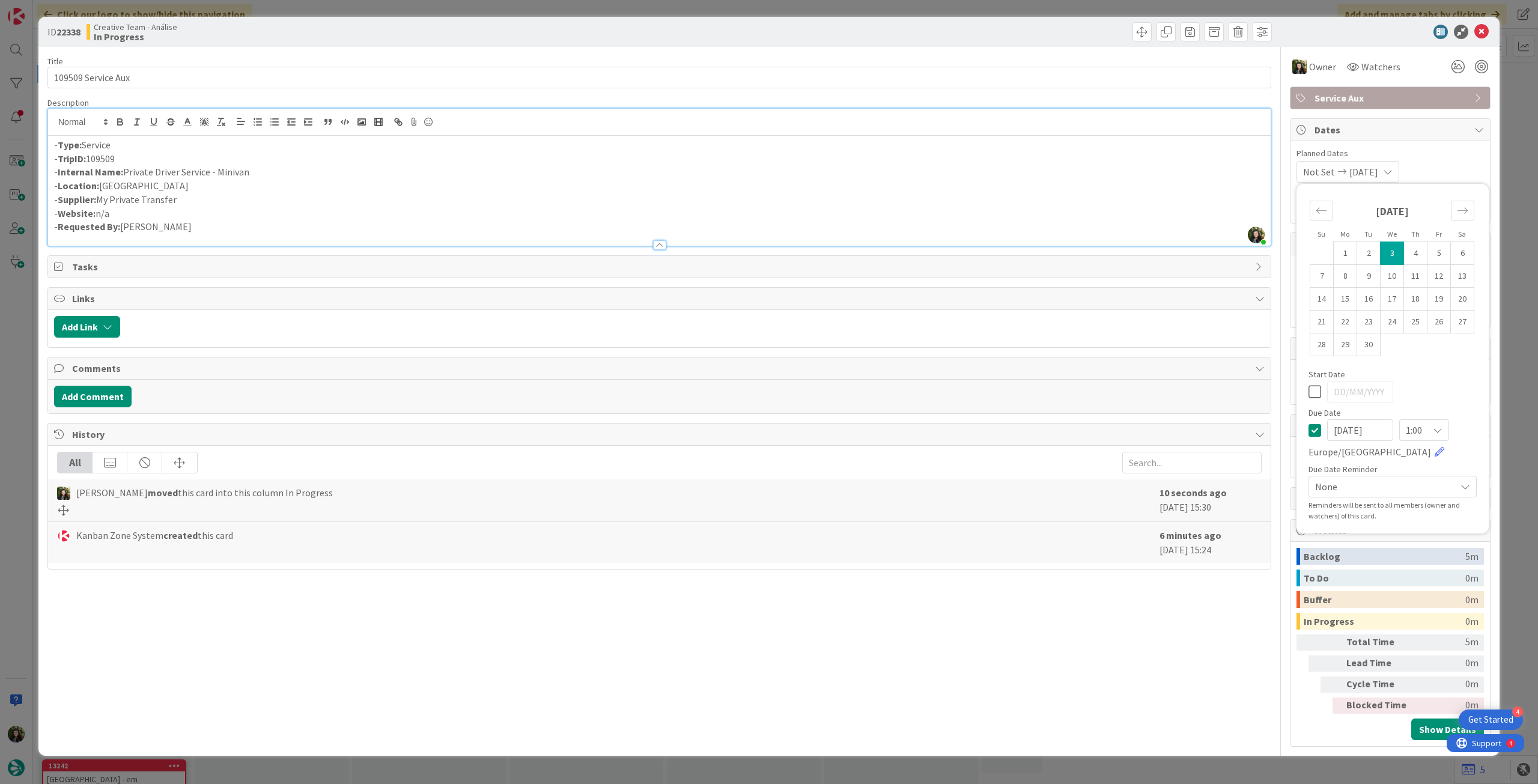
click at [1485, 26] on icon at bounding box center [1482, 32] width 14 height 14
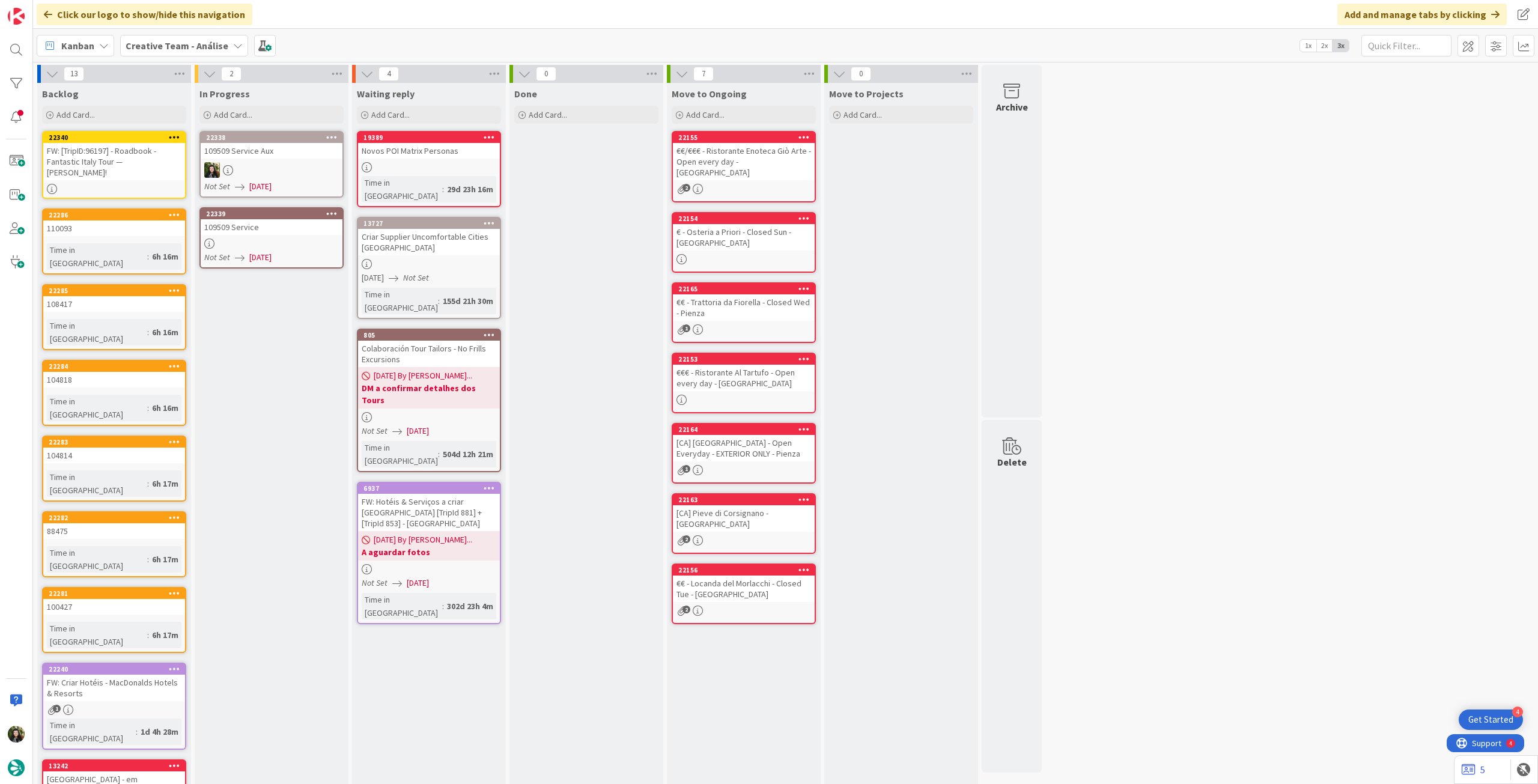
click at [336, 139] on icon at bounding box center [332, 136] width 12 height 8
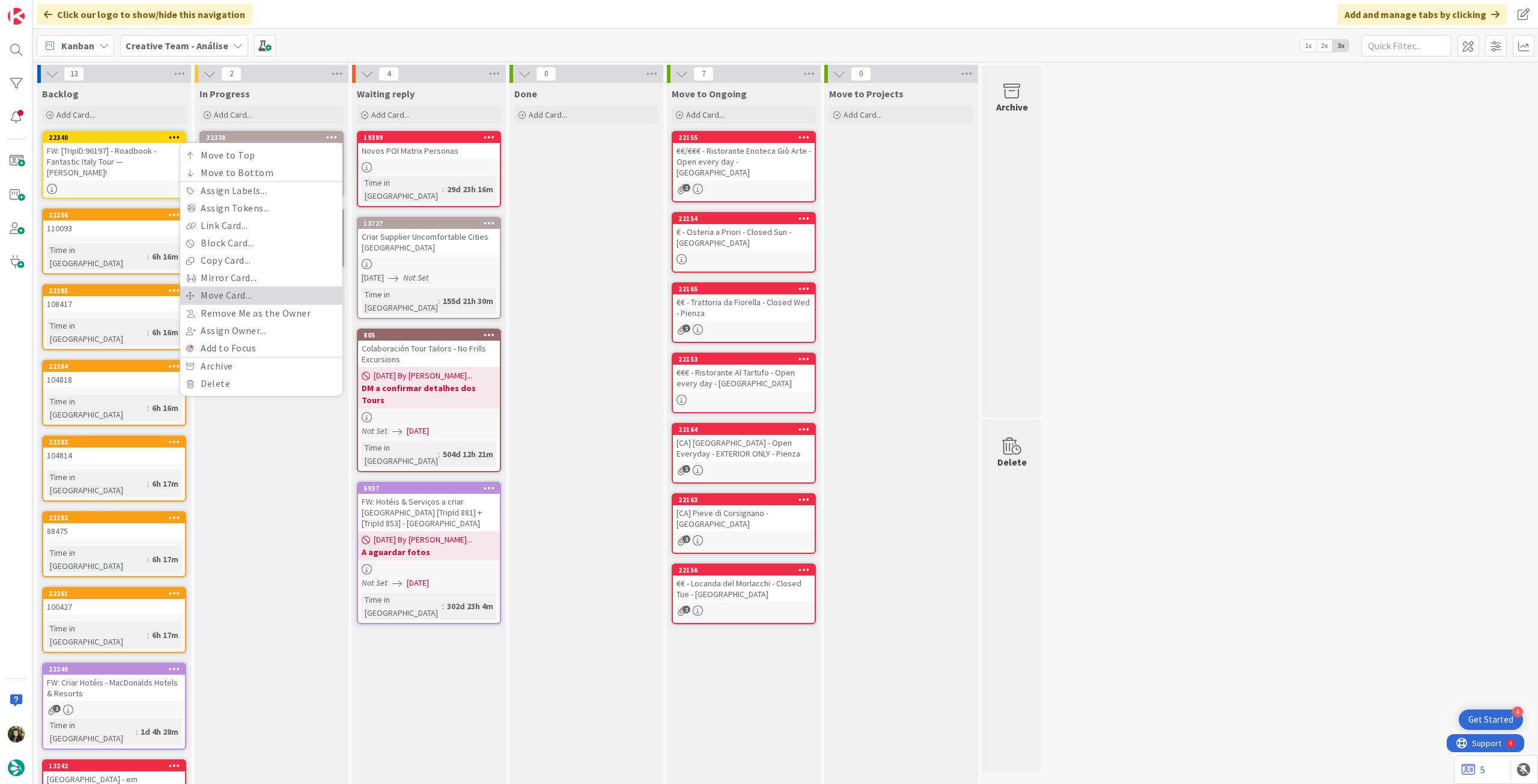
click at [273, 290] on link "Move Card..." at bounding box center [261, 295] width 162 height 17
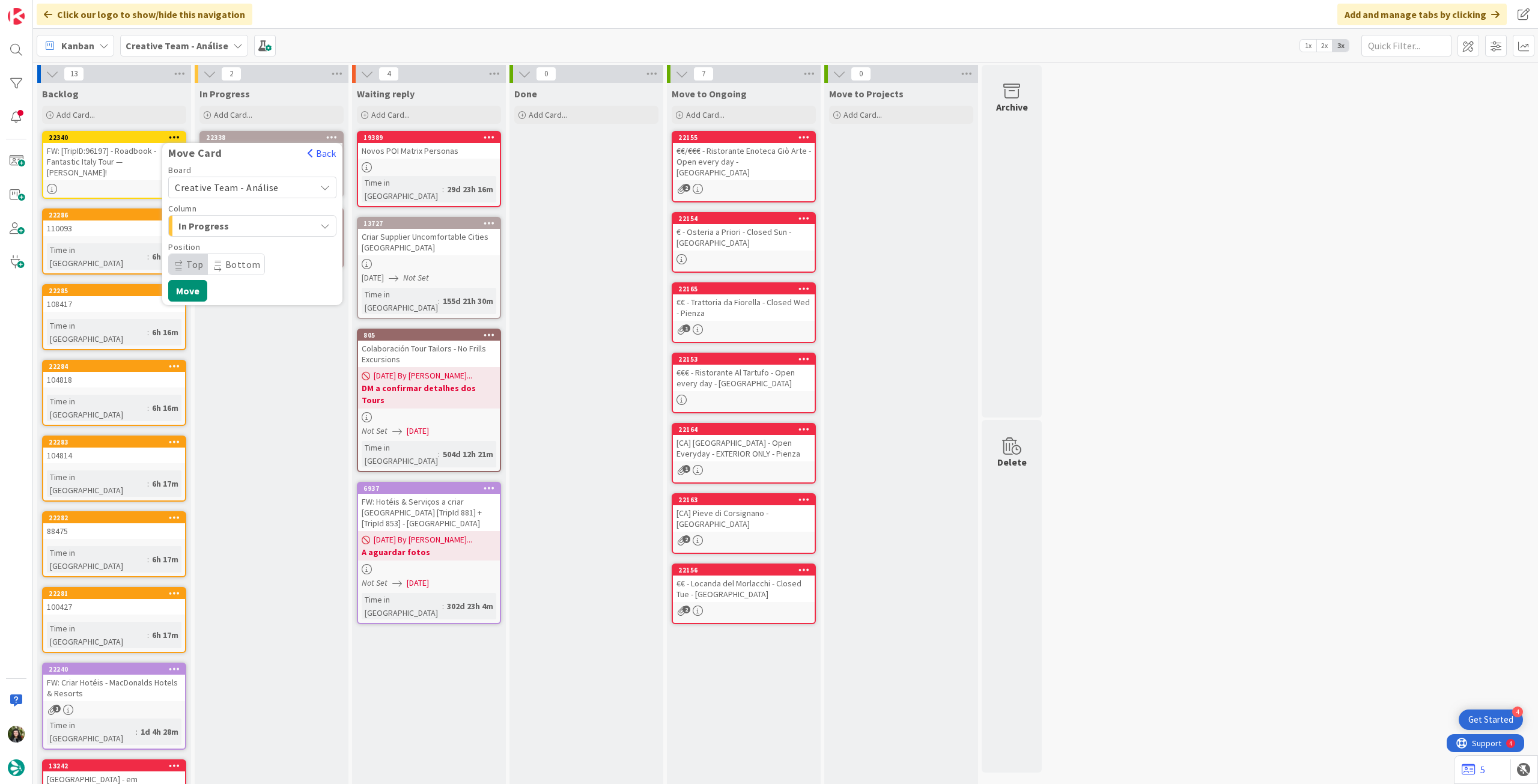
click at [267, 187] on span "Creative Team - Análise" at bounding box center [226, 187] width 104 height 12
click at [247, 246] on span "Creative Team" at bounding box center [259, 244] width 139 height 18
click at [248, 228] on span "Select a Column..." at bounding box center [219, 226] width 90 height 16
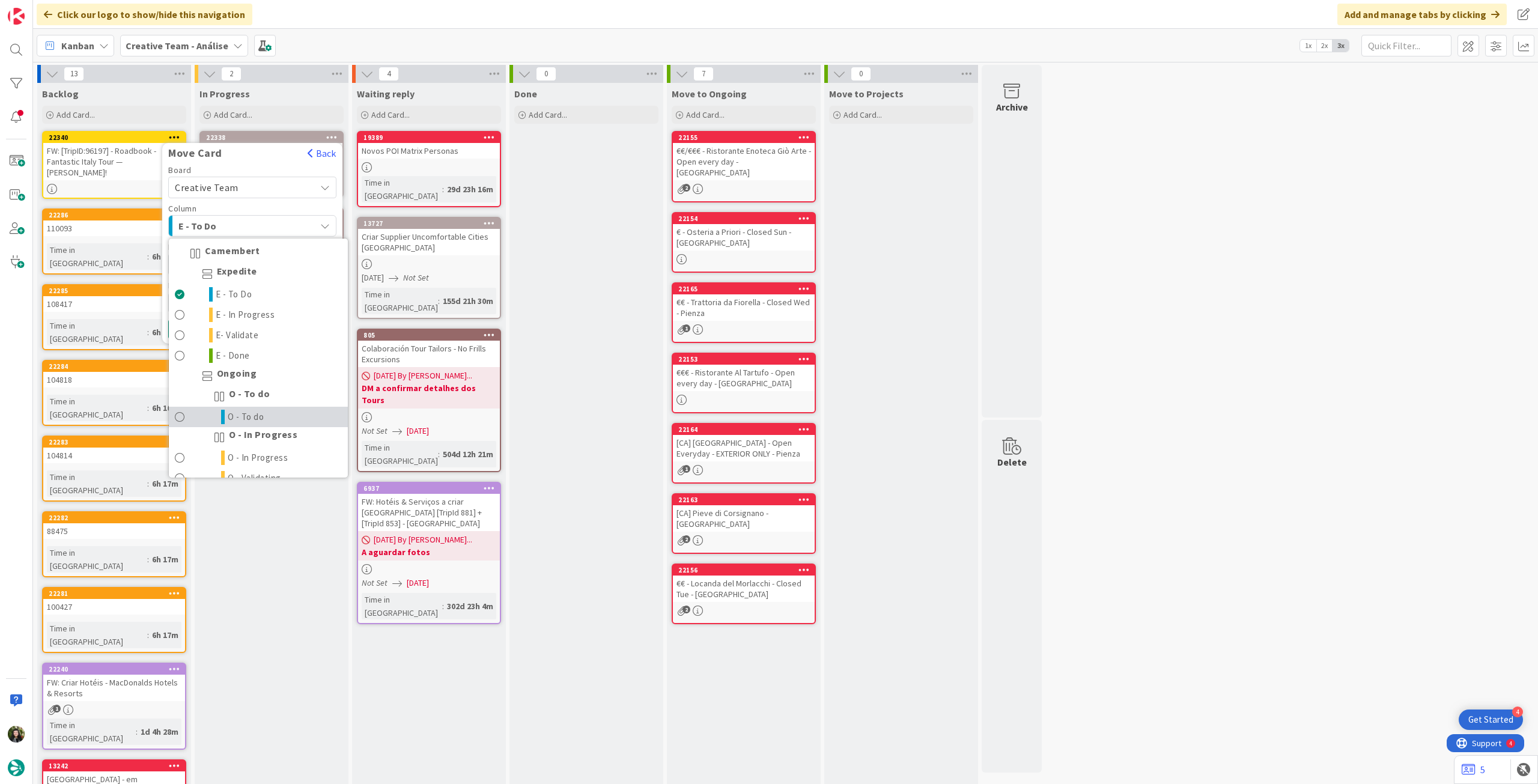
click at [257, 415] on span "O - To do" at bounding box center [246, 417] width 37 height 14
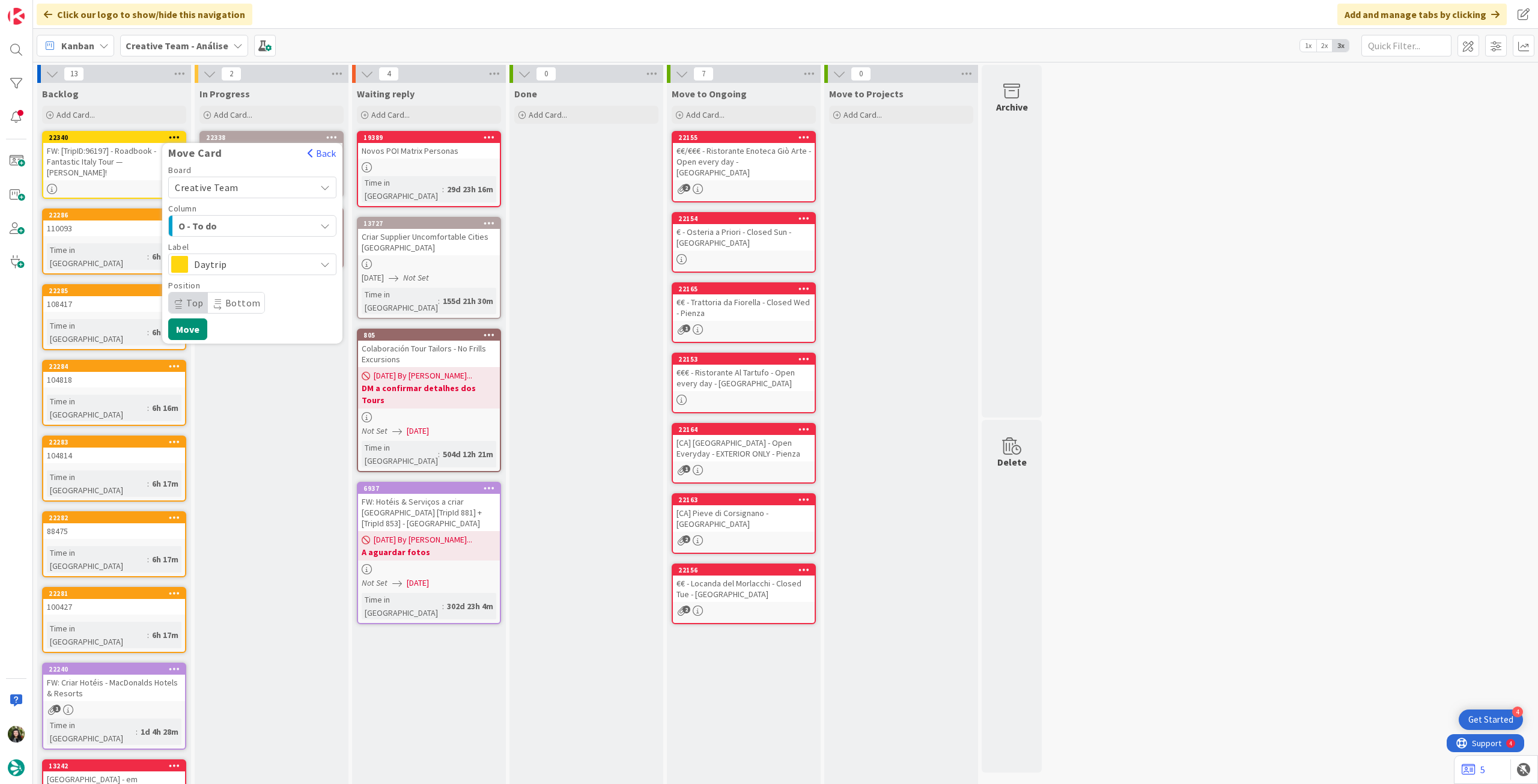
click at [272, 270] on span "Daytrip" at bounding box center [252, 265] width 115 height 17
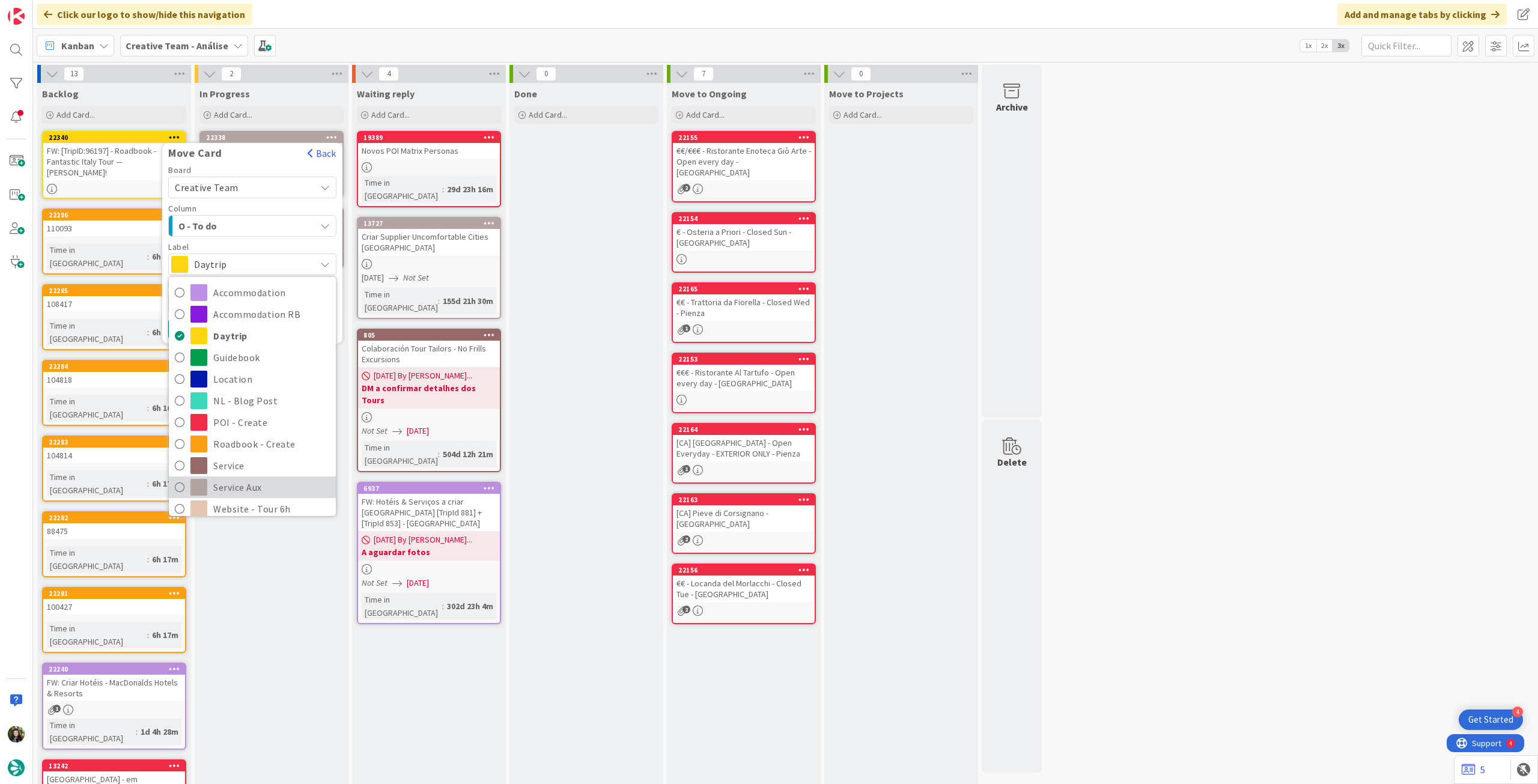
click at [234, 483] on span "Service Aux" at bounding box center [272, 487] width 116 height 18
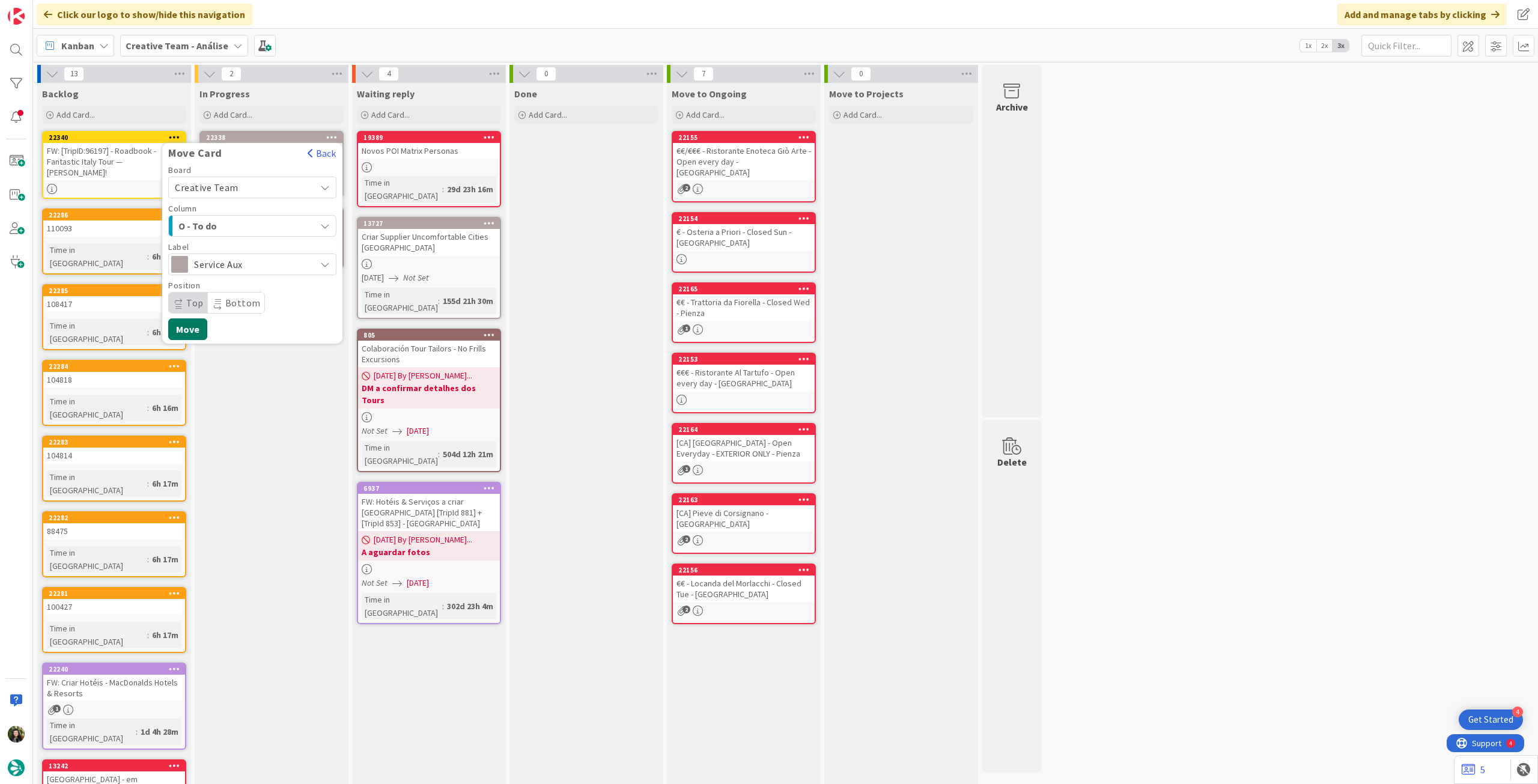
click at [185, 335] on button "Move" at bounding box center [188, 329] width 39 height 21
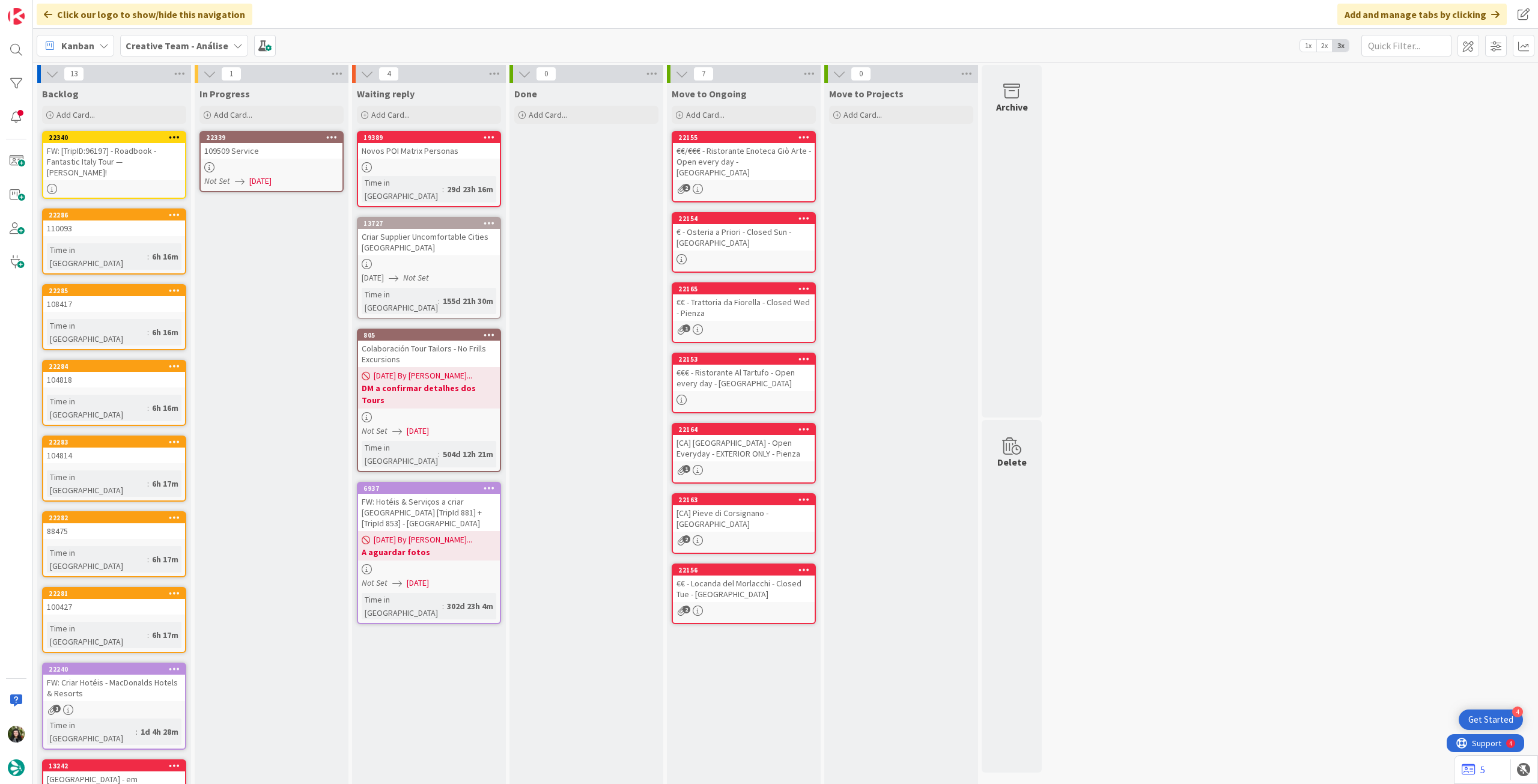
click at [276, 168] on div at bounding box center [271, 168] width 142 height 10
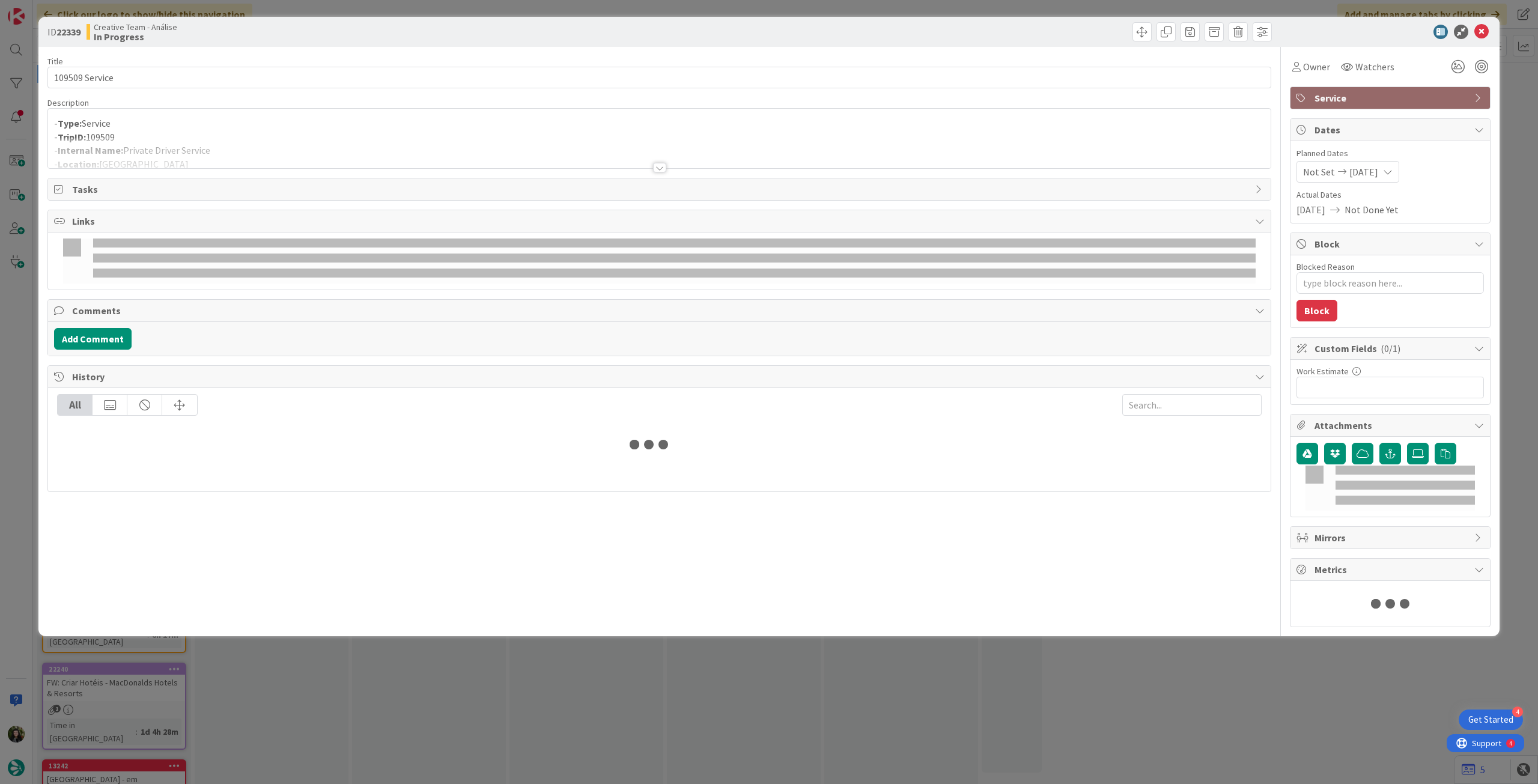
type textarea "x"
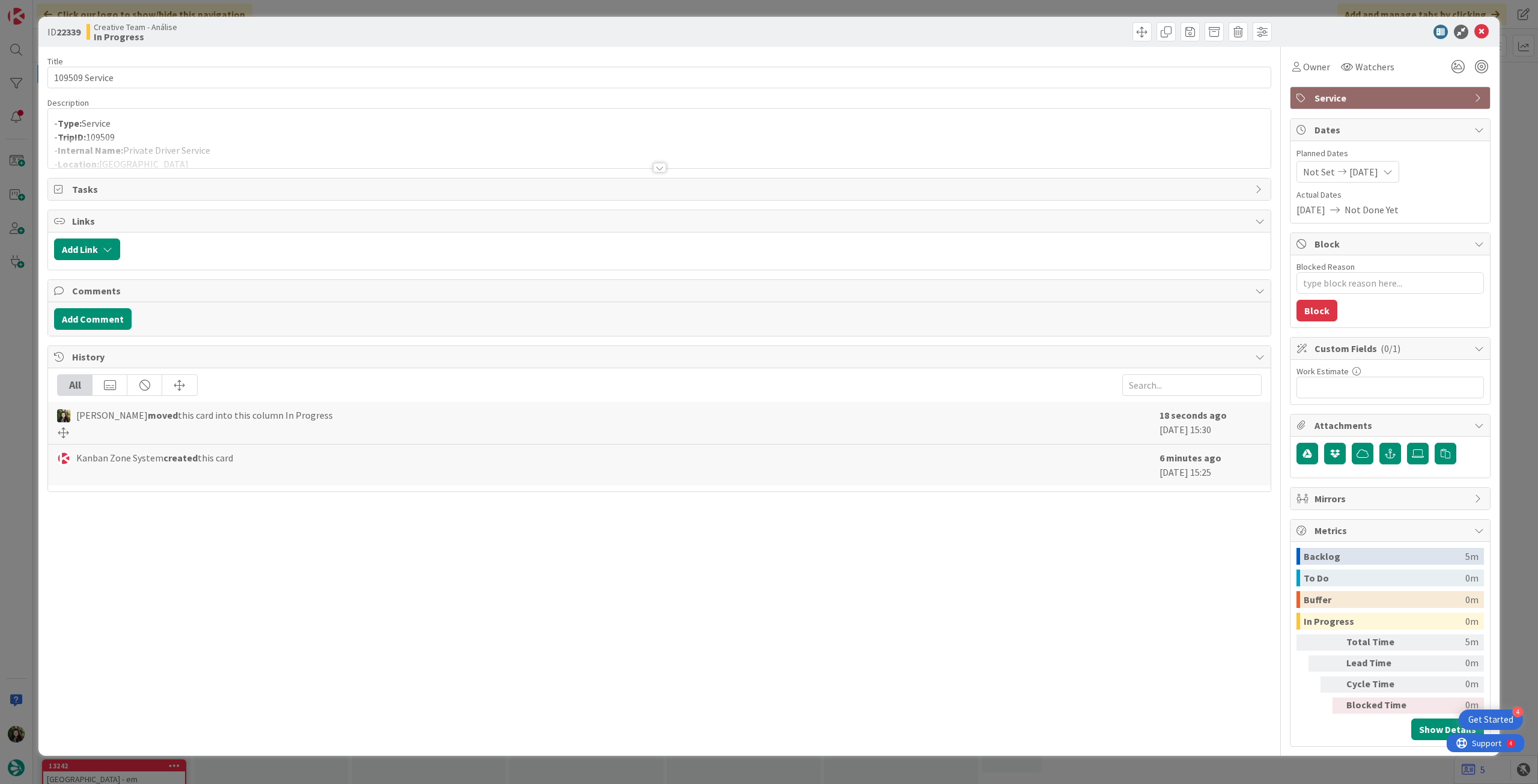
click at [273, 151] on div at bounding box center [659, 153] width 1223 height 30
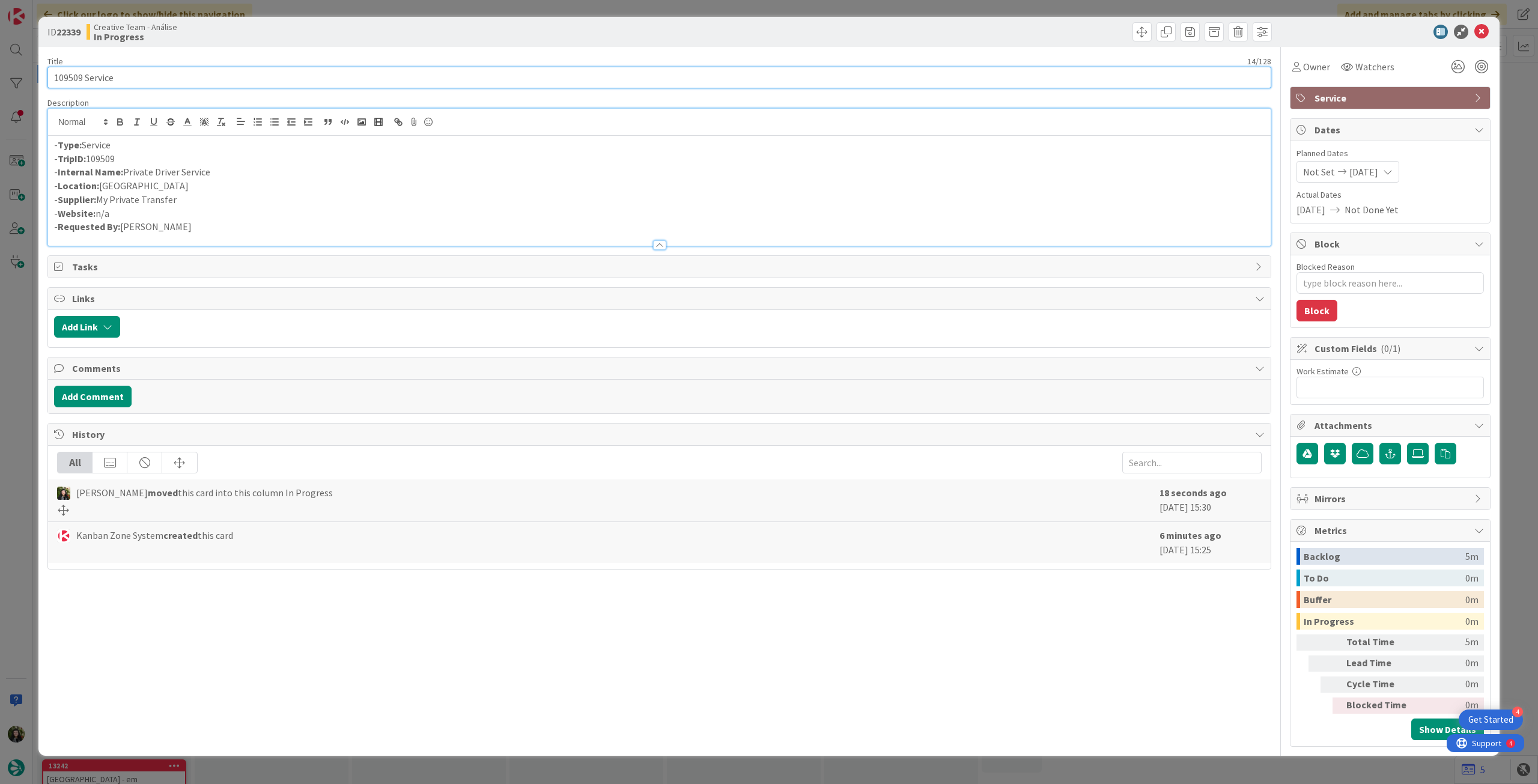
click at [446, 75] on input "109509 Service" at bounding box center [659, 77] width 1224 height 21
type input "109509 Service Aux"
type textarea "x"
type input "109509 Service Aux"
click at [1397, 109] on div "Owner Watchers Service Dates Planned Dates Not Set 03/09/2025 Actual Dates 03/0…" at bounding box center [1390, 397] width 201 height 700
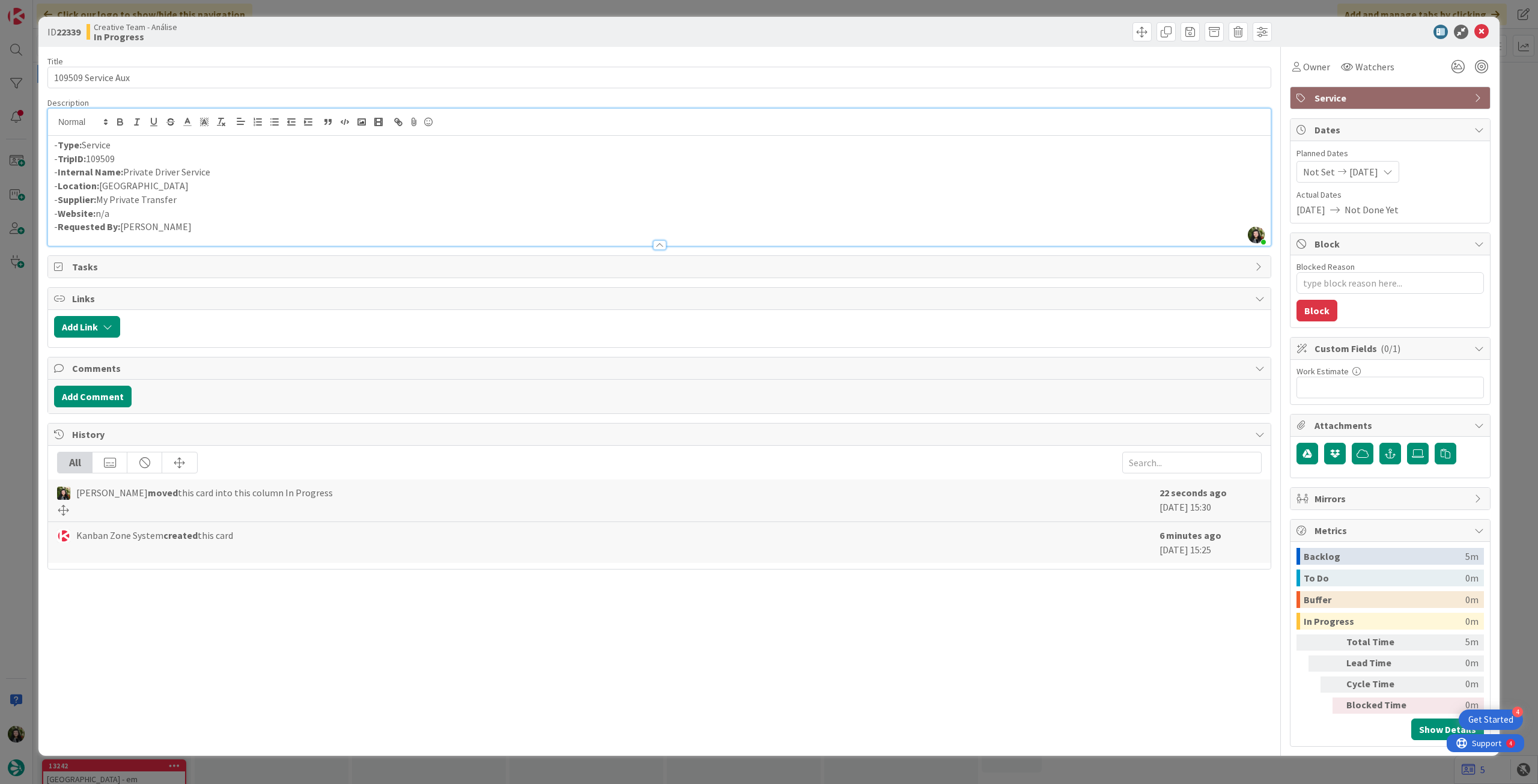
click at [1397, 104] on span "Service" at bounding box center [1392, 98] width 154 height 14
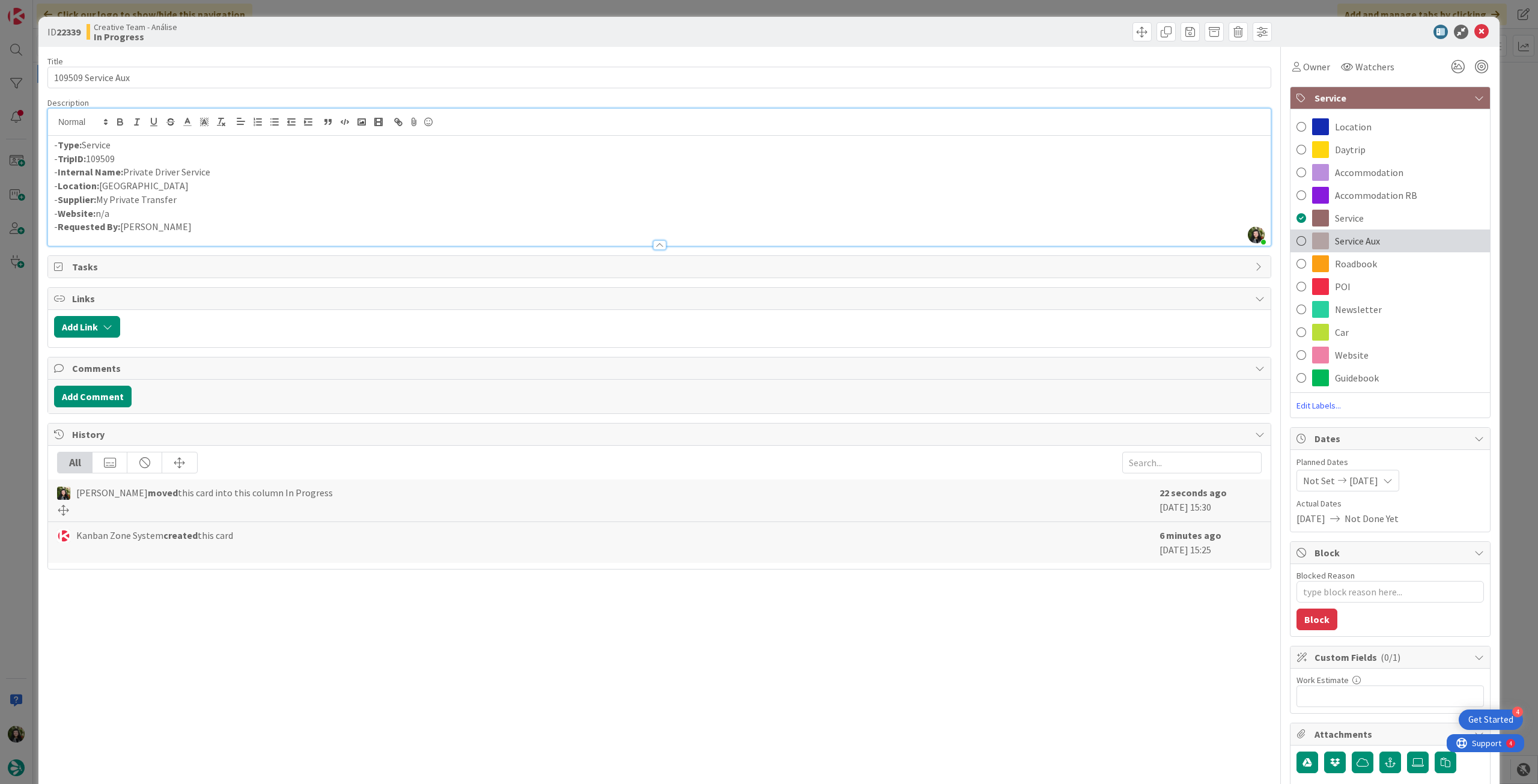
click at [1390, 243] on div "Service Aux" at bounding box center [1390, 241] width 199 height 23
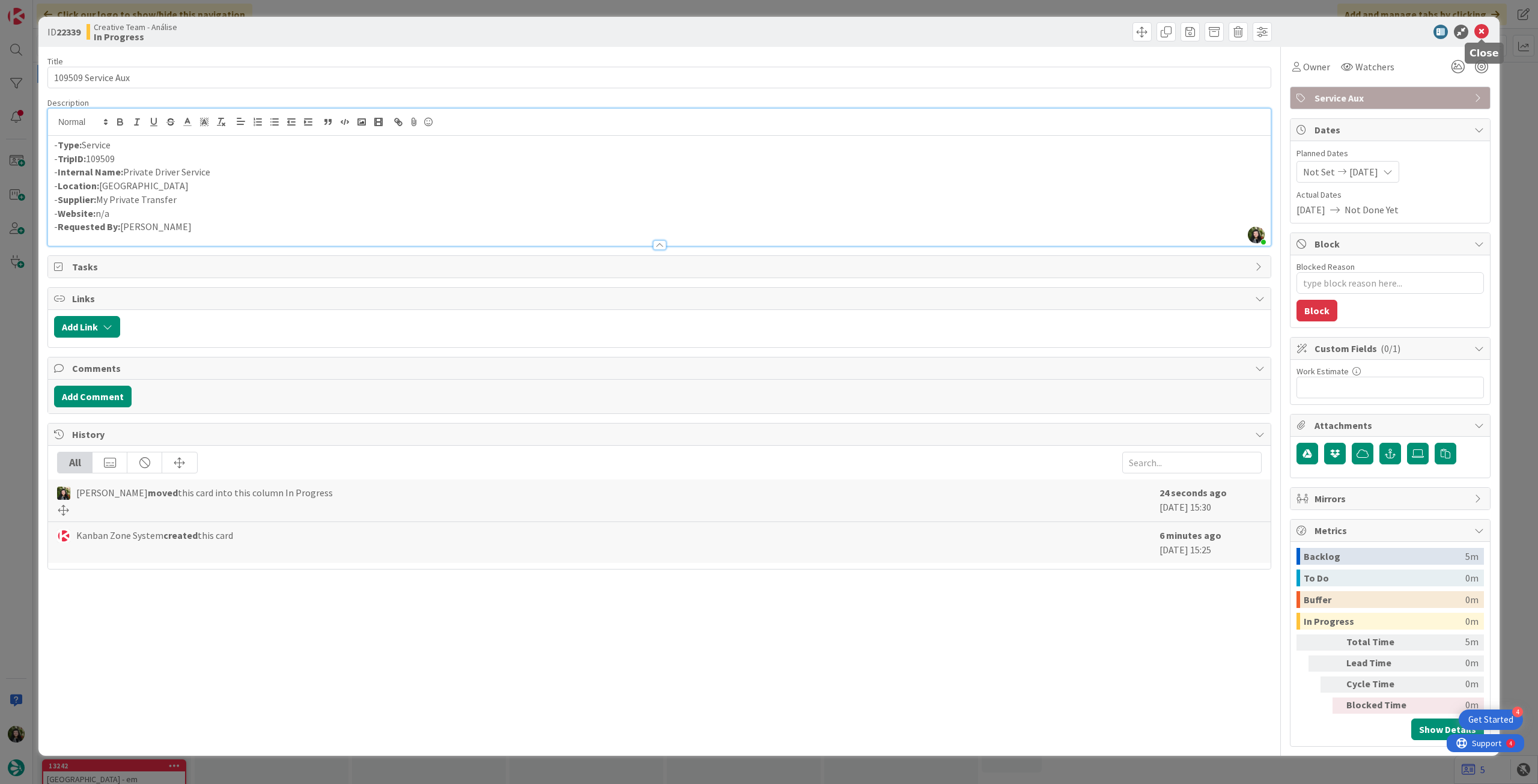
drag, startPoint x: 1485, startPoint y: 28, endPoint x: 767, endPoint y: 137, distance: 726.2
click at [1484, 30] on icon at bounding box center [1482, 32] width 14 height 14
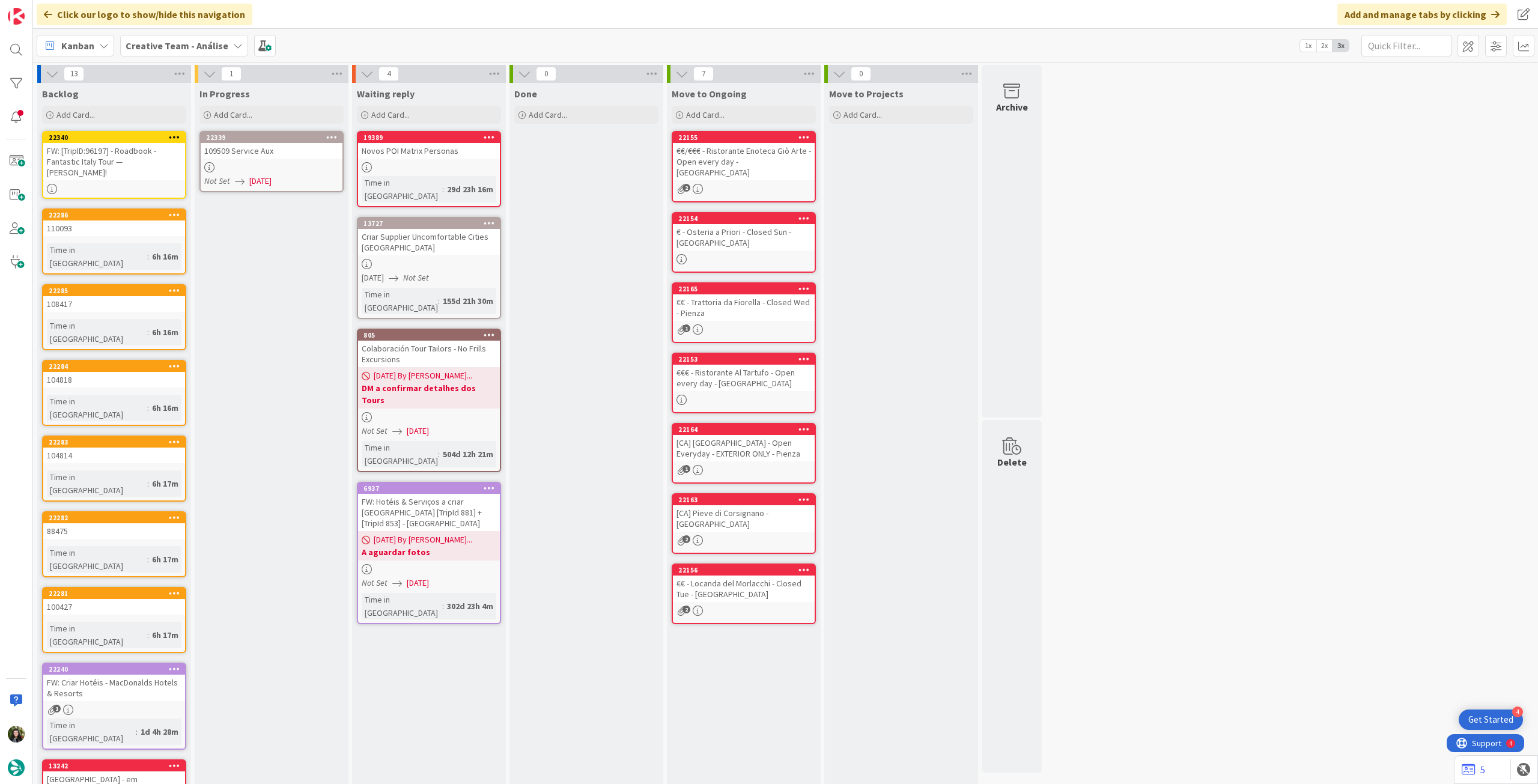
click at [308, 164] on div at bounding box center [271, 168] width 142 height 10
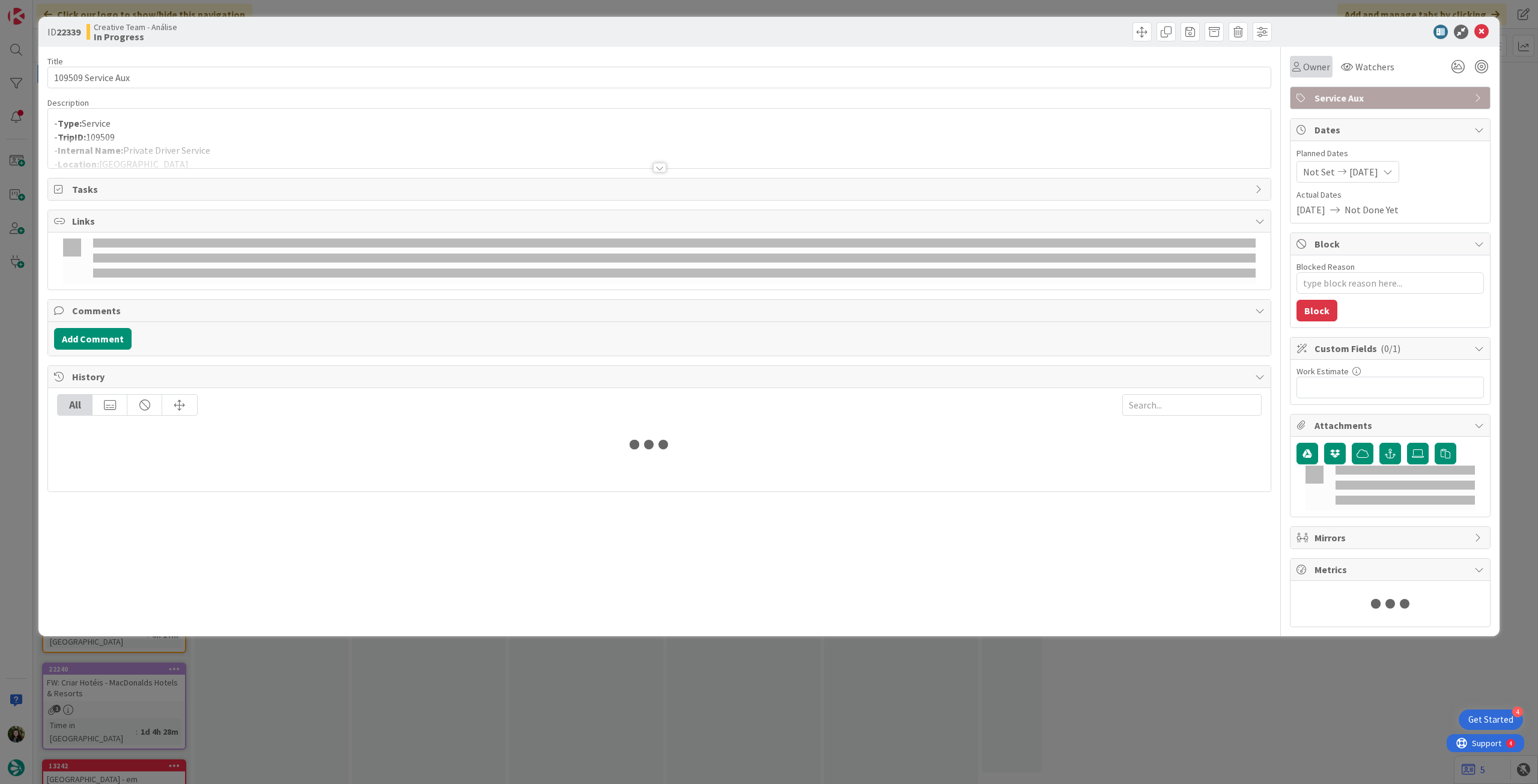
click at [1308, 72] on span "Owner" at bounding box center [1317, 67] width 27 height 14
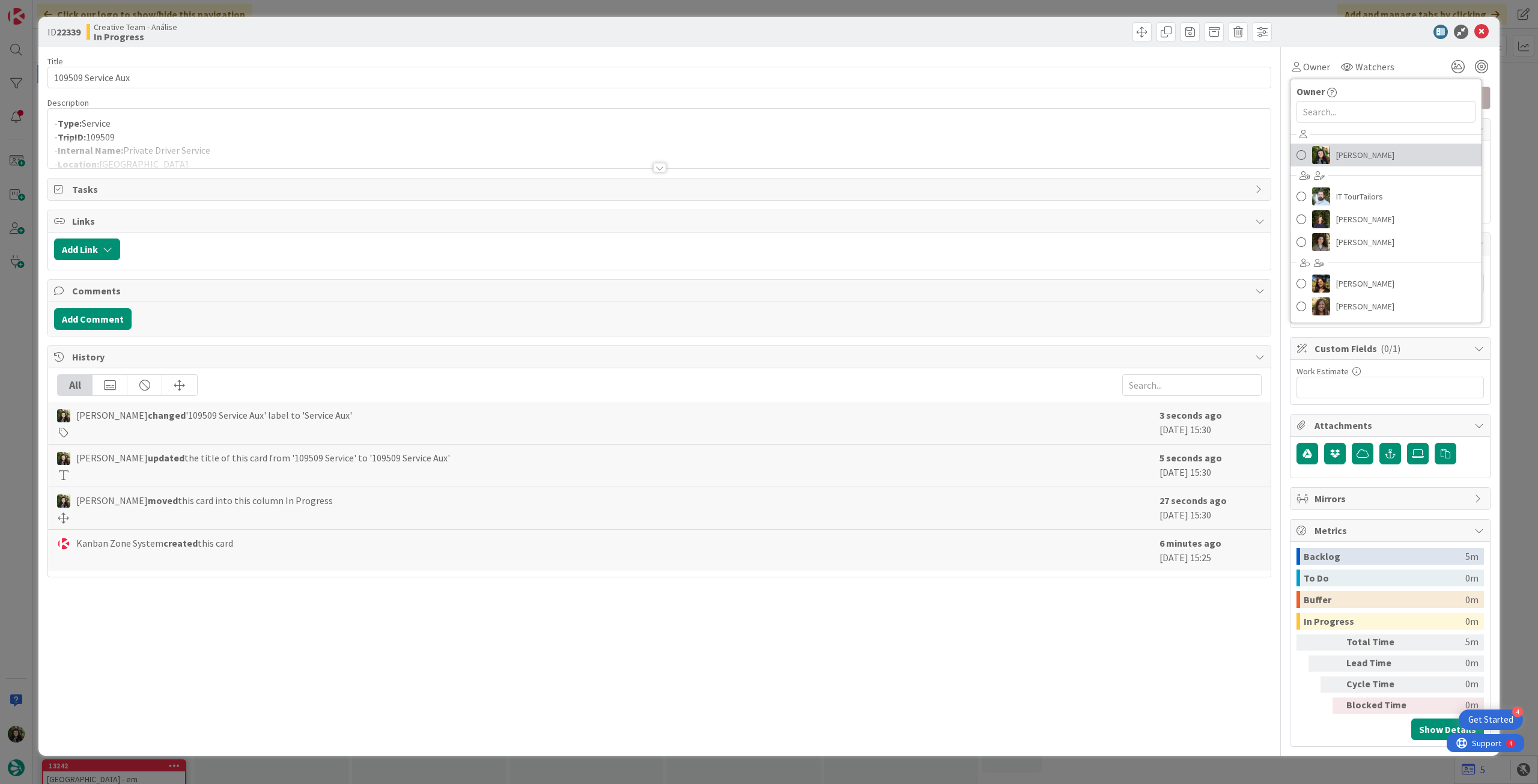
click at [1338, 151] on span "[PERSON_NAME]" at bounding box center [1365, 155] width 58 height 18
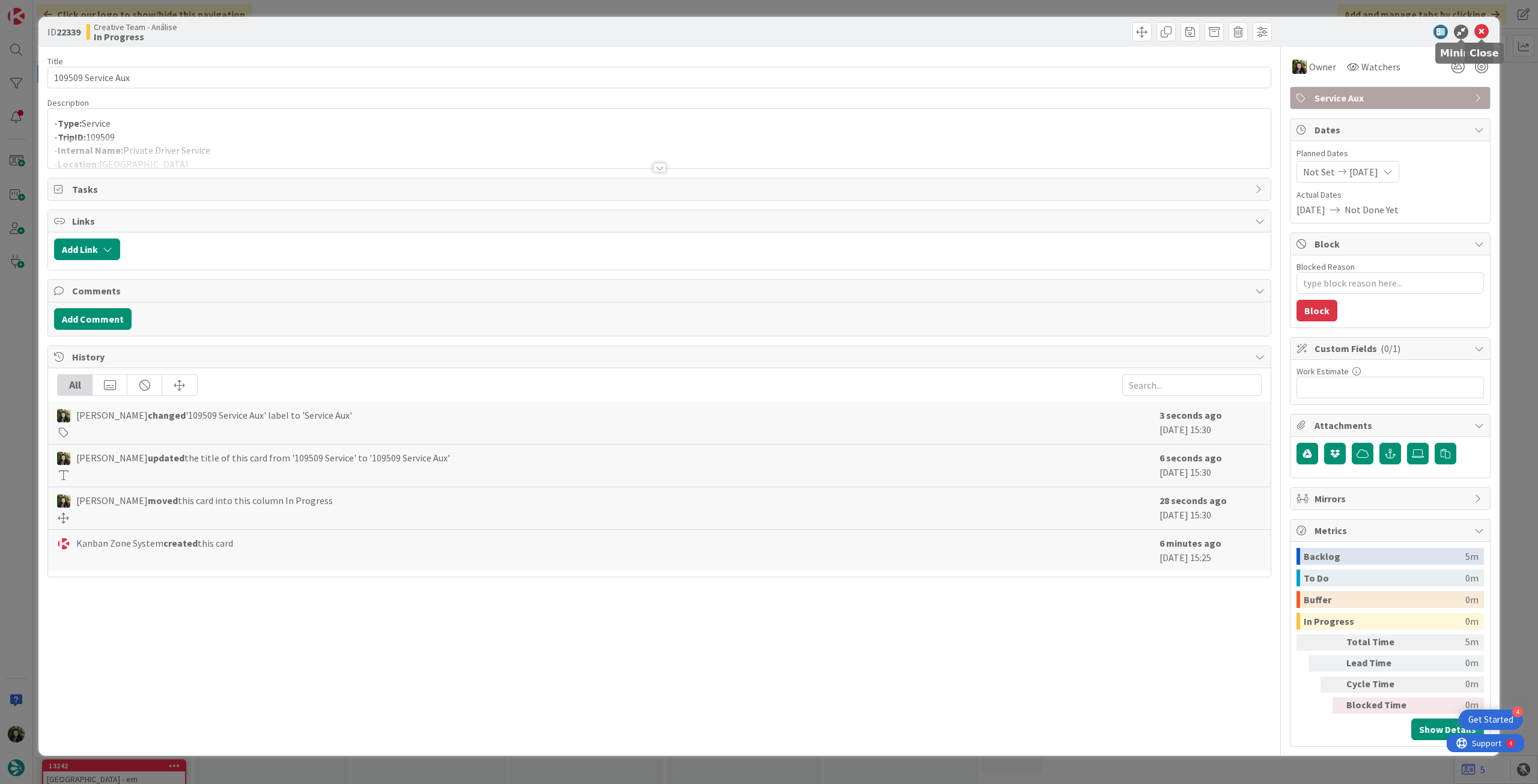
click at [1478, 32] on icon at bounding box center [1482, 32] width 14 height 14
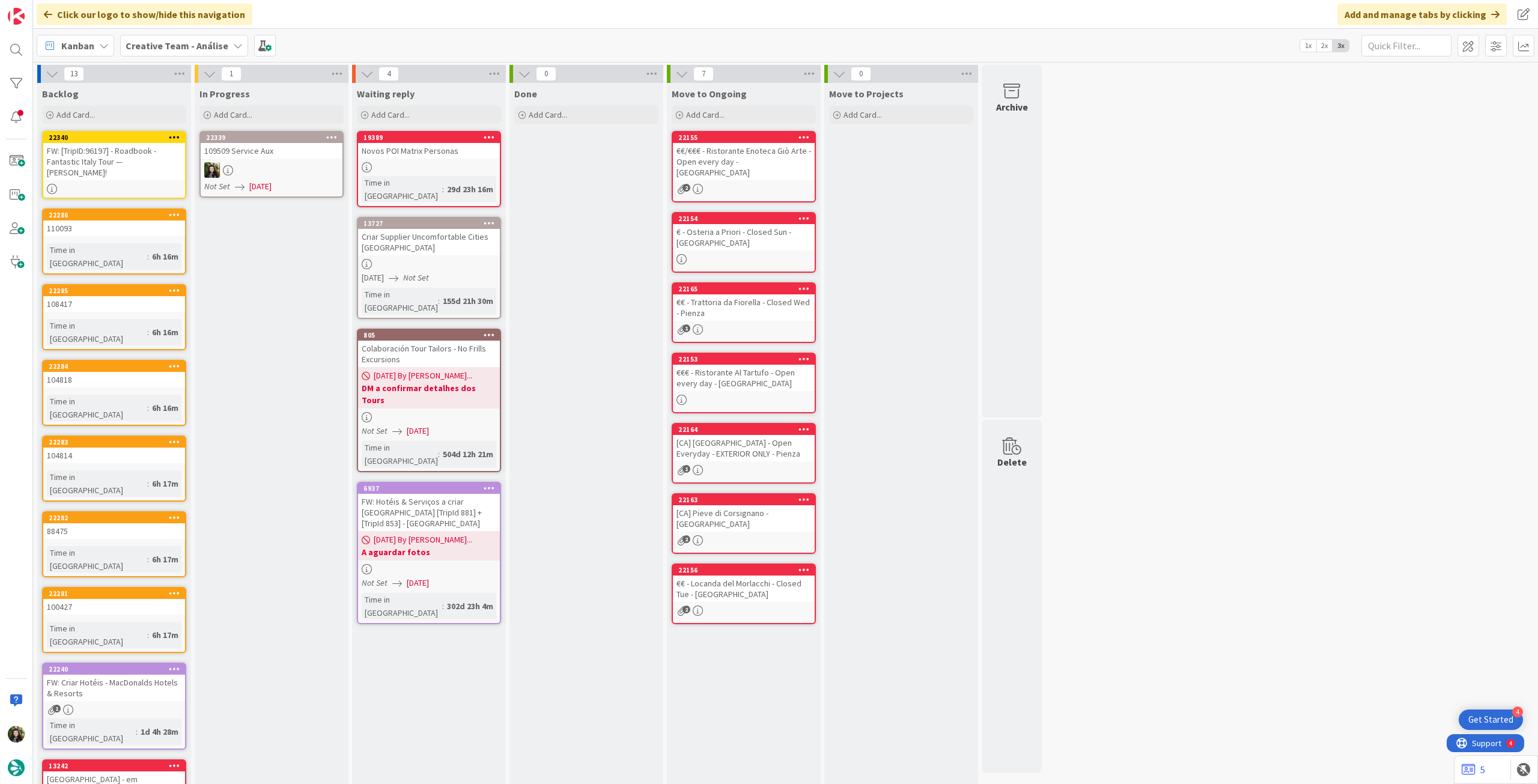
click at [330, 140] on icon at bounding box center [332, 136] width 12 height 8
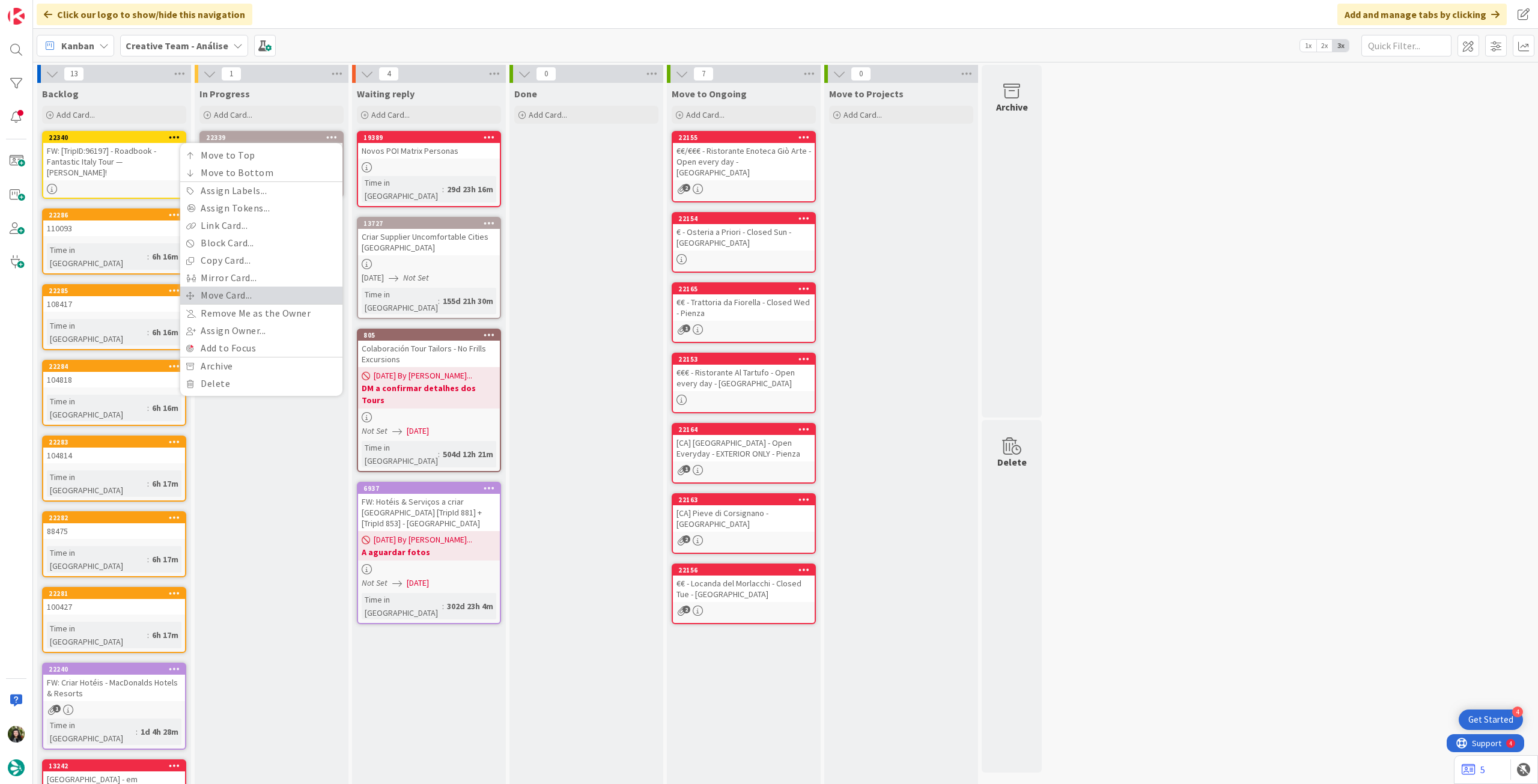
click at [252, 291] on link "Move Card..." at bounding box center [261, 295] width 162 height 17
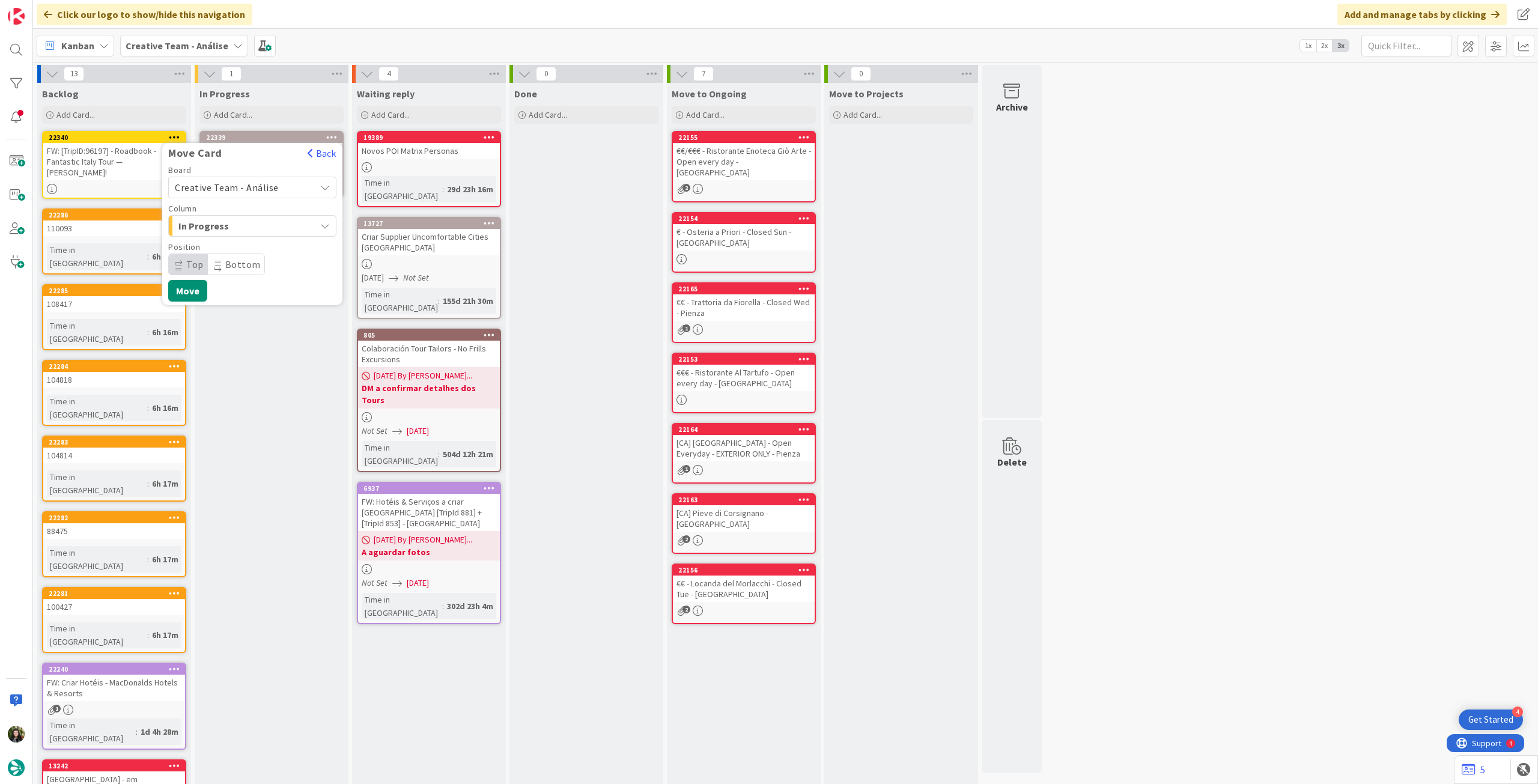
click at [259, 190] on span "Creative Team - Análise" at bounding box center [226, 187] width 104 height 12
click at [239, 247] on span "Creative Team" at bounding box center [259, 244] width 139 height 18
click at [251, 228] on span "E - To Do" at bounding box center [223, 226] width 90 height 16
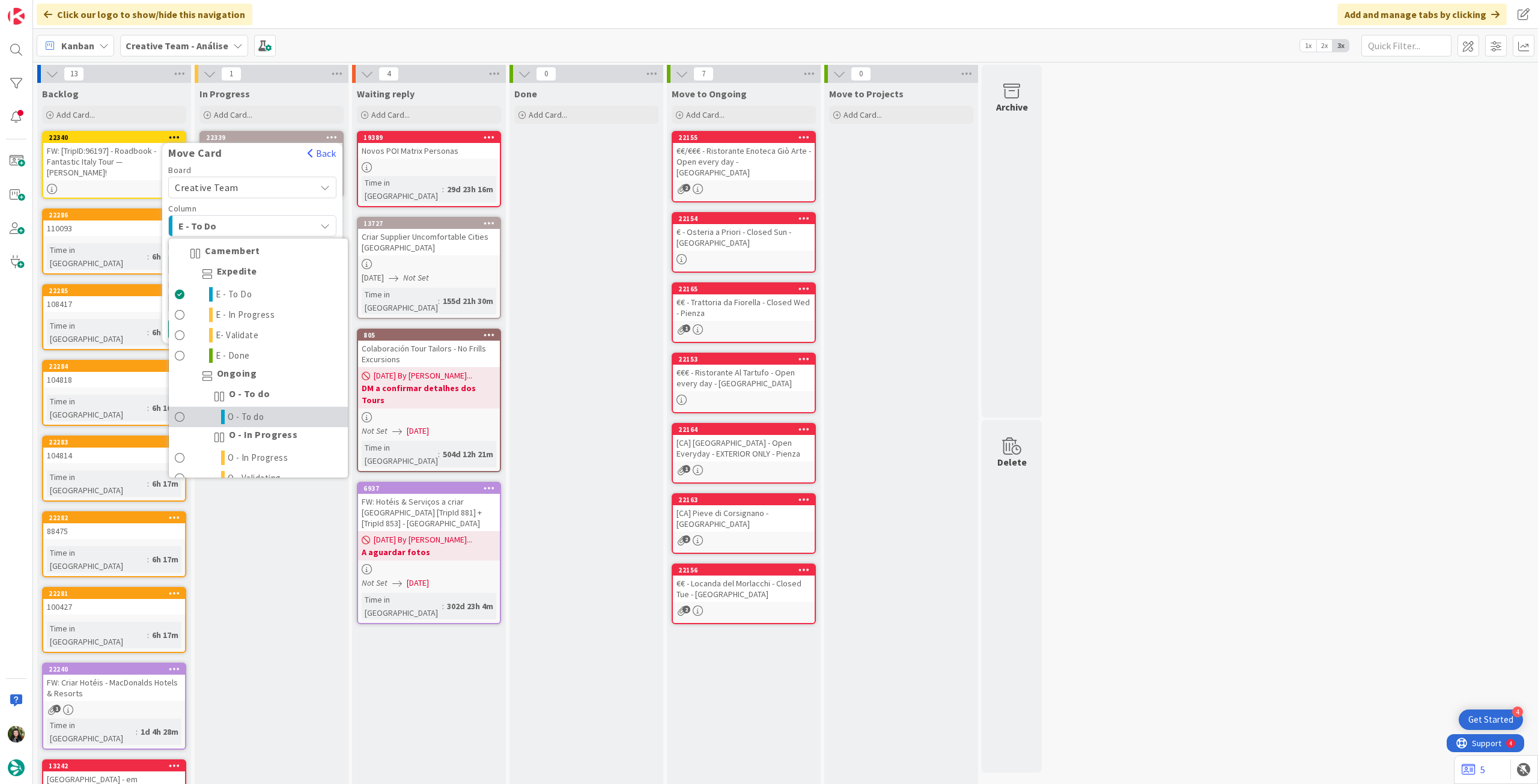
click at [263, 415] on span "O - To do" at bounding box center [246, 417] width 37 height 14
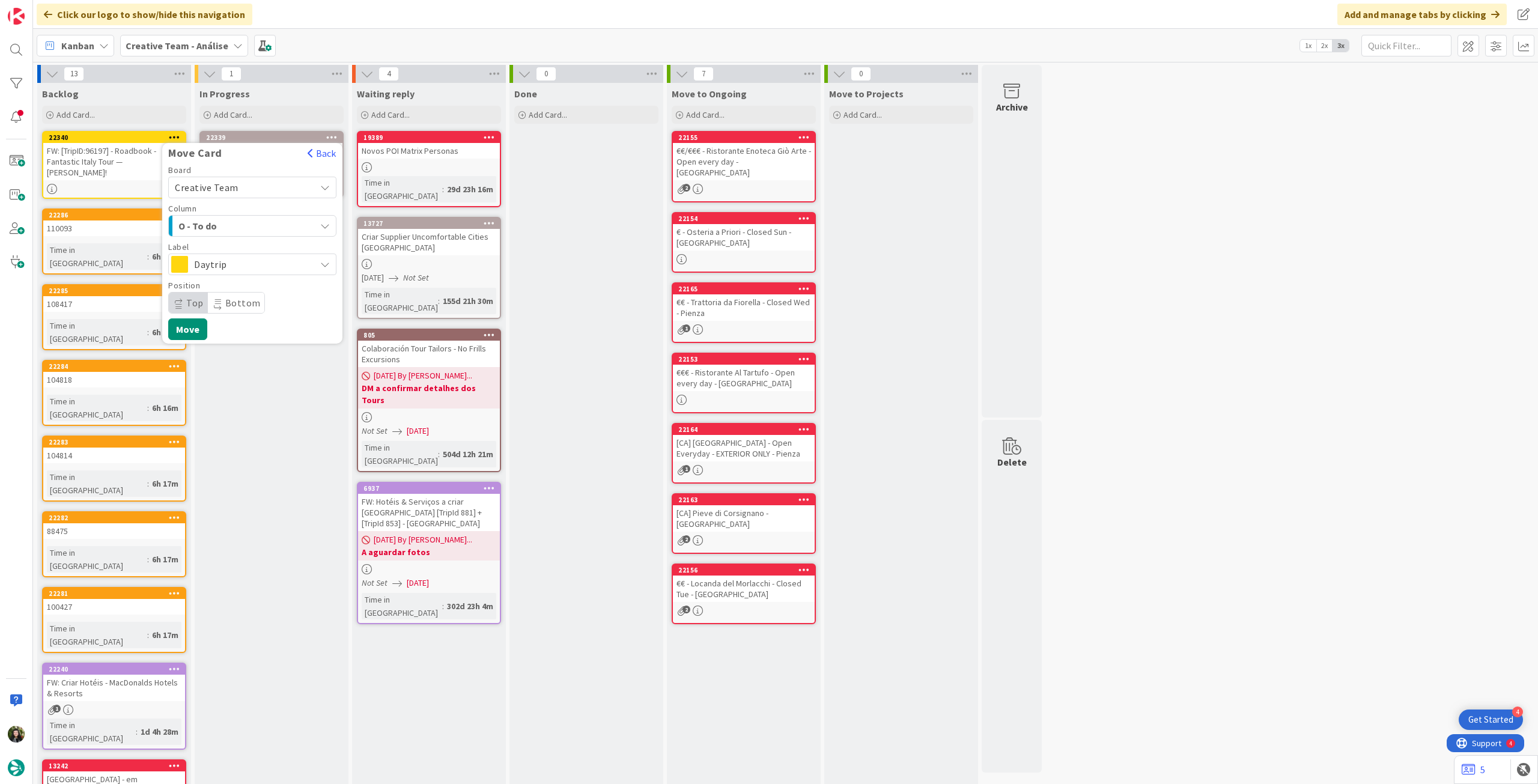
click at [263, 269] on span "Daytrip" at bounding box center [252, 265] width 115 height 17
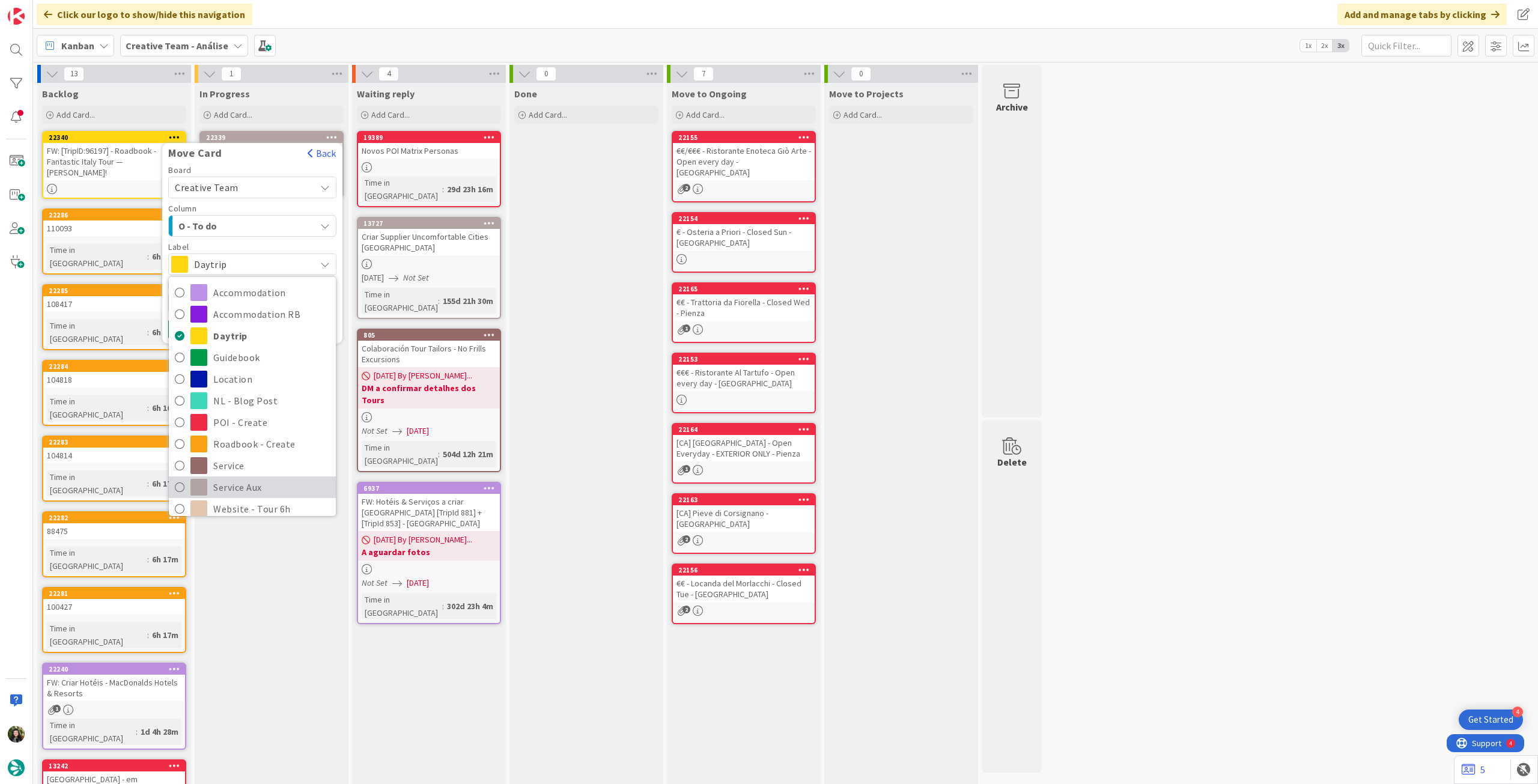
click at [221, 481] on span "Service Aux" at bounding box center [272, 487] width 116 height 18
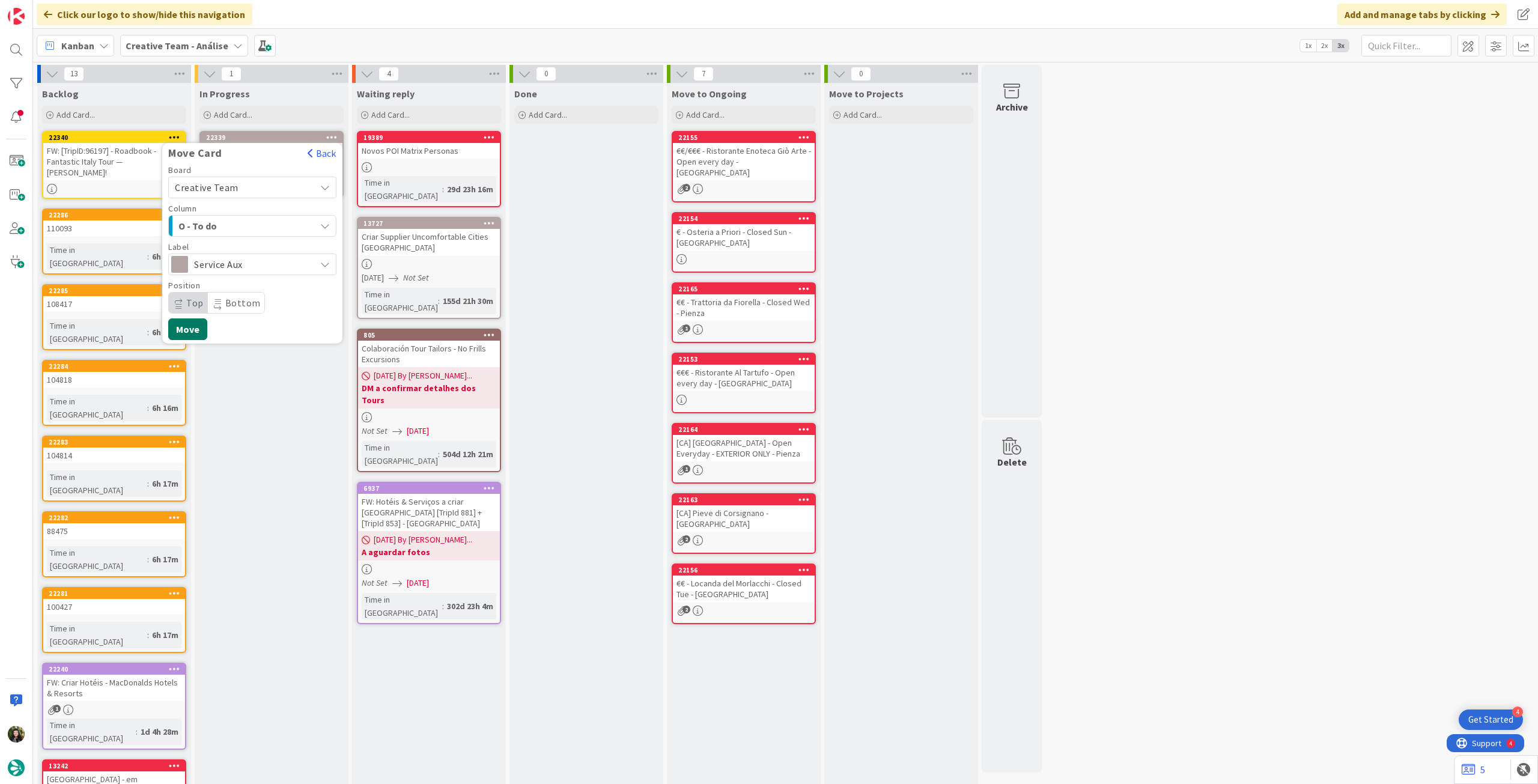
click at [188, 334] on button "Move" at bounding box center [188, 329] width 39 height 21
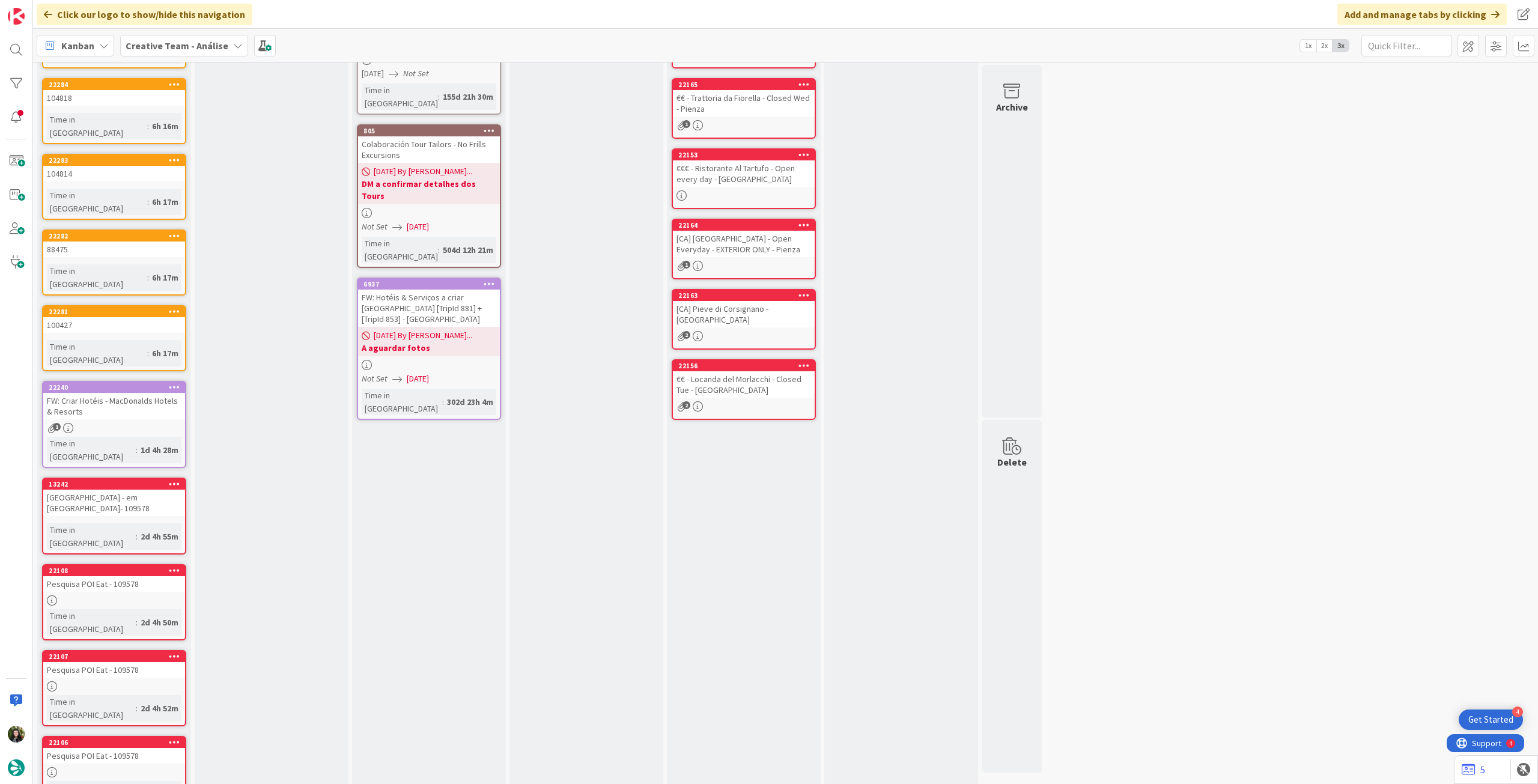
drag, startPoint x: 82, startPoint y: 757, endPoint x: 168, endPoint y: 676, distance: 118.1
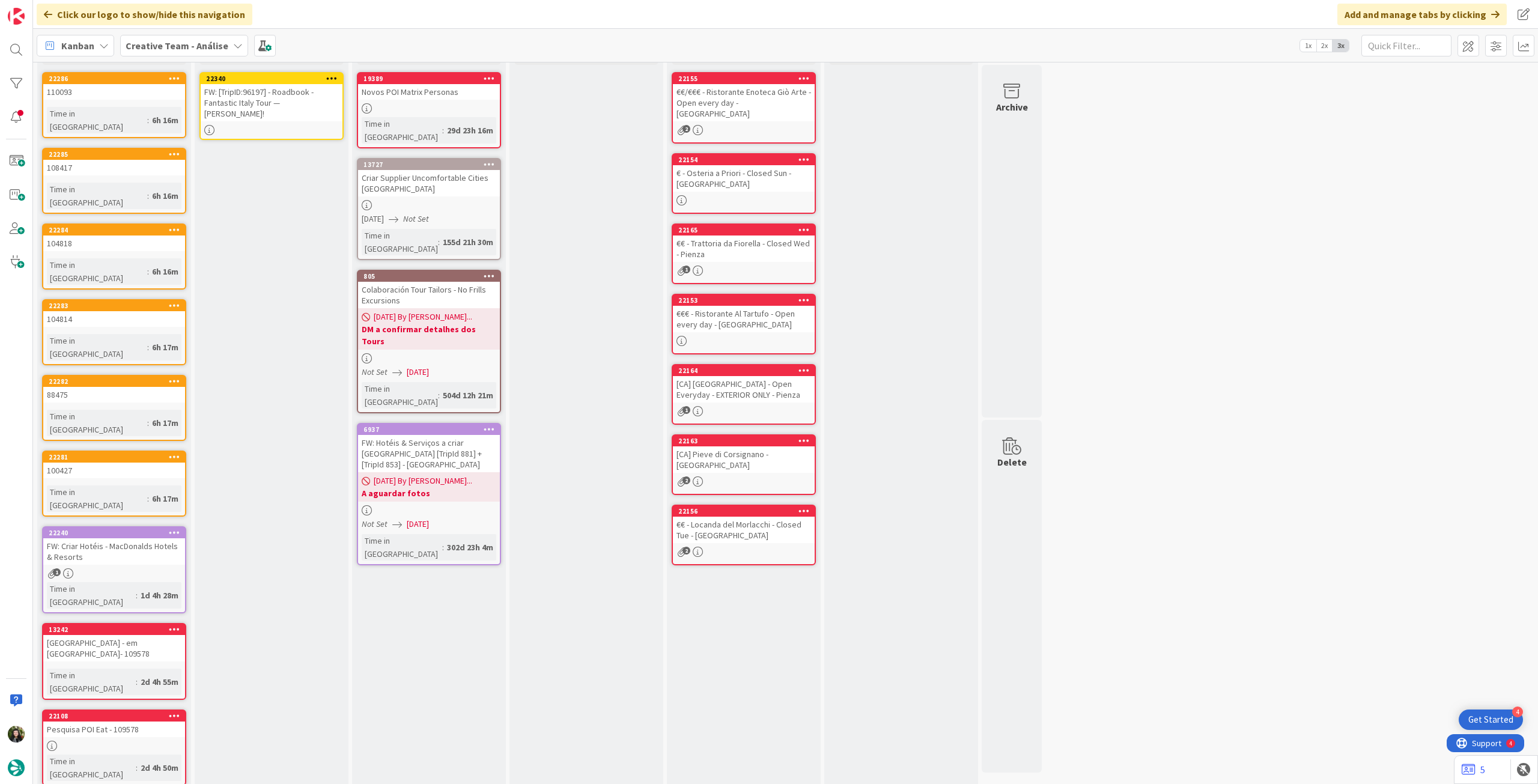
drag, startPoint x: 67, startPoint y: 757, endPoint x: 170, endPoint y: 670, distance: 134.8
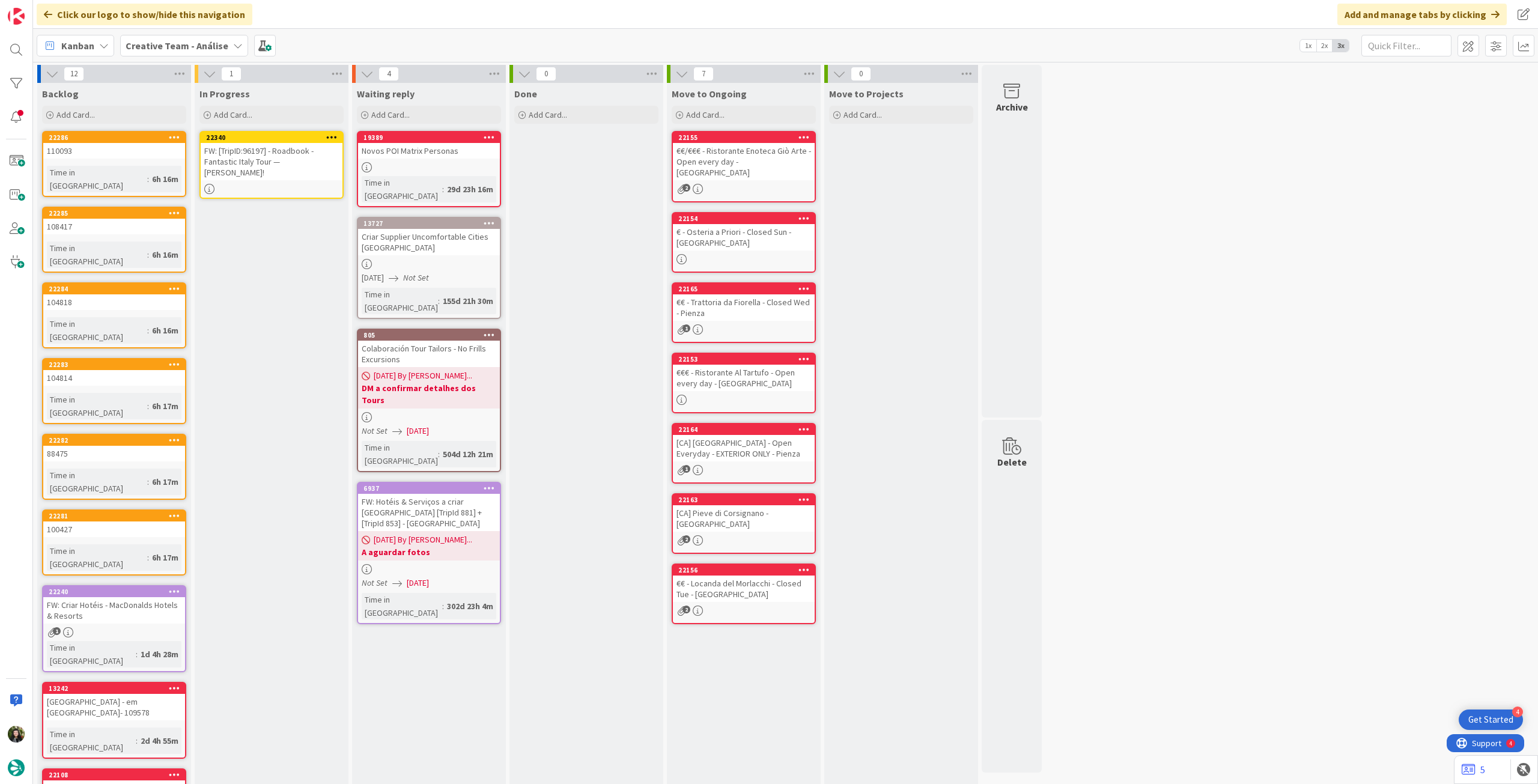
click at [287, 160] on div "FW: [TripID:96197] - Roadbook - Fantastic Italy Tour — [PERSON_NAME]!" at bounding box center [271, 162] width 142 height 38
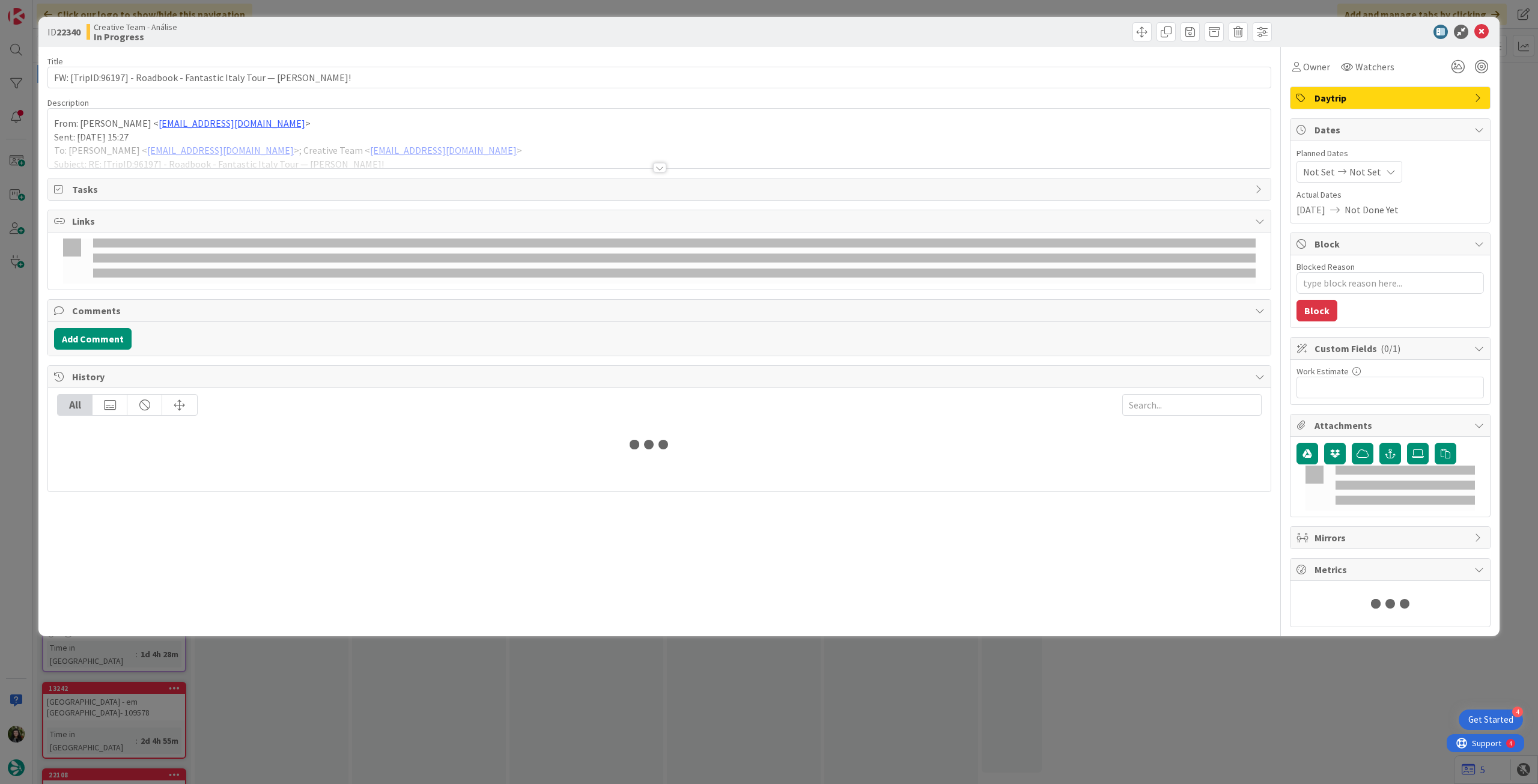
type textarea "x"
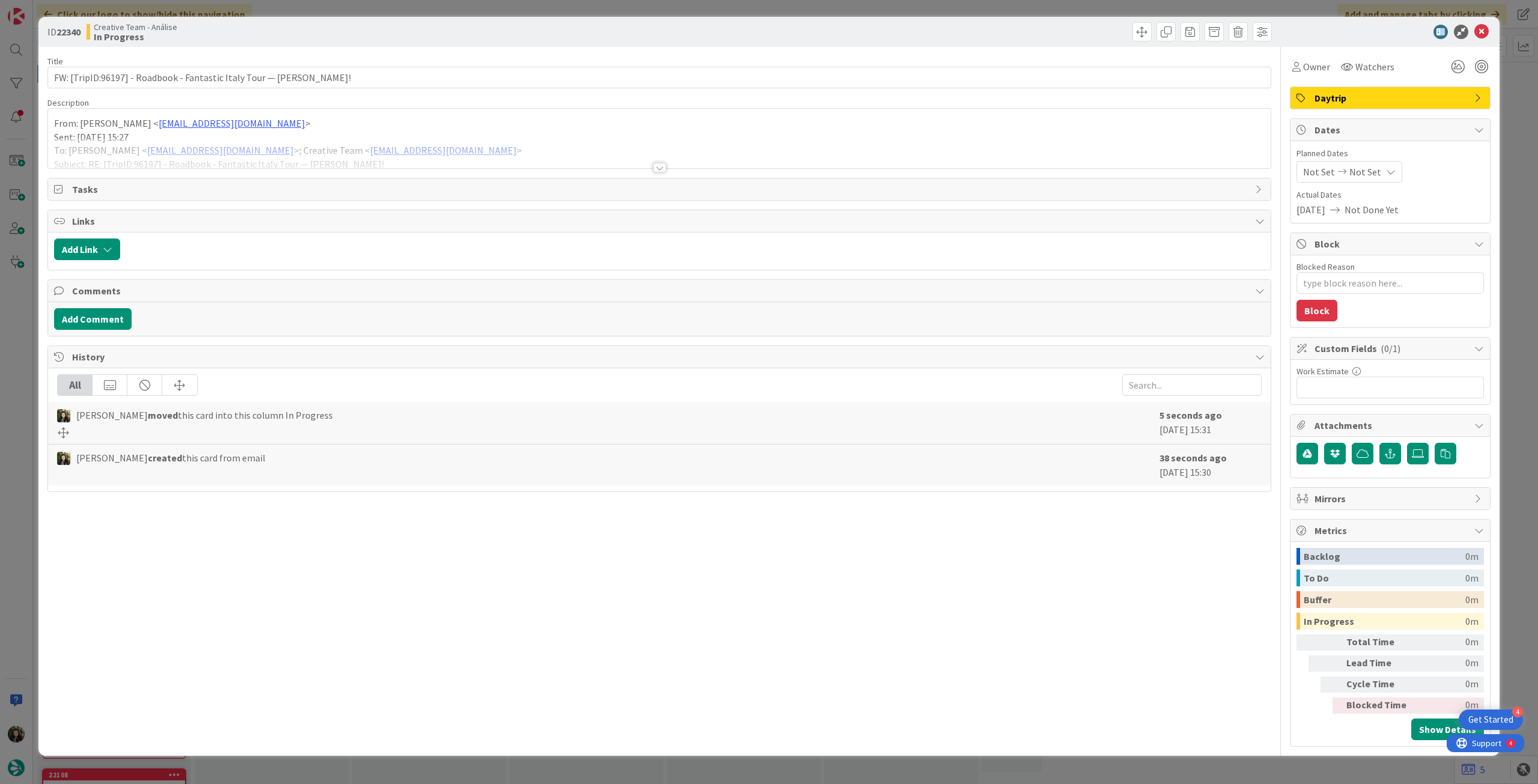
drag, startPoint x: 1359, startPoint y: 173, endPoint x: 1367, endPoint y: 183, distance: 12.8
click at [1361, 172] on span "Not Set" at bounding box center [1365, 171] width 32 height 14
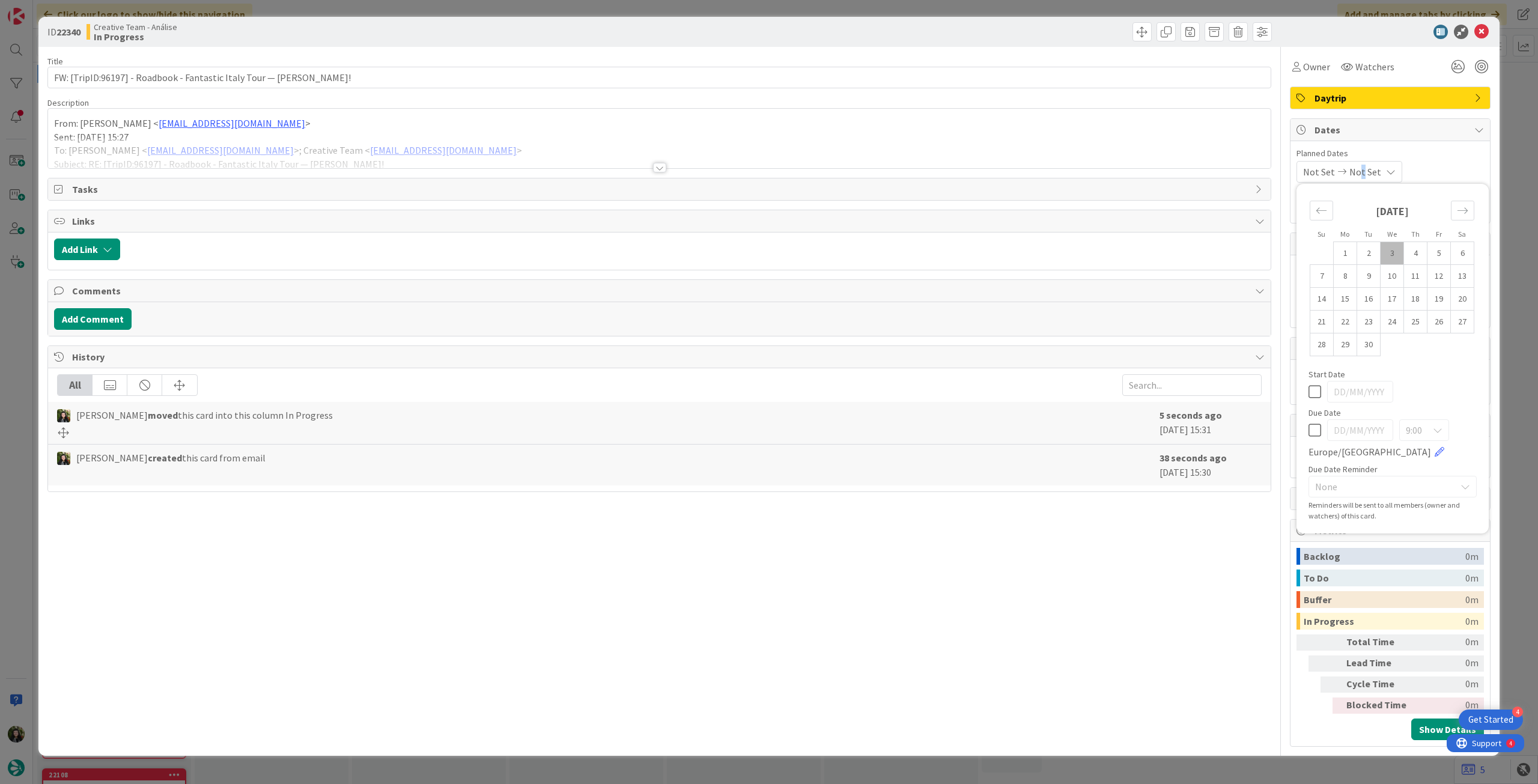
drag, startPoint x: 1312, startPoint y: 433, endPoint x: 1356, endPoint y: 281, distance: 158.2
click at [1313, 432] on icon at bounding box center [1315, 430] width 13 height 14
type input "[DATE]"
click at [1478, 33] on icon at bounding box center [1482, 32] width 14 height 14
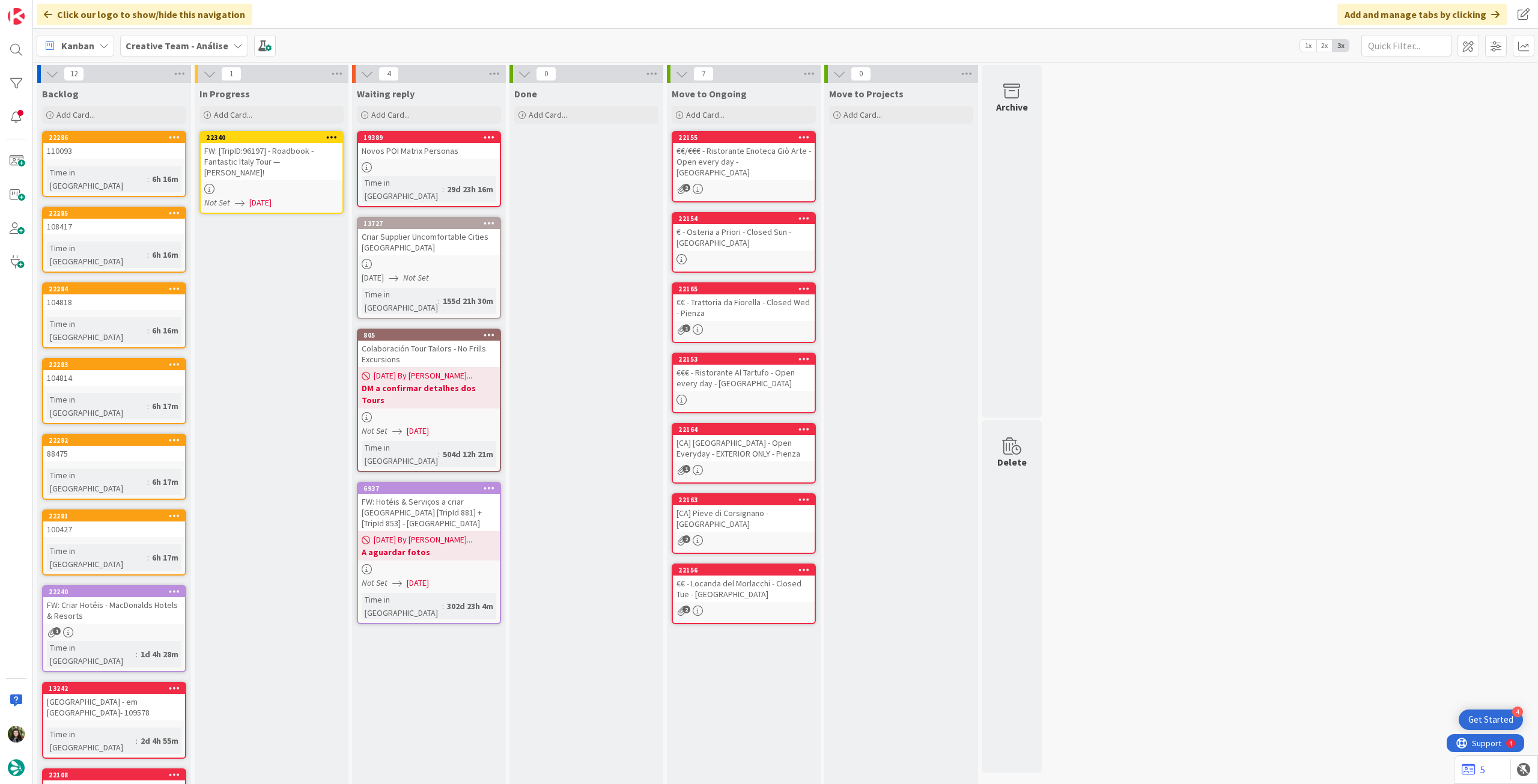
click at [333, 136] on icon at bounding box center [332, 136] width 12 height 8
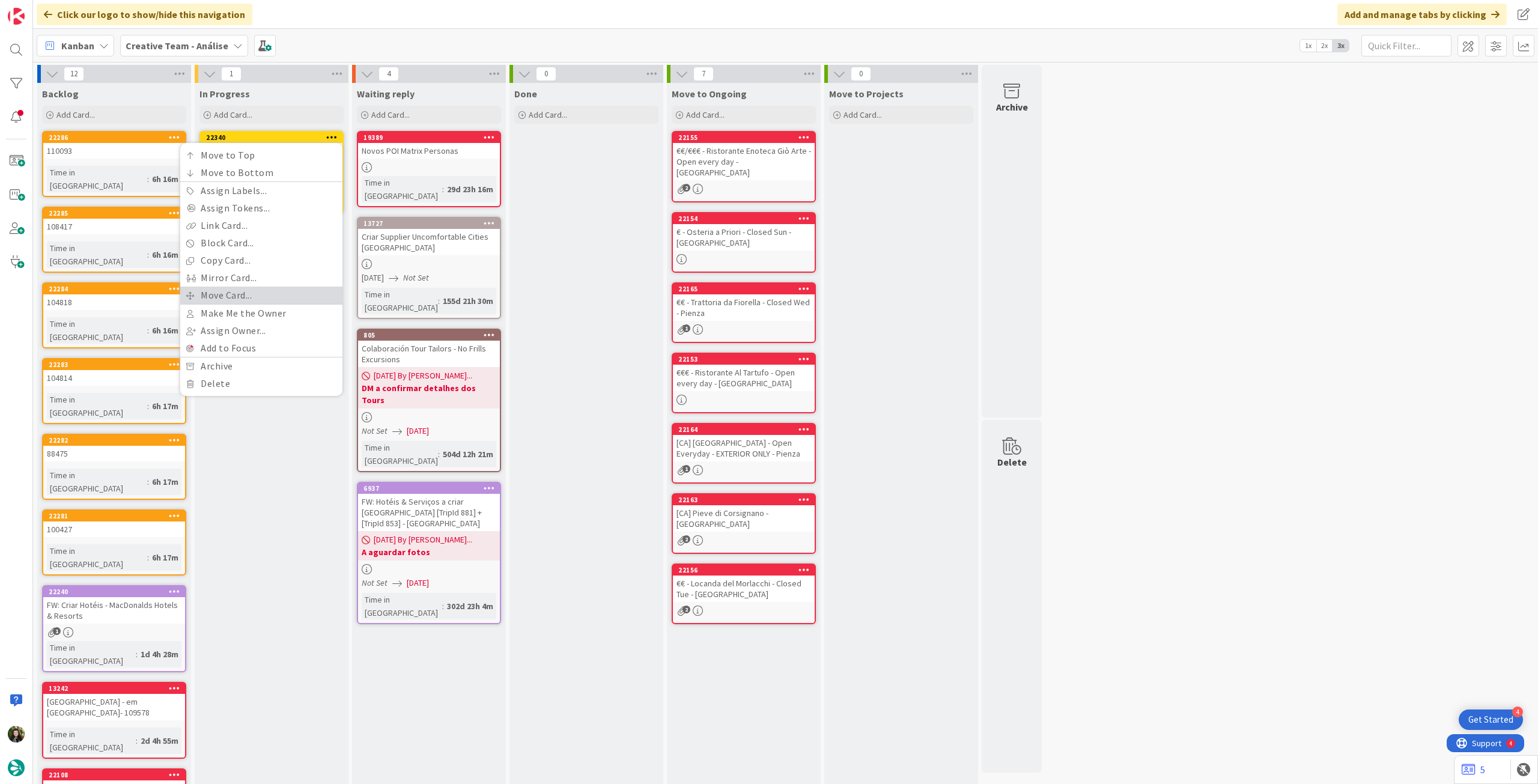
click at [216, 296] on link "Move Card..." at bounding box center [261, 295] width 162 height 17
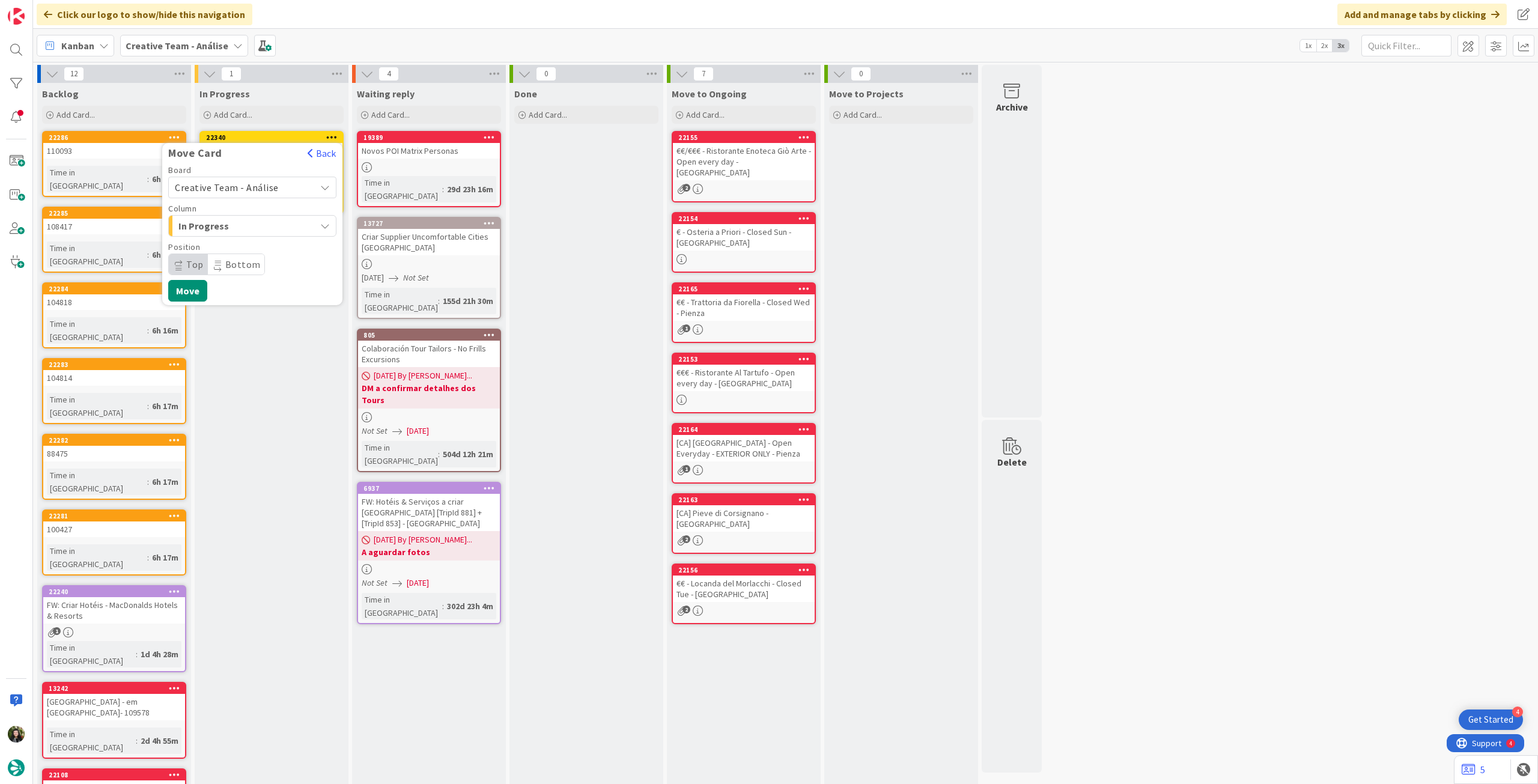
drag, startPoint x: 257, startPoint y: 186, endPoint x: 257, endPoint y: 194, distance: 8.0
click at [257, 187] on span "Creative Team - Análise" at bounding box center [226, 187] width 104 height 12
click at [243, 243] on span "Creative Team" at bounding box center [259, 244] width 139 height 18
click at [236, 262] on span "Daytrip" at bounding box center [252, 265] width 115 height 17
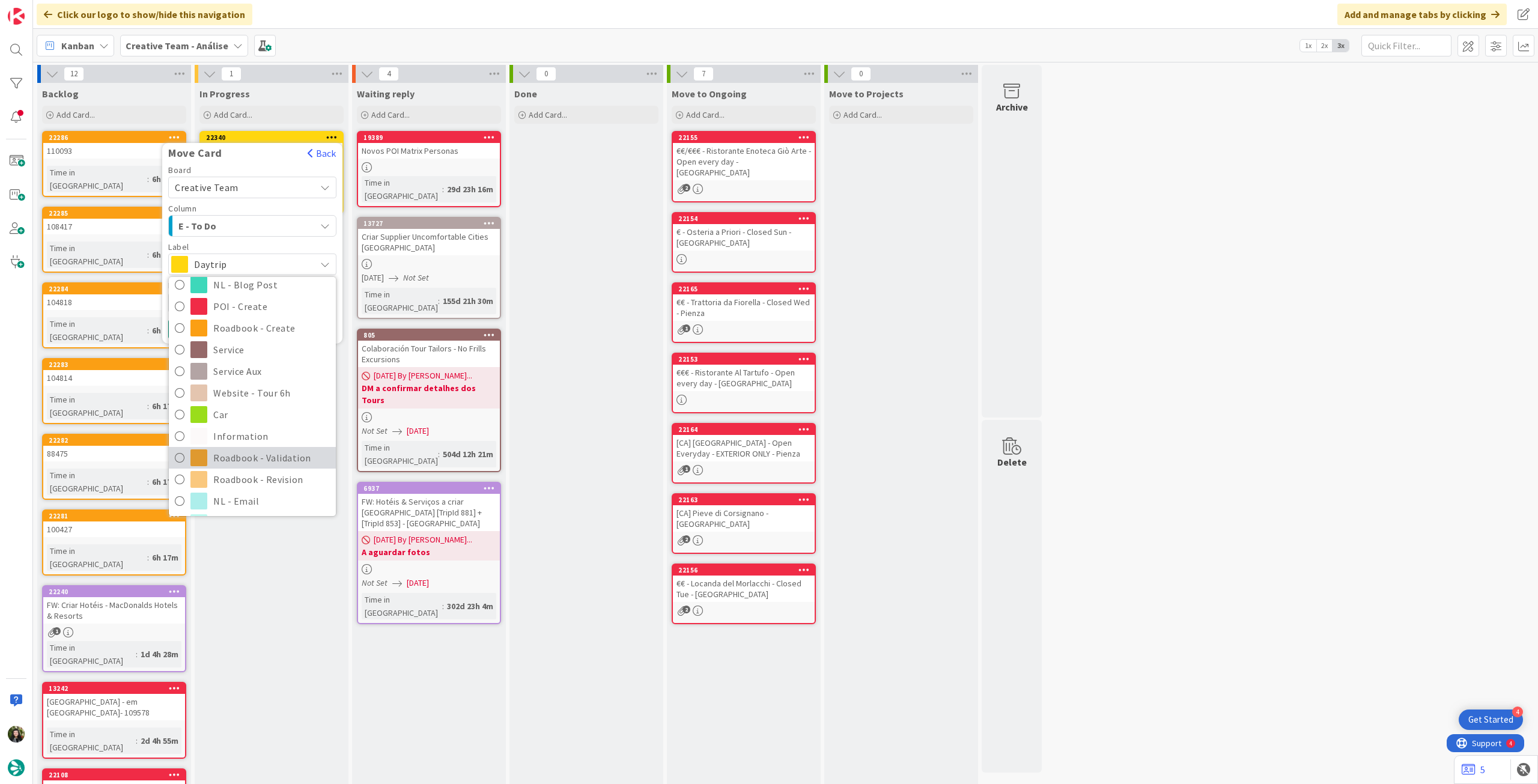
scroll to position [160, 0]
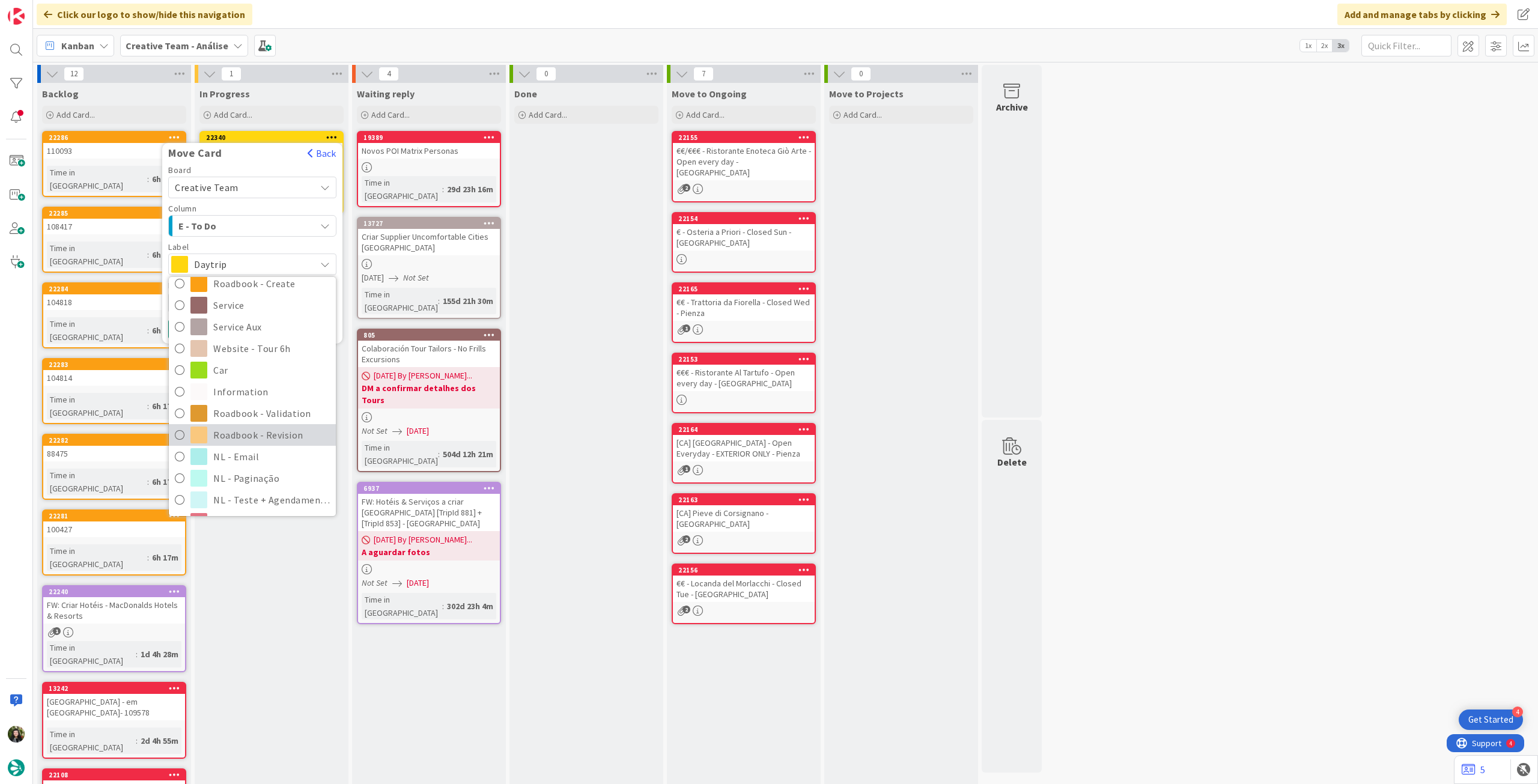
click at [268, 432] on span "Roadbook - Revision" at bounding box center [272, 435] width 116 height 18
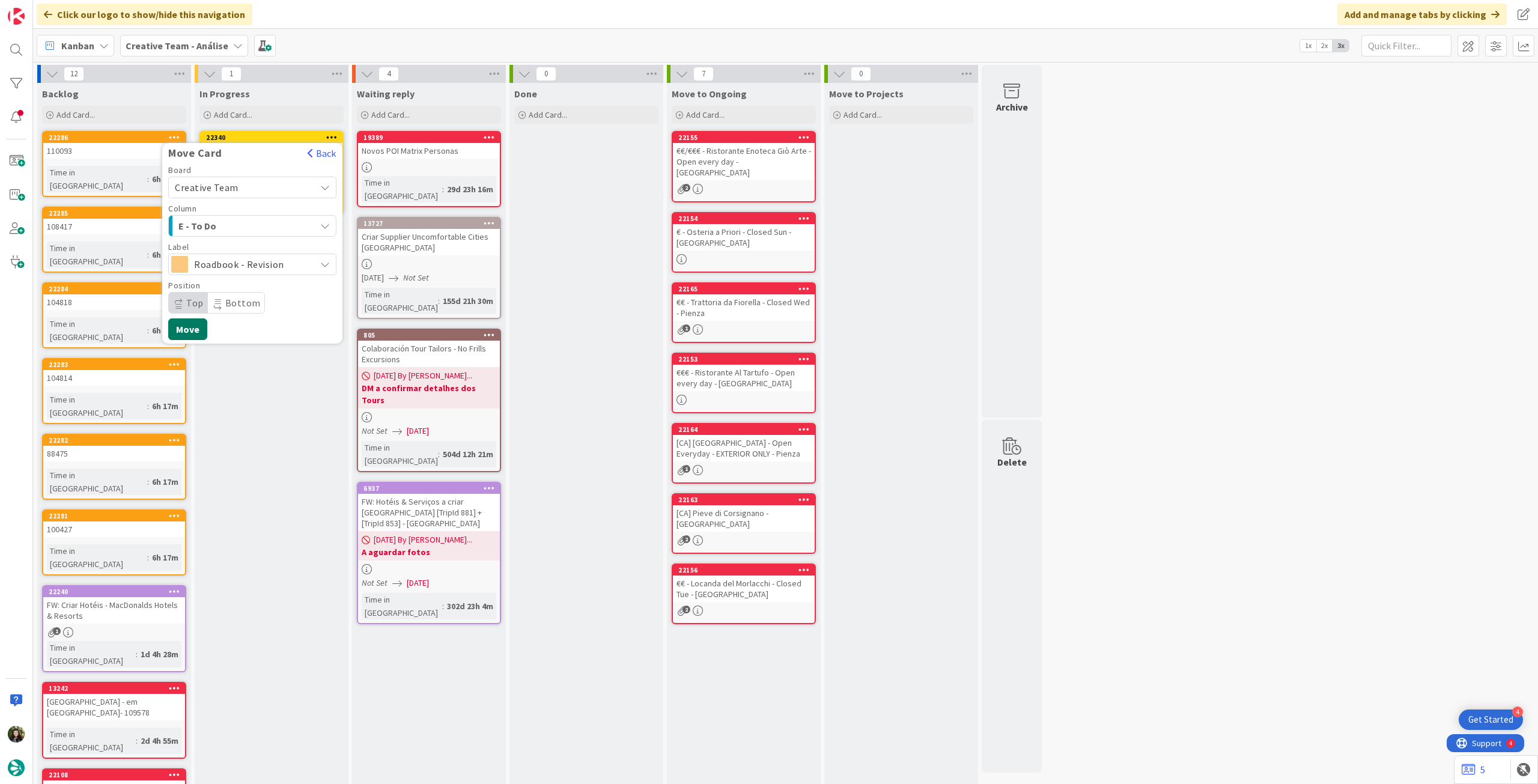
drag, startPoint x: 198, startPoint y: 331, endPoint x: 197, endPoint y: 319, distance: 12.0
click at [198, 331] on button "Move" at bounding box center [188, 329] width 39 height 21
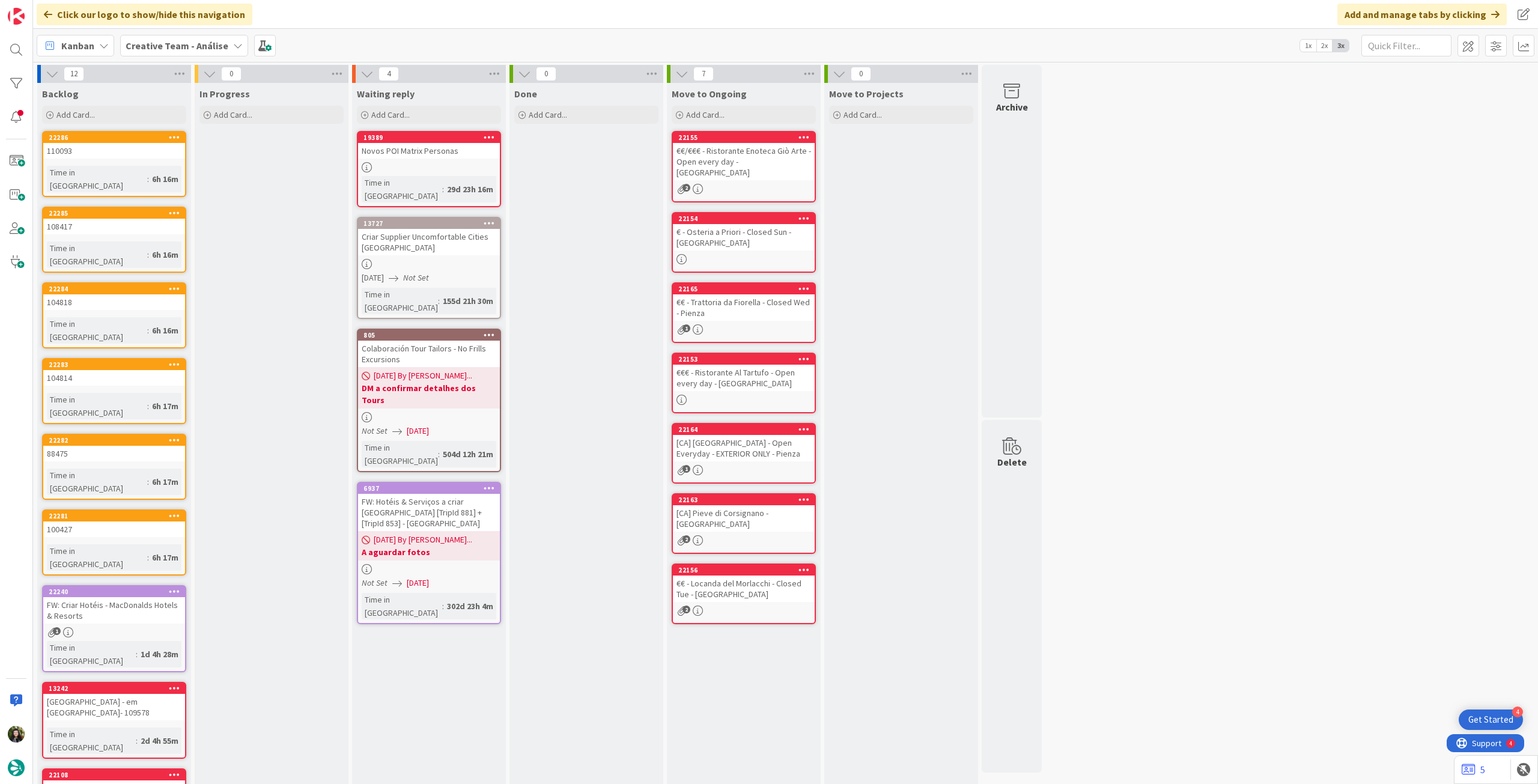
click at [200, 30] on div "Kanban Creative Team - Análise 1x 2x 3x" at bounding box center [785, 45] width 1505 height 33
click at [199, 47] on b "Creative Team - Análise" at bounding box center [177, 45] width 103 height 12
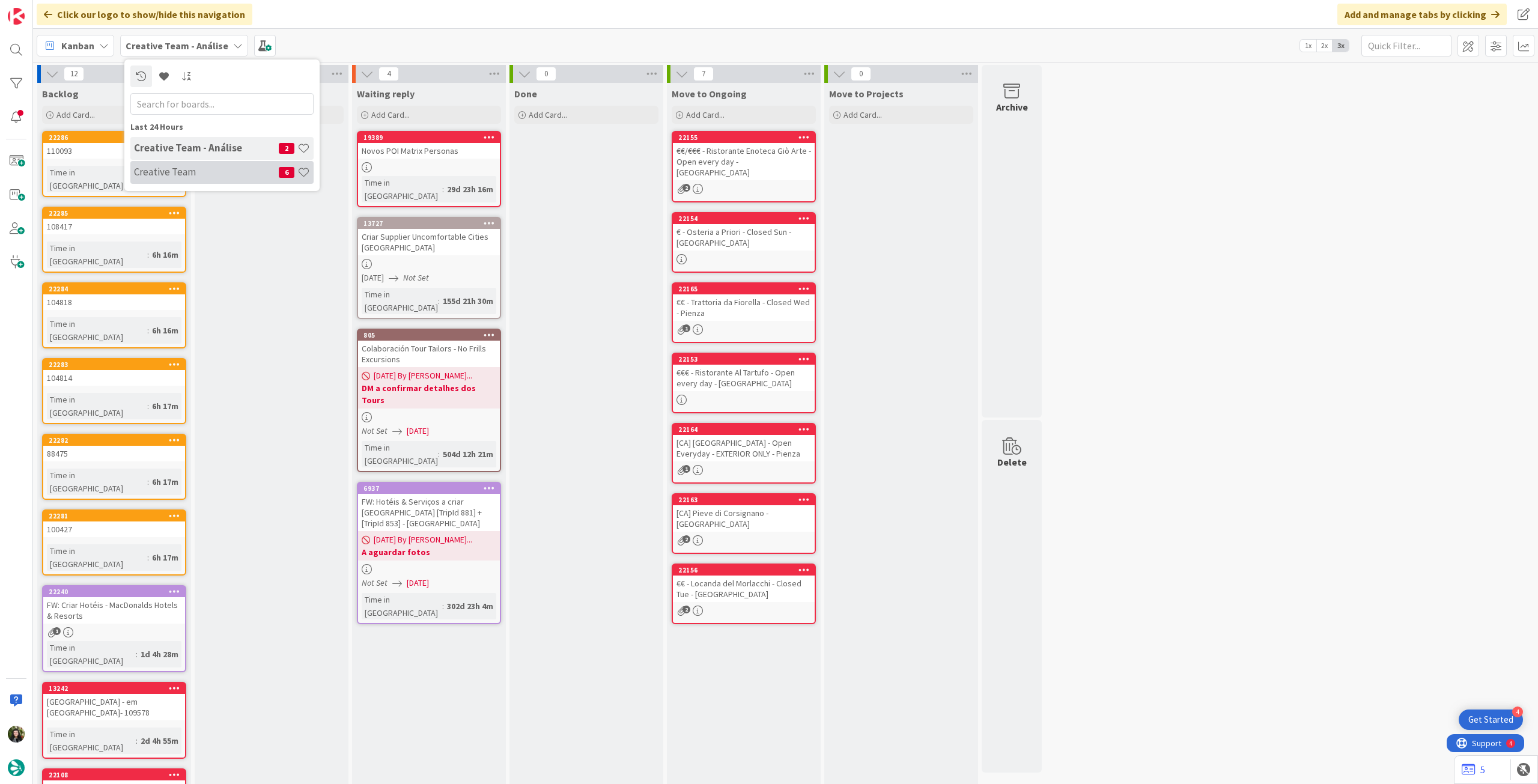
click at [190, 173] on h4 "Creative Team" at bounding box center [206, 171] width 145 height 12
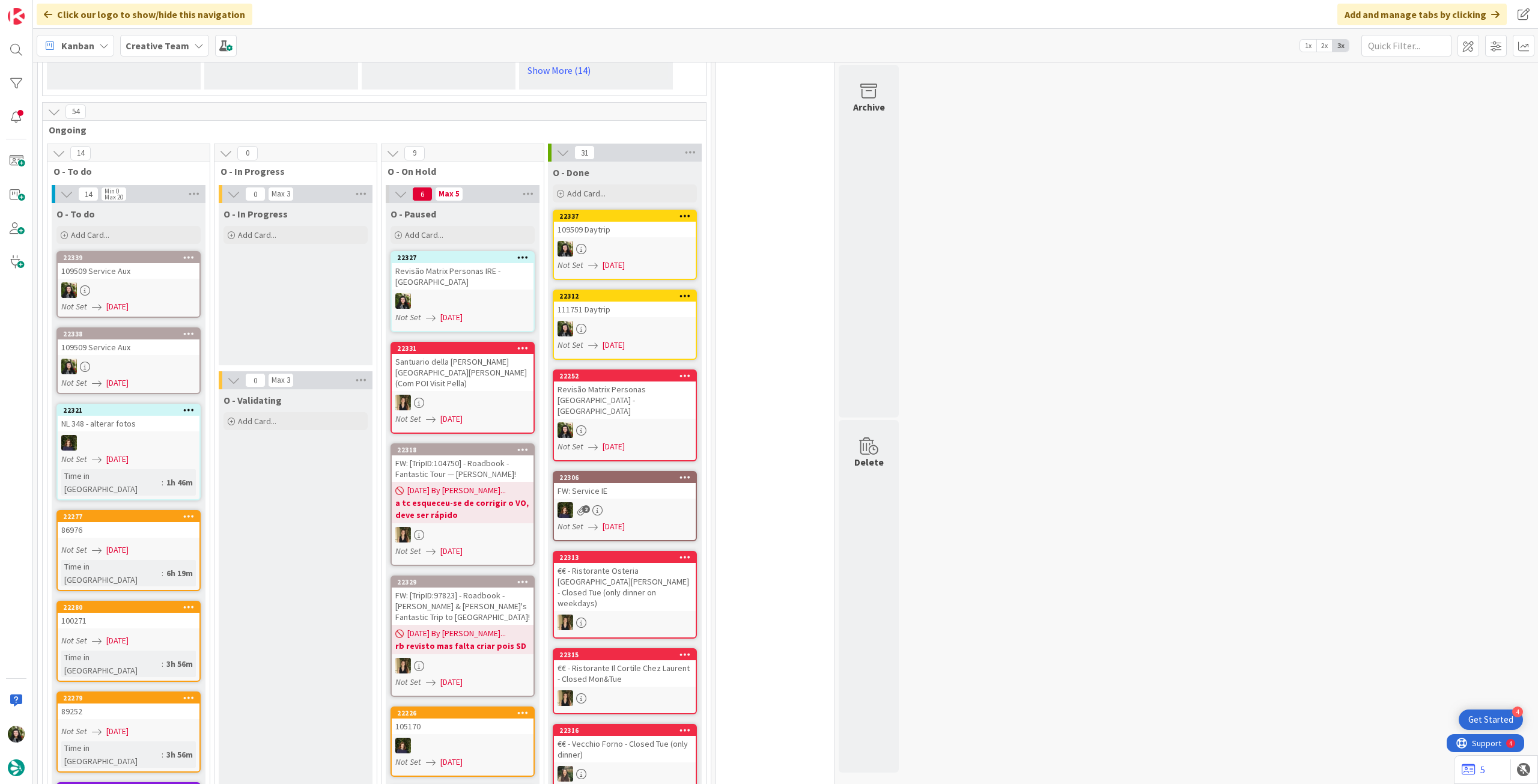
scroll to position [1122, 0]
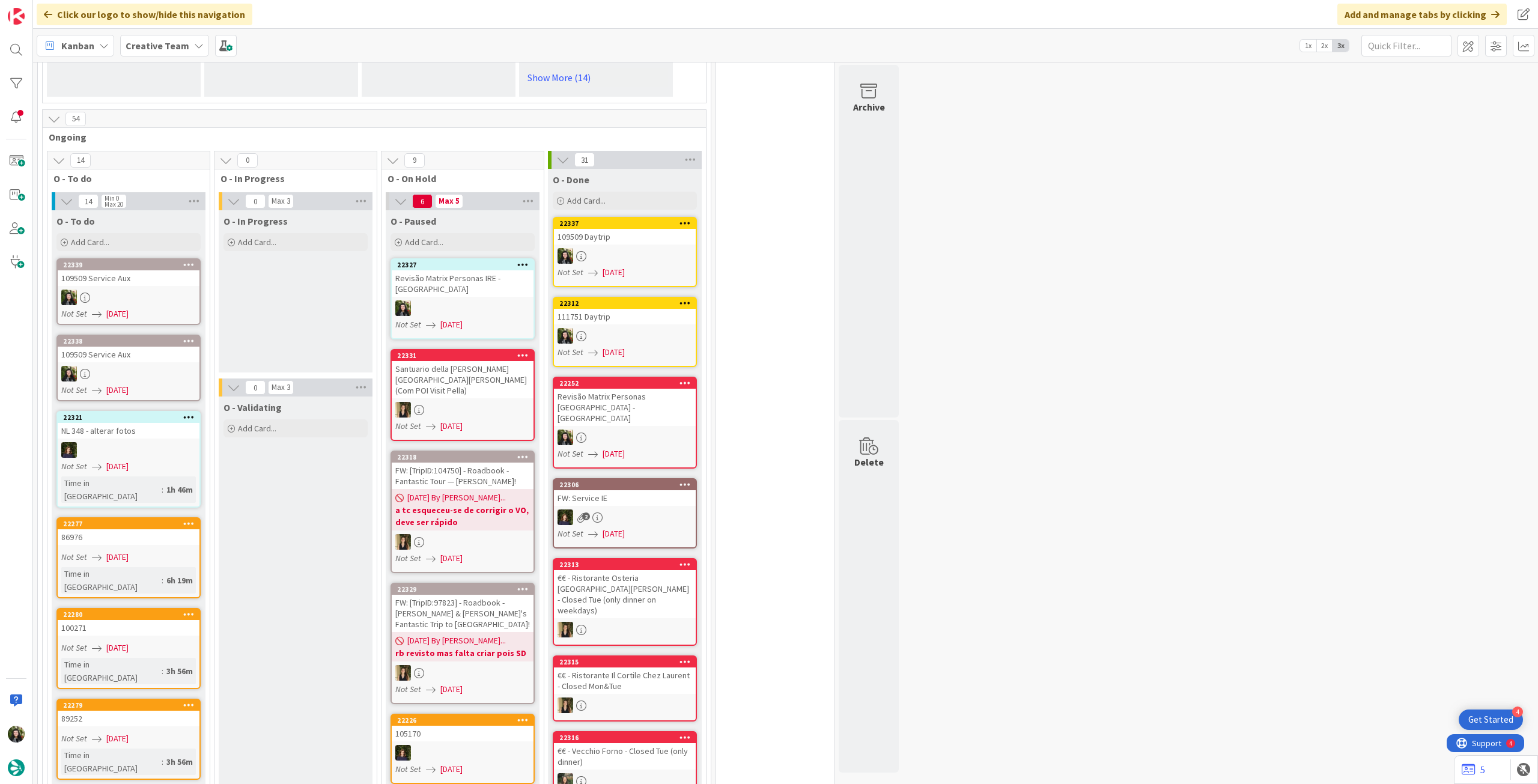
click at [159, 290] on div at bounding box center [128, 298] width 142 height 16
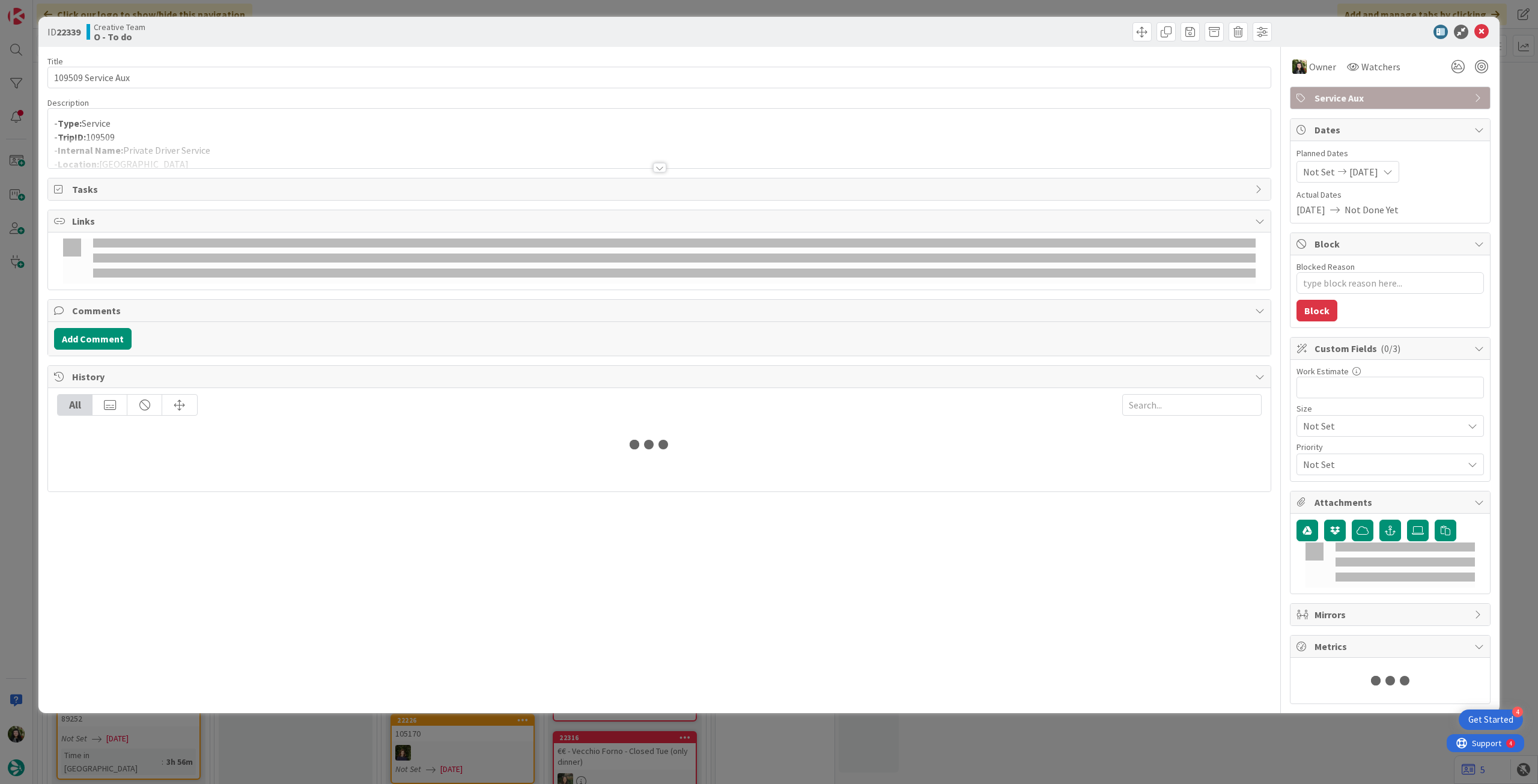
drag, startPoint x: 210, startPoint y: 135, endPoint x: 223, endPoint y: 152, distance: 21.4
click at [211, 135] on p "- TripID: 109509" at bounding box center [659, 137] width 1211 height 14
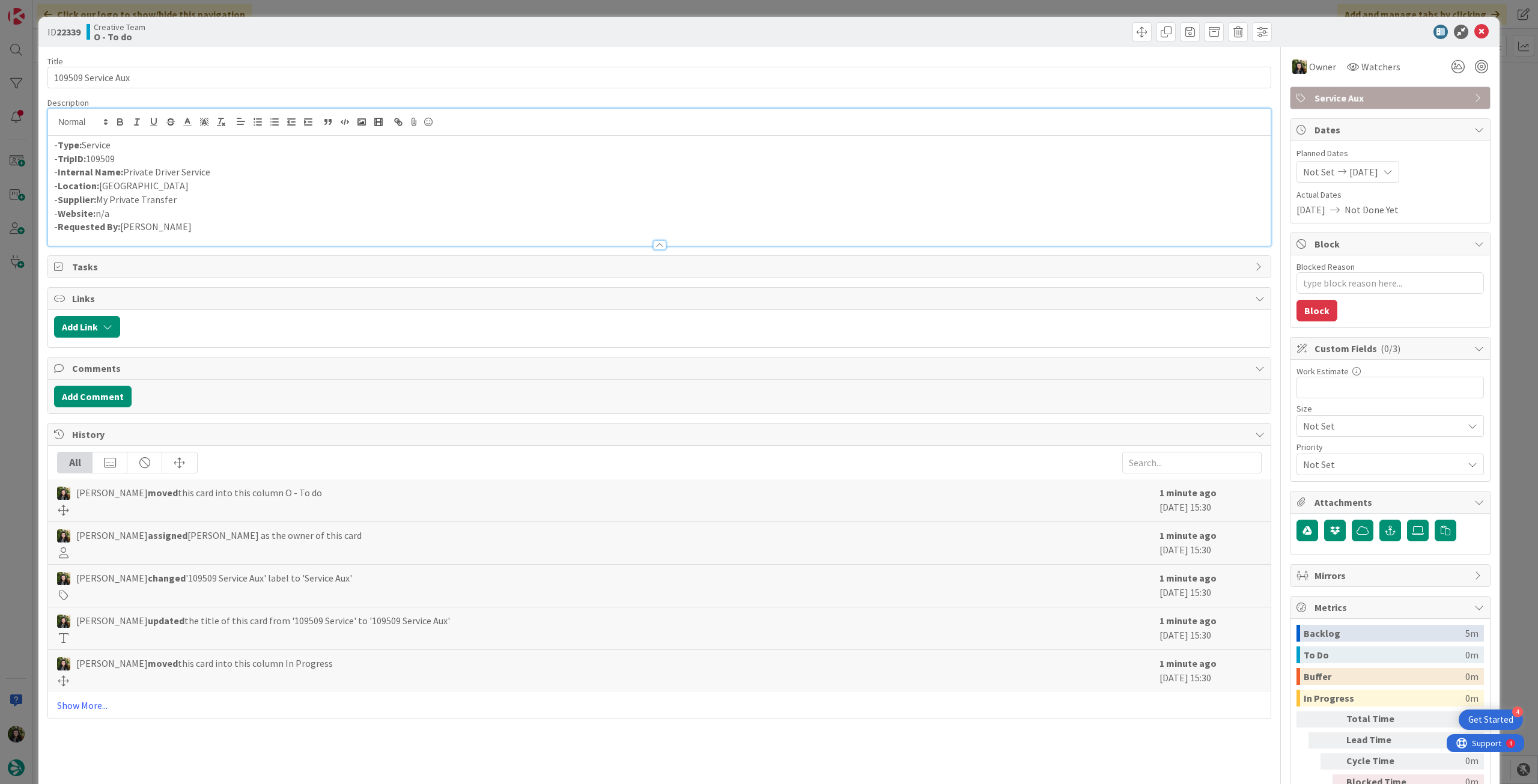
type textarea "x"
drag, startPoint x: 233, startPoint y: 173, endPoint x: 280, endPoint y: 169, distance: 47.2
click at [234, 174] on p "- Internal Name: Private Driver Service" at bounding box center [659, 171] width 1211 height 14
click at [1475, 30] on icon at bounding box center [1482, 32] width 14 height 14
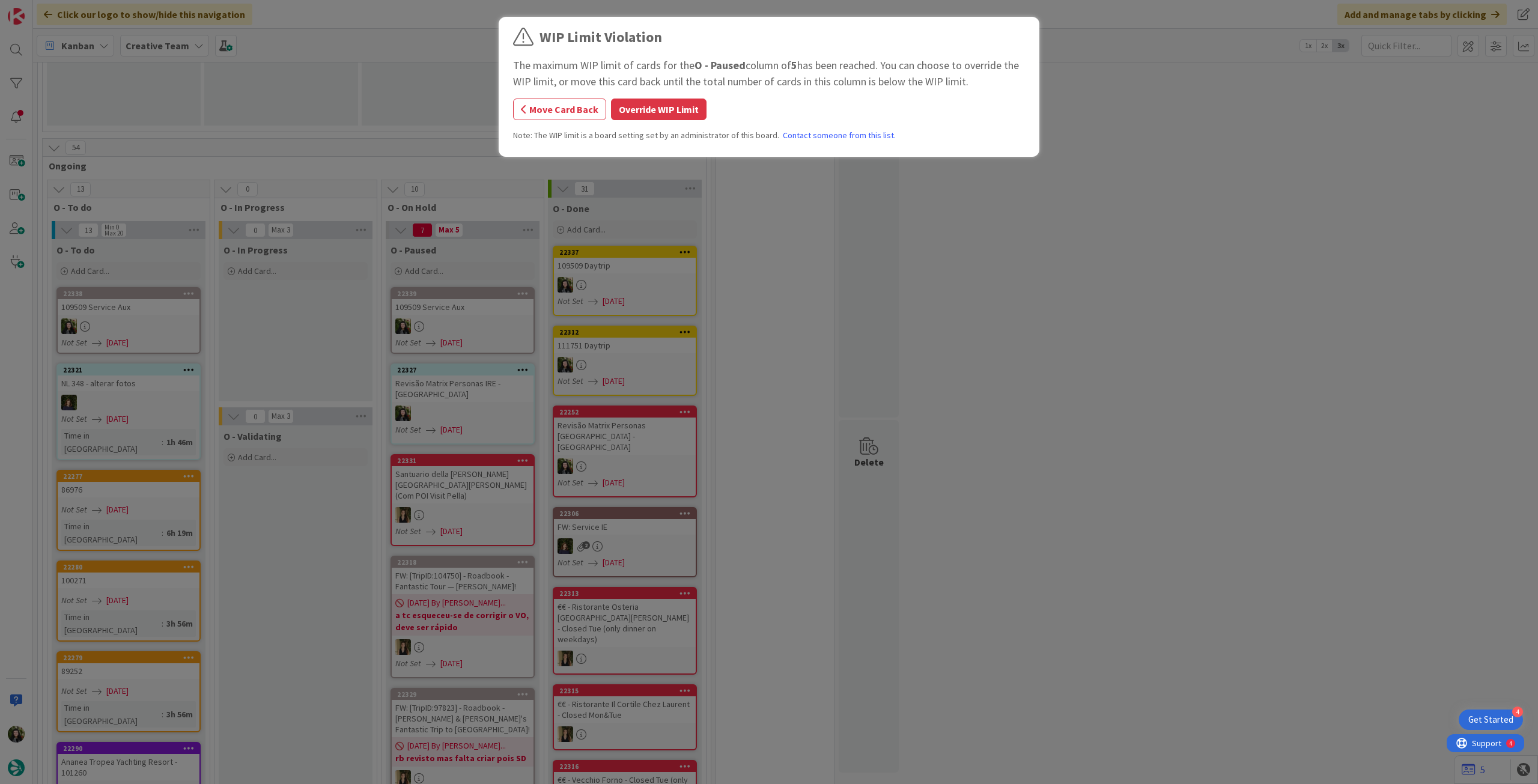
click at [683, 100] on button "Override WIP Limit" at bounding box center [659, 109] width 96 height 21
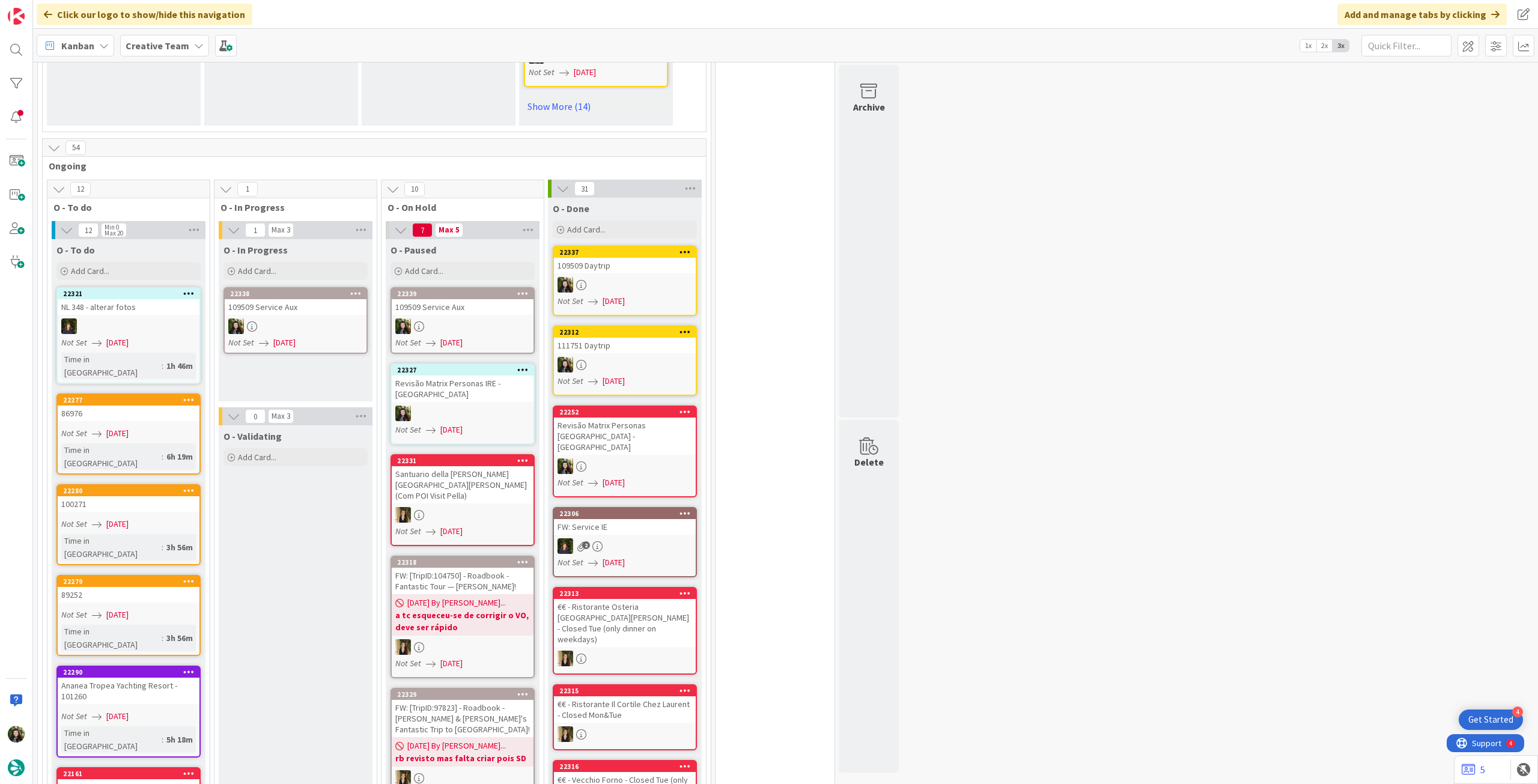
click at [320, 318] on div at bounding box center [295, 326] width 142 height 16
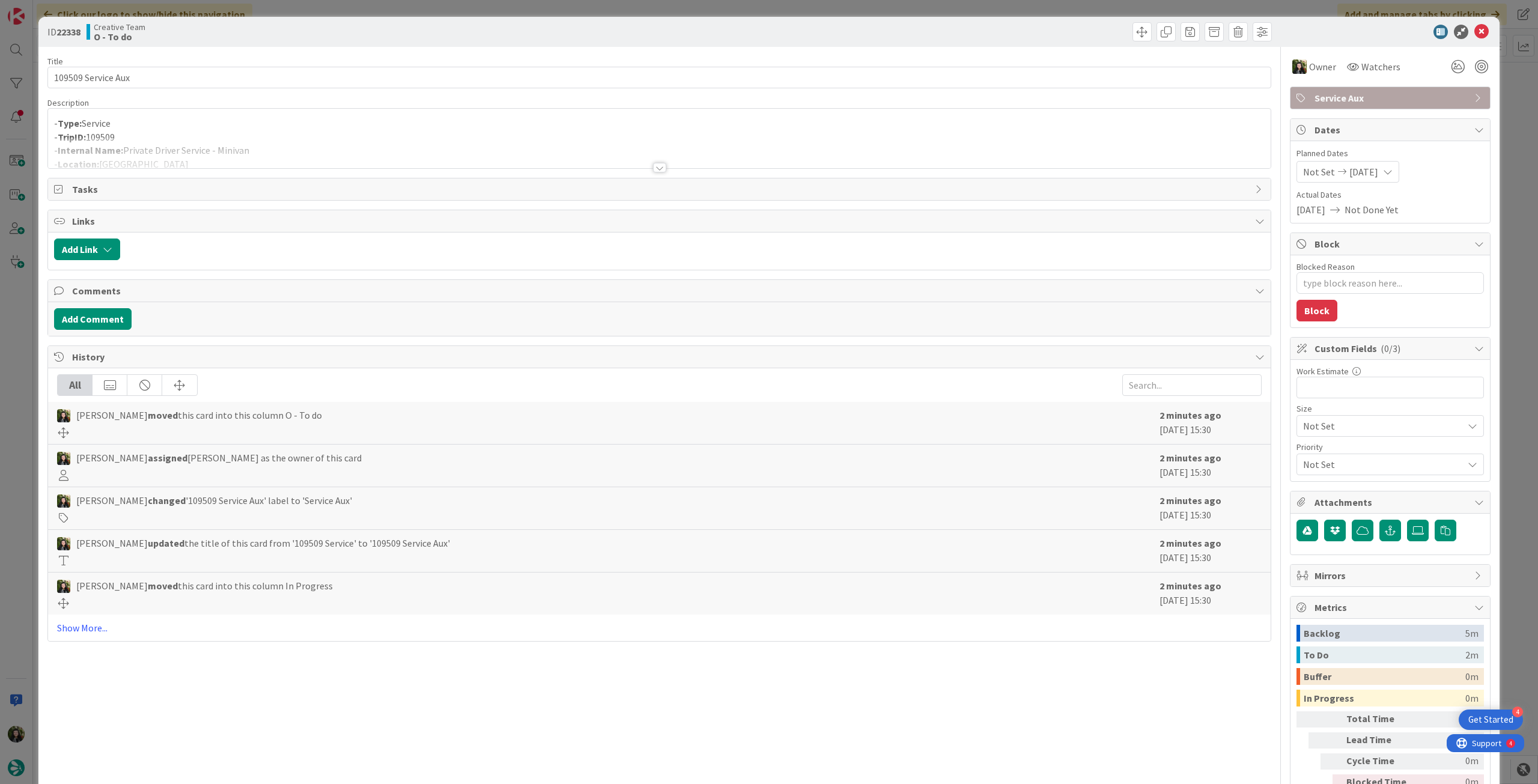
click at [265, 154] on div at bounding box center [659, 153] width 1223 height 30
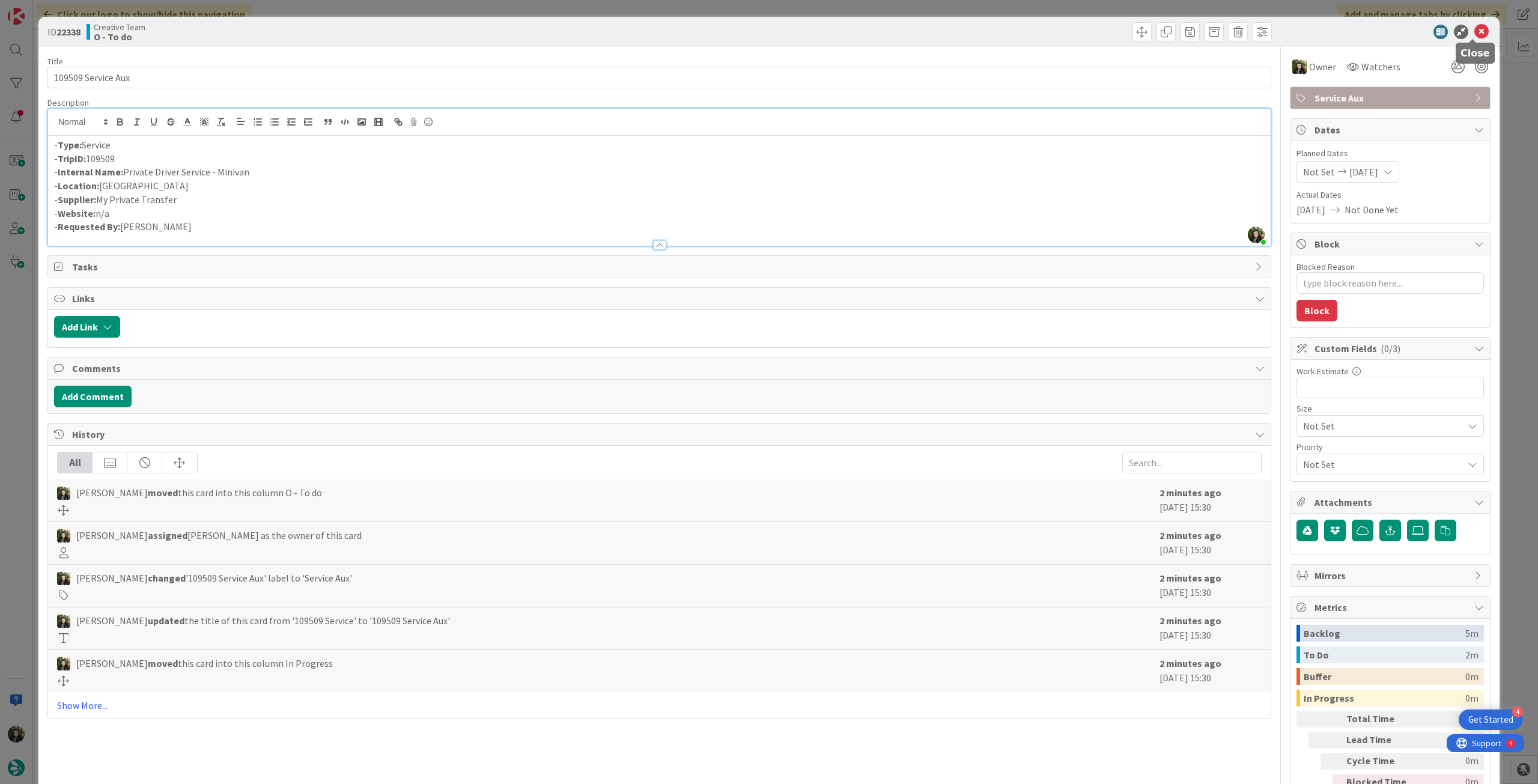
click at [1478, 32] on icon at bounding box center [1482, 32] width 14 height 14
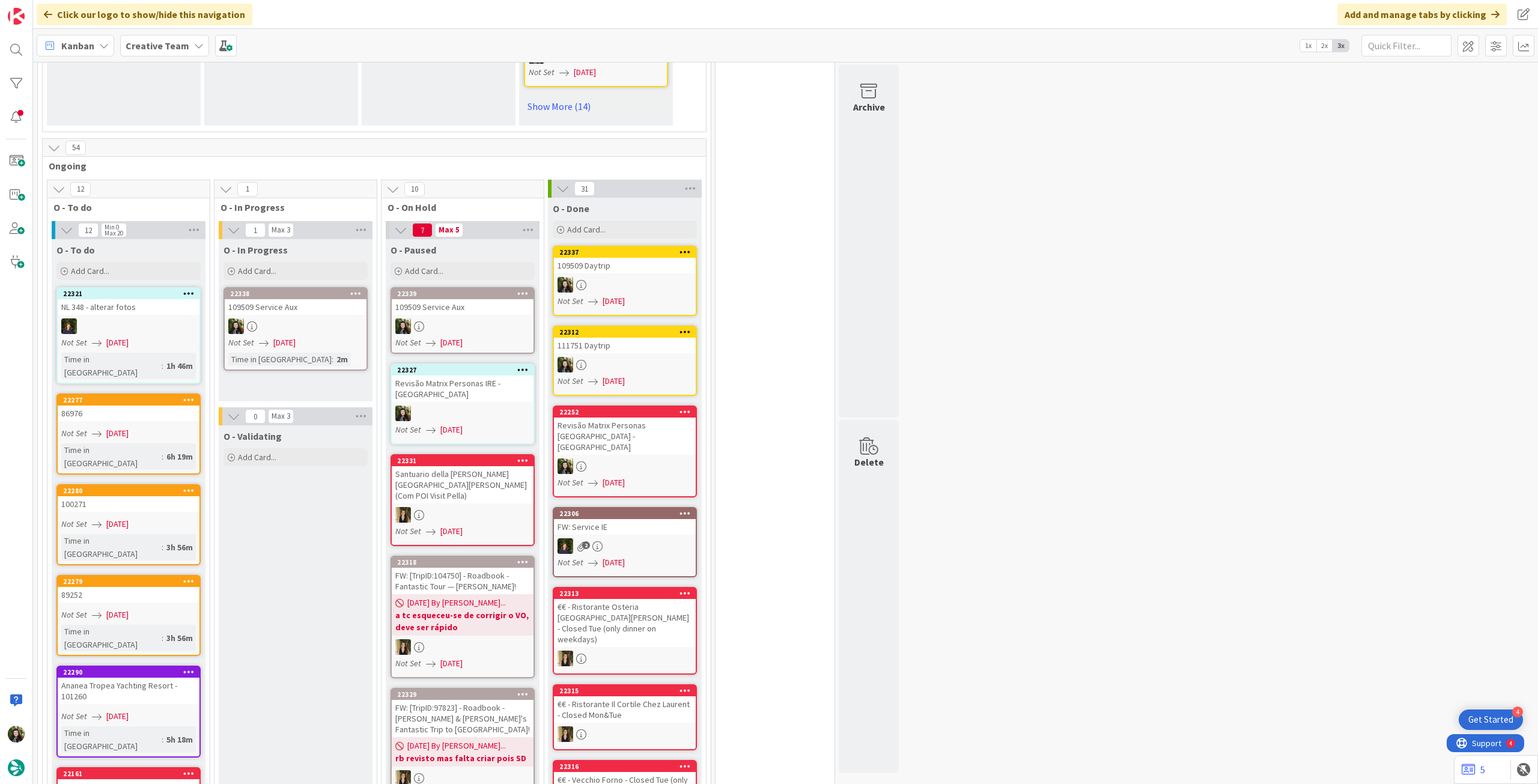
drag, startPoint x: 170, startPoint y: 47, endPoint x: 168, endPoint y: 55, distance: 8.2
click at [170, 47] on b "Creative Team" at bounding box center [157, 45] width 63 height 12
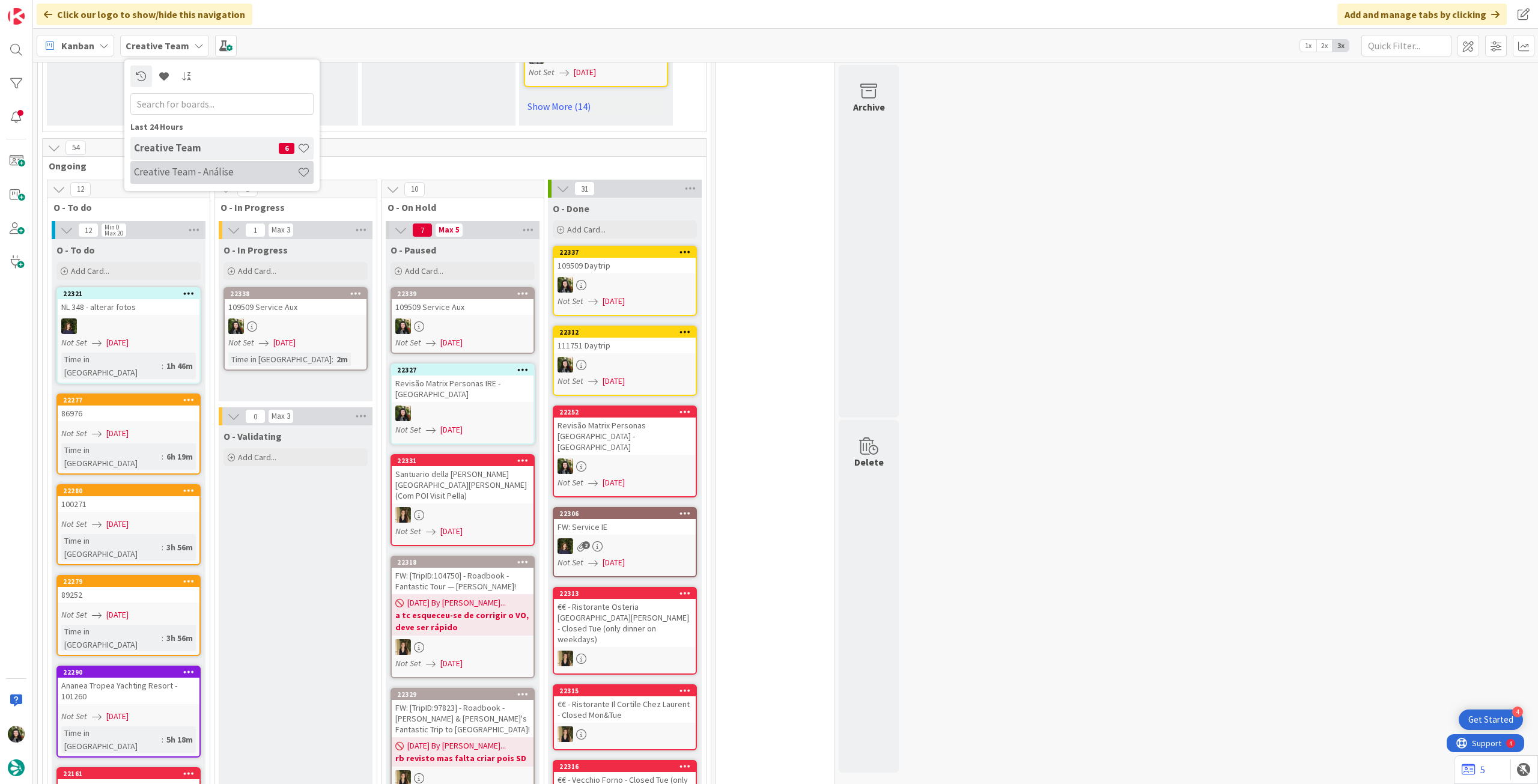
click at [162, 169] on h4 "Creative Team - Análise" at bounding box center [215, 171] width 164 height 12
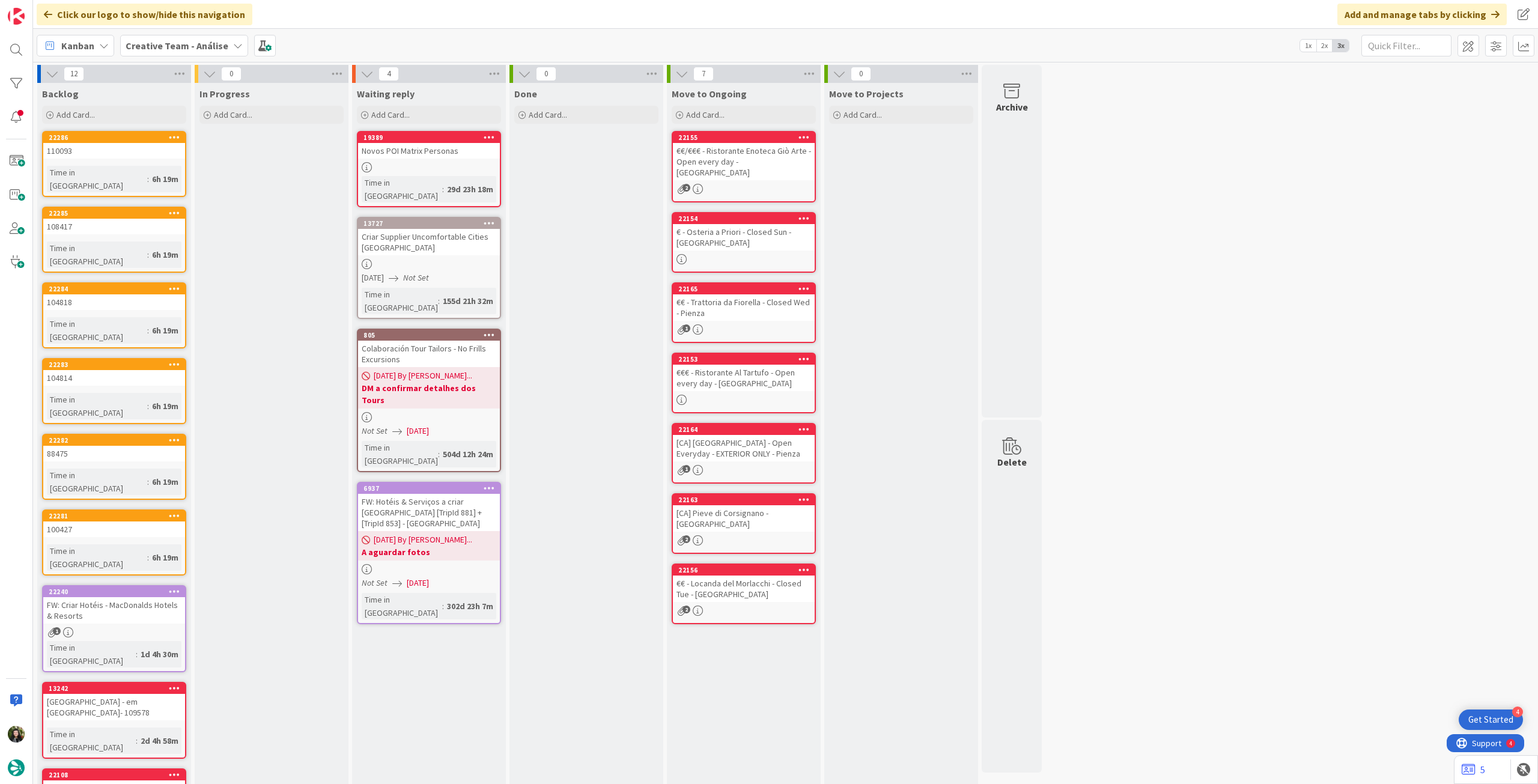
click at [215, 49] on b "Creative Team - Análise" at bounding box center [177, 45] width 103 height 12
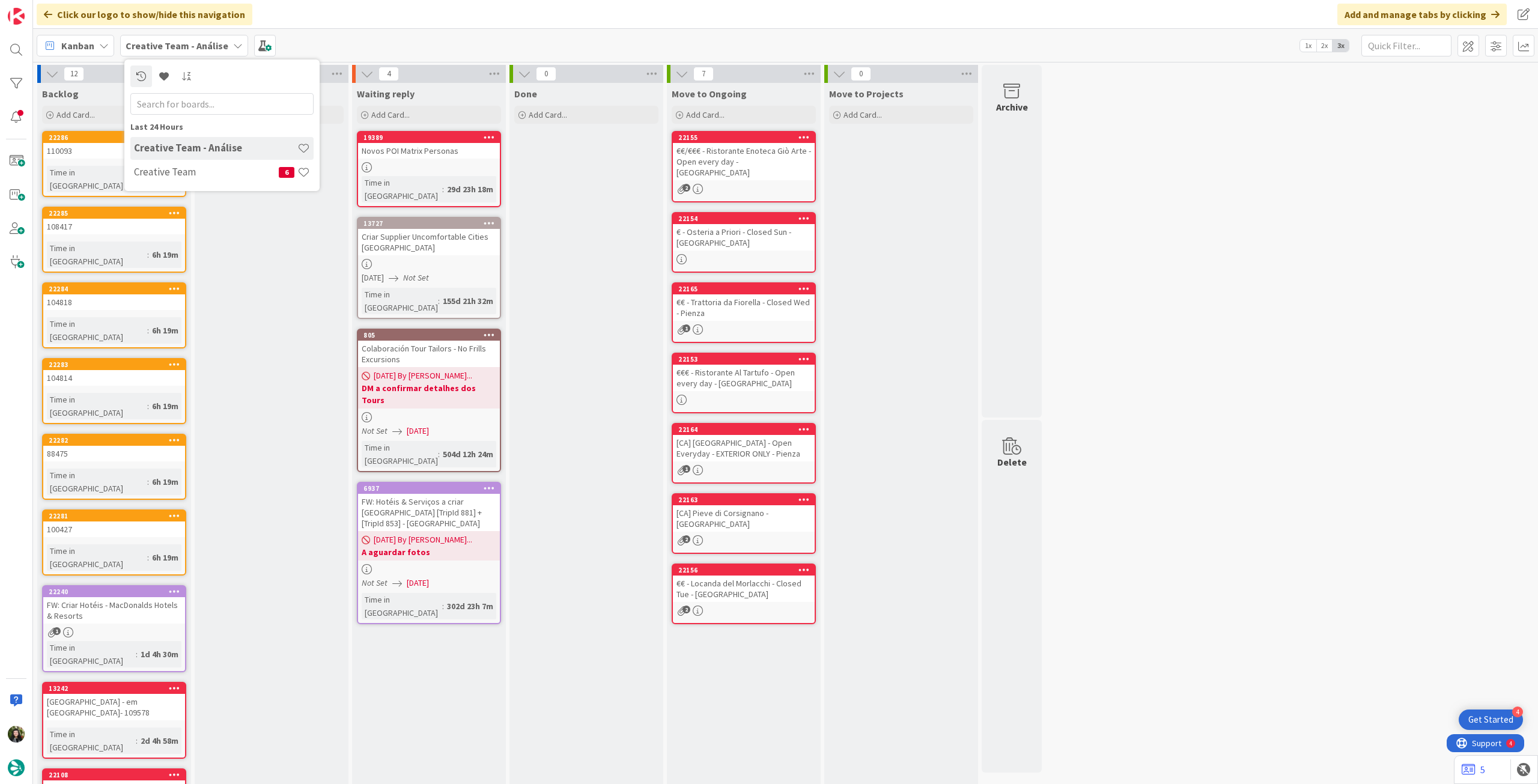
click at [199, 169] on h4 "Creative Team" at bounding box center [206, 171] width 145 height 12
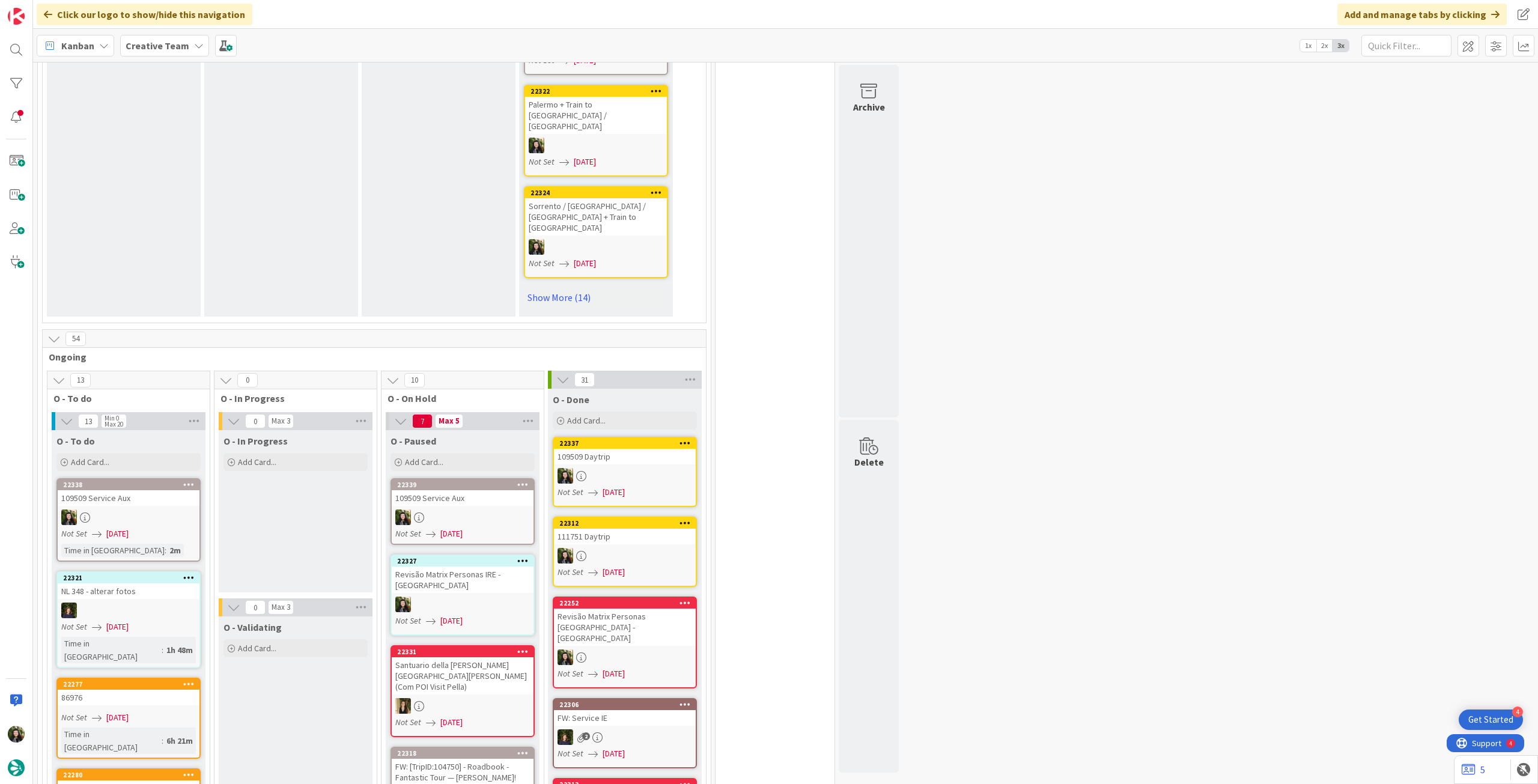
scroll to position [961, 0]
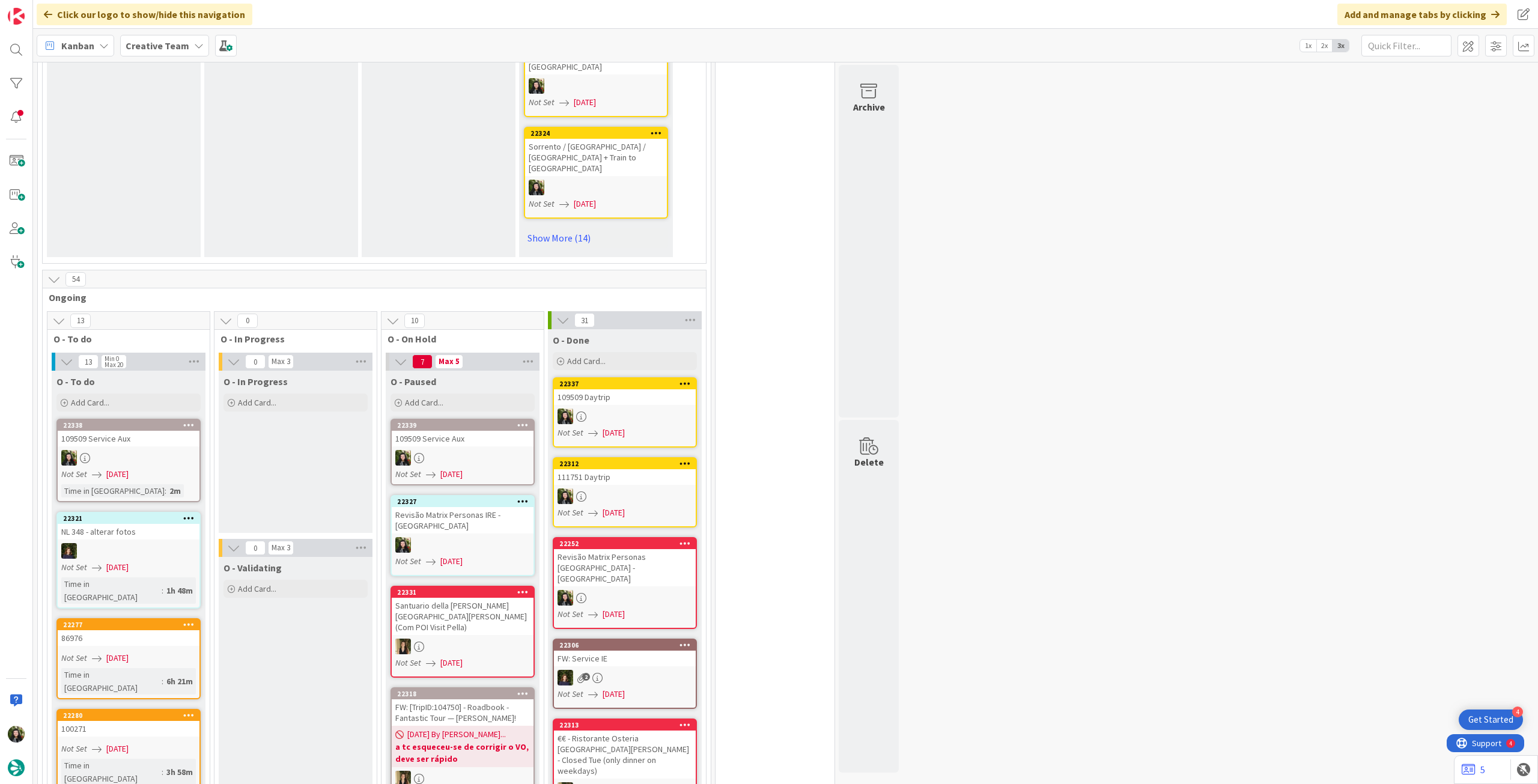
click at [418, 419] on link "22339 109509 Service Aux Not Set 03/09/2025" at bounding box center [463, 452] width 144 height 67
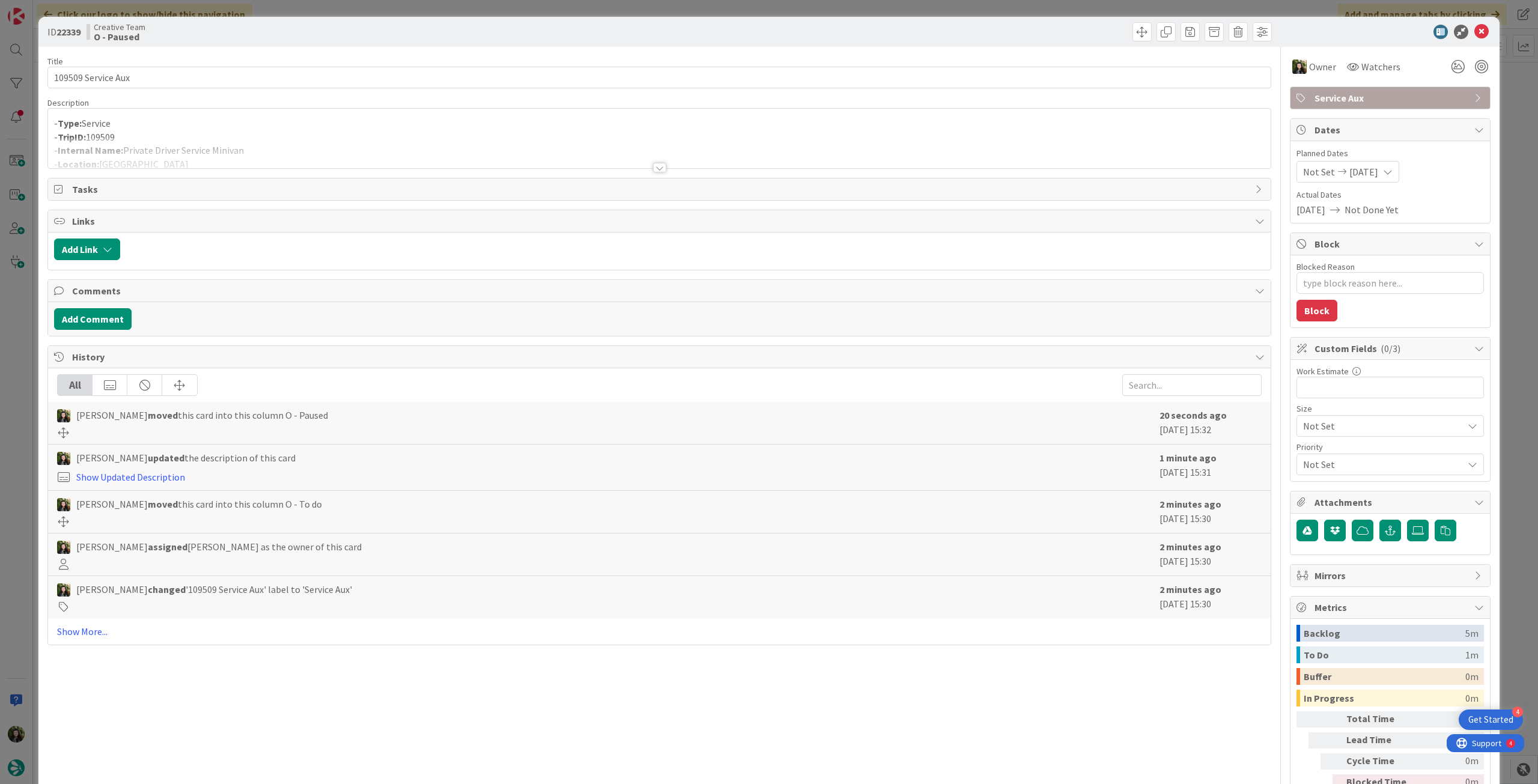
click at [394, 138] on div at bounding box center [659, 153] width 1223 height 30
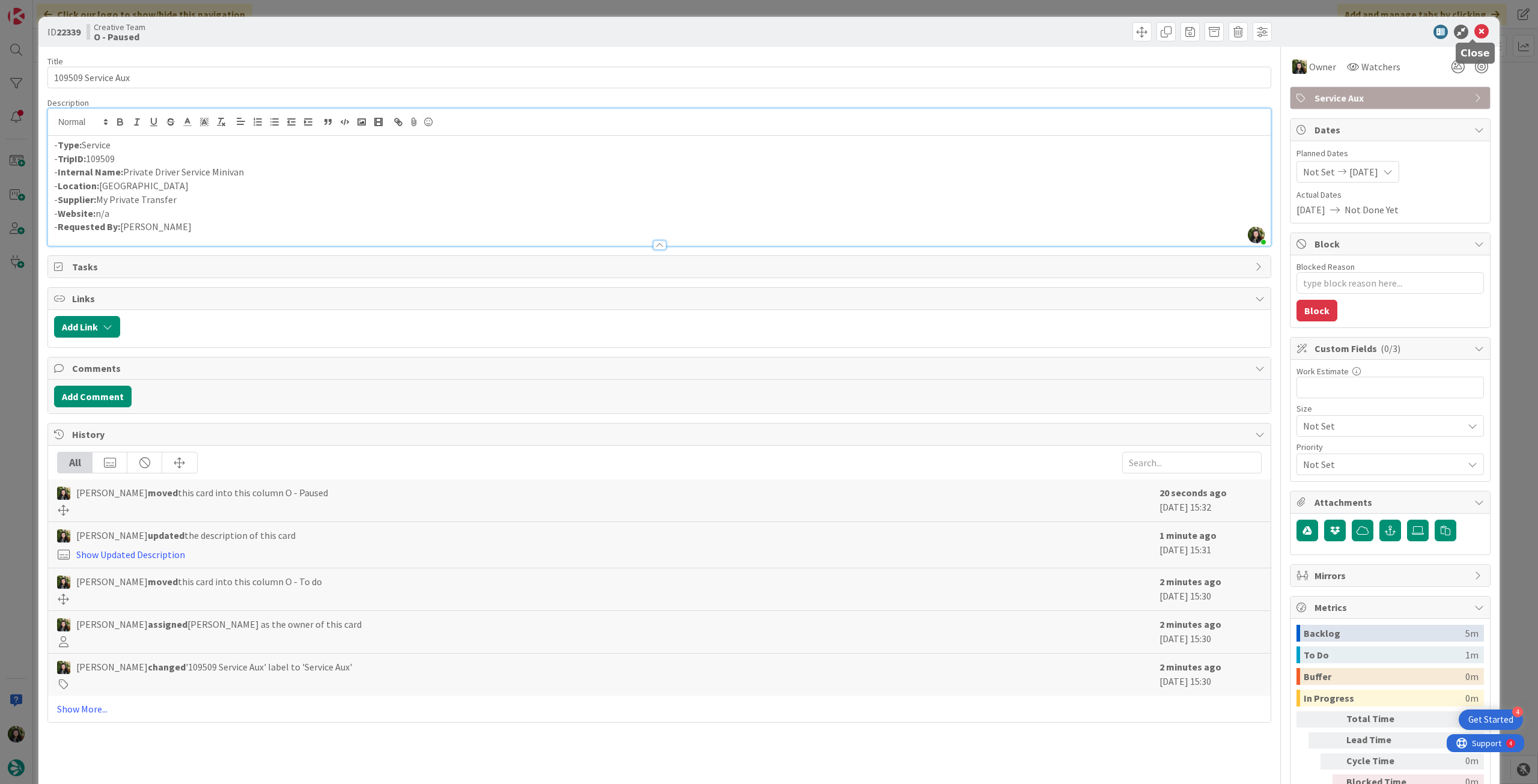
drag, startPoint x: 1472, startPoint y: 29, endPoint x: 1324, endPoint y: 60, distance: 151.2
click at [1475, 28] on icon at bounding box center [1482, 32] width 14 height 14
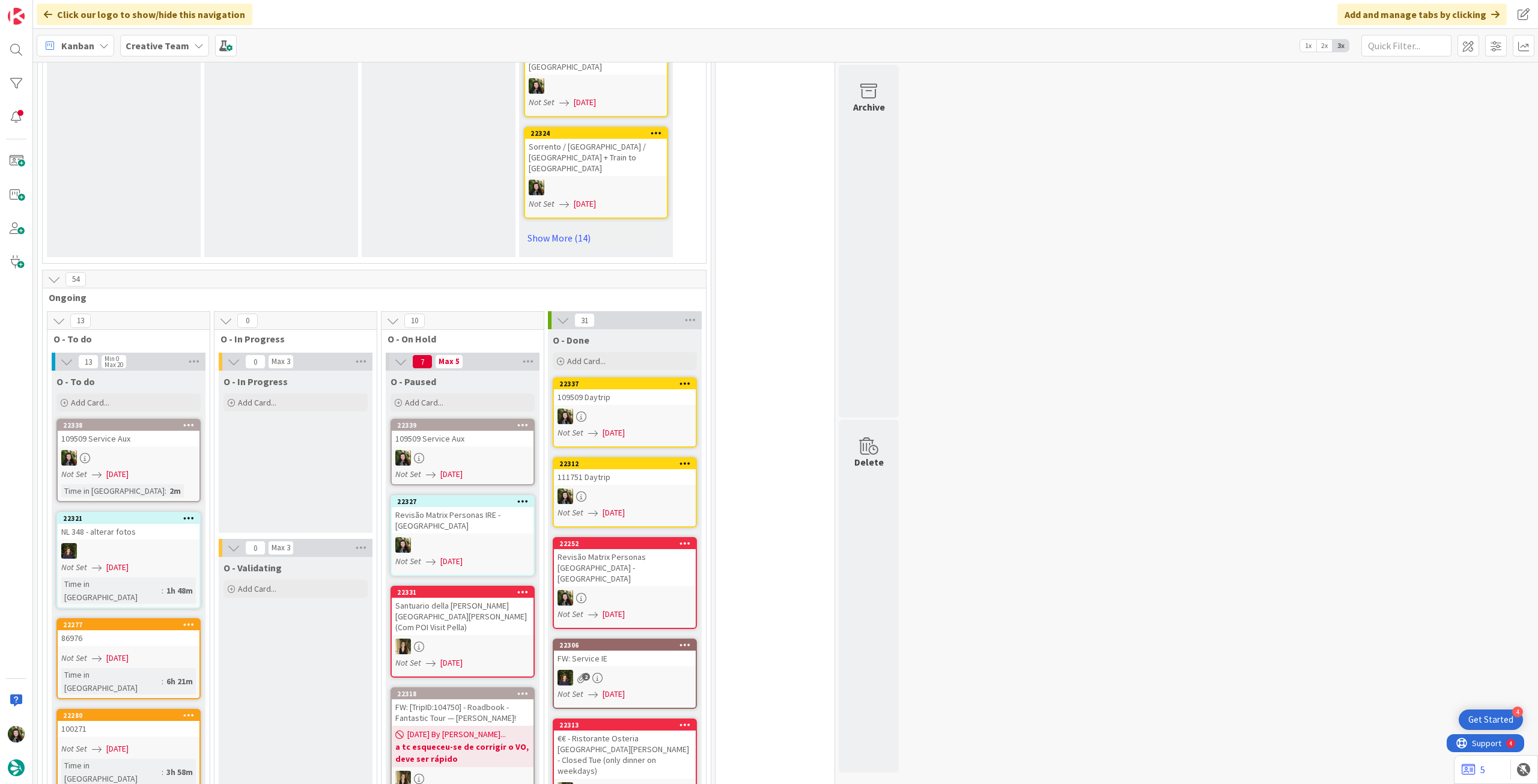
click at [131, 450] on div at bounding box center [128, 458] width 142 height 16
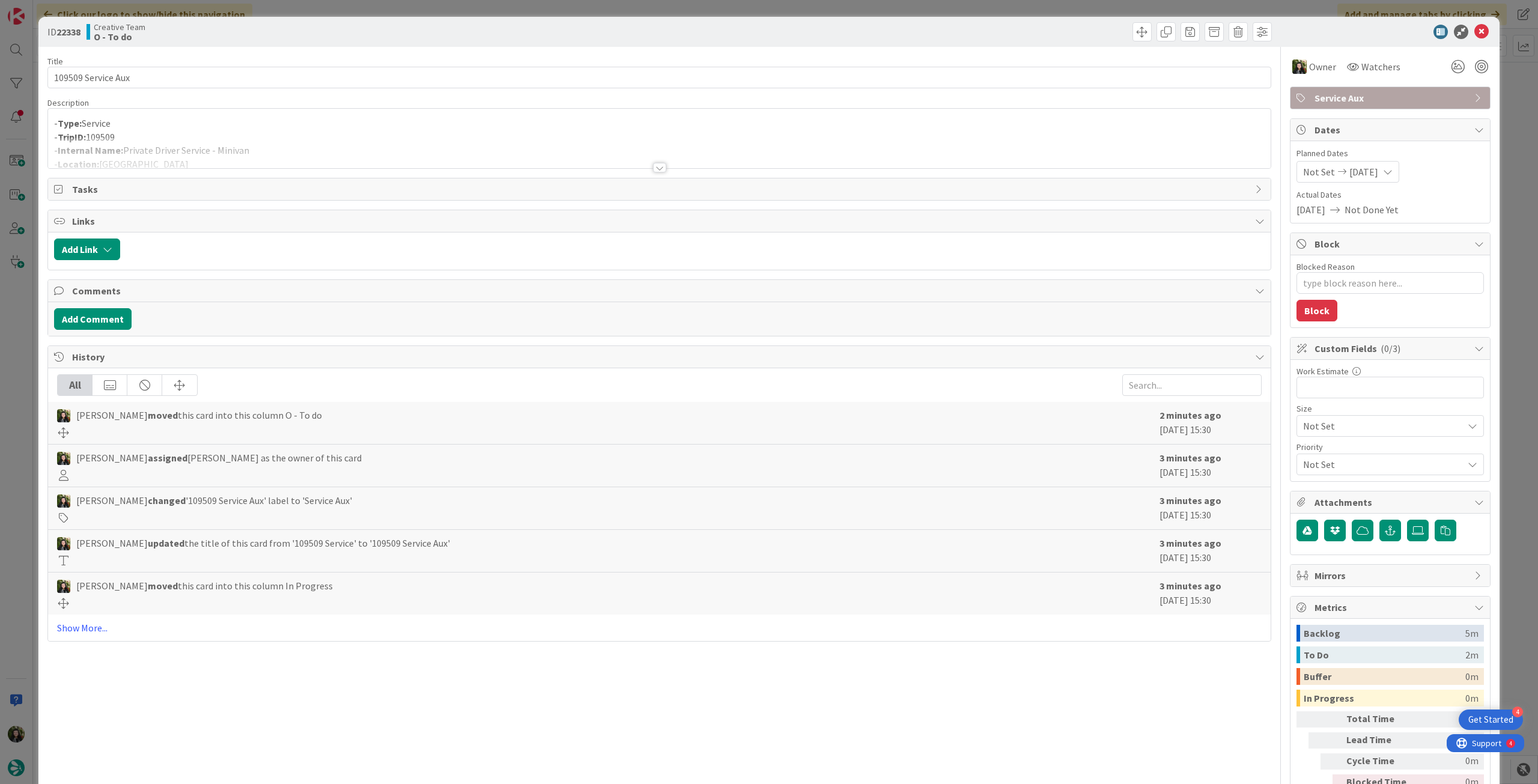
click at [398, 150] on div at bounding box center [659, 153] width 1223 height 30
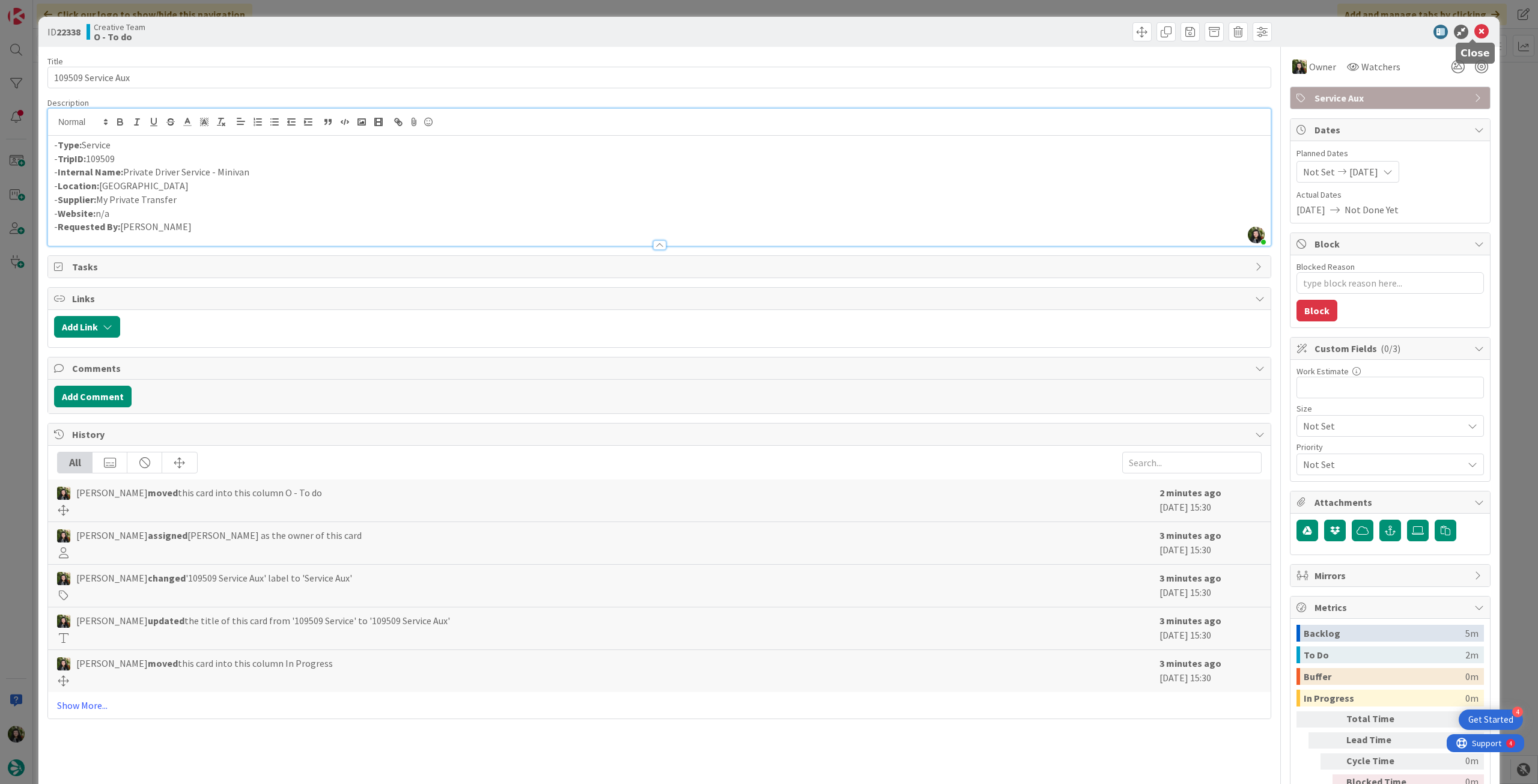
click at [1475, 36] on icon at bounding box center [1482, 32] width 14 height 14
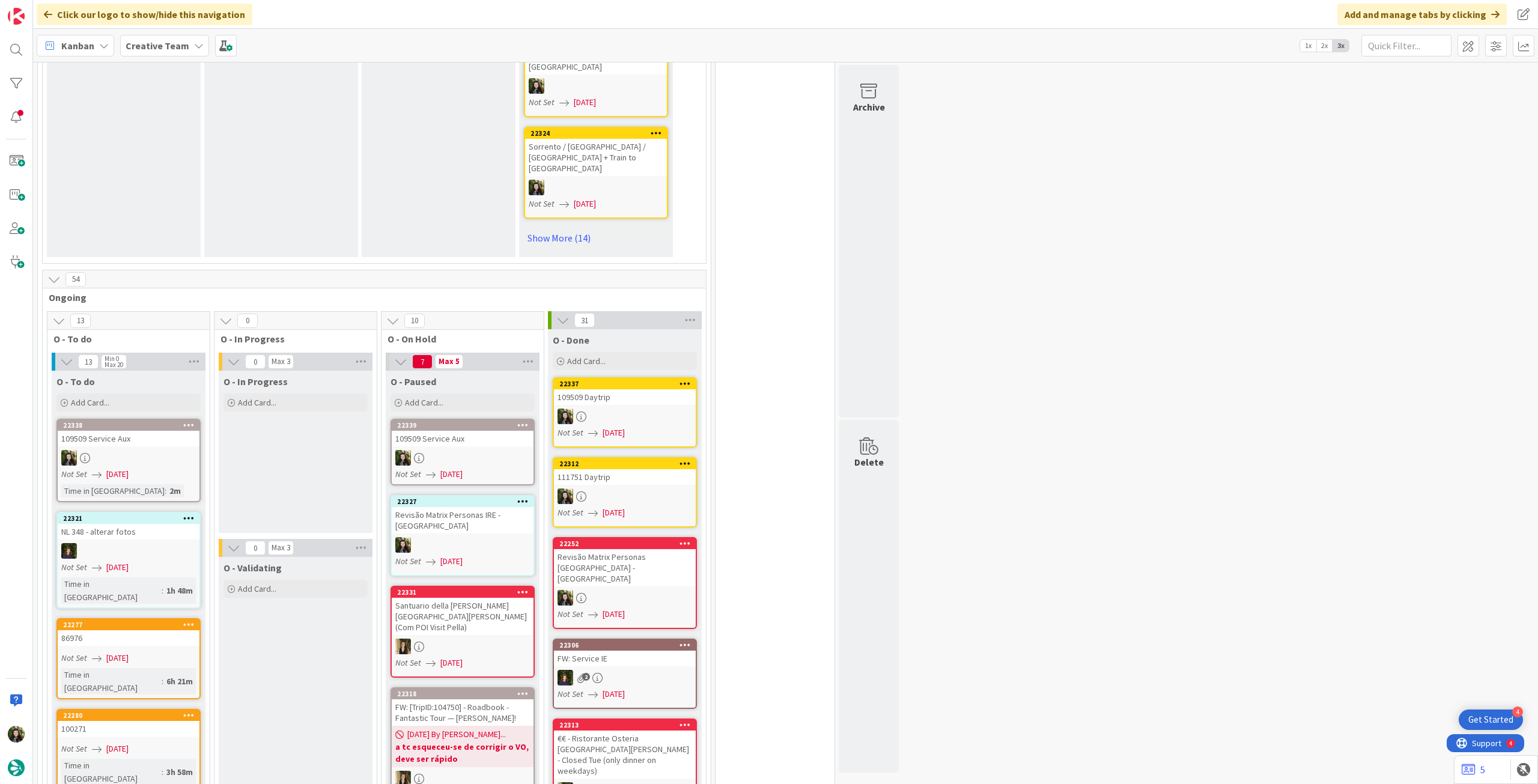
click at [483, 450] on div at bounding box center [462, 458] width 142 height 16
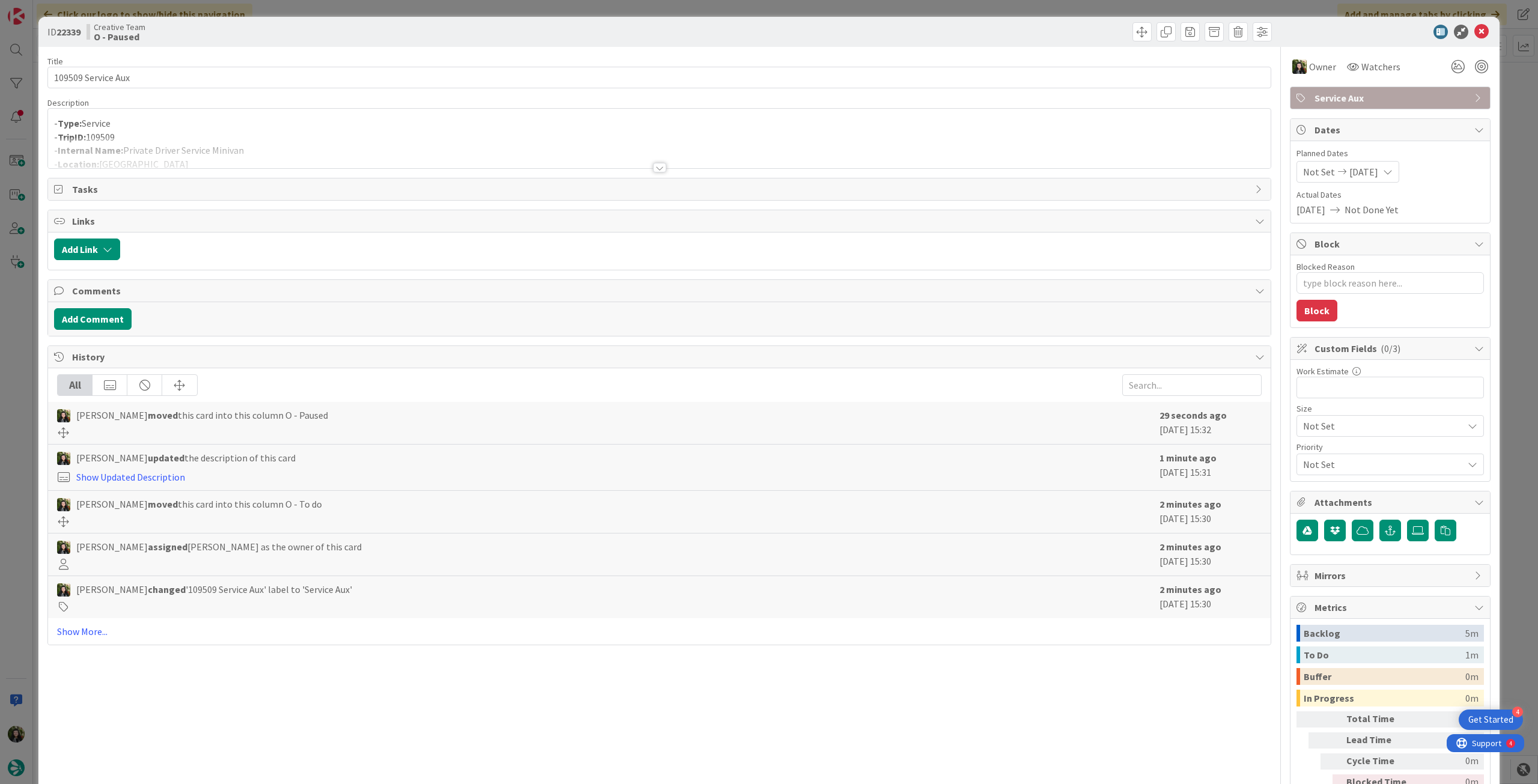
click at [486, 128] on p "- Type: Service" at bounding box center [659, 123] width 1211 height 14
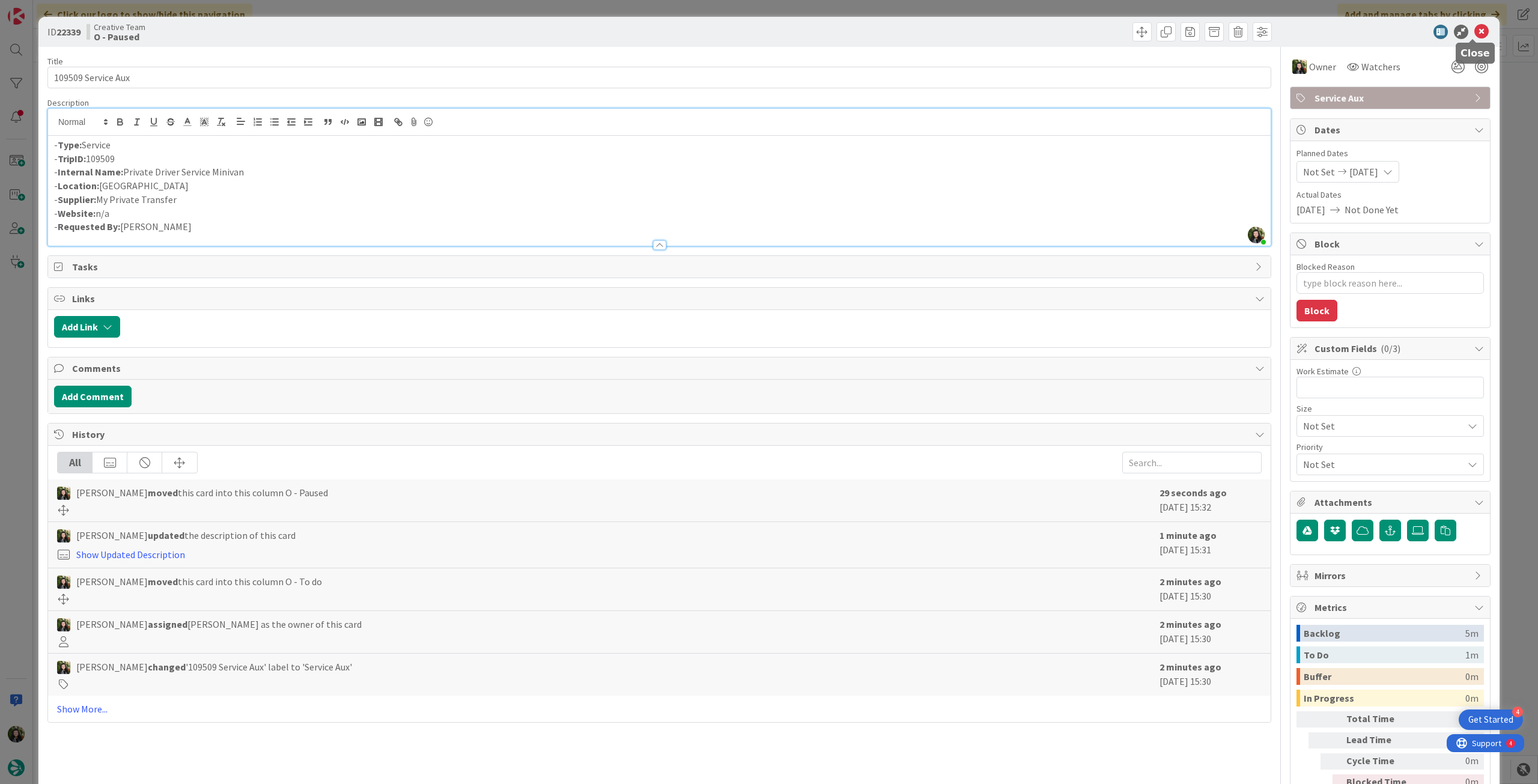
click at [1475, 32] on icon at bounding box center [1482, 32] width 14 height 14
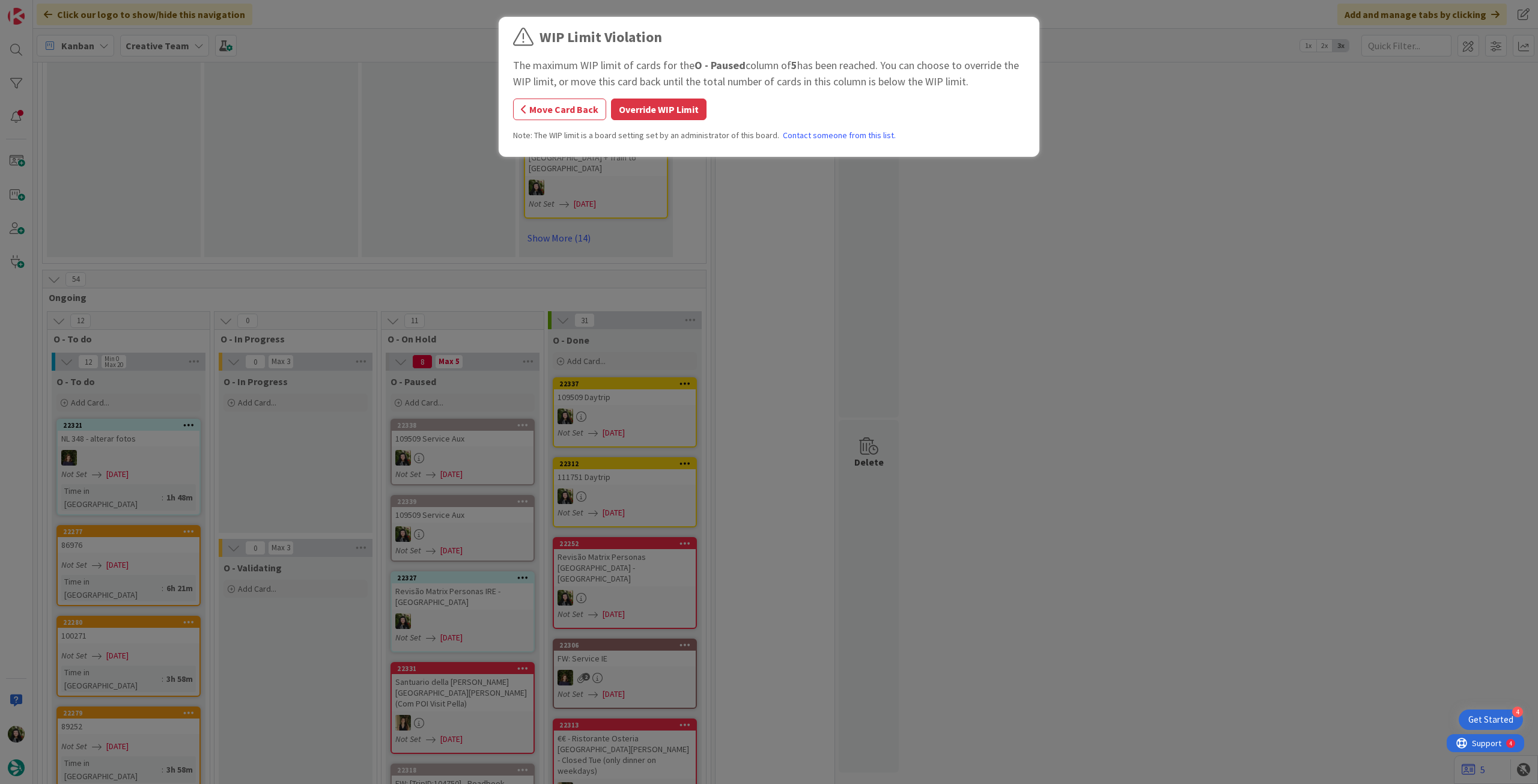
drag, startPoint x: 689, startPoint y: 107, endPoint x: 520, endPoint y: 206, distance: 195.9
click at [688, 107] on button "Override WIP Limit" at bounding box center [659, 109] width 96 height 21
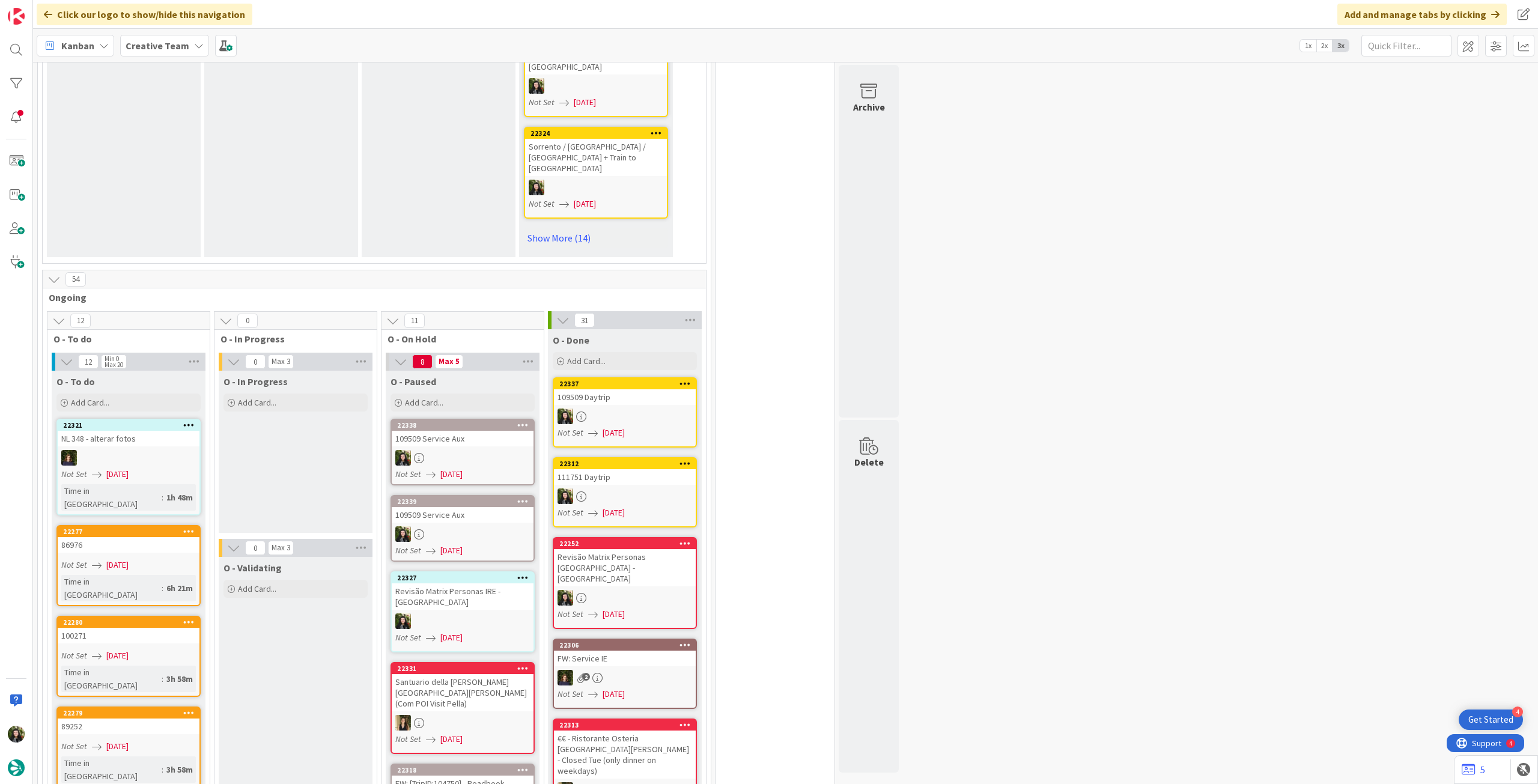
click at [527, 450] on div at bounding box center [462, 458] width 142 height 16
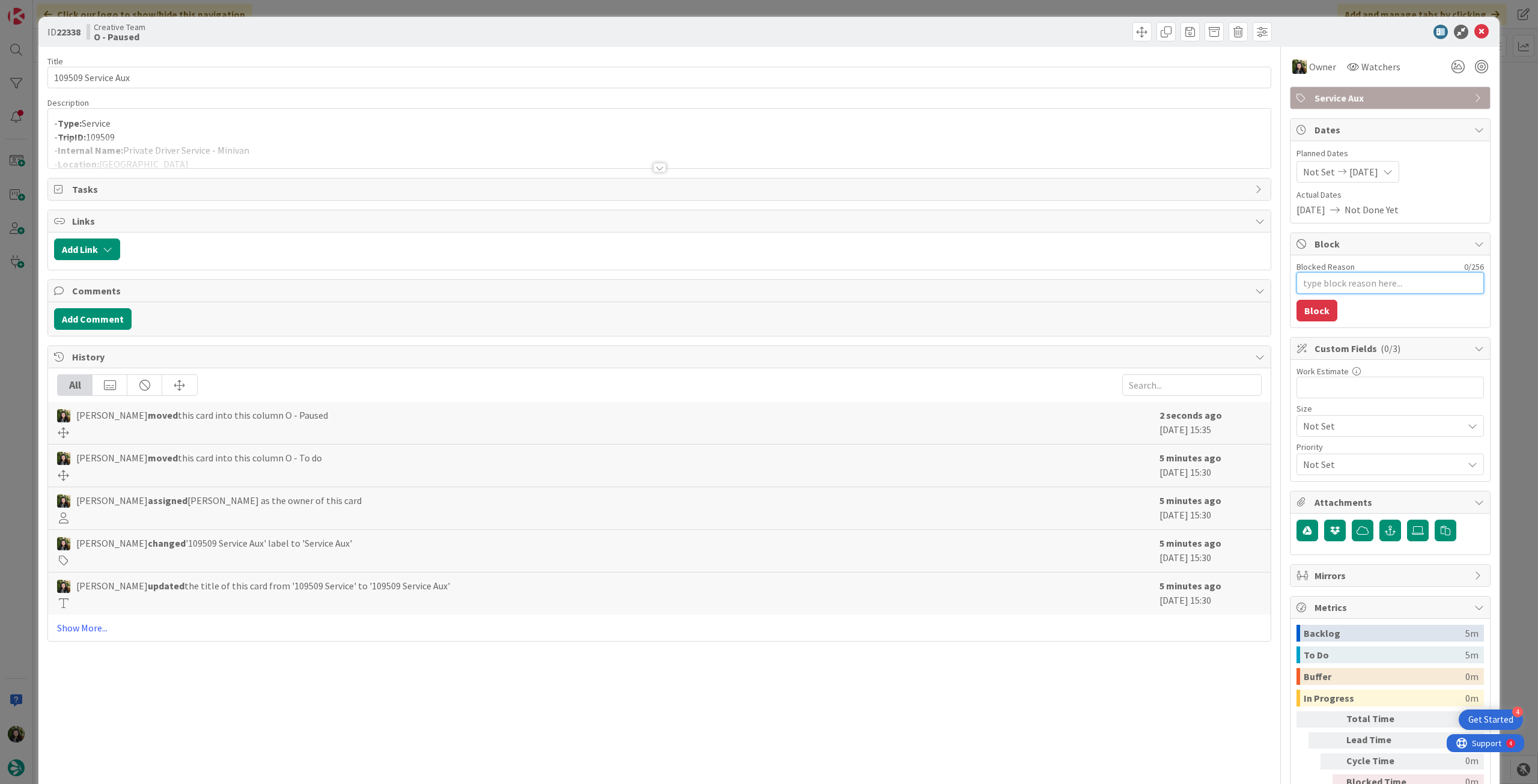
click at [1371, 286] on textarea "Blocked Reason" at bounding box center [1390, 283] width 188 height 21
type textarea "x"
type textarea "p"
type textarea "x"
type textarea "pe"
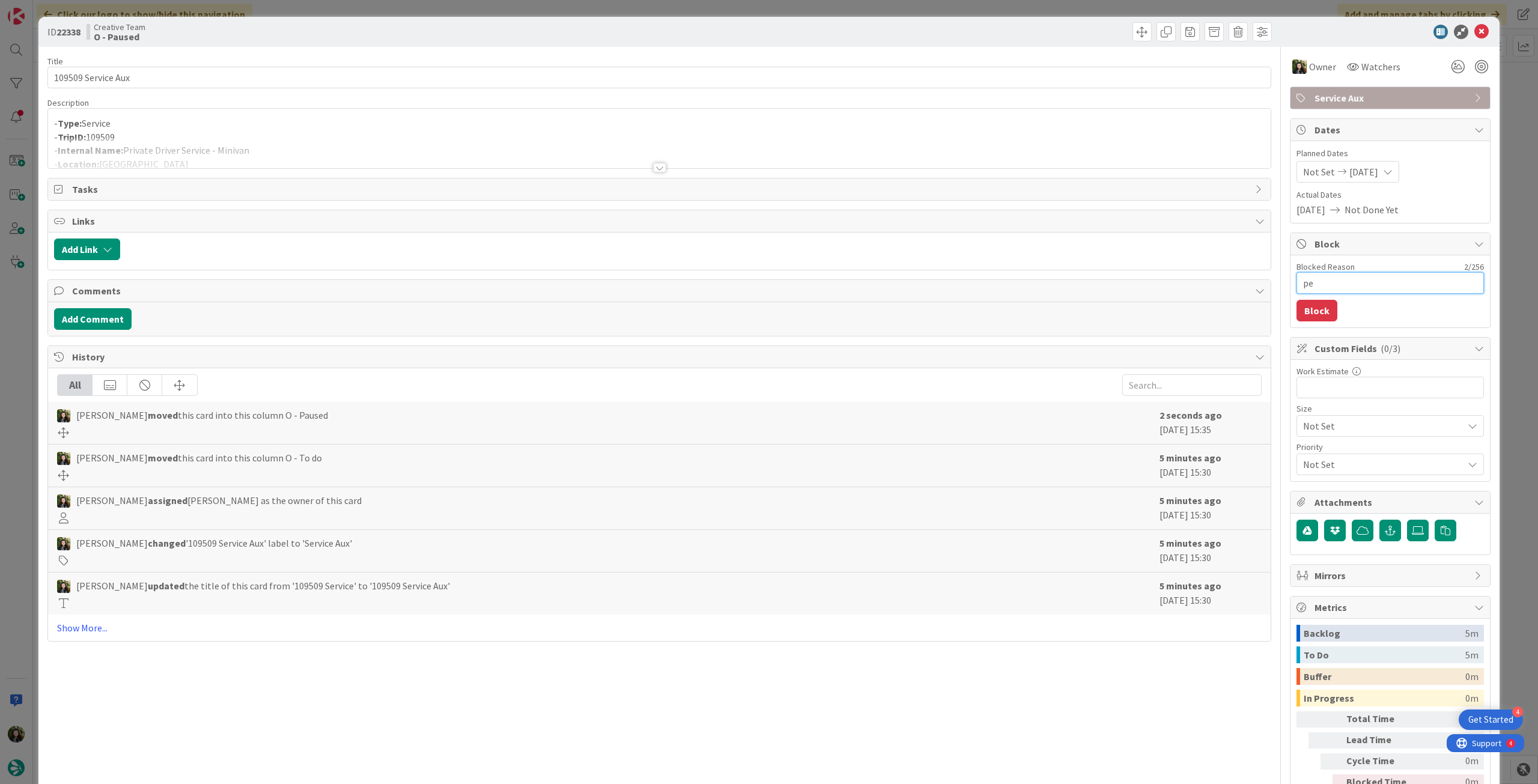
type textarea "x"
type textarea "pen"
type textarea "x"
type textarea "pend"
type textarea "x"
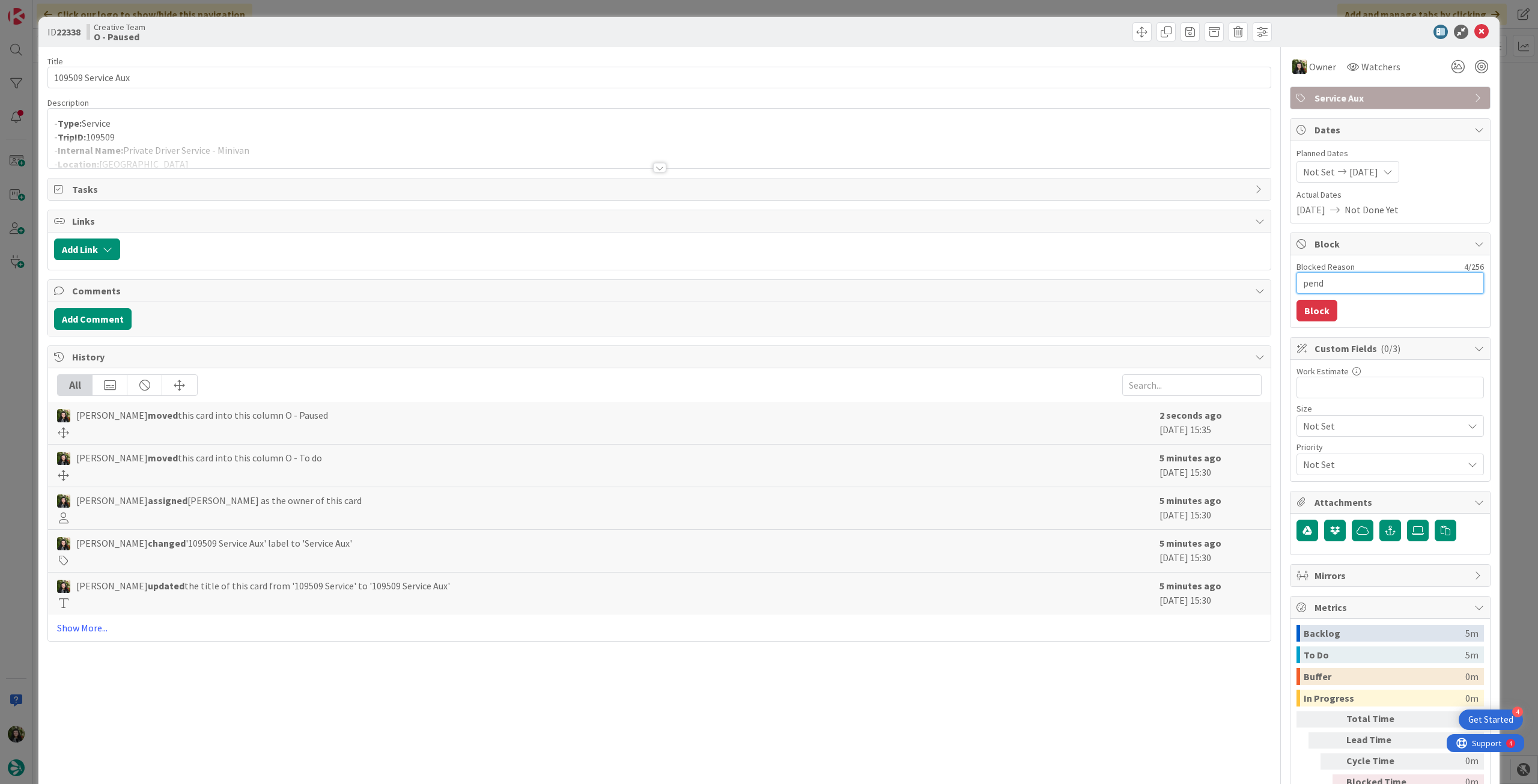
type textarea "pende"
type textarea "x"
type textarea "penden"
type textarea "x"
type textarea "pendent"
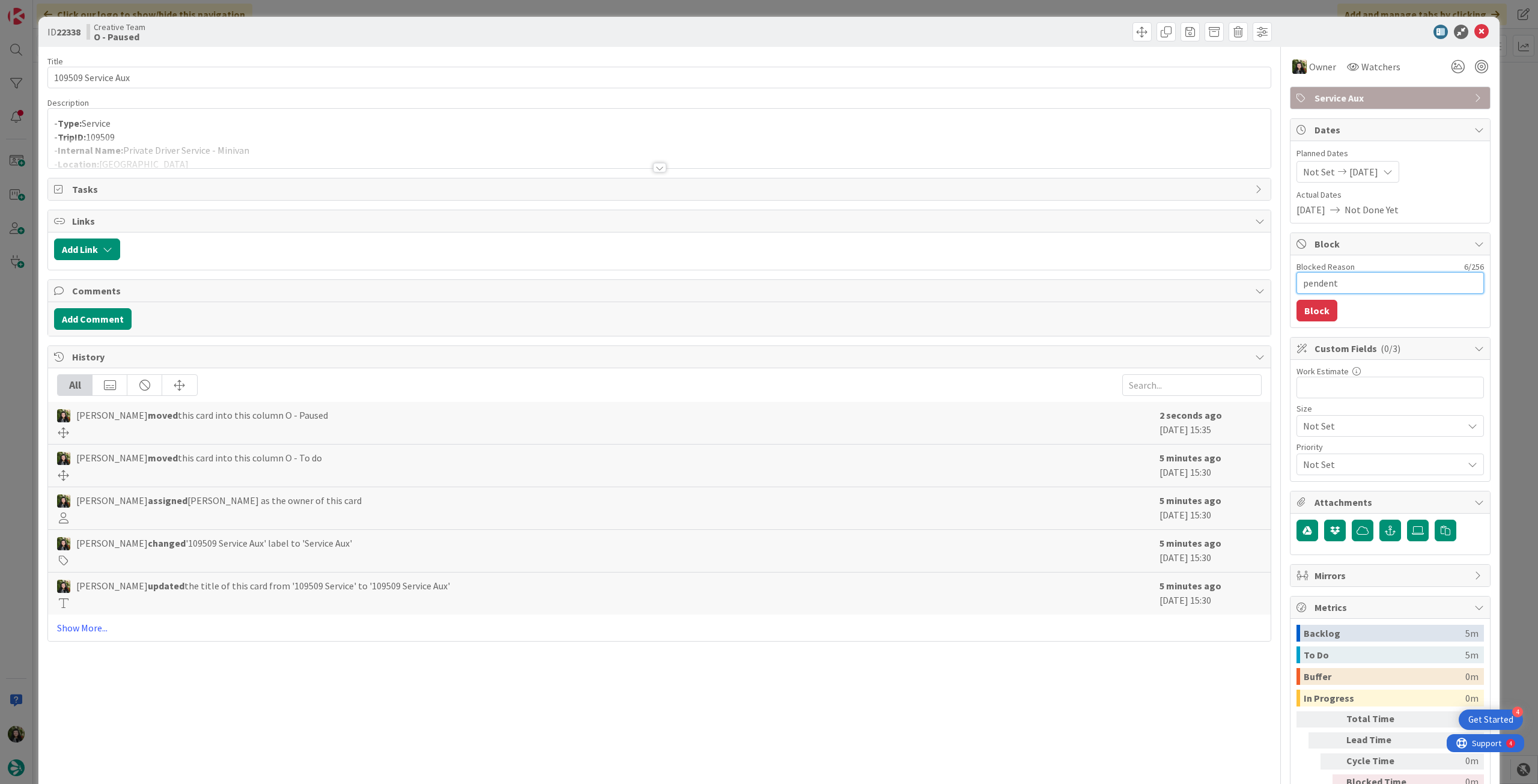
type textarea "x"
type textarea "pendente"
type textarea "x"
type textarea "pendente"
type textarea "x"
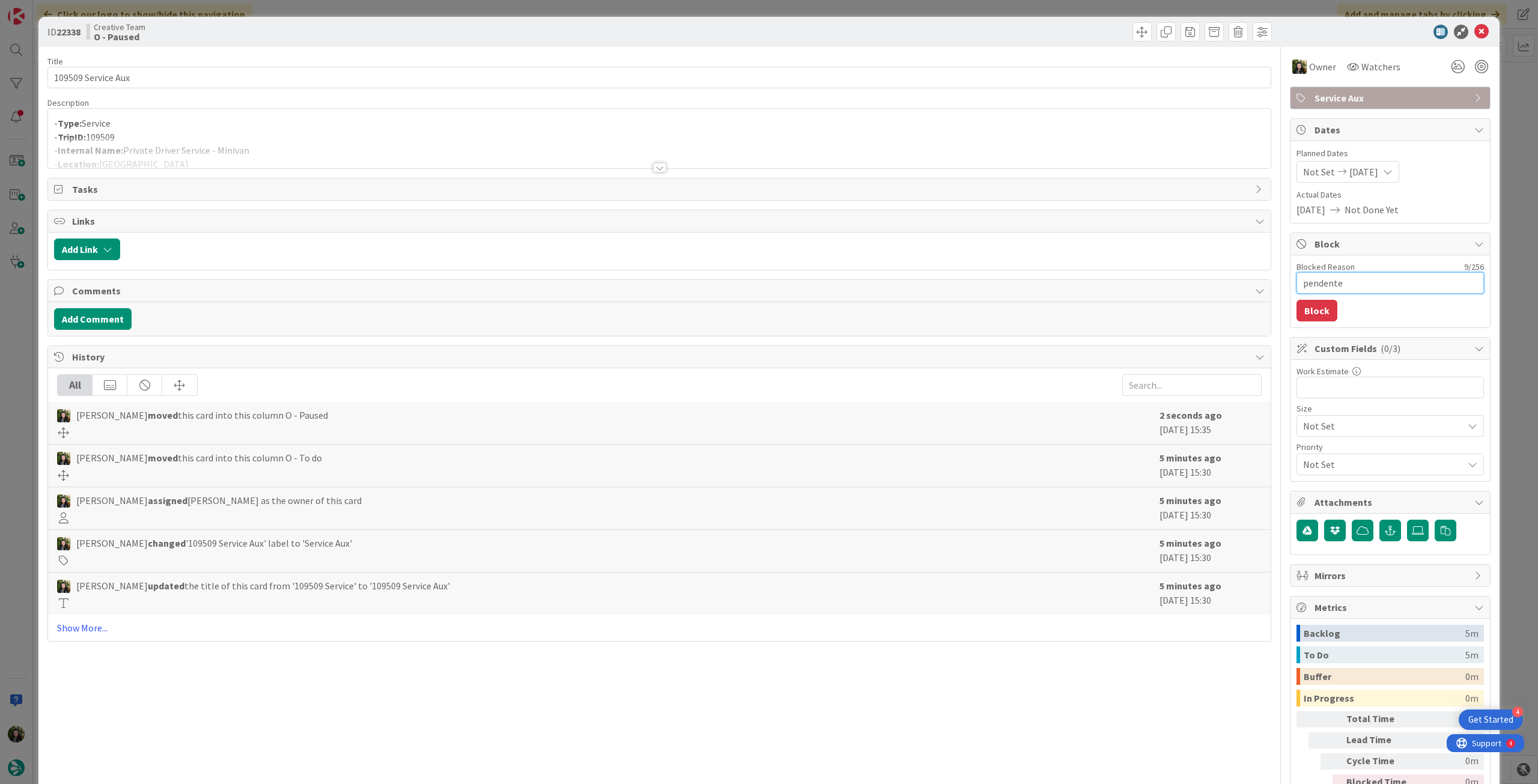
type textarea "pendente p"
type textarea "x"
type textarea "pendente pr"
type textarea "x"
type textarea "pendente pro"
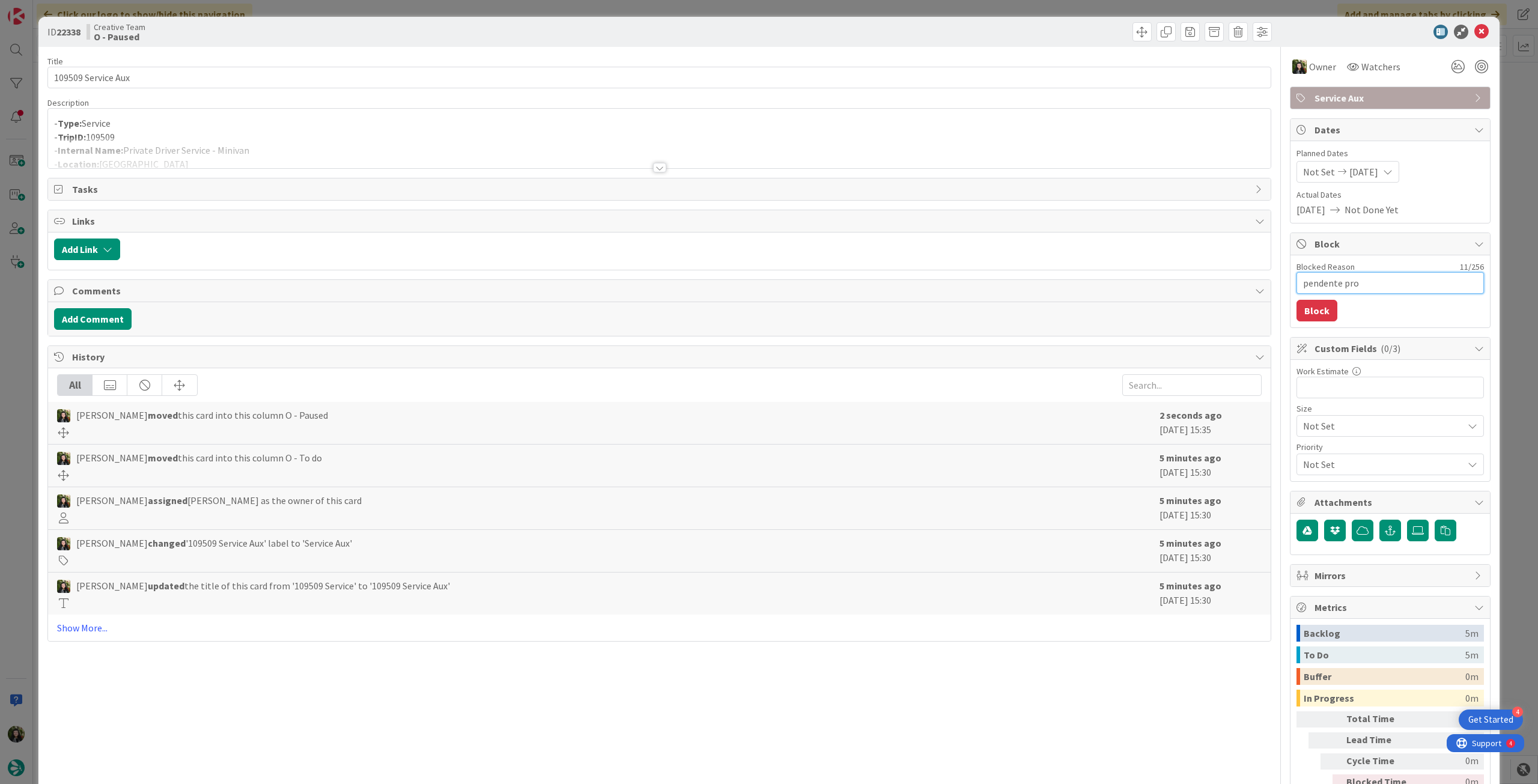
type textarea "x"
drag, startPoint x: 1330, startPoint y: 270, endPoint x: 1292, endPoint y: 278, distance: 38.8
click at [1297, 278] on textarea "pendente proc" at bounding box center [1390, 283] width 188 height 21
type textarea "pendente proc"
click at [1313, 311] on button "Block" at bounding box center [1317, 310] width 41 height 21
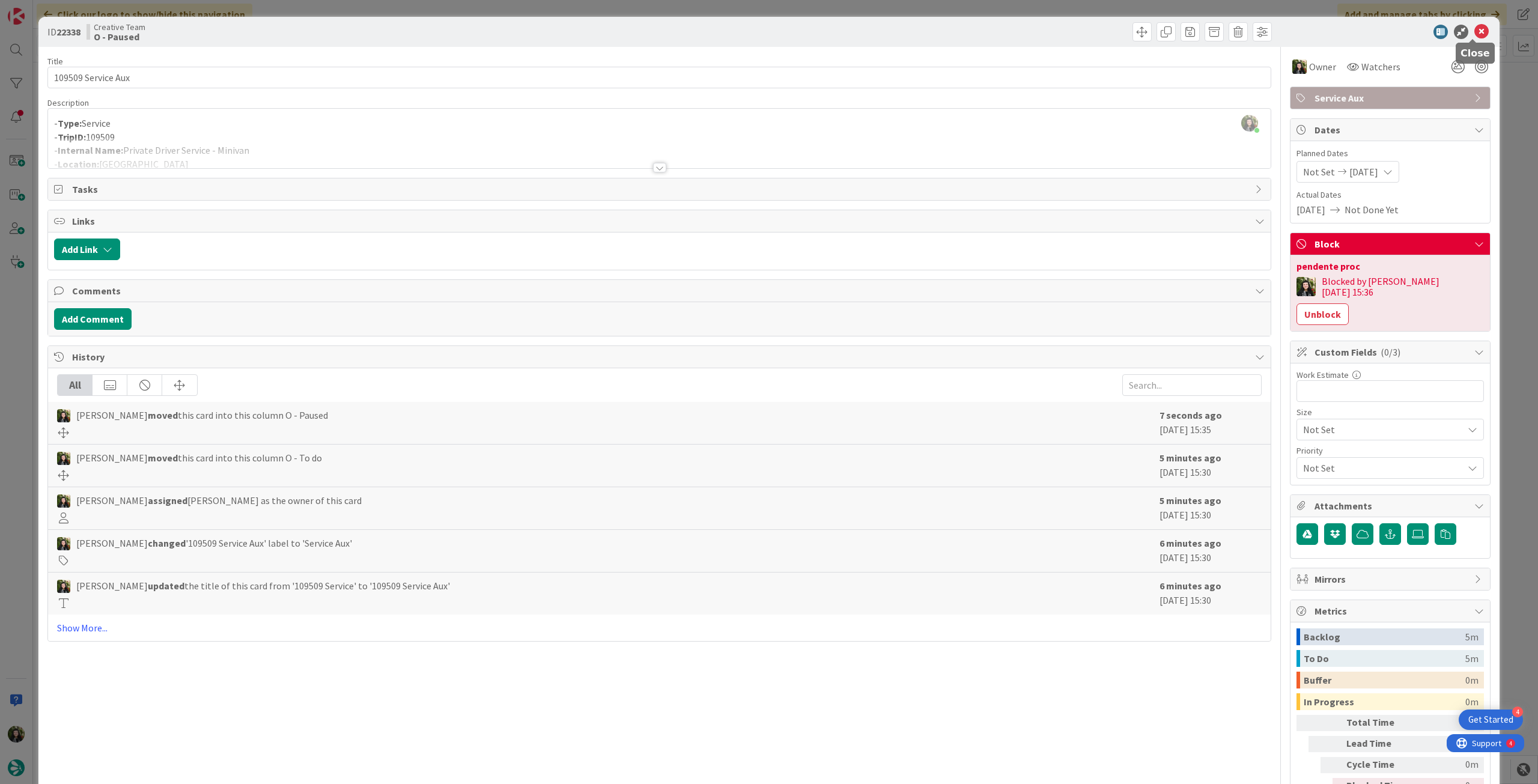
click at [1475, 33] on icon at bounding box center [1482, 32] width 14 height 14
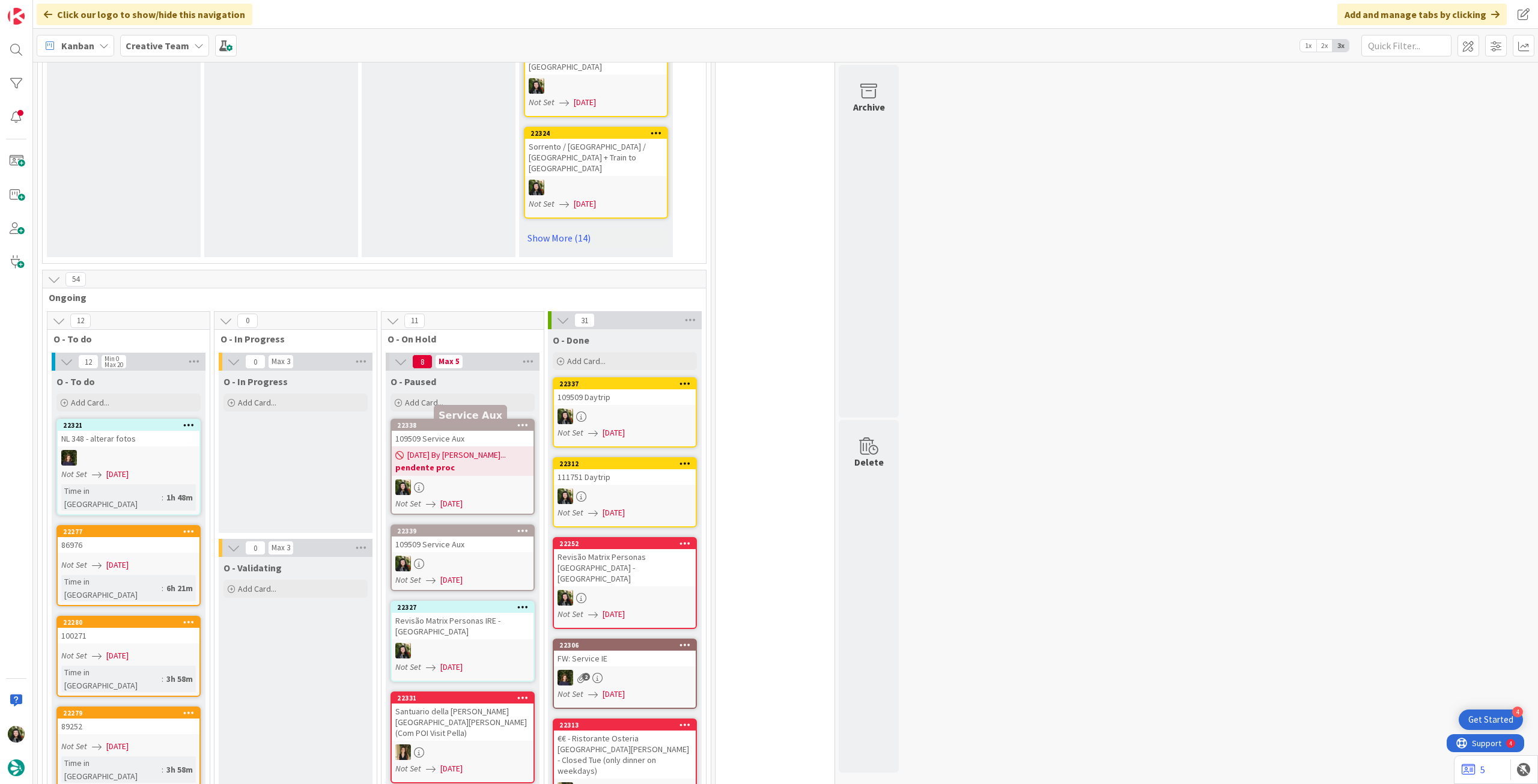
click at [456, 526] on div "22339" at bounding box center [462, 531] width 142 height 11
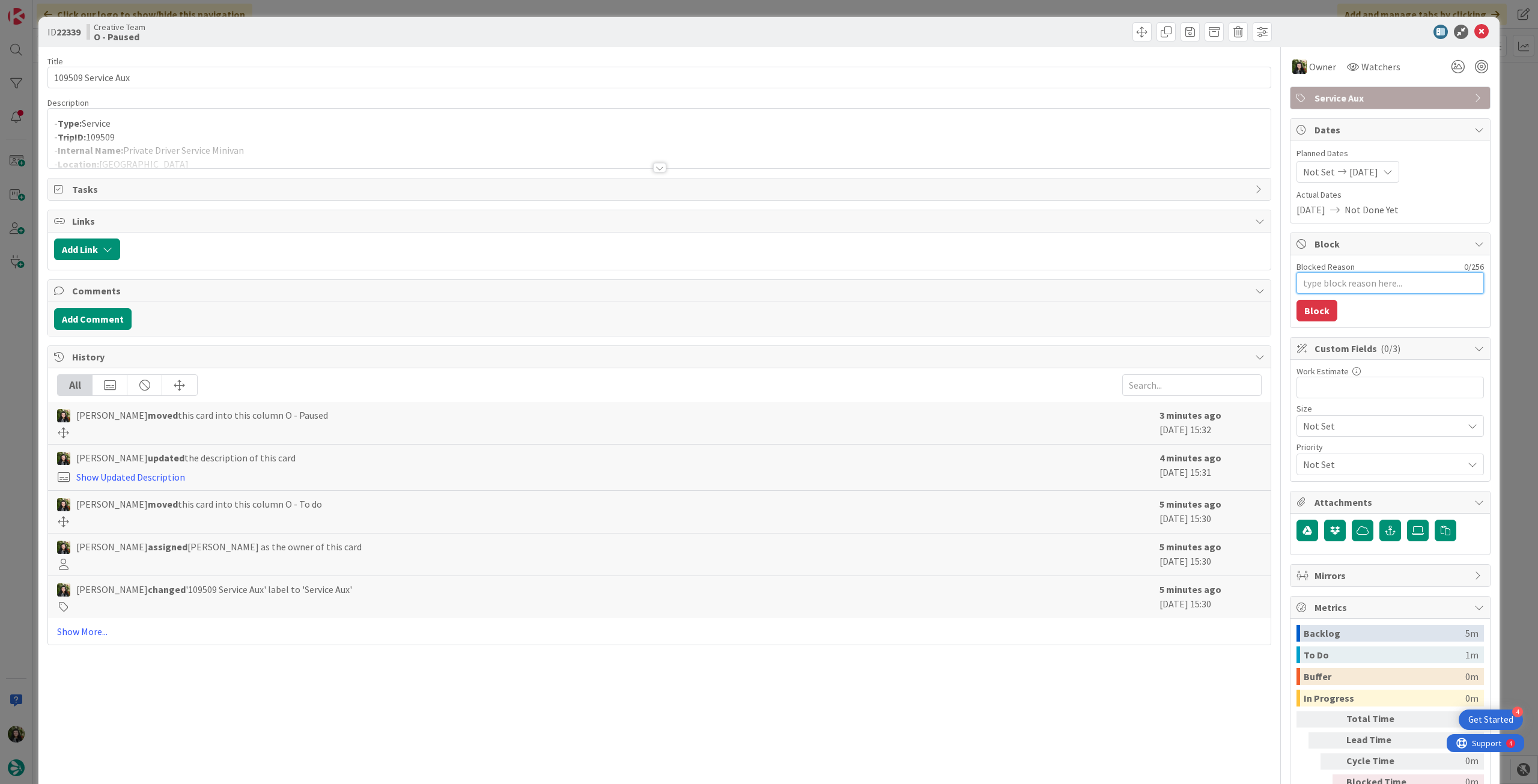
click at [1348, 283] on textarea "Blocked Reason" at bounding box center [1390, 283] width 188 height 21
paste textarea "pendente proc"
type textarea "x"
type textarea "pendente proc"
click at [1297, 316] on button "Block" at bounding box center [1317, 310] width 41 height 21
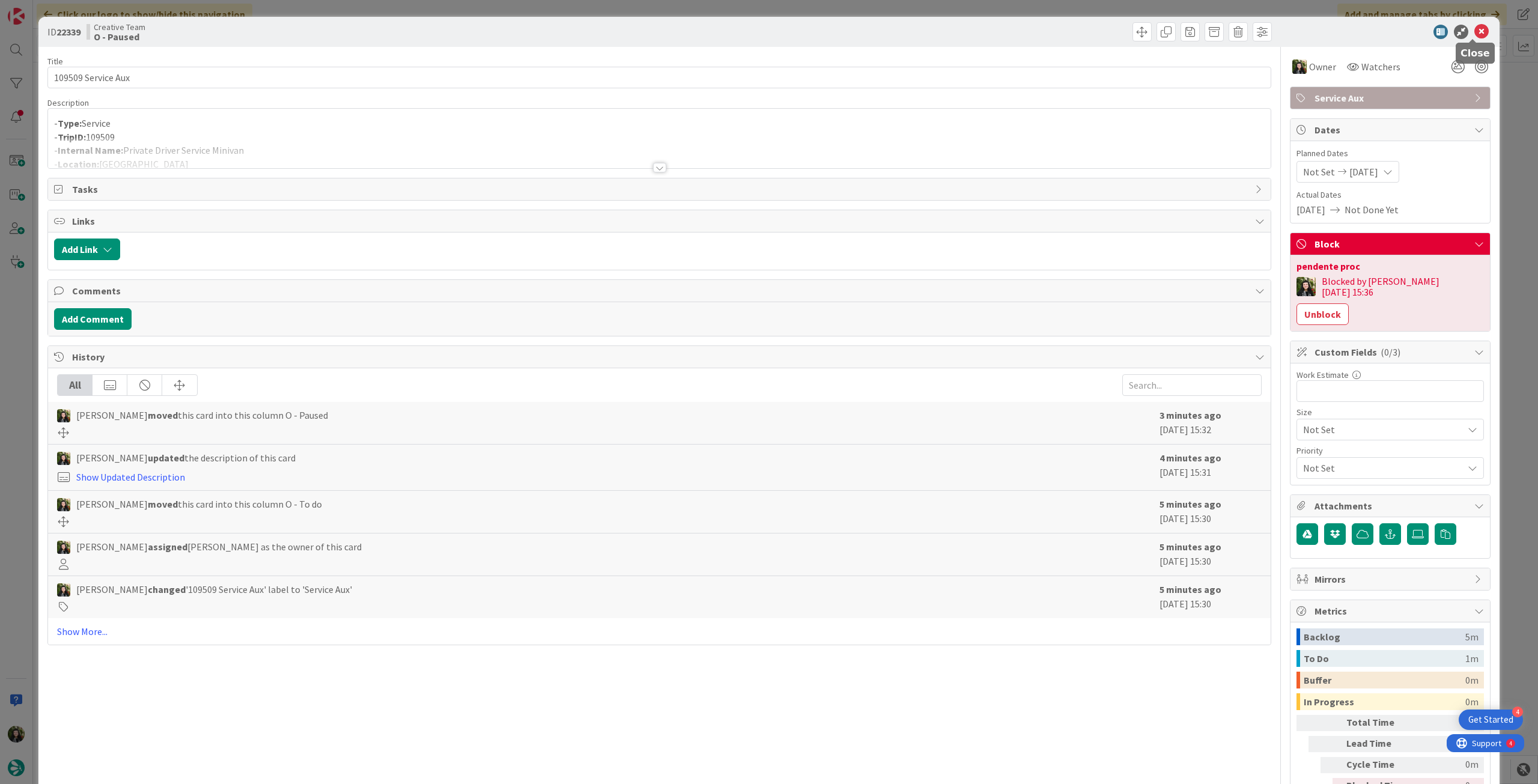
click at [1475, 36] on icon at bounding box center [1482, 32] width 14 height 14
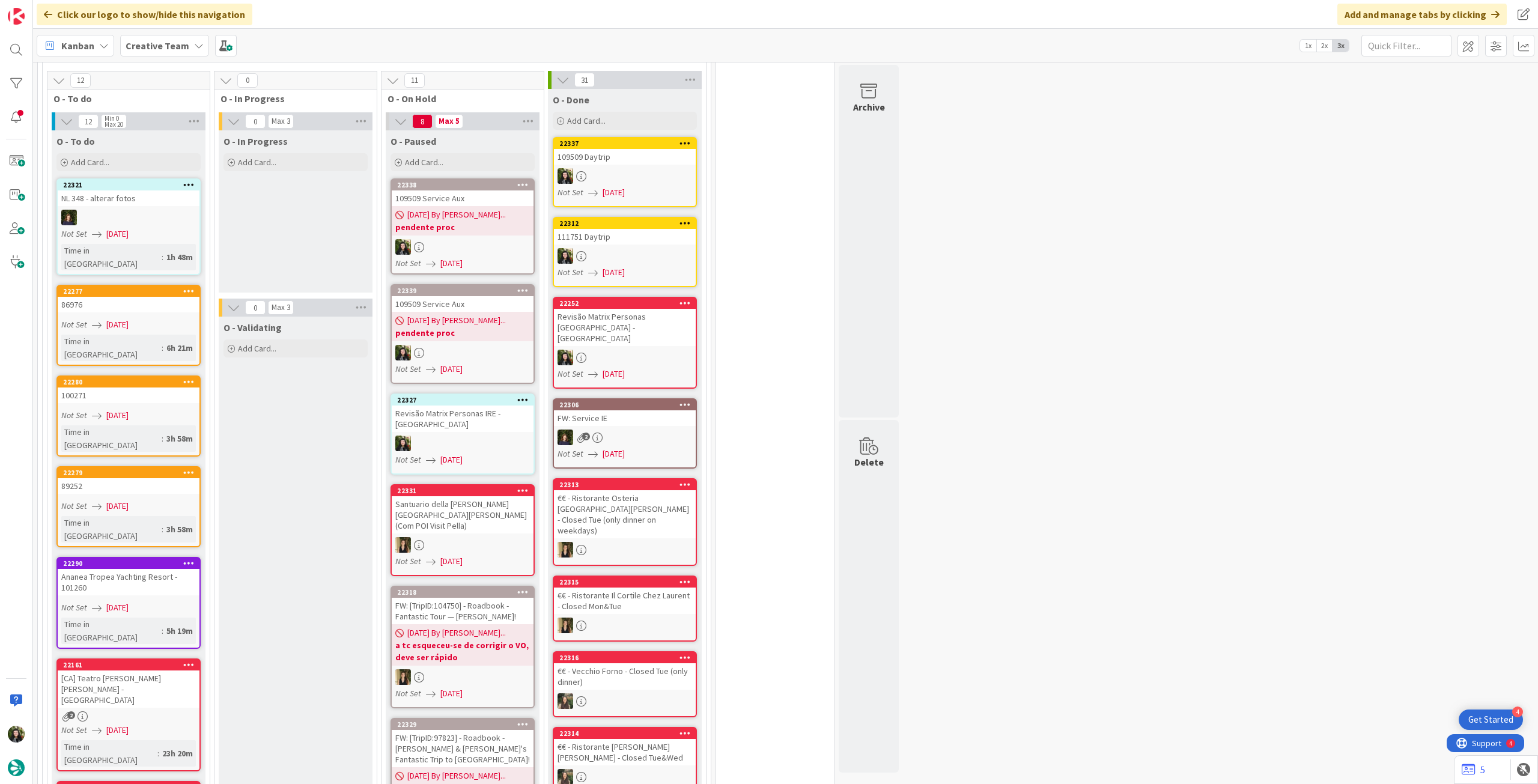
scroll to position [1041, 0]
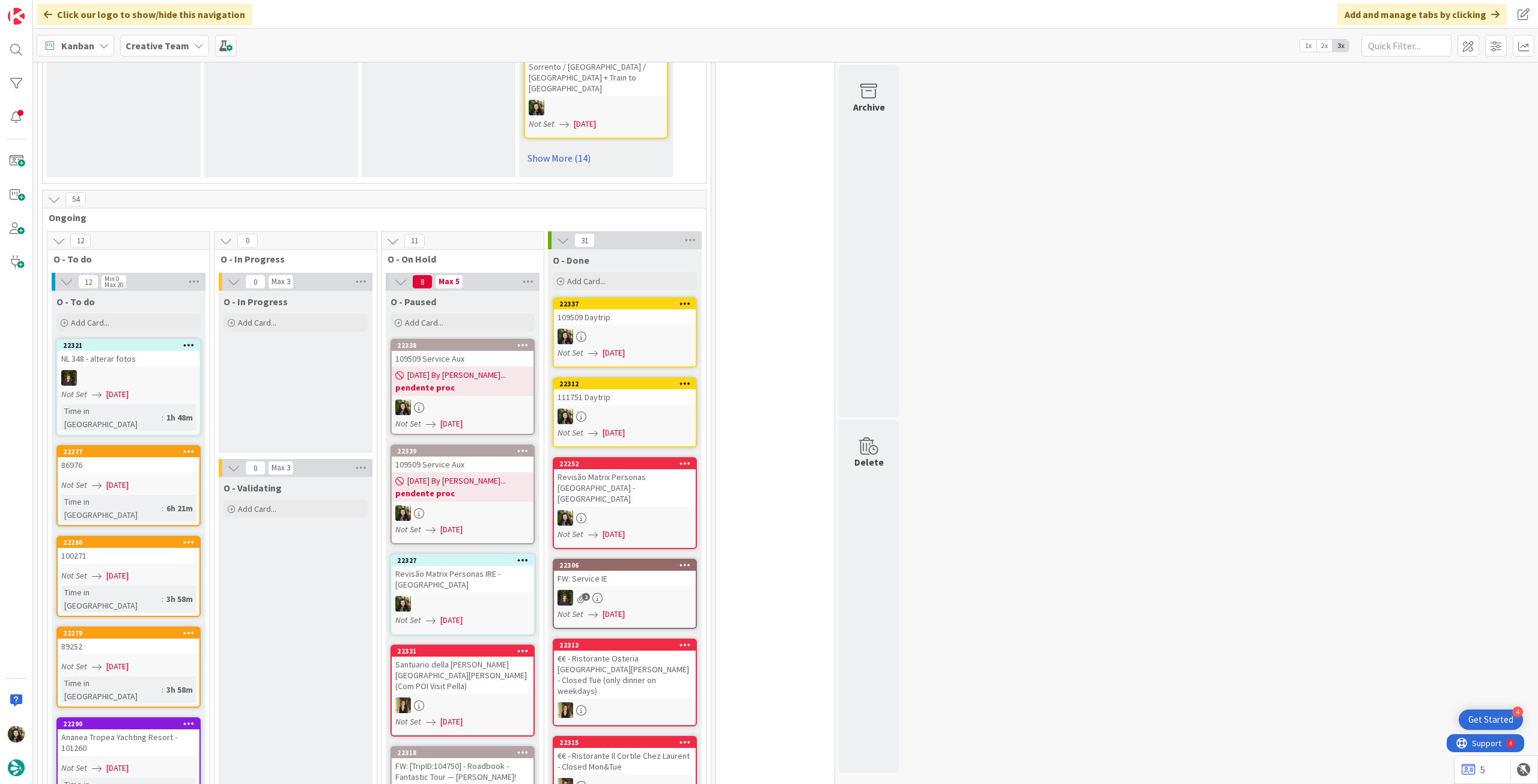
click at [443, 596] on div at bounding box center [462, 604] width 142 height 16
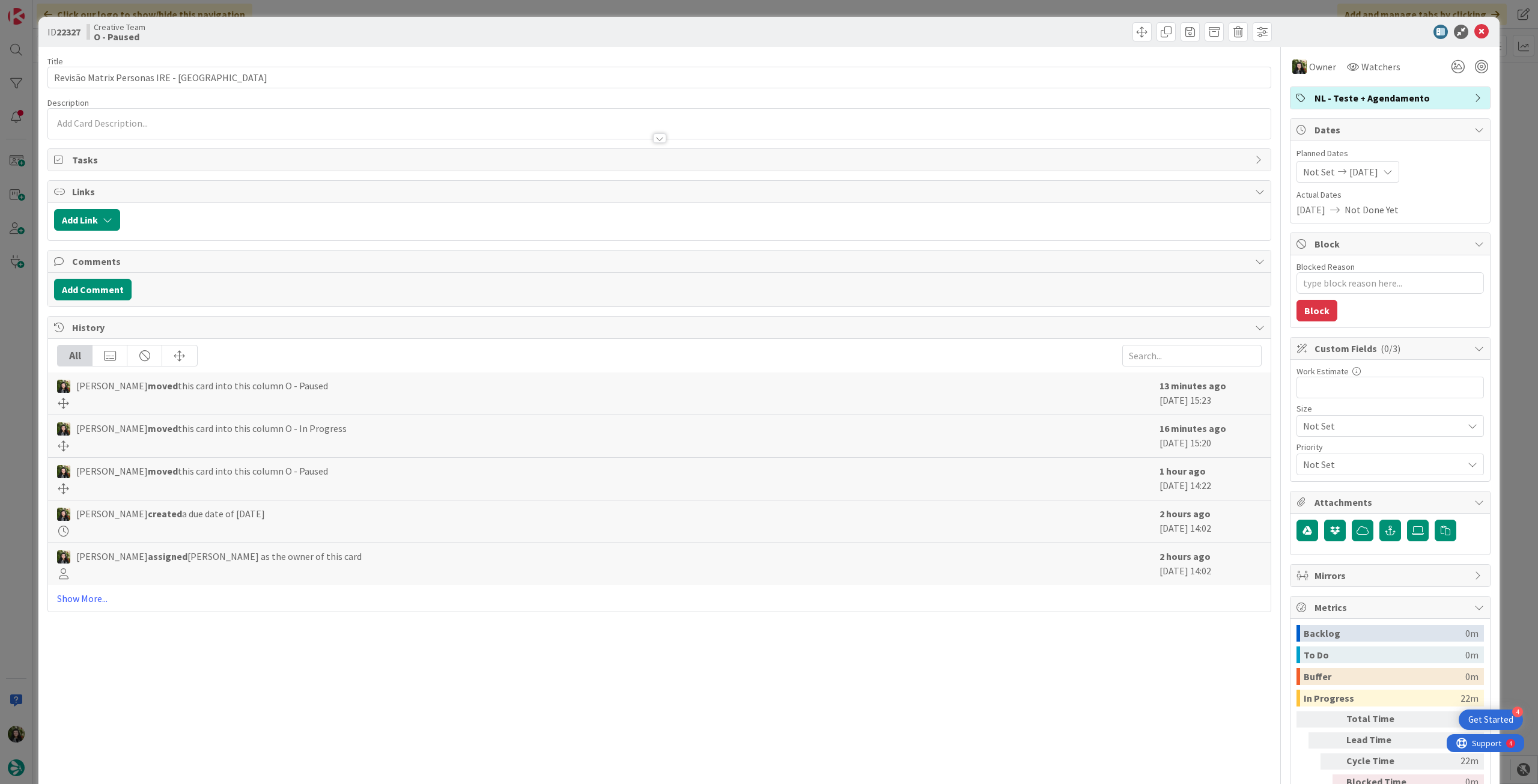
type textarea "x"
drag, startPoint x: 196, startPoint y: 114, endPoint x: 197, endPoint y: 127, distance: 13.0
click at [197, 123] on div "Beatriz Cassona just joined" at bounding box center [659, 124] width 1223 height 30
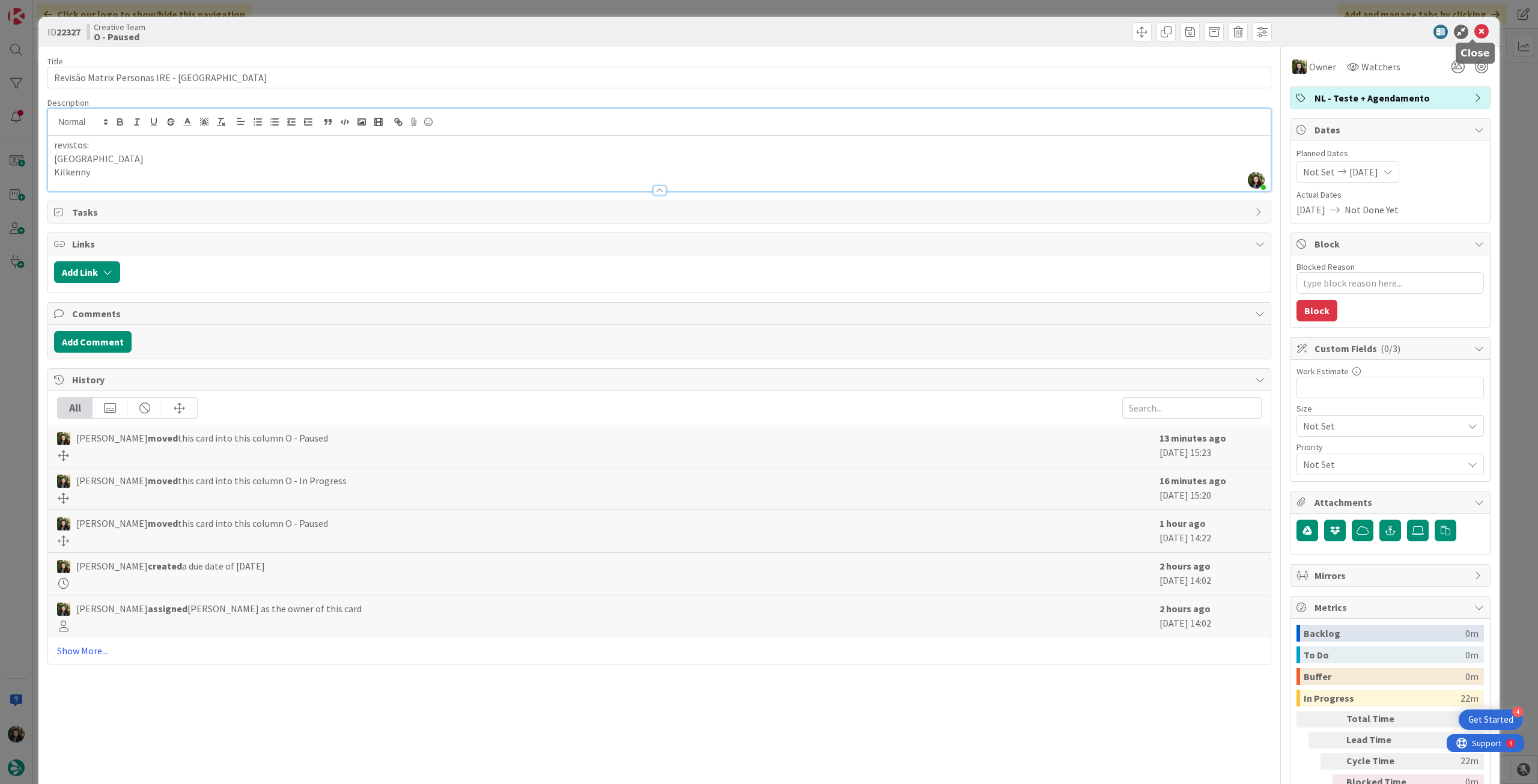
click at [1475, 30] on icon at bounding box center [1482, 32] width 14 height 14
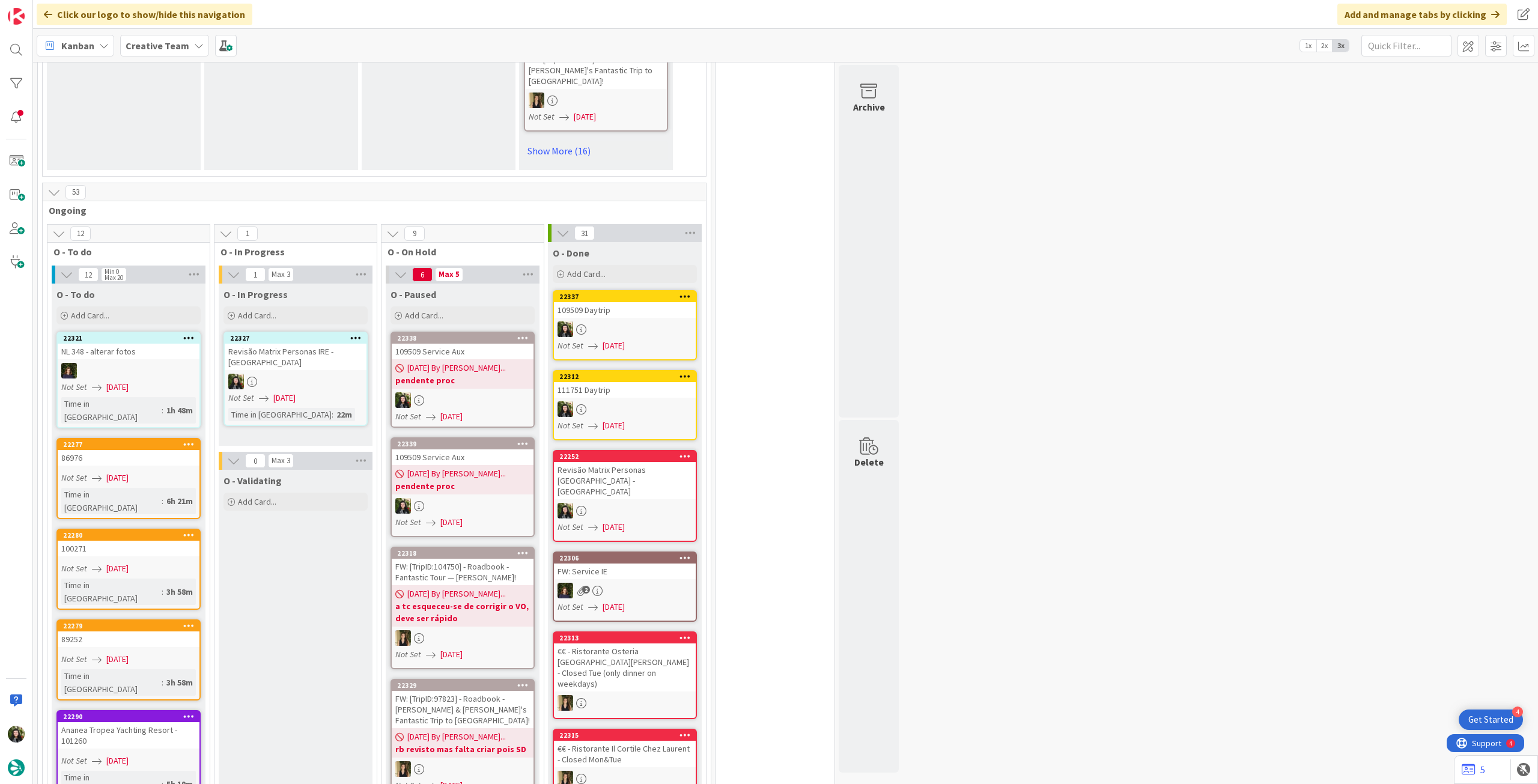
click at [137, 52] on span "Creative Team" at bounding box center [157, 45] width 63 height 14
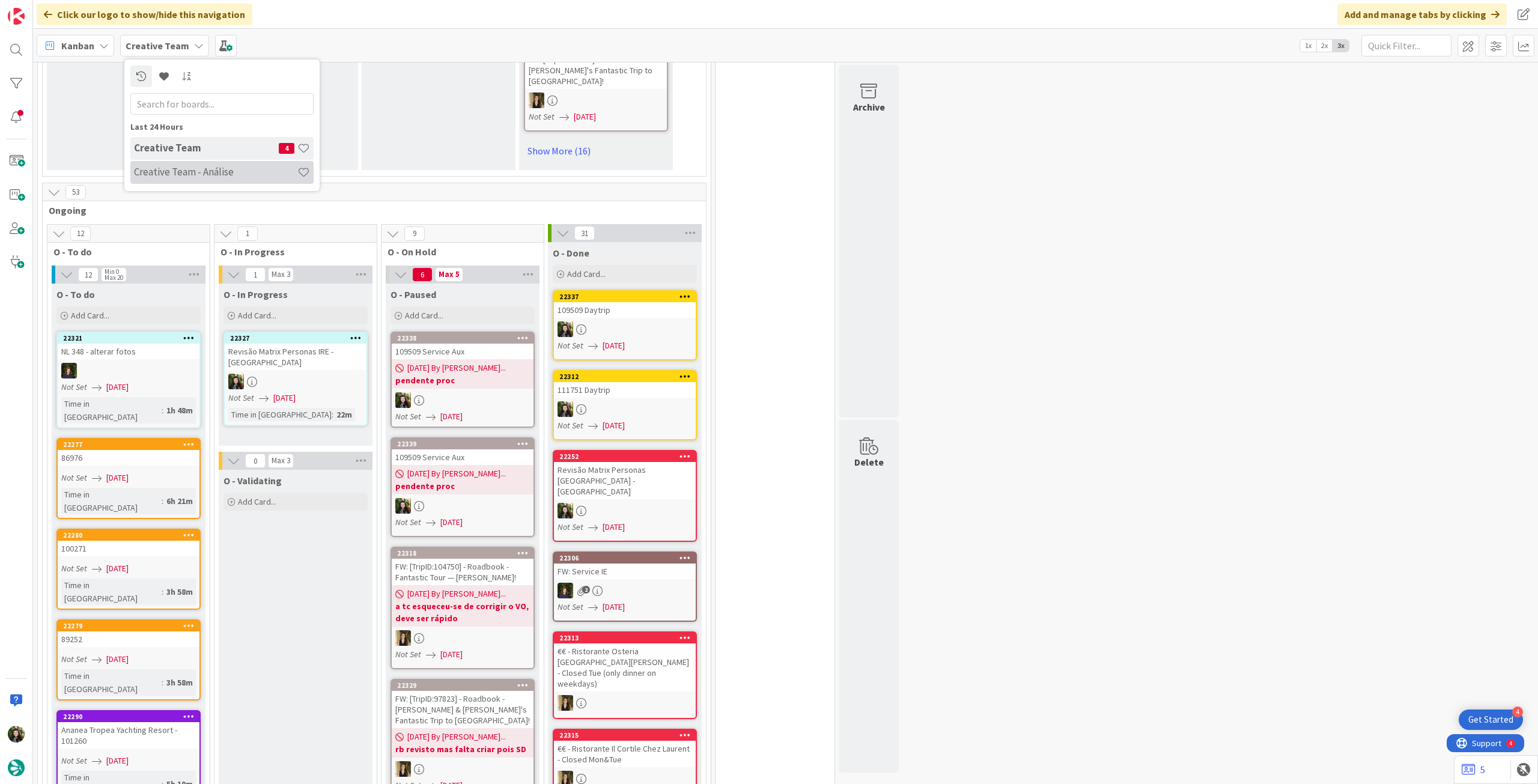
click at [159, 181] on div "Creative Team - Análise" at bounding box center [222, 172] width 183 height 23
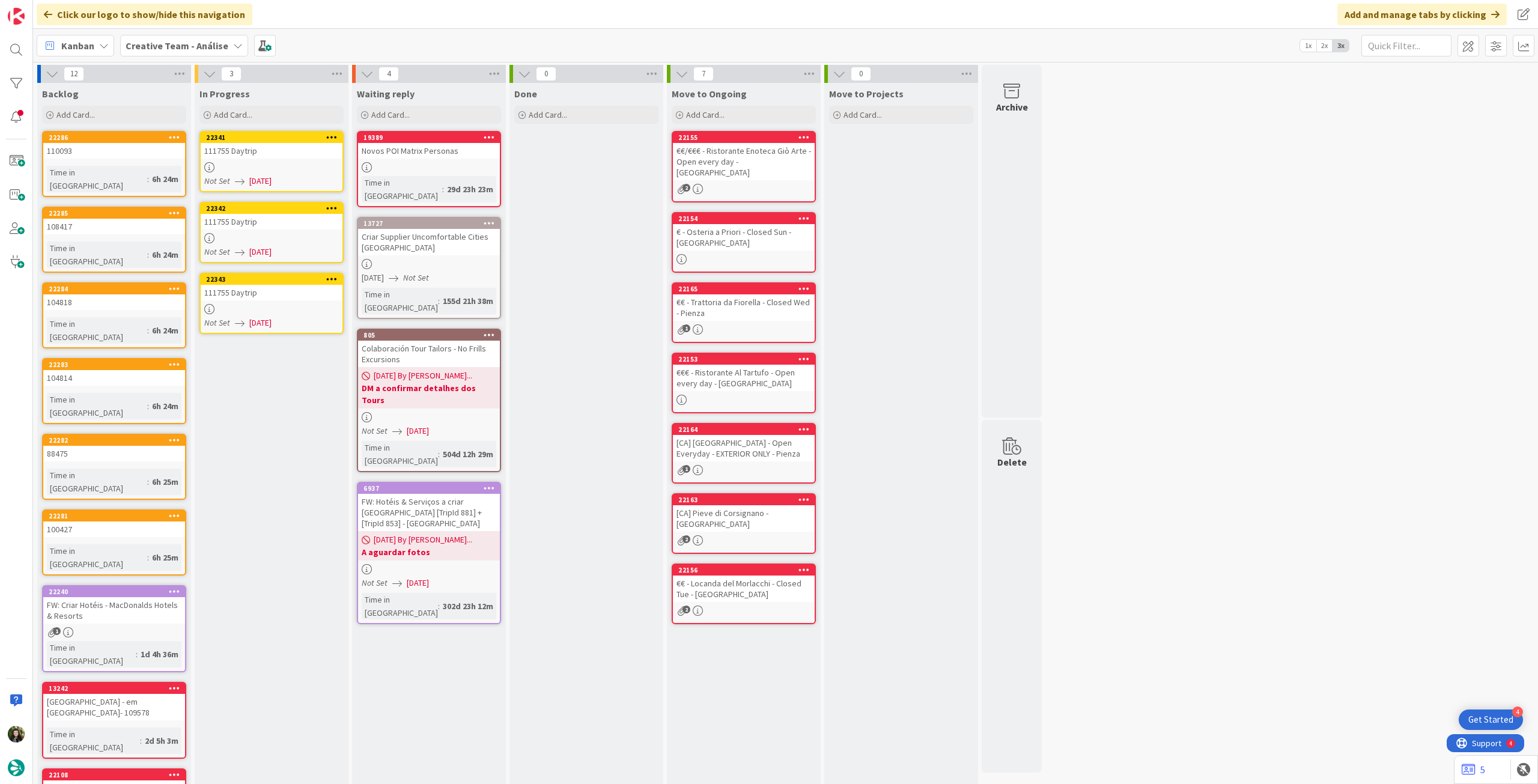
click at [272, 181] on span "[DATE]" at bounding box center [260, 181] width 22 height 13
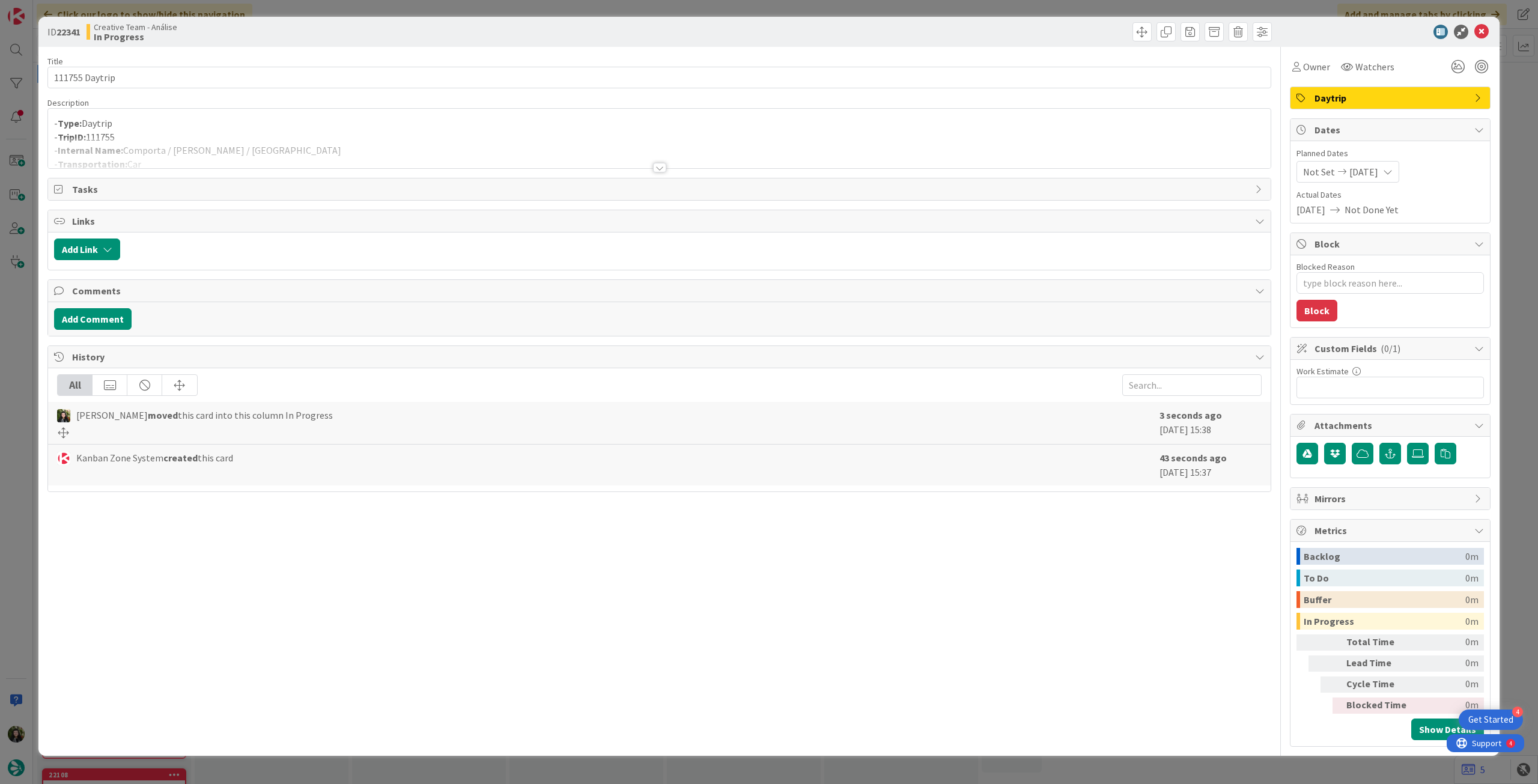
click at [289, 146] on div at bounding box center [659, 153] width 1223 height 30
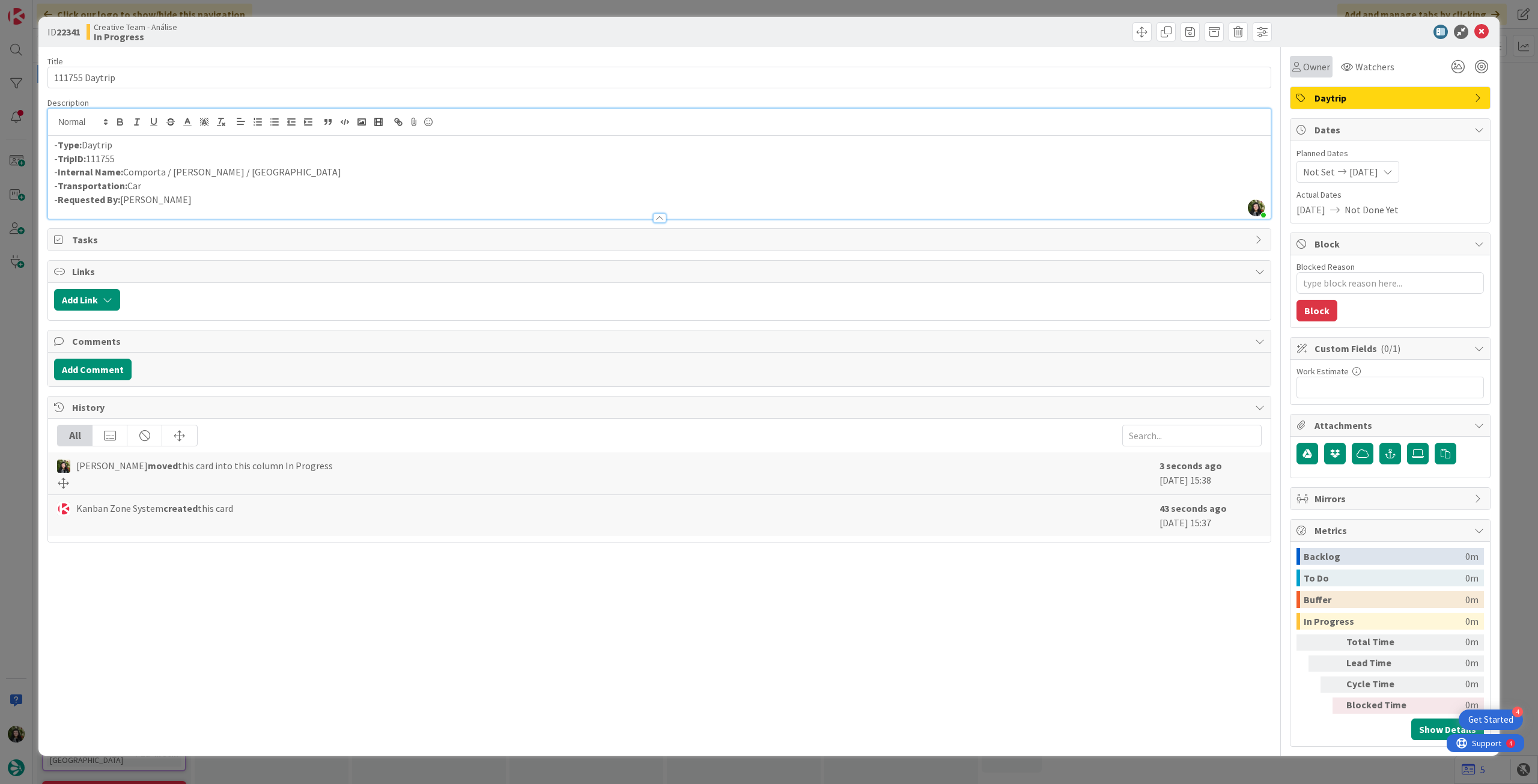
click at [1312, 76] on div "Owner" at bounding box center [1312, 66] width 43 height 21
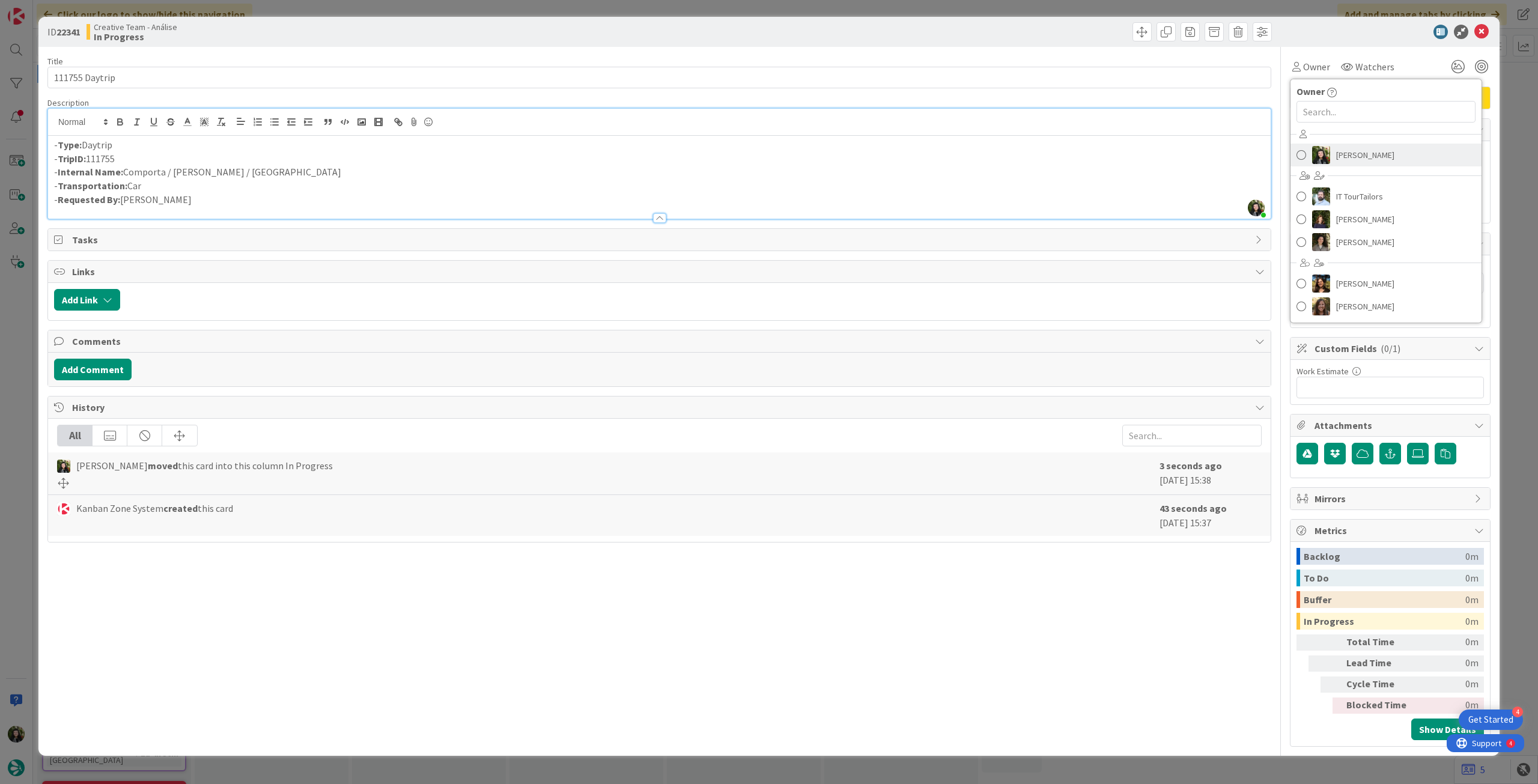
drag, startPoint x: 1351, startPoint y: 162, endPoint x: 1355, endPoint y: 156, distance: 7.2
click at [1352, 162] on span "[PERSON_NAME]" at bounding box center [1365, 155] width 58 height 18
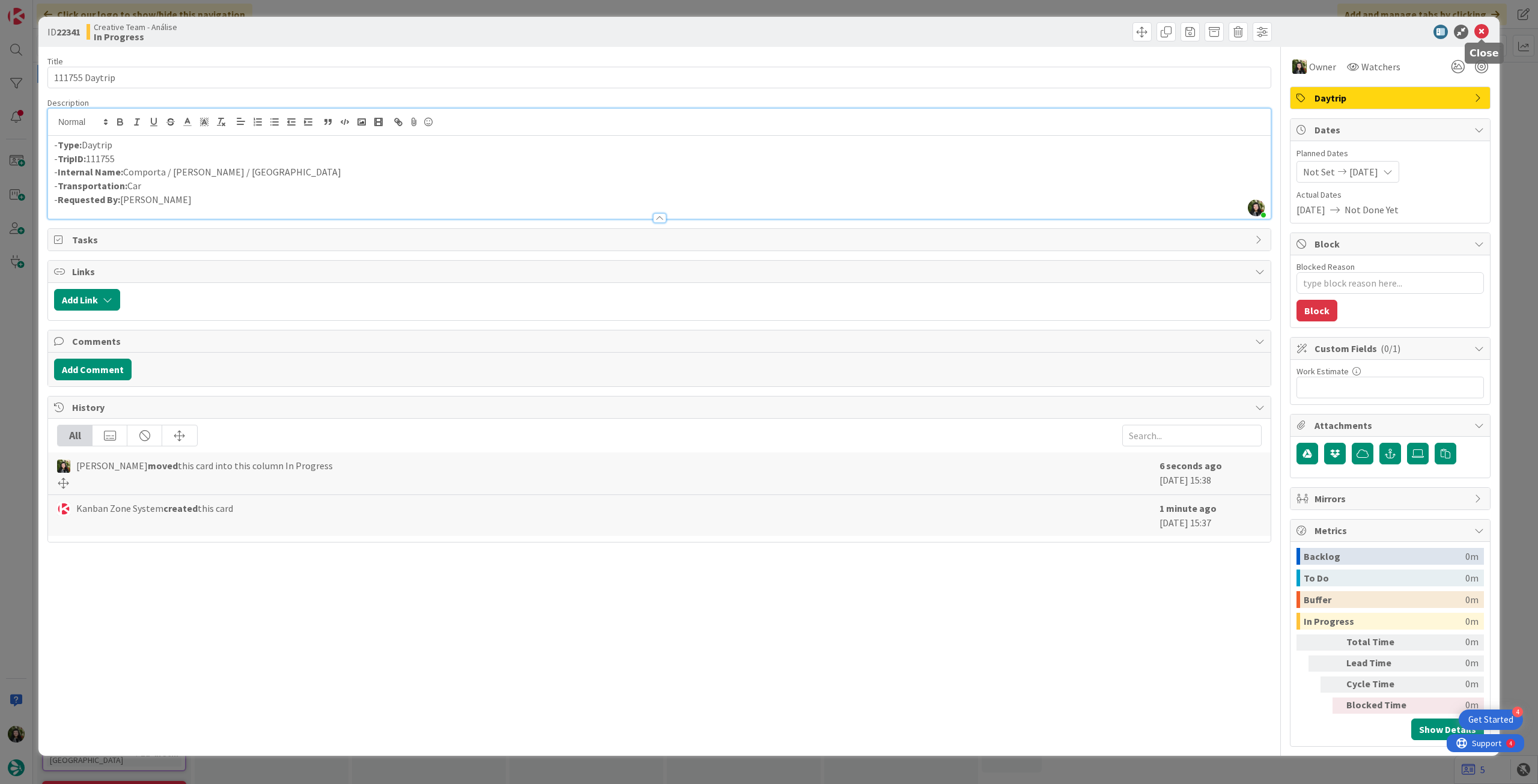
click at [1484, 31] on icon at bounding box center [1482, 32] width 14 height 14
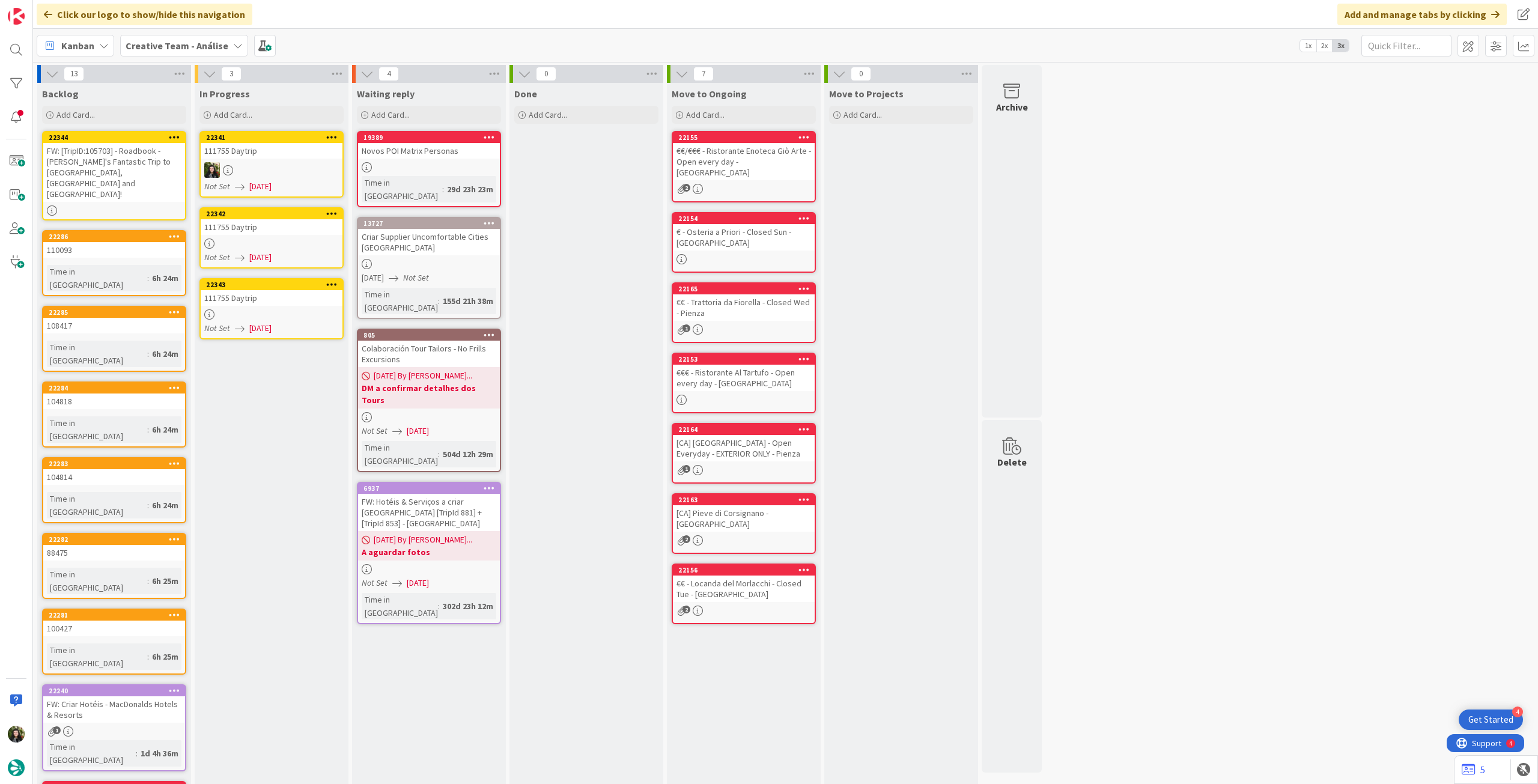
click at [258, 242] on div at bounding box center [271, 244] width 142 height 10
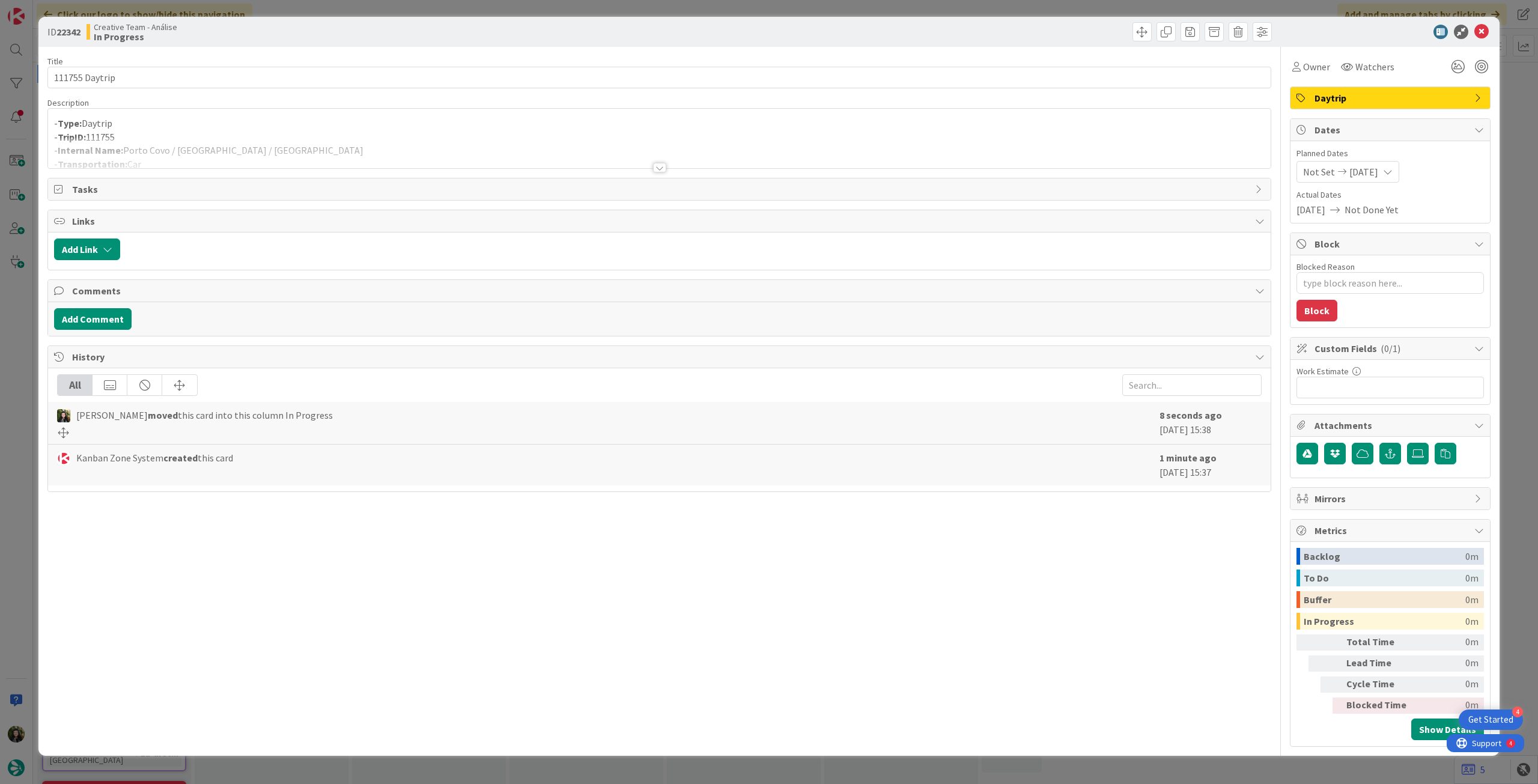
click at [233, 152] on div at bounding box center [659, 153] width 1223 height 30
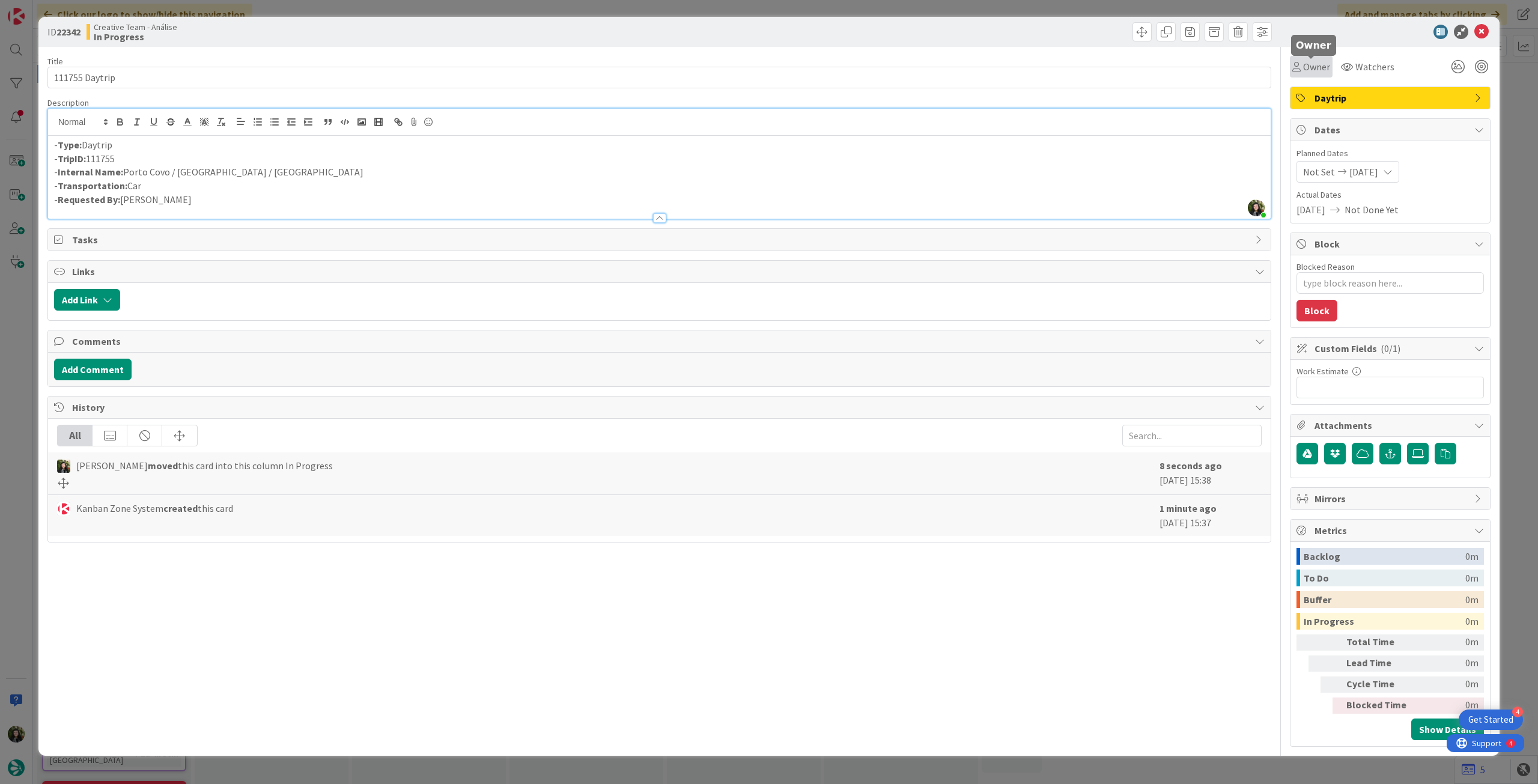
click at [1310, 64] on span "Owner" at bounding box center [1317, 67] width 27 height 14
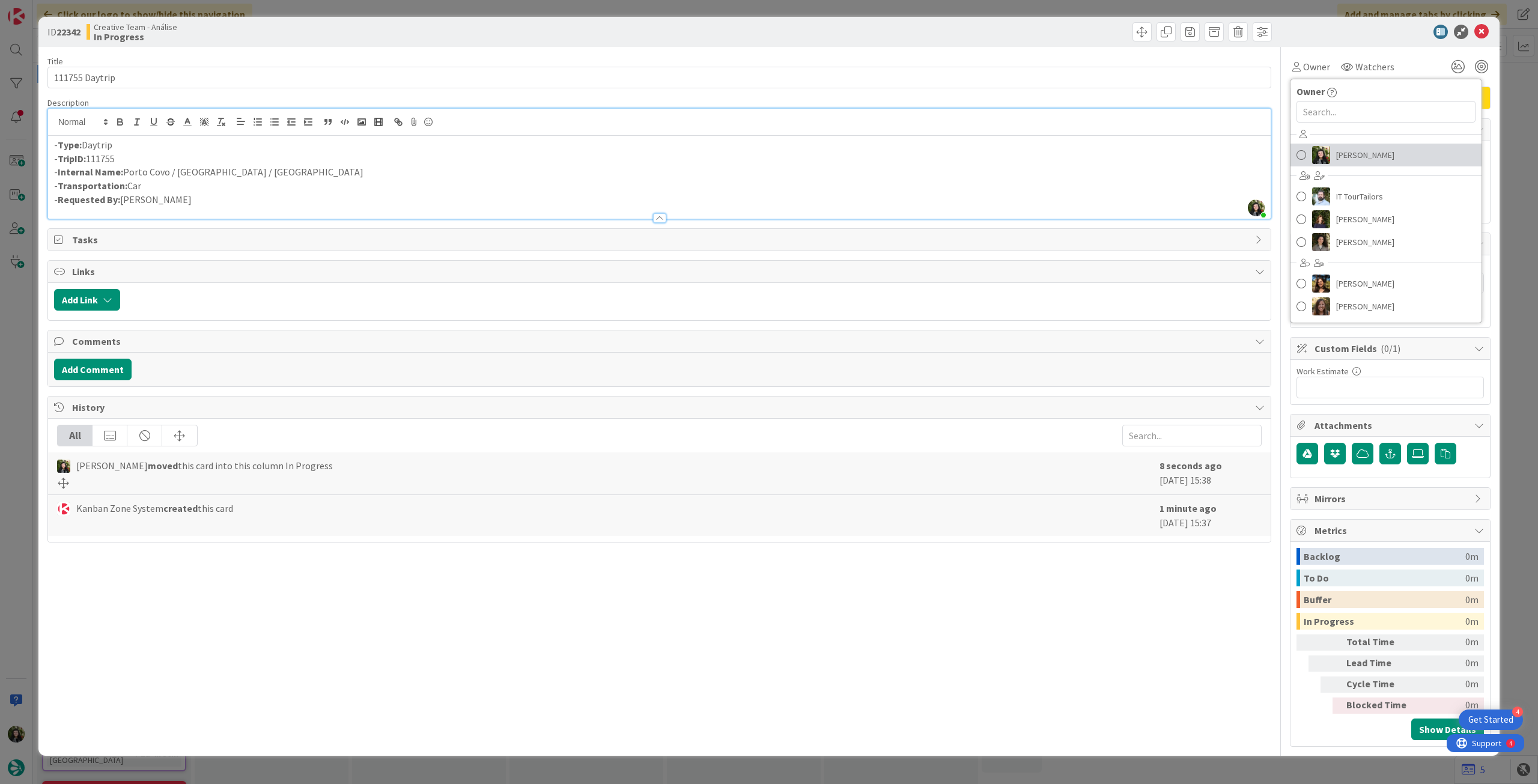
drag, startPoint x: 1381, startPoint y: 156, endPoint x: 1396, endPoint y: 139, distance: 22.7
click at [1383, 156] on span "[PERSON_NAME]" at bounding box center [1365, 155] width 58 height 18
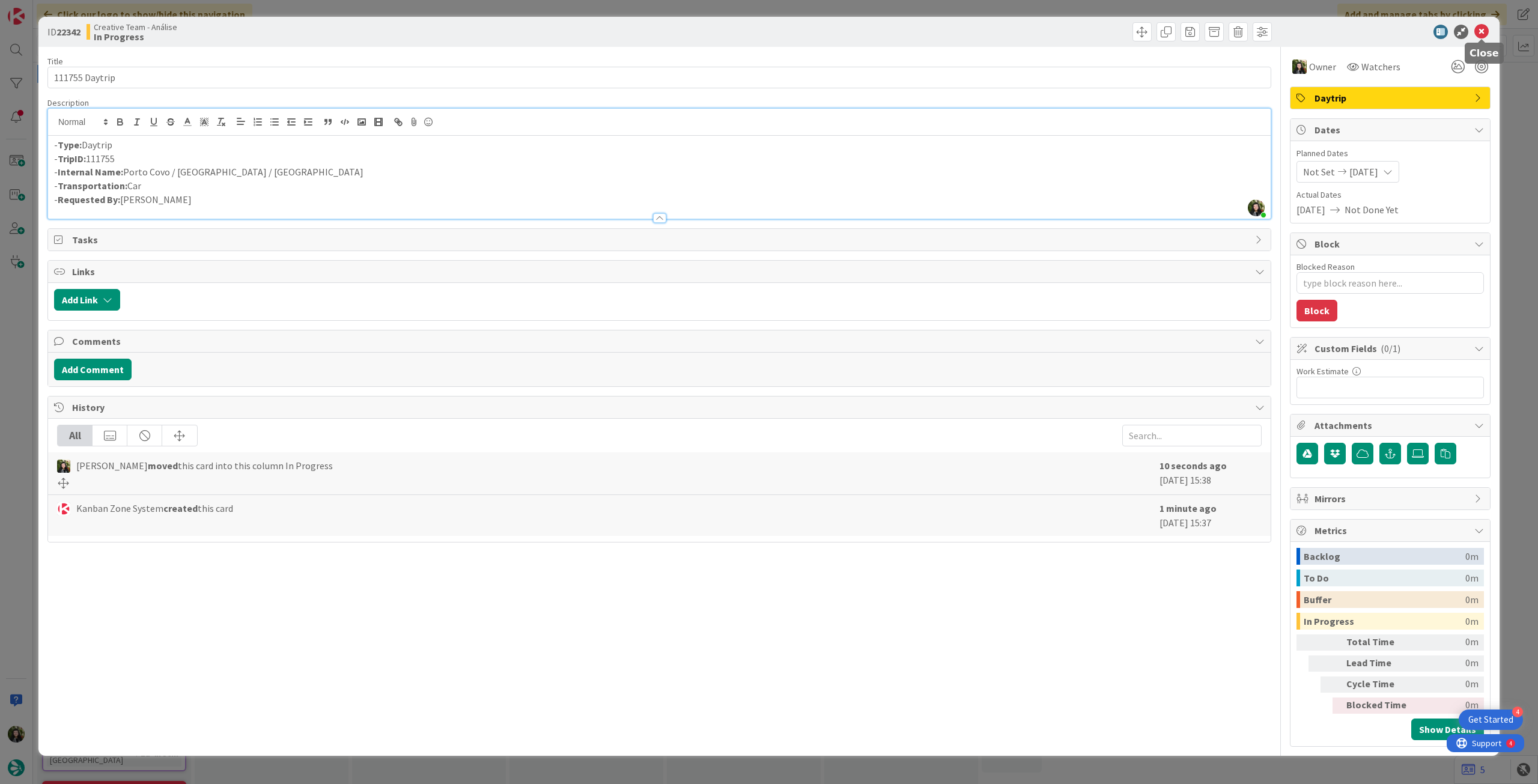
click at [1480, 32] on icon at bounding box center [1482, 32] width 14 height 14
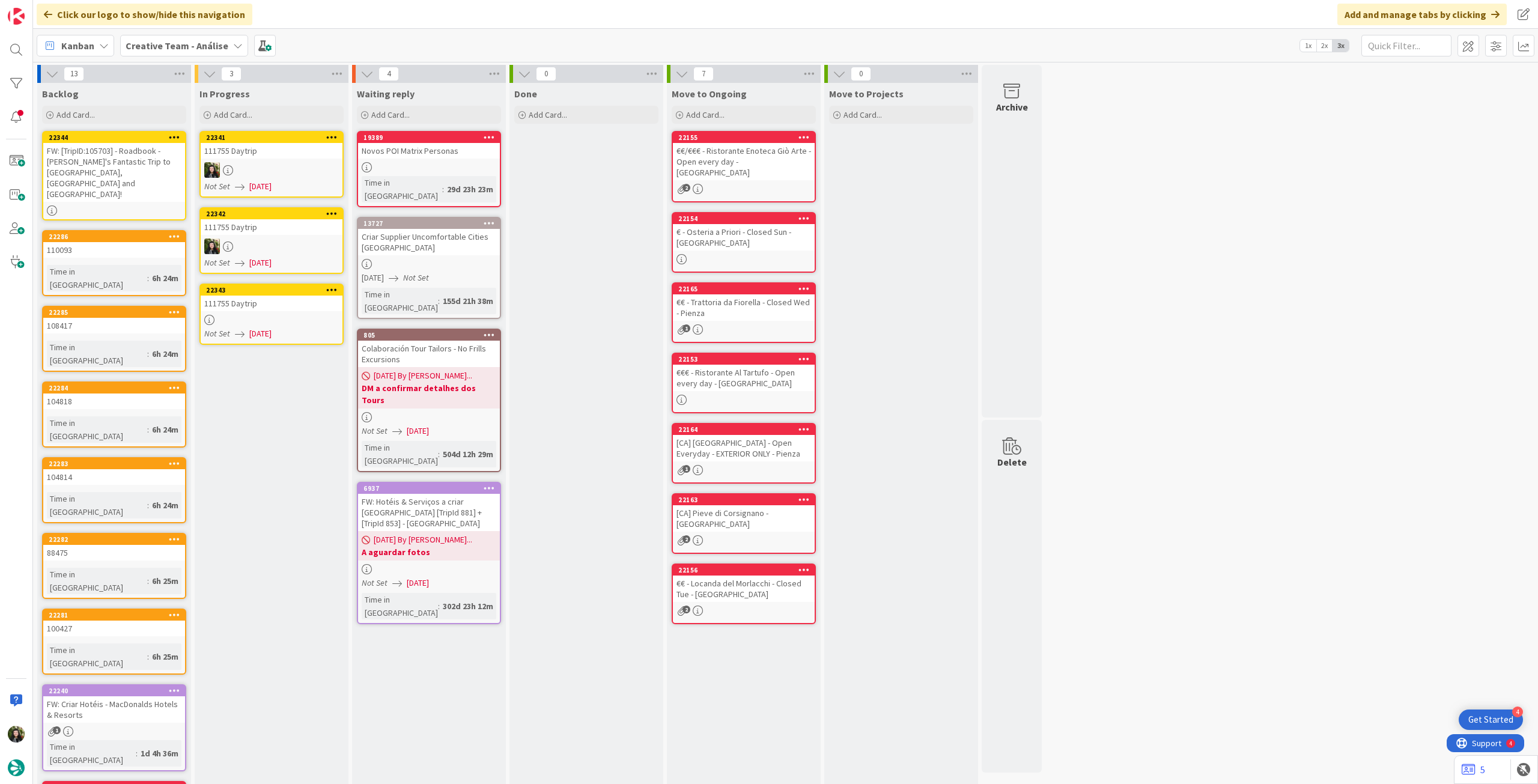
click at [245, 325] on link "22343 111755 Daytrip Not Set 03/09/2025" at bounding box center [271, 314] width 144 height 61
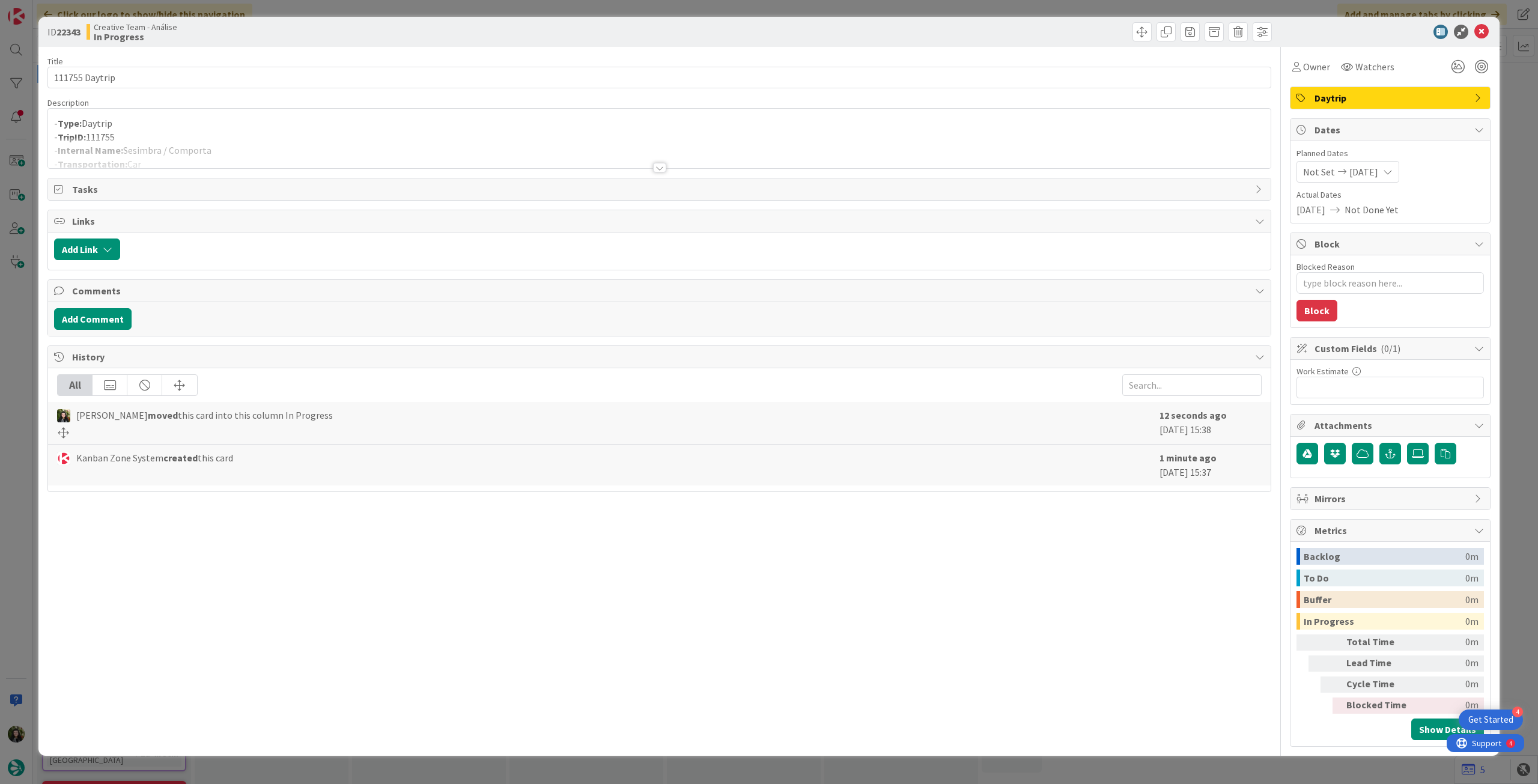
drag, startPoint x: 243, startPoint y: 155, endPoint x: 333, endPoint y: 157, distance: 90.0
click at [244, 154] on div at bounding box center [659, 153] width 1223 height 30
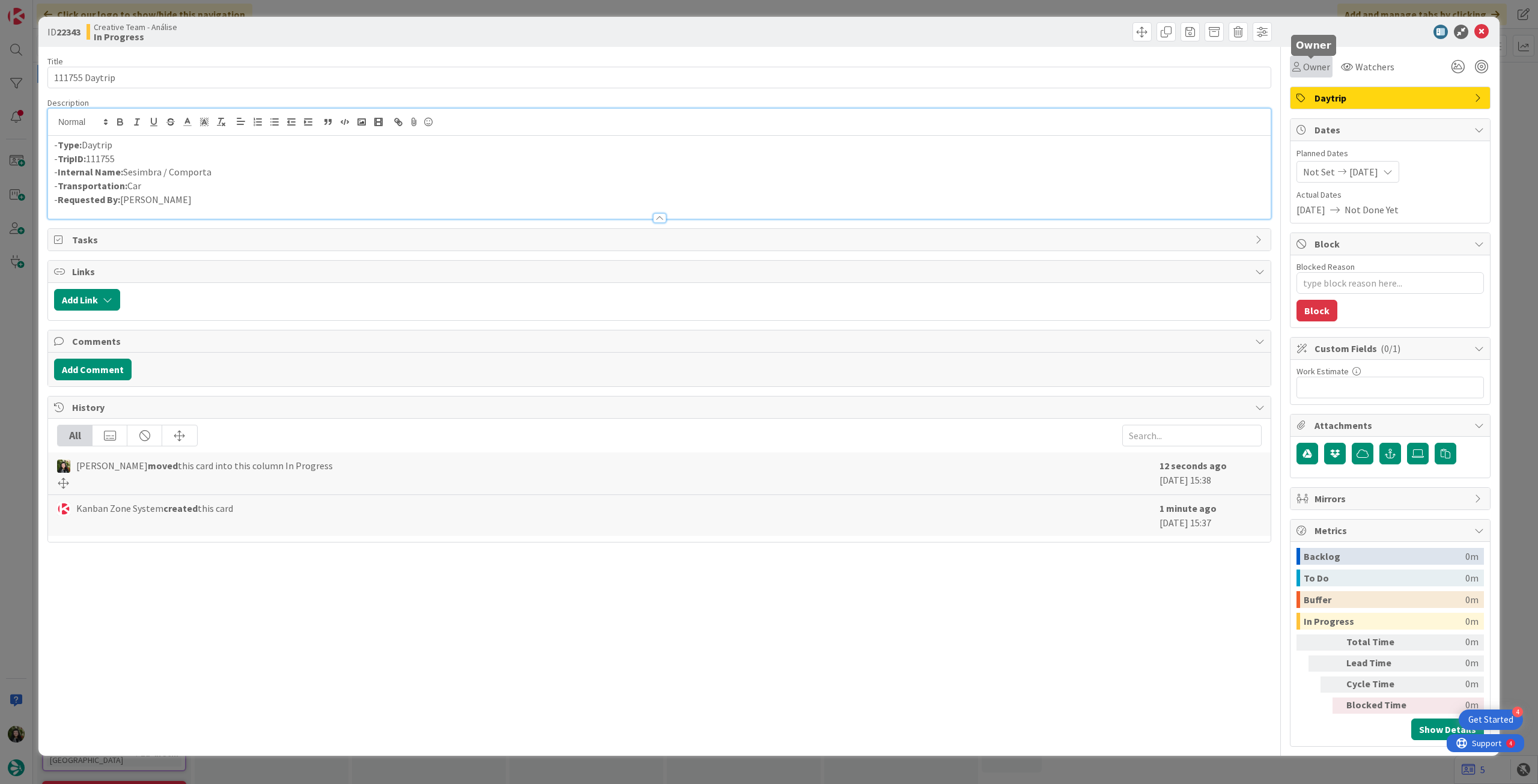
drag, startPoint x: 1312, startPoint y: 66, endPoint x: 1317, endPoint y: 75, distance: 10.3
click at [1313, 67] on span "Owner" at bounding box center [1317, 67] width 27 height 14
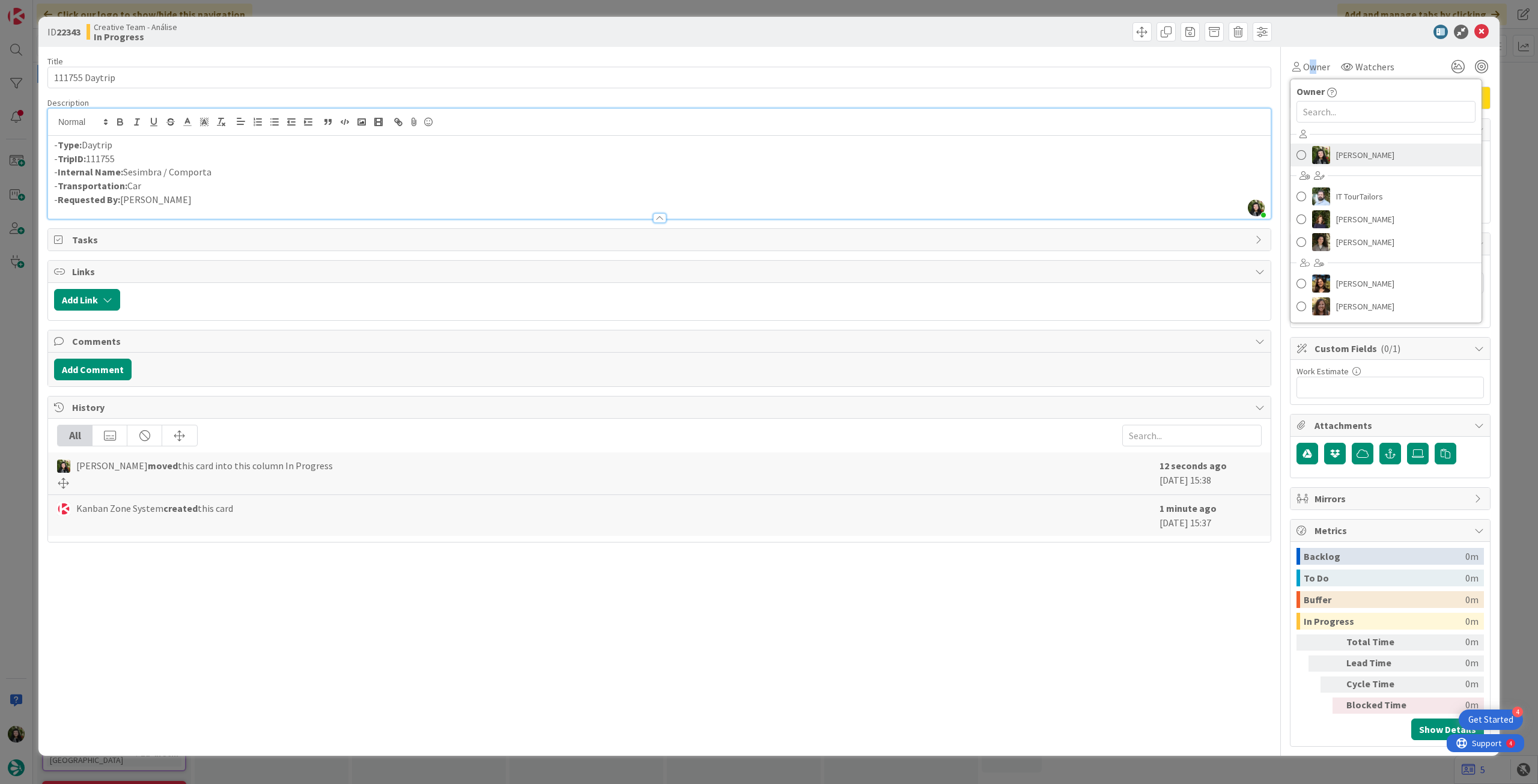
drag, startPoint x: 1366, startPoint y: 150, endPoint x: 1376, endPoint y: 138, distance: 15.6
click at [1367, 150] on span "[PERSON_NAME]" at bounding box center [1365, 155] width 58 height 18
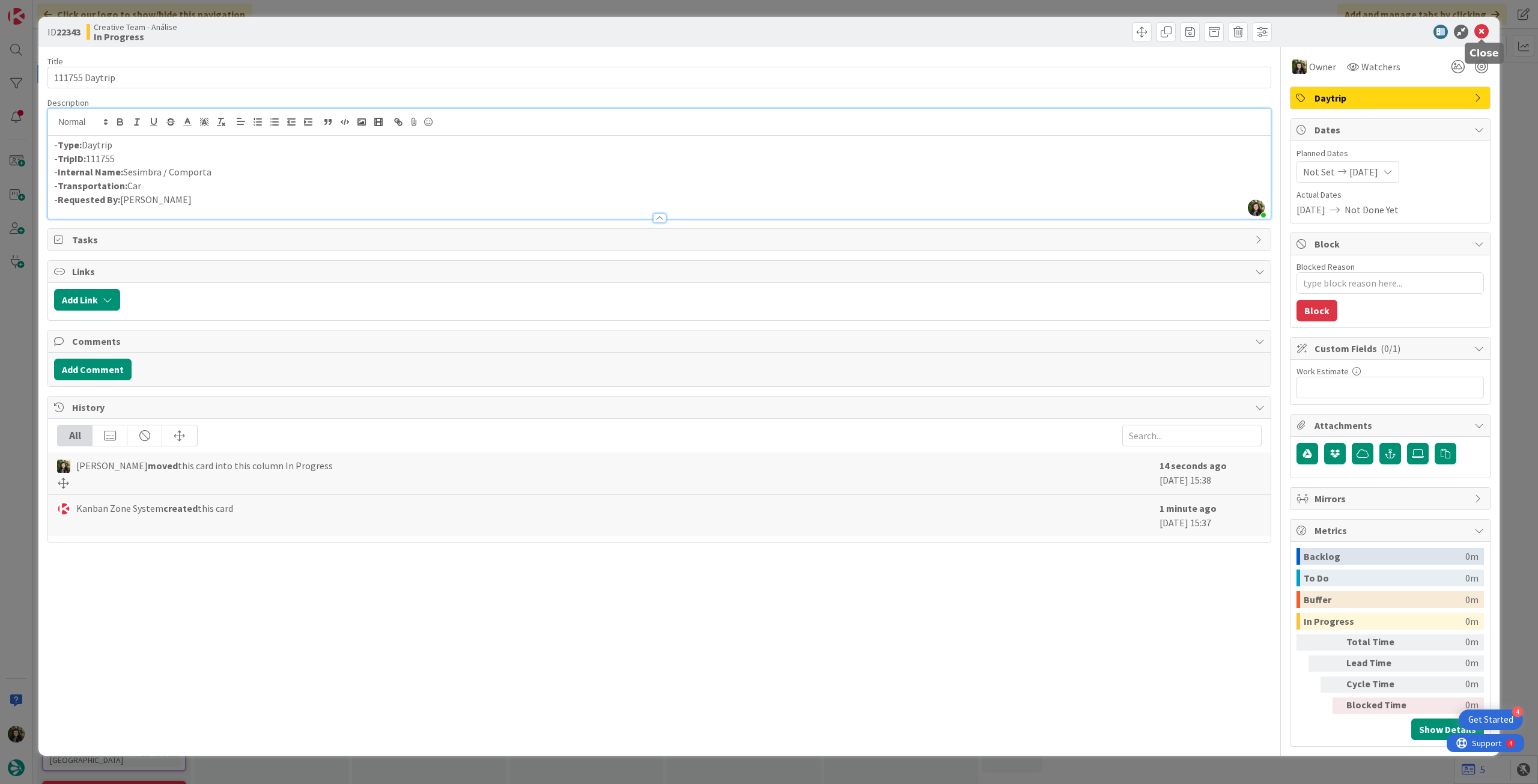
click at [1482, 34] on icon at bounding box center [1482, 32] width 14 height 14
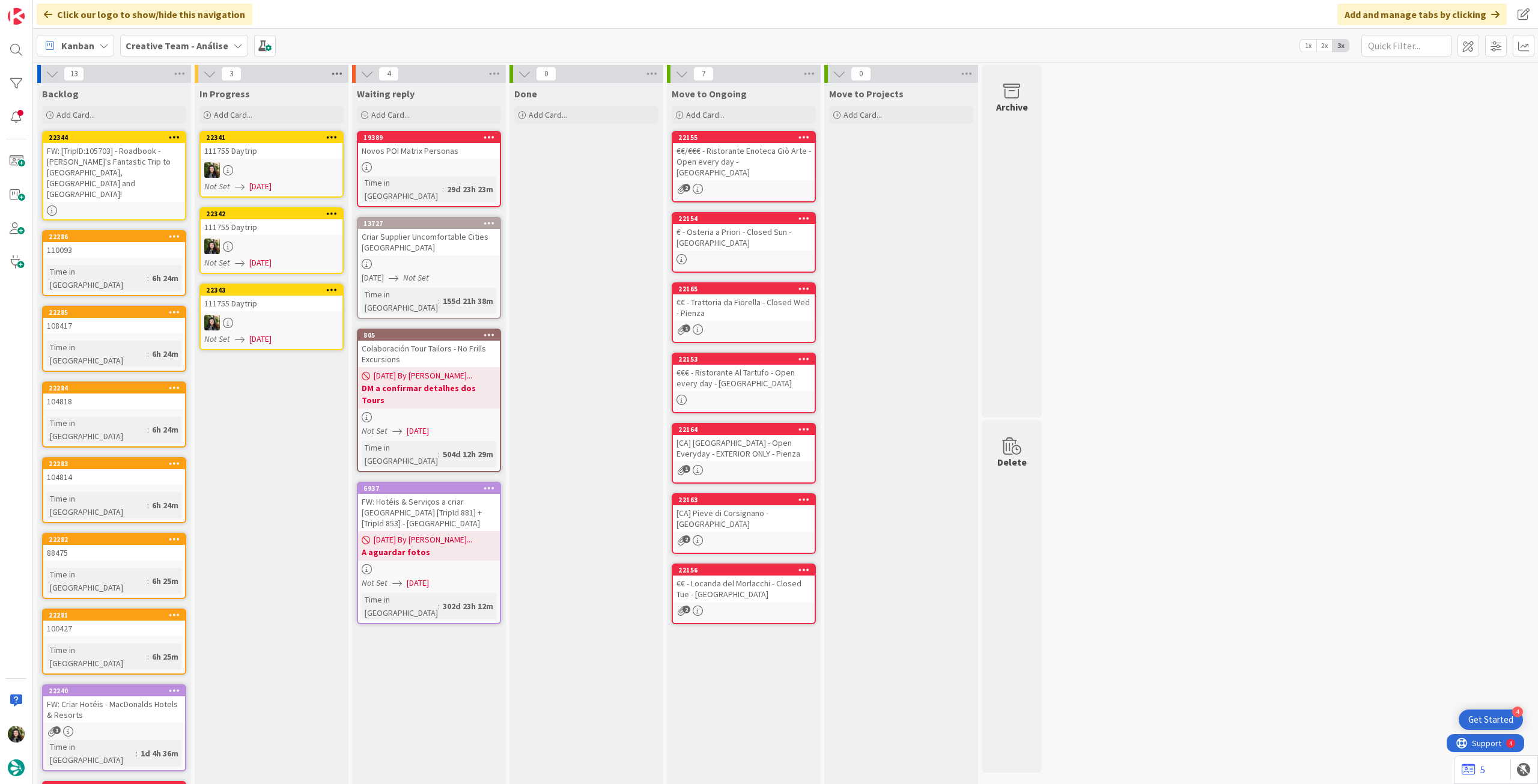
click at [340, 79] on icon at bounding box center [337, 74] width 16 height 18
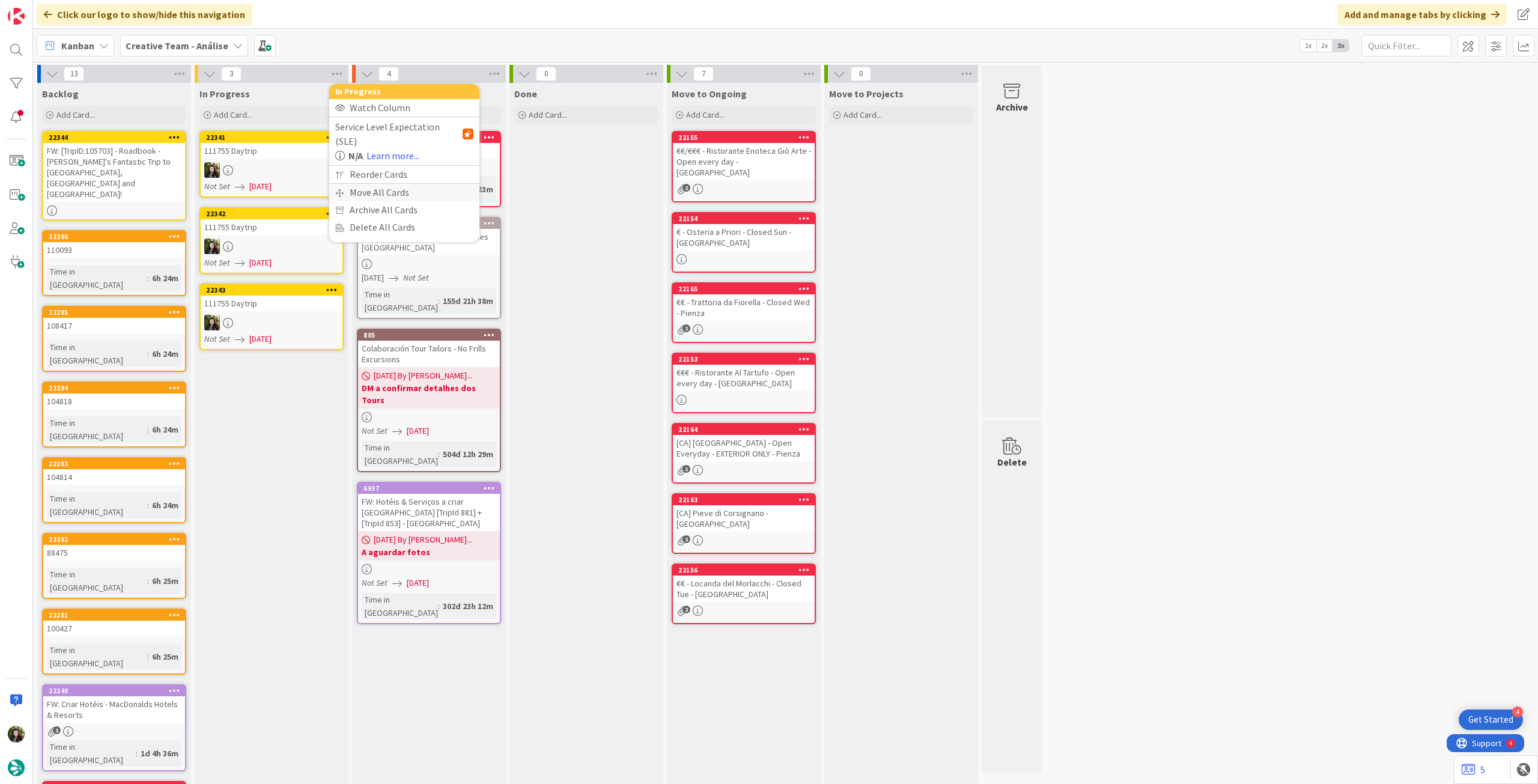
click at [366, 184] on div "Move All Cards" at bounding box center [404, 192] width 150 height 17
click at [387, 127] on span "Creative Team - Análise" at bounding box center [390, 131] width 97 height 12
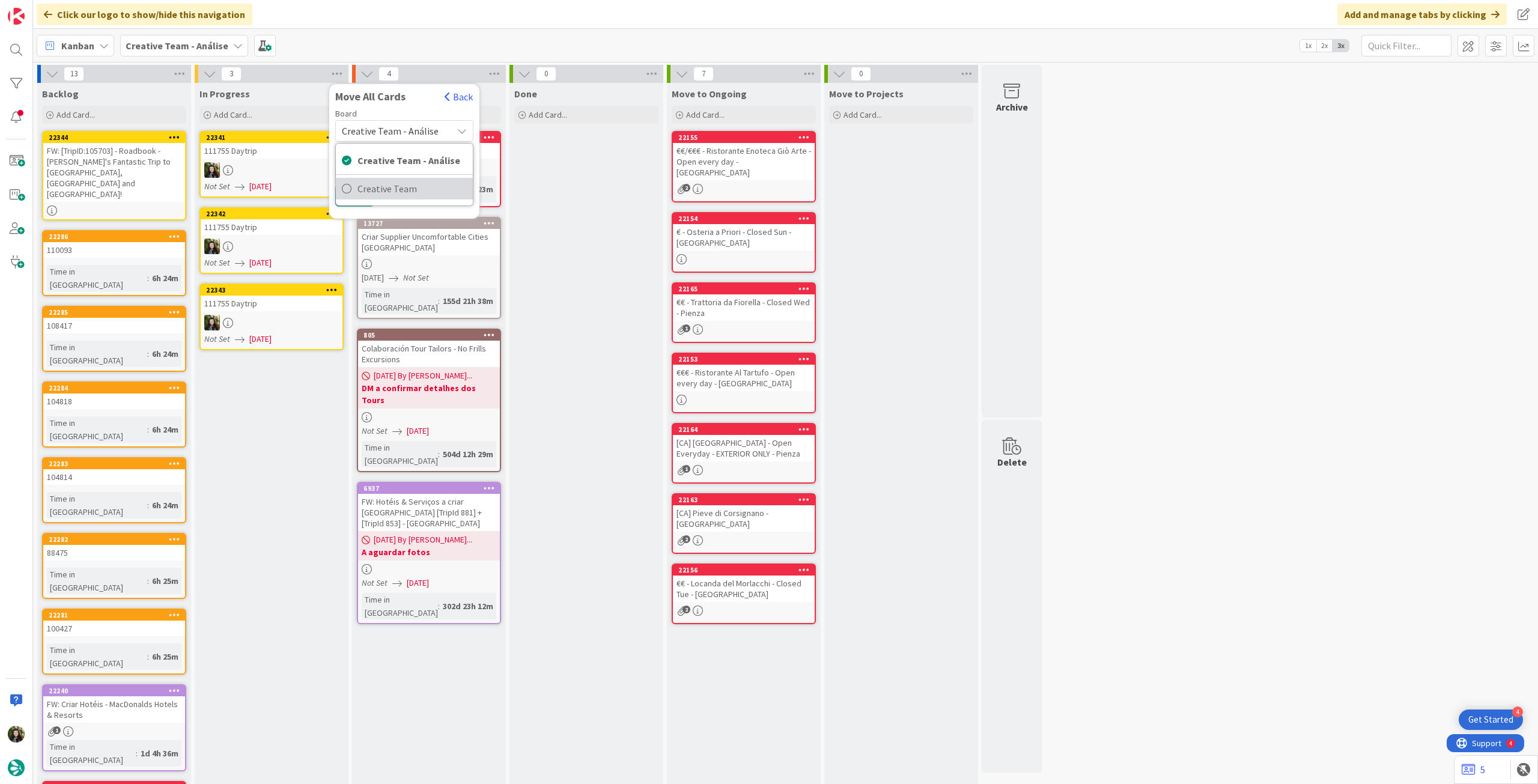
click at [375, 190] on span "Creative Team" at bounding box center [412, 189] width 109 height 18
click at [388, 198] on div "Daytrip" at bounding box center [404, 208] width 138 height 21
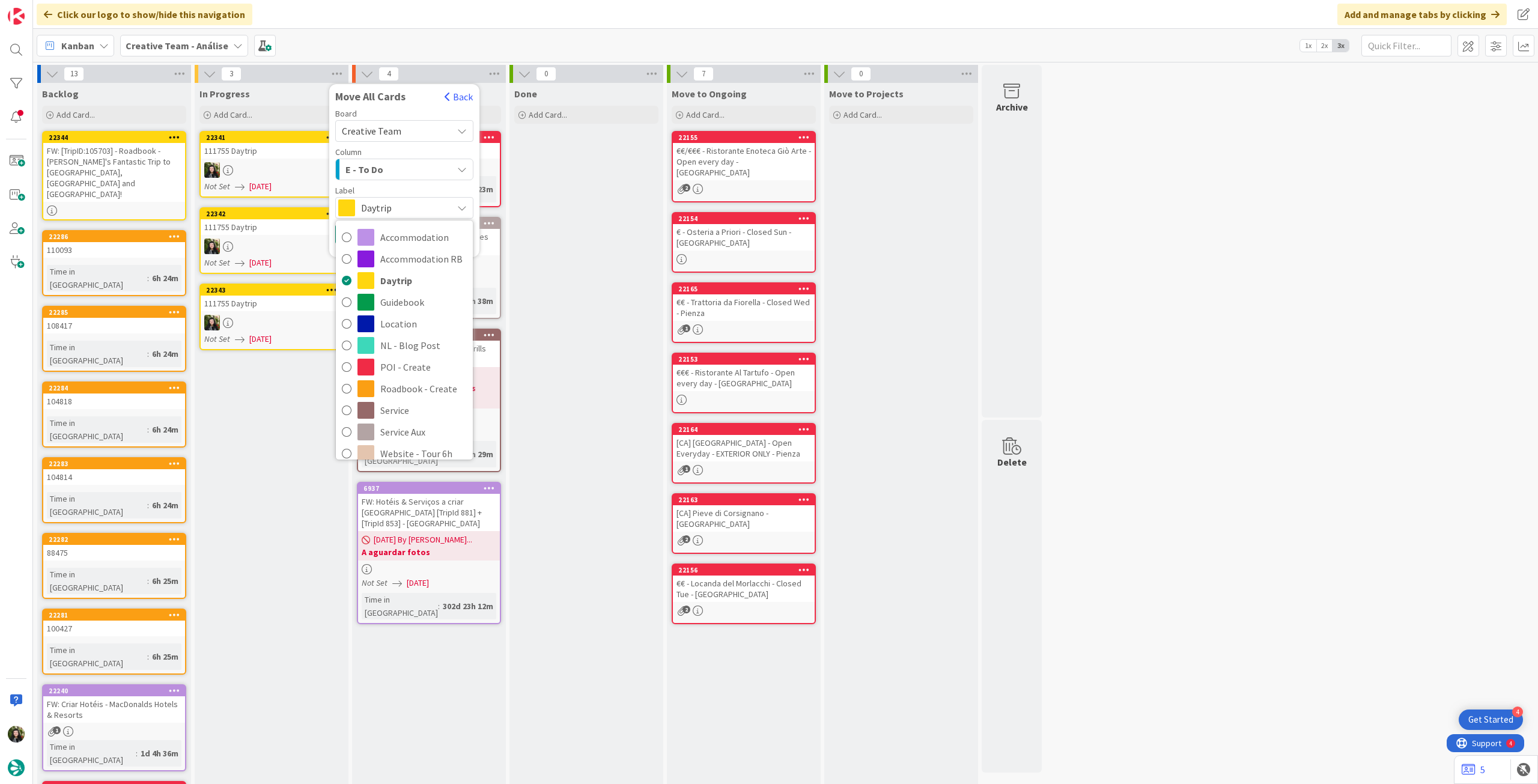
click at [388, 168] on div "E - To Do" at bounding box center [397, 169] width 110 height 19
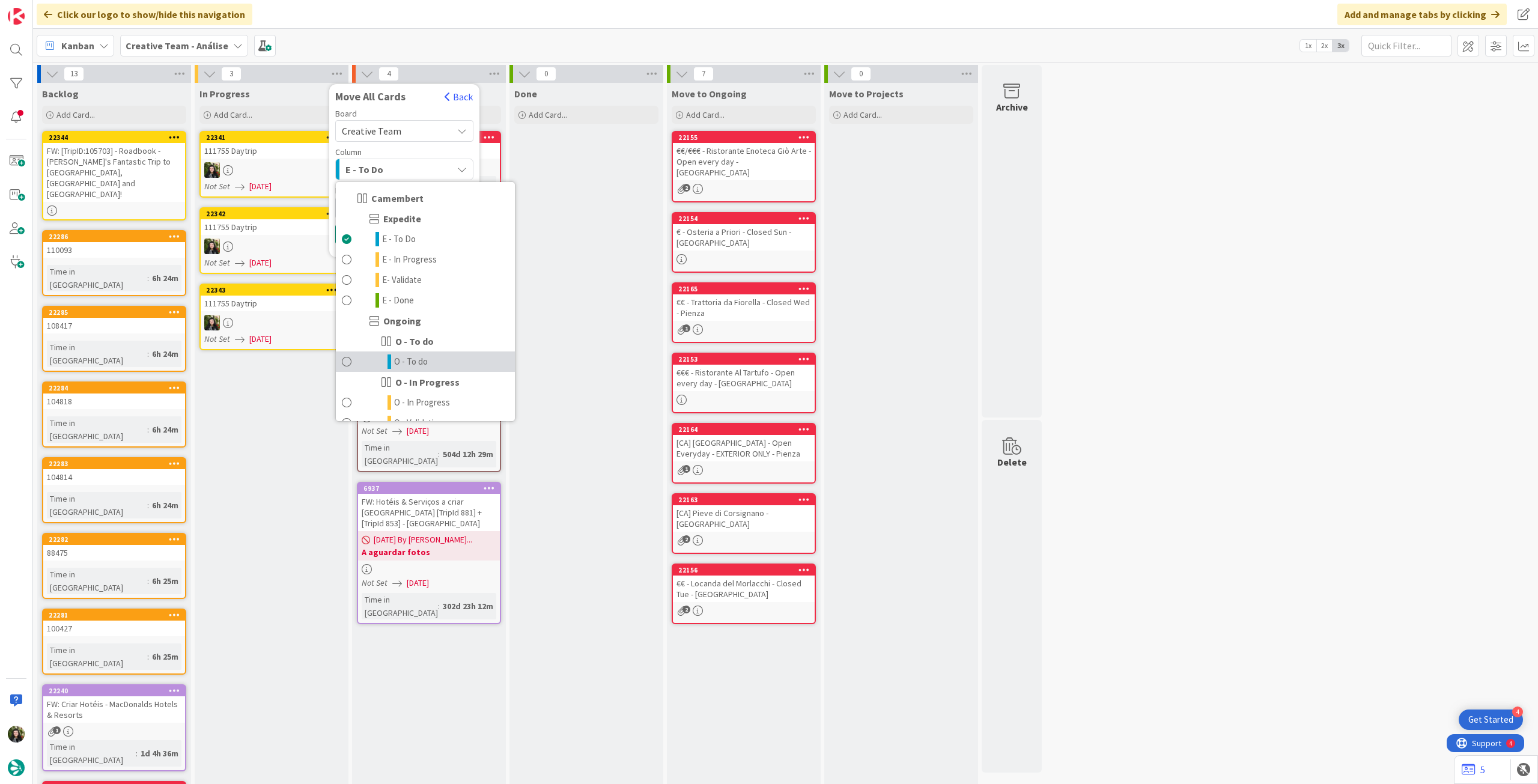
drag, startPoint x: 395, startPoint y: 363, endPoint x: 397, endPoint y: 342, distance: 21.1
click at [395, 362] on span "O - To do" at bounding box center [411, 362] width 34 height 14
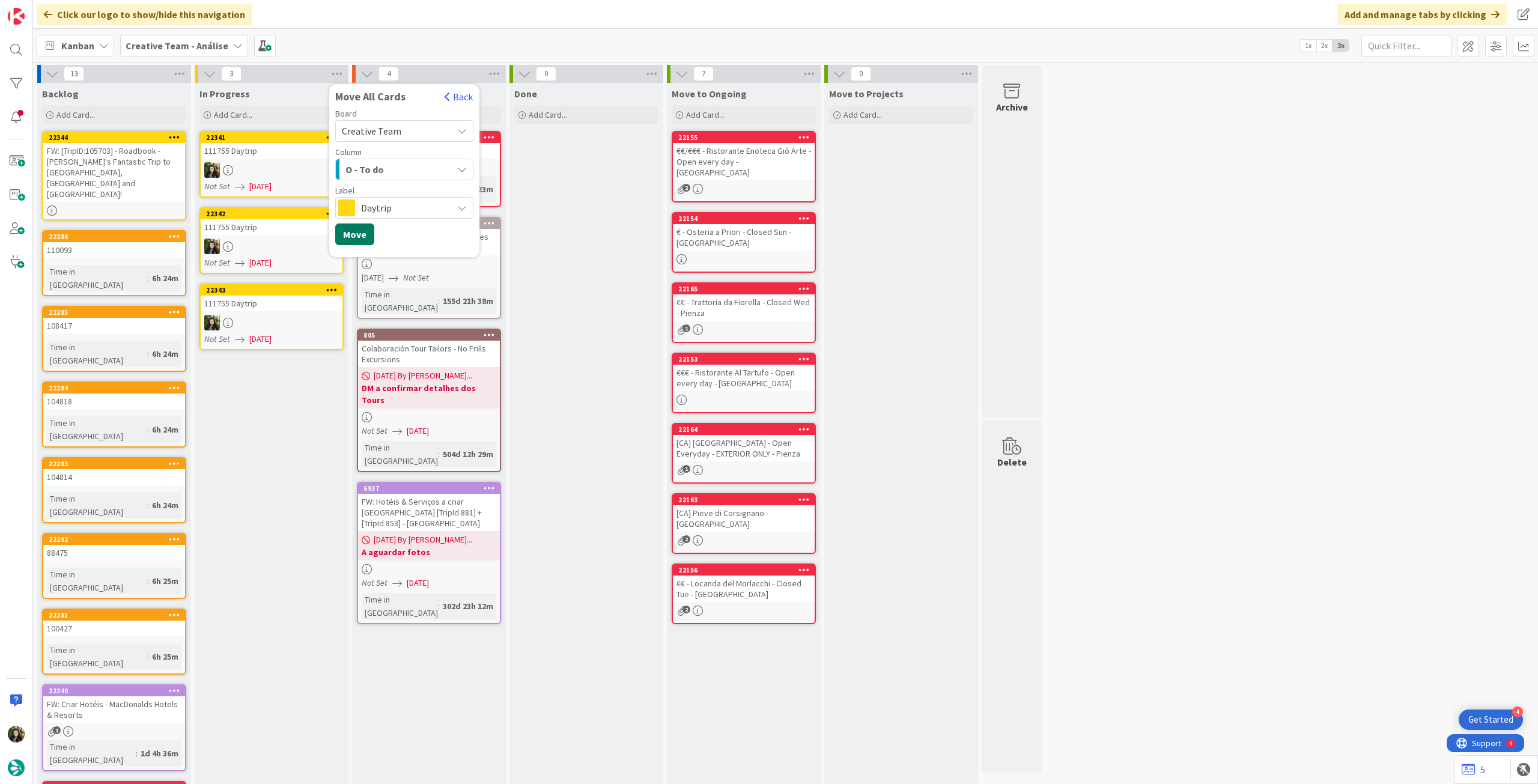
click at [361, 234] on button "Move" at bounding box center [355, 234] width 39 height 21
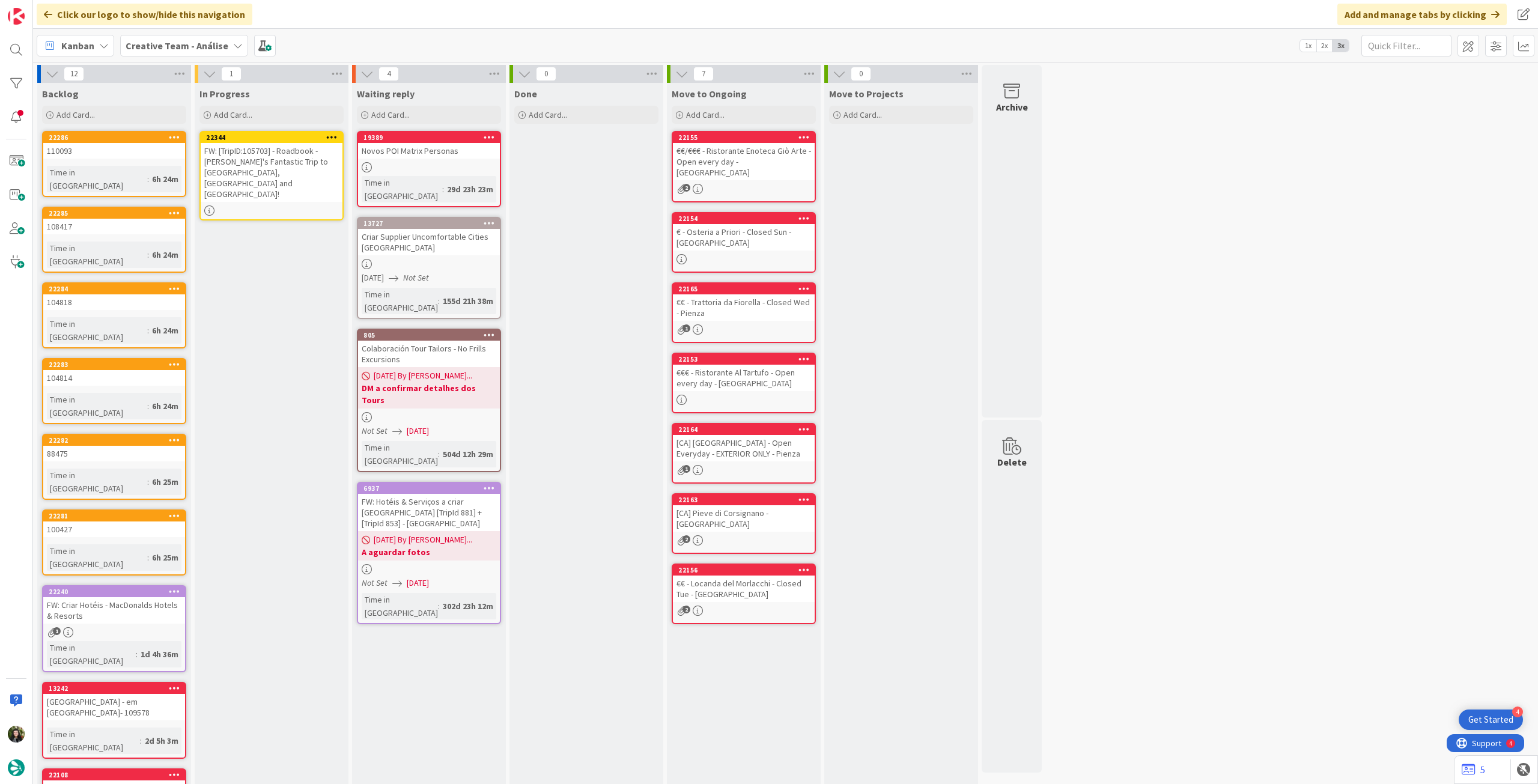
drag, startPoint x: 116, startPoint y: 165, endPoint x: 285, endPoint y: 164, distance: 169.0
click at [285, 164] on div "FW: [TripID:105703] - Roadbook - [PERSON_NAME]'s Fantastic Trip to [GEOGRAPHIC_…" at bounding box center [271, 172] width 142 height 59
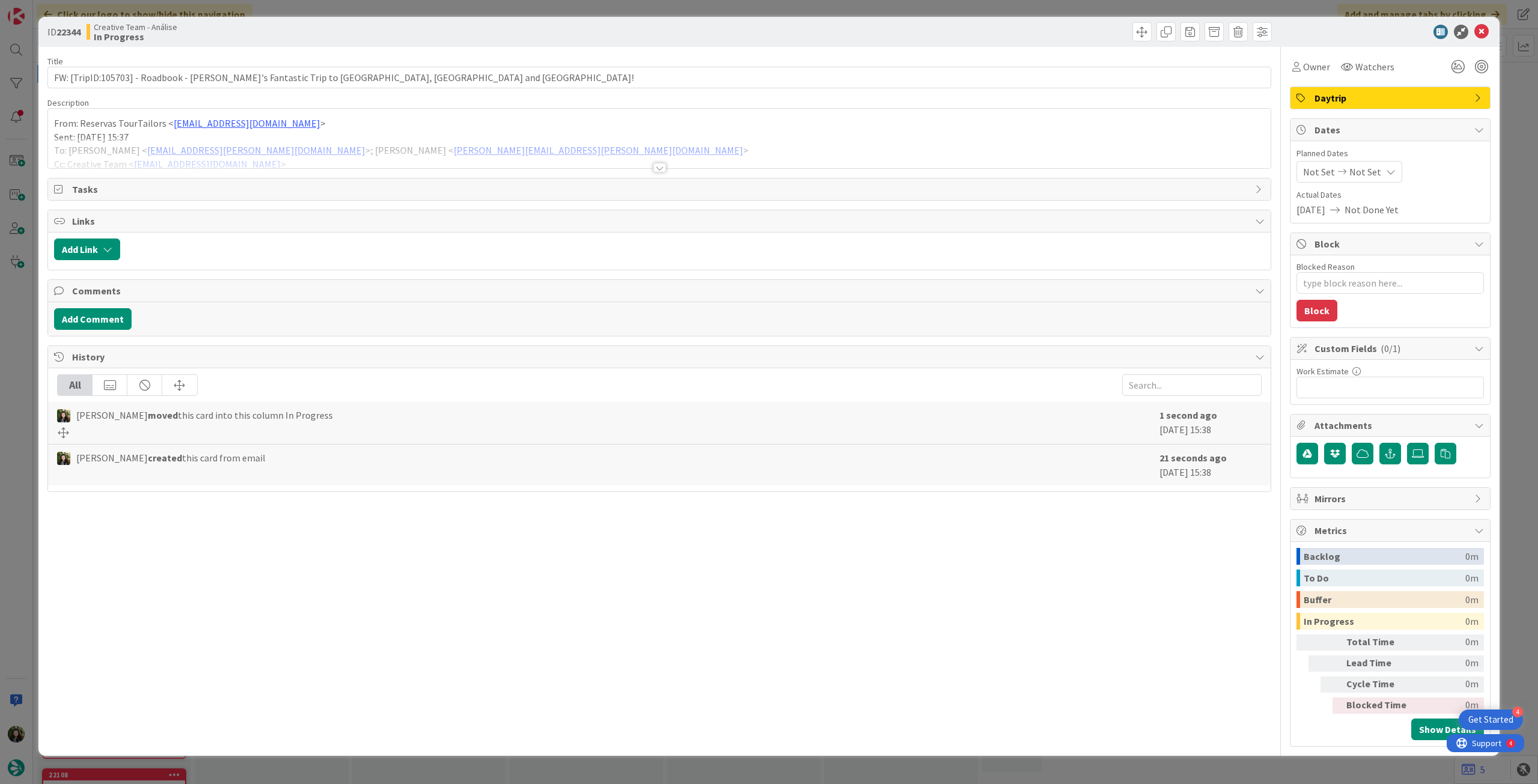
click at [289, 167] on div at bounding box center [659, 153] width 1223 height 30
type textarea "x"
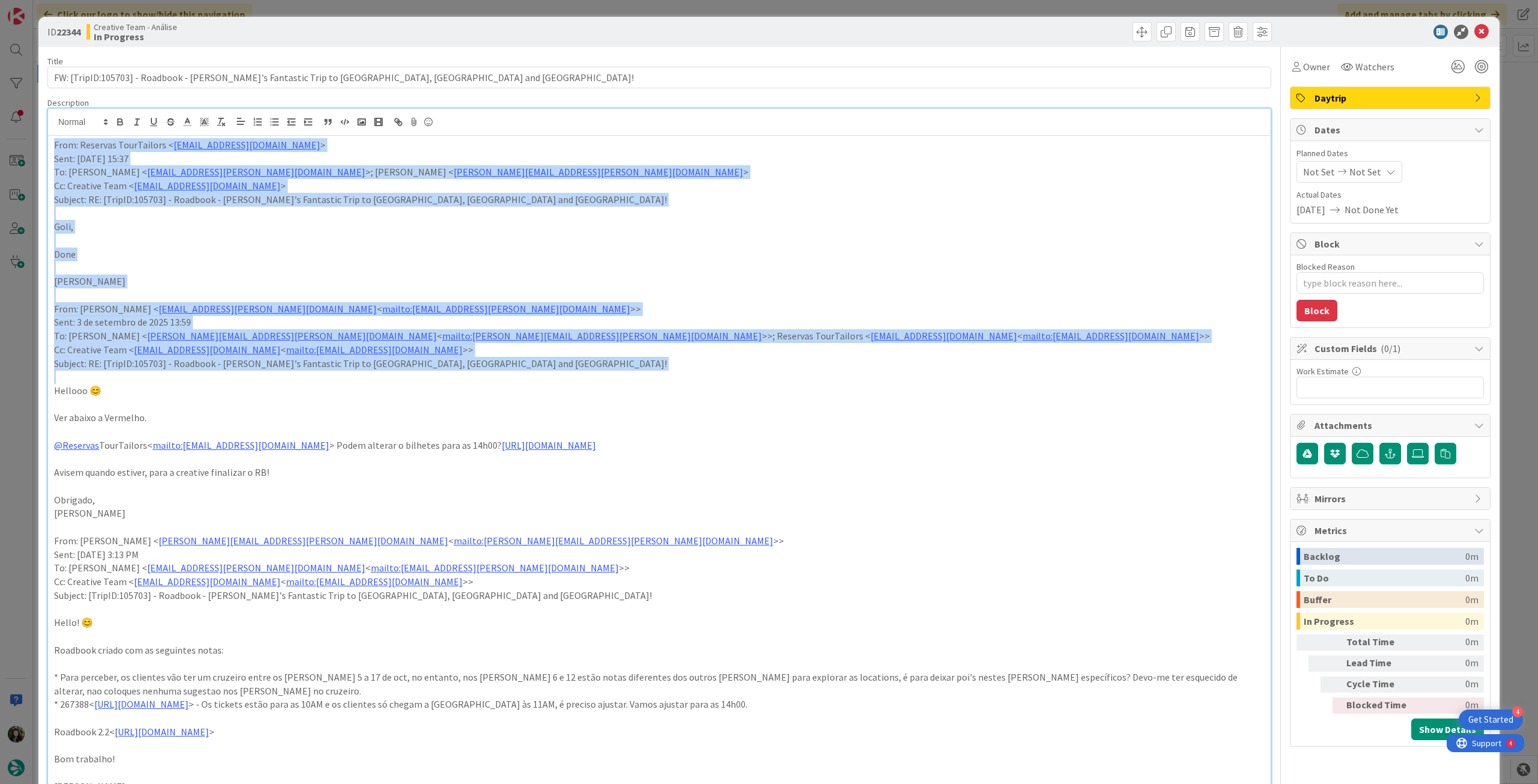
drag, startPoint x: 419, startPoint y: 374, endPoint x: 141, endPoint y: 99, distance: 391.0
click at [44, 105] on div "ID 22344 Creative Team - Análise In Progress Title 82 / 128 FW: [TripID:105703]…" at bounding box center [769, 713] width 1461 height 1394
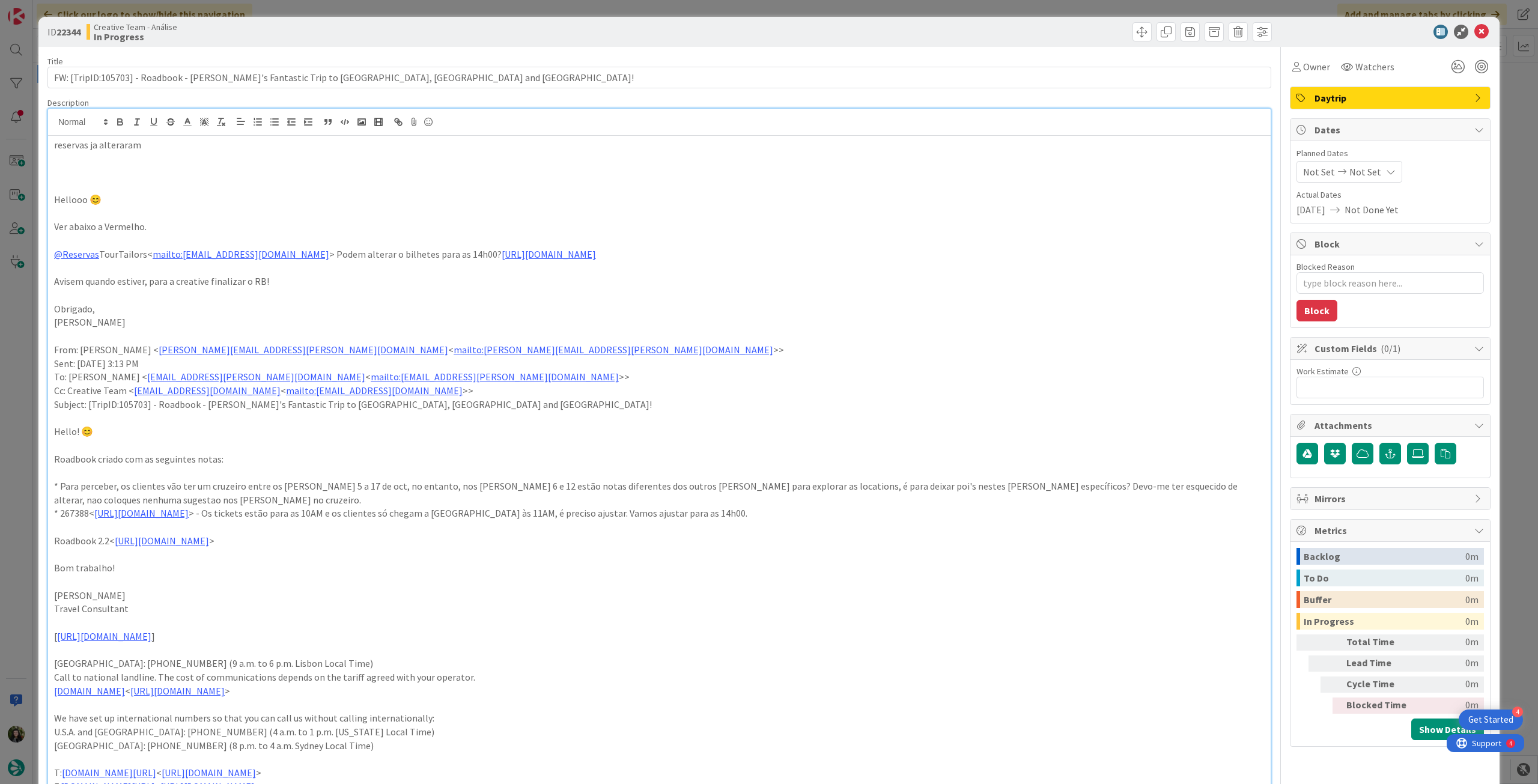
click at [109, 151] on p "reservas ja alteraram" at bounding box center [659, 145] width 1211 height 14
click at [108, 148] on p "reservas ja alteraram" at bounding box center [659, 145] width 1211 height 14
click at [121, 120] on icon "button" at bounding box center [120, 120] width 5 height 3
click at [149, 282] on p "Avisem quando estiver, para a creative finalizar o RB!" at bounding box center [659, 281] width 1211 height 14
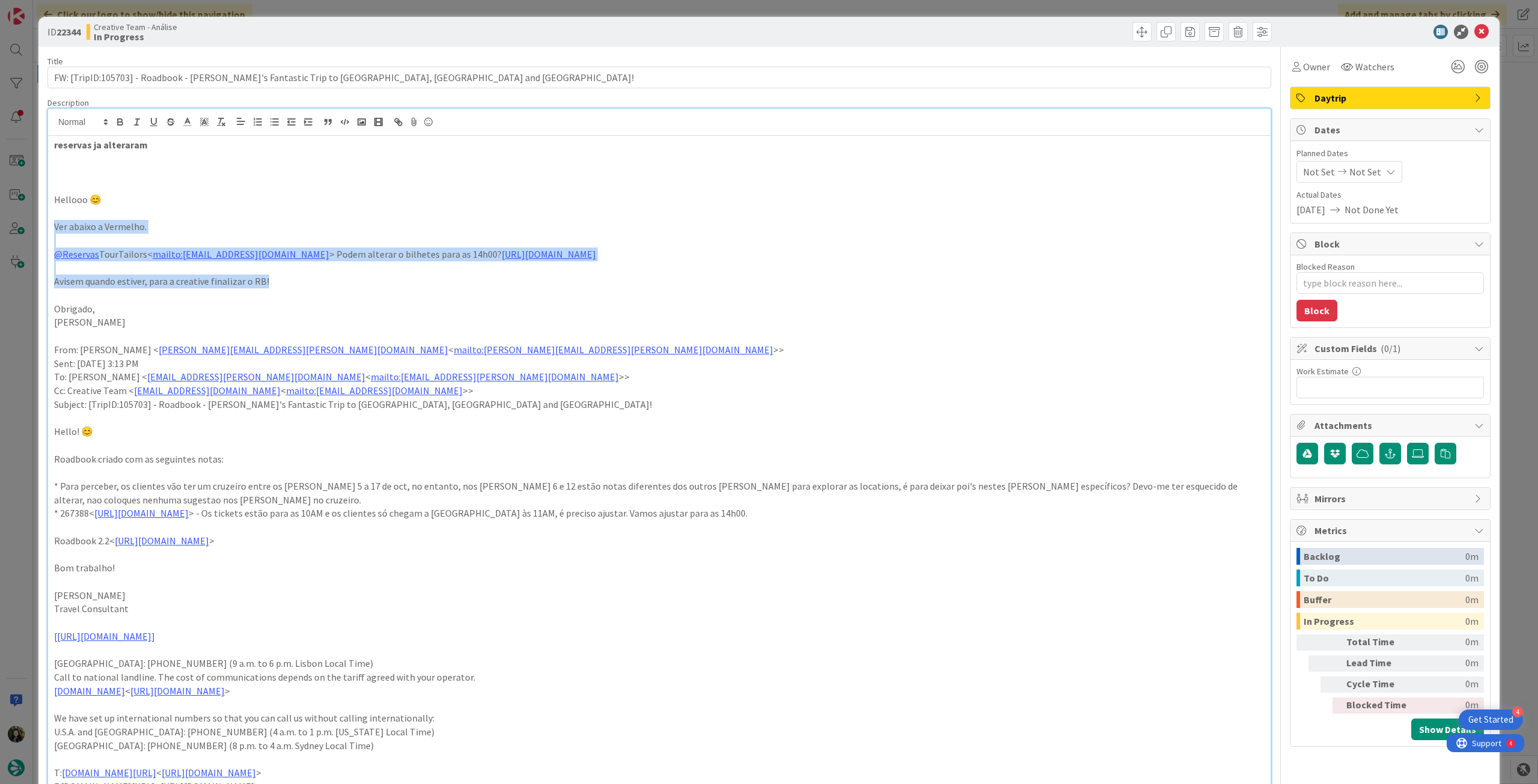
drag, startPoint x: 195, startPoint y: 268, endPoint x: 49, endPoint y: 224, distance: 152.5
click at [49, 224] on div "reservas ja alteraram Hellooo 😊 Ver abaixo a Vermelho. @Reservas TourTailors< m…" at bounding box center [659, 512] width 1223 height 752
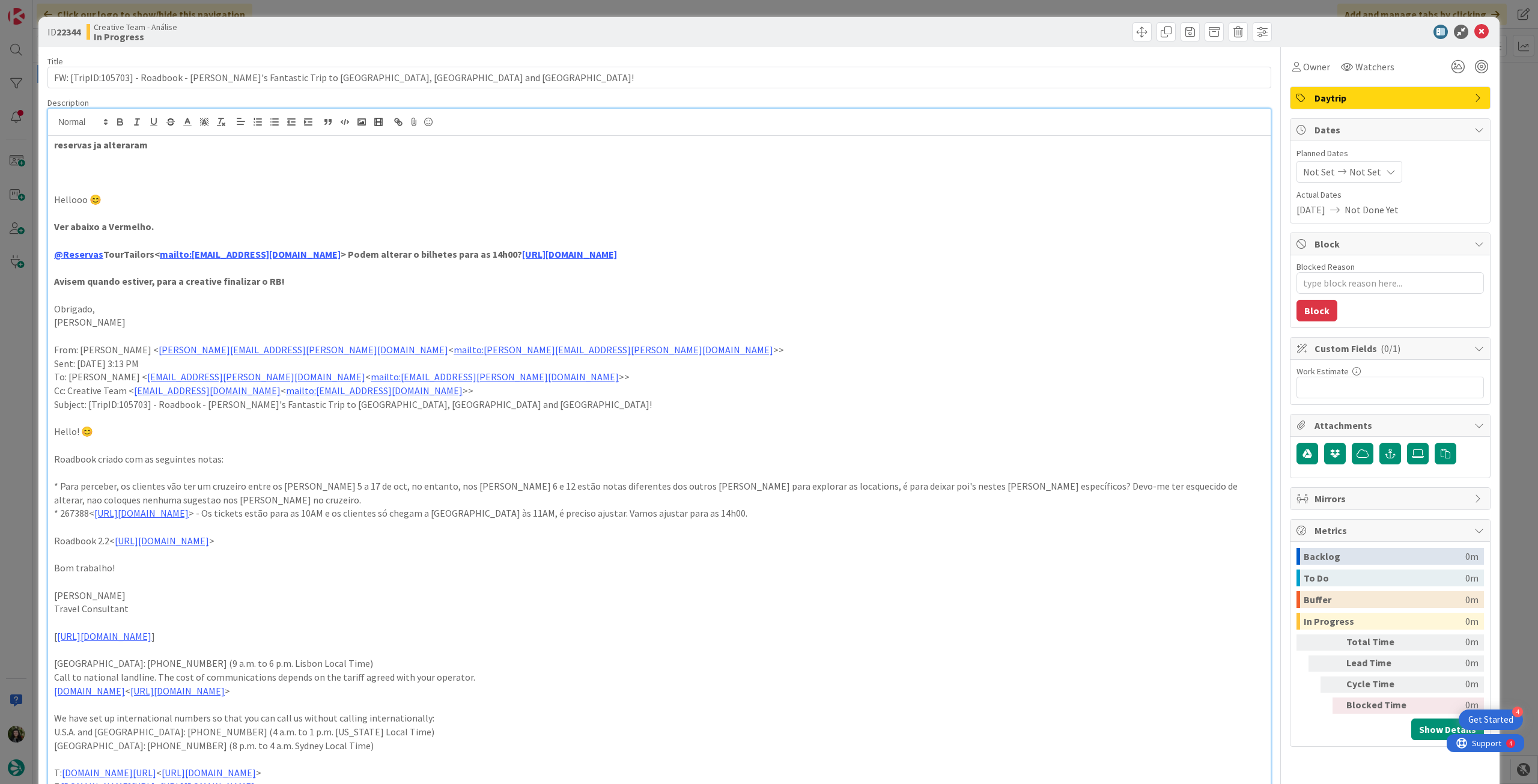
drag, startPoint x: 288, startPoint y: 304, endPoint x: 358, endPoint y: 316, distance: 71.0
click at [291, 303] on p "Obrigado," at bounding box center [659, 309] width 1211 height 14
drag, startPoint x: 721, startPoint y: 514, endPoint x: 850, endPoint y: 517, distance: 129.0
click at [850, 517] on p "* 267388< https://appweb.tourtailors.com/sigav/#Voucher/view/275147 > - Os tick…" at bounding box center [659, 513] width 1211 height 14
click at [1023, 511] on p "* 267388< https://appweb.tourtailors.com/sigav/#Voucher/view/275147 > - Os tick…" at bounding box center [659, 513] width 1211 height 14
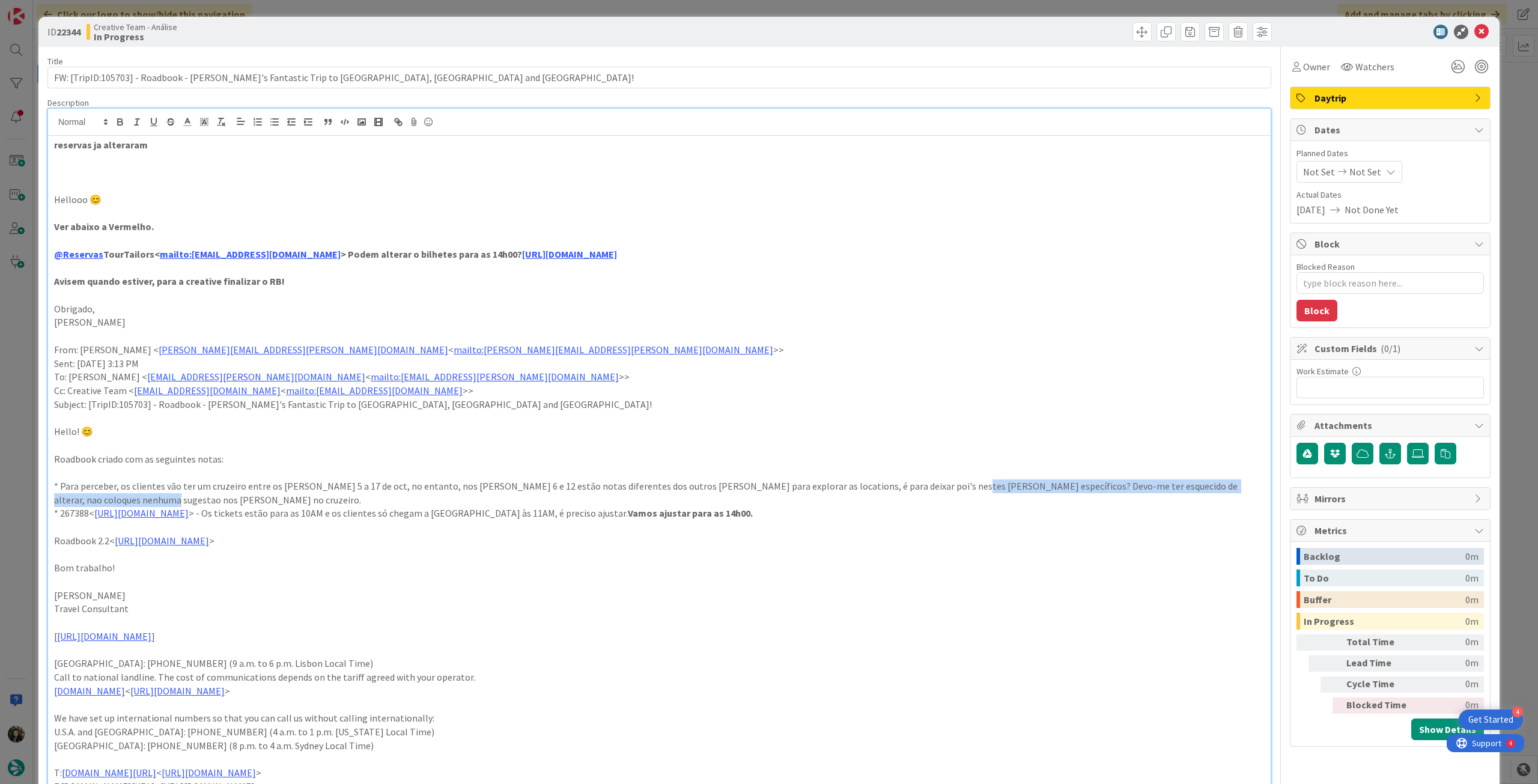
drag, startPoint x: 908, startPoint y: 486, endPoint x: 919, endPoint y: 495, distance: 14.2
click at [919, 495] on p "* Para perceber, os clientes vão ter um cruzeiro entre os dias 5 a 17 de oct, n…" at bounding box center [659, 493] width 1211 height 27
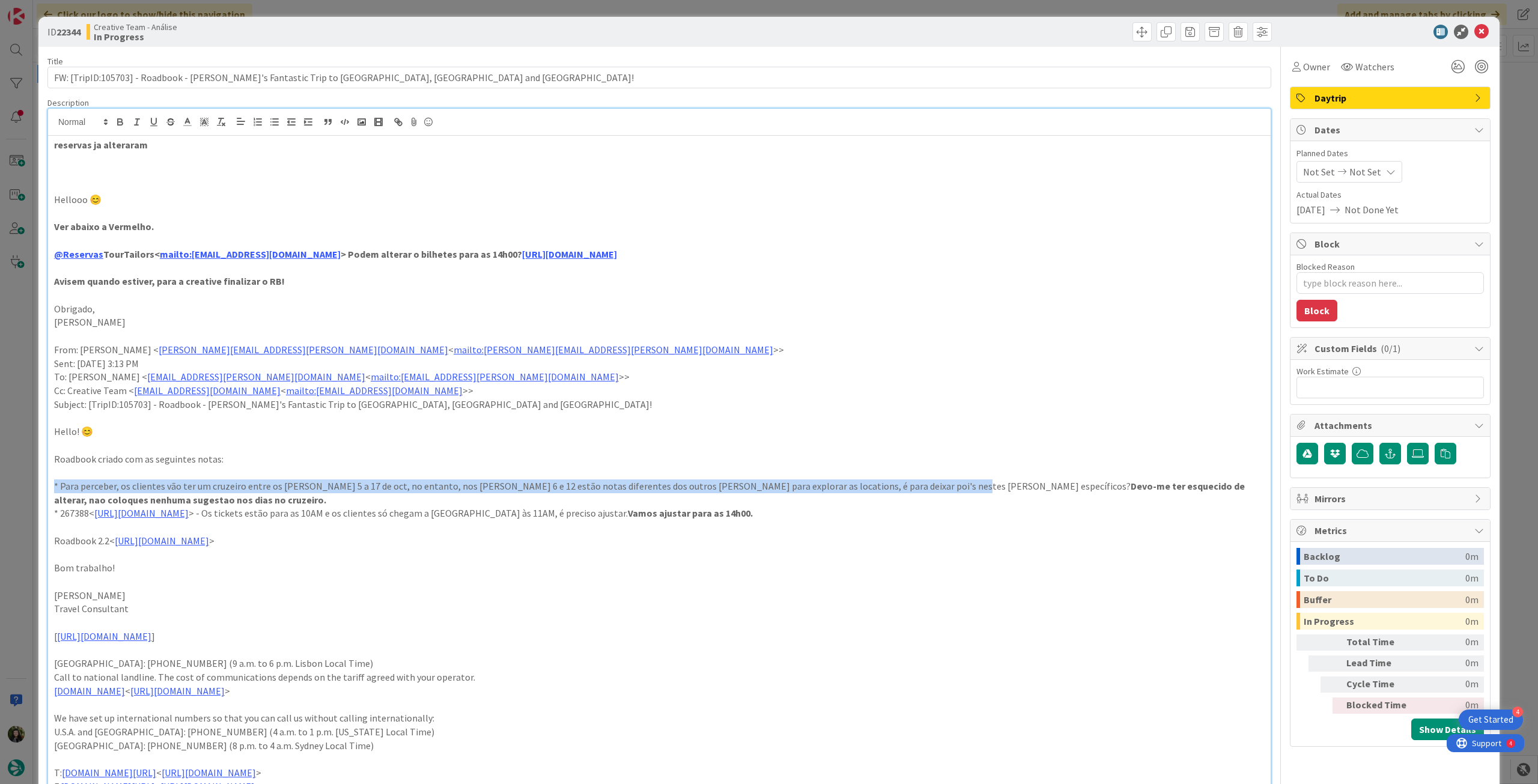
click at [917, 485] on strong "Devo-me ter esquecido de alterar, nao coloques nenhuma sugestao nos dias no cru…" at bounding box center [650, 493] width 1192 height 26
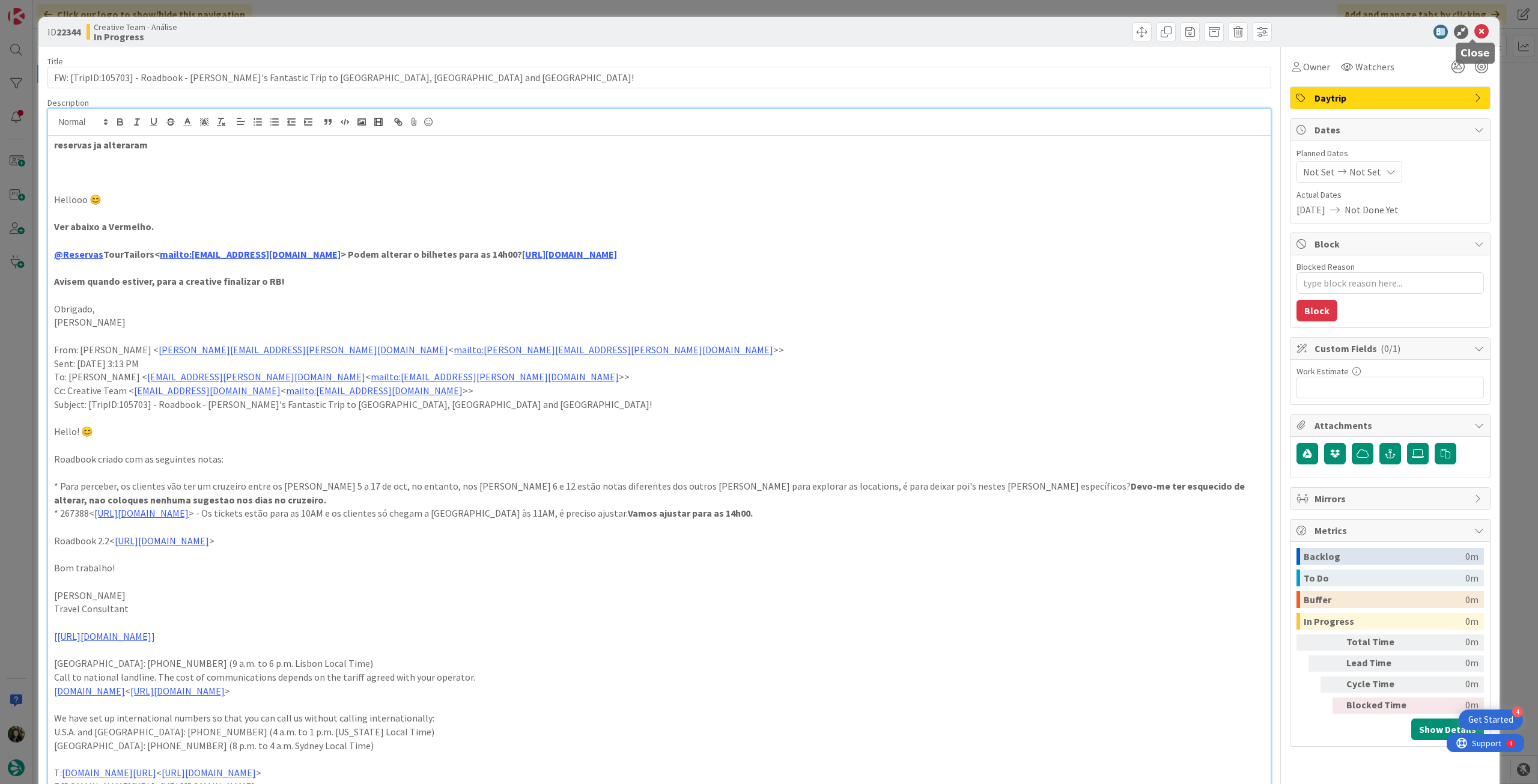
click at [1475, 31] on icon at bounding box center [1482, 32] width 14 height 14
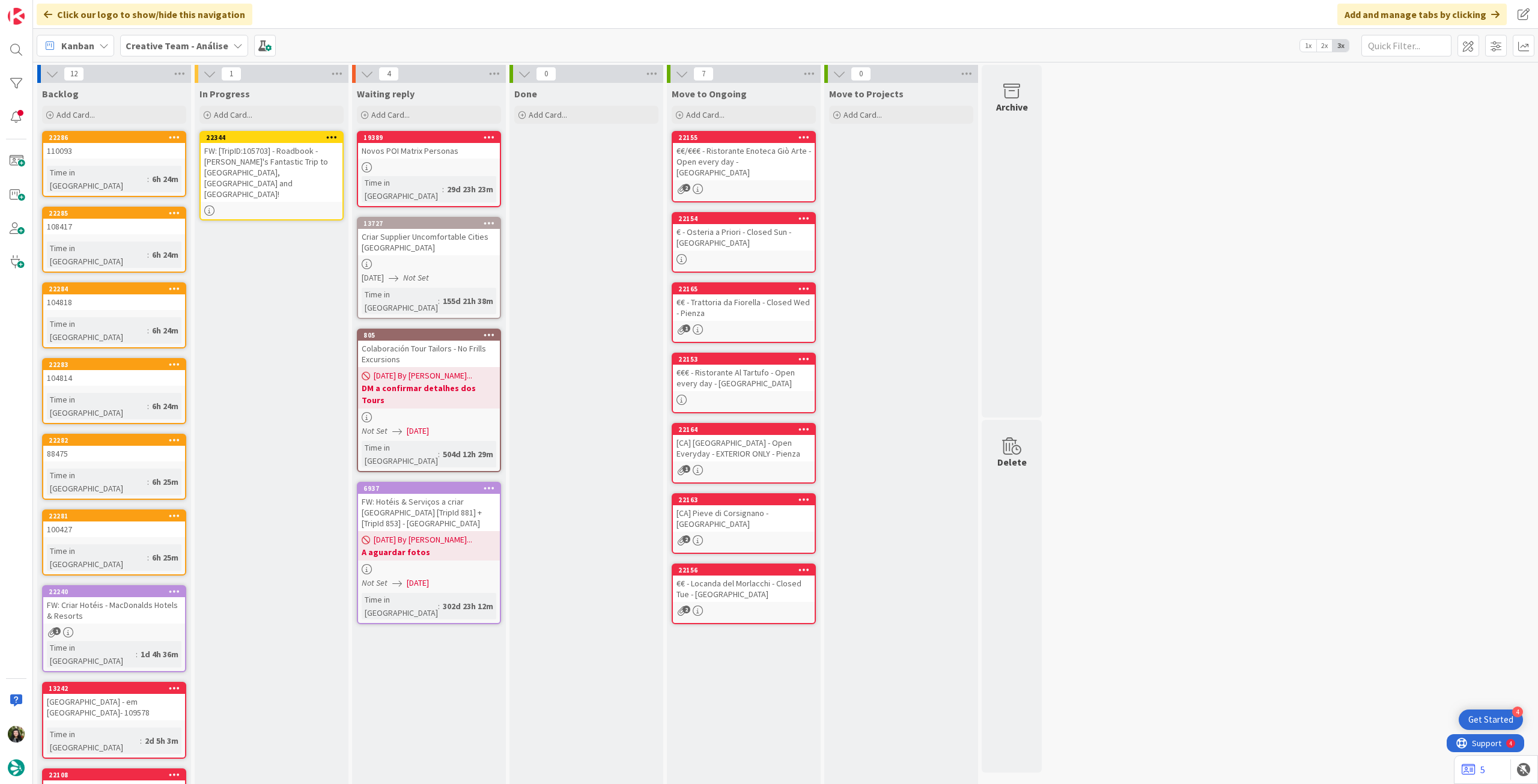
click at [336, 133] on icon at bounding box center [332, 136] width 12 height 8
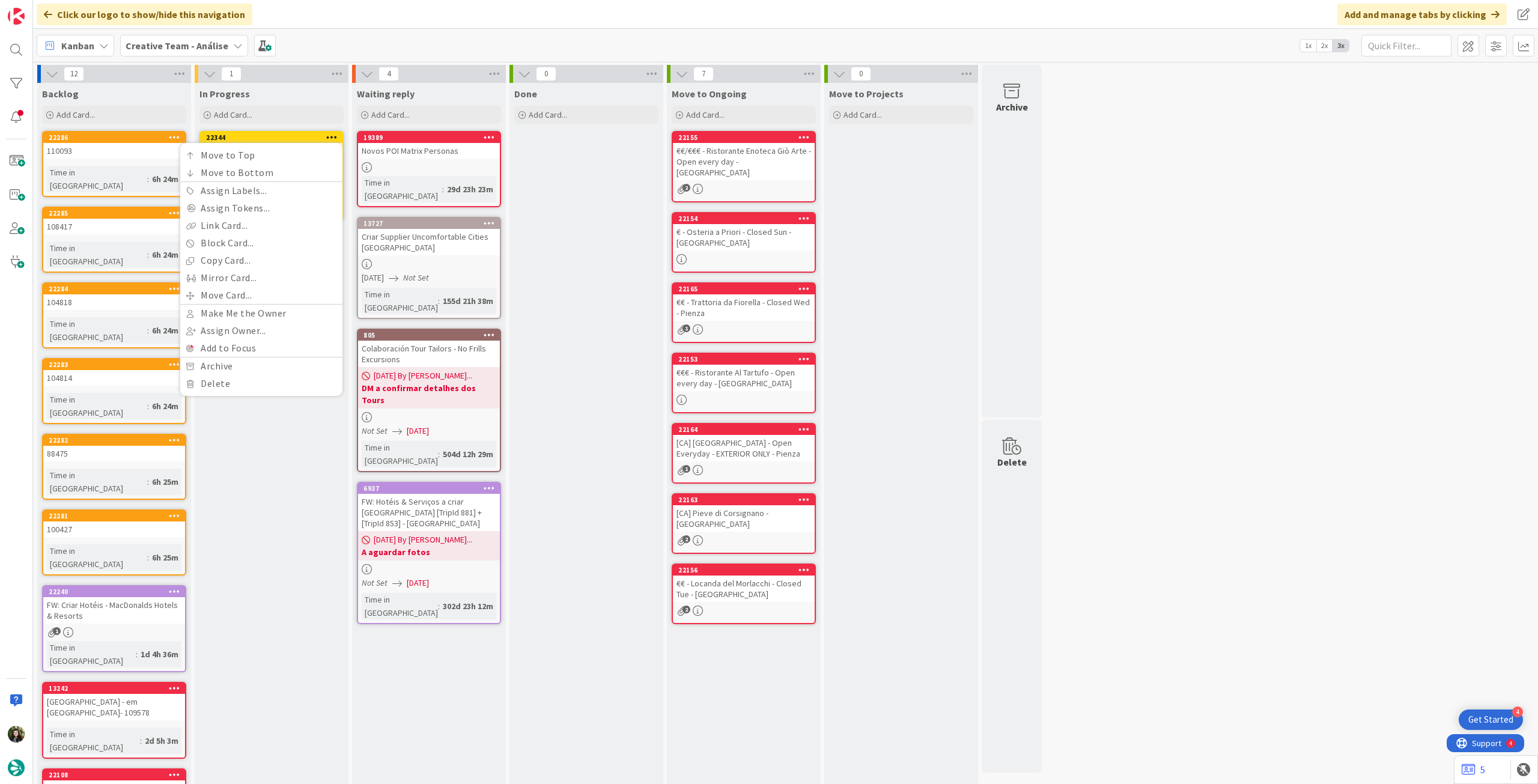
click at [265, 602] on div "In Progress Add Card... 22344 Move to Top Move to Bottom Assign Labels... Assig…" at bounding box center [272, 605] width 154 height 1045
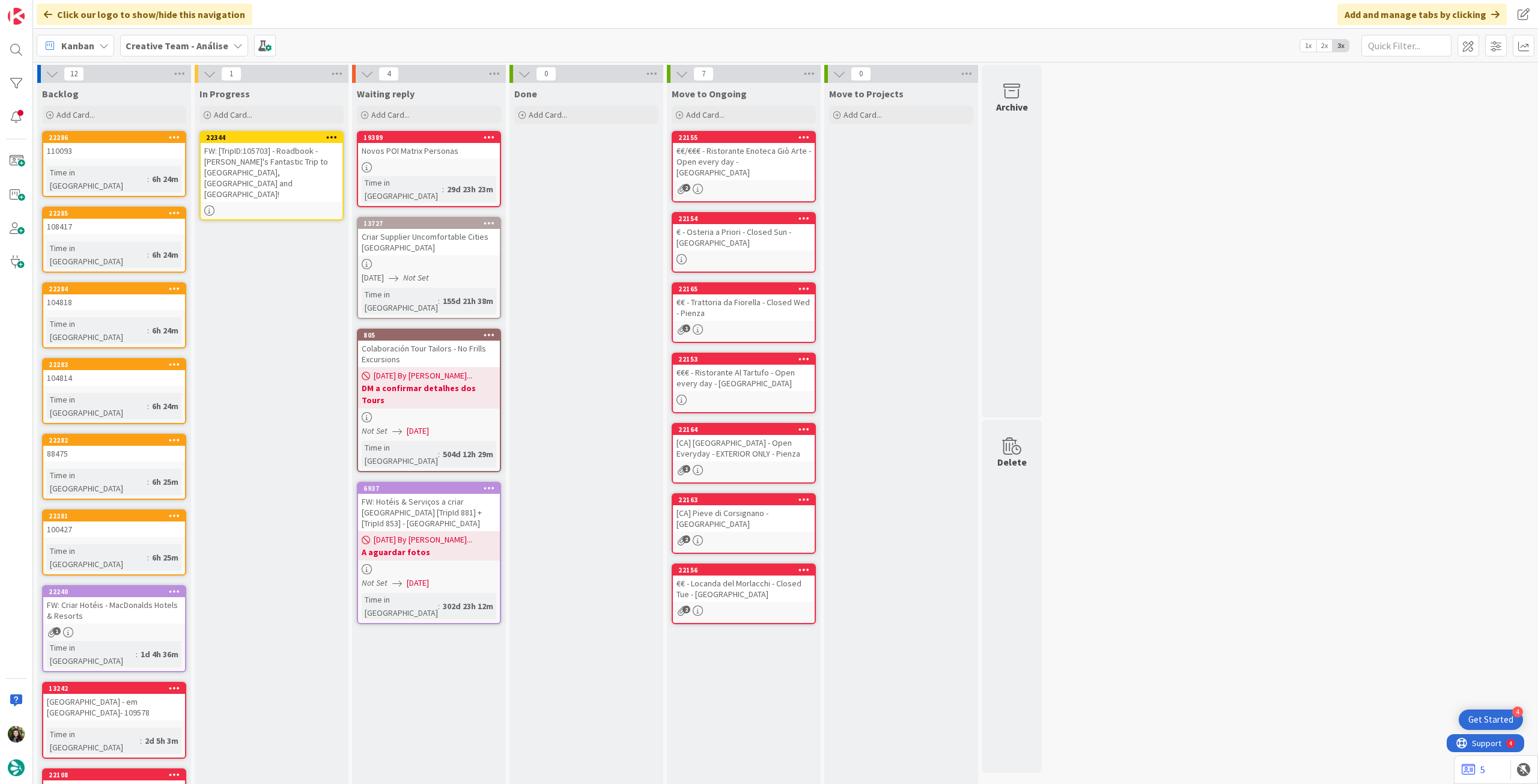
click at [295, 206] on div at bounding box center [271, 211] width 142 height 10
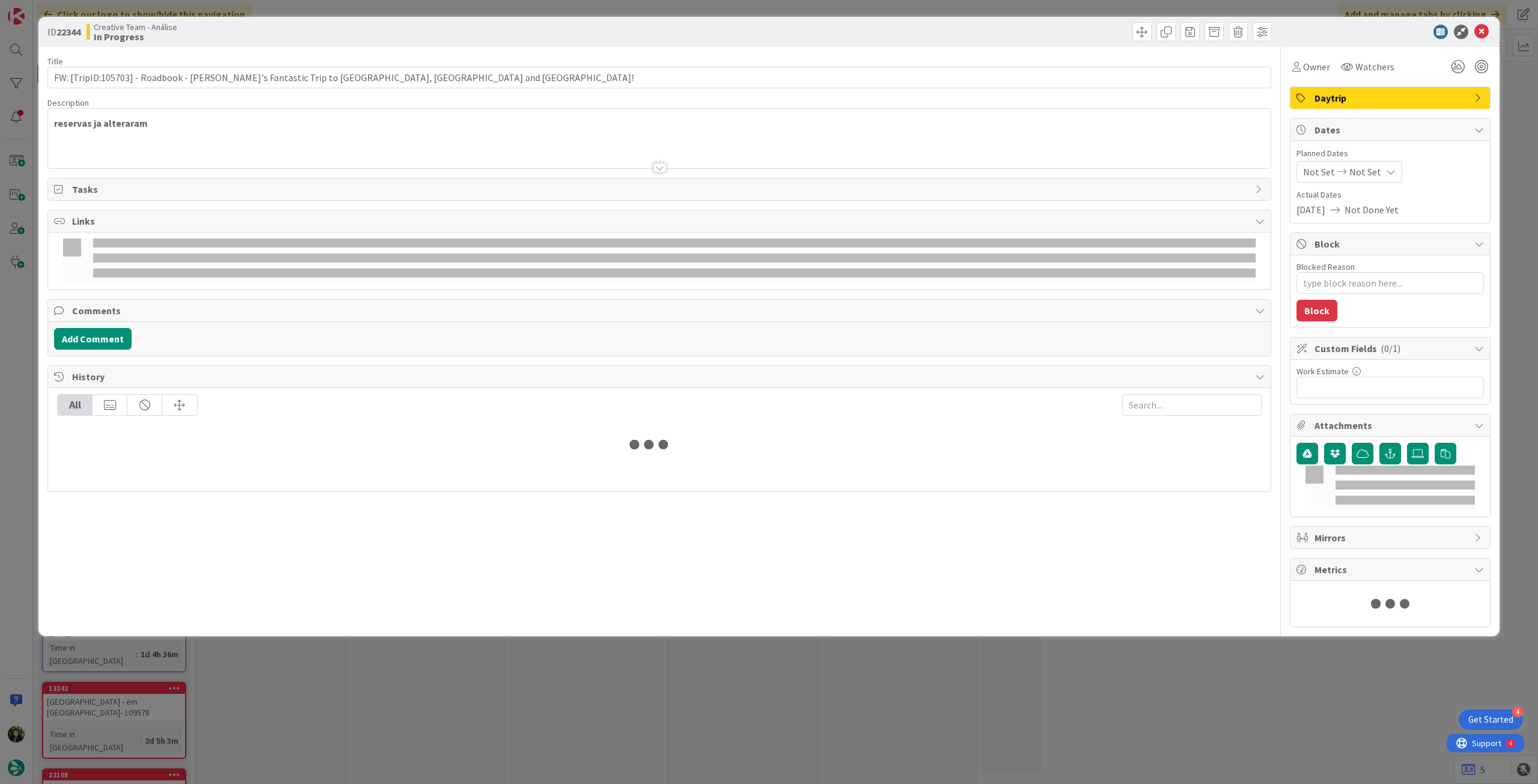
click at [1350, 167] on span "Not Set" at bounding box center [1365, 171] width 32 height 14
type textarea "x"
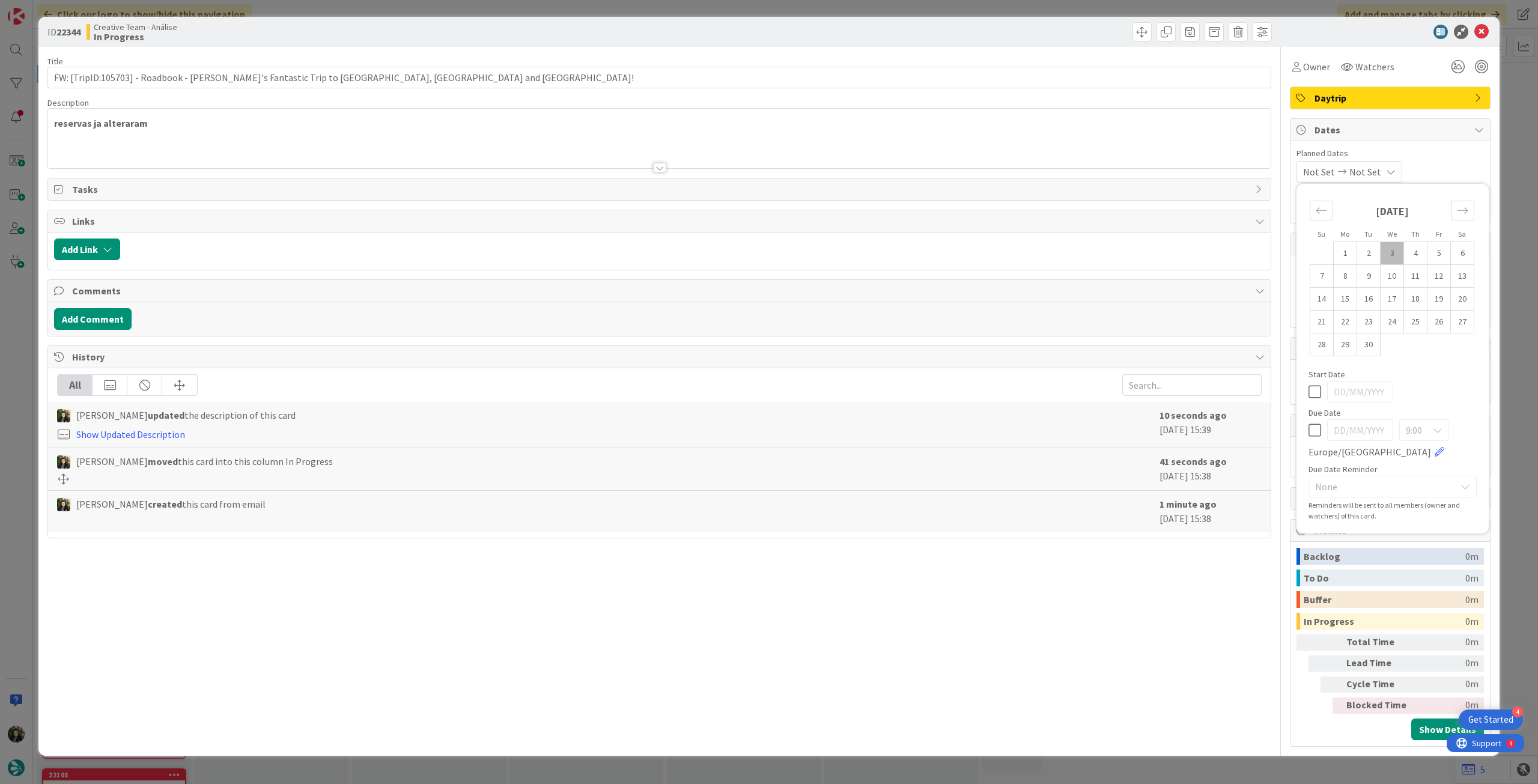
click at [1310, 430] on icon at bounding box center [1315, 430] width 13 height 14
type input "[DATE]"
click at [1478, 30] on icon at bounding box center [1482, 32] width 14 height 14
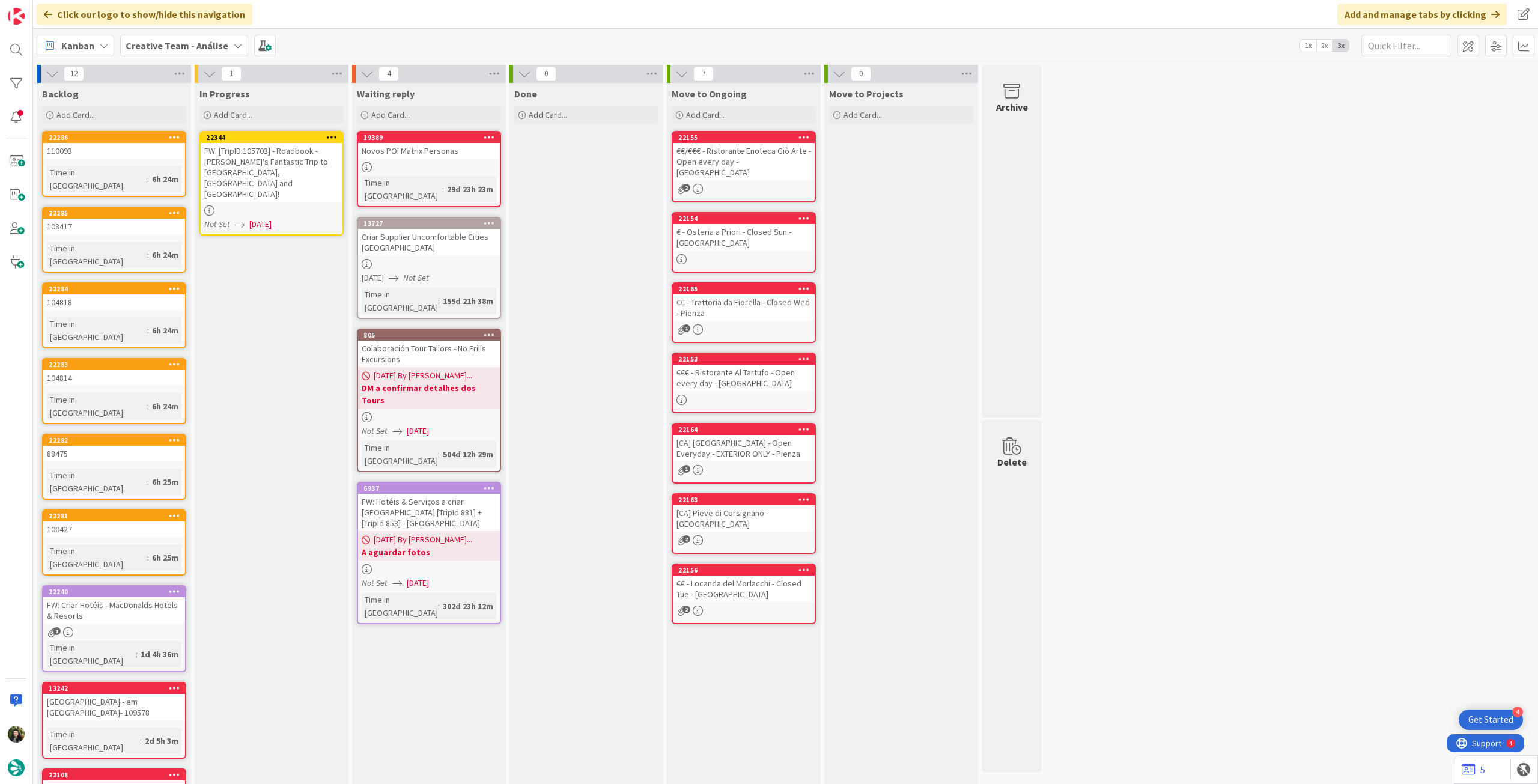
click at [332, 135] on icon at bounding box center [332, 136] width 12 height 8
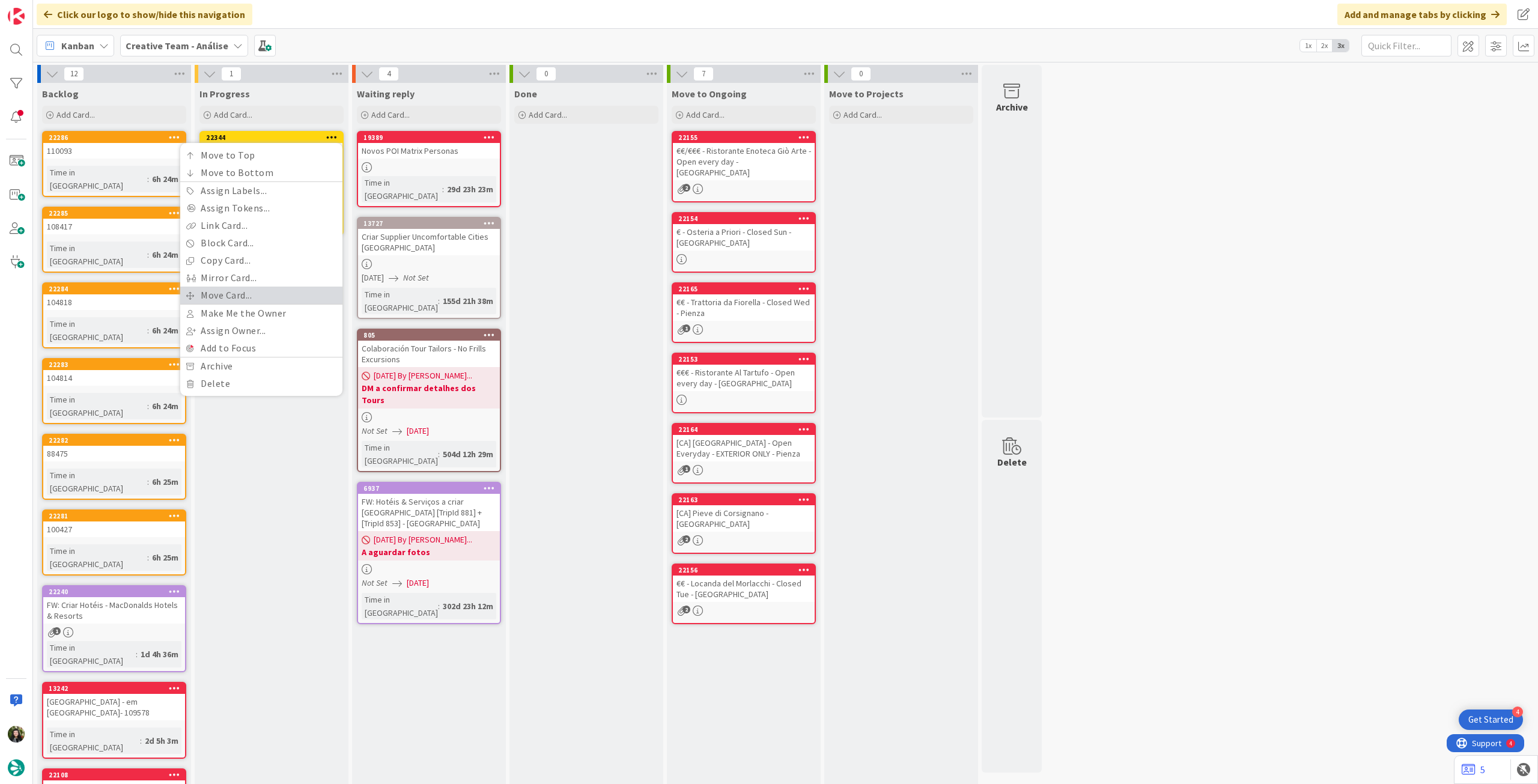
click at [240, 294] on link "Move Card..." at bounding box center [261, 295] width 162 height 17
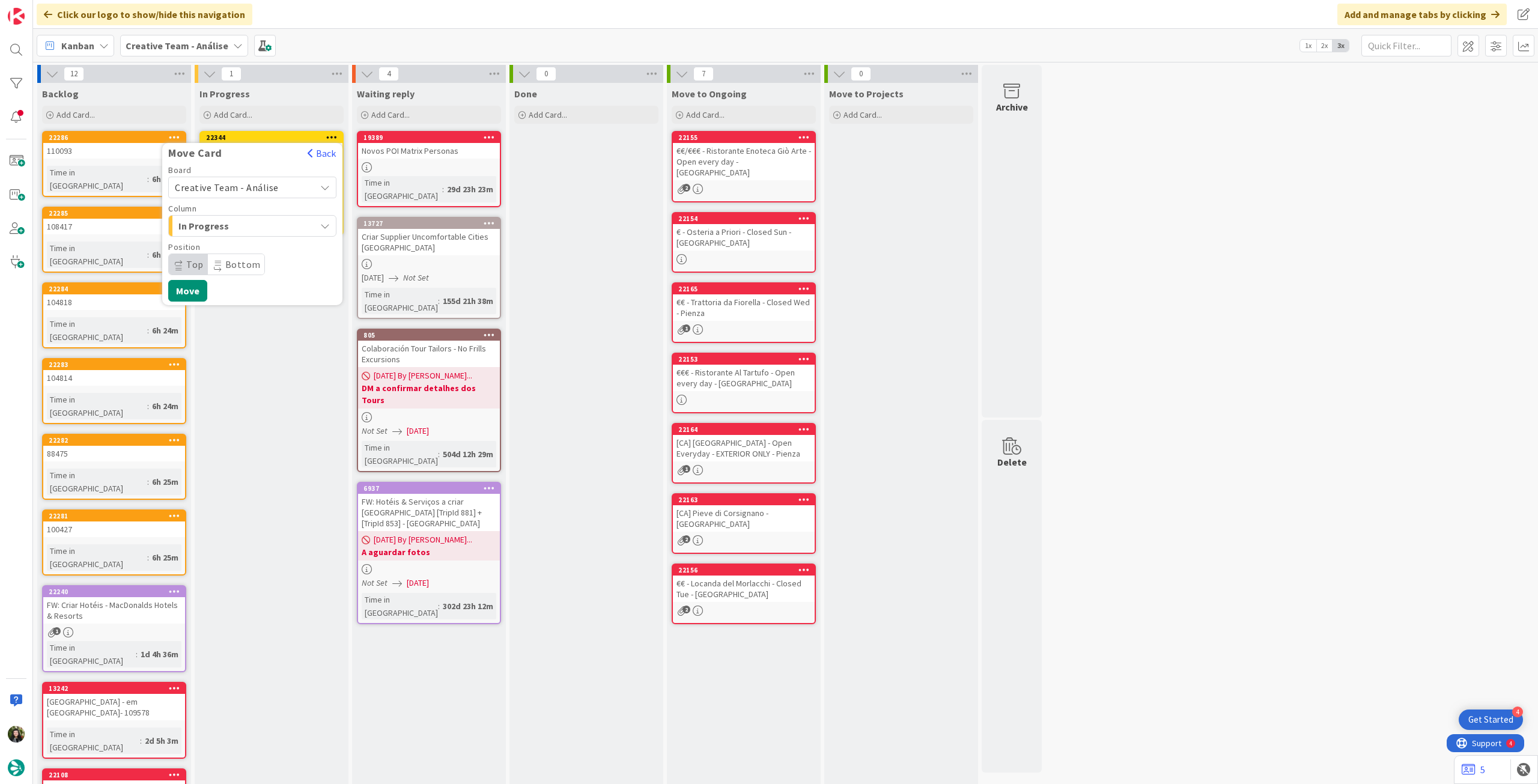
click at [265, 186] on span "Creative Team - Análise" at bounding box center [226, 187] width 104 height 12
click at [252, 241] on span "Creative Team" at bounding box center [259, 244] width 139 height 18
click at [243, 259] on span "Daytrip" at bounding box center [252, 265] width 115 height 17
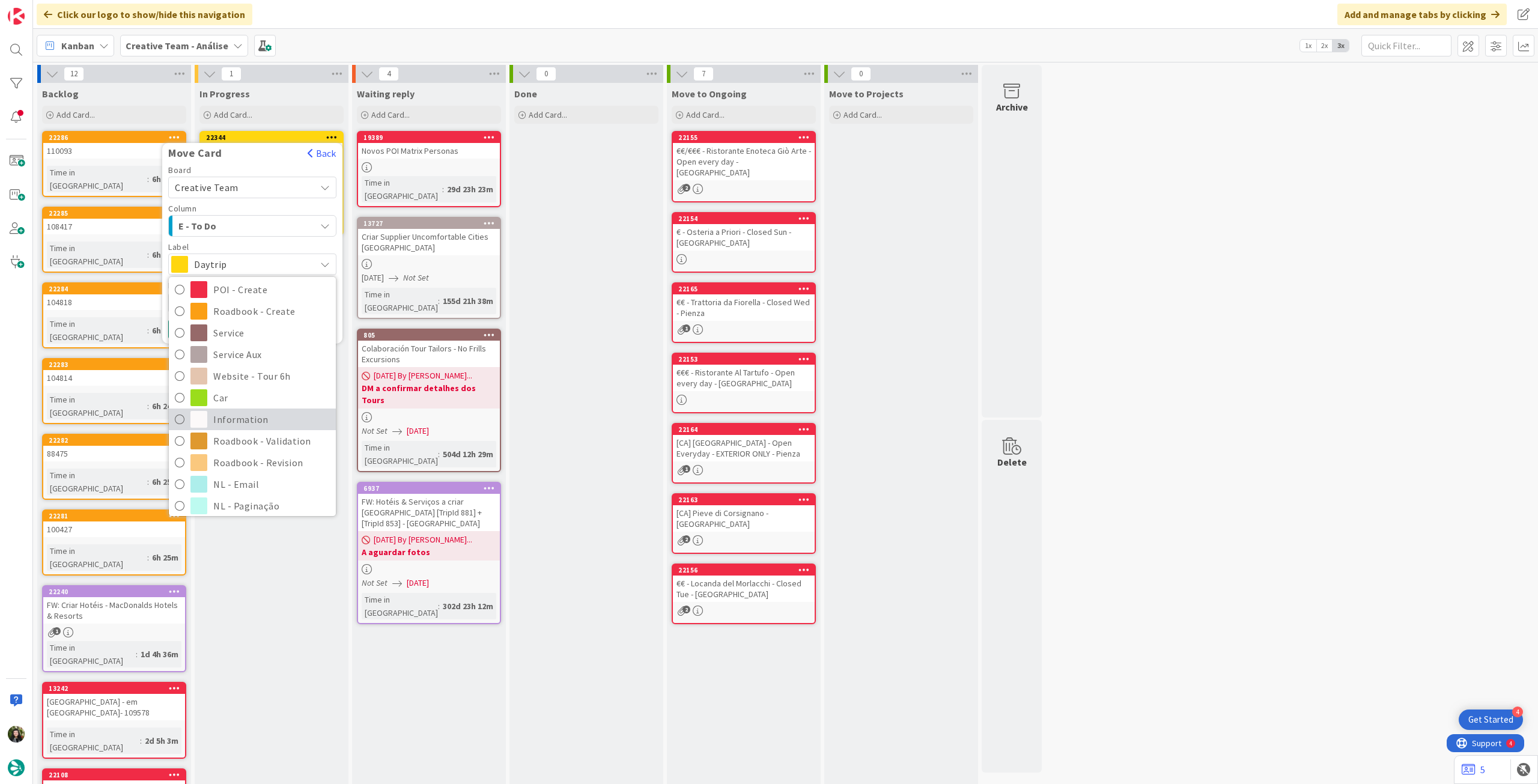
scroll to position [160, 0]
click at [232, 435] on span "Roadbook - Revision" at bounding box center [272, 435] width 116 height 18
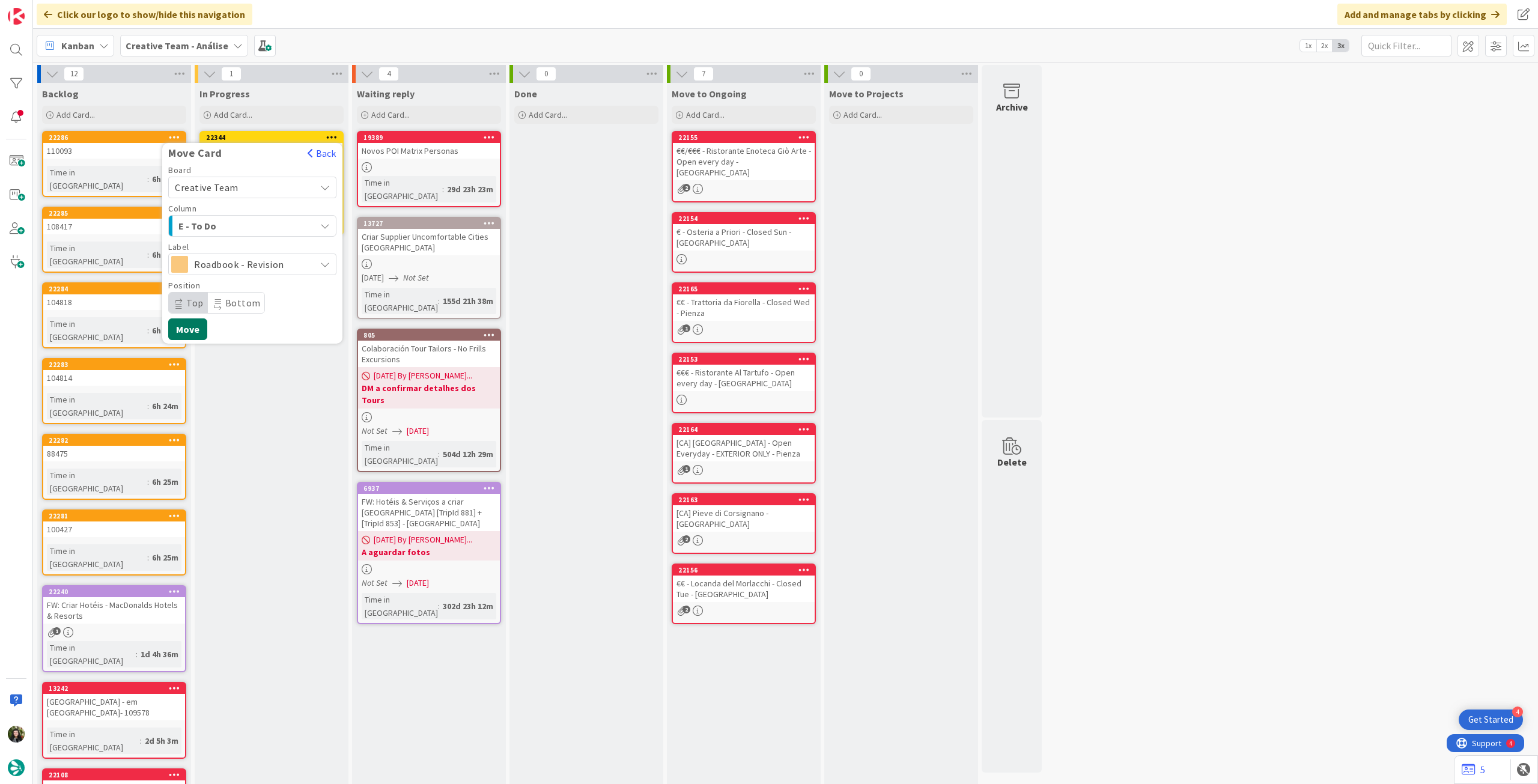
click at [203, 330] on button "Move" at bounding box center [188, 329] width 39 height 21
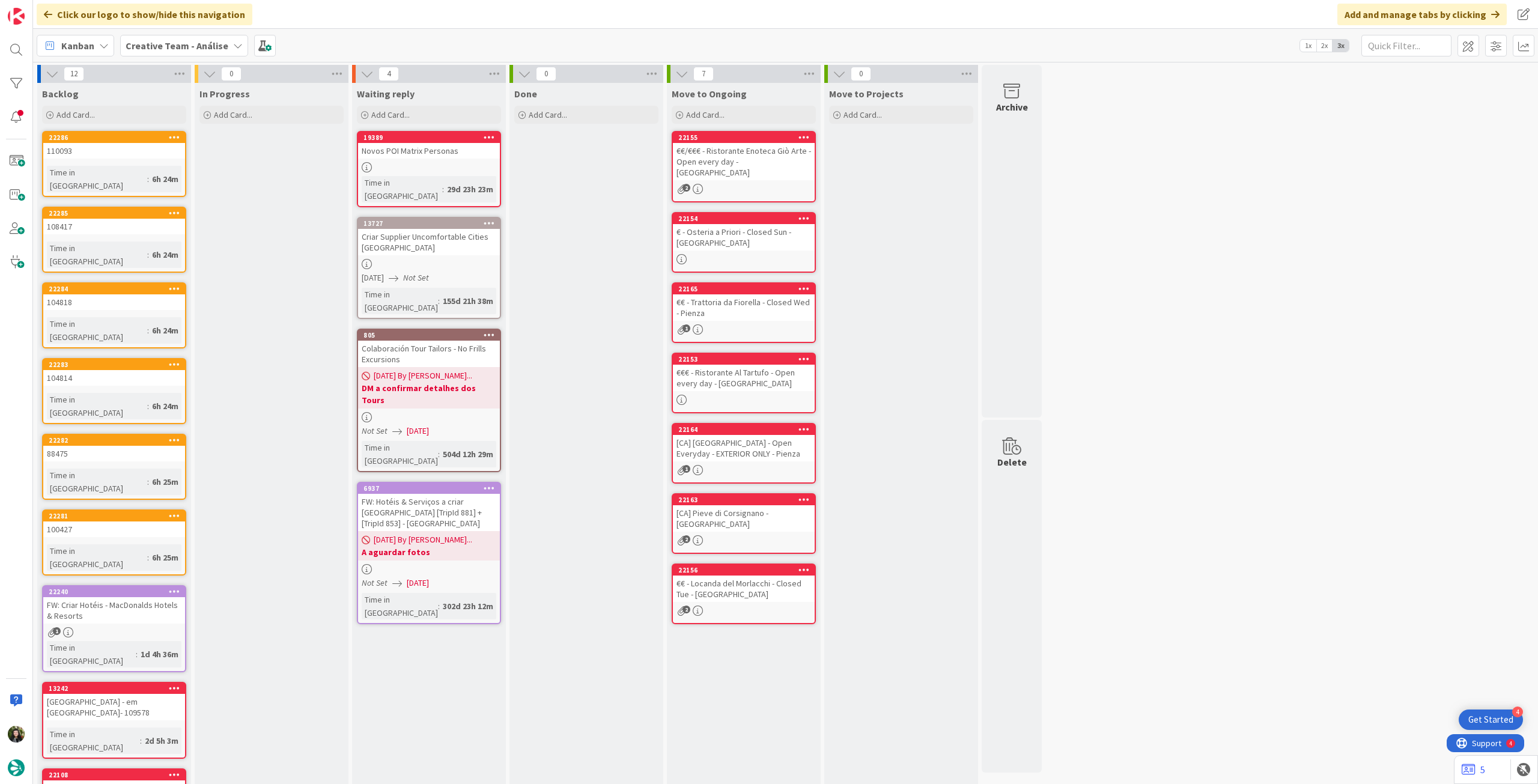
click at [199, 52] on span "Creative Team - Análise" at bounding box center [177, 45] width 103 height 14
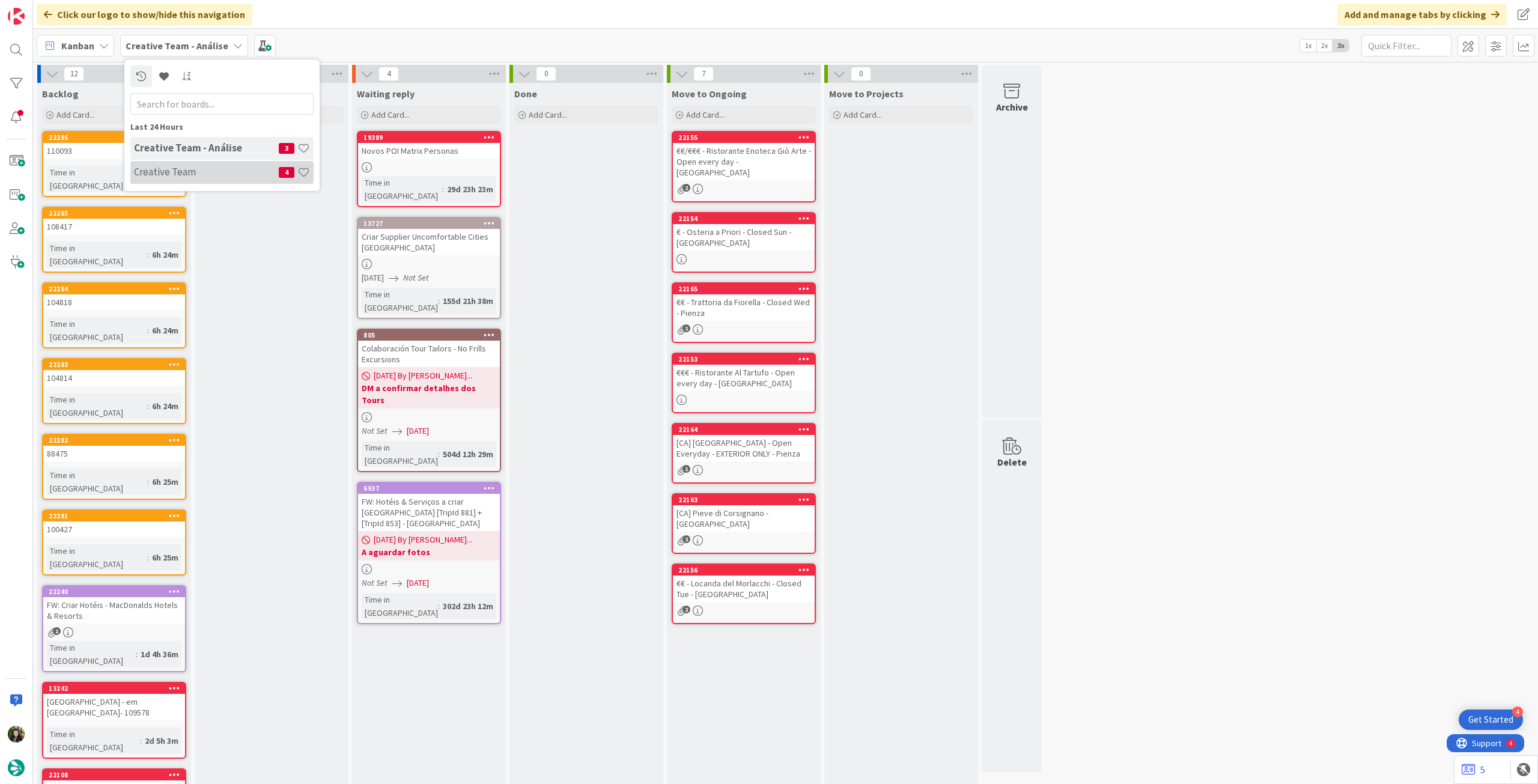
click at [197, 170] on h4 "Creative Team" at bounding box center [206, 171] width 145 height 12
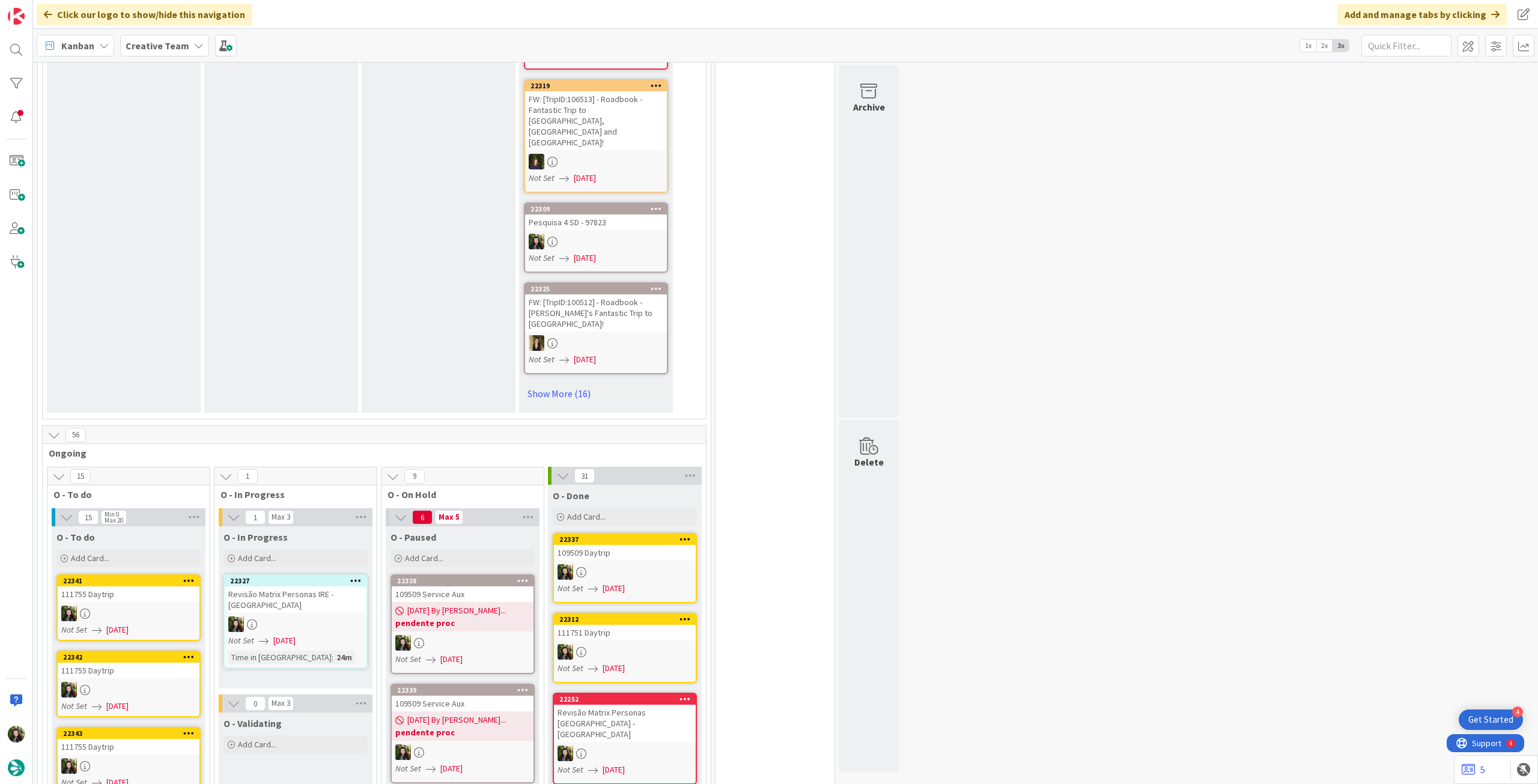
scroll to position [881, 0]
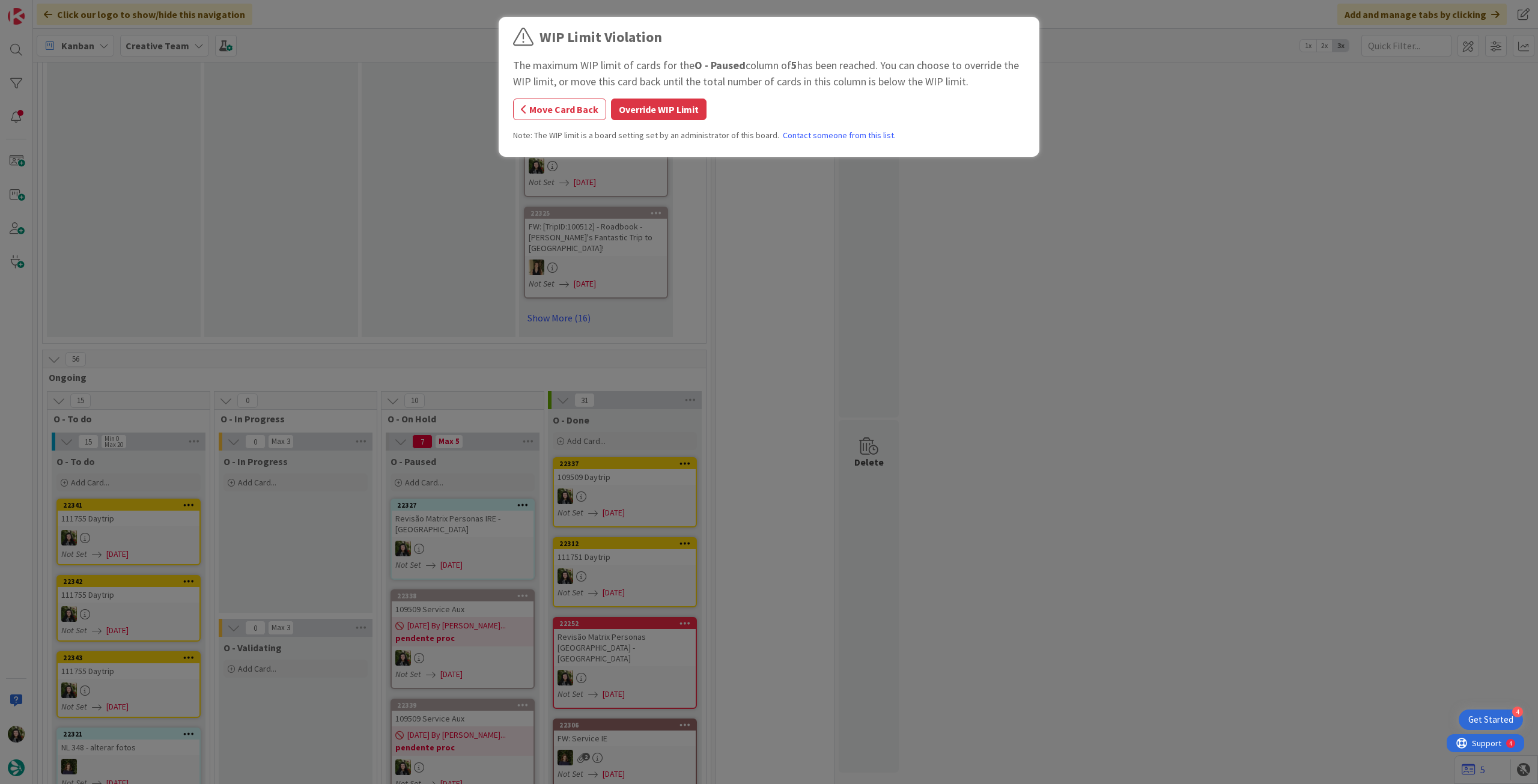
click at [626, 119] on button "Override WIP Limit" at bounding box center [659, 109] width 96 height 21
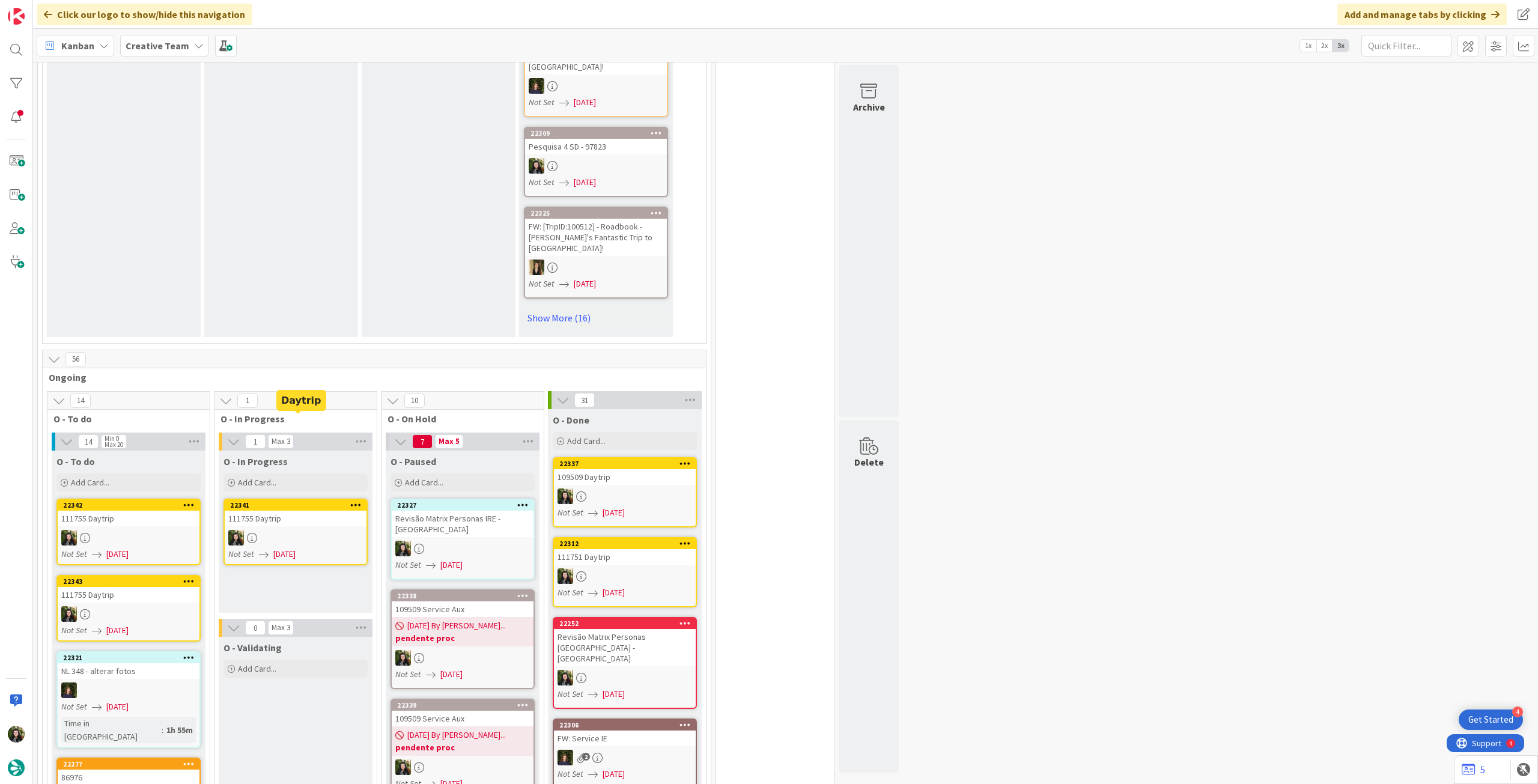
click at [273, 510] on div "111755 Daytrip" at bounding box center [295, 518] width 142 height 16
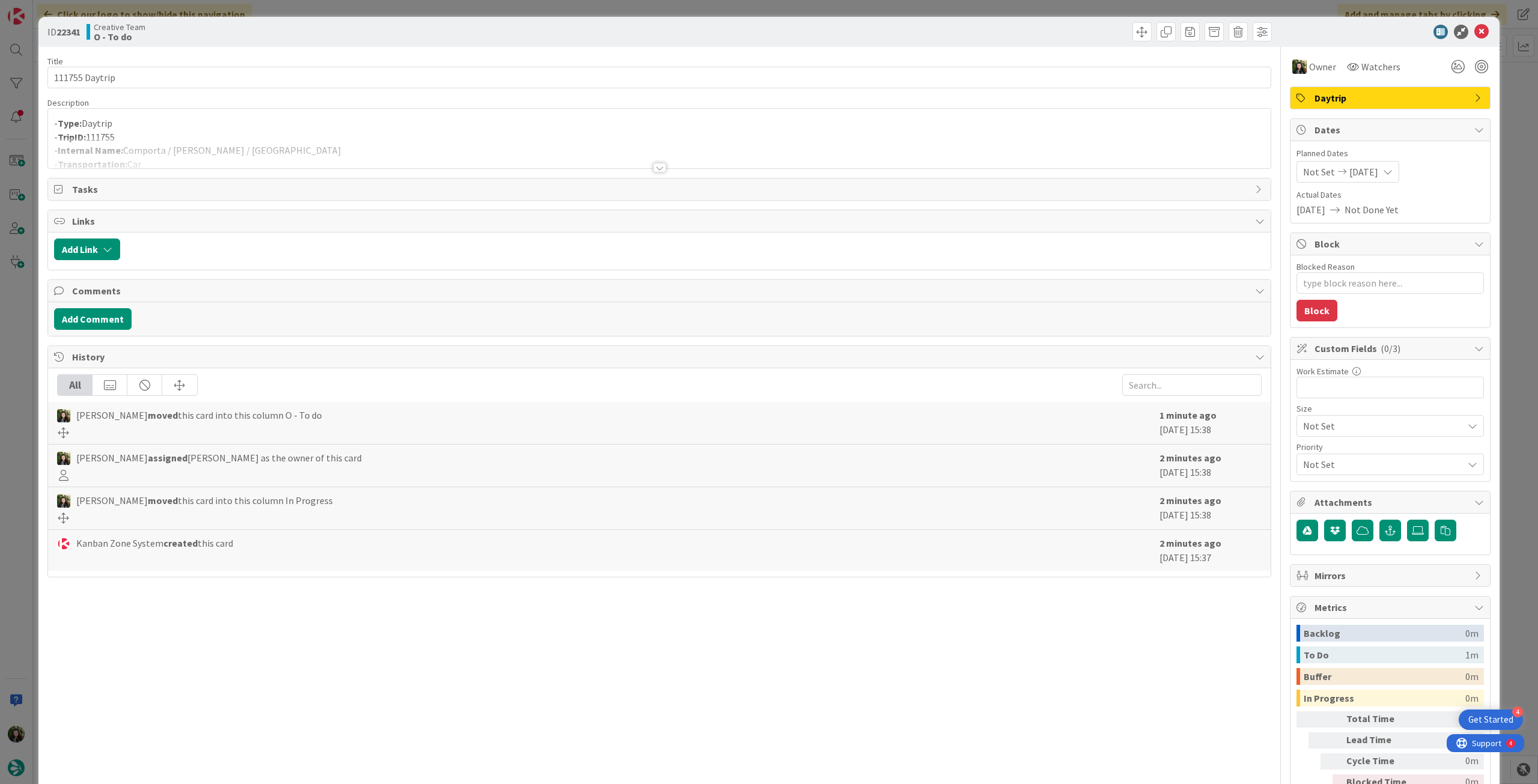
drag, startPoint x: 220, startPoint y: 113, endPoint x: 219, endPoint y: 125, distance: 12.0
click at [219, 113] on div "- Type: Daytrip - TripID: 111755 - Internal Name: Comporta / Sines / Porto Covo…" at bounding box center [659, 138] width 1223 height 60
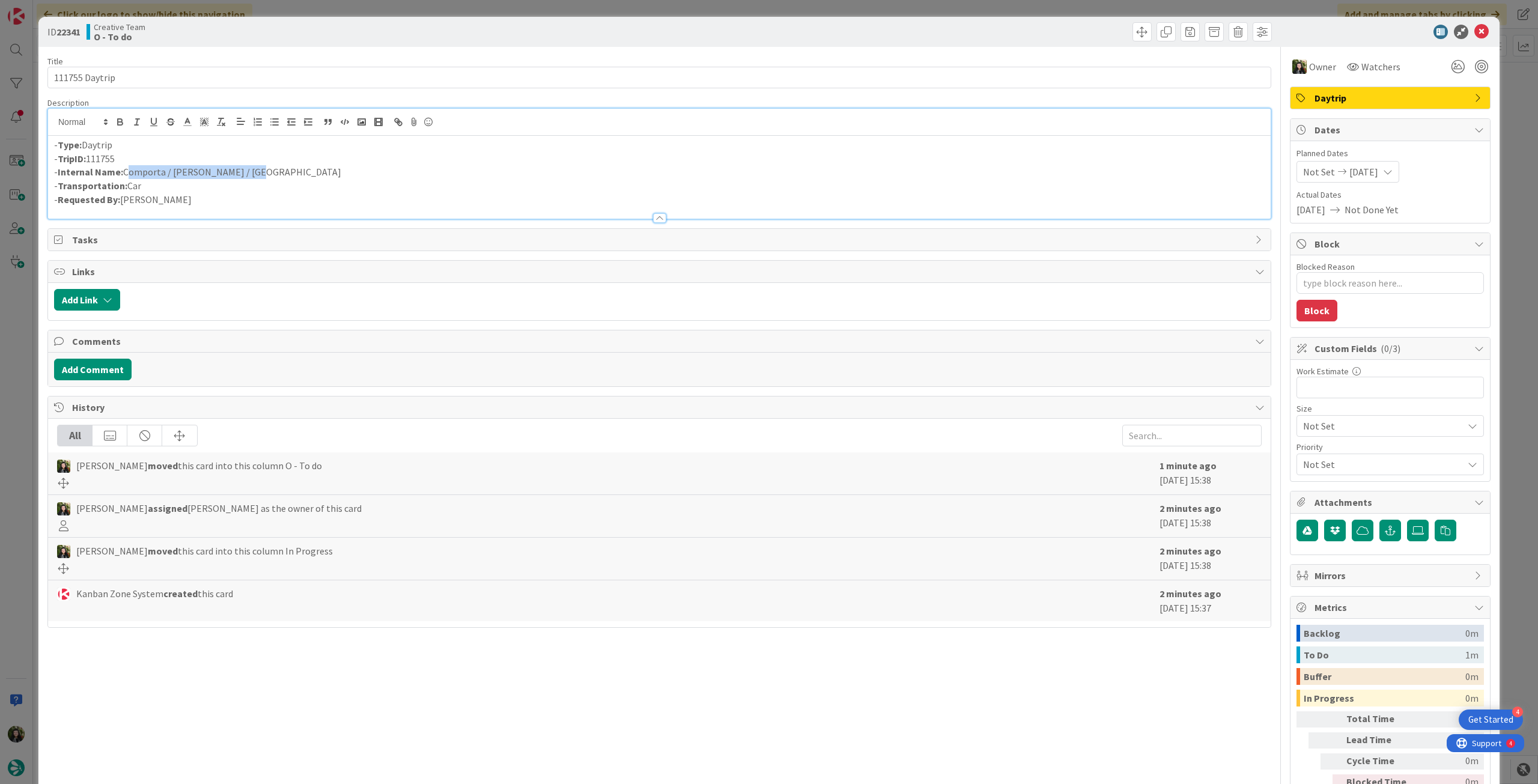
drag, startPoint x: 264, startPoint y: 176, endPoint x: 124, endPoint y: 174, distance: 140.0
click at [124, 174] on p "- Internal Name: Comporta / Sines / Porto Covo" at bounding box center [659, 171] width 1211 height 14
copy p "Comporta / Sines / Porto Covo"
click at [1475, 33] on icon at bounding box center [1482, 32] width 14 height 14
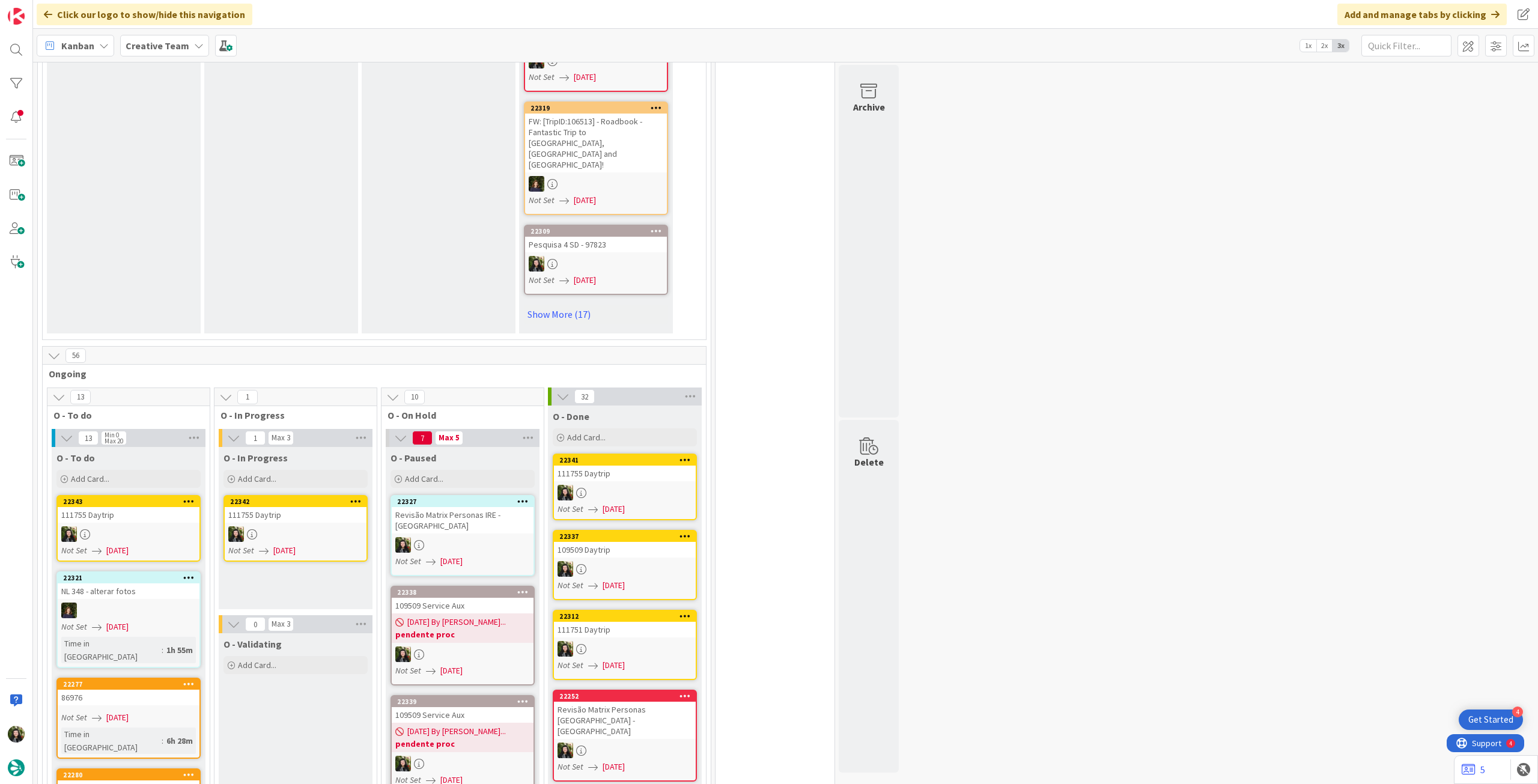
click at [302, 495] on link "22342 111755 Daytrip Not Set 03/09/2025" at bounding box center [295, 528] width 144 height 67
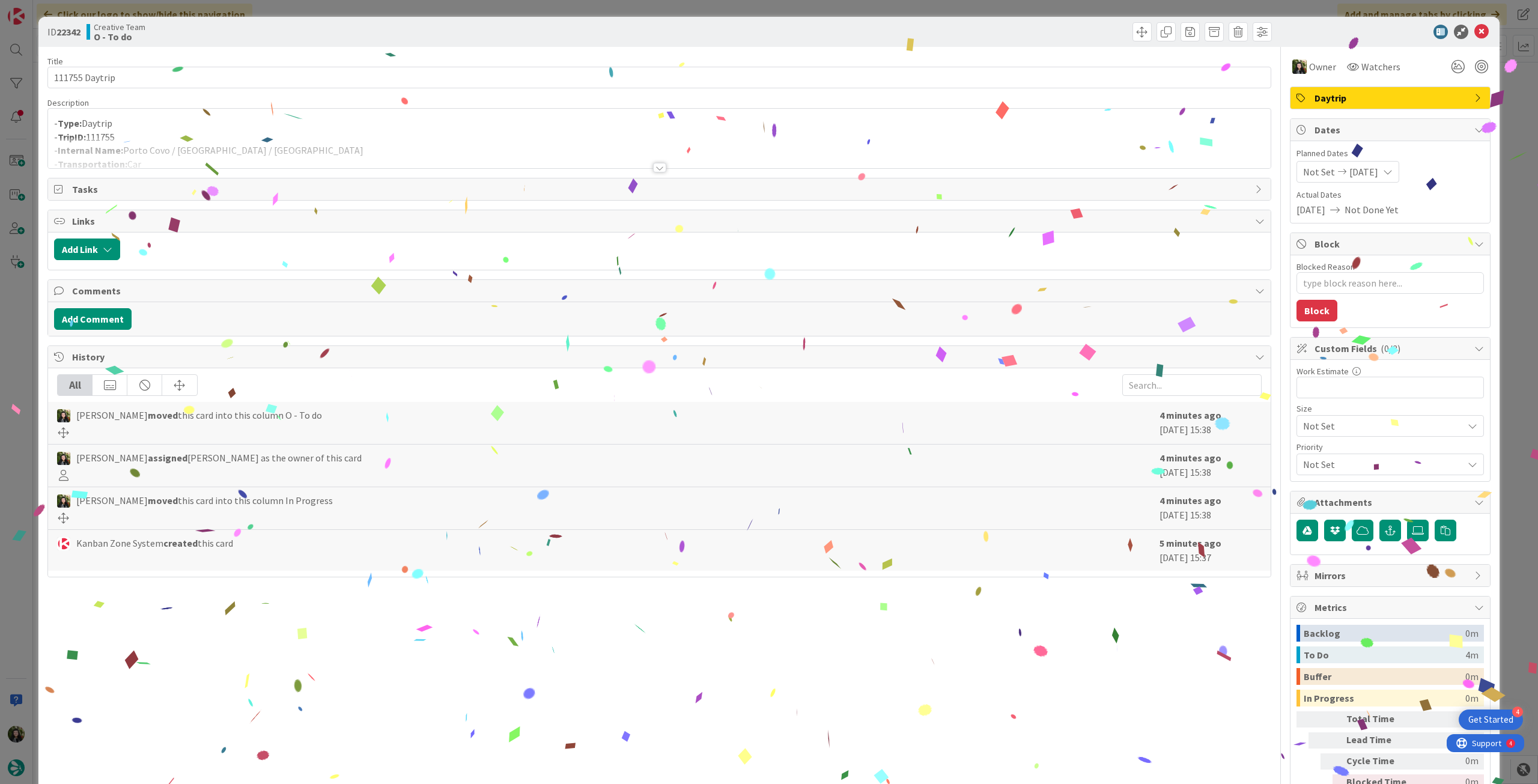
click at [206, 142] on div at bounding box center [659, 153] width 1223 height 30
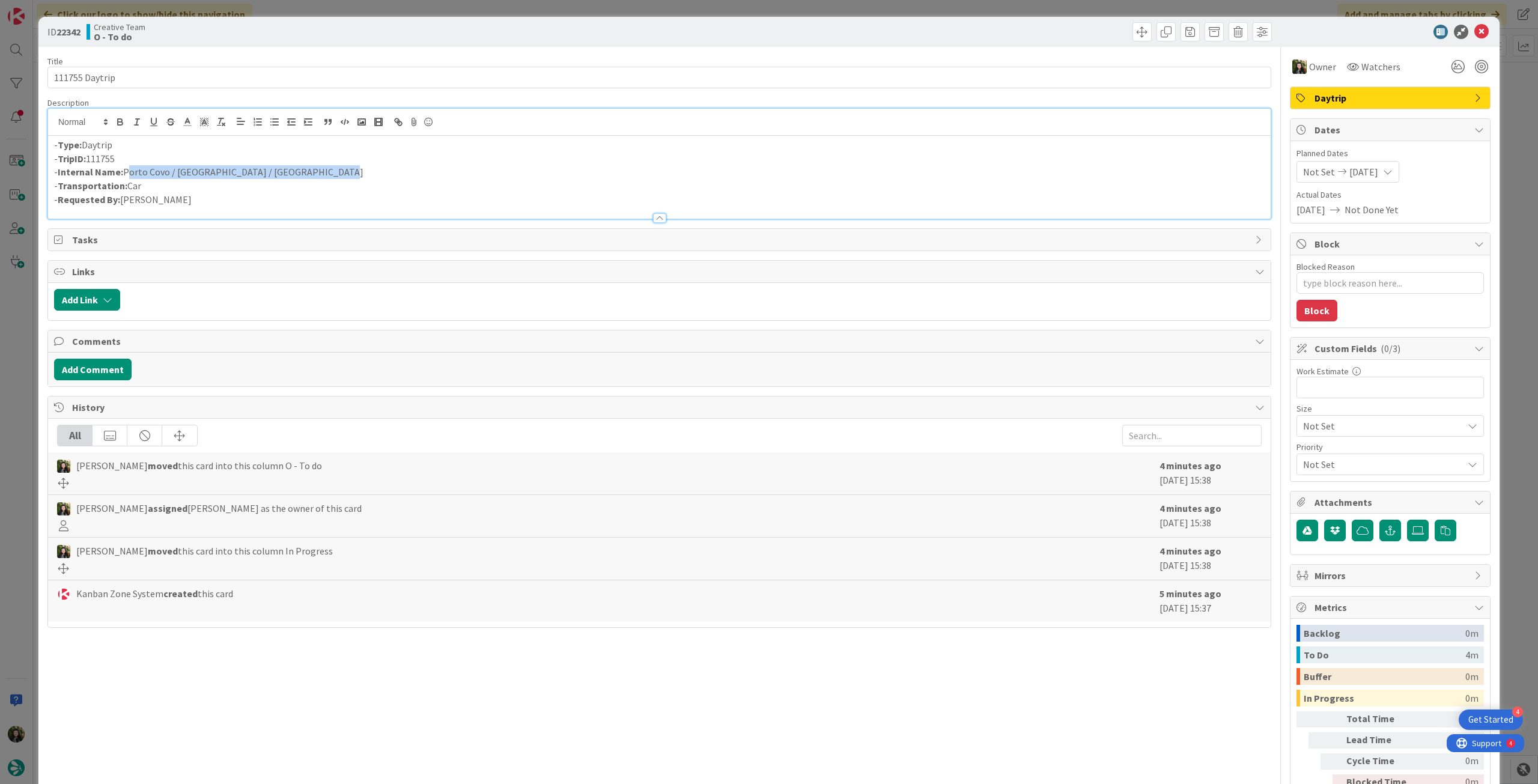
drag, startPoint x: 253, startPoint y: 166, endPoint x: 124, endPoint y: 168, distance: 129.0
click at [124, 168] on p "- Internal Name: Porto Covo / Vila Nova de Milfontes / Porto Covo" at bounding box center [659, 171] width 1211 height 14
copy p "Porto Covo / Vila Nova de Milfontes / Porto Covo"
click at [1476, 32] on icon at bounding box center [1482, 32] width 14 height 14
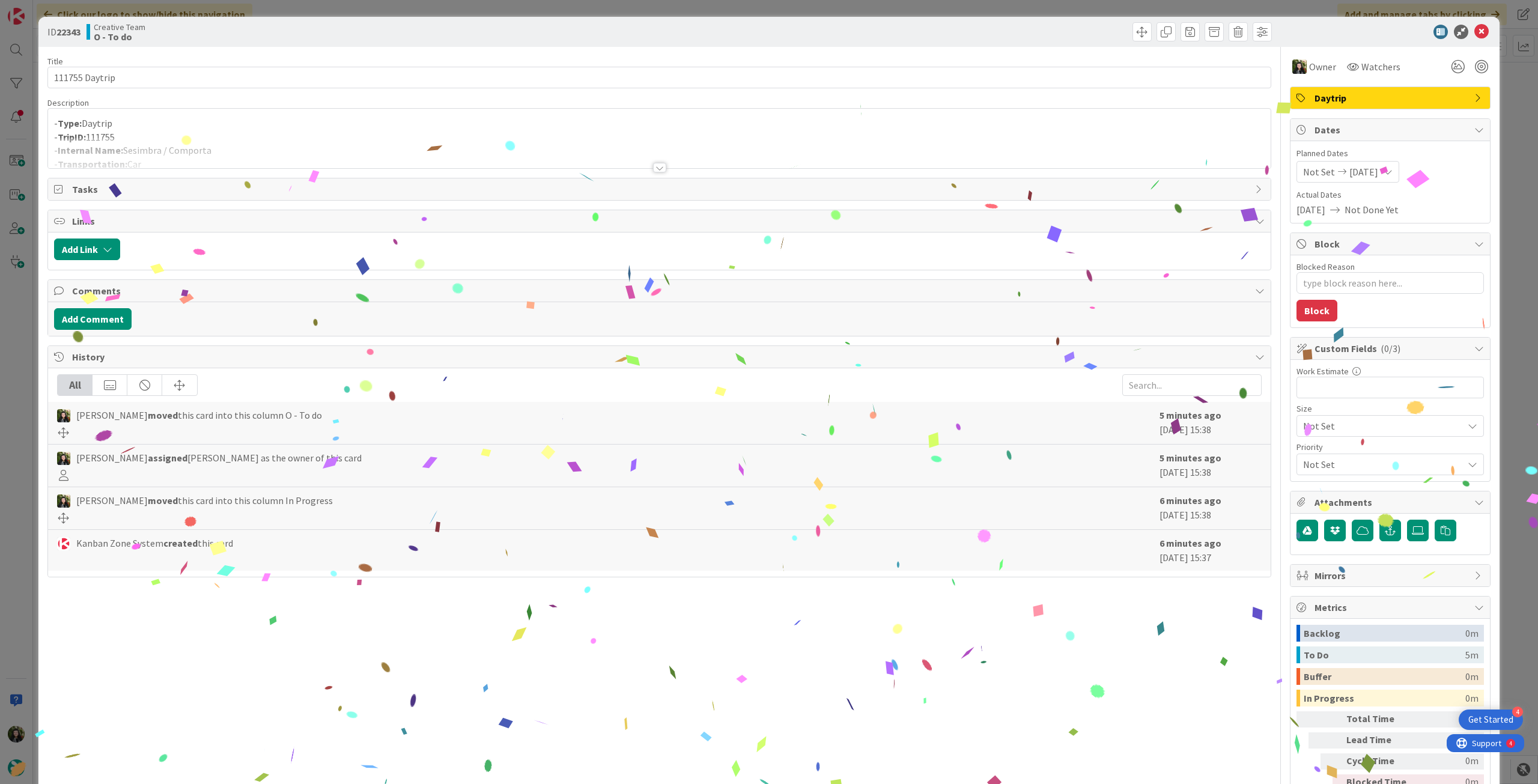
click at [239, 140] on div at bounding box center [659, 153] width 1223 height 30
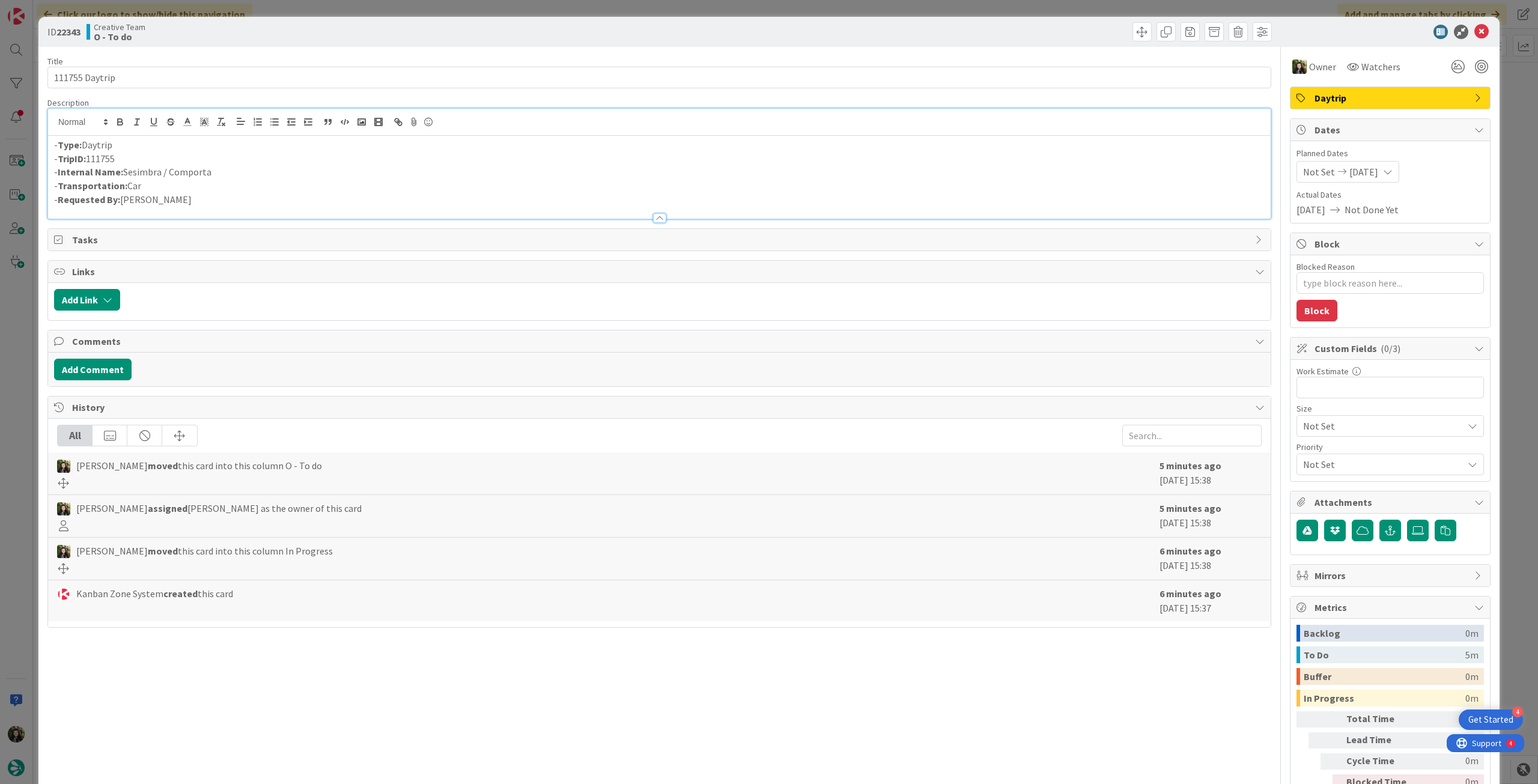
drag, startPoint x: 182, startPoint y: 170, endPoint x: 123, endPoint y: 169, distance: 59.0
click at [123, 169] on p "- Internal Name: Sesimbra / Comporta" at bounding box center [659, 171] width 1211 height 14
copy p "Sesimbra / Comporta"
click at [1475, 30] on icon at bounding box center [1482, 32] width 14 height 14
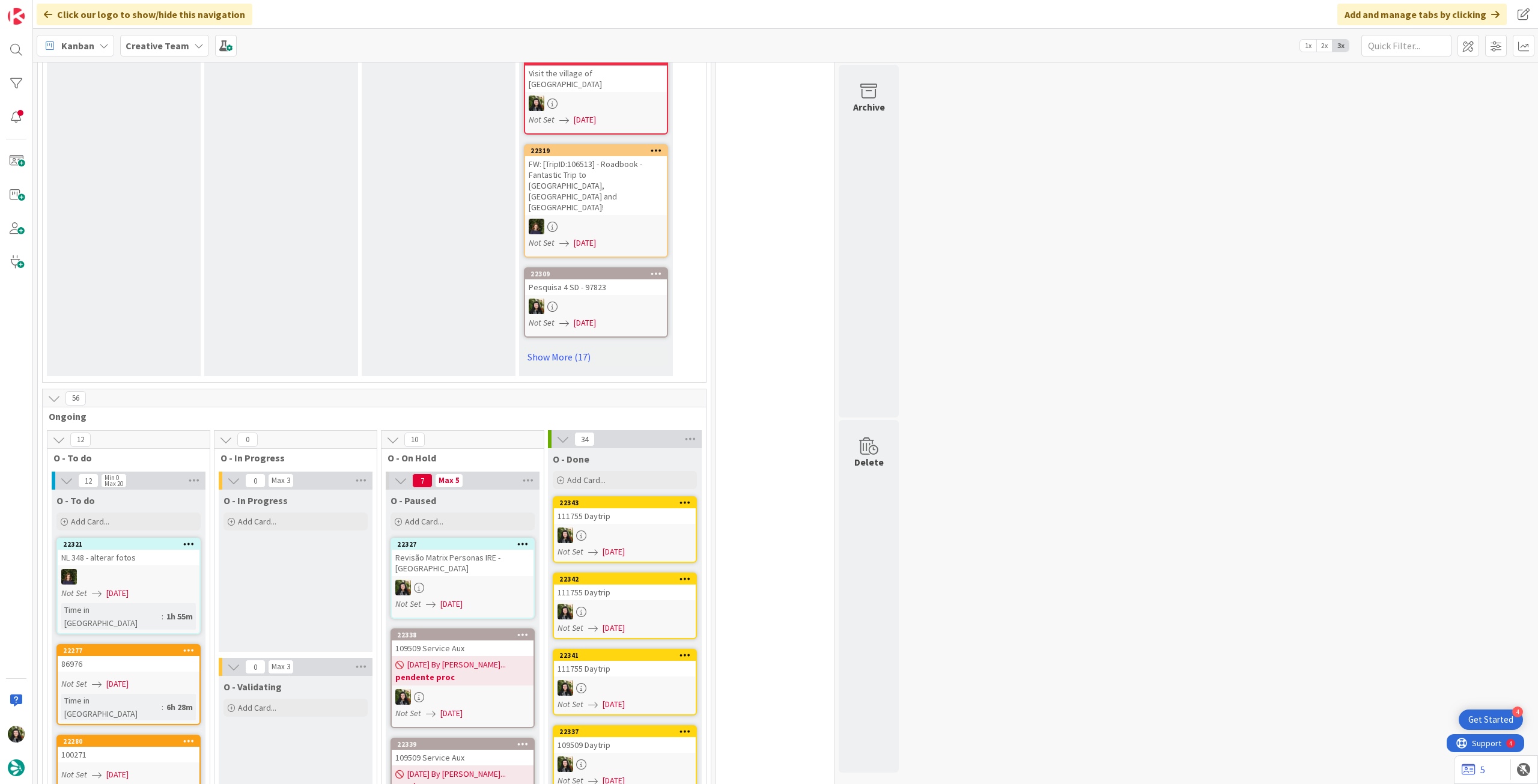
scroll to position [881, 0]
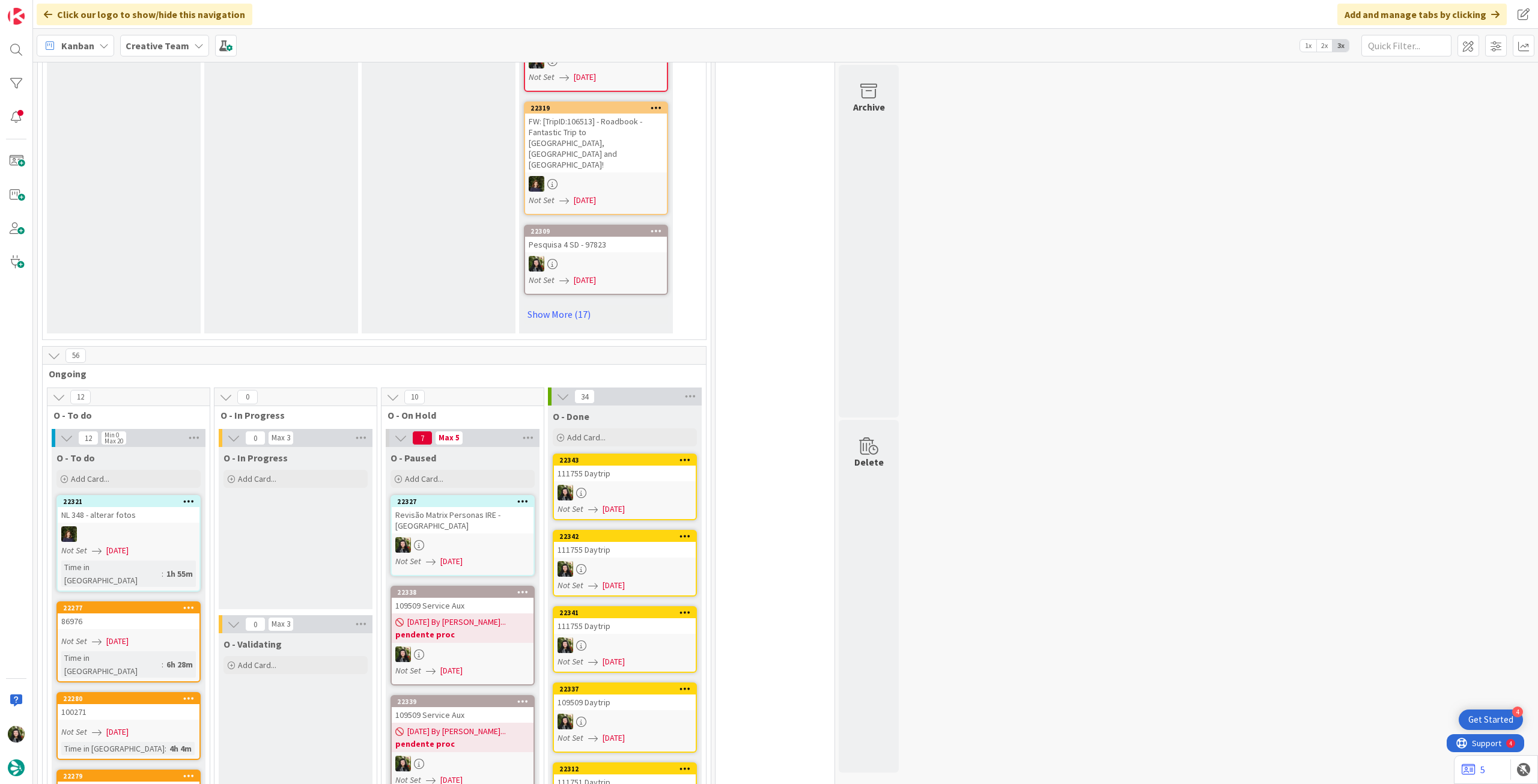
click at [444, 628] on b "pendente proc" at bounding box center [463, 634] width 135 height 12
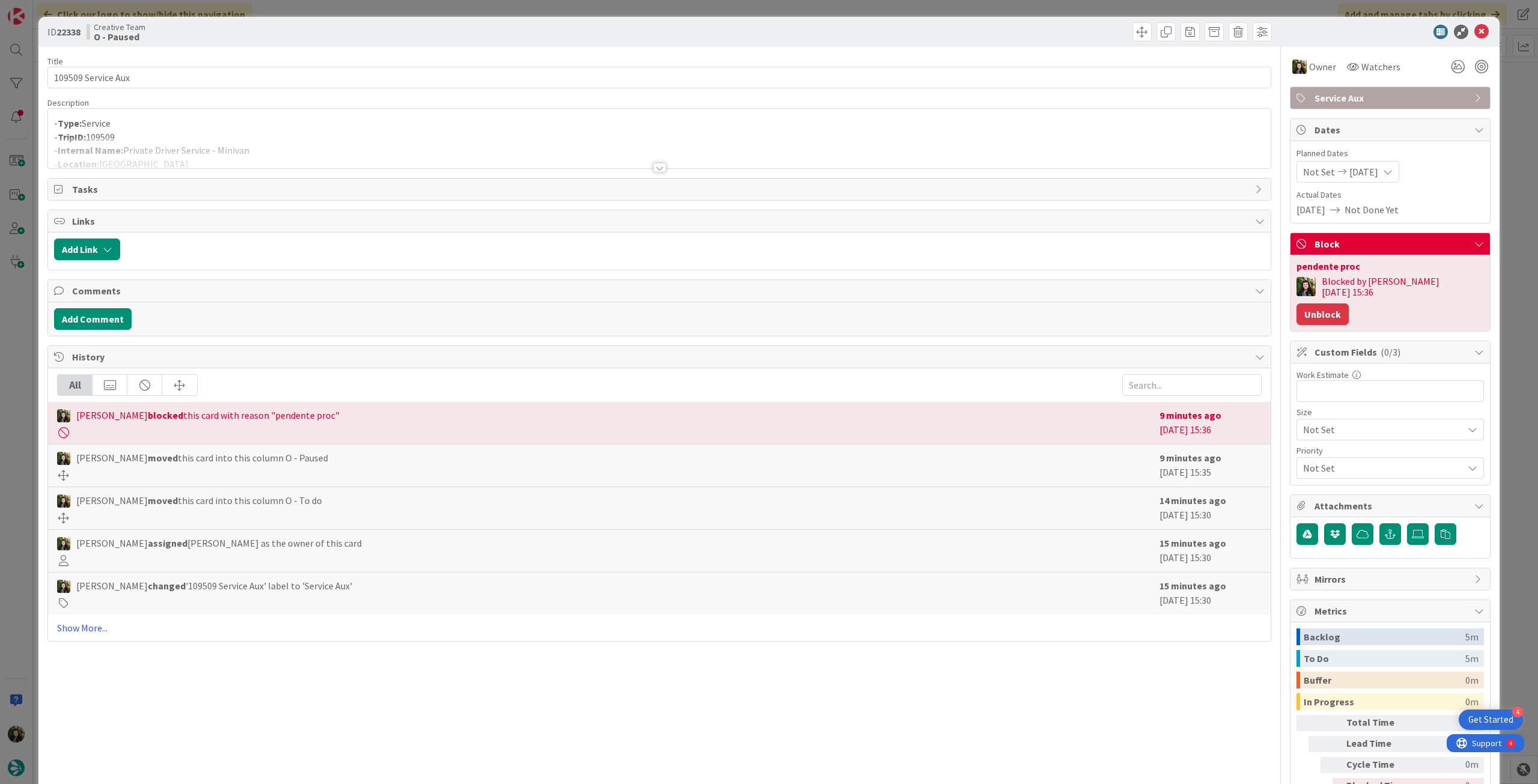
click at [1349, 303] on button "Unblock" at bounding box center [1323, 314] width 52 height 21
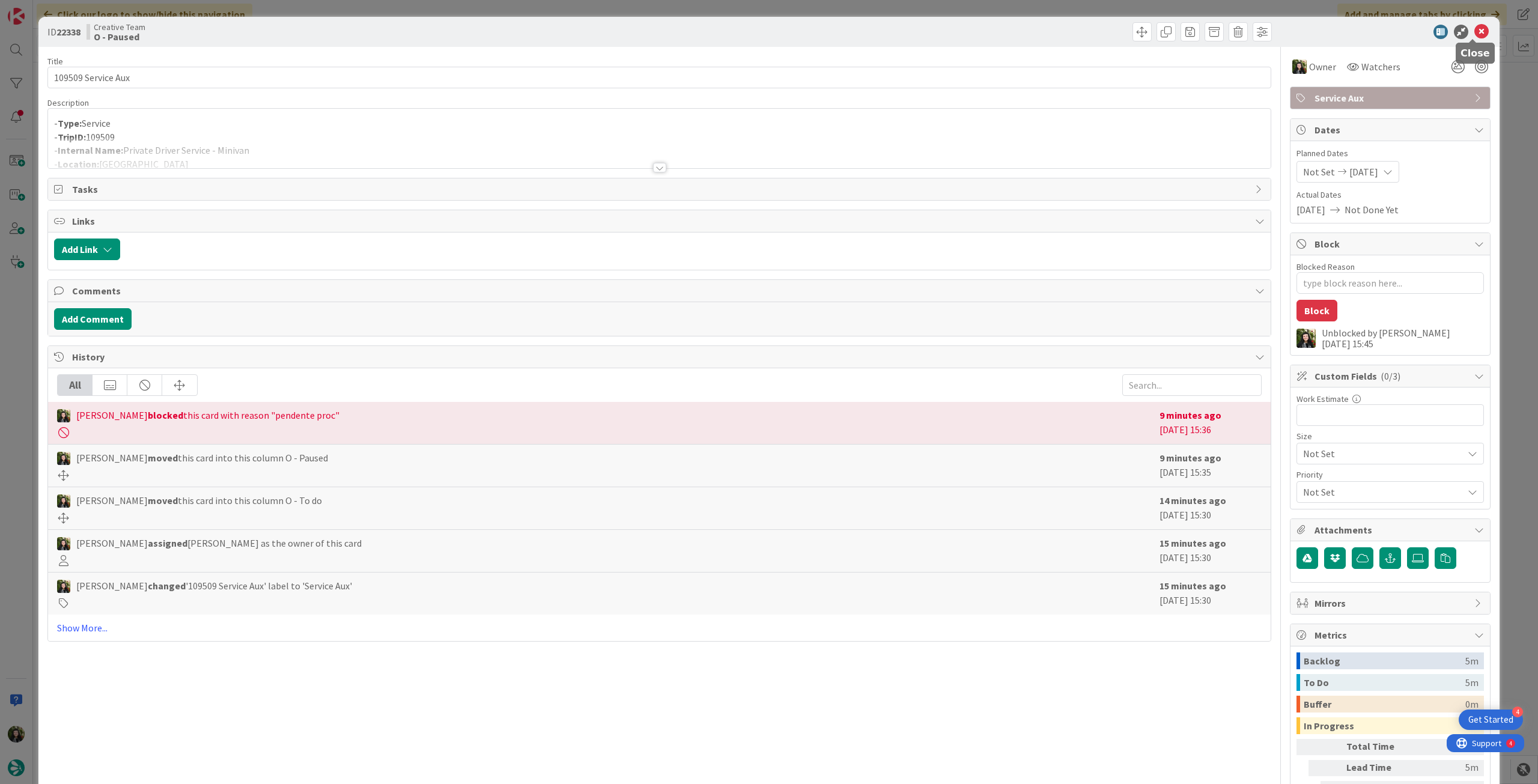
drag, startPoint x: 1472, startPoint y: 29, endPoint x: 1402, endPoint y: 80, distance: 86.6
click at [1475, 30] on icon at bounding box center [1482, 32] width 14 height 14
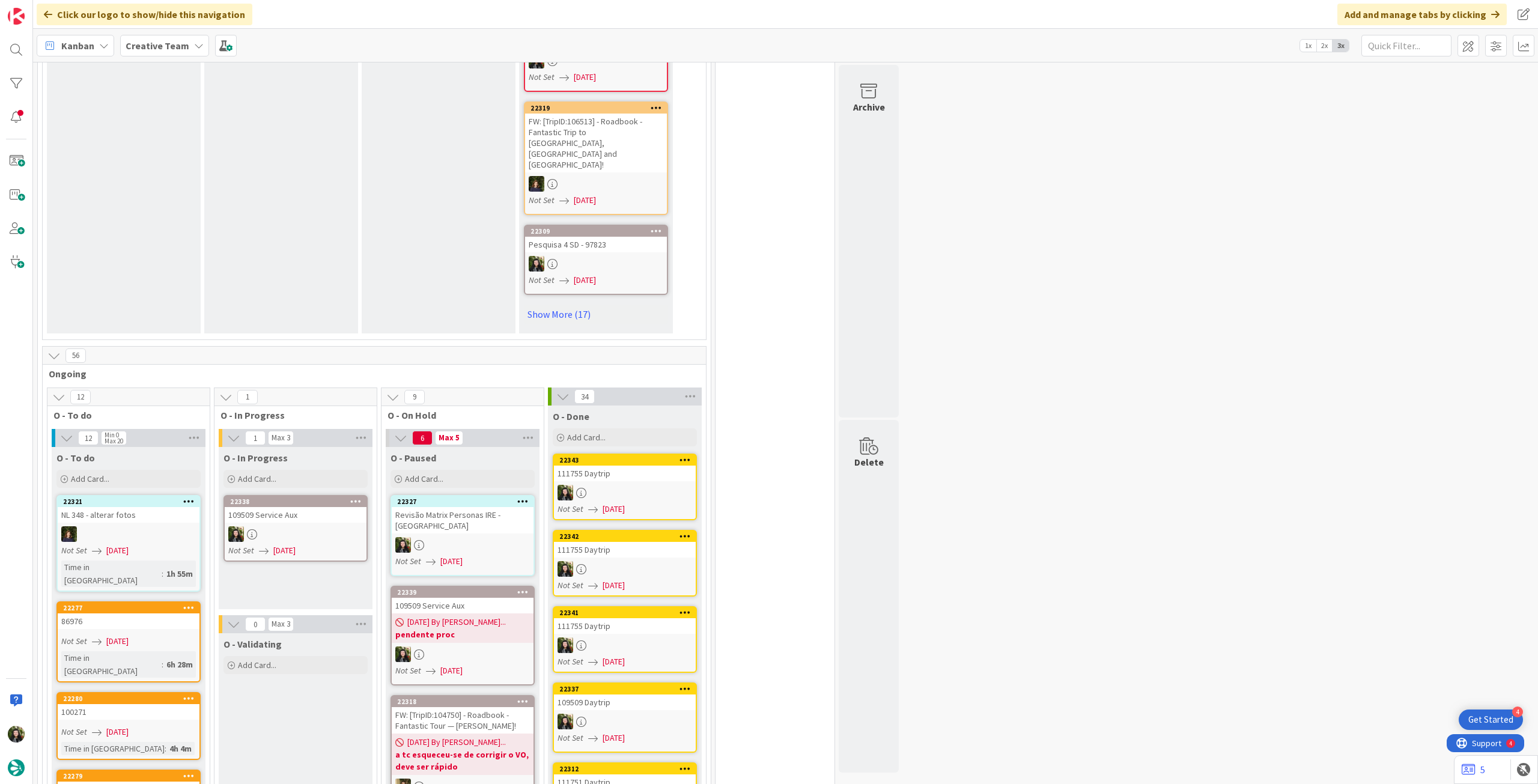
click at [479, 628] on b "pendente proc" at bounding box center [463, 634] width 135 height 12
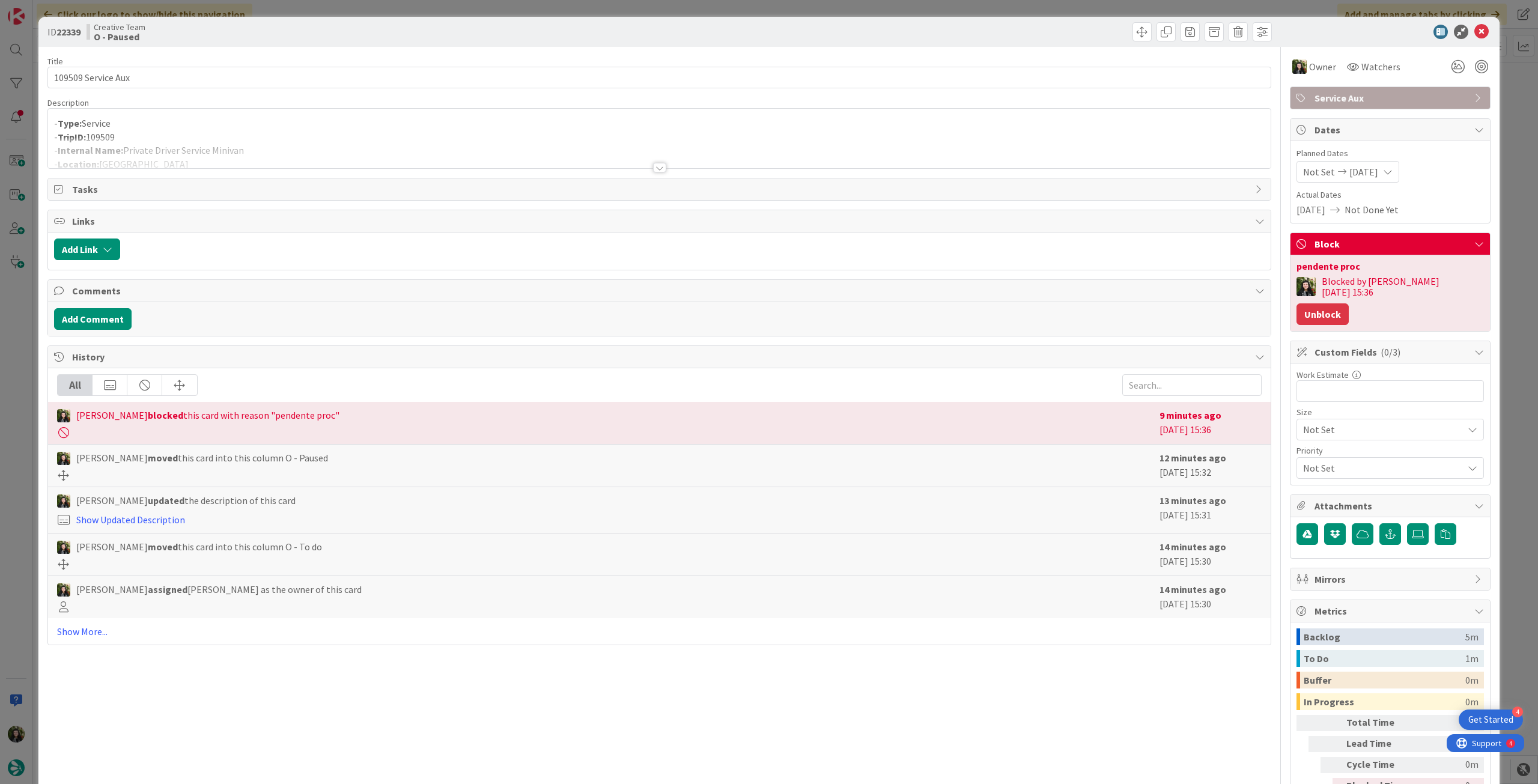
click at [1349, 303] on button "Unblock" at bounding box center [1323, 314] width 52 height 21
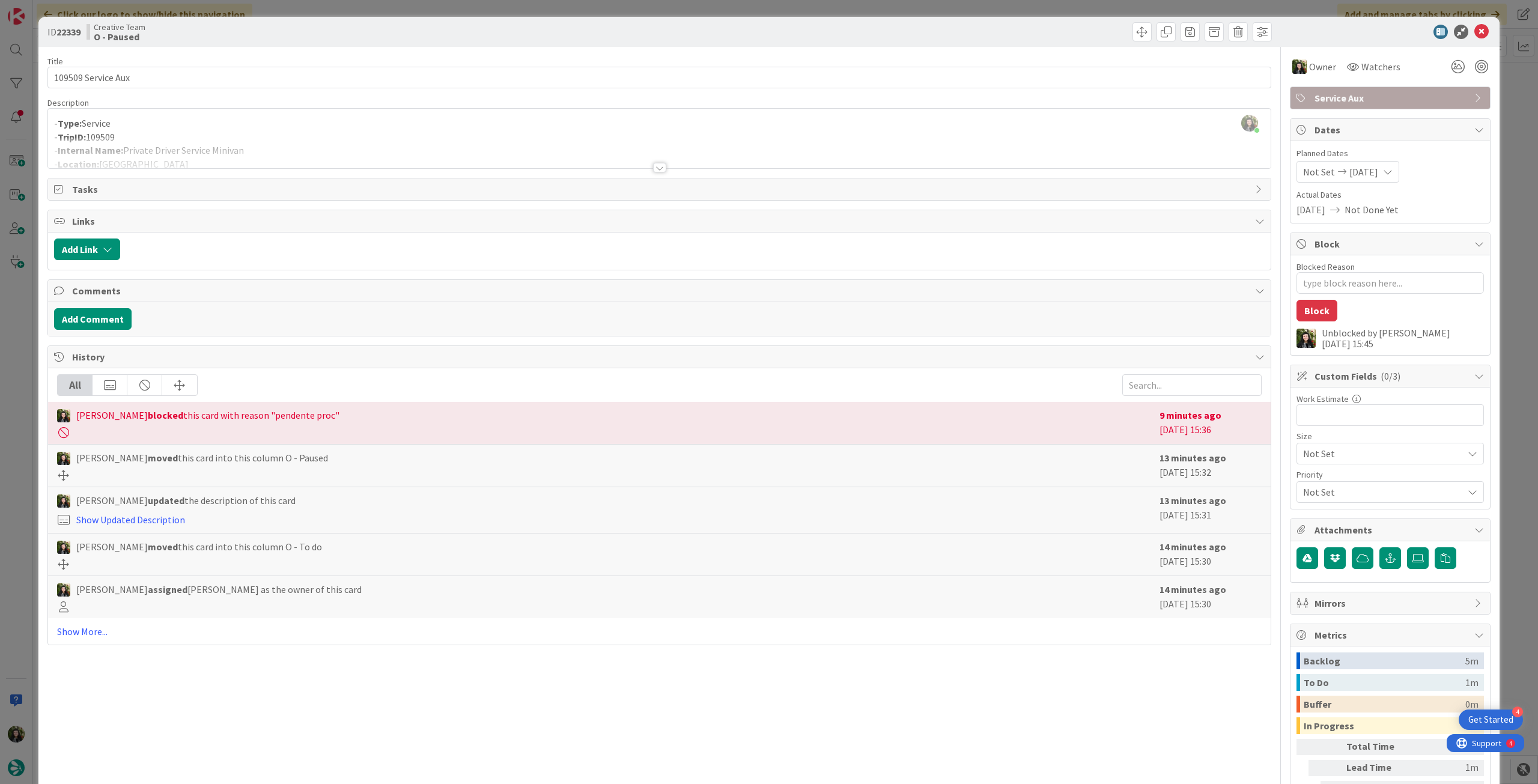
click at [375, 137] on div "- Type: Service - TripID: 109509 - Internal Name: Private Driver Service Miniva…" at bounding box center [659, 141] width 1223 height 54
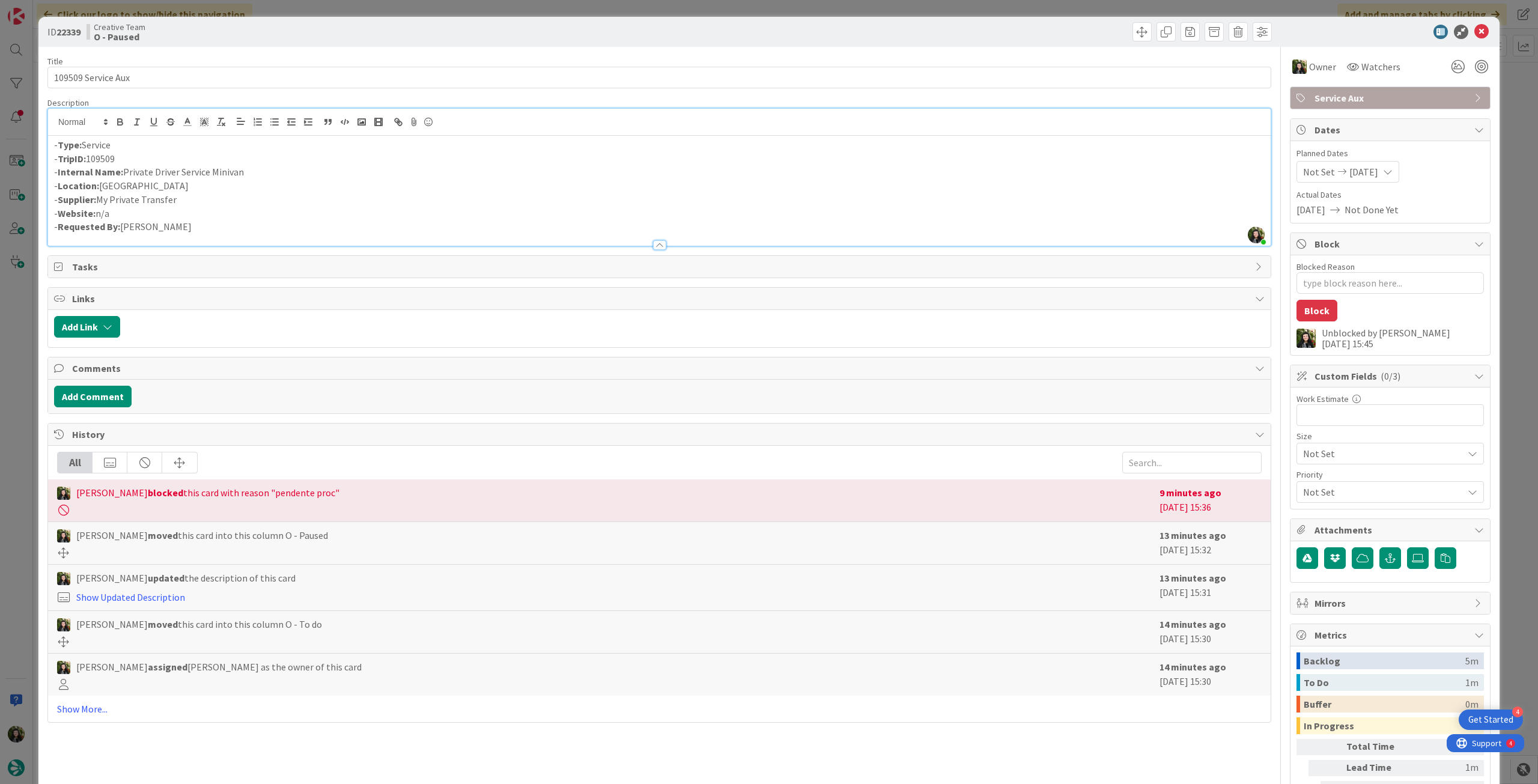
click at [1418, 96] on span "Service Aux" at bounding box center [1392, 98] width 154 height 14
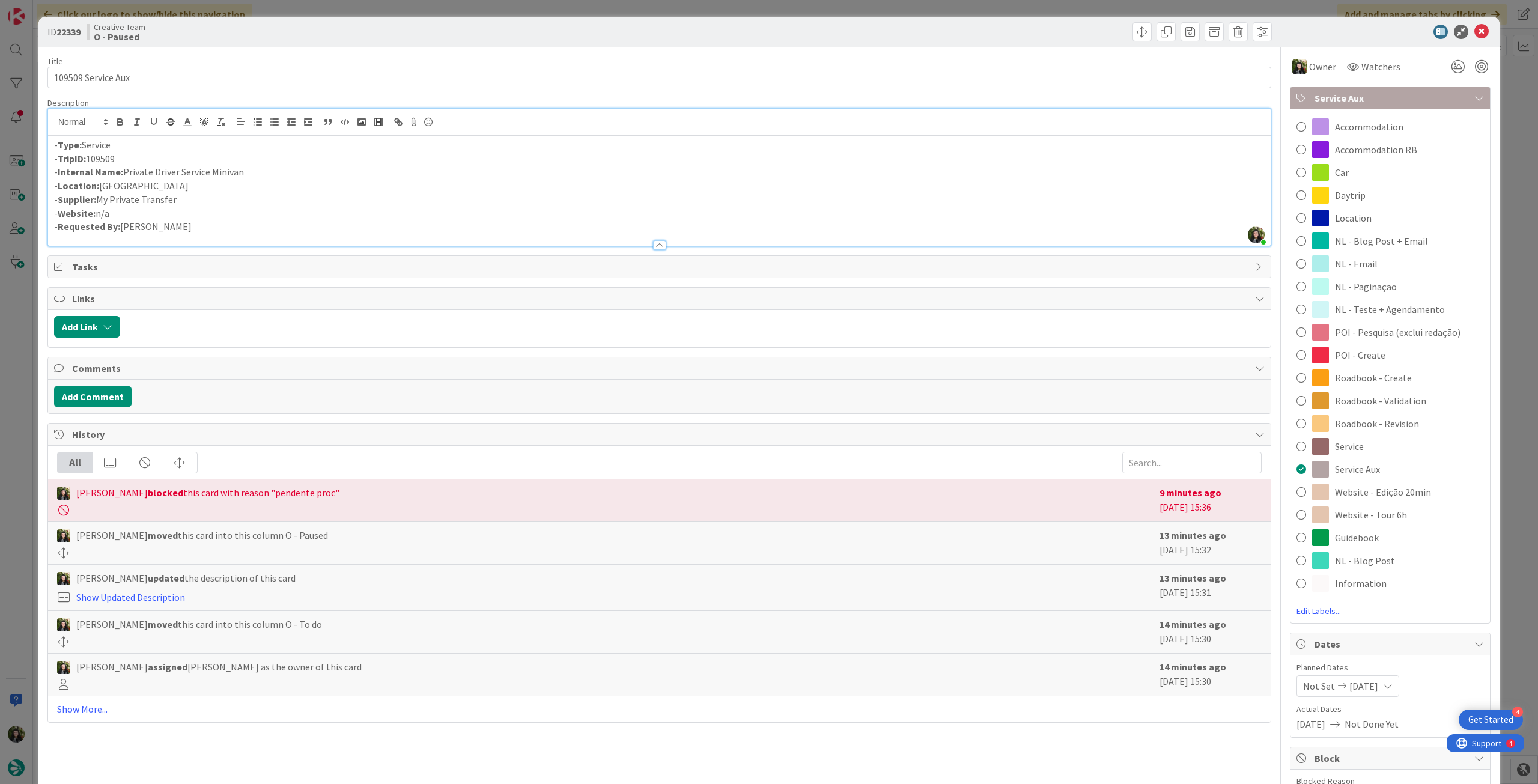
drag, startPoint x: 1374, startPoint y: 190, endPoint x: 1383, endPoint y: 171, distance: 21.0
click at [1374, 188] on div "Daytrip" at bounding box center [1390, 195] width 199 height 23
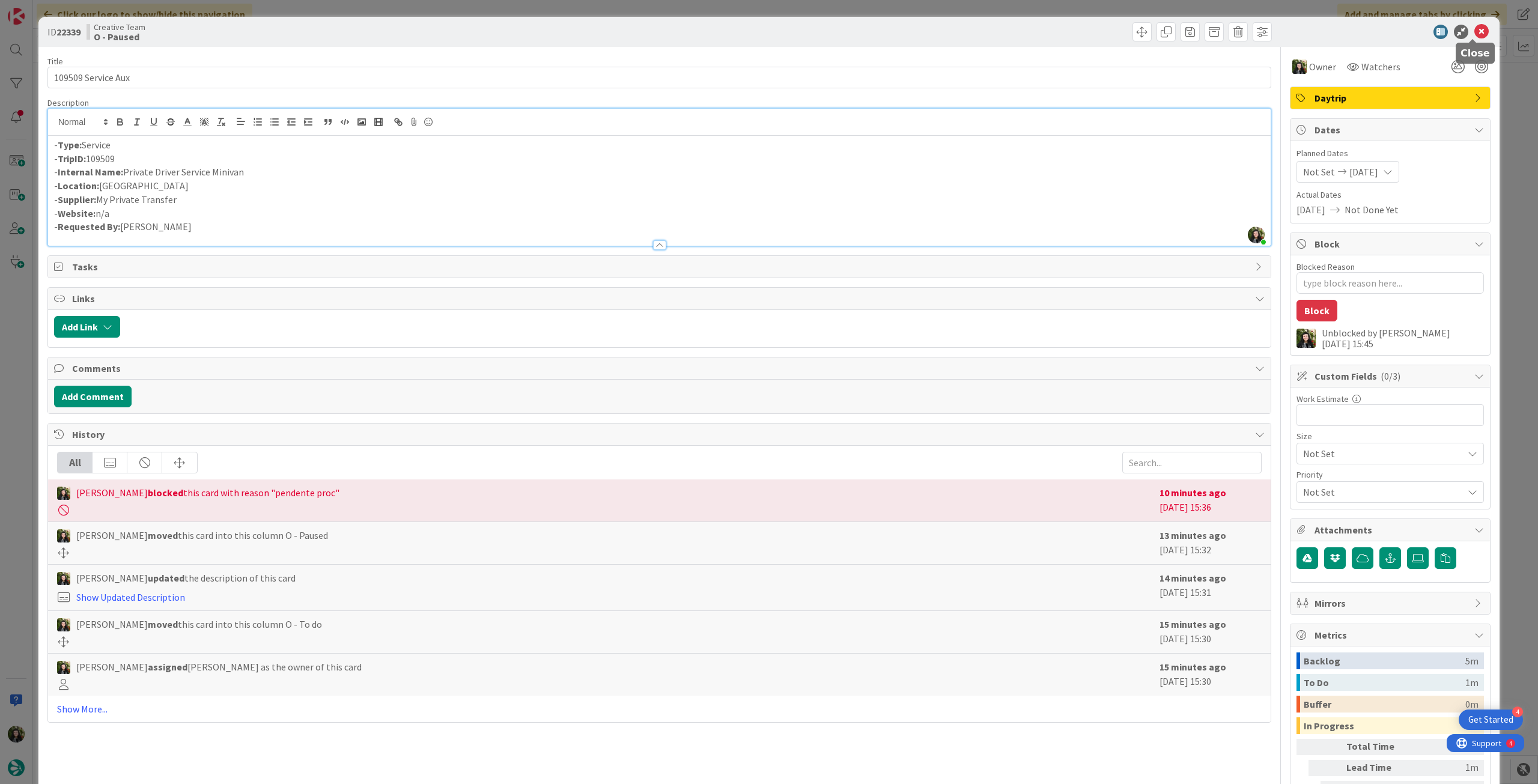
click at [1477, 32] on icon at bounding box center [1482, 32] width 14 height 14
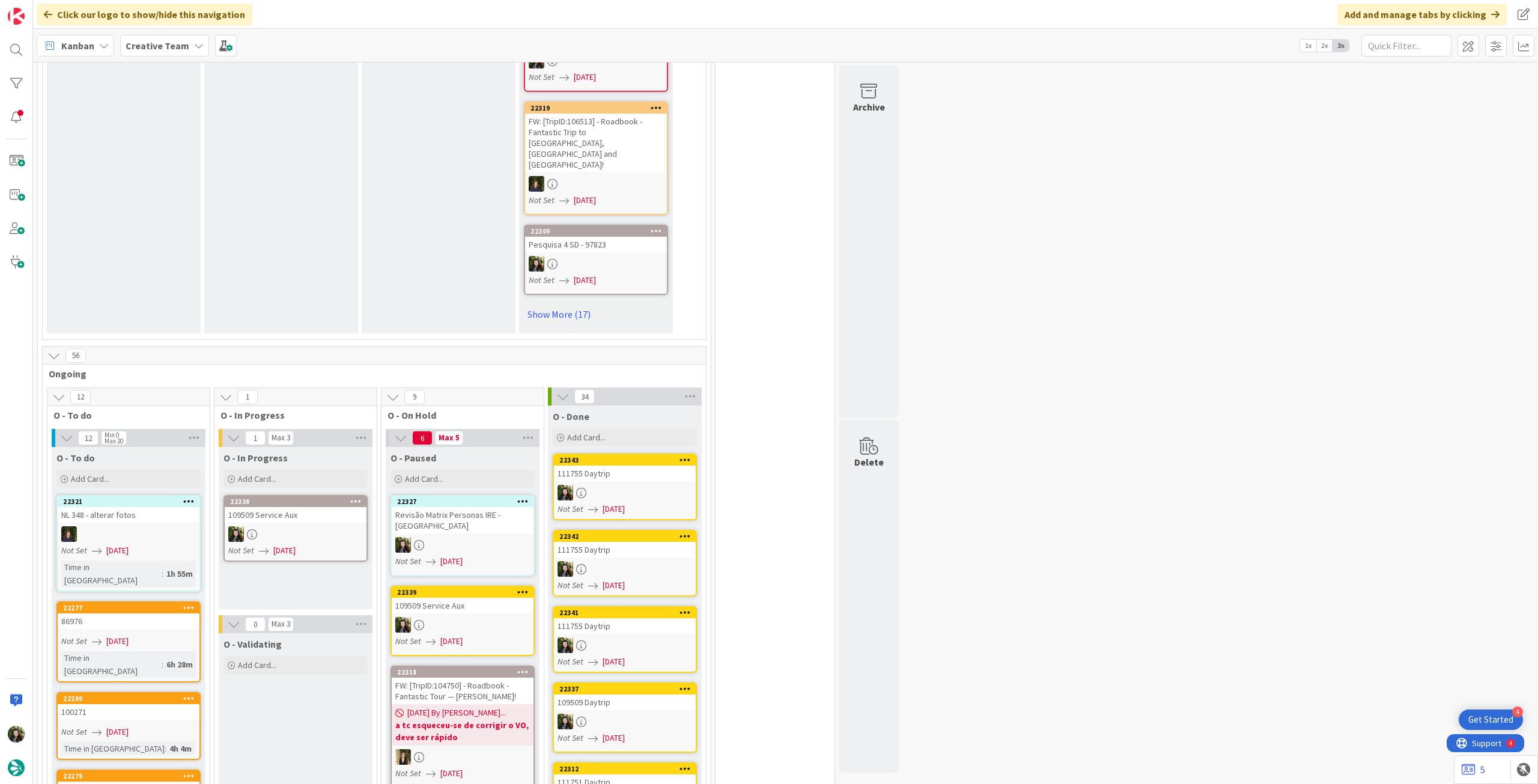
click at [459, 598] on div "109509 Service Aux" at bounding box center [462, 605] width 142 height 16
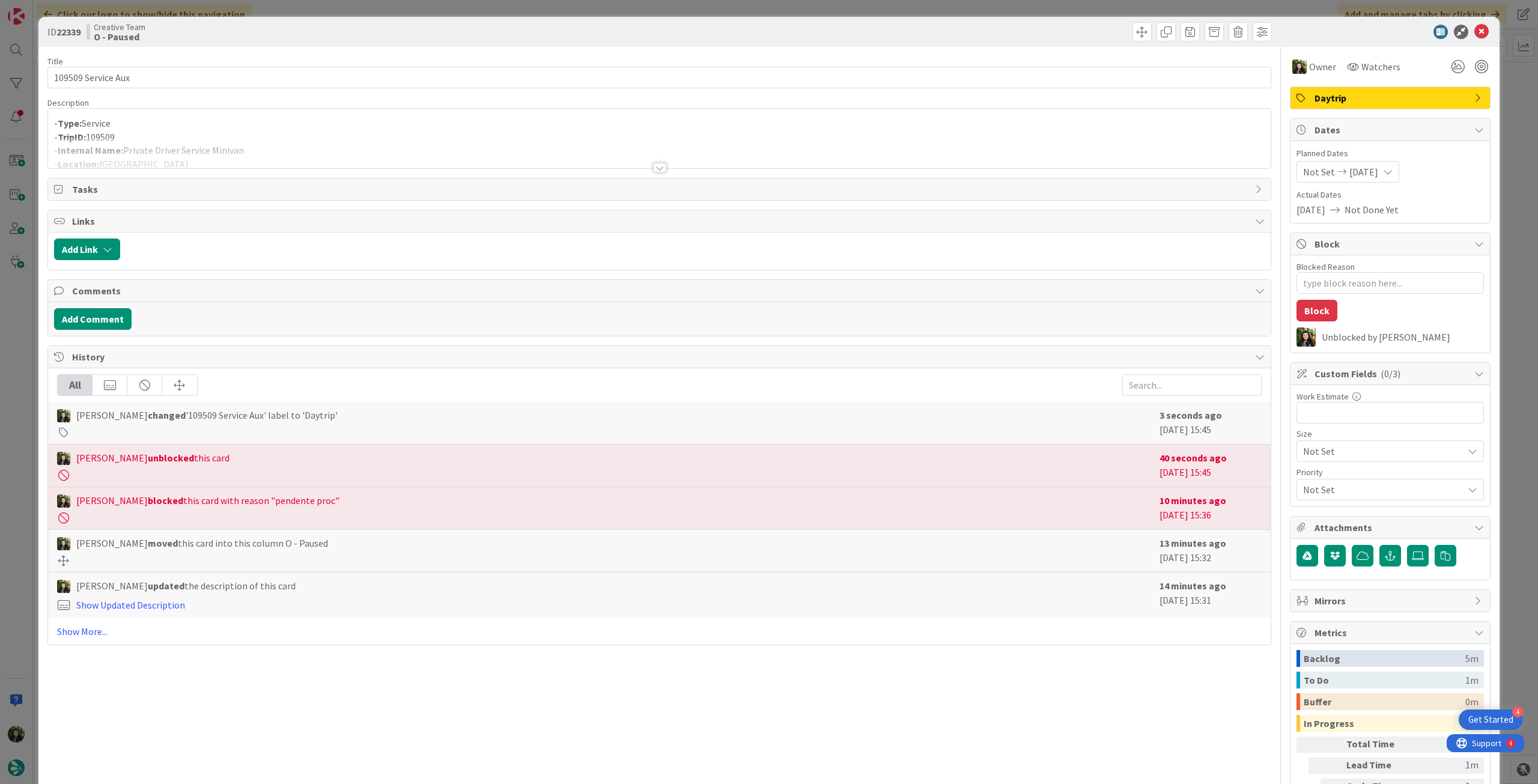
click at [390, 118] on p "- Type: Service" at bounding box center [659, 123] width 1211 height 14
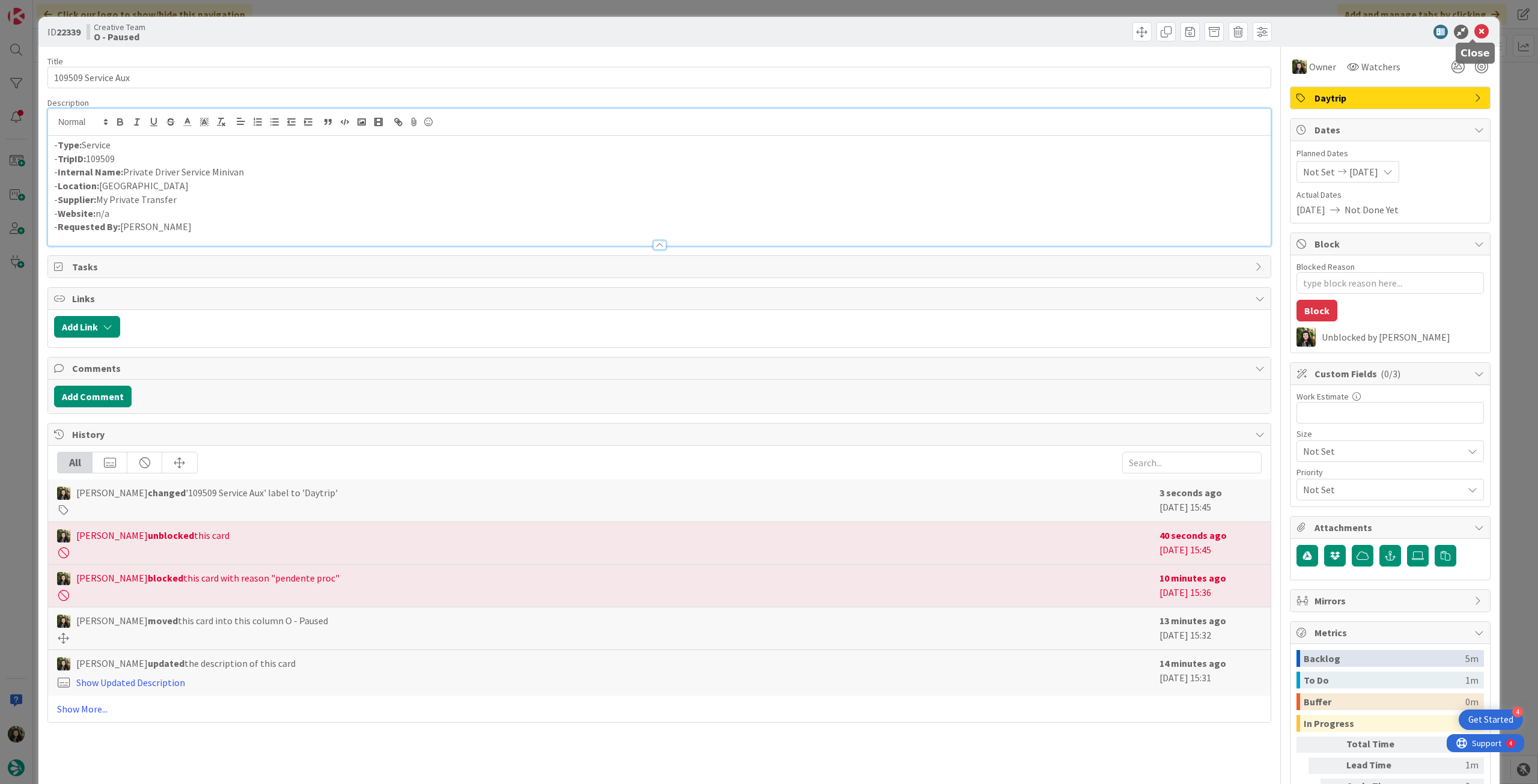
click at [1475, 33] on icon at bounding box center [1482, 32] width 14 height 14
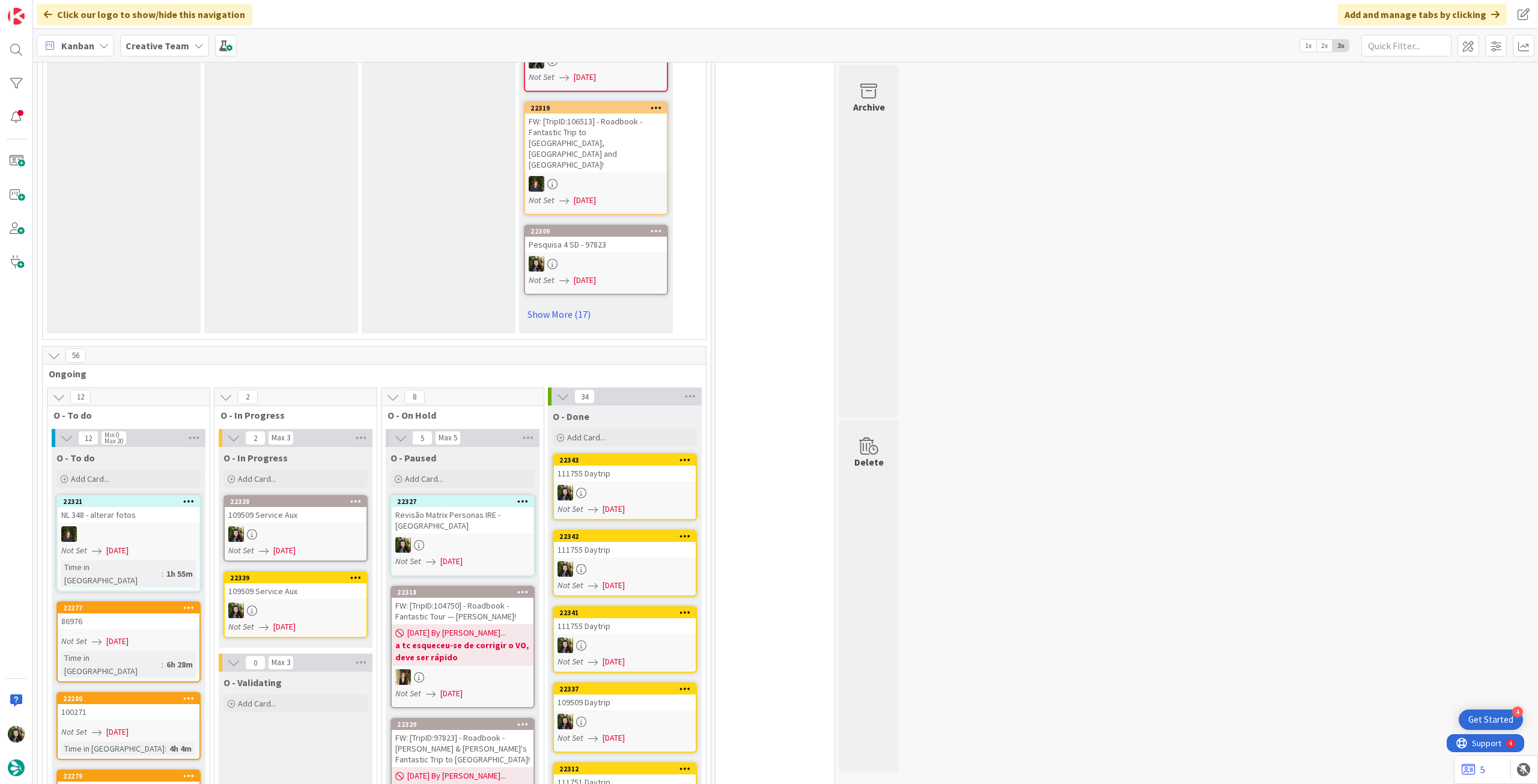
click at [303, 507] on div "109509 Service Aux" at bounding box center [295, 515] width 142 height 16
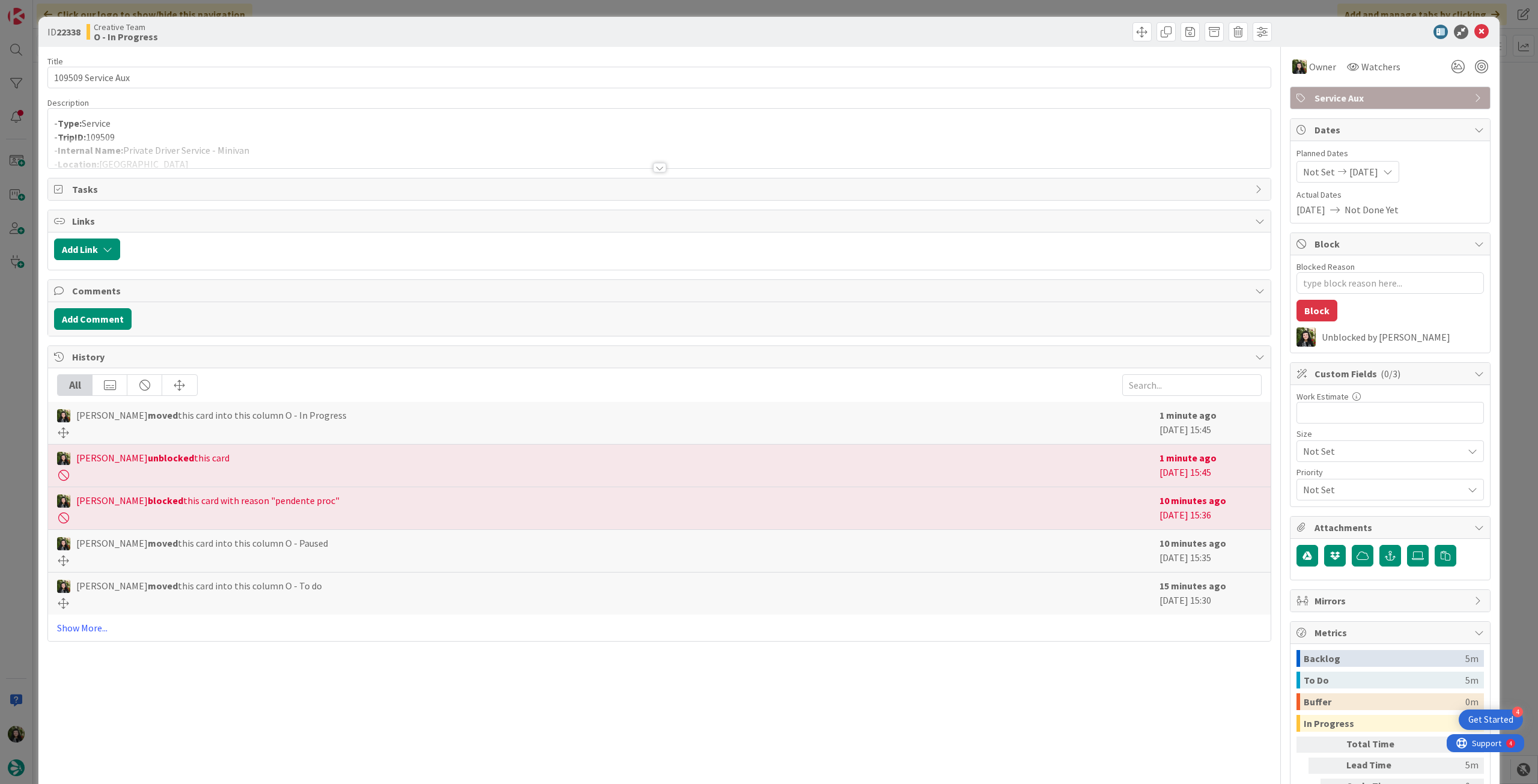
click at [1356, 102] on span "Service Aux" at bounding box center [1392, 98] width 154 height 14
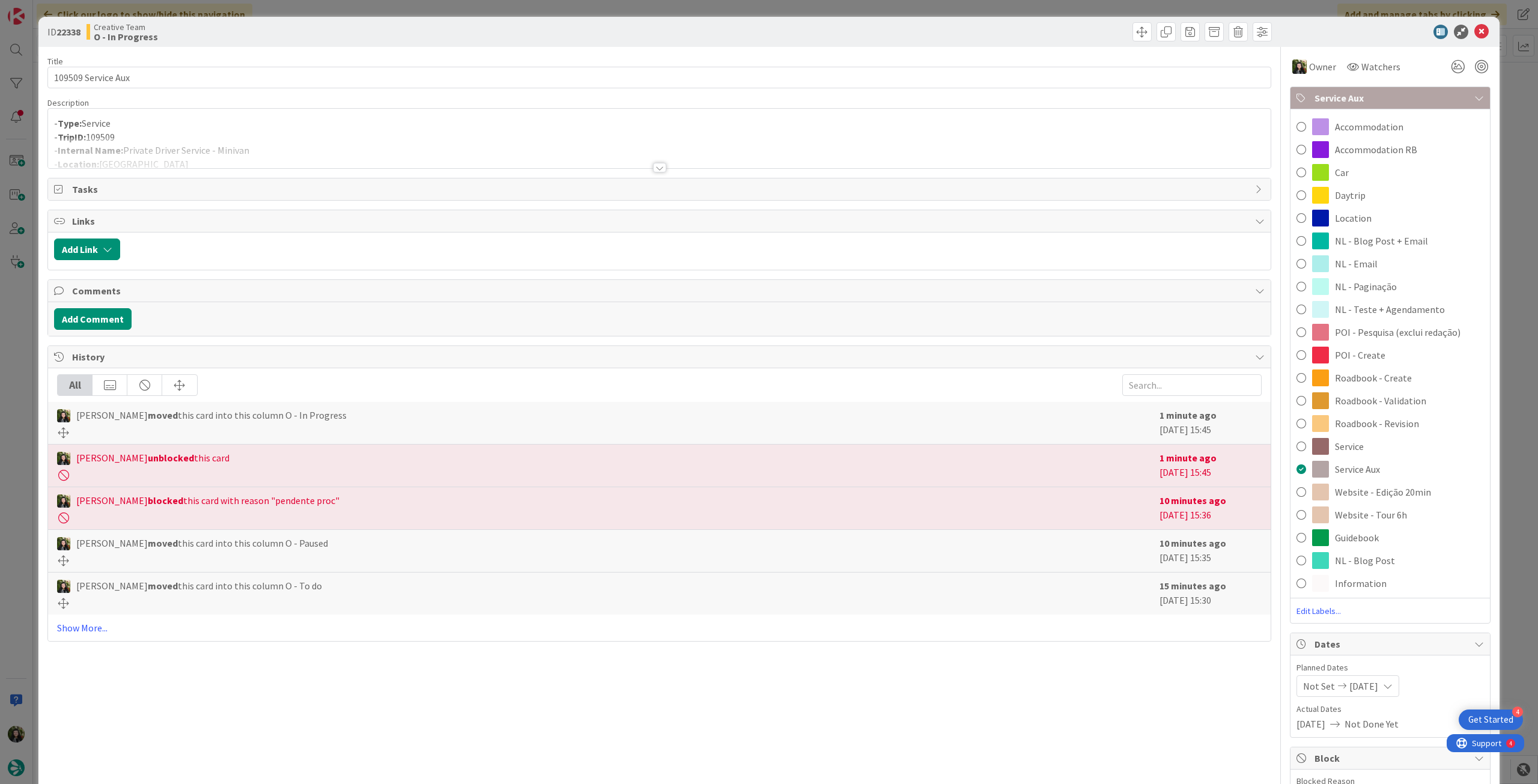
drag, startPoint x: 1360, startPoint y: 188, endPoint x: 1376, endPoint y: 162, distance: 30.5
click at [1360, 188] on div "Daytrip" at bounding box center [1390, 195] width 199 height 23
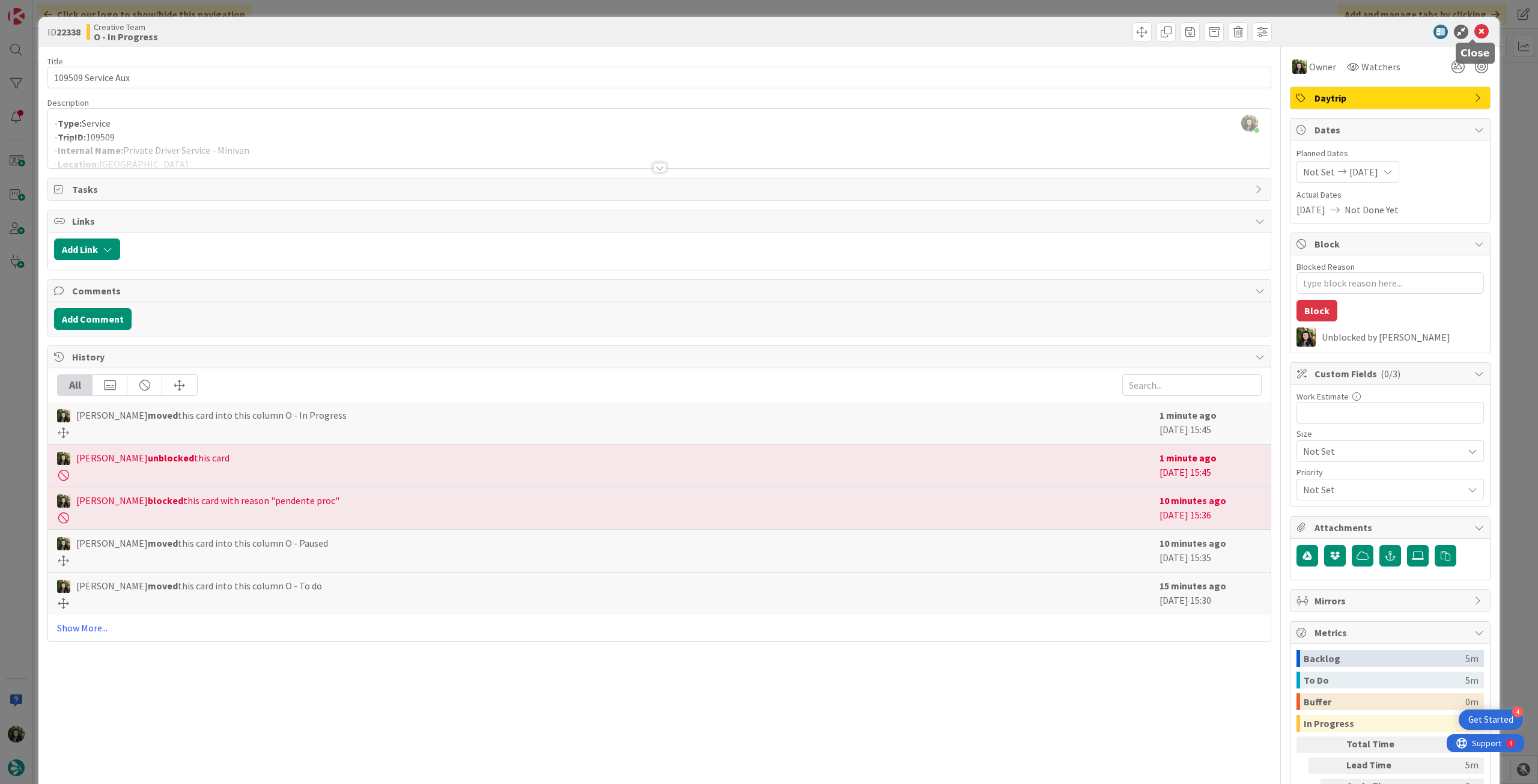
click at [1475, 26] on icon at bounding box center [1482, 32] width 14 height 14
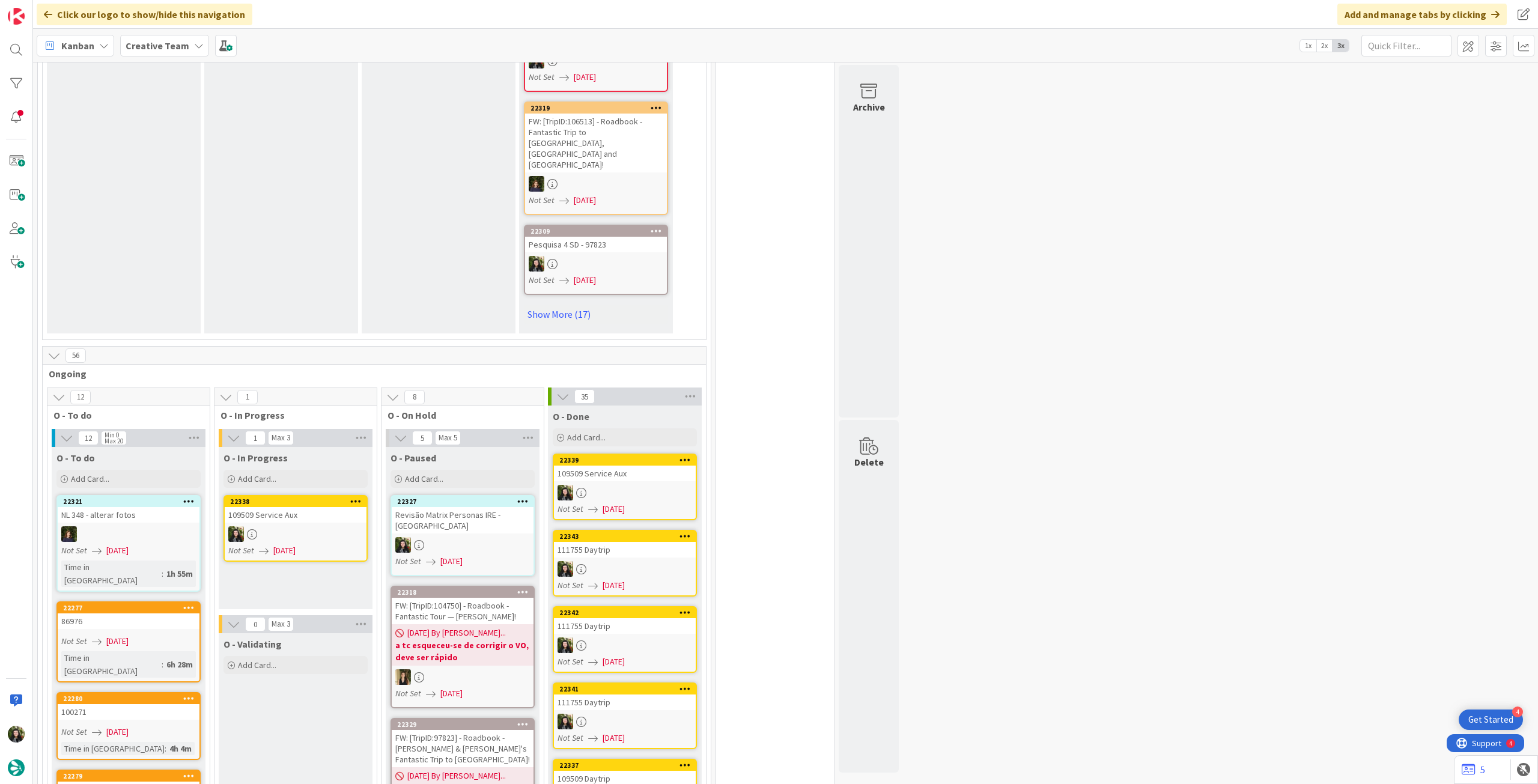
click at [319, 526] on div at bounding box center [295, 534] width 142 height 16
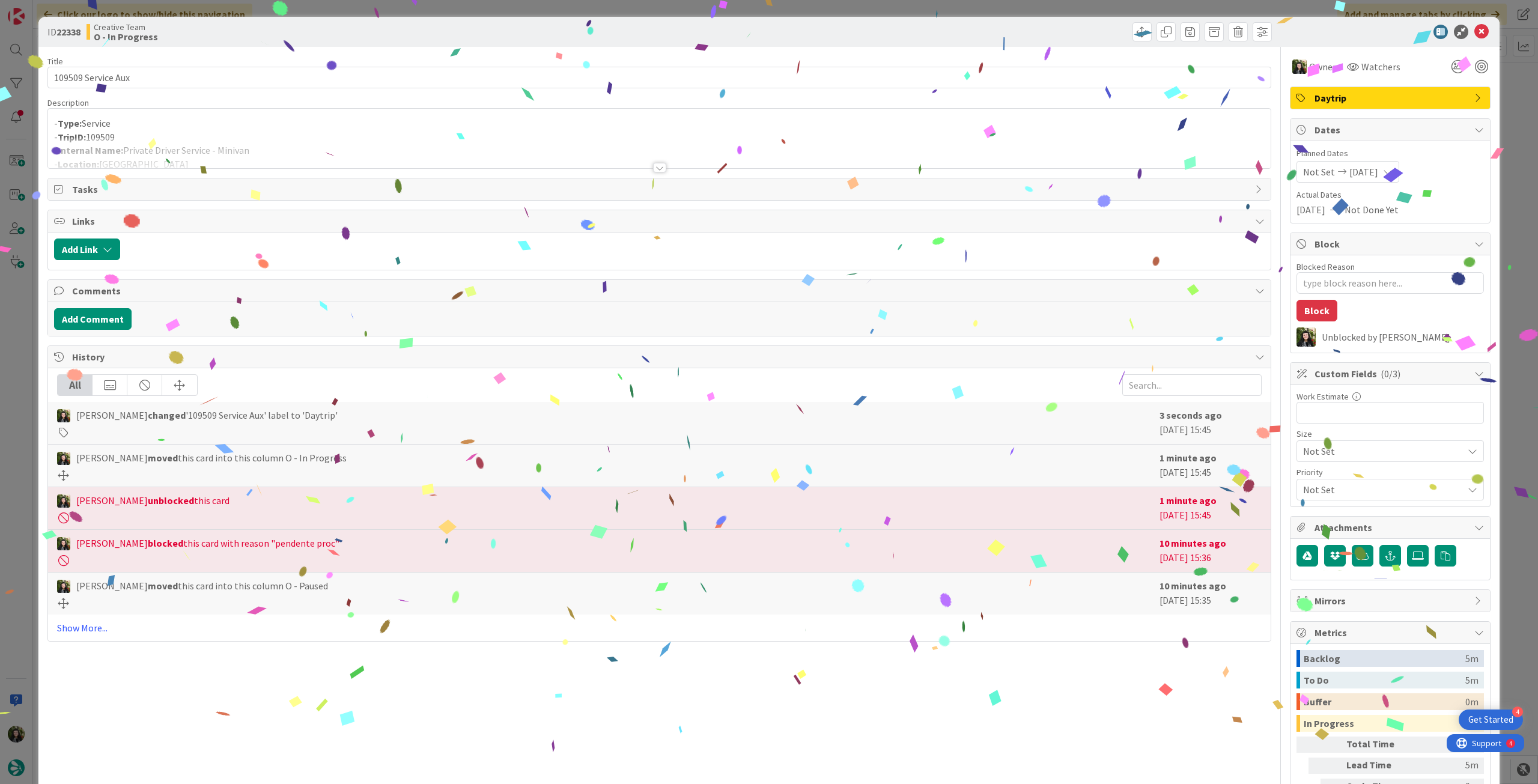
click at [250, 148] on div at bounding box center [659, 153] width 1223 height 30
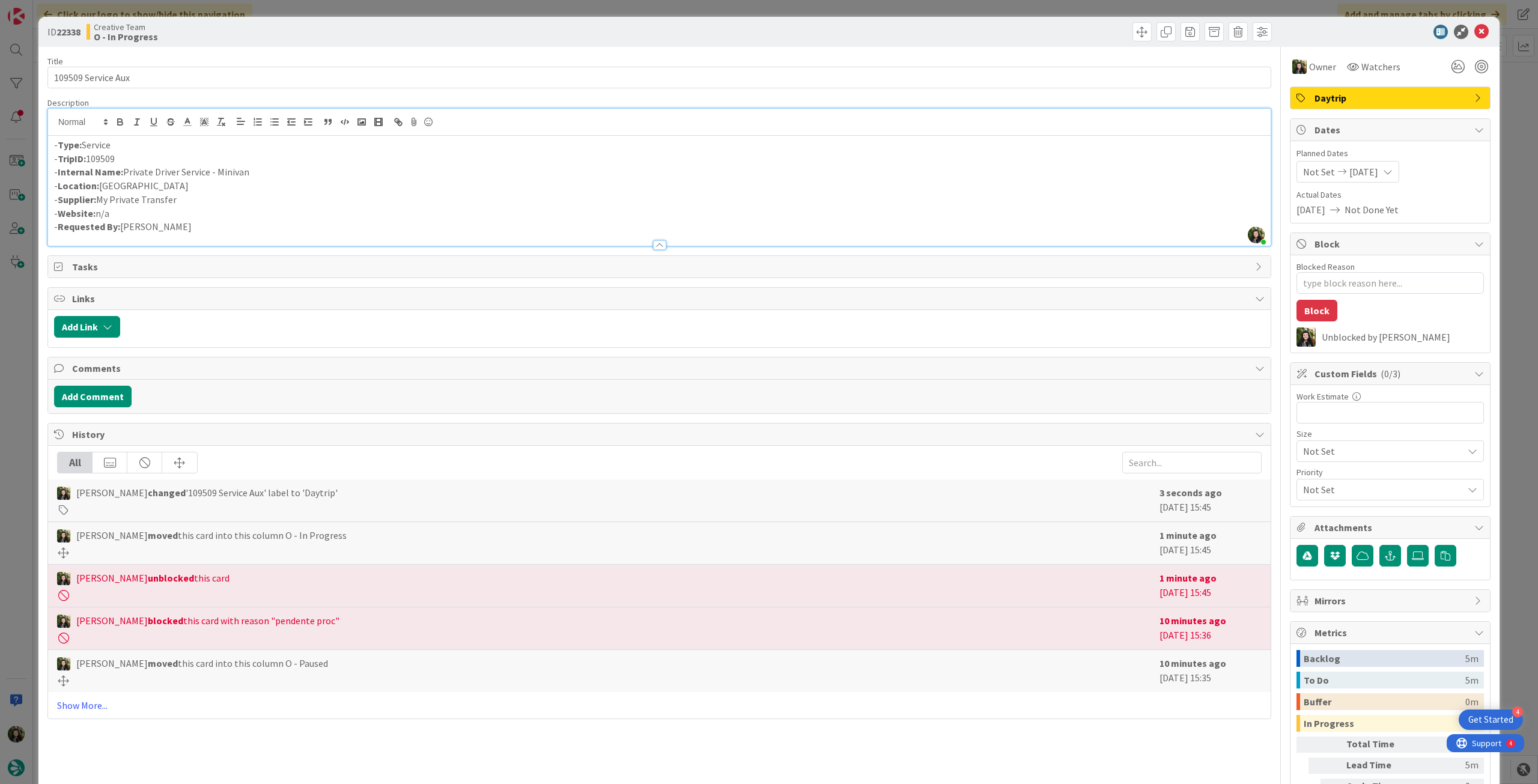
type textarea "x"
click at [1475, 30] on icon at bounding box center [1482, 32] width 14 height 14
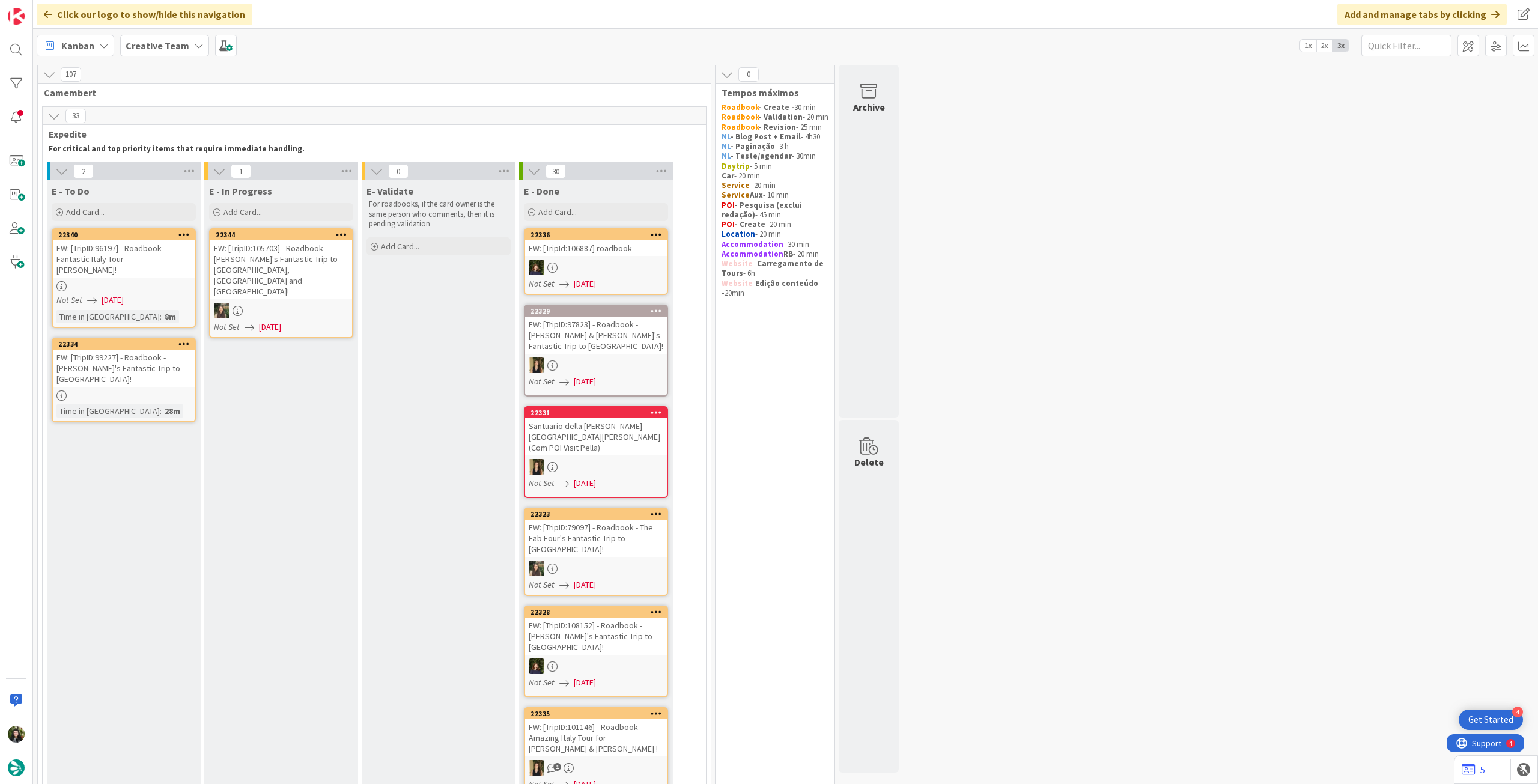
drag, startPoint x: 138, startPoint y: 45, endPoint x: 149, endPoint y: 56, distance: 15.6
click at [139, 47] on b "Creative Team" at bounding box center [157, 45] width 63 height 12
click at [177, 169] on h4 "Creative Team - Análise" at bounding box center [215, 171] width 164 height 12
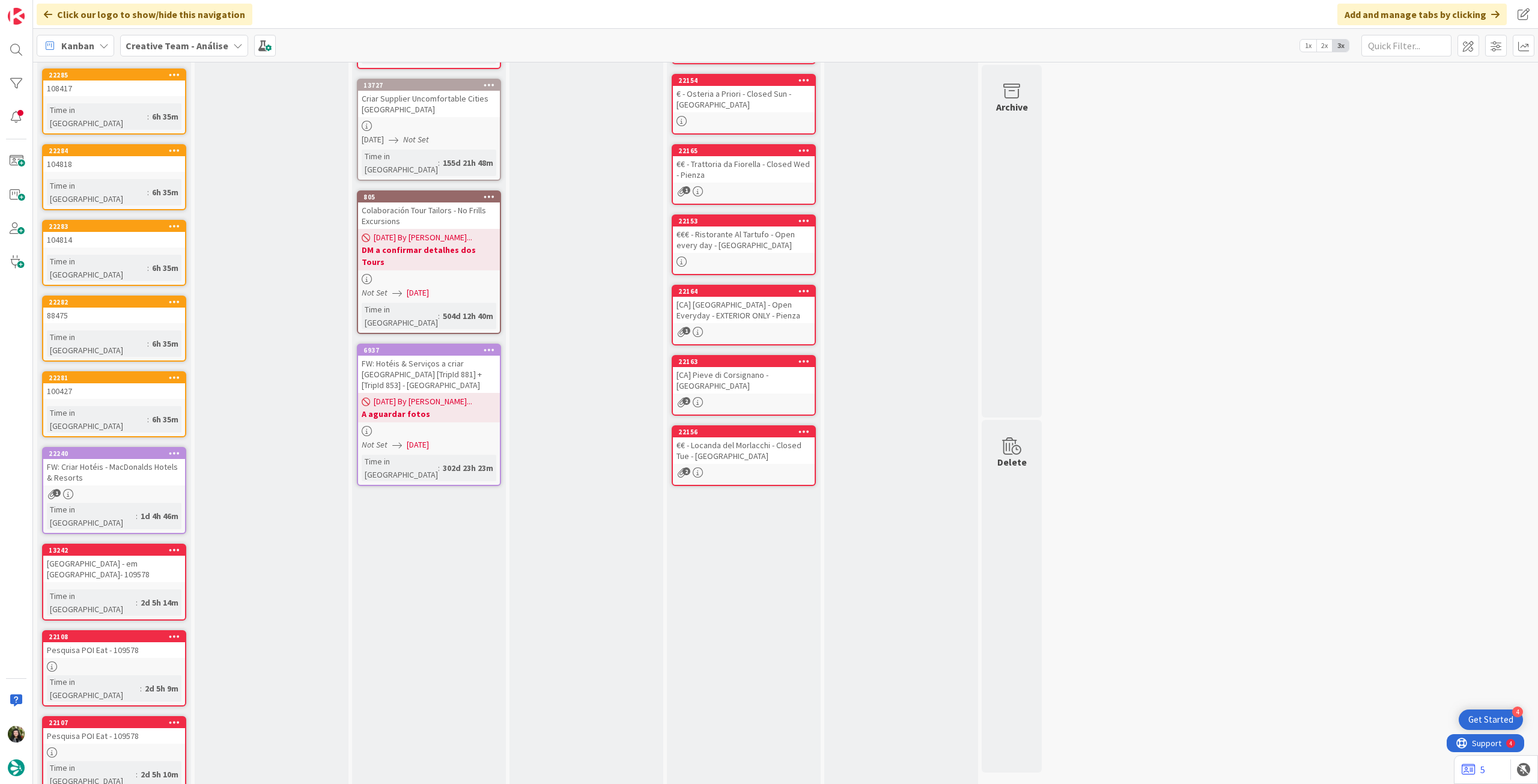
scroll to position [204, 0]
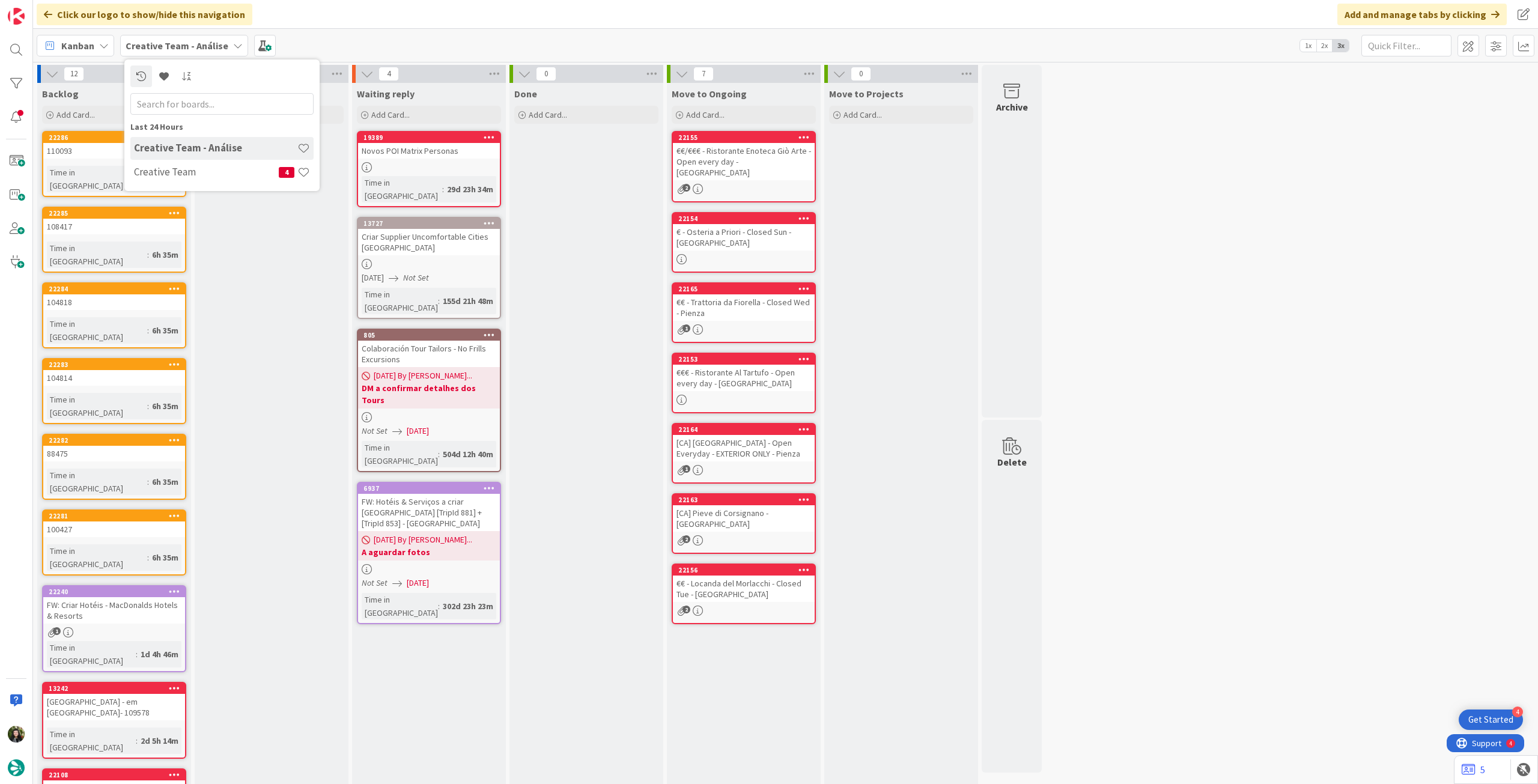
scroll to position [204, 0]
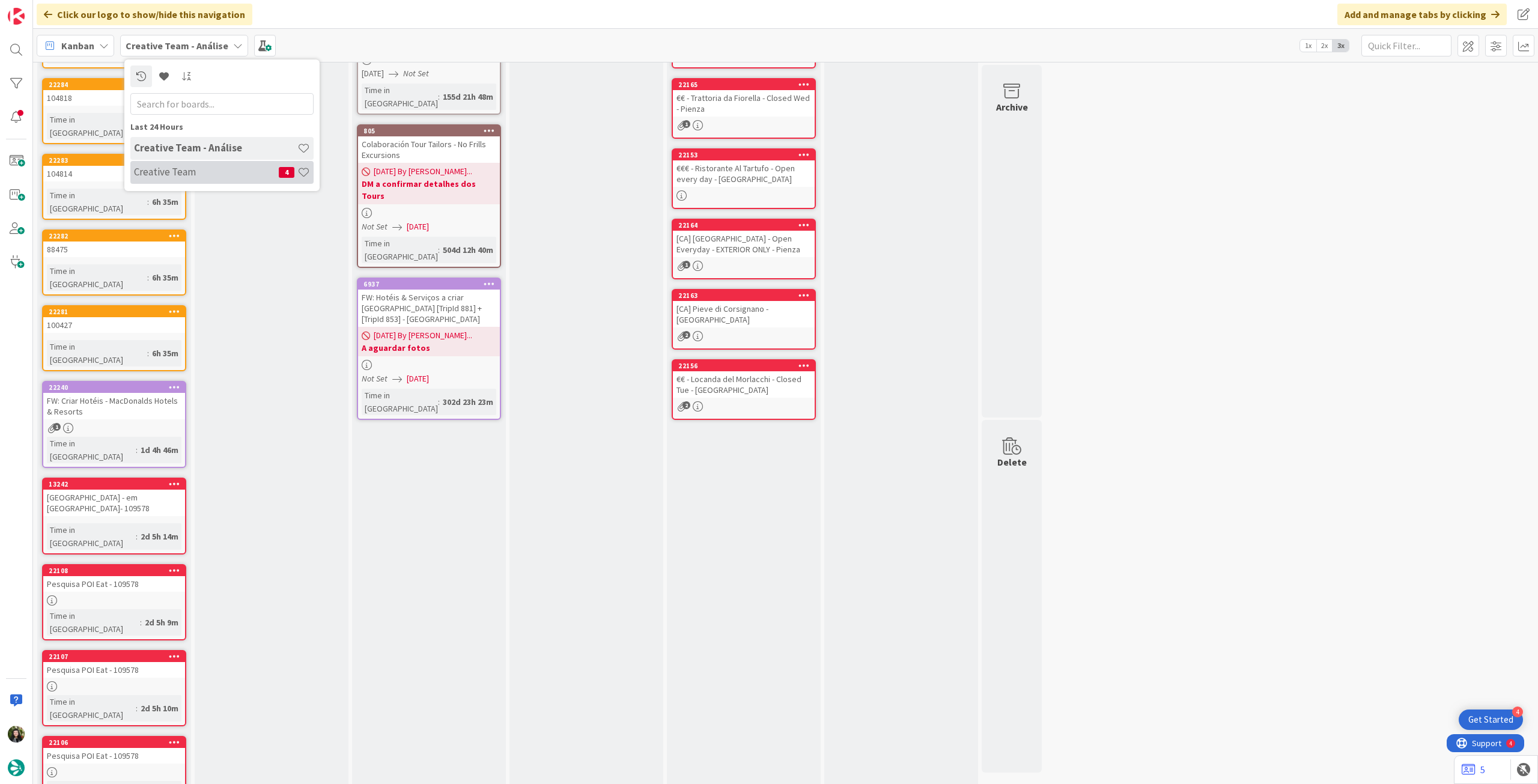
click at [210, 175] on h4 "Creative Team" at bounding box center [206, 171] width 145 height 12
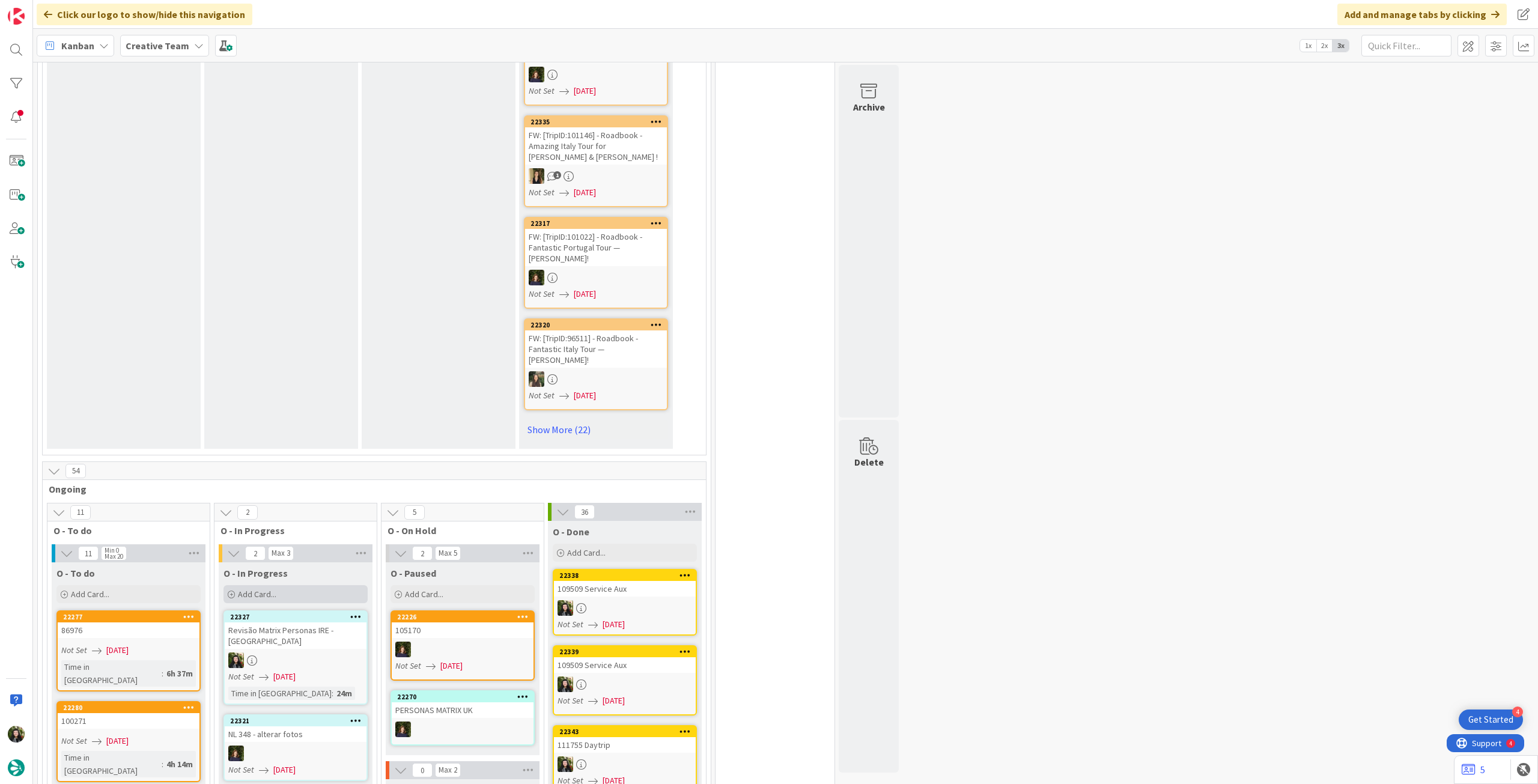
scroll to position [801, 0]
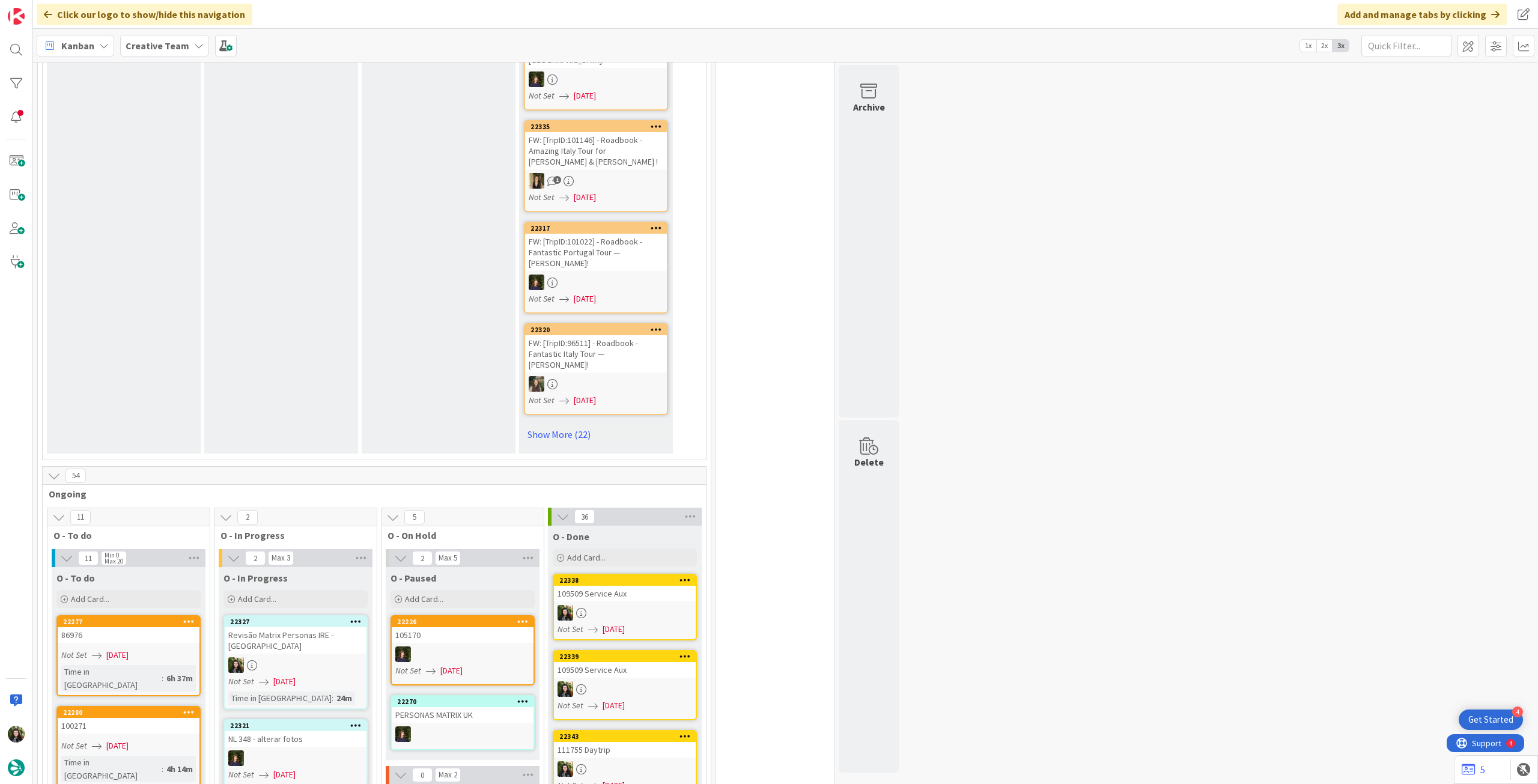
click at [307, 657] on div at bounding box center [295, 665] width 142 height 16
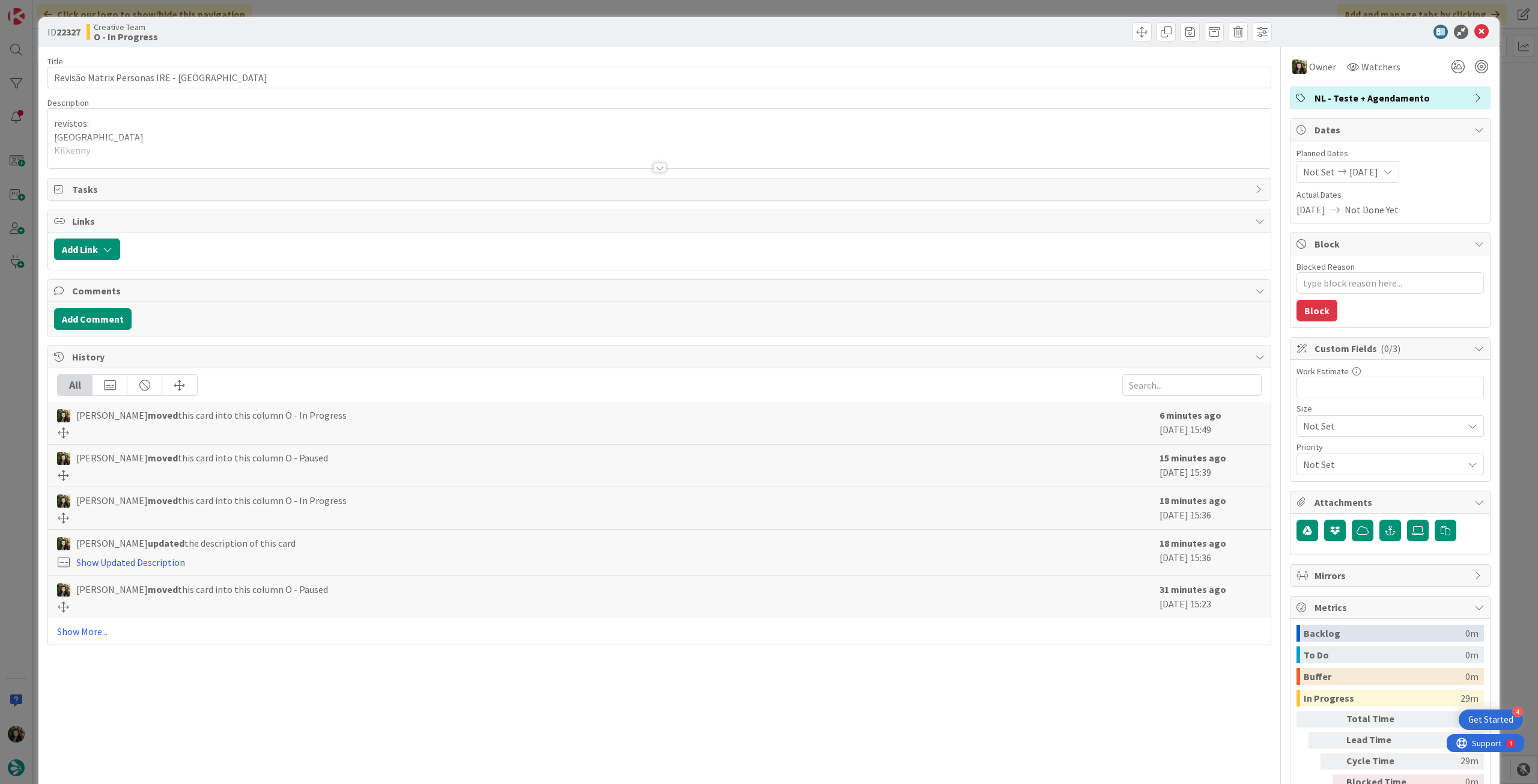
drag, startPoint x: 111, startPoint y: 138, endPoint x: 111, endPoint y: 156, distance: 18.0
click at [112, 138] on div at bounding box center [659, 153] width 1223 height 30
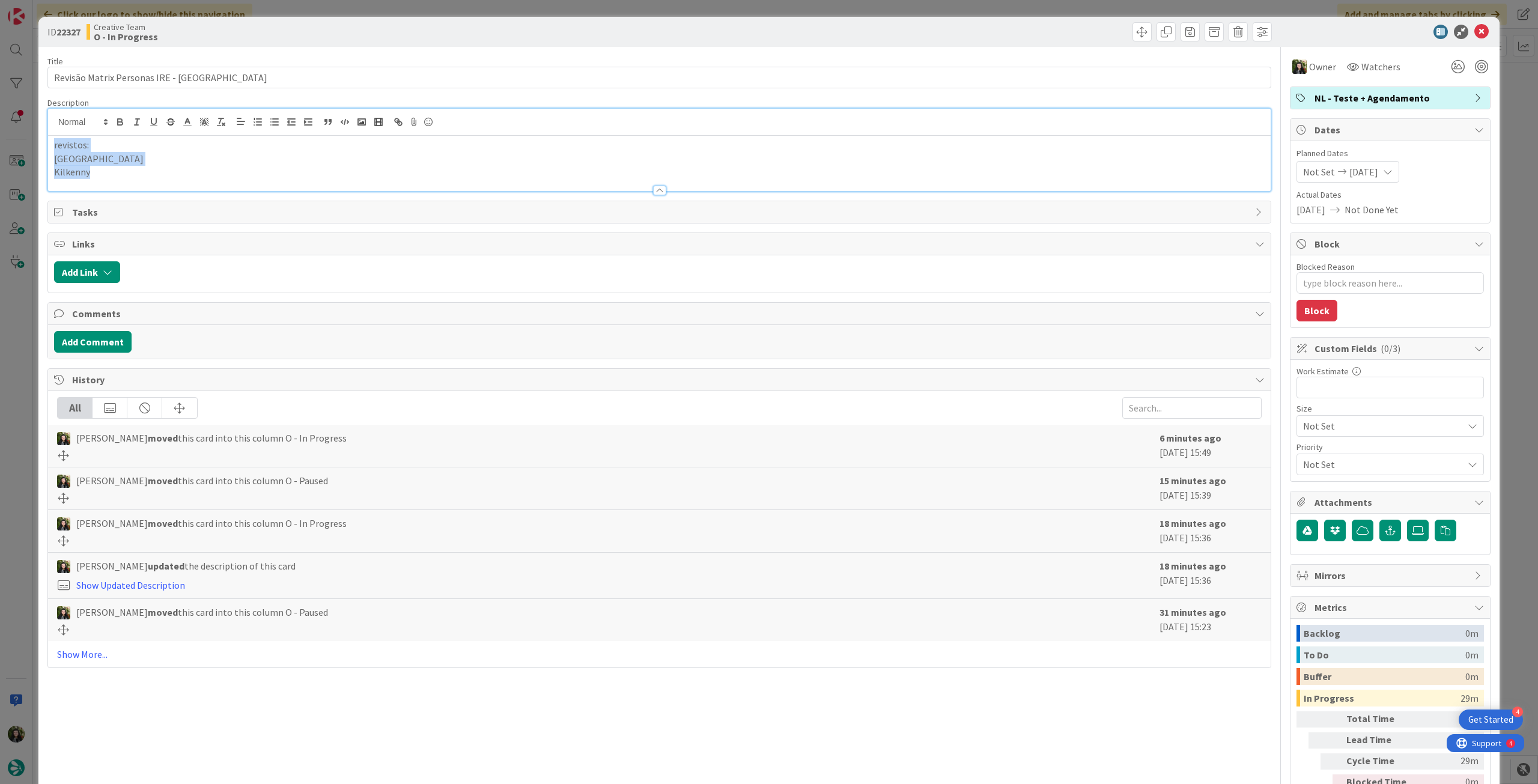
drag, startPoint x: 109, startPoint y: 173, endPoint x: 70, endPoint y: 144, distance: 48.6
click at [45, 144] on div "ID 22327 Creative Team O - In Progress Title 32 / 128 Revisão Matrix Personas I…" at bounding box center [769, 424] width 1461 height 816
copy div "revistos: Dublin Kilkenny"
click at [34, 77] on div "ID 22327 Creative Team O - In Progress Title 32 / 128 Revisão Matrix Personas I…" at bounding box center [769, 392] width 1538 height 784
click at [1475, 30] on icon at bounding box center [1482, 32] width 14 height 14
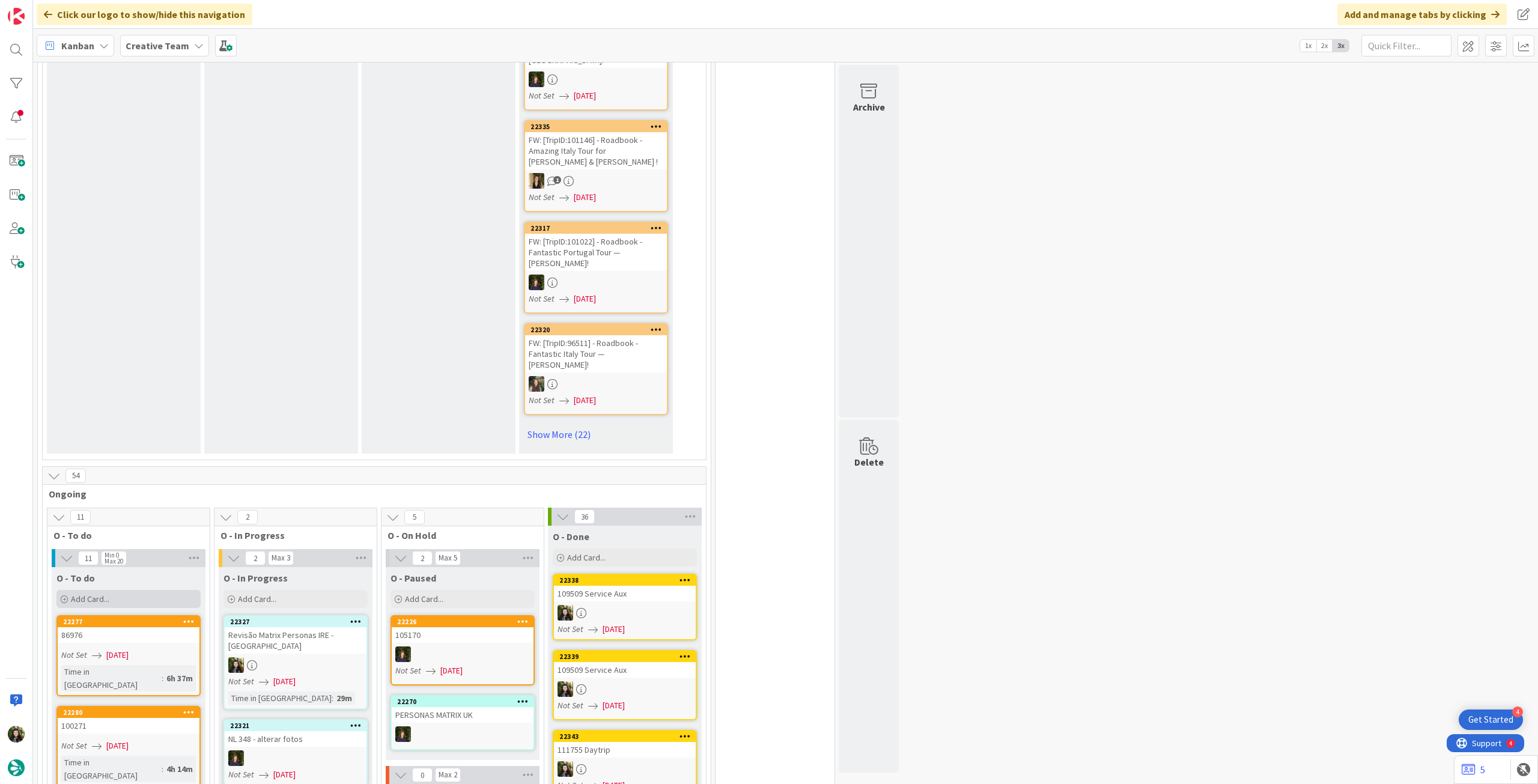
click at [116, 590] on div "Add Card..." at bounding box center [128, 599] width 144 height 18
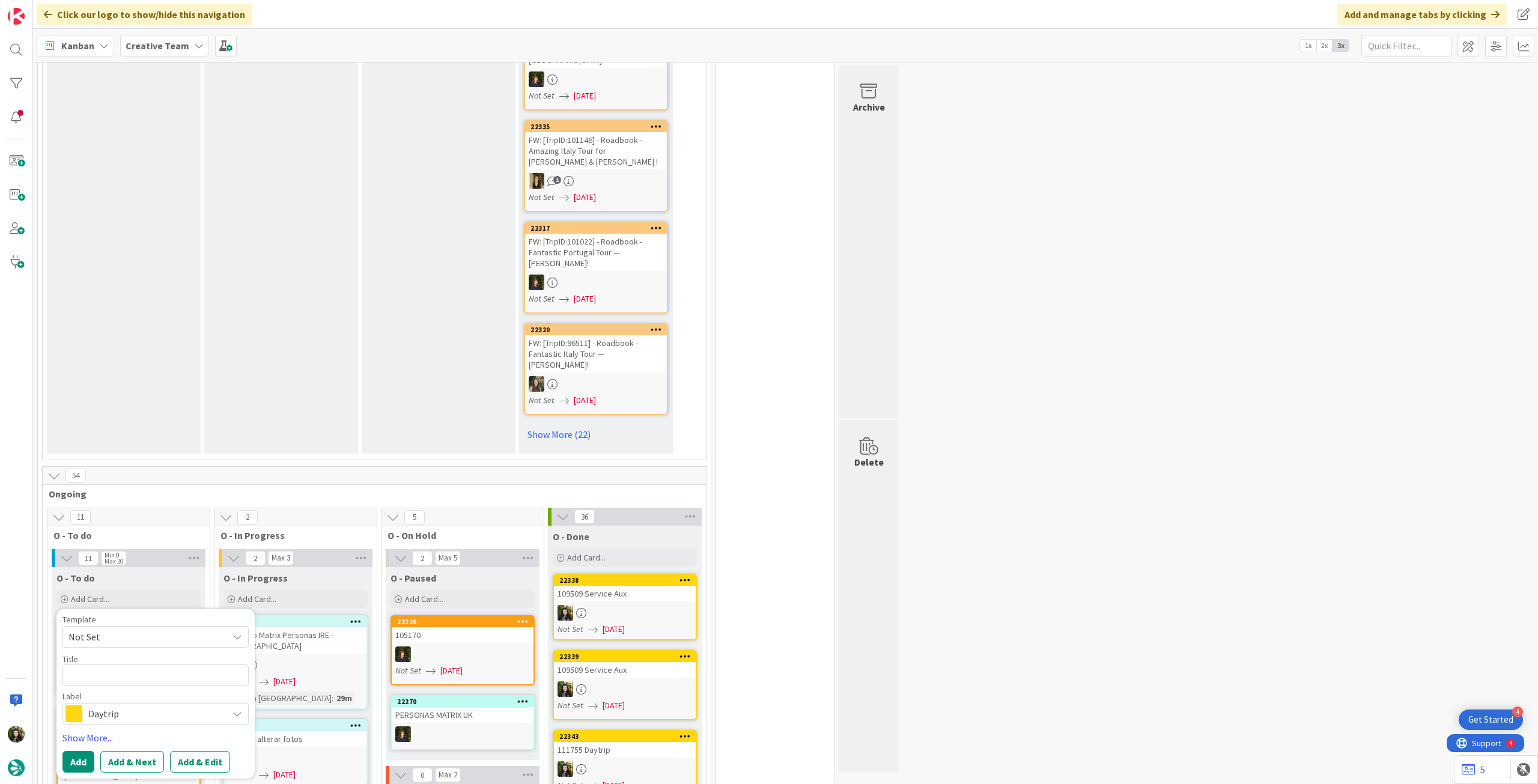
click at [160, 705] on span "Daytrip" at bounding box center [155, 713] width 133 height 17
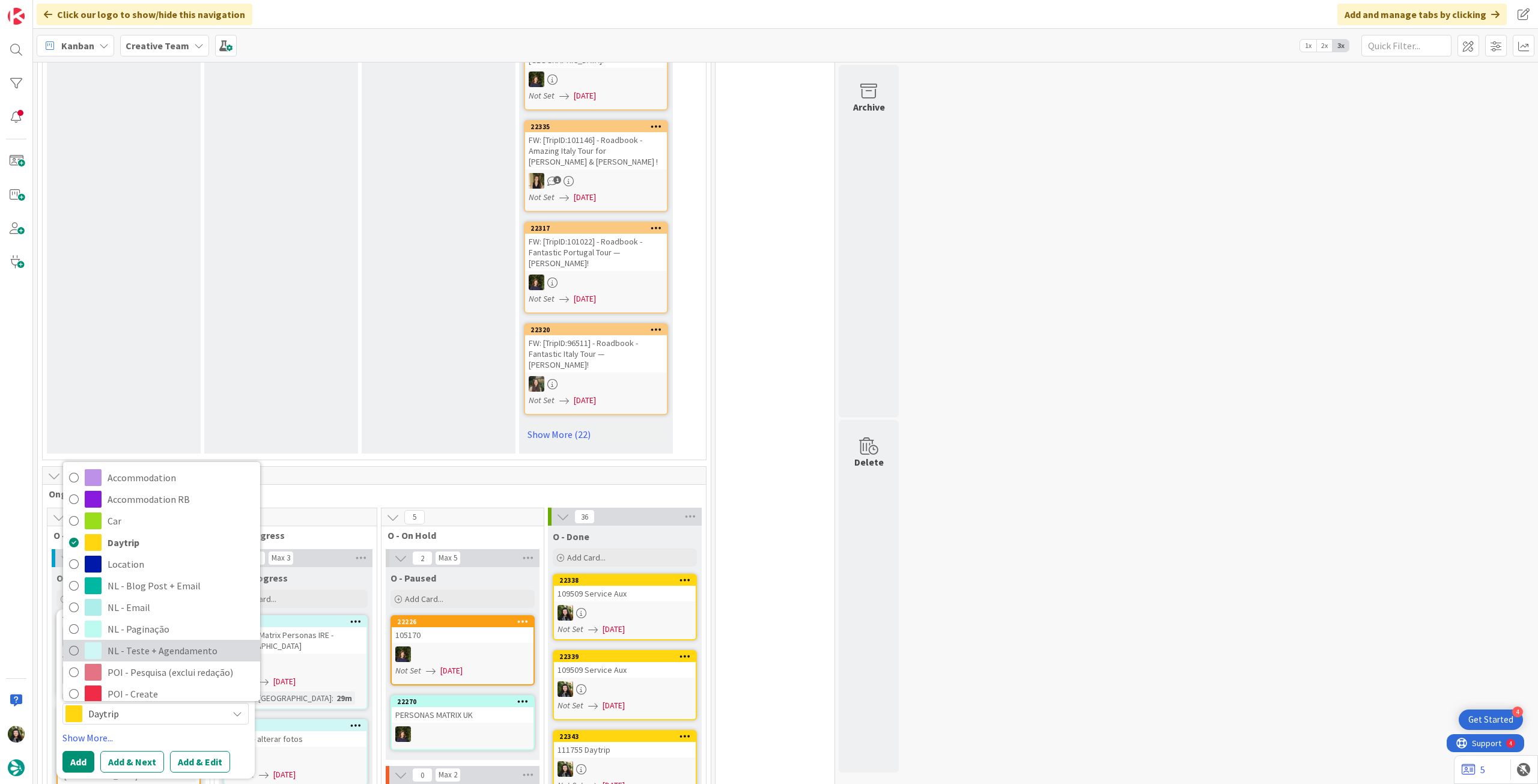
click at [162, 642] on span "NL - Teste + Agendamento" at bounding box center [181, 651] width 147 height 18
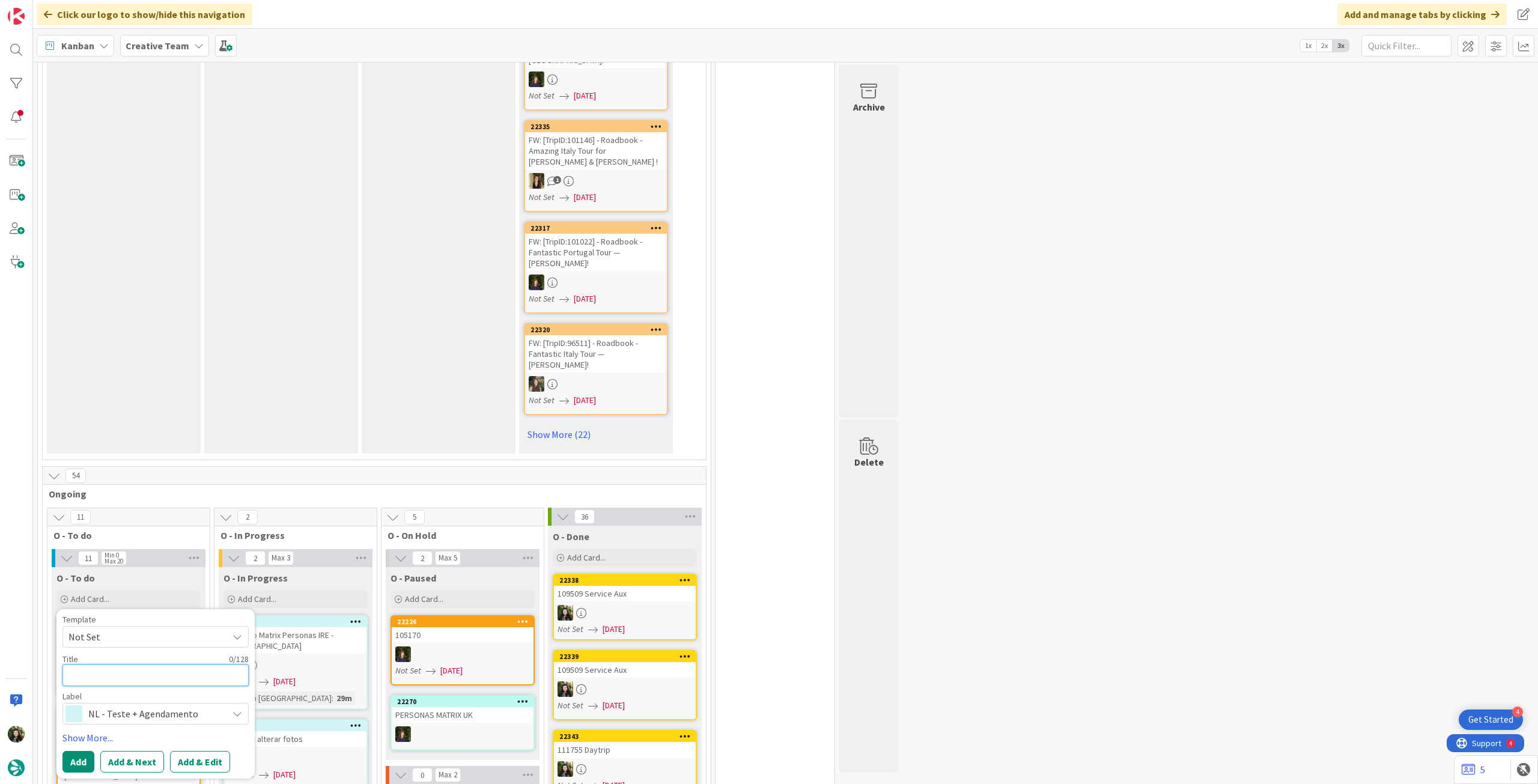
click at [154, 664] on textarea at bounding box center [156, 675] width 186 height 21
paste textarea "Revisão Matrix Personas IRE - [GEOGRAPHIC_DATA]"
type textarea "x"
type textarea "Revisão Matrix Personas IRE - [GEOGRAPHIC_DATA]"
click at [82, 751] on button "Add" at bounding box center [78, 761] width 32 height 21
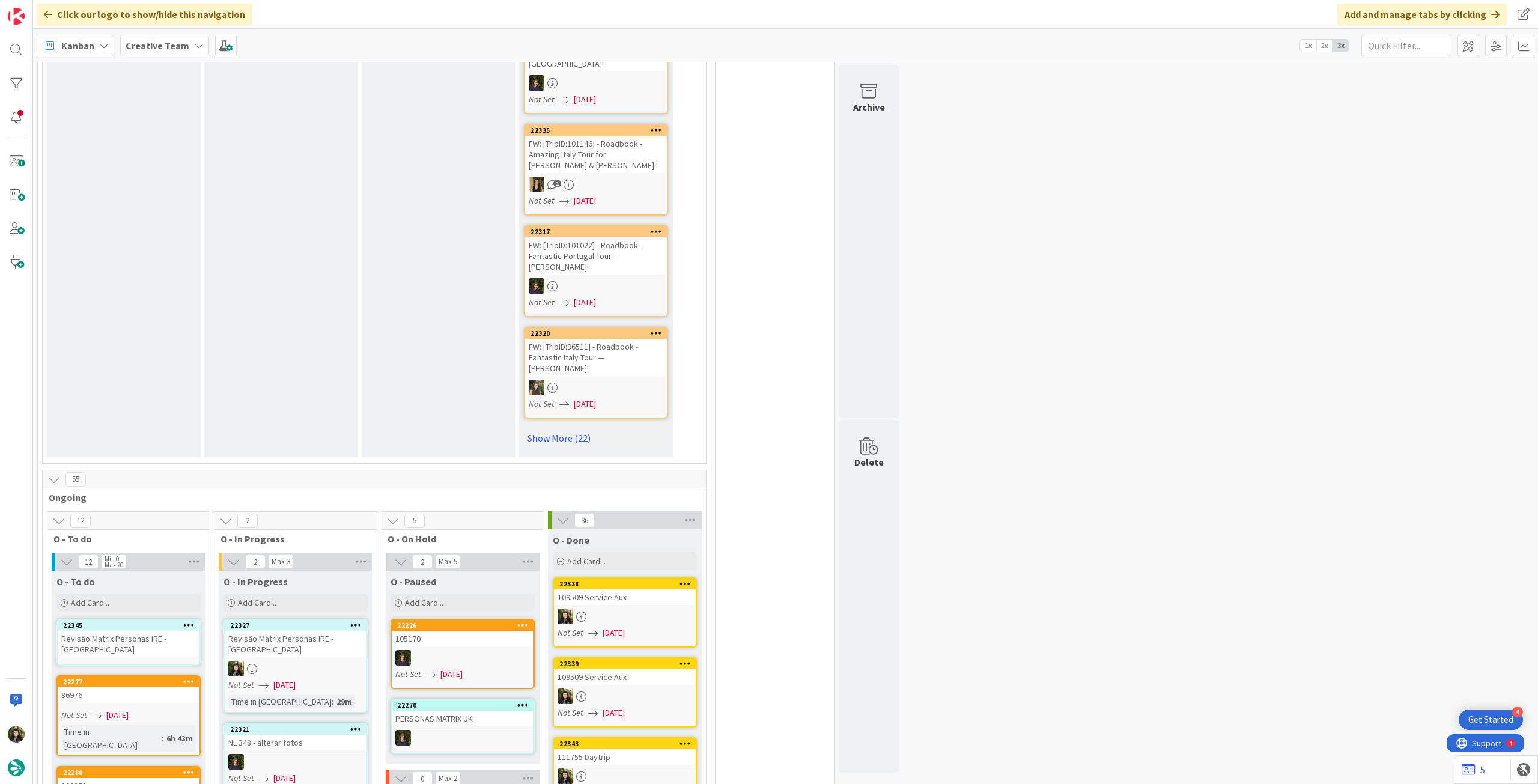
click at [140, 631] on div "Revisão Matrix Personas IRE - [GEOGRAPHIC_DATA]" at bounding box center [128, 644] width 142 height 27
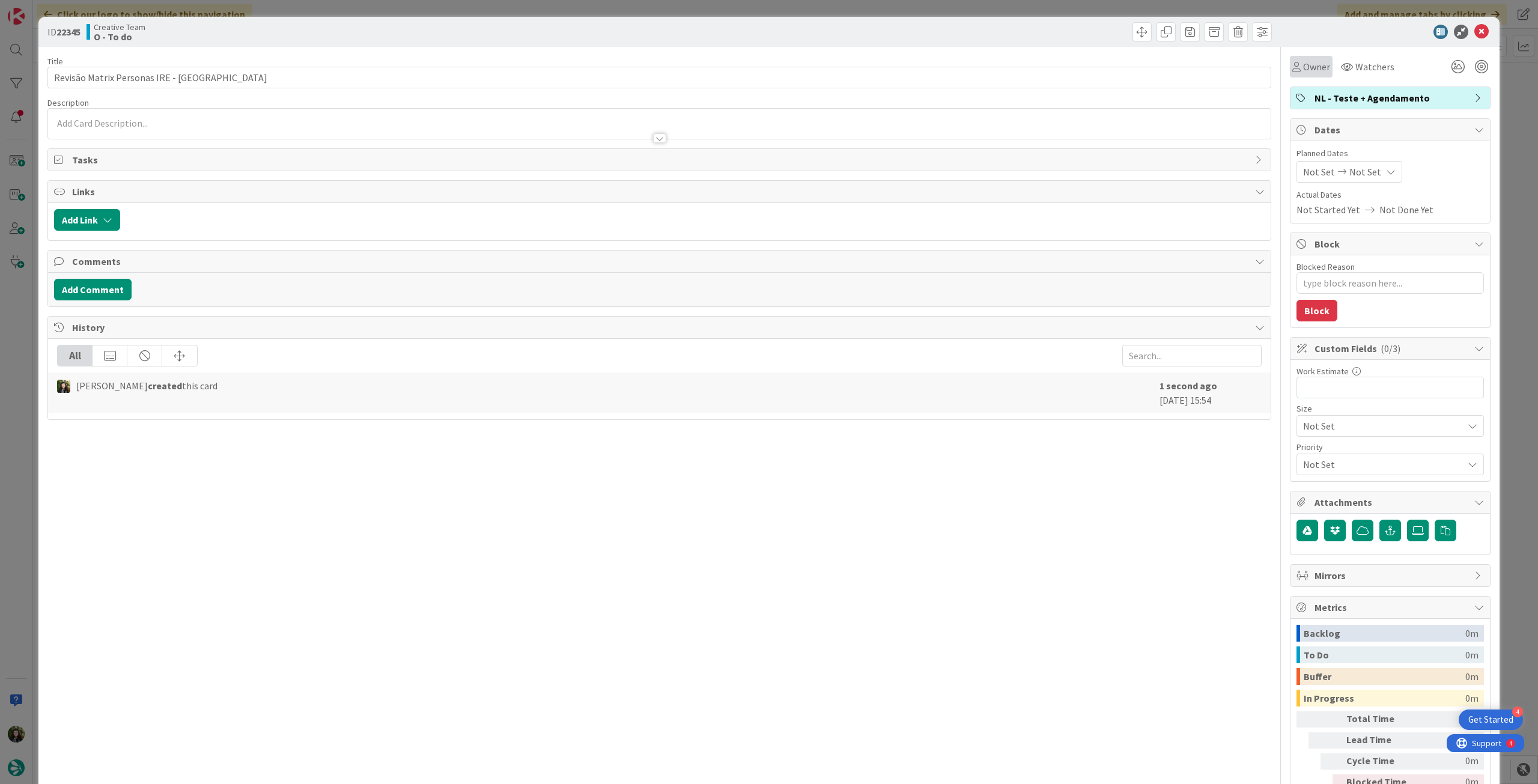
click at [1311, 74] on div "Owner" at bounding box center [1312, 66] width 43 height 21
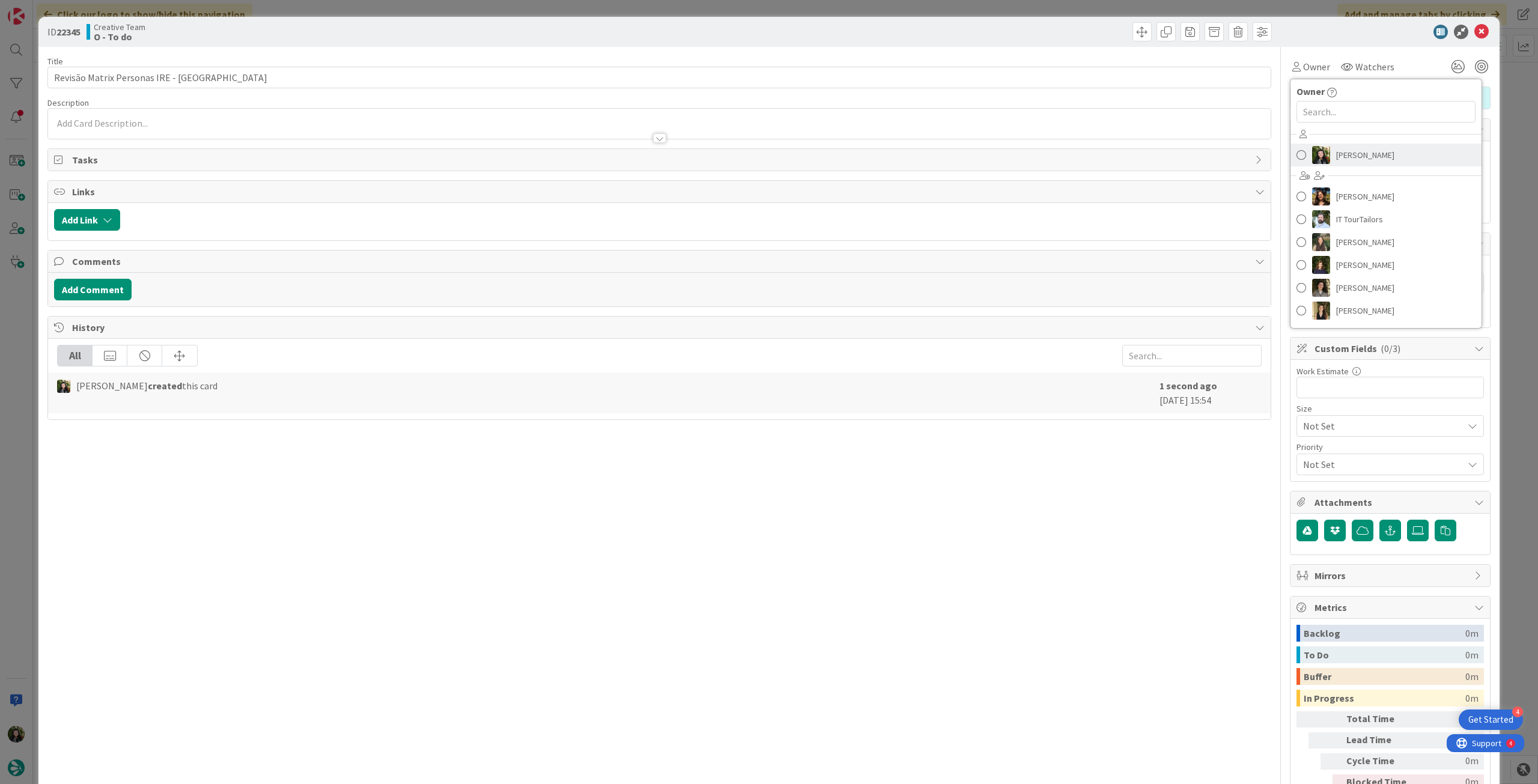
drag, startPoint x: 1341, startPoint y: 147, endPoint x: 1360, endPoint y: 166, distance: 26.9
click at [1342, 147] on span "[PERSON_NAME]" at bounding box center [1365, 155] width 58 height 18
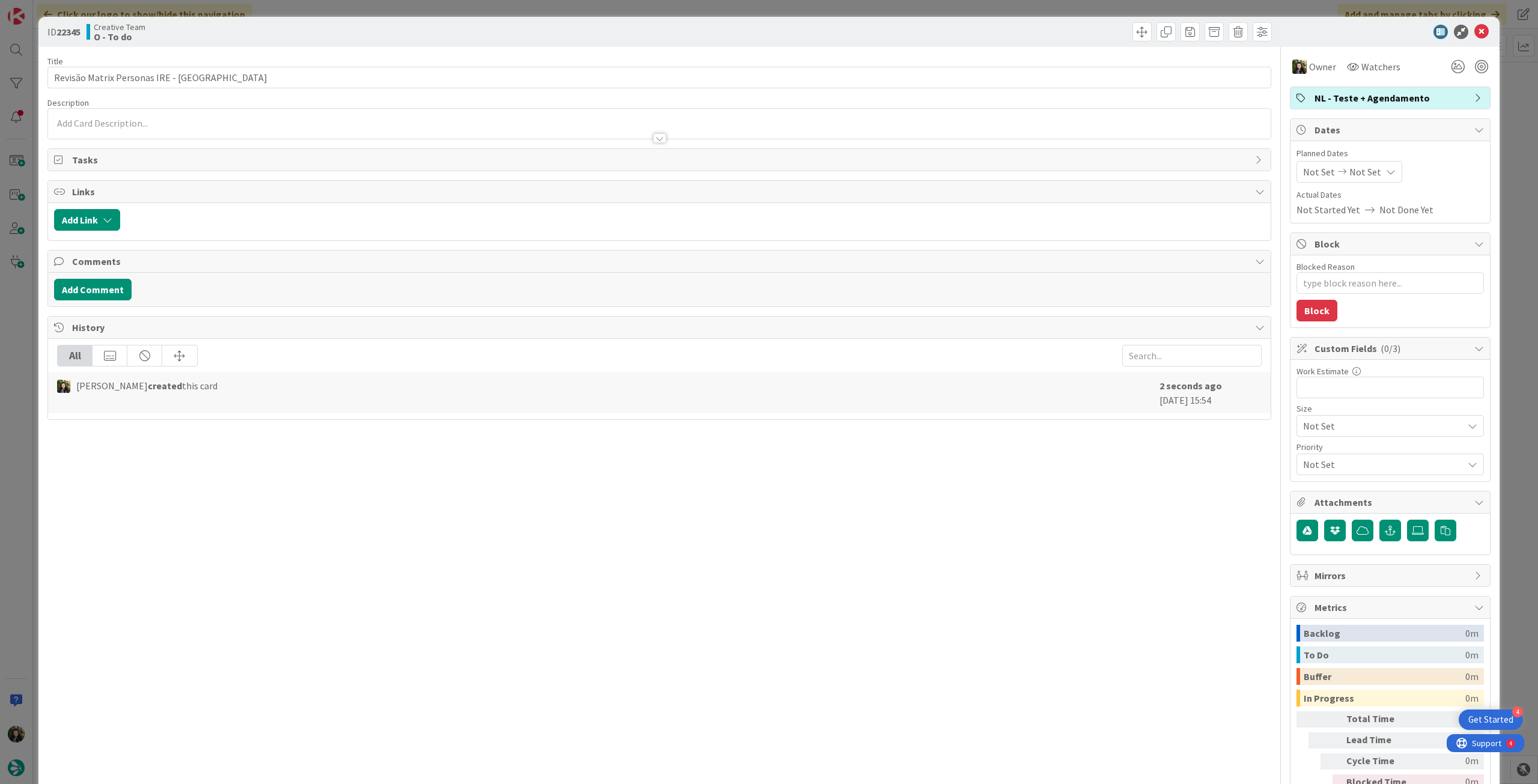
type textarea "x"
drag, startPoint x: 1363, startPoint y: 169, endPoint x: 1370, endPoint y: 175, distance: 9.2
click at [1364, 170] on span "Not Set" at bounding box center [1365, 171] width 32 height 14
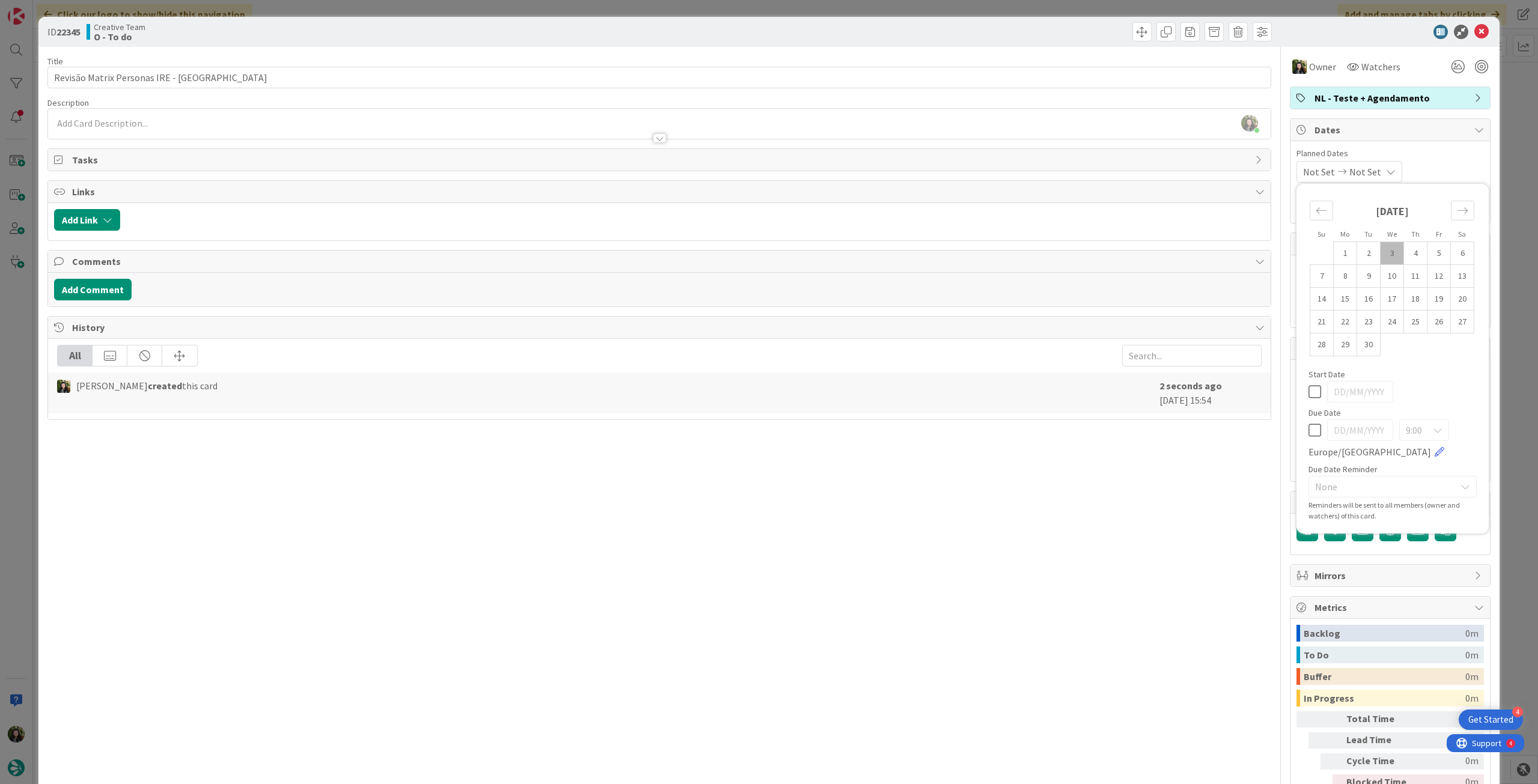
click at [1308, 433] on icon at bounding box center [1315, 430] width 13 height 14
type input "[DATE]"
type textarea "x"
click at [1409, 254] on td "4" at bounding box center [1416, 253] width 23 height 23
type input "[DATE]"
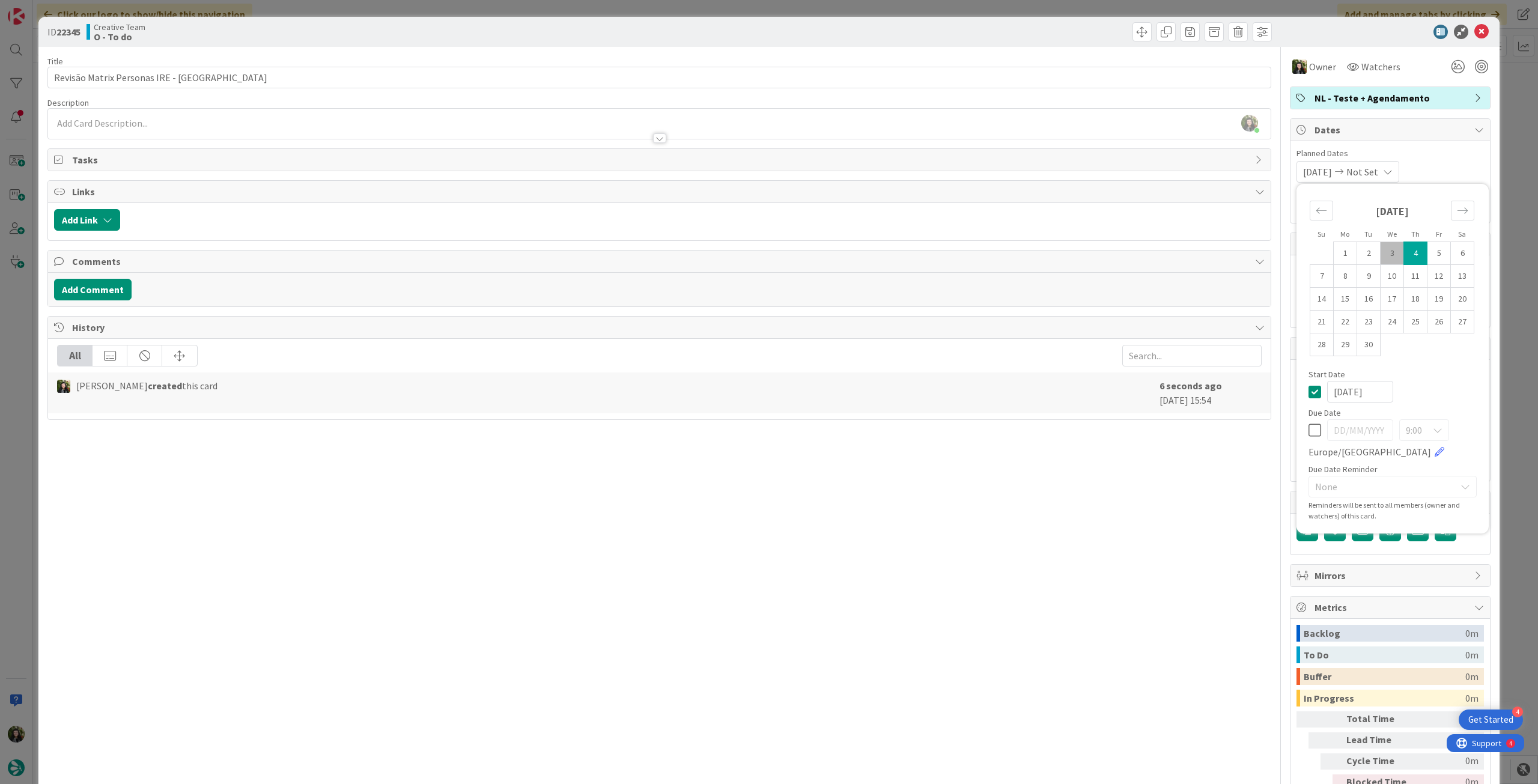
type textarea "x"
drag, startPoint x: 1304, startPoint y: 388, endPoint x: 1305, endPoint y: 411, distance: 23.0
click at [1308, 389] on icon at bounding box center [1315, 391] width 13 height 14
drag, startPoint x: 1303, startPoint y: 439, endPoint x: 1309, endPoint y: 425, distance: 15.2
click at [1308, 439] on div "9:00 Europe/Lisbon" at bounding box center [1392, 439] width 168 height 39
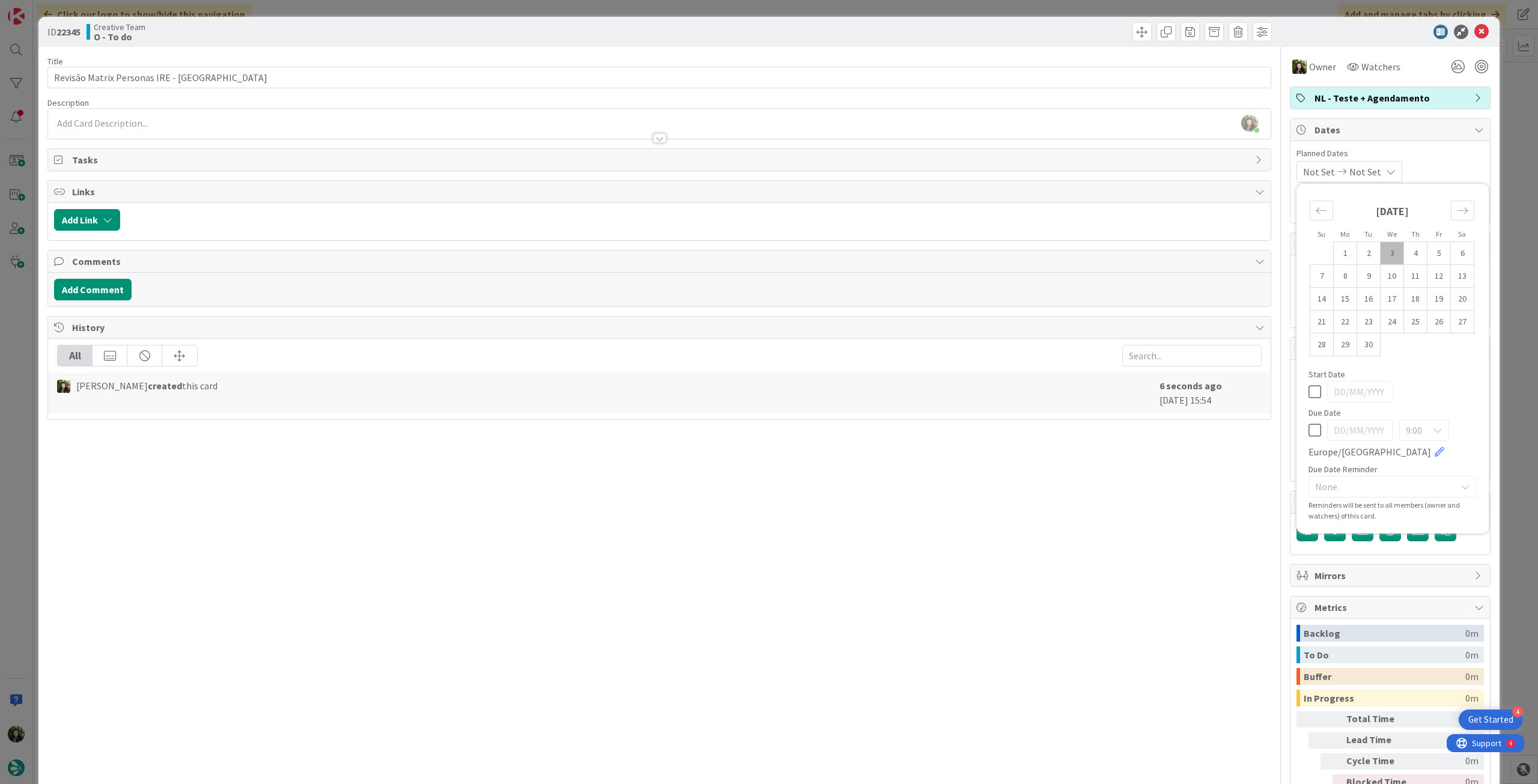
type textarea "x"
click at [1309, 425] on icon at bounding box center [1315, 430] width 13 height 14
type input "[DATE]"
type textarea "x"
click at [1408, 248] on td "4" at bounding box center [1416, 253] width 23 height 23
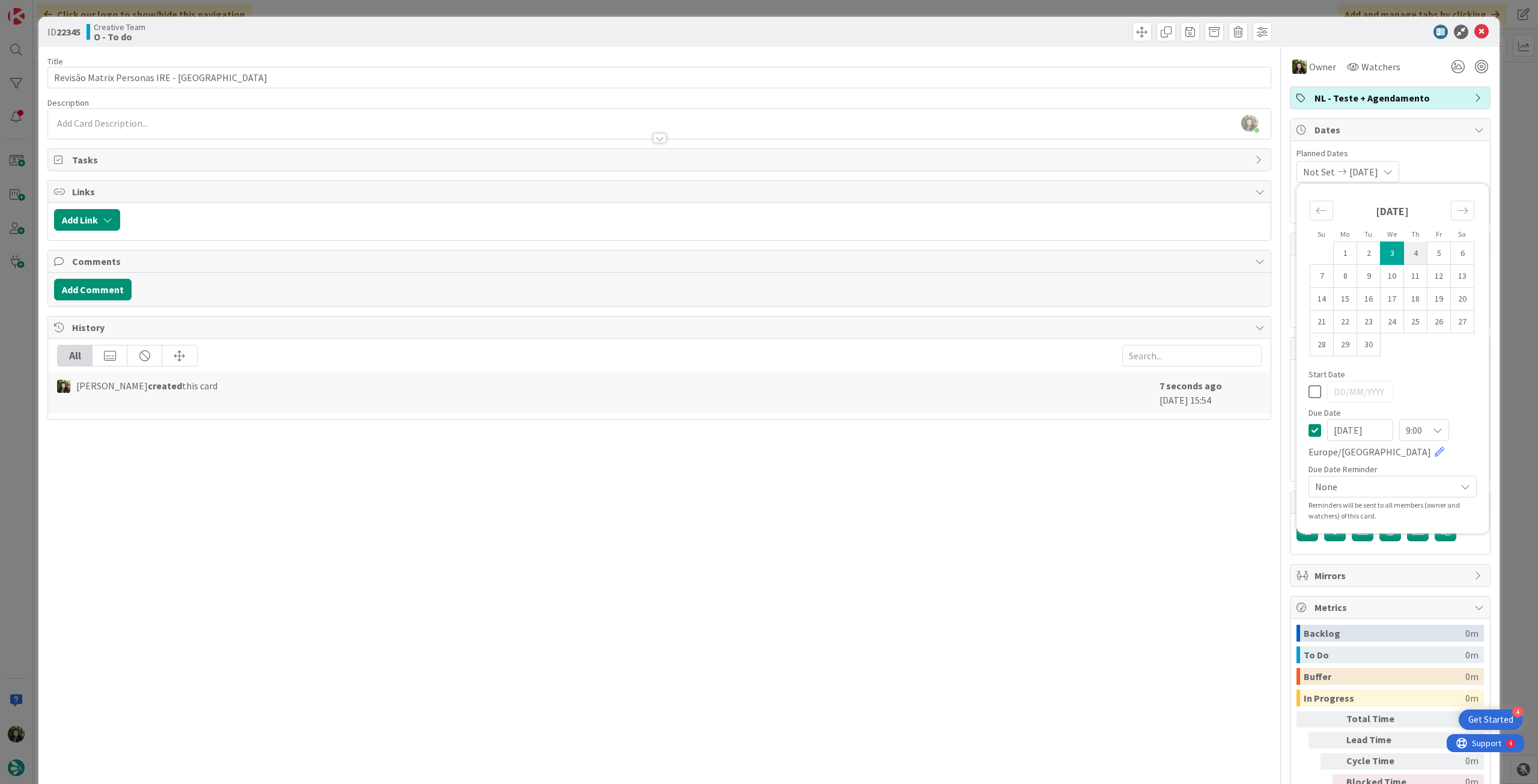
type input "[DATE]"
click at [1476, 30] on icon at bounding box center [1482, 32] width 14 height 14
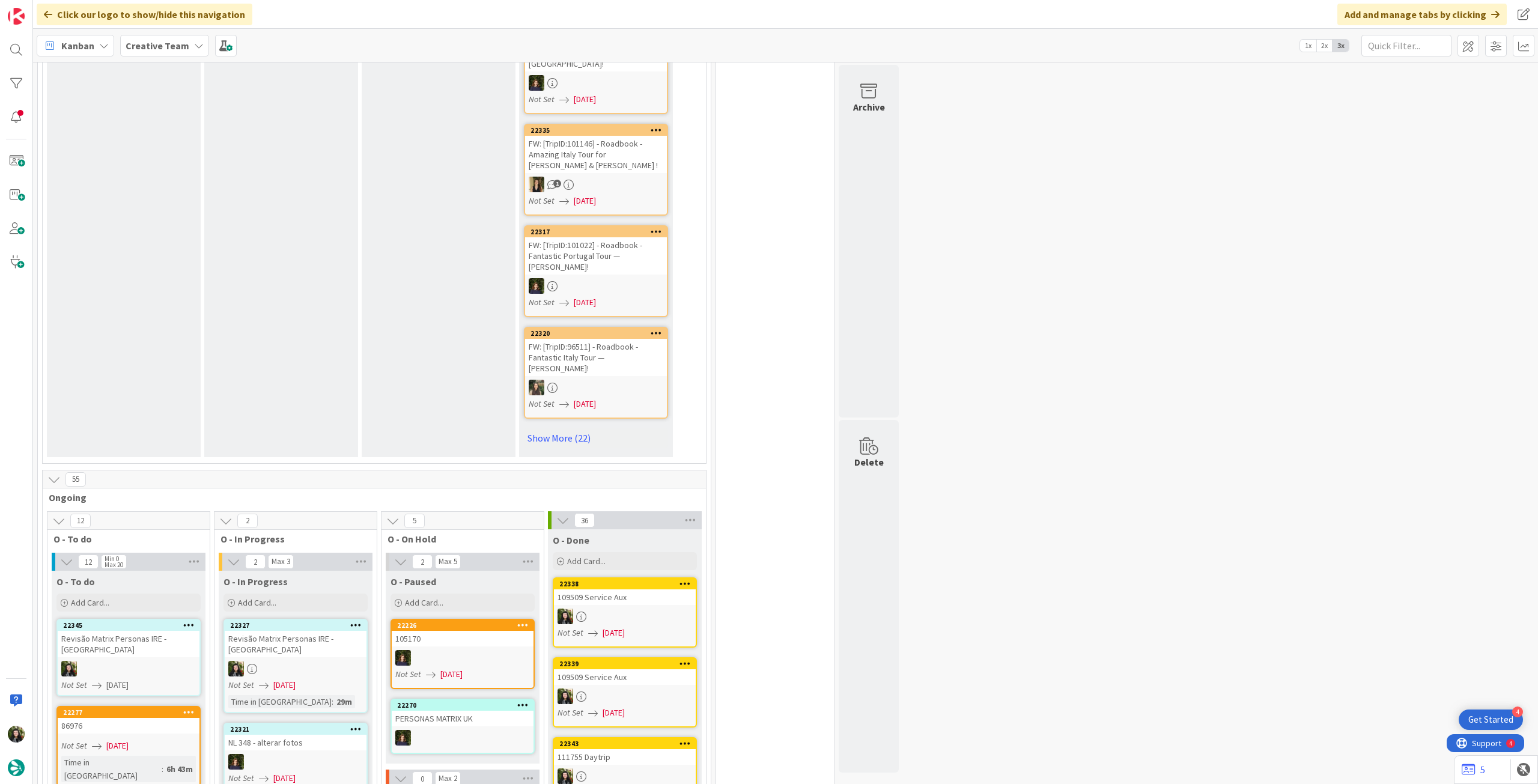
click at [295, 679] on span "[DATE]" at bounding box center [285, 685] width 22 height 13
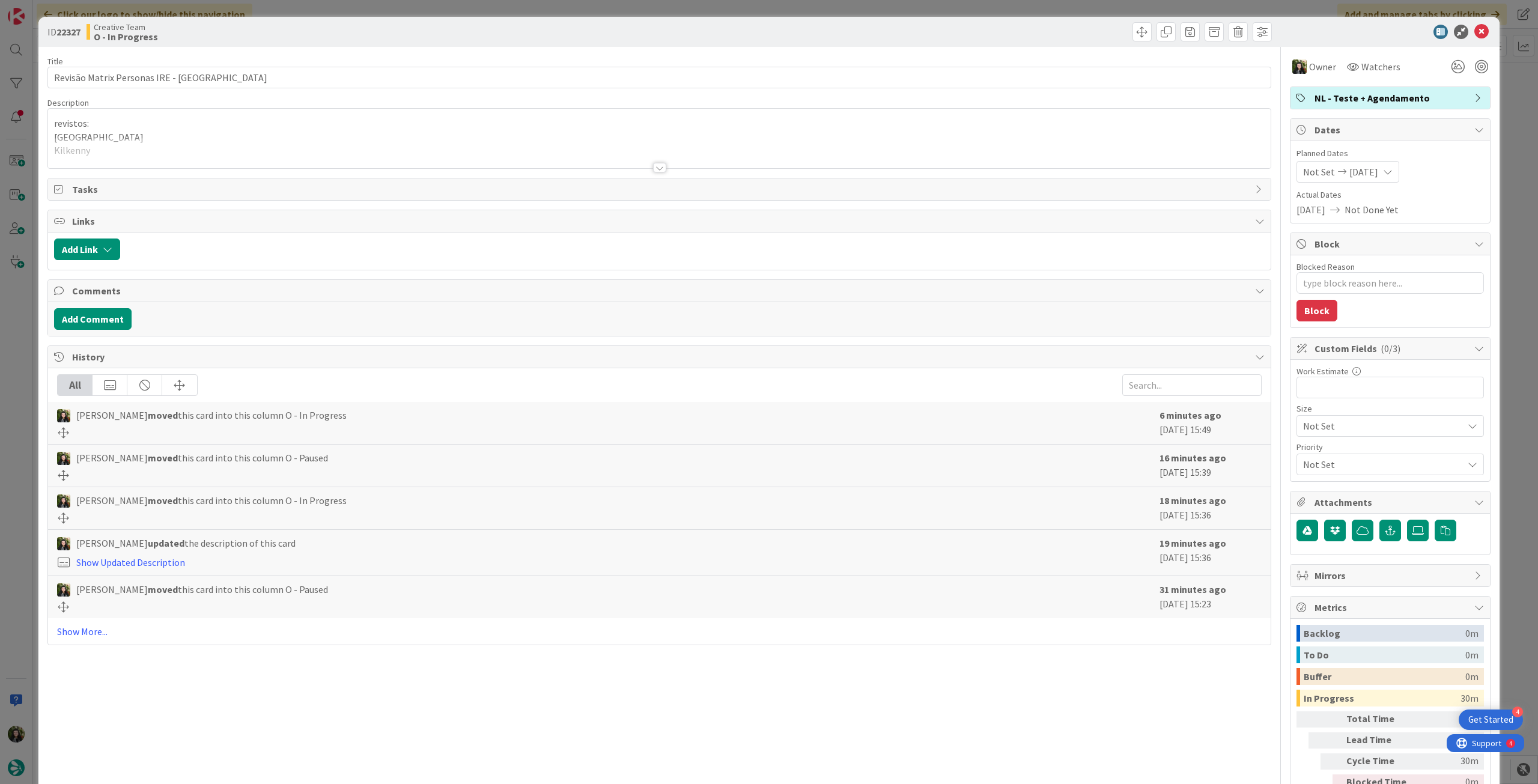
click at [136, 169] on div "Title 32 / 128 Revisão Matrix Personas IRE - CA Description revistos: Dublin Ki…" at bounding box center [659, 435] width 1224 height 777
click at [122, 164] on div at bounding box center [659, 153] width 1223 height 30
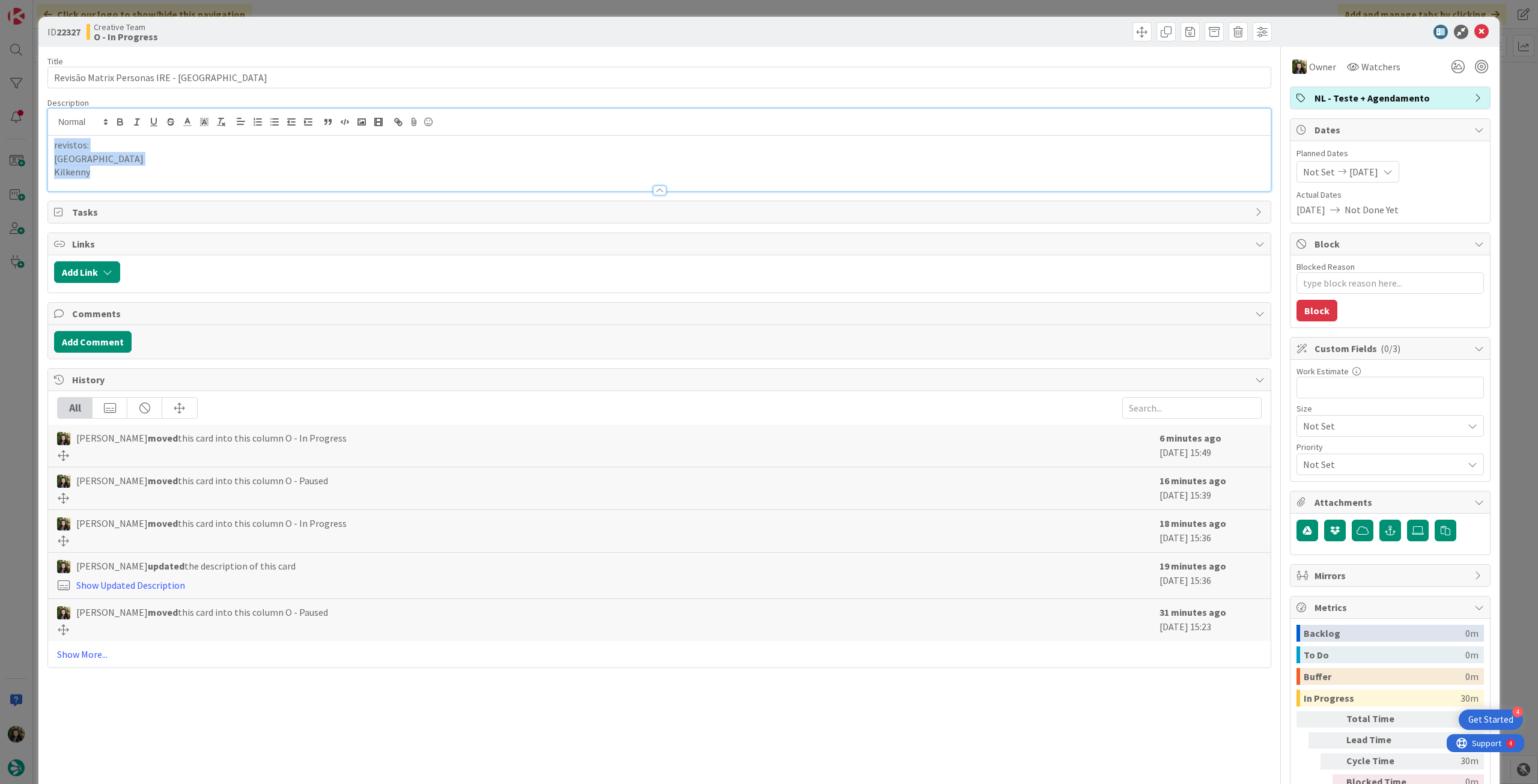
drag, startPoint x: 111, startPoint y: 177, endPoint x: 402, endPoint y: 131, distance: 294.6
click at [47, 131] on div "ID 22327 Creative Team O - In Progress Title 32 / 128 Revisão Matrix Personas I…" at bounding box center [769, 424] width 1461 height 816
copy div "revistos: Dublin Kilkenny"
click at [1475, 38] on icon at bounding box center [1482, 32] width 14 height 14
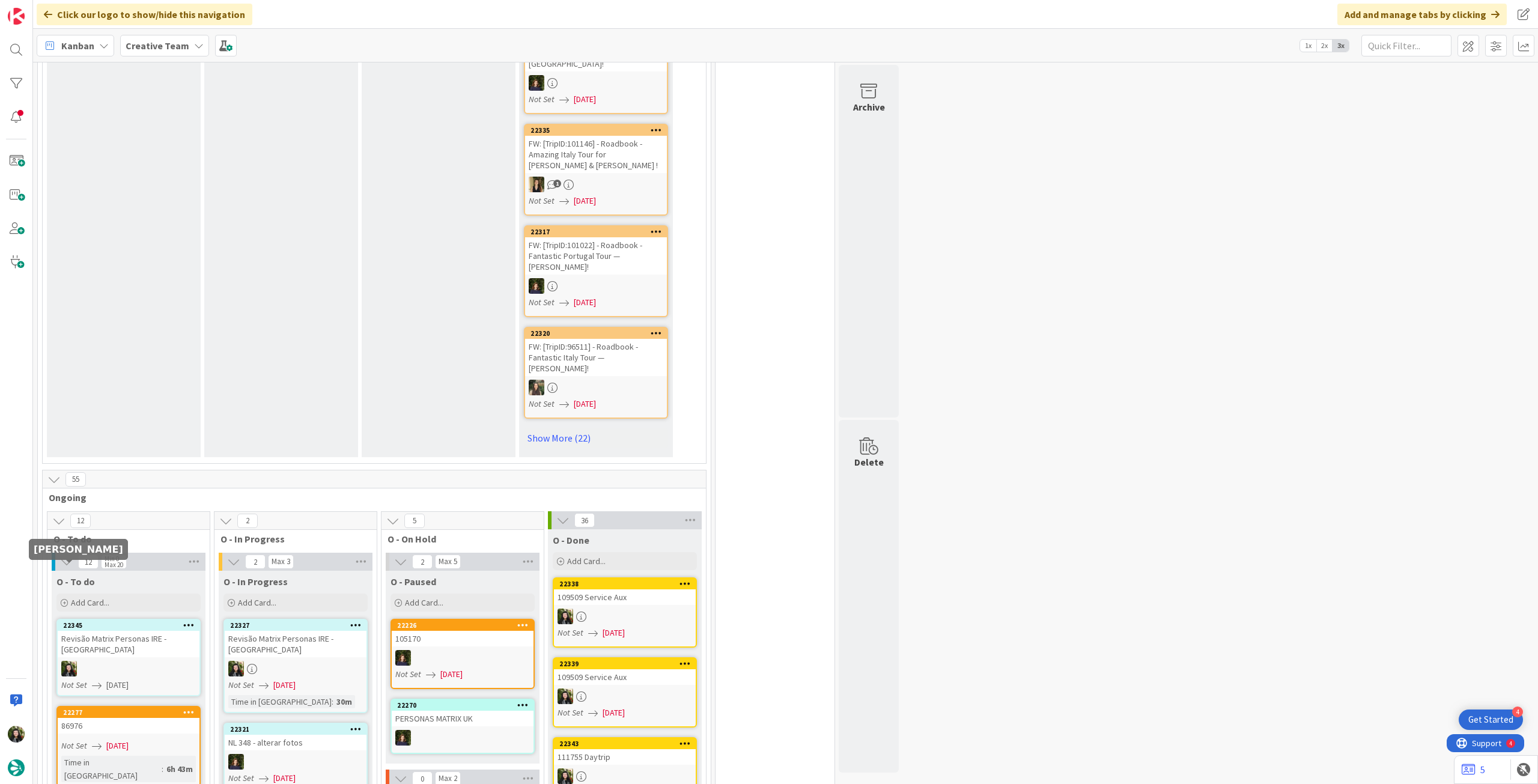
click at [78, 660] on div at bounding box center [128, 668] width 142 height 16
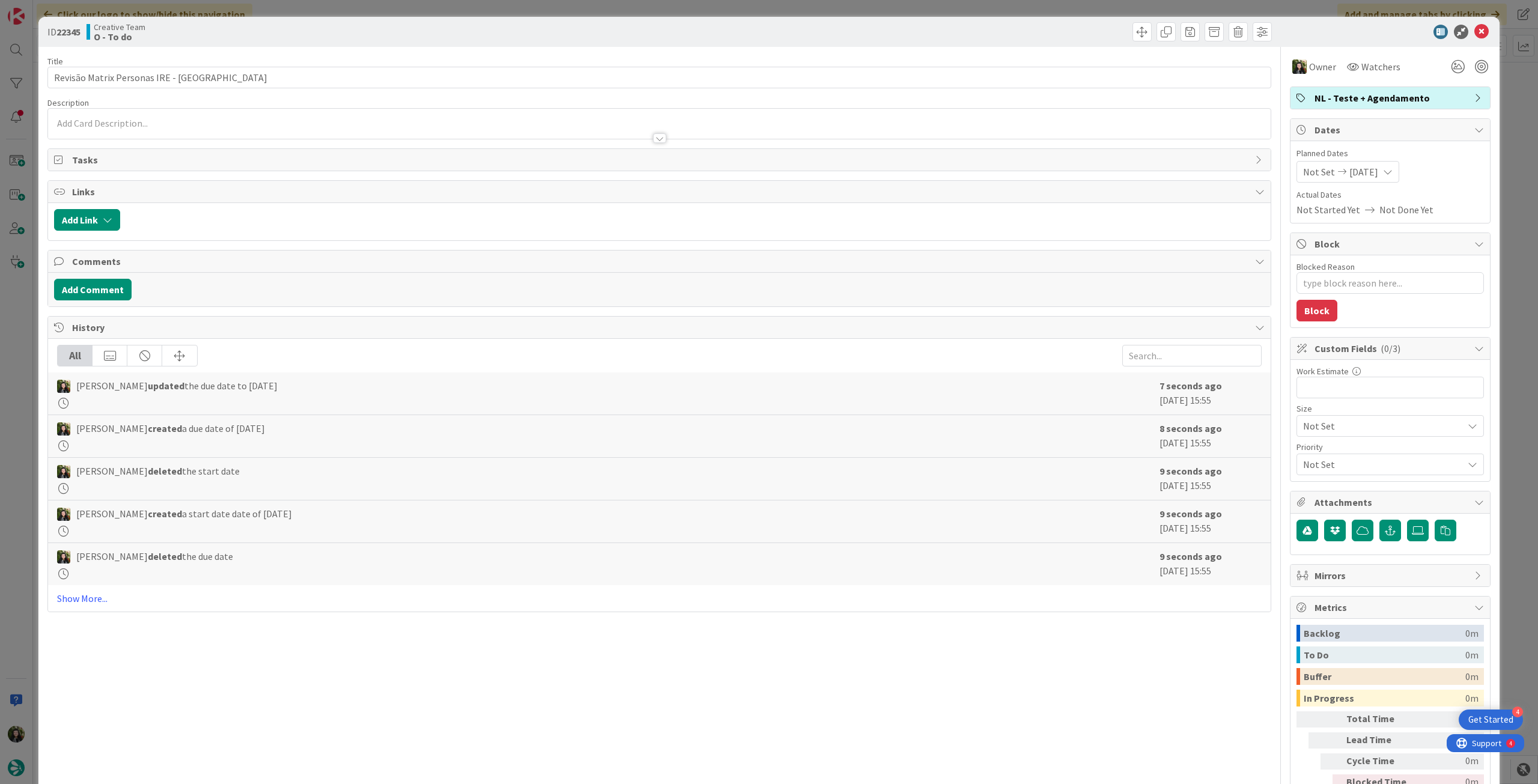
click at [126, 131] on div at bounding box center [659, 133] width 1223 height 13
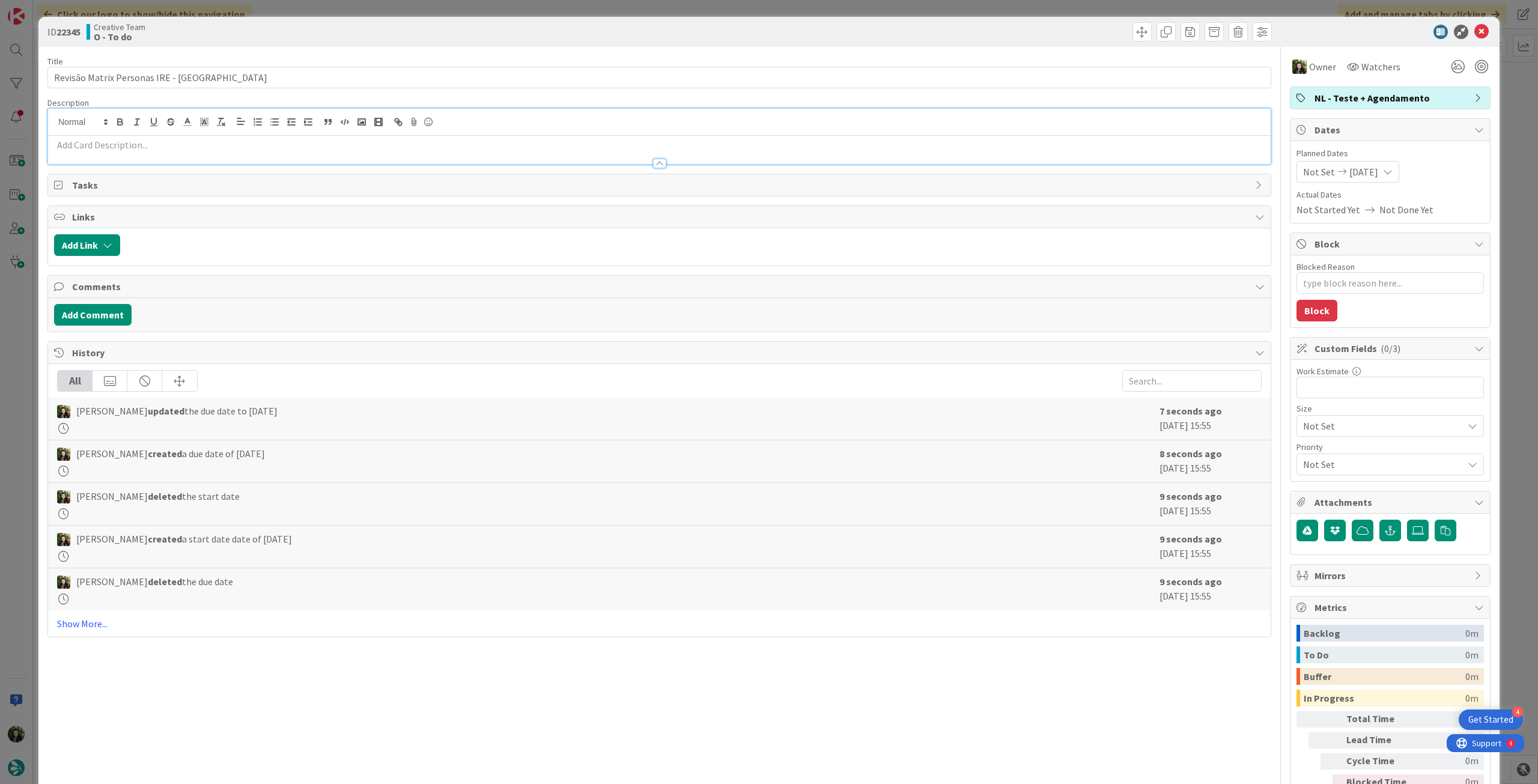
click at [131, 135] on div at bounding box center [659, 122] width 1223 height 27
click at [133, 149] on p at bounding box center [659, 145] width 1211 height 14
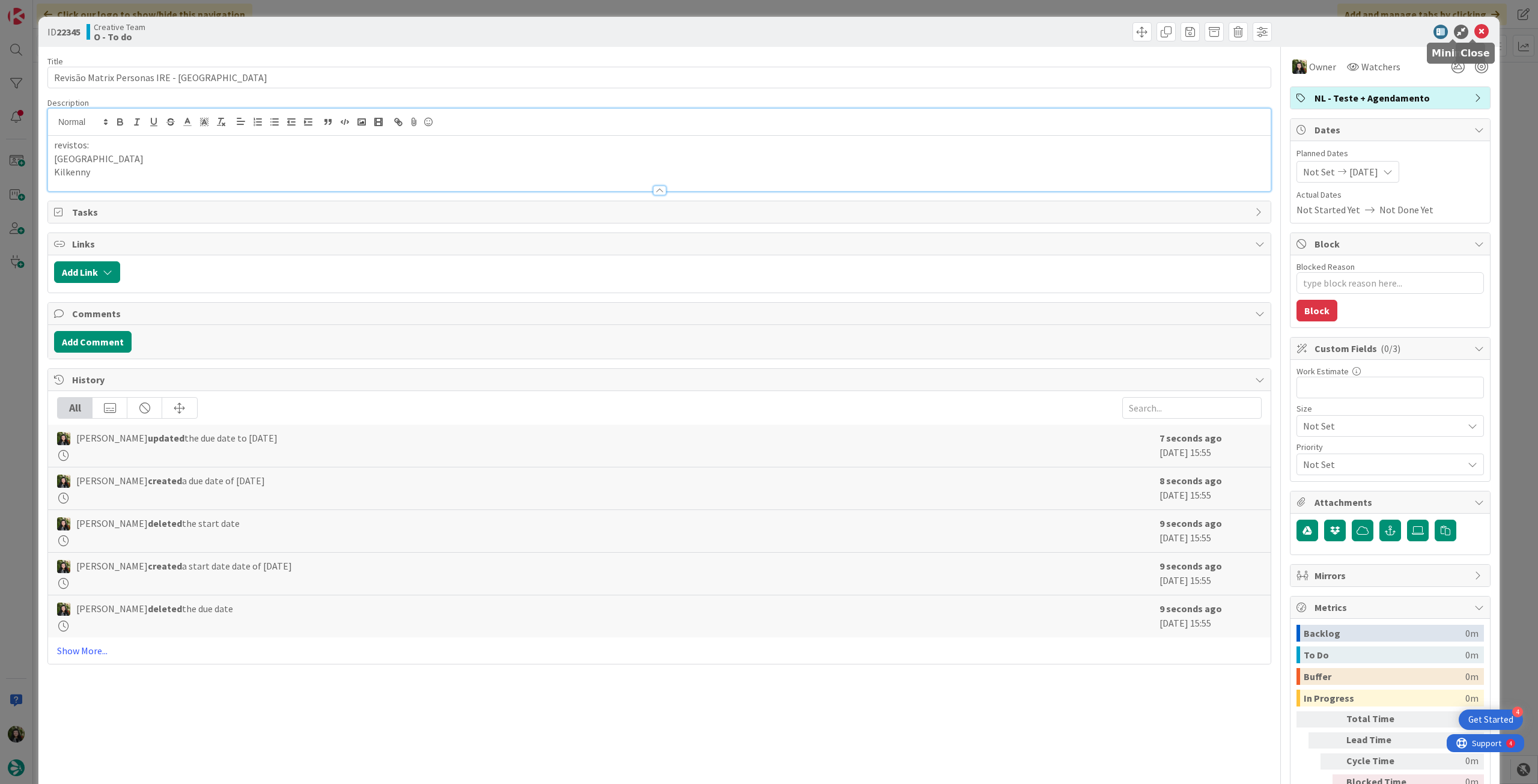
click at [1475, 30] on icon at bounding box center [1482, 32] width 14 height 14
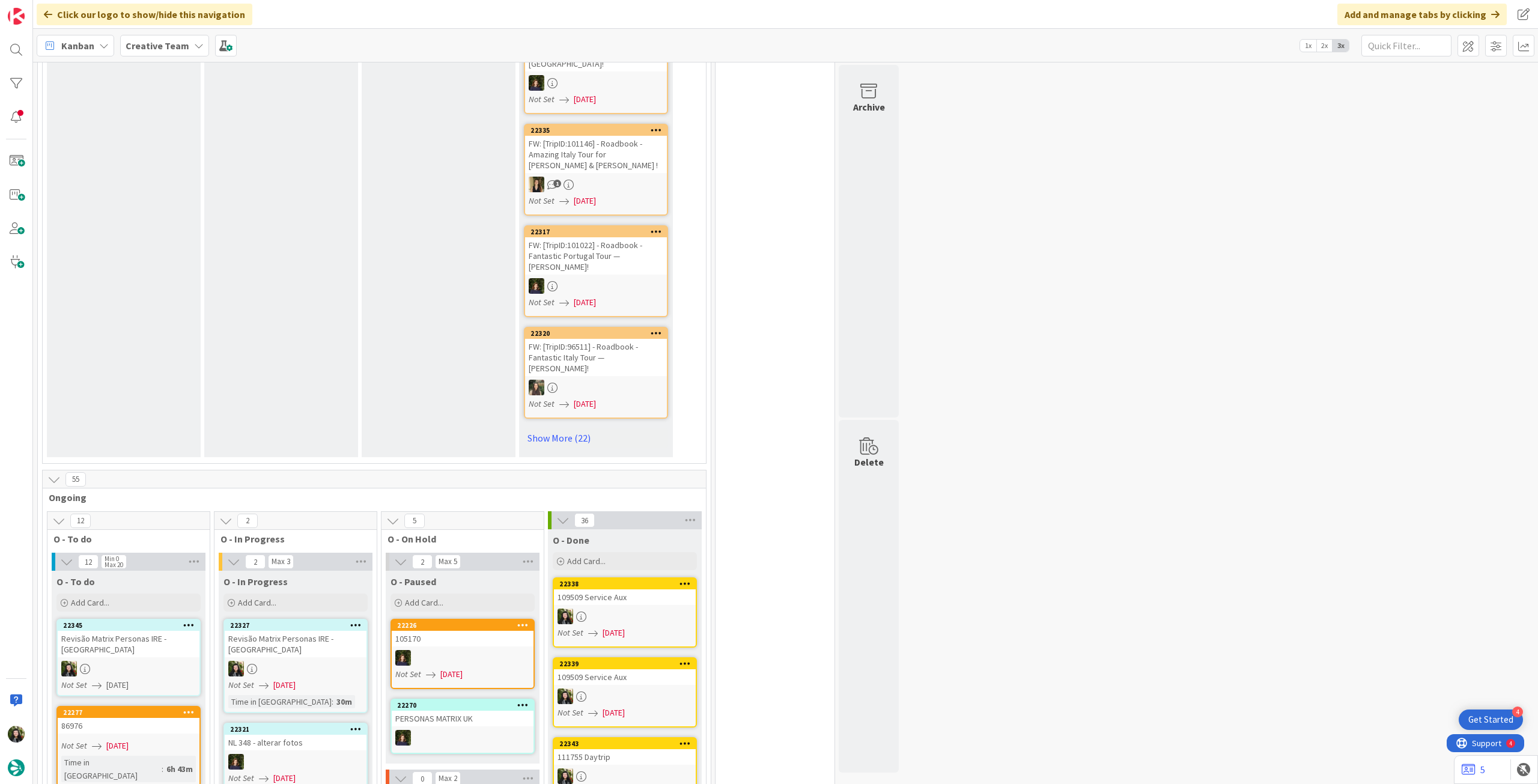
click at [318, 618] on link "22327 Revisão Matrix Personas IRE - CA Not Set 03/09/2025 Time in Column : 30m" at bounding box center [295, 666] width 144 height 94
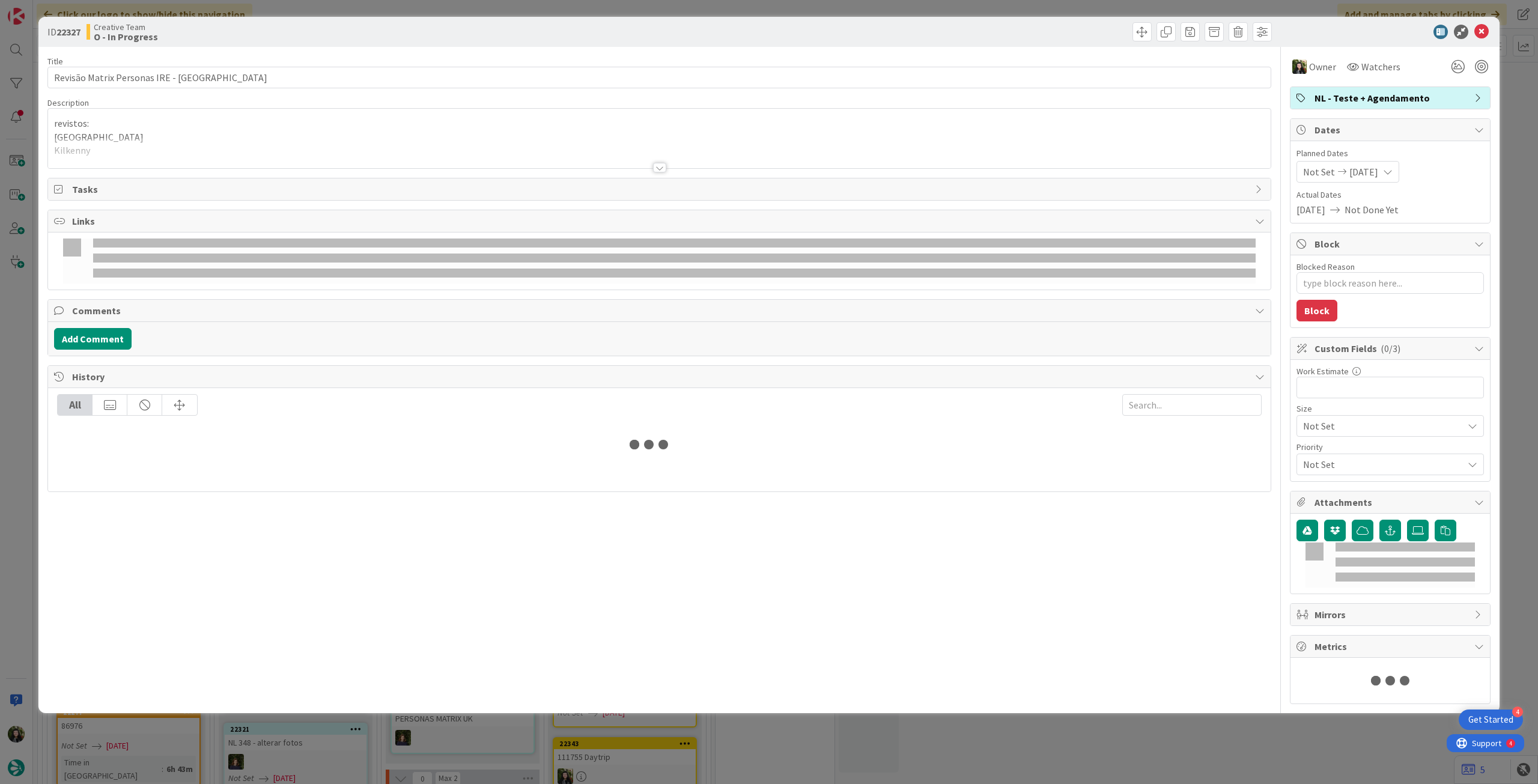
type textarea "x"
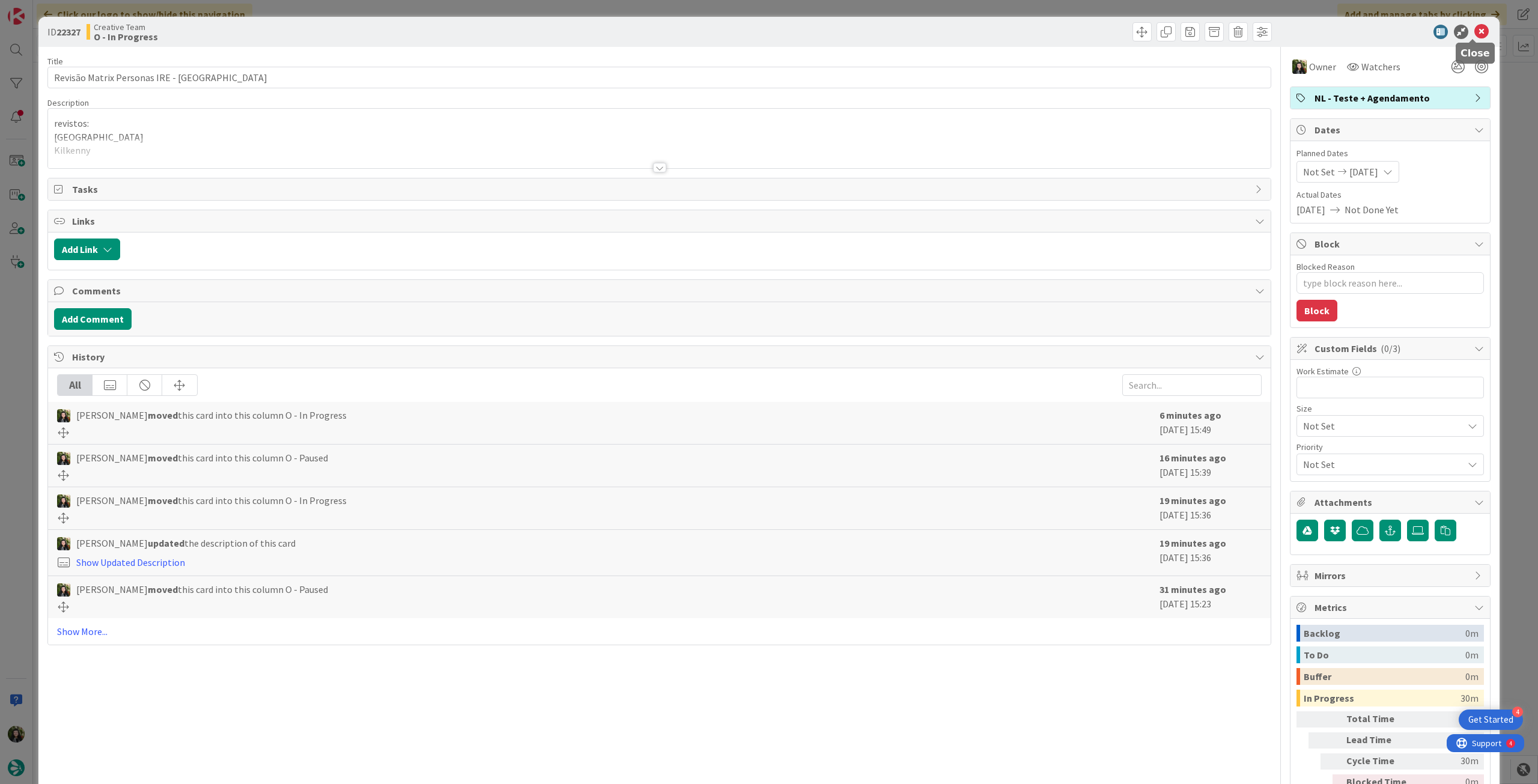
click at [1475, 30] on icon at bounding box center [1482, 32] width 14 height 14
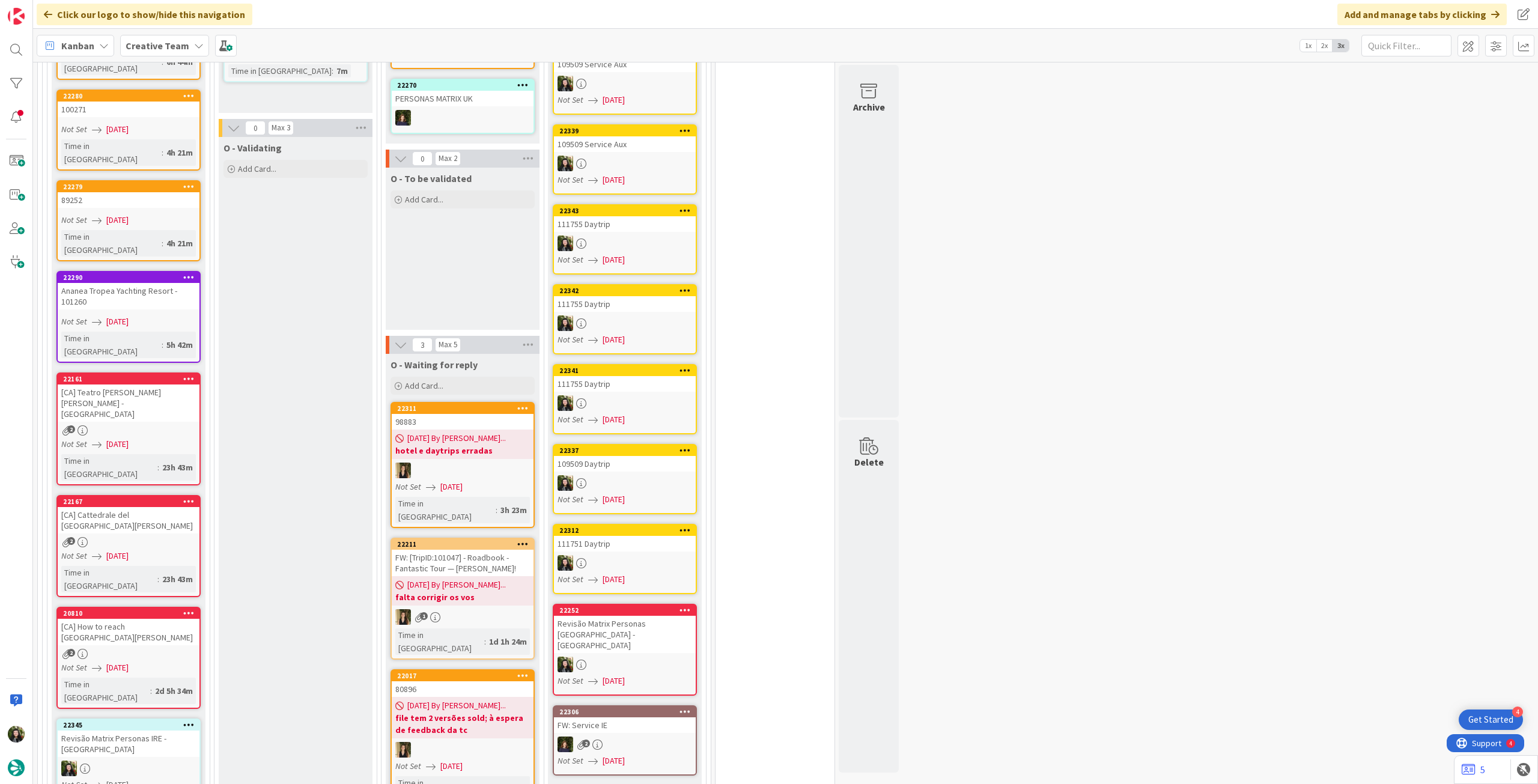
scroll to position [1442, 0]
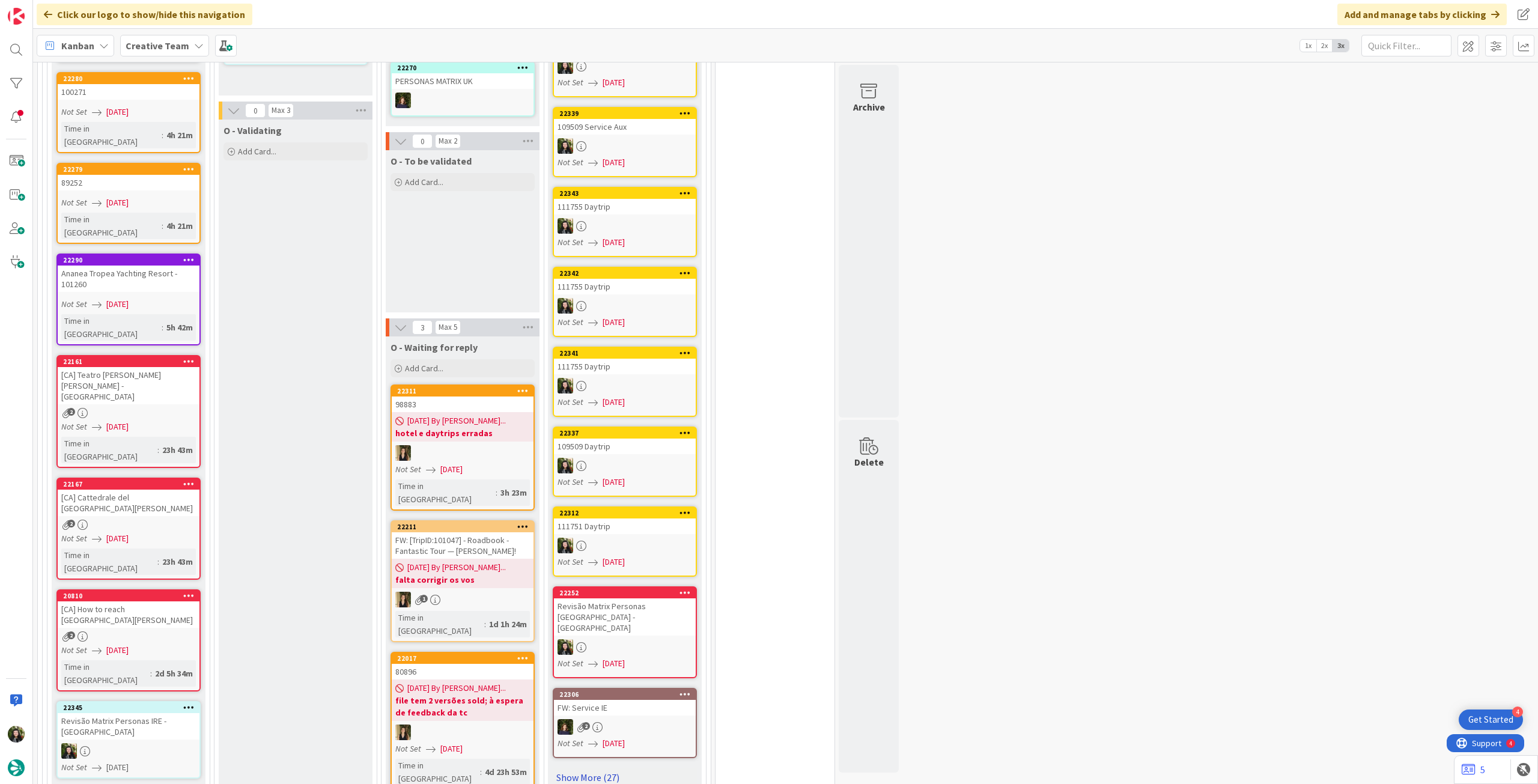
click at [562, 768] on link "Show More (27)" at bounding box center [624, 778] width 144 height 19
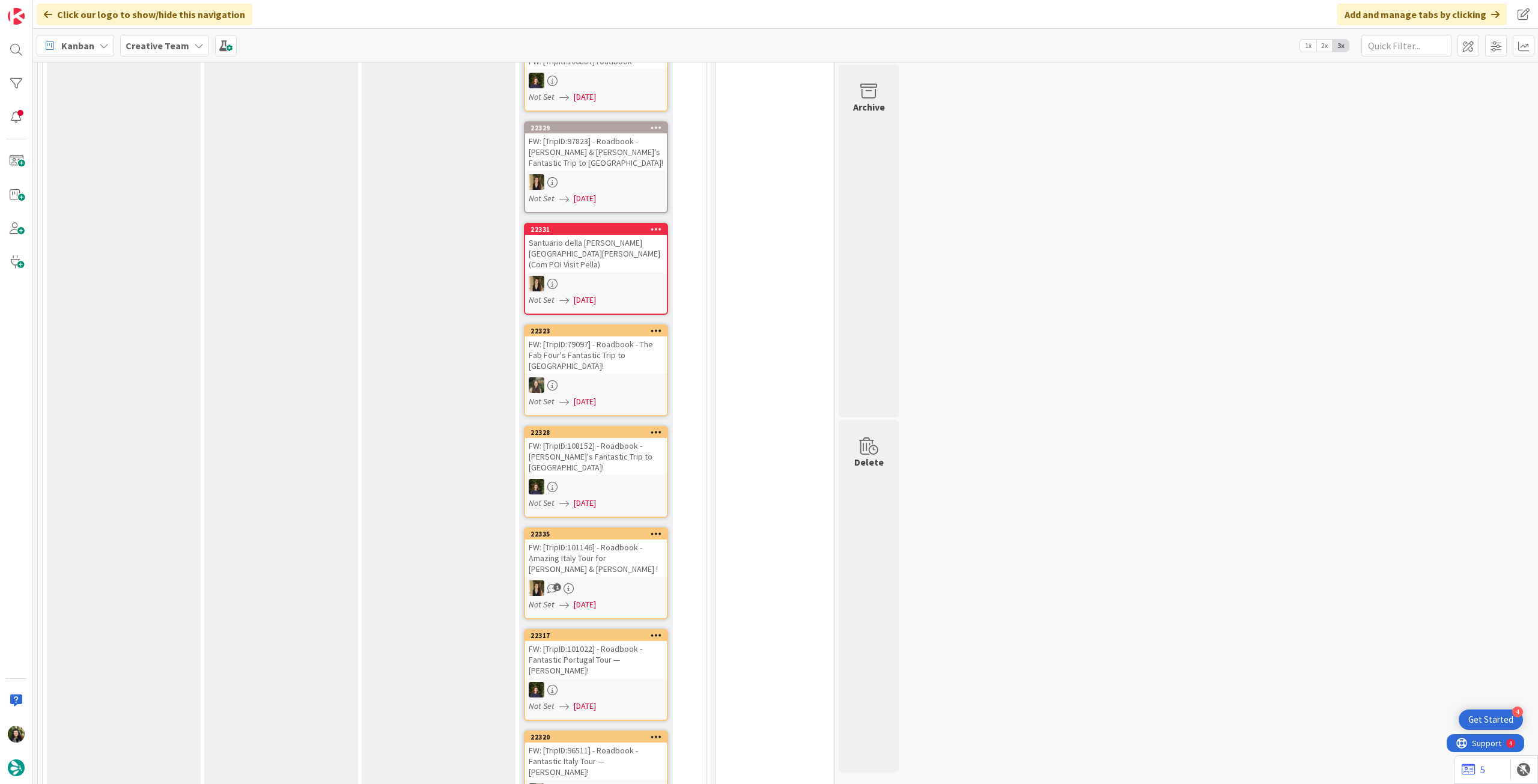
scroll to position [641, 0]
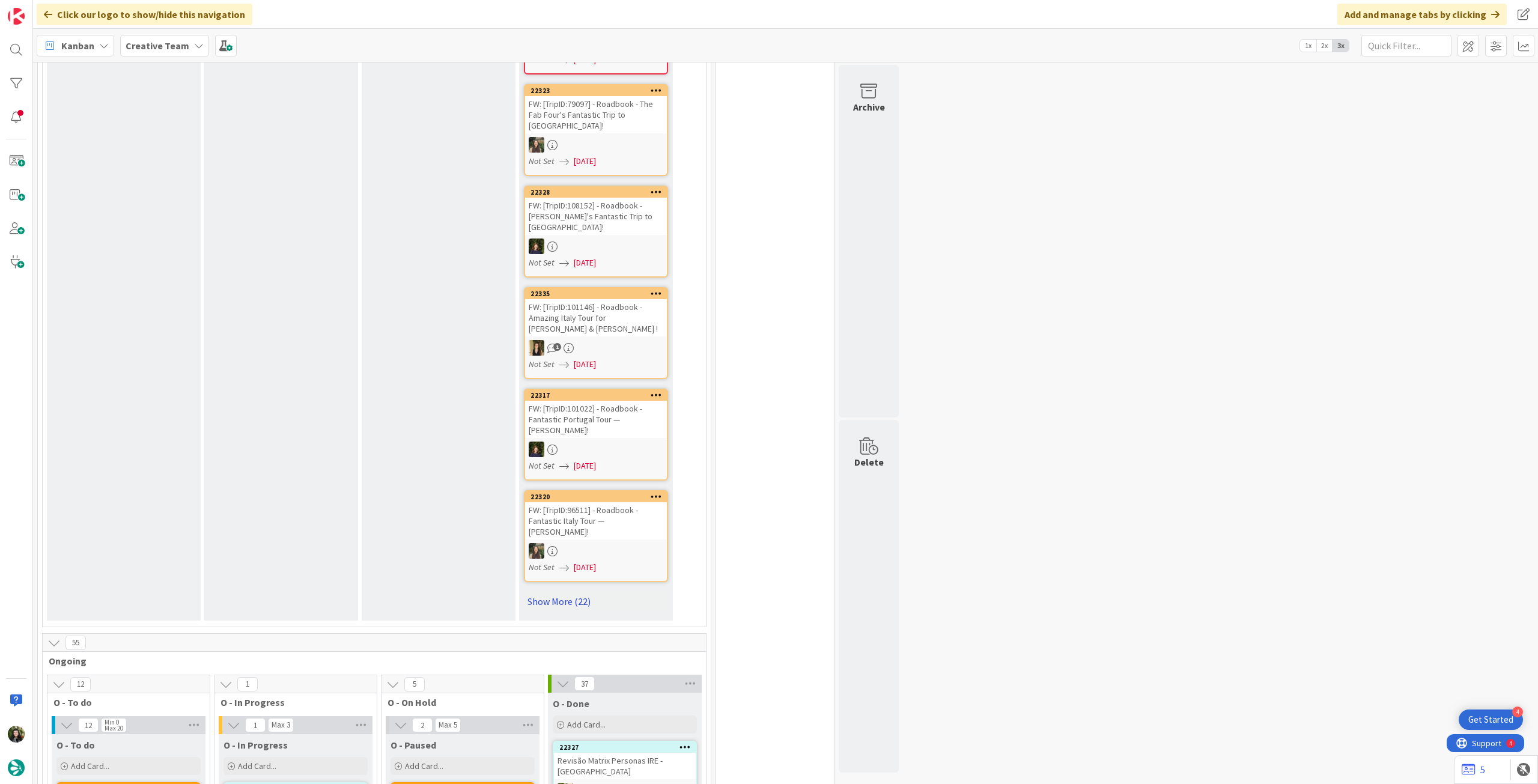
click at [541, 592] on link "Show More (22)" at bounding box center [596, 602] width 144 height 19
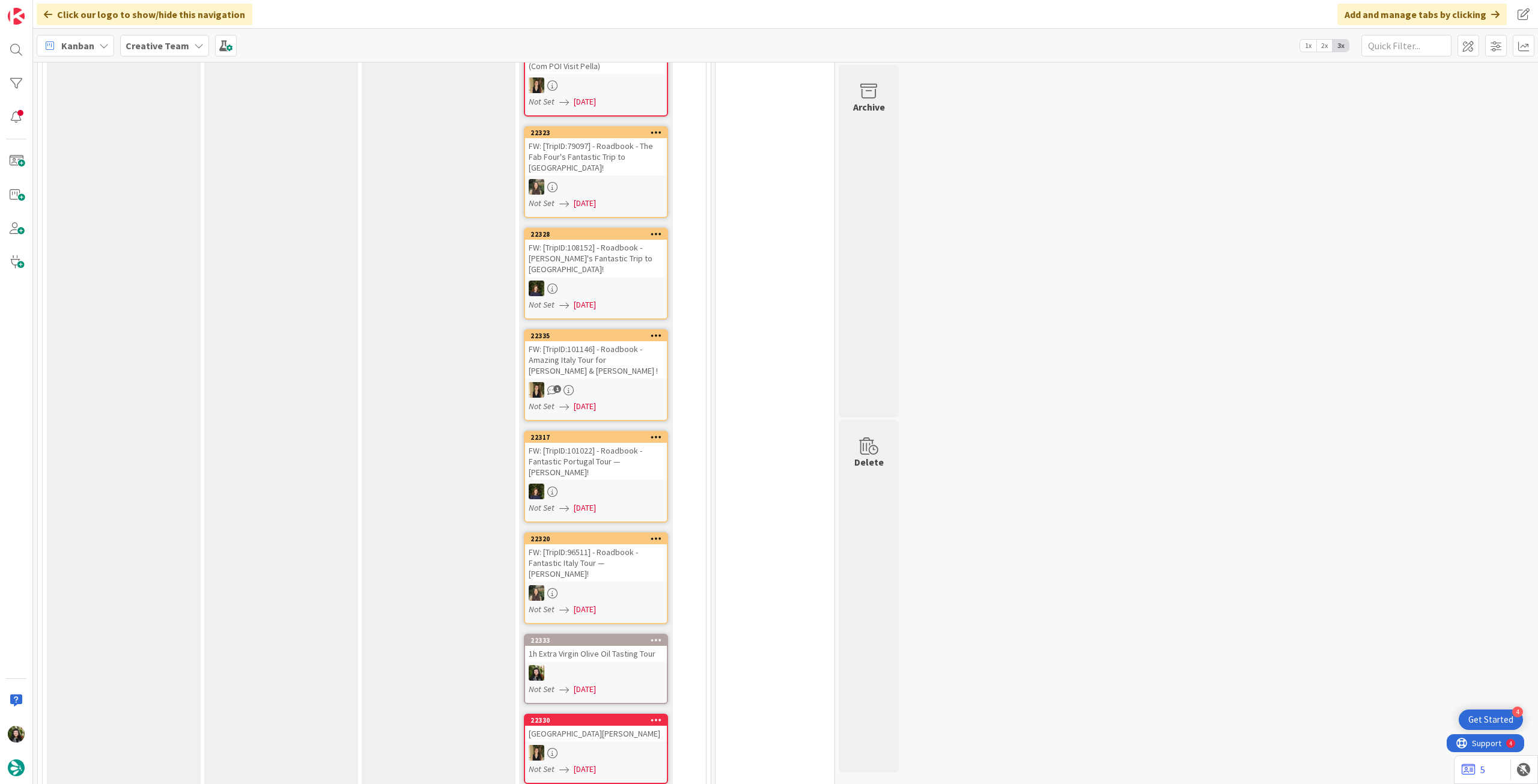
scroll to position [481, 0]
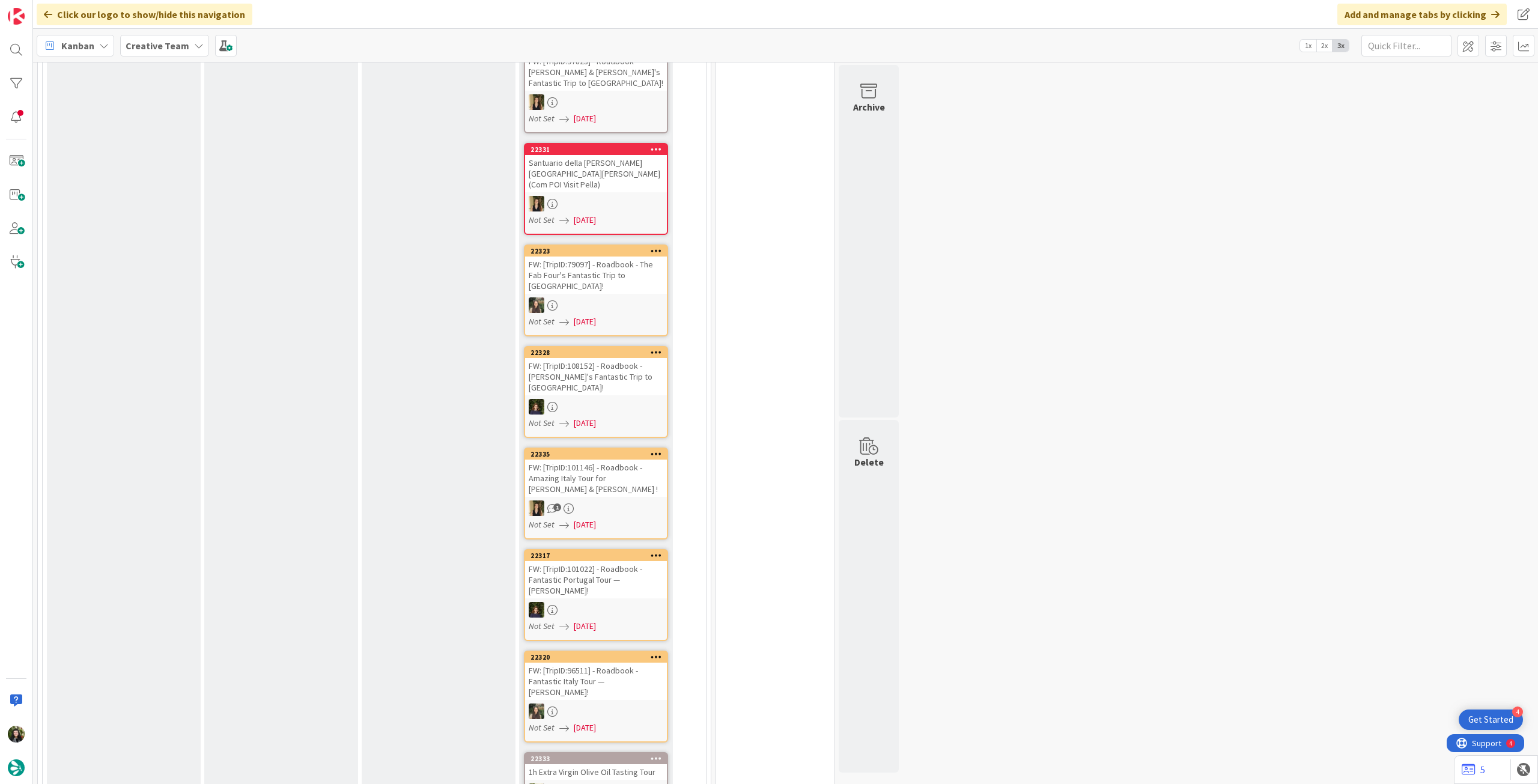
click at [162, 42] on b "Creative Team" at bounding box center [157, 45] width 63 height 12
click at [158, 168] on h4 "Creative Team - Análise" at bounding box center [215, 171] width 164 height 12
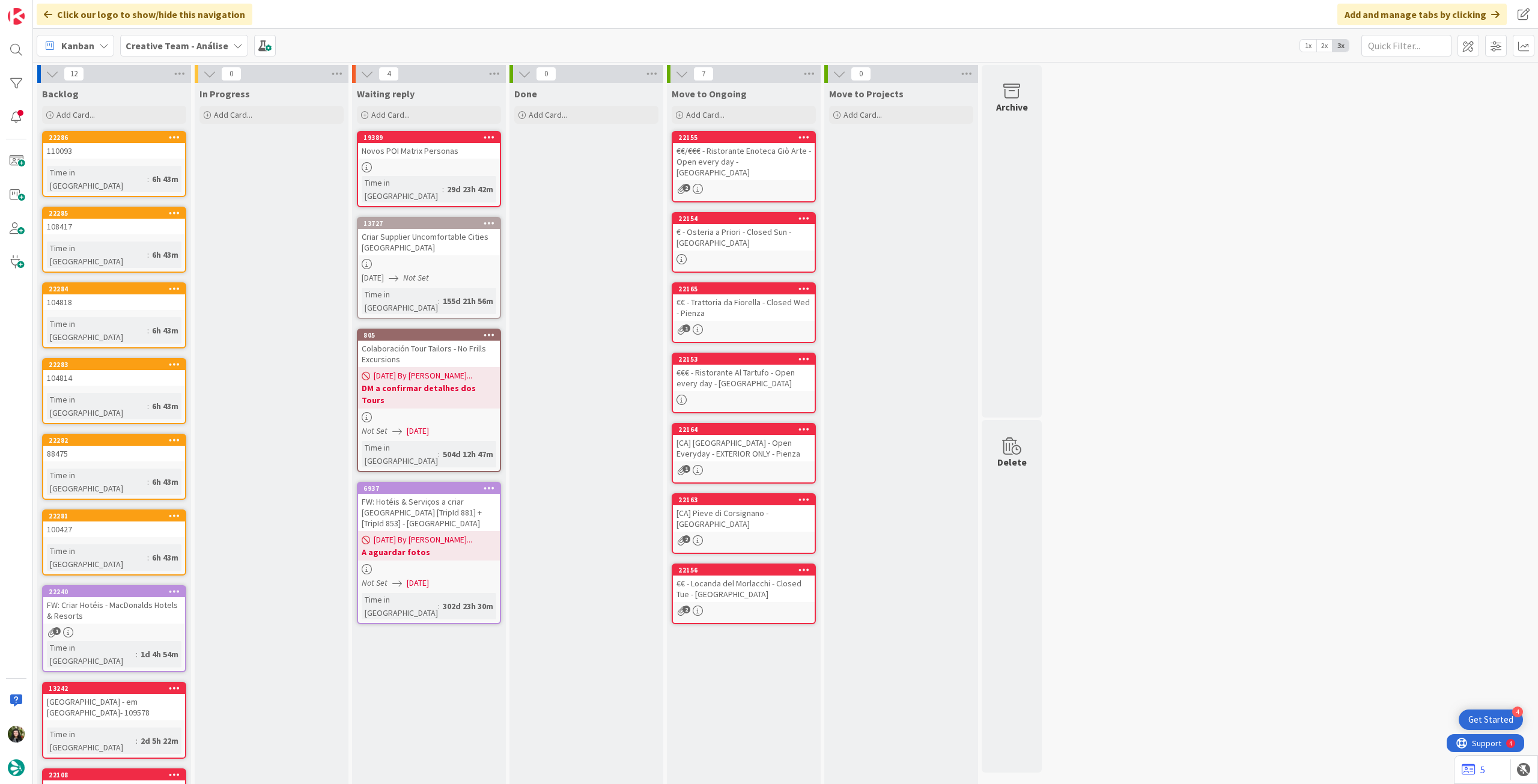
click at [207, 43] on b "Creative Team - Análise" at bounding box center [177, 45] width 103 height 12
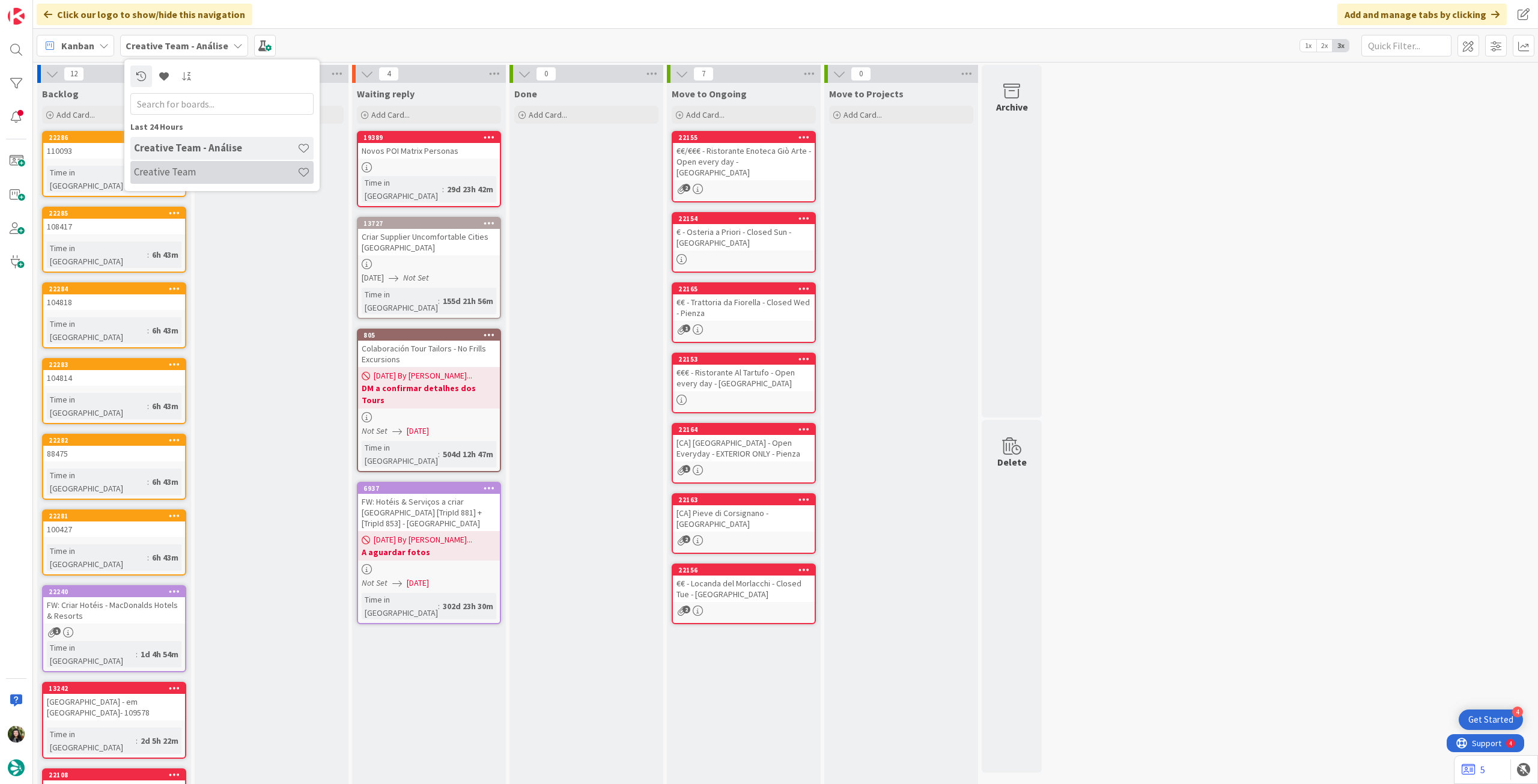
click at [173, 172] on h4 "Creative Team" at bounding box center [215, 171] width 164 height 12
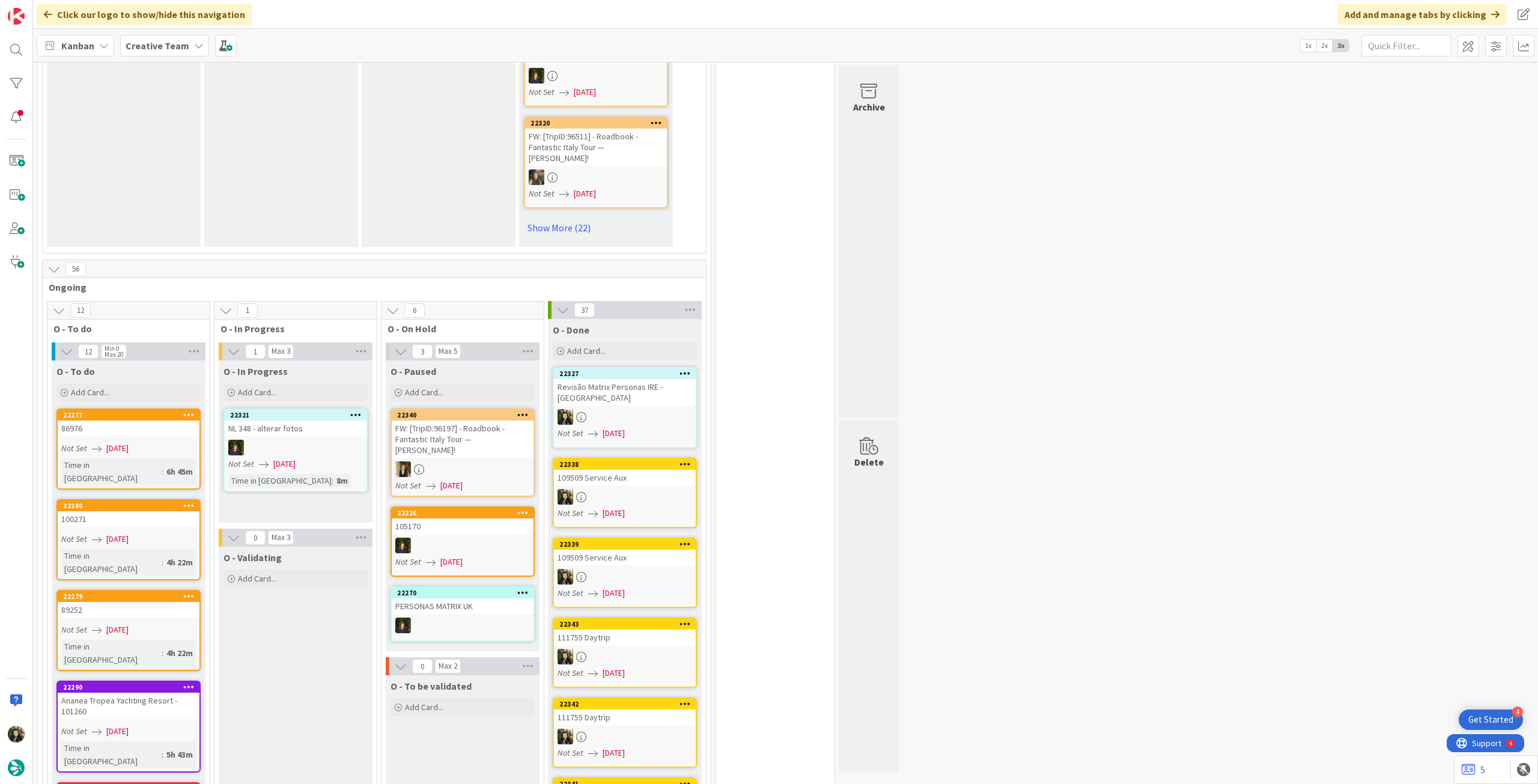
scroll to position [1122, 0]
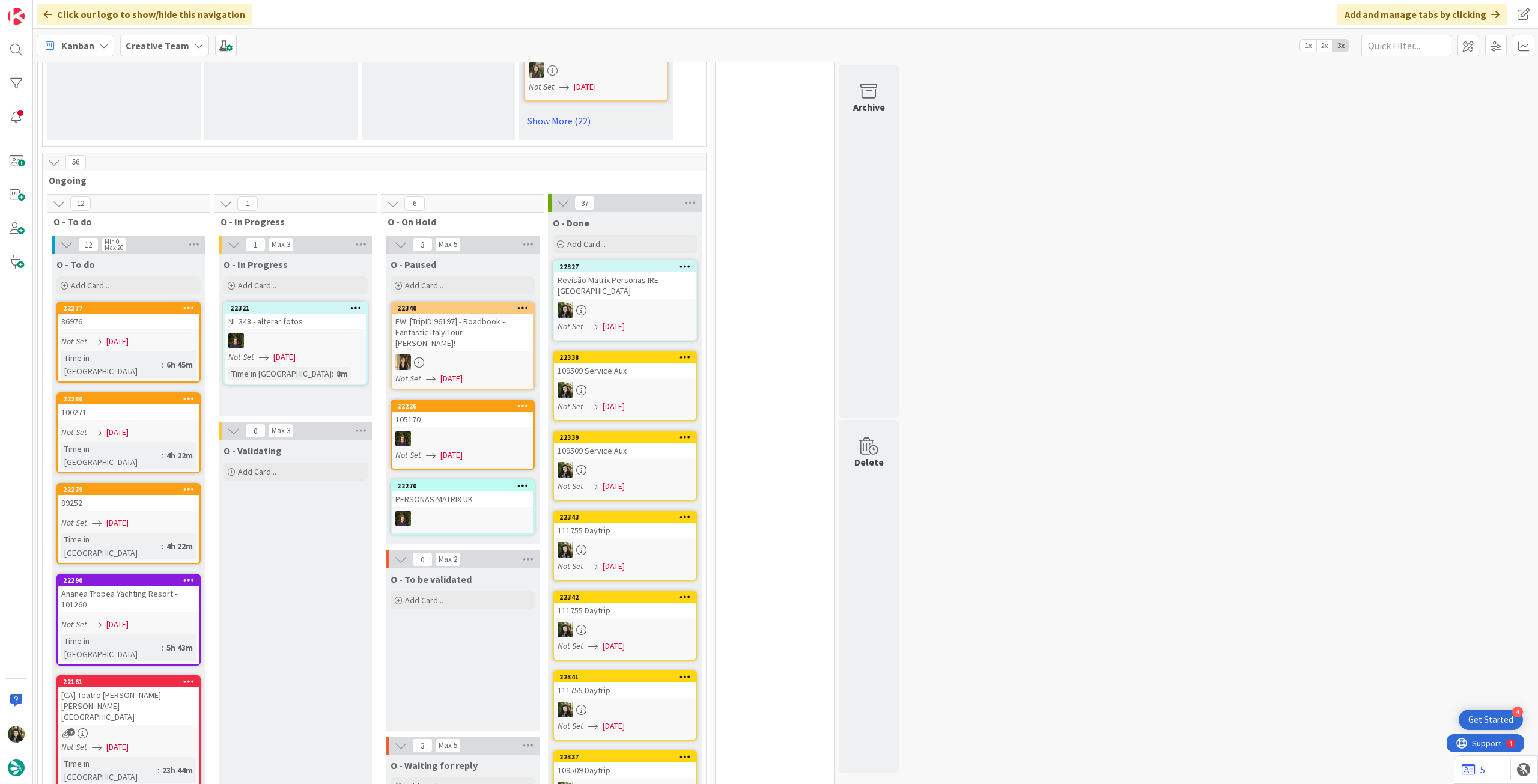
drag, startPoint x: 183, startPoint y: 47, endPoint x: 182, endPoint y: 52, distance: 5.1
click at [183, 47] on b "Creative Team" at bounding box center [157, 45] width 63 height 12
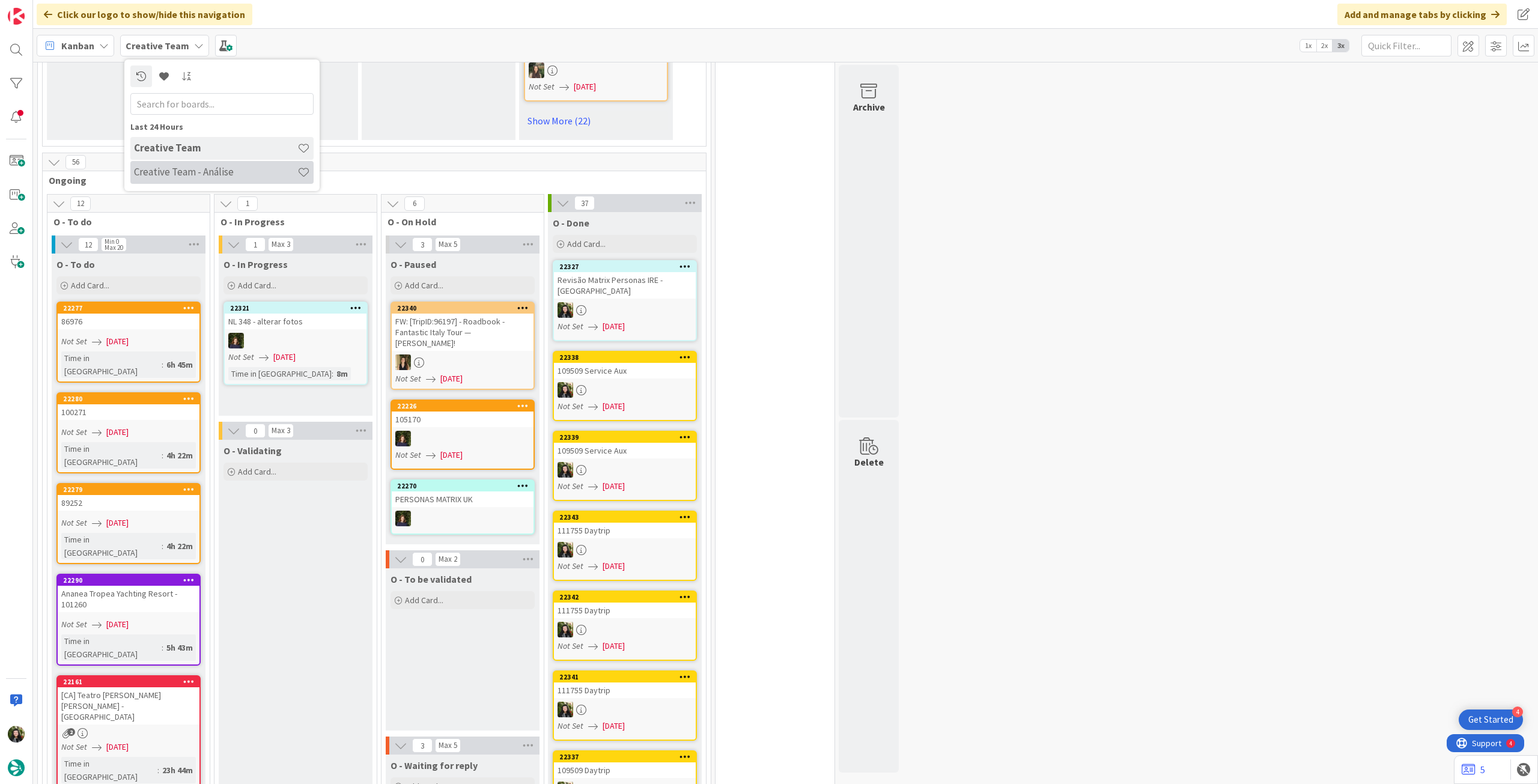
click at [168, 176] on h4 "Creative Team - Análise" at bounding box center [215, 171] width 164 height 12
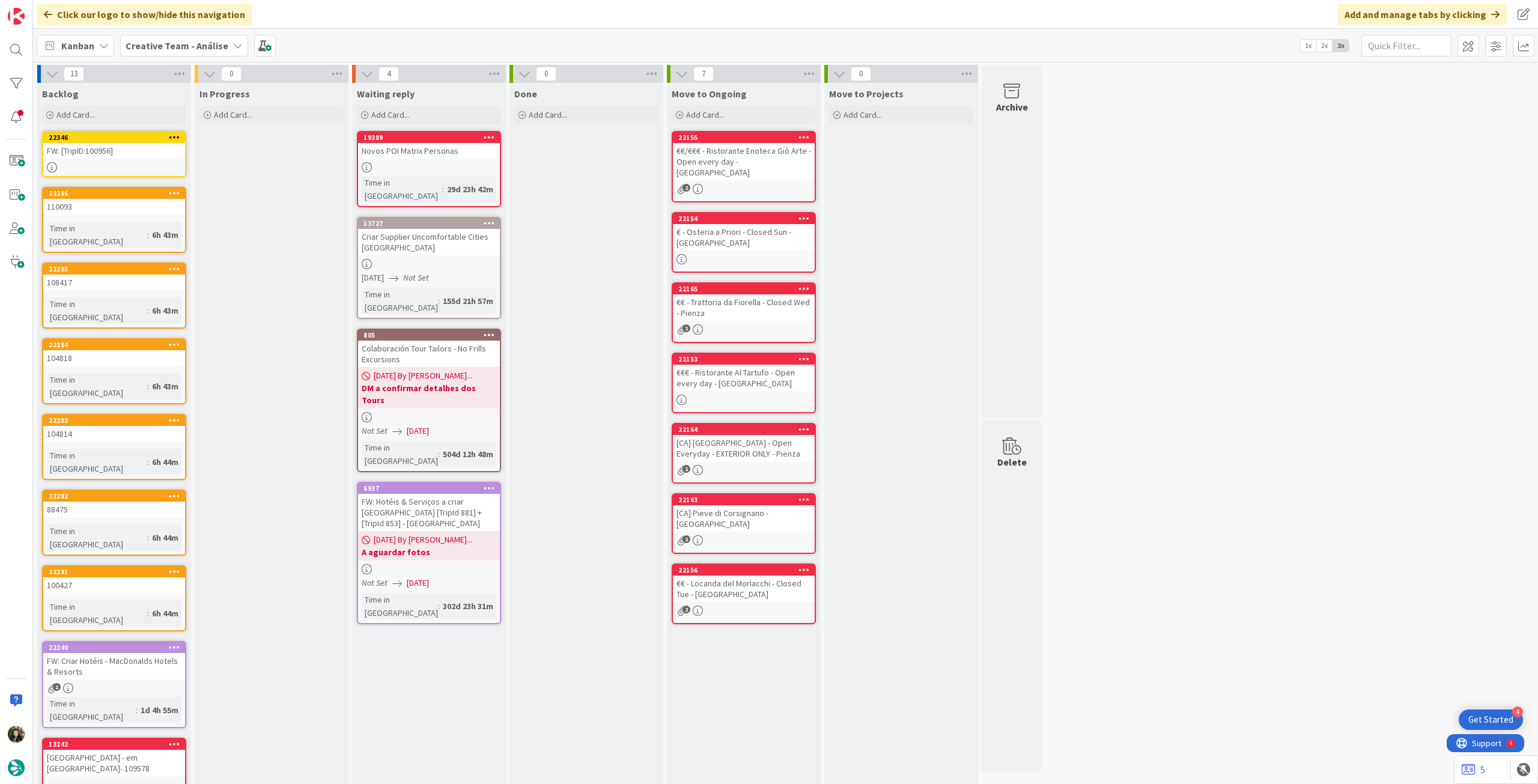
click at [144, 155] on div "FW: [TripID:100956]" at bounding box center [114, 151] width 142 height 16
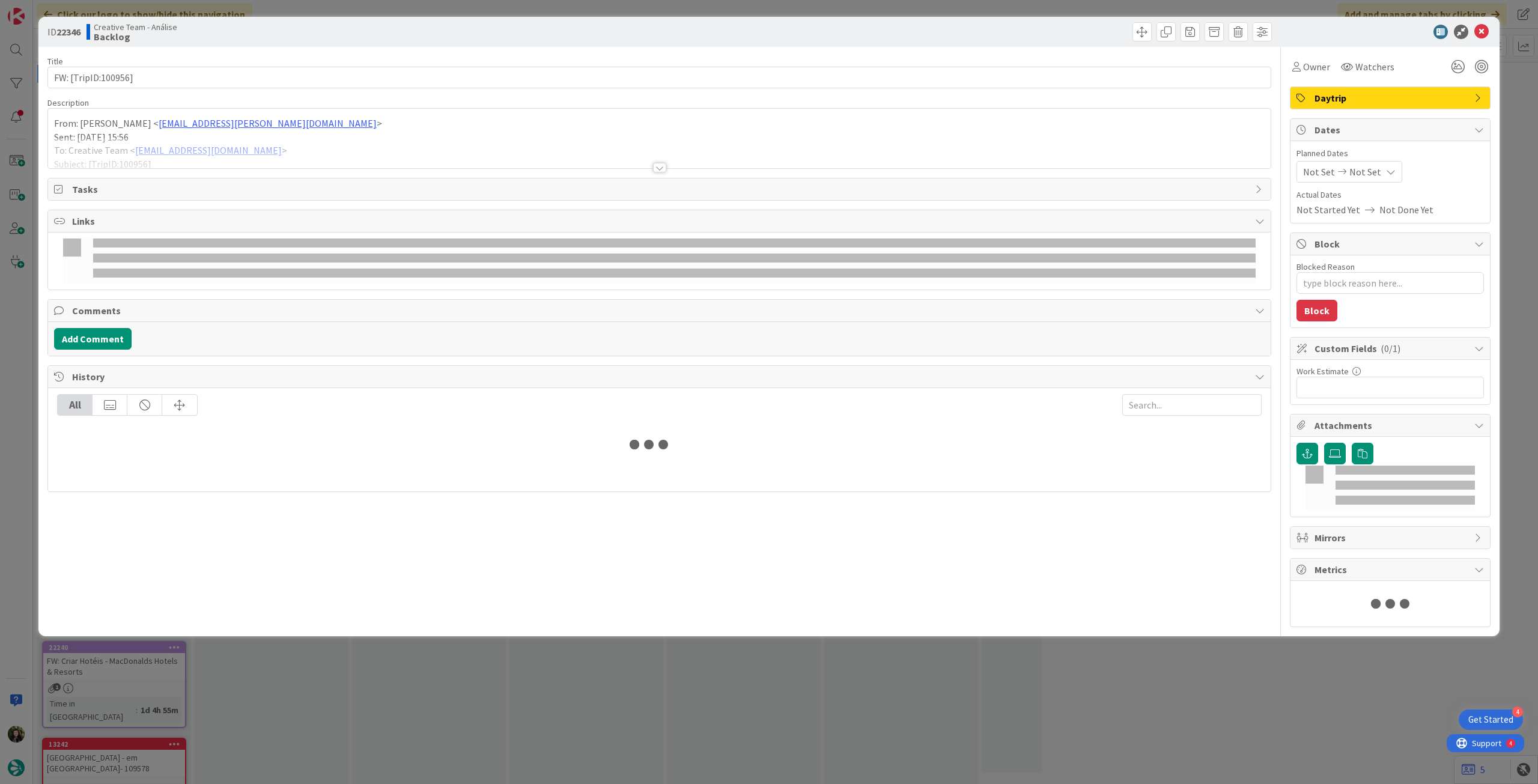
type textarea "x"
drag, startPoint x: 133, startPoint y: 145, endPoint x: 105, endPoint y: 147, distance: 28.1
click at [133, 144] on div at bounding box center [659, 153] width 1223 height 30
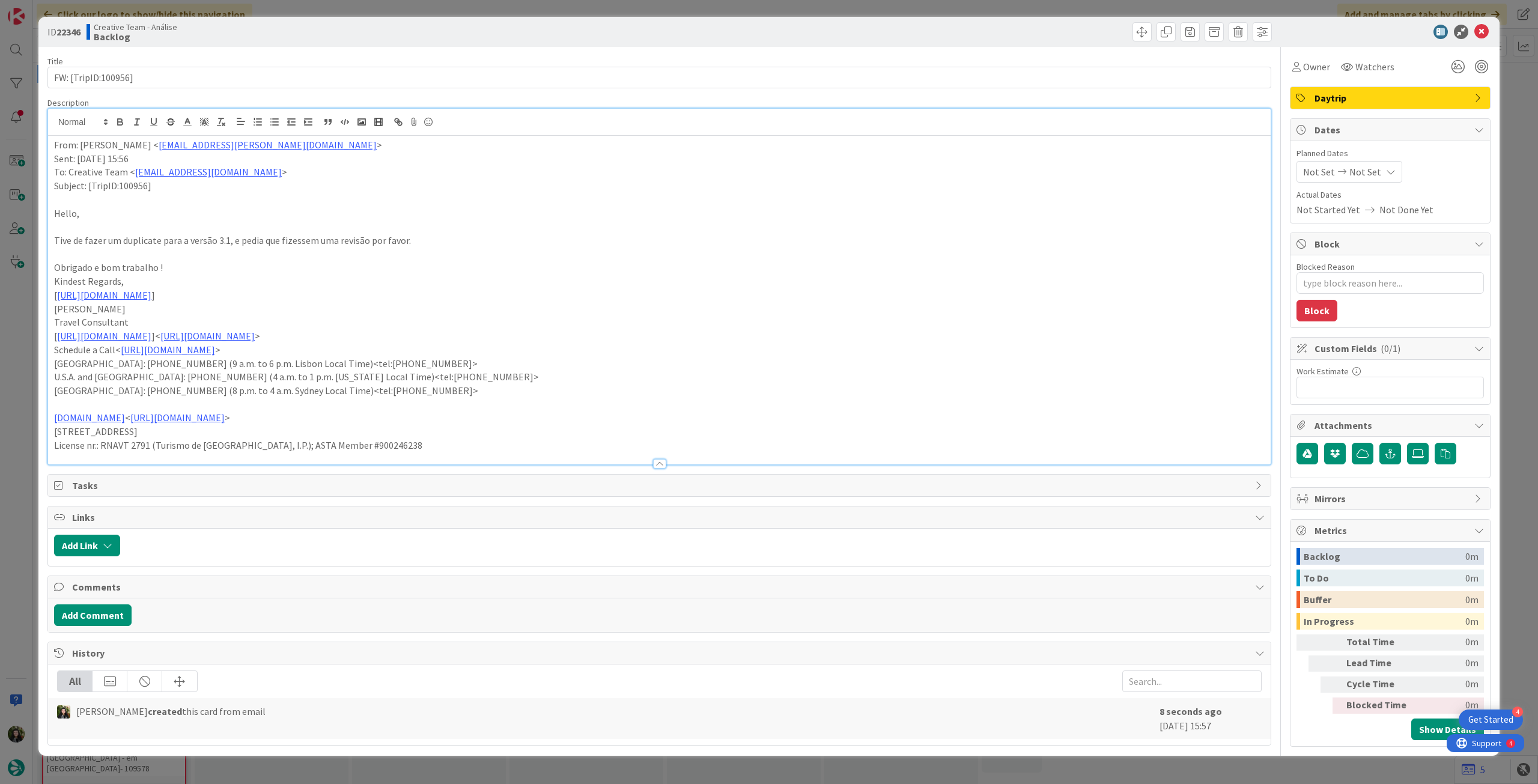
click at [54, 144] on p "From: [PERSON_NAME] < [PERSON_NAME][EMAIL_ADDRESS][PERSON_NAME][DOMAIN_NAME] >" at bounding box center [659, 145] width 1211 height 14
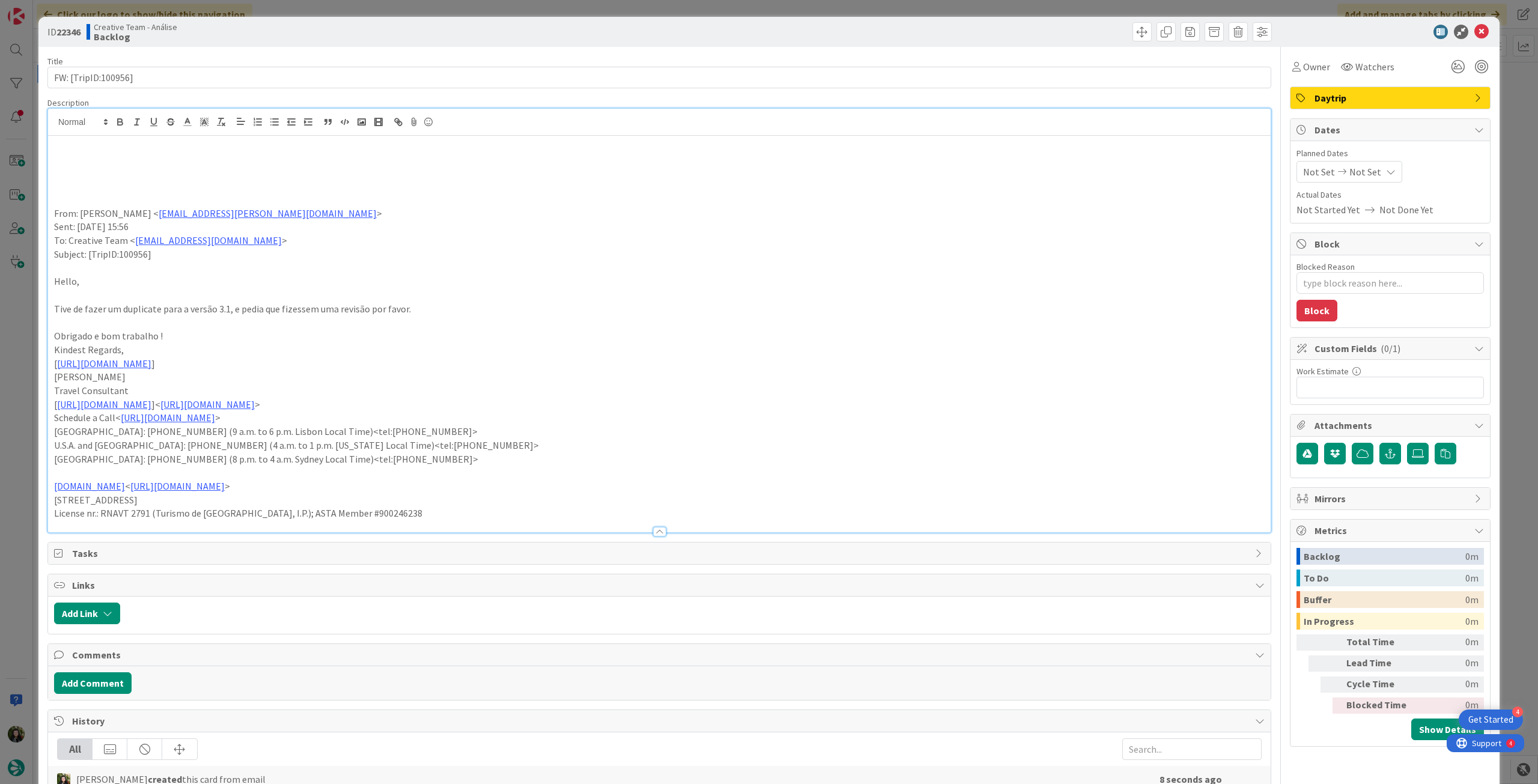
click at [80, 155] on p at bounding box center [659, 158] width 1211 height 14
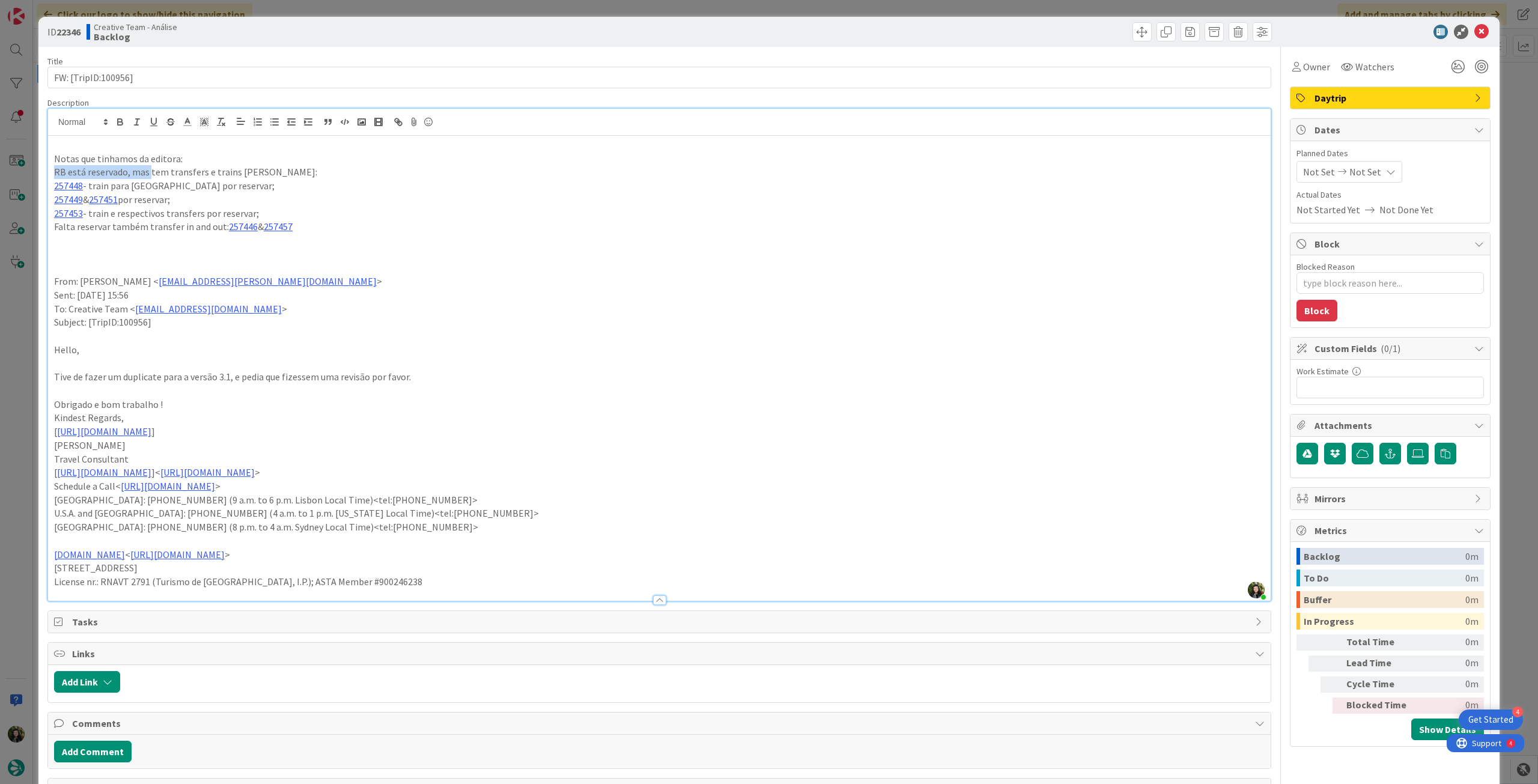
drag, startPoint x: 148, startPoint y: 173, endPoint x: 44, endPoint y: 169, distance: 104.1
click at [44, 169] on div "ID 22346 Creative Team - Análise Backlog Title 19 / 128 FW: [TripID:100956] Des…" at bounding box center [769, 453] width 1461 height 874
drag, startPoint x: 184, startPoint y: 156, endPoint x: 69, endPoint y: 143, distance: 115.7
click at [42, 158] on div "ID 22346 Creative Team - Análise Backlog Title 19 / 128 FW: [TripID:100956] Des…" at bounding box center [769, 453] width 1461 height 874
drag, startPoint x: 120, startPoint y: 126, endPoint x: 127, endPoint y: 129, distance: 7.6
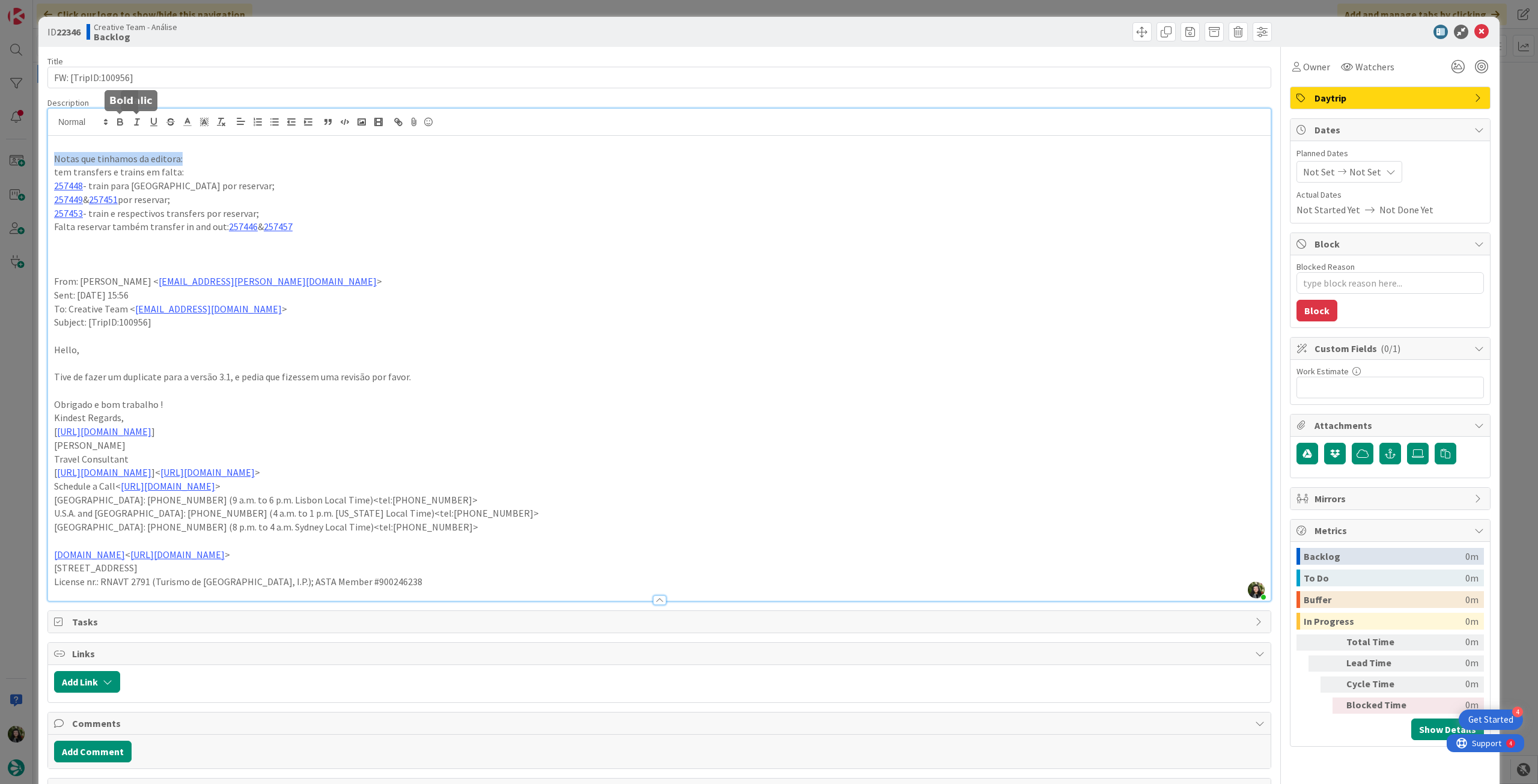
click at [122, 126] on icon "button" at bounding box center [120, 122] width 11 height 11
drag, startPoint x: 206, startPoint y: 165, endPoint x: 226, endPoint y: 170, distance: 20.6
click at [208, 166] on p "tem transfers e trains em falta:" at bounding box center [659, 171] width 1211 height 14
type textarea "x"
click at [1372, 162] on div "Not Set Not Set" at bounding box center [1349, 171] width 105 height 21
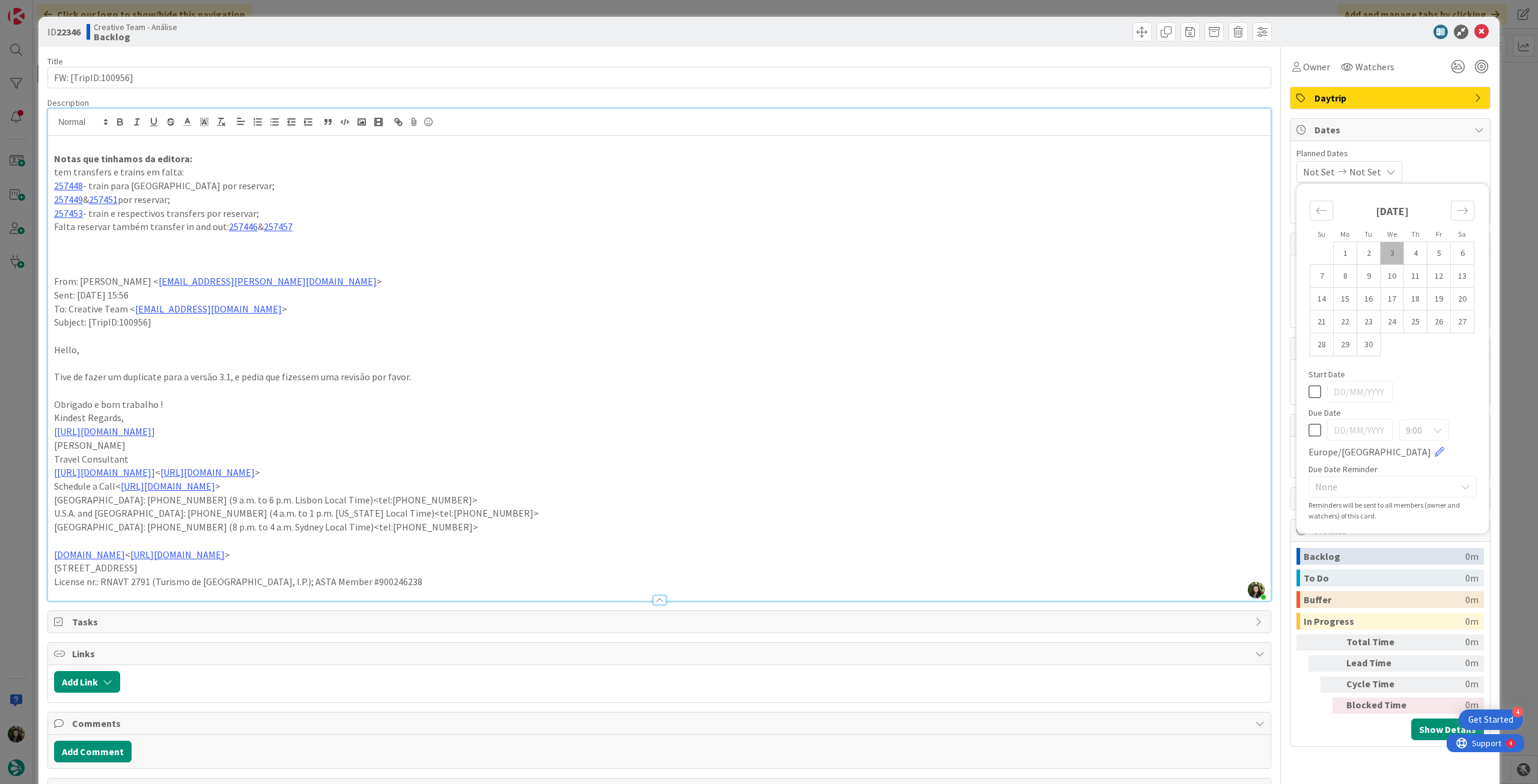
click at [1310, 437] on div "9:00 [GEOGRAPHIC_DATA]/[GEOGRAPHIC_DATA]" at bounding box center [1392, 439] width 168 height 39
click at [1308, 432] on icon at bounding box center [1315, 430] width 13 height 14
type input "[DATE]"
type textarea "x"
click at [1475, 30] on icon at bounding box center [1482, 32] width 14 height 14
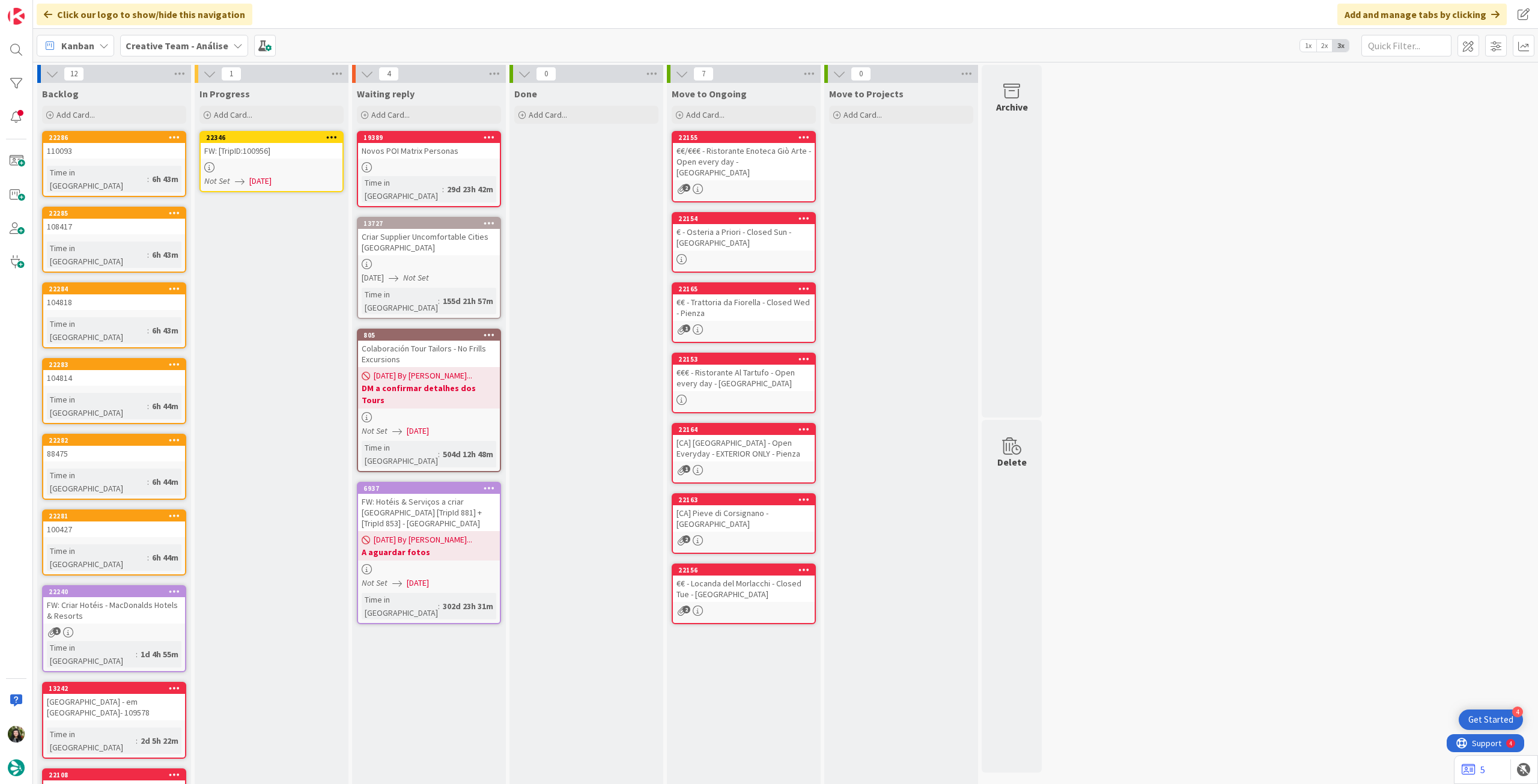
click at [328, 139] on icon at bounding box center [332, 136] width 12 height 8
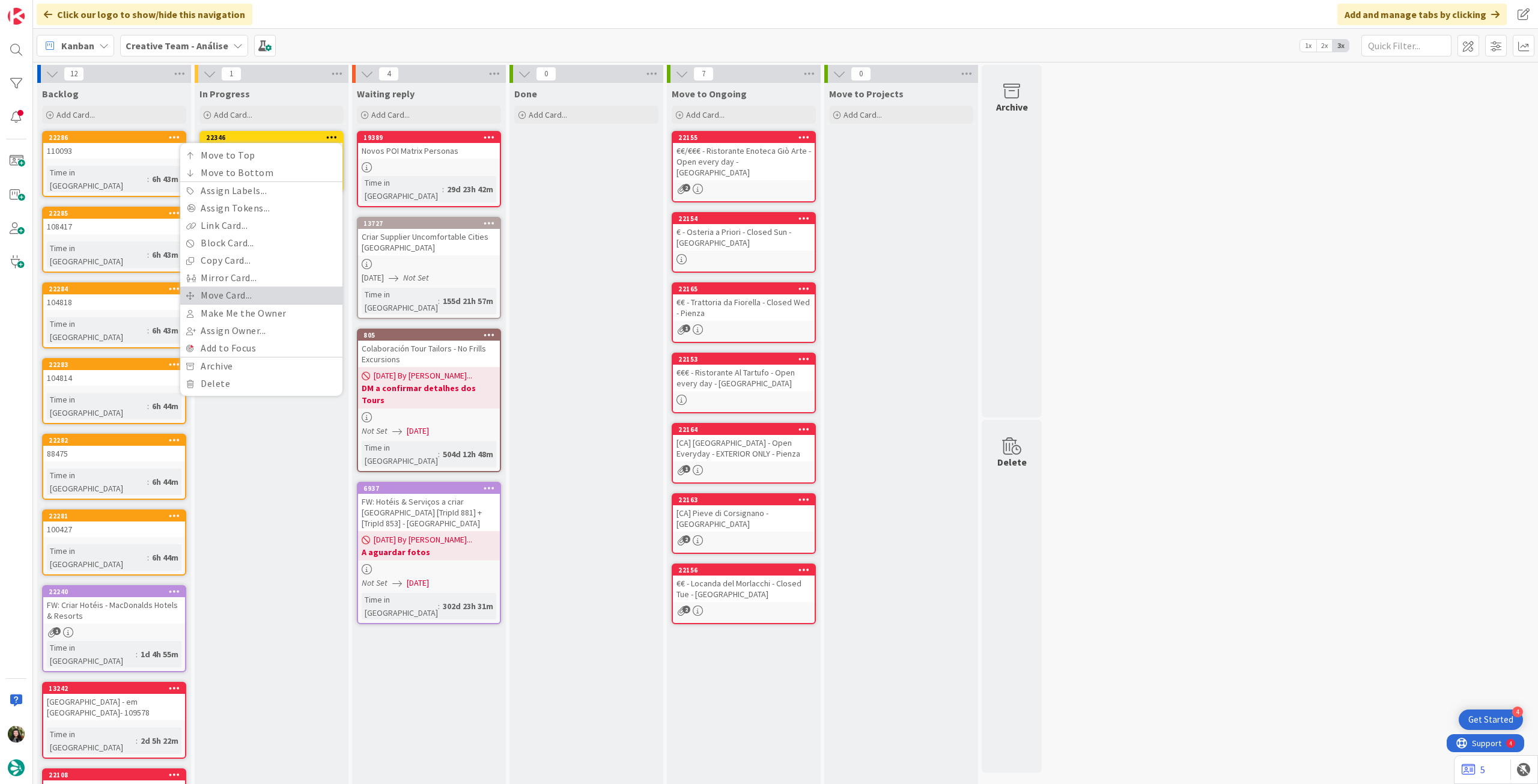
click at [247, 297] on link "Move Card..." at bounding box center [261, 295] width 162 height 17
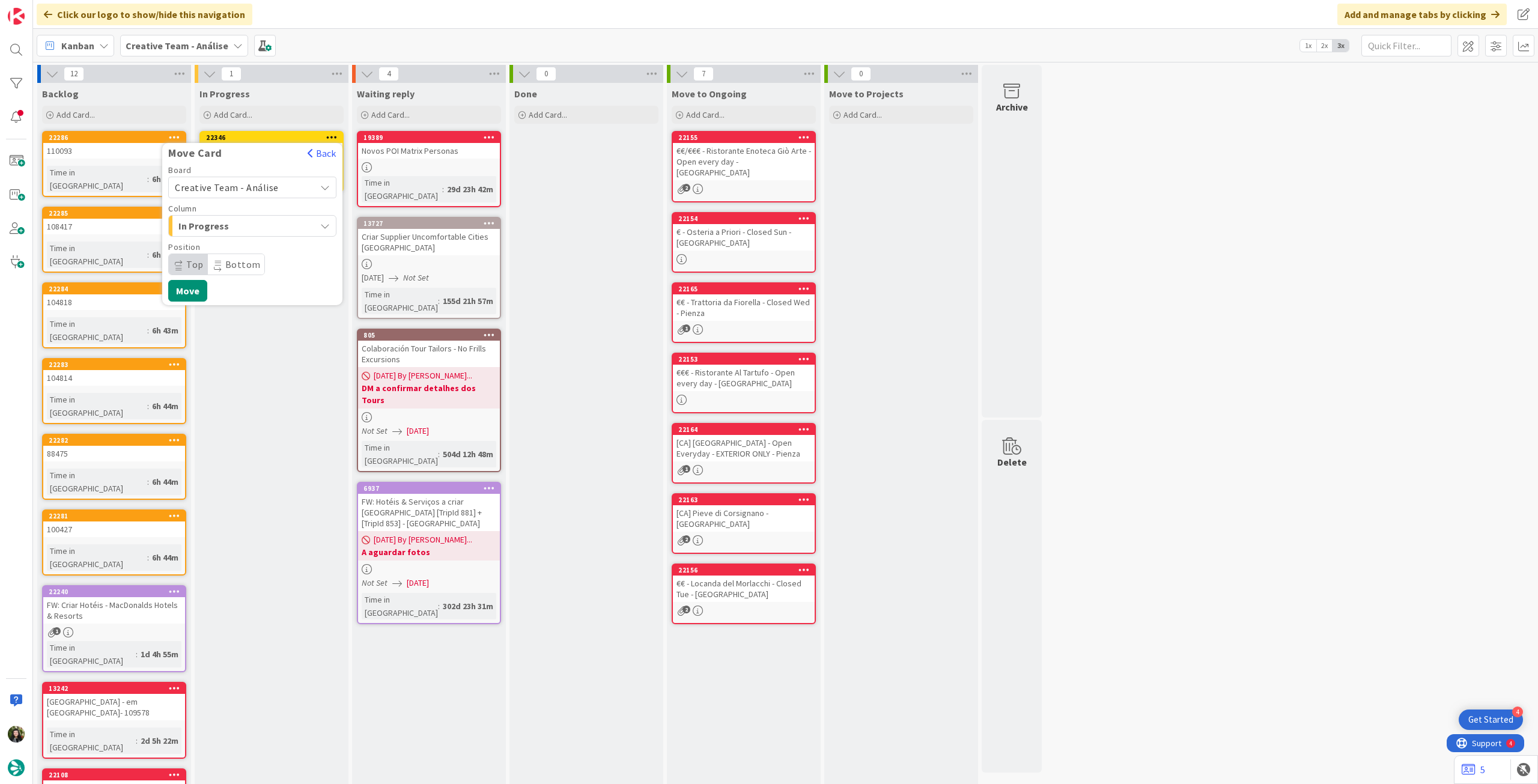
click at [267, 186] on span "Creative Team - Análise" at bounding box center [226, 187] width 104 height 12
click at [250, 241] on span "Creative Team" at bounding box center [259, 244] width 139 height 18
click at [240, 266] on span "Daytrip" at bounding box center [252, 265] width 115 height 17
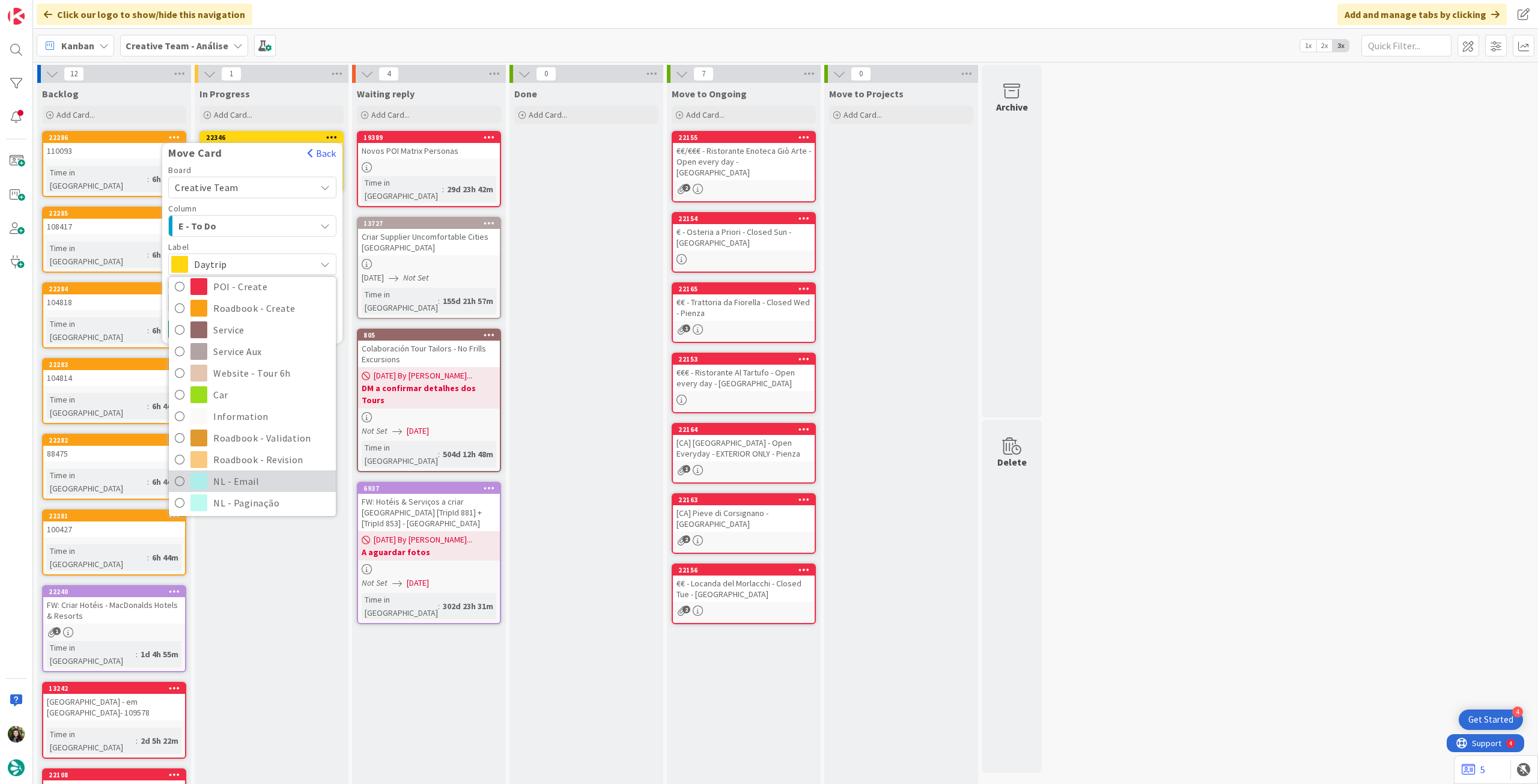
scroll to position [160, 0]
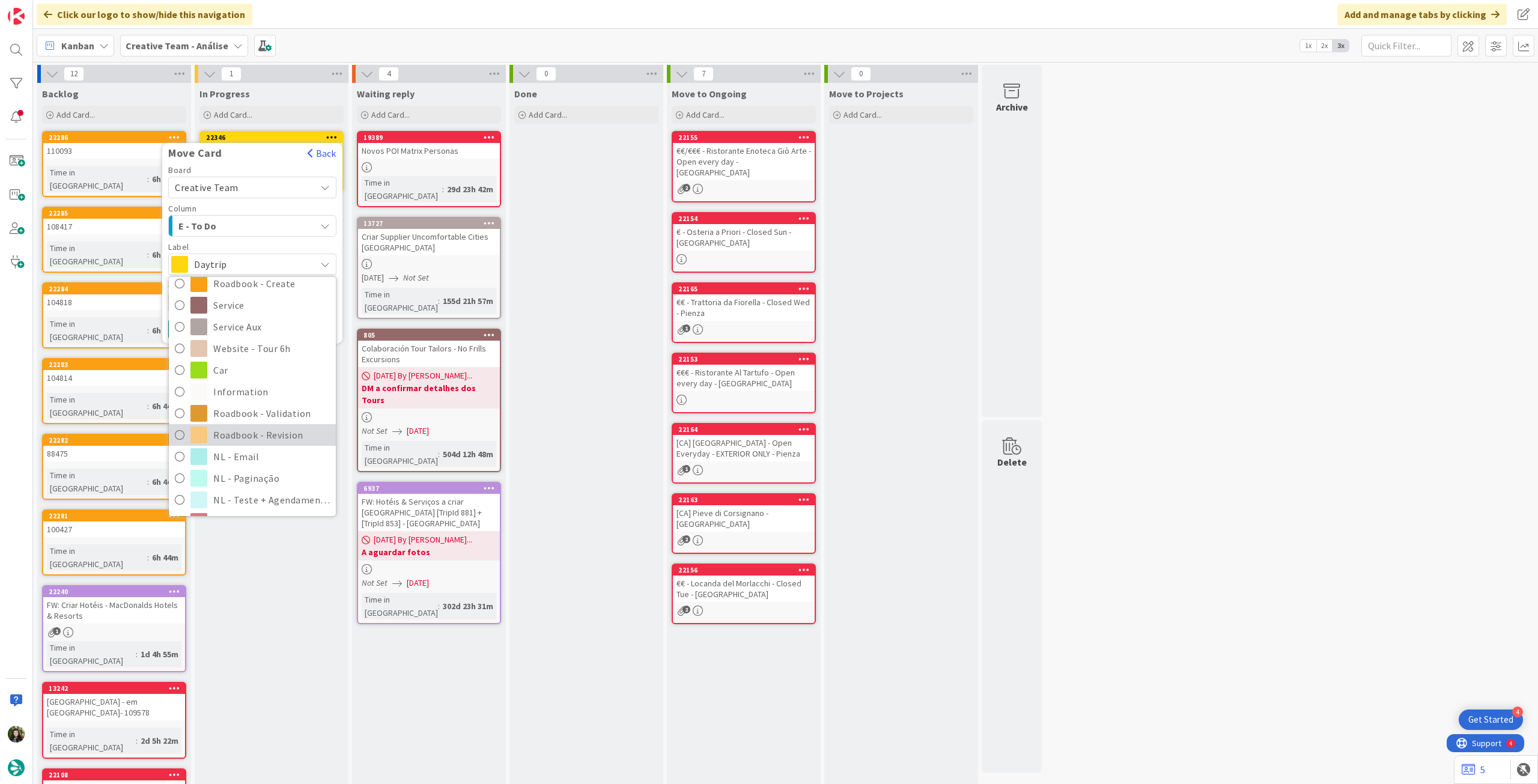
click at [252, 440] on span "Roadbook - Revision" at bounding box center [272, 435] width 116 height 18
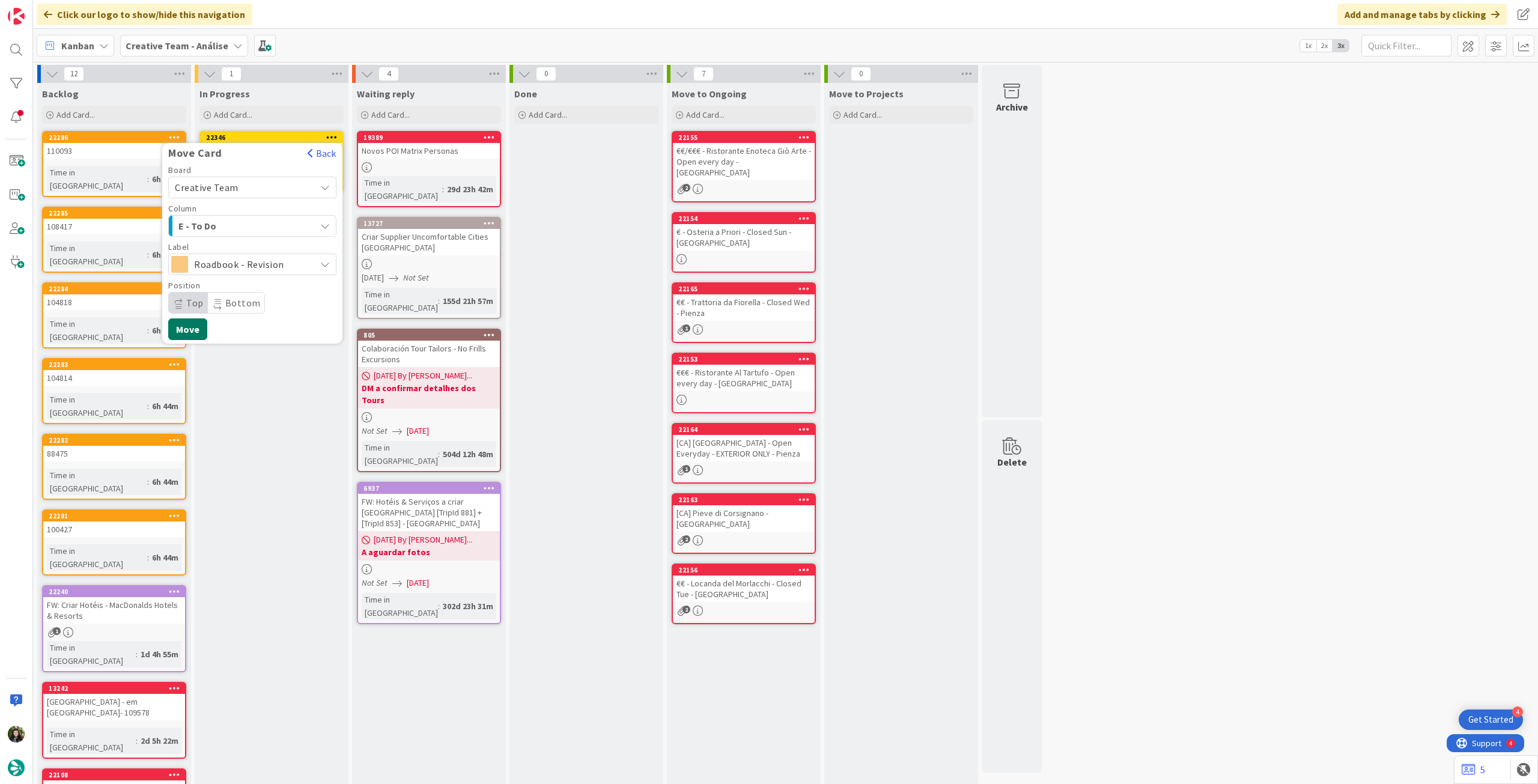
click at [190, 327] on button "Move" at bounding box center [188, 329] width 39 height 21
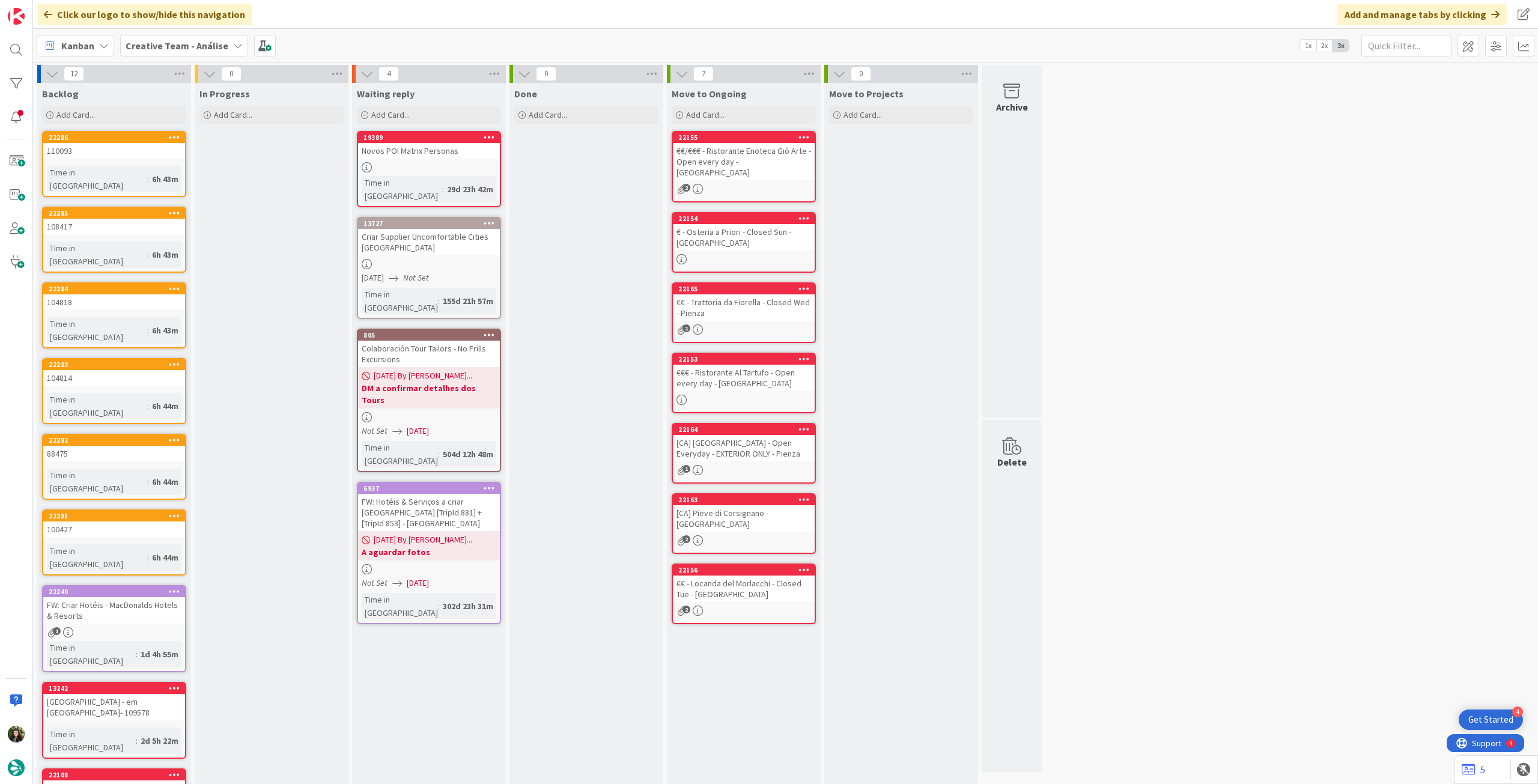
drag, startPoint x: 151, startPoint y: 39, endPoint x: 151, endPoint y: 63, distance: 24.0
click at [152, 47] on b "Creative Team - Análise" at bounding box center [177, 45] width 103 height 12
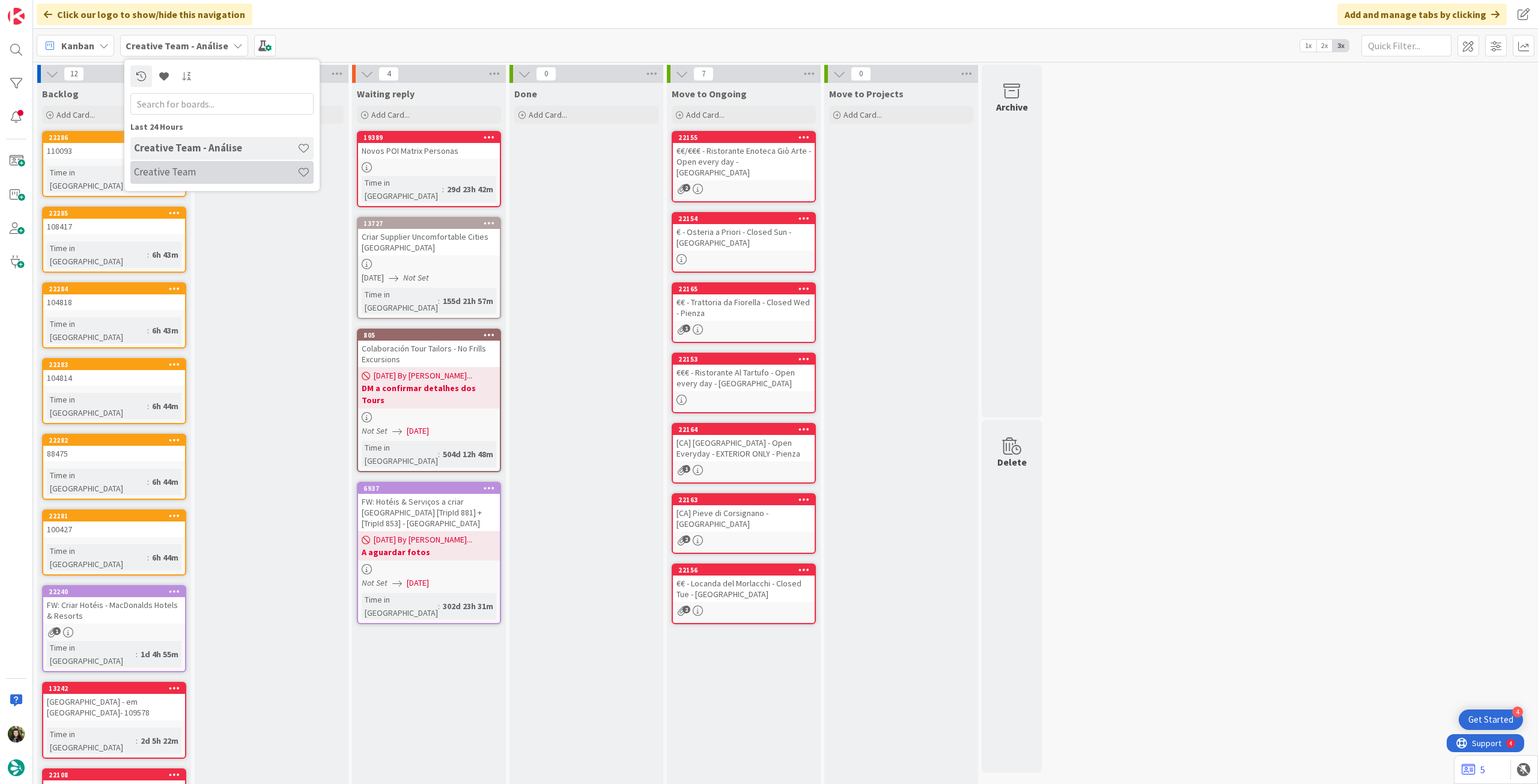
click at [151, 172] on h4 "Creative Team" at bounding box center [215, 171] width 164 height 12
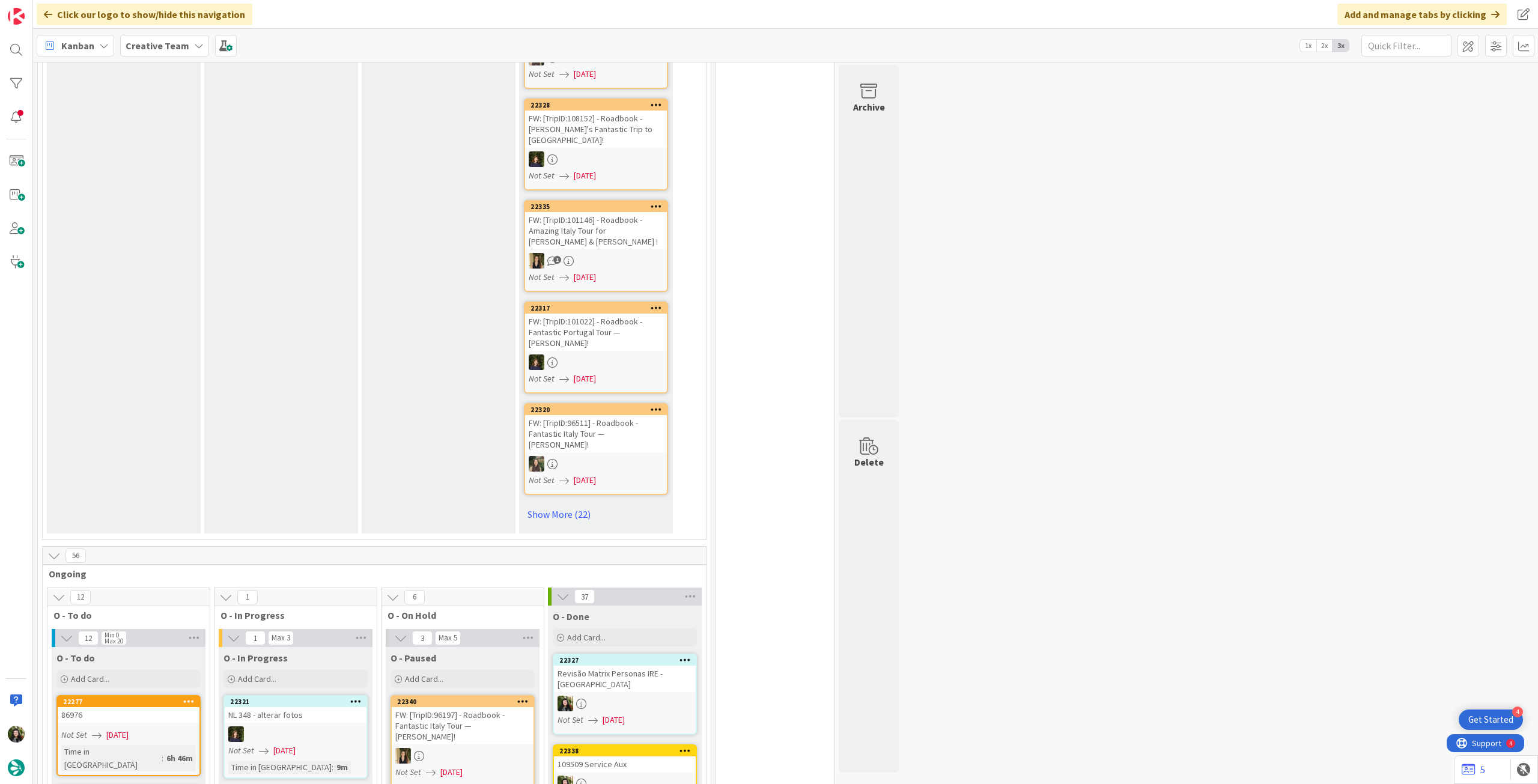
scroll to position [641, 0]
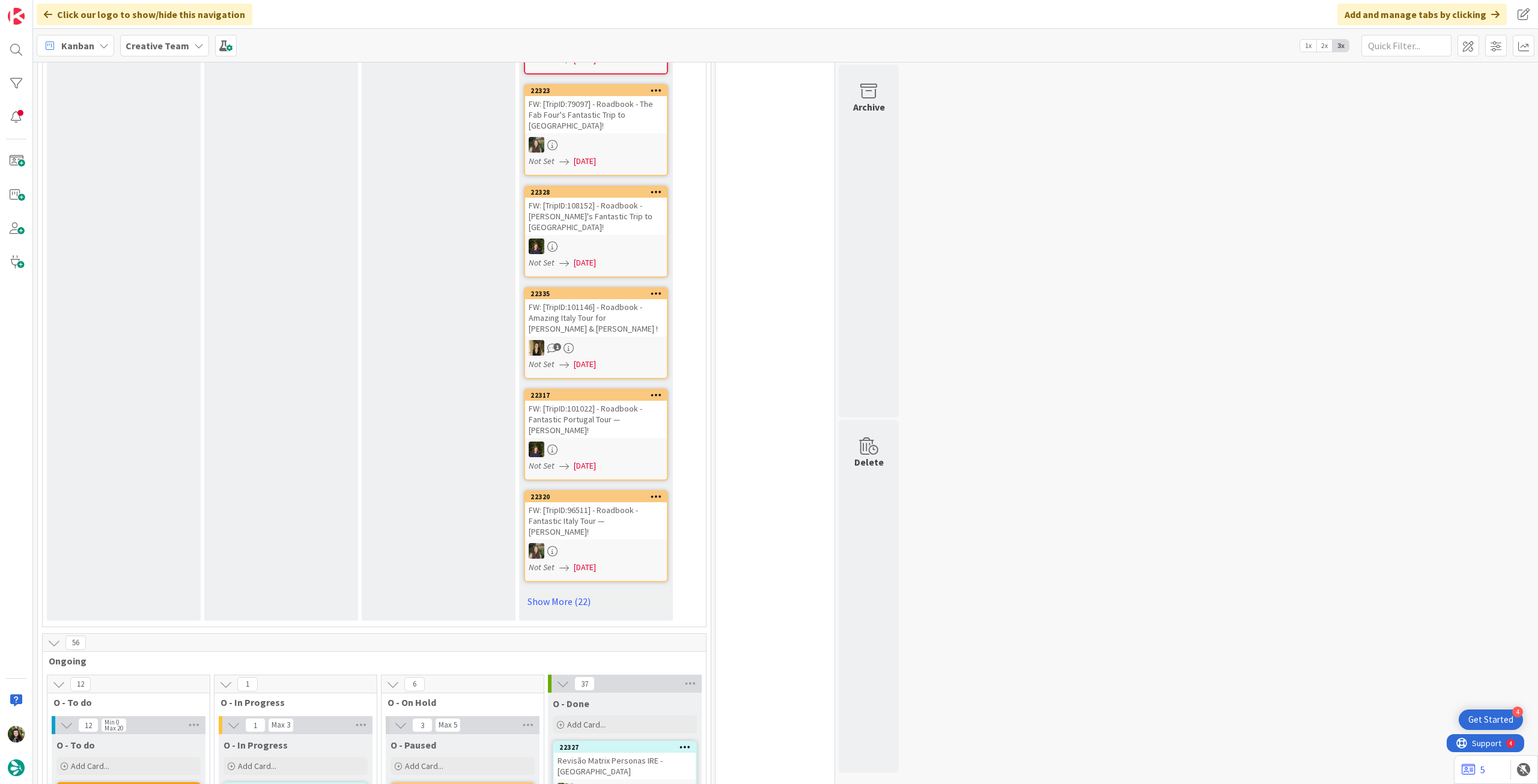
drag, startPoint x: 183, startPoint y: 41, endPoint x: 189, endPoint y: 63, distance: 22.8
click at [184, 41] on b "Creative Team" at bounding box center [157, 45] width 63 height 12
click at [192, 164] on div "Creative Team - Análise" at bounding box center [222, 172] width 183 height 23
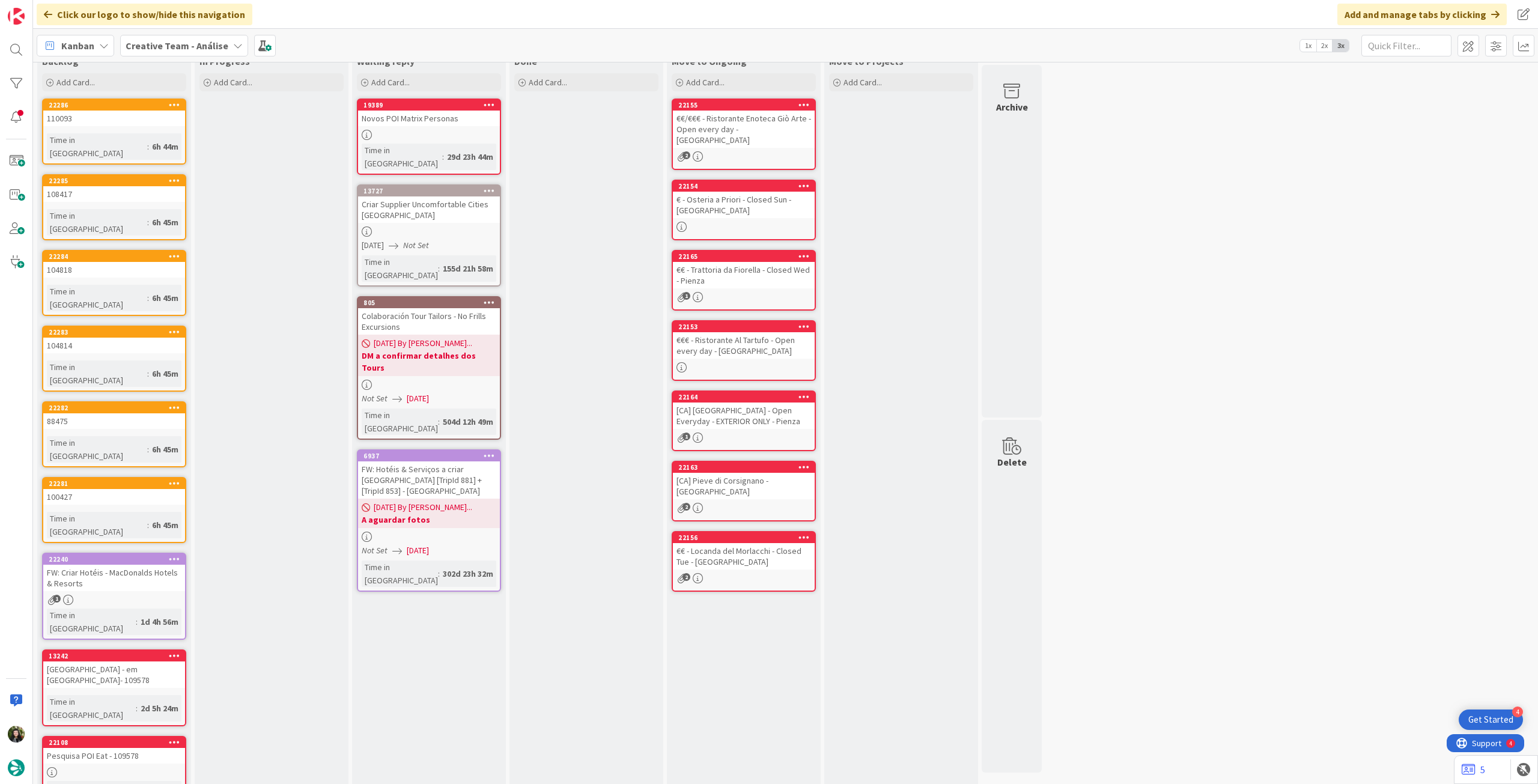
scroll to position [59, 0]
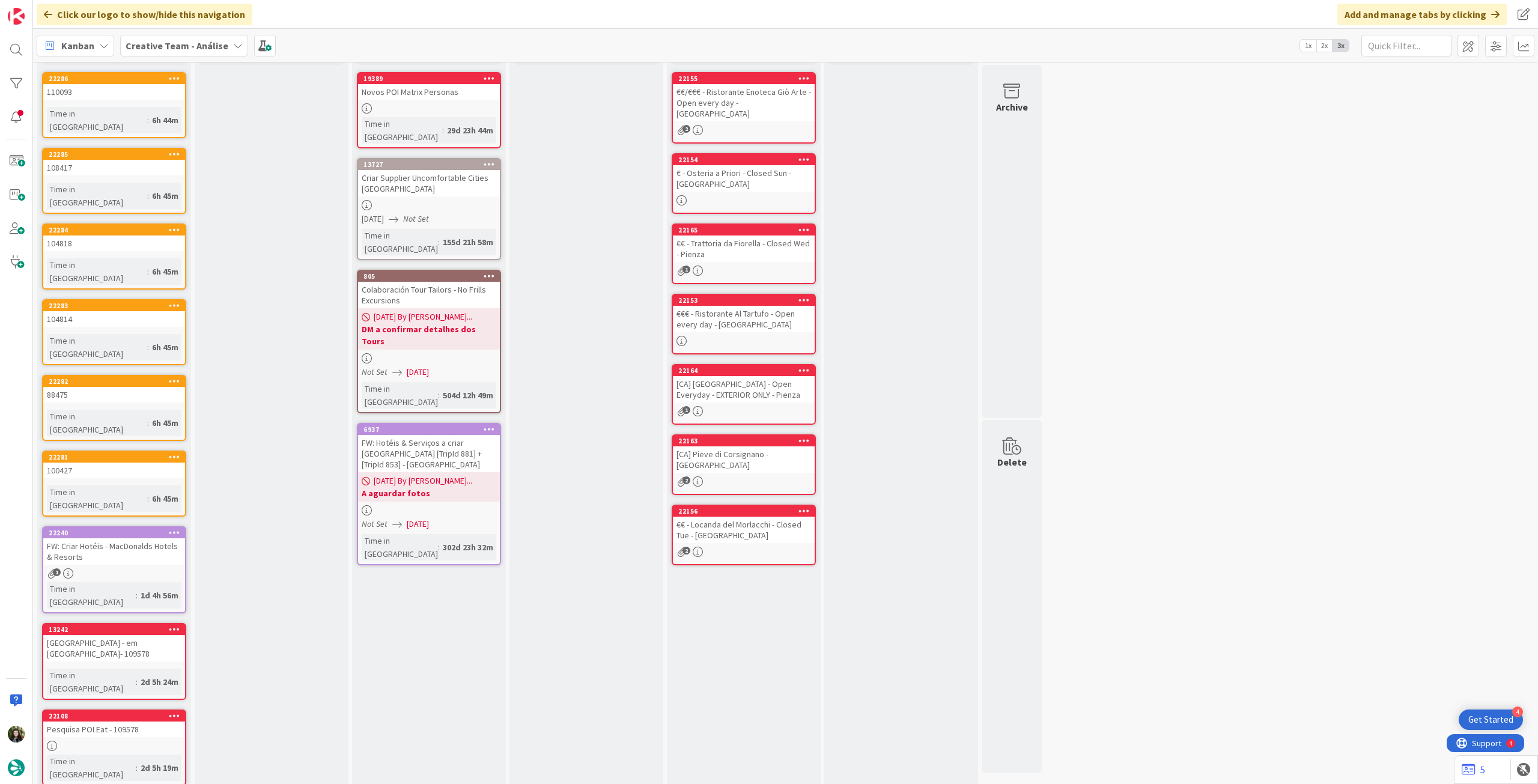
drag, startPoint x: 85, startPoint y: 753, endPoint x: 122, endPoint y: 721, distance: 48.9
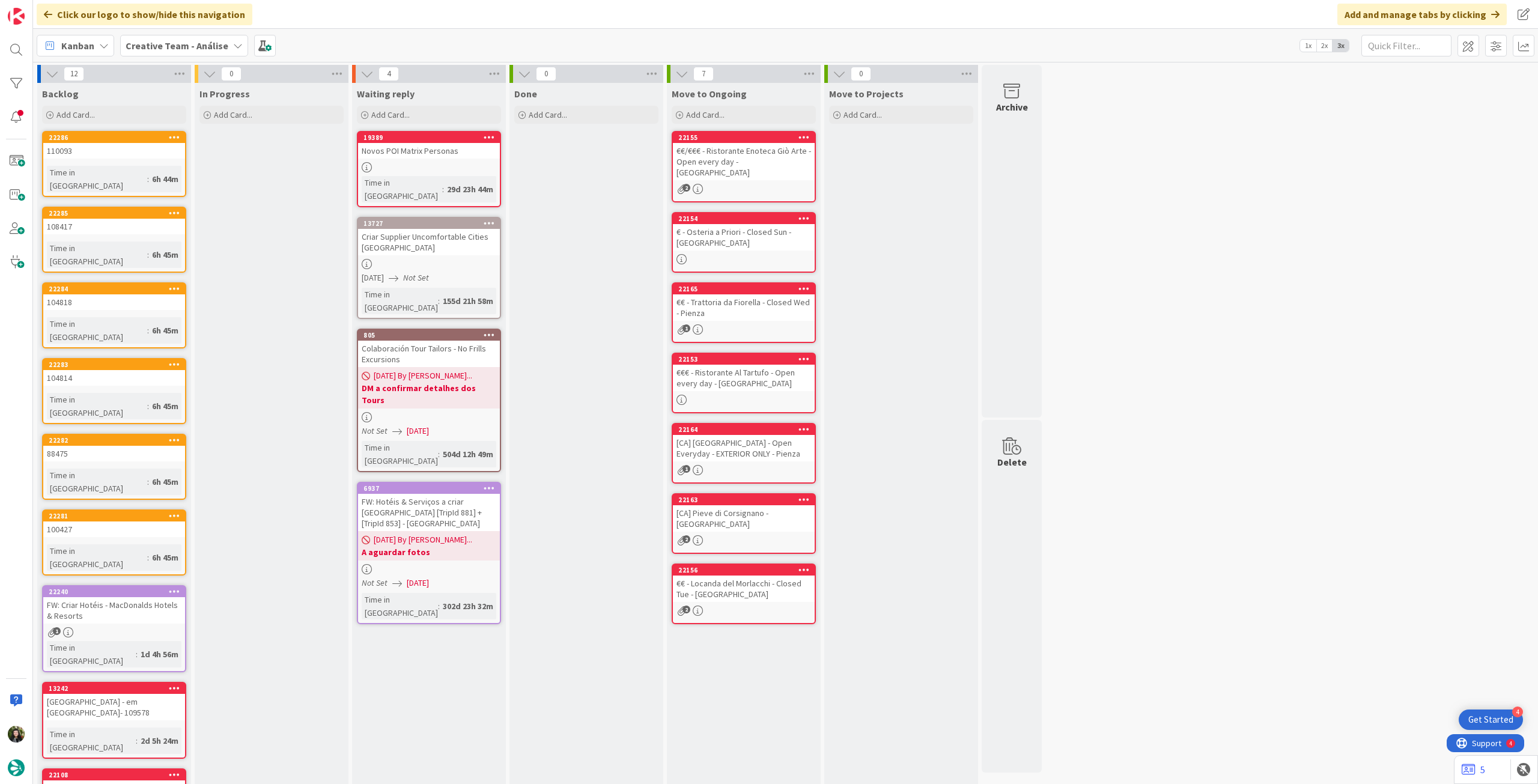
click at [172, 136] on icon at bounding box center [175, 136] width 12 height 8
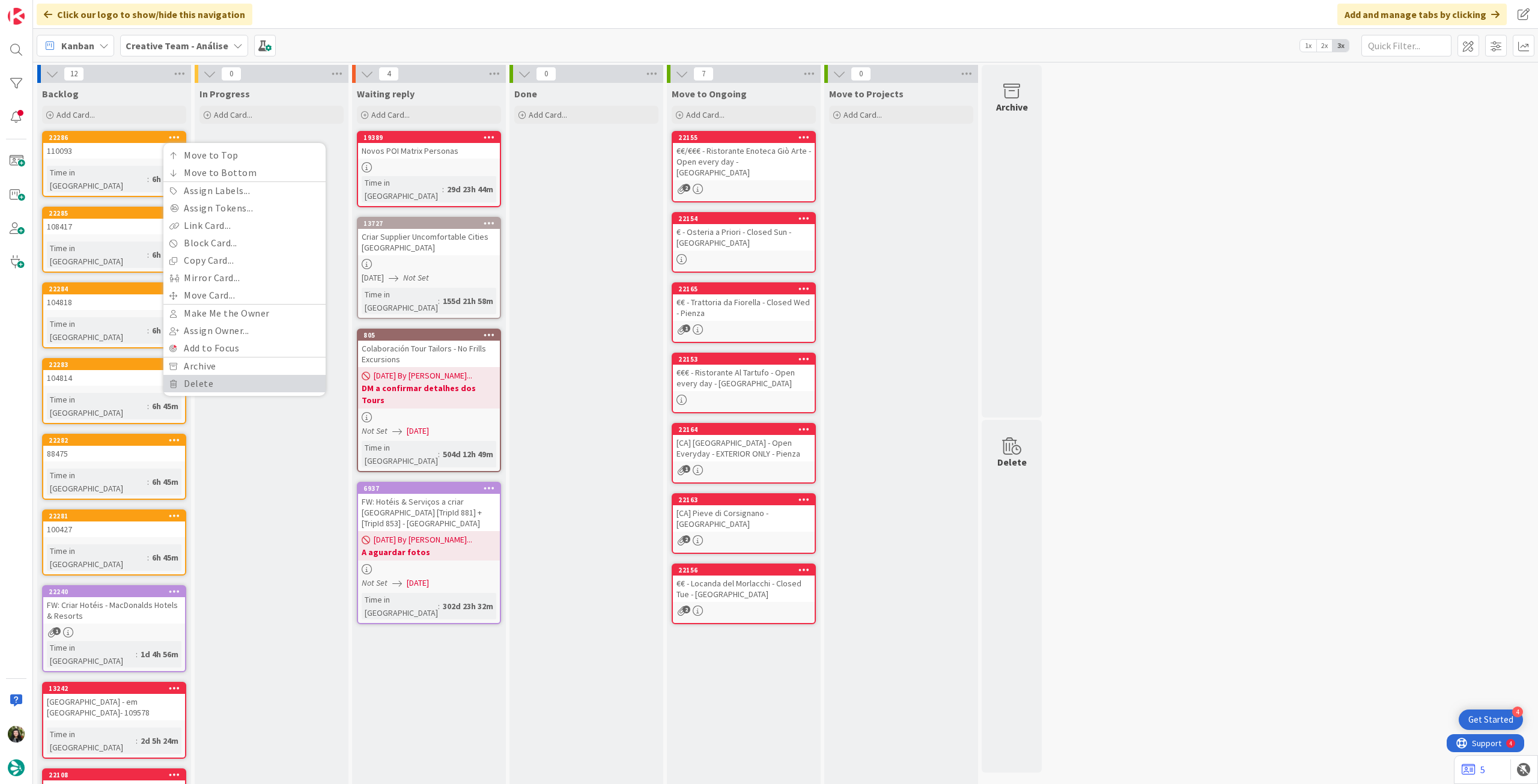
click at [191, 380] on link "Delete" at bounding box center [245, 383] width 162 height 17
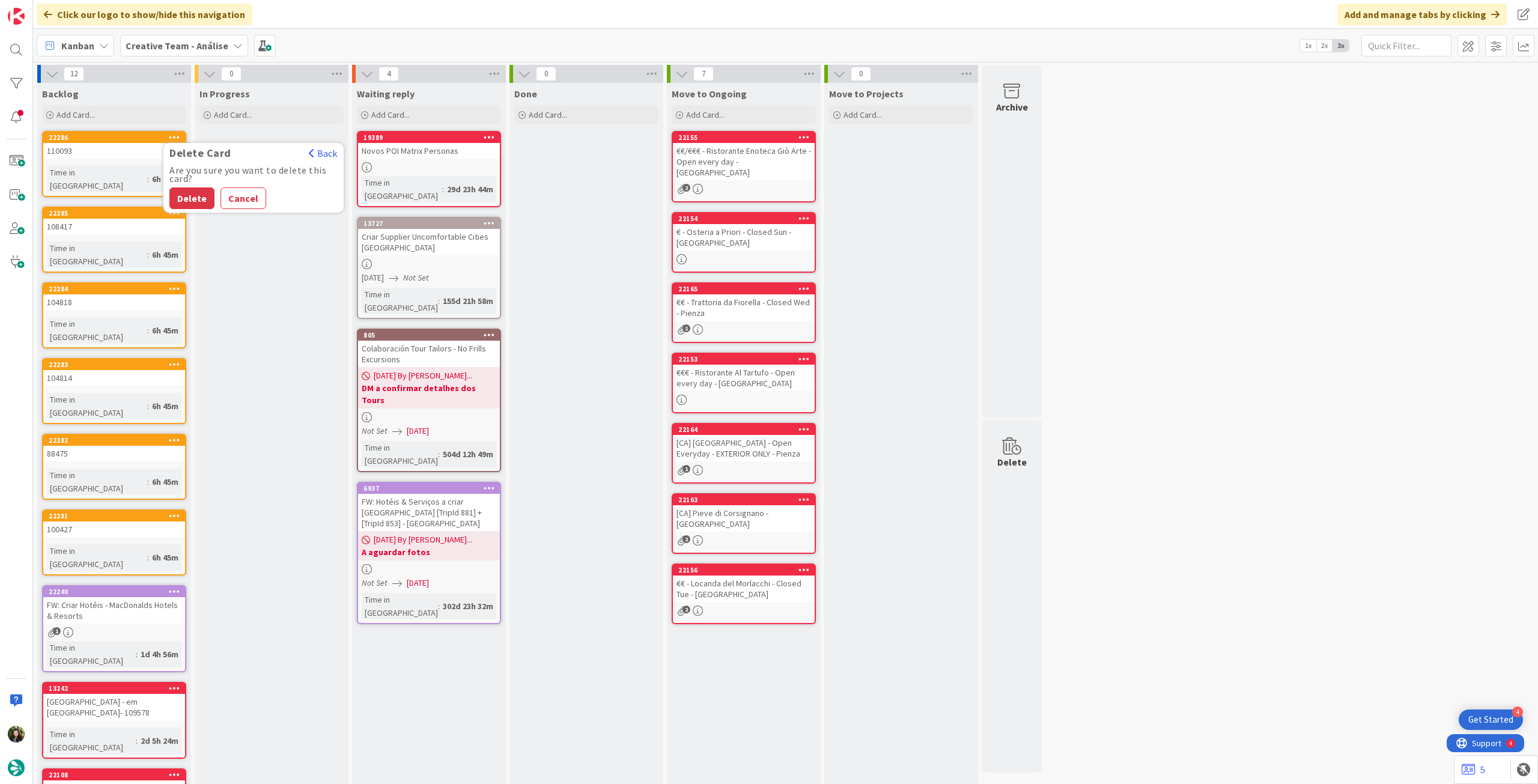
click at [200, 204] on button "Delete" at bounding box center [192, 198] width 45 height 21
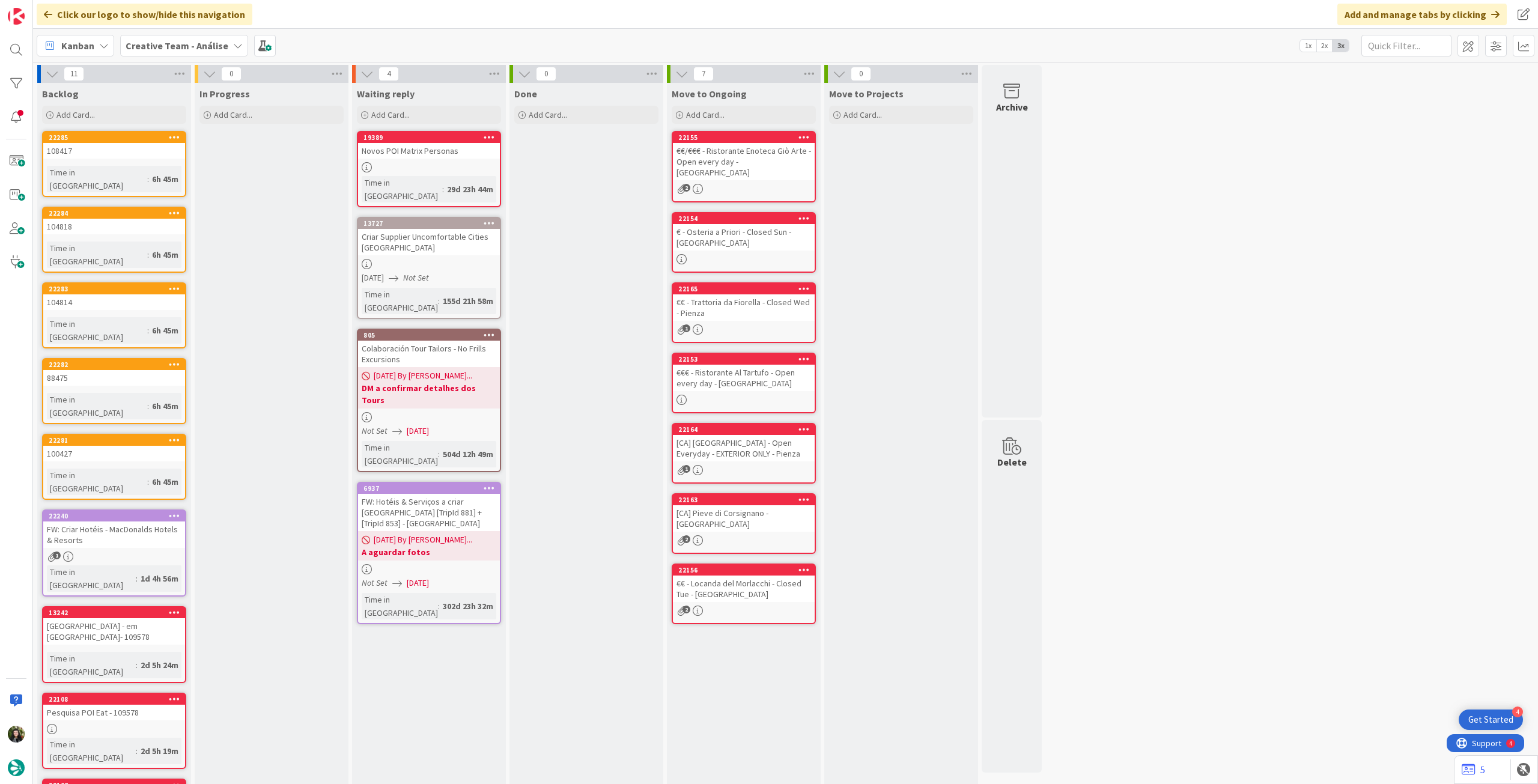
click at [175, 138] on icon at bounding box center [175, 136] width 12 height 8
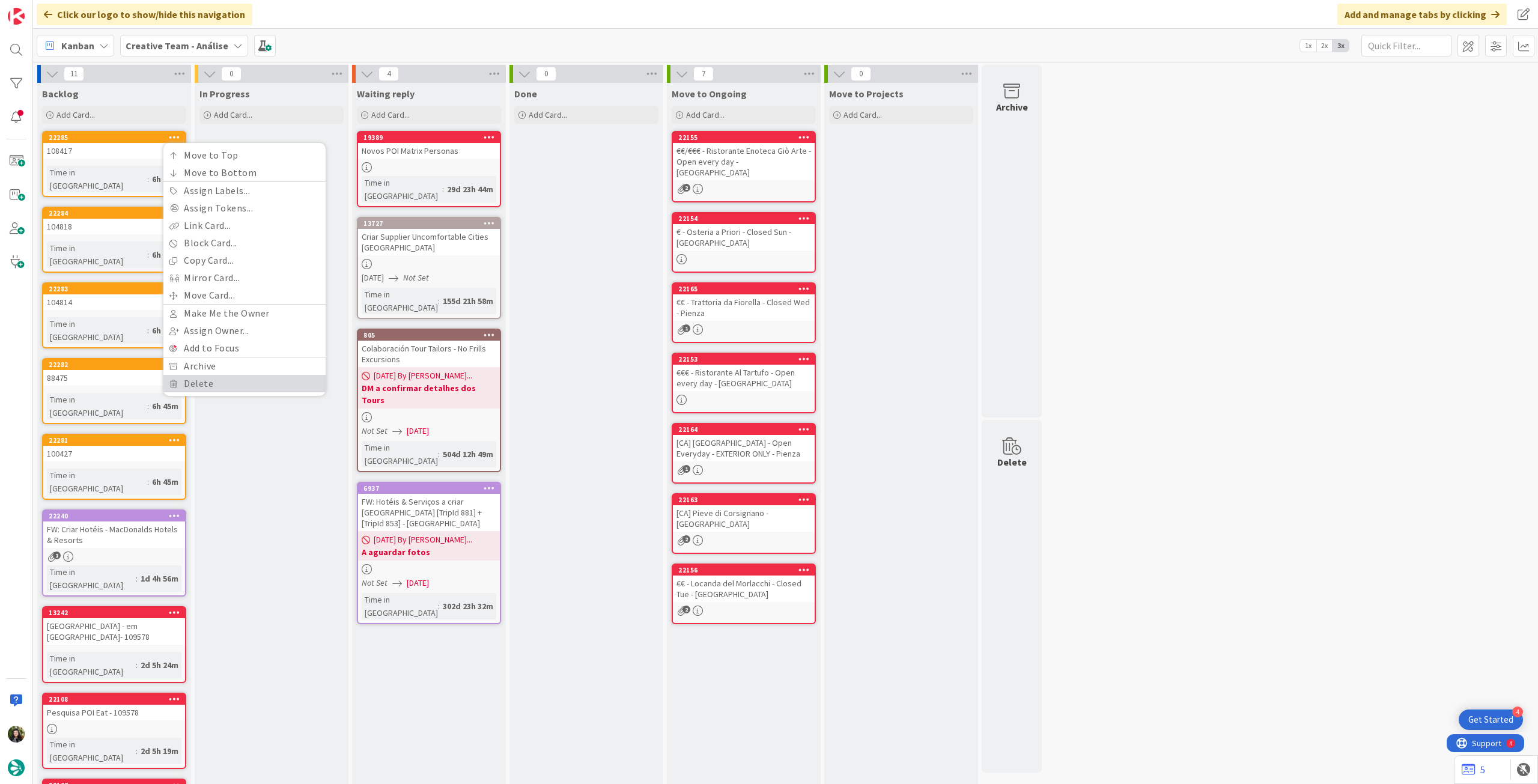
click at [214, 376] on link "Delete" at bounding box center [245, 383] width 162 height 17
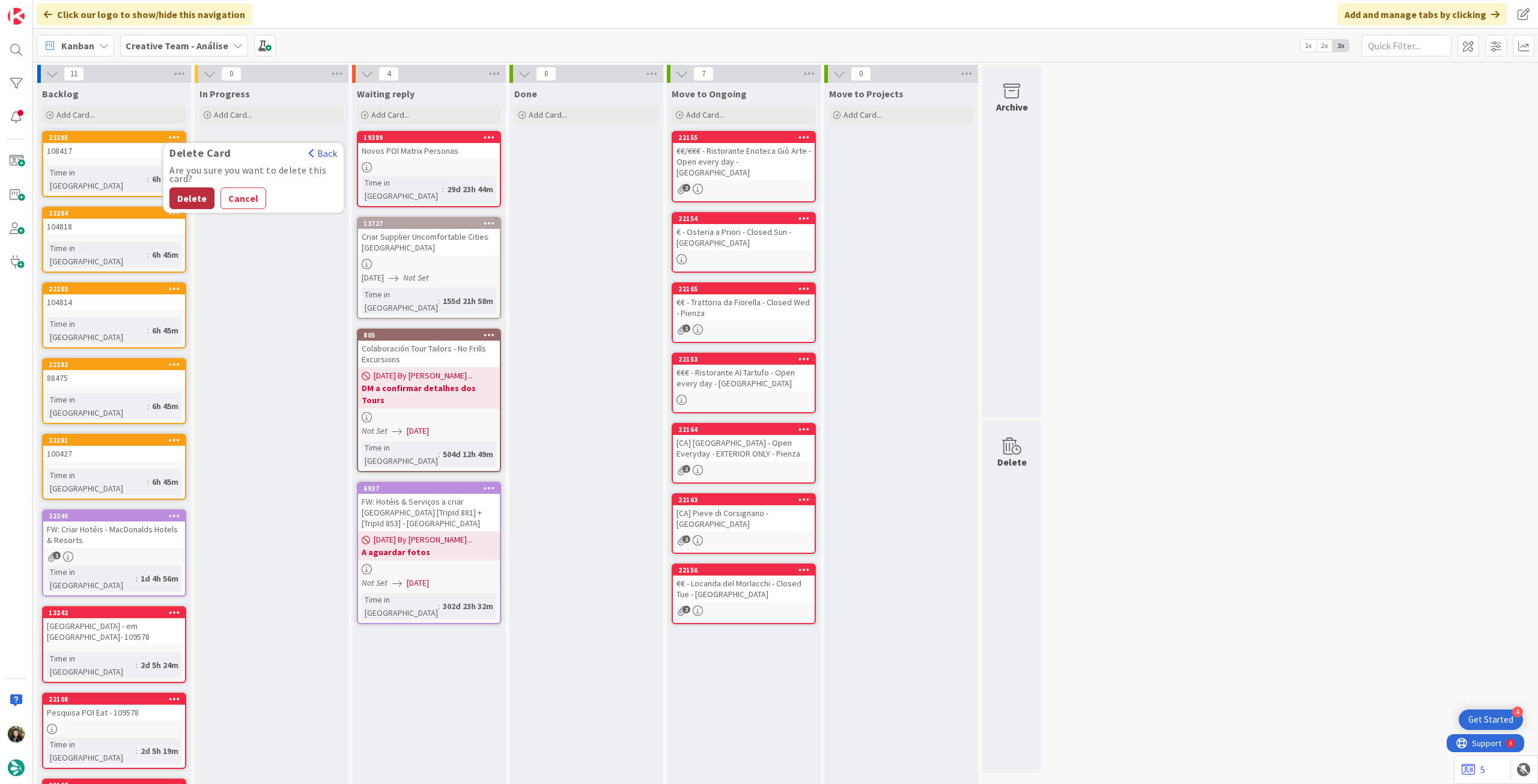
click at [194, 199] on button "Delete" at bounding box center [192, 198] width 45 height 21
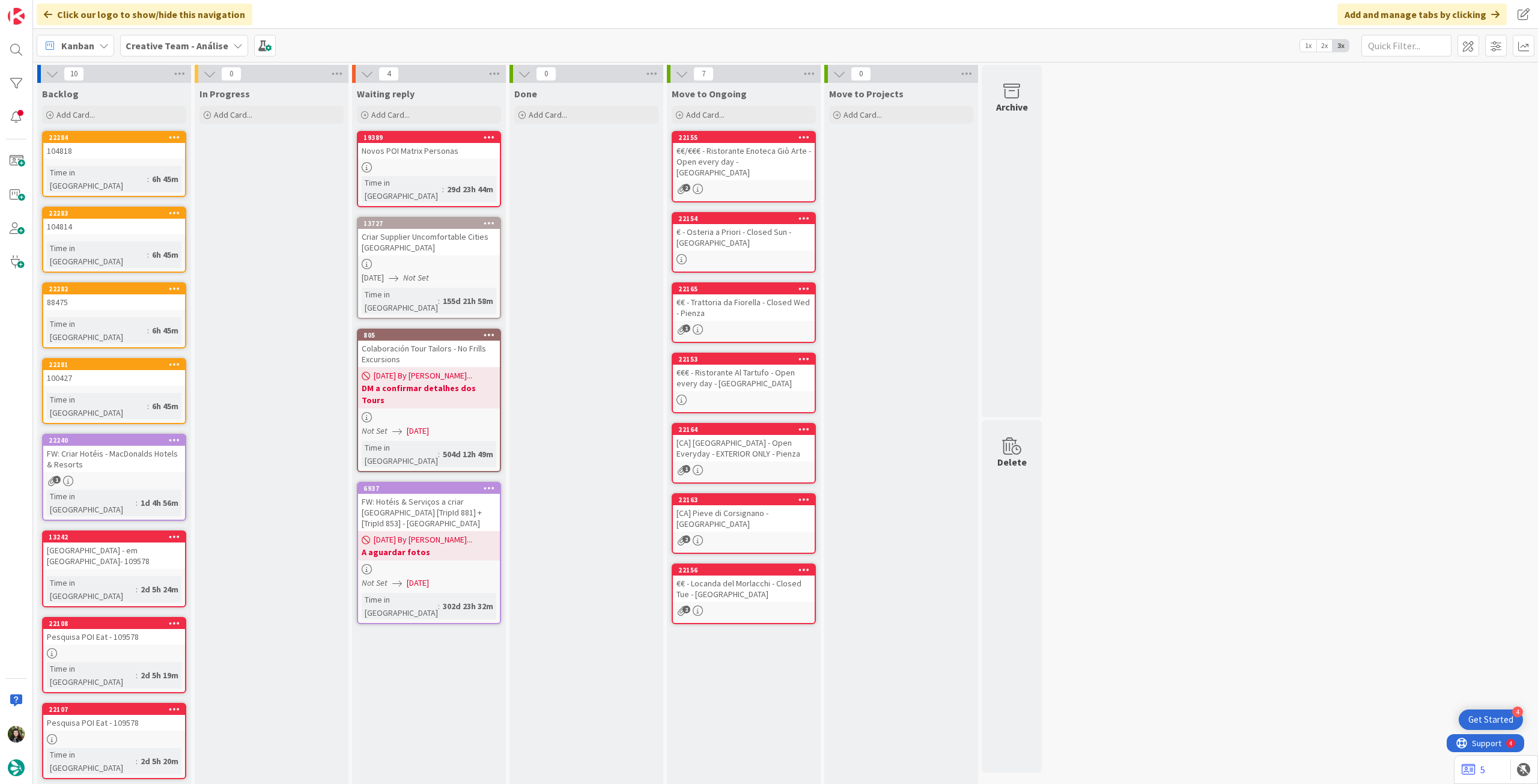
click at [177, 135] on icon at bounding box center [175, 136] width 12 height 8
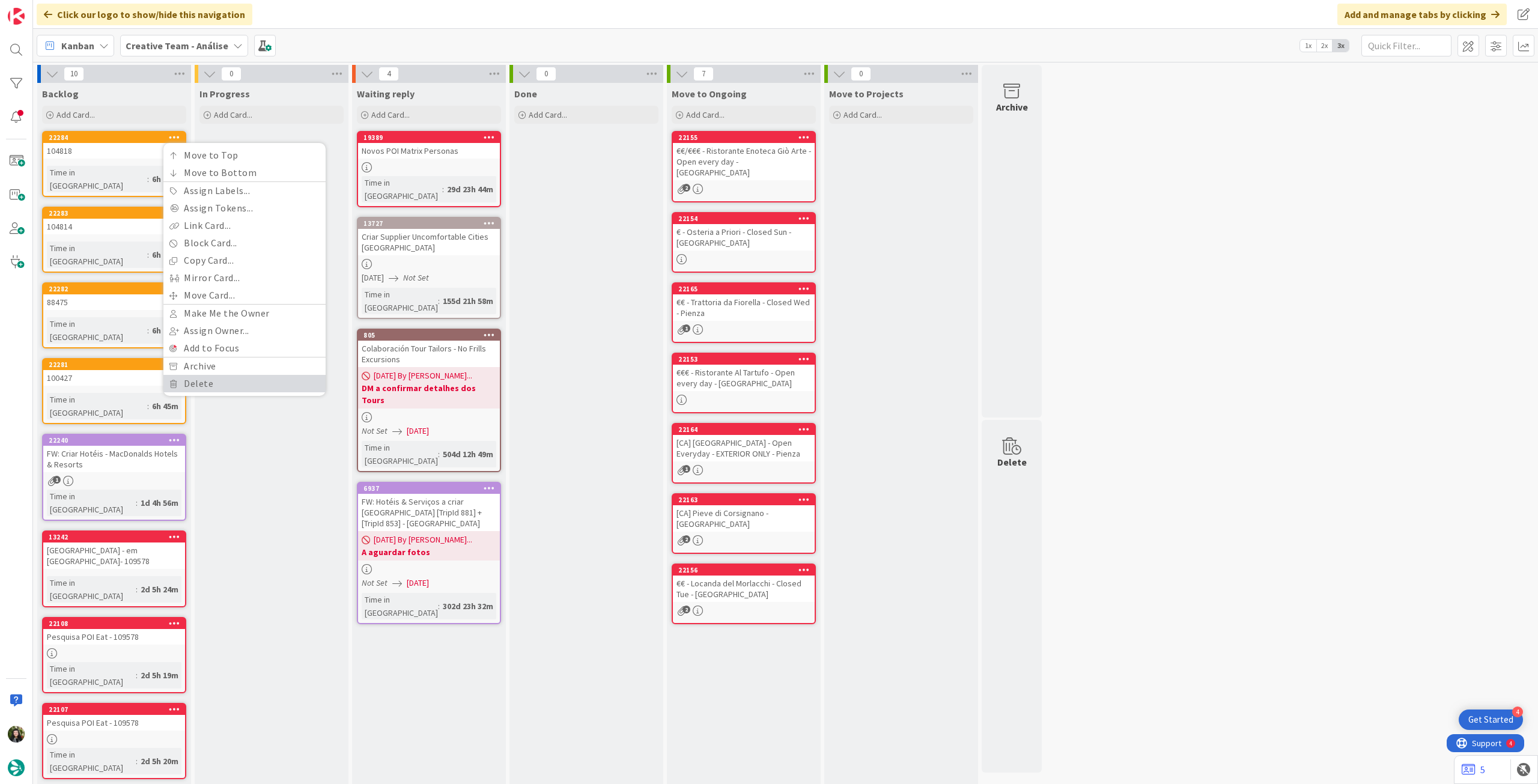
click at [229, 390] on link "Delete" at bounding box center [245, 383] width 162 height 17
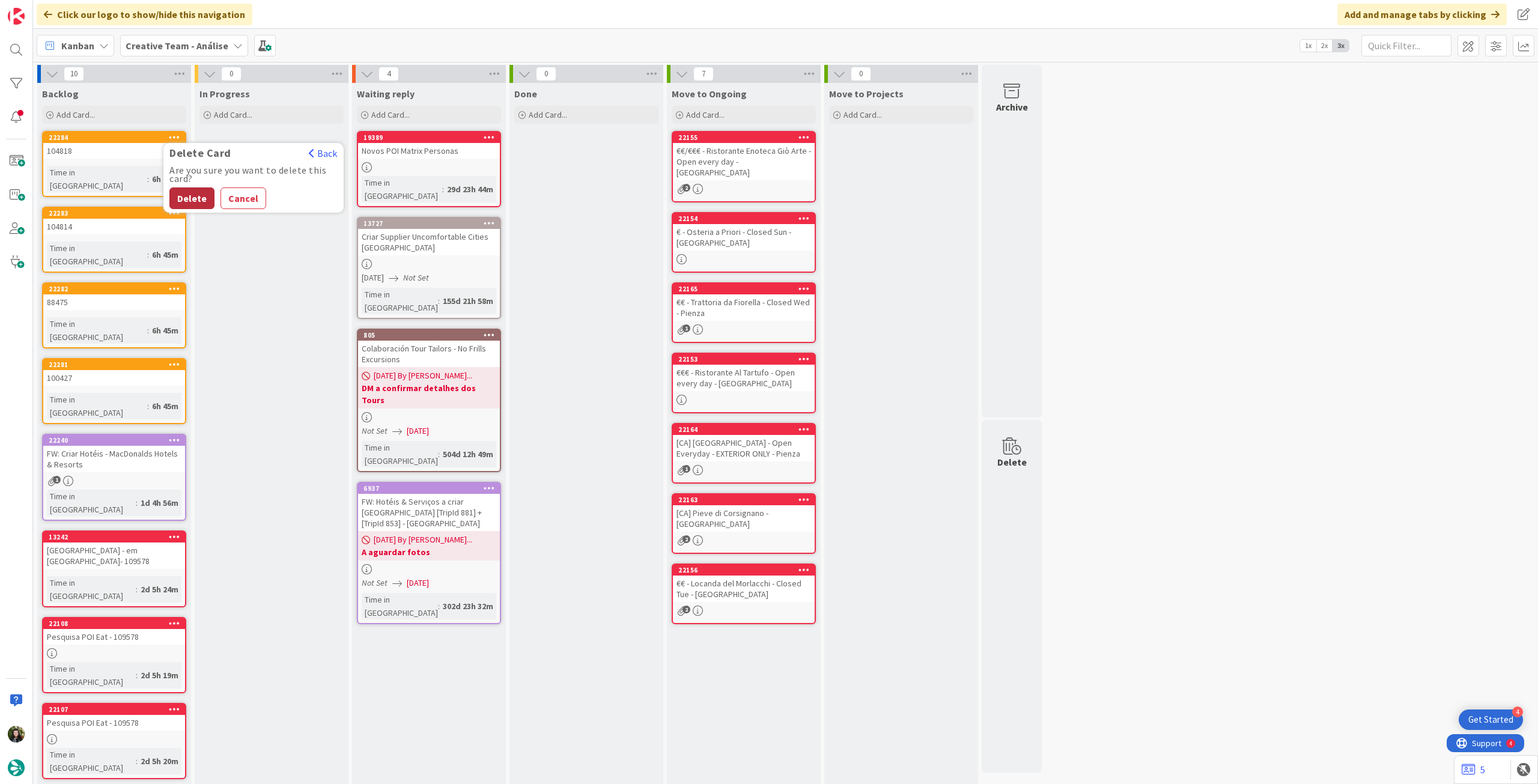
click at [196, 208] on button "Delete" at bounding box center [192, 198] width 45 height 21
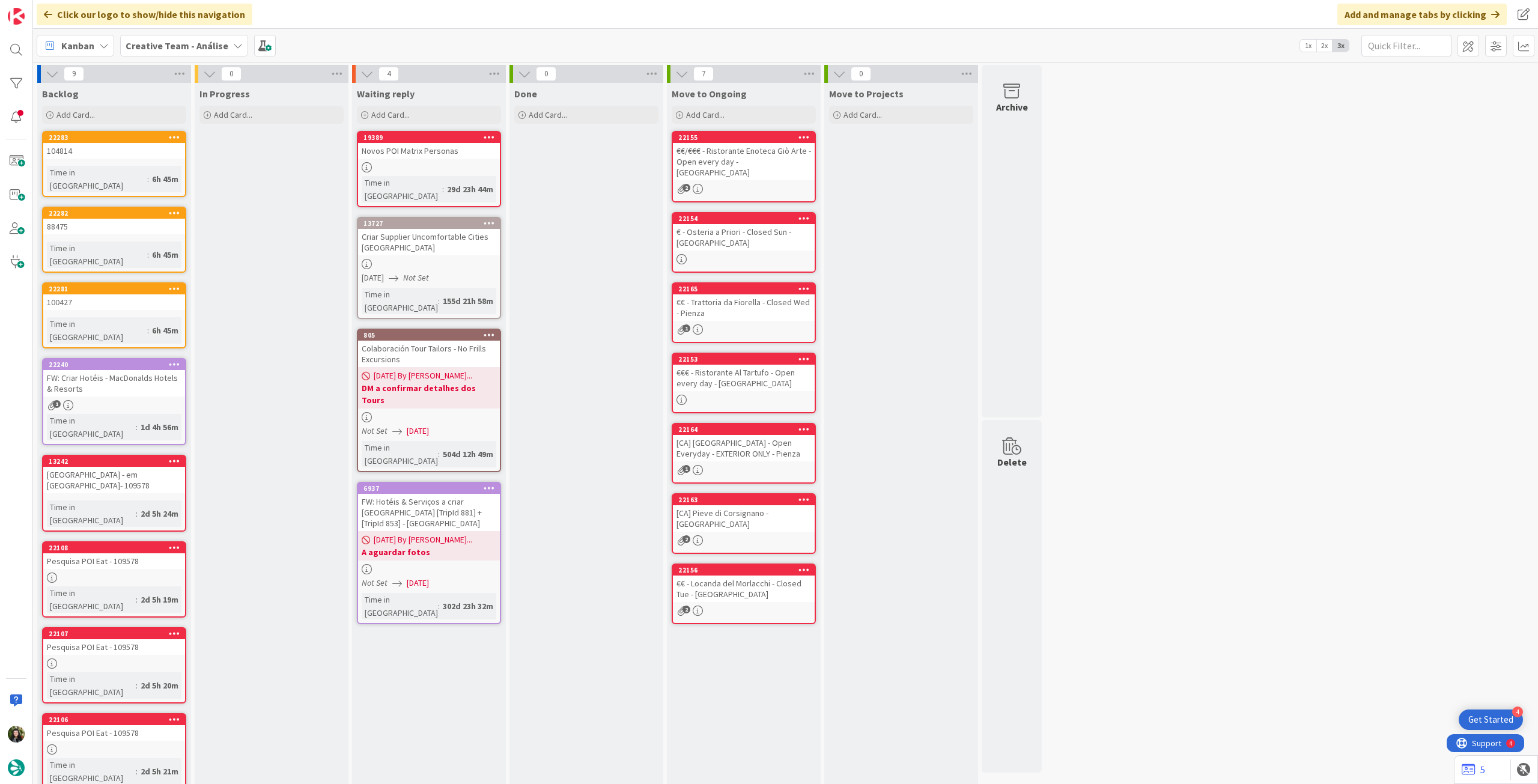
click at [171, 134] on icon at bounding box center [175, 136] width 12 height 8
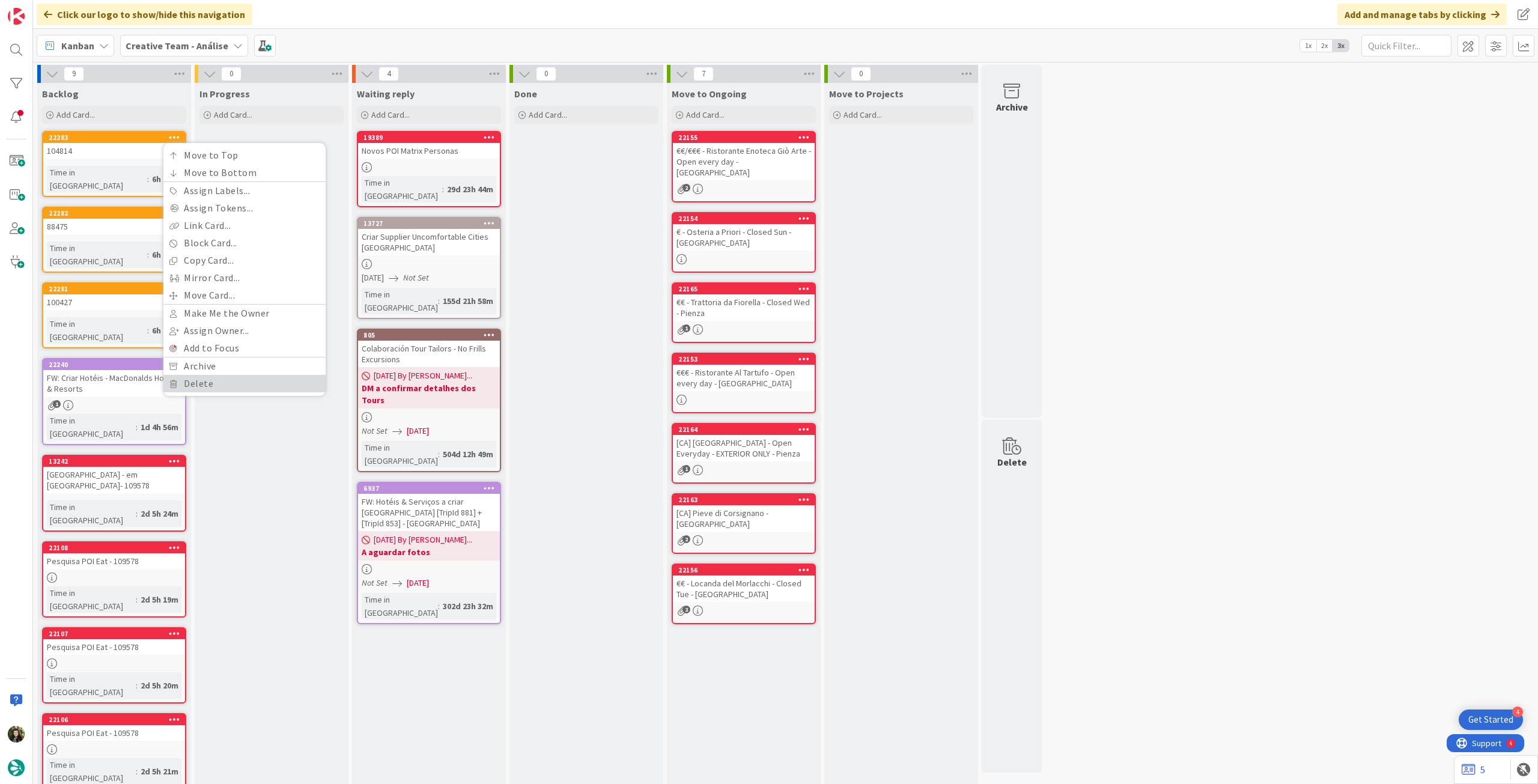
drag, startPoint x: 198, startPoint y: 383, endPoint x: 197, endPoint y: 369, distance: 14.0
click at [198, 383] on link "Delete" at bounding box center [245, 383] width 162 height 17
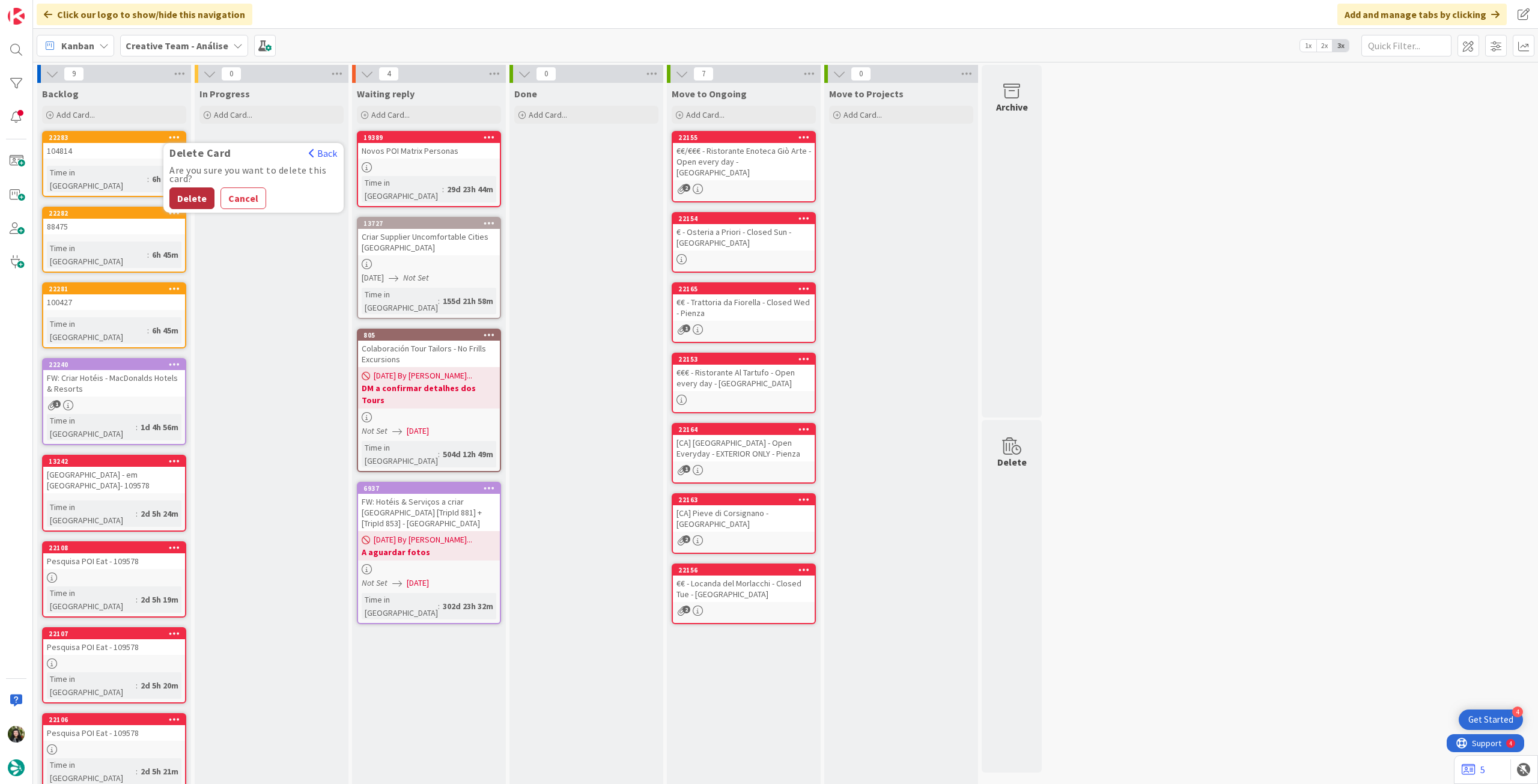
click at [193, 200] on button "Delete" at bounding box center [192, 198] width 45 height 21
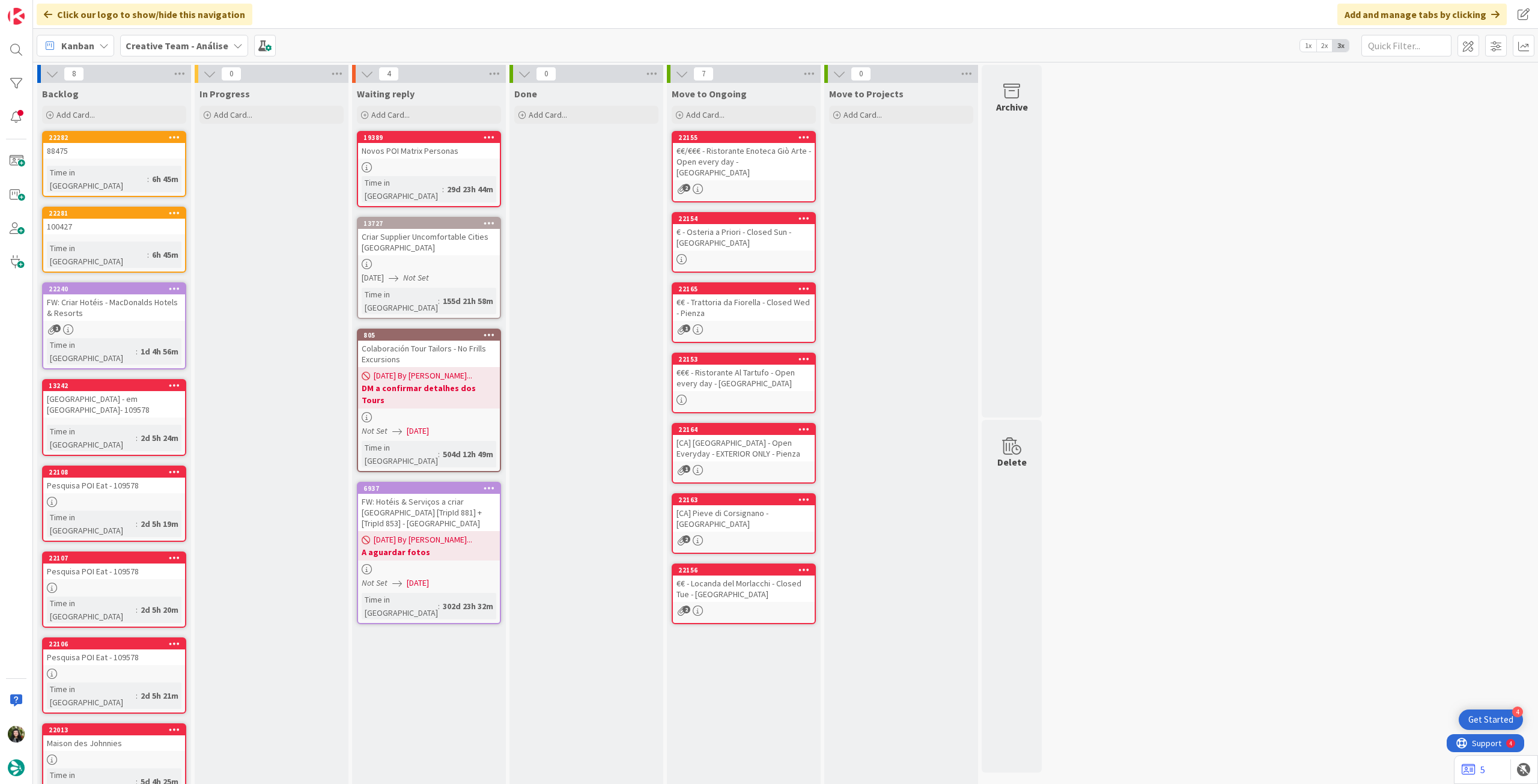
click at [177, 139] on icon at bounding box center [175, 136] width 12 height 8
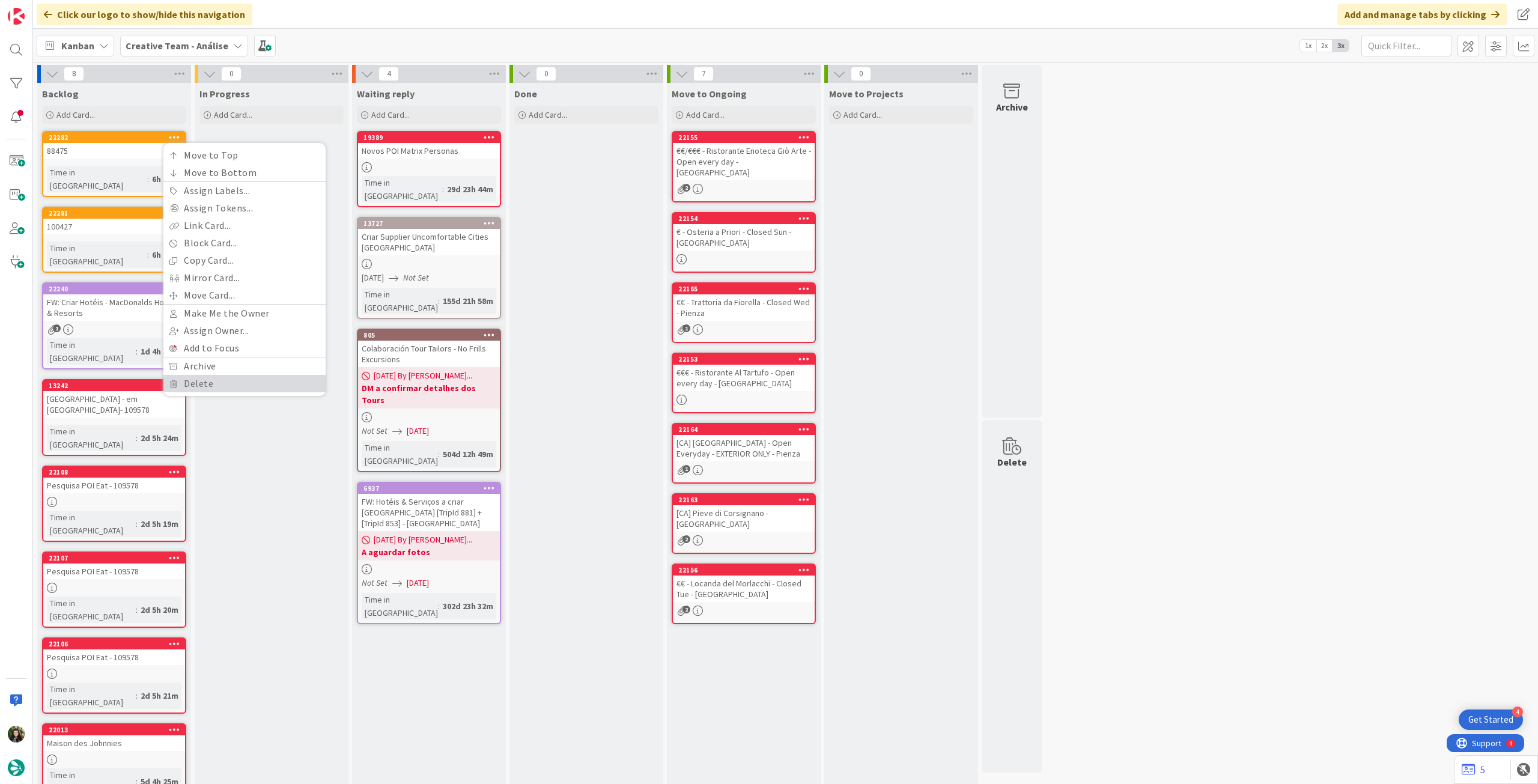
click at [201, 381] on link "Delete" at bounding box center [245, 383] width 162 height 17
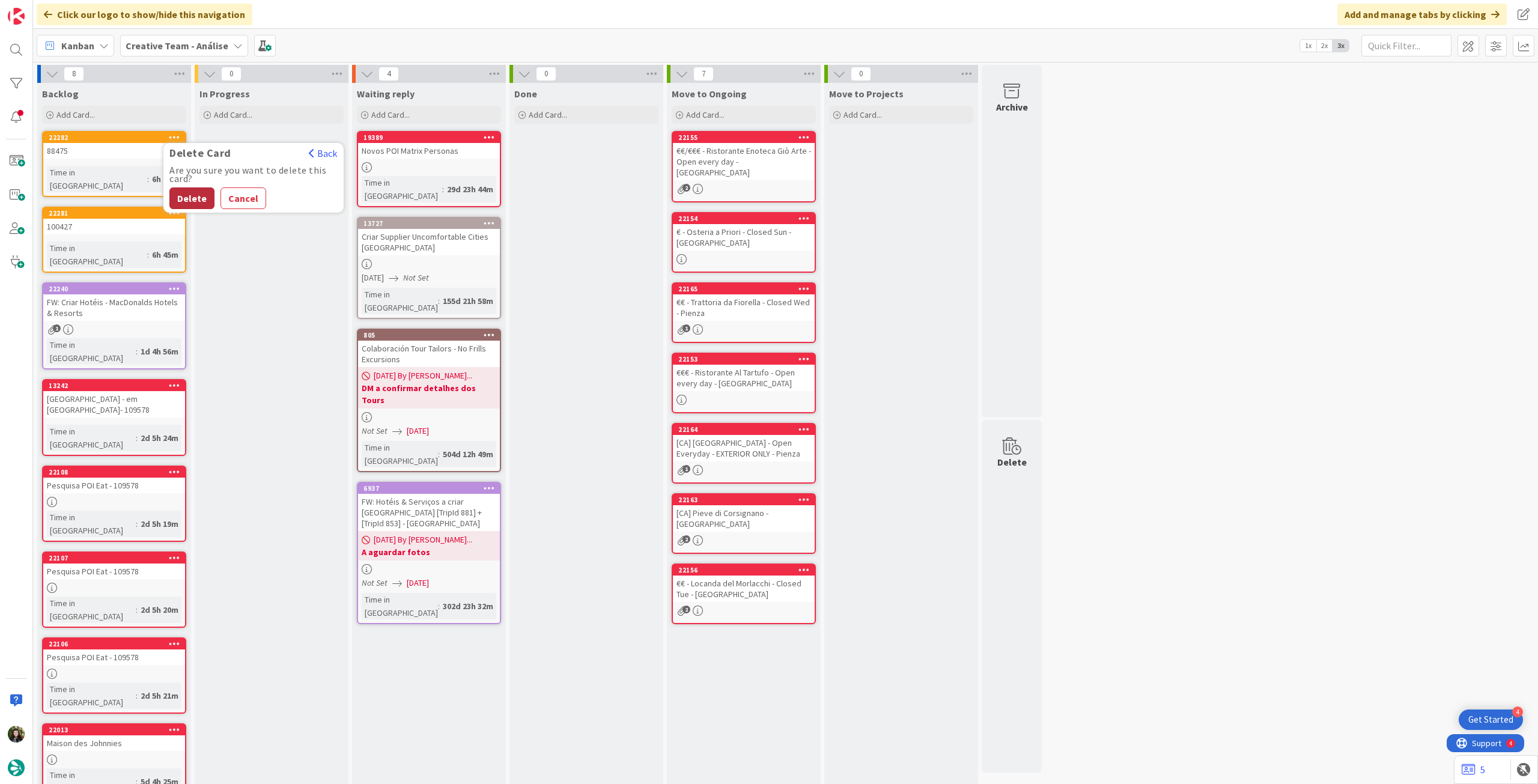
click at [190, 203] on button "Delete" at bounding box center [192, 198] width 45 height 21
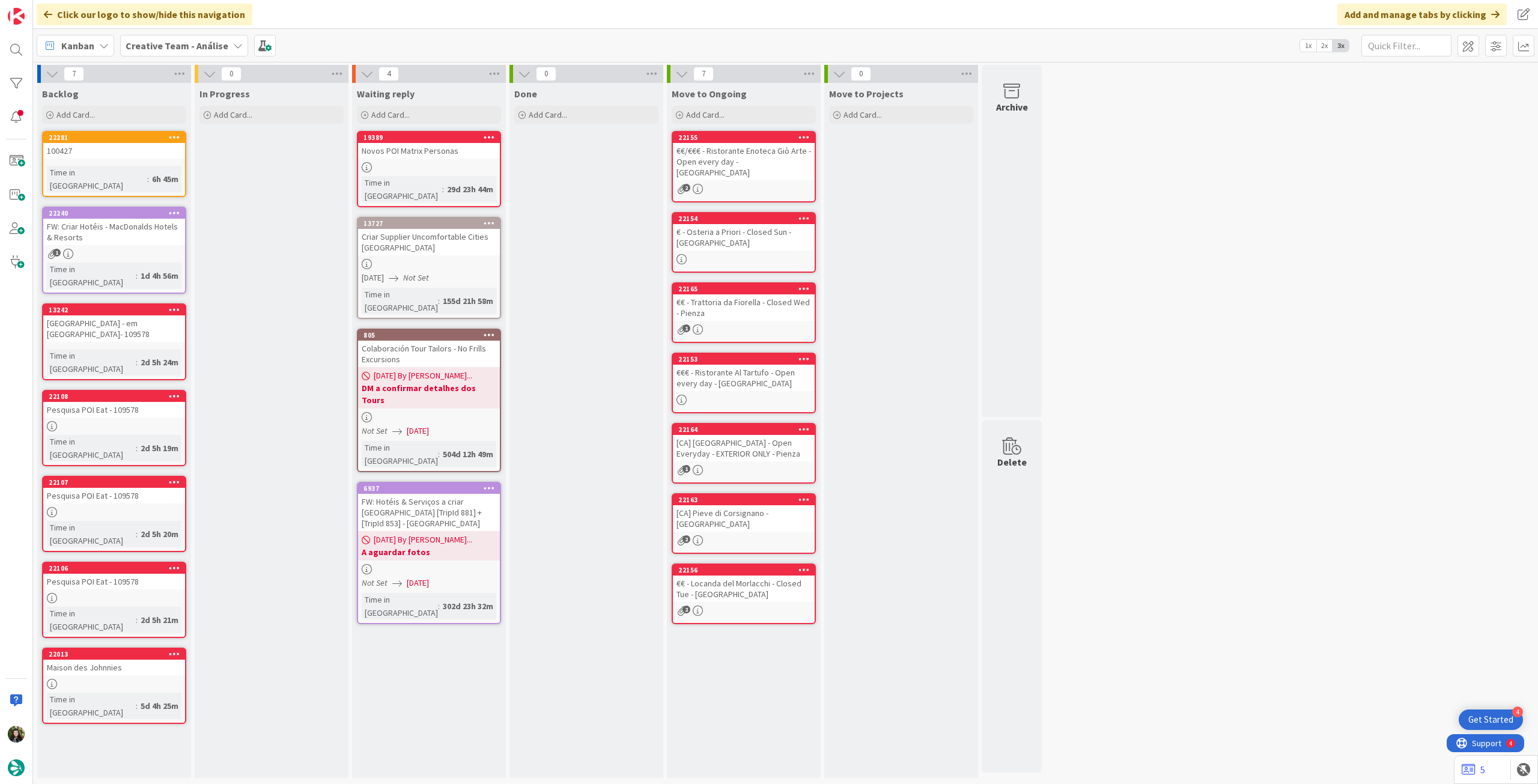
click at [176, 134] on icon at bounding box center [175, 136] width 12 height 8
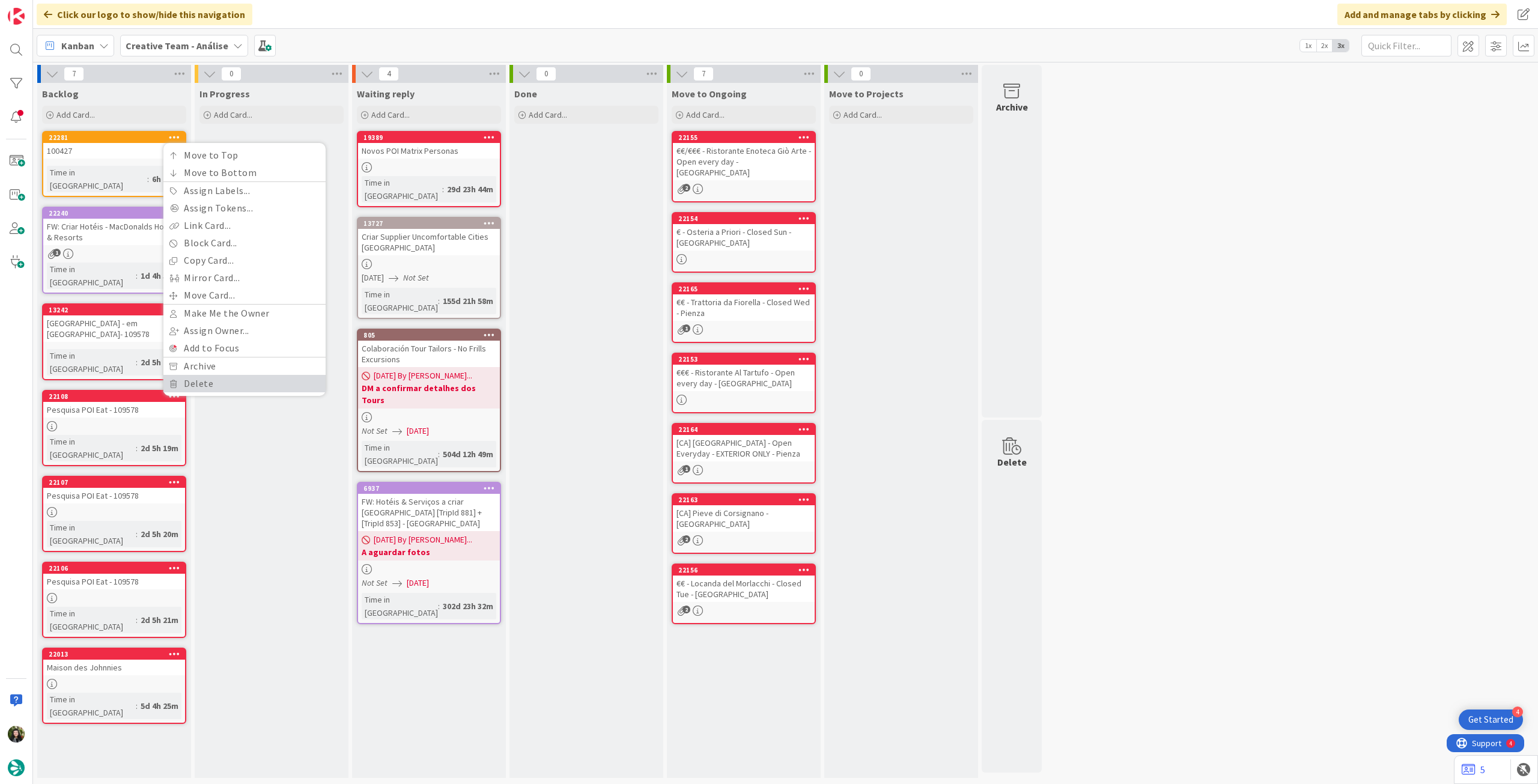
click at [185, 387] on link "Delete" at bounding box center [245, 383] width 162 height 17
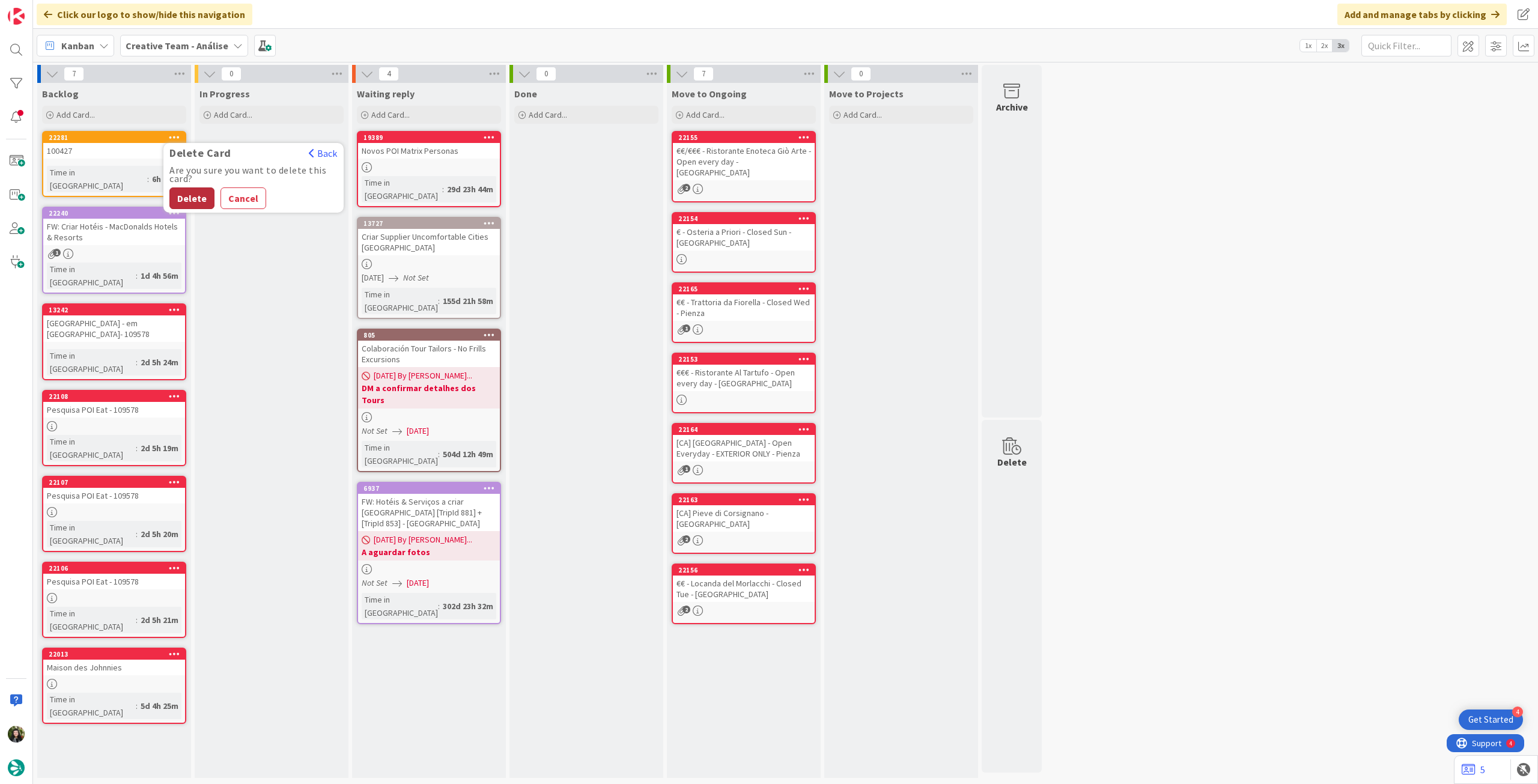
click at [199, 201] on button "Delete" at bounding box center [192, 198] width 45 height 21
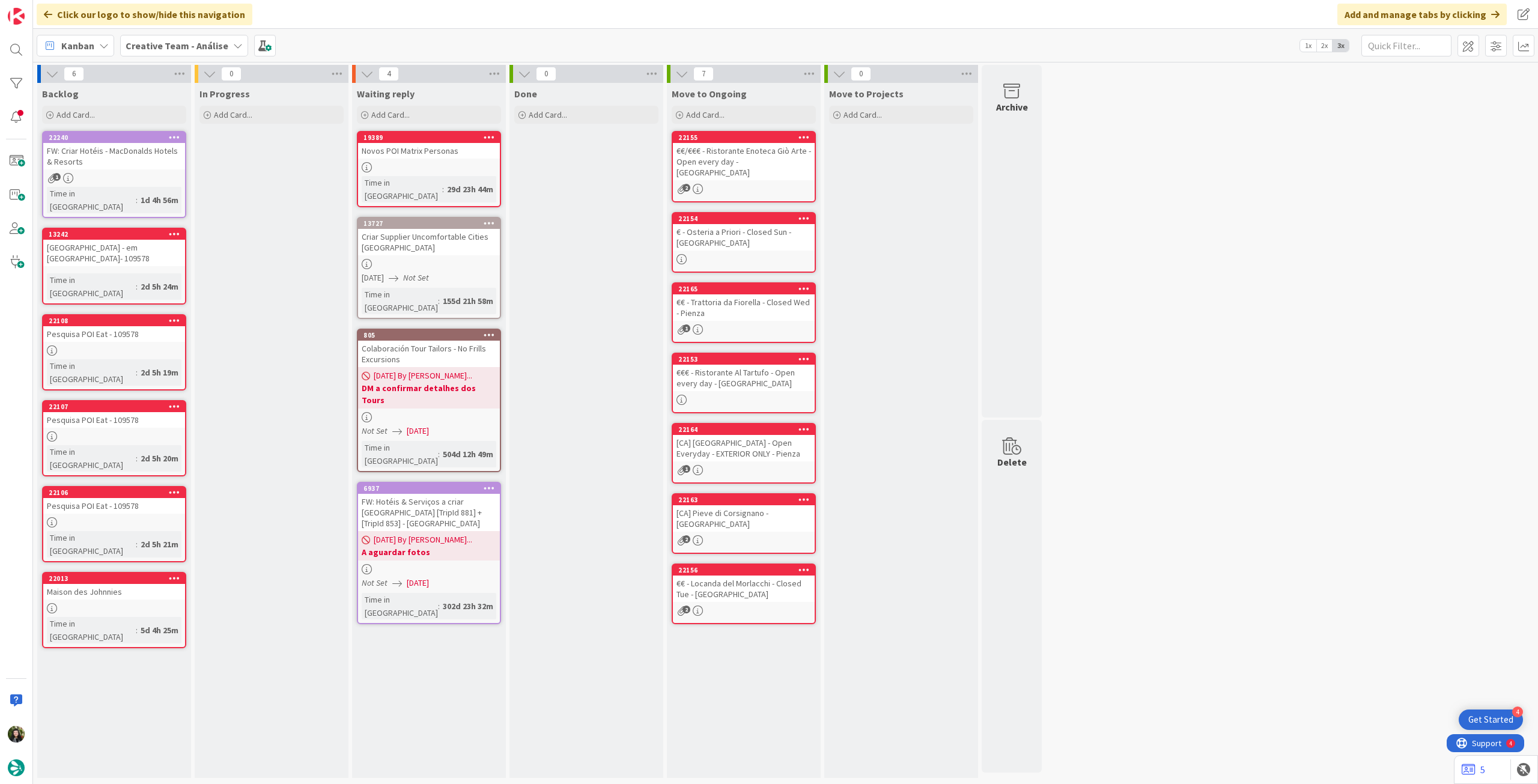
drag, startPoint x: 160, startPoint y: 41, endPoint x: 171, endPoint y: 49, distance: 13.6
click at [163, 44] on b "Creative Team - Análise" at bounding box center [177, 45] width 103 height 12
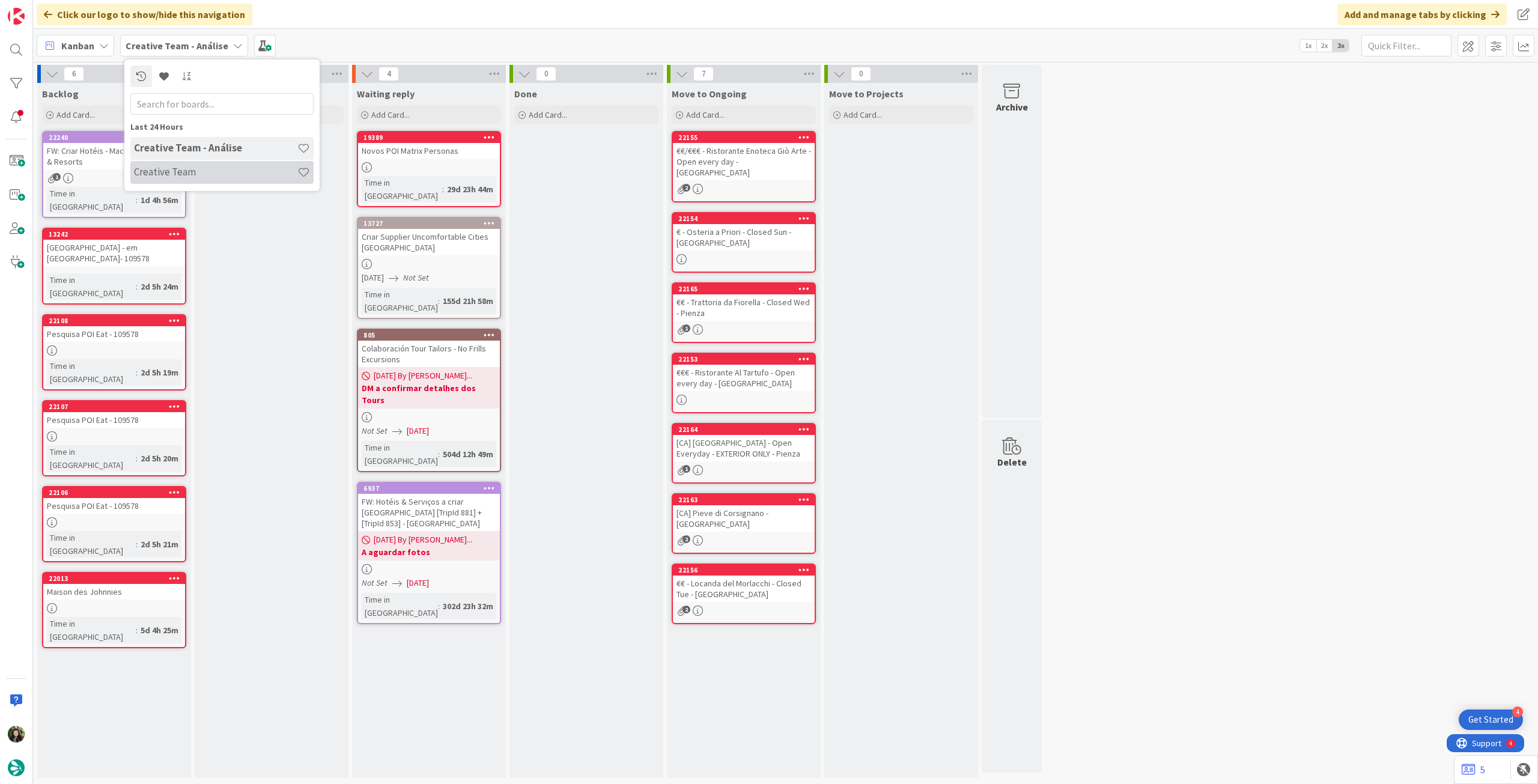
click at [216, 176] on h4 "Creative Team" at bounding box center [215, 171] width 164 height 12
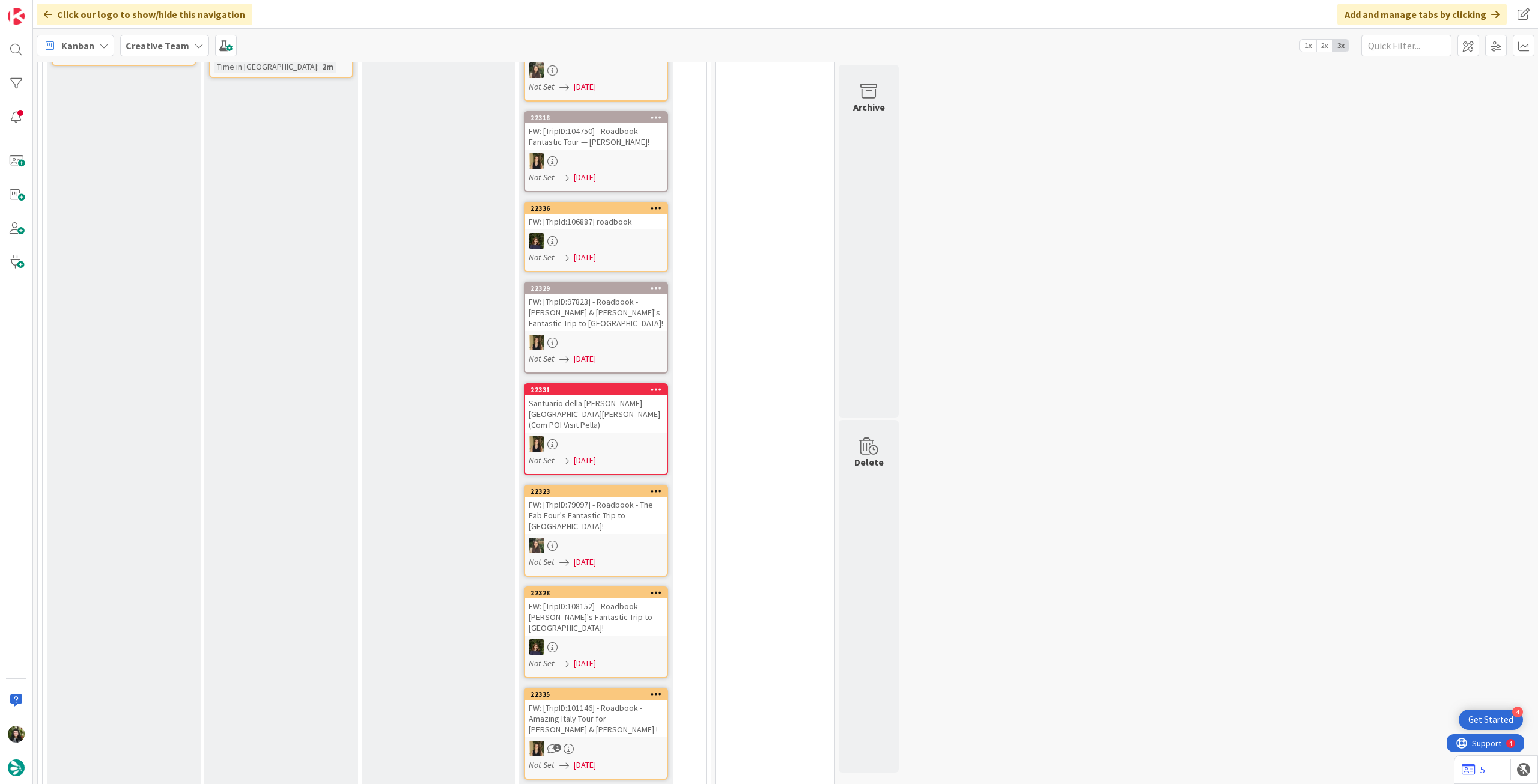
scroll to position [481, 0]
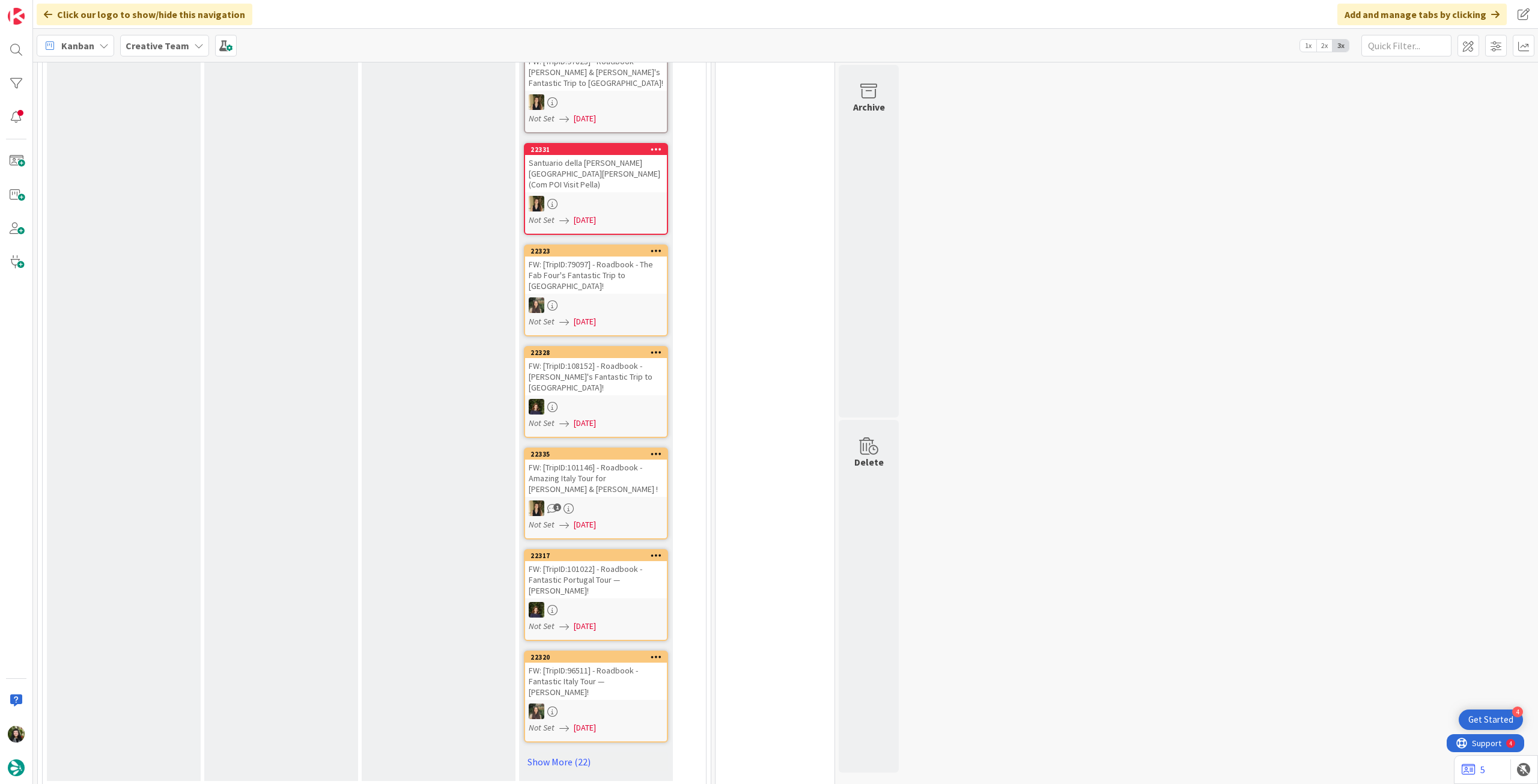
drag, startPoint x: 529, startPoint y: 671, endPoint x: 522, endPoint y: 664, distance: 9.9
click at [531, 752] on link "Show More (22)" at bounding box center [596, 762] width 144 height 19
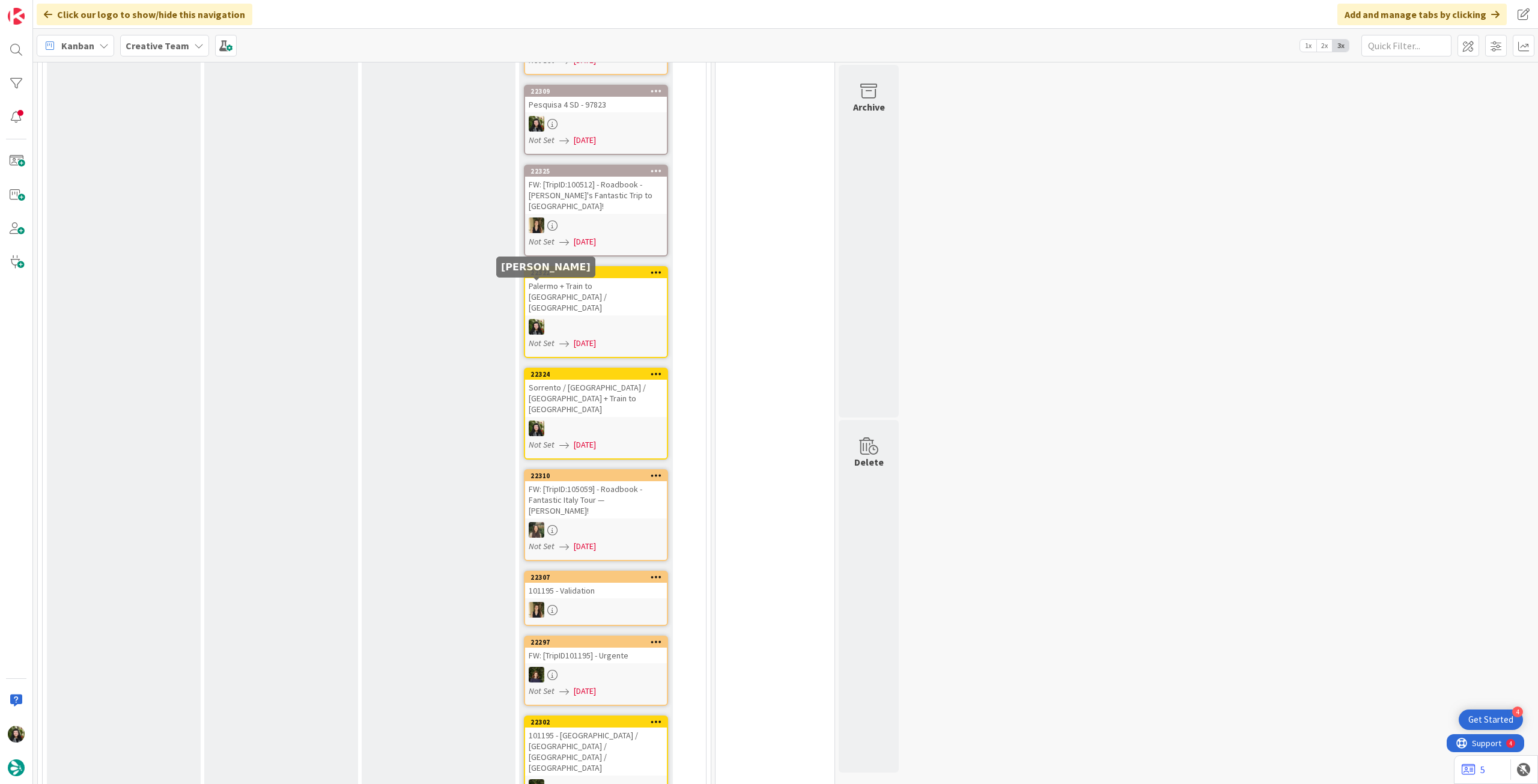
scroll to position [1201, 0]
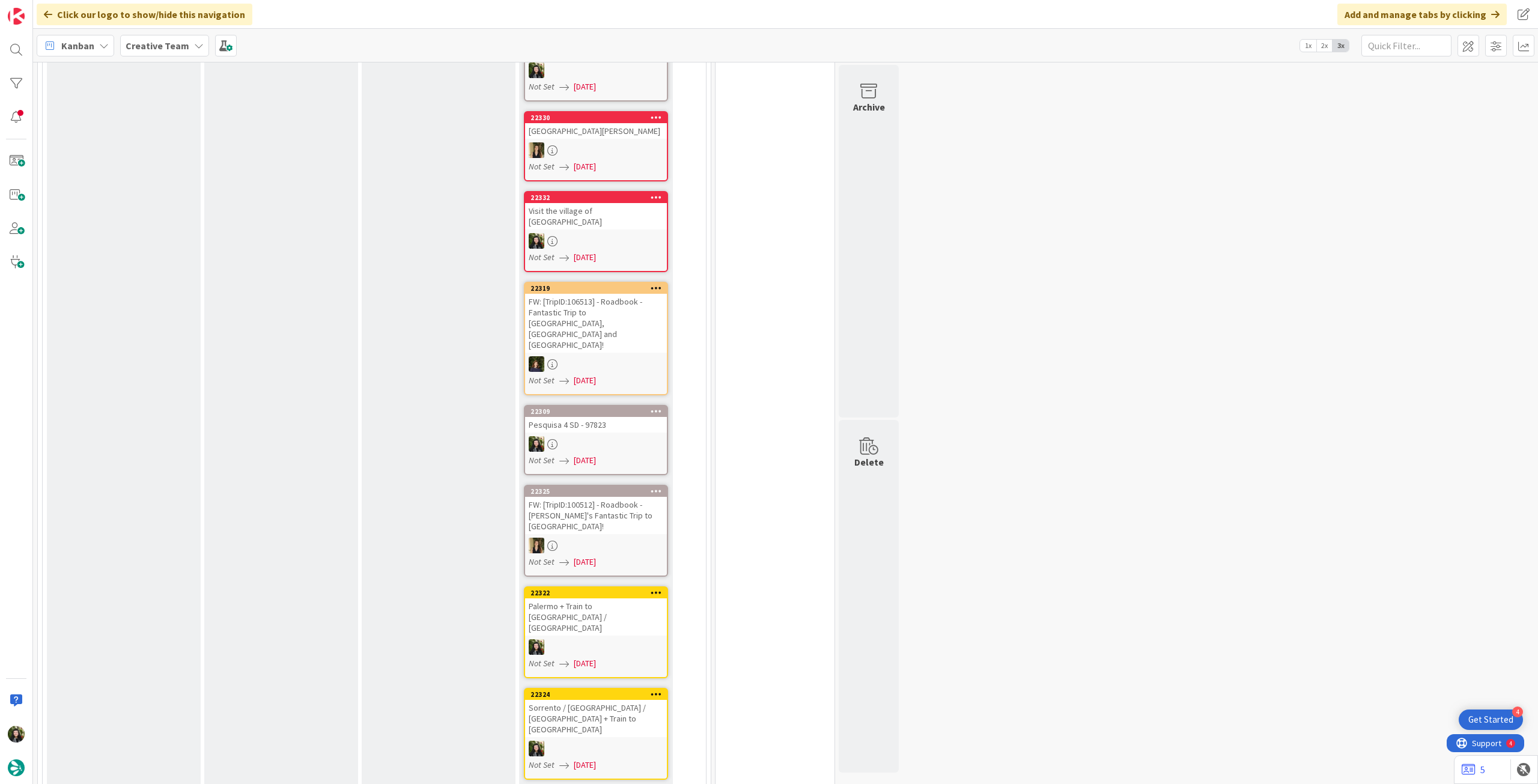
drag, startPoint x: 168, startPoint y: 42, endPoint x: 167, endPoint y: 62, distance: 20.0
click at [169, 43] on b "Creative Team" at bounding box center [157, 45] width 63 height 12
click at [173, 164] on div "Creative Team - Análise" at bounding box center [222, 172] width 183 height 23
